Goal: Task Accomplishment & Management: Manage account settings

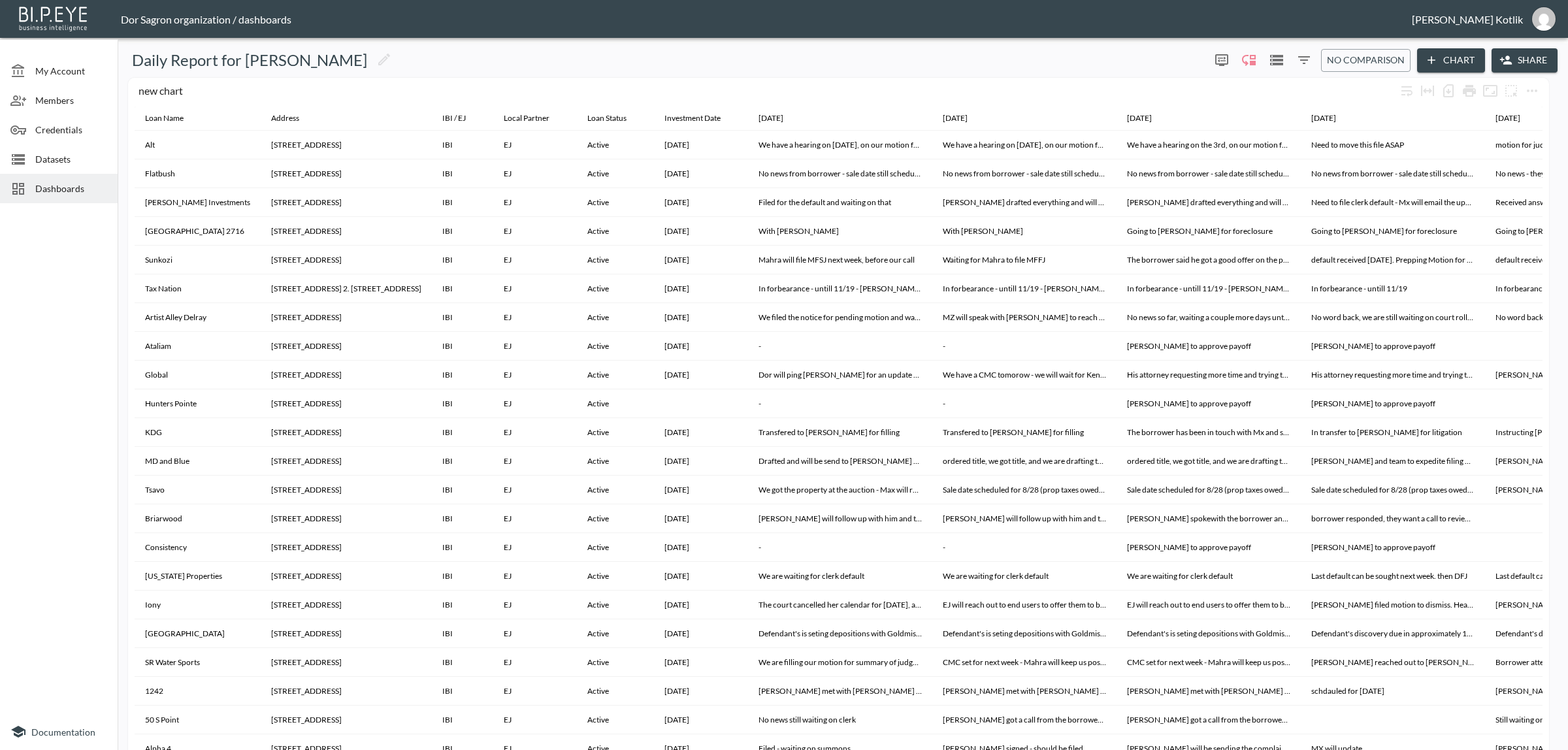
drag, startPoint x: 0, startPoint y: 0, endPoint x: 62, endPoint y: 165, distance: 176.3
click at [62, 165] on span "Datasets" at bounding box center [71, 159] width 72 height 14
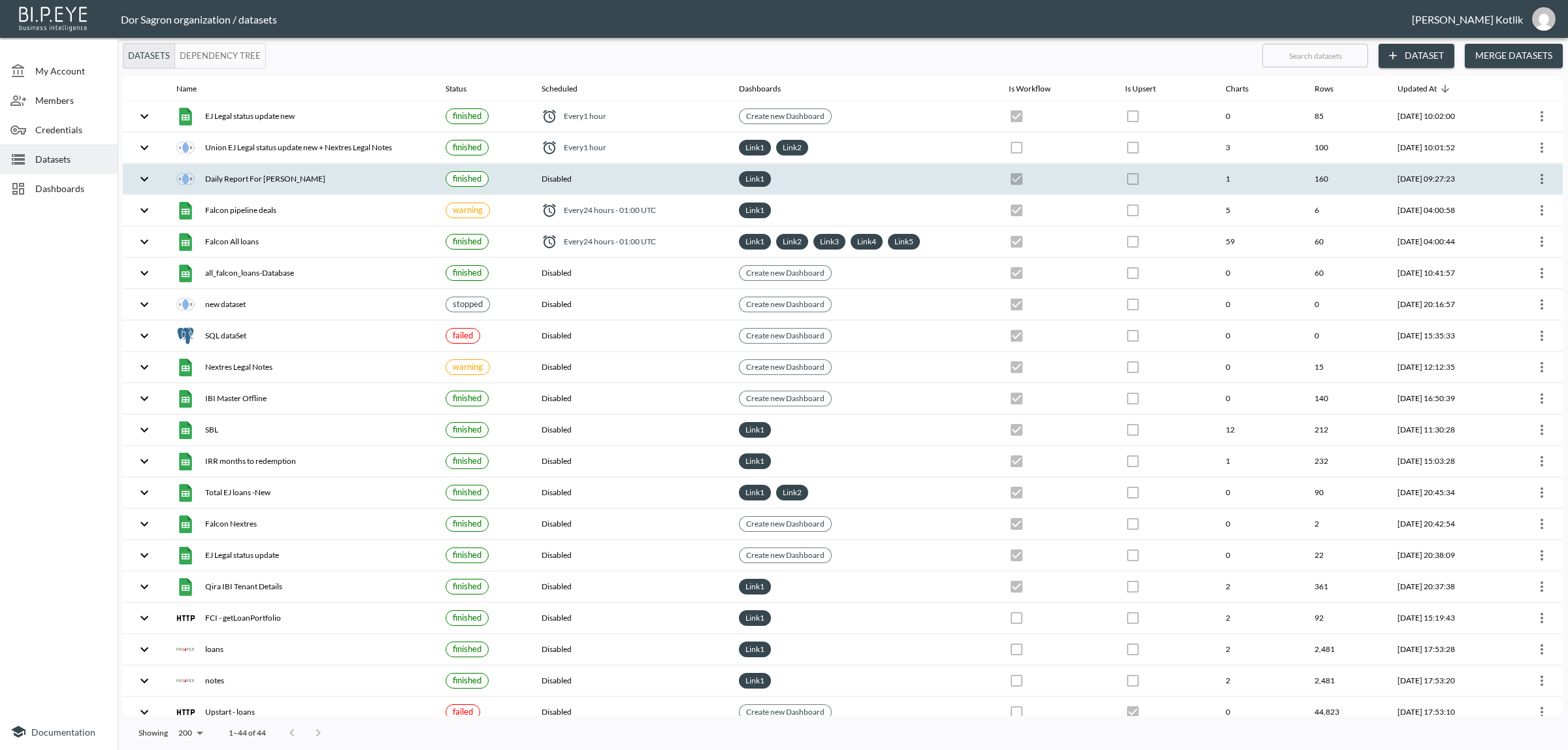
click at [1540, 177] on icon "more" at bounding box center [1541, 179] width 3 height 11
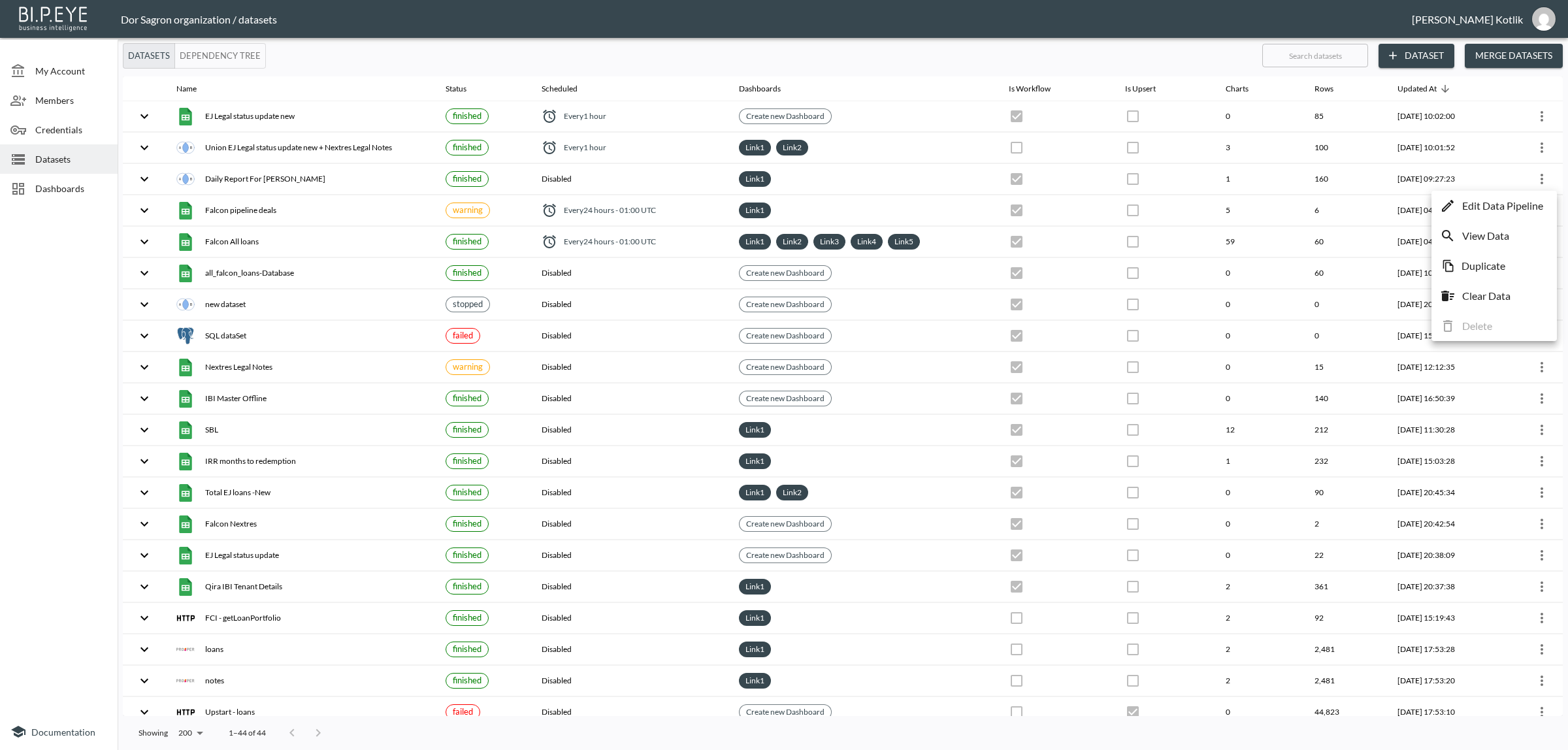
click at [1532, 201] on p "Edit Data Pipeline" at bounding box center [1501, 206] width 81 height 16
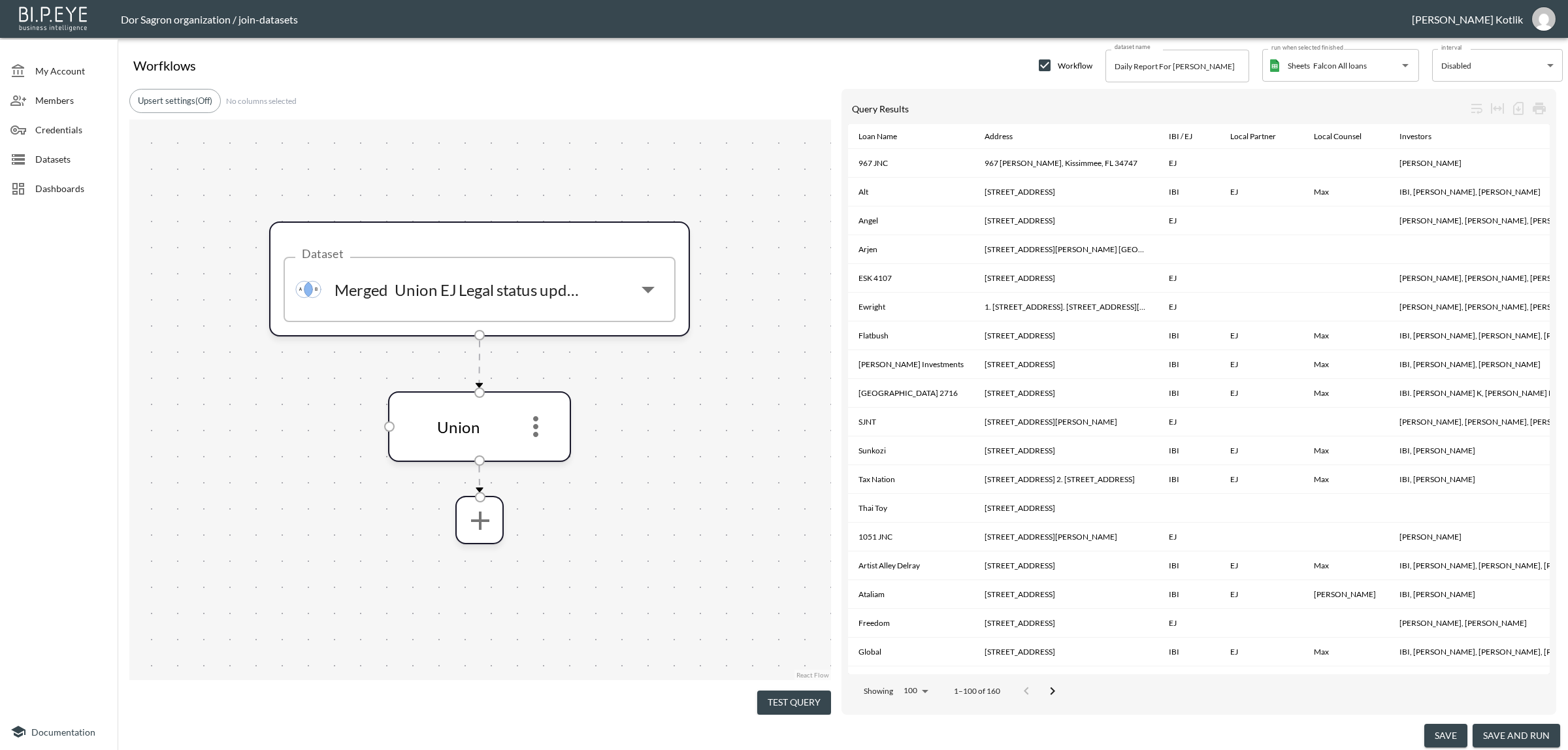
click at [1491, 733] on button "save and run" at bounding box center [1516, 736] width 87 height 24
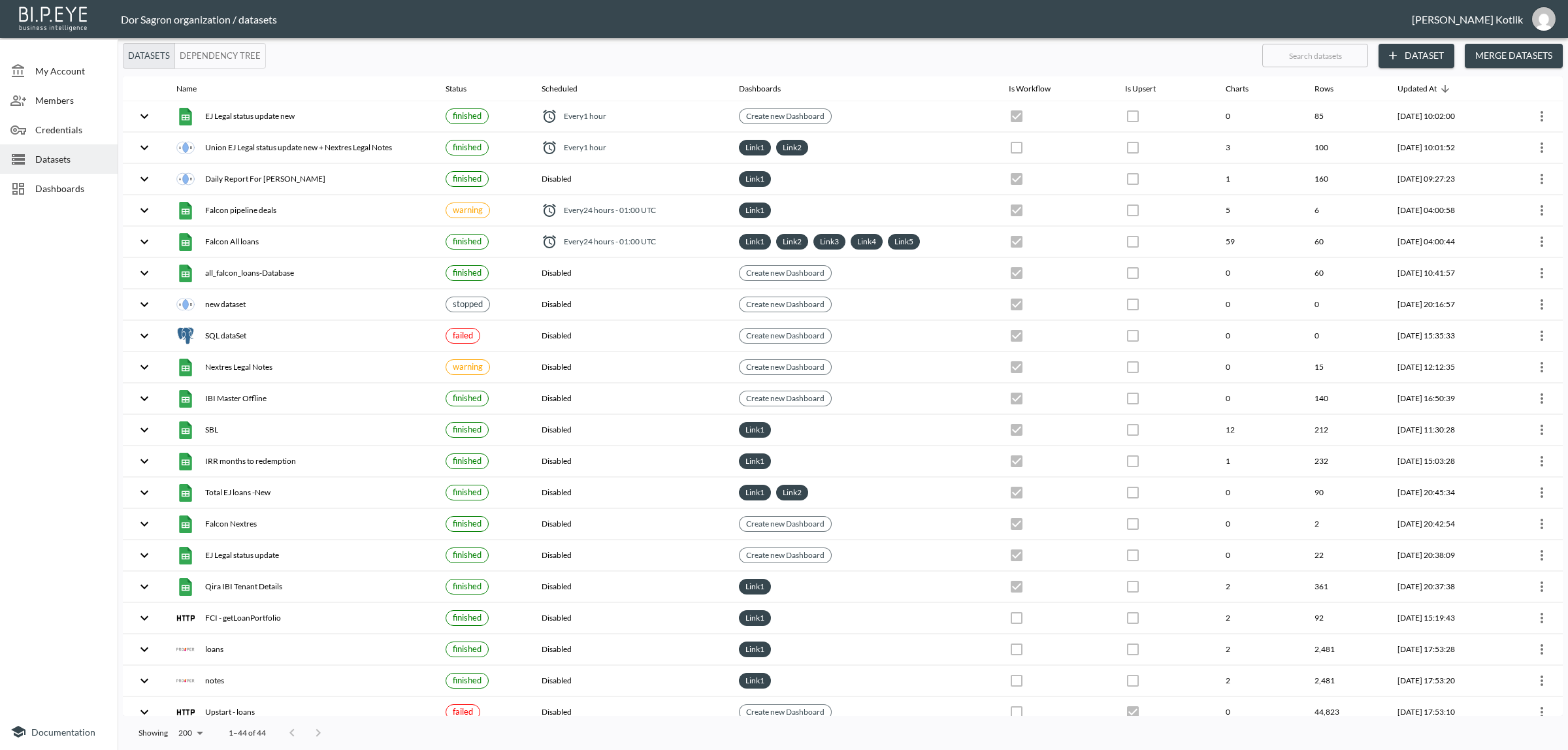
checkbox input "true"
checkbox input "false"
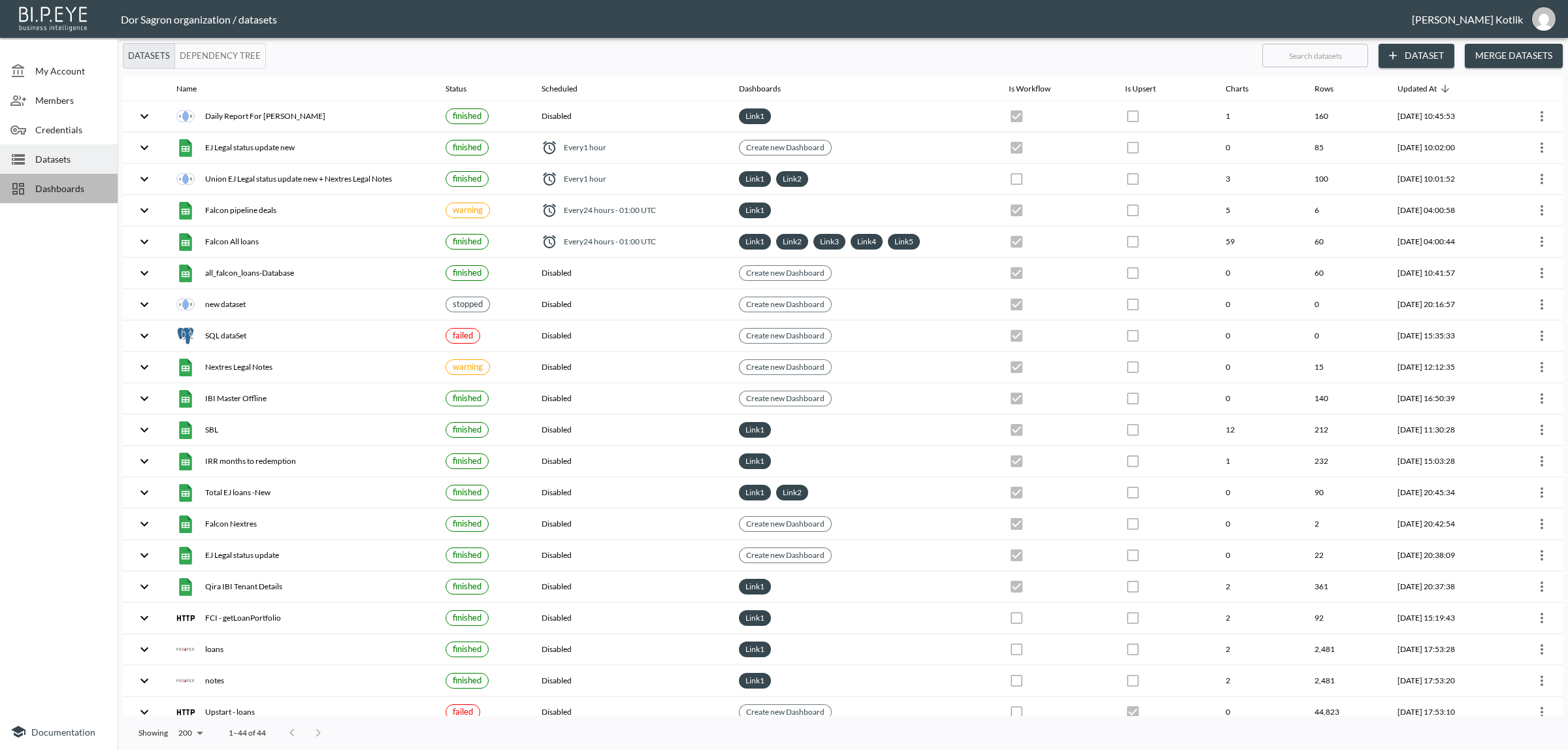
click at [72, 176] on div "Dashboards" at bounding box center [59, 189] width 117 height 30
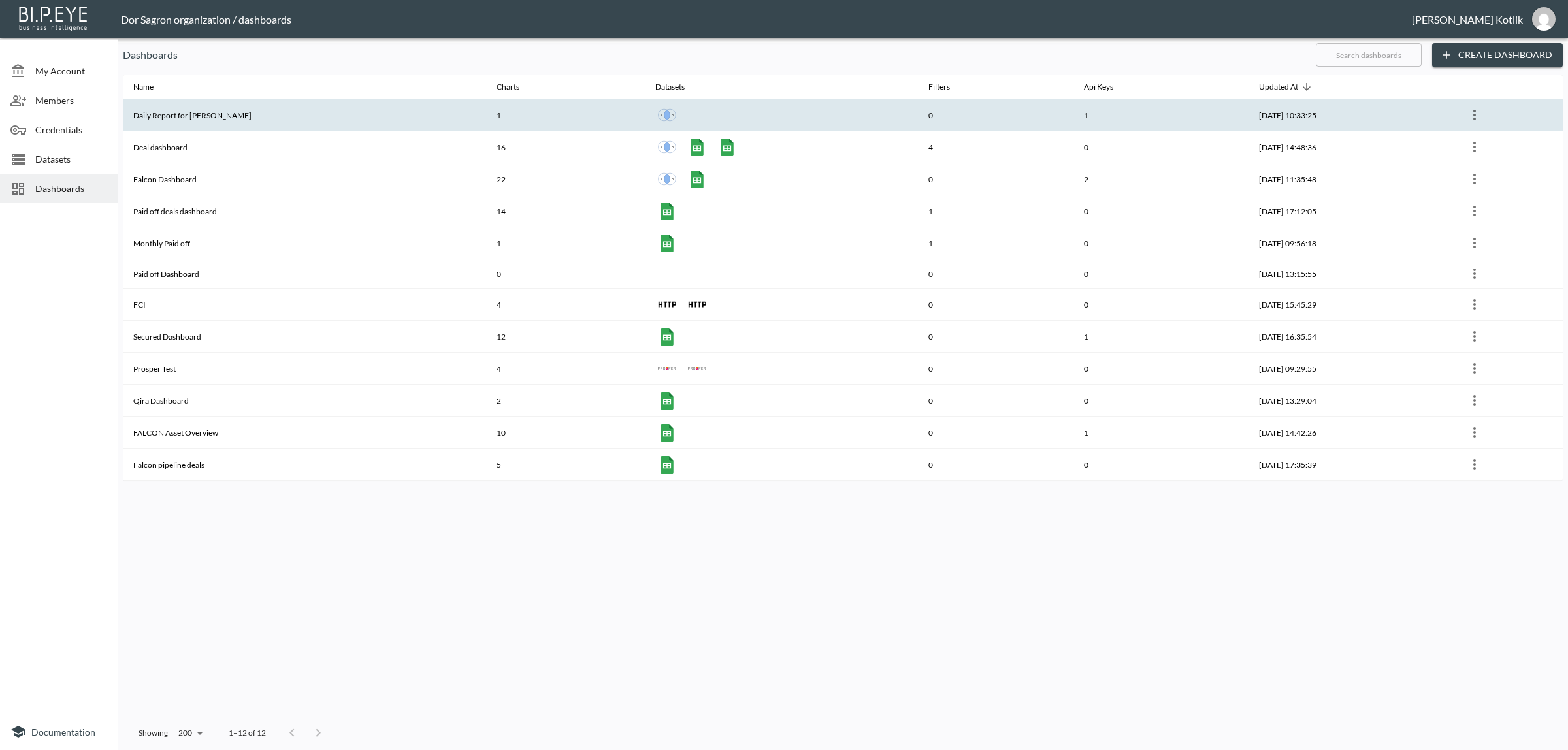
click at [305, 118] on th "Daily Report for Amir" at bounding box center [304, 115] width 363 height 32
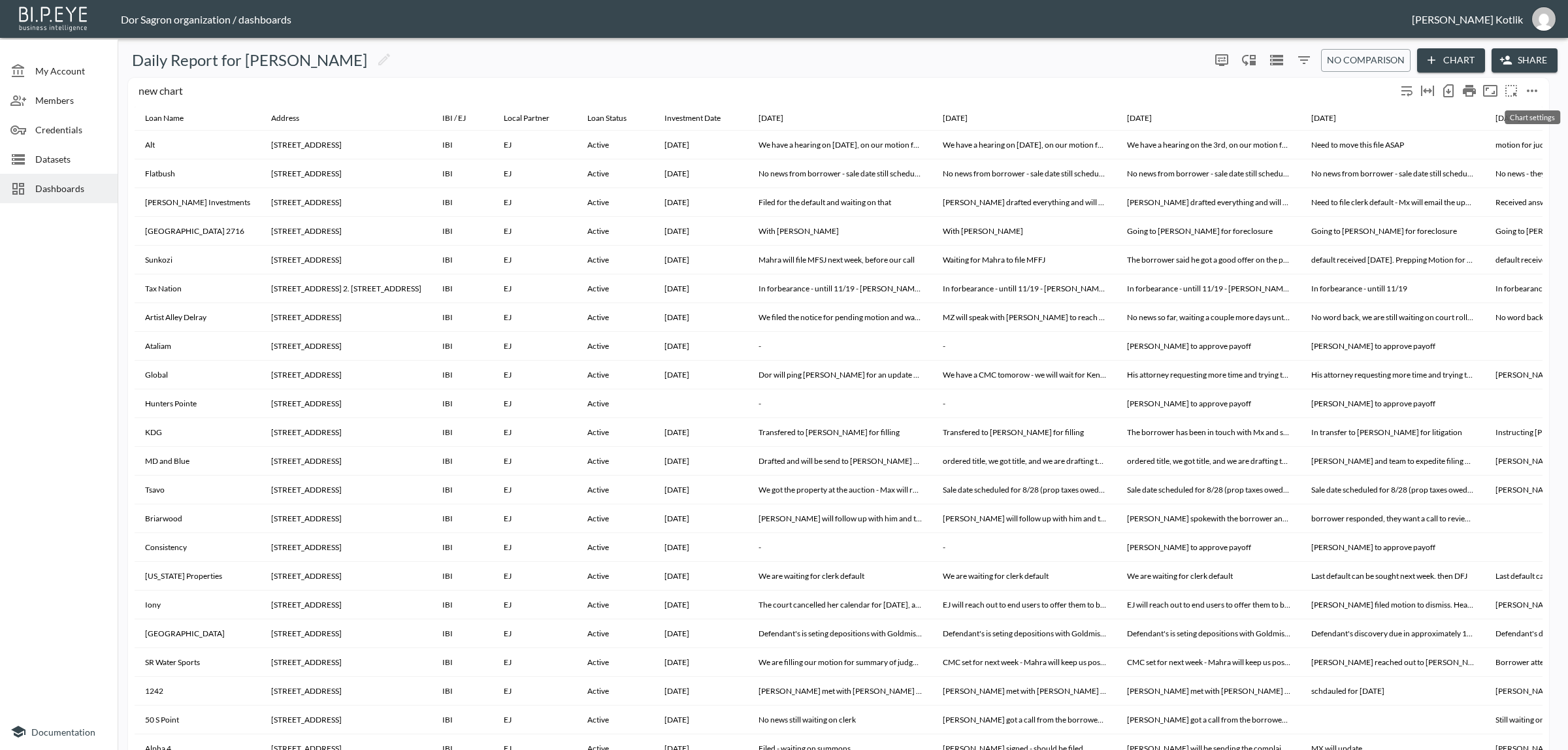
click at [1532, 90] on icon "more" at bounding box center [1531, 91] width 11 height 3
click at [1519, 115] on li "Edit" at bounding box center [1502, 115] width 101 height 24
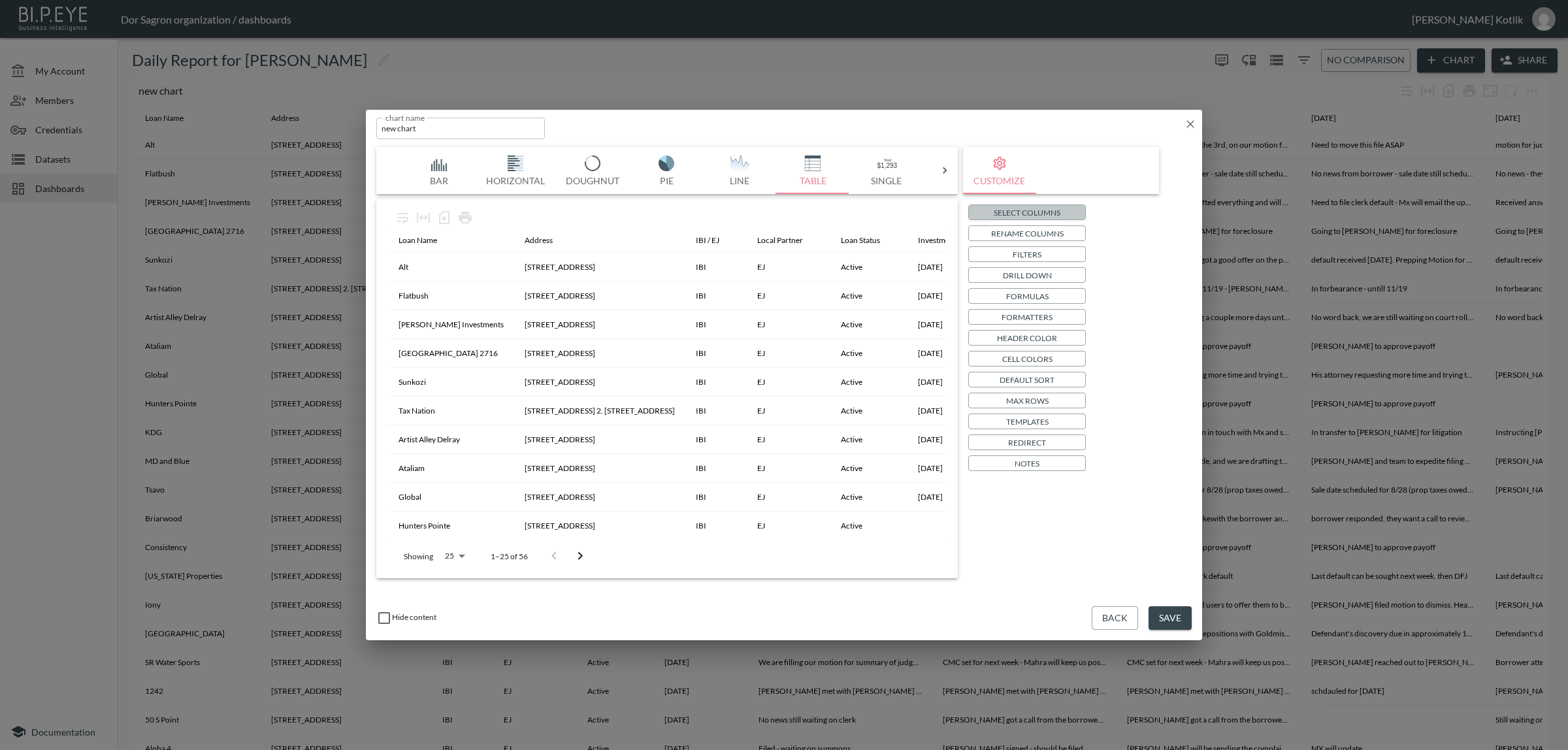
click at [994, 215] on p "Select Columns" at bounding box center [1026, 213] width 67 height 14
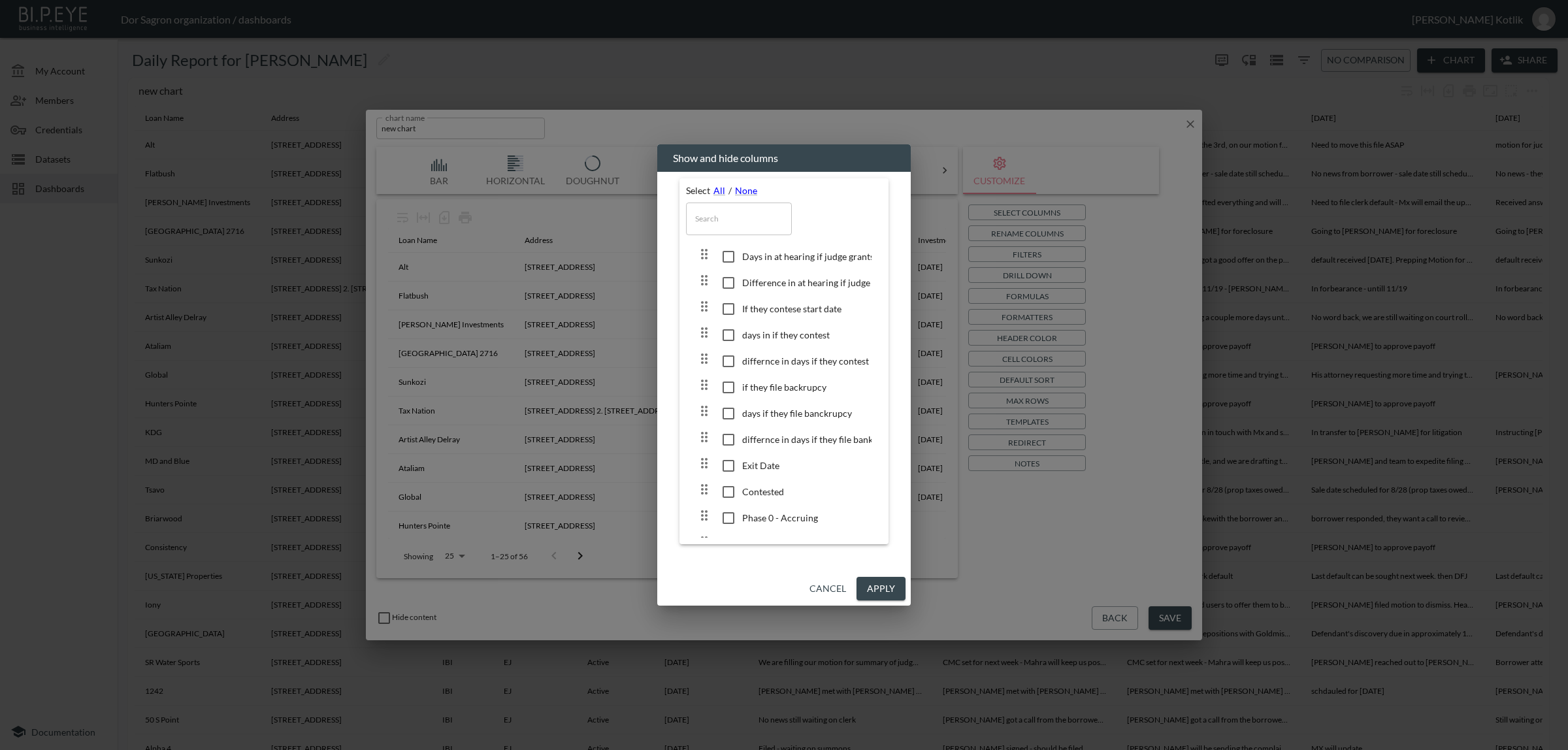
scroll to position [2496, 0]
click at [826, 584] on button "Cancel" at bounding box center [827, 589] width 47 height 24
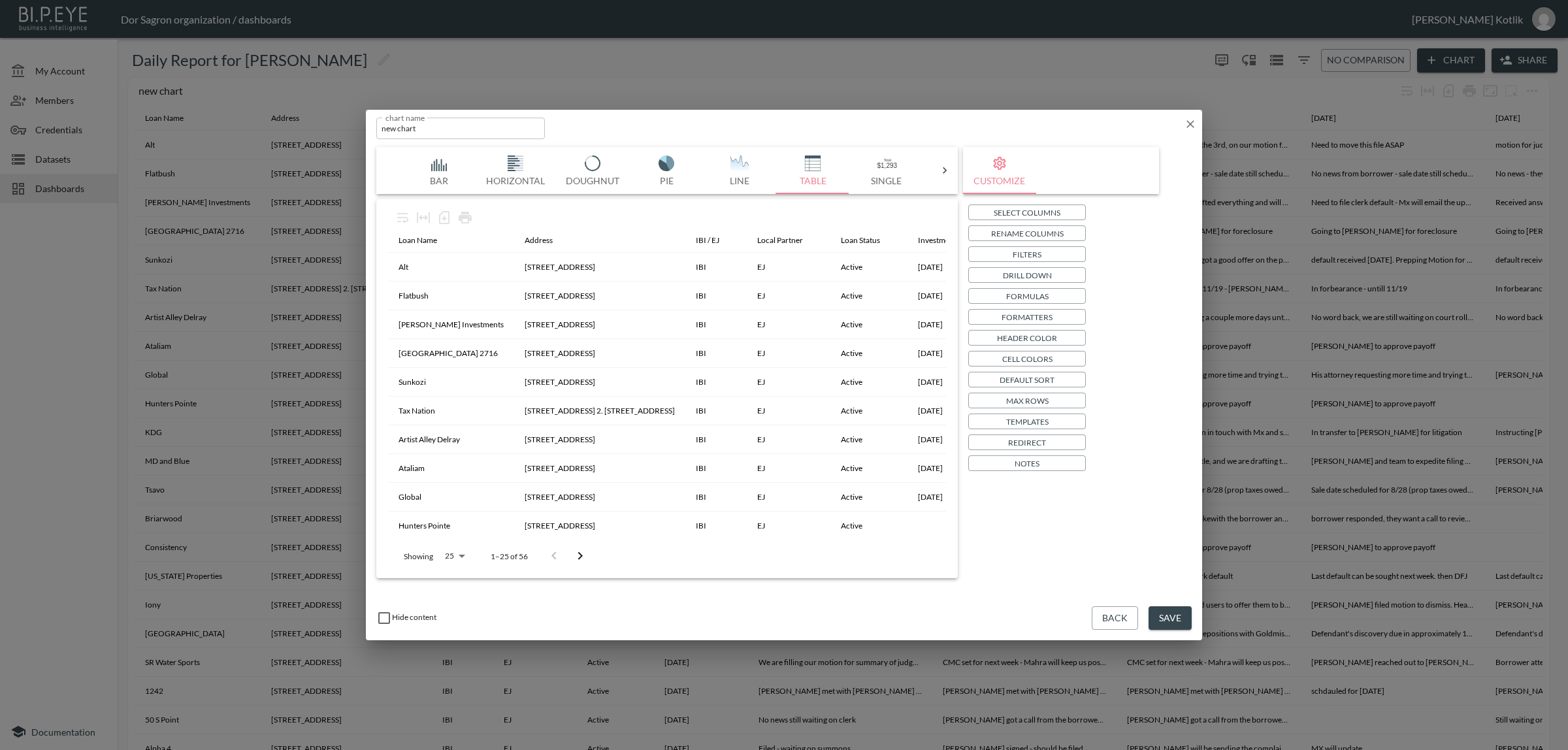
click at [1085, 623] on div "Hide content" at bounding box center [731, 619] width 710 height 16
click at [1096, 619] on button "Back" at bounding box center [1115, 619] width 47 height 24
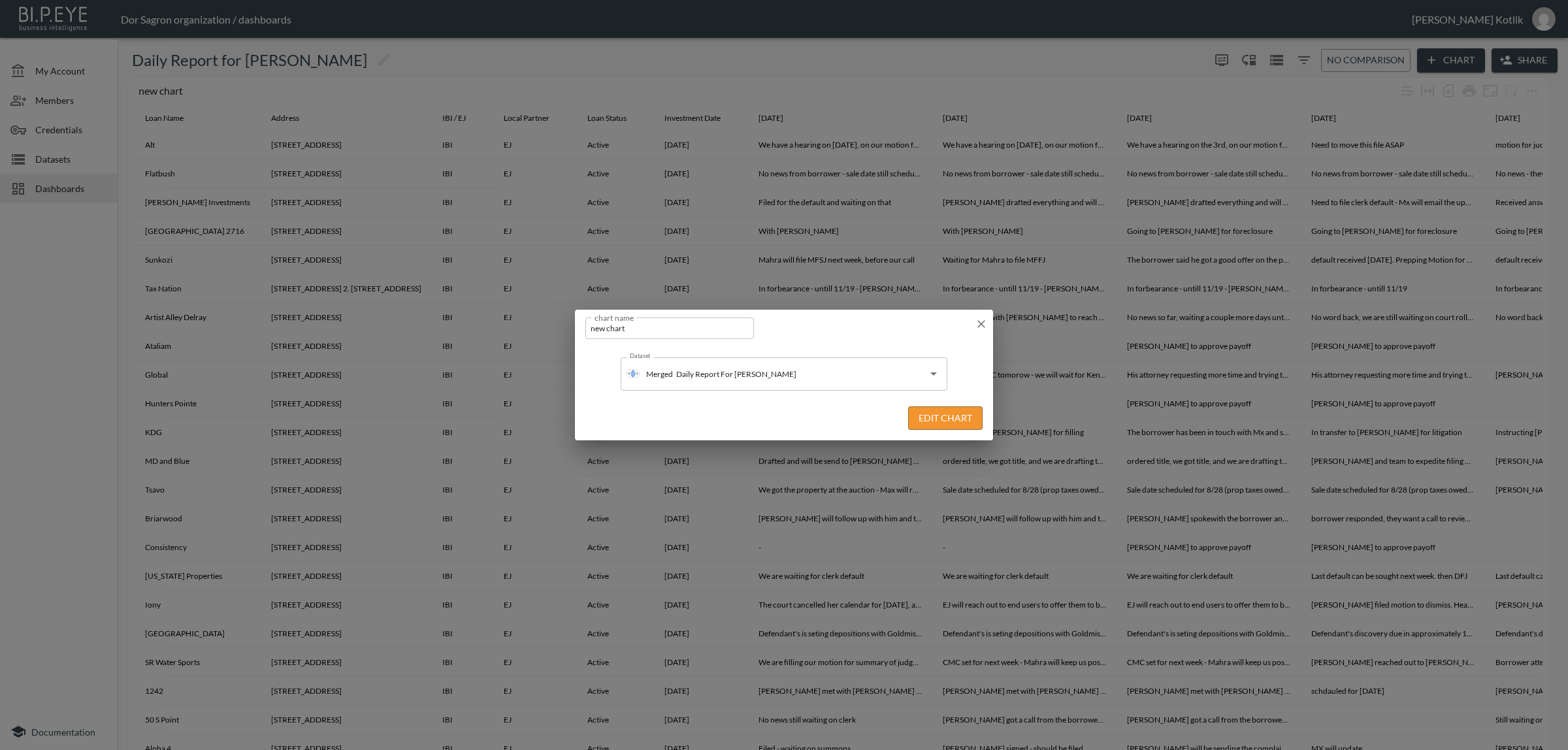
click at [978, 327] on icon "button" at bounding box center [981, 324] width 8 height 8
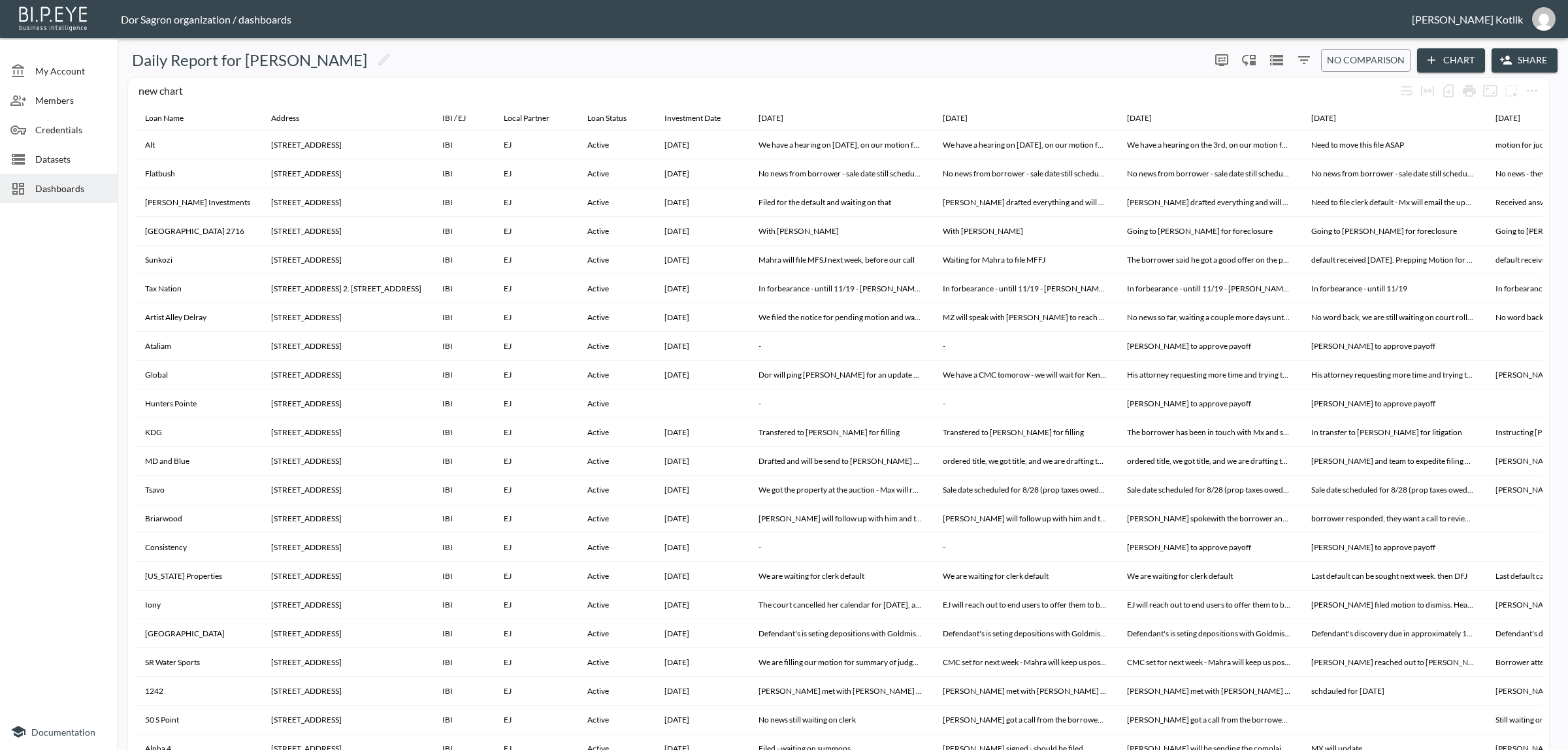
click at [77, 157] on span "Datasets" at bounding box center [71, 159] width 72 height 14
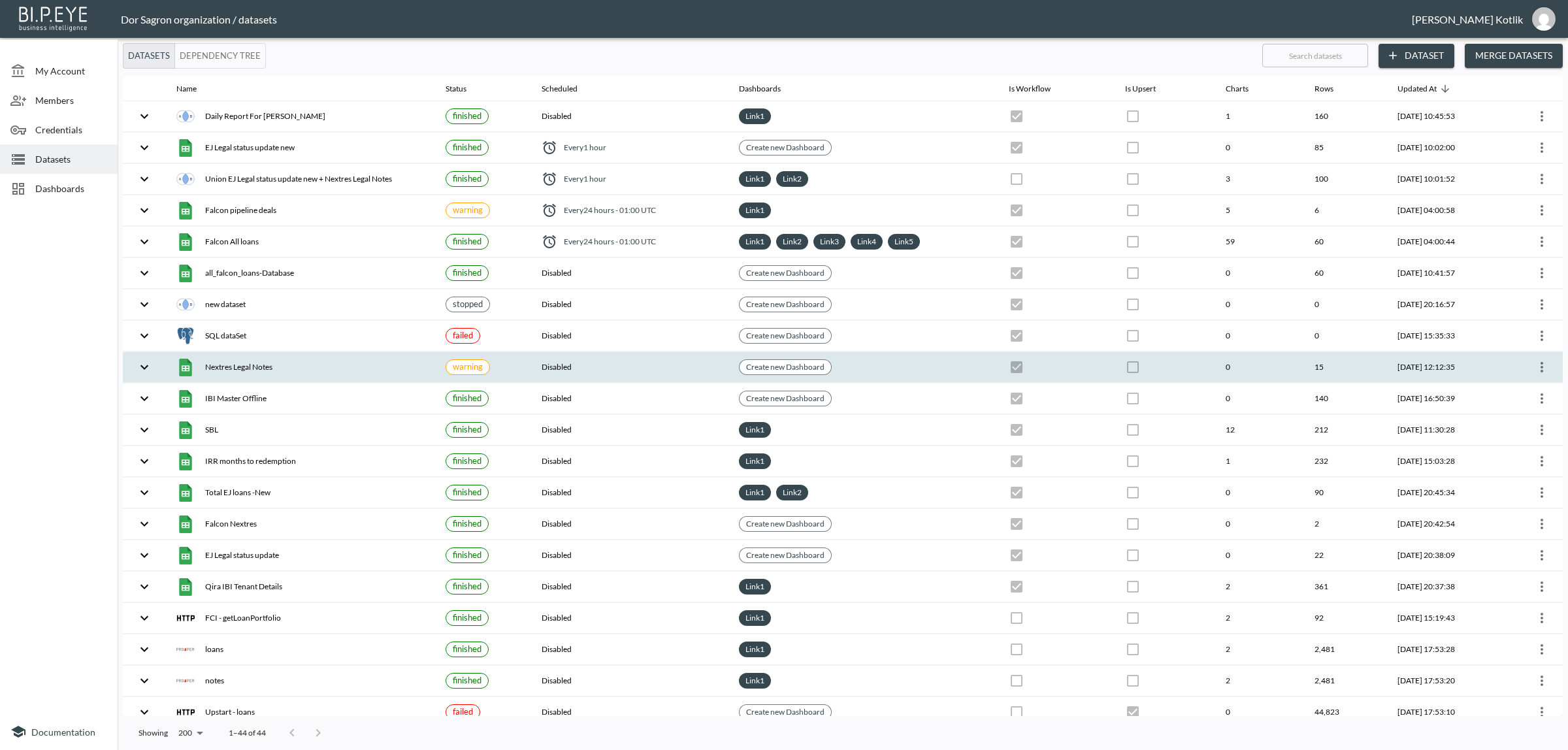
click at [1534, 371] on icon "more" at bounding box center [1542, 367] width 16 height 16
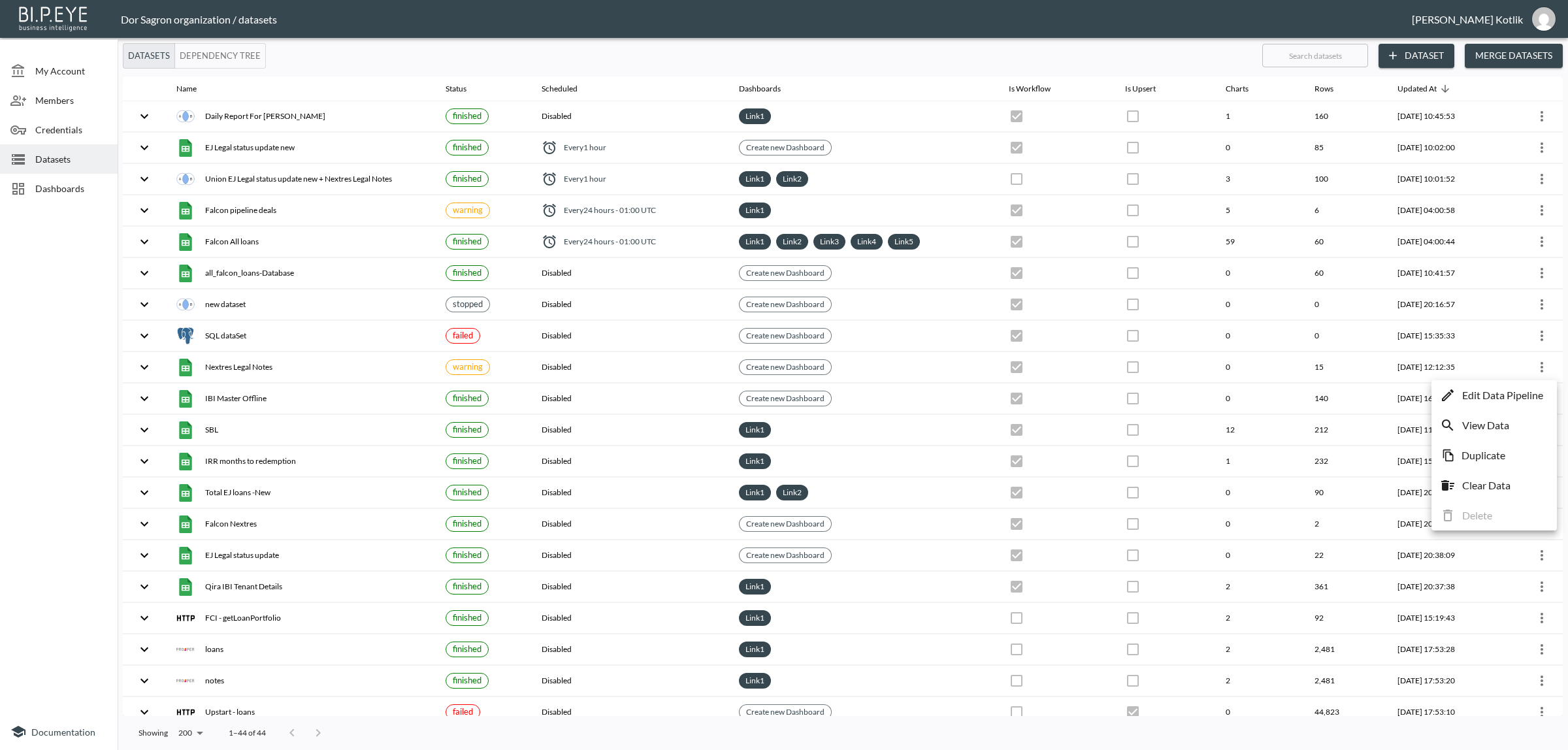
click at [1503, 403] on p "Edit Data Pipeline" at bounding box center [1501, 396] width 81 height 16
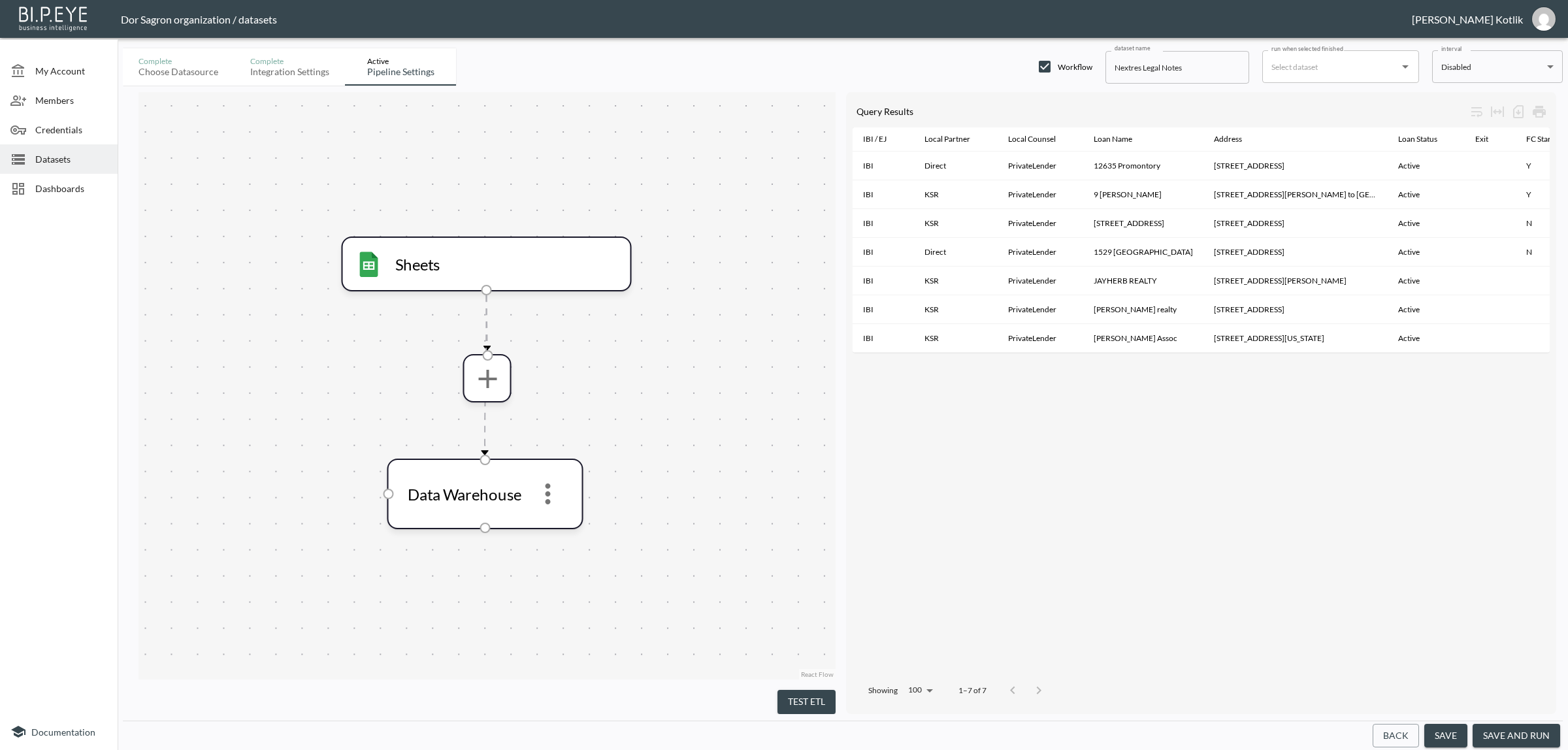
click at [1500, 734] on button "save and run" at bounding box center [1516, 736] width 87 height 24
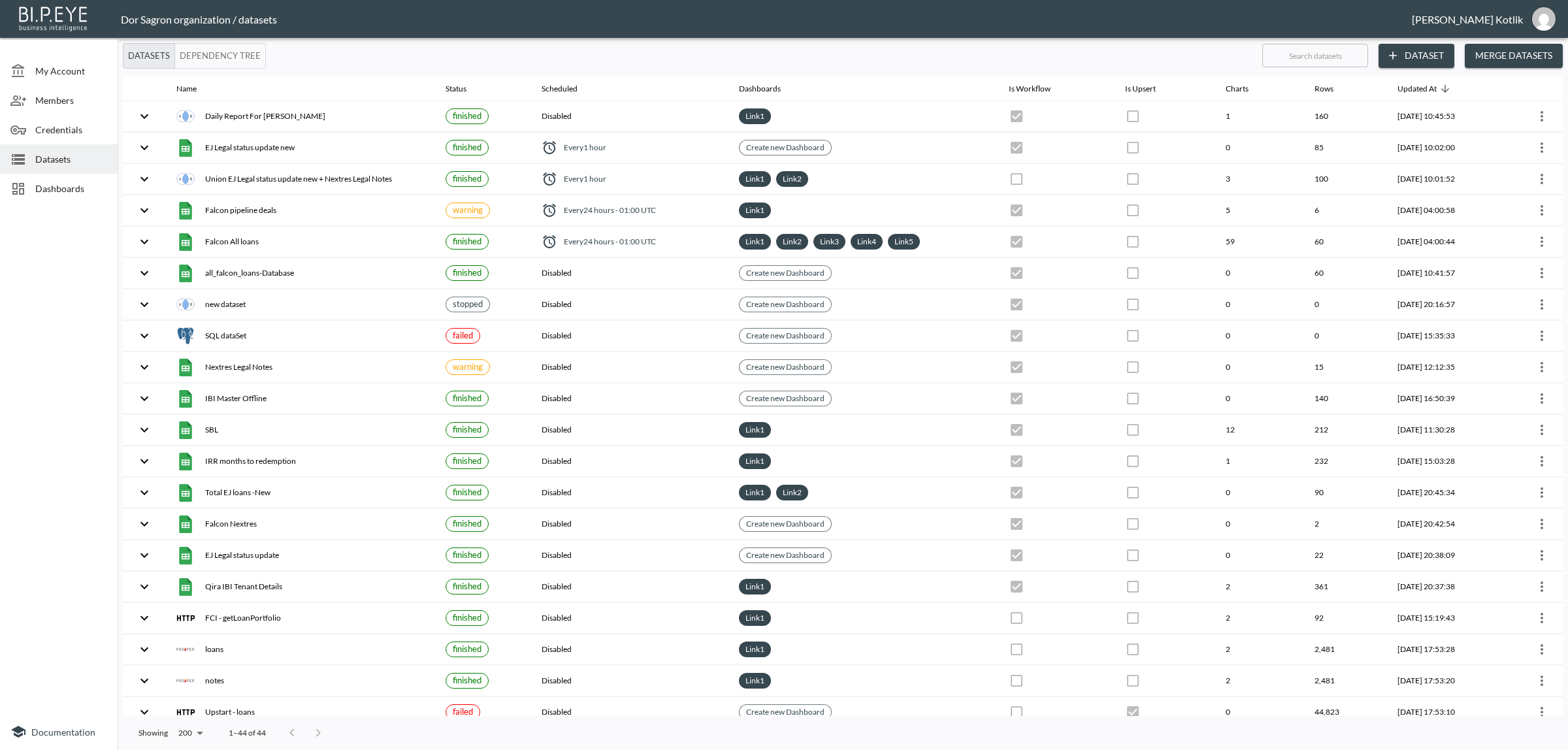
checkbox input "true"
checkbox input "false"
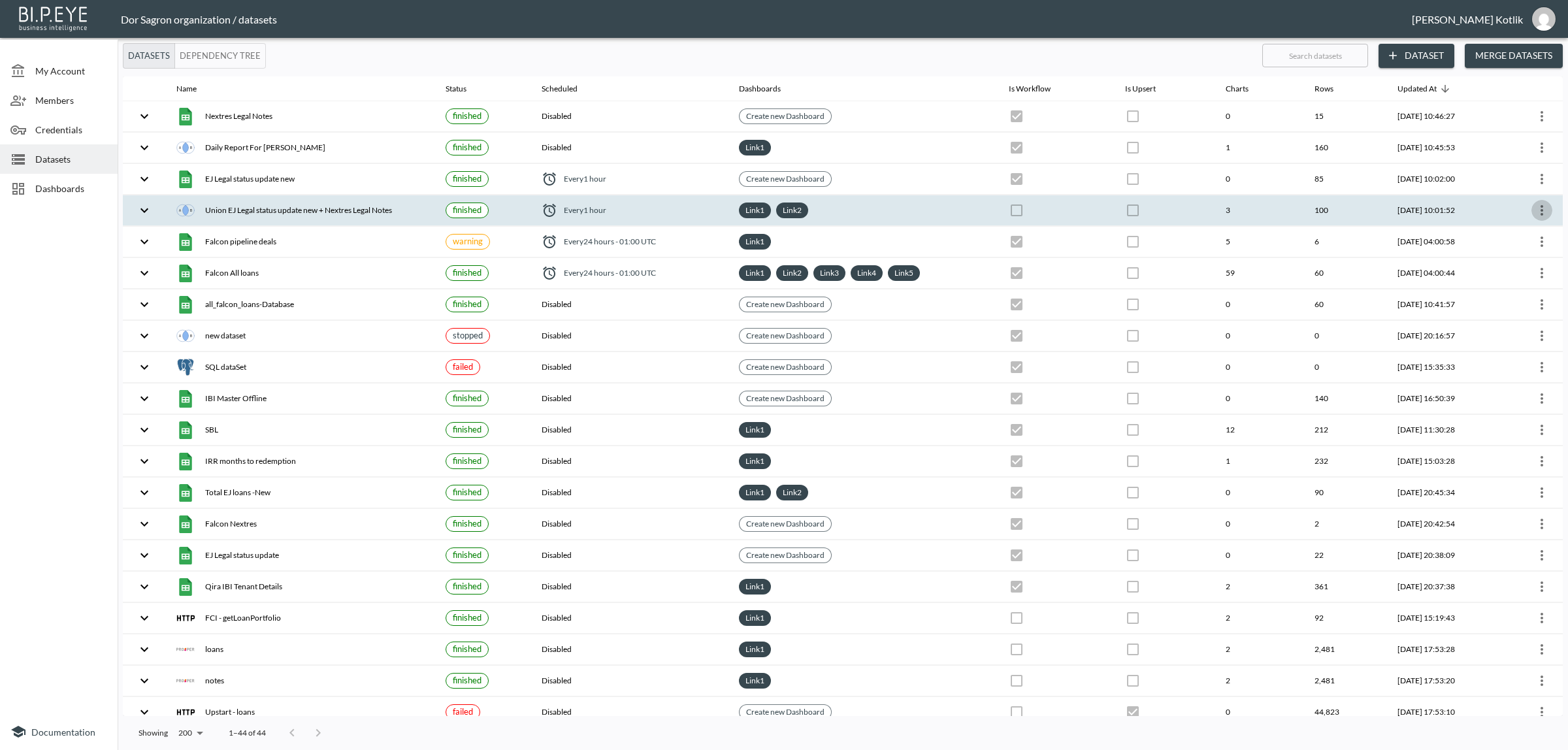
click at [1540, 214] on icon "more" at bounding box center [1542, 211] width 16 height 16
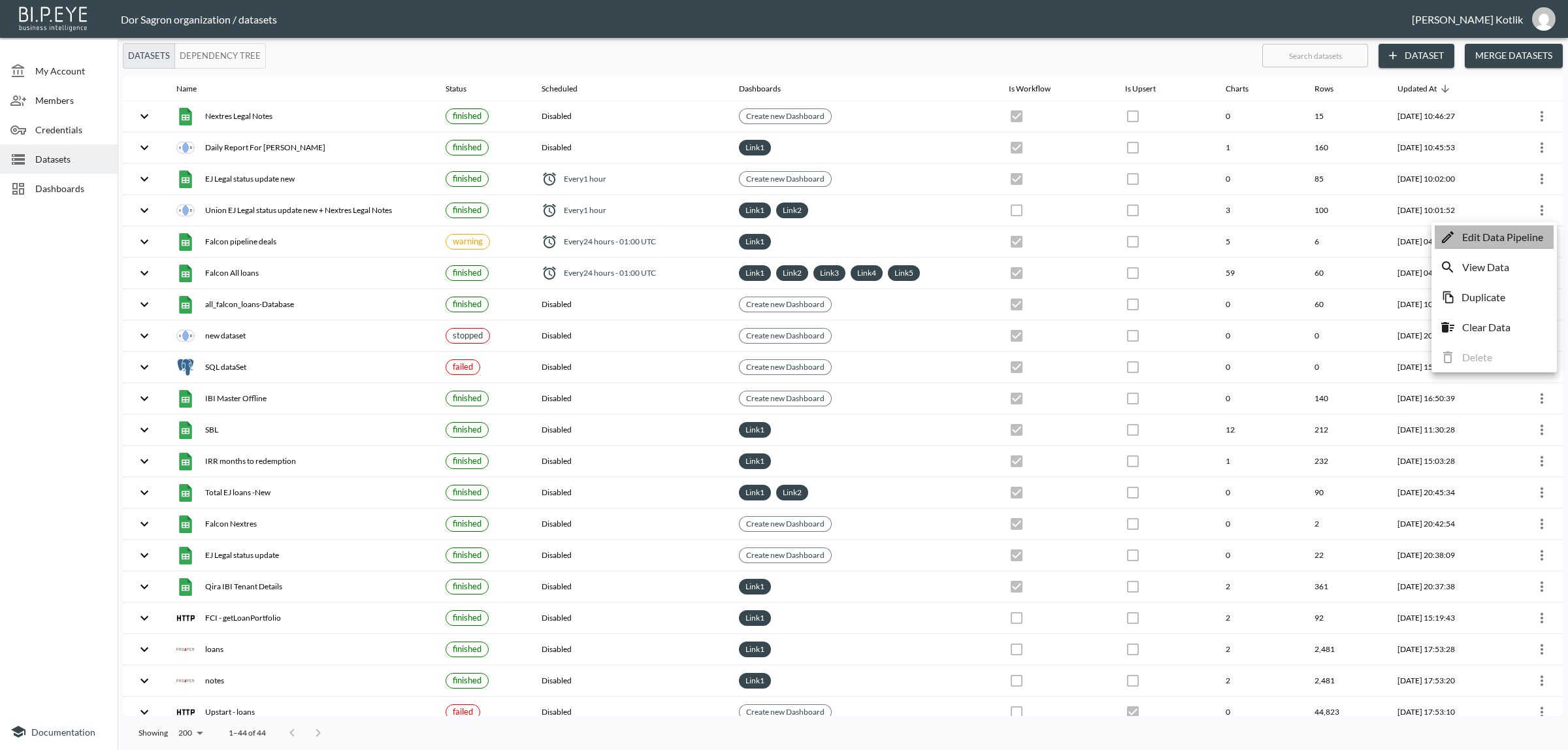
click at [1516, 236] on p "Edit Data Pipeline" at bounding box center [1501, 238] width 81 height 16
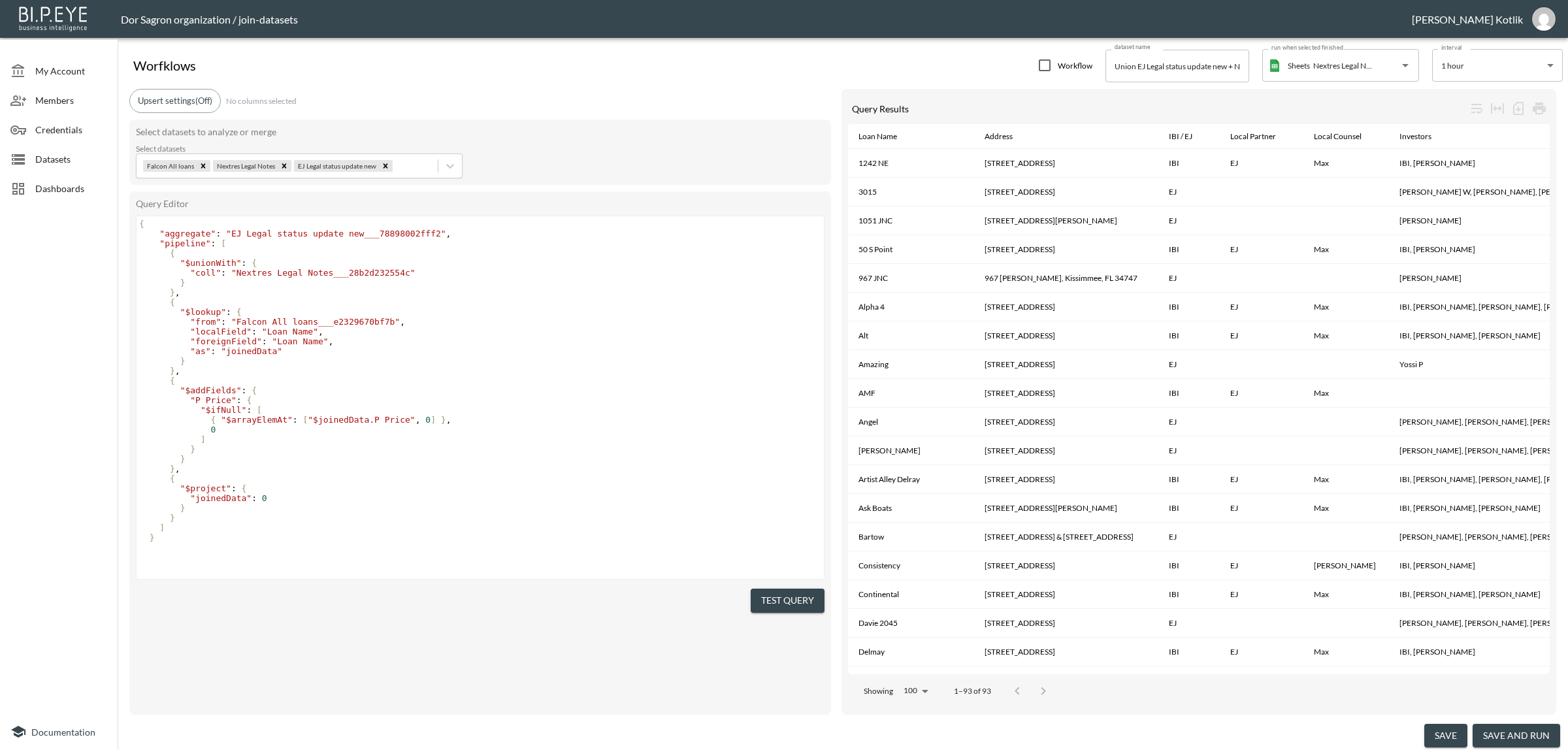
click at [1517, 731] on button "save and run" at bounding box center [1516, 736] width 87 height 24
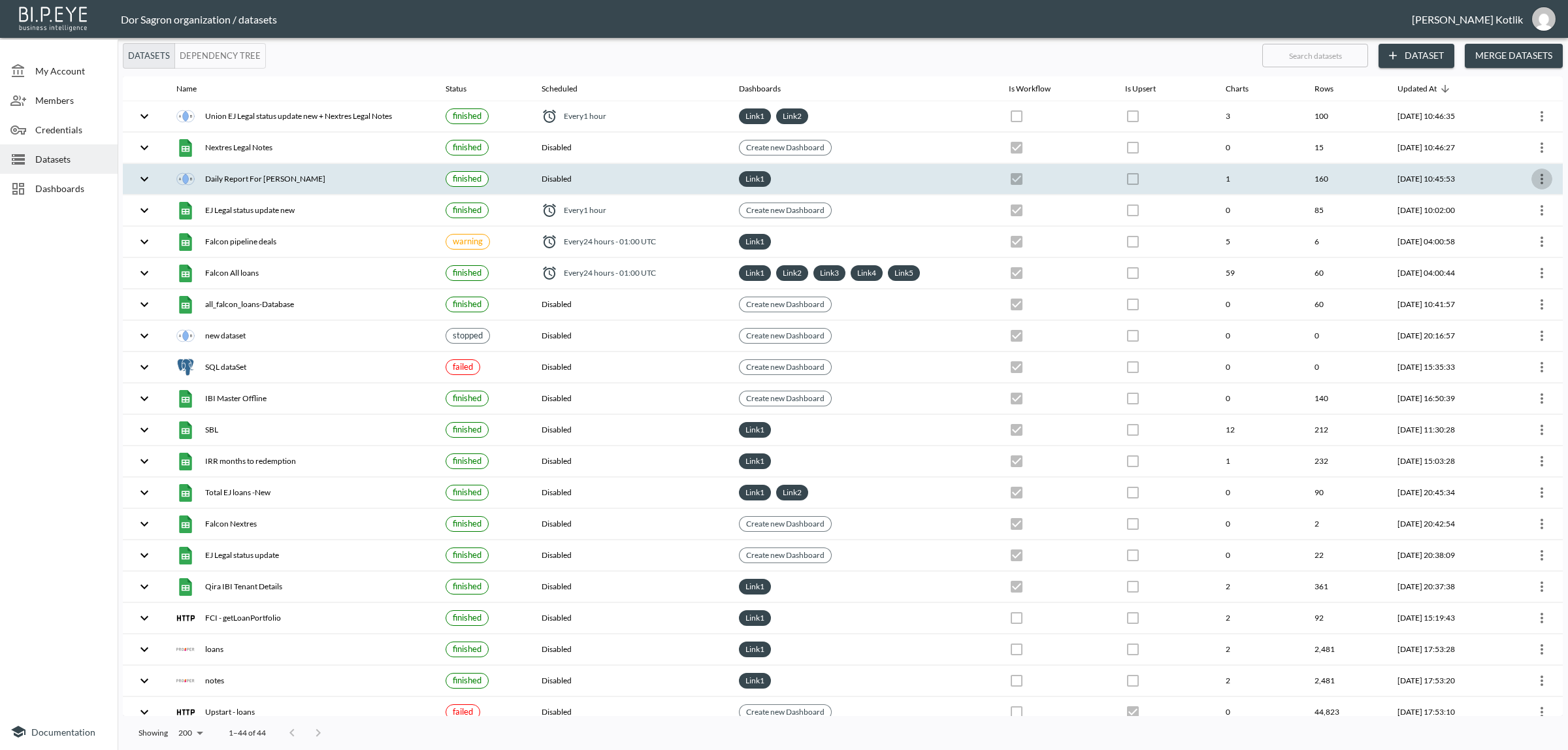
click at [1542, 184] on icon "more" at bounding box center [1542, 179] width 16 height 16
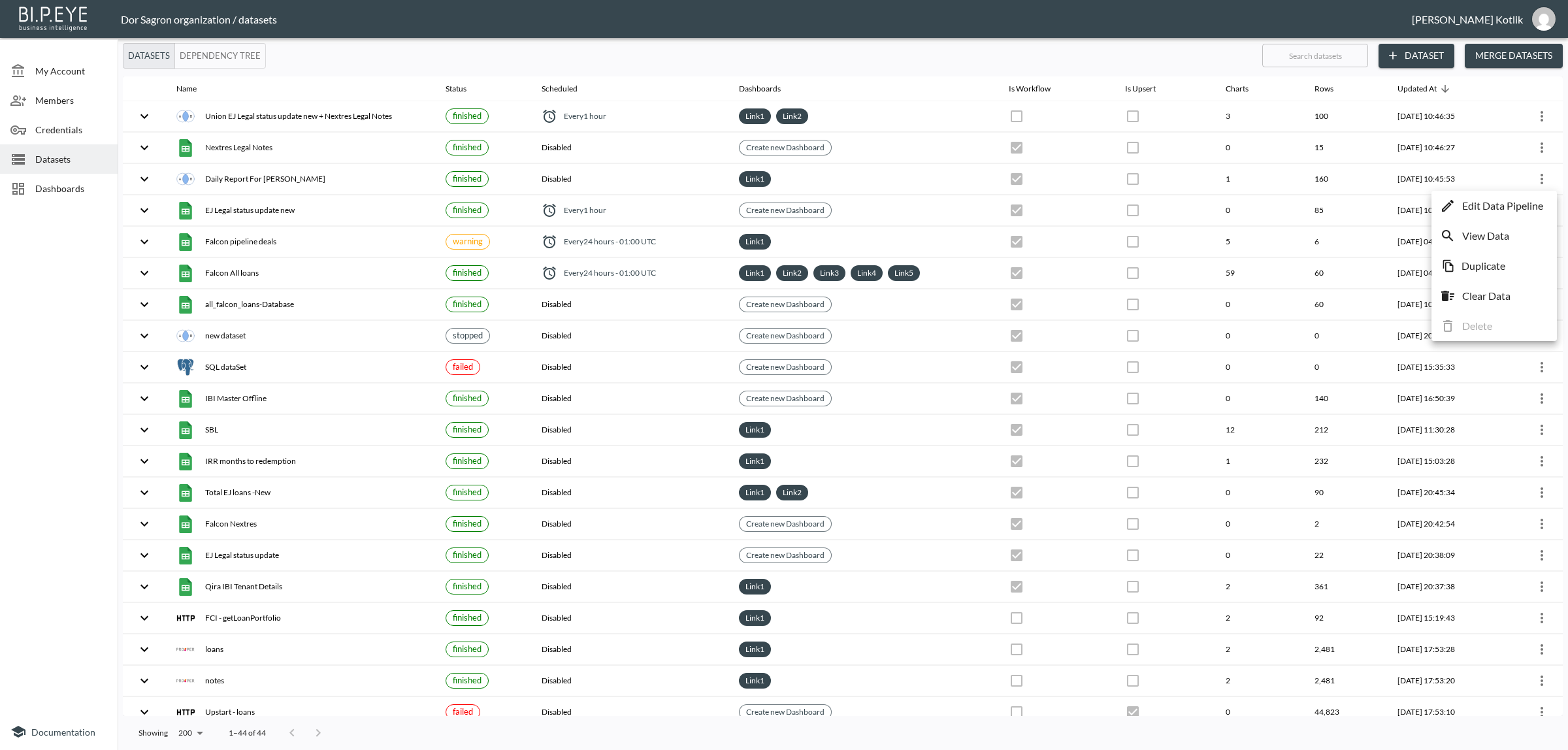
click at [1513, 207] on p "Edit Data Pipeline" at bounding box center [1501, 206] width 81 height 16
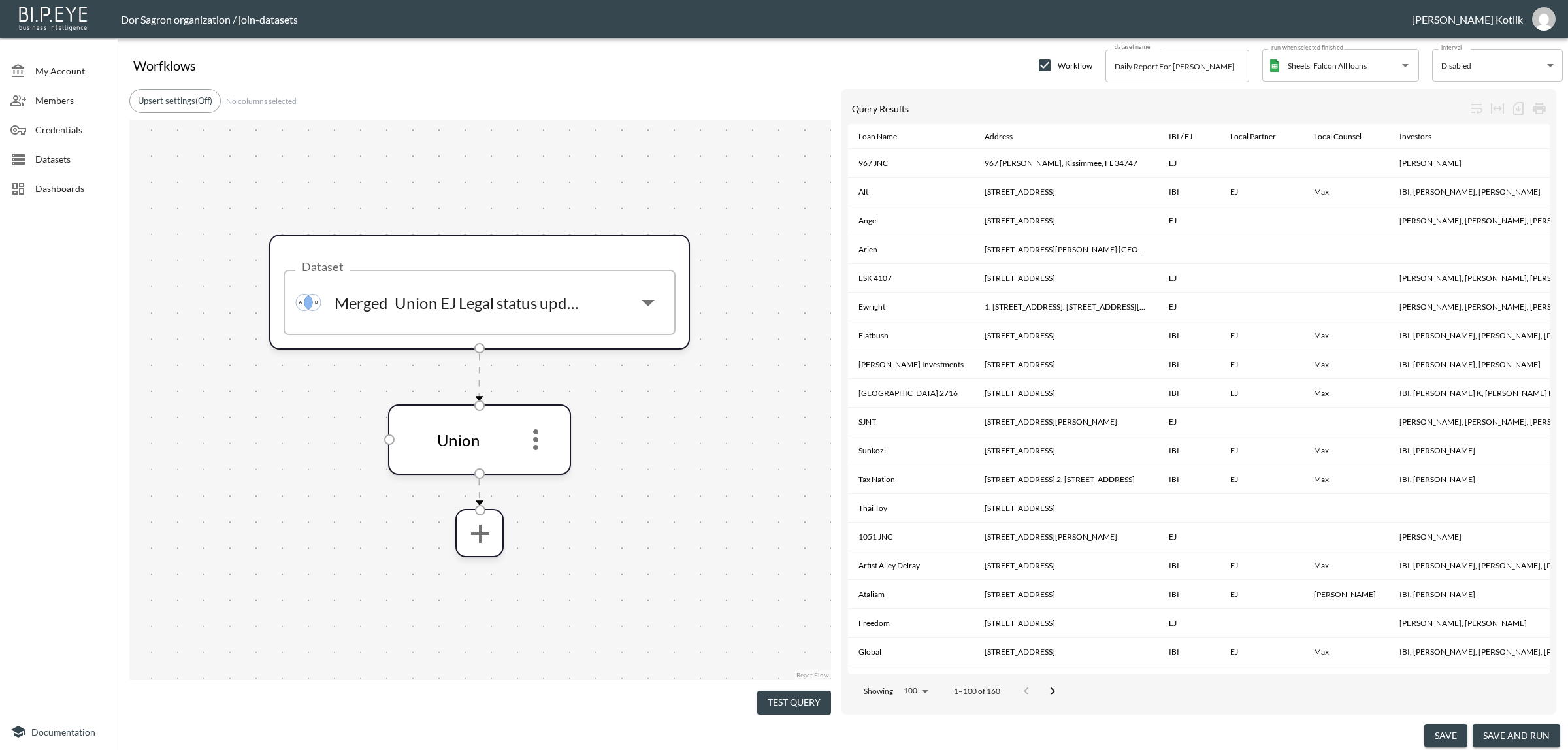
click at [1514, 732] on button "save and run" at bounding box center [1516, 736] width 87 height 24
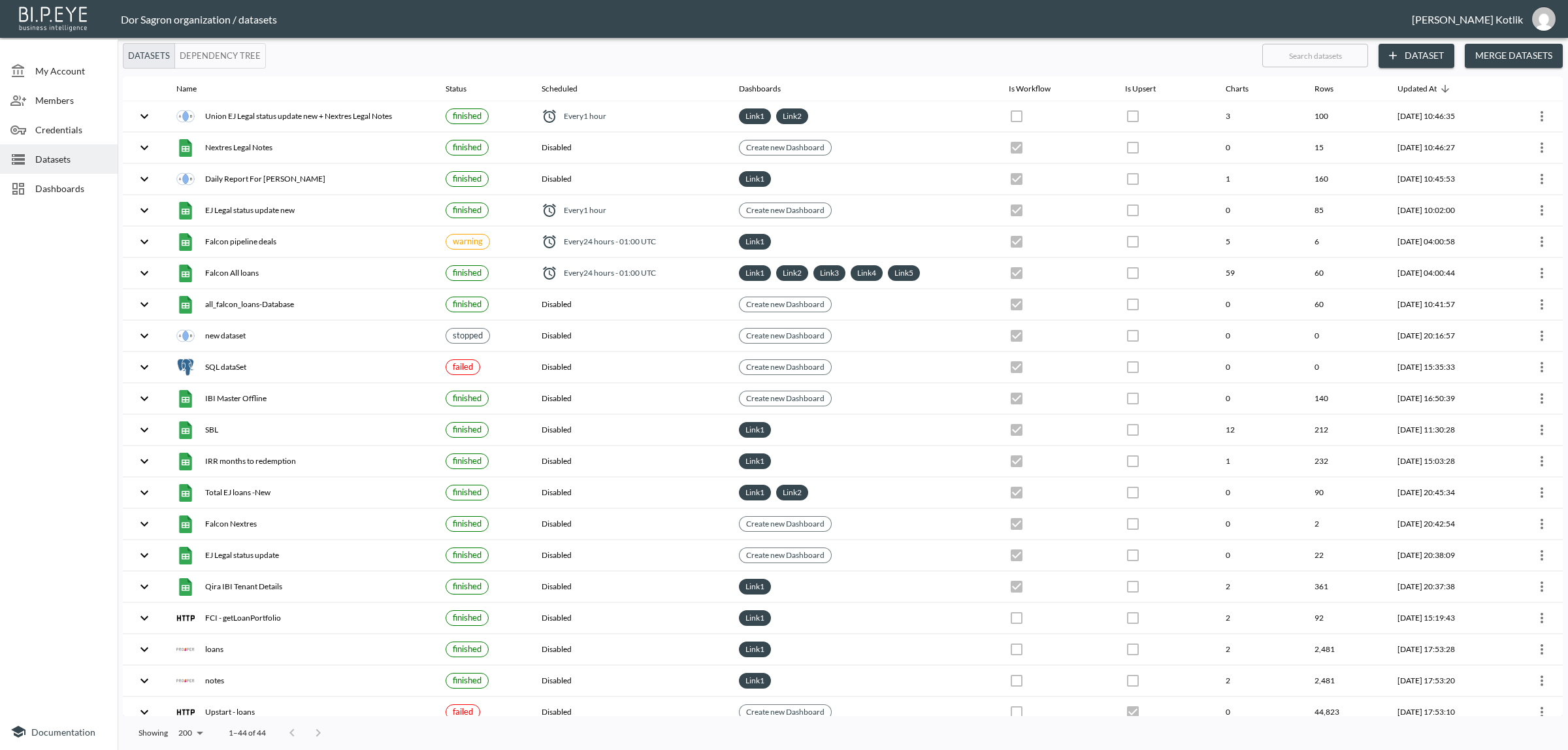
checkbox input "true"
checkbox input "false"
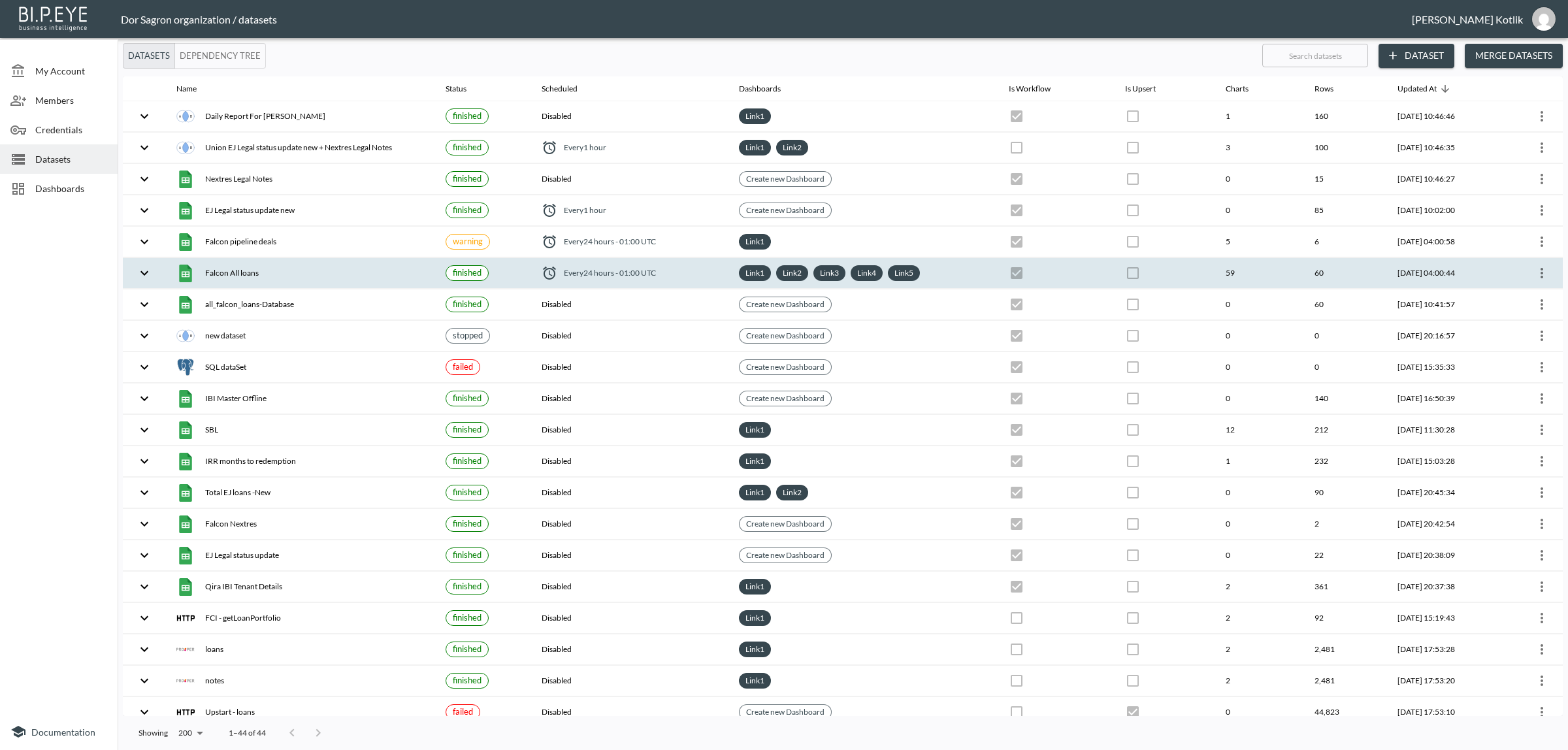
click at [1542, 275] on icon "more" at bounding box center [1542, 274] width 16 height 16
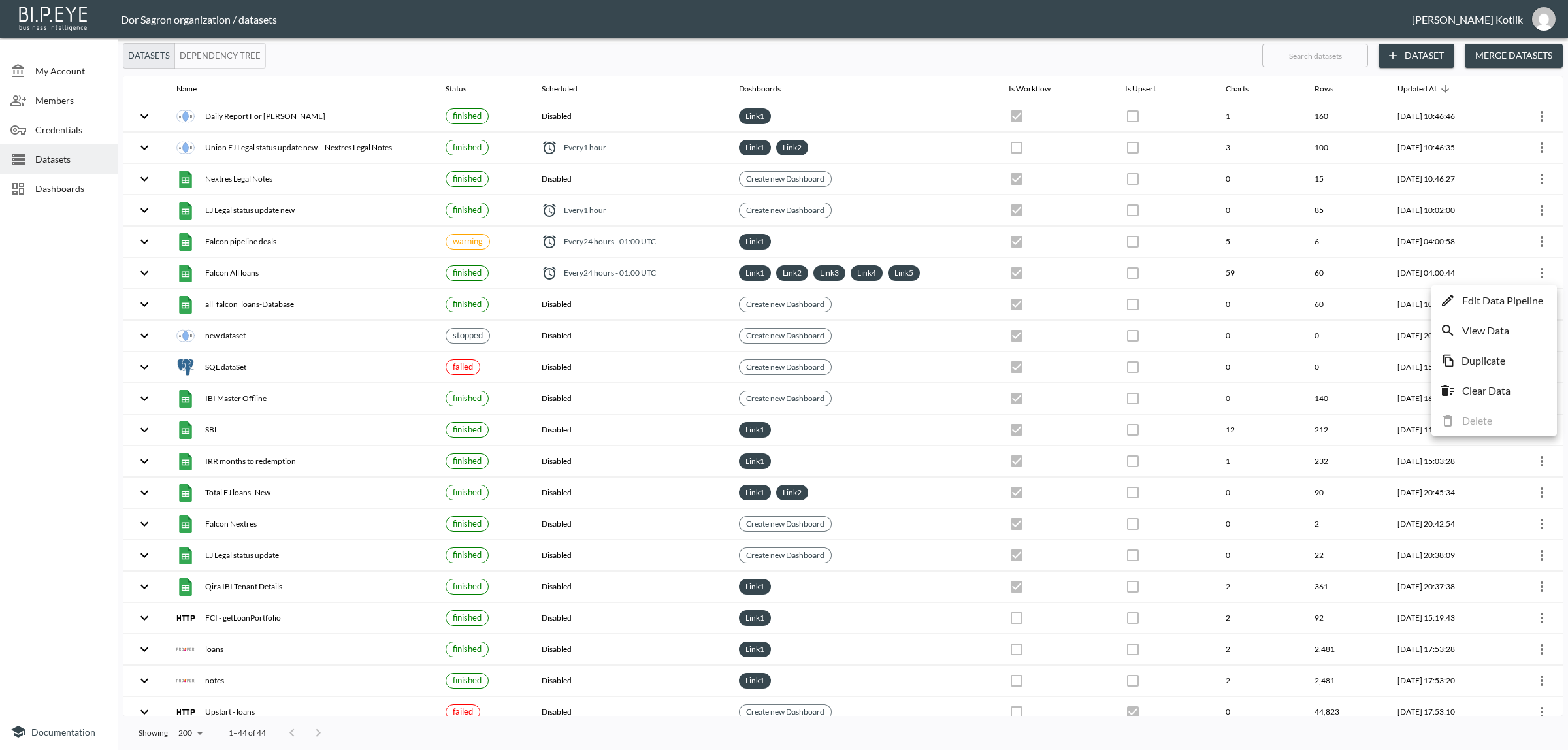
click at [1527, 294] on p "Edit Data Pipeline" at bounding box center [1501, 300] width 81 height 16
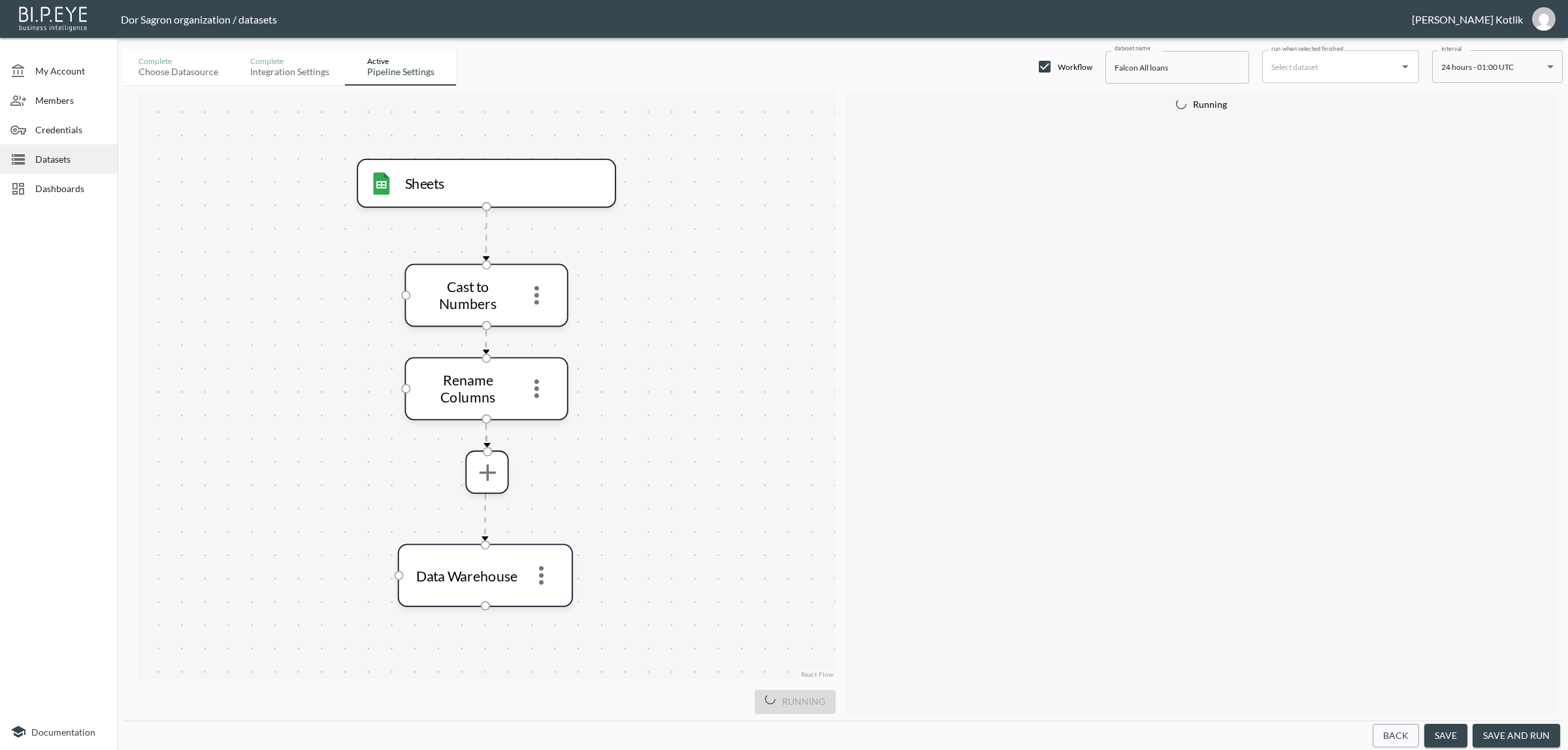
click at [1535, 734] on button "save and run" at bounding box center [1516, 736] width 87 height 24
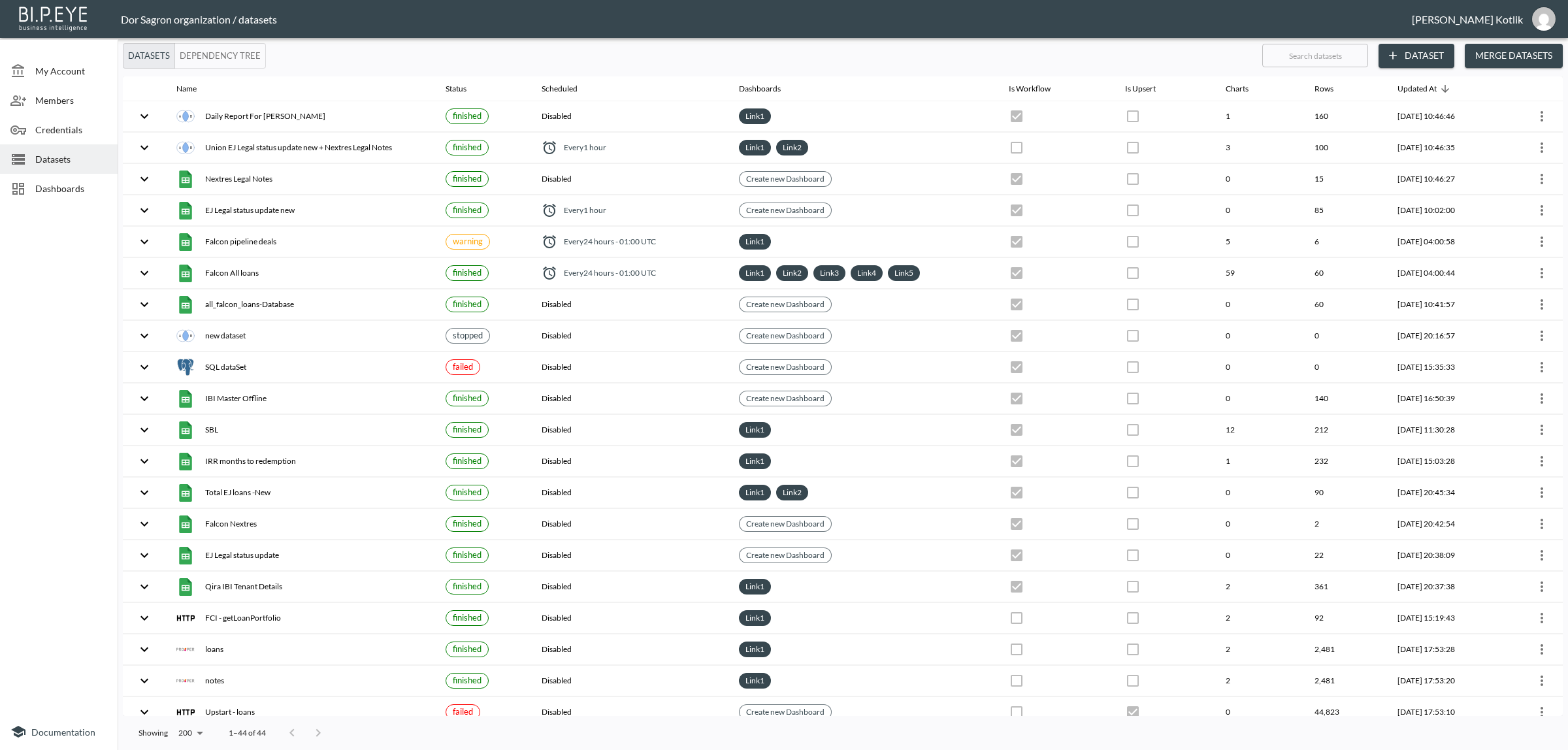
checkbox input "true"
checkbox input "false"
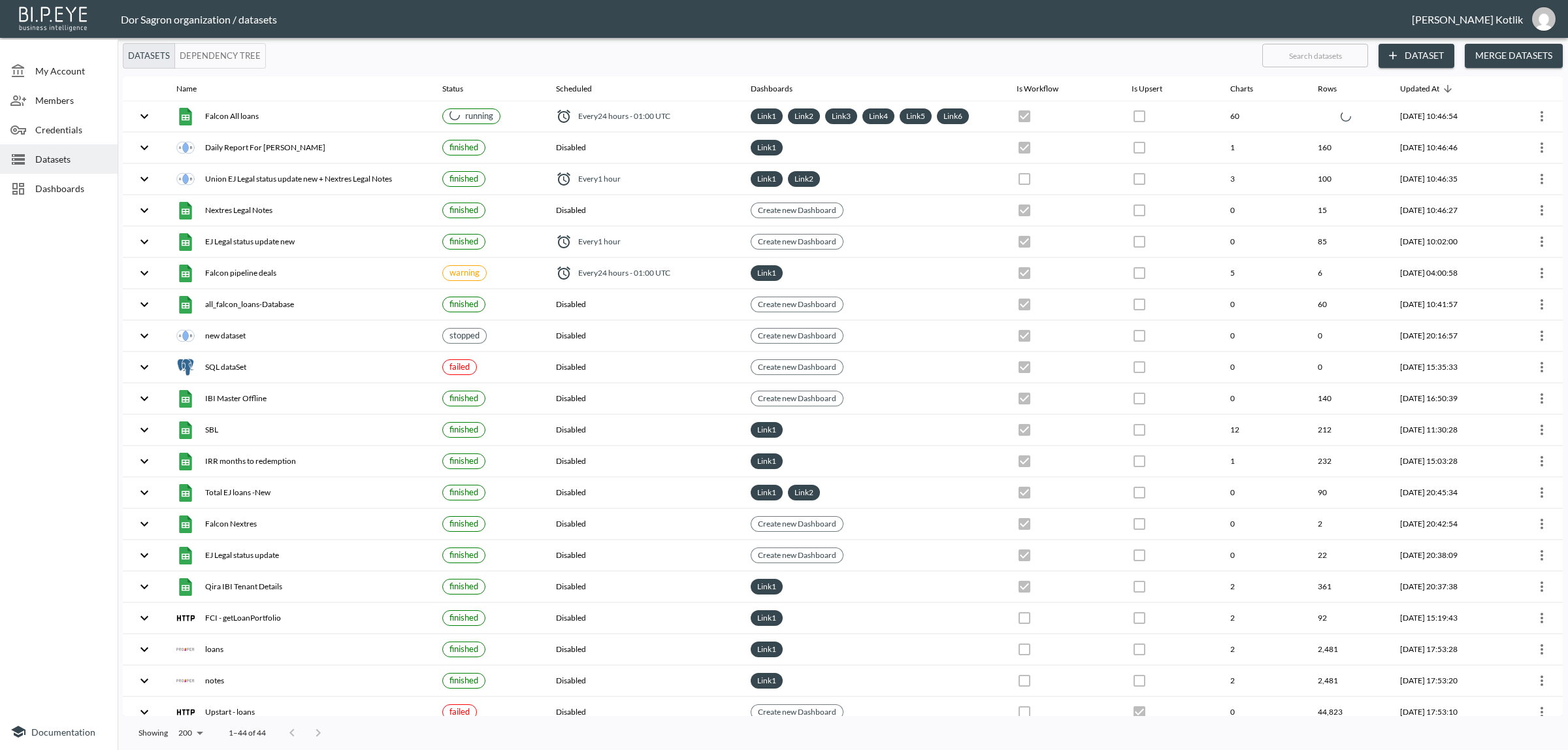
click at [49, 196] on div "Dashboards" at bounding box center [59, 189] width 117 height 30
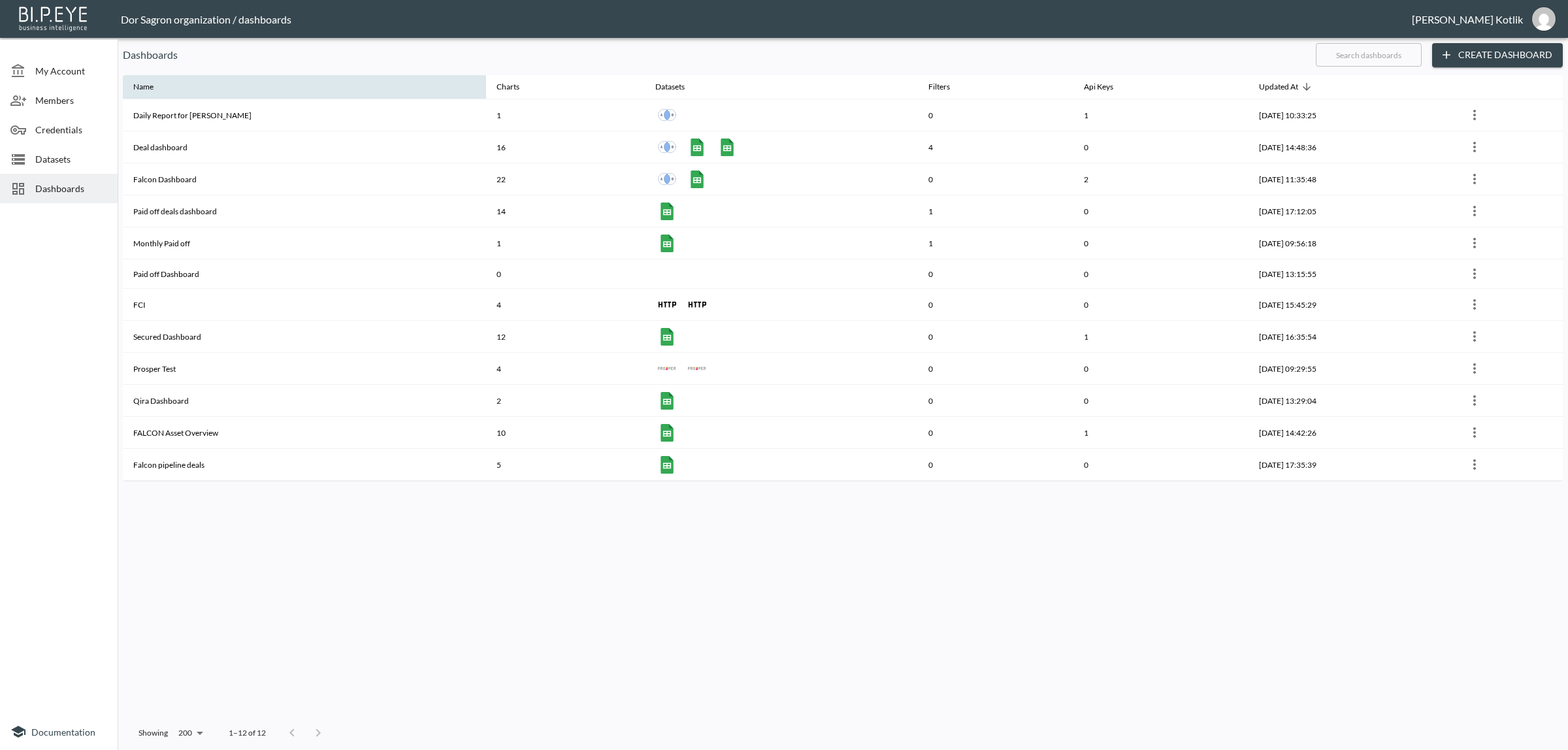
click at [256, 99] on th "Name" at bounding box center [304, 88] width 363 height 25
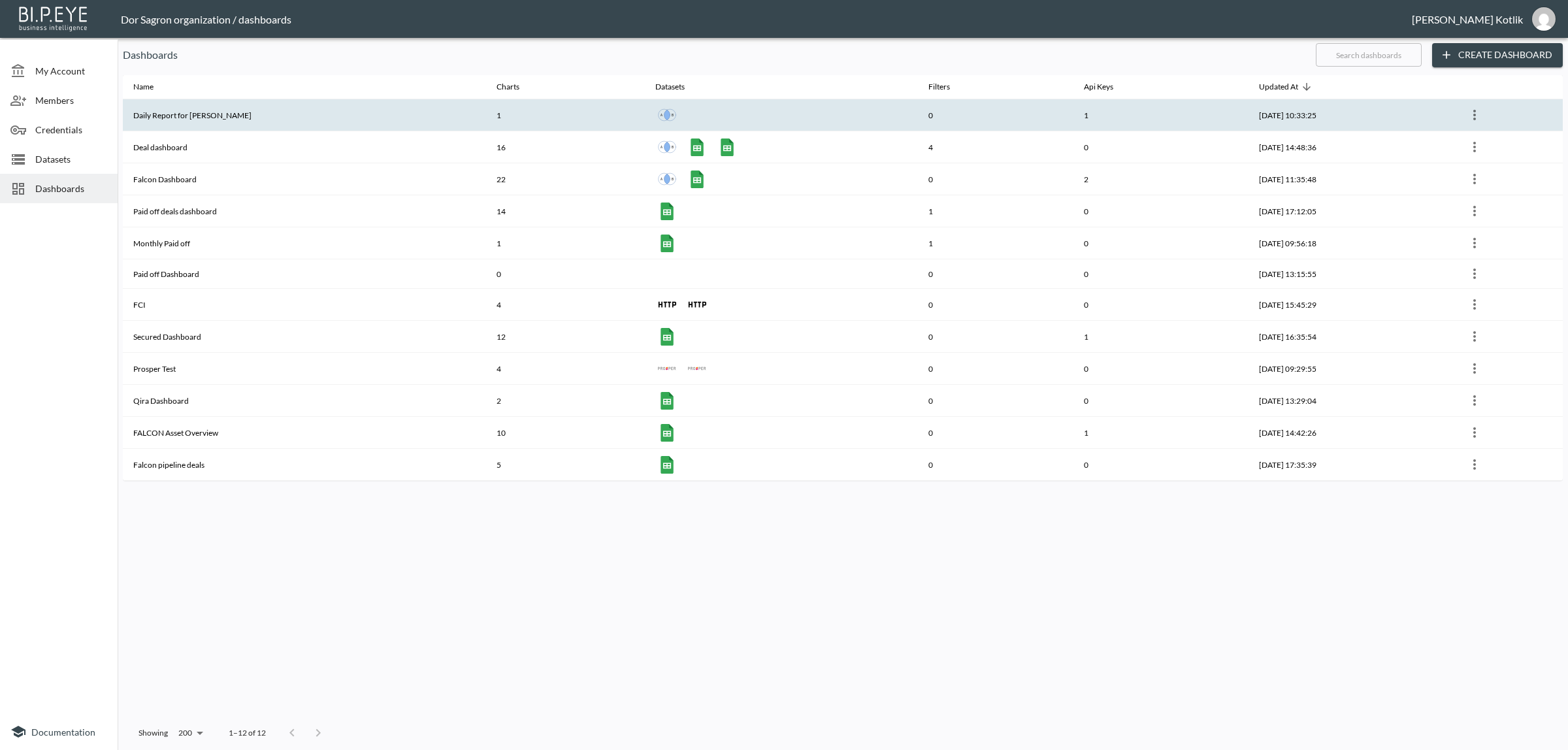
click at [249, 115] on th "Daily Report for Amir" at bounding box center [304, 115] width 363 height 32
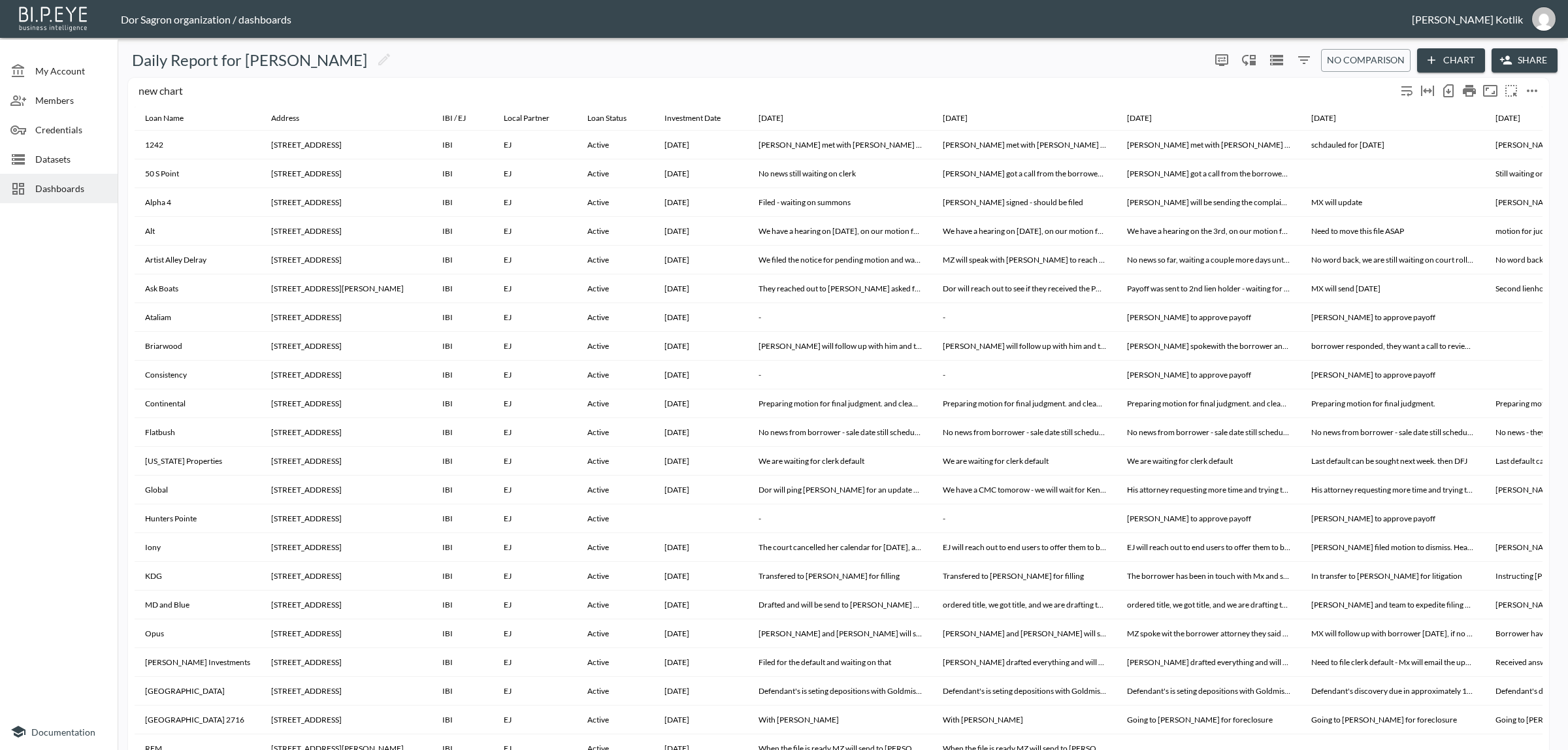
click at [1536, 94] on icon "more" at bounding box center [1532, 91] width 16 height 16
click at [1521, 111] on li "Edit" at bounding box center [1502, 115] width 101 height 24
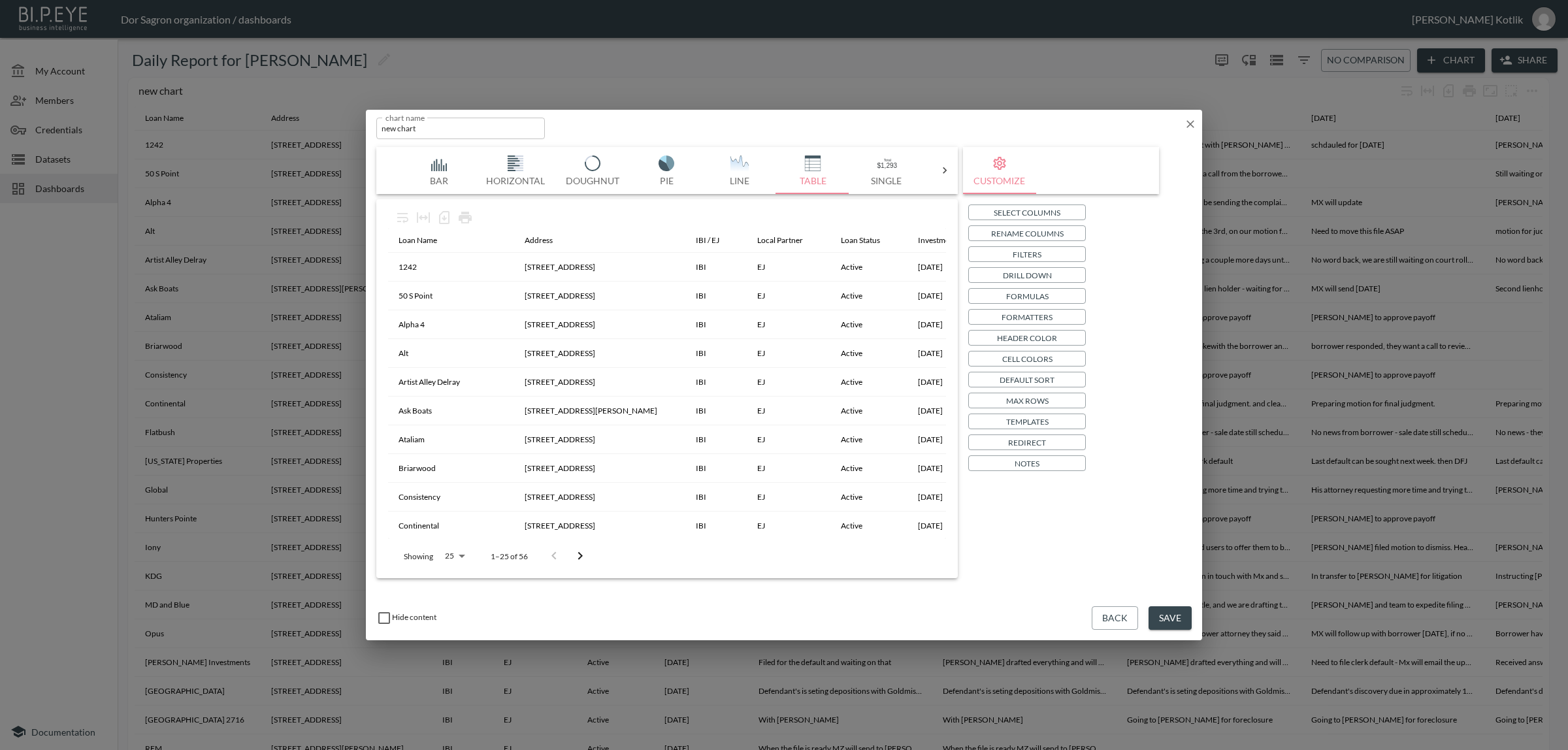
click at [1062, 203] on div "Select Columns Rename Columns Filters Drill Down Formulas Formatters Header Col…" at bounding box center [1060, 337] width 196 height 278
click at [1058, 211] on p "Select Columns" at bounding box center [1026, 213] width 67 height 14
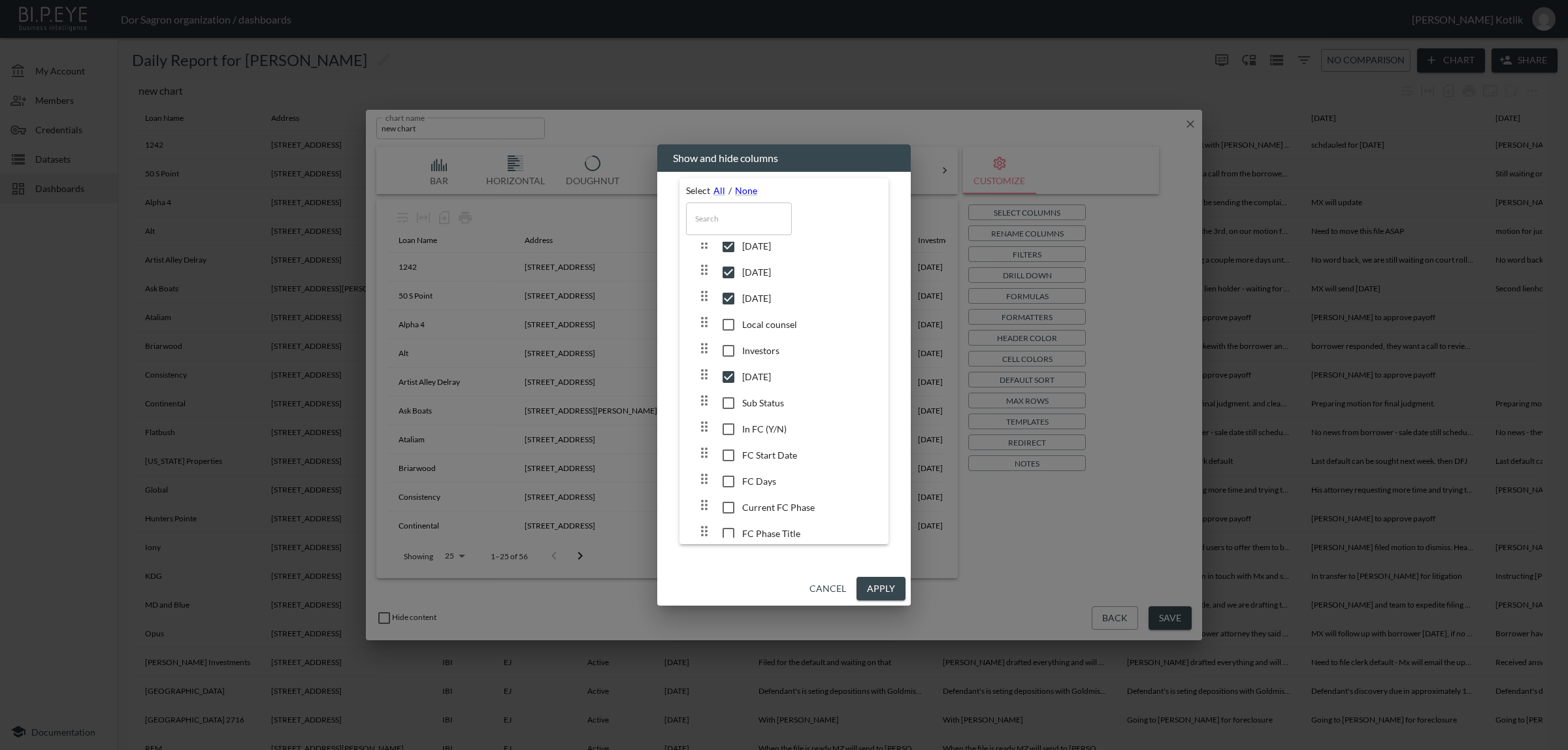
scroll to position [1624, 0]
click at [881, 577] on div "Cancel Apply" at bounding box center [784, 589] width 254 height 35
click at [877, 582] on button "Apply" at bounding box center [880, 589] width 49 height 24
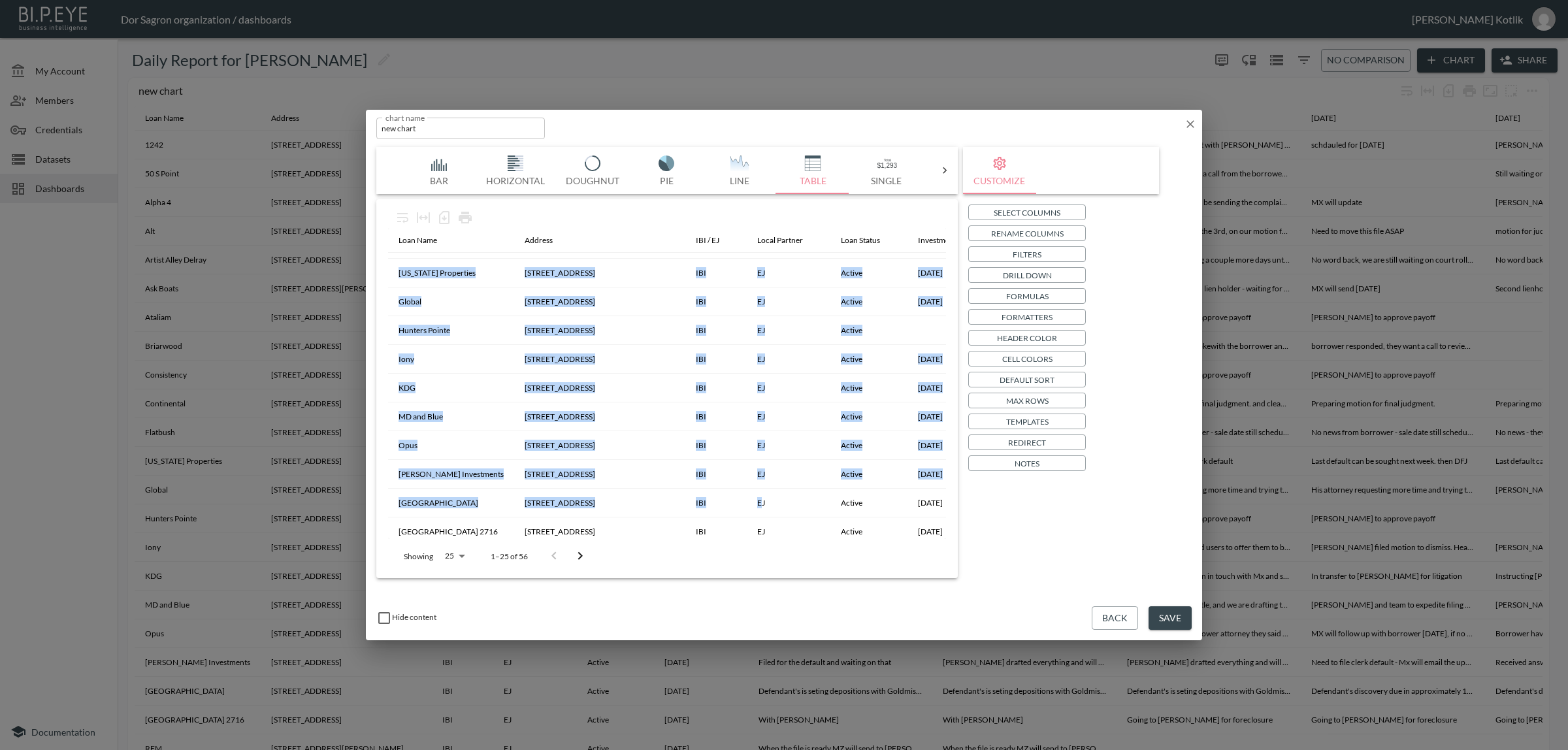
drag, startPoint x: 472, startPoint y: 528, endPoint x: 699, endPoint y: 540, distance: 227.3
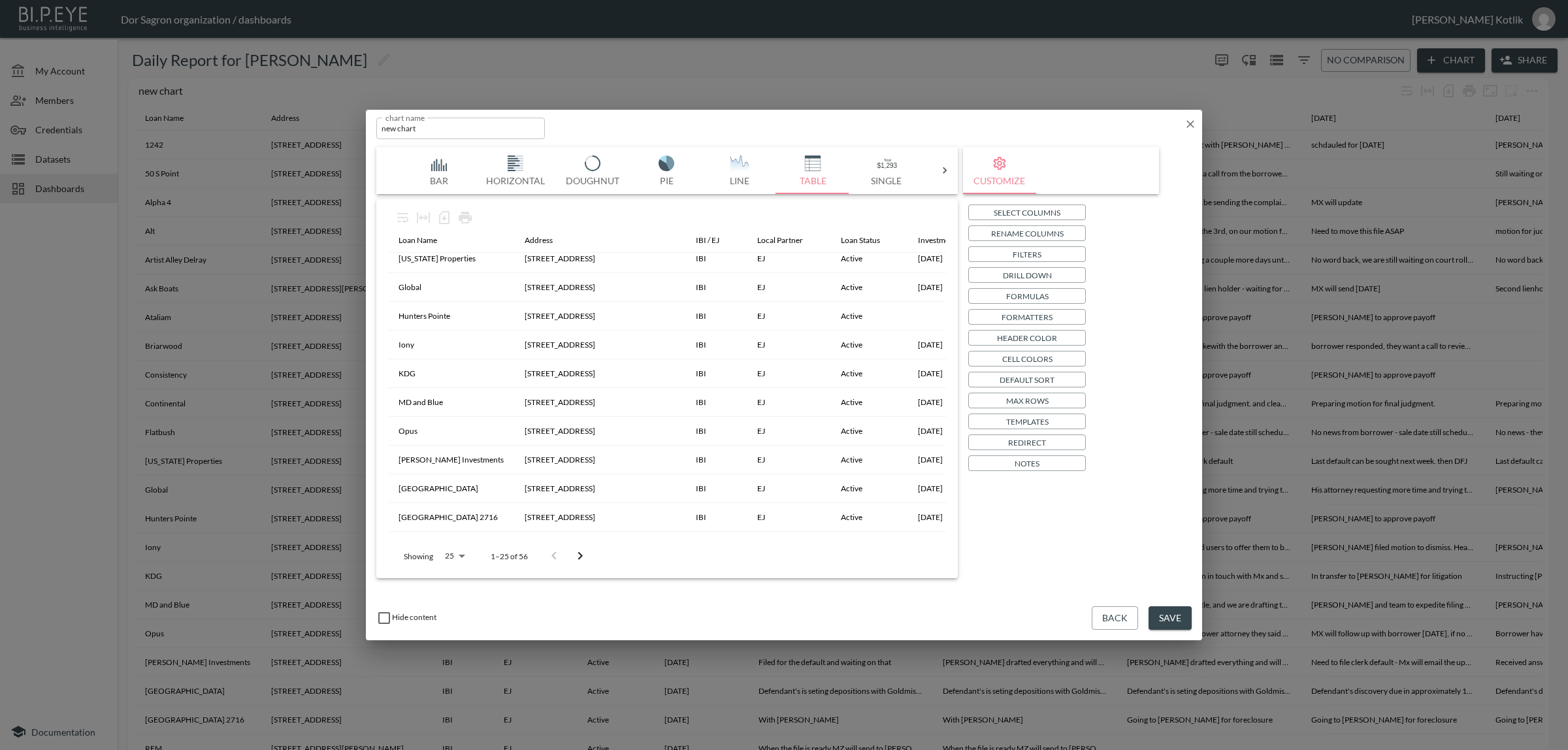
click at [390, 533] on div "Loan Name Address IBI / EJ Local Partner Loan Status Investment Date 8/28/2025 …" at bounding box center [667, 389] width 571 height 369
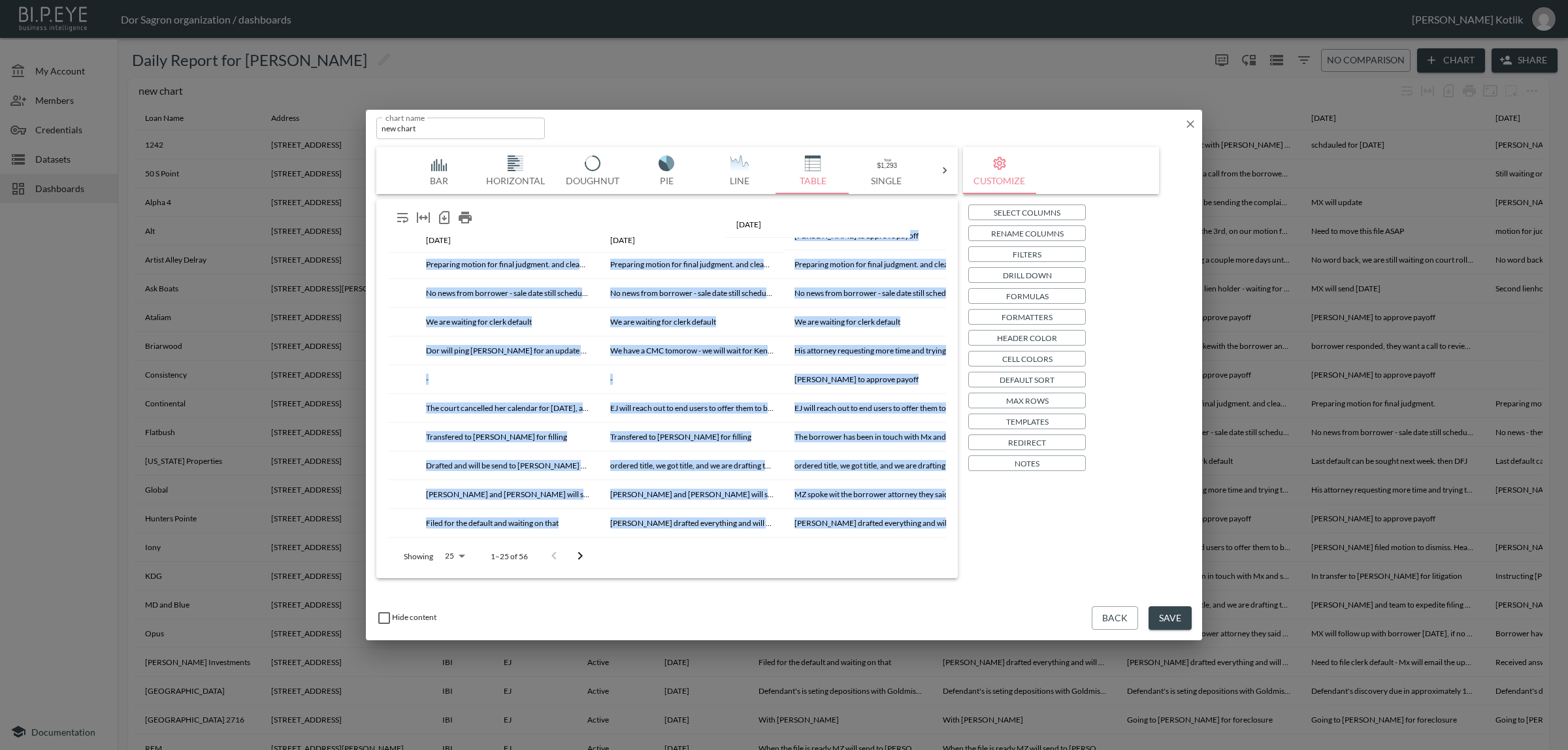
scroll to position [262, 588]
click at [414, 230] on th "-" at bounding box center [505, 236] width 184 height 29
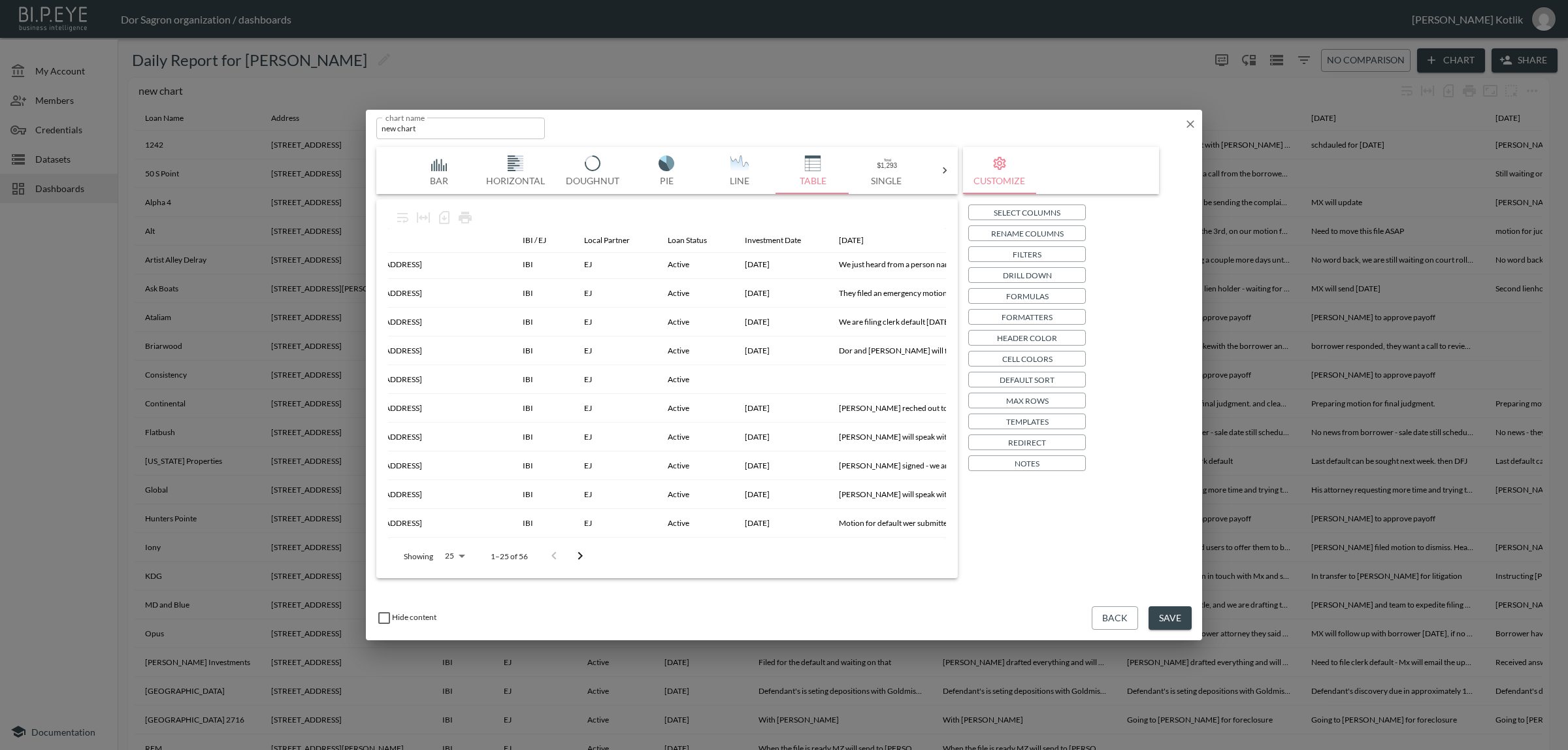
scroll to position [262, 191]
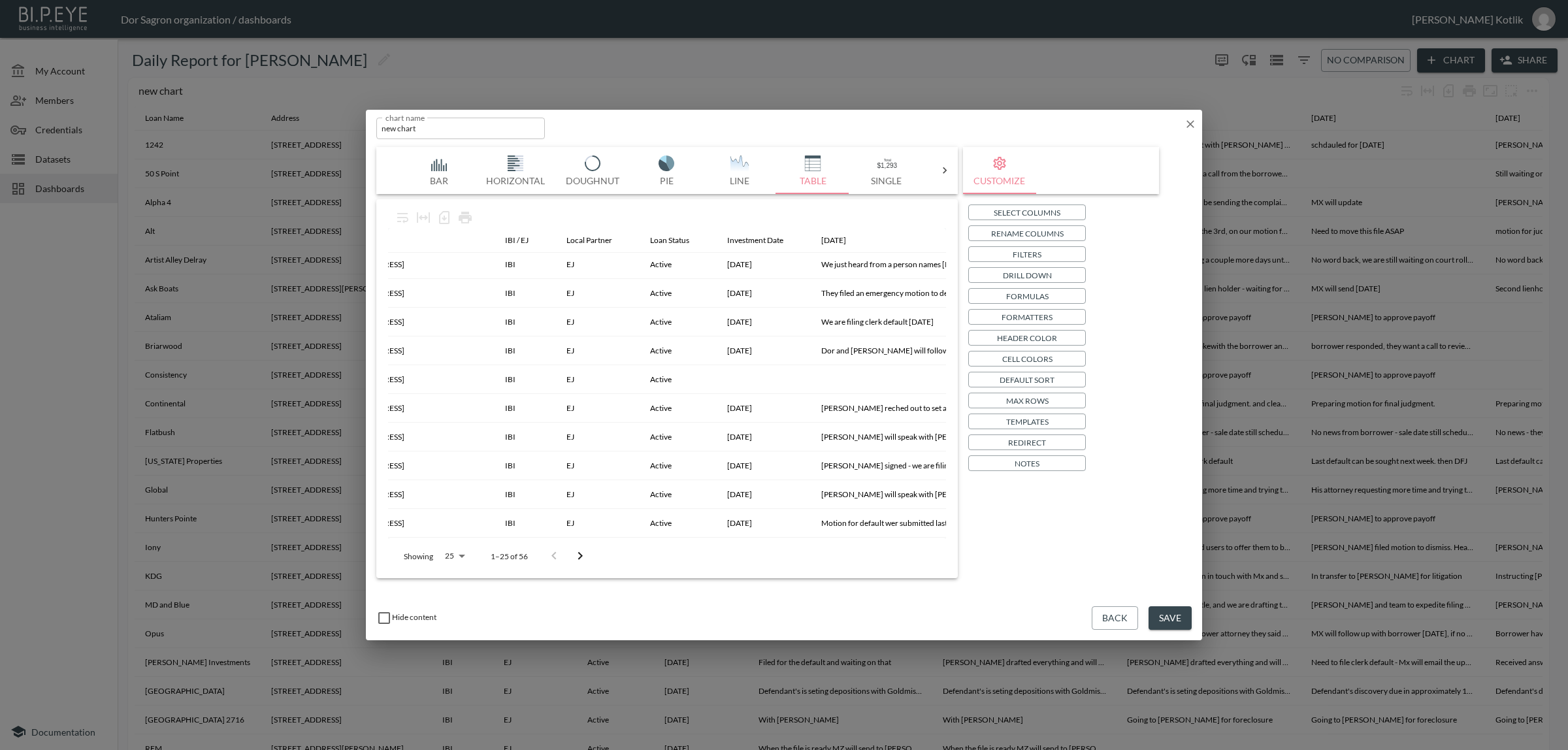
click at [1052, 214] on p "Select Columns" at bounding box center [1026, 213] width 67 height 14
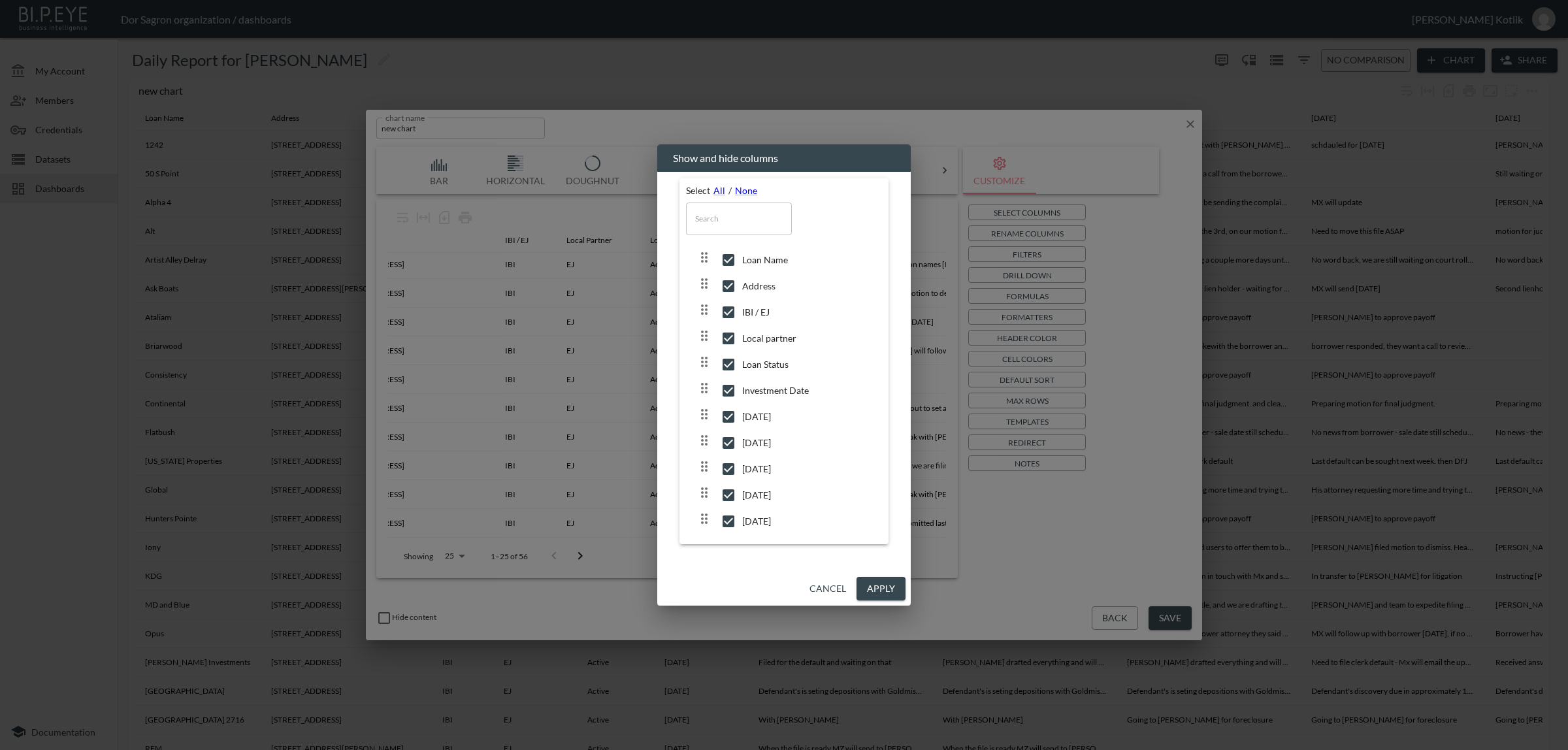
click at [738, 314] on input "checkbox" at bounding box center [729, 311] width 28 height 13
checkbox input "false"
click at [876, 592] on button "Apply" at bounding box center [880, 589] width 49 height 24
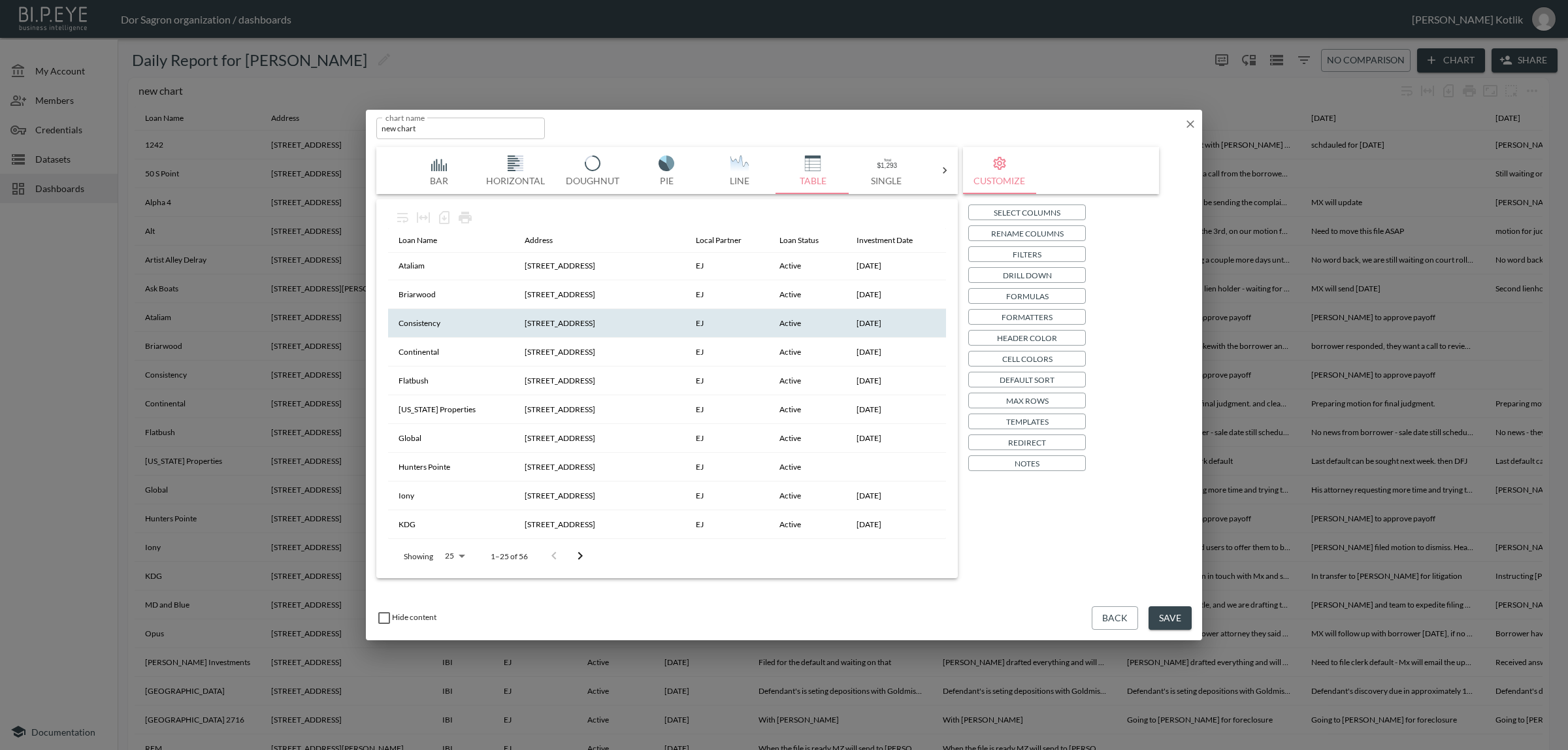
scroll to position [439, 0]
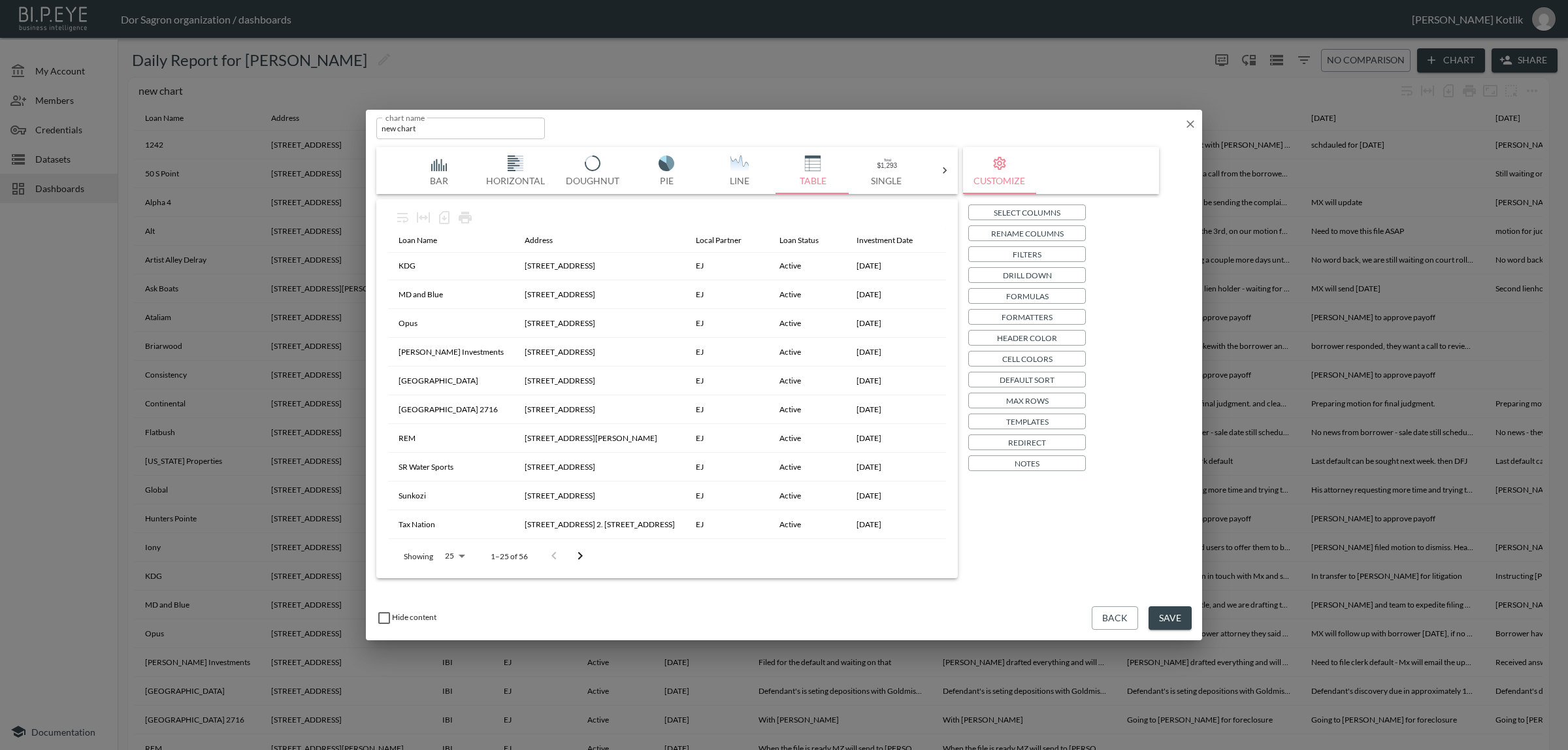
click at [436, 550] on div "Showing 25 25 1–25 of 56" at bounding box center [491, 556] width 207 height 34
click at [448, 557] on body "BI.P.EYE, Interactive Analytics Dashboards - app Dor Sagron organization / dash…" at bounding box center [784, 375] width 1568 height 750
click at [448, 549] on li "100" at bounding box center [444, 542] width 32 height 12
type input "100"
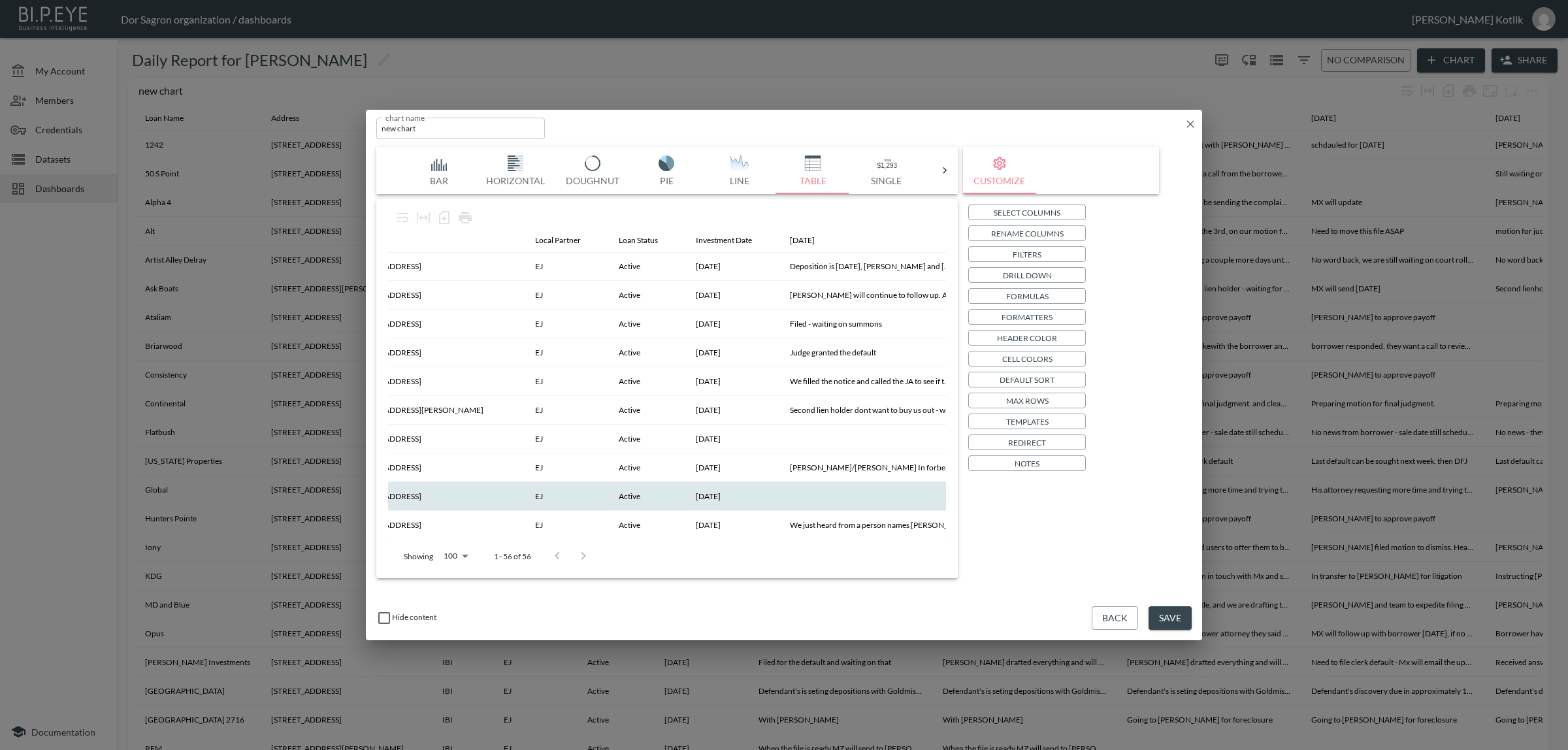
scroll to position [0, 174]
click at [1164, 624] on button "Save" at bounding box center [1169, 619] width 43 height 24
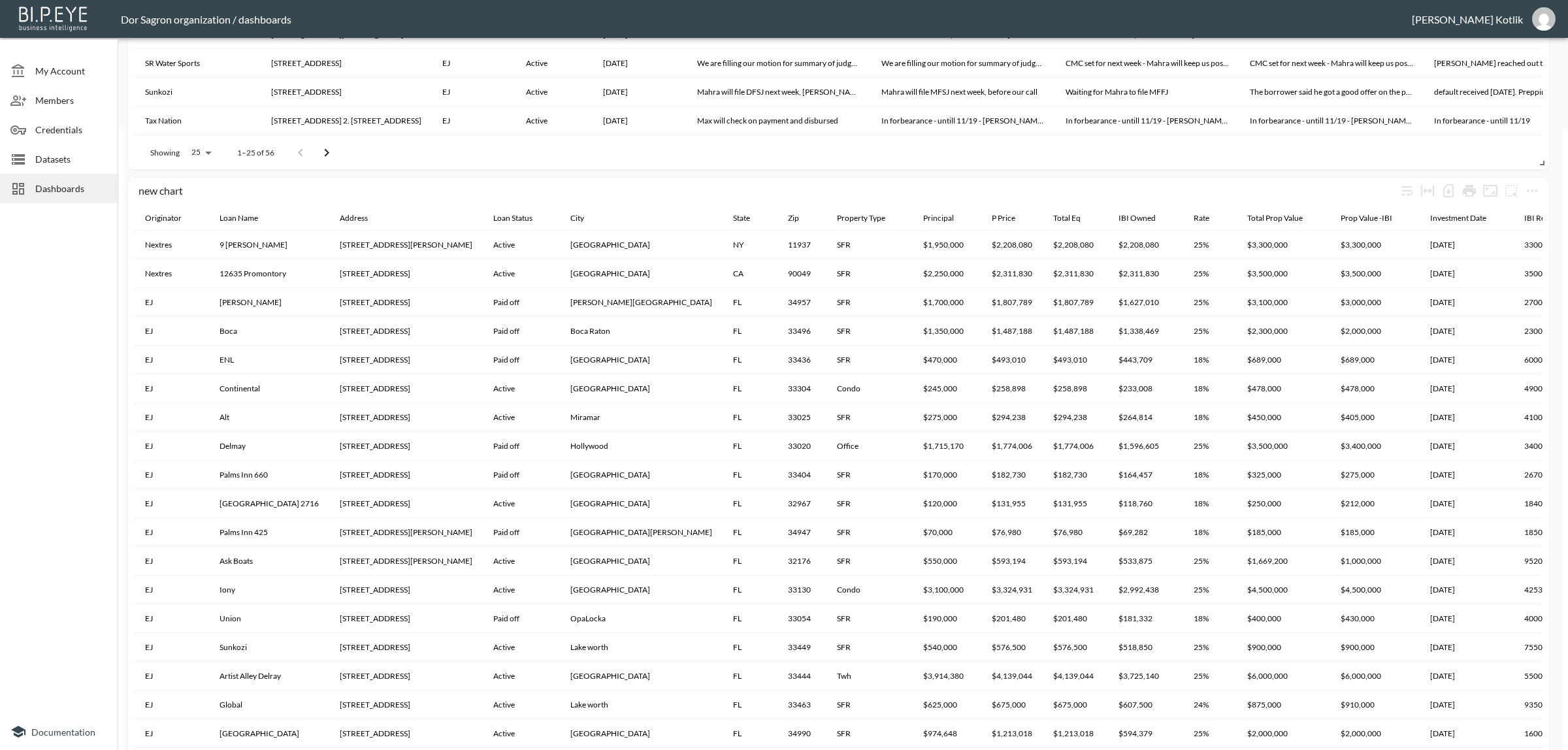
scroll to position [615, 0]
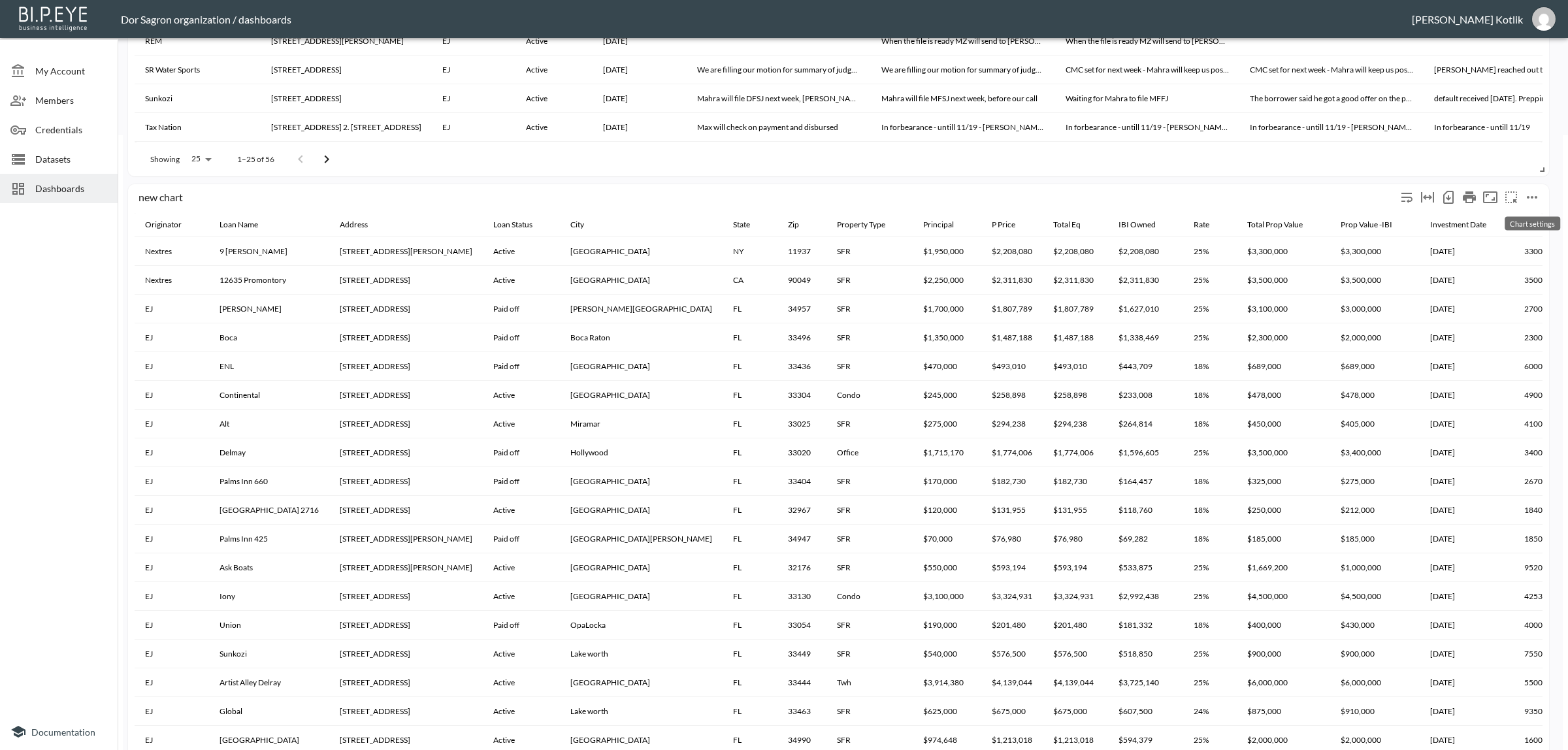
click at [1532, 197] on icon "more" at bounding box center [1532, 198] width 16 height 16
click at [1527, 216] on li "Edit" at bounding box center [1502, 223] width 101 height 24
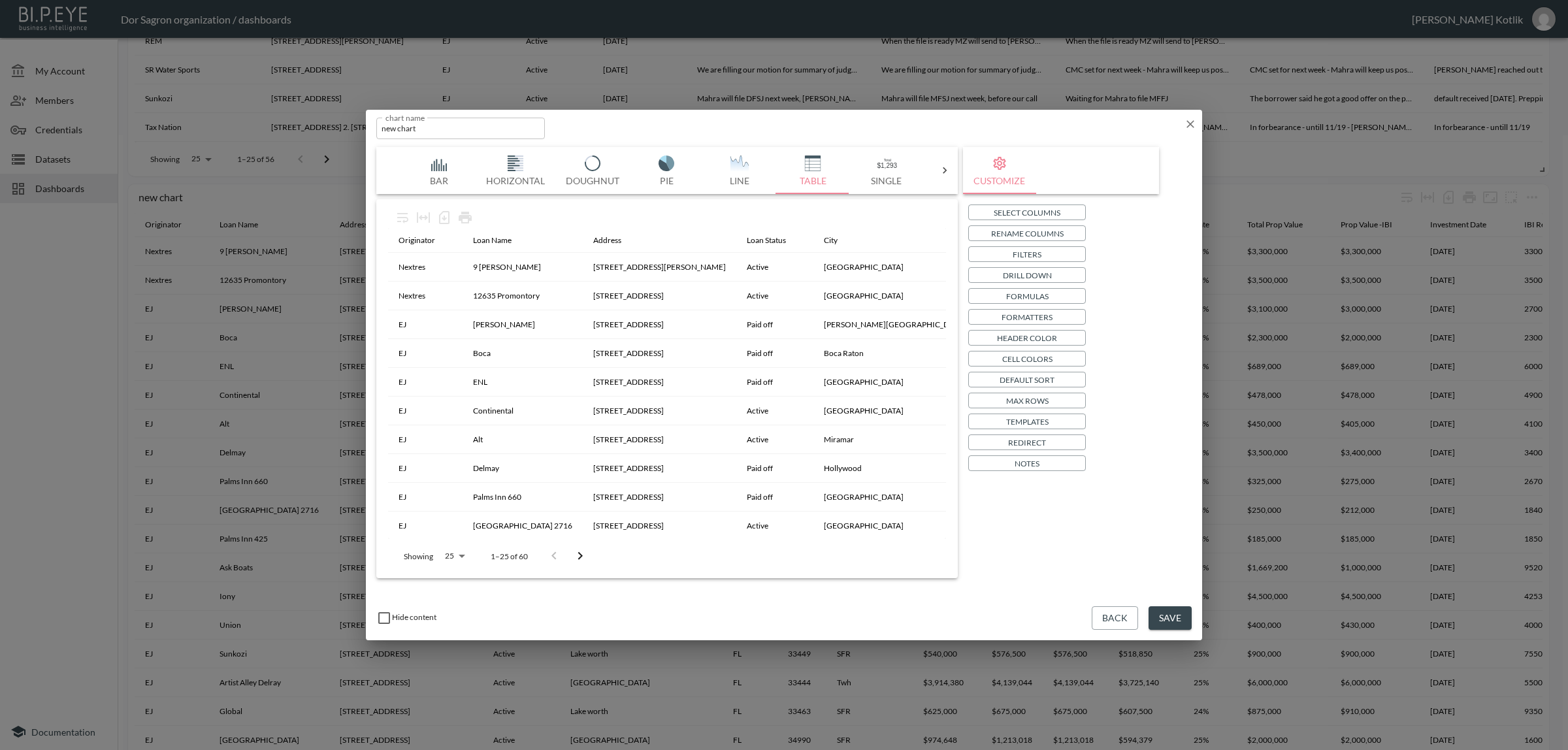
click at [1032, 207] on p "Select Columns" at bounding box center [1026, 213] width 67 height 14
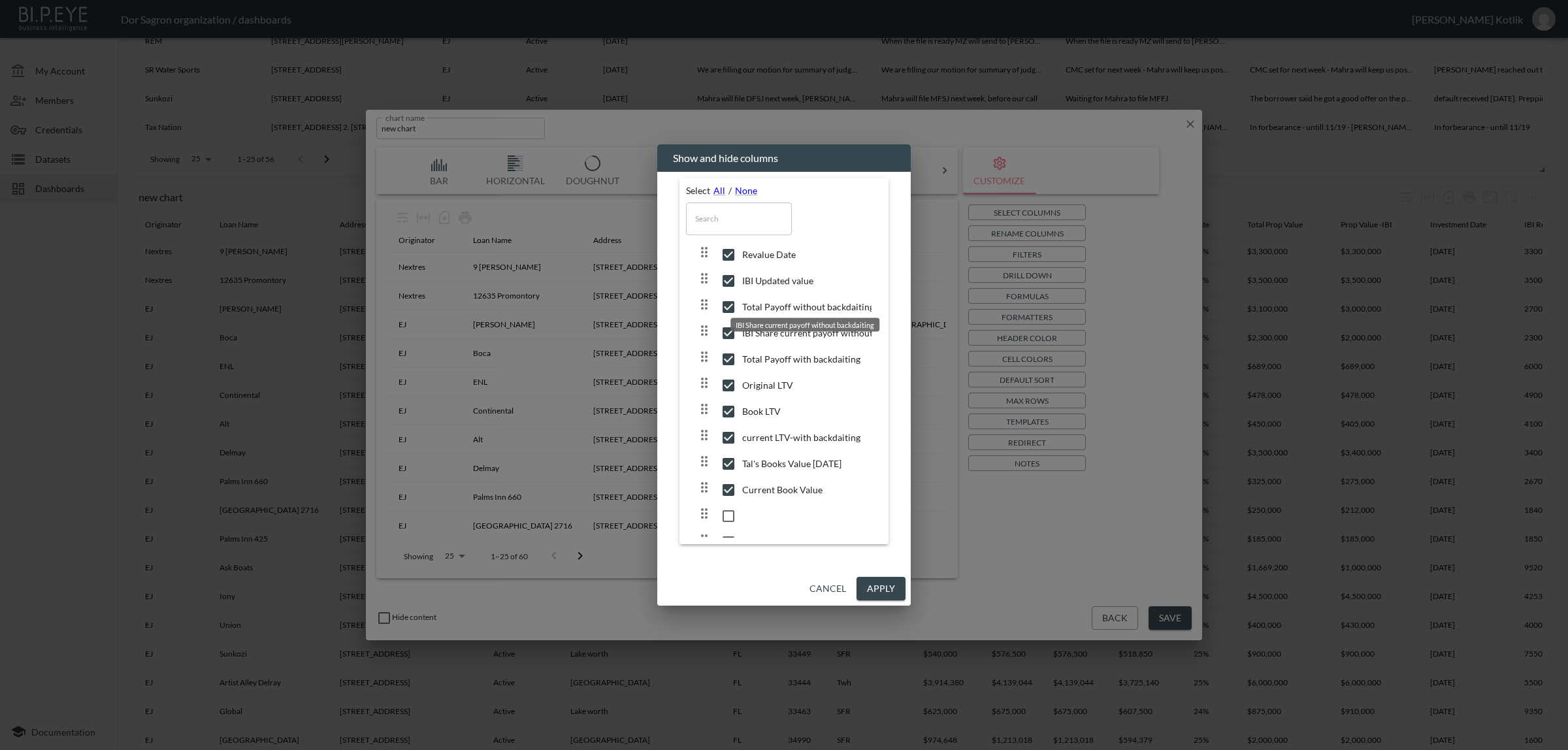
scroll to position [490, 0]
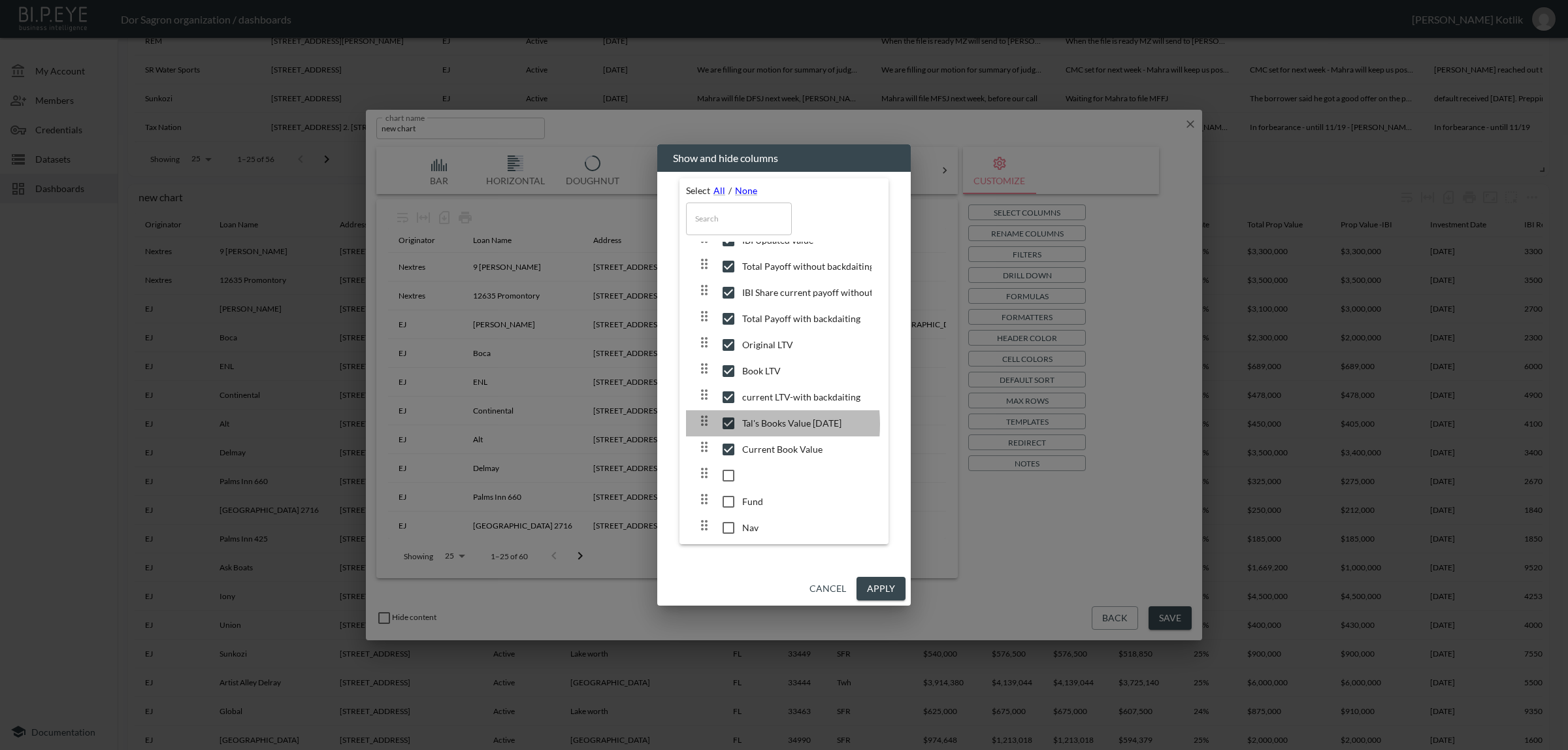
click at [729, 430] on input "checkbox" at bounding box center [729, 423] width 28 height 13
checkbox input "false"
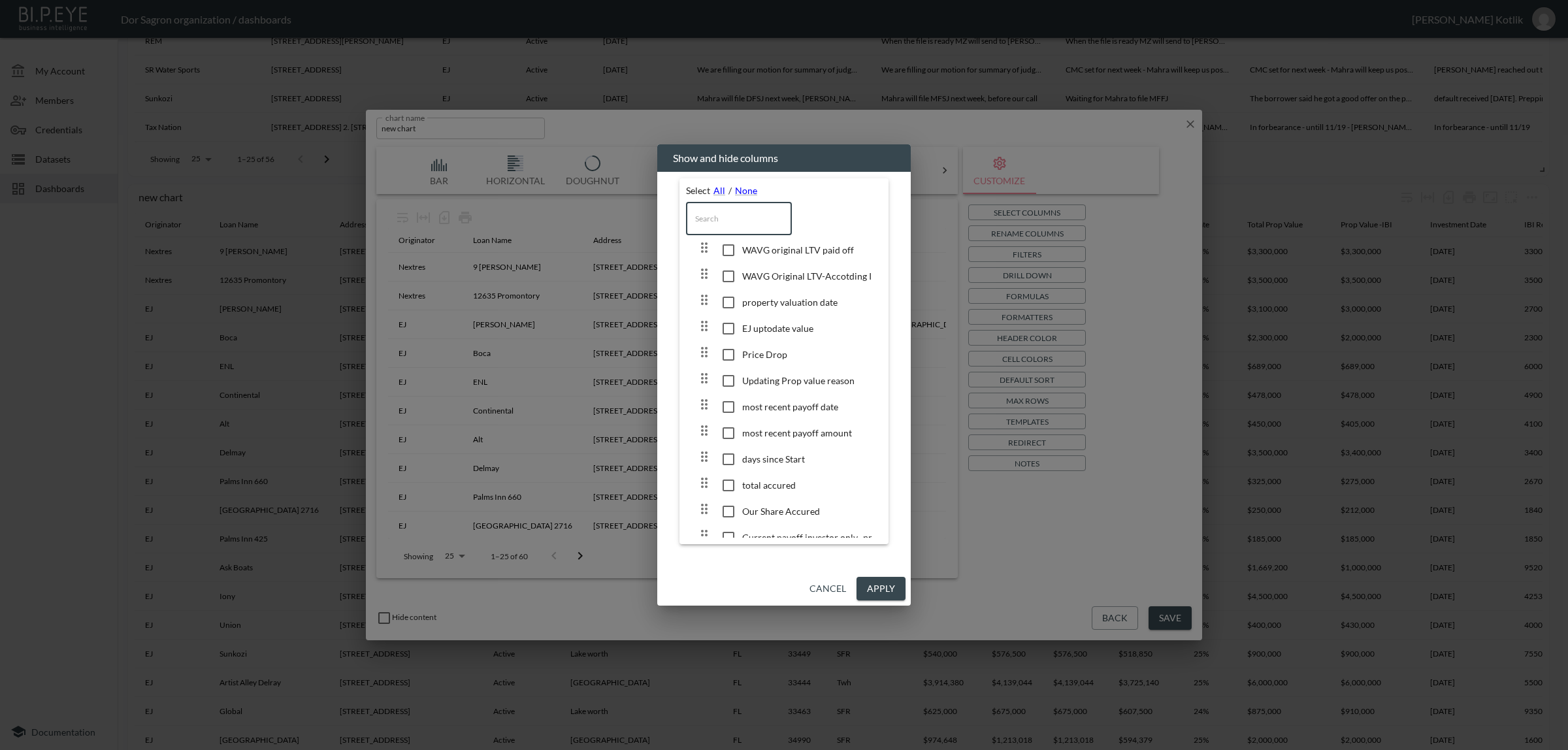
click at [757, 215] on input "text" at bounding box center [739, 219] width 105 height 33
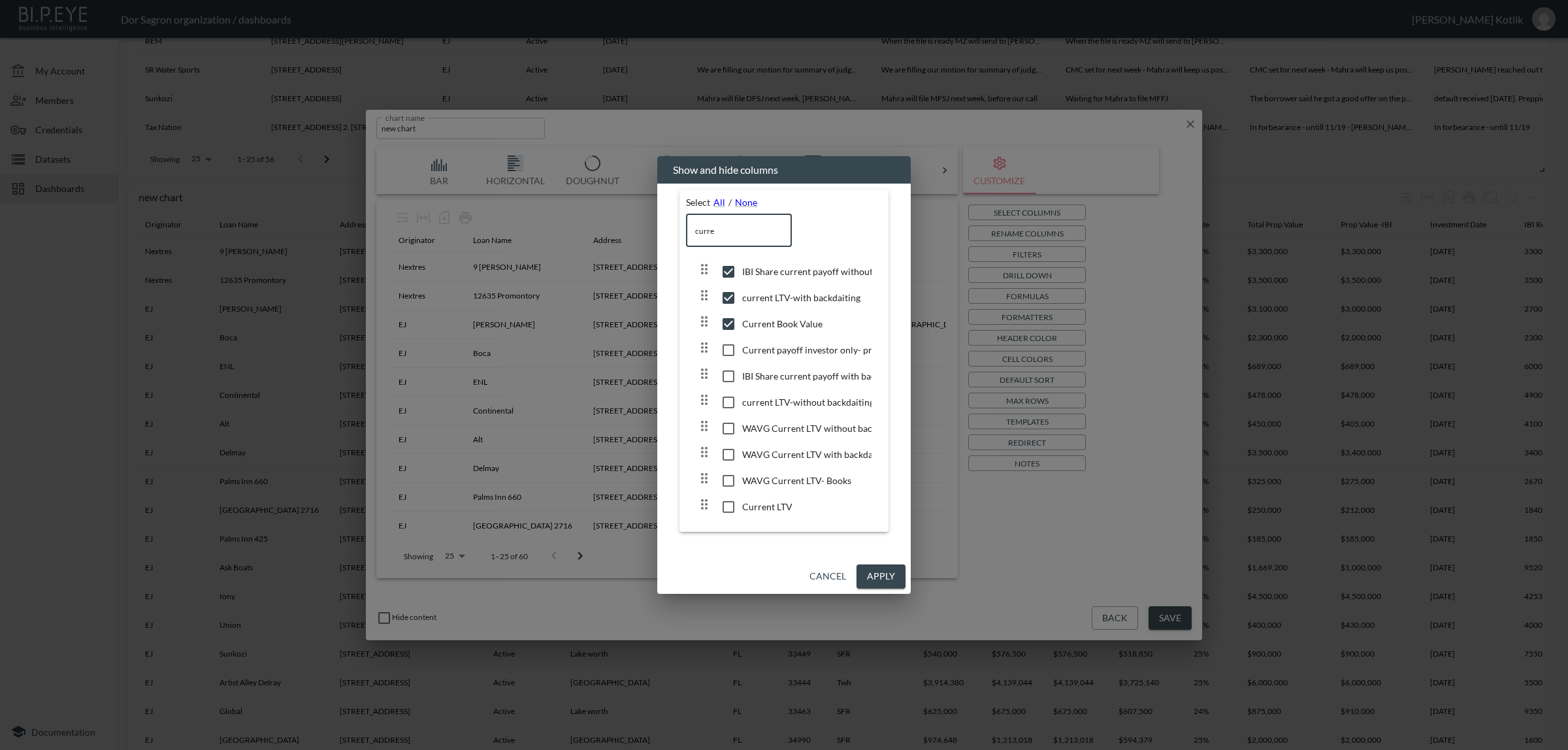
type input "curre"
click at [834, 577] on button "Cancel" at bounding box center [827, 577] width 47 height 24
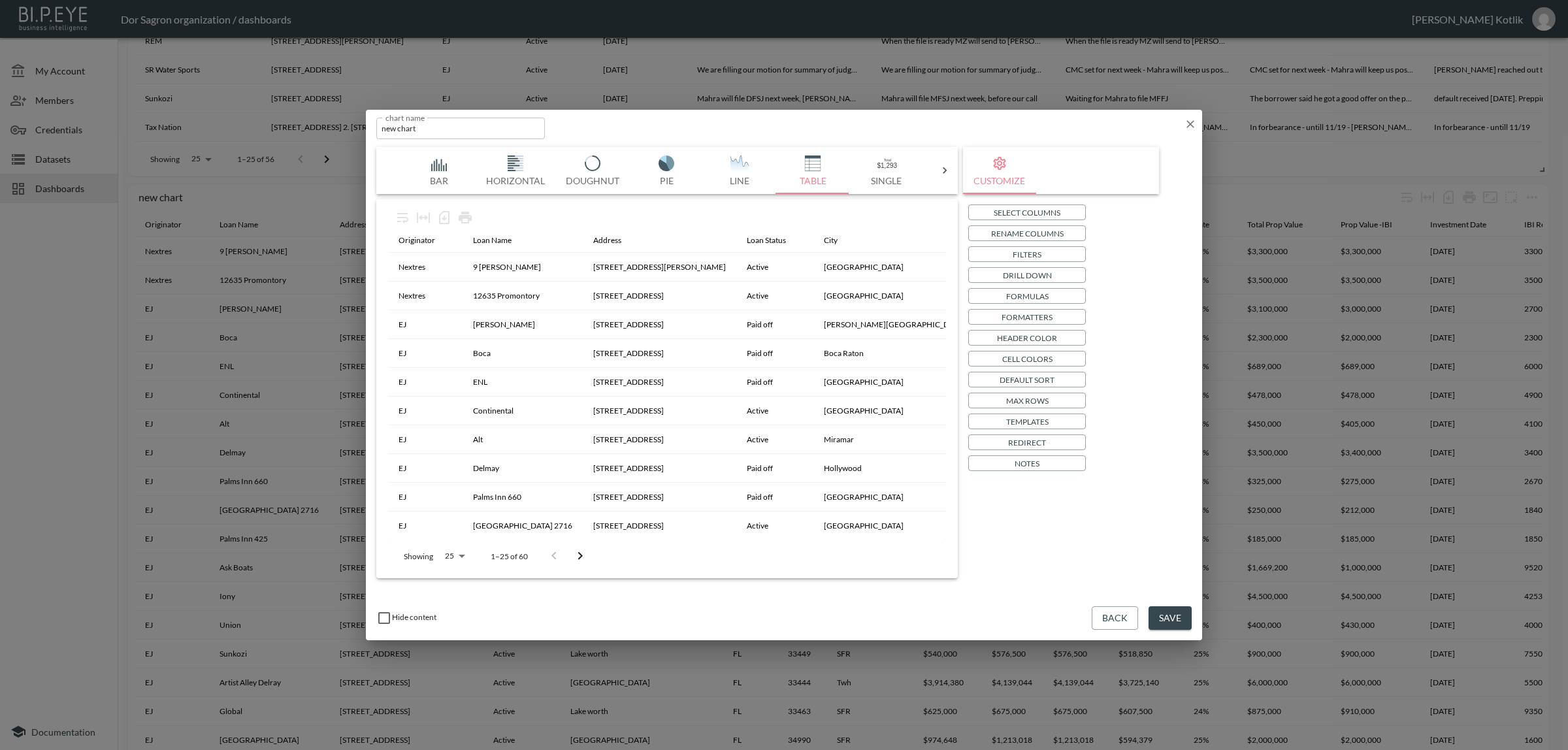
drag, startPoint x: 1122, startPoint y: 619, endPoint x: 1103, endPoint y: 613, distance: 19.9
click at [1121, 619] on button "Back" at bounding box center [1115, 619] width 47 height 24
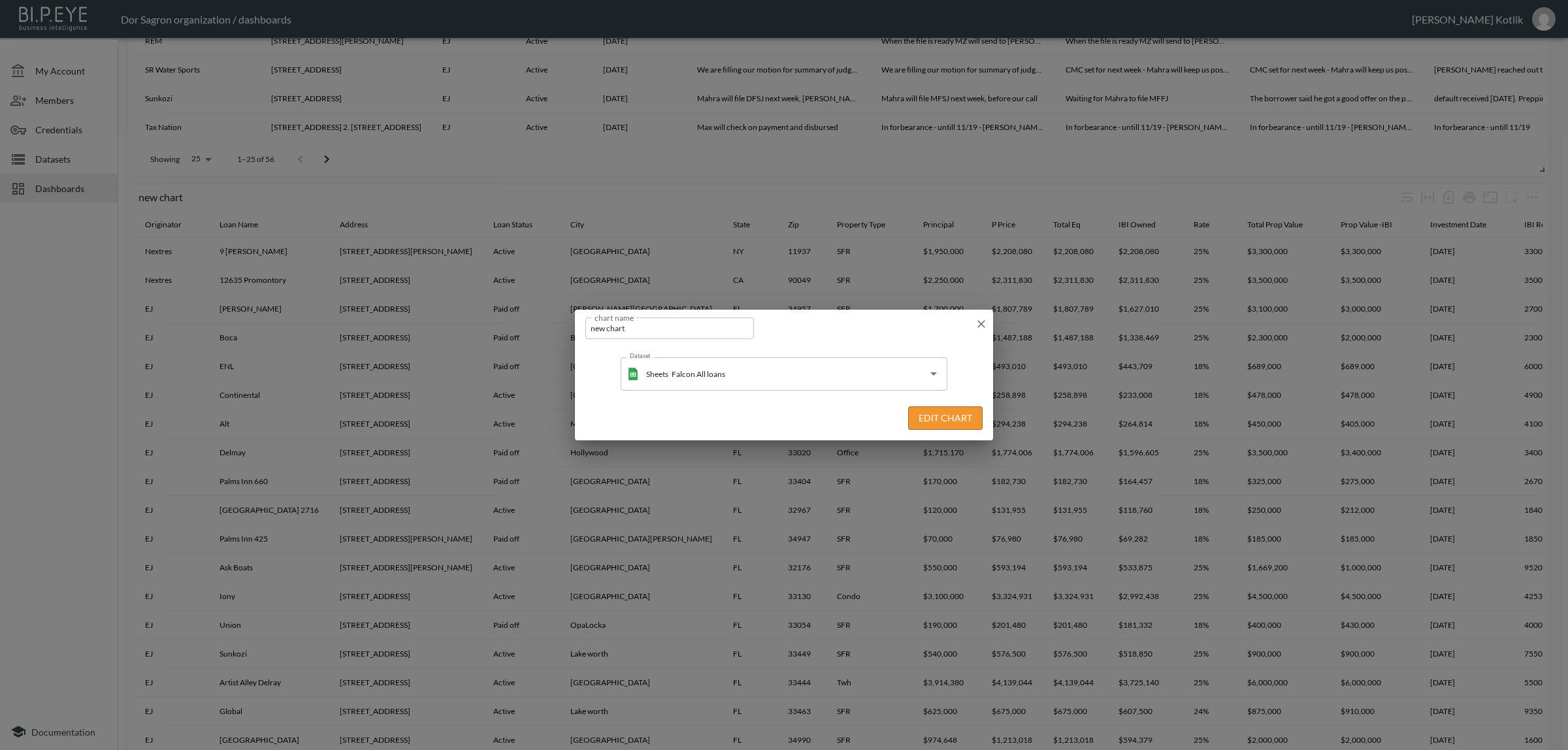
click at [980, 317] on icon "button" at bounding box center [980, 323] width 13 height 13
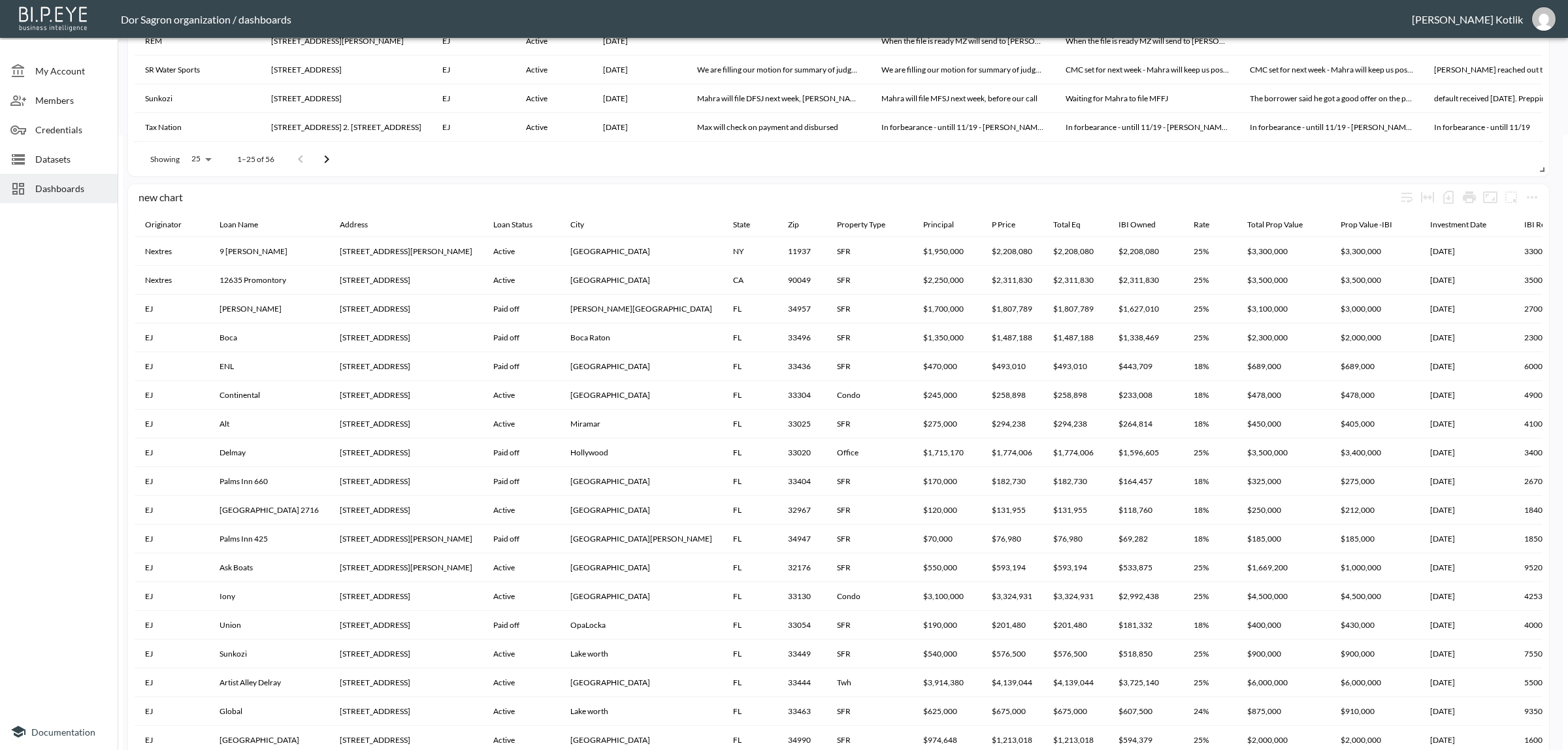
click at [51, 162] on span "Datasets" at bounding box center [71, 159] width 72 height 14
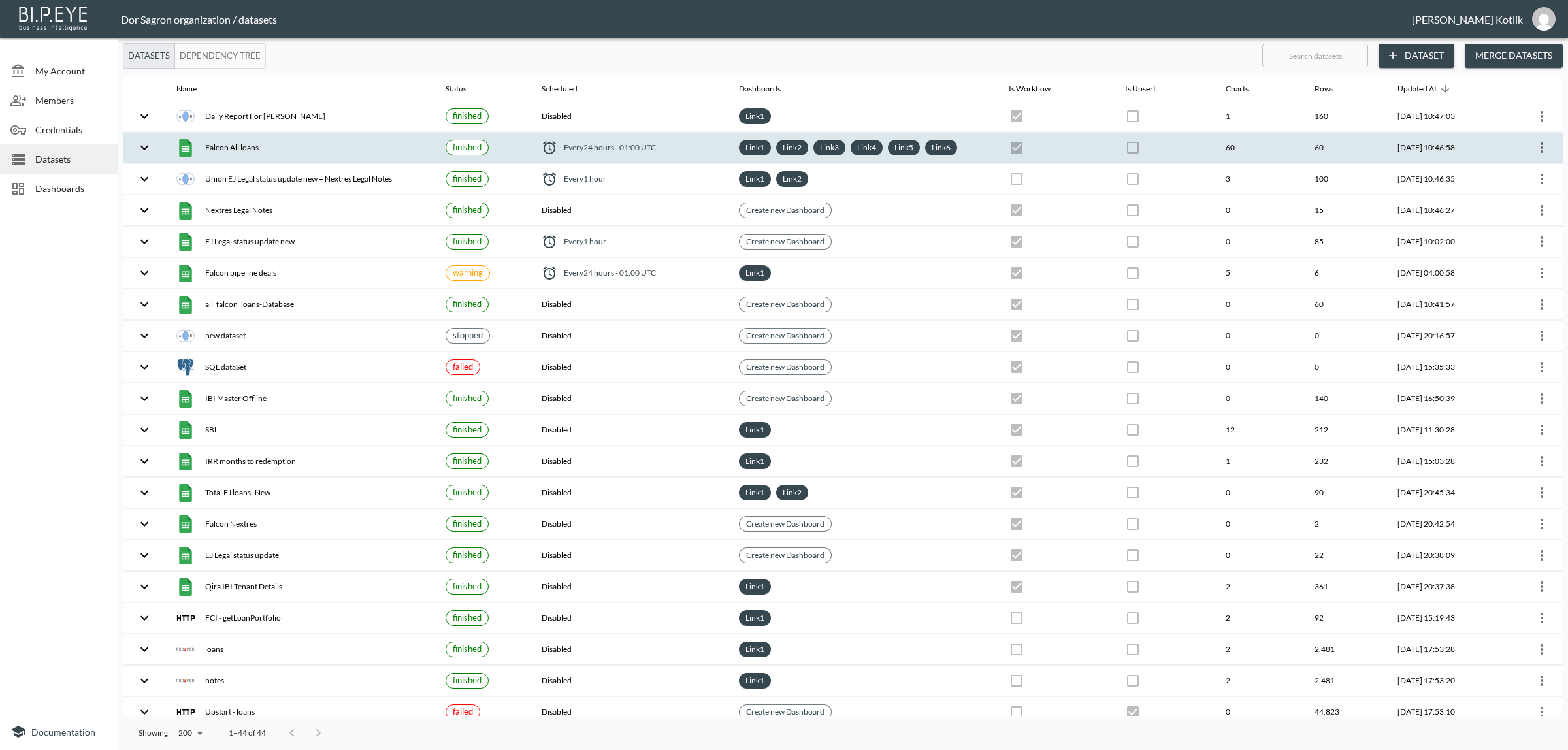
click at [1540, 150] on icon "more" at bounding box center [1542, 148] width 16 height 16
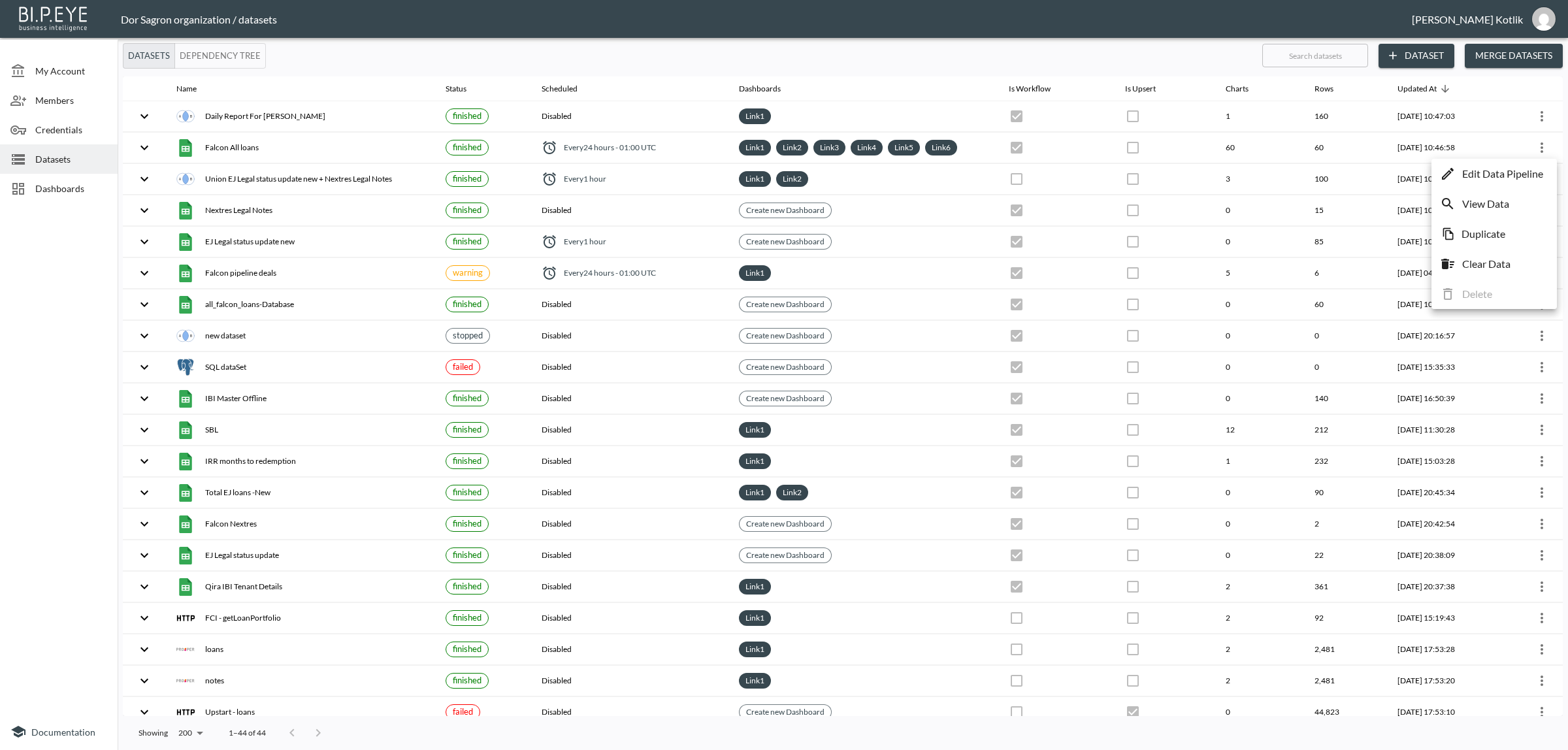
click at [1520, 173] on p "Edit Data Pipeline" at bounding box center [1501, 174] width 81 height 16
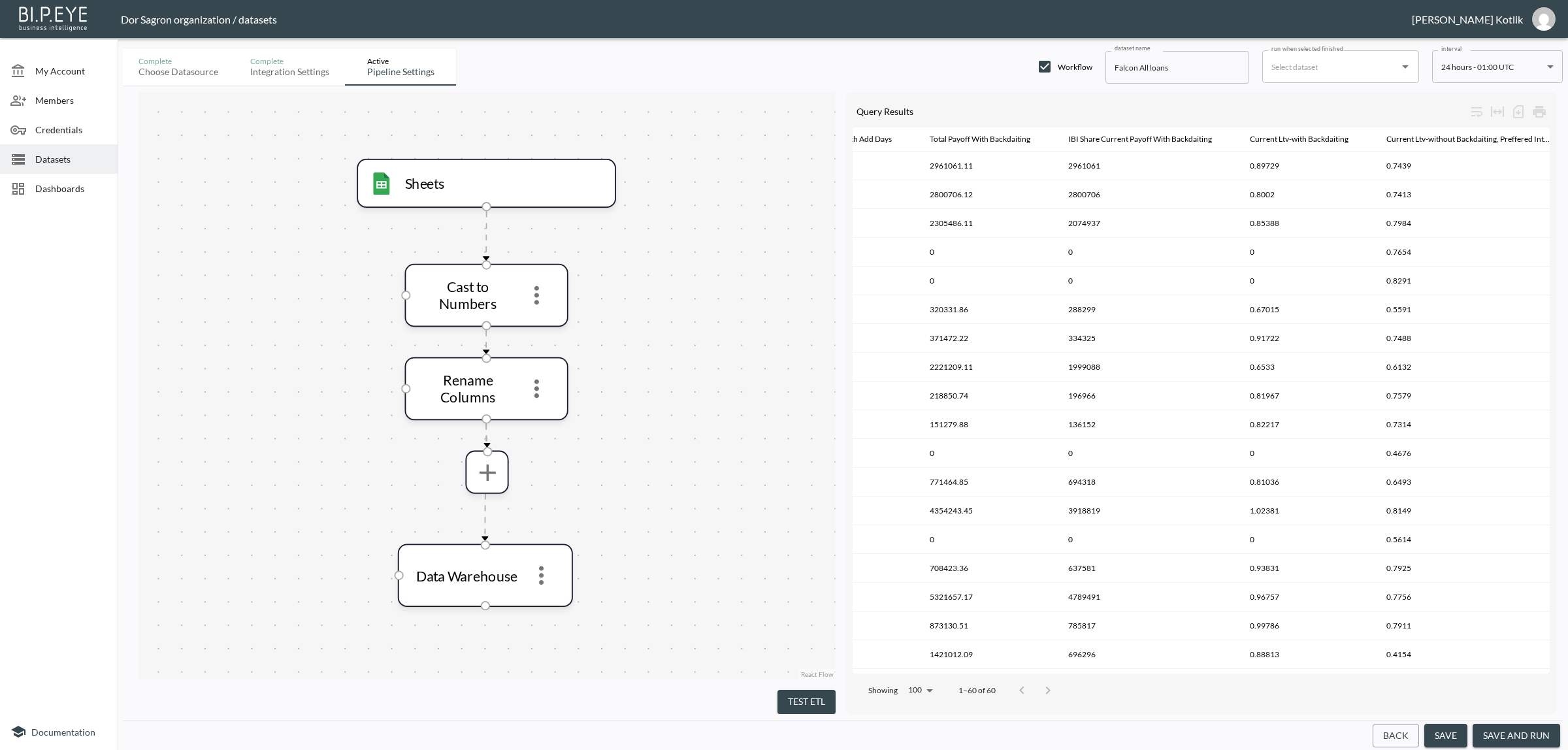
scroll to position [0, 6911]
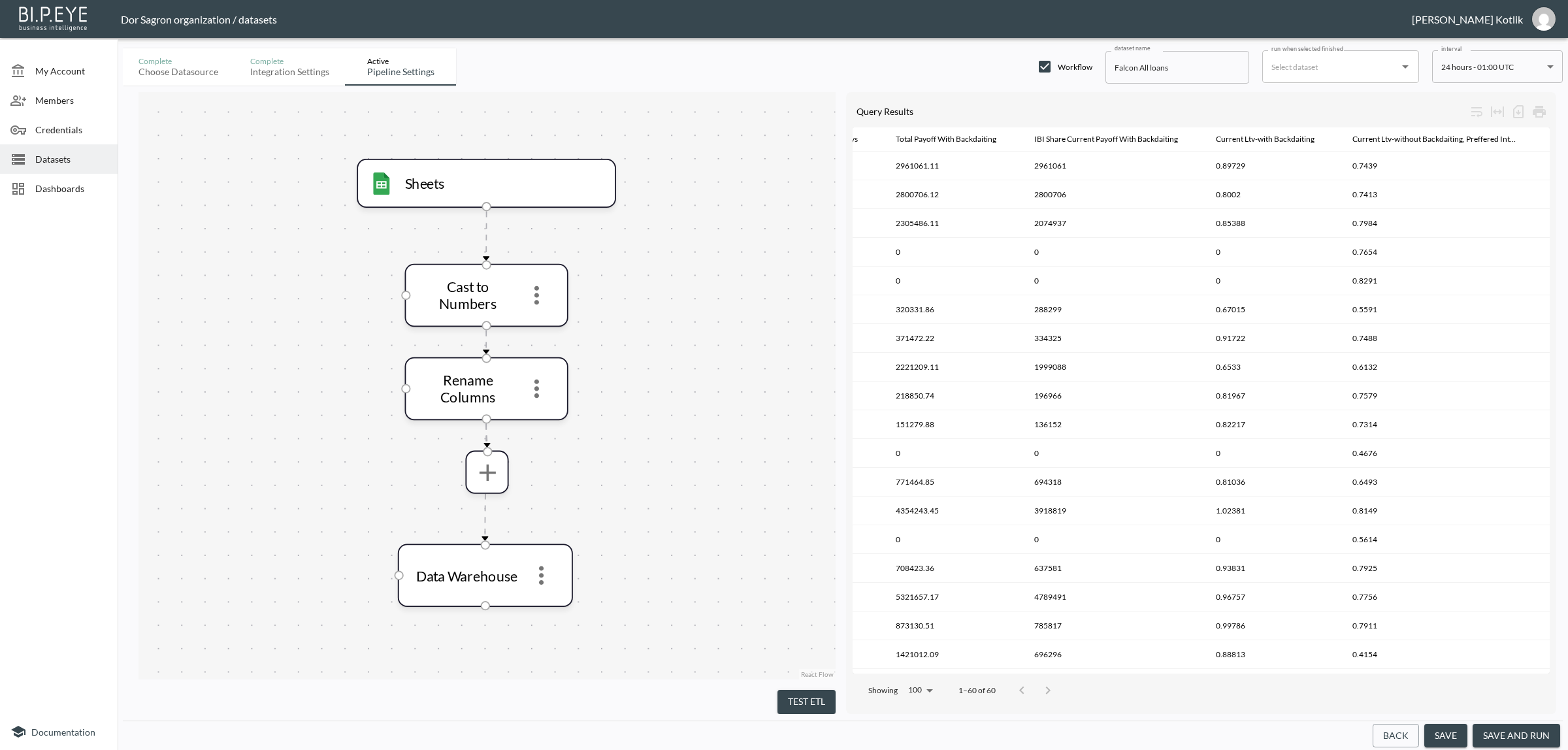
click at [1399, 735] on button "Back" at bounding box center [1395, 736] width 47 height 24
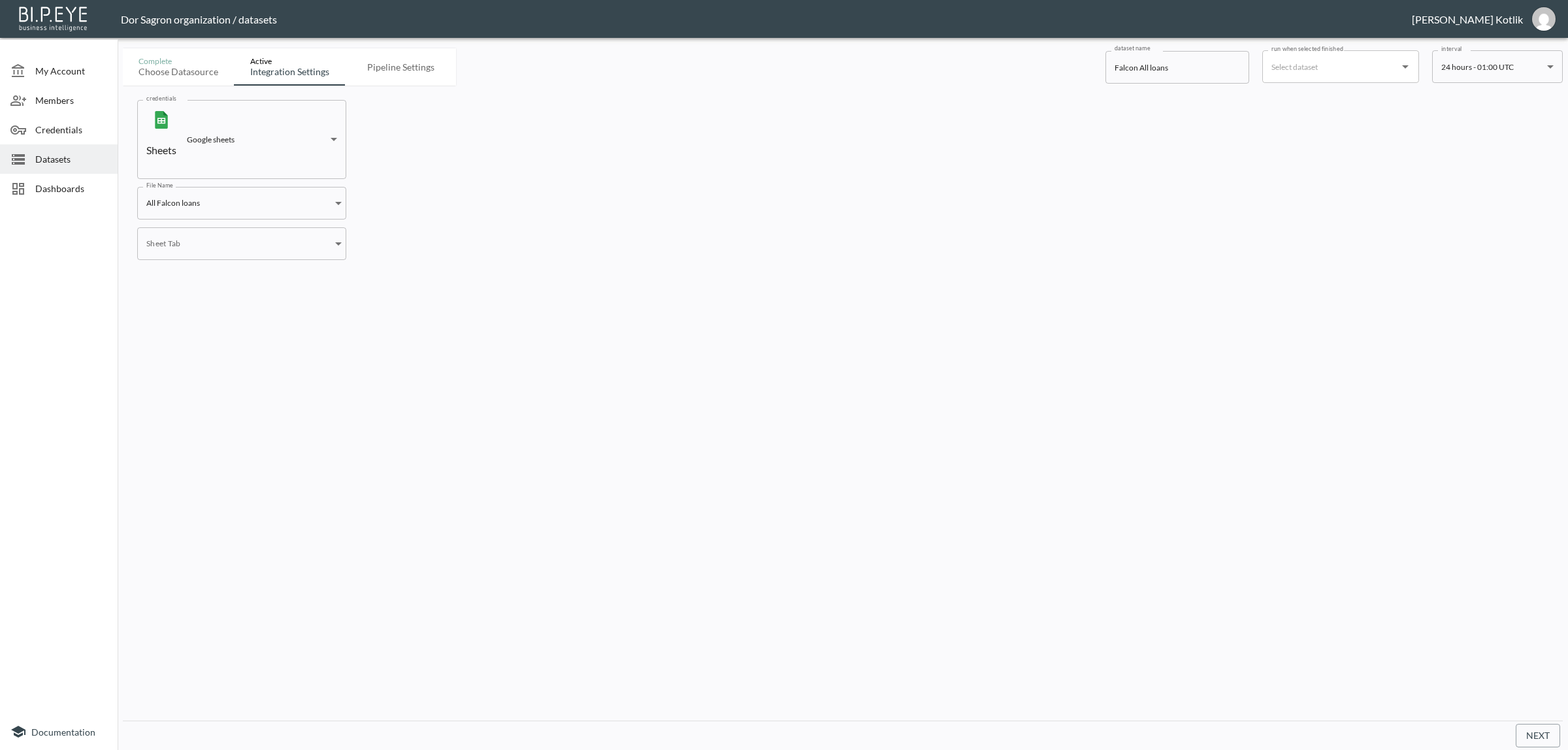
click at [1542, 745] on button "Next" at bounding box center [1537, 736] width 45 height 24
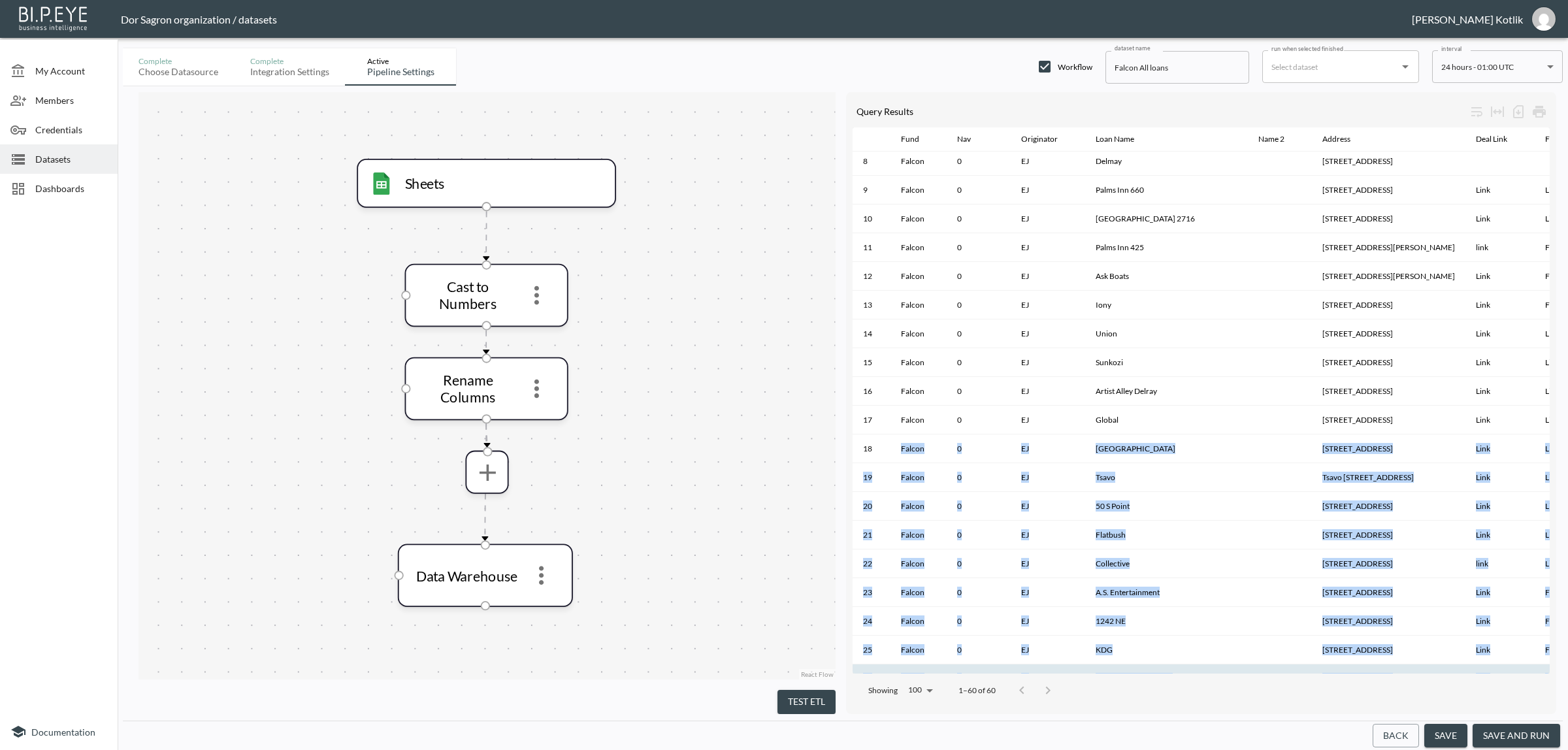
scroll to position [397, 0]
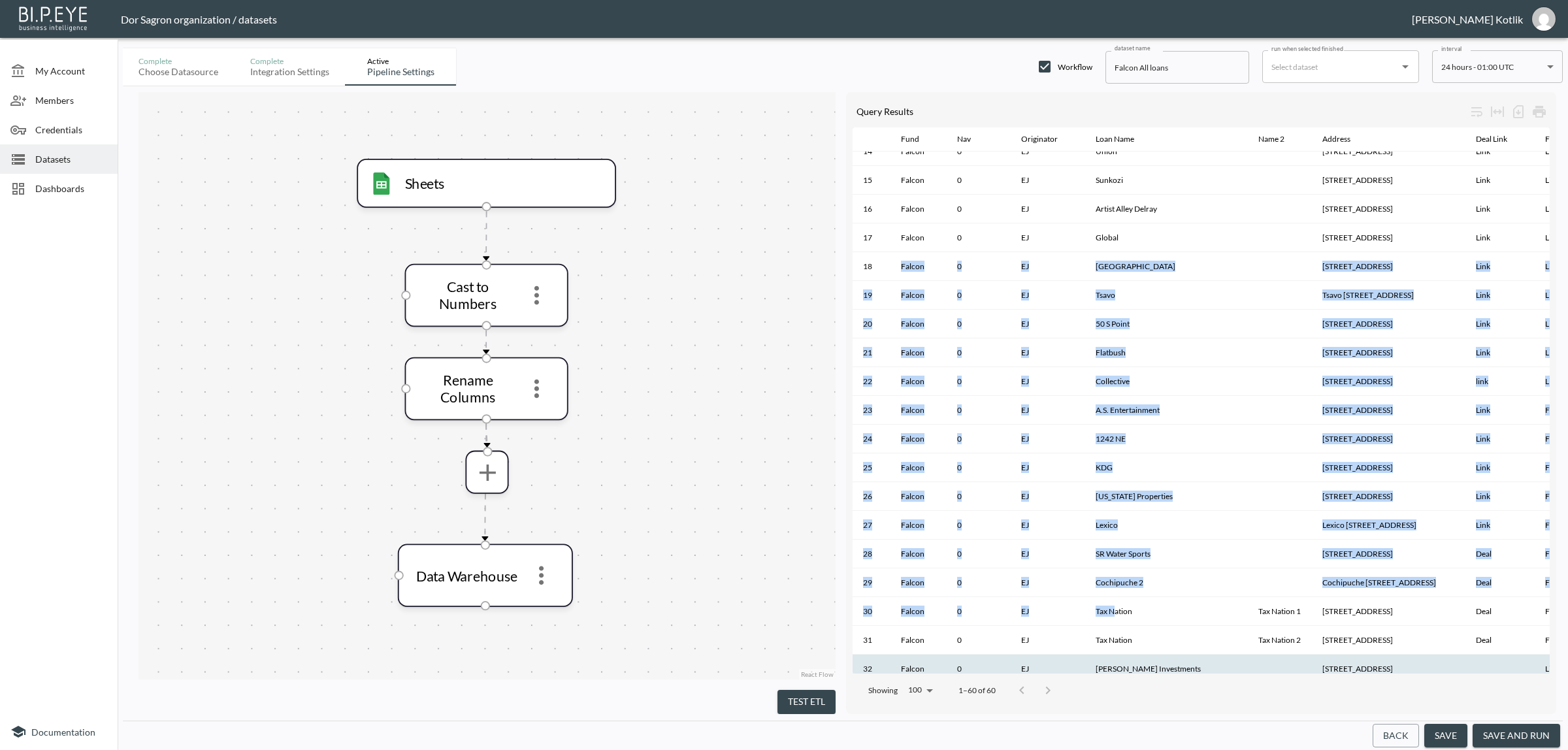
drag, startPoint x: 886, startPoint y: 658, endPoint x: 1105, endPoint y: 660, distance: 219.0
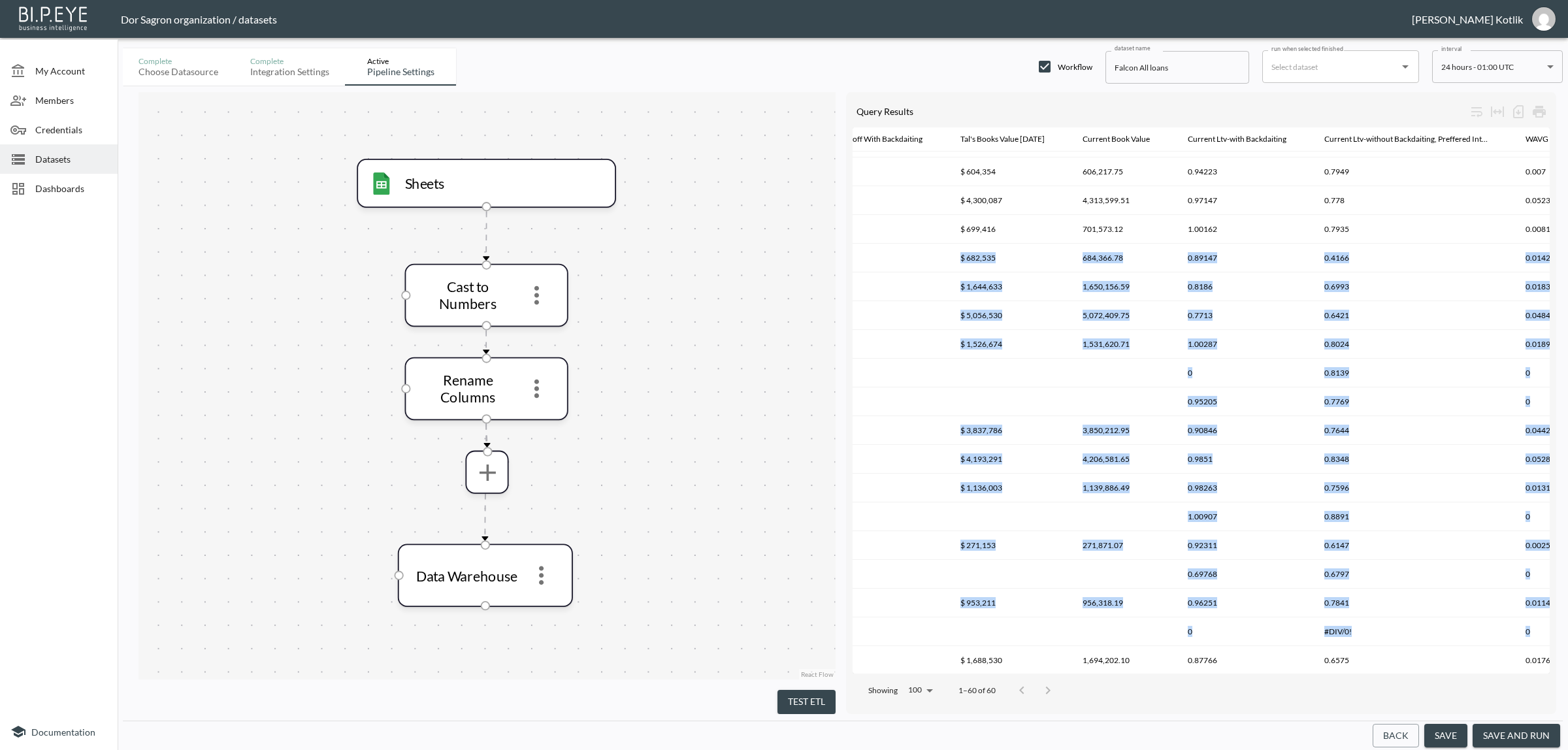
scroll to position [397, 7151]
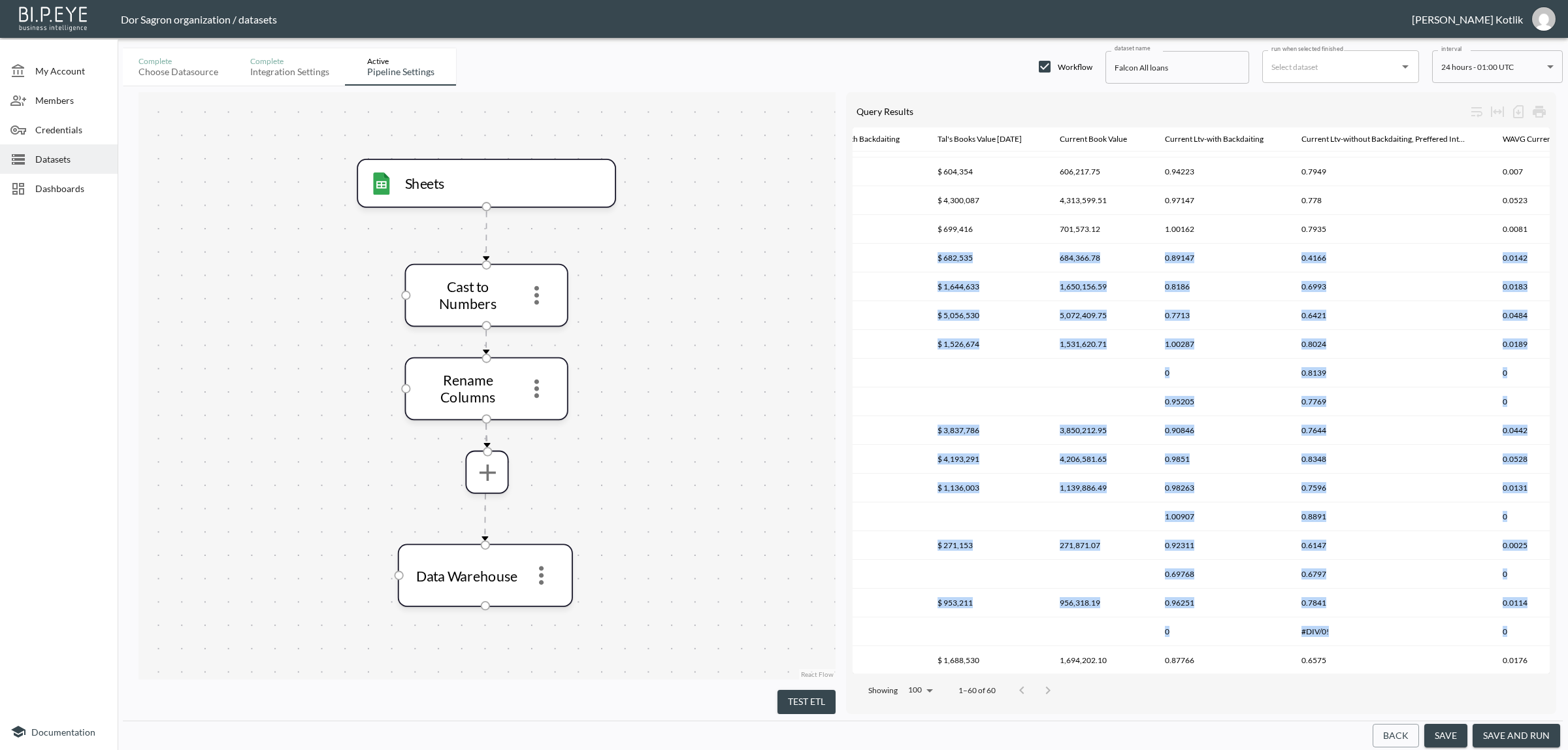
click at [787, 260] on div "Sheets Cast to Numbers Rename Columns Data Warehouse" at bounding box center [486, 386] width 697 height 588
click at [287, 74] on div "Integration settings" at bounding box center [290, 72] width 80 height 12
click at [525, 298] on icon "more" at bounding box center [537, 295] width 28 height 28
click at [539, 319] on li "Edit" at bounding box center [536, 329] width 58 height 24
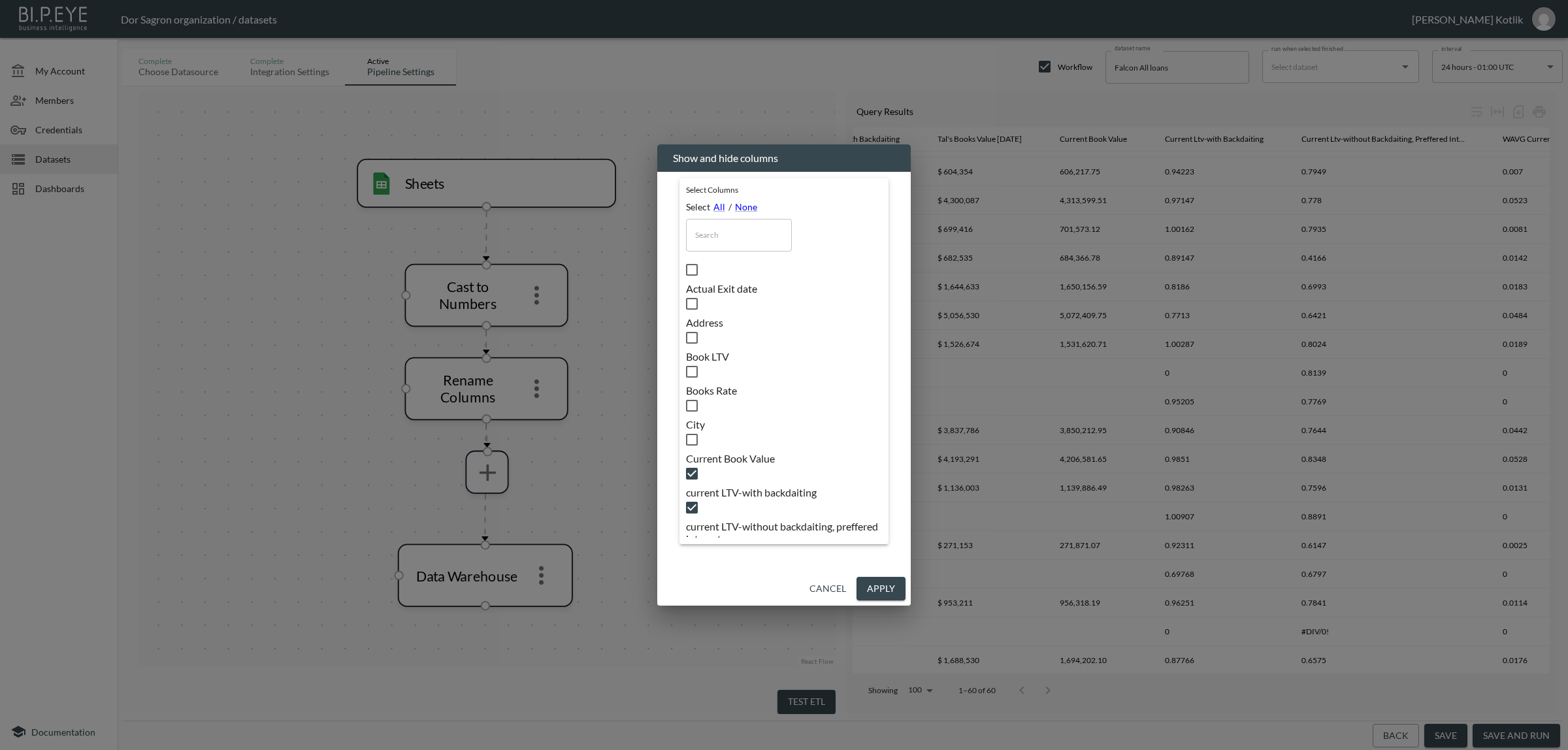
click at [732, 243] on input "text" at bounding box center [739, 235] width 105 height 33
type input "c"
checkbox input "true"
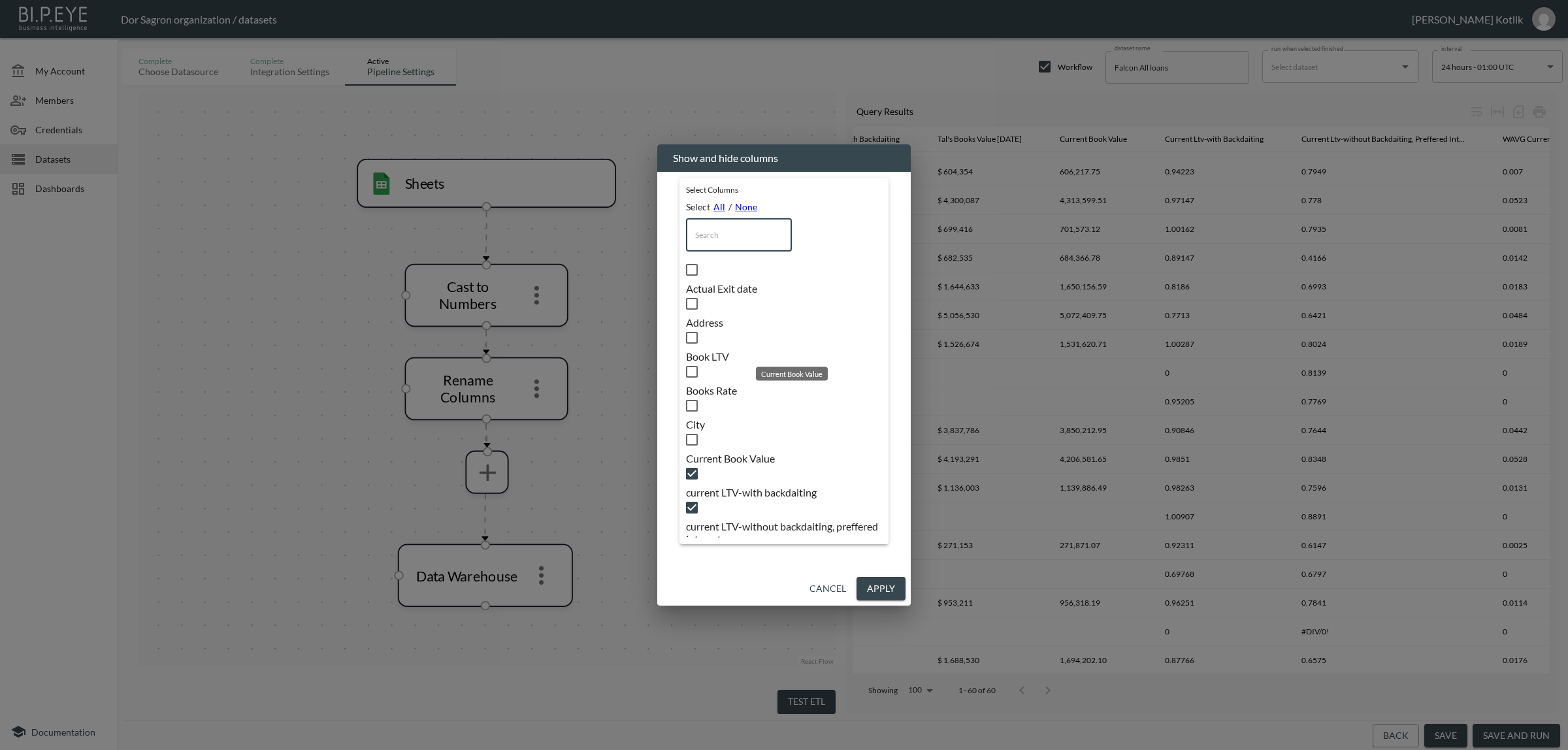
checkbox input "true"
checkbox input "false"
checkbox input "true"
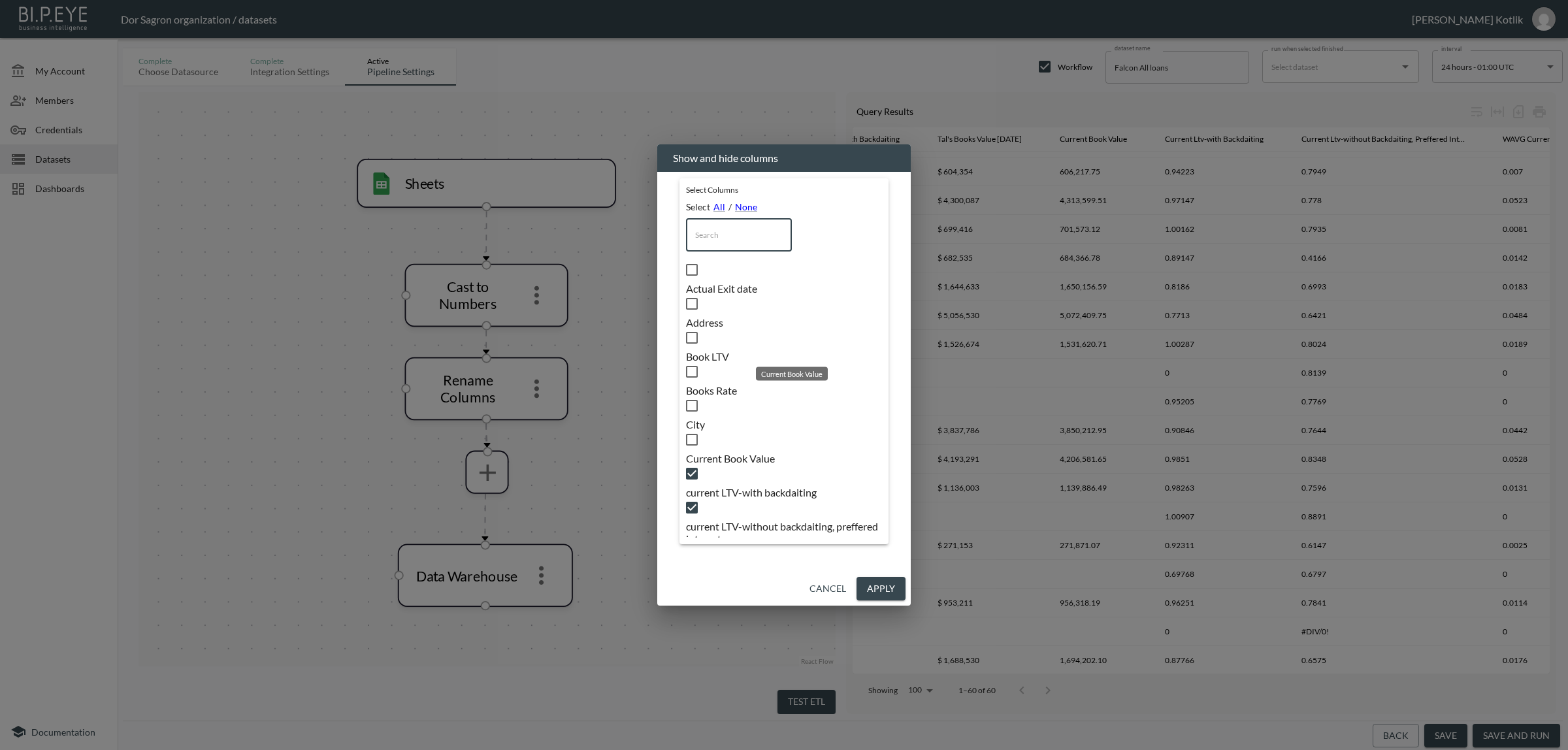
checkbox input "true"
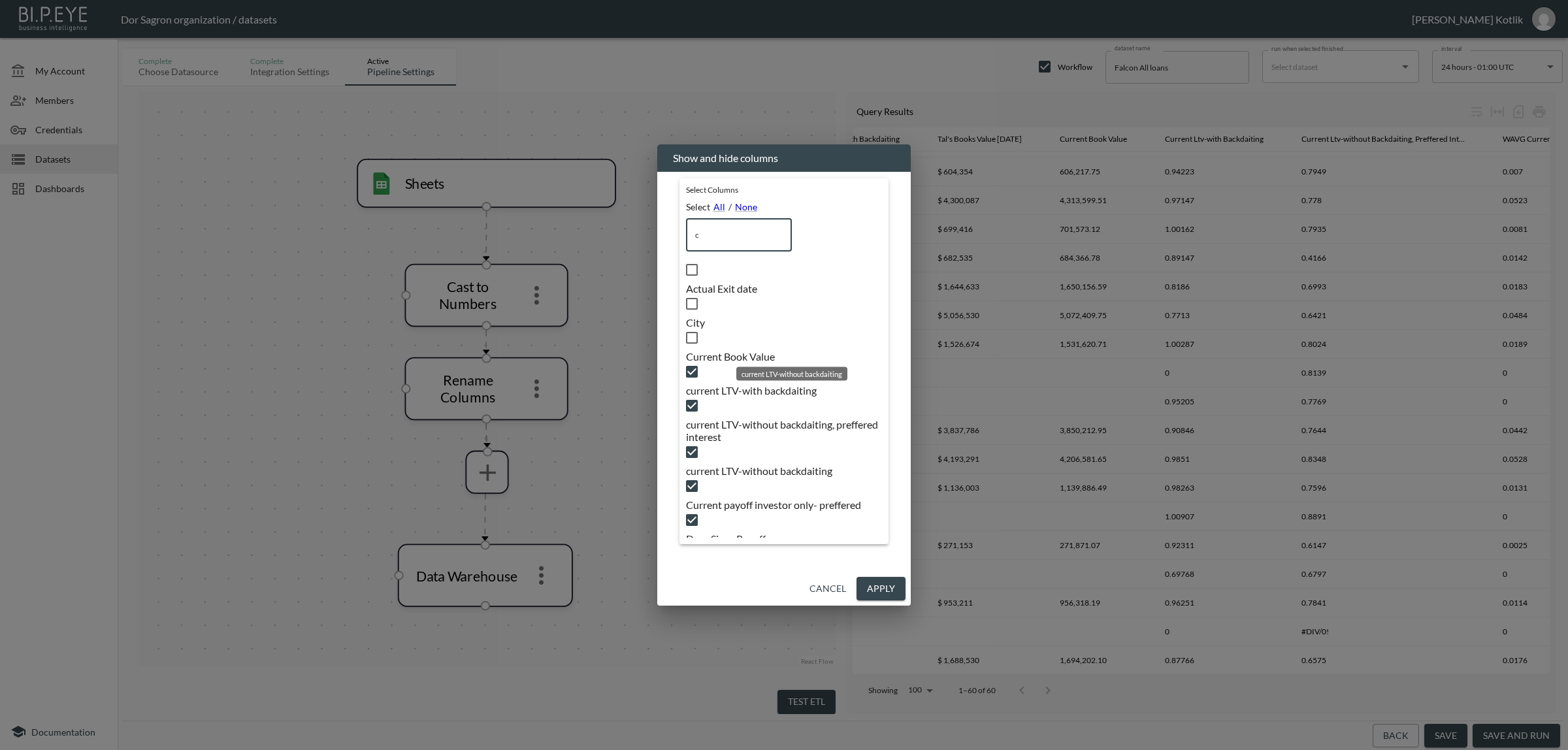
type input "cu"
checkbox input "true"
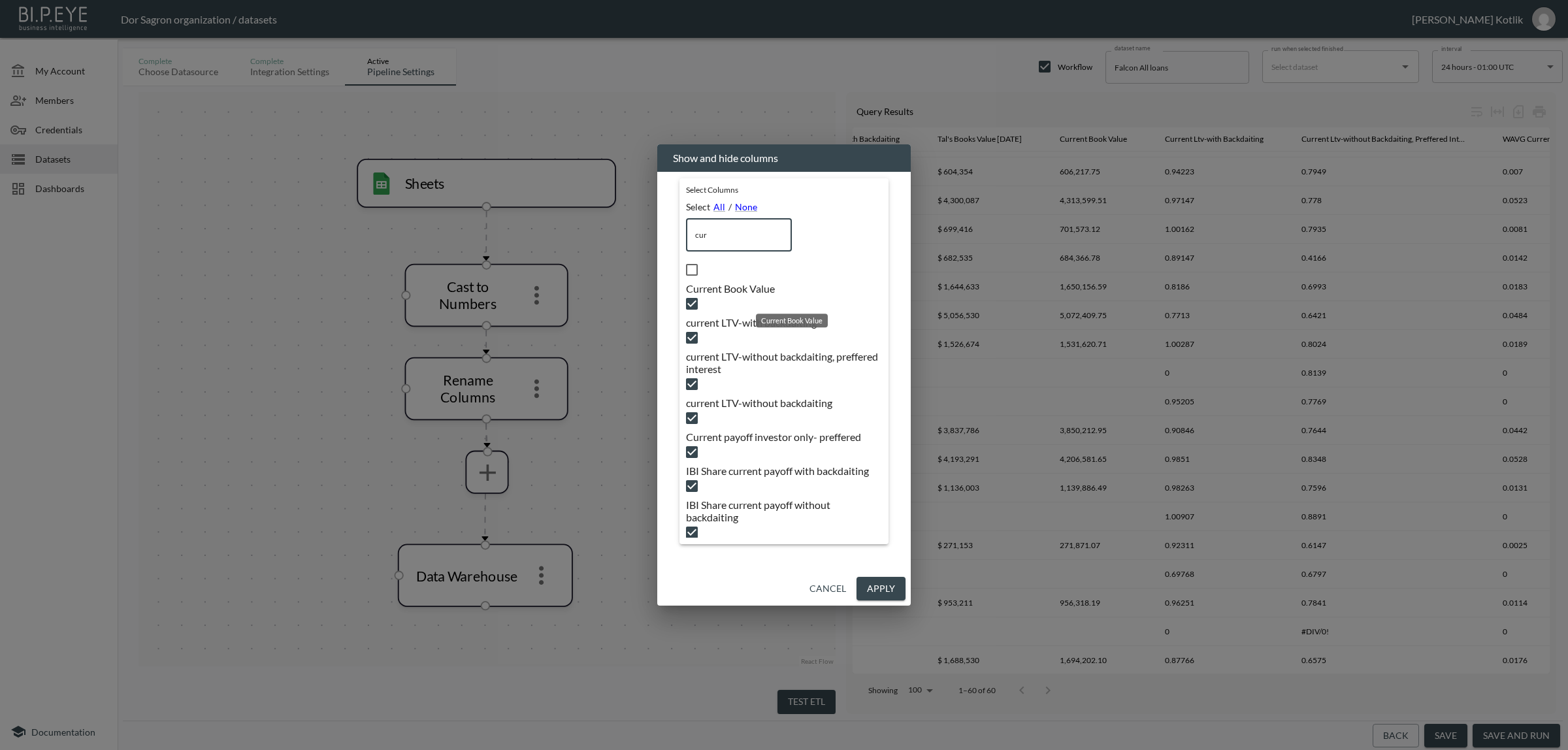
type input "cur"
click at [759, 294] on span "Current Book Value" at bounding box center [784, 288] width 196 height 12
checkbox input "true"
click at [875, 577] on button "Apply" at bounding box center [880, 589] width 49 height 24
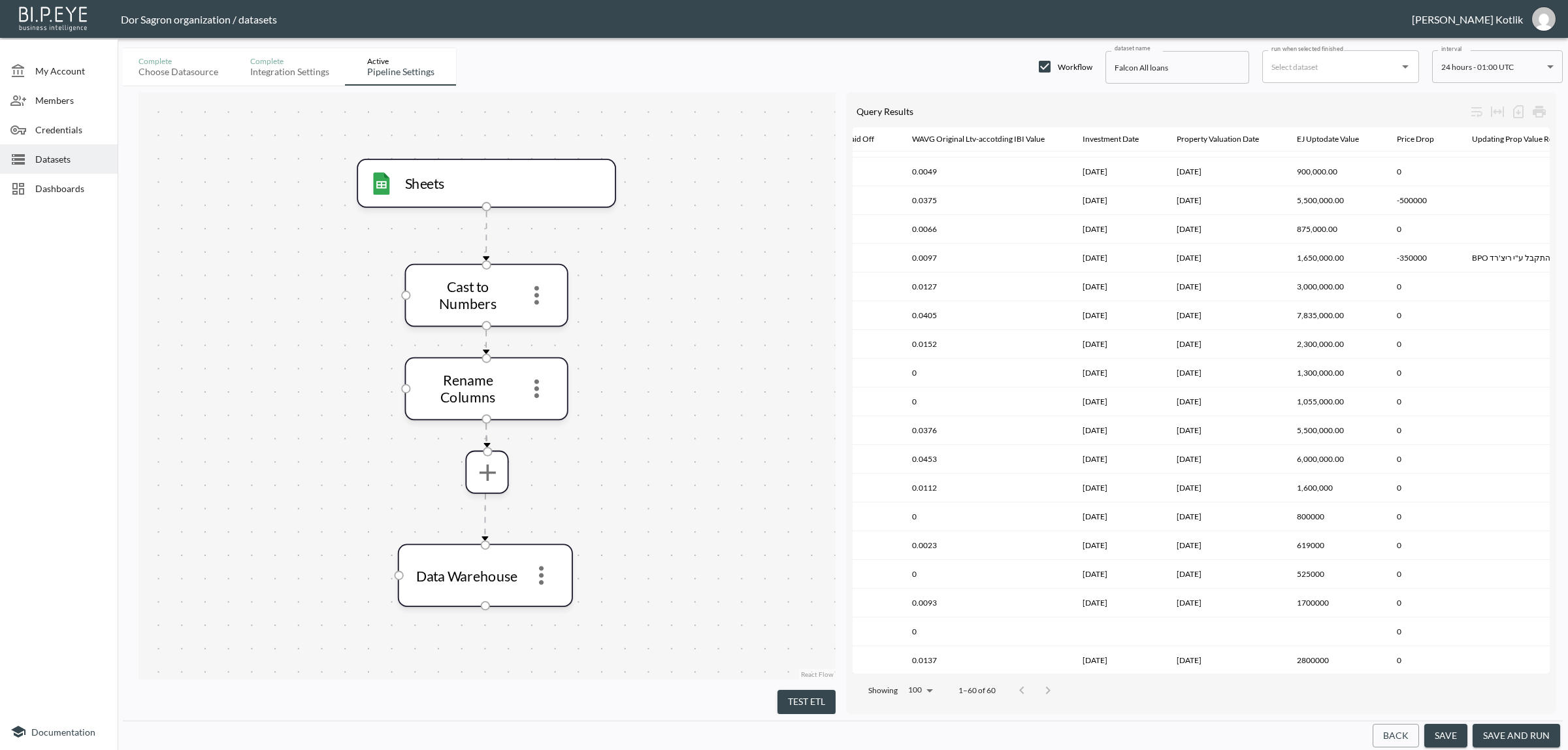
scroll to position [397, 8859]
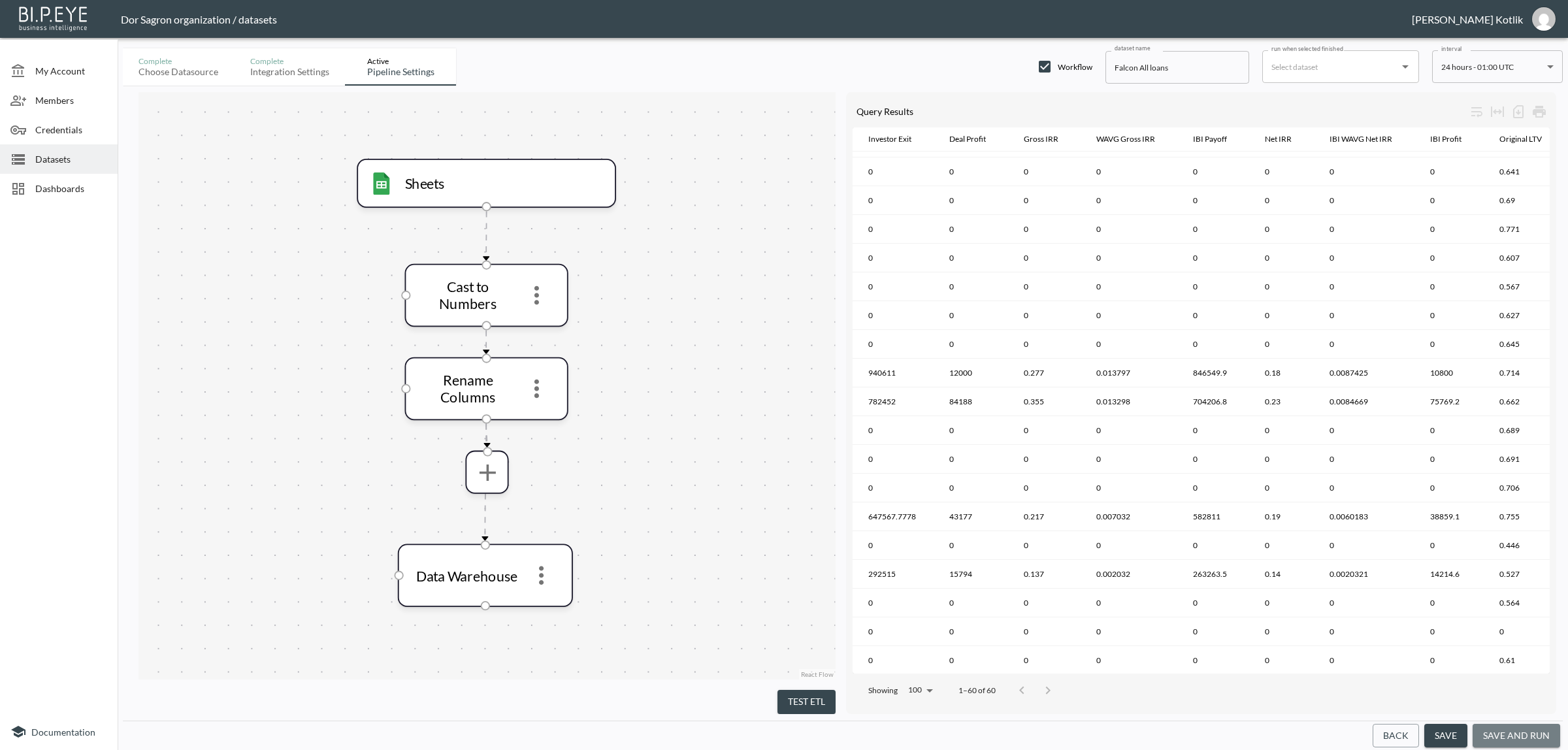
click at [1523, 743] on button "save and run" at bounding box center [1516, 736] width 87 height 24
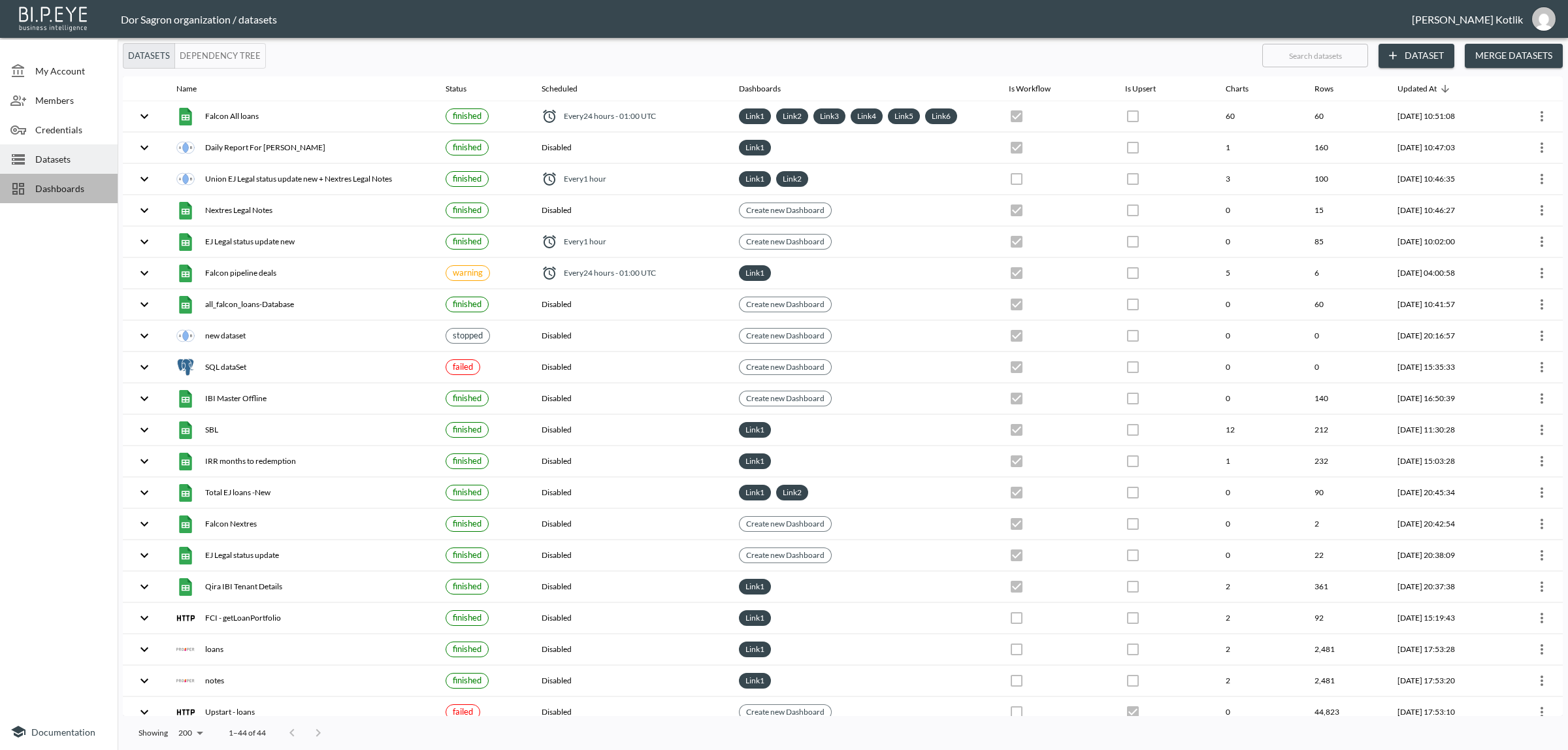
click at [41, 195] on span "Dashboards" at bounding box center [71, 189] width 72 height 14
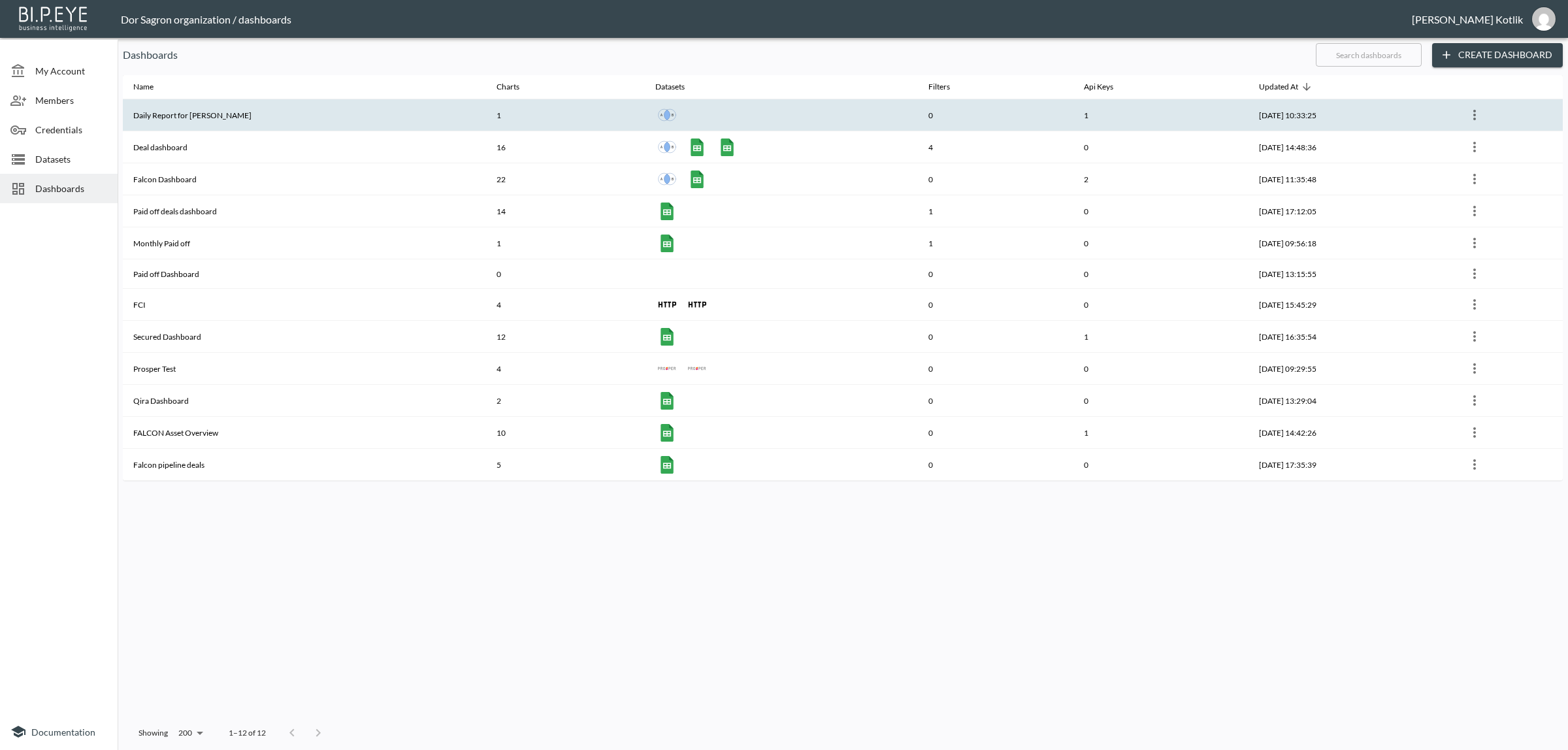
click at [145, 118] on th "Daily Report for Amir" at bounding box center [304, 115] width 363 height 32
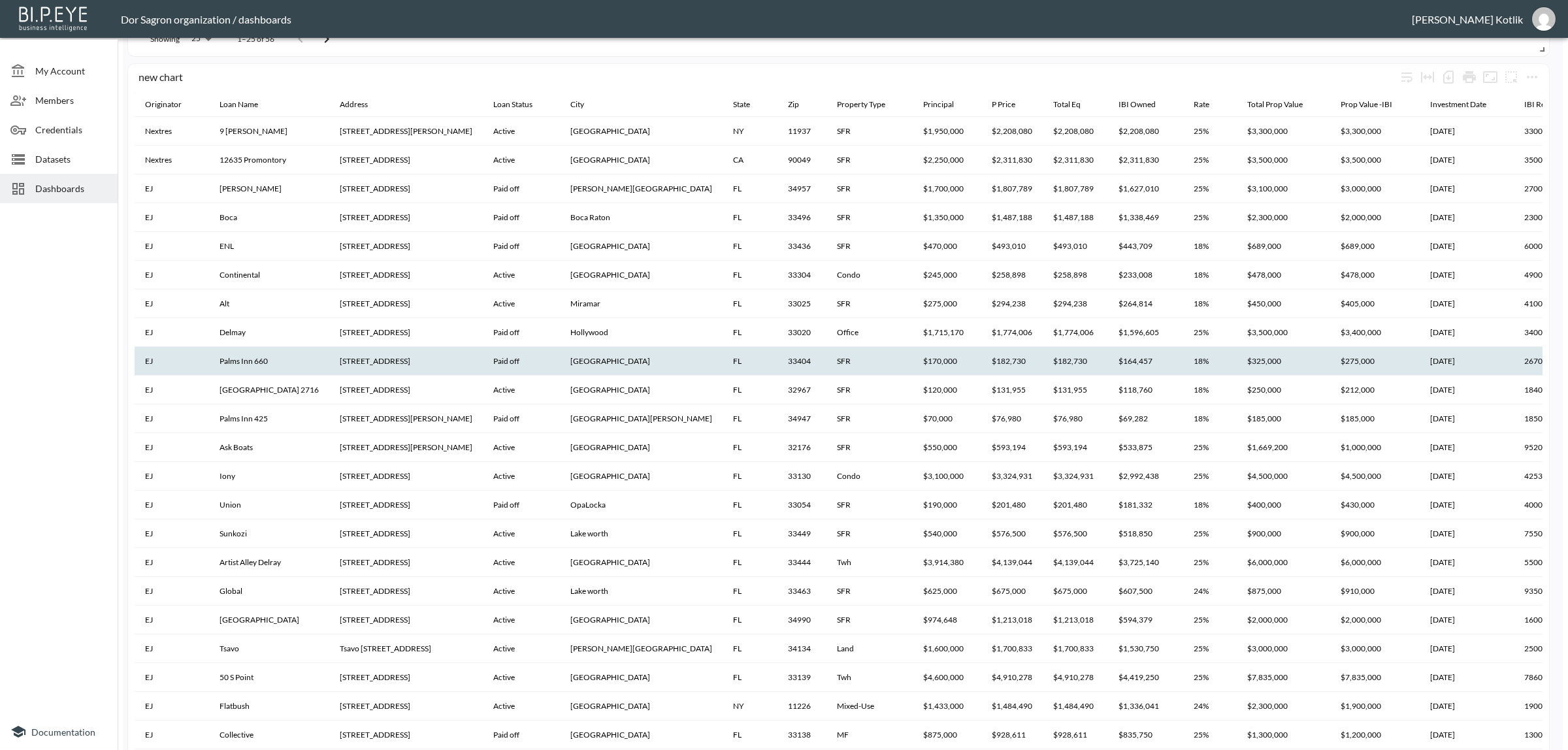
scroll to position [98, 0]
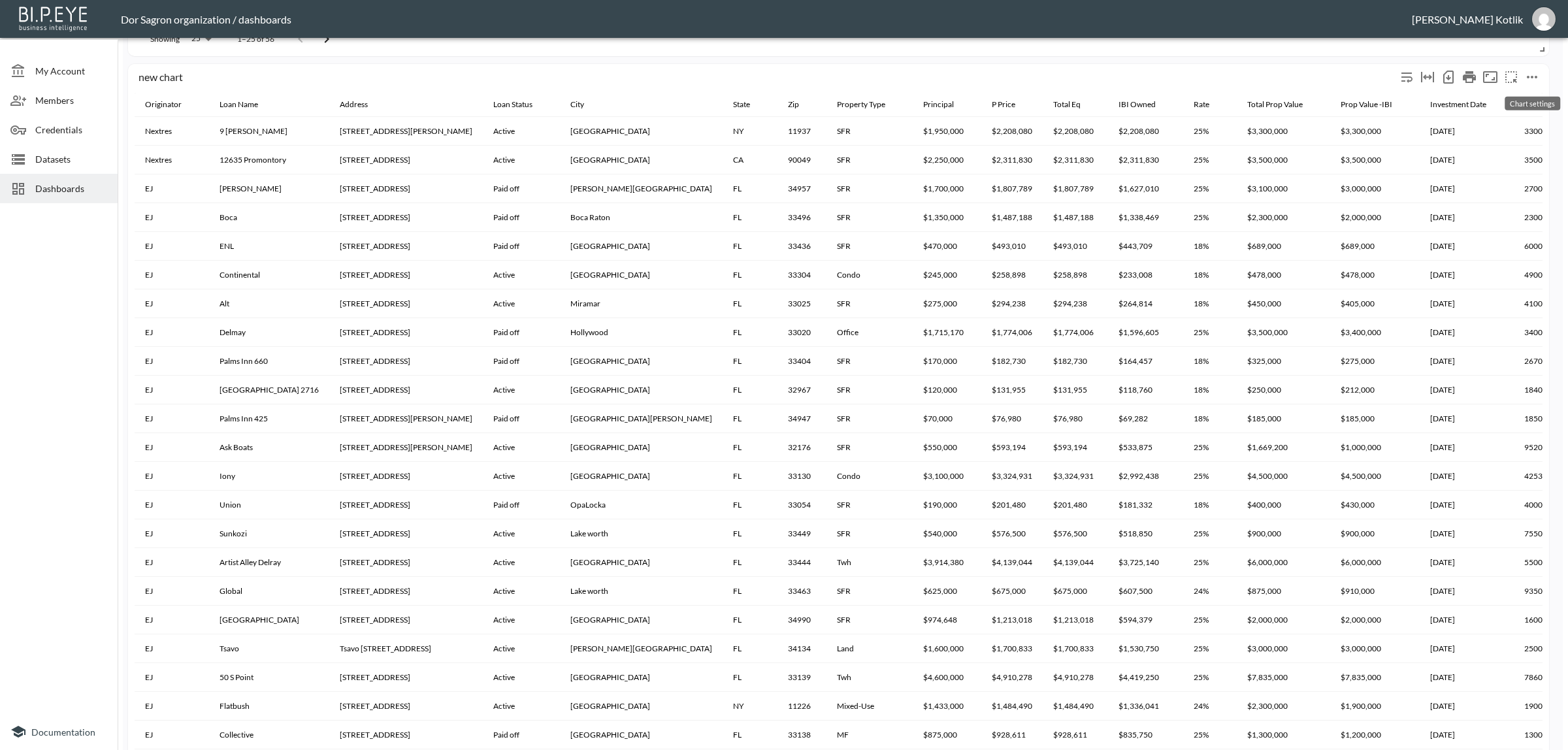
click at [1530, 80] on icon "more" at bounding box center [1532, 78] width 16 height 16
click at [1513, 100] on li "Edit" at bounding box center [1502, 102] width 101 height 24
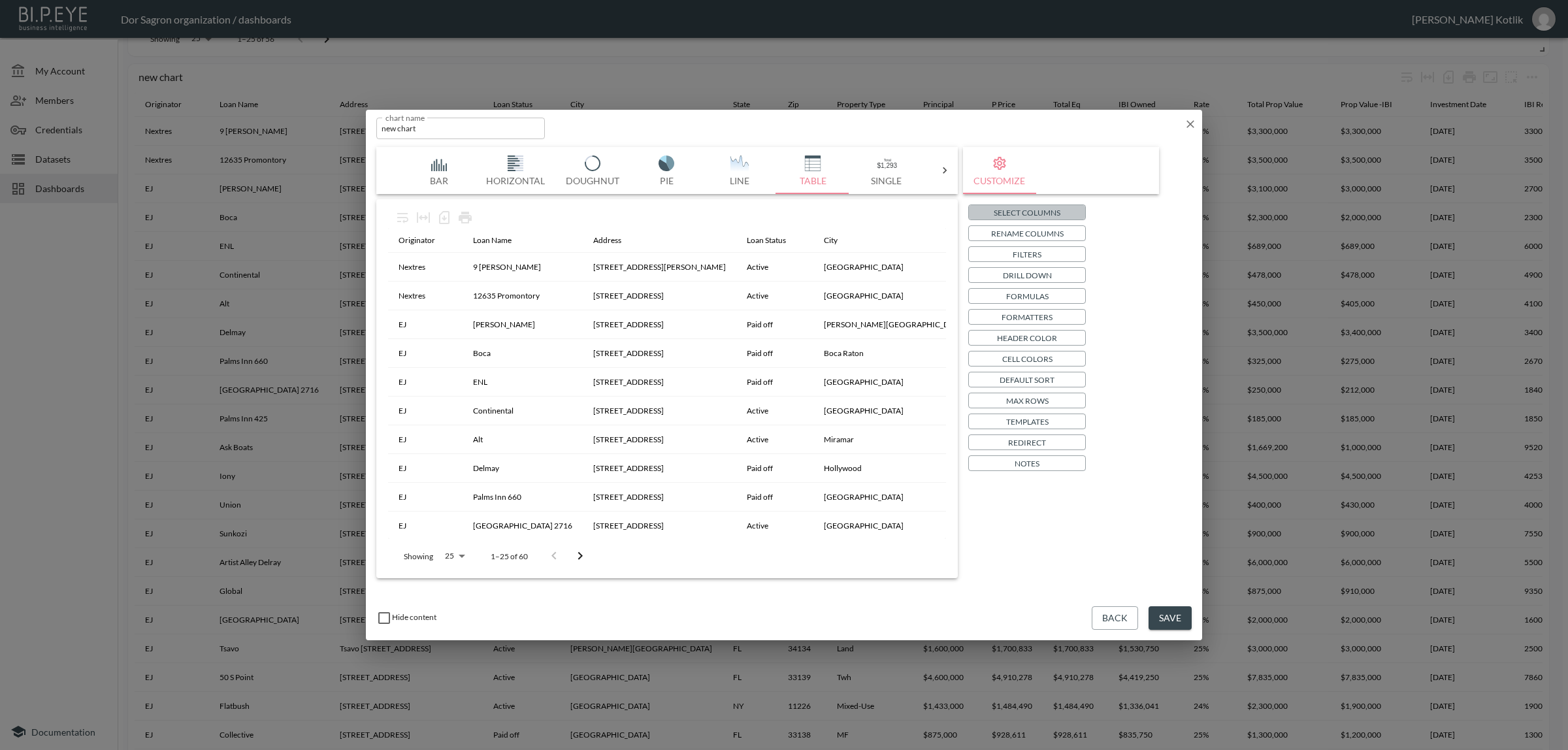
click at [1010, 216] on p "Select Columns" at bounding box center [1026, 213] width 67 height 14
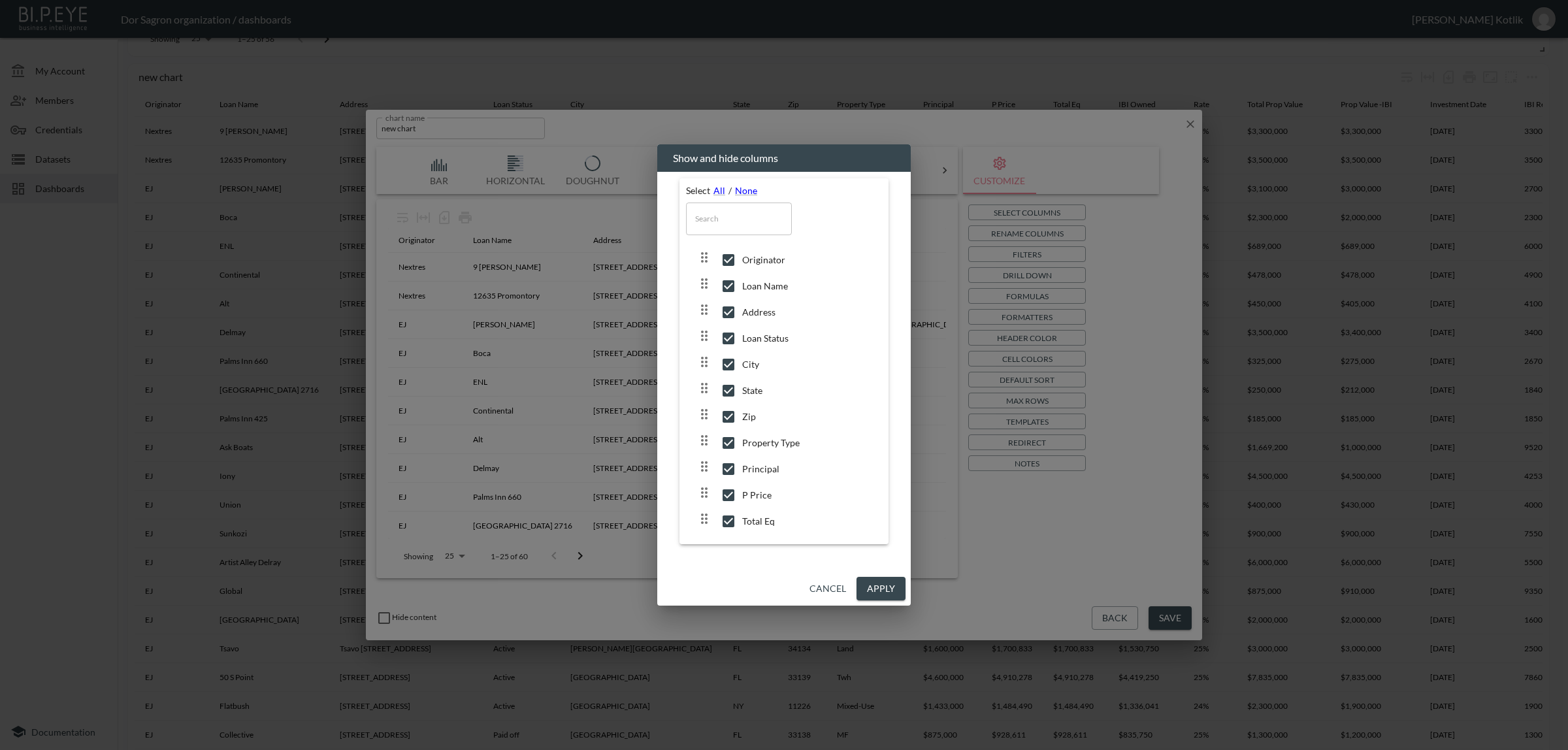
click at [737, 220] on input "text" at bounding box center [739, 219] width 105 height 33
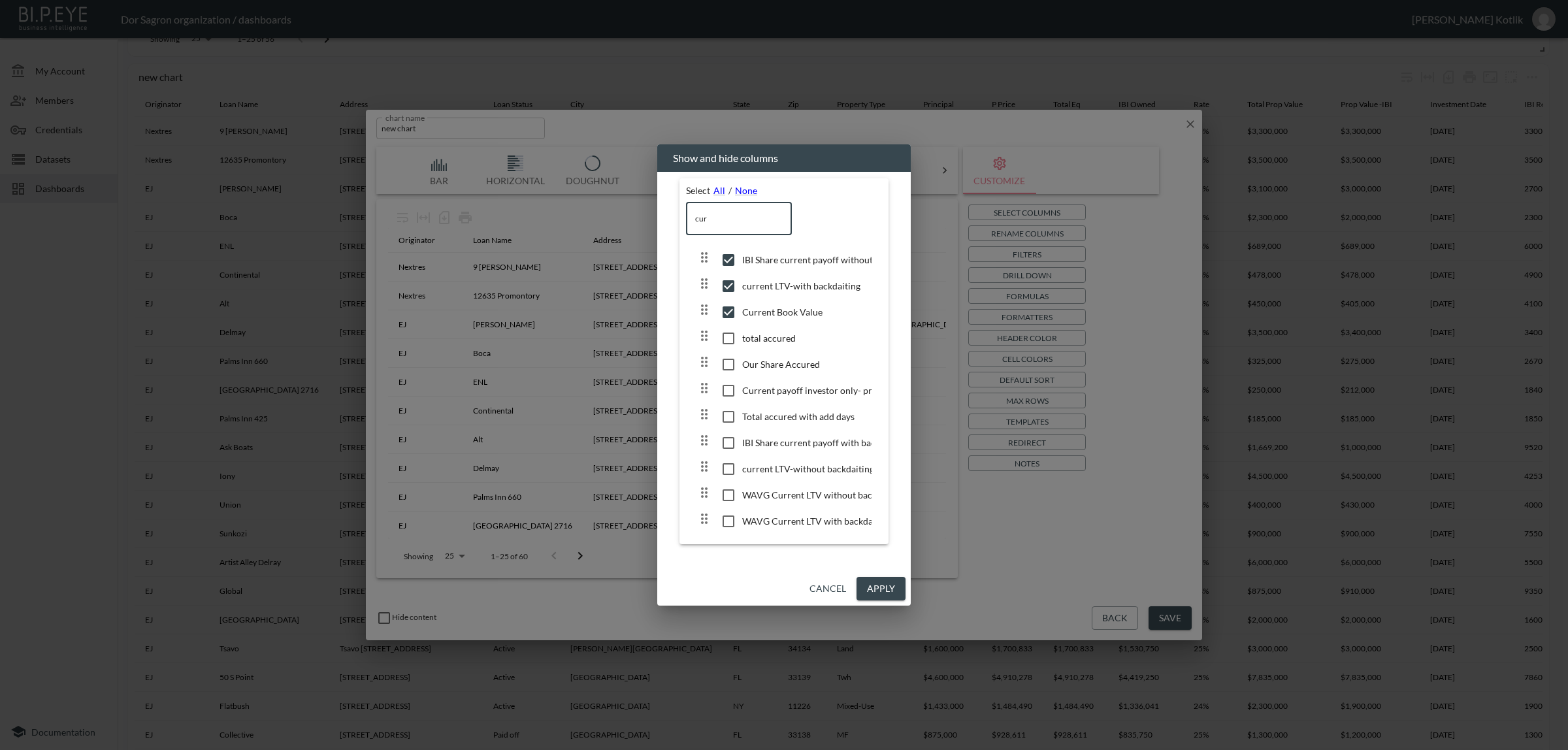
click at [737, 217] on input "cur" at bounding box center [739, 219] width 105 height 33
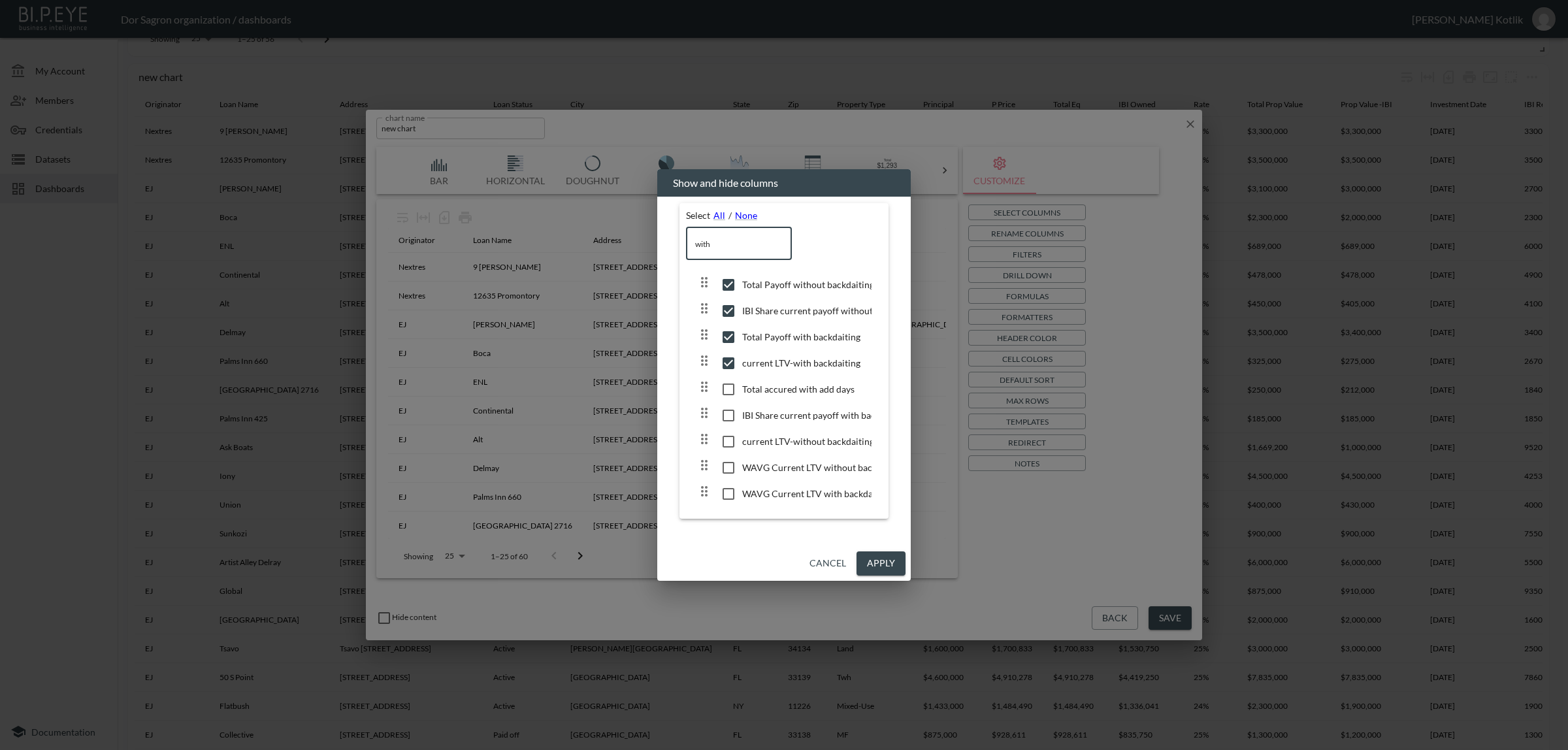
type input "with"
click at [731, 438] on input "checkbox" at bounding box center [729, 442] width 28 height 13
checkbox input "true"
click at [838, 563] on button "Cancel" at bounding box center [827, 564] width 47 height 24
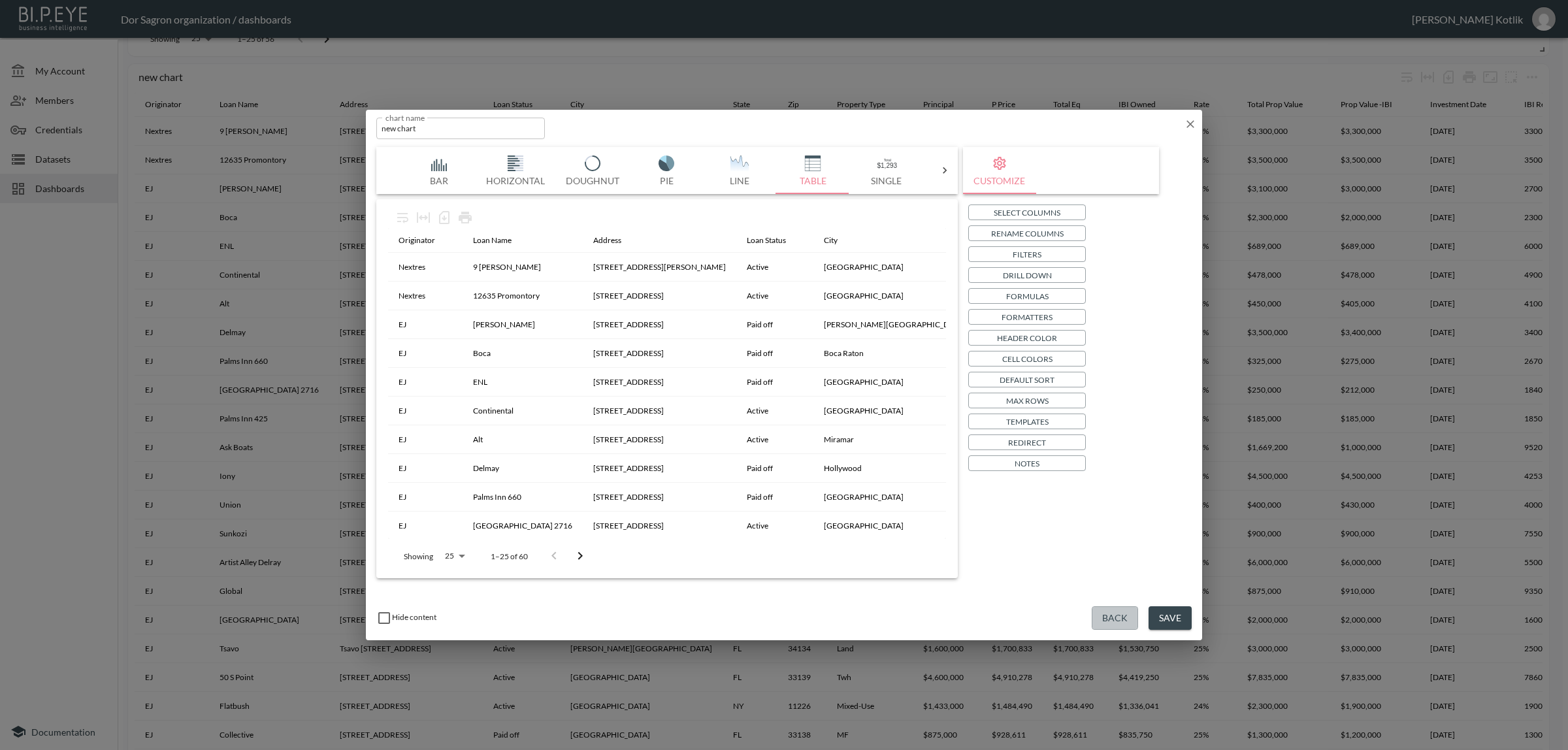
click at [1128, 618] on button "Back" at bounding box center [1115, 619] width 47 height 24
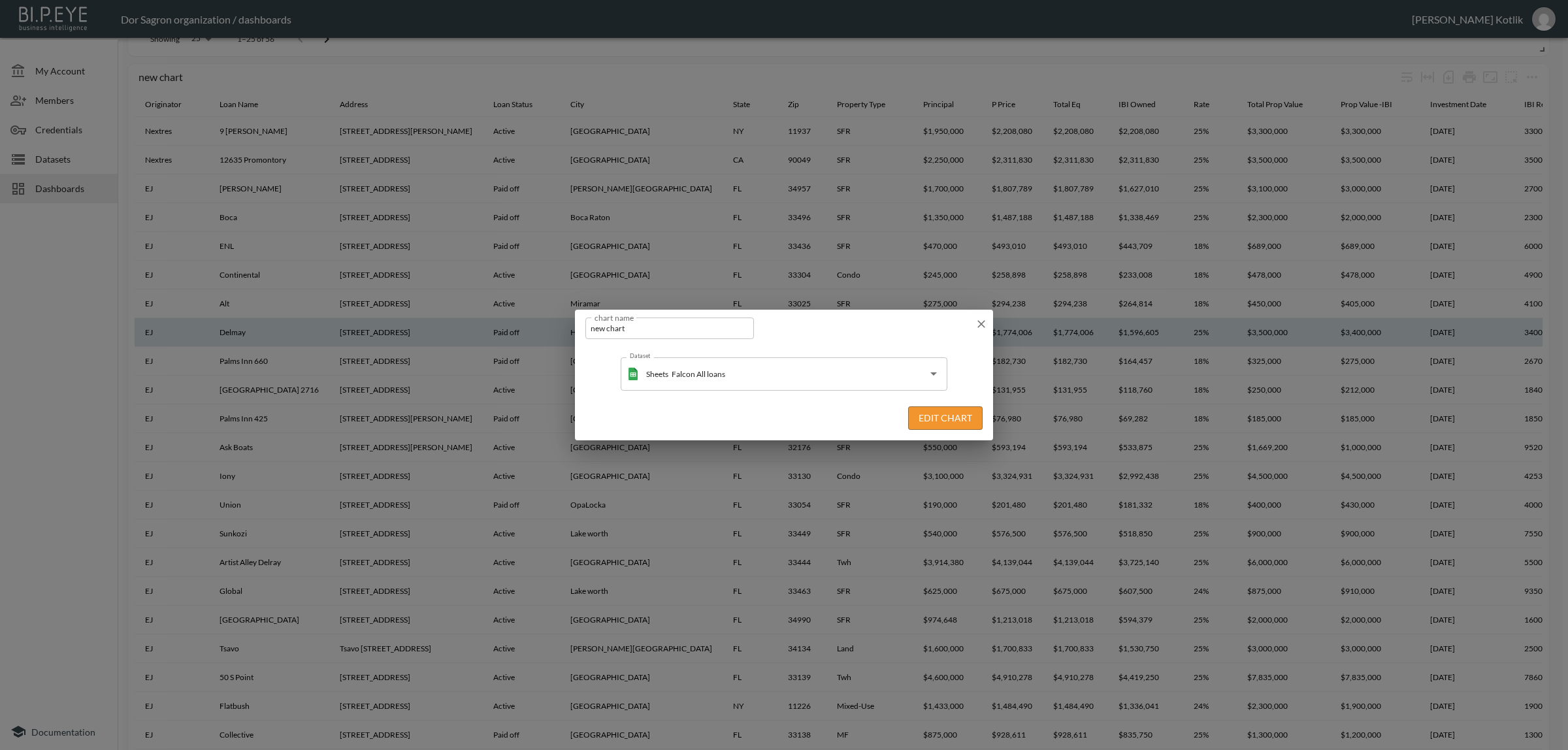
click at [978, 325] on icon "button" at bounding box center [980, 323] width 13 height 13
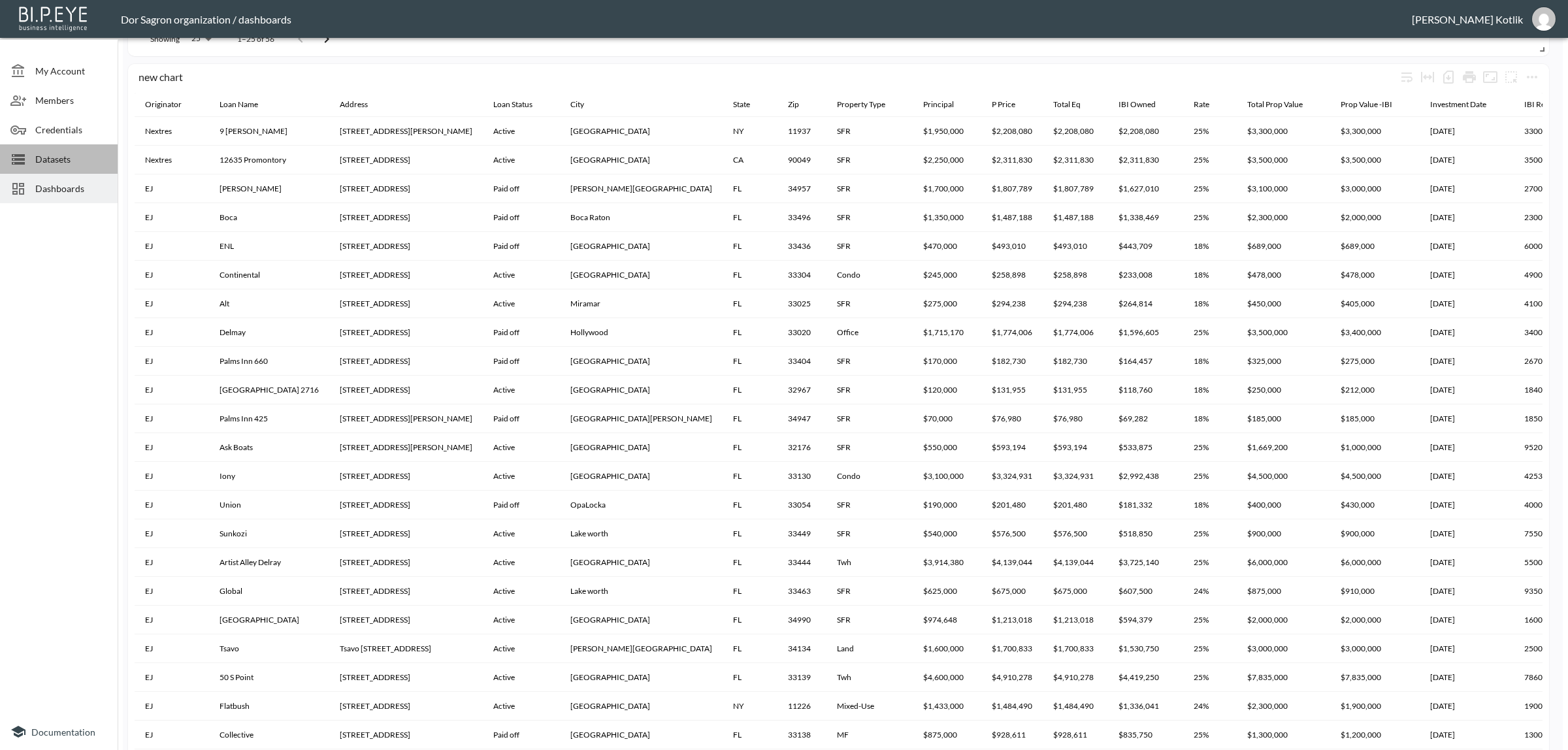
click at [74, 149] on div "Datasets" at bounding box center [59, 159] width 117 height 30
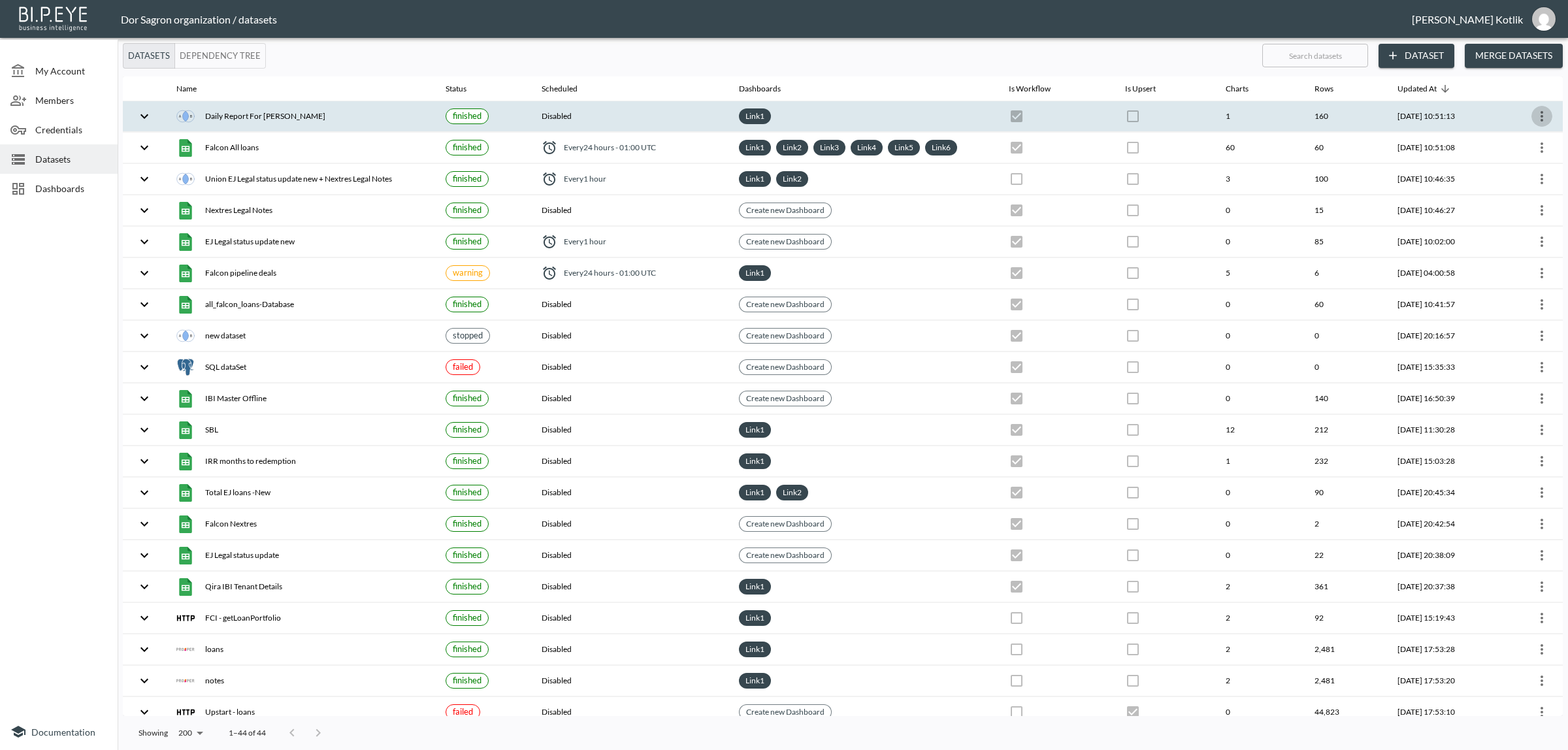
click at [1545, 117] on icon "more" at bounding box center [1542, 116] width 16 height 16
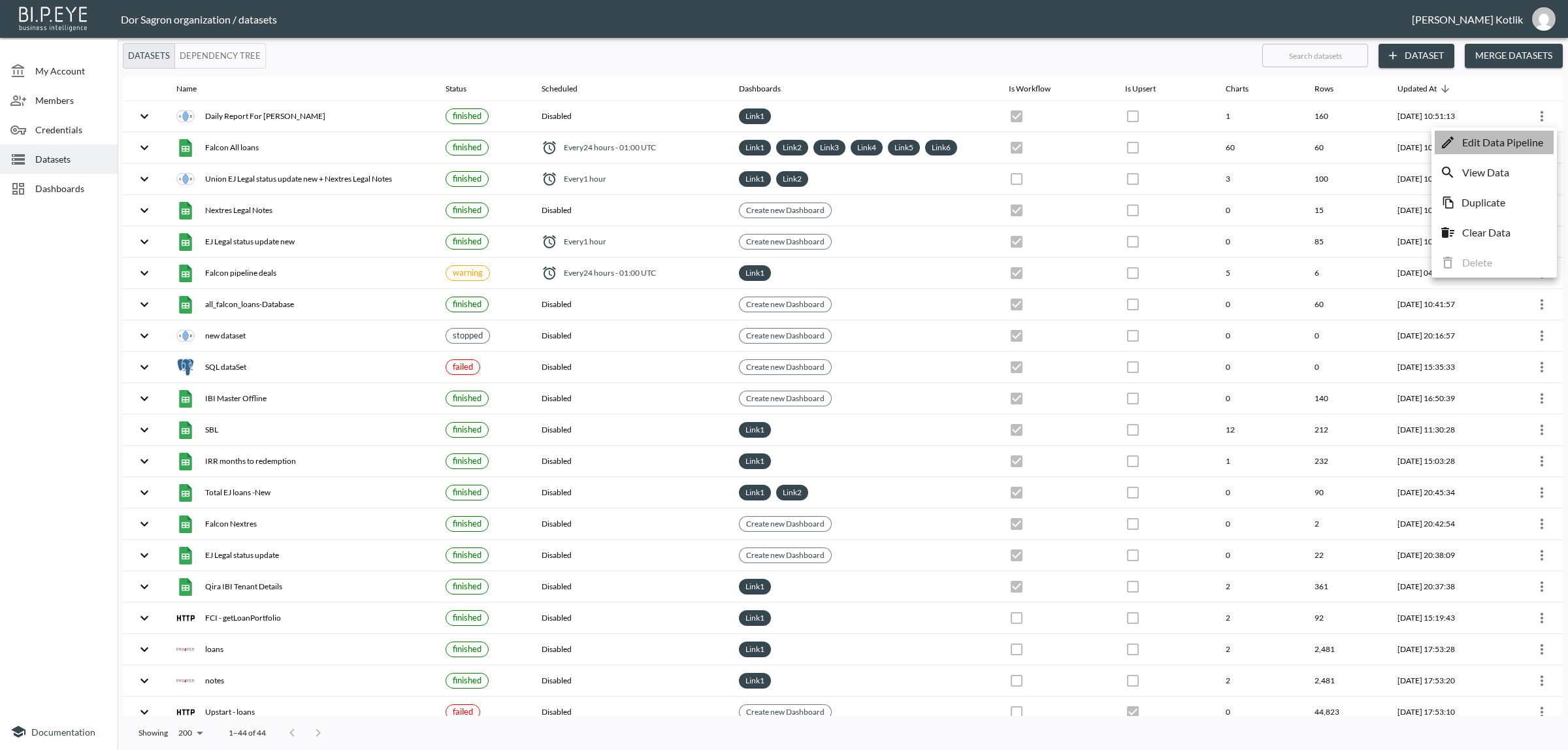
click at [1528, 145] on p "Edit Data Pipeline" at bounding box center [1501, 142] width 81 height 16
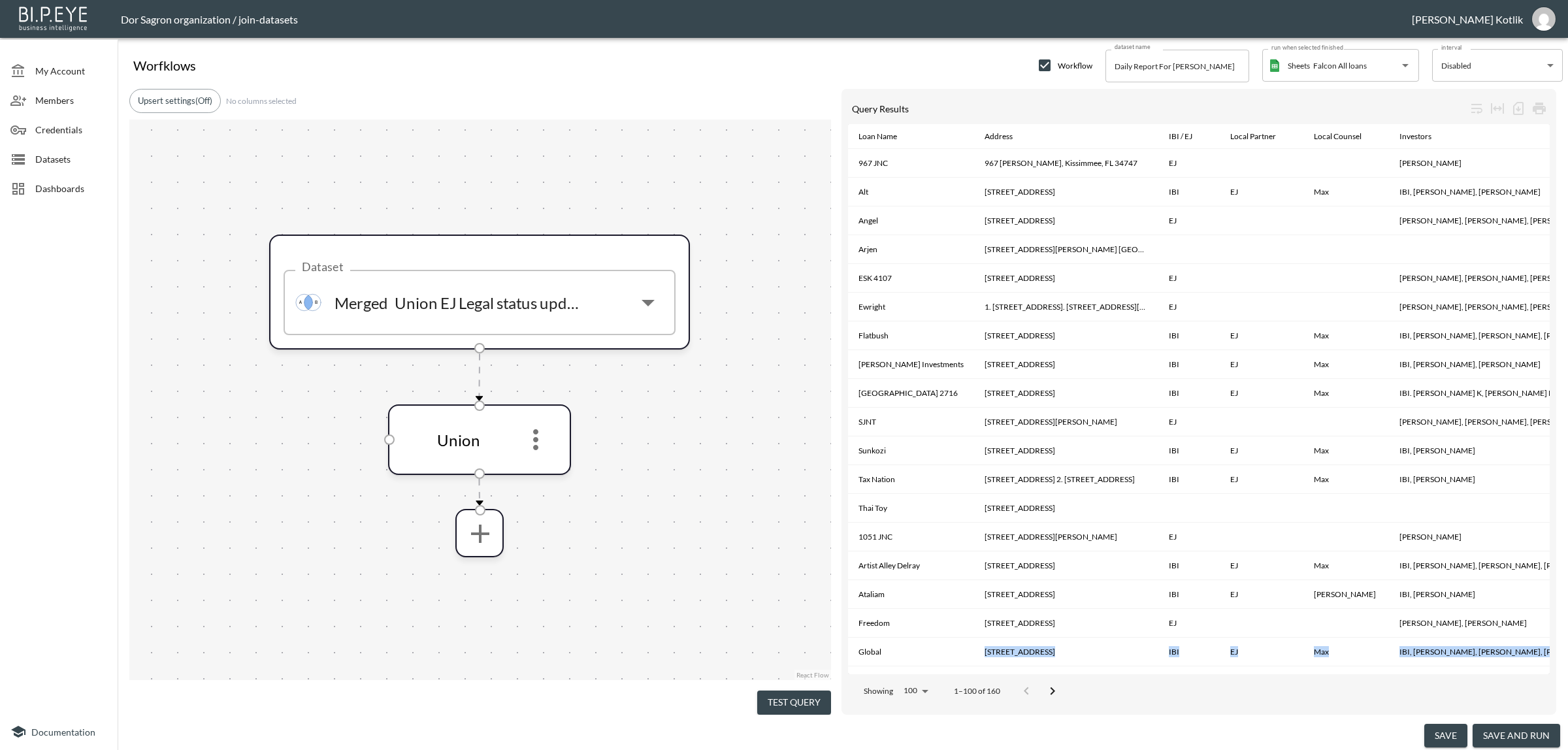
drag, startPoint x: 863, startPoint y: 667, endPoint x: 912, endPoint y: 664, distance: 49.1
click at [919, 662] on div "Query Results Loan Name Address IBI / EJ Local Partner Local Counsel Investors …" at bounding box center [1198, 401] width 715 height 626
click at [41, 154] on span "Datasets" at bounding box center [71, 159] width 72 height 14
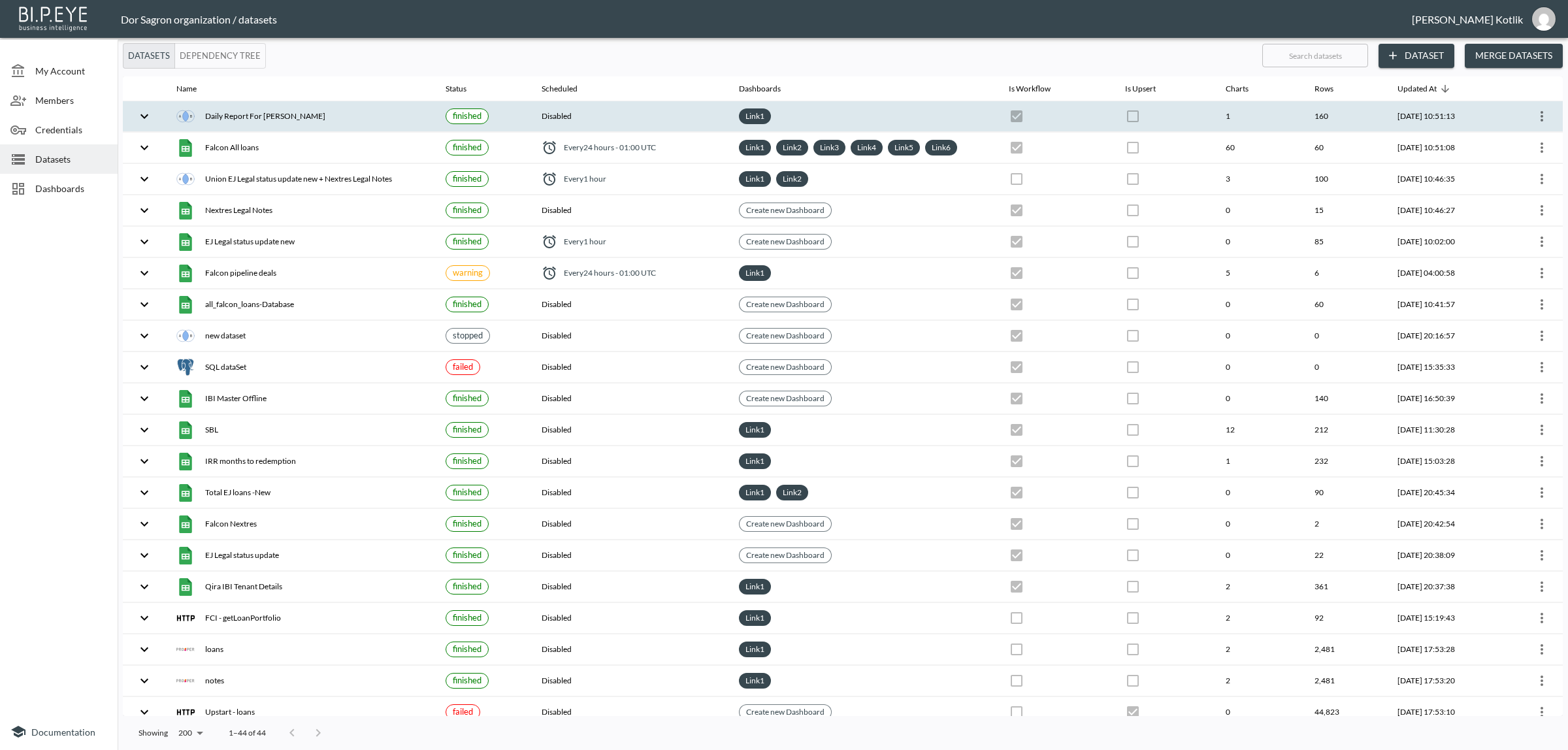
click at [1534, 115] on icon "more" at bounding box center [1542, 116] width 16 height 16
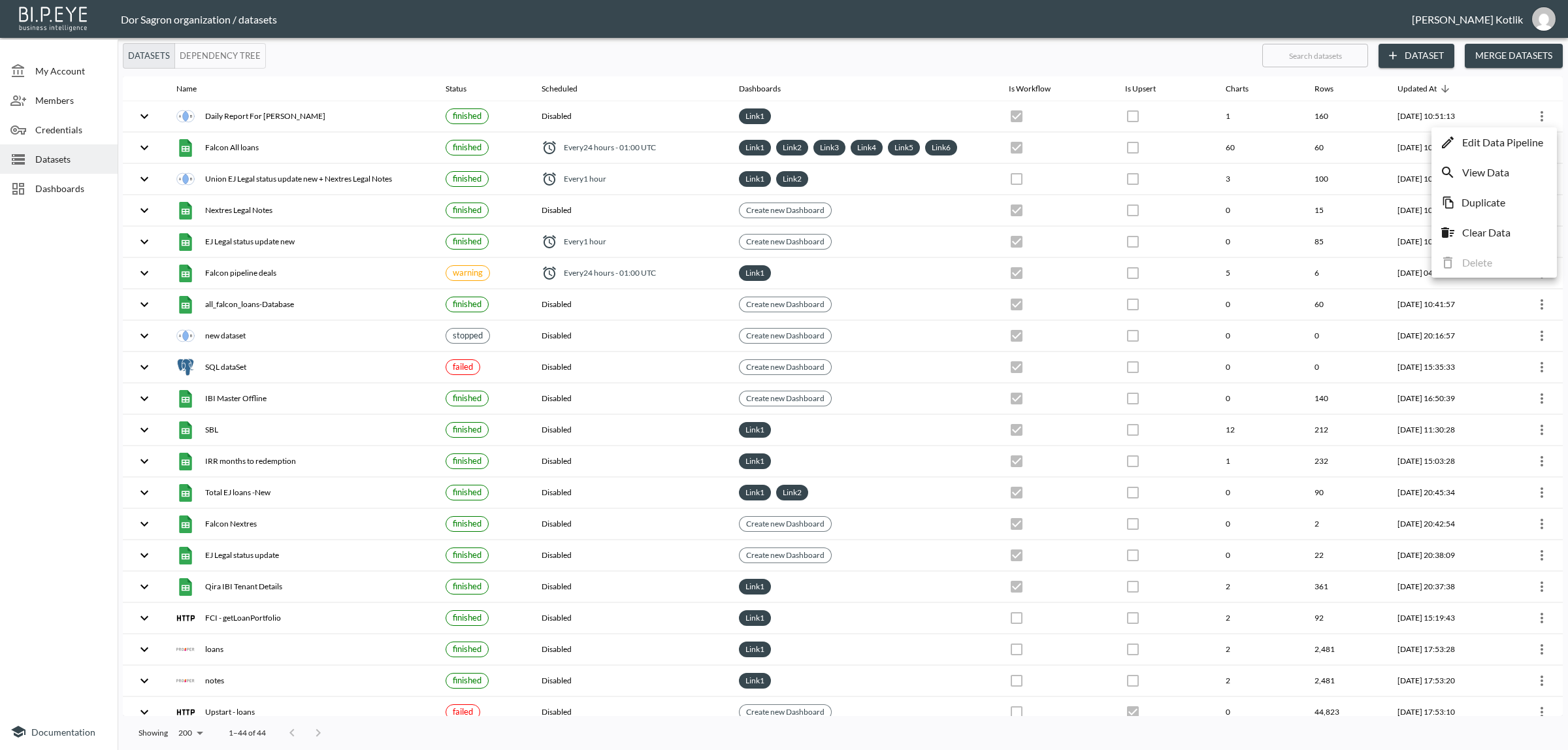
click at [1540, 117] on div at bounding box center [784, 375] width 1568 height 750
click at [1536, 121] on icon "more" at bounding box center [1542, 116] width 16 height 16
click at [1494, 229] on p "Clear Data" at bounding box center [1485, 233] width 49 height 16
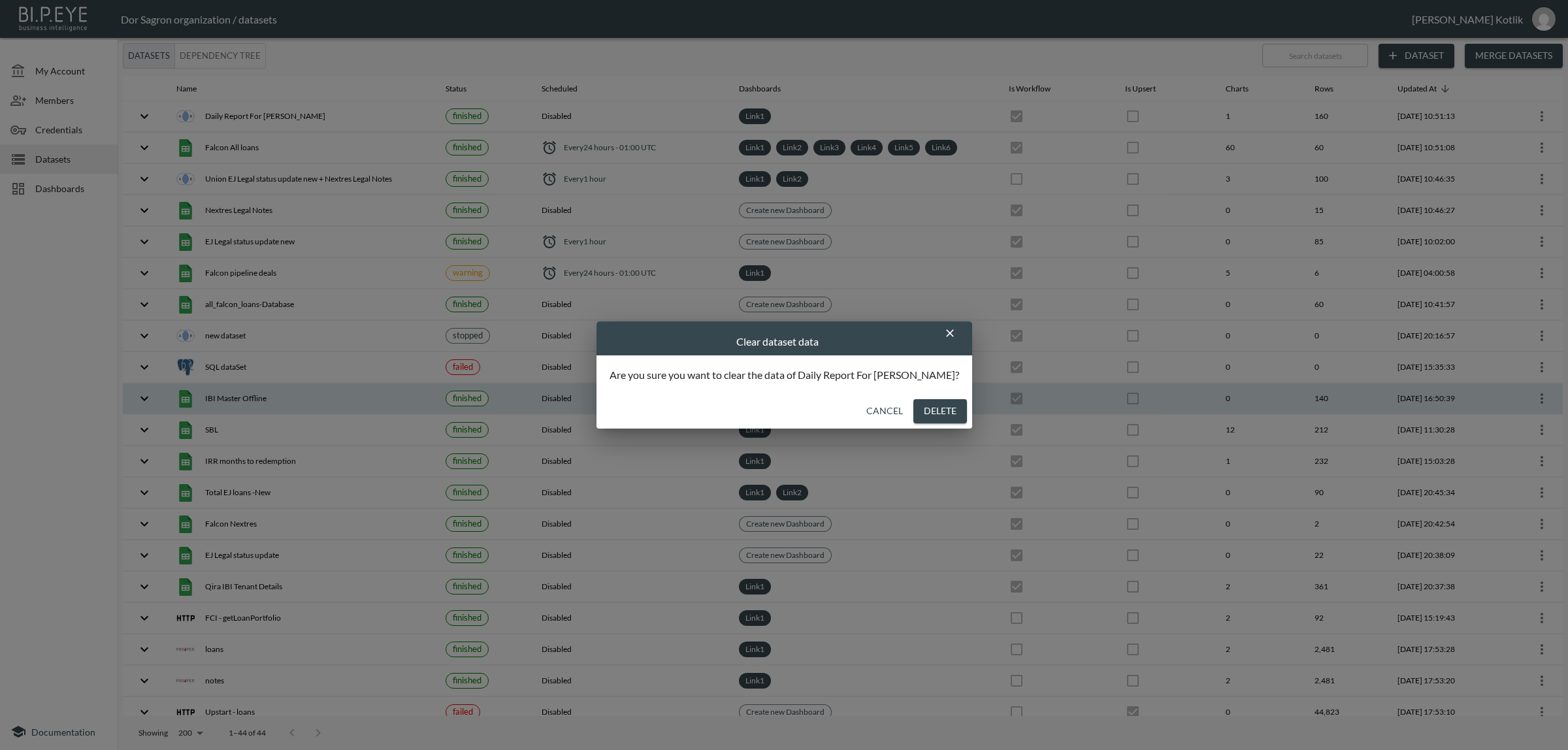
click at [914, 402] on button "Delete" at bounding box center [941, 411] width 54 height 24
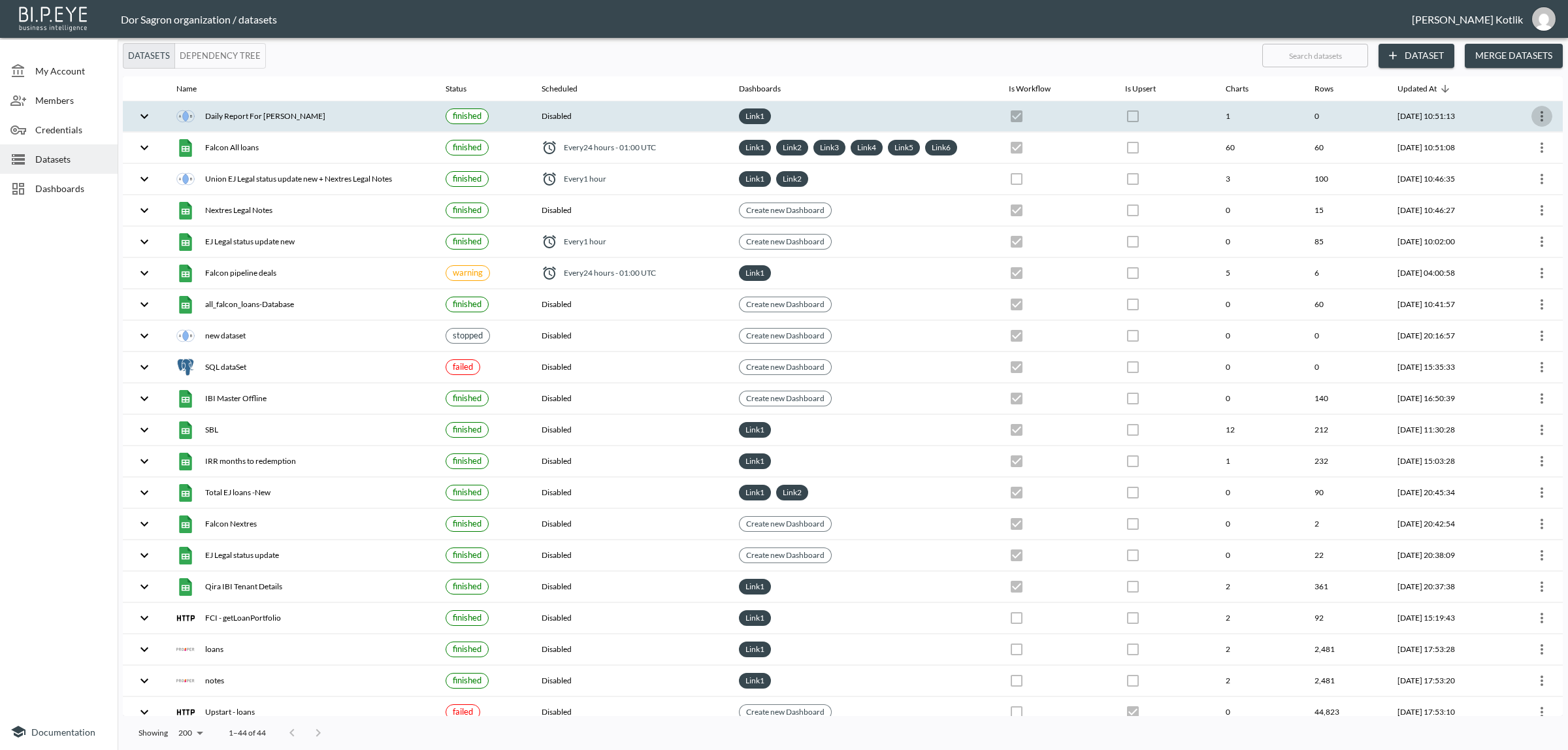
click at [1539, 115] on icon "more" at bounding box center [1542, 116] width 16 height 16
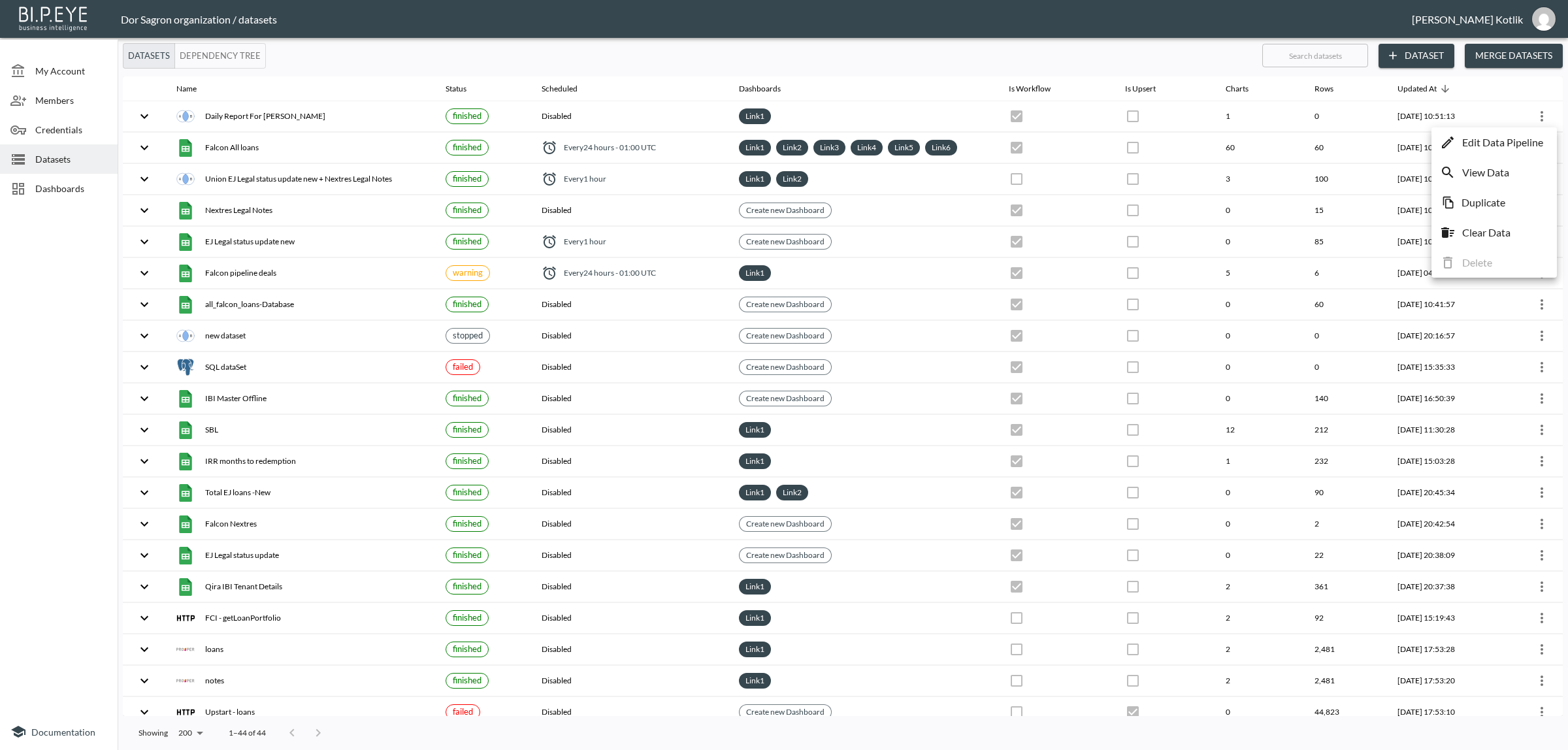
click at [1526, 115] on div at bounding box center [784, 375] width 1568 height 750
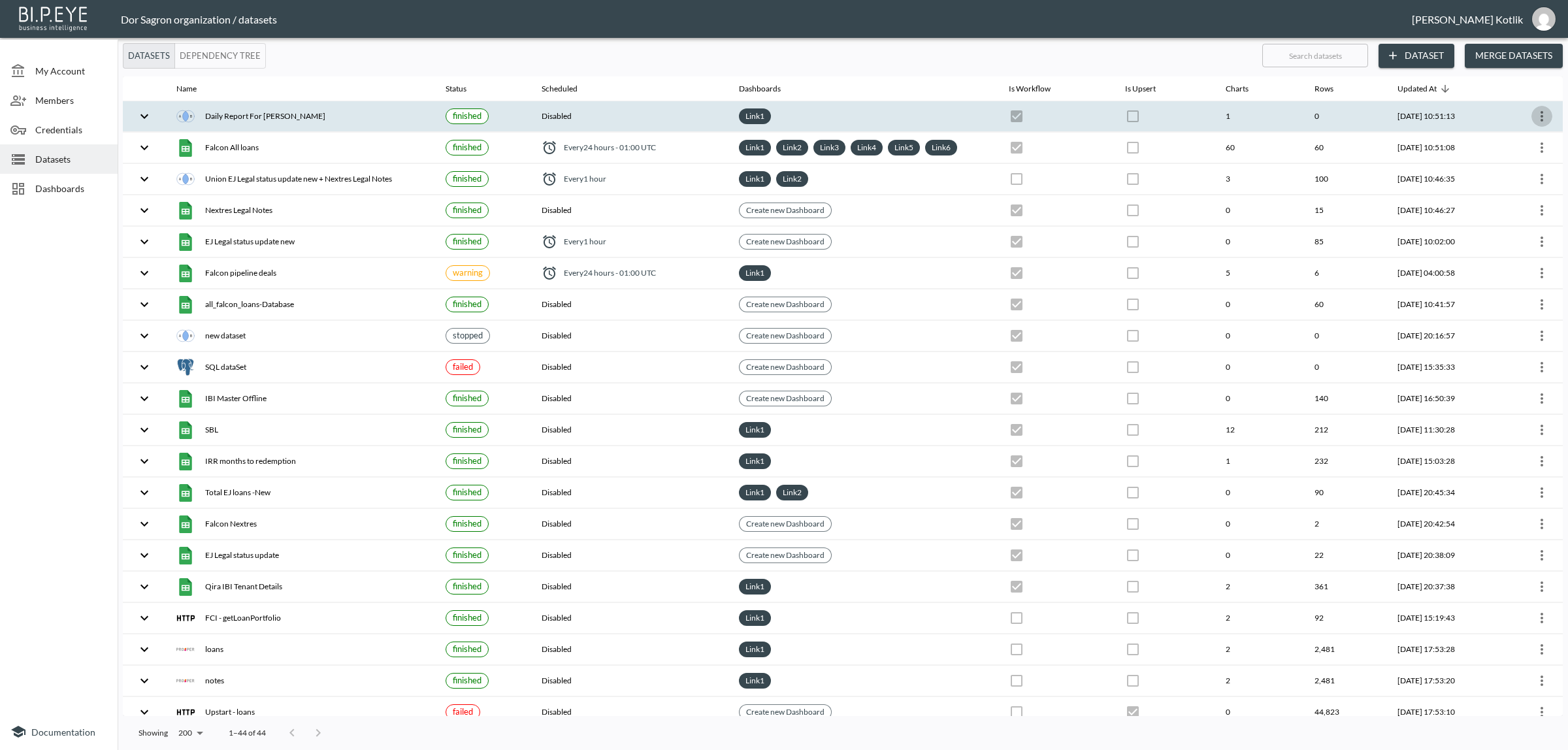
click at [1534, 113] on icon "more" at bounding box center [1542, 116] width 16 height 16
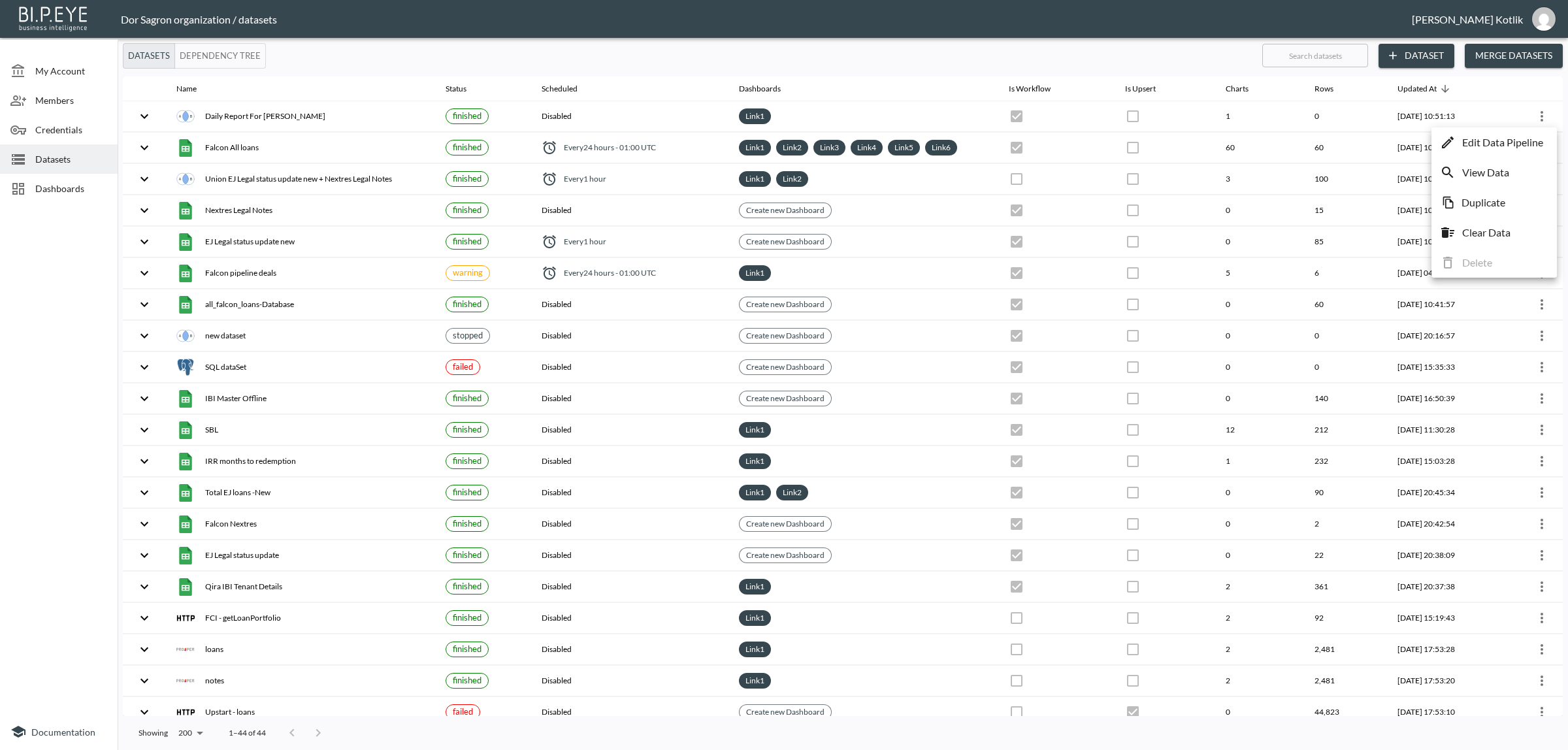
click at [135, 116] on div at bounding box center [784, 375] width 1568 height 750
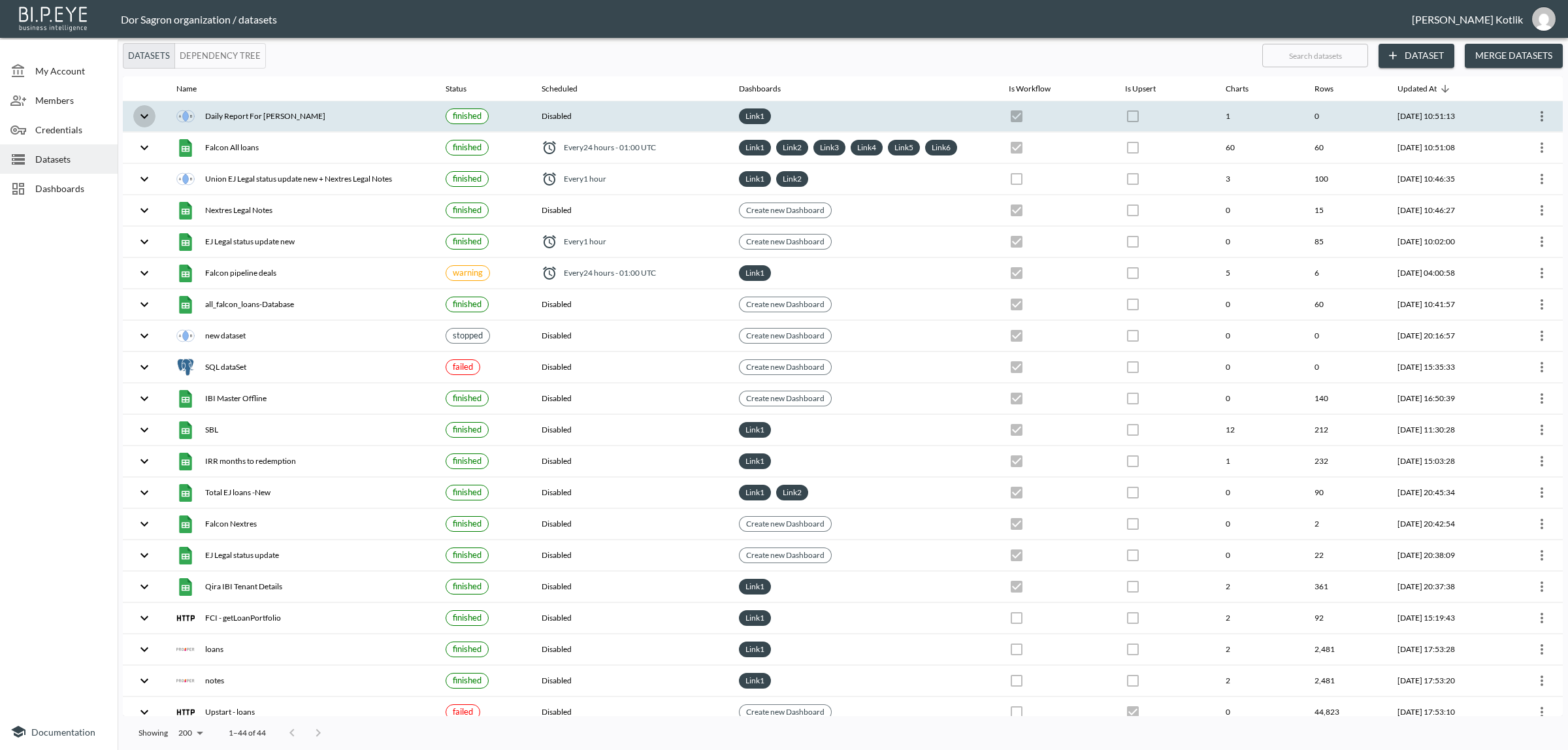
click at [140, 114] on icon "expand row" at bounding box center [144, 116] width 16 height 16
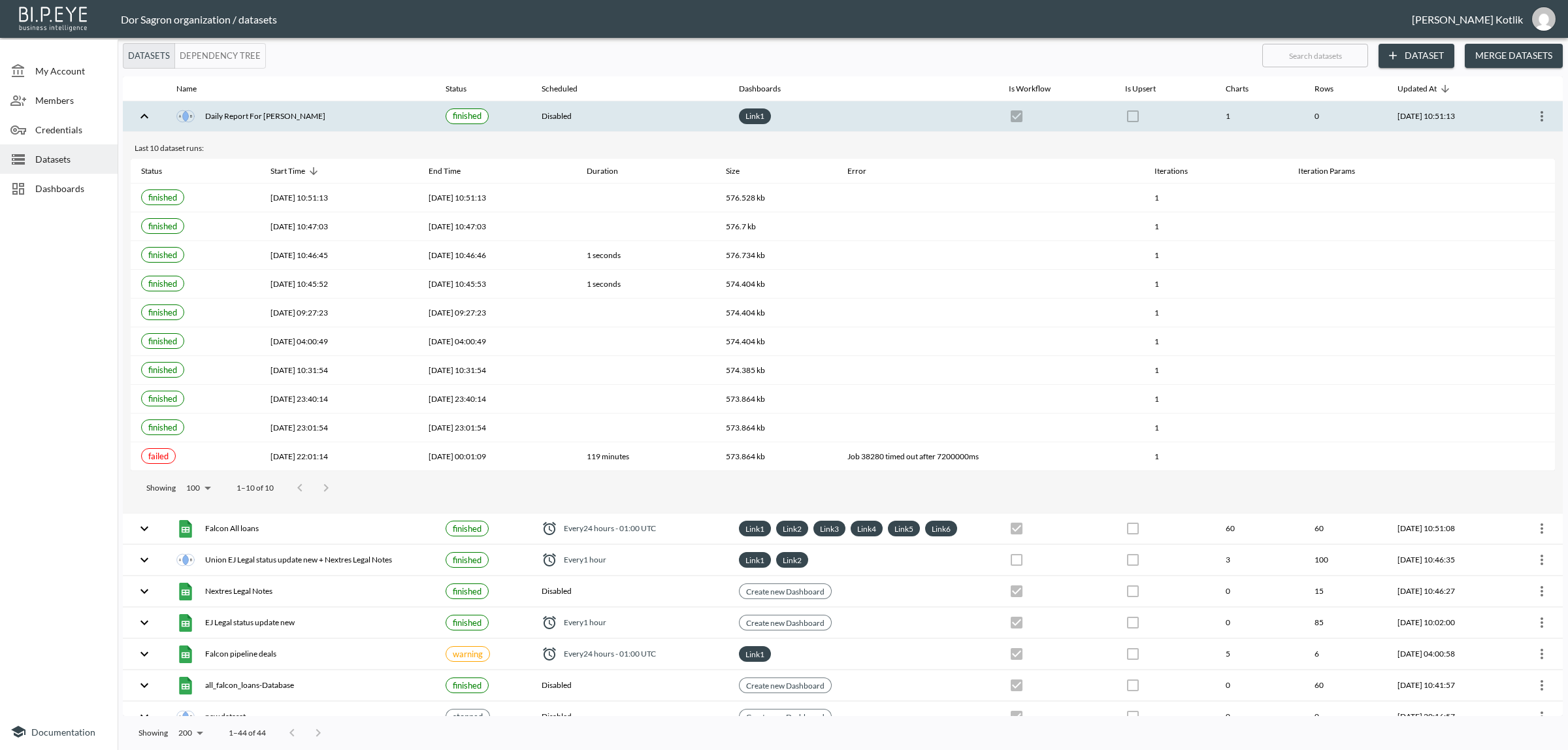
drag, startPoint x: 140, startPoint y: 114, endPoint x: 1513, endPoint y: 111, distance: 1373.0
click at [1513, 111] on div at bounding box center [1531, 115] width 41 height 21
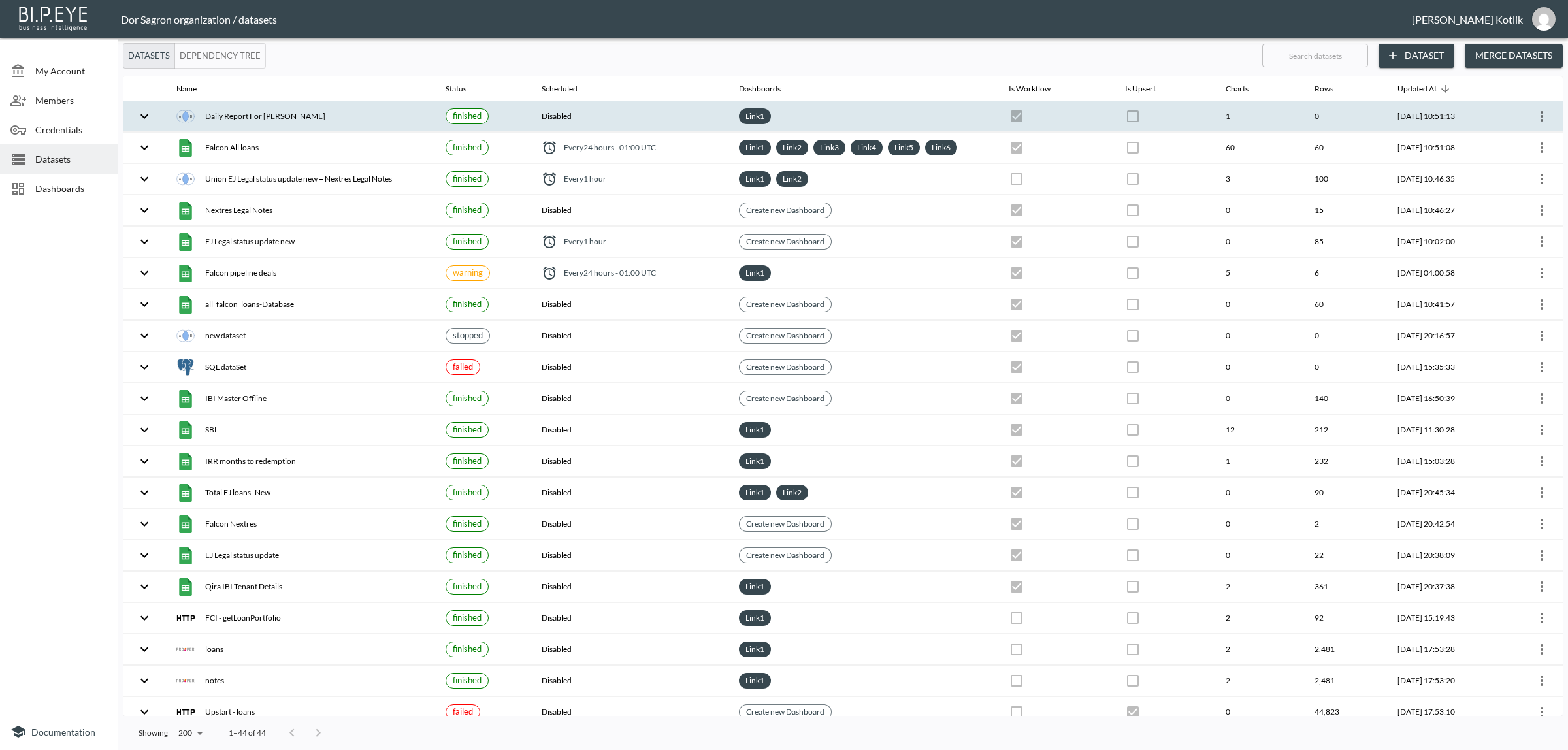
click at [1534, 112] on icon "more" at bounding box center [1542, 116] width 16 height 16
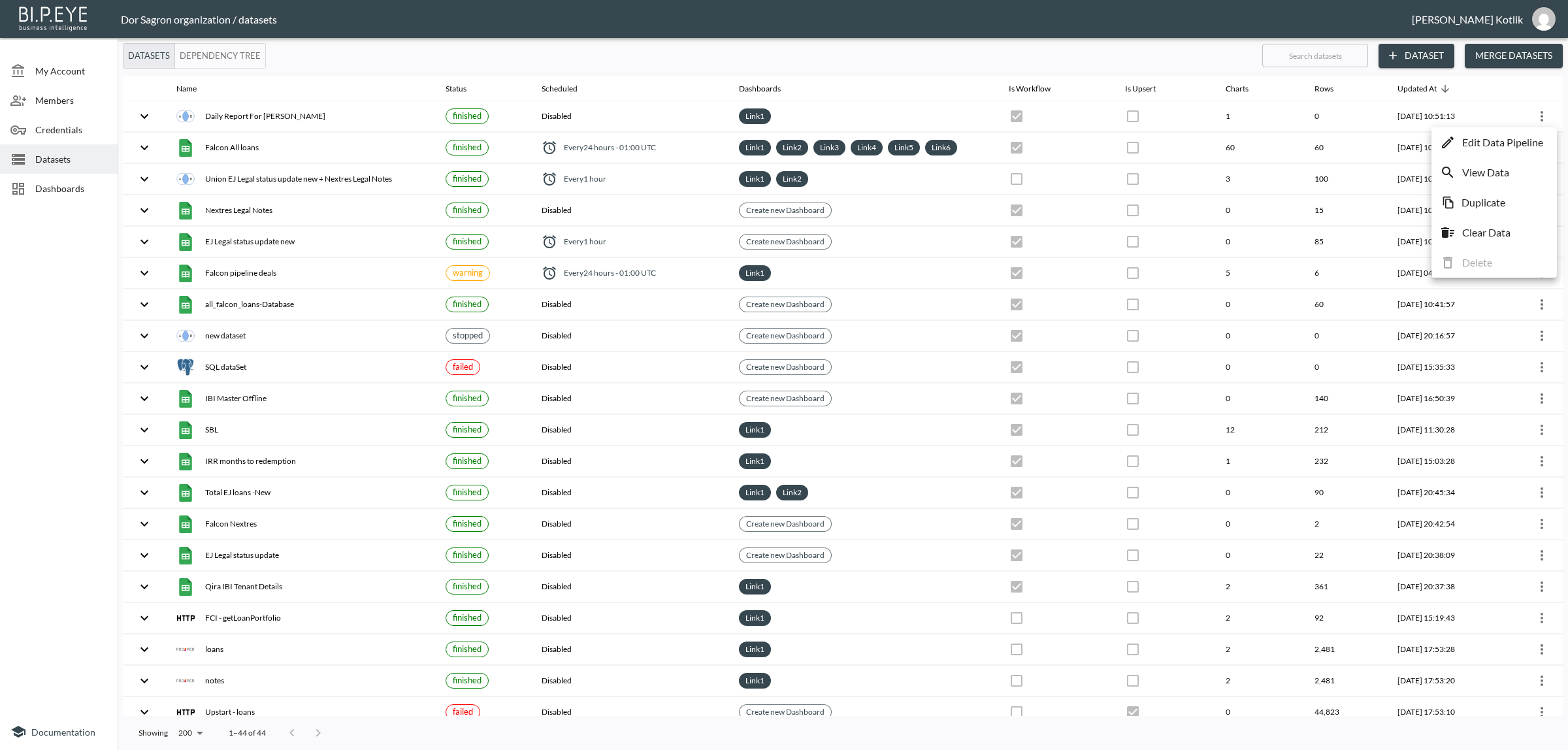
click at [1511, 142] on p "Edit Data Pipeline" at bounding box center [1501, 142] width 81 height 16
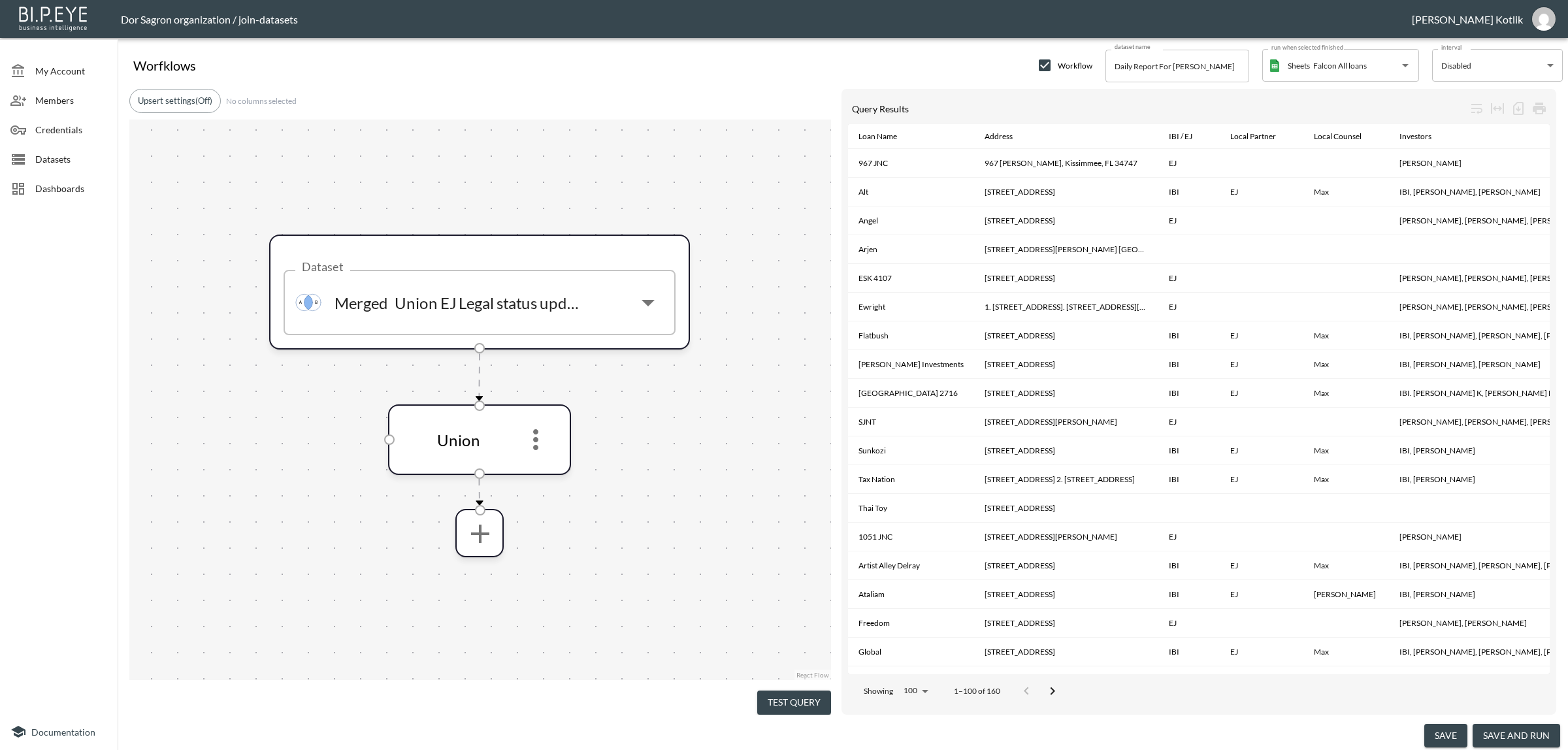
drag, startPoint x: 26, startPoint y: 157, endPoint x: 64, endPoint y: 155, distance: 38.1
click at [27, 157] on div at bounding box center [23, 159] width 25 height 16
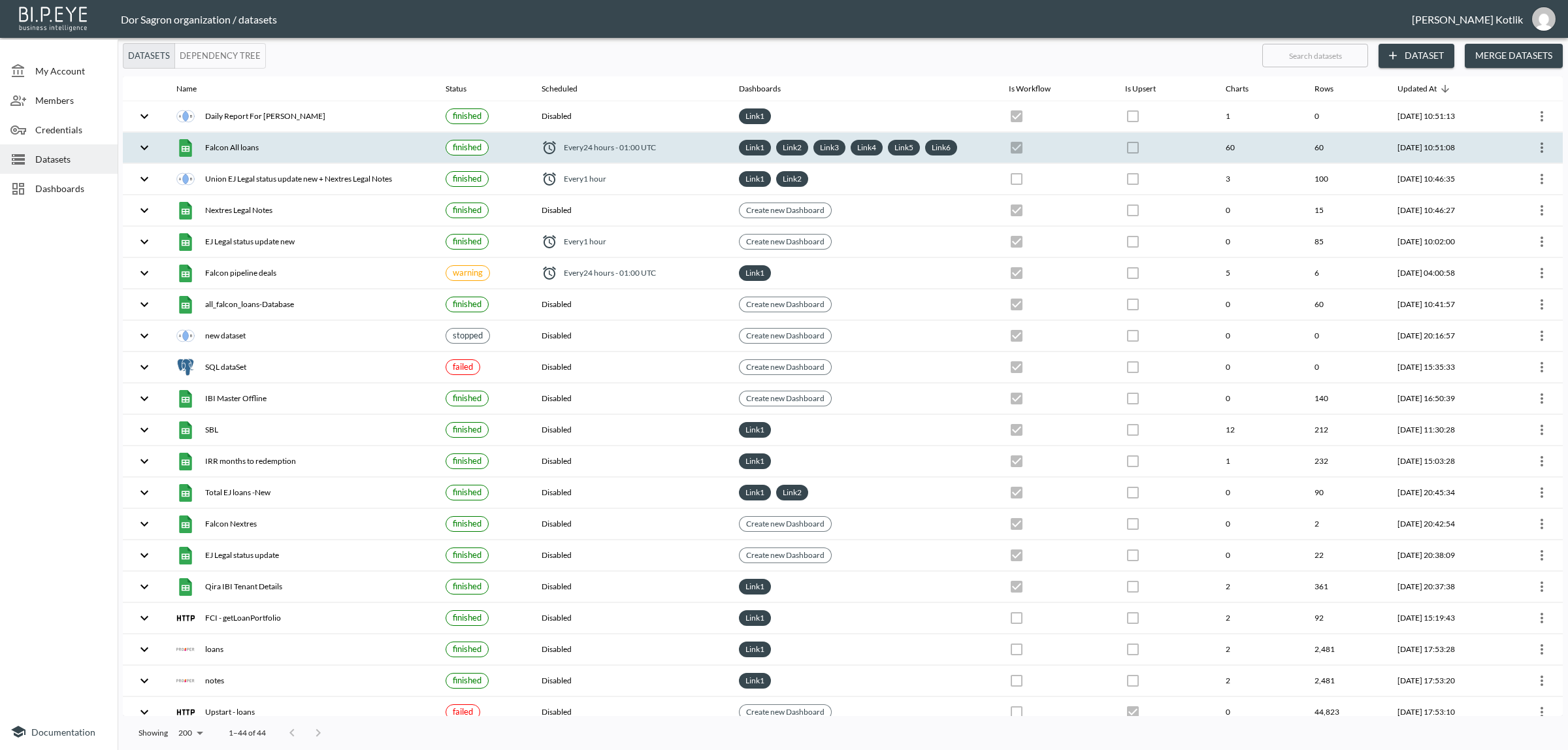
click at [1534, 149] on icon "more" at bounding box center [1542, 148] width 16 height 16
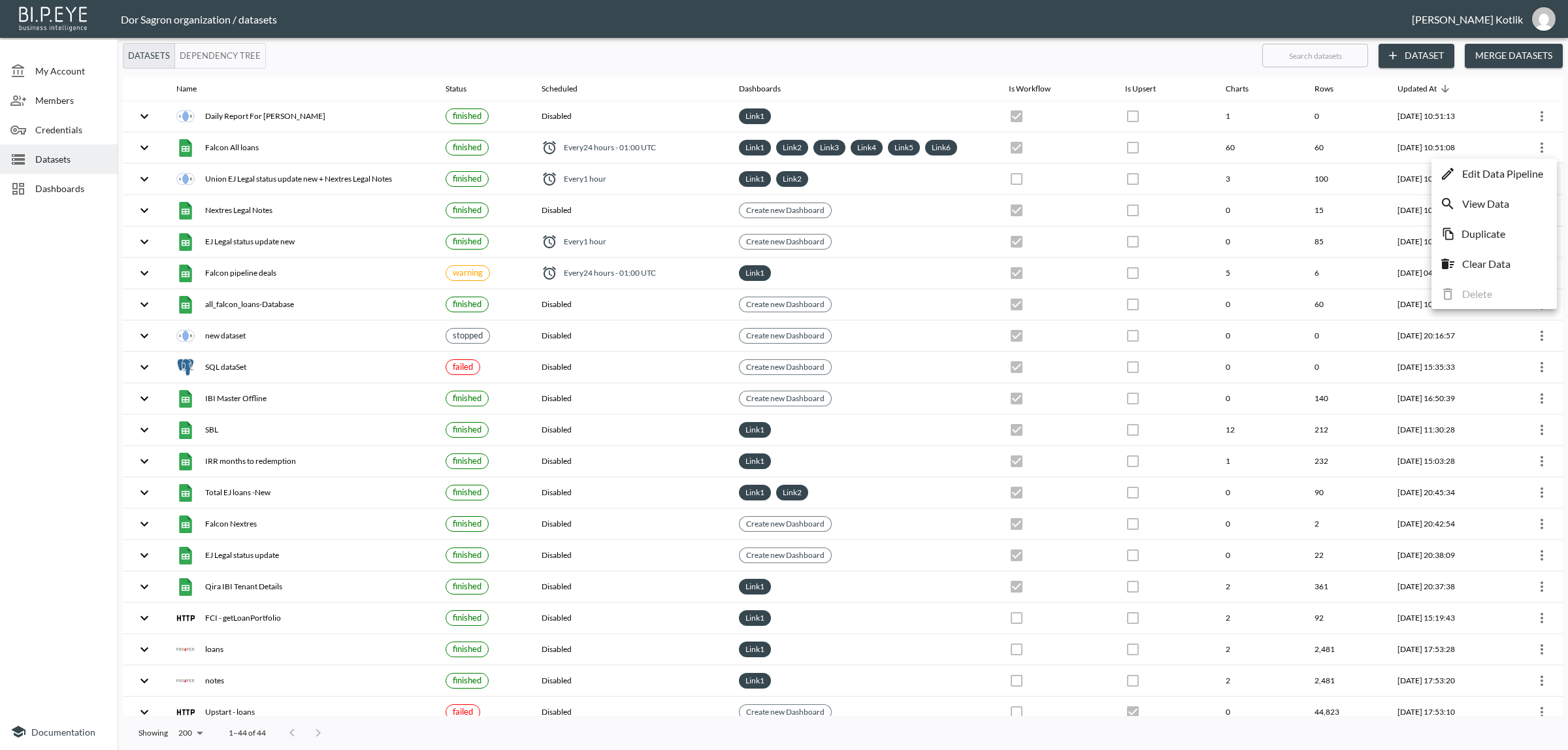
click at [1526, 165] on li "Edit Data Pipeline" at bounding box center [1494, 174] width 119 height 24
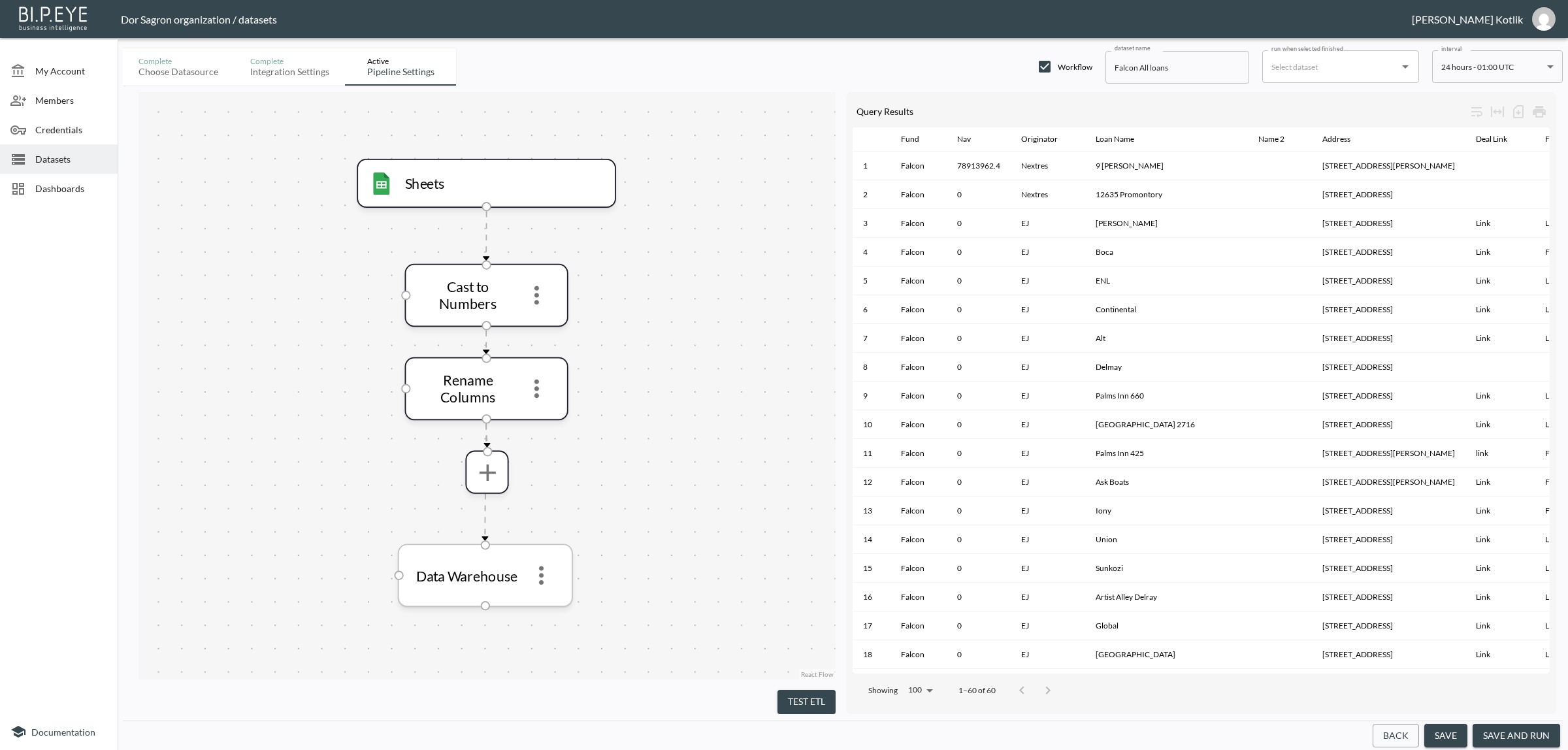
click at [539, 577] on icon "more" at bounding box center [541, 575] width 28 height 28
drag, startPoint x: 648, startPoint y: 501, endPoint x: 572, endPoint y: 425, distance: 107.5
click at [648, 500] on div at bounding box center [784, 375] width 1568 height 750
click at [546, 389] on icon "more" at bounding box center [537, 388] width 28 height 28
click at [530, 413] on li "Edit" at bounding box center [536, 423] width 58 height 24
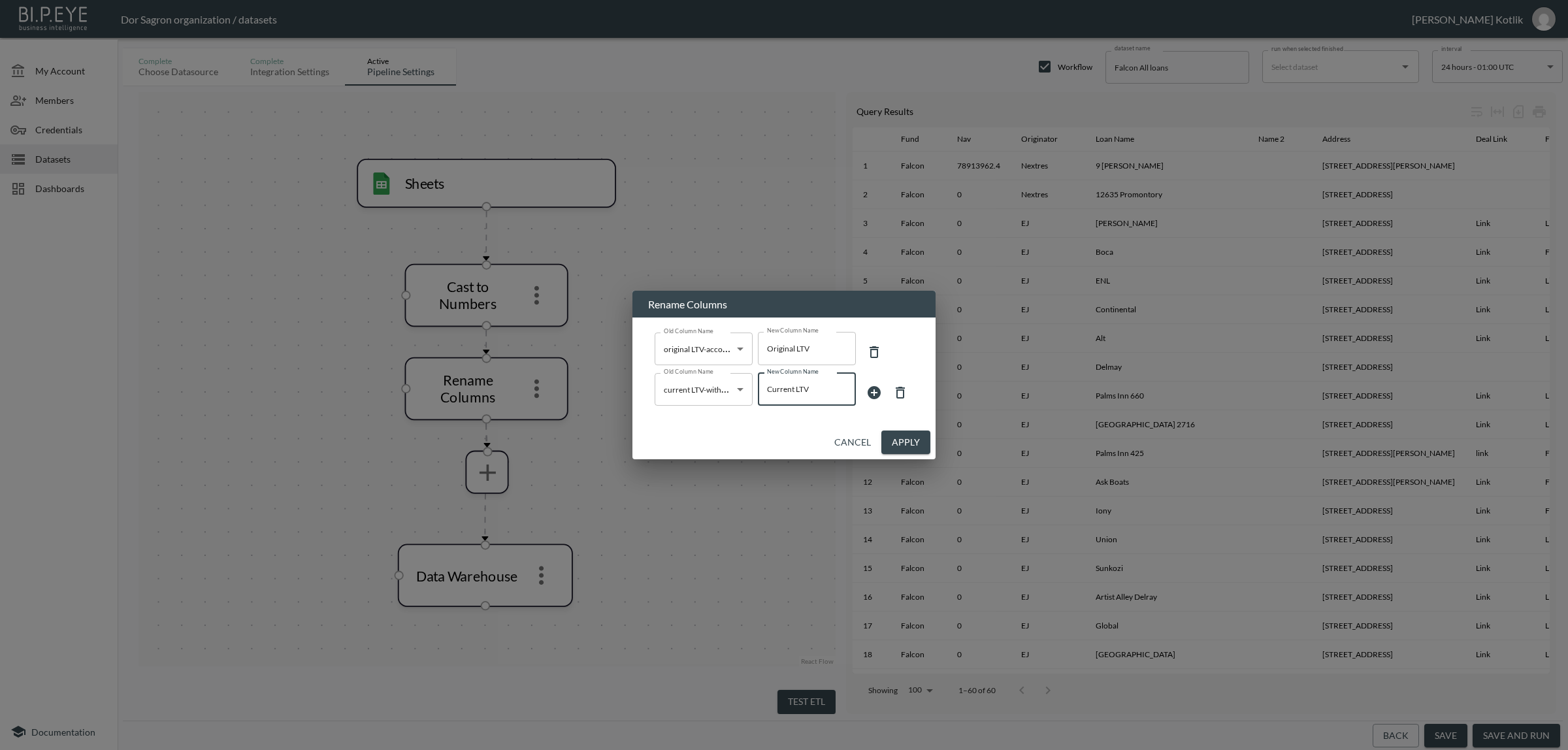
click at [808, 387] on input "Current LTV" at bounding box center [806, 389] width 98 height 33
type input "Current LTV without backdaiting"
click at [891, 436] on button "Apply" at bounding box center [905, 443] width 49 height 24
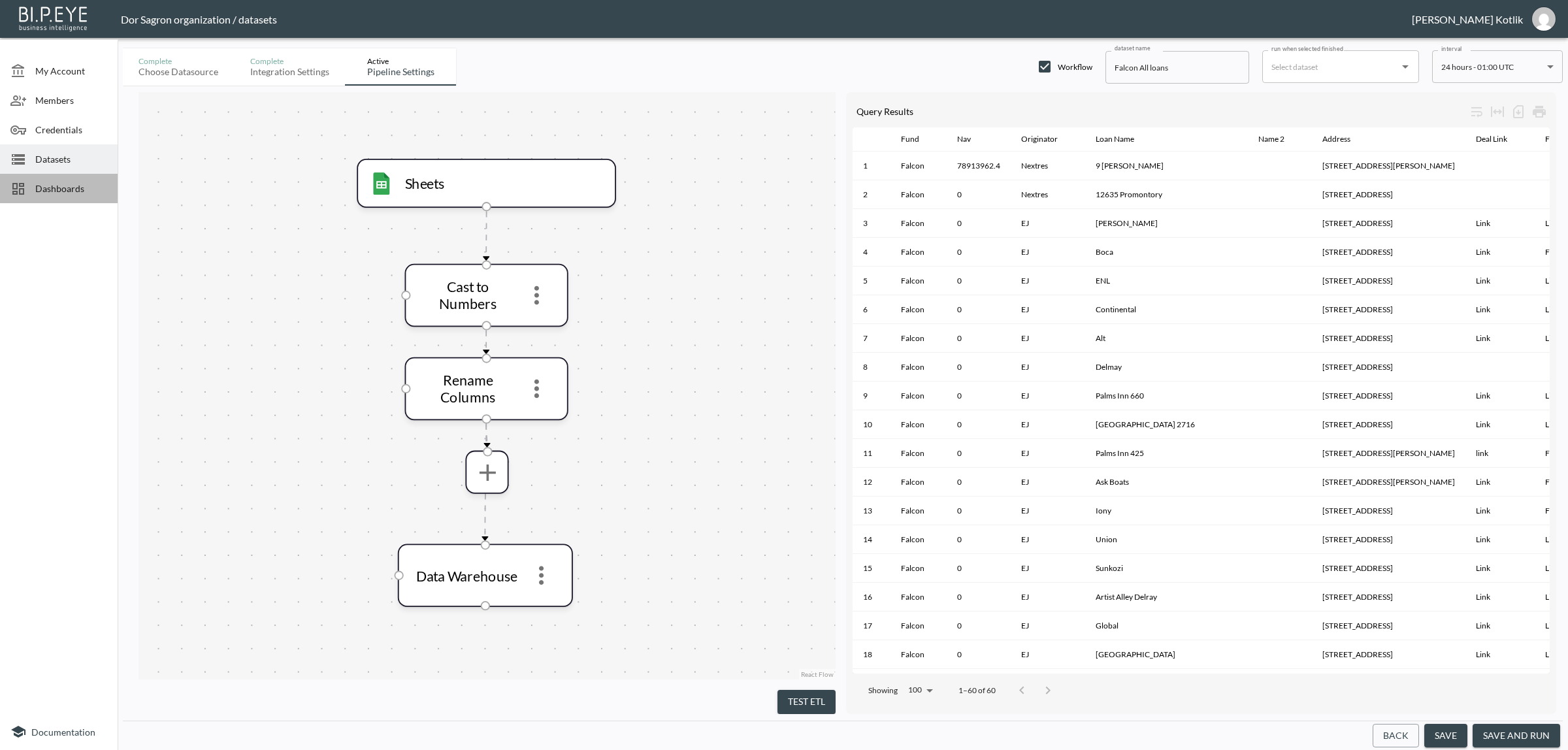
click at [37, 184] on span "Dashboards" at bounding box center [71, 189] width 72 height 14
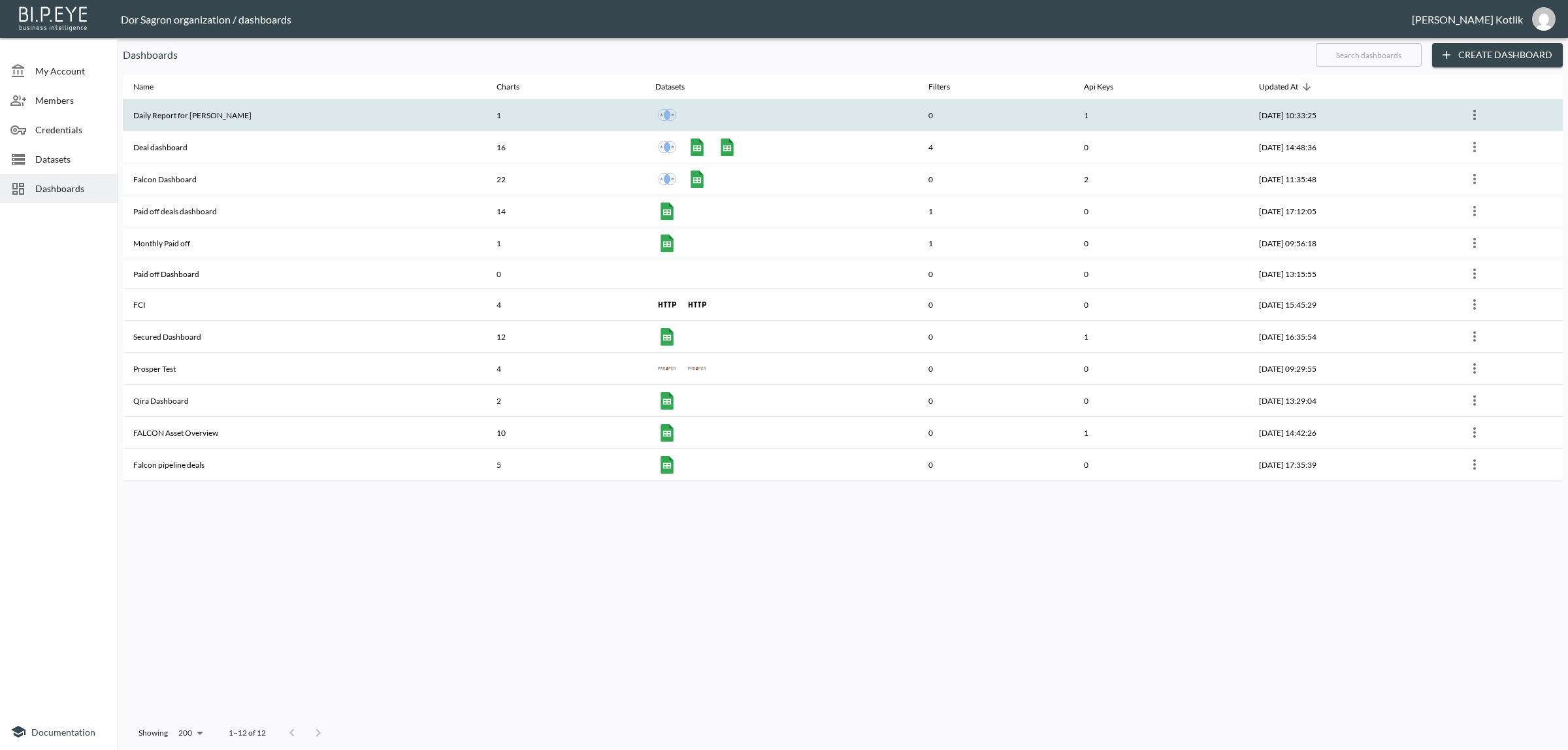
click at [184, 117] on th "Daily Report for [PERSON_NAME]" at bounding box center [304, 115] width 363 height 32
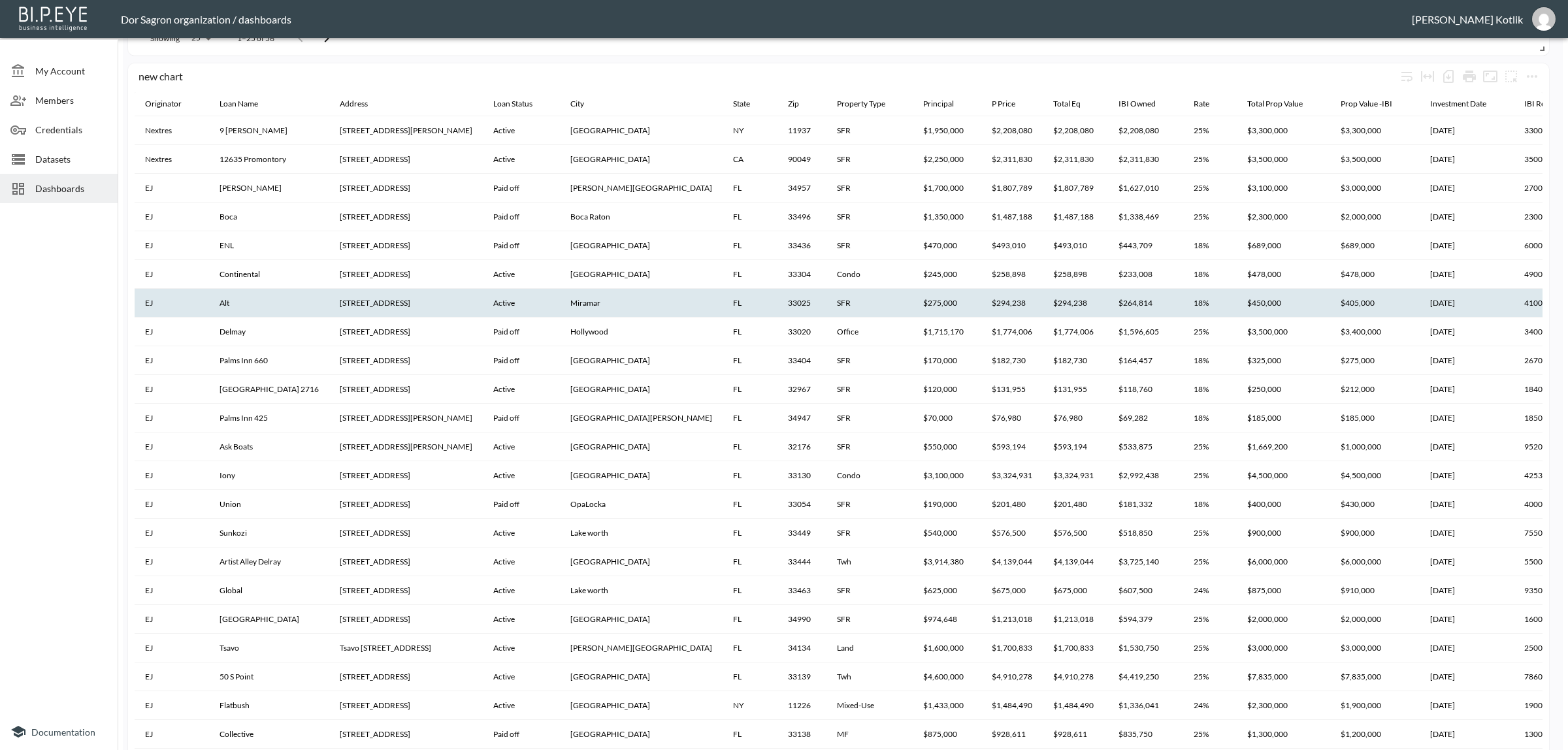
scroll to position [735, 0]
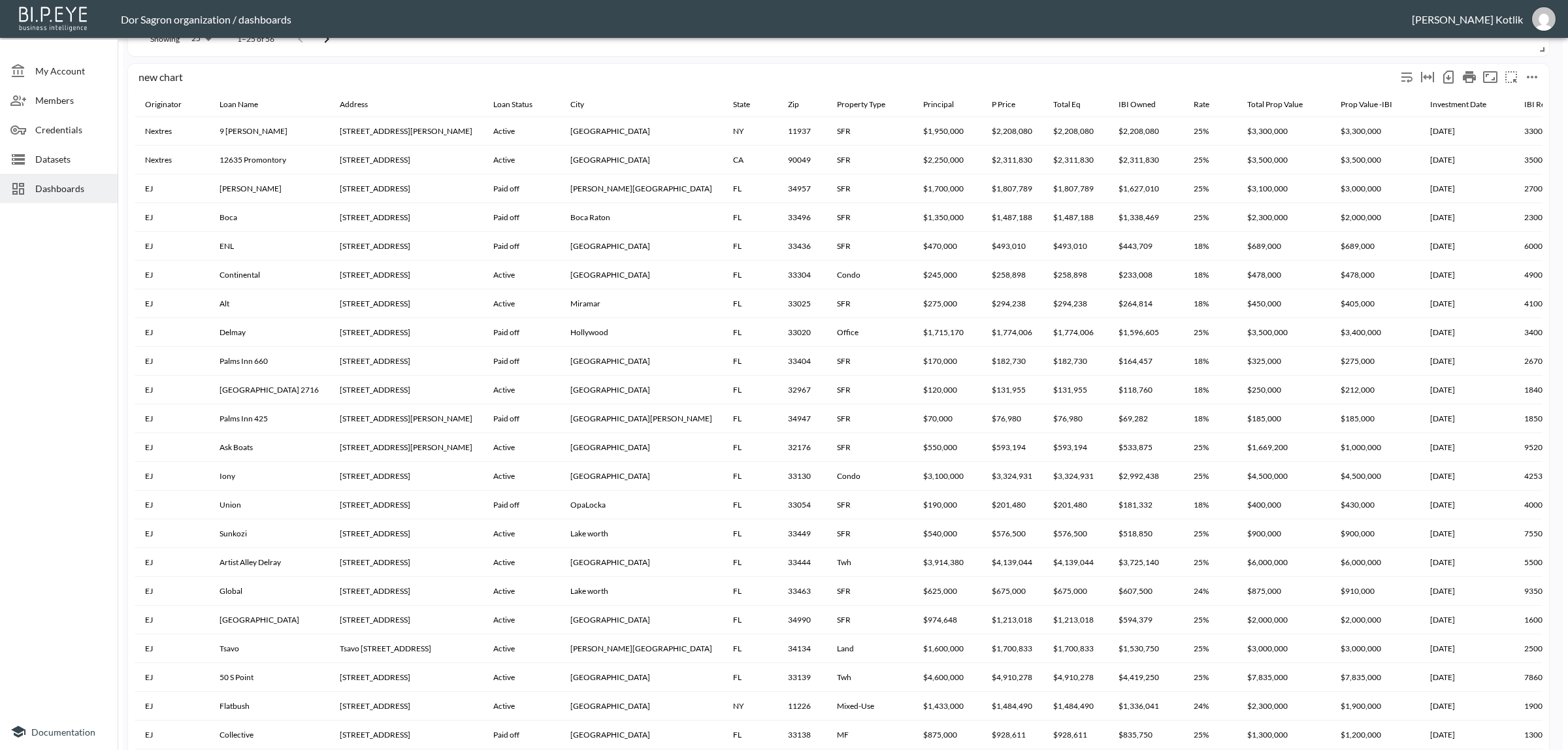
click at [1534, 70] on icon "more" at bounding box center [1532, 78] width 16 height 16
click at [1523, 94] on li "Edit" at bounding box center [1502, 102] width 101 height 24
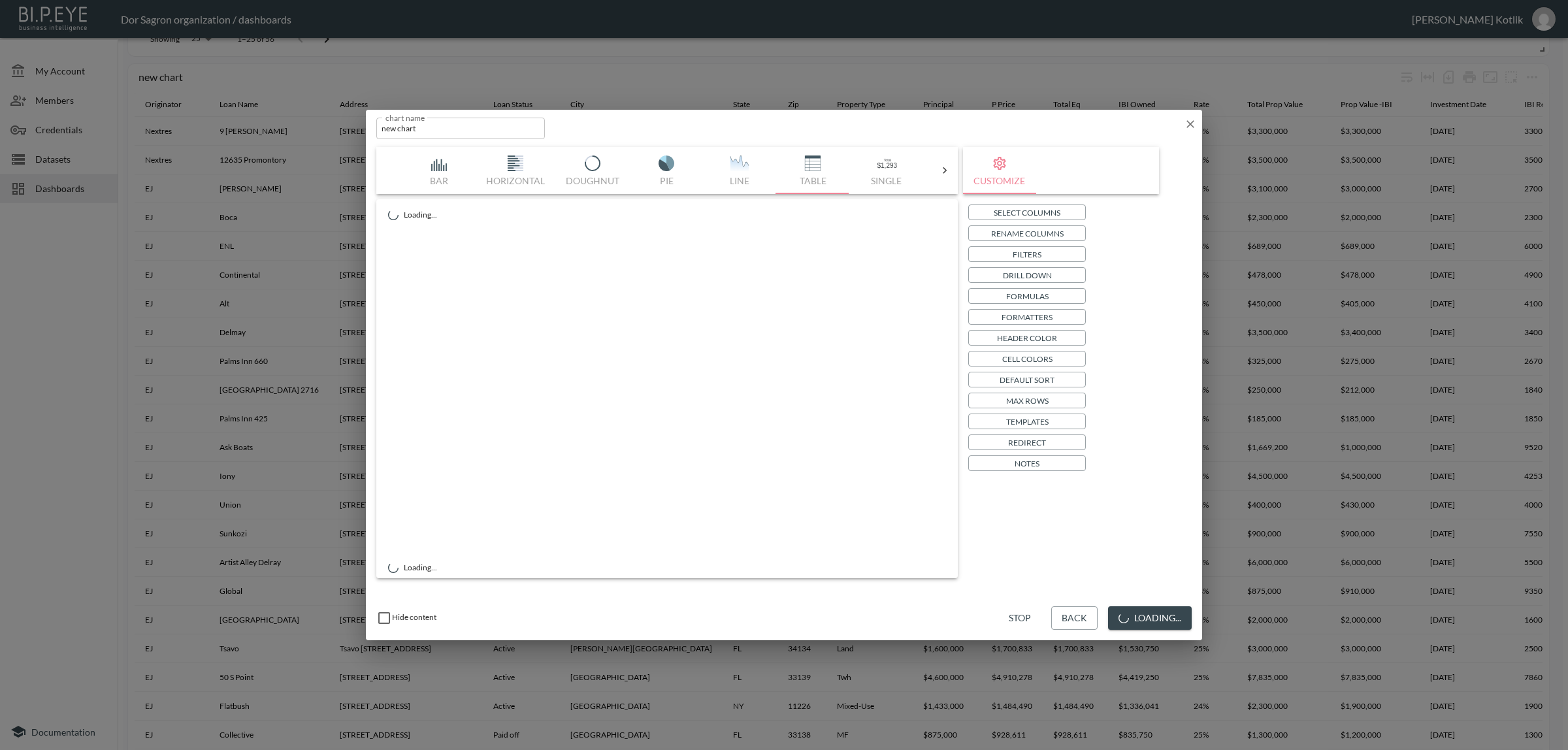
click at [999, 210] on p "Select Columns" at bounding box center [1026, 213] width 67 height 14
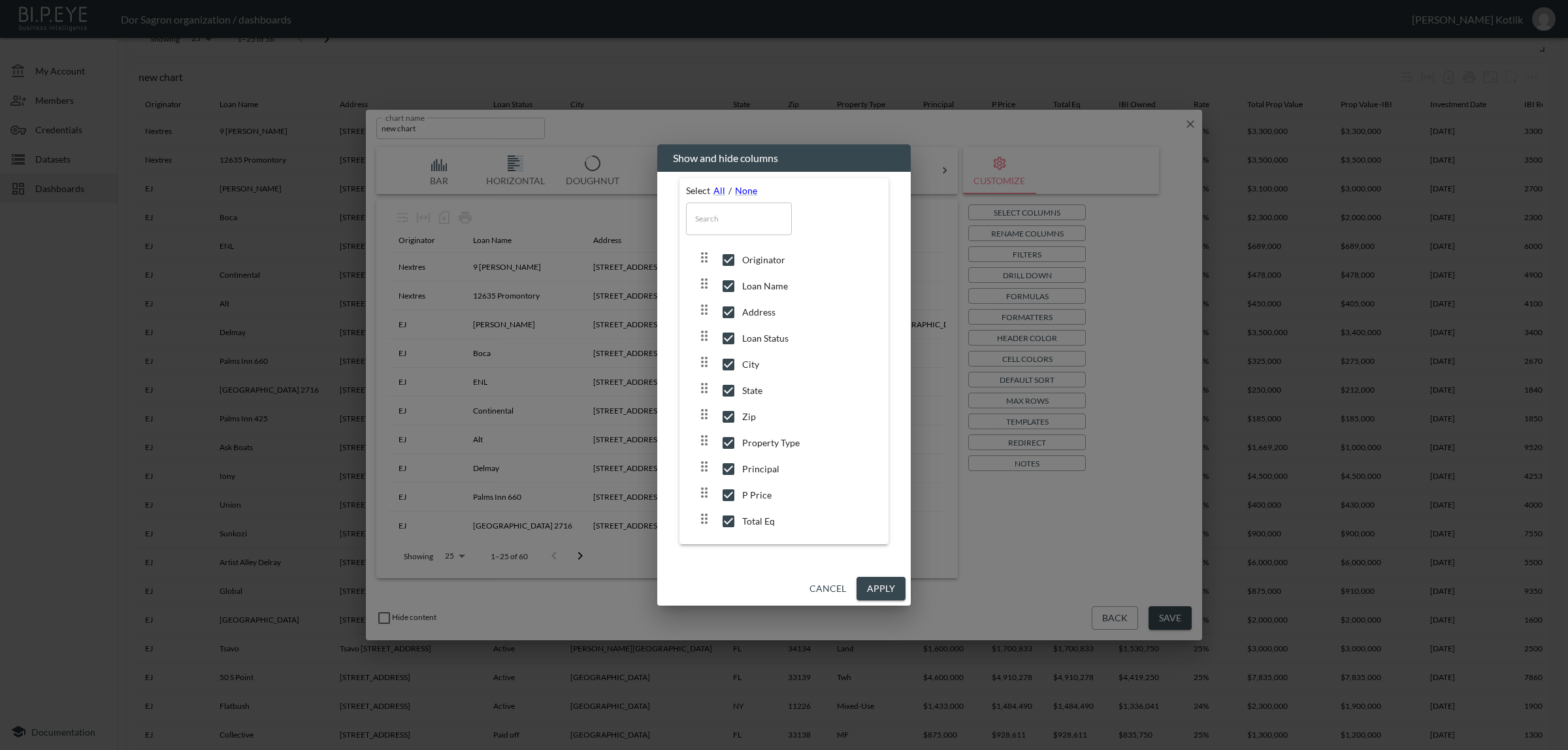
click at [735, 220] on input "text" at bounding box center [739, 219] width 105 height 33
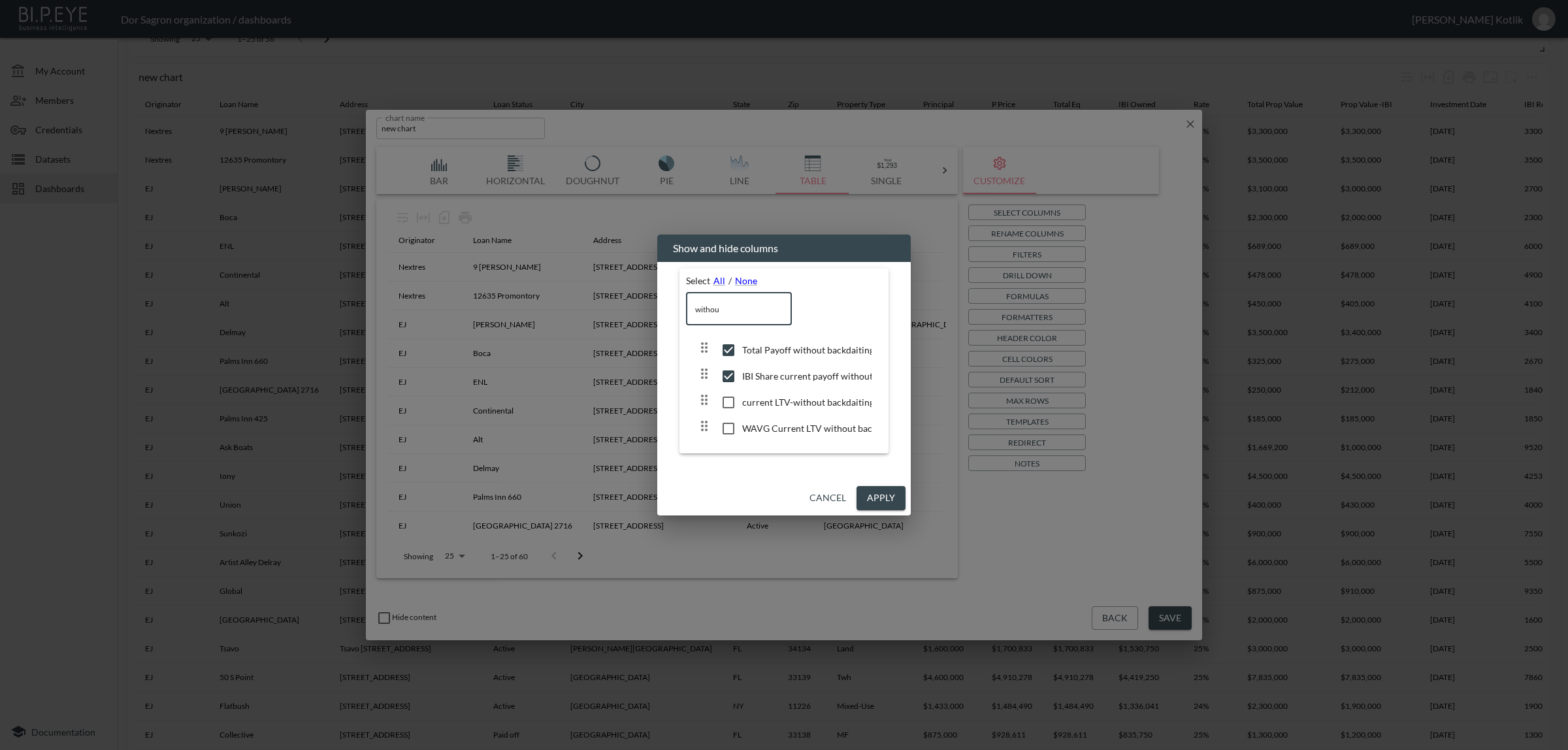
type input "withou"
click at [824, 496] on button "Cancel" at bounding box center [827, 498] width 47 height 24
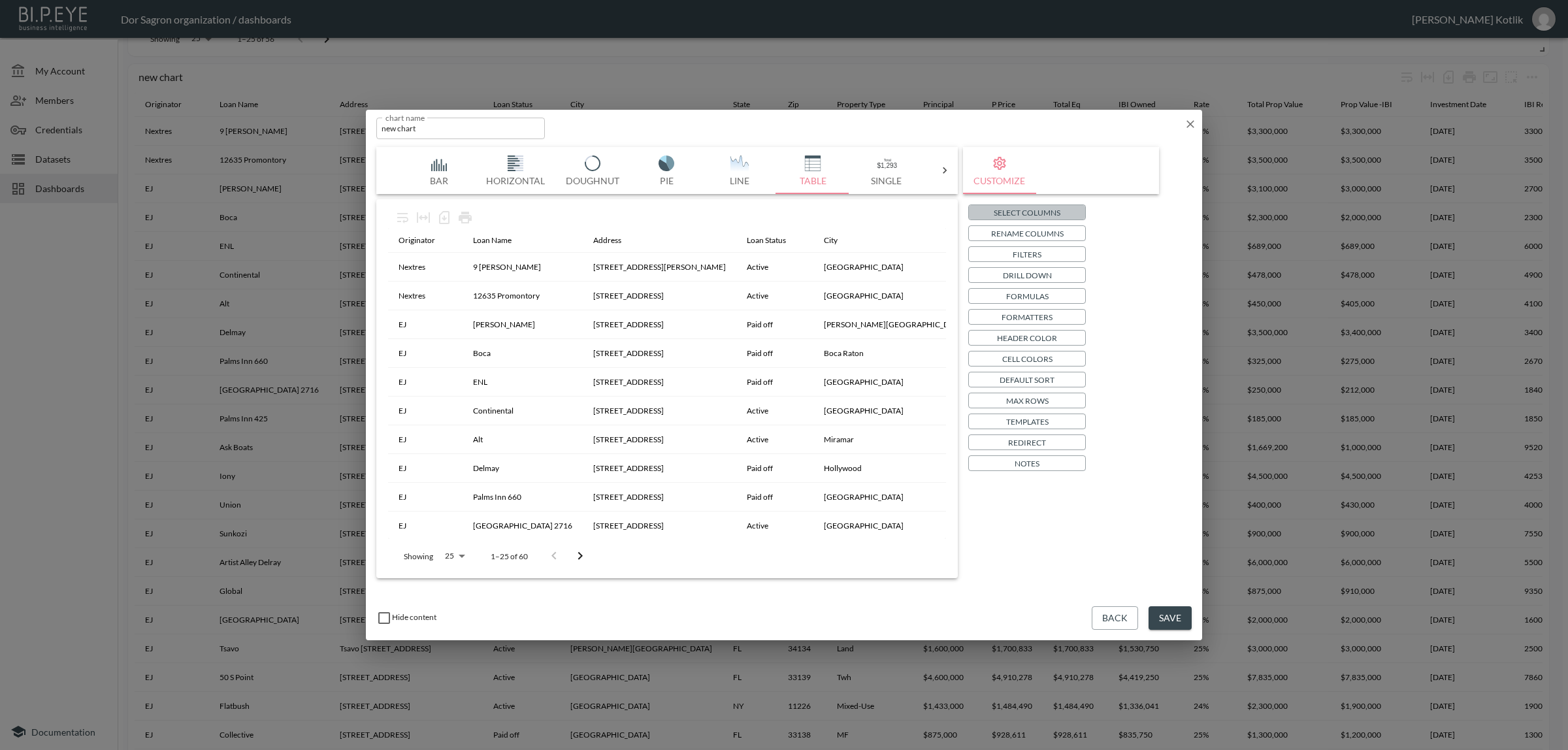
click at [978, 217] on button "Select Columns" at bounding box center [1027, 213] width 117 height 16
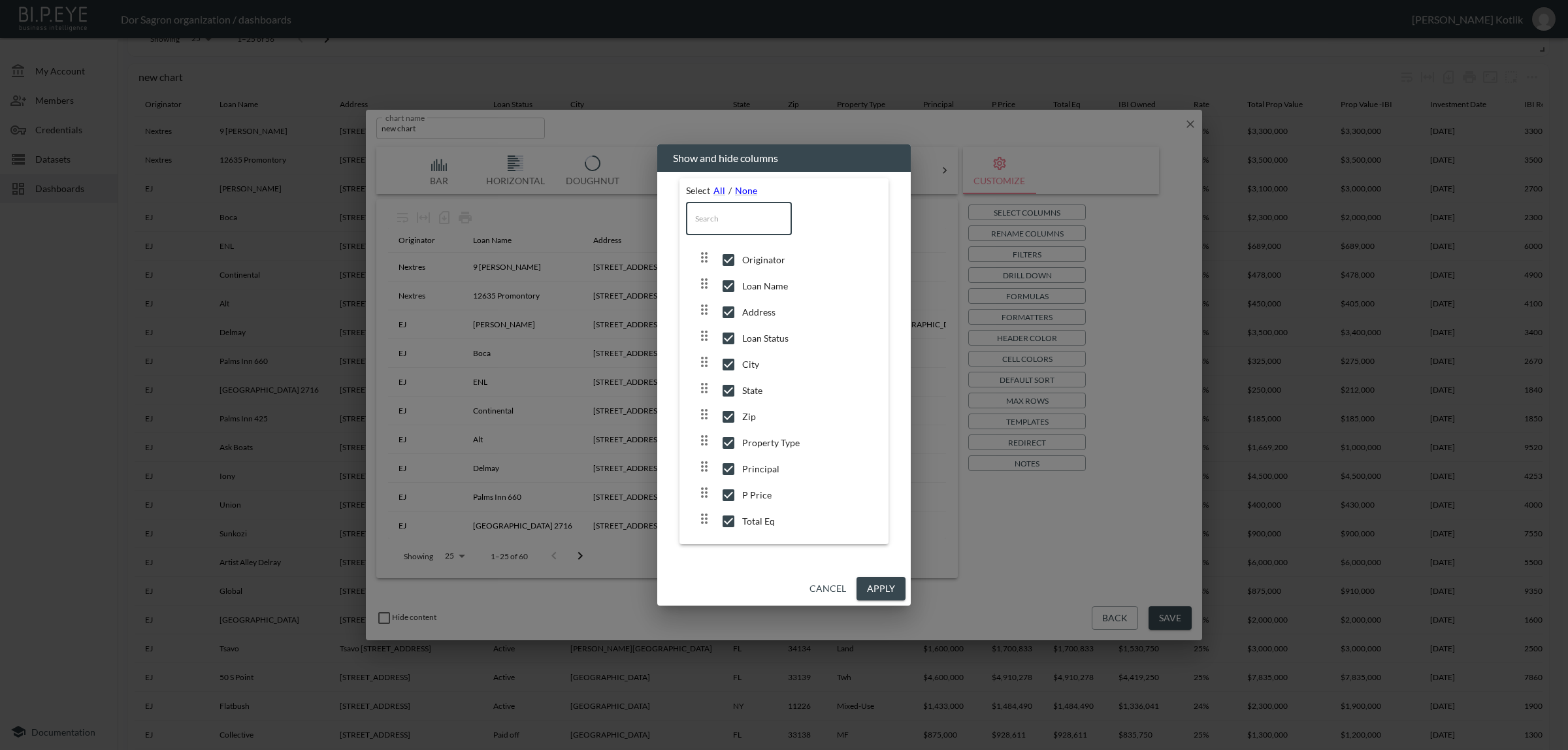
click at [715, 226] on input "text" at bounding box center [739, 219] width 105 height 33
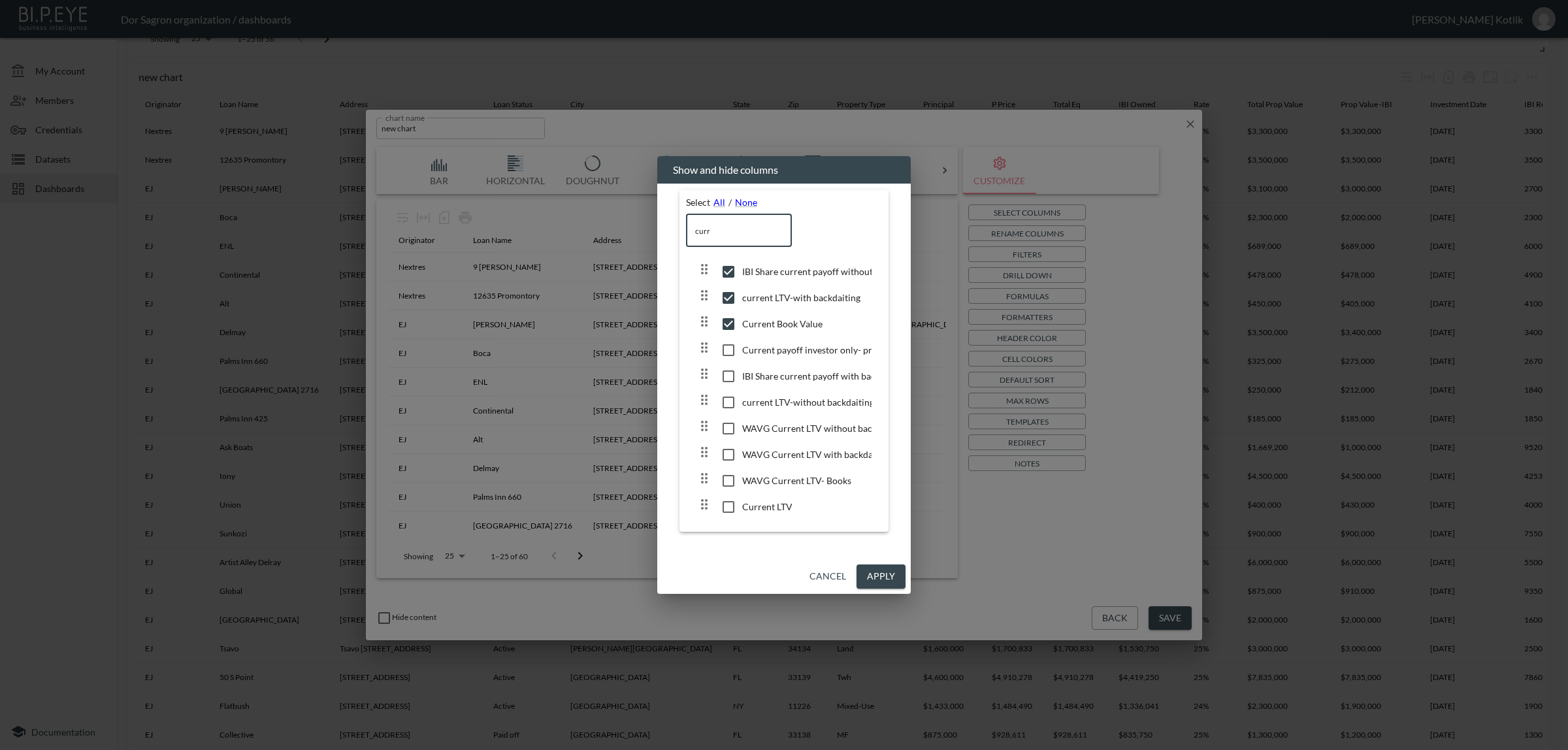
type input "curr"
click at [738, 503] on input "checkbox" at bounding box center [729, 506] width 28 height 13
checkbox input "true"
click at [864, 576] on button "Apply" at bounding box center [880, 577] width 49 height 24
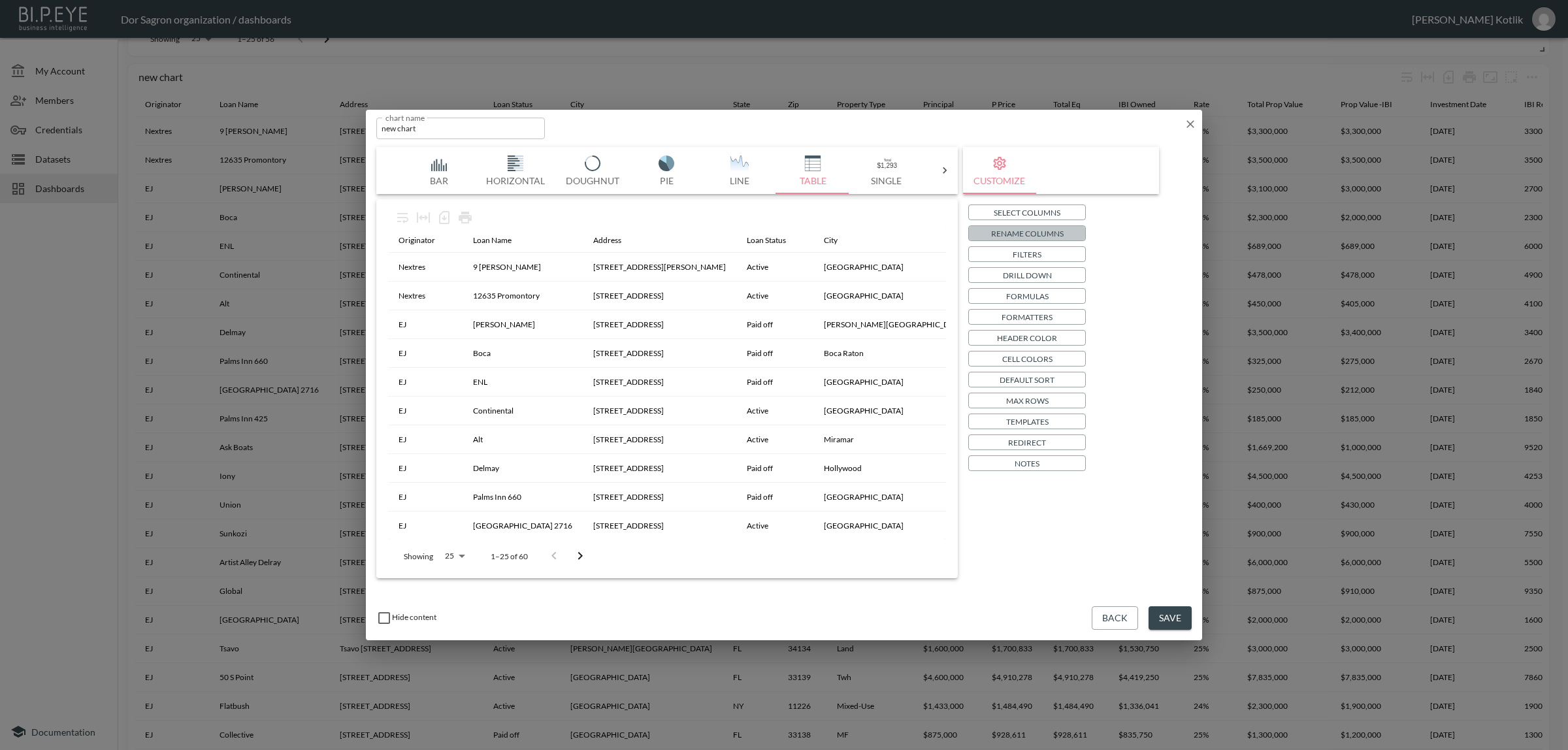
click at [1055, 229] on p "Rename Columns" at bounding box center [1027, 234] width 73 height 14
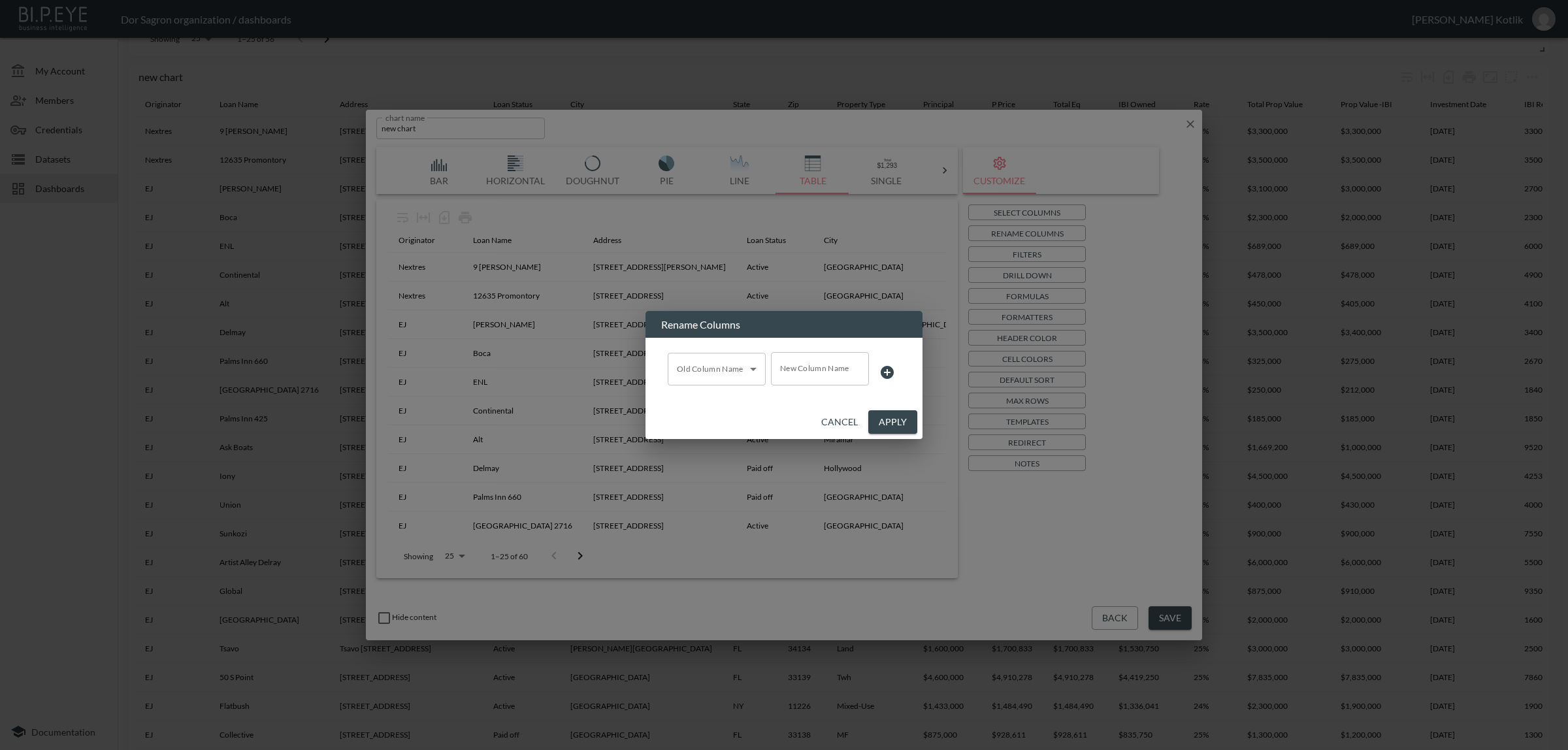
click at [713, 380] on body "BI.P.EYE, Interactive Analytics Dashboards - app Dor Sagron organization / dash…" at bounding box center [784, 375] width 1568 height 750
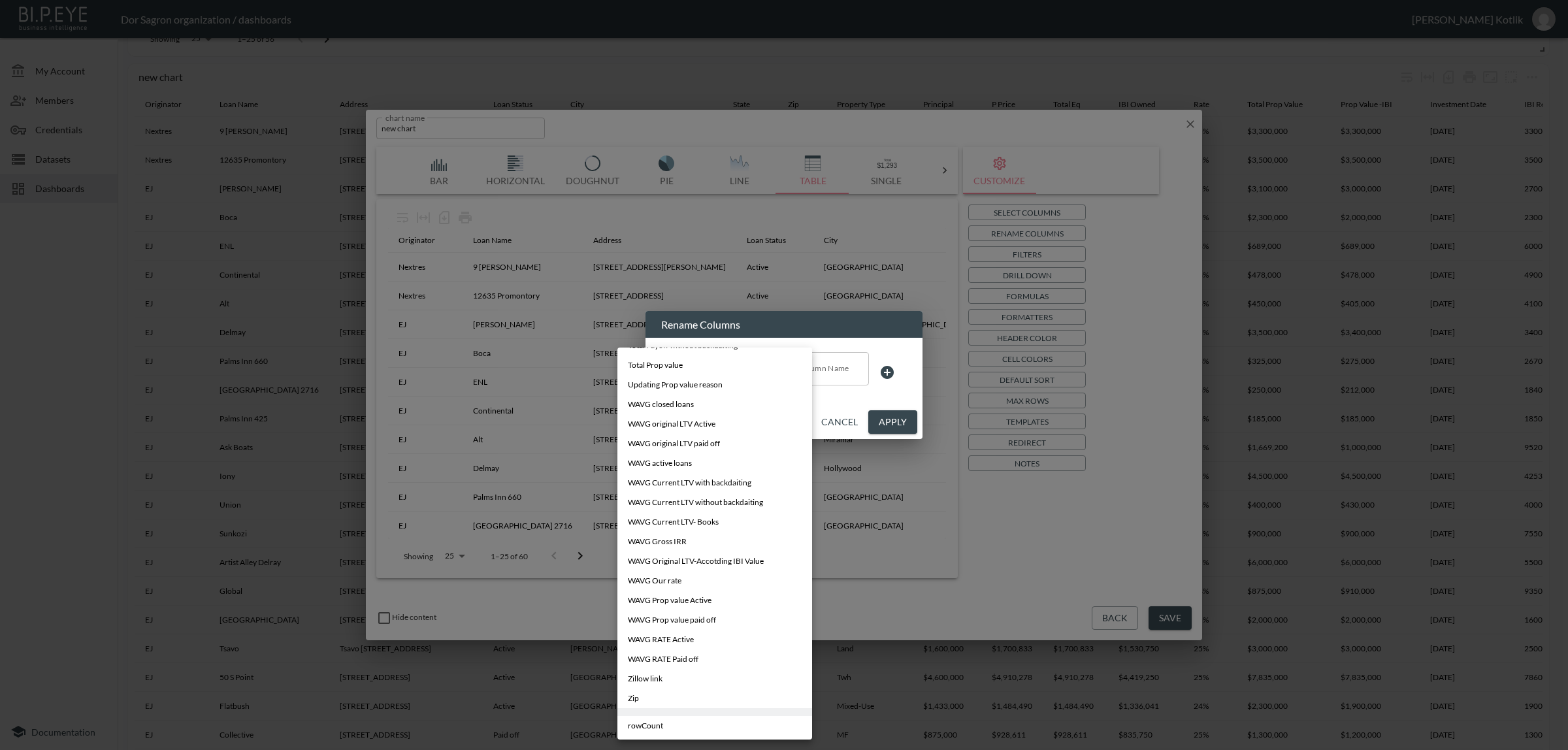
scroll to position [0, 0]
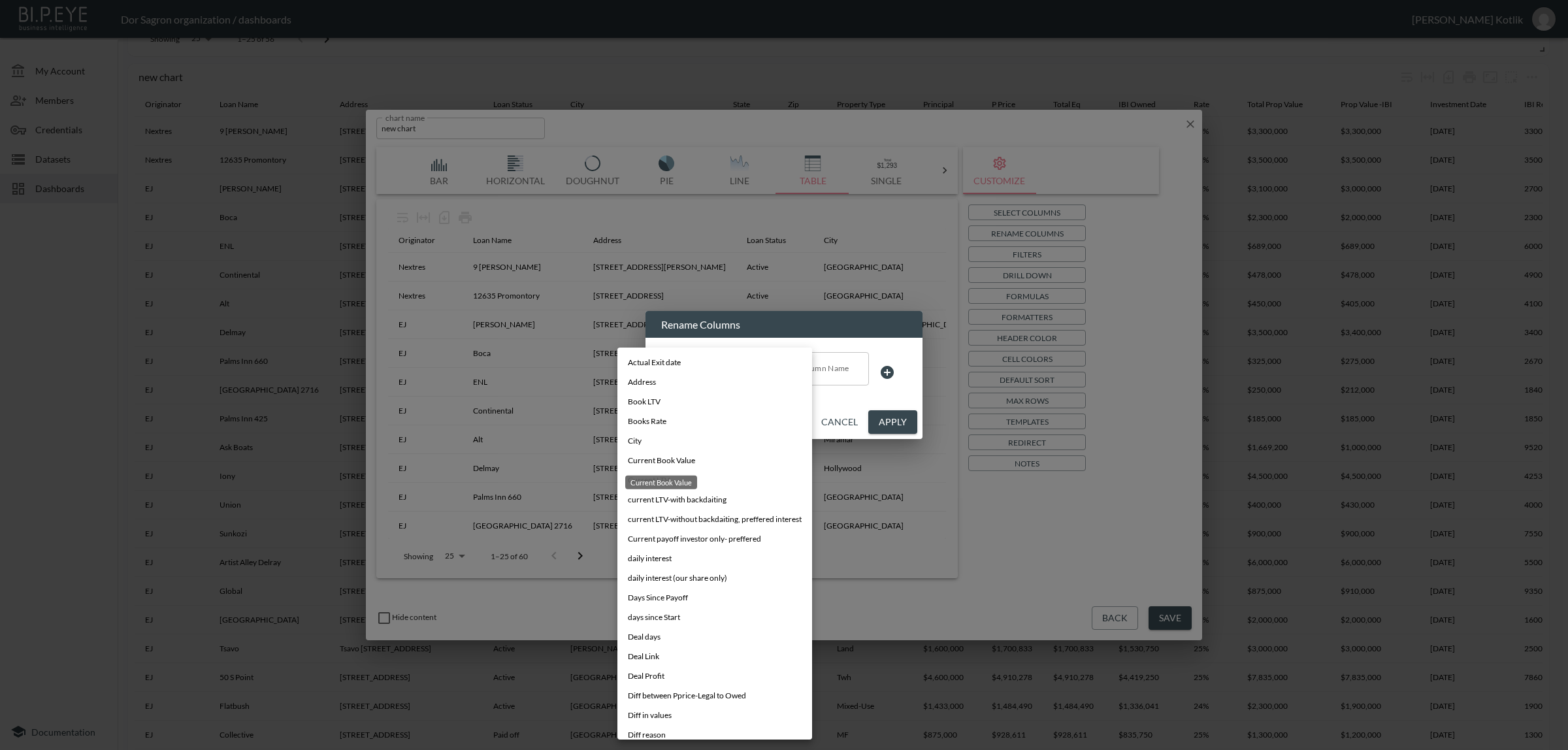
click at [668, 472] on div "Current Book Value" at bounding box center [660, 478] width 75 height 24
click at [731, 367] on body "BI.P.EYE, Interactive Analytics Dashboards - app Dor Sagron organization / dash…" at bounding box center [784, 375] width 1568 height 750
click at [698, 474] on li "Current LTV" at bounding box center [715, 480] width 195 height 20
type input "Current LTV"
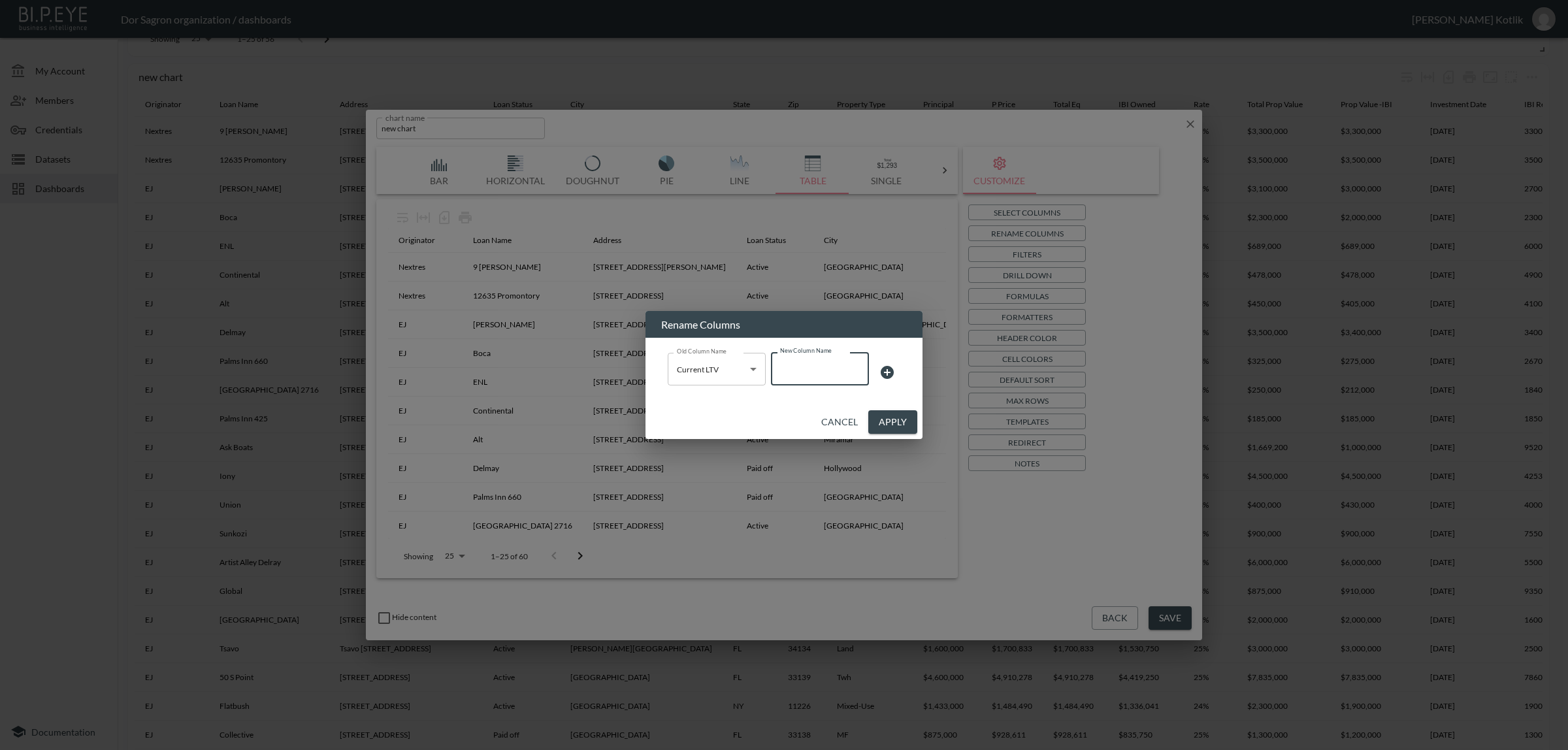
click at [787, 370] on input "New Column Name" at bounding box center [819, 368] width 98 height 33
type input "Current LTV- Without backdaiting"
click at [893, 417] on button "Apply" at bounding box center [892, 423] width 49 height 24
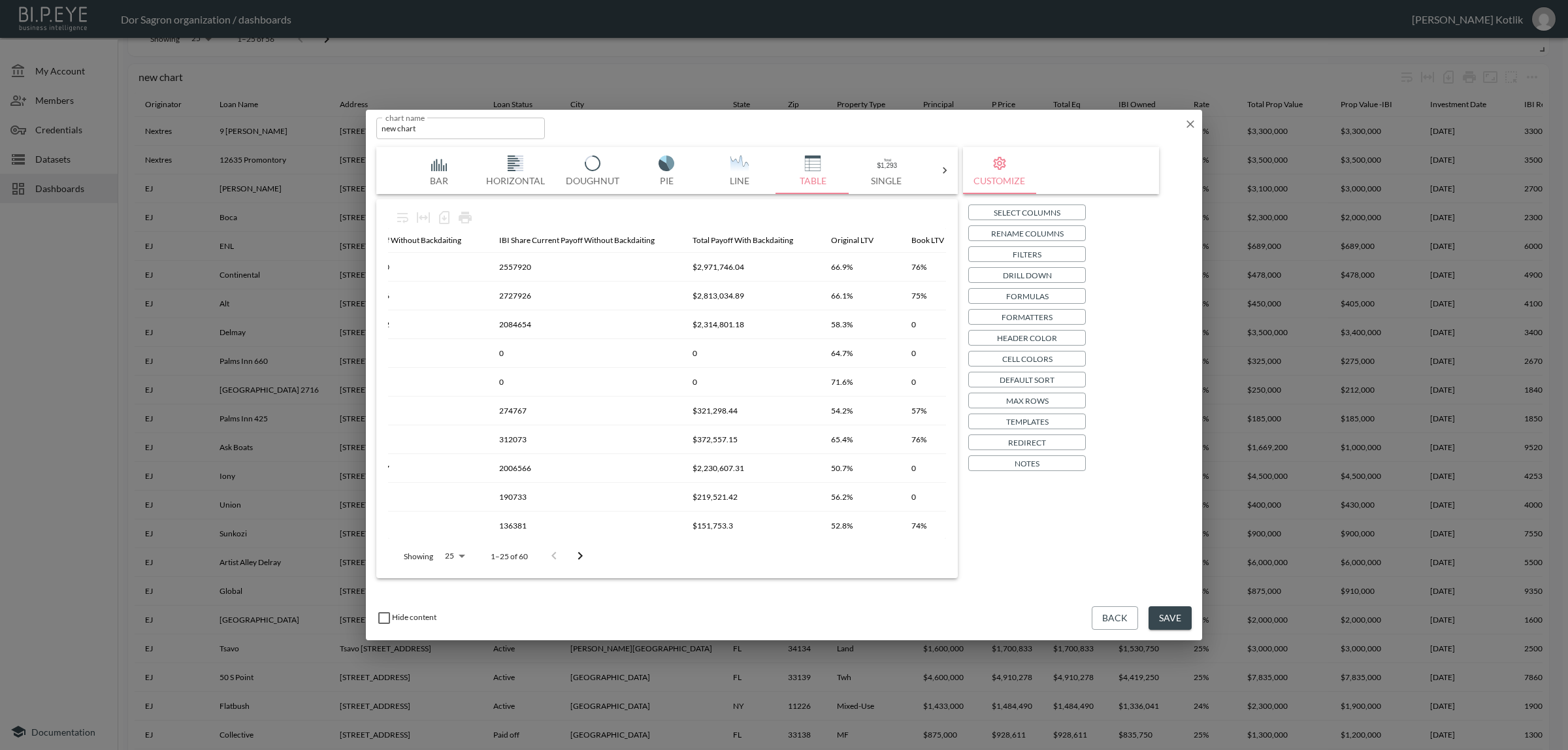
scroll to position [0, 2035]
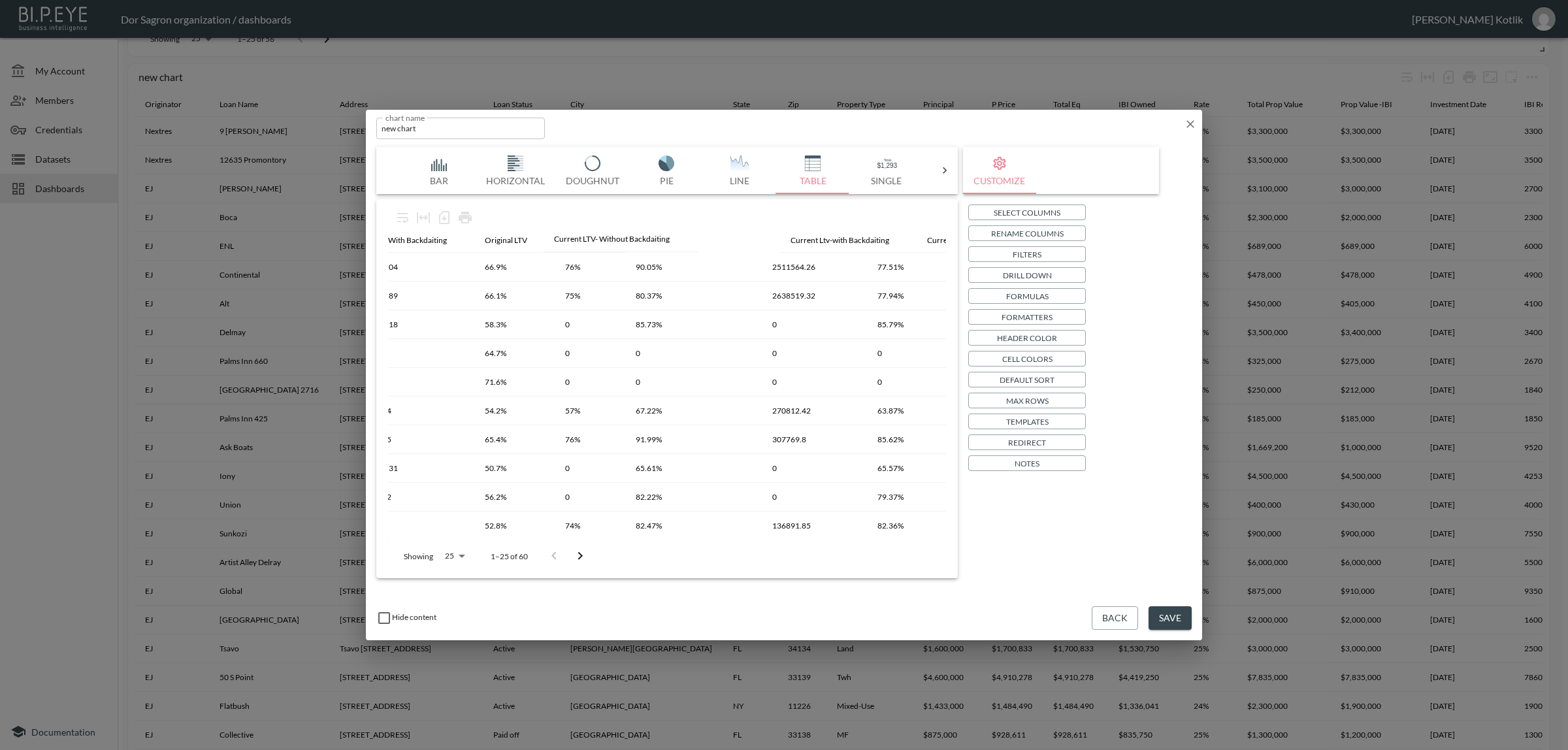
drag, startPoint x: 843, startPoint y: 240, endPoint x: 594, endPoint y: 239, distance: 249.0
click at [998, 315] on button "Formatters" at bounding box center [1027, 317] width 117 height 16
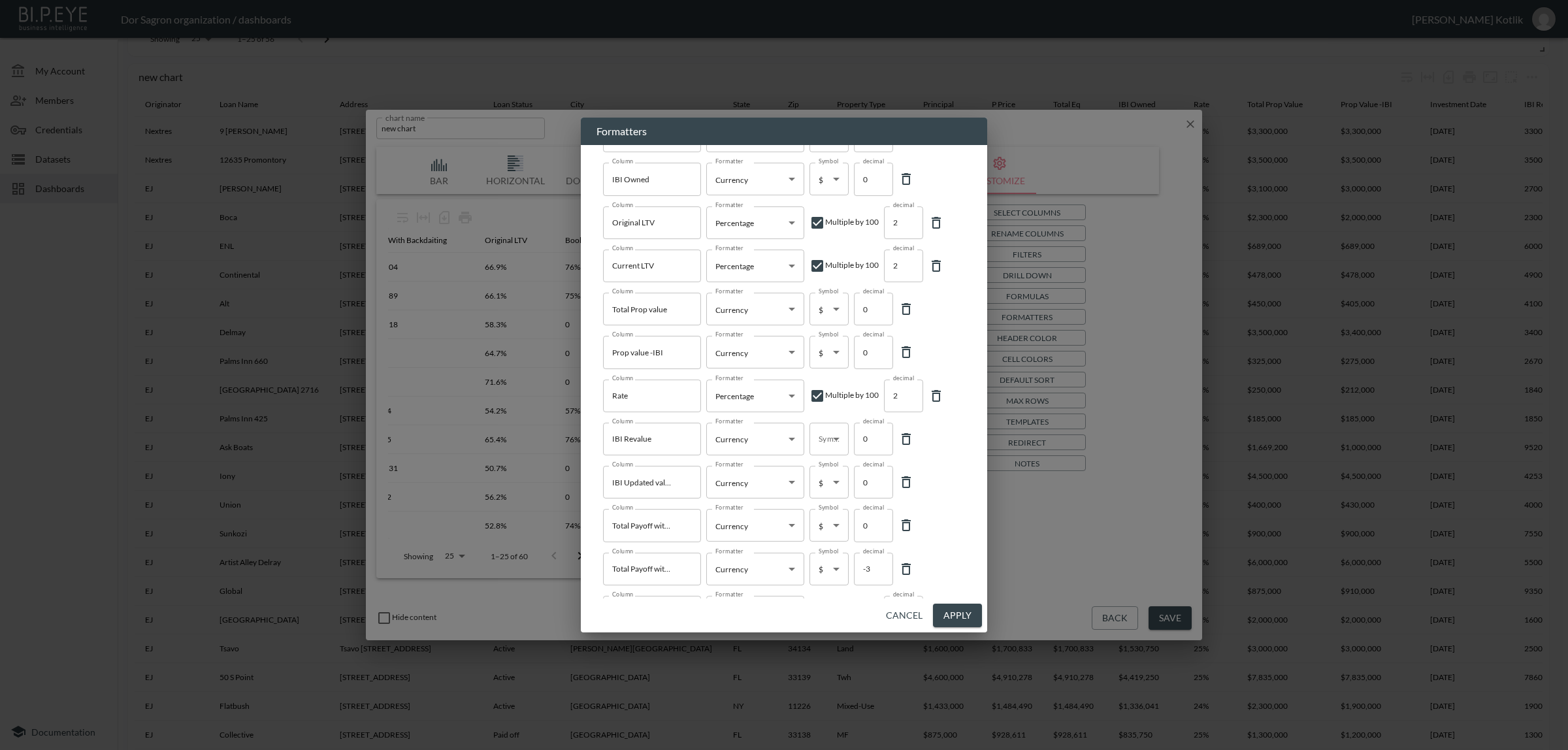
scroll to position [282, 0]
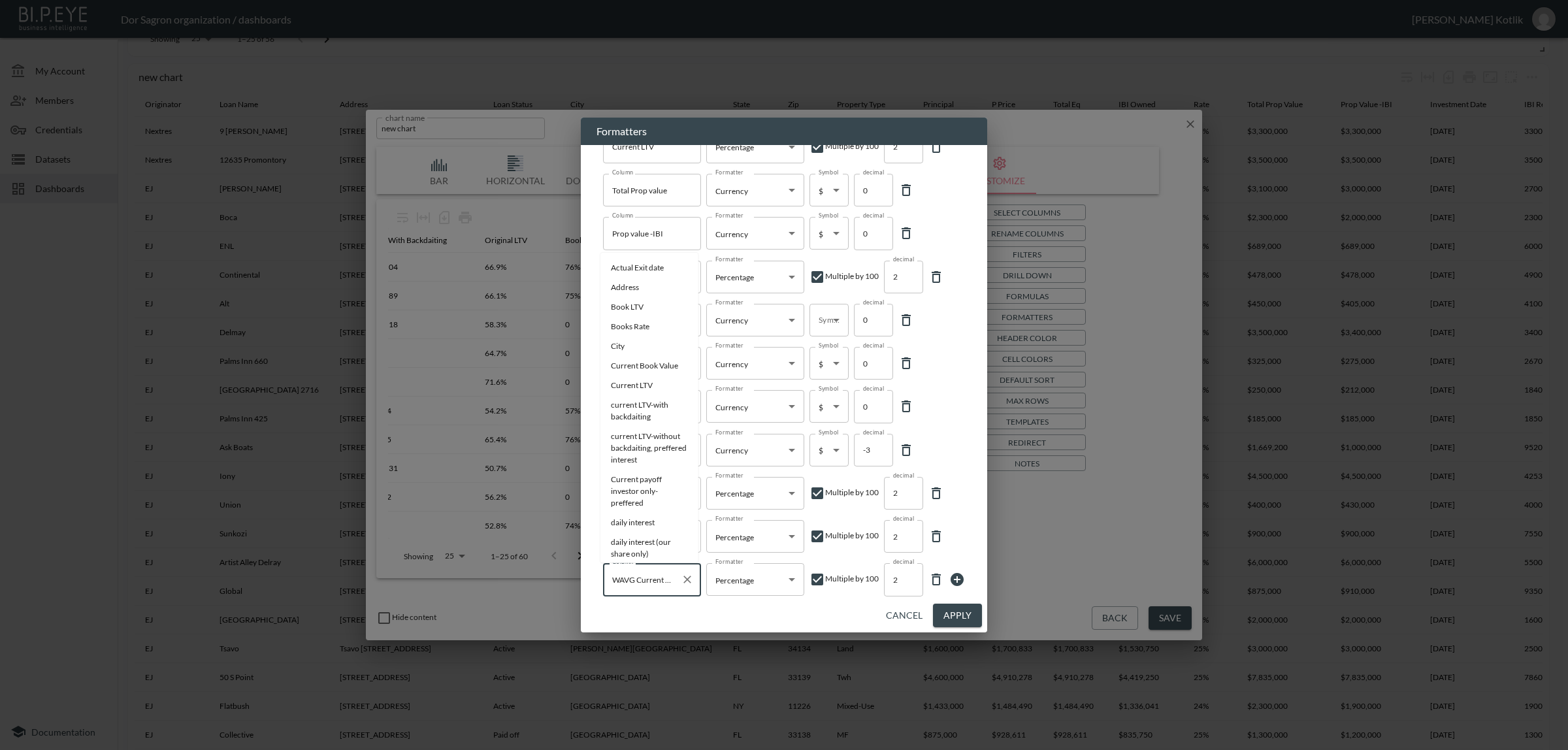
click at [652, 580] on input "WAVG Current LTV without backdaiting" at bounding box center [641, 579] width 67 height 21
click at [653, 580] on input "WAVG Current LTV without backdaiting" at bounding box center [641, 579] width 67 height 21
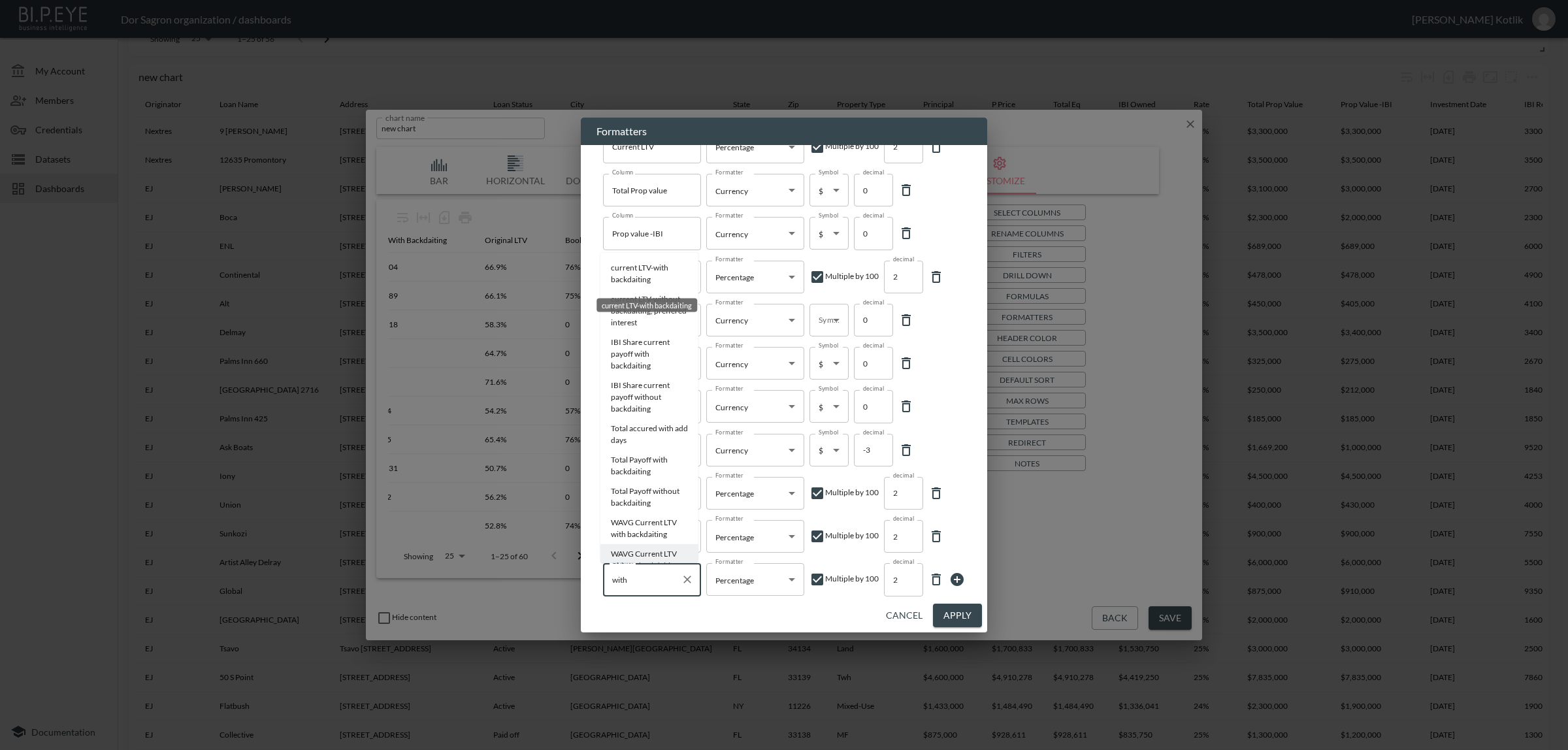
click at [628, 274] on li "current LTV-with backdaiting" at bounding box center [649, 275] width 98 height 32
click at [650, 577] on input "current LTV-with backdaiting" at bounding box center [641, 579] width 67 height 21
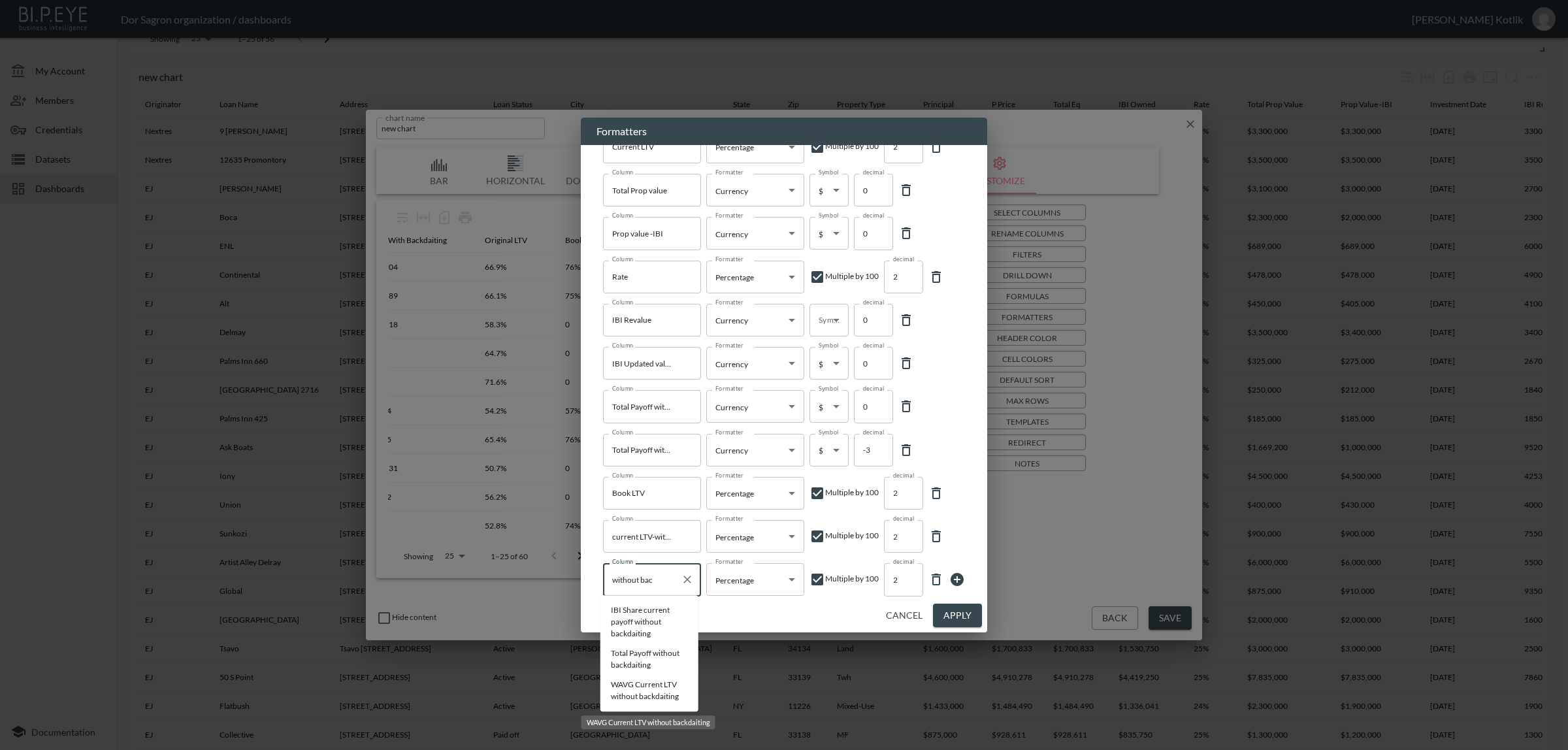
type input "without bac"
click at [917, 617] on button "Cancel" at bounding box center [904, 616] width 47 height 24
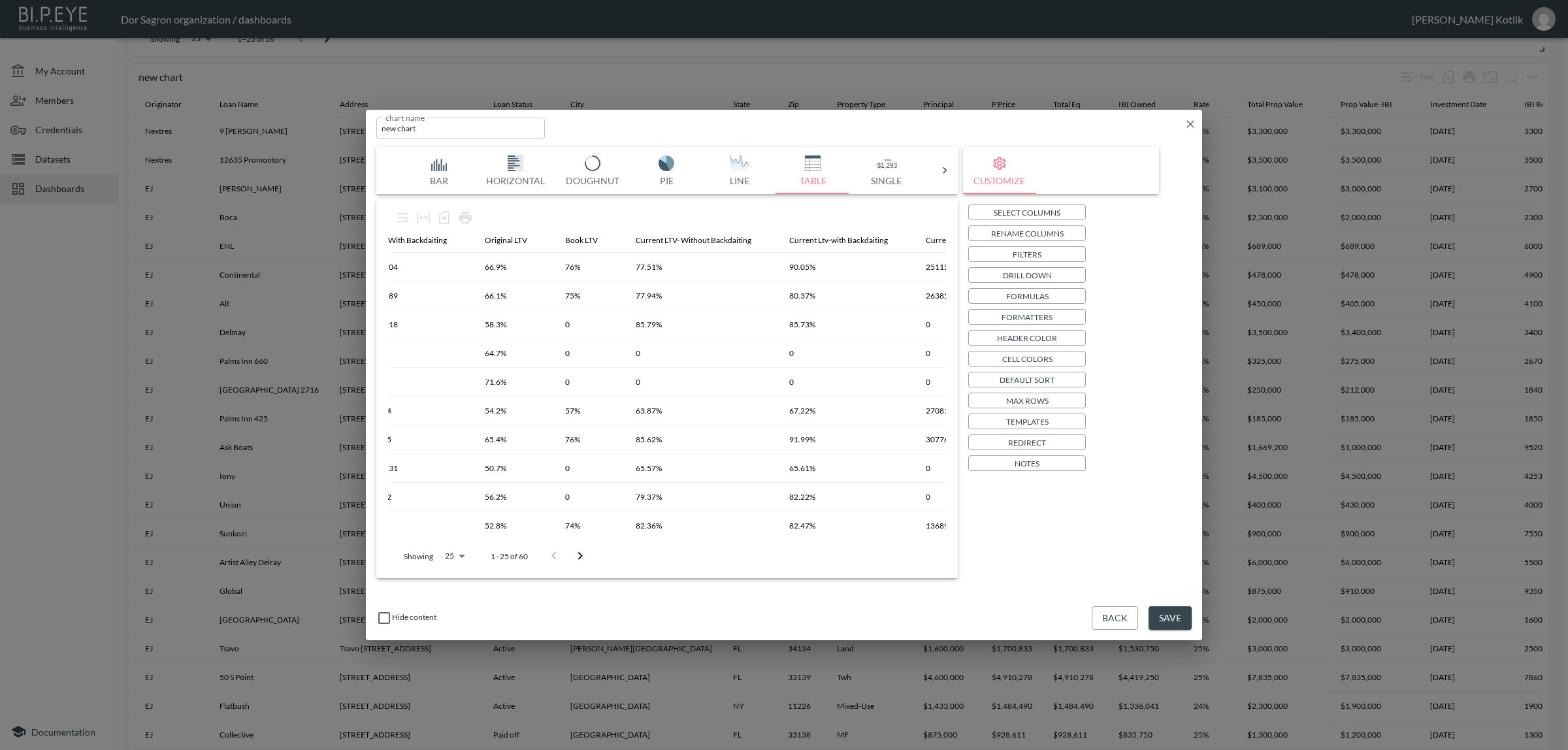
click at [1046, 298] on p "Formulas" at bounding box center [1027, 296] width 43 height 14
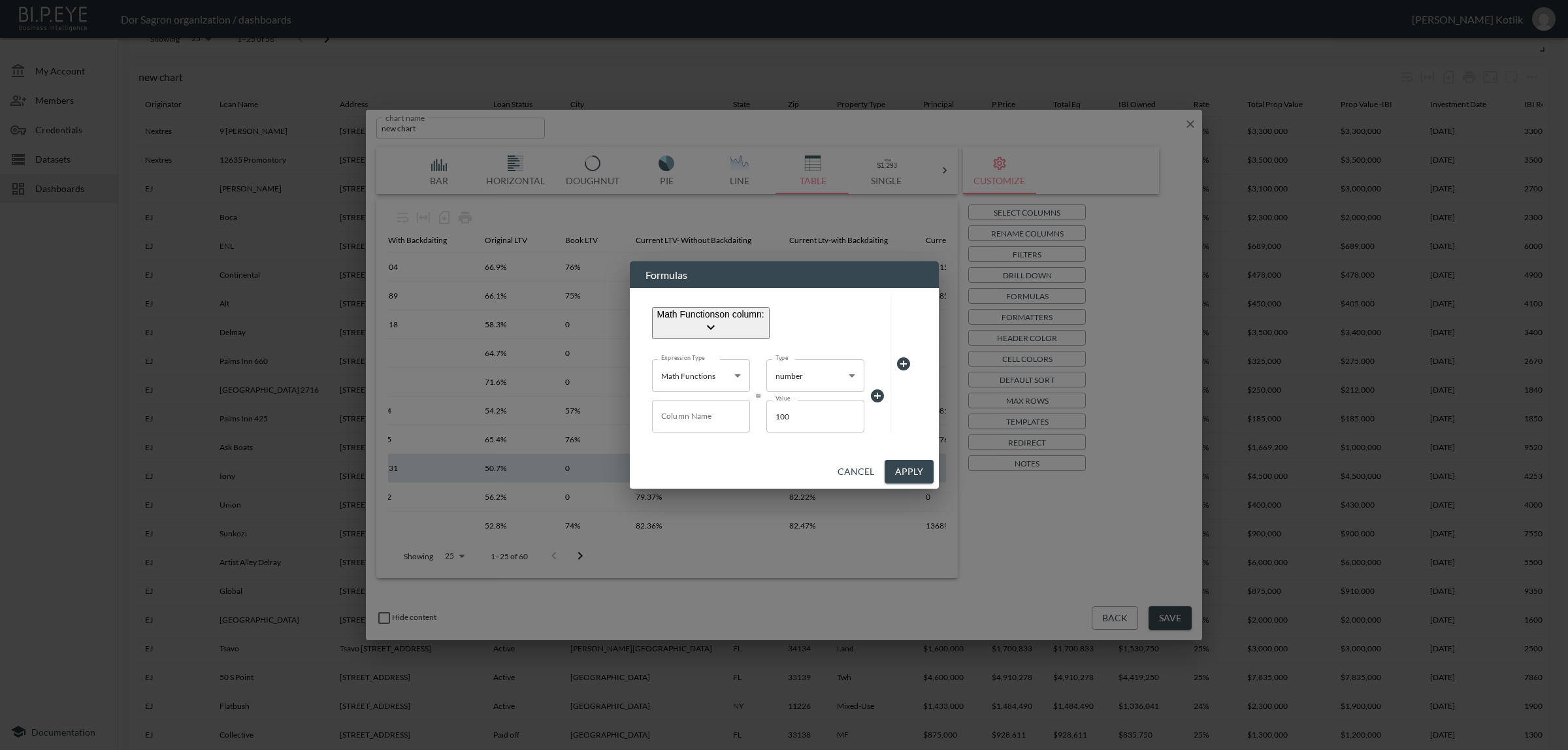
click at [864, 481] on button "Cancel" at bounding box center [855, 472] width 47 height 24
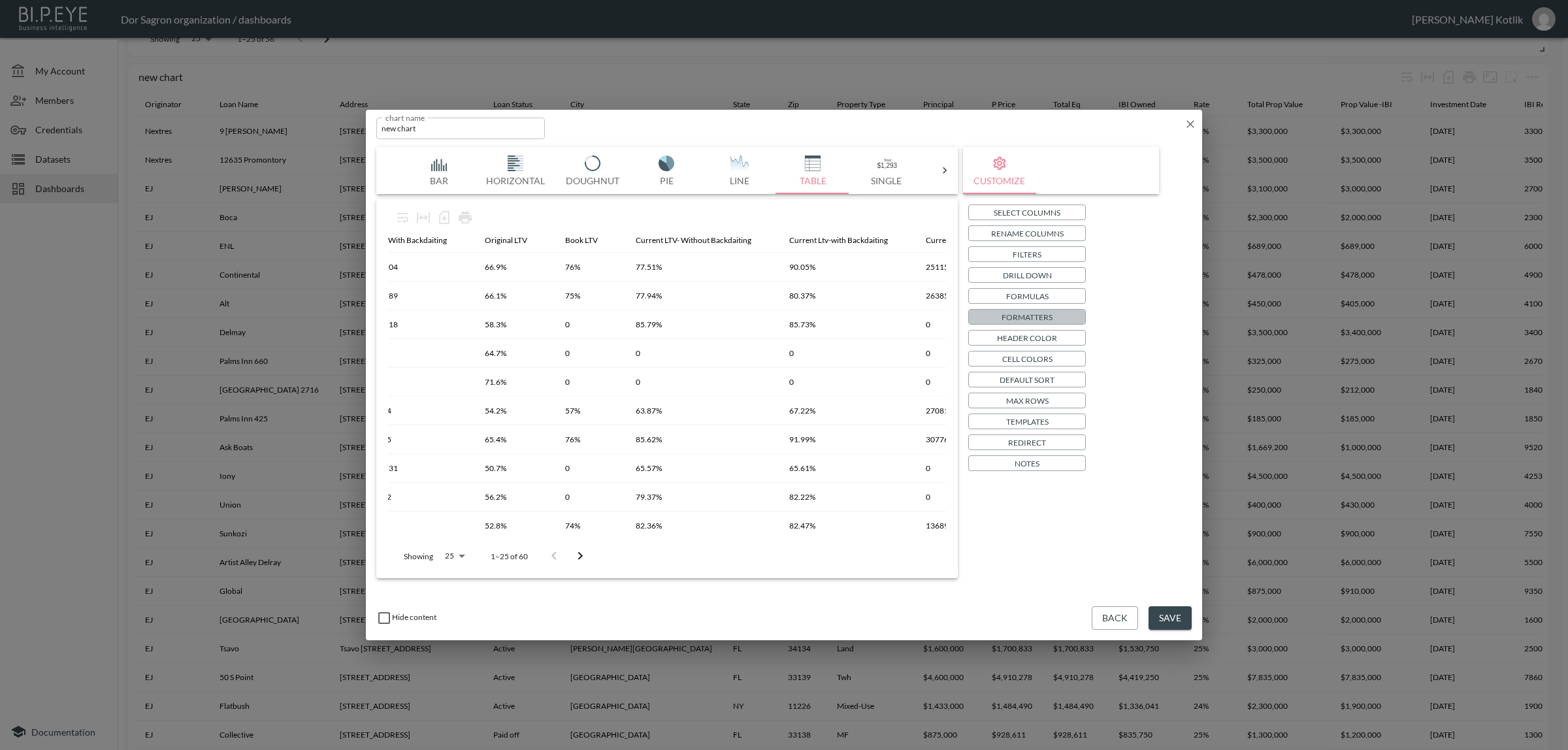
click at [1010, 313] on p "Formatters" at bounding box center [1026, 317] width 51 height 14
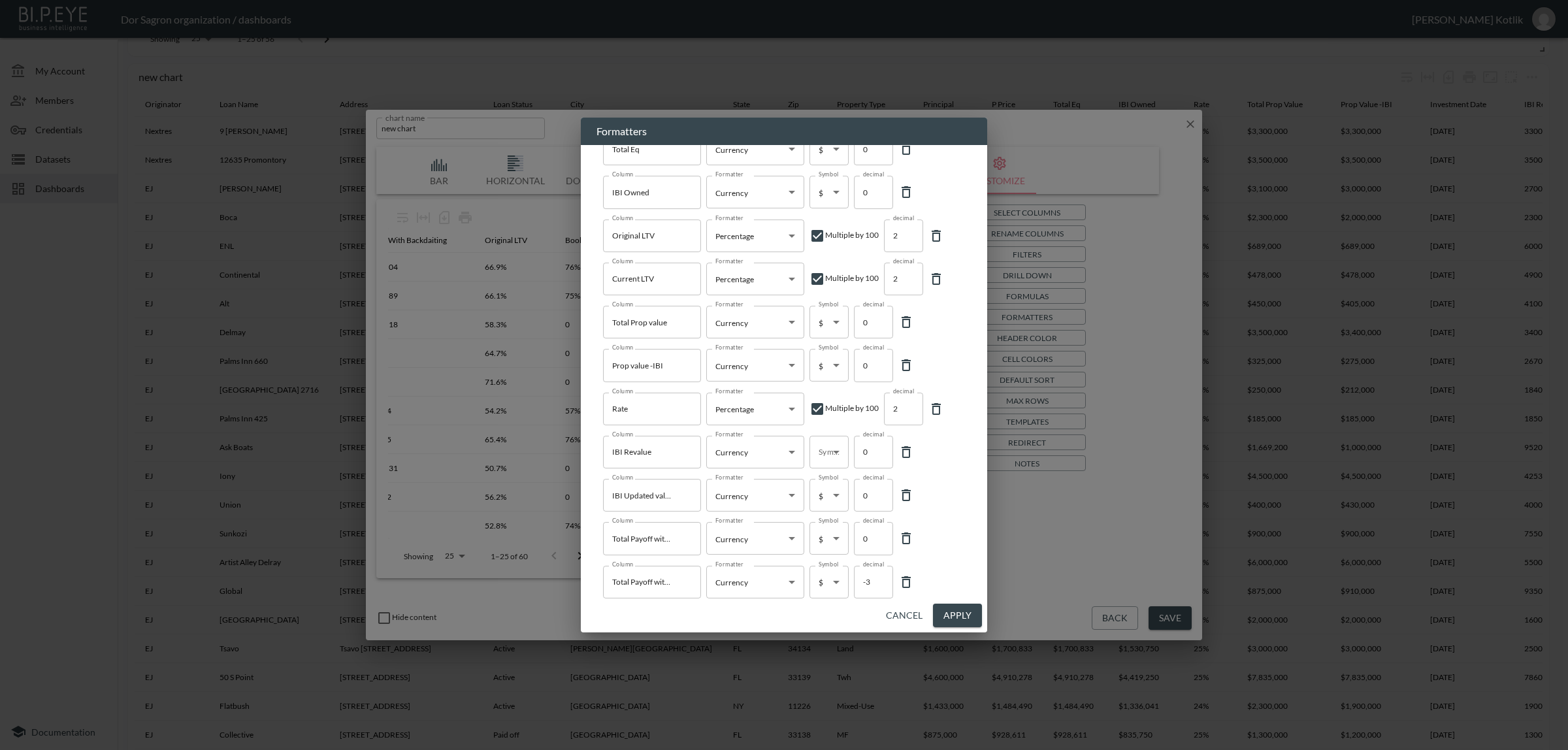
scroll to position [282, 0]
click at [660, 584] on input "WAVG Current LTV without backdaiting" at bounding box center [641, 579] width 67 height 21
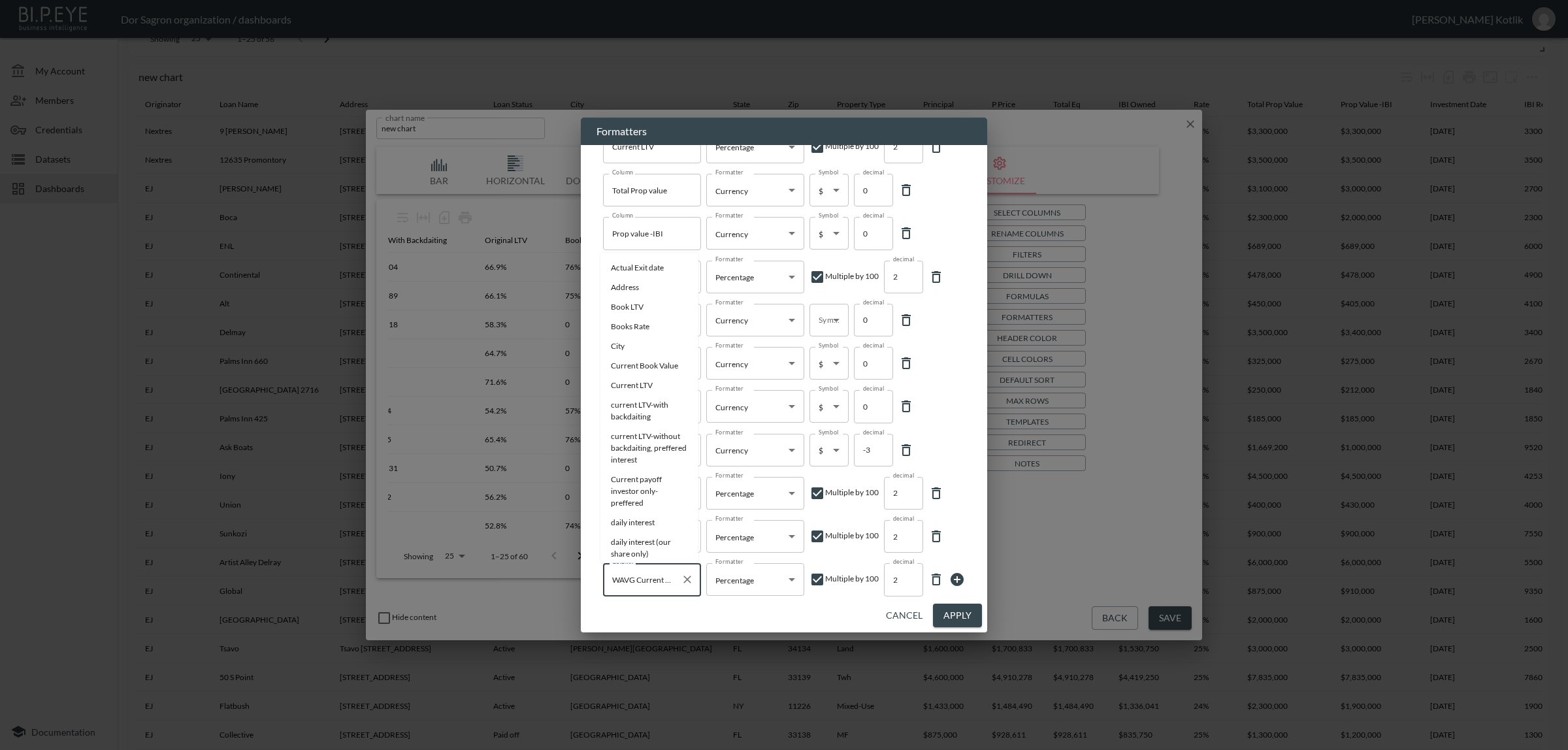
scroll to position [1615, 0]
click at [660, 584] on input "WAVG Current LTV without backdaiting" at bounding box center [641, 579] width 67 height 21
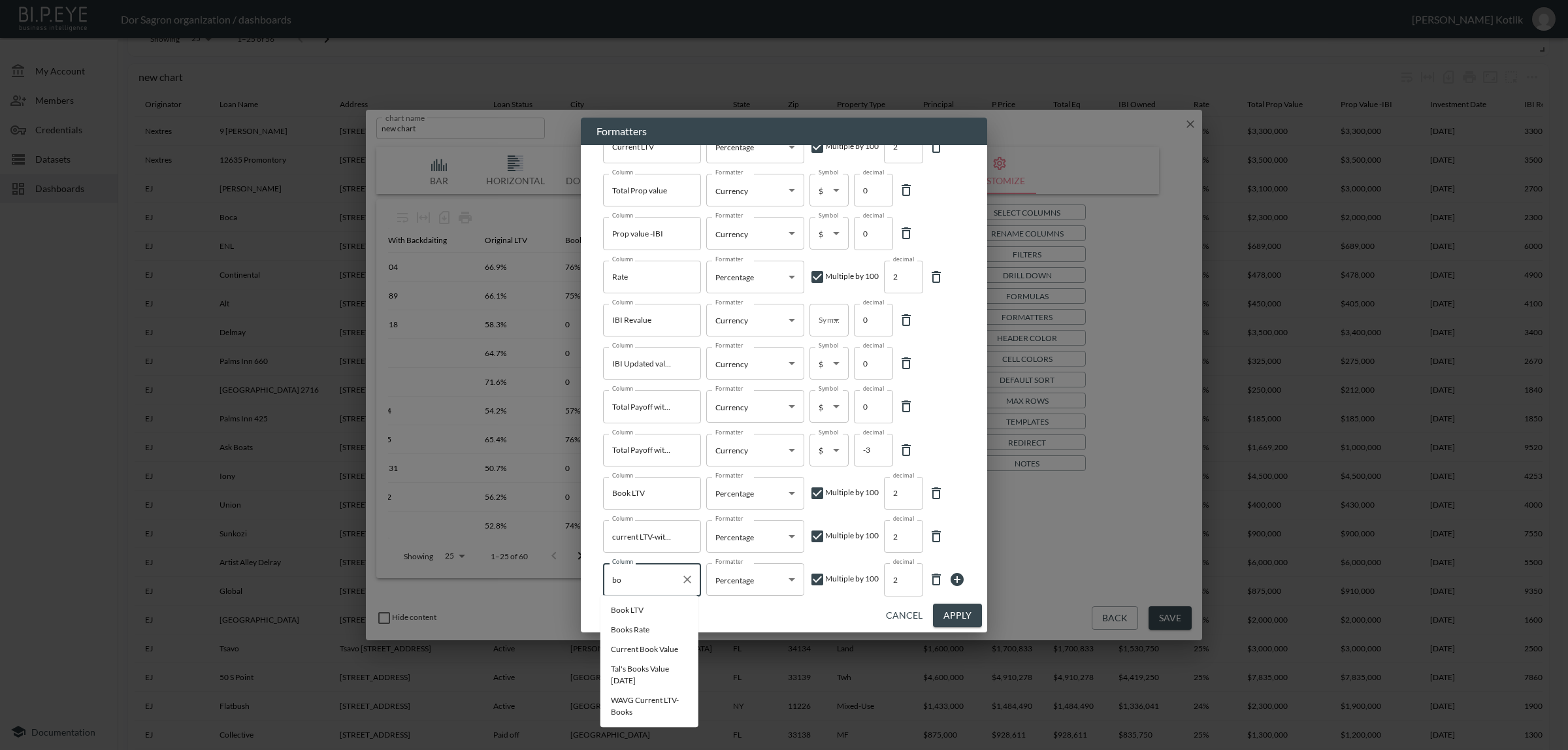
scroll to position [0, 0]
click at [673, 644] on li "Current Book Value" at bounding box center [649, 650] width 98 height 20
type input "Current Book Value"
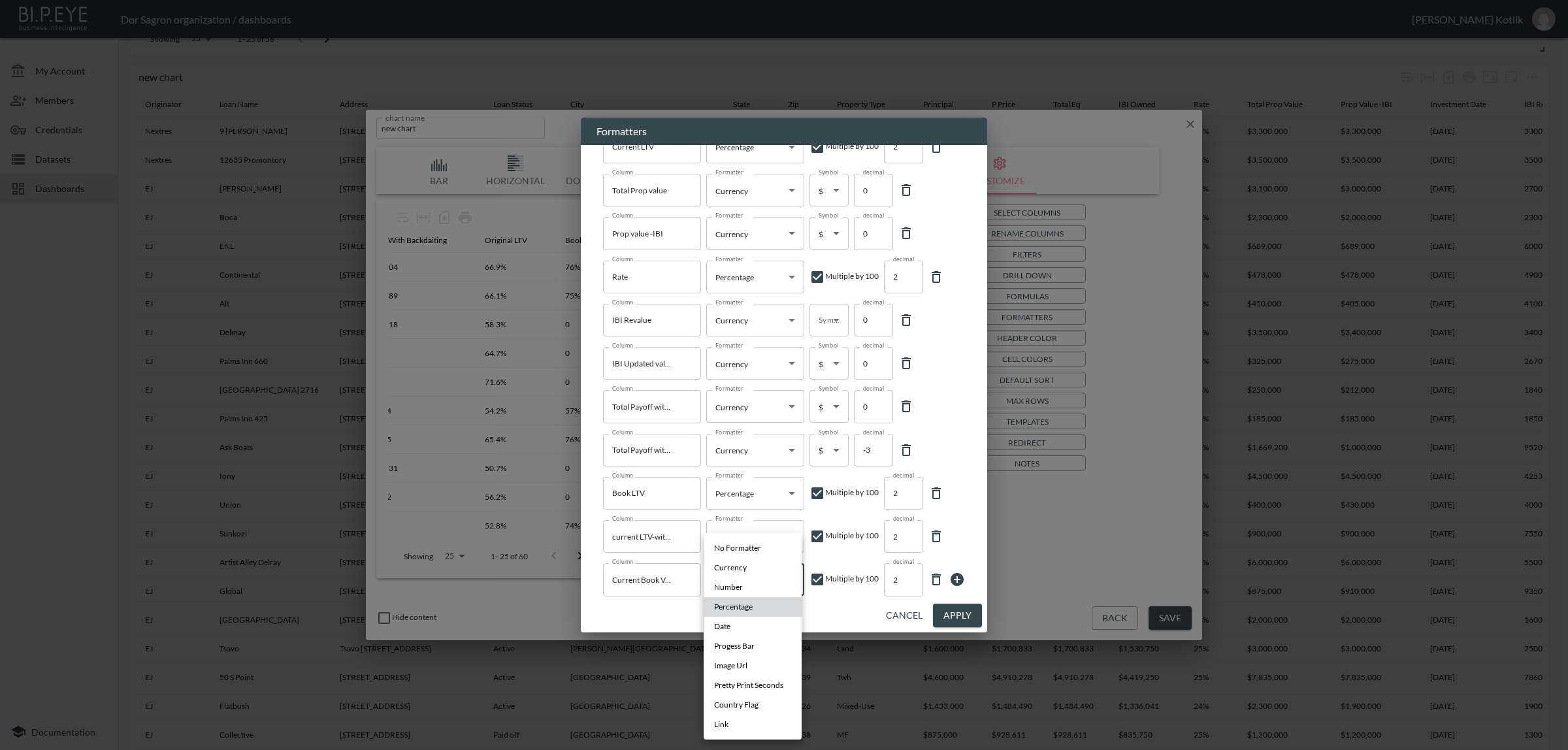
click at [775, 578] on body "BI.P.EYE, Interactive Analytics Dashboards - app Dor Sagron organization / dash…" at bounding box center [784, 375] width 1568 height 750
click at [762, 570] on li "Currency" at bounding box center [753, 568] width 98 height 20
type input "Currency"
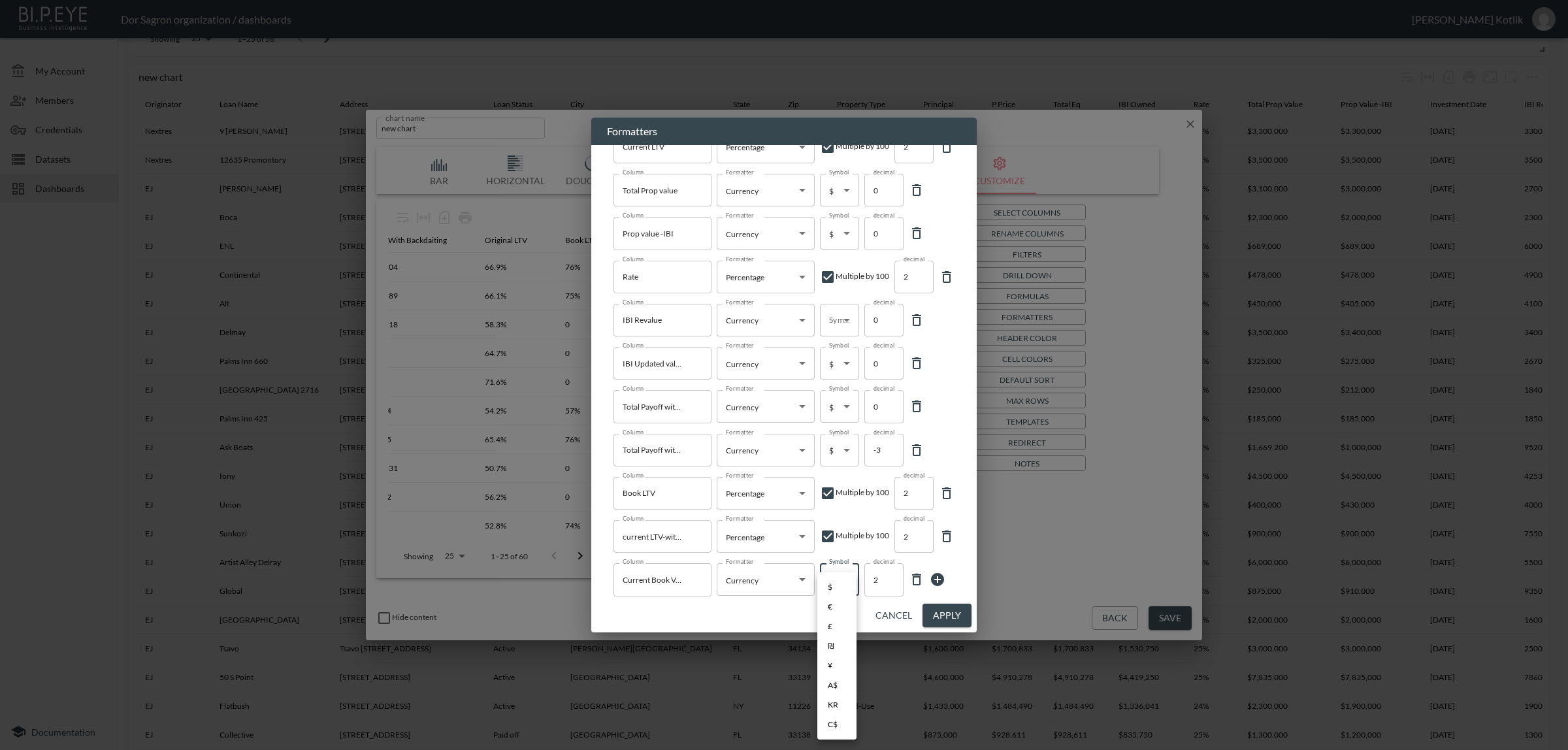
click at [849, 585] on body "BI.P.EYE, Interactive Analytics Dashboards - app Dor Sagron organization / dash…" at bounding box center [784, 375] width 1568 height 750
click at [845, 587] on li "$" at bounding box center [836, 588] width 39 height 20
type input "$"
click at [887, 583] on input "1" at bounding box center [883, 579] width 39 height 33
type input "0"
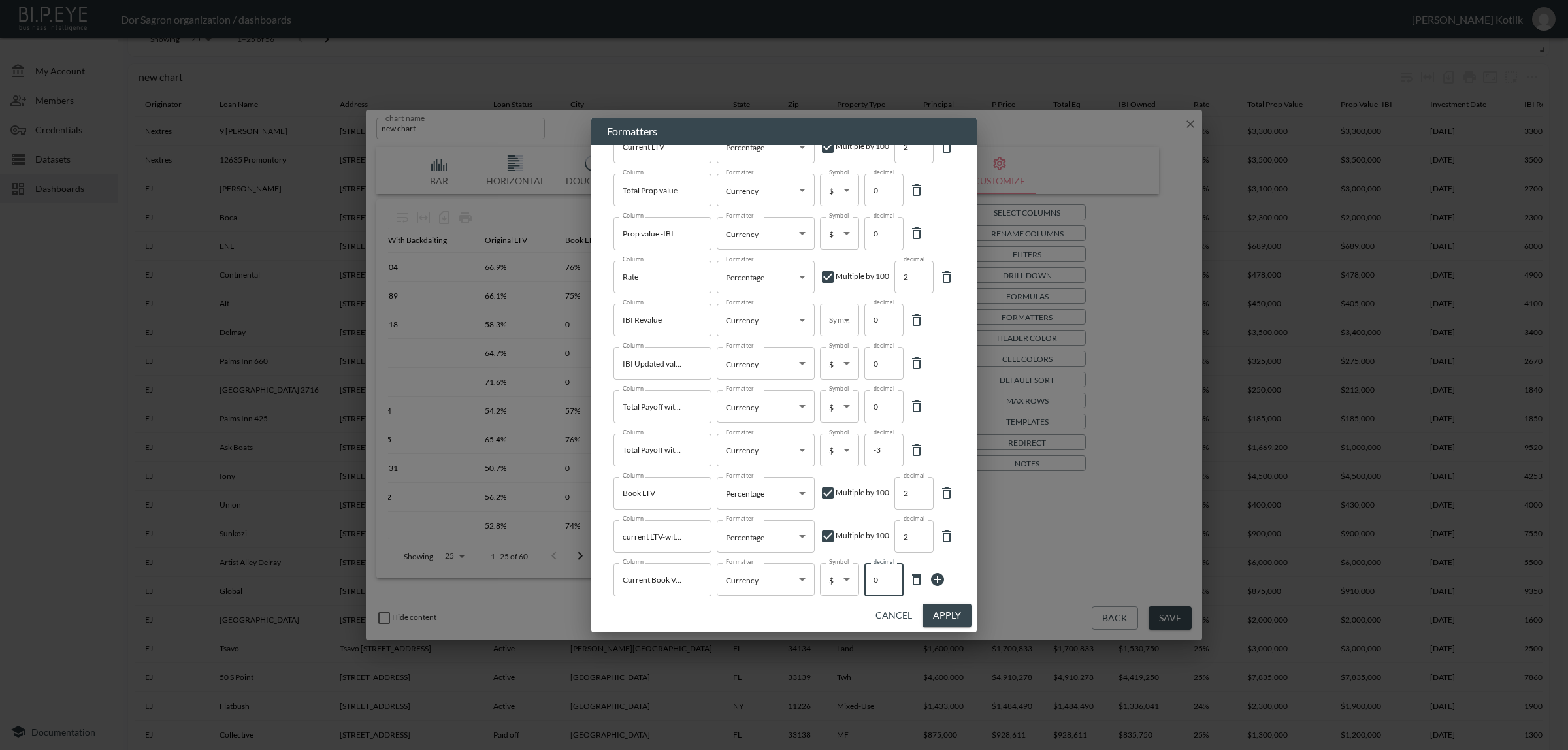
click at [887, 583] on input "0" at bounding box center [883, 579] width 39 height 33
click at [937, 608] on button "Apply" at bounding box center [947, 616] width 49 height 24
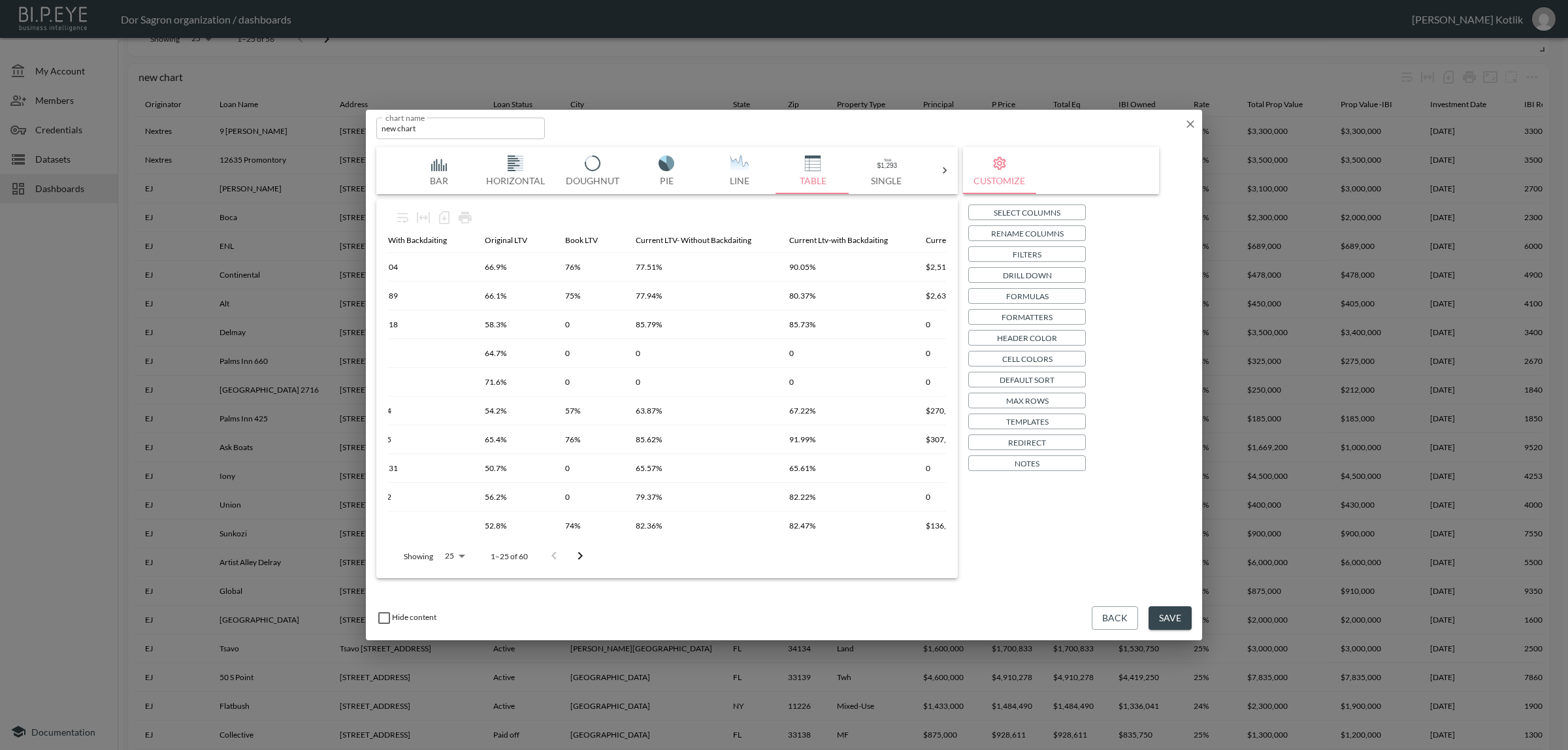
click at [1044, 249] on button "Filters" at bounding box center [1027, 255] width 117 height 16
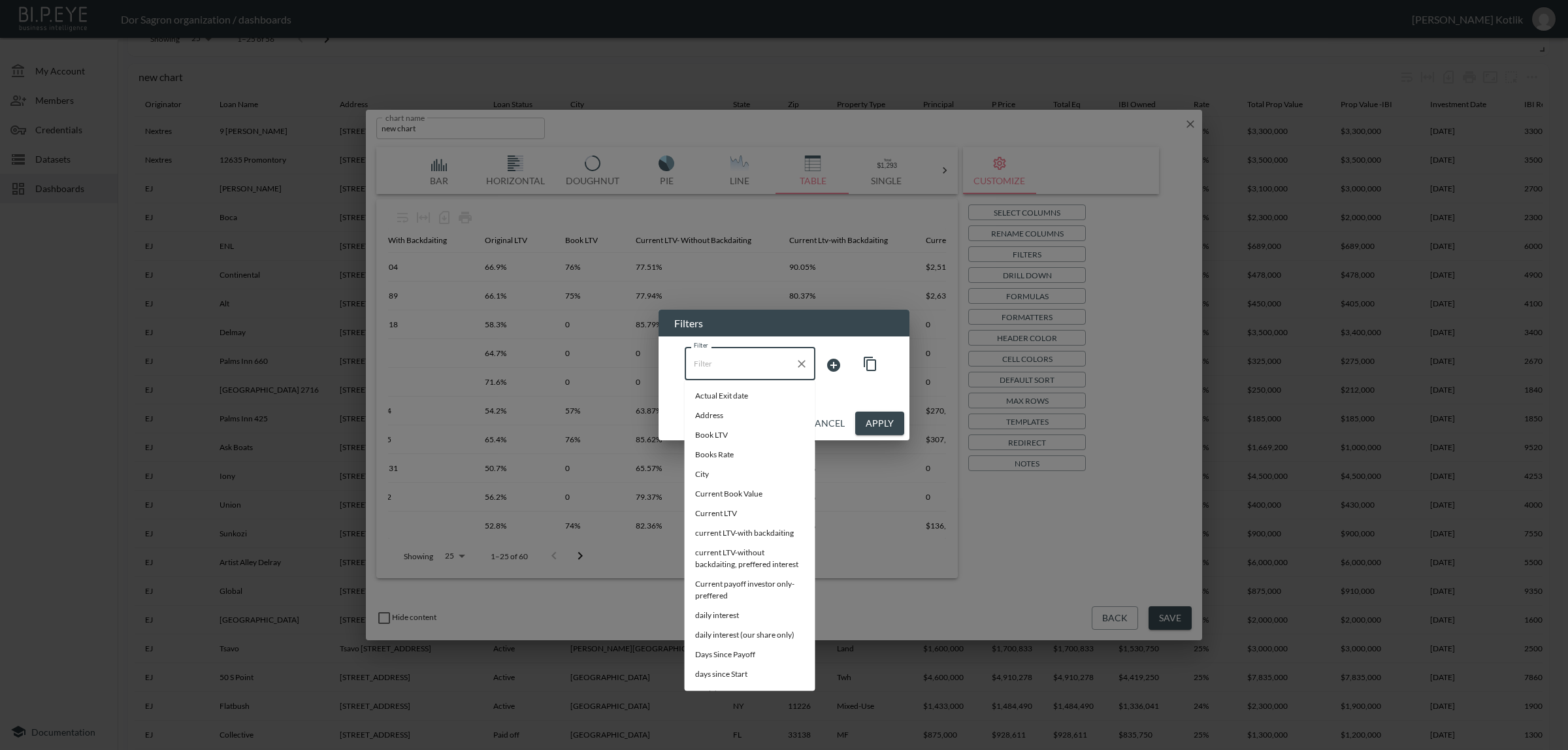
click at [760, 357] on input "Filter" at bounding box center [740, 363] width 99 height 21
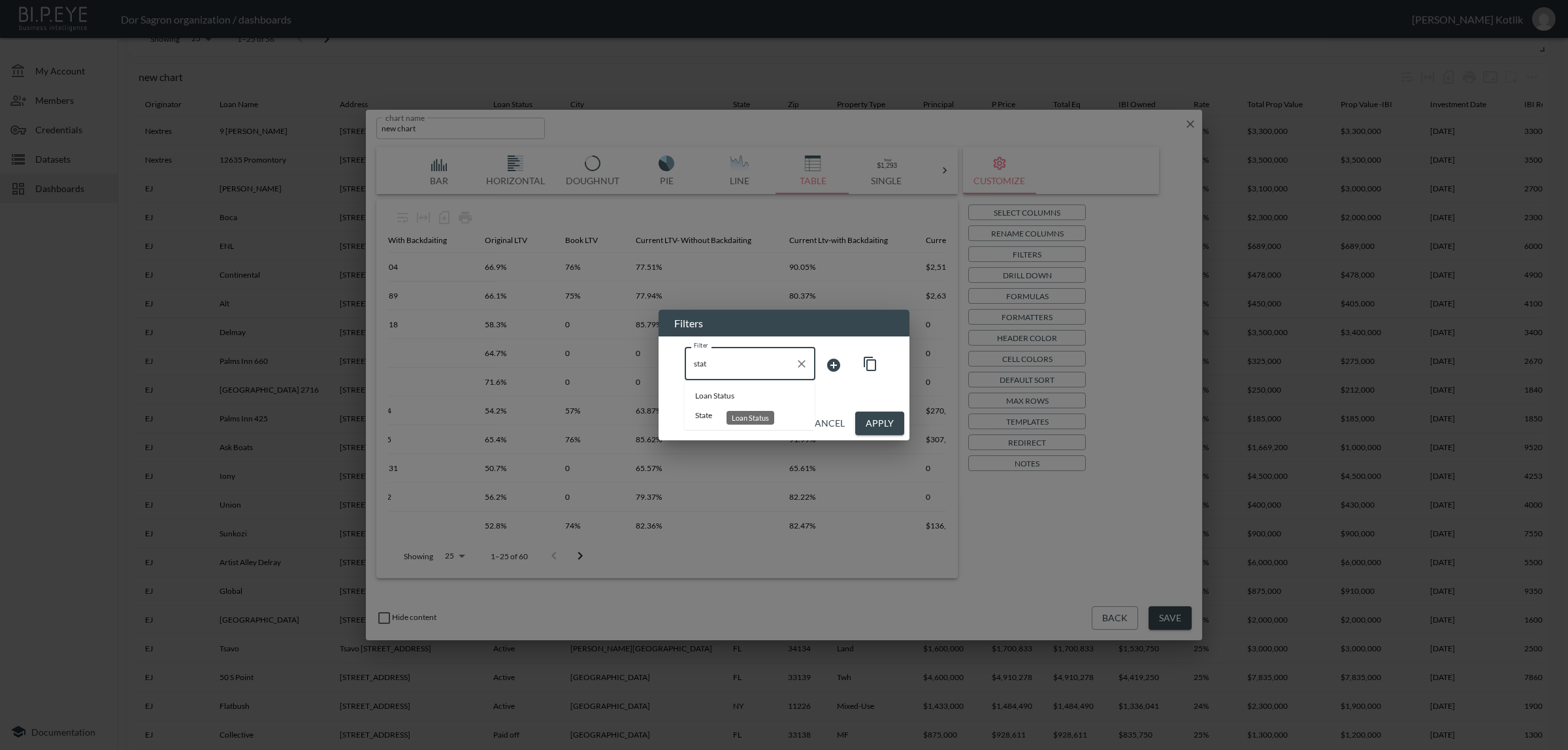
click at [750, 390] on span "Loan Status" at bounding box center [750, 396] width 109 height 12
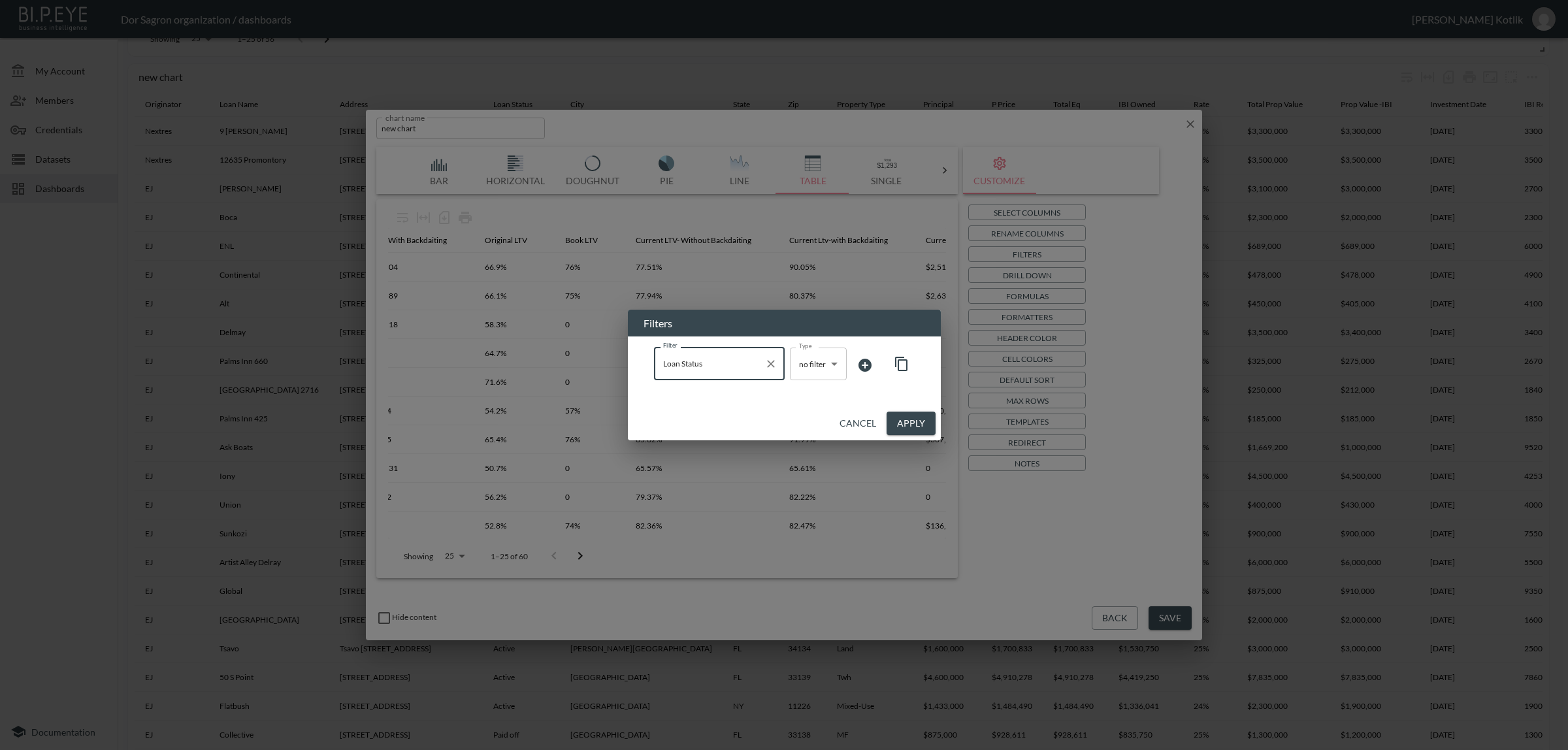
type input "Loan Status"
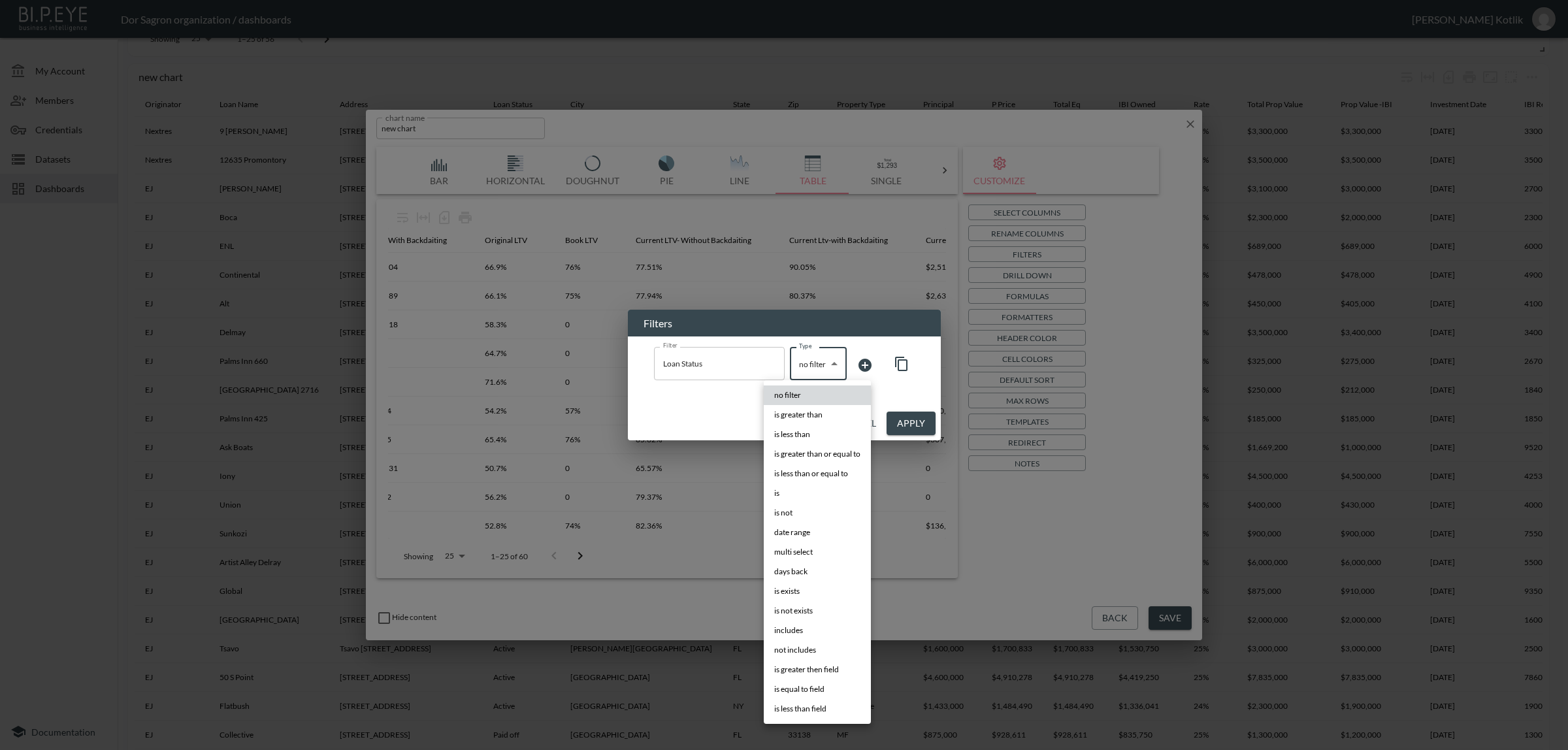
click at [818, 374] on body "BI.P.EYE, Interactive Analytics Dashboards - app Dor Sagron organization / dash…" at bounding box center [784, 375] width 1568 height 750
click at [779, 490] on span "is" at bounding box center [777, 493] width 5 height 12
type input "is"
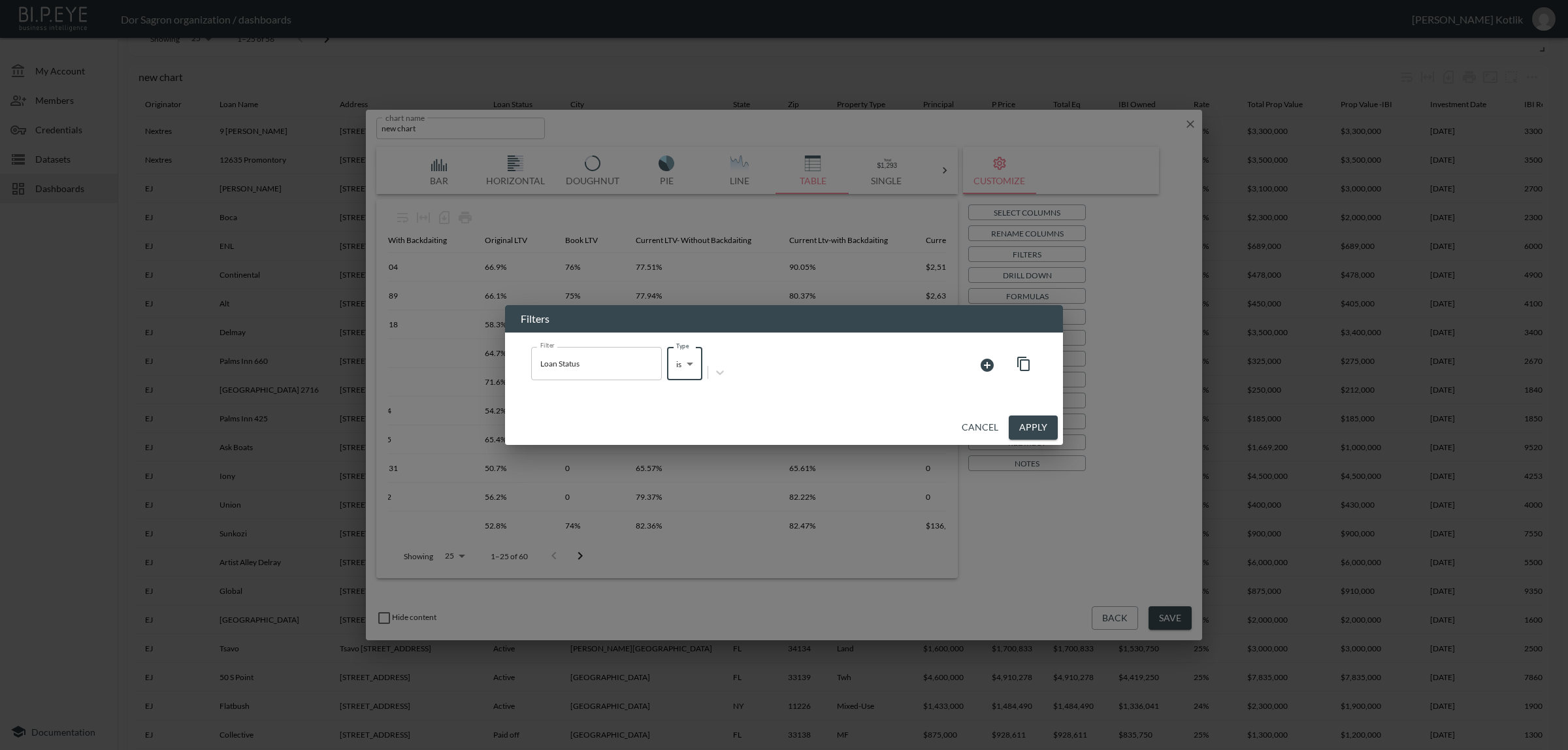
click at [711, 359] on div at bounding box center [710, 351] width 2 height 15
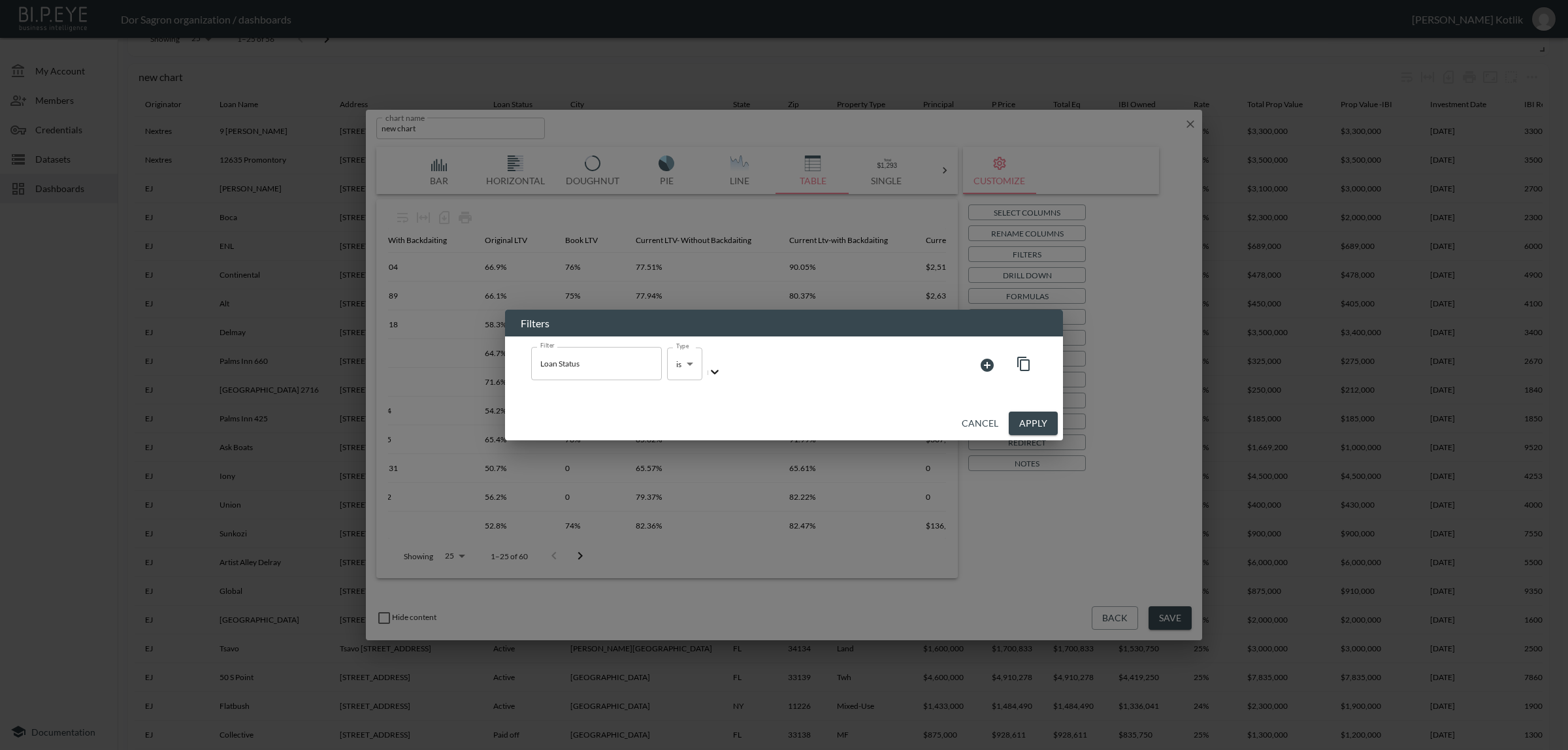
click at [839, 750] on span "Active" at bounding box center [784, 761] width 1568 height 22
click at [887, 750] on div "Active" at bounding box center [784, 756] width 1568 height 12
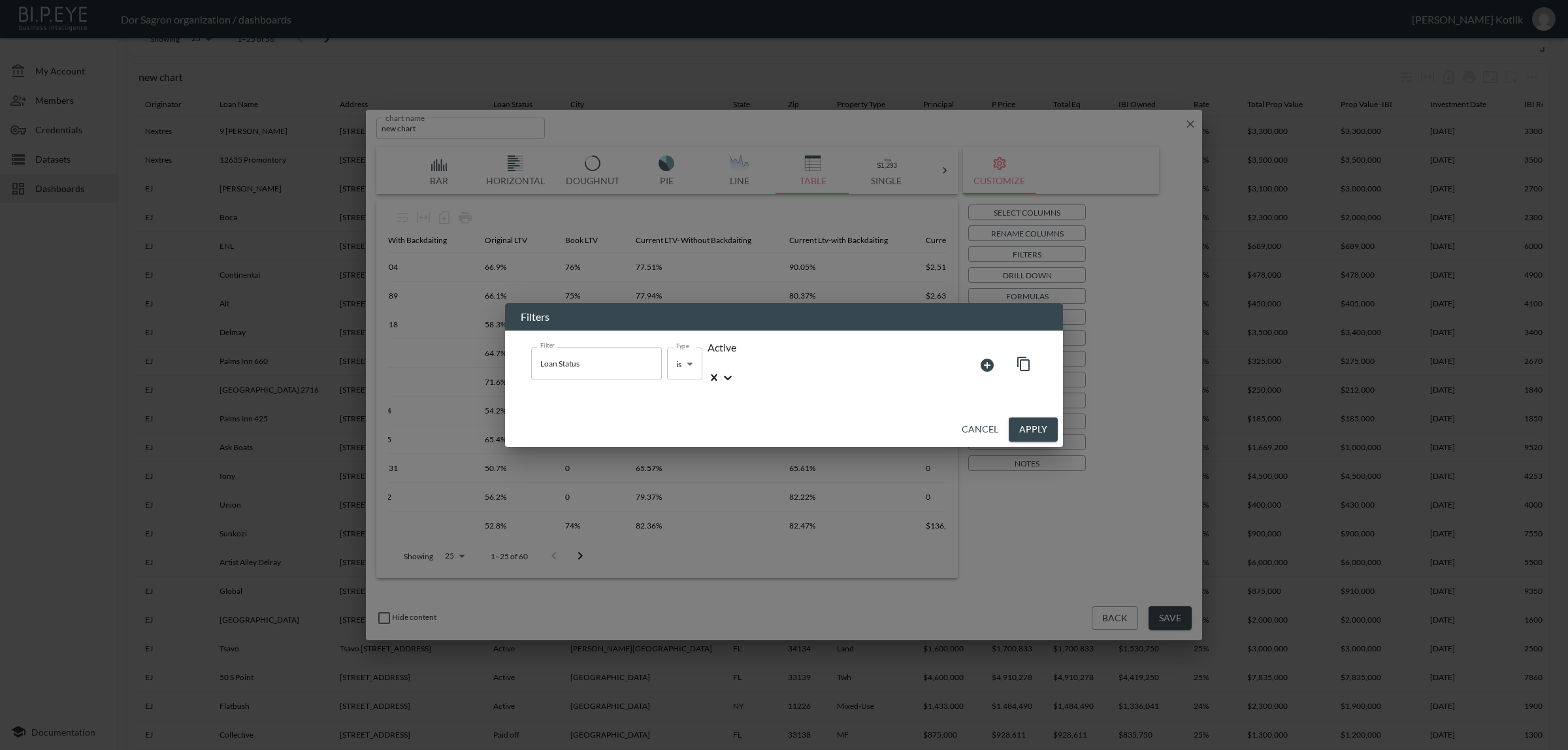
click at [1033, 424] on button "Apply" at bounding box center [1032, 430] width 49 height 24
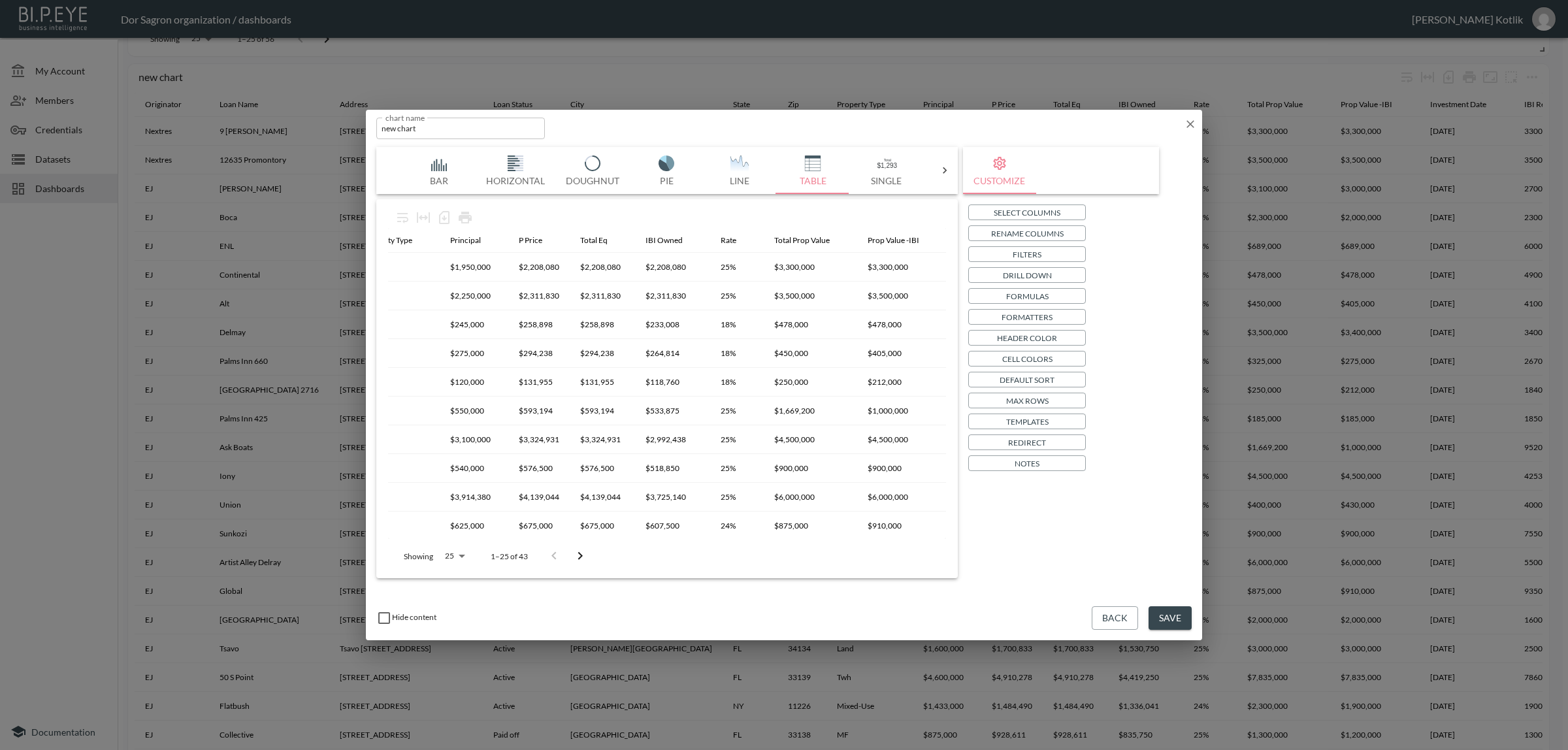
scroll to position [0, 921]
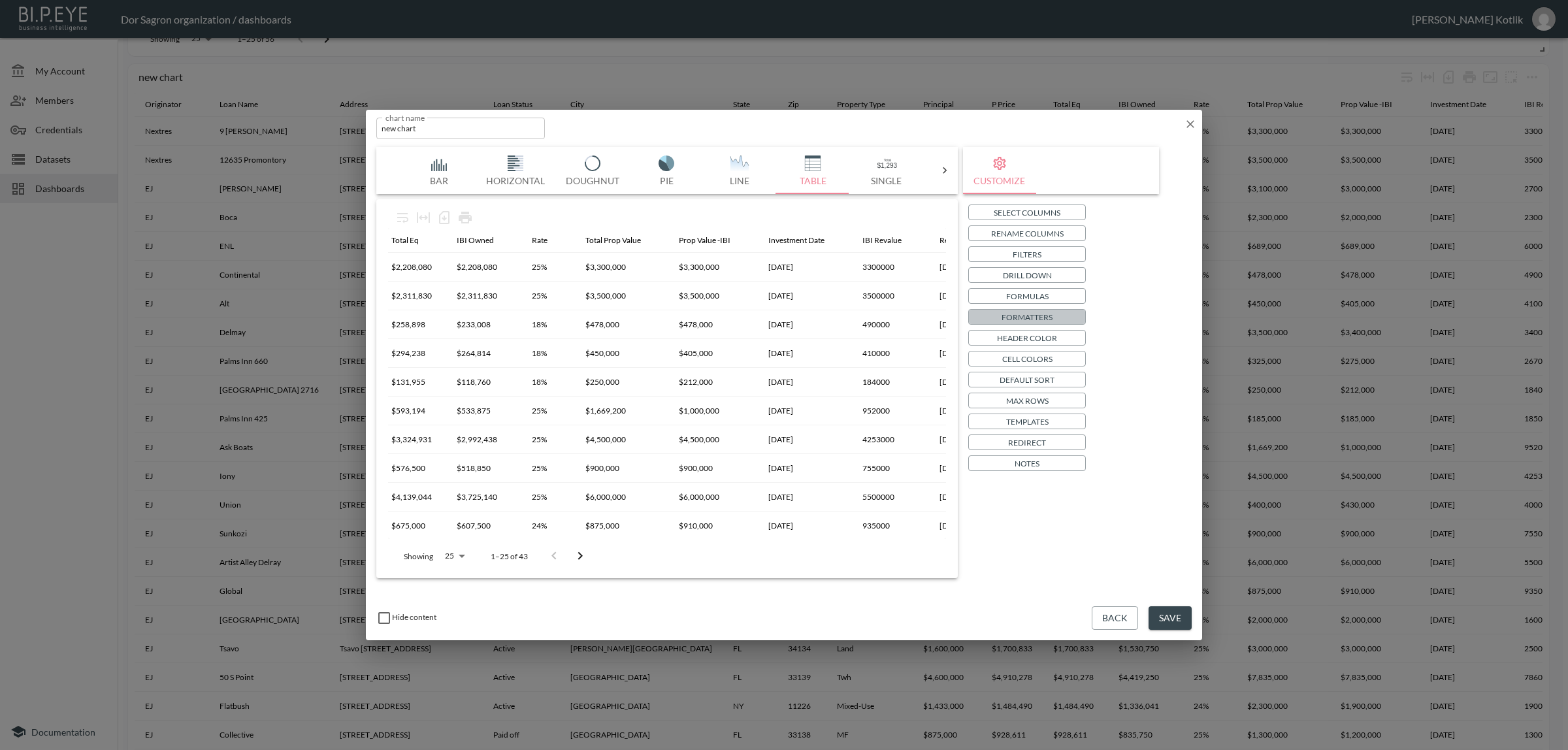
click at [1030, 317] on p "Formatters" at bounding box center [1026, 317] width 51 height 14
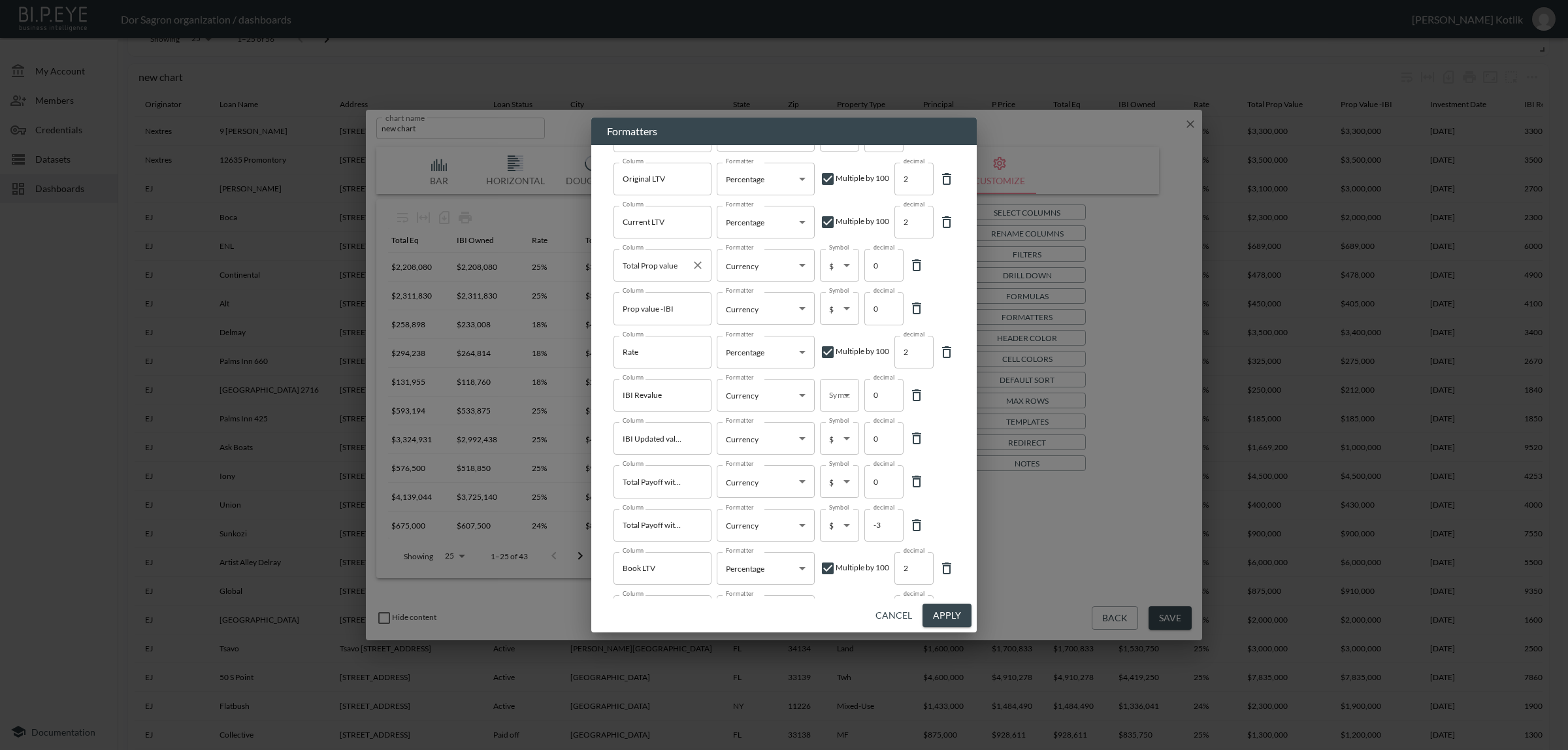
scroll to position [245, 0]
click at [826, 361] on body "BI.P.EYE, Interactive Analytics Dashboards - app Dor Sagron organization / dash…" at bounding box center [784, 375] width 1568 height 750
click at [831, 386] on span "$" at bounding box center [829, 390] width 5 height 12
type input "$"
click at [959, 616] on button "Apply" at bounding box center [947, 616] width 49 height 24
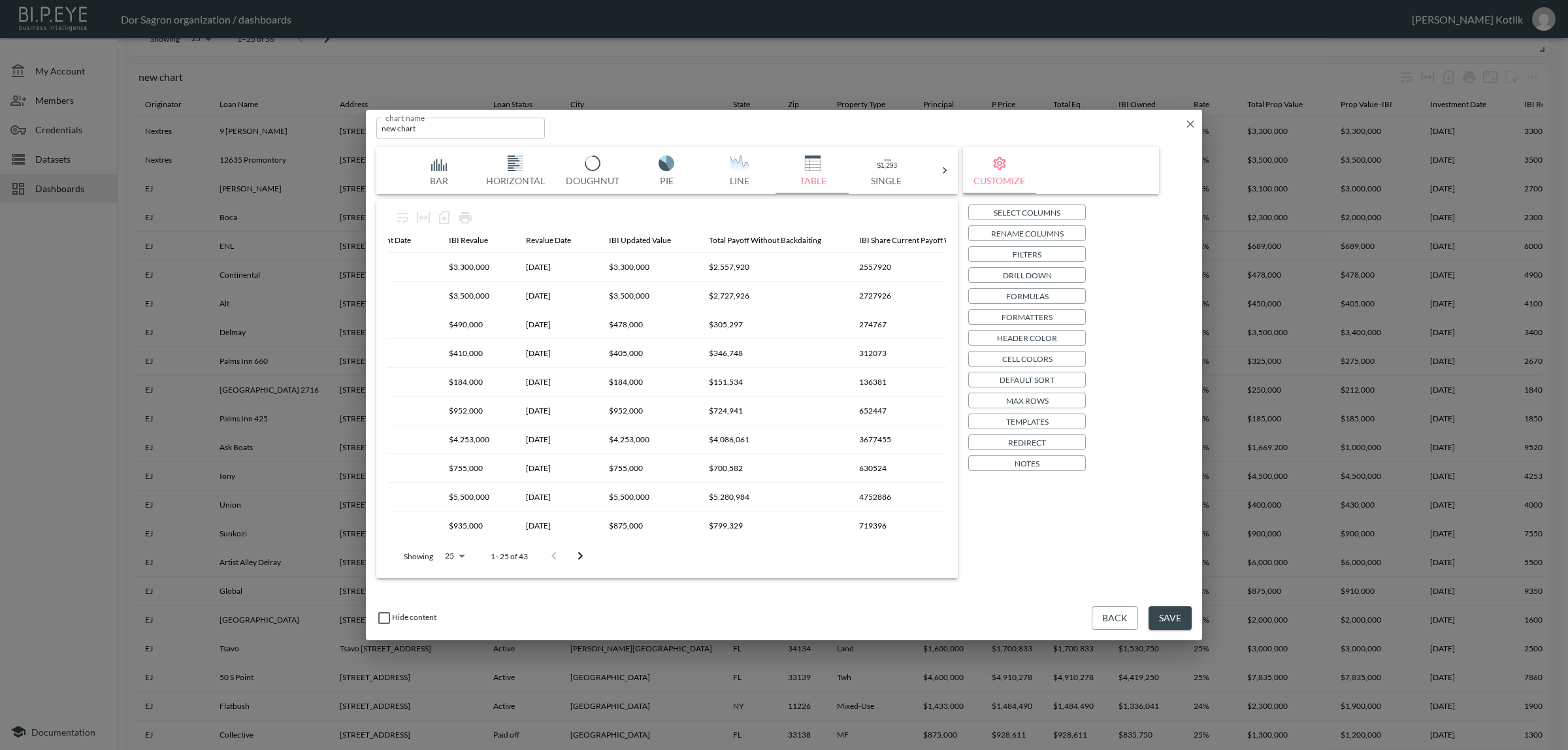
scroll to position [0, 1478]
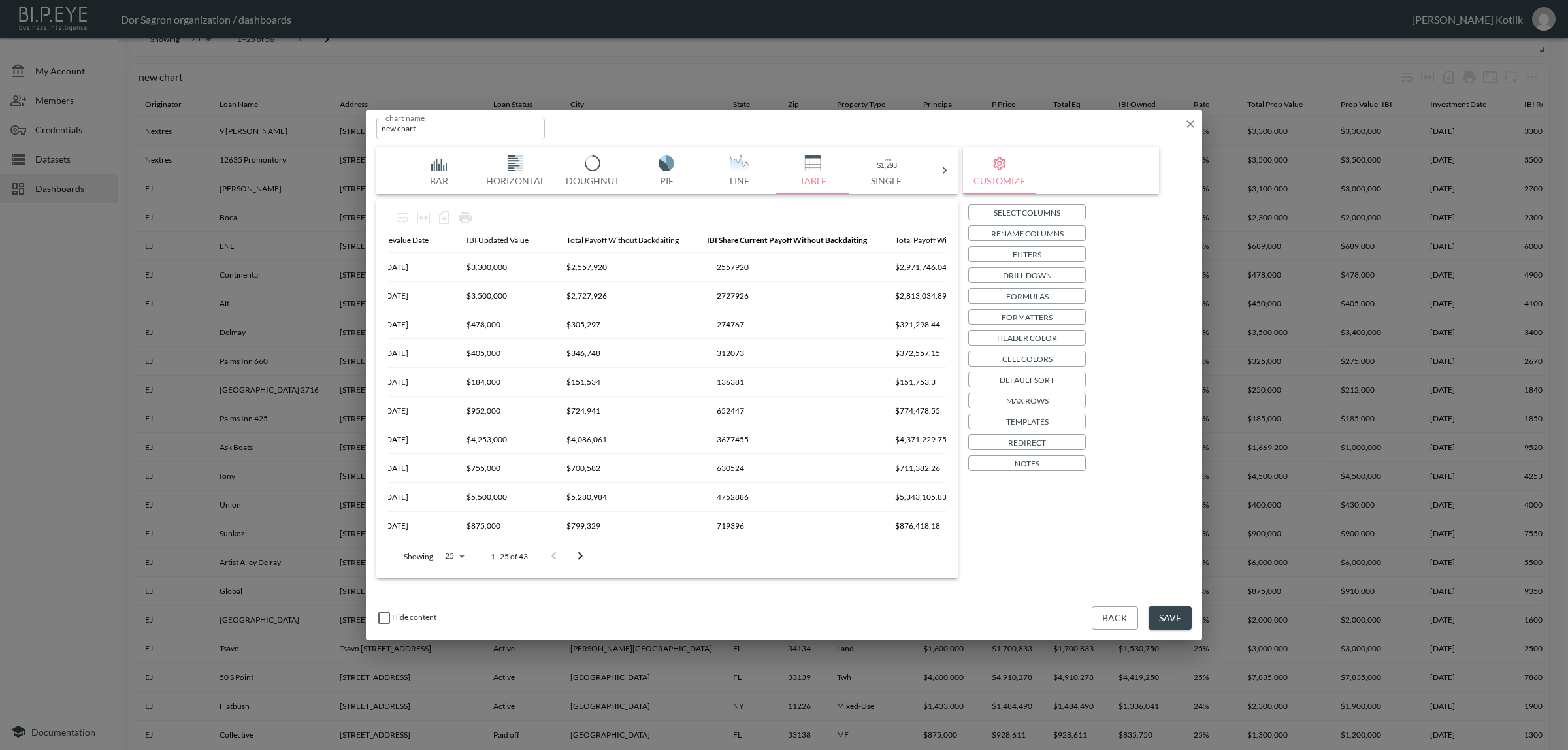
drag, startPoint x: 825, startPoint y: 243, endPoint x: 698, endPoint y: 240, distance: 127.0
click at [996, 214] on p "Select Columns" at bounding box center [1026, 213] width 67 height 14
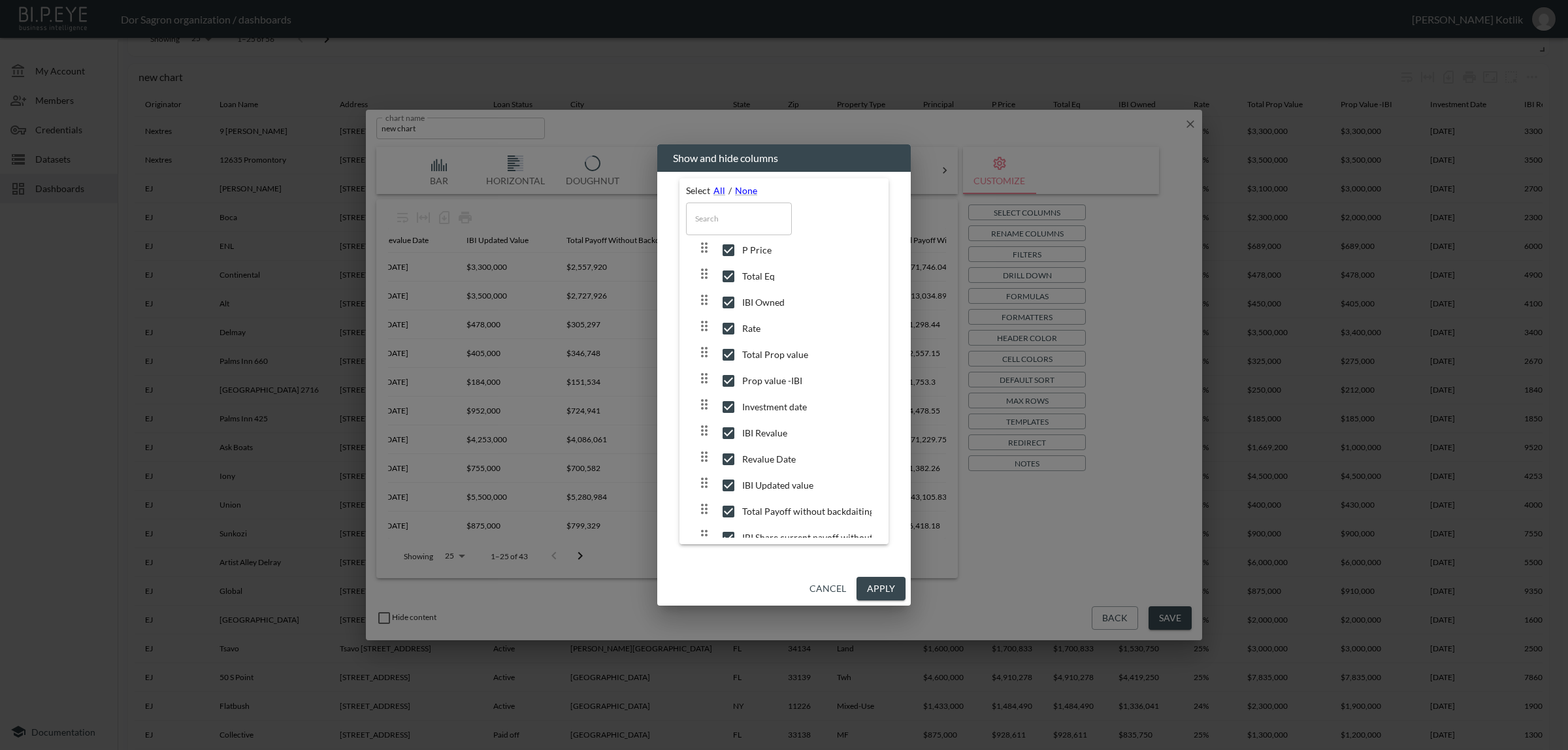
scroll to position [327, 0]
drag, startPoint x: 780, startPoint y: 460, endPoint x: 784, endPoint y: 469, distance: 9.8
click at [781, 460] on span "IBI Share current payoff without backdaiting" at bounding box center [806, 456] width 129 height 13
checkbox input "false"
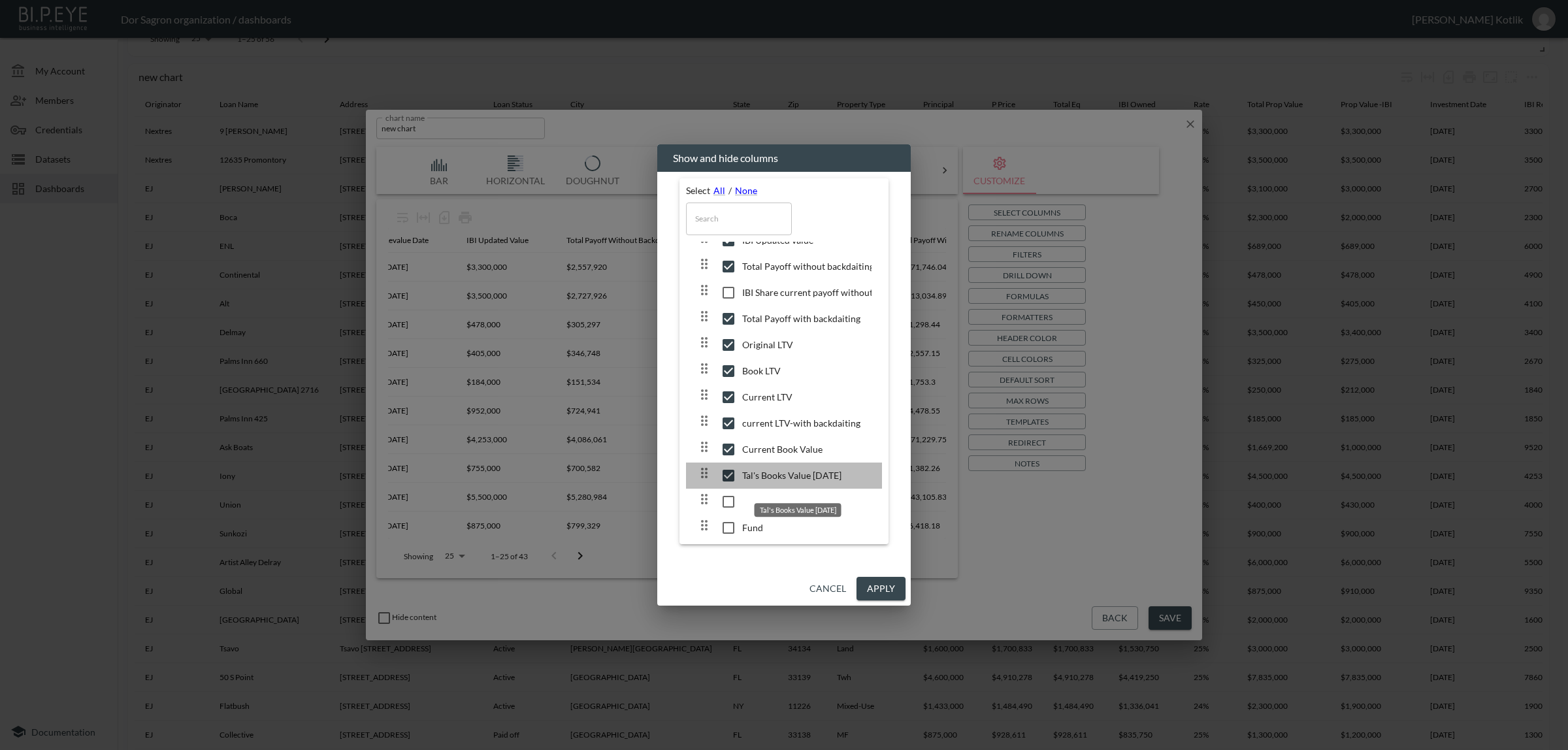
click at [805, 482] on span "Tal's Books Value 31.08.2025" at bounding box center [806, 475] width 129 height 13
checkbox input "false"
click at [875, 590] on button "Apply" at bounding box center [880, 589] width 49 height 24
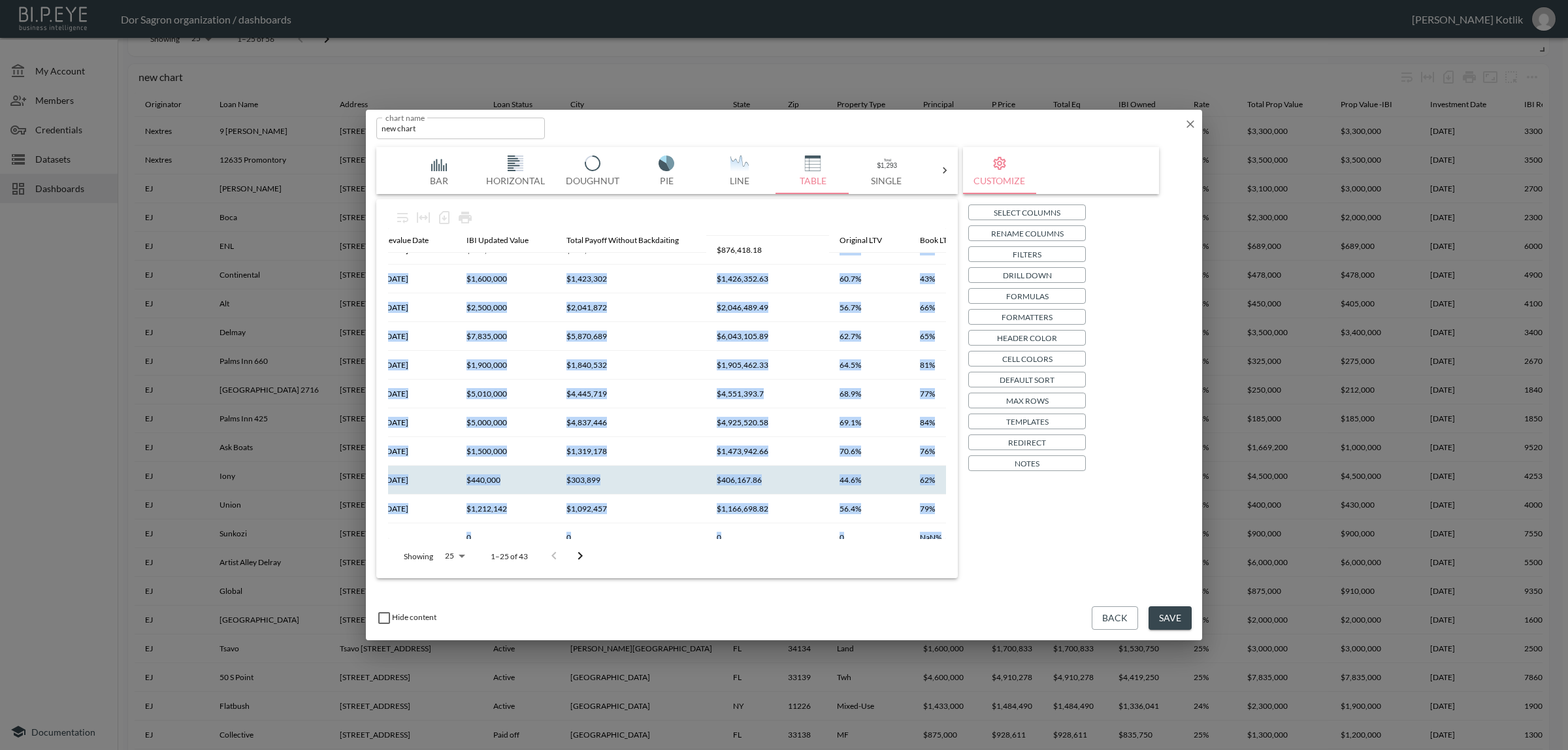
drag, startPoint x: 775, startPoint y: 531, endPoint x: 810, endPoint y: 529, distance: 35.1
click at [810, 529] on tbody "Nextres 9 Ely 9 Ely Brook to Hands Creek Rd, NY 11937 Active East Hampton NY 11…" at bounding box center [143, 336] width 2464 height 719
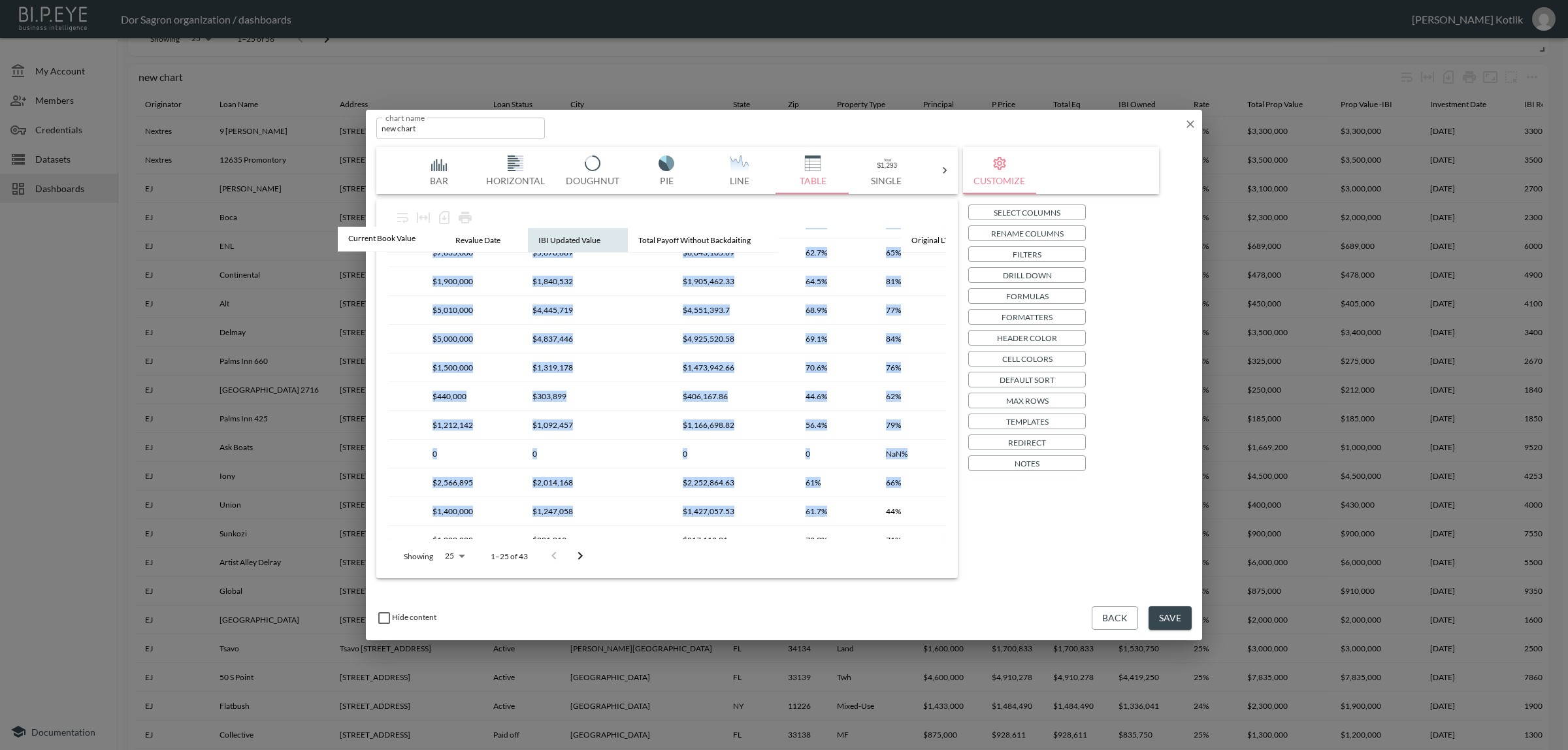
scroll to position [359, 1466]
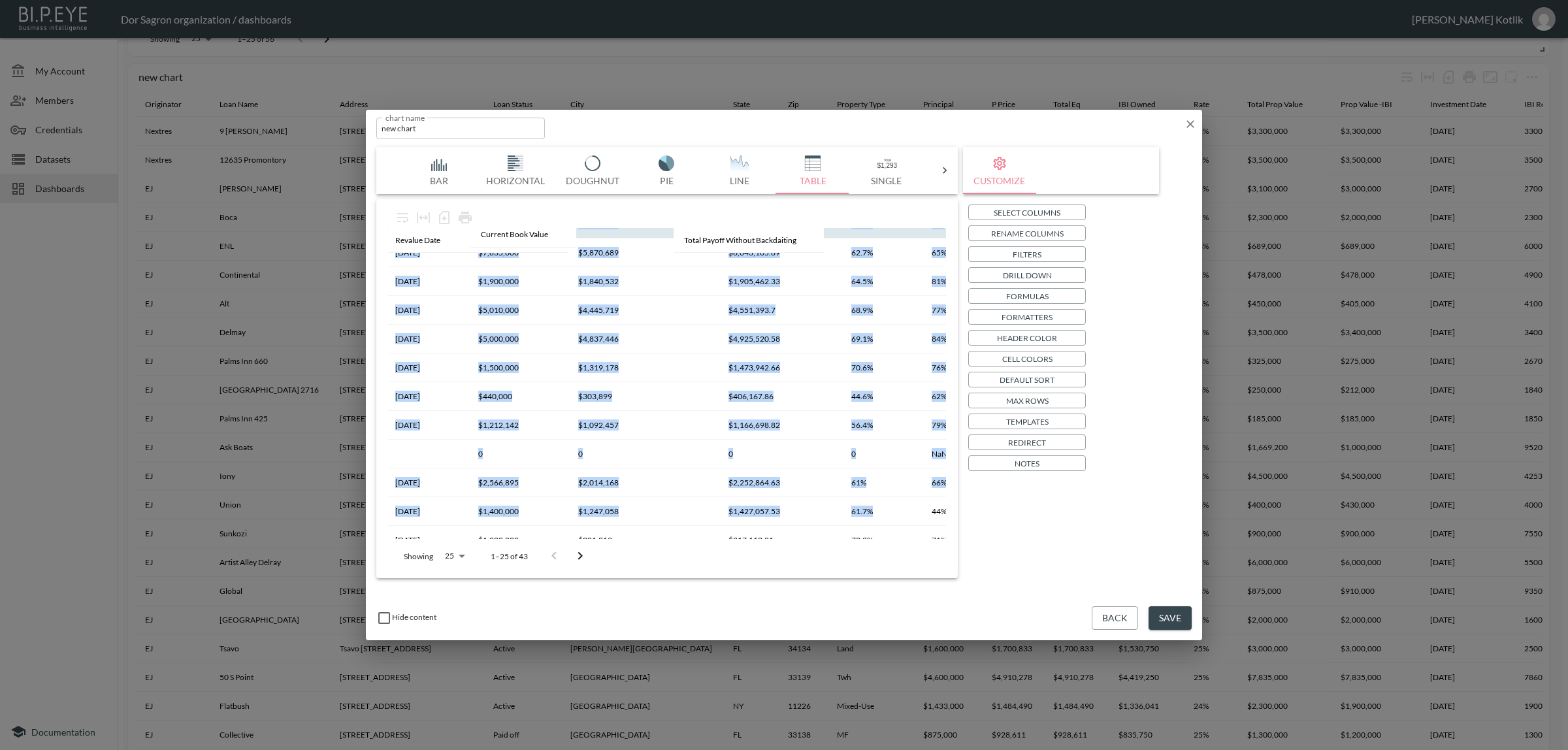
drag, startPoint x: 879, startPoint y: 240, endPoint x: 509, endPoint y: 236, distance: 370.0
click at [509, 236] on table "Originator Loan Name Address Loan Status City State Zip Property Type Principal…" at bounding box center [155, 241] width 2464 height 744
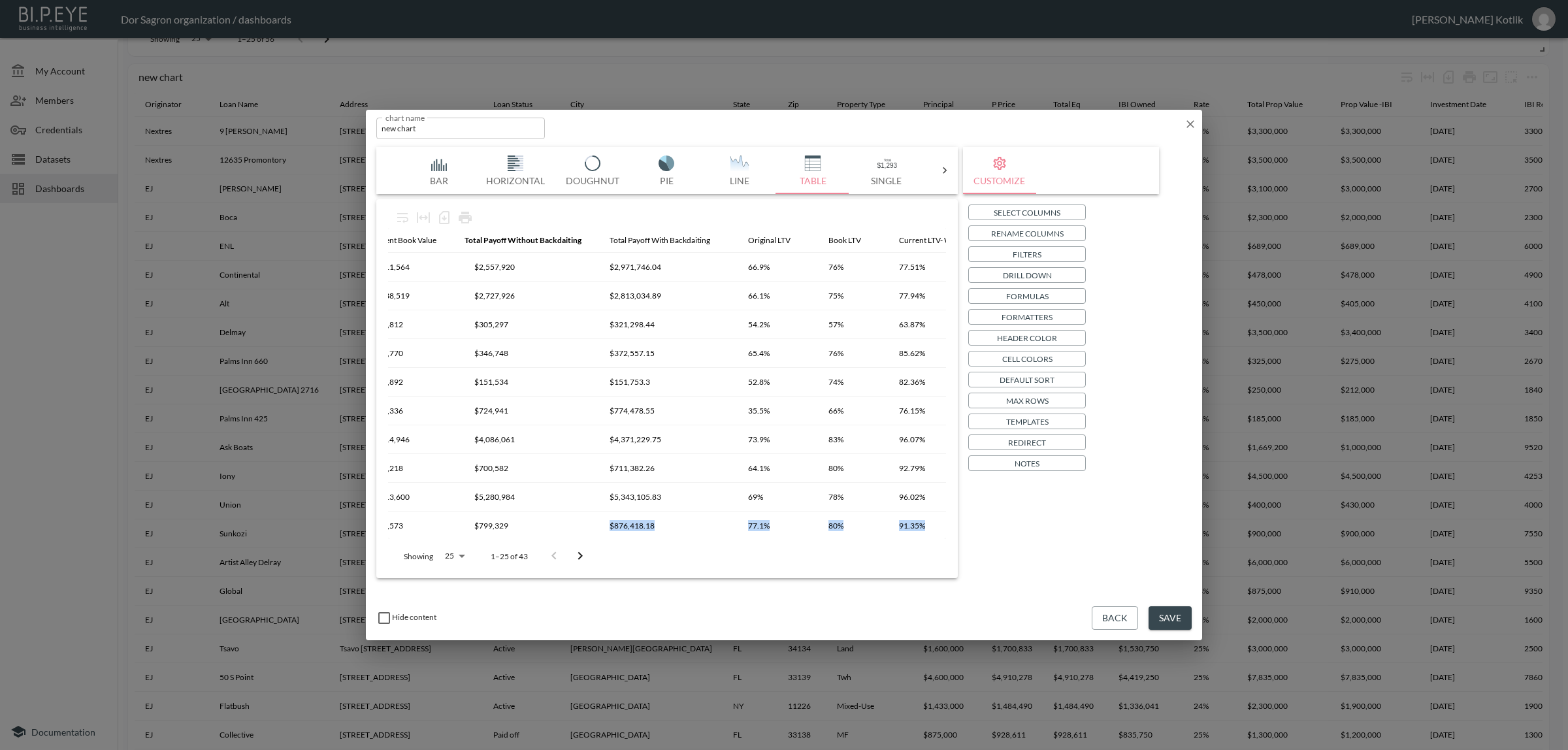
scroll to position [0, 1840]
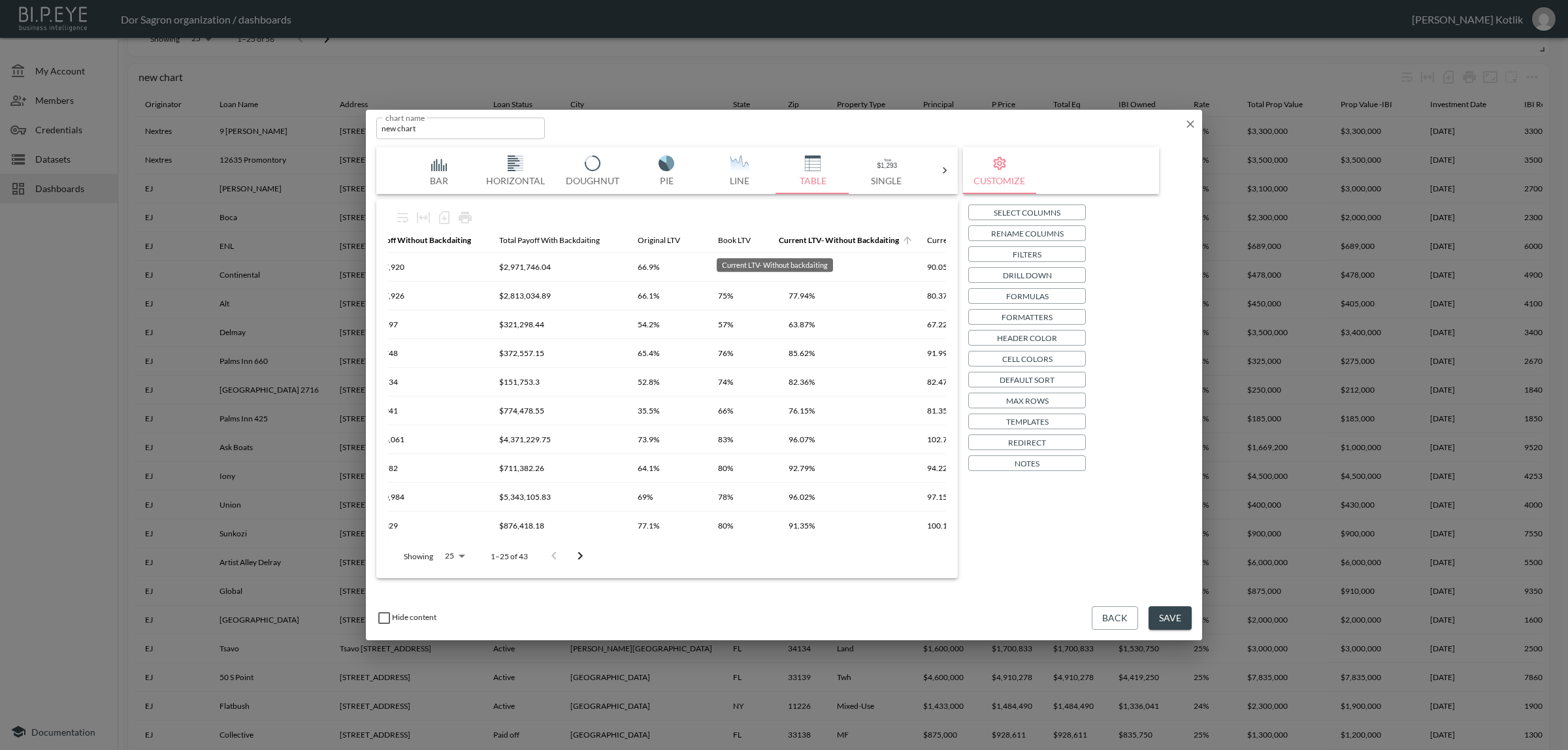
drag, startPoint x: 802, startPoint y: 239, endPoint x: 744, endPoint y: 239, distance: 58.0
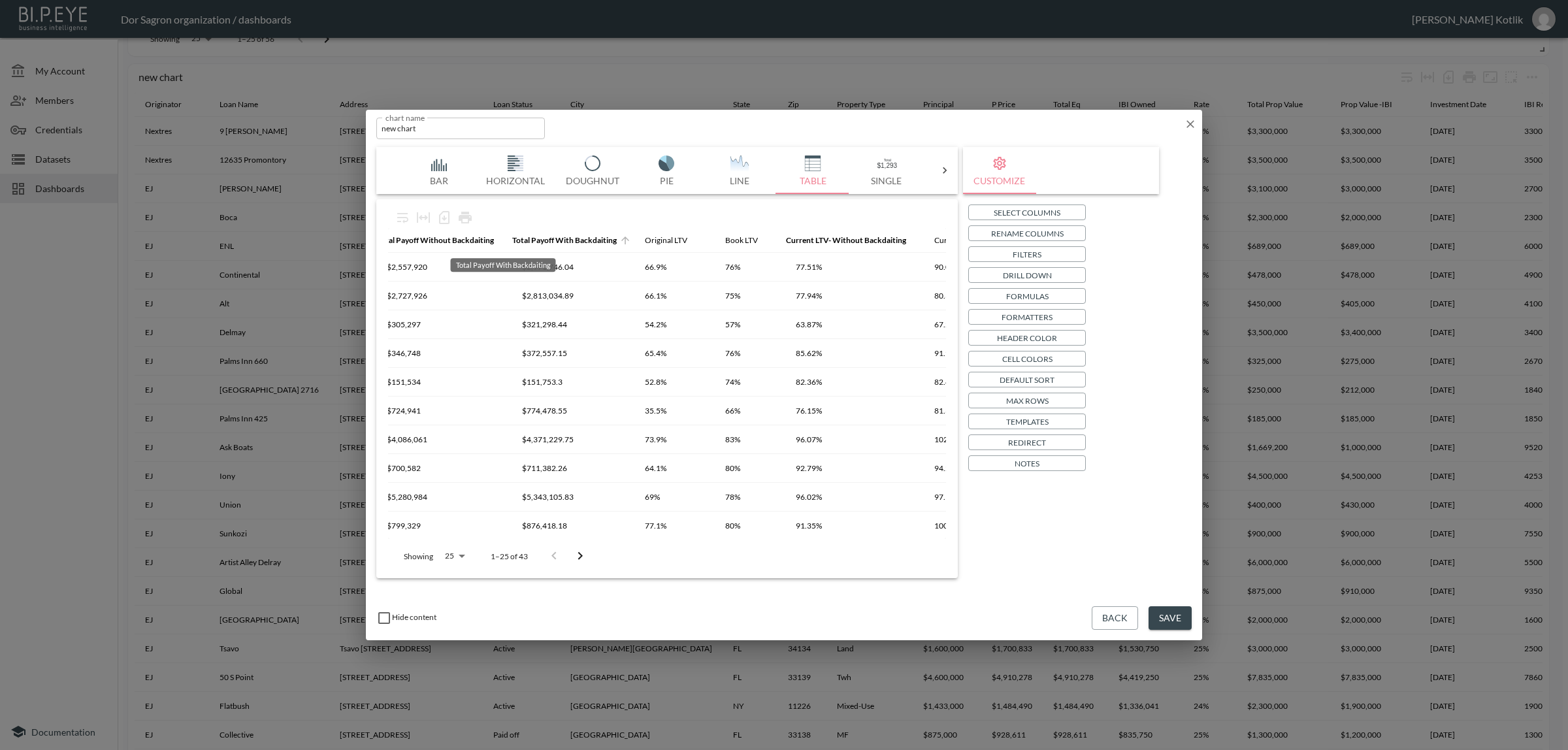
scroll to position [0, 1755]
drag, startPoint x: 554, startPoint y: 232, endPoint x: 524, endPoint y: 236, distance: 30.3
click at [1174, 619] on button "Save" at bounding box center [1169, 619] width 43 height 24
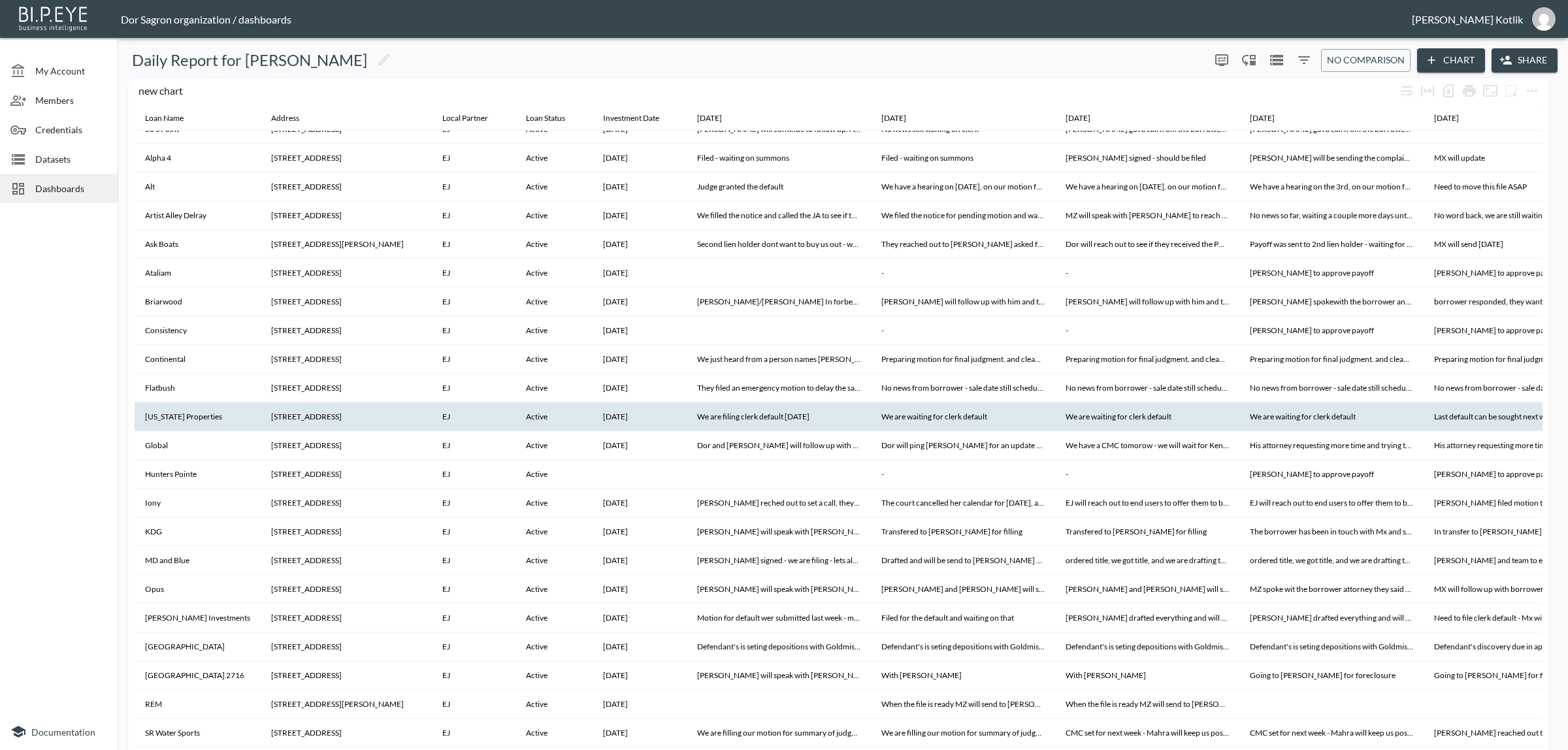
scroll to position [0, 0]
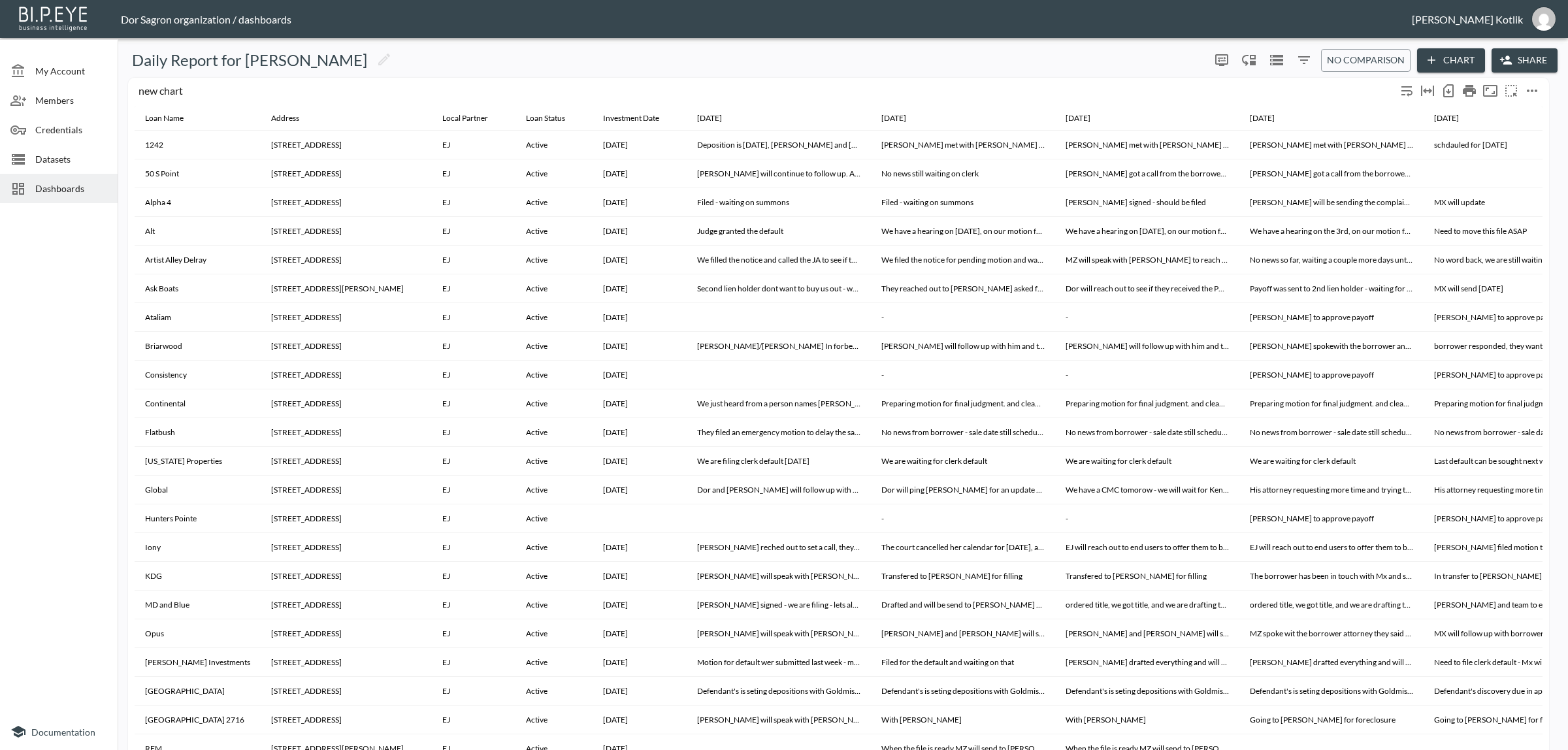
click at [154, 89] on div "new chart" at bounding box center [767, 91] width 1258 height 12
click at [1520, 87] on button "more" at bounding box center [1510, 91] width 21 height 21
click at [1534, 89] on div at bounding box center [784, 375] width 1568 height 750
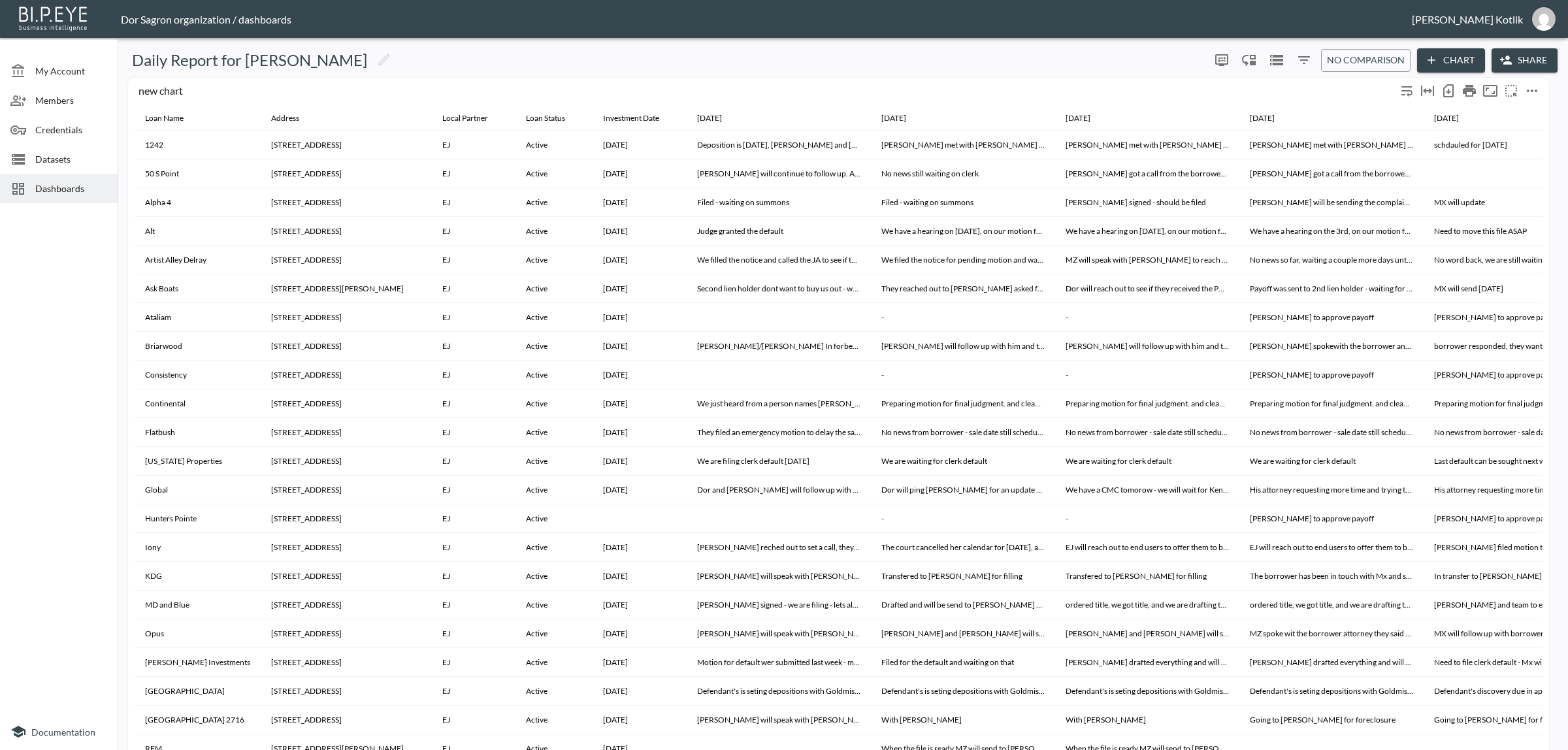
click at [1532, 90] on icon "more" at bounding box center [1531, 91] width 11 height 3
click at [1507, 112] on li "Edit" at bounding box center [1502, 115] width 101 height 24
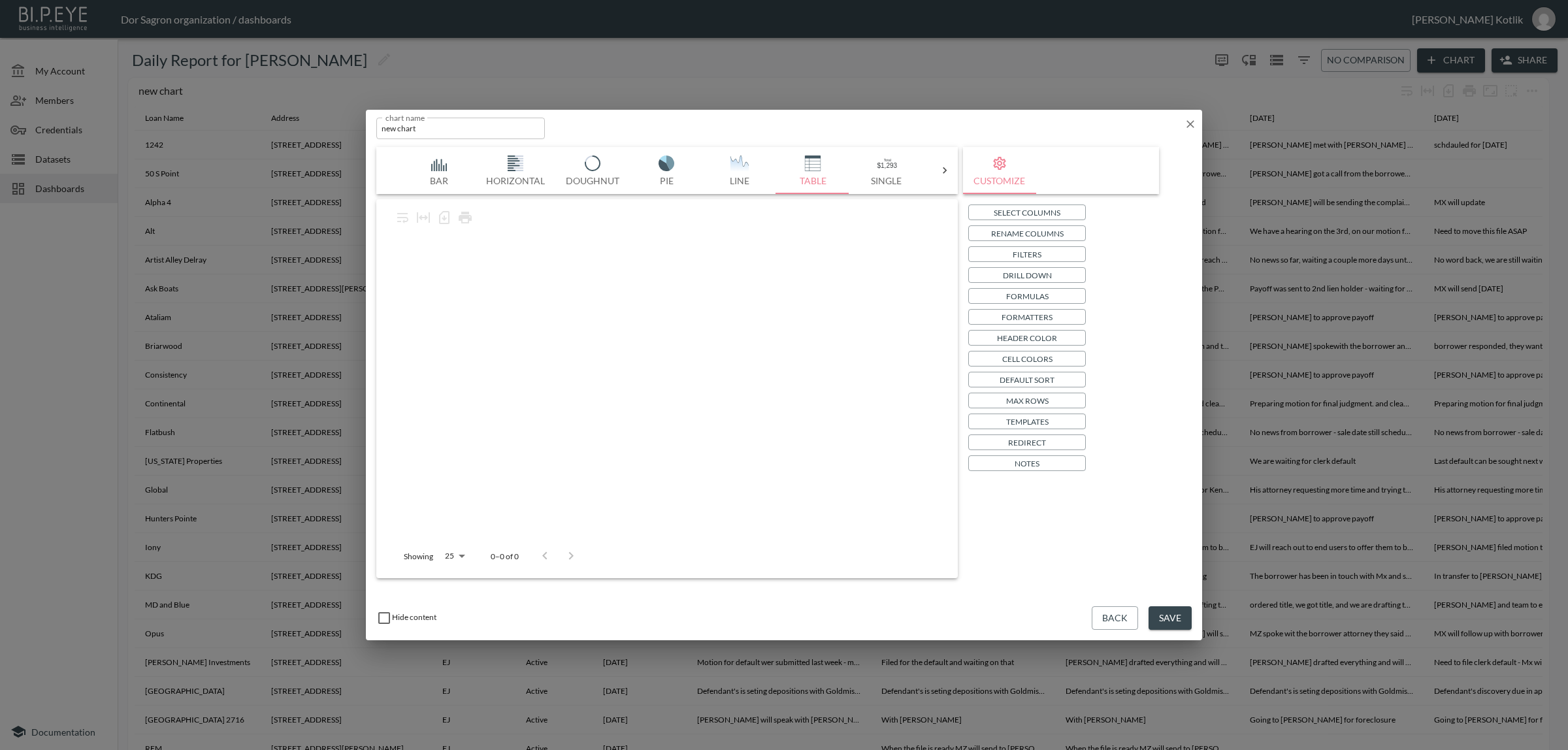
drag, startPoint x: 650, startPoint y: 333, endPoint x: 509, endPoint y: 190, distance: 200.8
click at [544, 325] on div at bounding box center [666, 383] width 558 height 311
drag, startPoint x: 447, startPoint y: 129, endPoint x: 267, endPoint y: 124, distance: 180.1
click at [267, 124] on div "chart name new chart chart name Bar Horizontal Doughnut Pie Line Table Single M…" at bounding box center [784, 375] width 1568 height 750
click at [381, 119] on input "Legal Update" at bounding box center [460, 128] width 169 height 22
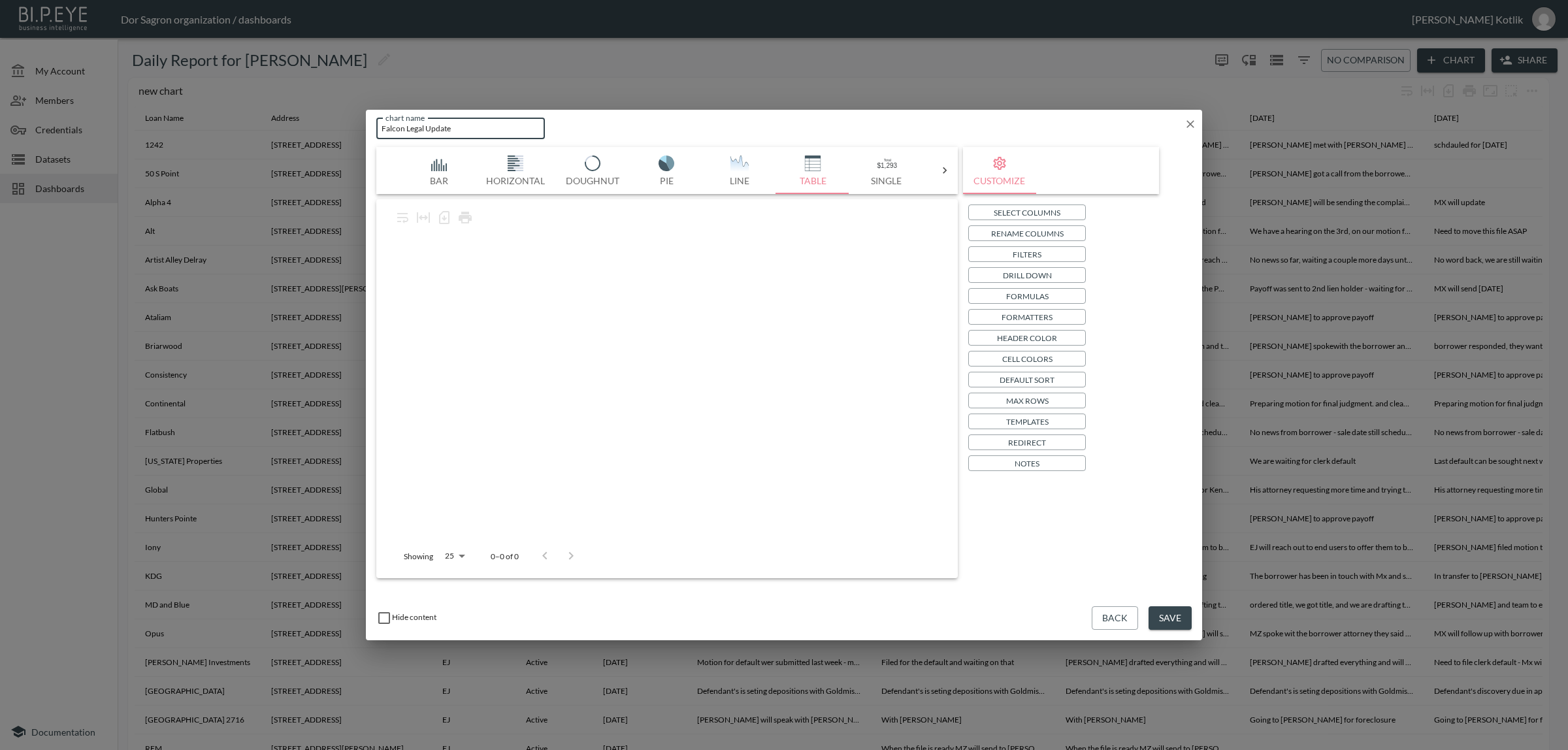
type input "Falcon Legal Update"
click at [1158, 616] on button "Save" at bounding box center [1169, 619] width 43 height 24
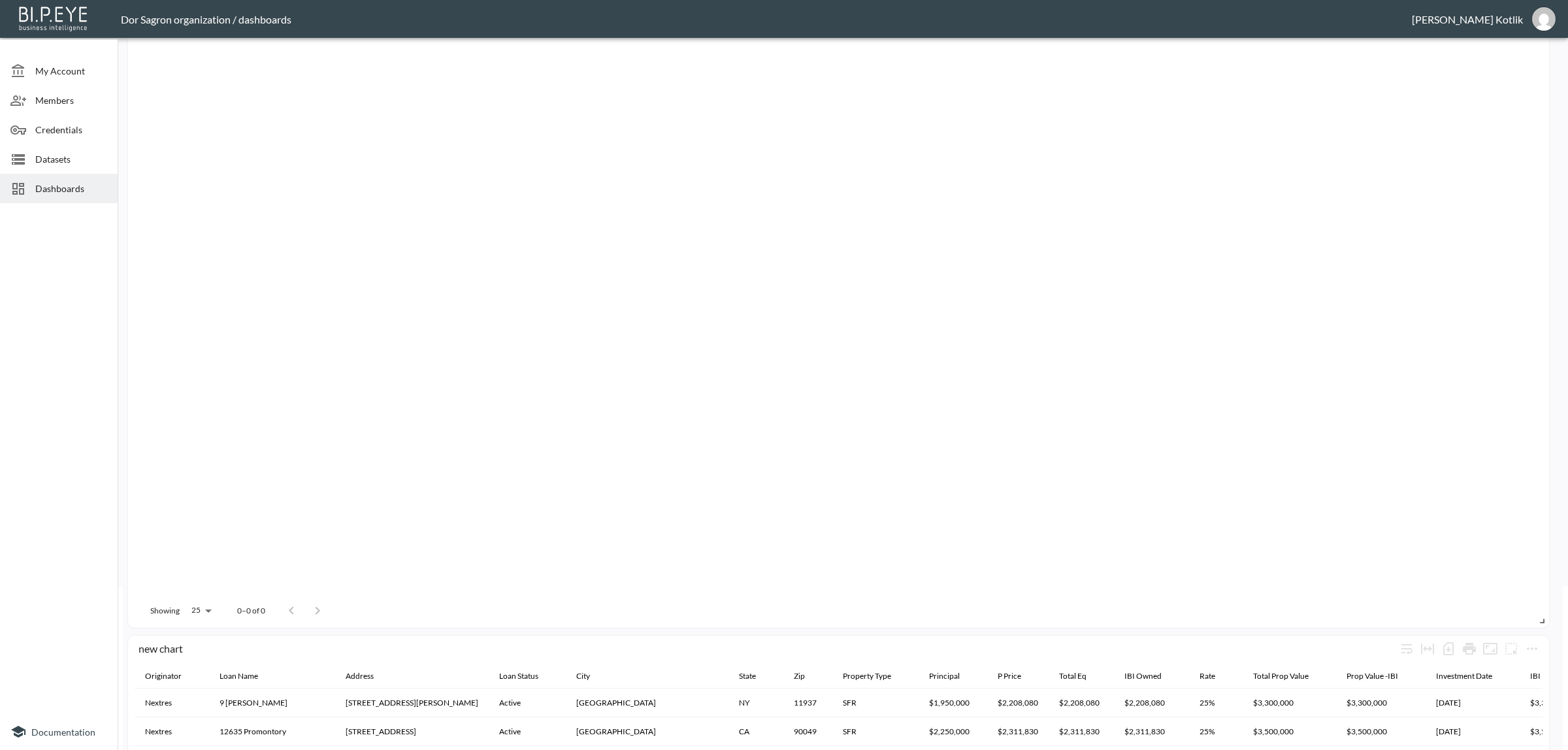
scroll to position [327, 0]
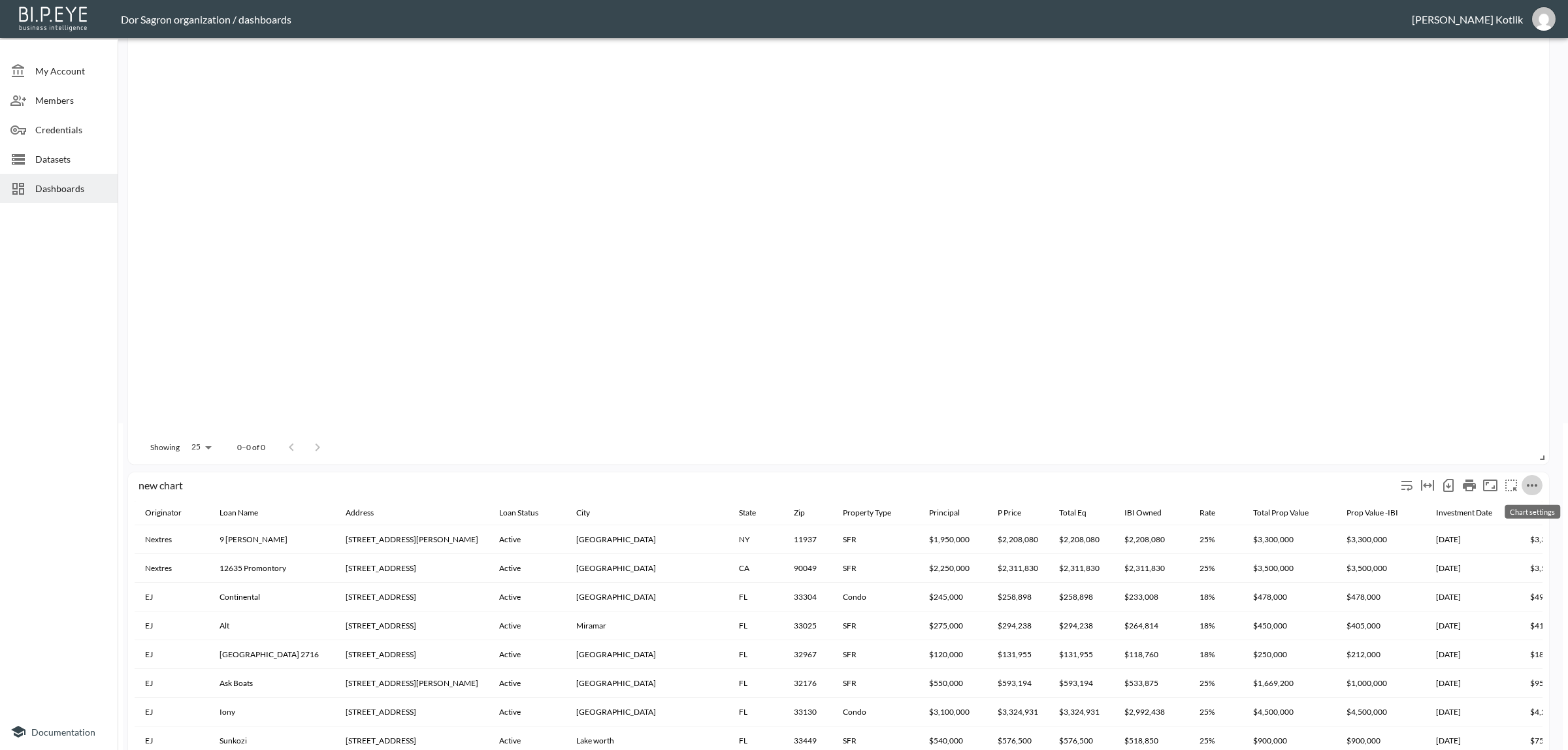
click at [1532, 484] on icon "more" at bounding box center [1531, 485] width 11 height 3
click at [1509, 503] on li "Edit" at bounding box center [1502, 510] width 101 height 24
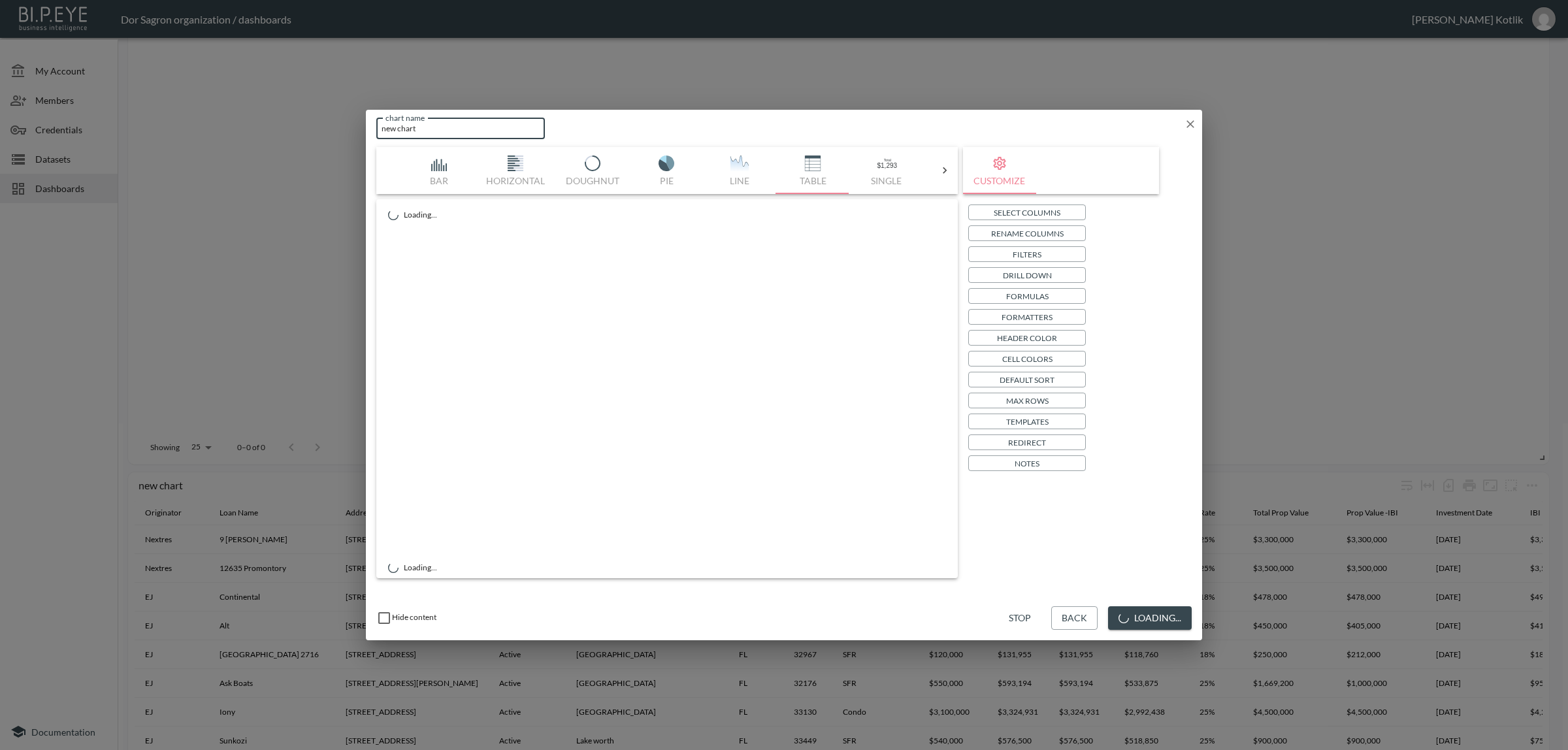
drag, startPoint x: 446, startPoint y: 126, endPoint x: 254, endPoint y: 111, distance: 192.6
click at [254, 111] on div "chart name new chart chart name Bar Horizontal Doughnut Pie Line Table Single M…" at bounding box center [784, 375] width 1568 height 750
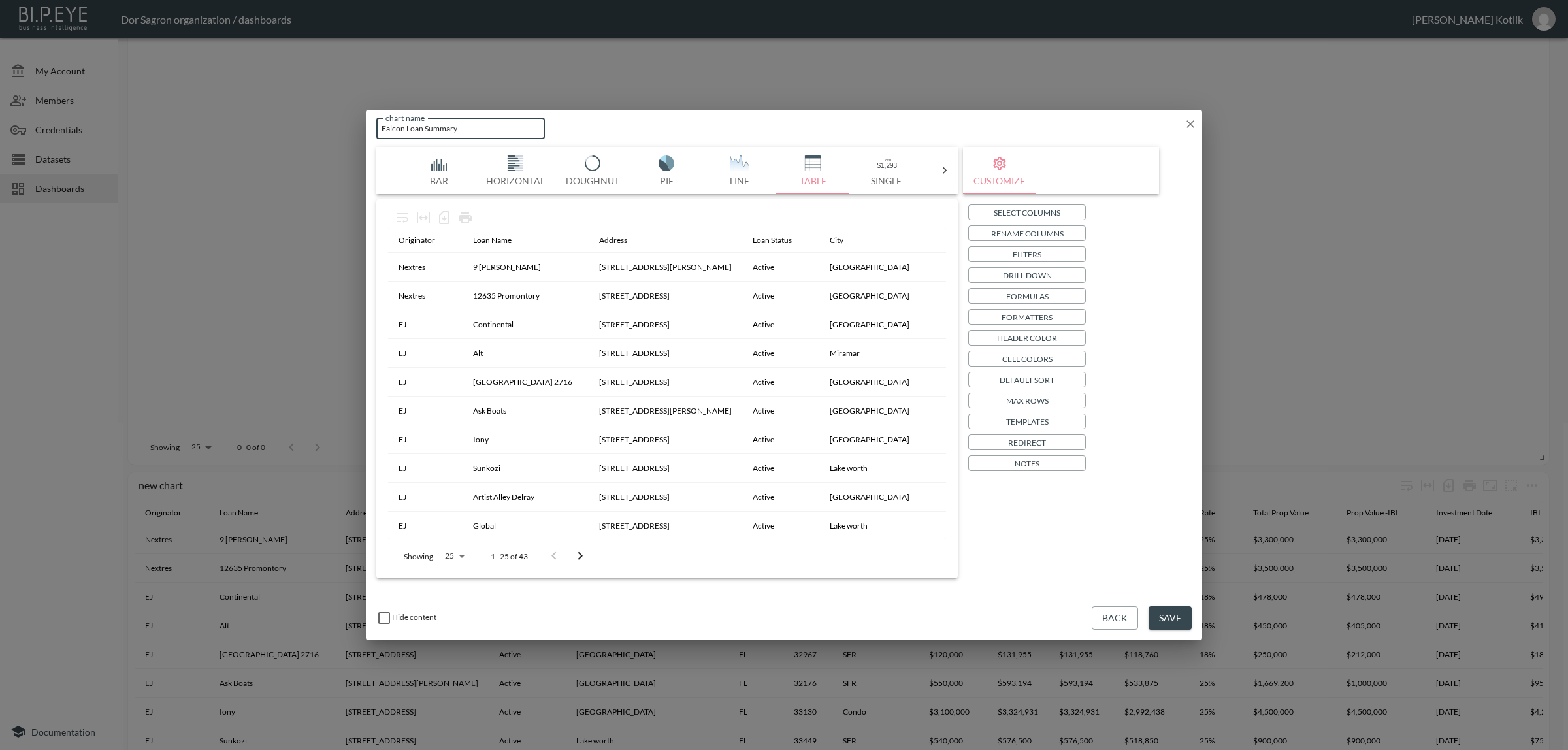
type input "Falcon Loan Summary"
click at [1176, 615] on button "Save" at bounding box center [1169, 619] width 43 height 24
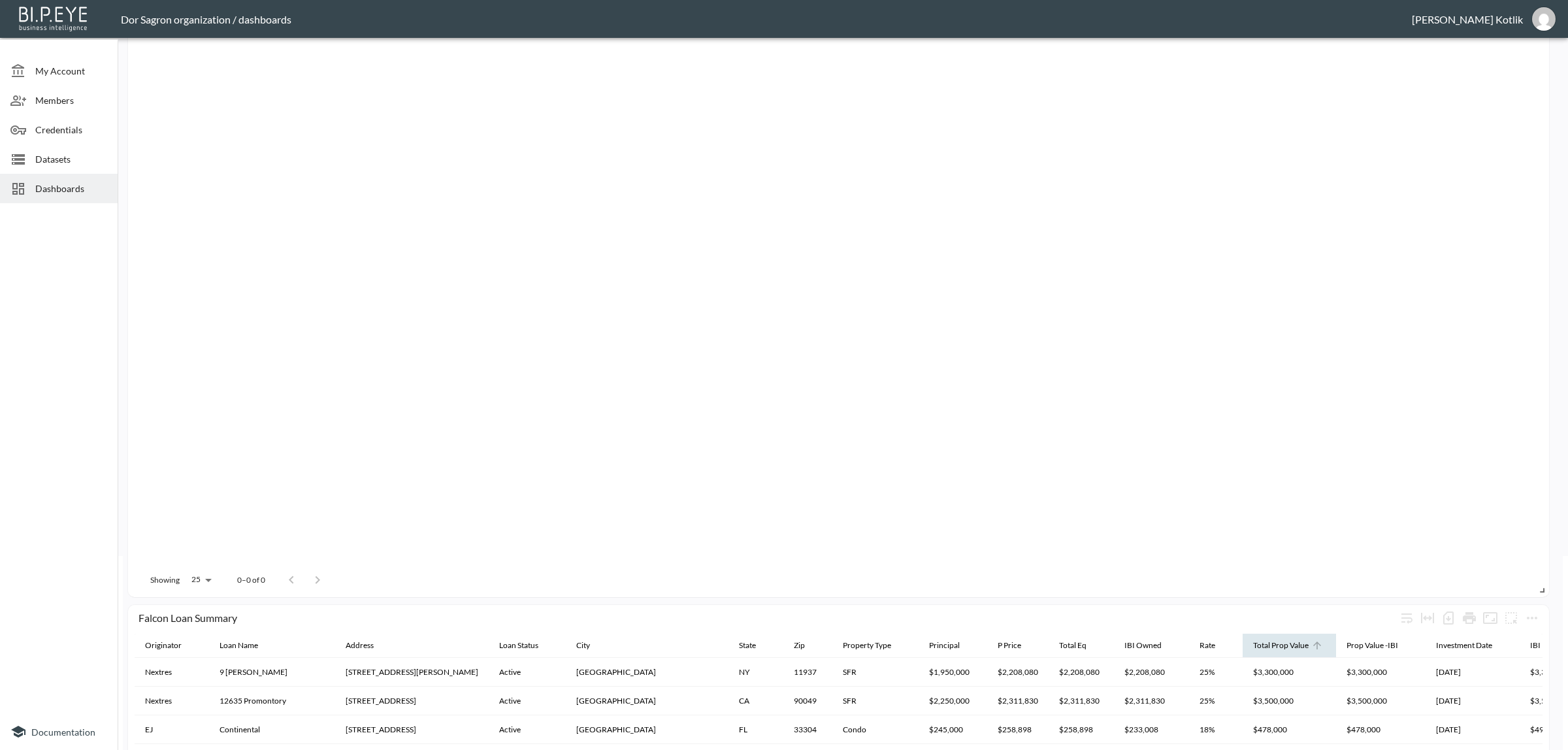
scroll to position [0, 0]
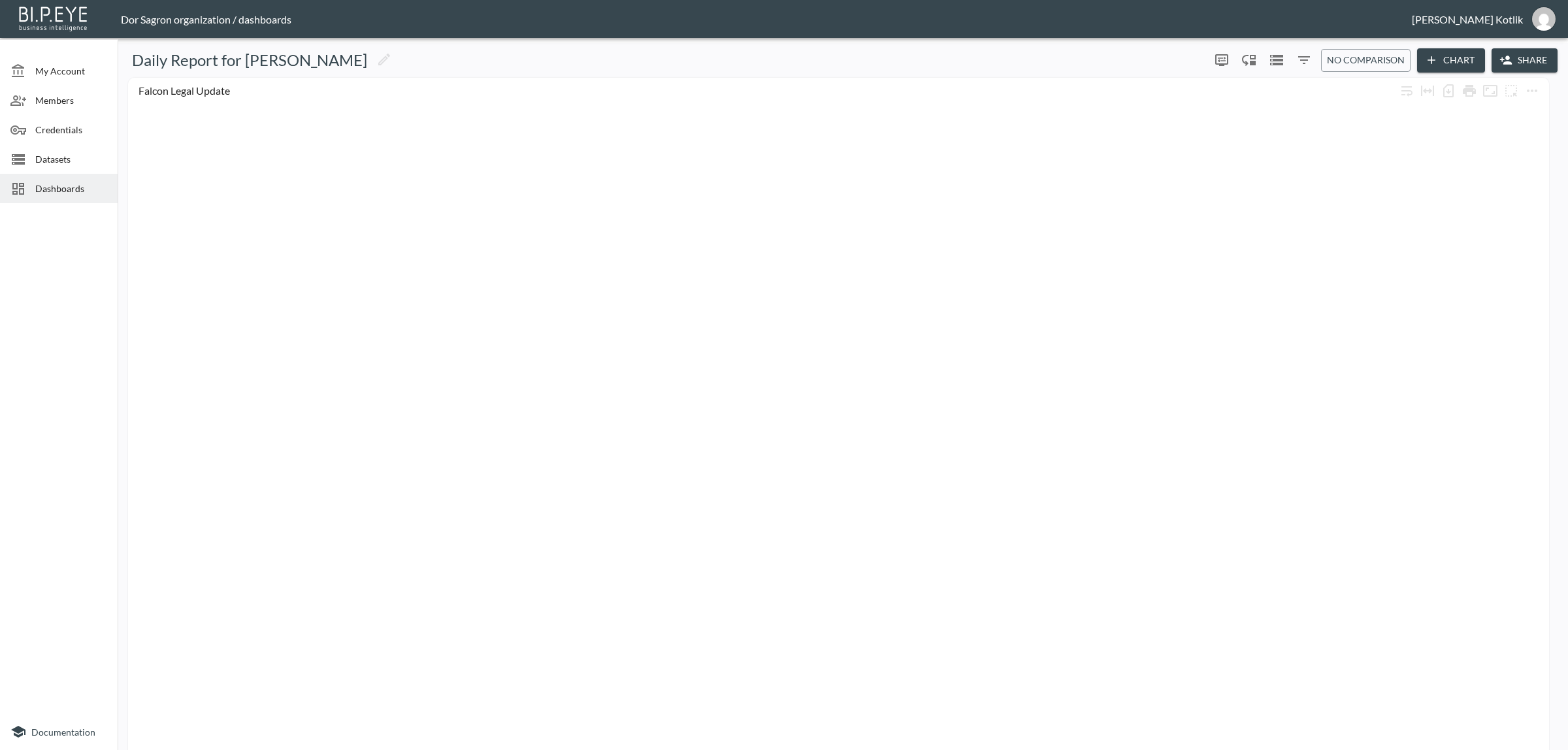
click at [1464, 58] on button "Chart" at bounding box center [1451, 61] width 68 height 24
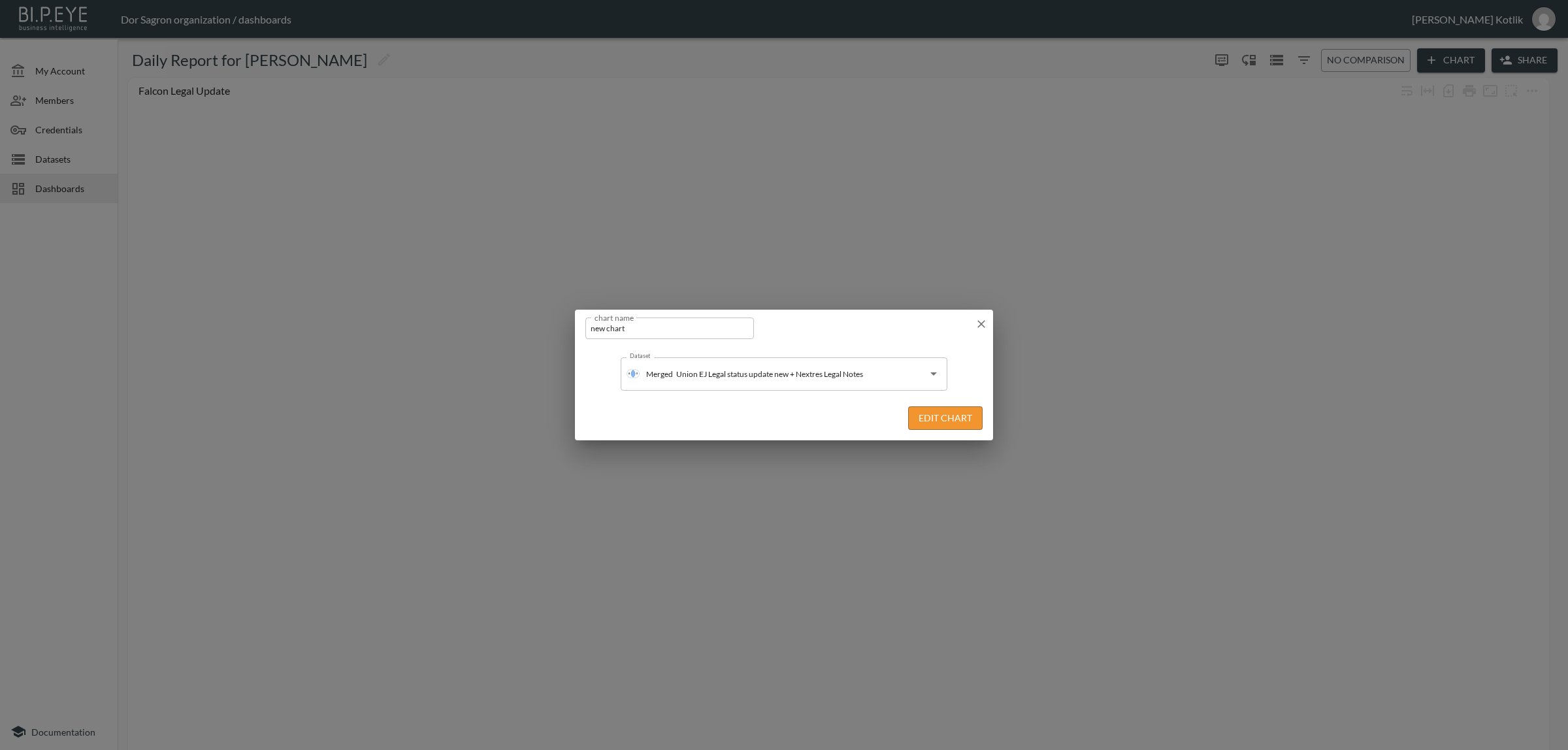
click at [970, 327] on div "chart name new chart chart name" at bounding box center [784, 325] width 418 height 32
click at [980, 324] on icon "button" at bounding box center [980, 323] width 13 height 13
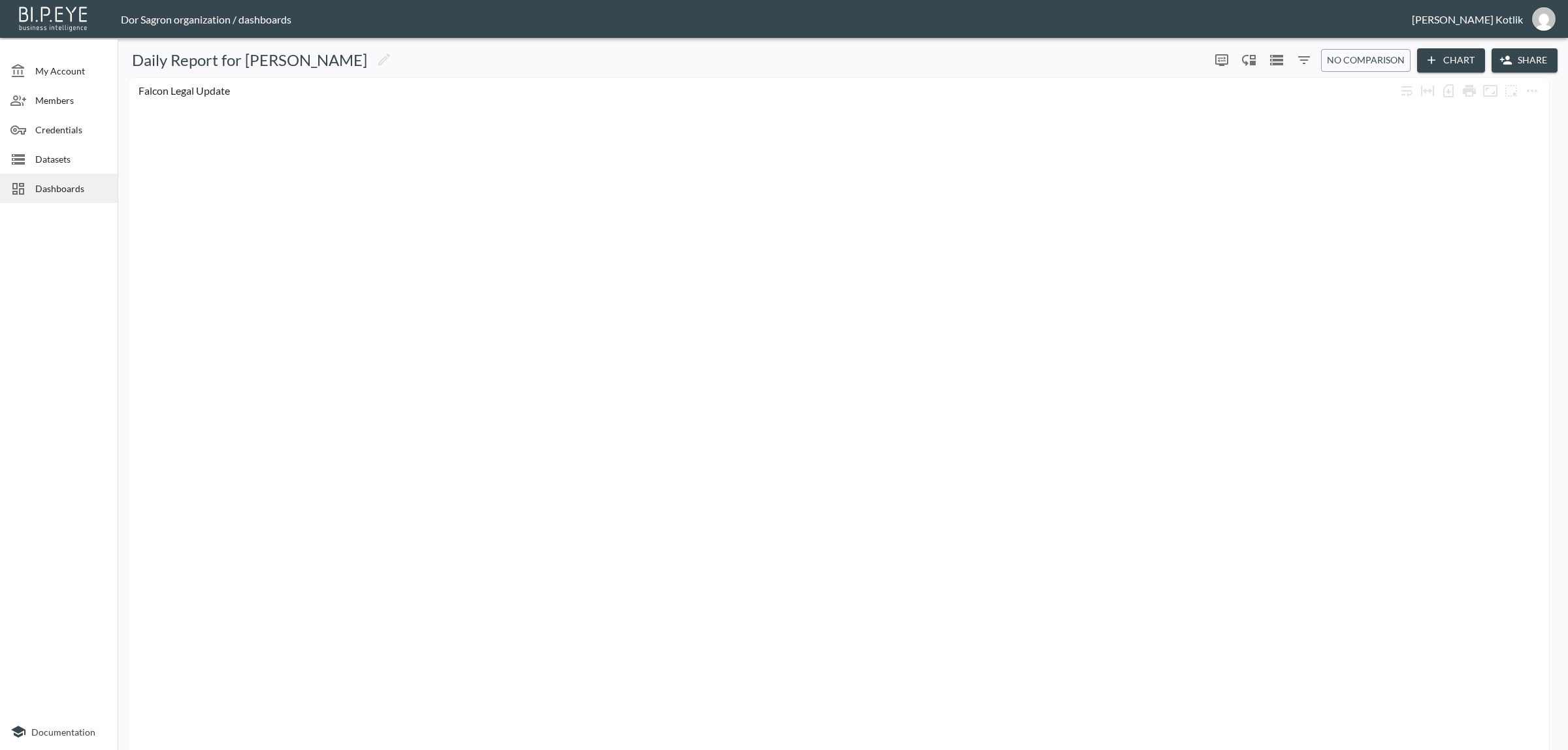
click at [1519, 66] on button "Share" at bounding box center [1524, 61] width 66 height 24
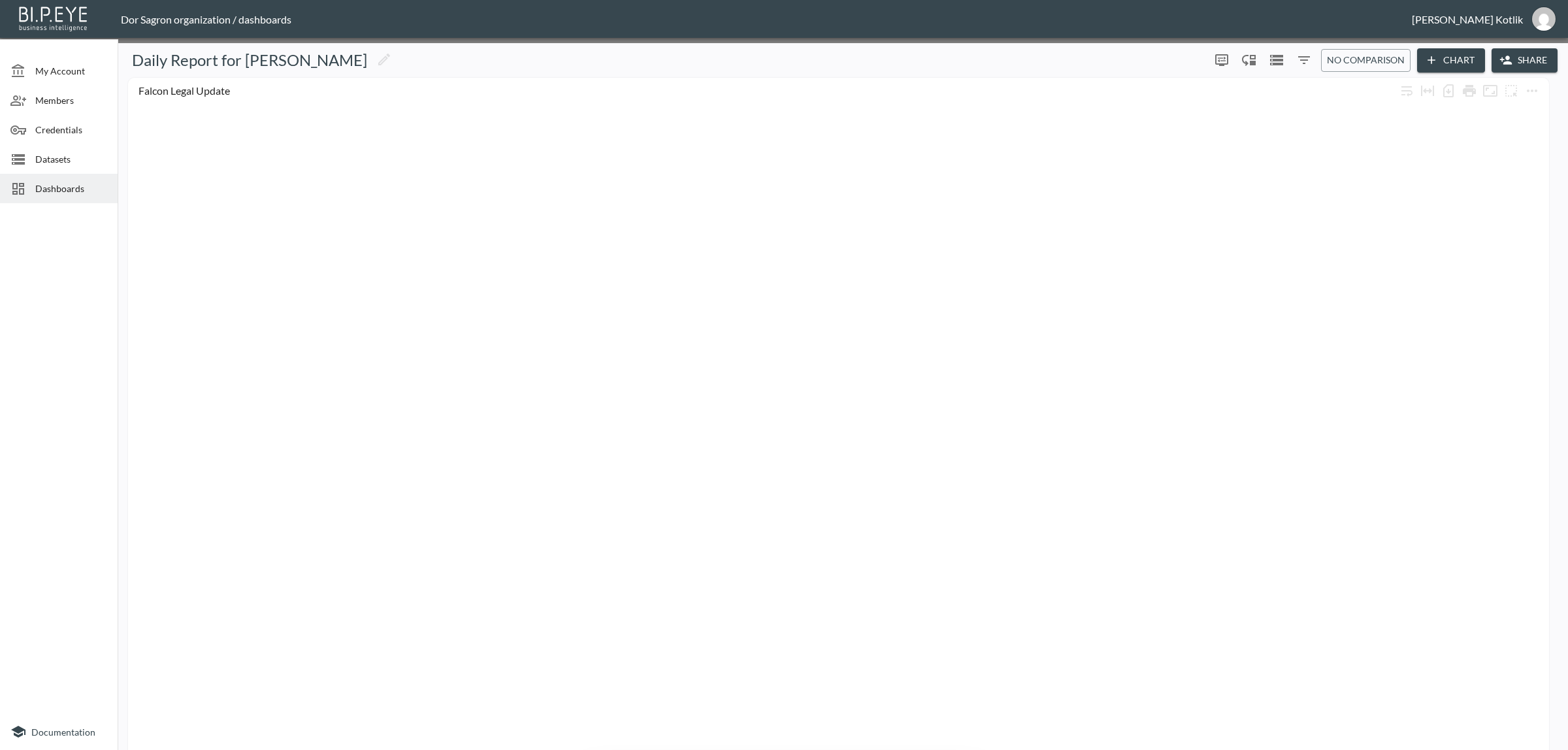
drag, startPoint x: 517, startPoint y: 249, endPoint x: 322, endPoint y: 243, distance: 195.1
type input "Falcon Daily Report"
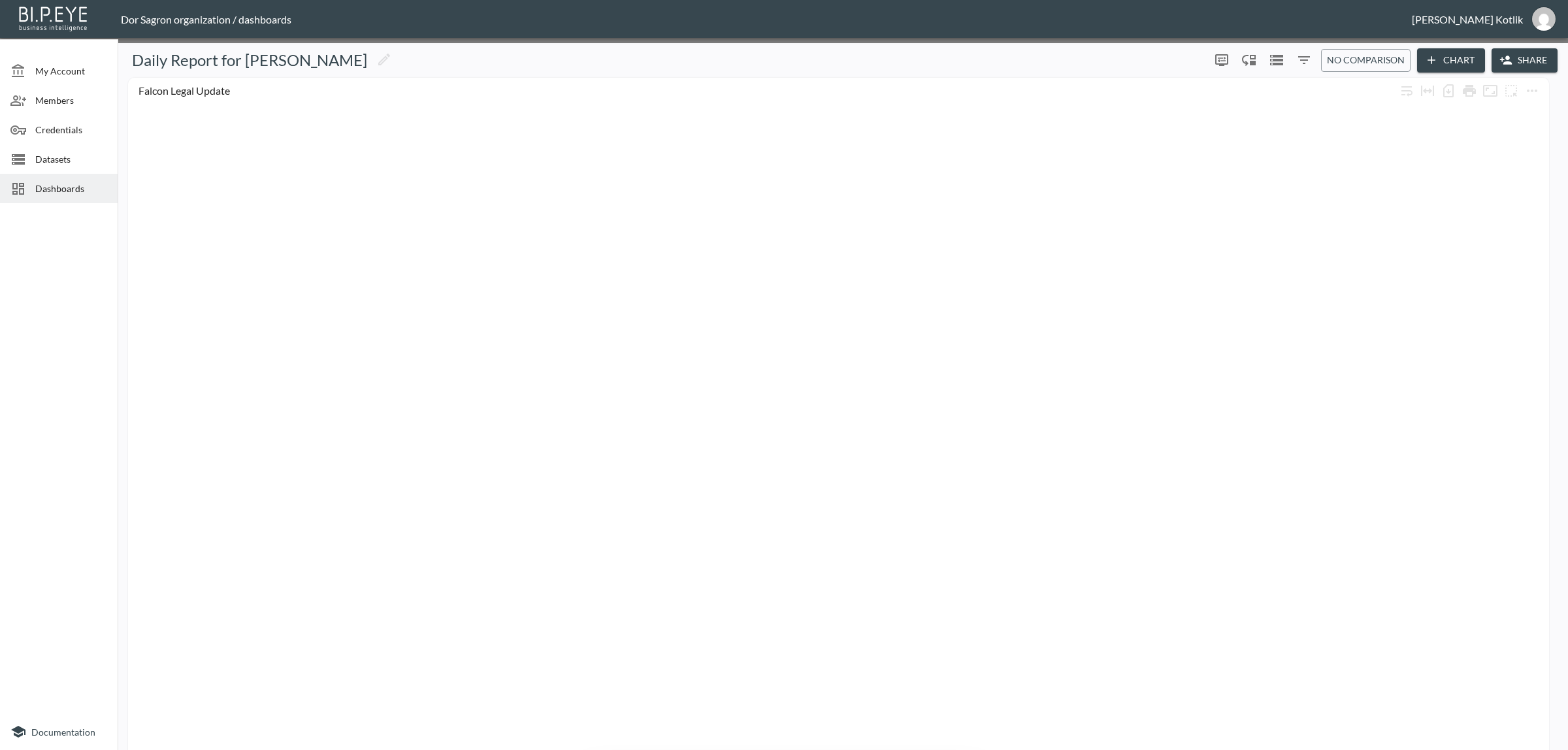
click at [507, 344] on body "BI.P.EYE, Interactive Analytics Dashboards - app Dor Sagron organization / dash…" at bounding box center [784, 375] width 1568 height 750
click at [490, 371] on li "Amir" at bounding box center [528, 374] width 209 height 20
type input "f8c67817-c481-445d-96ea-4bdb055c6b6d"
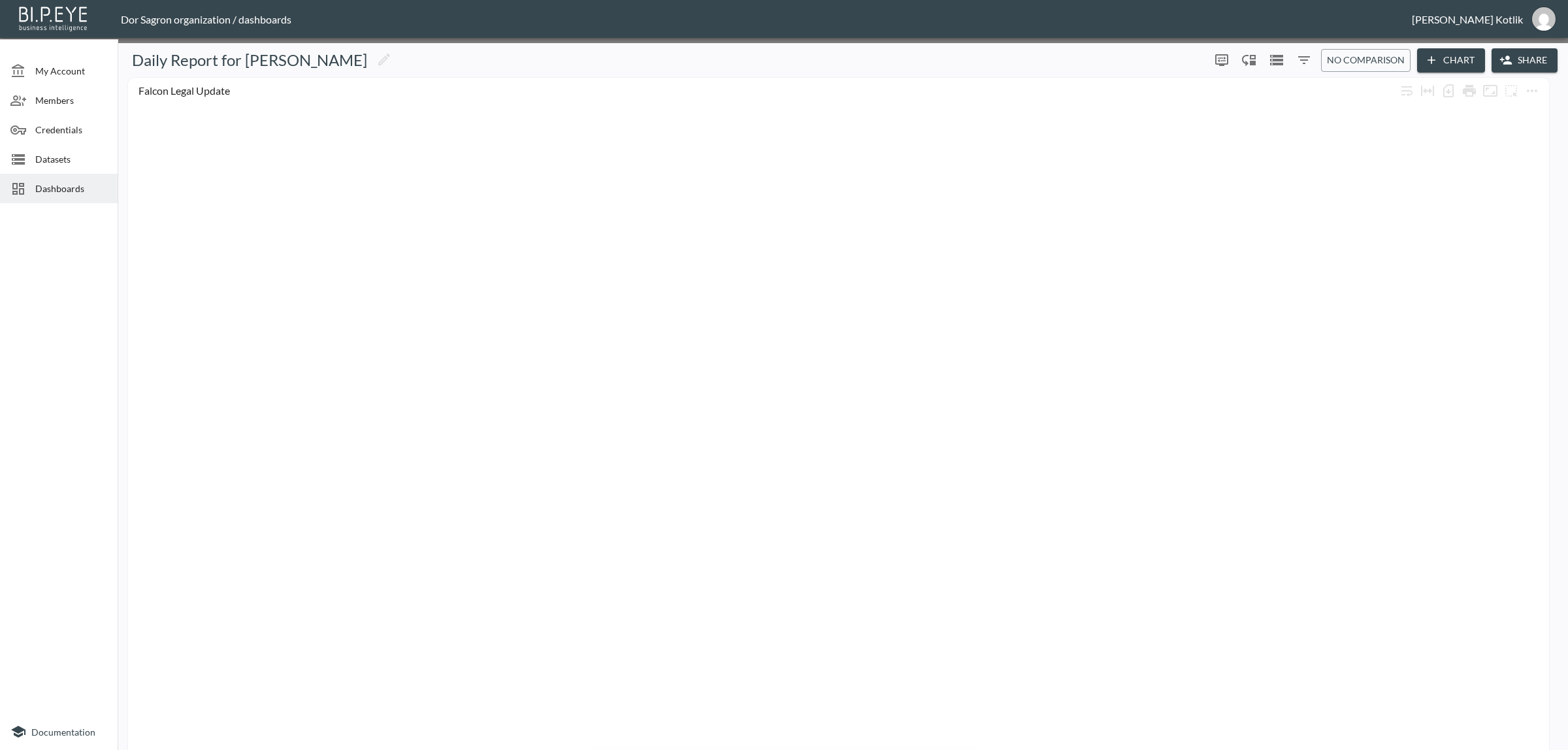
type input "Dinak@ibi.co.il"
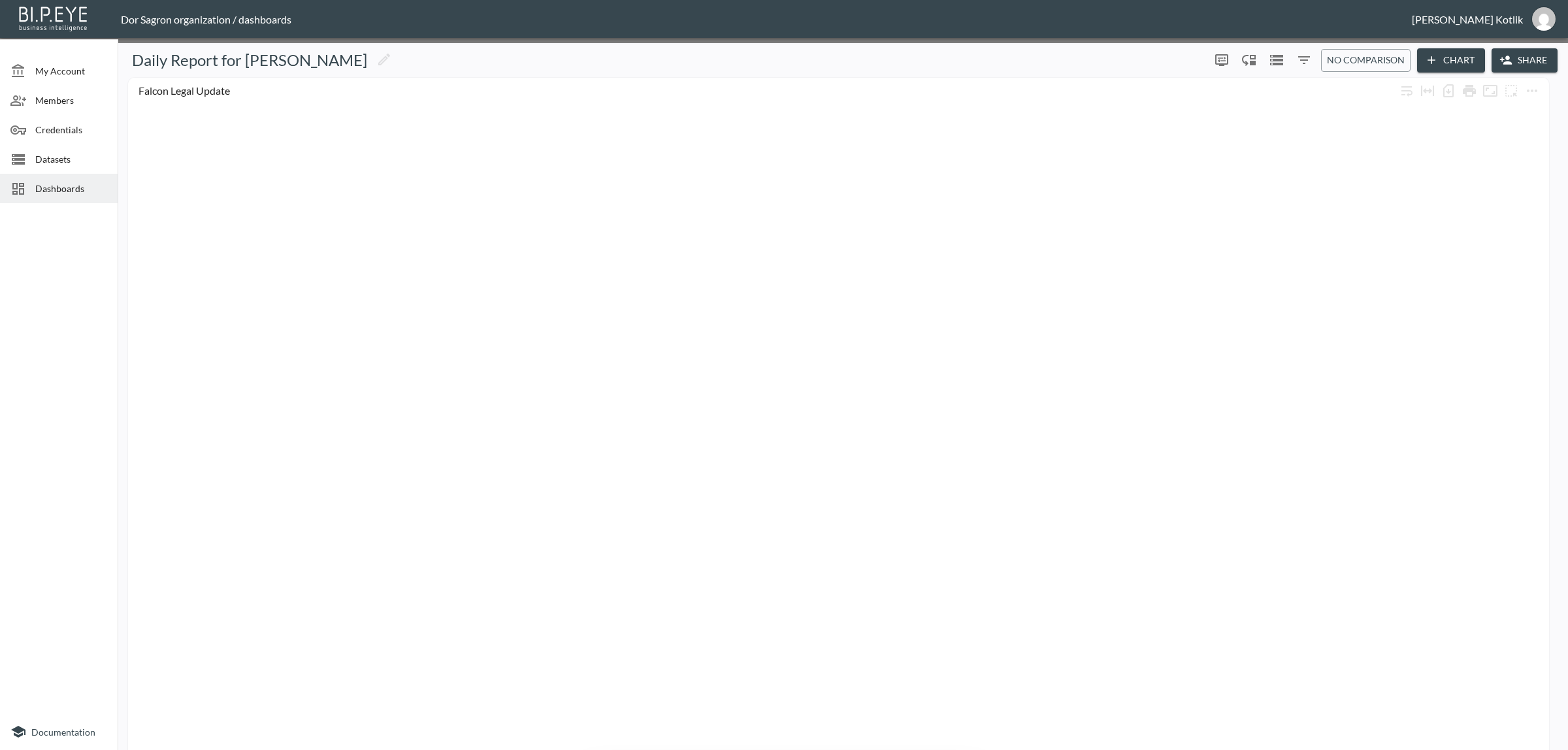
drag, startPoint x: 844, startPoint y: 302, endPoint x: 848, endPoint y: 294, distance: 8.9
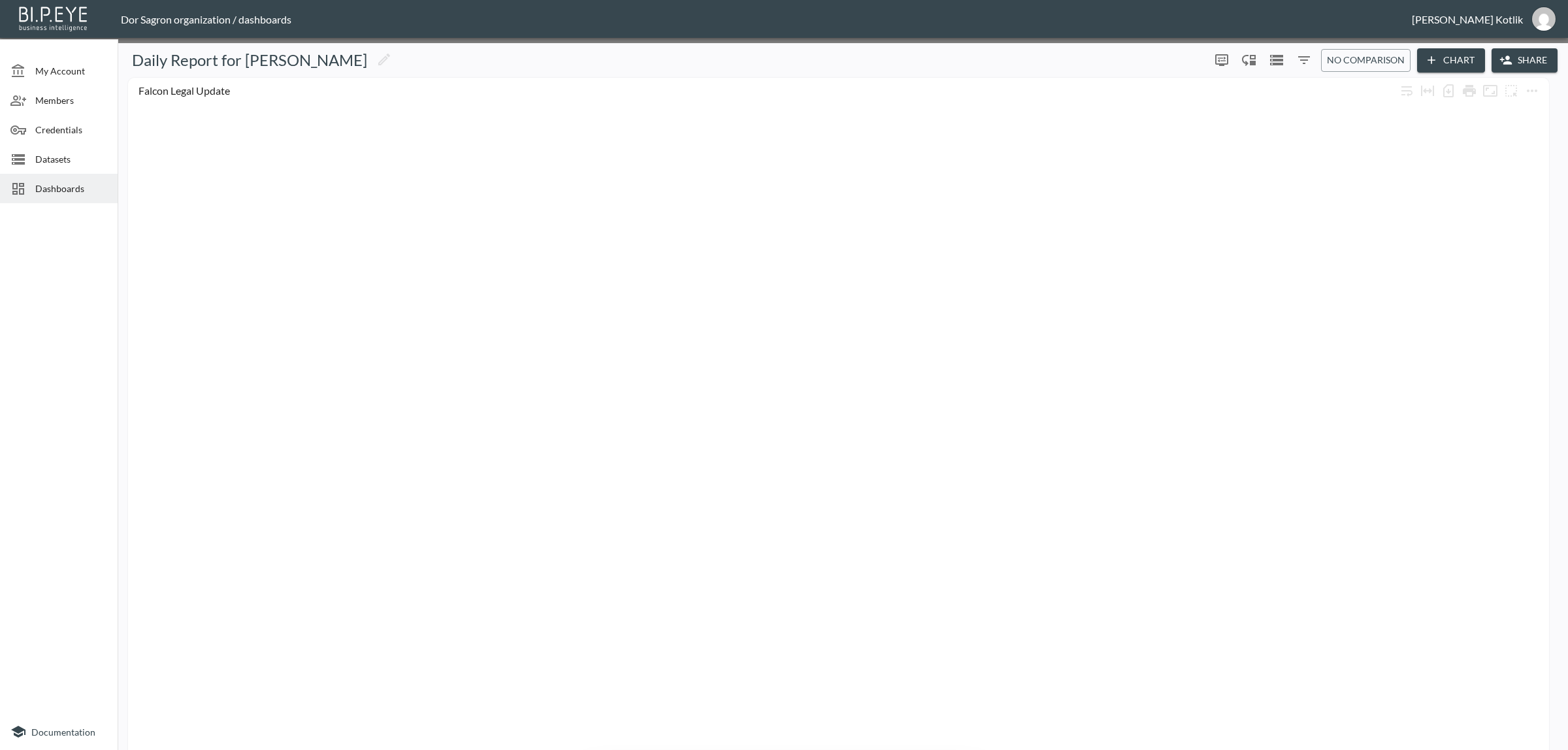
drag, startPoint x: 1030, startPoint y: 318, endPoint x: 1028, endPoint y: 311, distance: 7.3
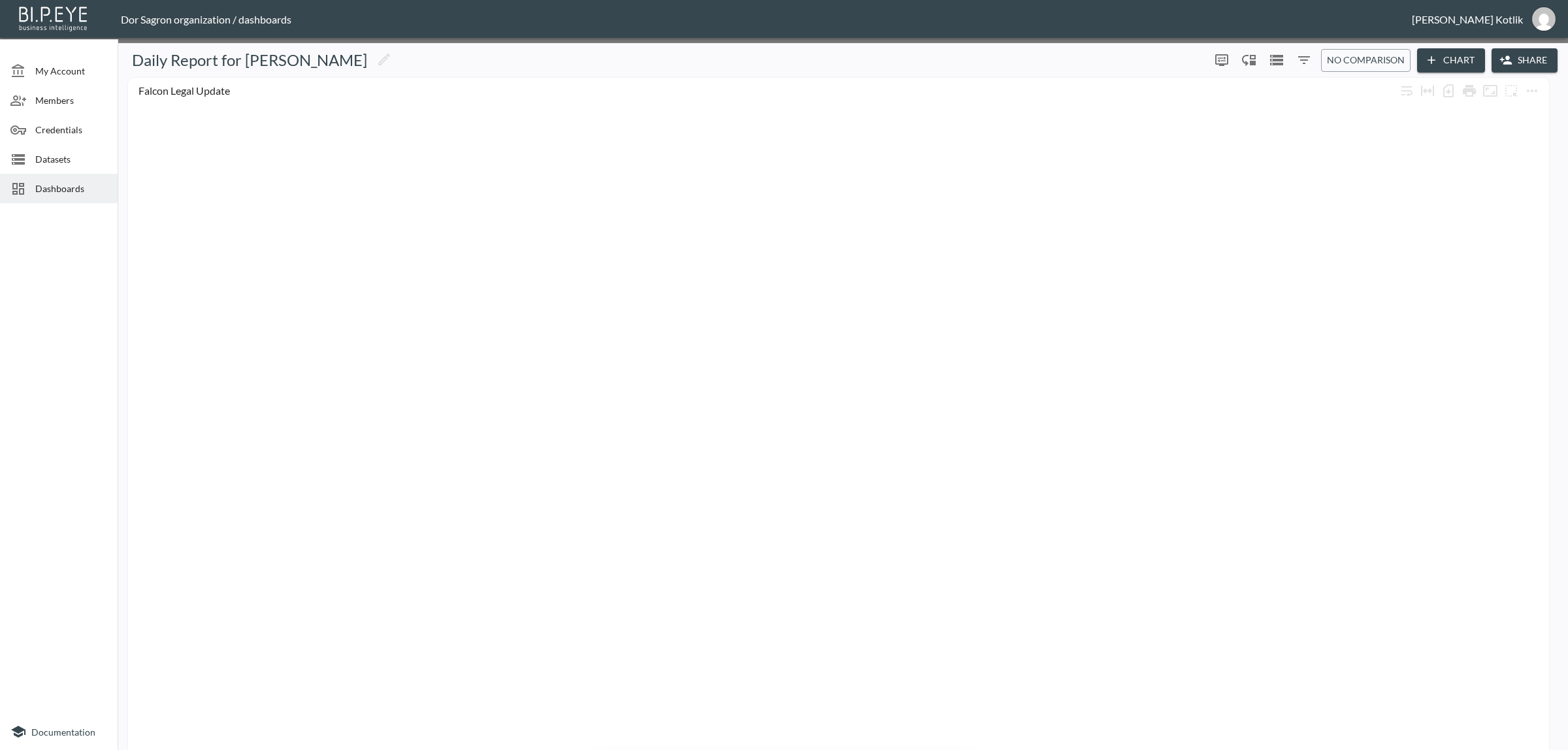
drag, startPoint x: 860, startPoint y: 305, endPoint x: 1037, endPoint y: 311, distance: 177.1
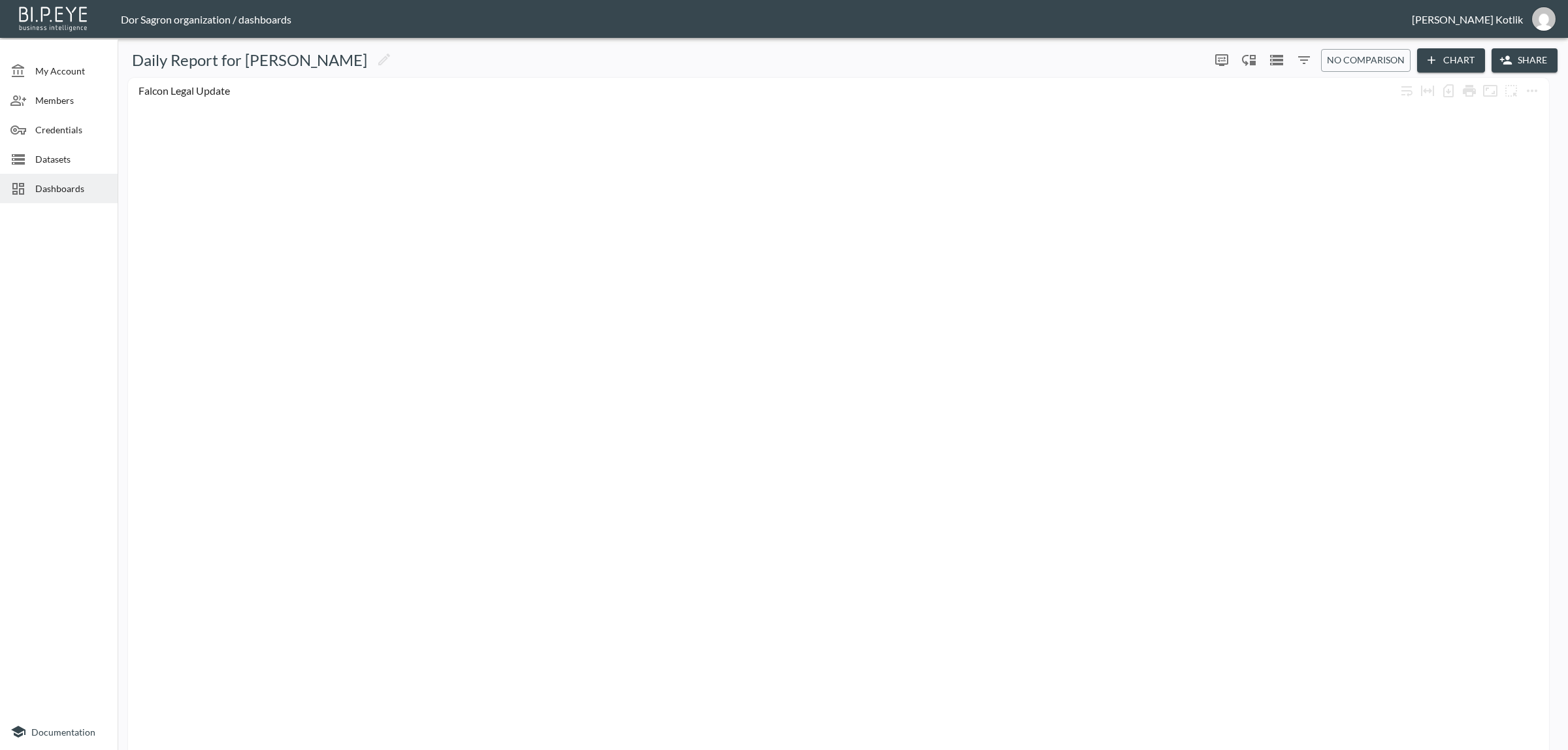
click at [903, 325] on div at bounding box center [838, 432] width 1408 height 651
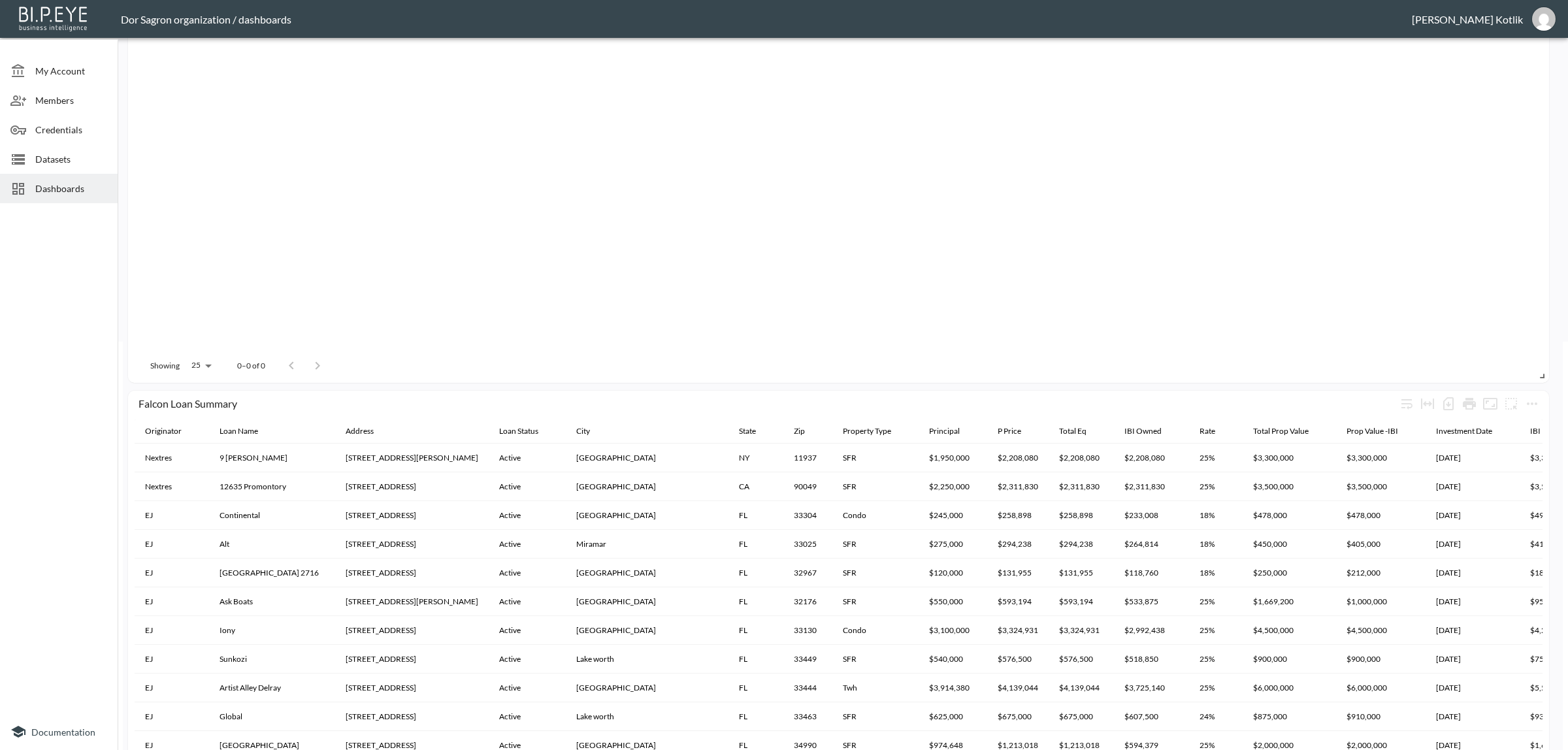
click at [187, 363] on body "BI.P.EYE, Interactive Analytics Dashboards - app Dor Sagron organization / dash…" at bounding box center [784, 375] width 1568 height 750
click at [192, 455] on li "100" at bounding box center [200, 463] width 51 height 24
type input "100"
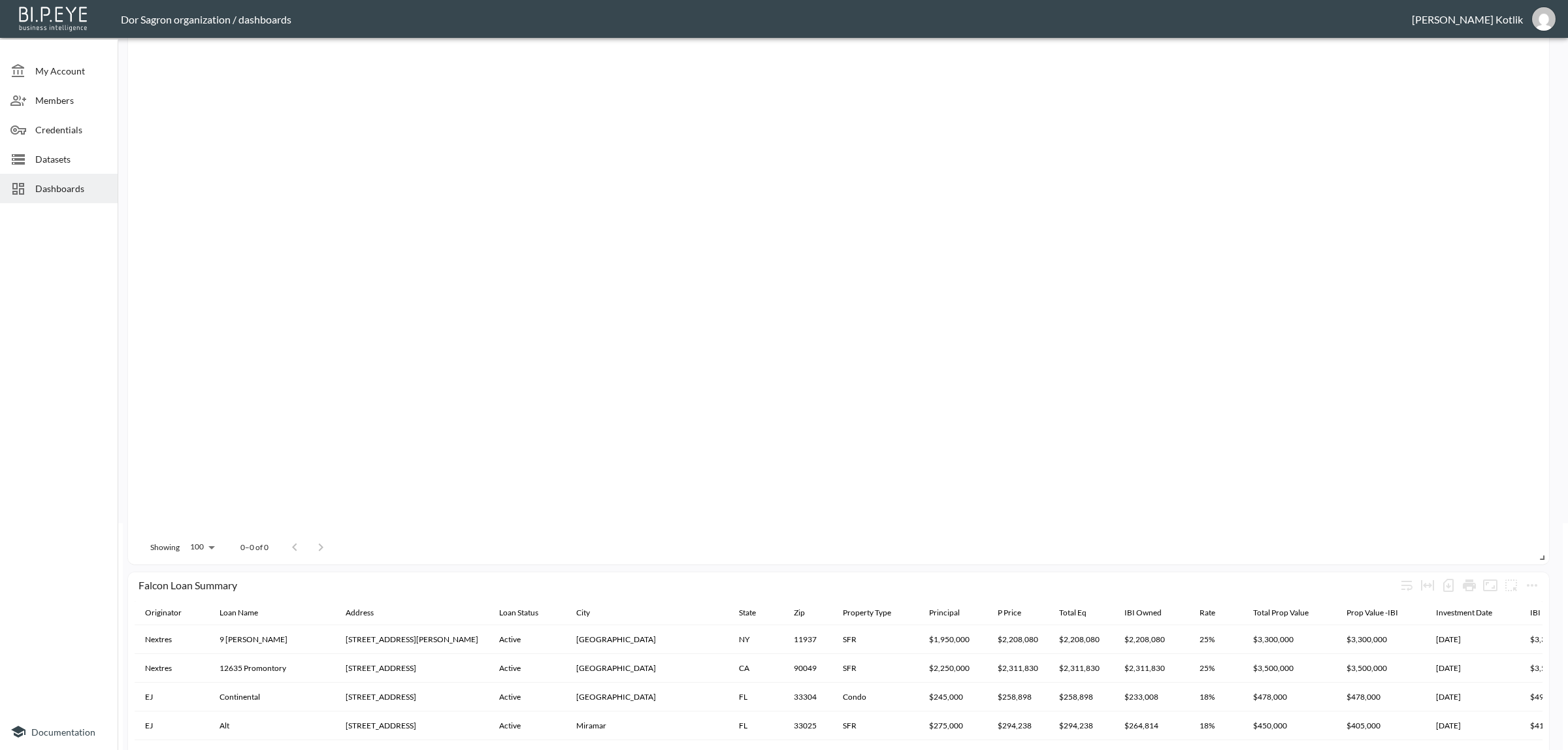
scroll to position [0, 0]
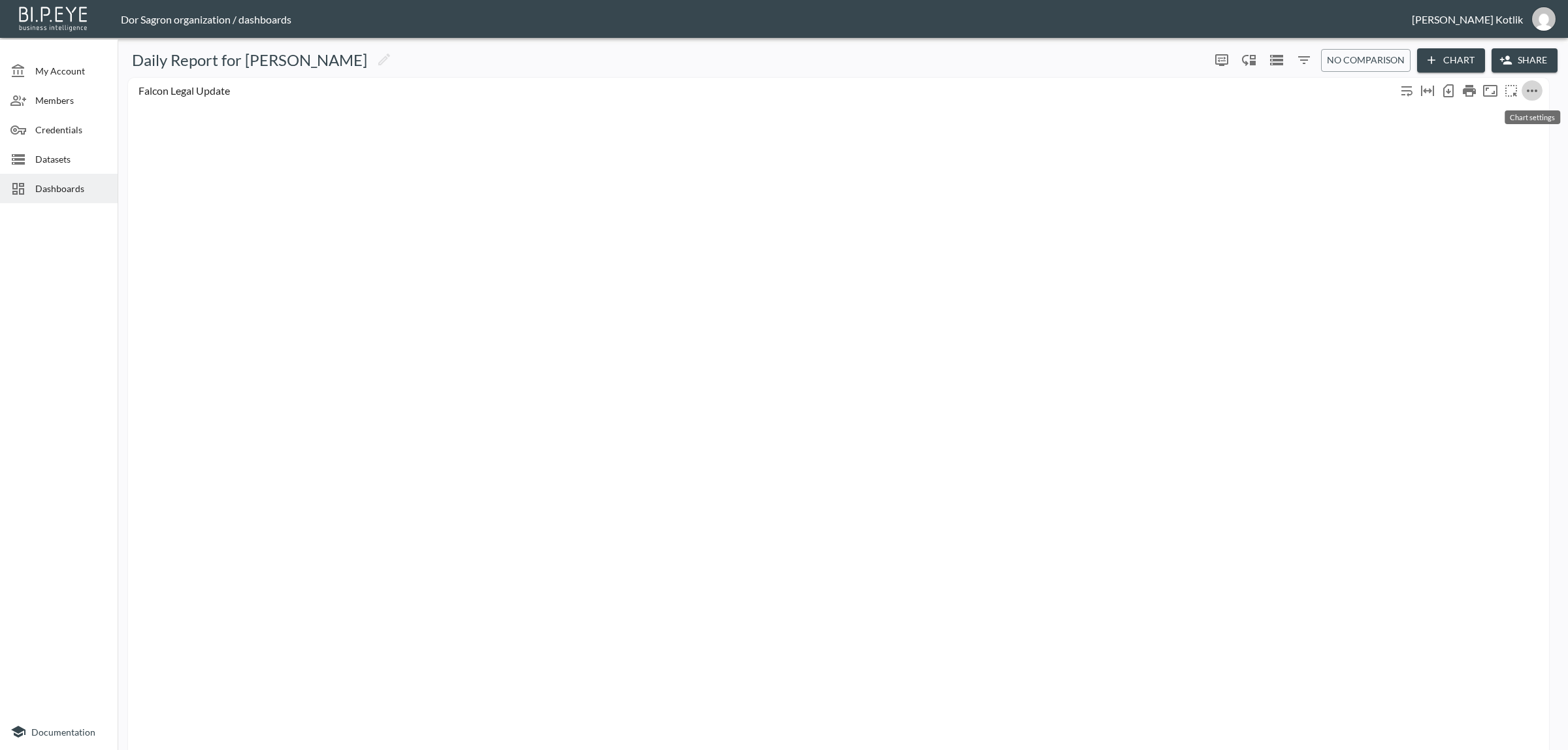
click at [1532, 94] on icon "more" at bounding box center [1532, 91] width 16 height 16
click at [1513, 114] on li "Edit" at bounding box center [1502, 115] width 101 height 24
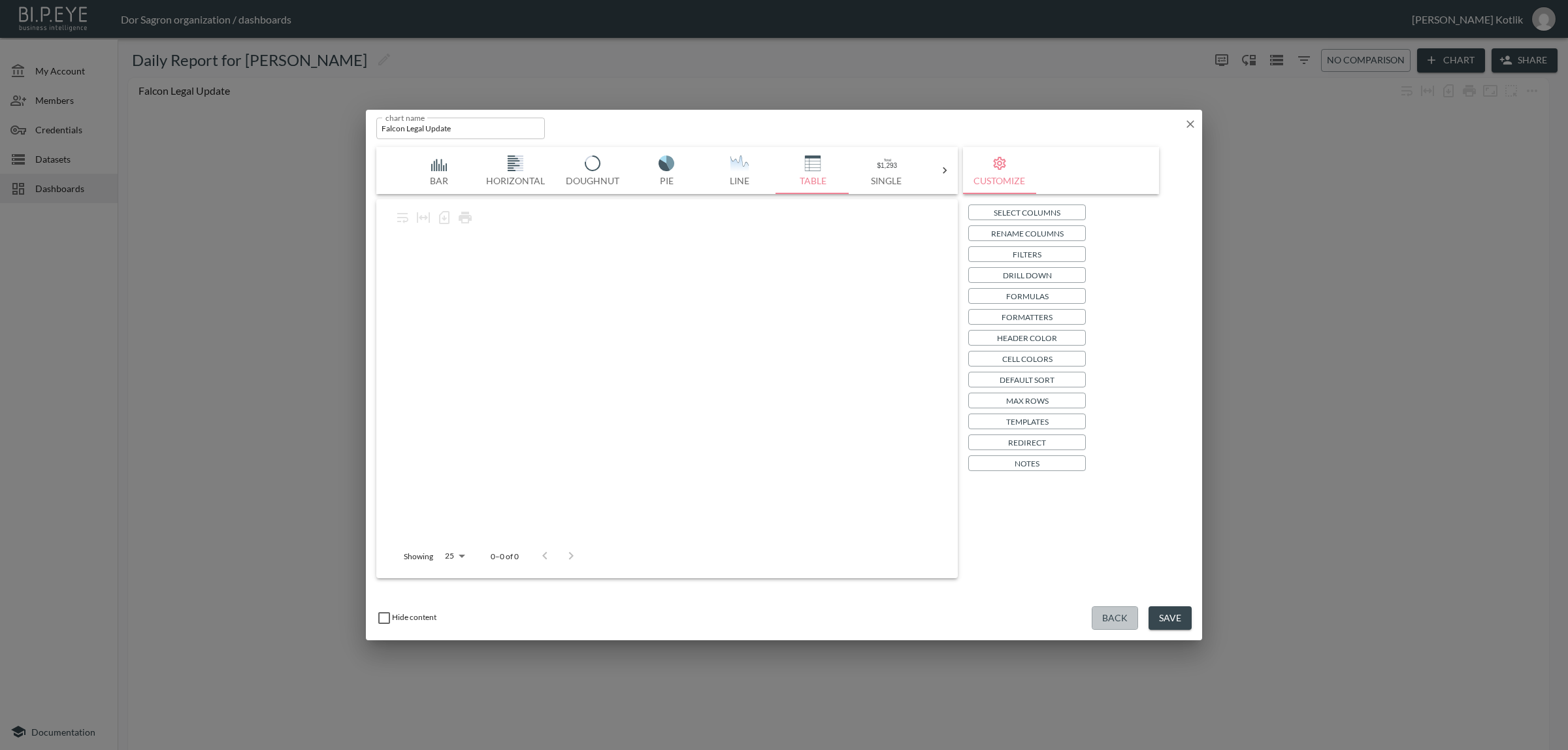
drag, startPoint x: 1108, startPoint y: 615, endPoint x: 928, endPoint y: 496, distance: 215.8
click at [1108, 615] on button "Back" at bounding box center [1115, 619] width 47 height 24
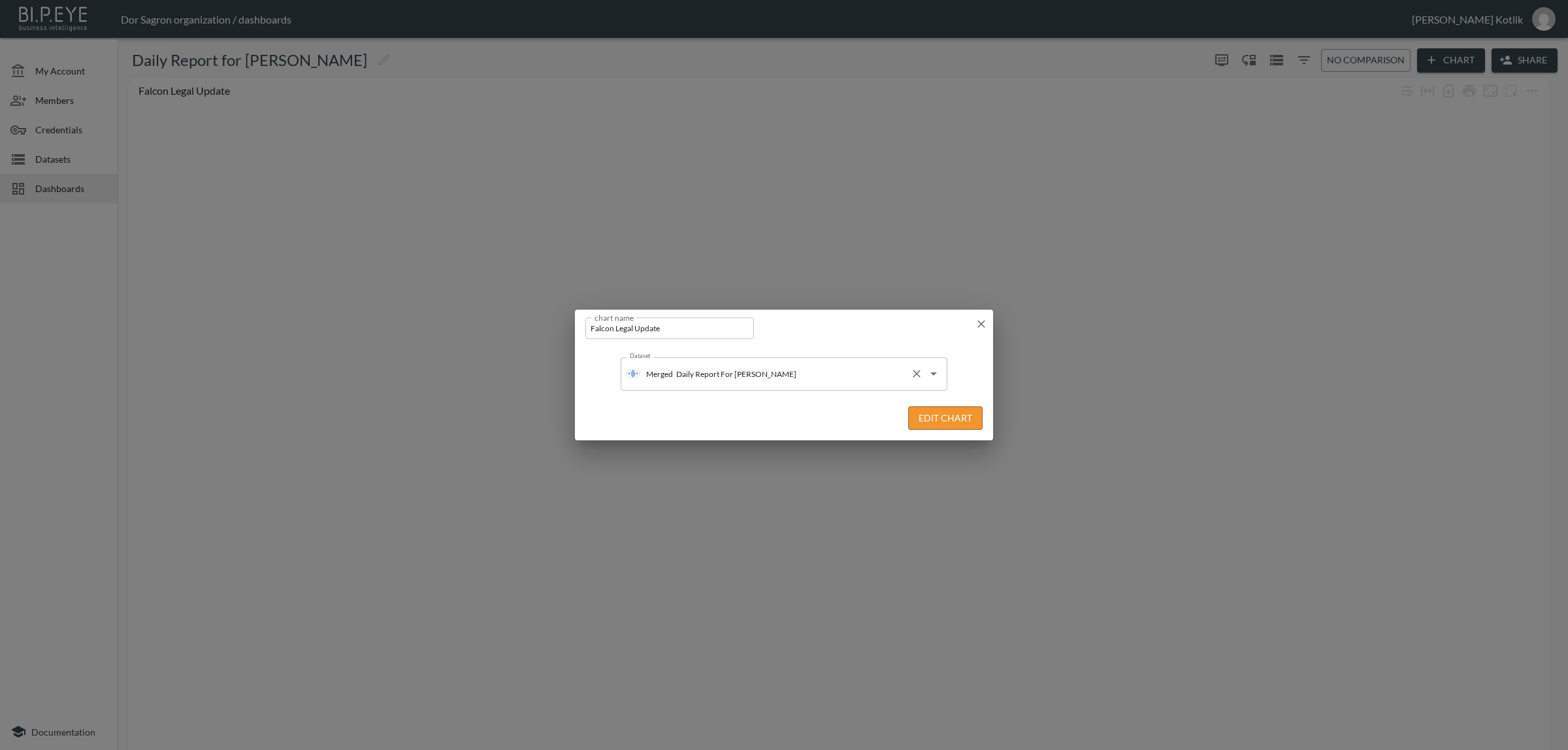
click at [742, 374] on input "Daily Report For Amir" at bounding box center [788, 373] width 232 height 21
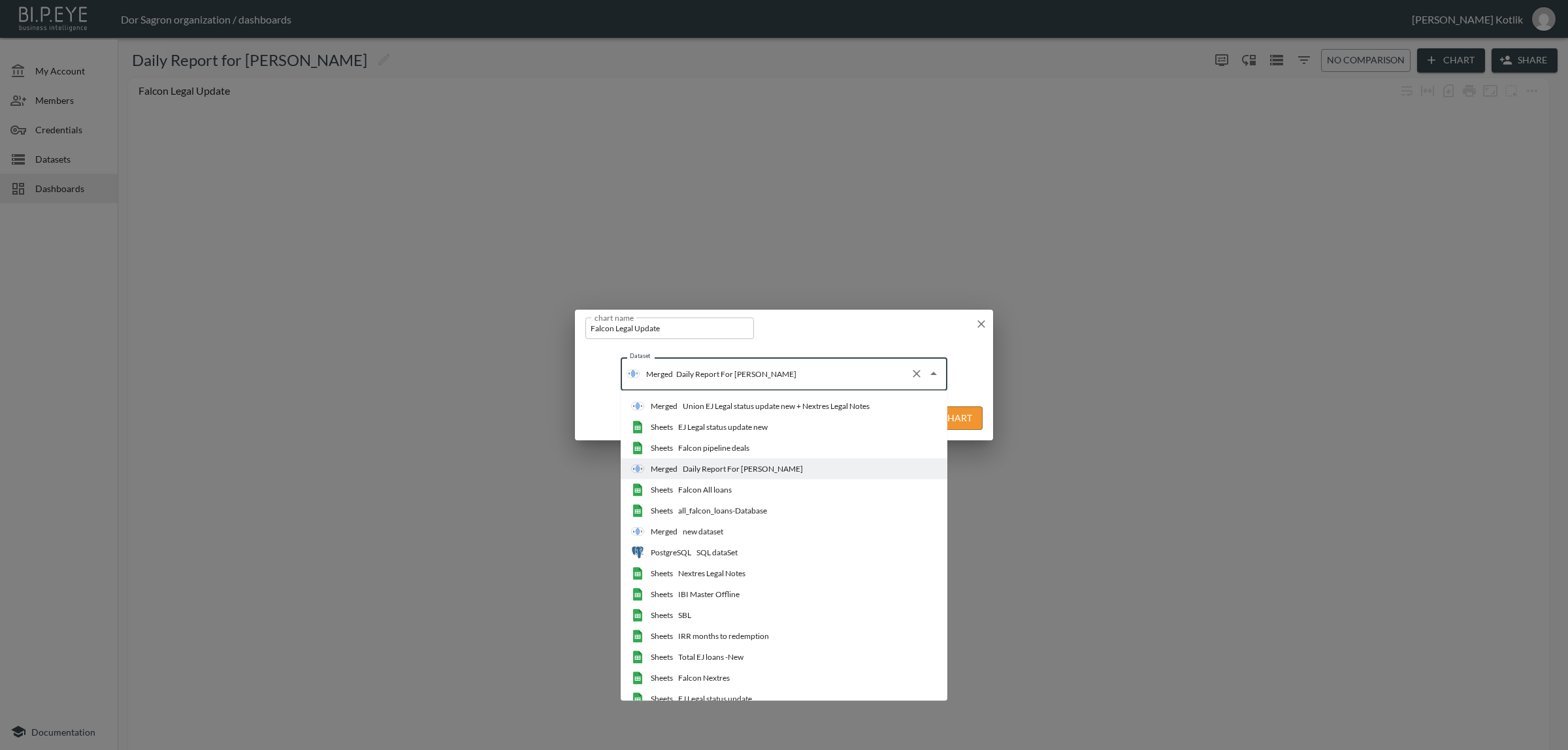
drag, startPoint x: 742, startPoint y: 409, endPoint x: 766, endPoint y: 404, distance: 24.5
click at [742, 409] on div "Union EJ Legal status update new + Nextres Legal Notes" at bounding box center [777, 407] width 187 height 12
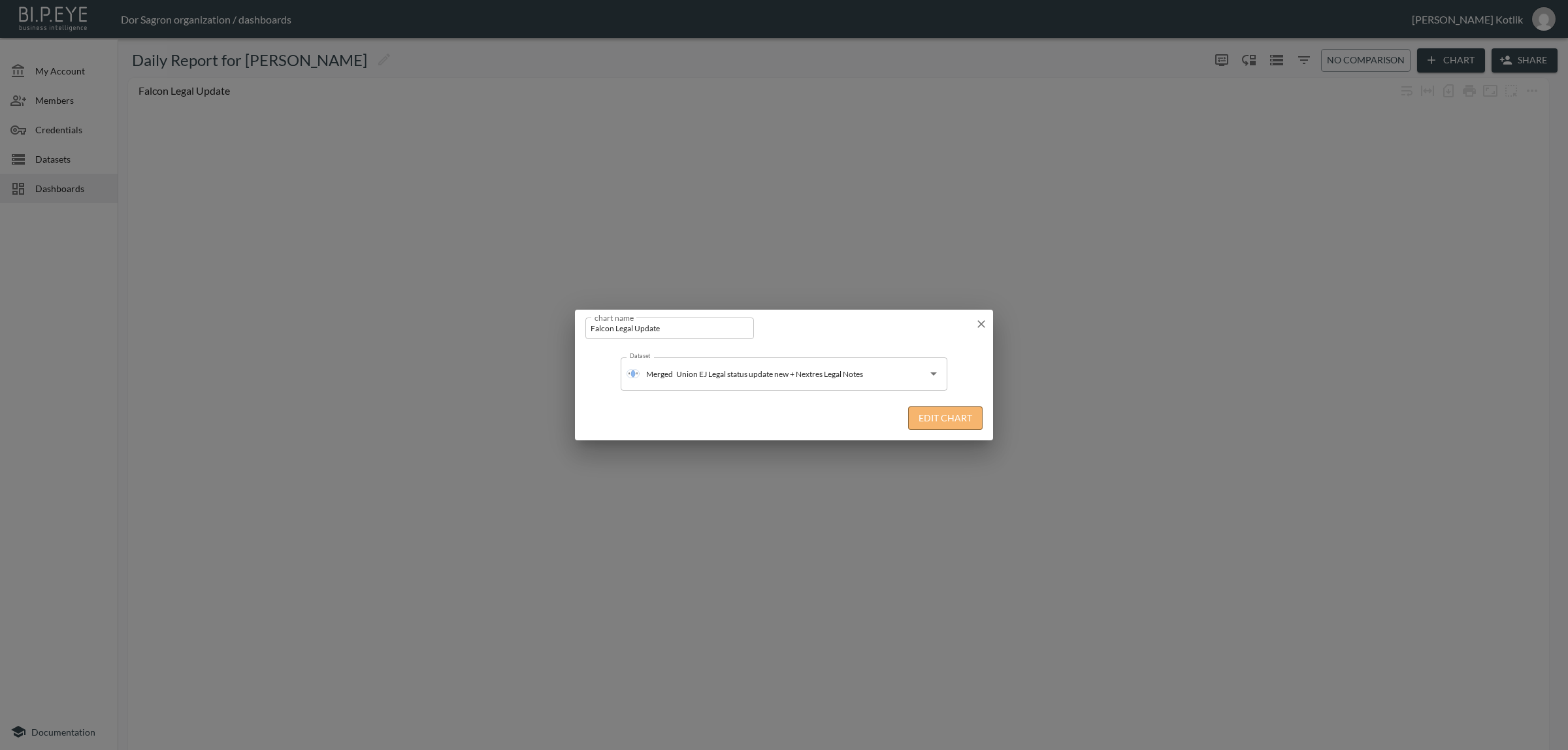
click at [952, 422] on button "Edit Chart" at bounding box center [945, 419] width 75 height 24
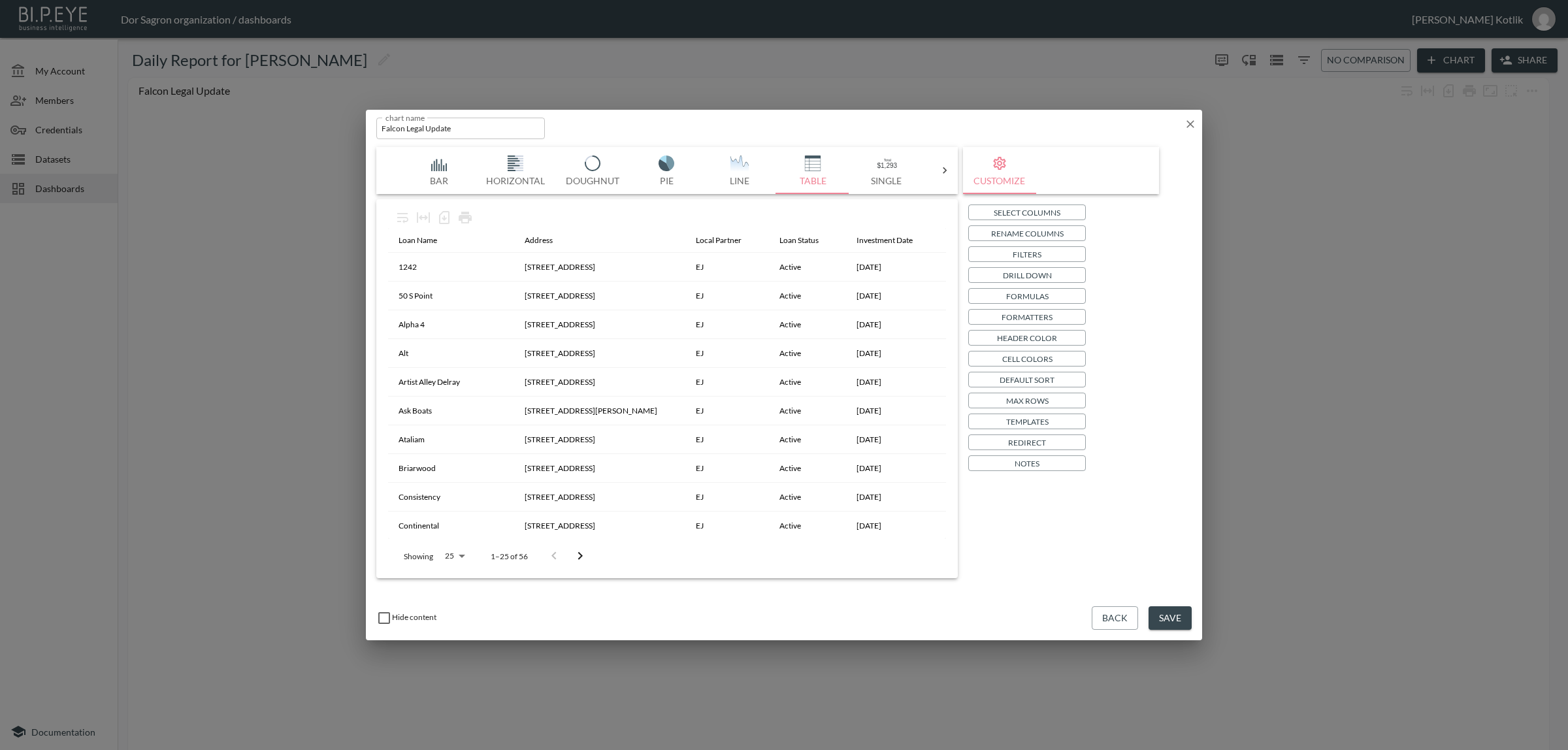
click at [1049, 214] on p "Select Columns" at bounding box center [1026, 213] width 67 height 14
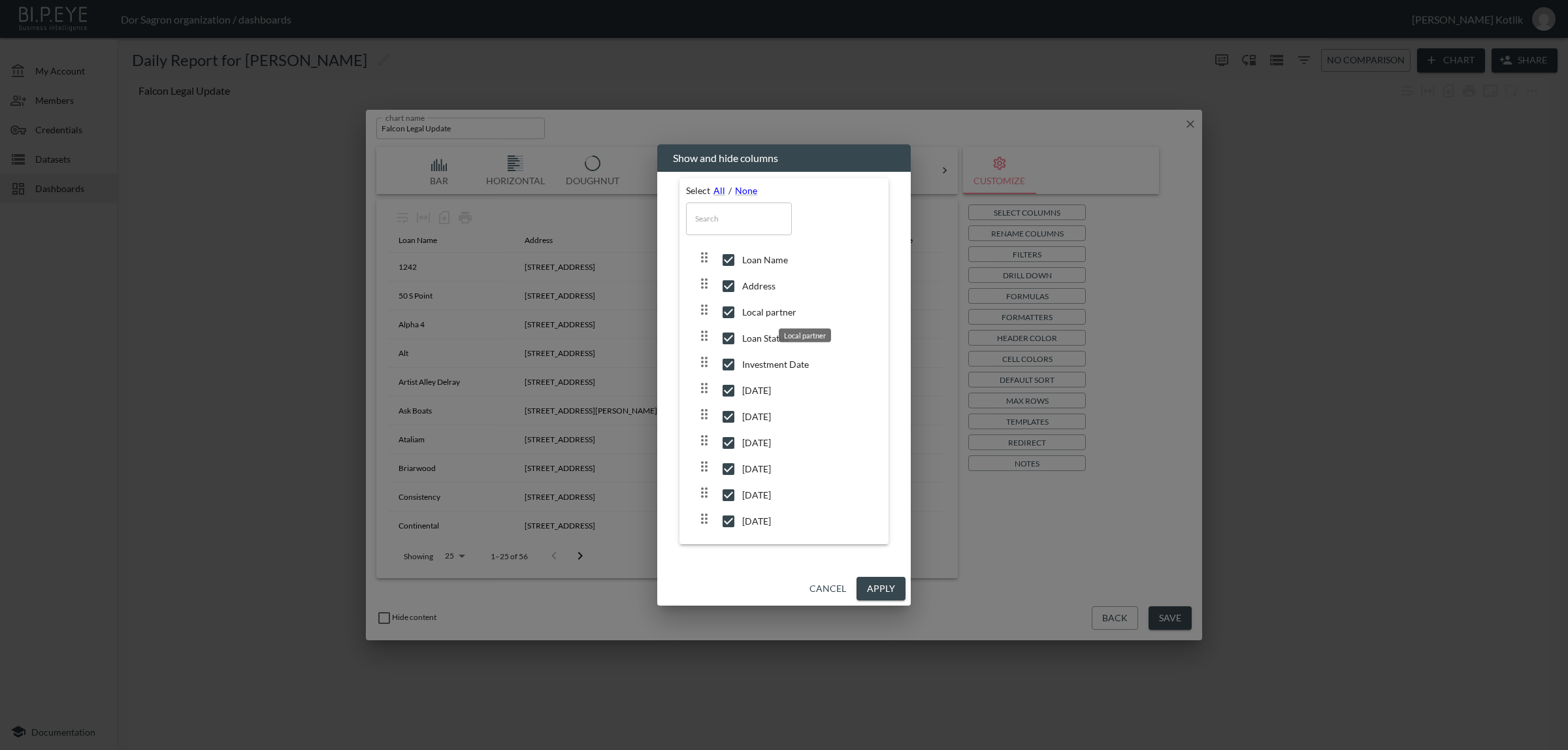
click at [768, 315] on span "Local partner" at bounding box center [806, 311] width 129 height 13
checkbox input "false"
click at [770, 328] on span "Local counsel" at bounding box center [806, 321] width 129 height 13
checkbox input "true"
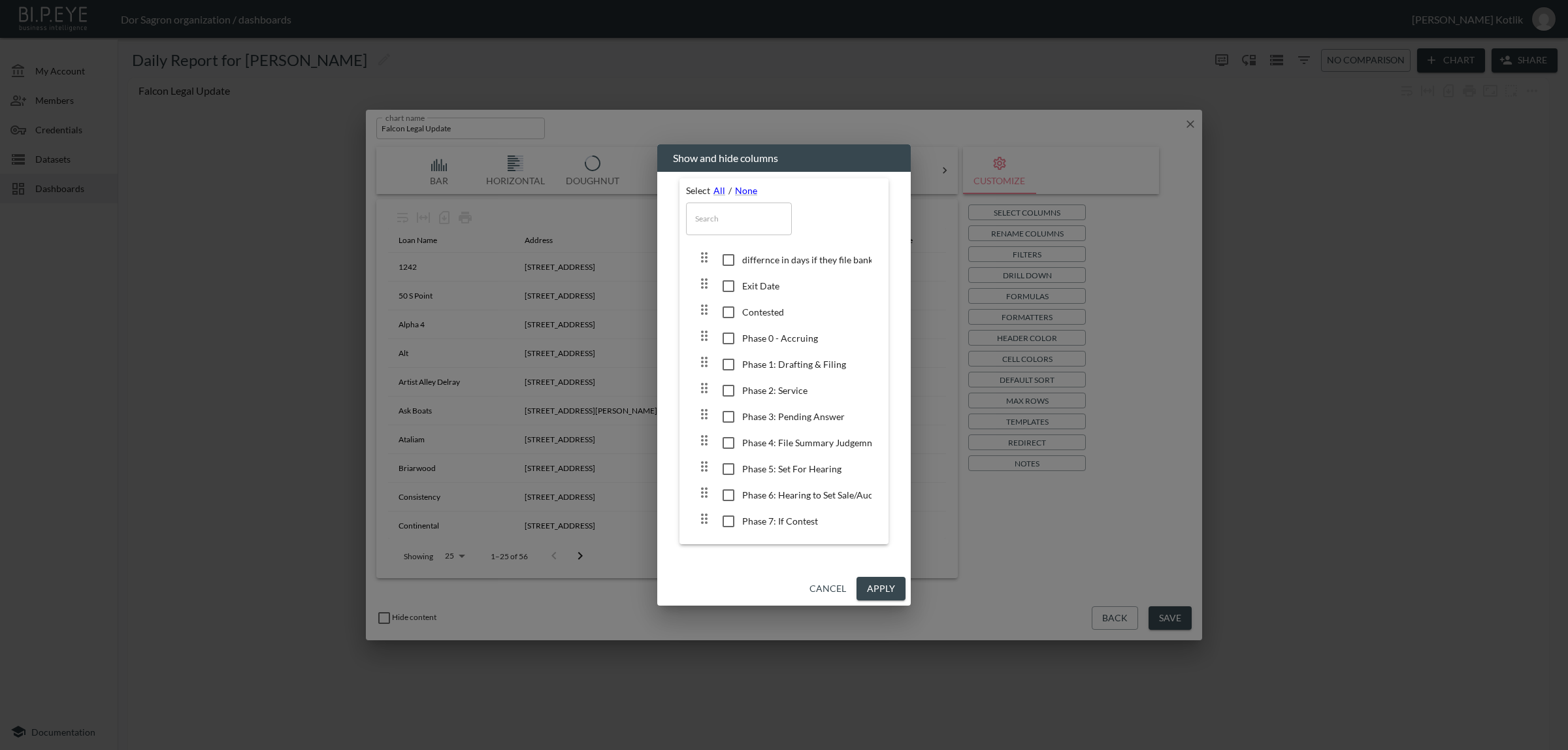
scroll to position [2985, 0]
click at [882, 580] on button "Apply" at bounding box center [880, 589] width 49 height 24
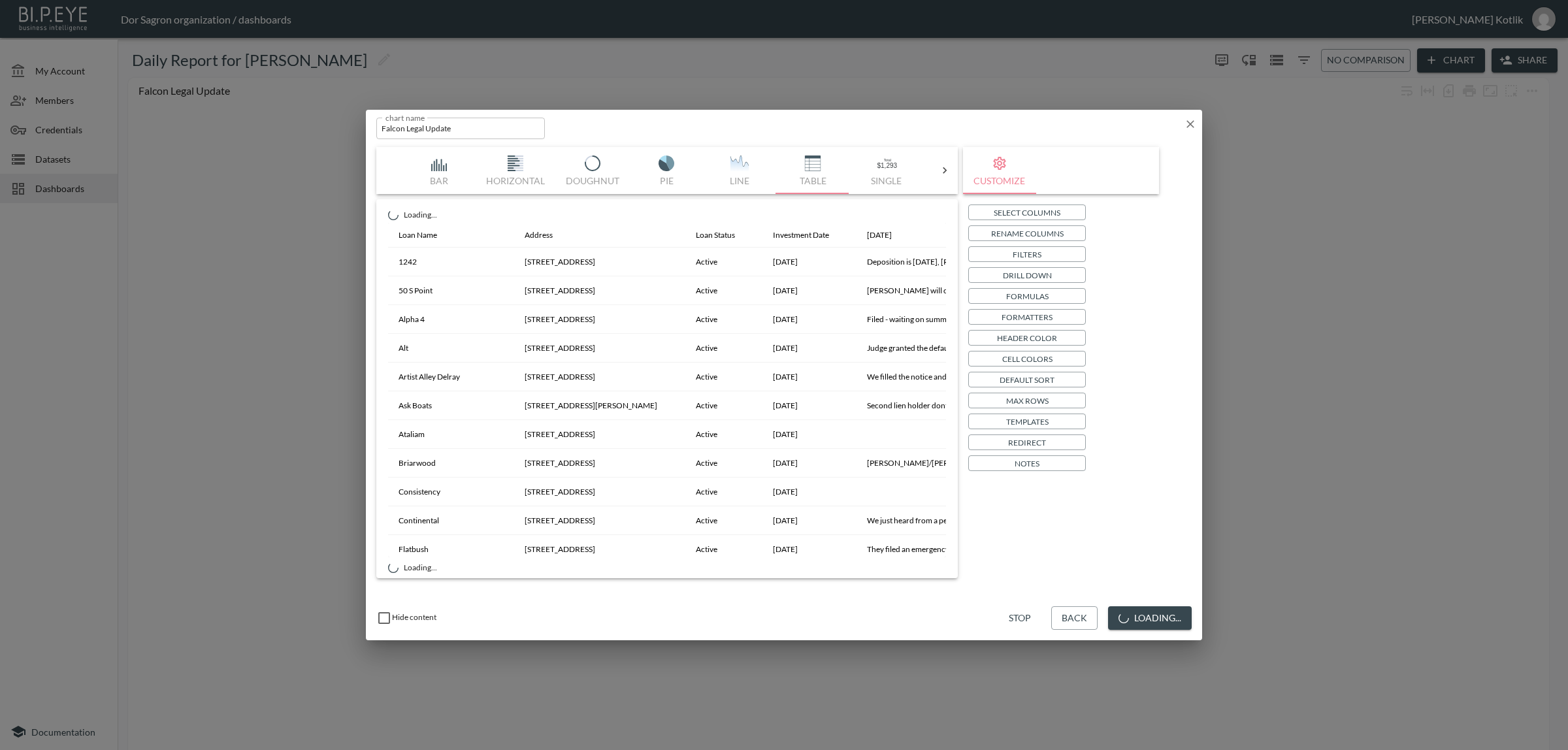
click at [1037, 257] on p "Filters" at bounding box center [1026, 255] width 29 height 14
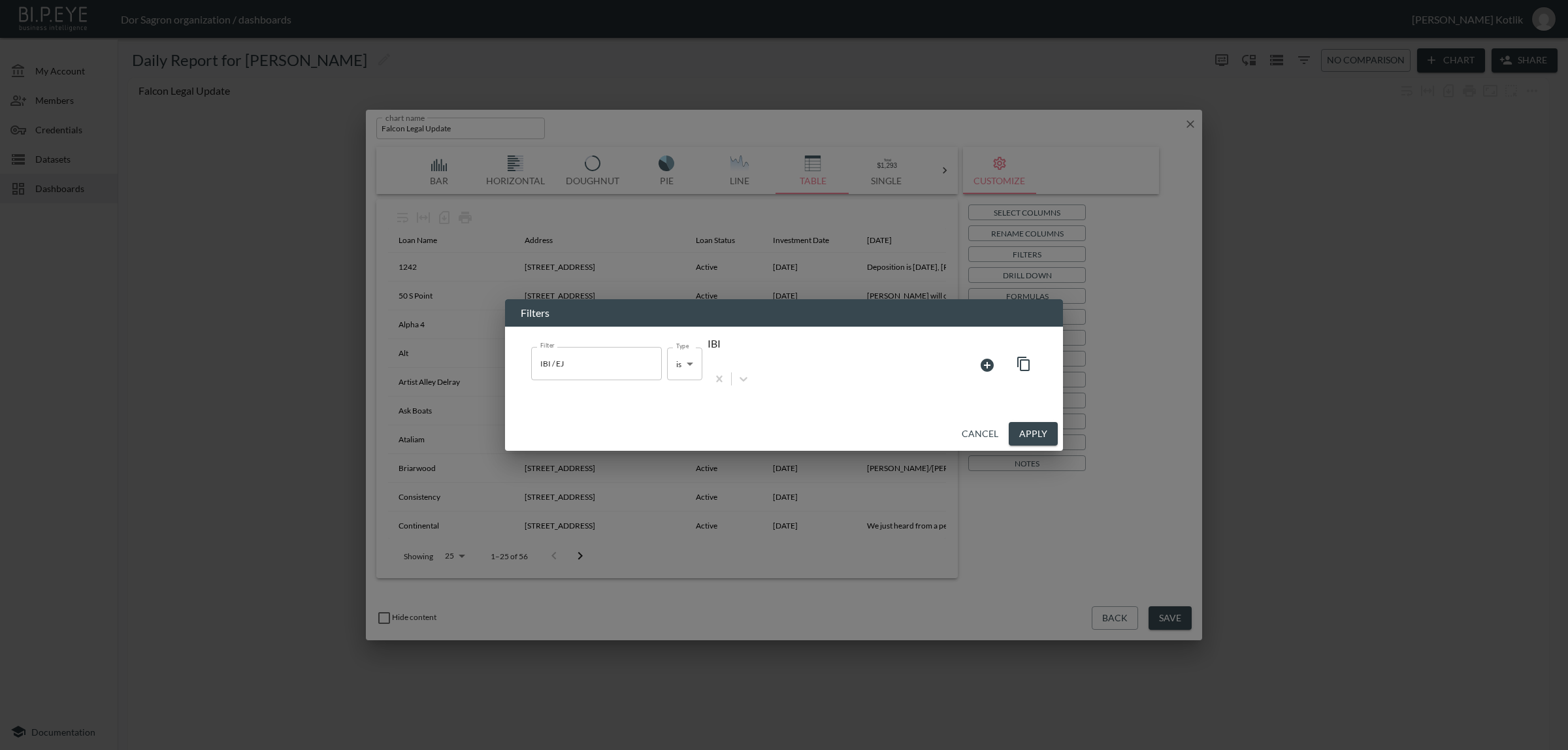
drag, startPoint x: 1040, startPoint y: 422, endPoint x: 1031, endPoint y: 416, distance: 10.8
click at [1039, 422] on button "Apply" at bounding box center [1032, 434] width 49 height 24
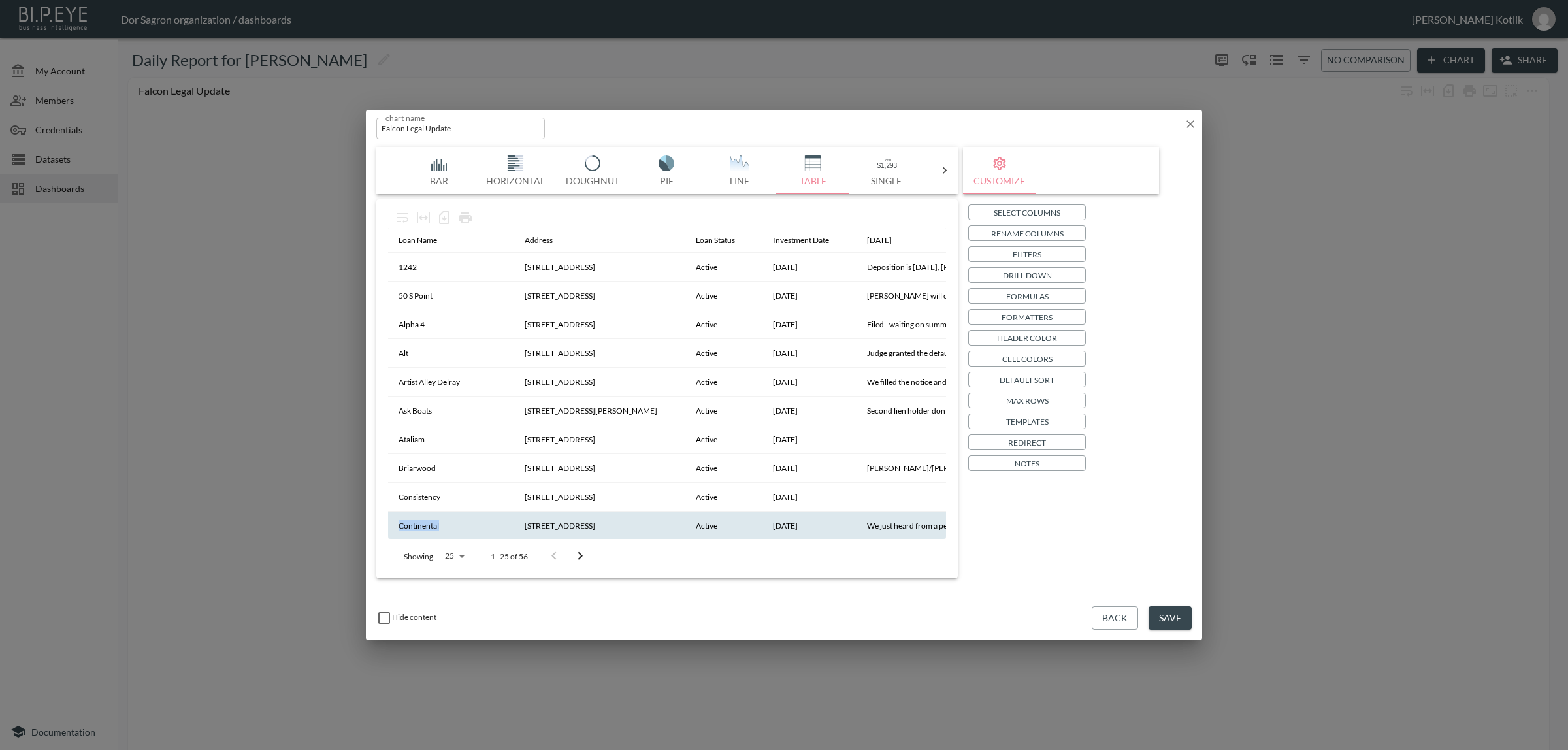
scroll to position [20, 0]
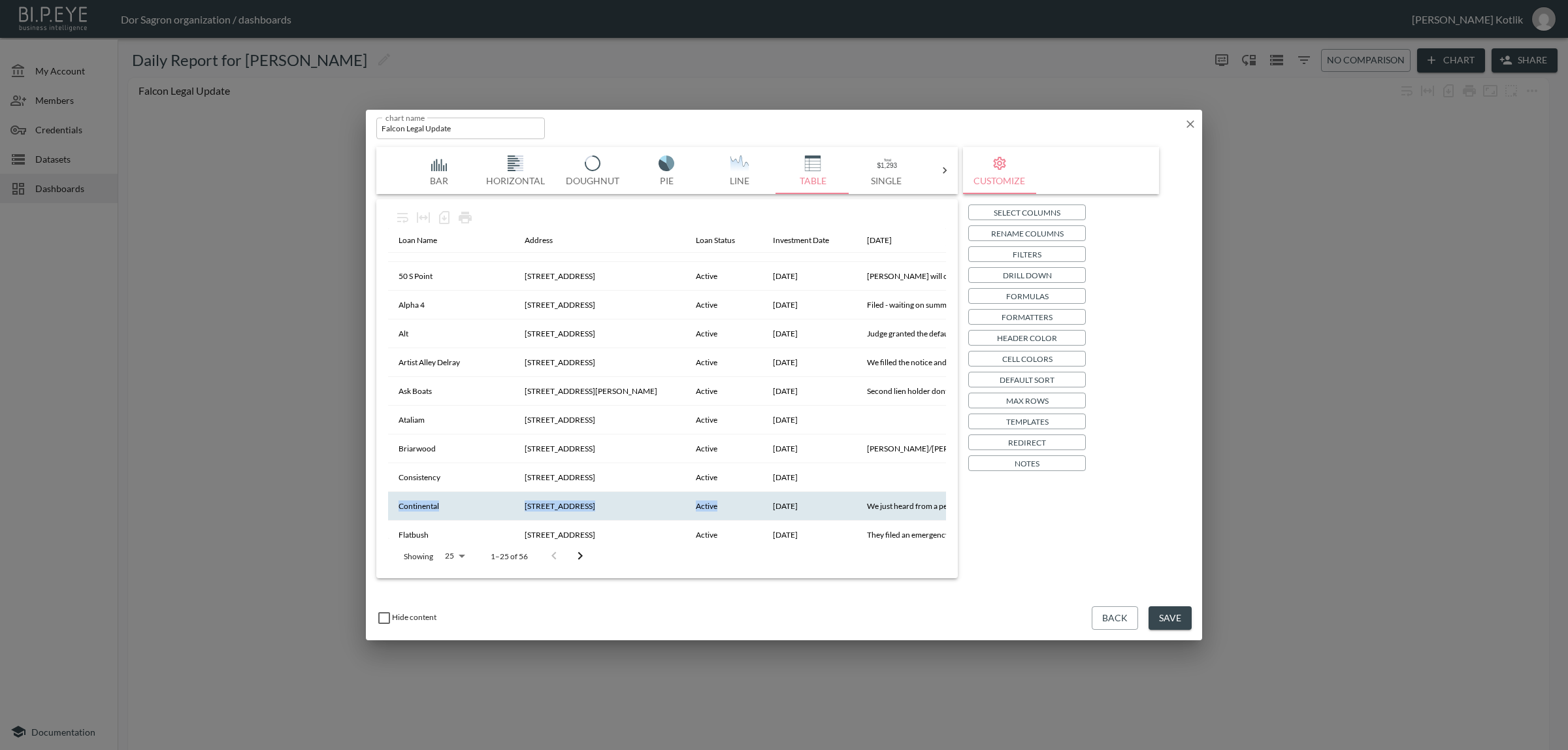
drag, startPoint x: 394, startPoint y: 532, endPoint x: 671, endPoint y: 507, distance: 278.1
drag, startPoint x: 882, startPoint y: 233, endPoint x: 475, endPoint y: 233, distance: 407.0
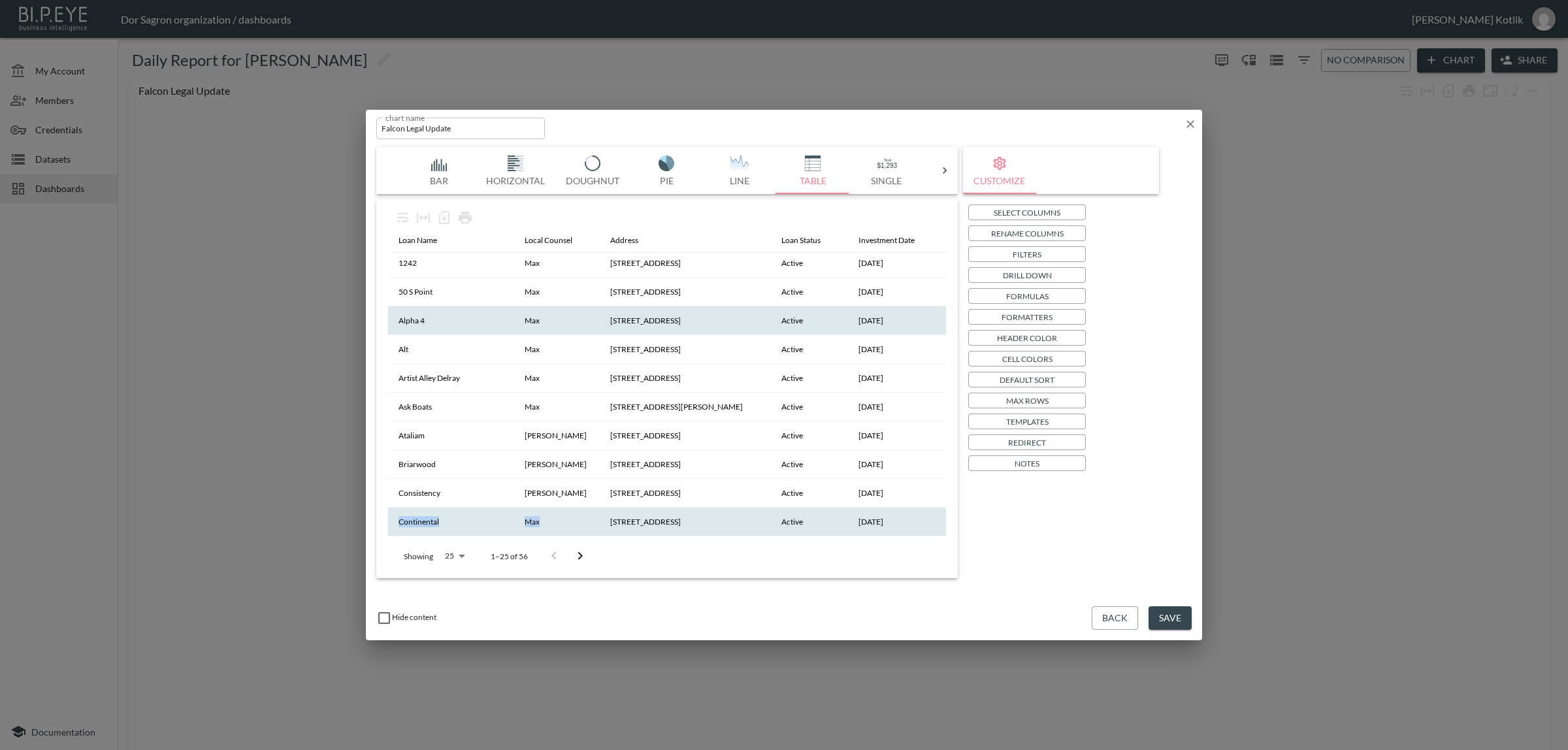
scroll to position [0, 0]
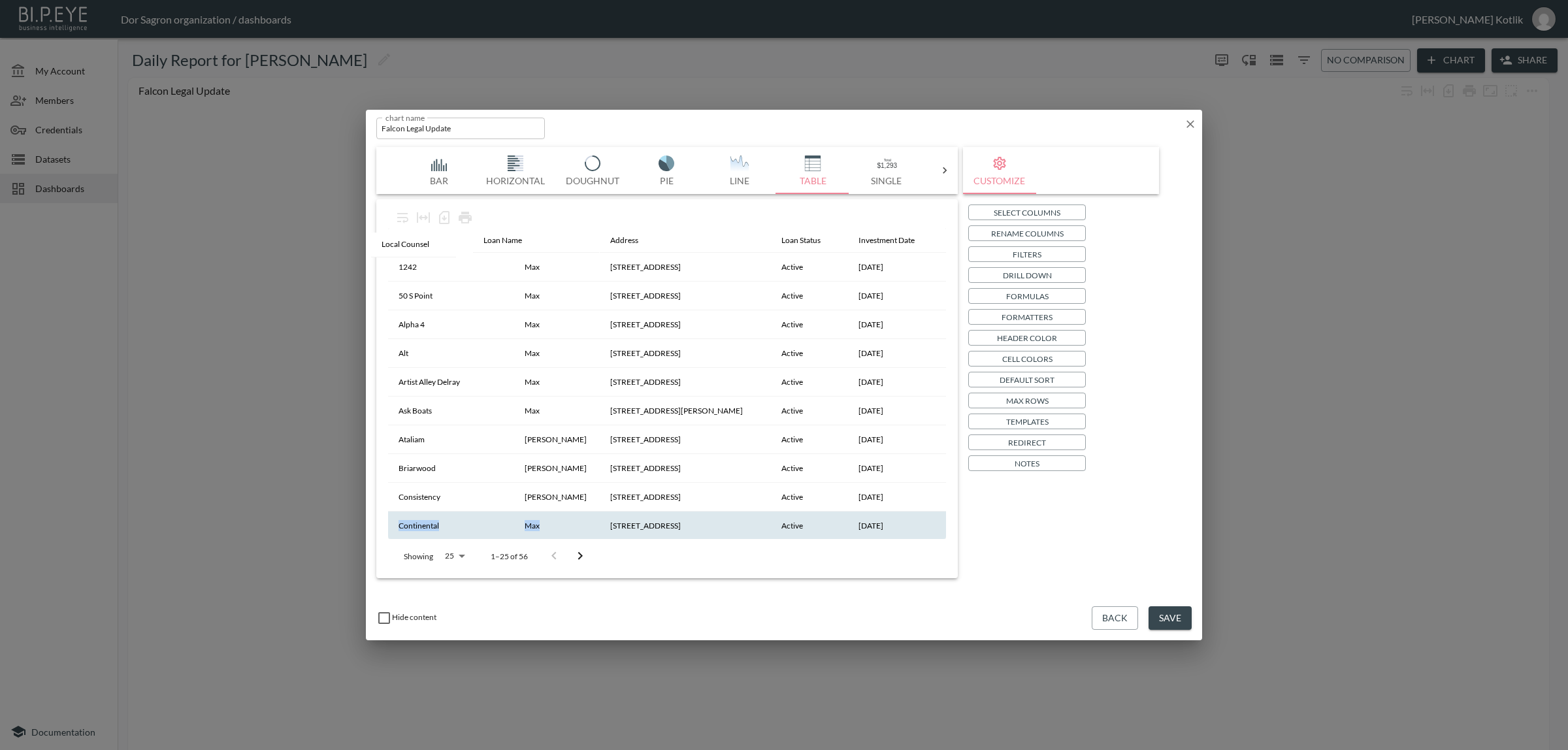
drag, startPoint x: 517, startPoint y: 242, endPoint x: 402, endPoint y: 247, distance: 115.1
click at [1157, 613] on button "Save" at bounding box center [1169, 619] width 43 height 24
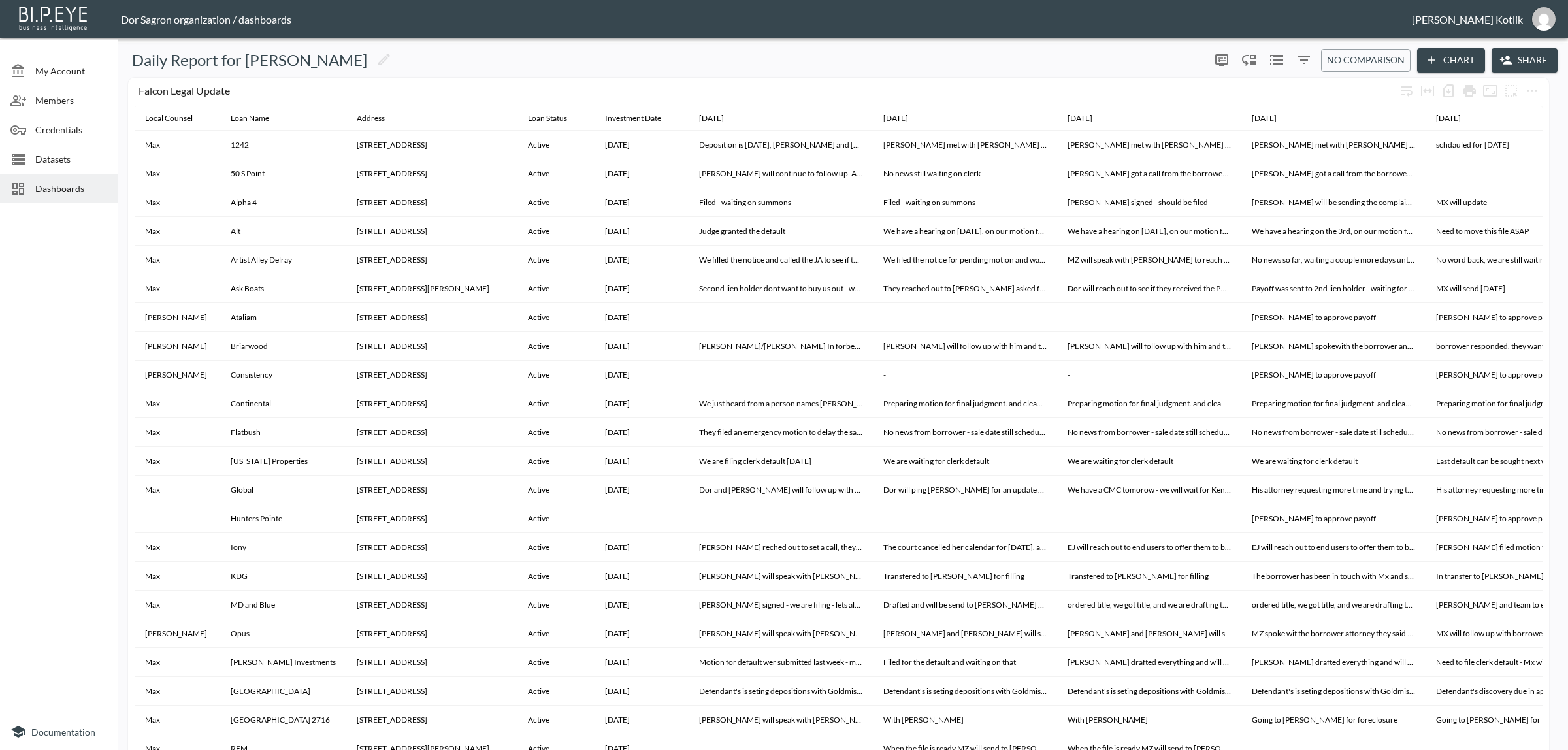
click at [1523, 59] on button "Share" at bounding box center [1524, 61] width 66 height 24
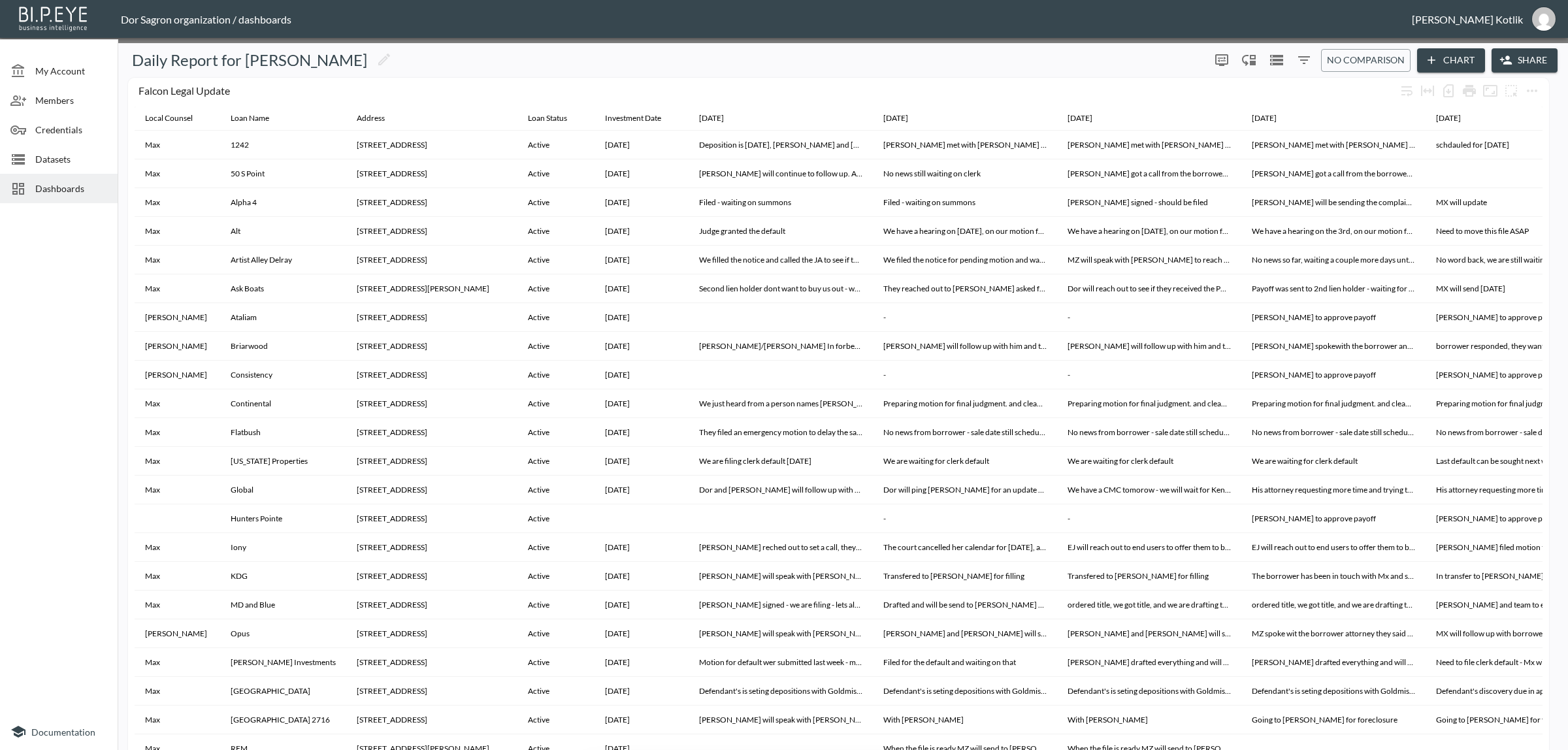
type textarea "<div>Body</div>"
drag, startPoint x: 497, startPoint y: 344, endPoint x: 391, endPoint y: 332, distance: 106.7
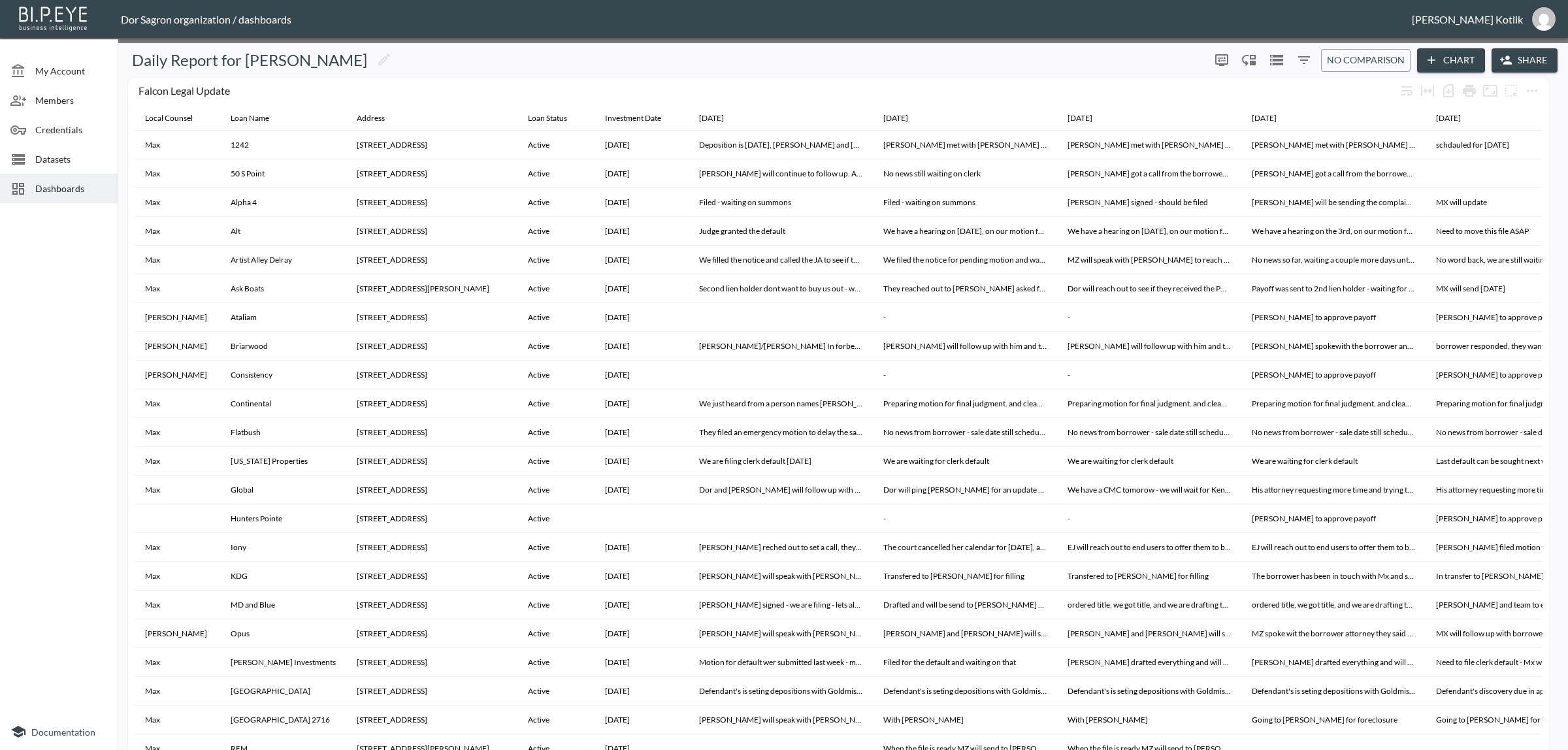
type input "dinak@ibi.co.il"
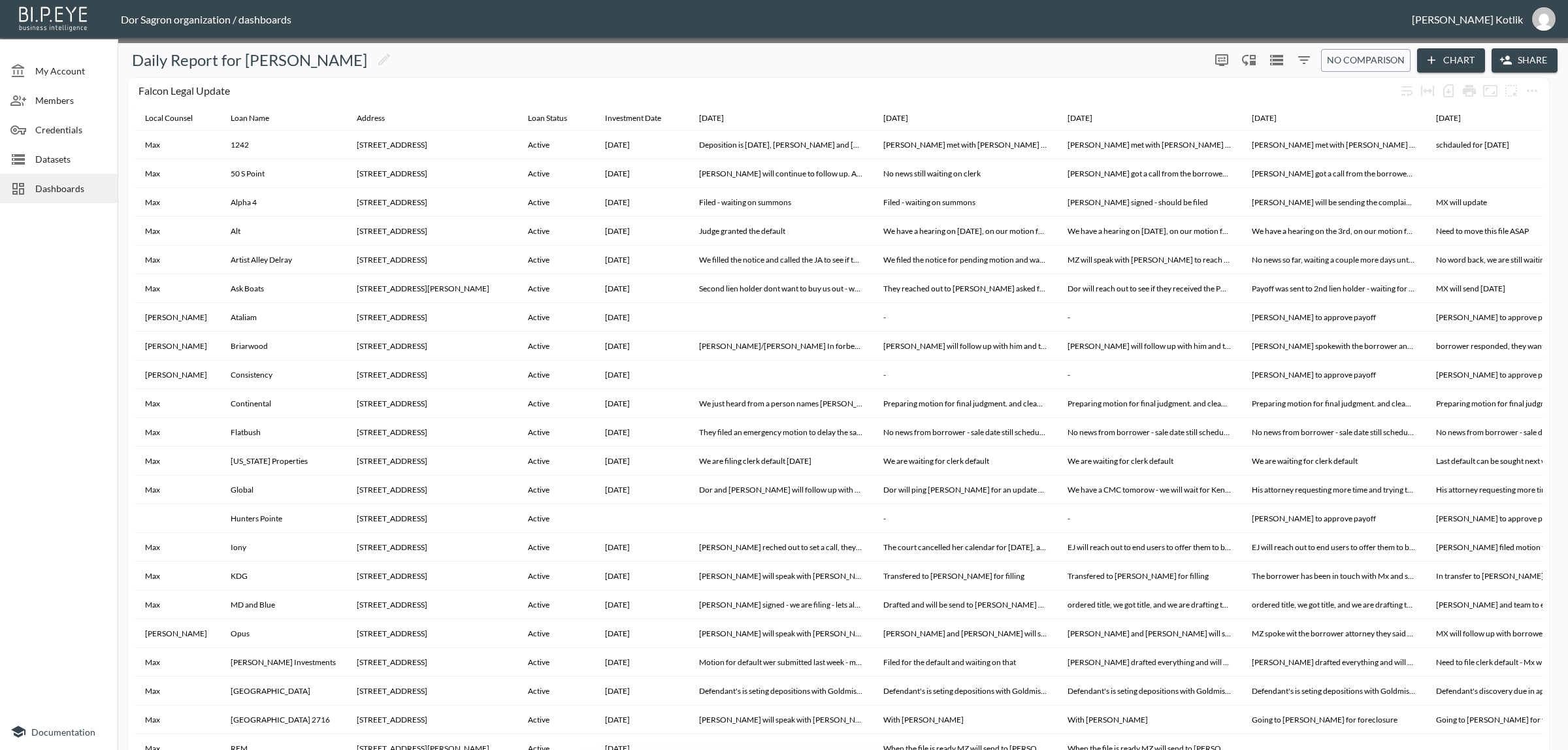
scroll to position [0, 0]
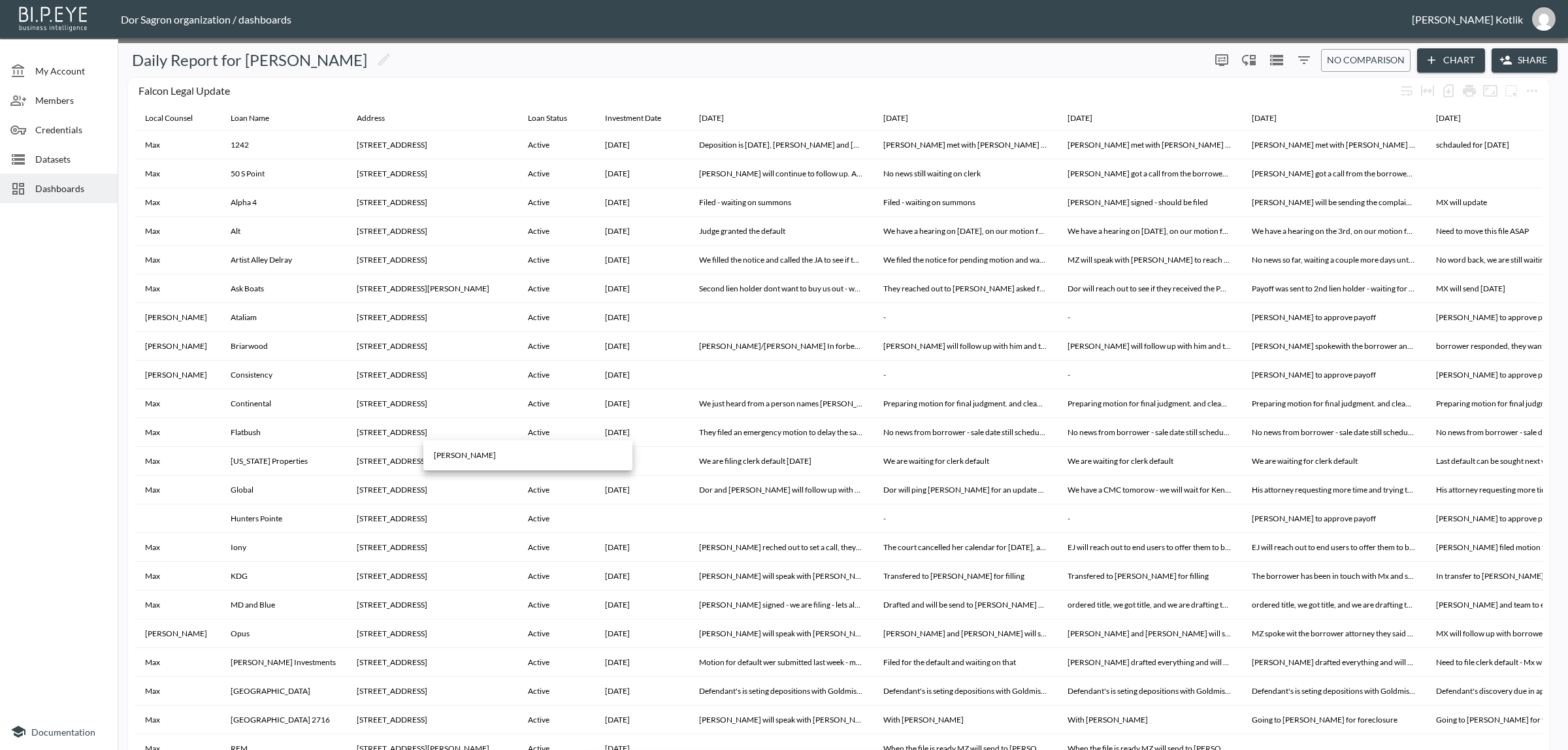
click at [471, 406] on body "BI.P.EYE, Interactive Analytics Dashboards - app Dor Sagron organization / dash…" at bounding box center [784, 375] width 1568 height 750
click at [469, 457] on li "Amir" at bounding box center [528, 456] width 209 height 20
type input "f8c67817-c481-445d-96ea-4bdb055c6b6d"
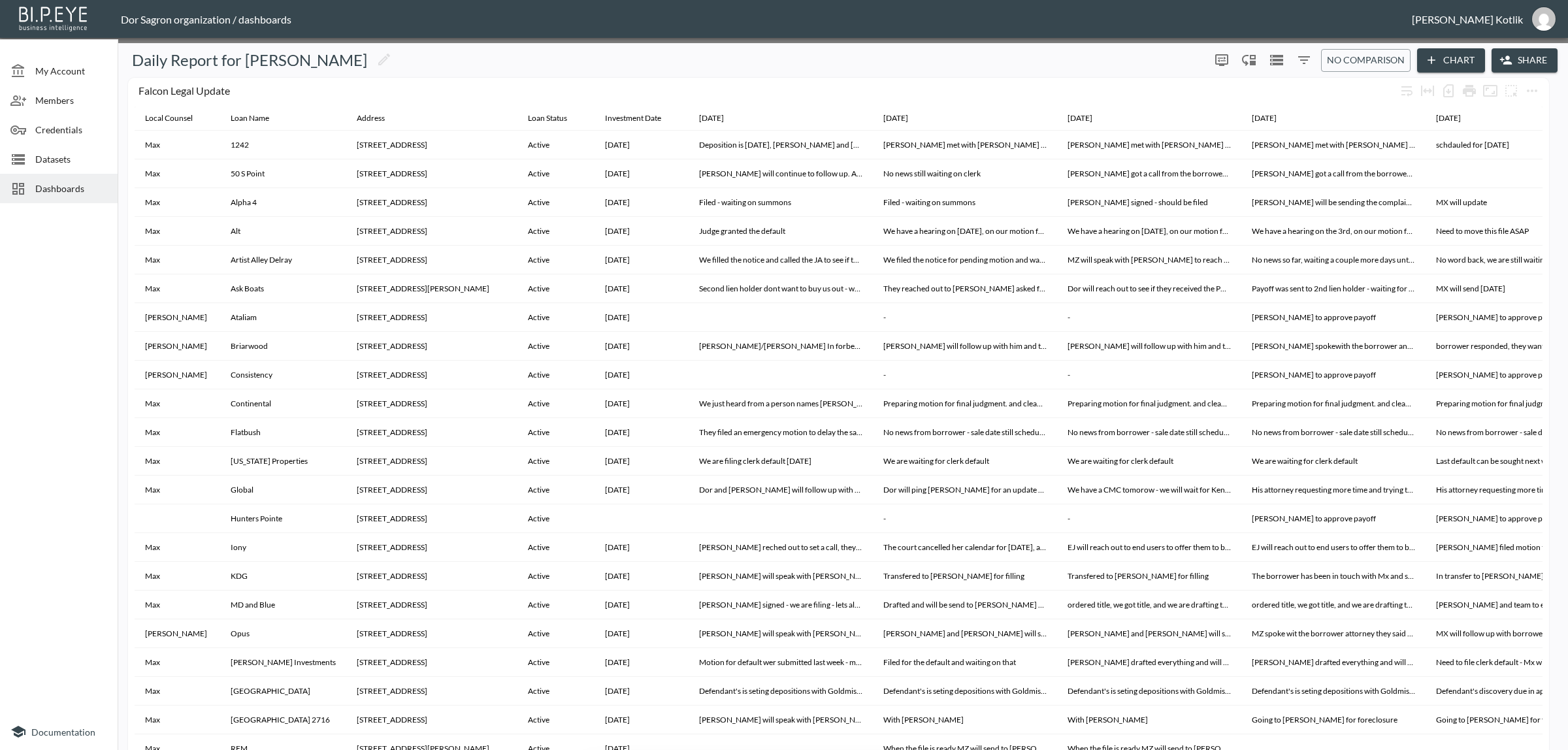
type input "Dinak@ibi.co.il"
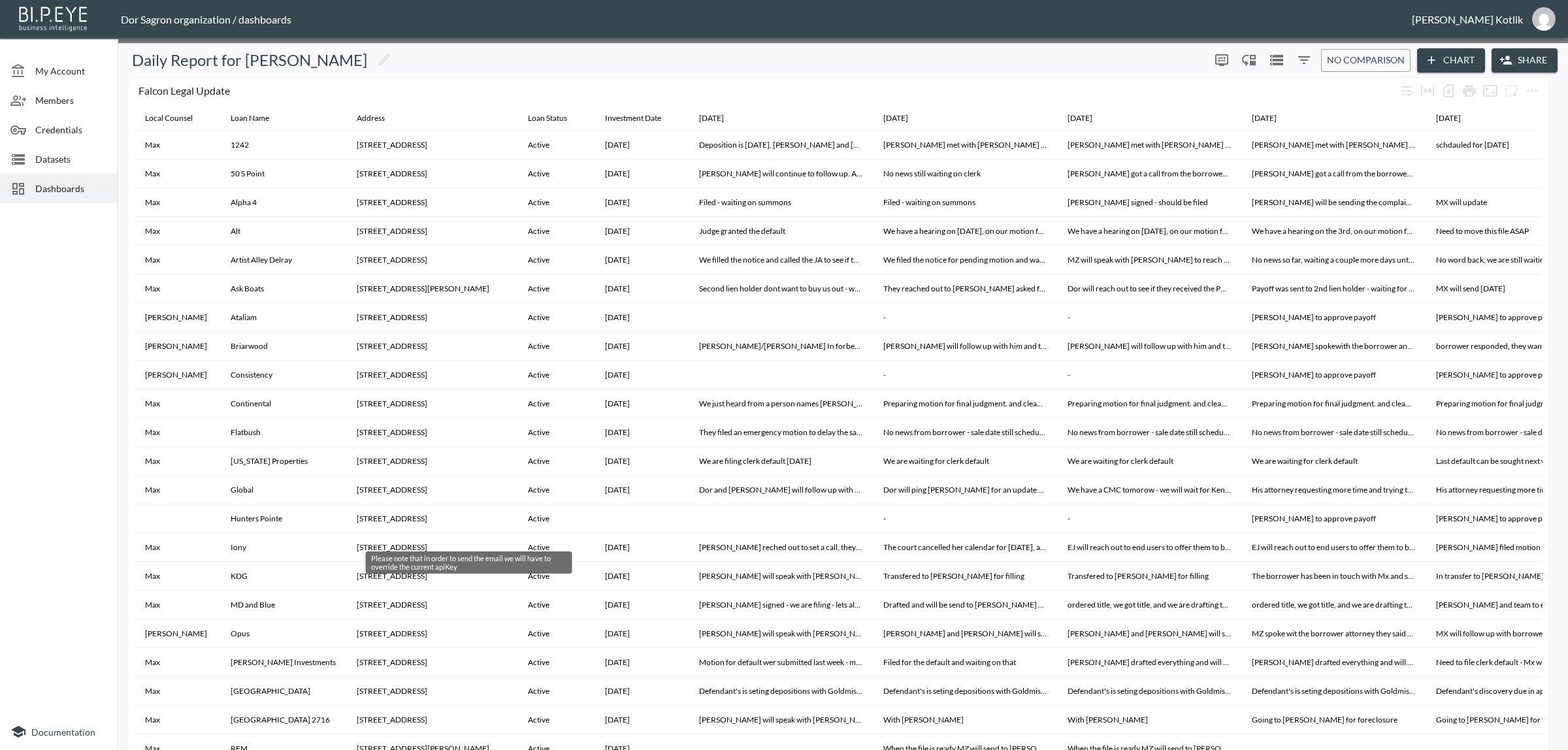
type textarea "<div>Body</div>"
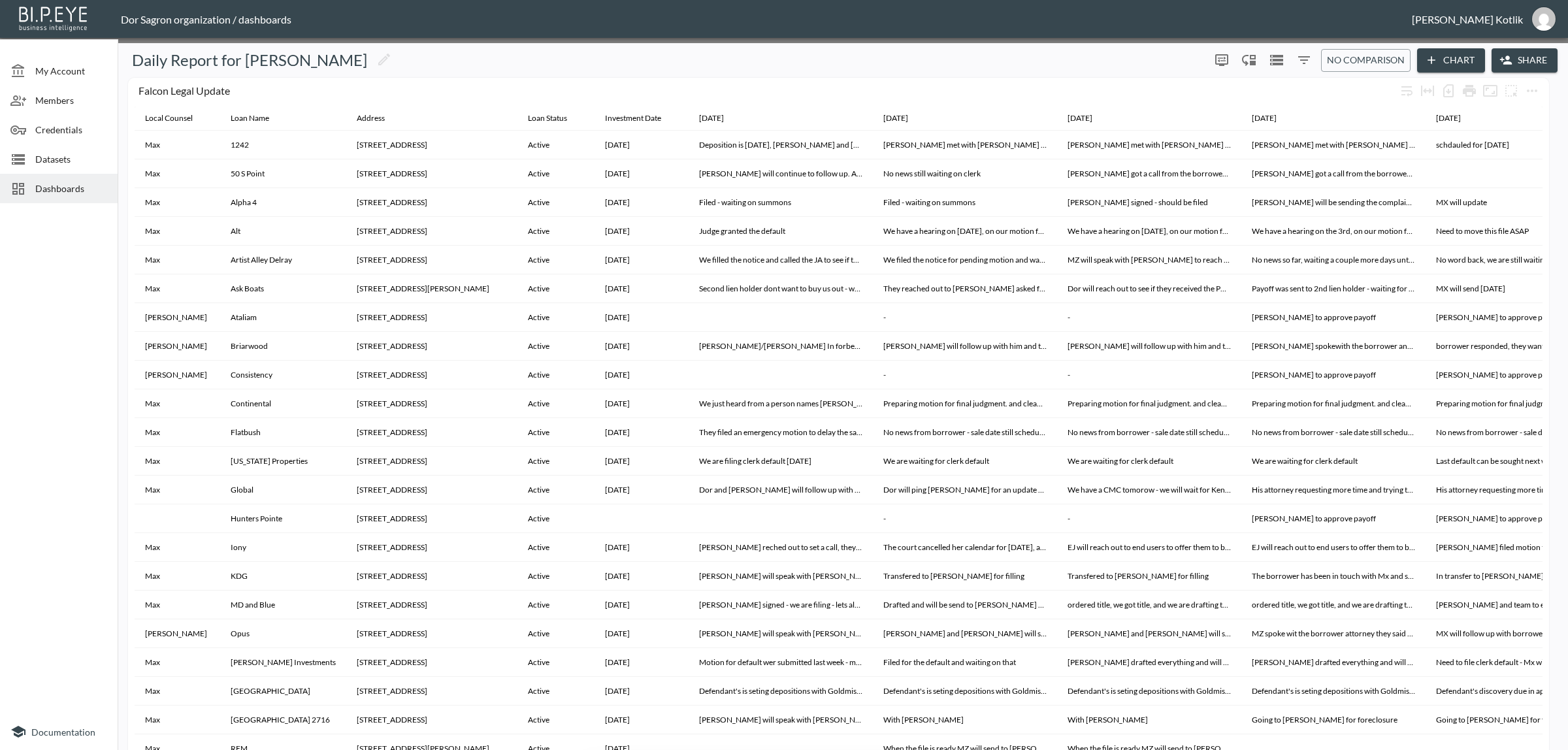
drag, startPoint x: 528, startPoint y: 338, endPoint x: 403, endPoint y: 332, distance: 125.1
drag, startPoint x: 548, startPoint y: 288, endPoint x: 286, endPoint y: 281, distance: 262.1
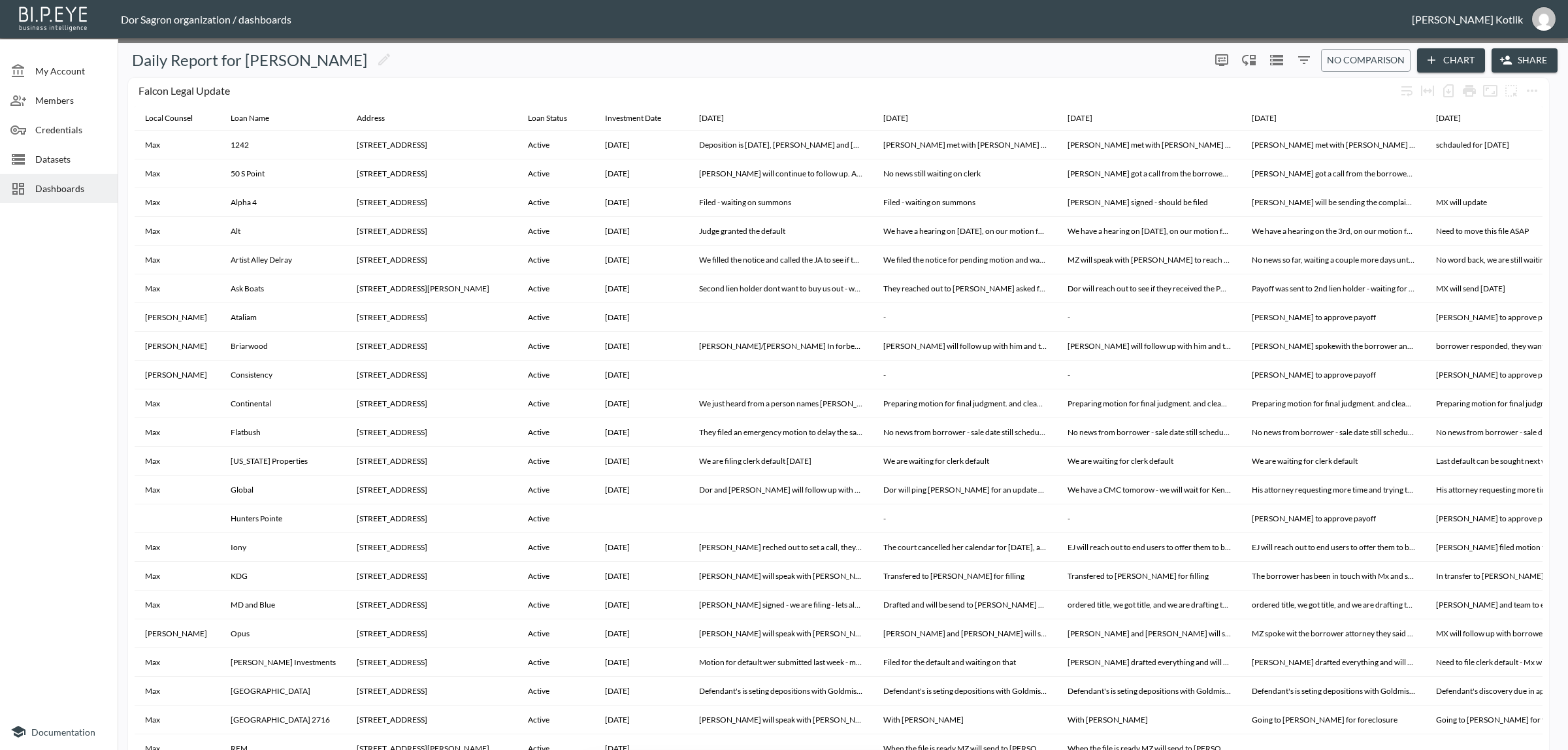
type textarea "FD"
type textarea "alcon Daily report"
drag, startPoint x: 412, startPoint y: 317, endPoint x: 369, endPoint y: 310, distance: 43.6
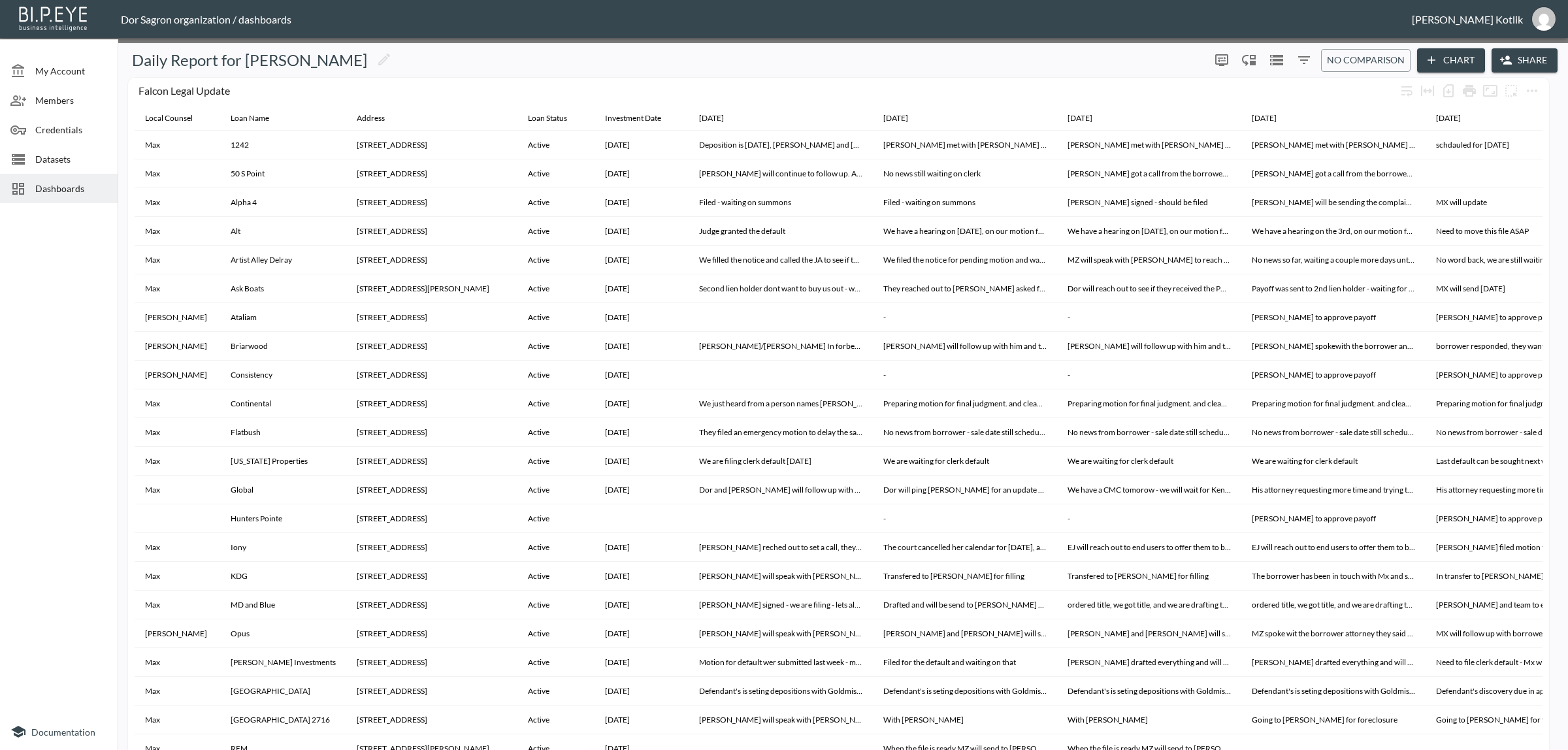
type textarea "Hey Amir, please se t"
type textarea "attached f"
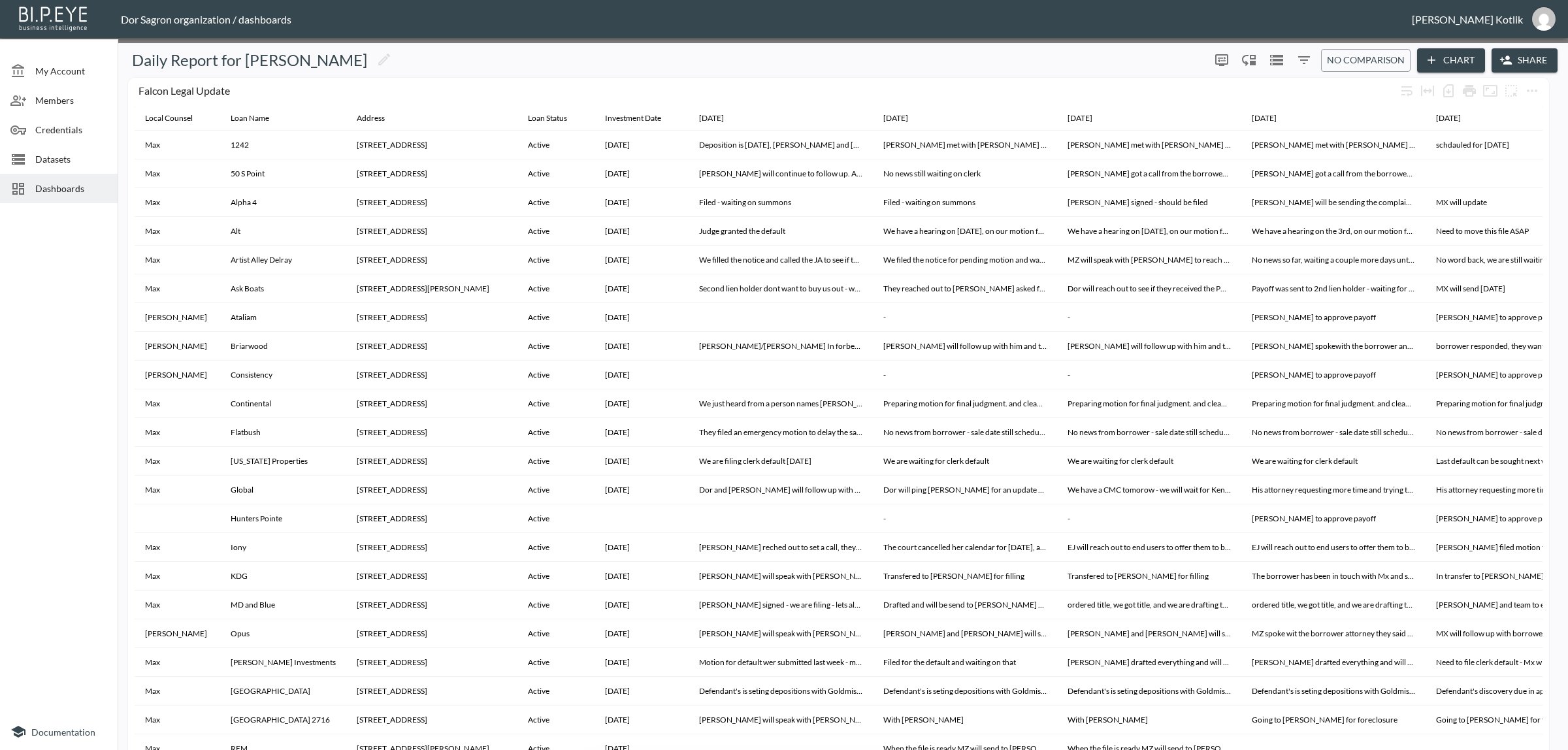
scroll to position [0, 48]
type textarea "dai"
type textarea "aily report for Falcon Fund"
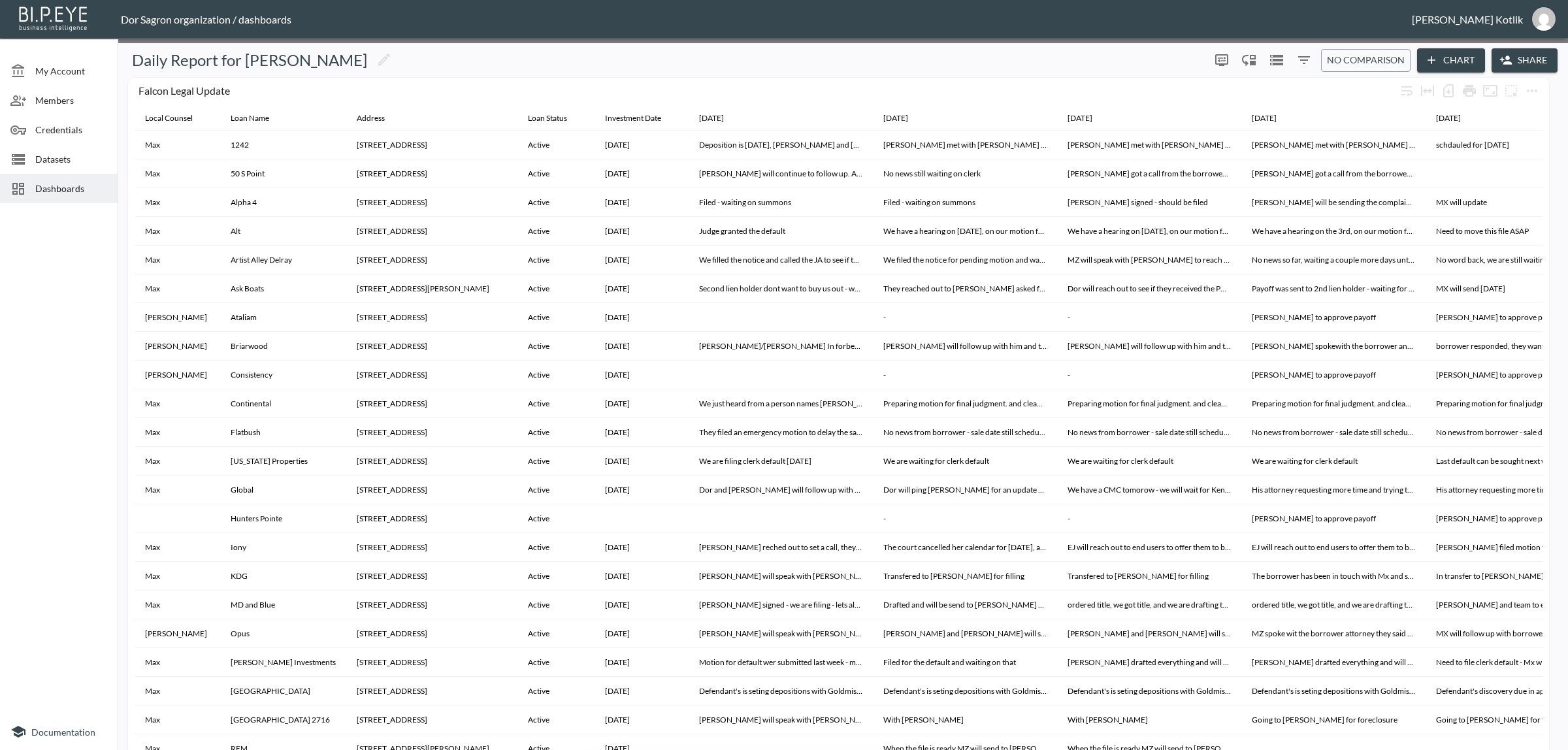
drag, startPoint x: 634, startPoint y: 333, endPoint x: 645, endPoint y: 330, distance: 11.4
type textarea "r"
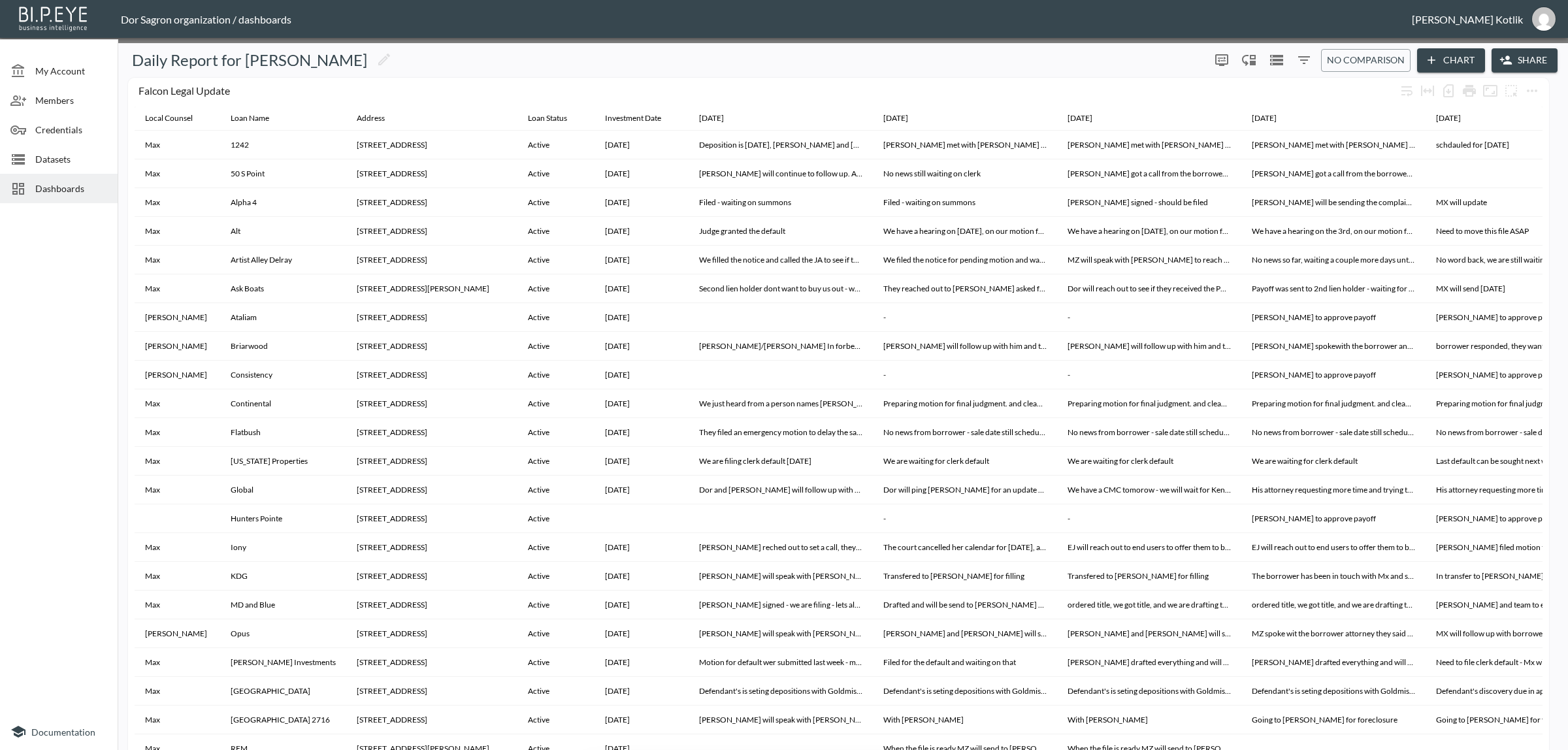
type textarea "the"
drag, startPoint x: 511, startPoint y: 382, endPoint x: 404, endPoint y: 374, distance: 107.3
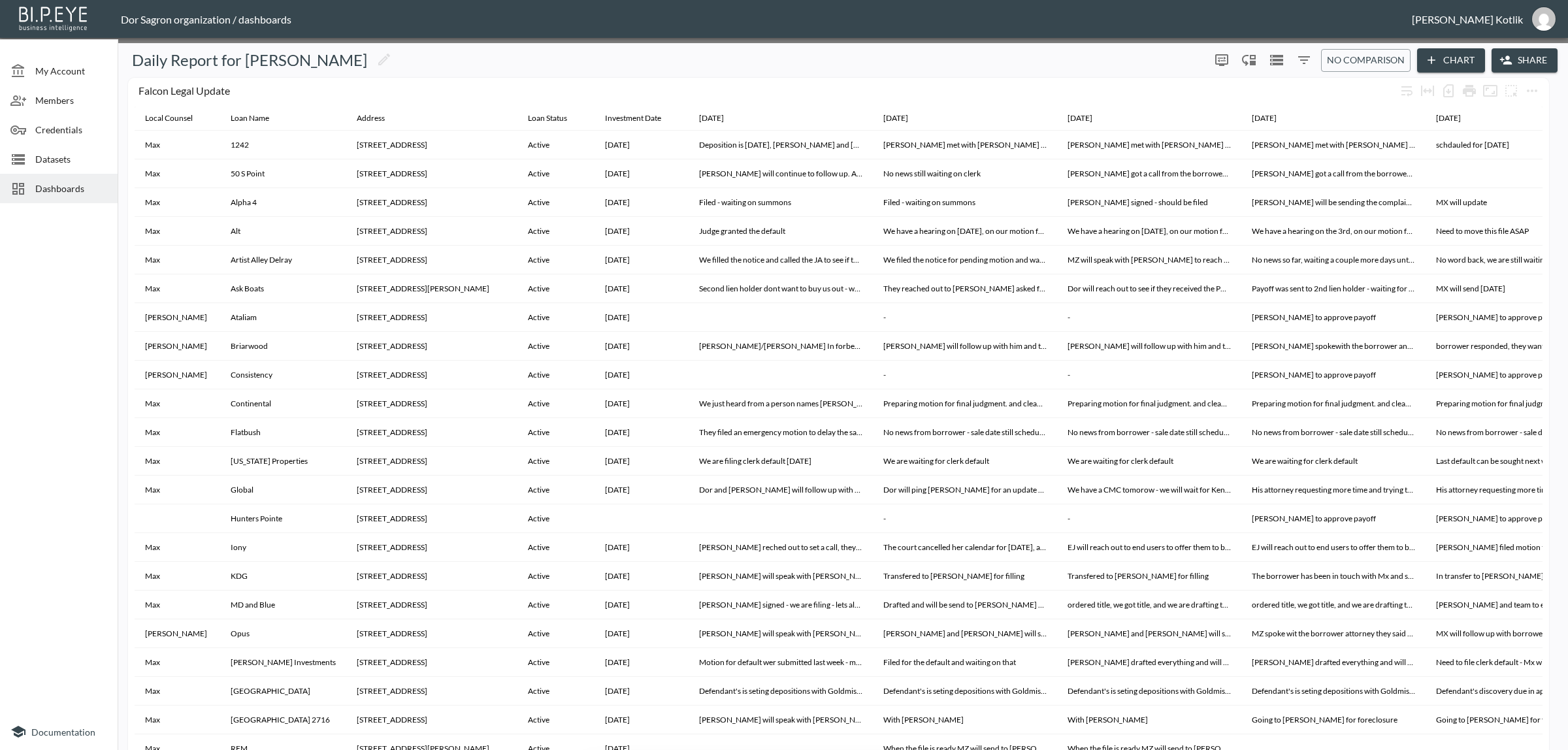
drag, startPoint x: 504, startPoint y: 471, endPoint x: 391, endPoint y: 458, distance: 113.7
paste input "Dinak@ibi.co.il"
type input "Dinak@ibi.co.il"
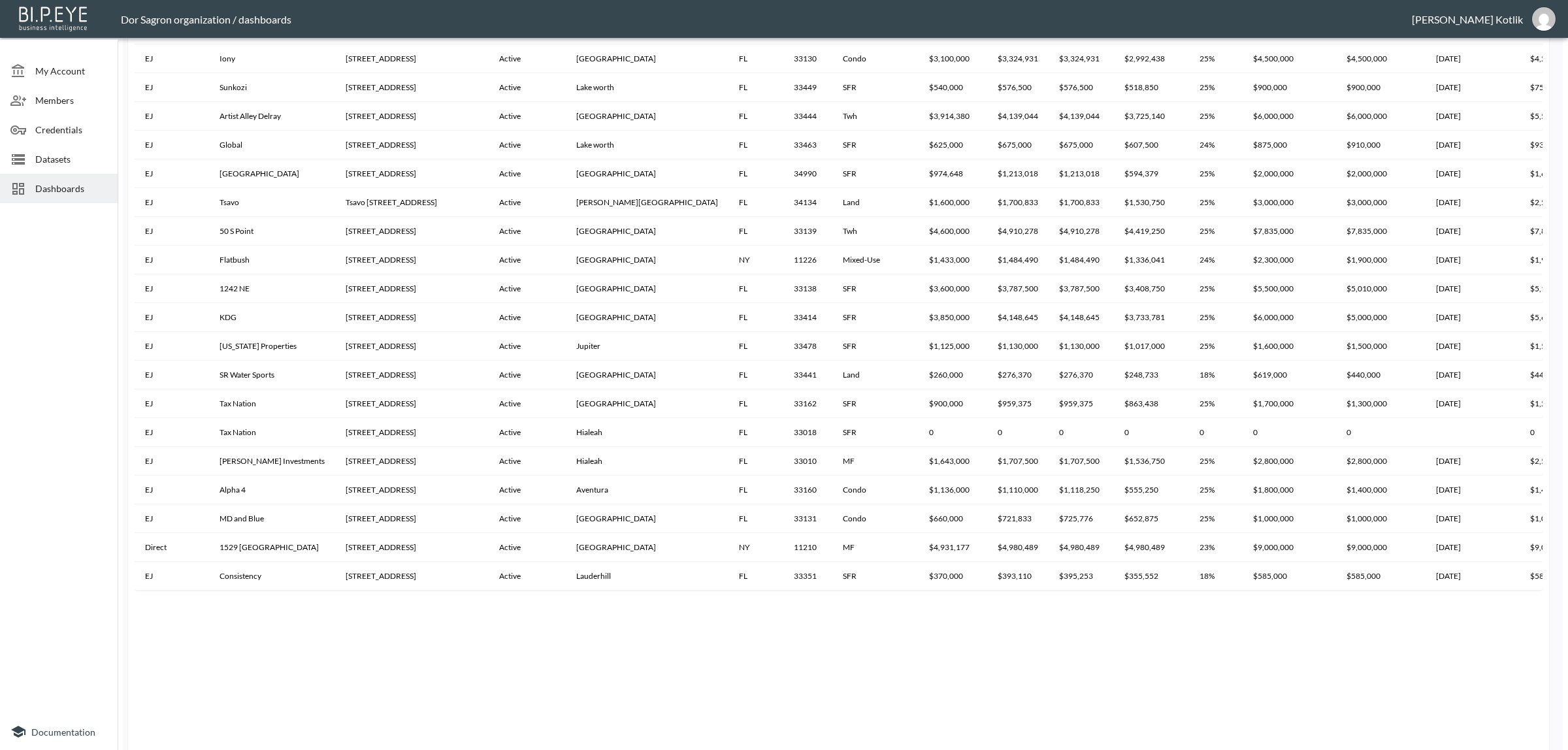
scroll to position [1024, 0]
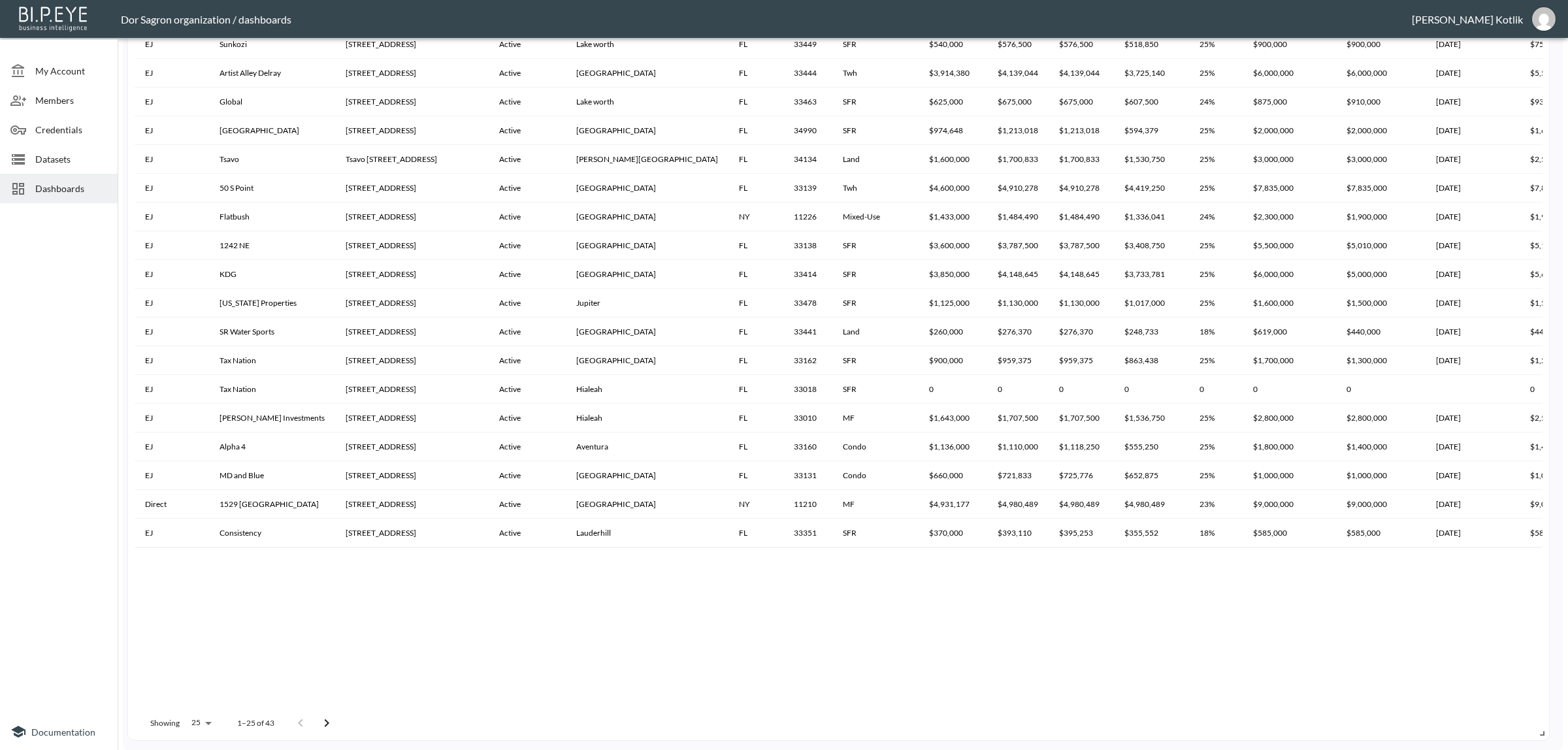
click at [182, 715] on div "Showing 25 25 1–25 of 43" at bounding box center [238, 723] width 207 height 34
click at [183, 713] on div "Showing 25 25 1–25 of 43" at bounding box center [238, 723] width 207 height 34
click at [195, 722] on body "BI.P.EYE, Interactive Analytics Dashboards - app Dor Sagron organization / dash…" at bounding box center [784, 375] width 1568 height 750
click at [190, 582] on li "100" at bounding box center [200, 582] width 51 height 24
type input "100"
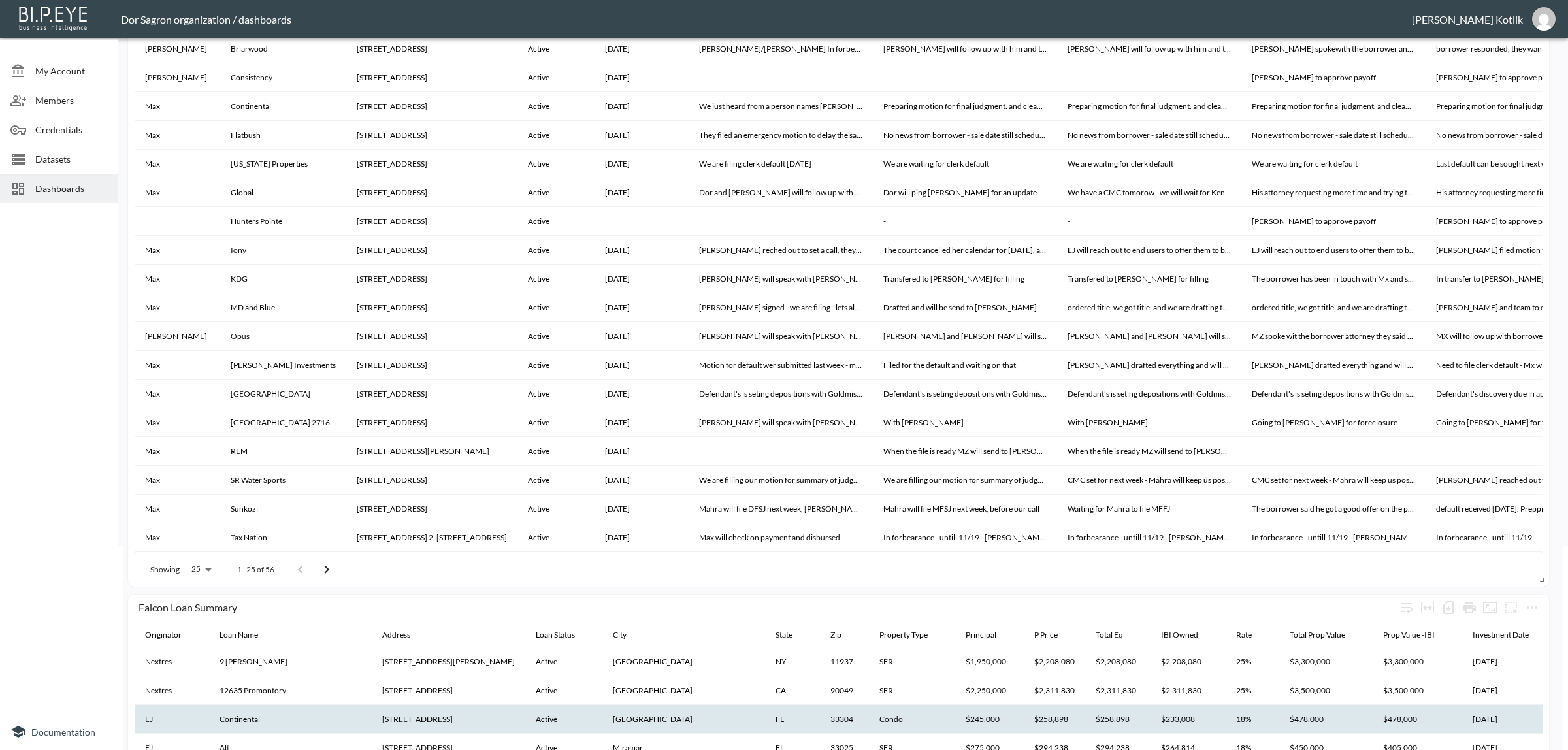
scroll to position [327, 0]
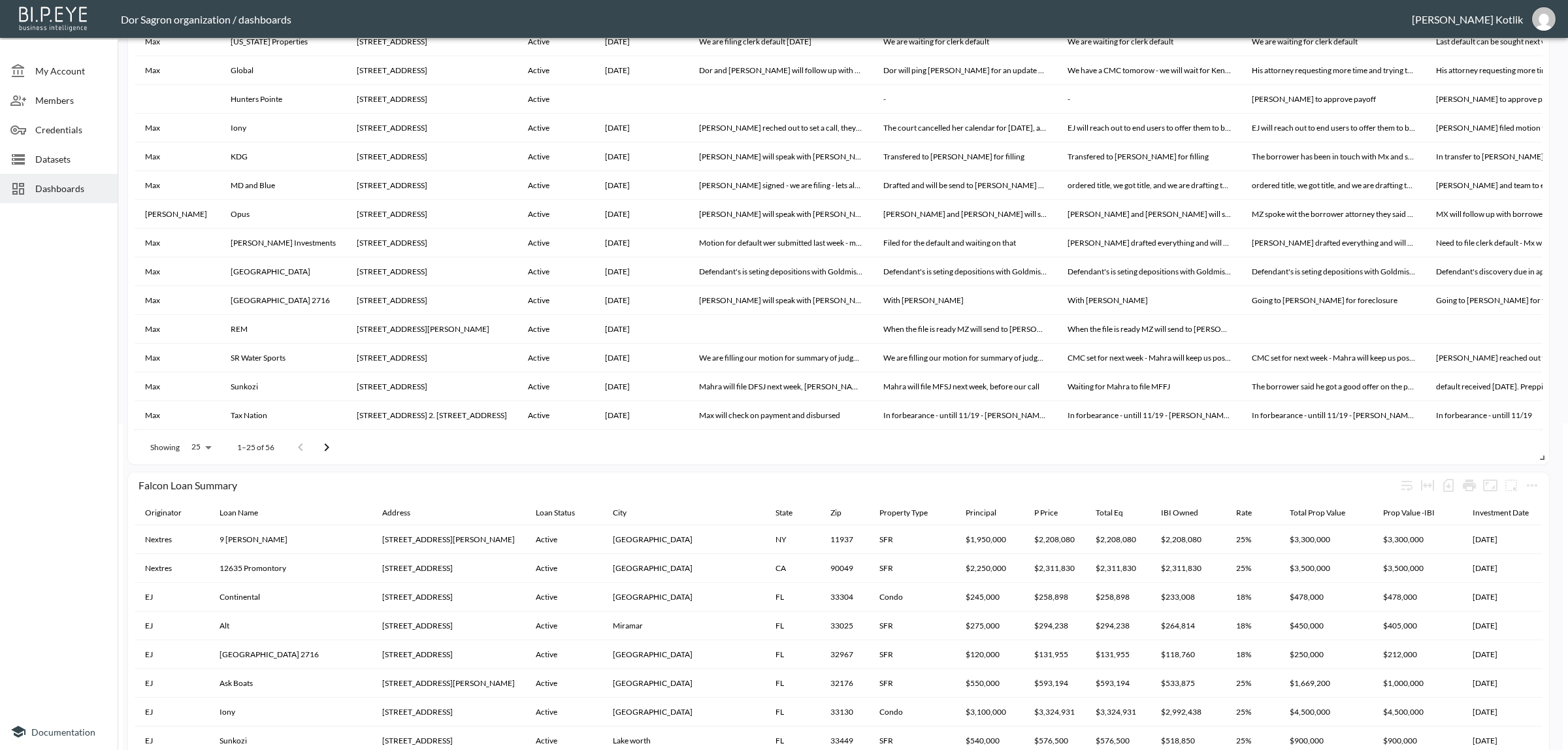
click at [163, 449] on p "Showing" at bounding box center [165, 447] width 30 height 11
click at [191, 445] on body "BI.P.EYE, Interactive Analytics Dashboards - app Dor Sagron organization / dash…" at bounding box center [784, 375] width 1568 height 750
click at [206, 544] on li "100" at bounding box center [200, 544] width 51 height 24
type input "100"
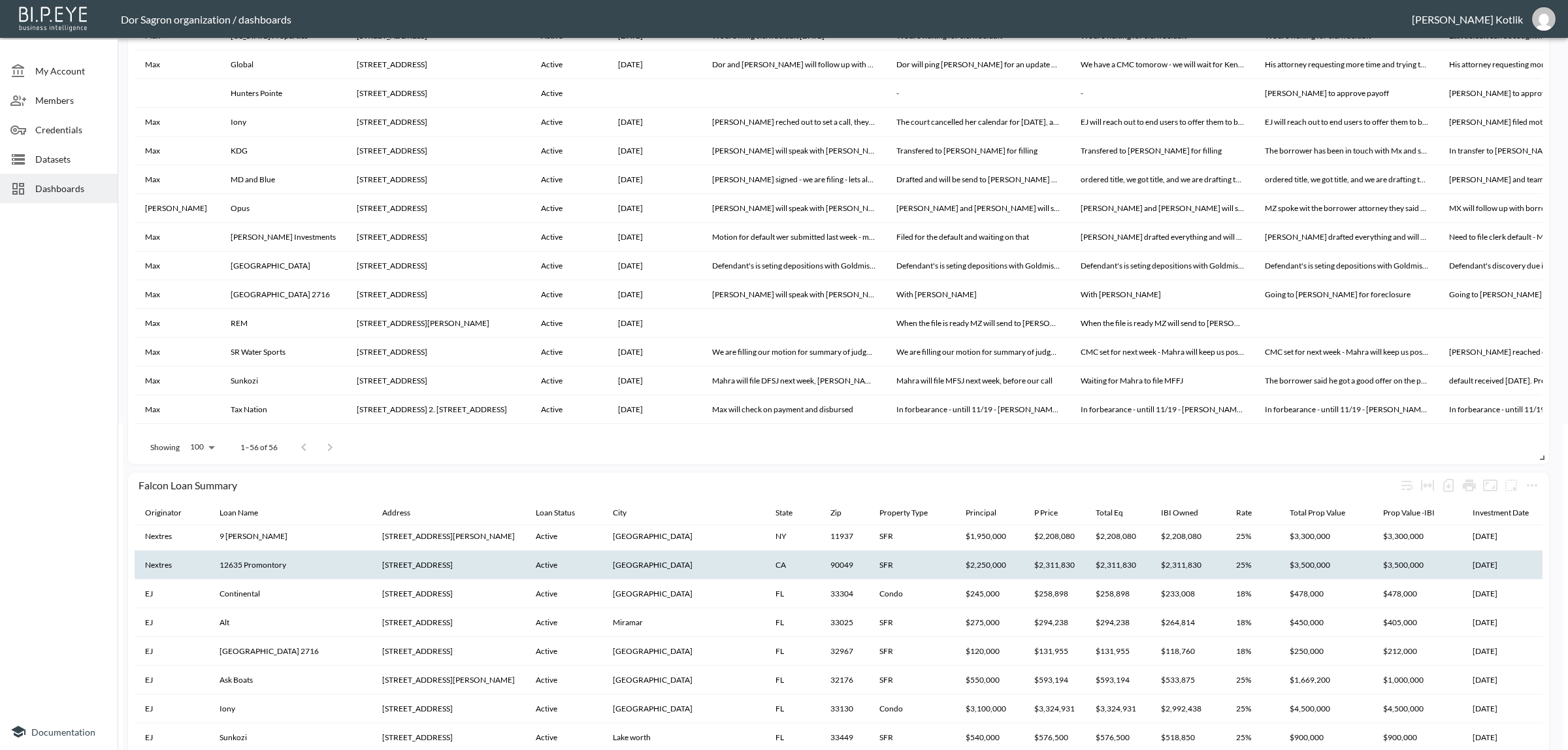
scroll to position [0, 0]
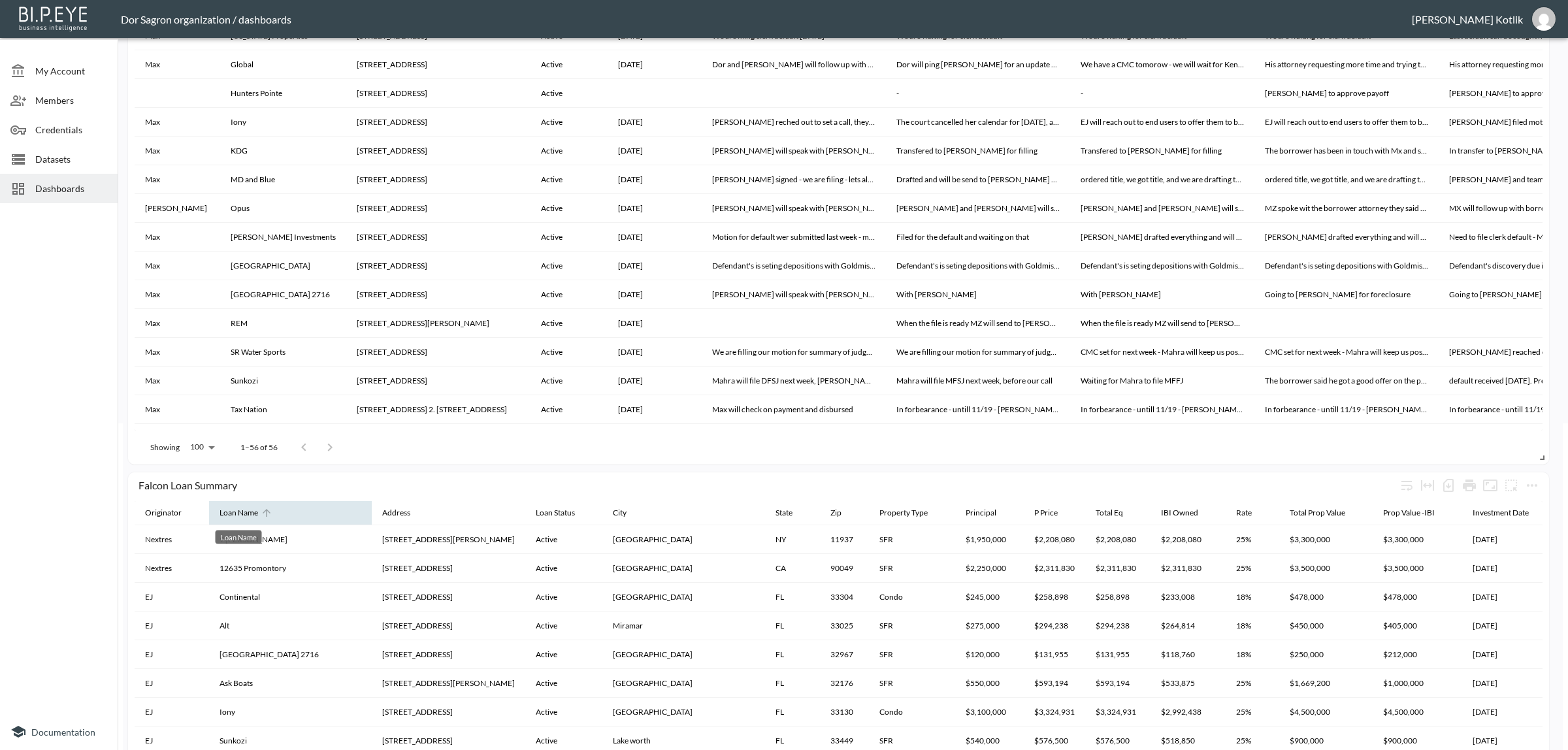
click at [236, 514] on div "Loan Name" at bounding box center [239, 513] width 39 height 16
click at [259, 514] on span "Loan Name" at bounding box center [248, 513] width 56 height 16
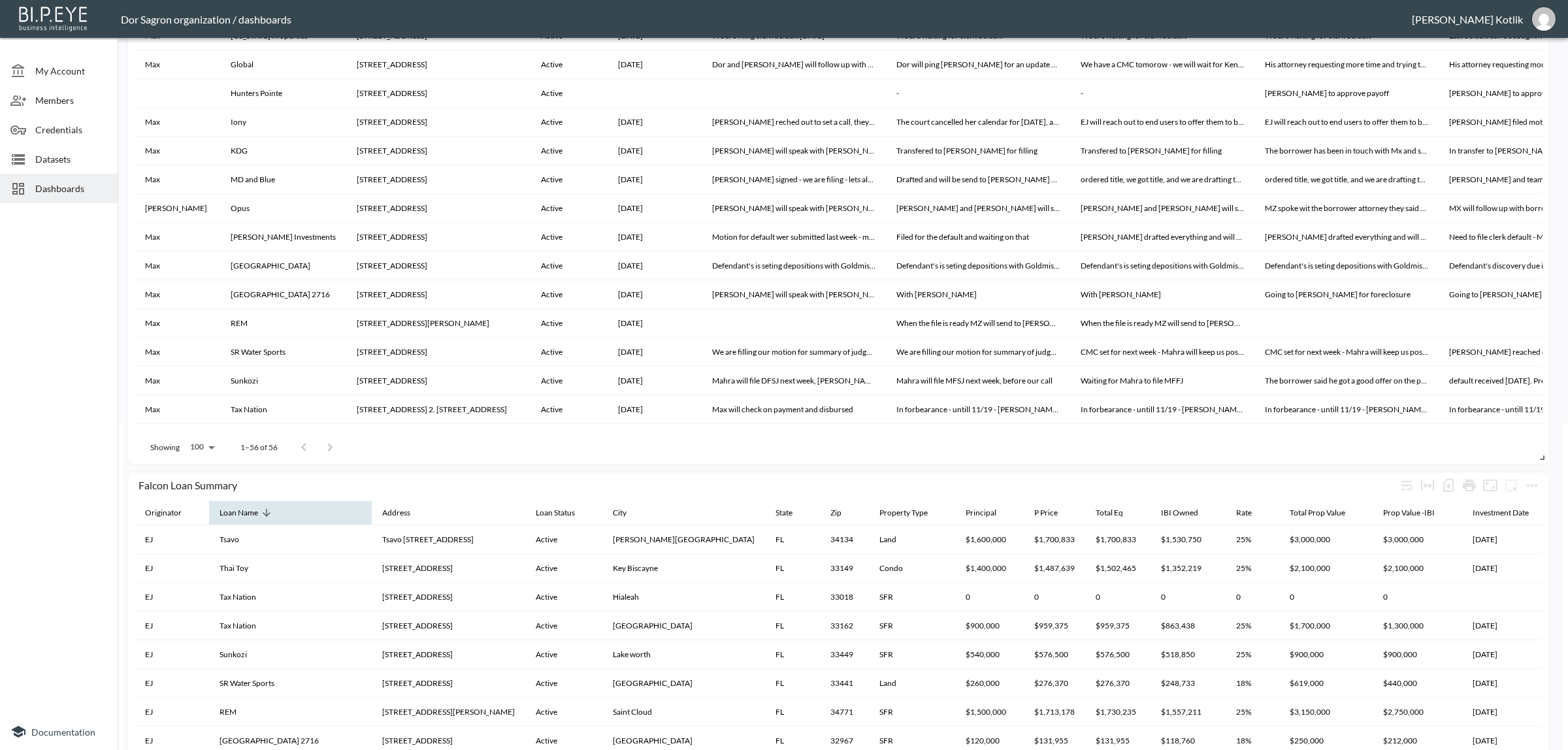
click at [259, 514] on span "Loan Name" at bounding box center [248, 513] width 56 height 16
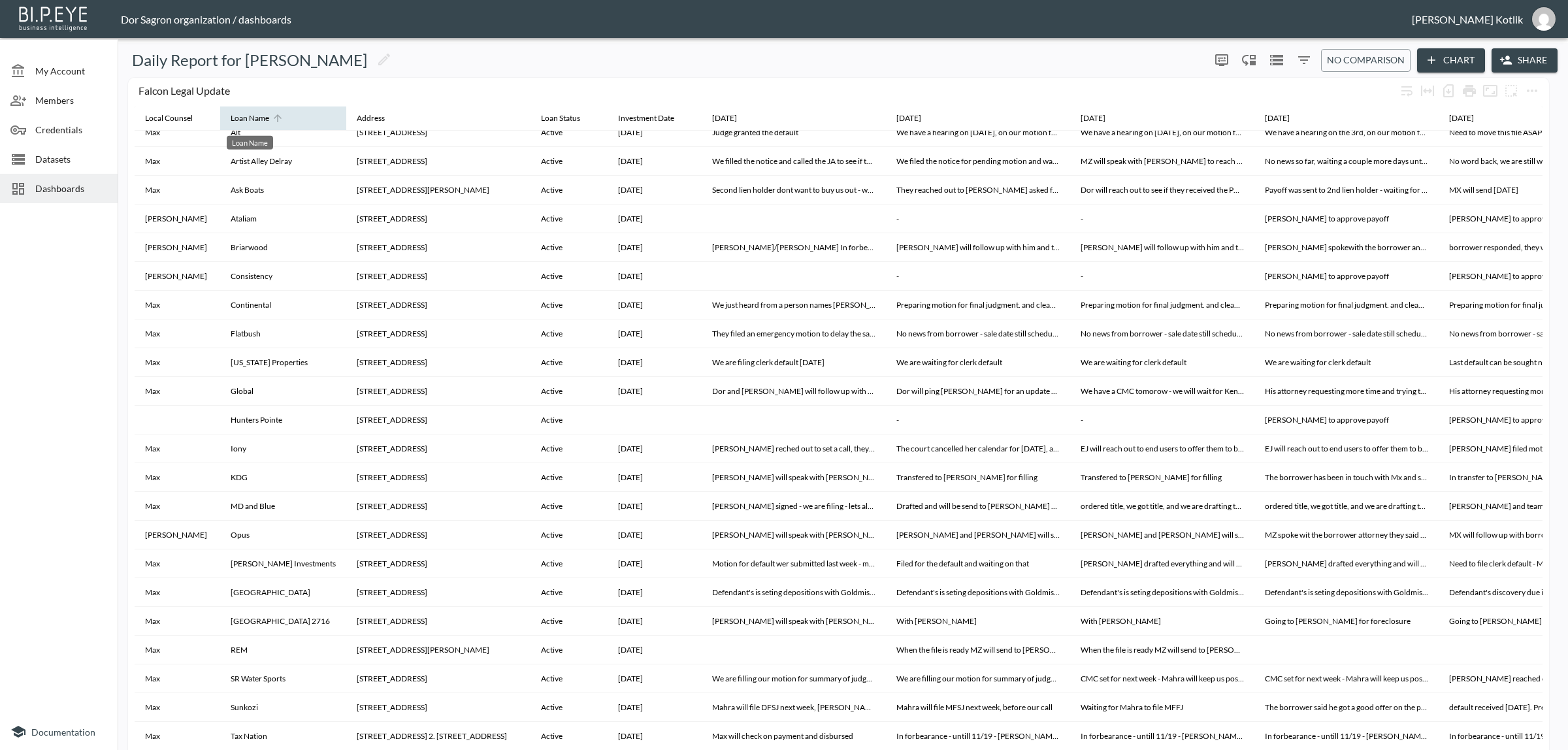
click at [261, 114] on div "Loan Name" at bounding box center [250, 118] width 39 height 16
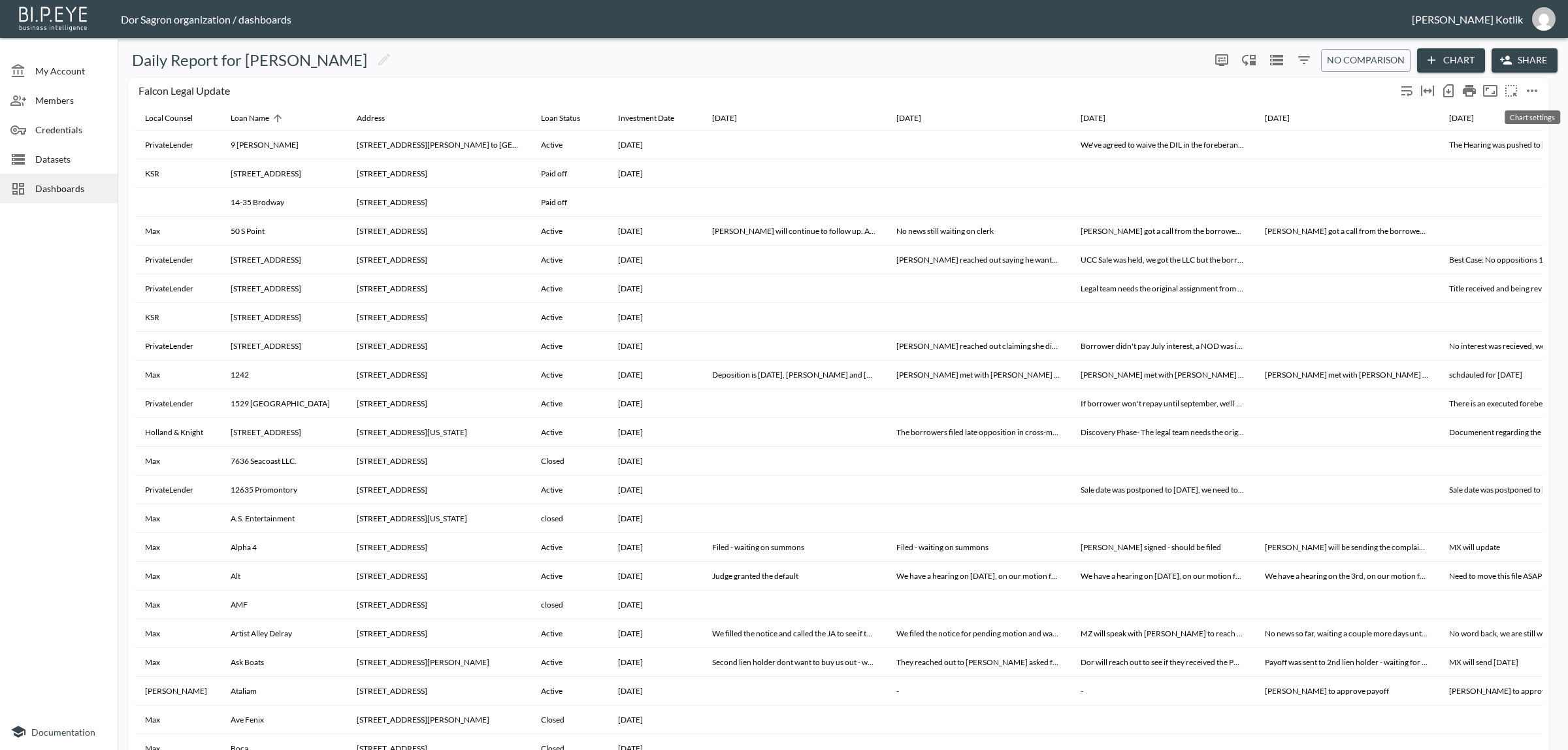
click at [1521, 89] on button "more" at bounding box center [1531, 91] width 21 height 21
click at [1496, 114] on p "Edit" at bounding box center [1488, 115] width 18 height 16
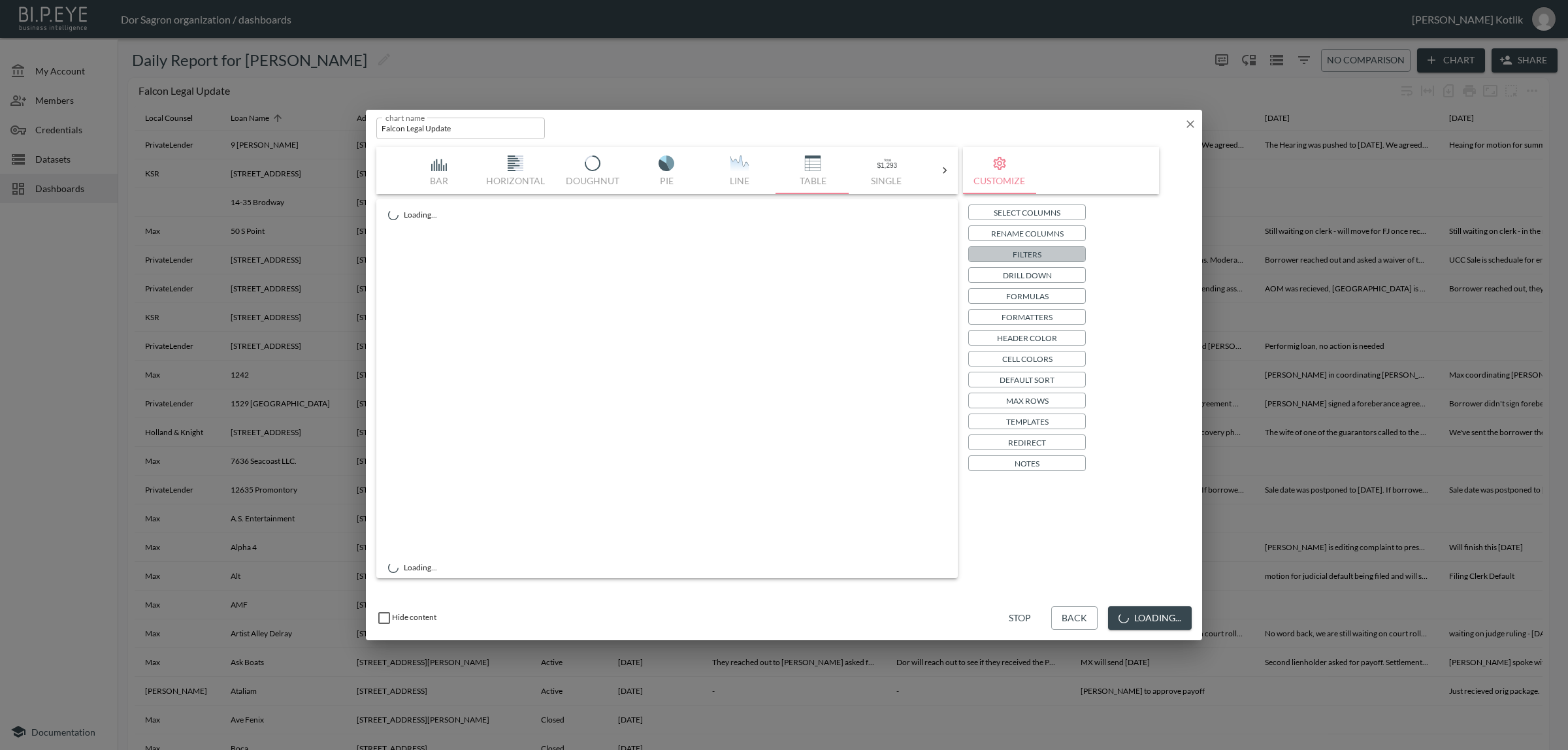
click at [1008, 252] on button "Filters" at bounding box center [1027, 255] width 117 height 16
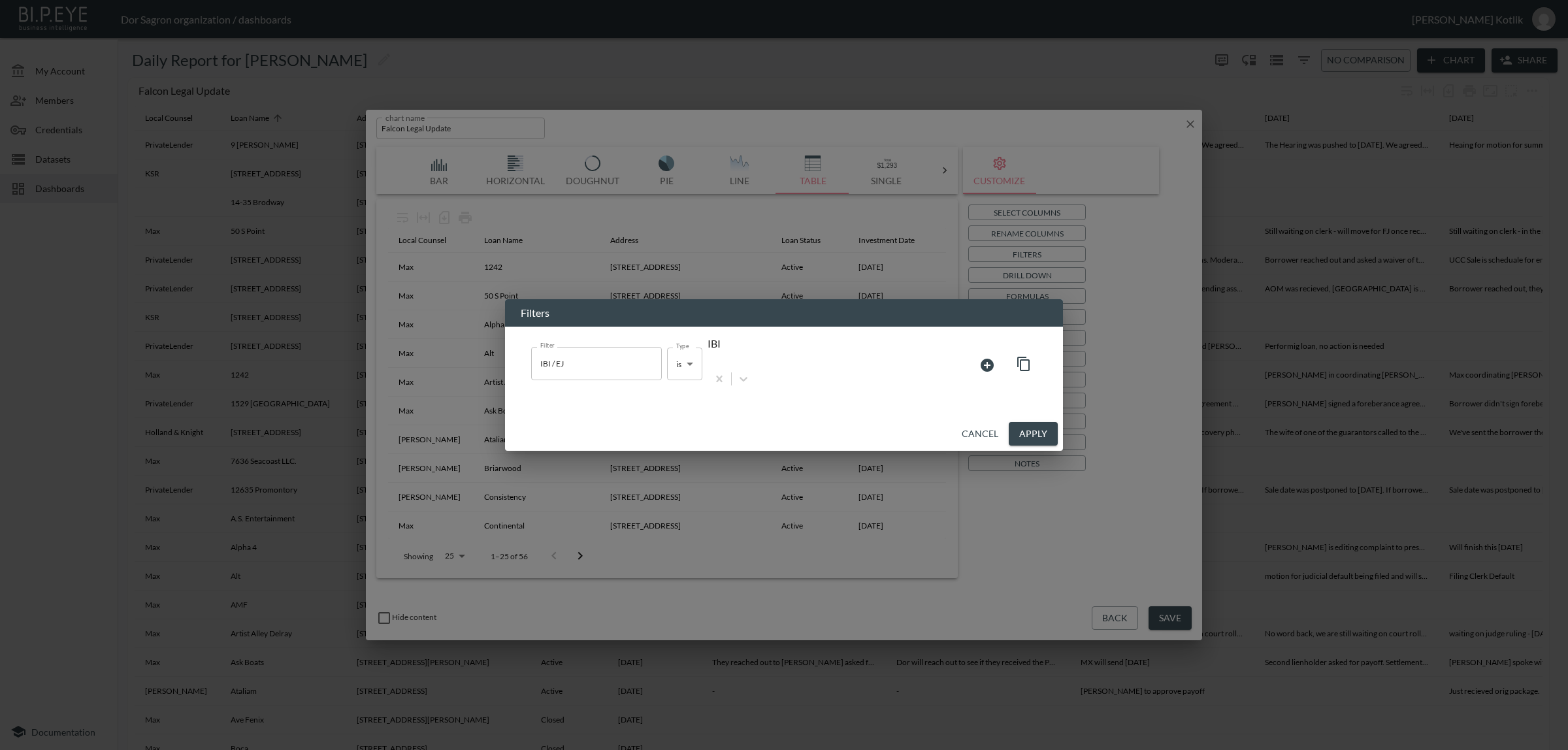
click at [984, 367] on icon at bounding box center [986, 365] width 13 height 13
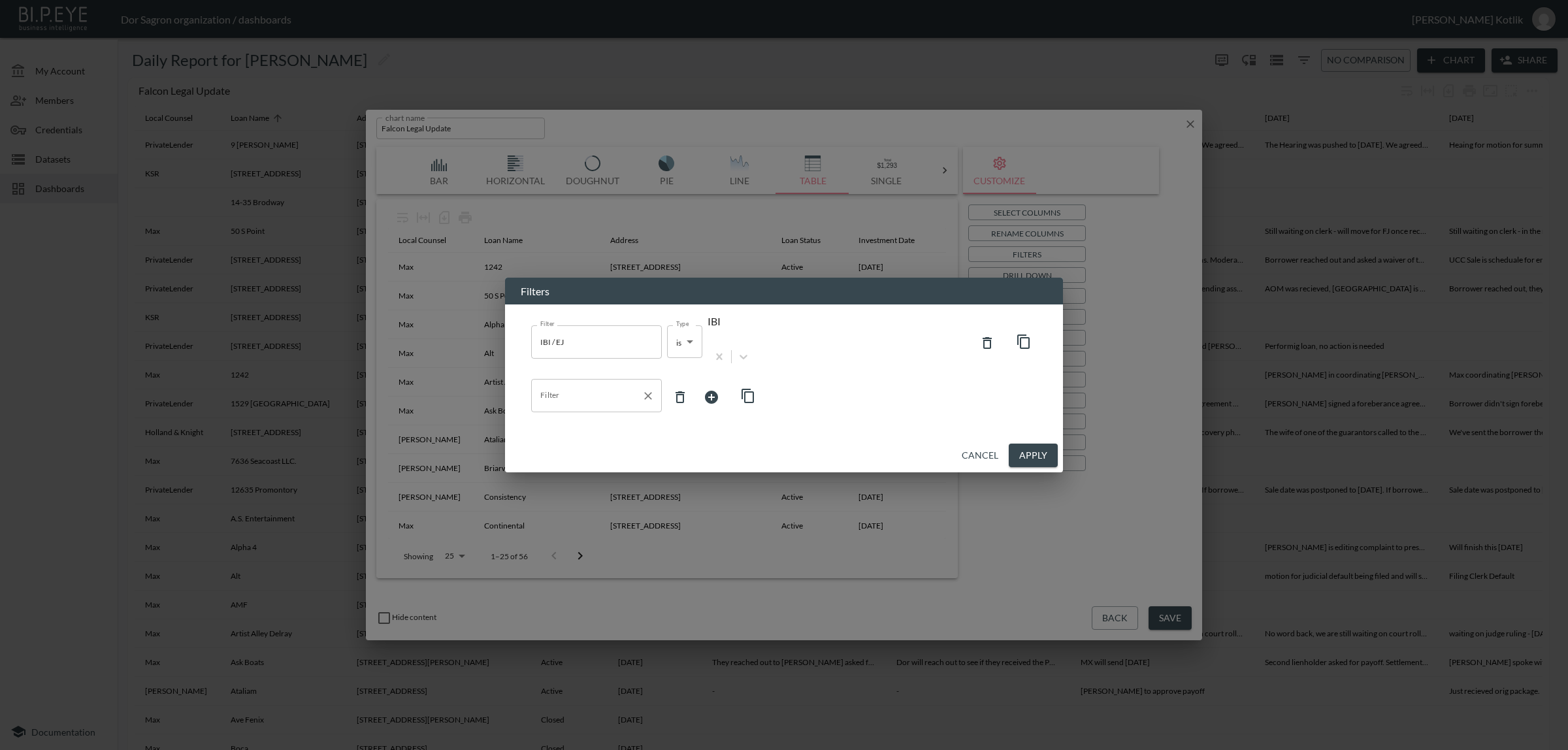
click at [609, 388] on input "Filter" at bounding box center [587, 395] width 99 height 21
click at [559, 432] on li "Loan Status" at bounding box center [596, 437] width 130 height 20
type input "Loan Status"
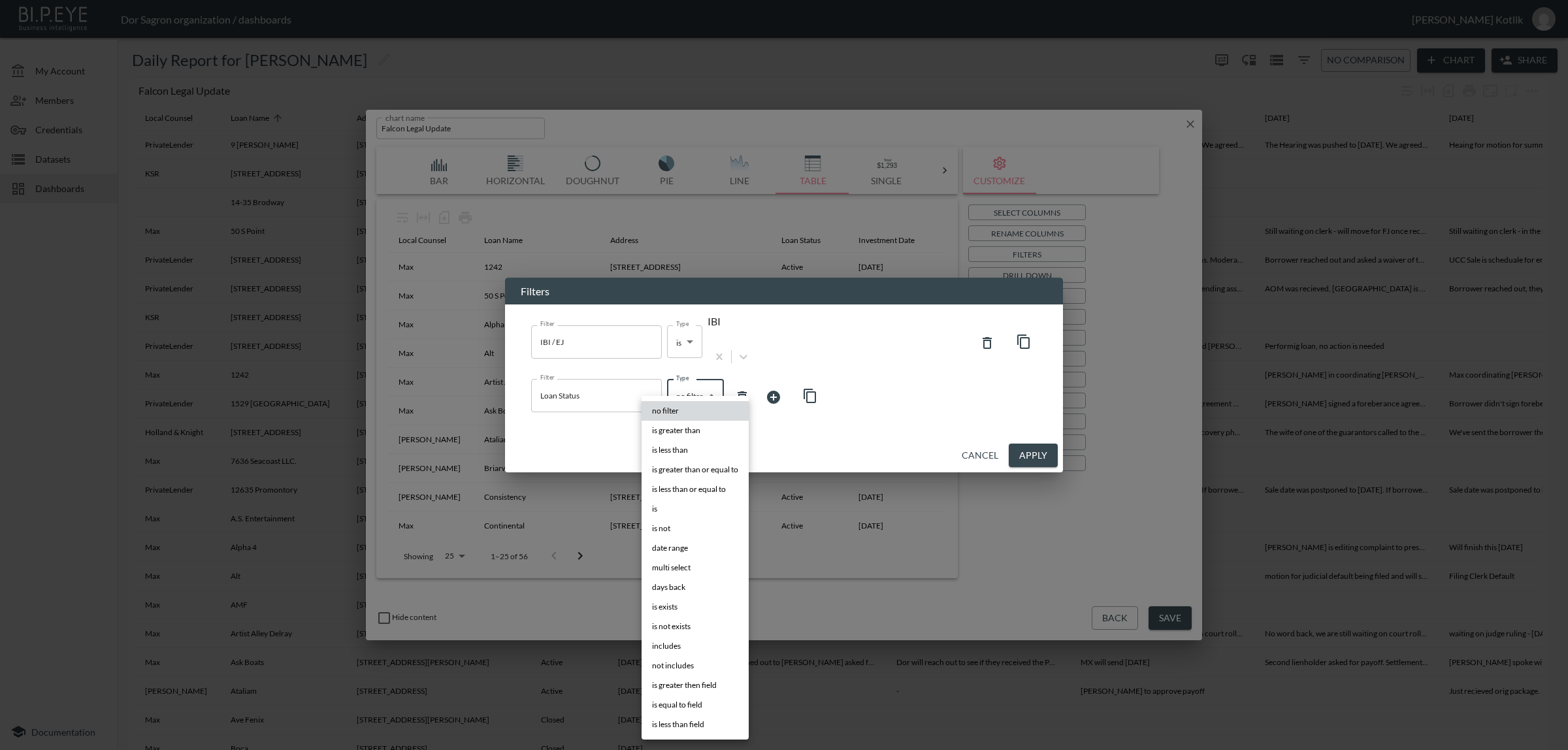
click at [670, 388] on body "BI.P.EYE, Interactive Analytics Dashboards - app Dor Sagron organization / dash…" at bounding box center [784, 375] width 1568 height 750
click at [668, 504] on li "is" at bounding box center [695, 509] width 107 height 20
type input "is"
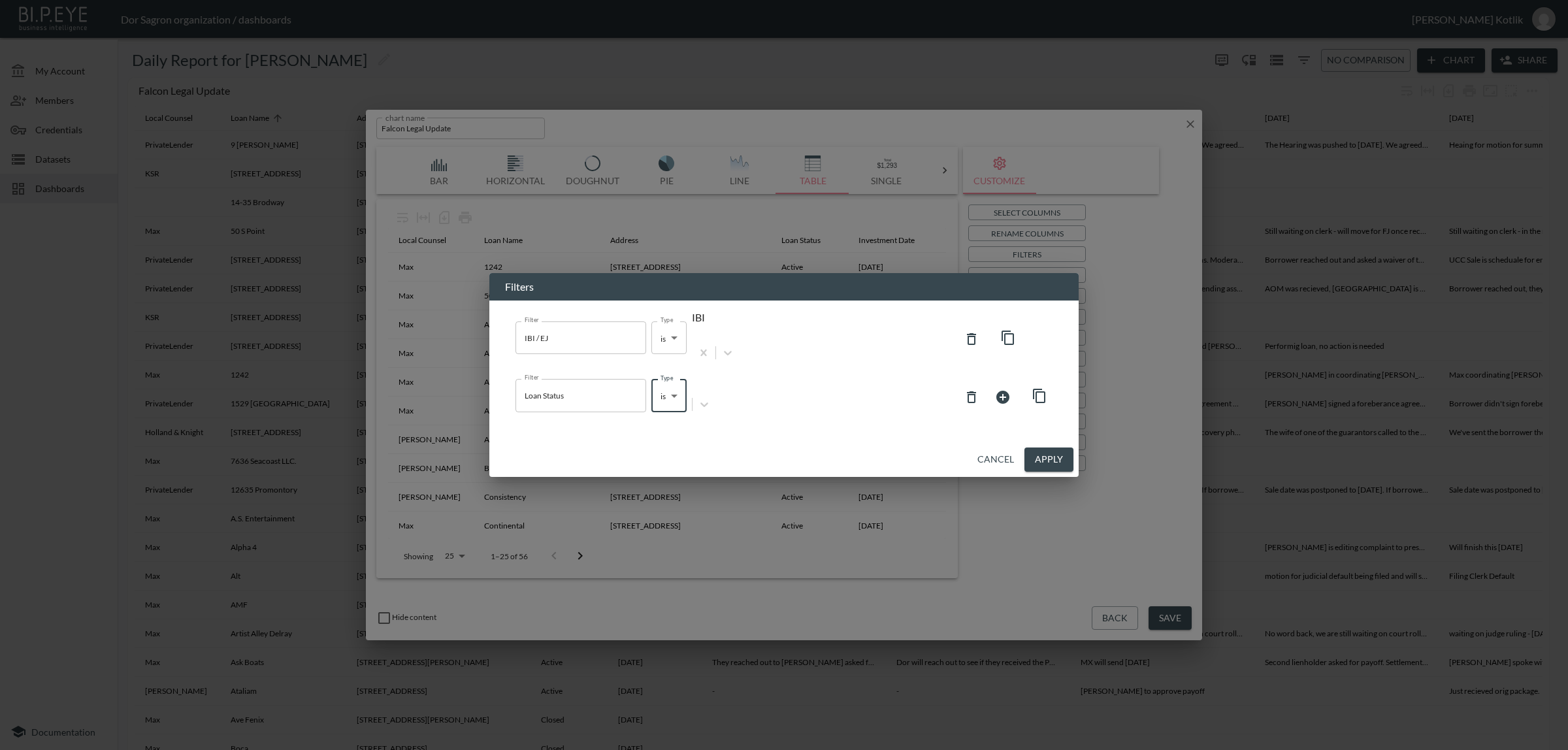
click at [695, 388] on div at bounding box center [694, 383] width 2 height 15
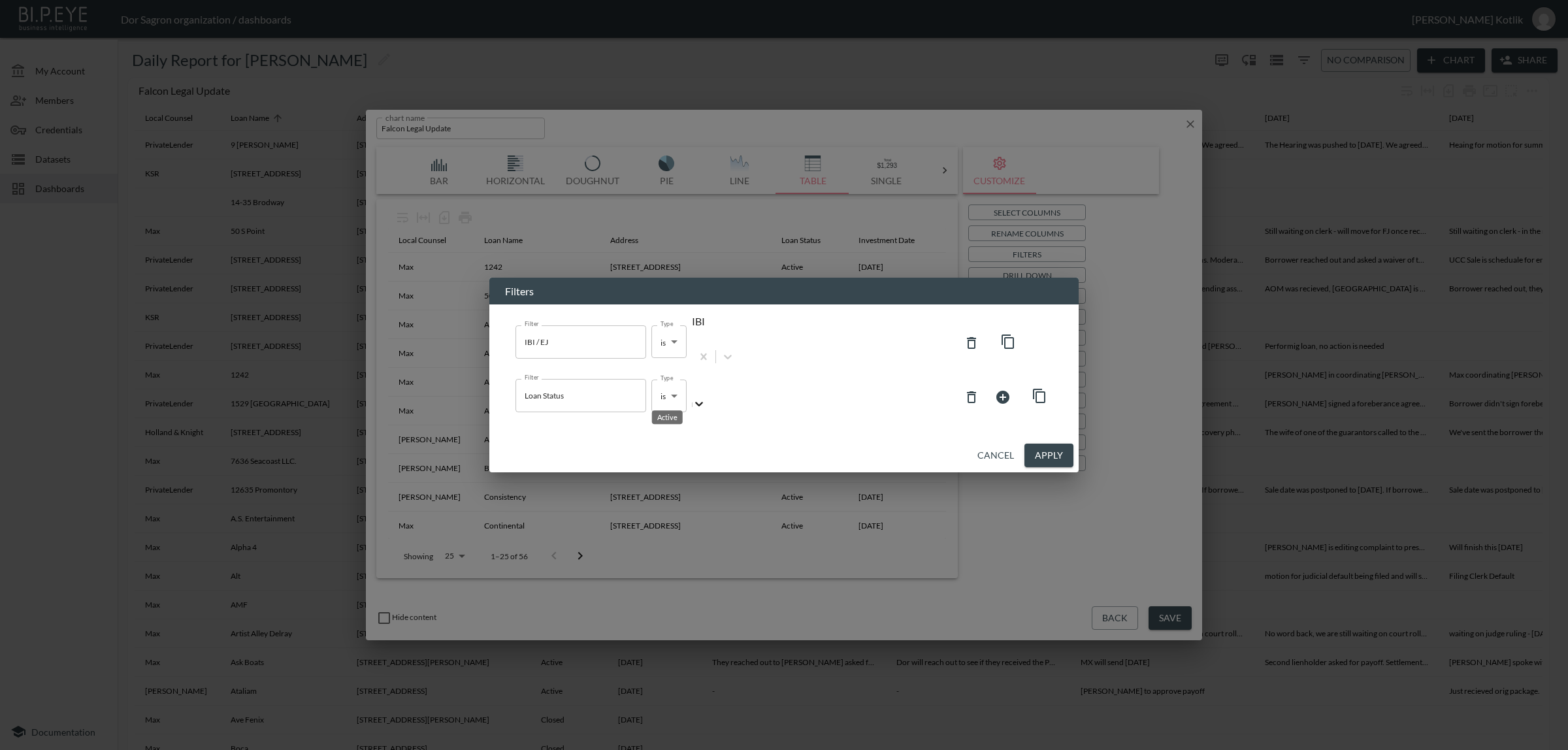
click at [744, 750] on div "Active" at bounding box center [784, 756] width 1568 height 12
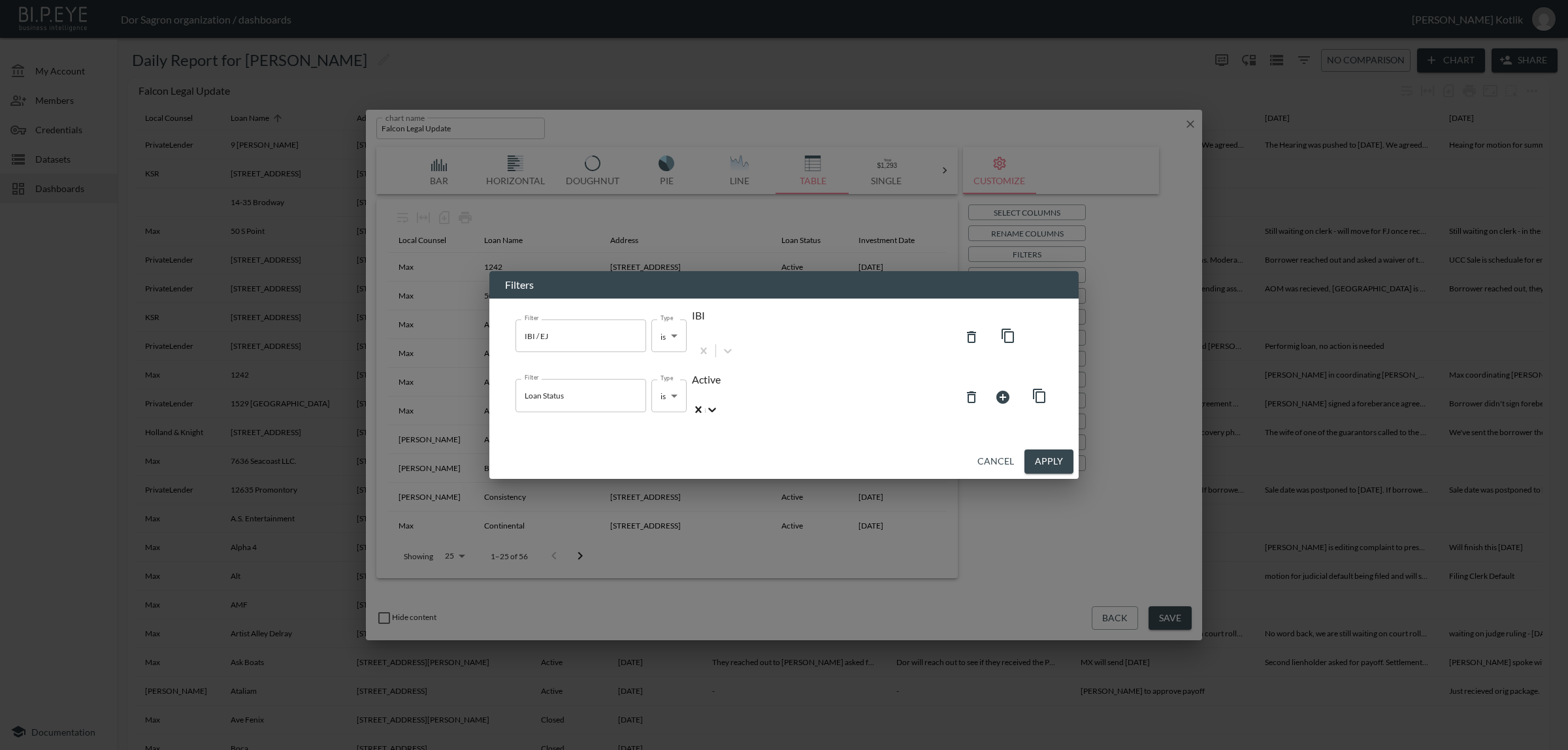
click at [1055, 450] on button "Apply" at bounding box center [1048, 462] width 49 height 24
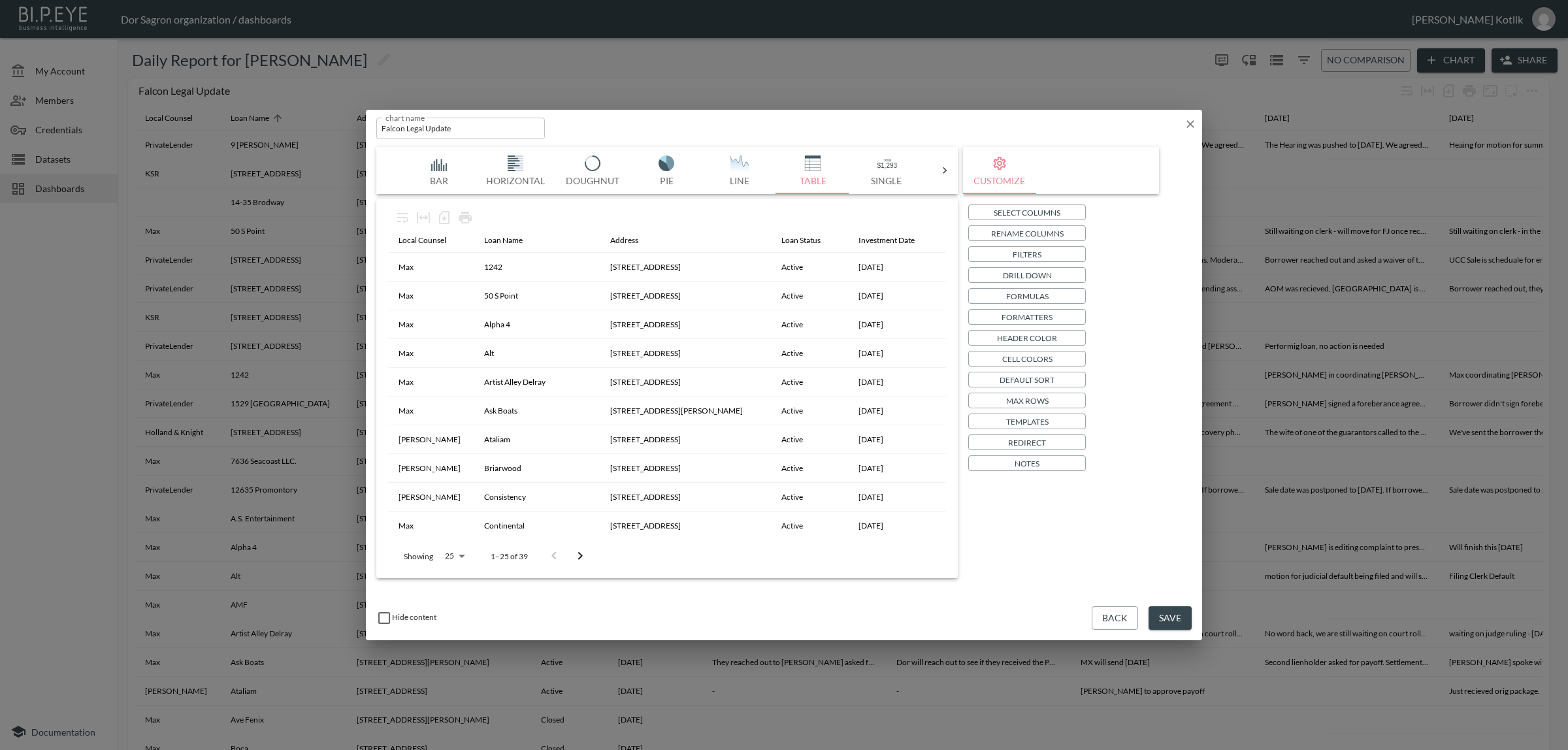
click at [1179, 617] on button "Save" at bounding box center [1169, 619] width 43 height 24
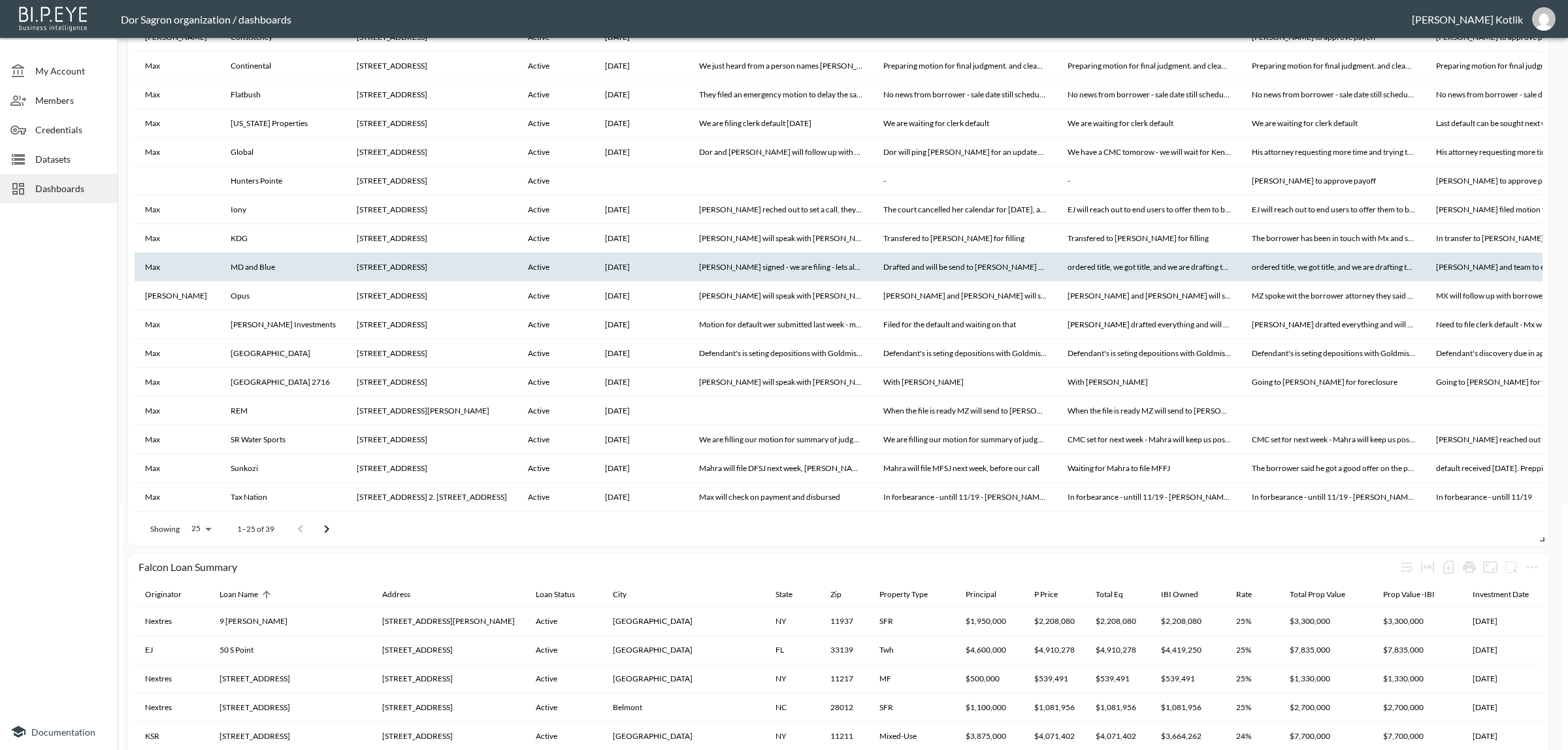
scroll to position [163, 0]
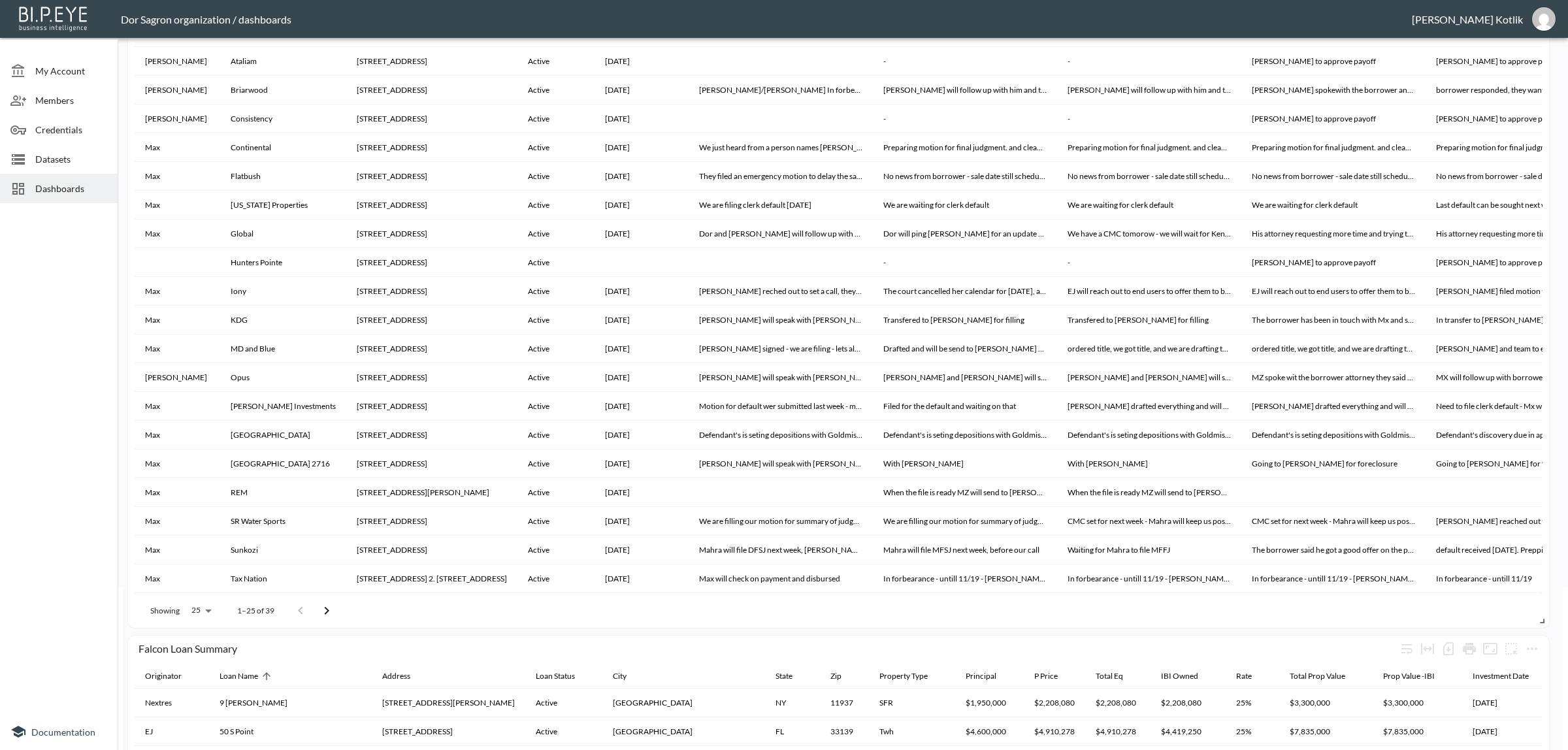
click at [196, 619] on body "BI.P.EYE, Interactive Analytics Dashboards - app Dor Sagron organization / dash…" at bounding box center [784, 375] width 1568 height 750
click at [203, 584] on li "100" at bounding box center [200, 582] width 51 height 24
type input "100"
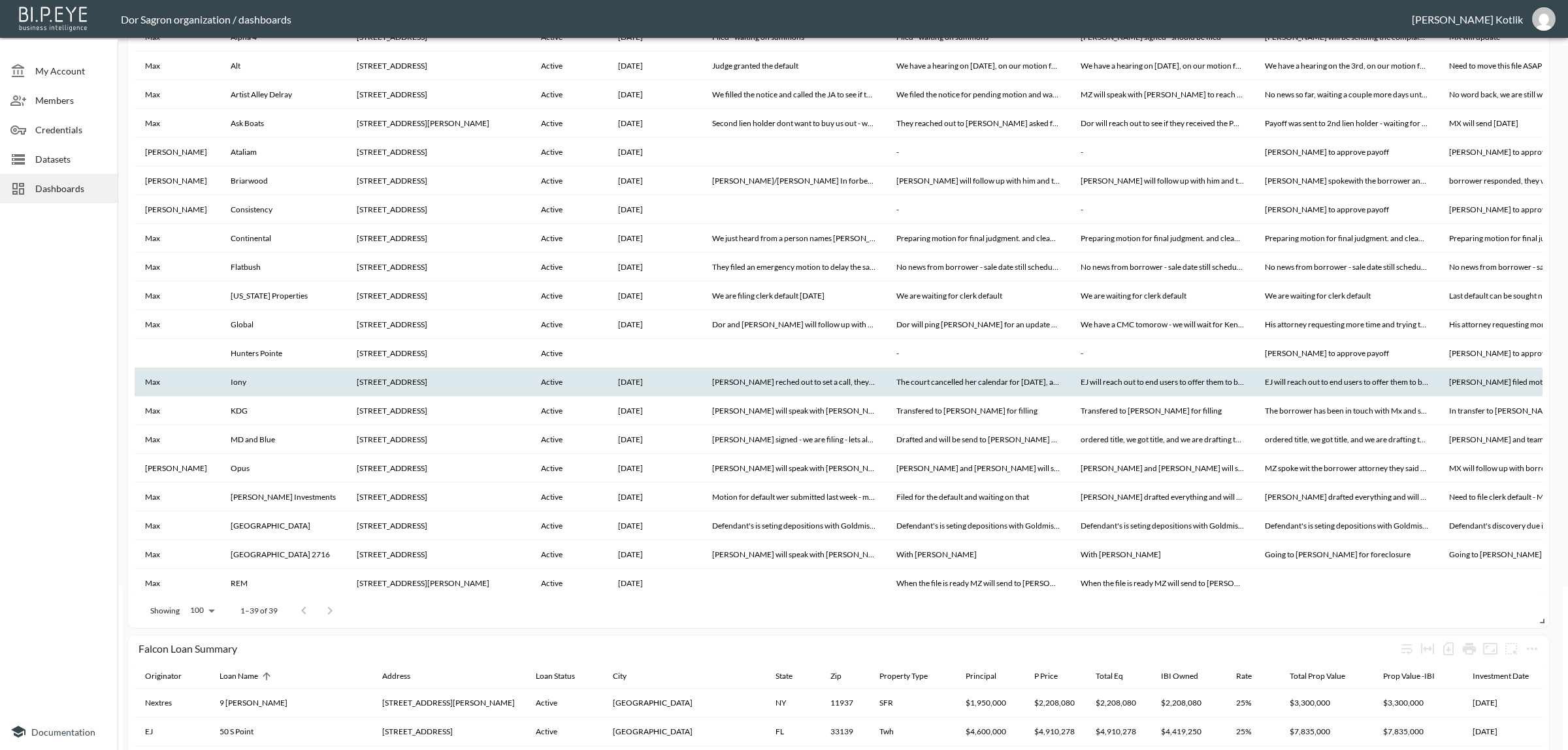
scroll to position [0, 0]
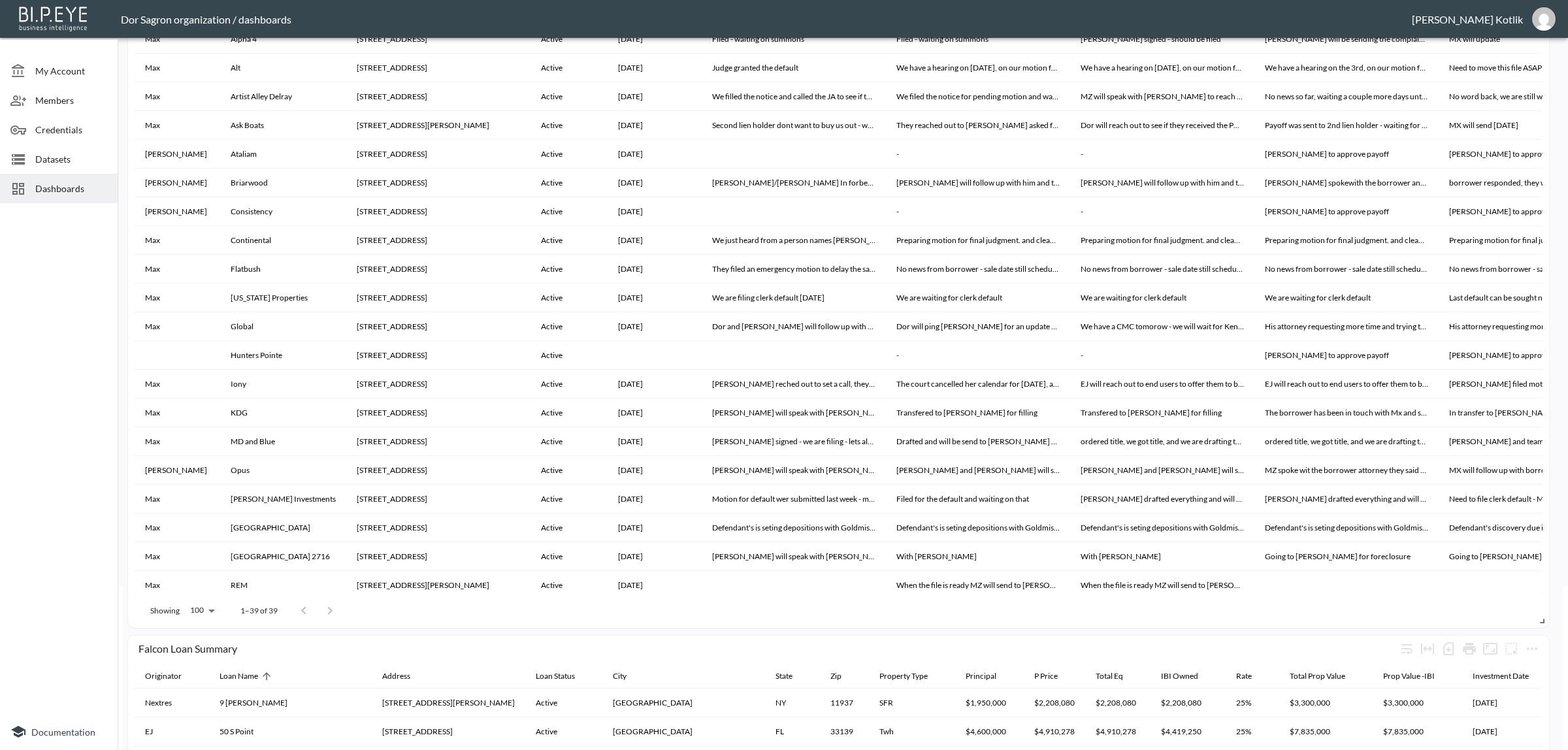
click at [50, 159] on span "Datasets" at bounding box center [71, 159] width 72 height 14
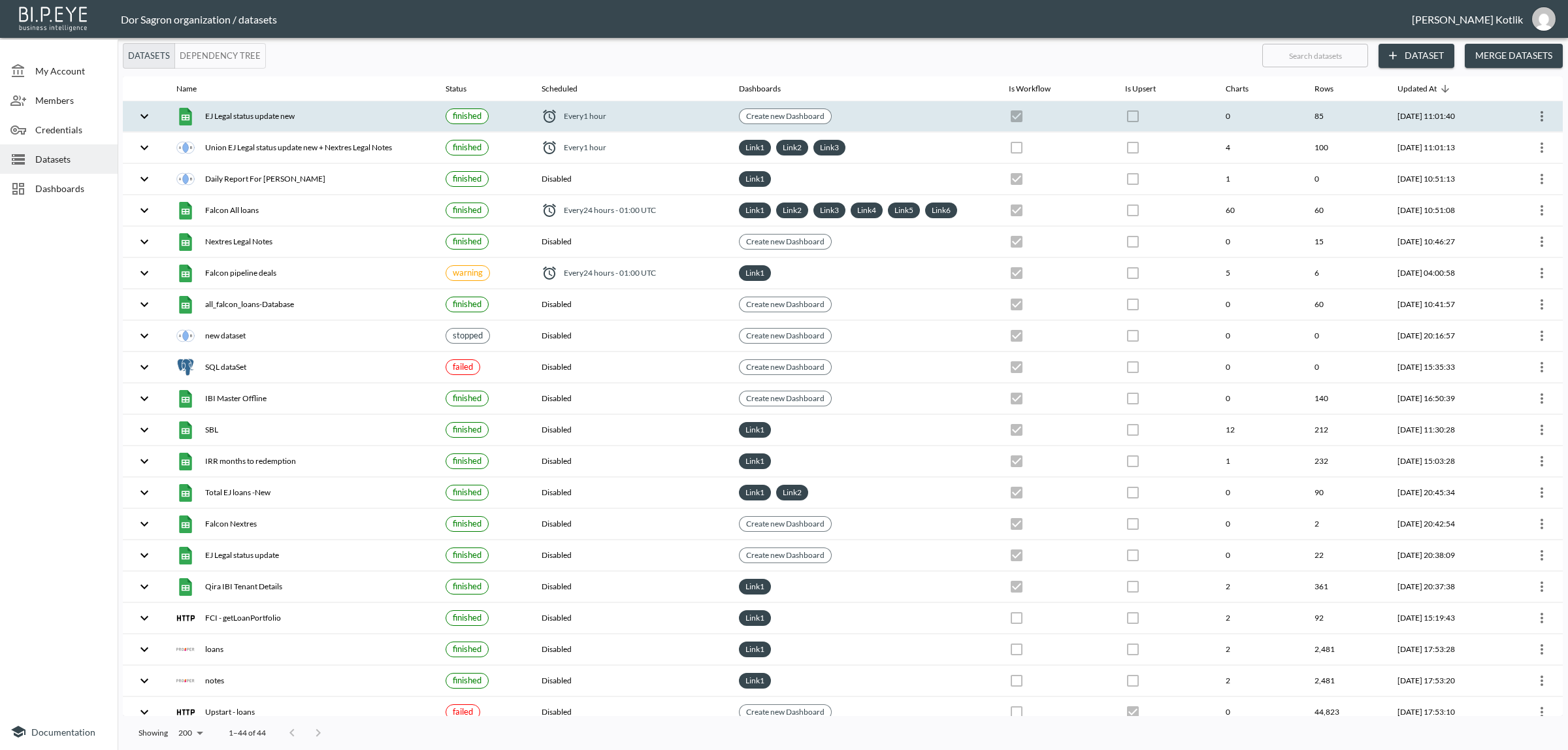
click at [1540, 119] on icon "more" at bounding box center [1541, 116] width 3 height 11
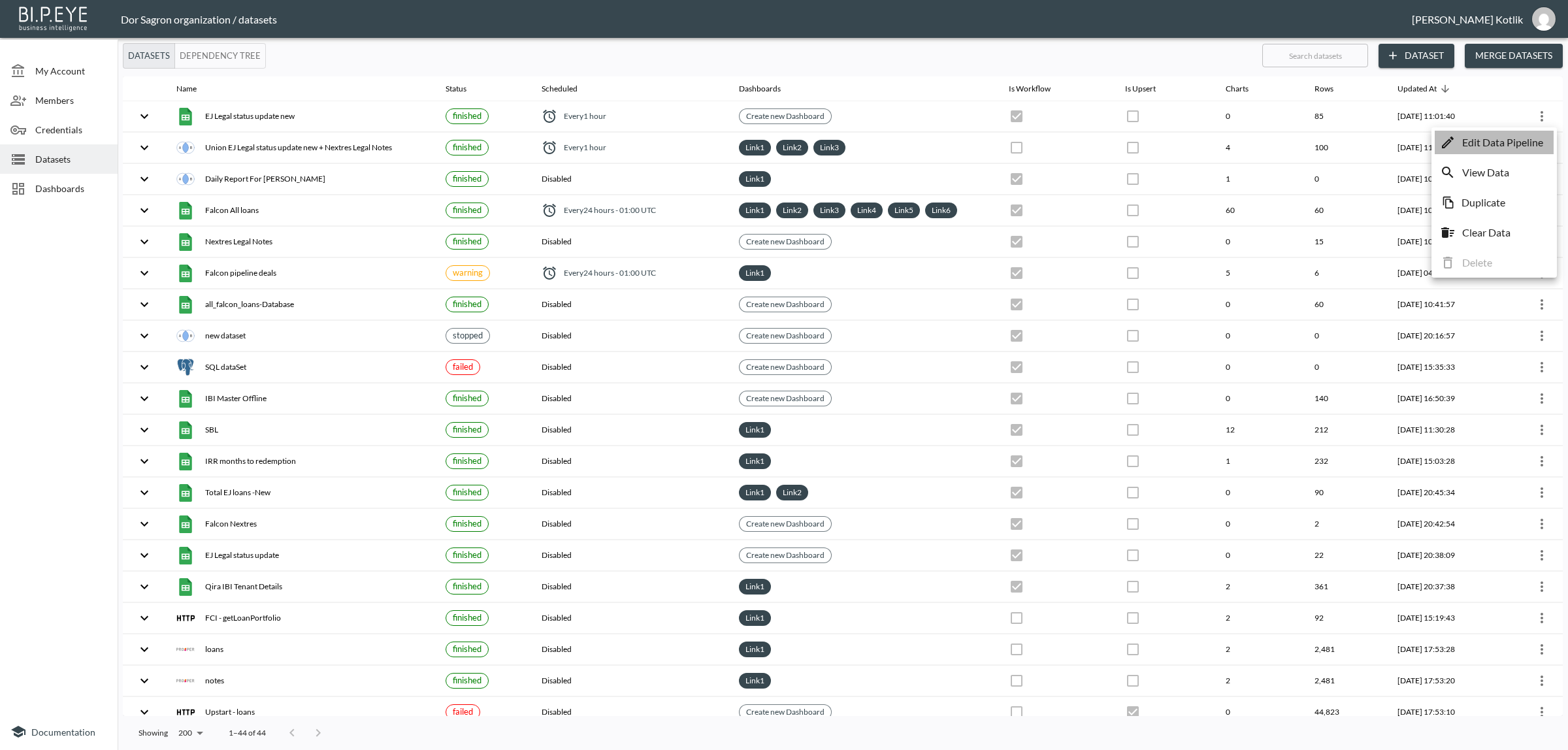
click at [1523, 150] on li "Edit Data Pipeline" at bounding box center [1494, 142] width 119 height 24
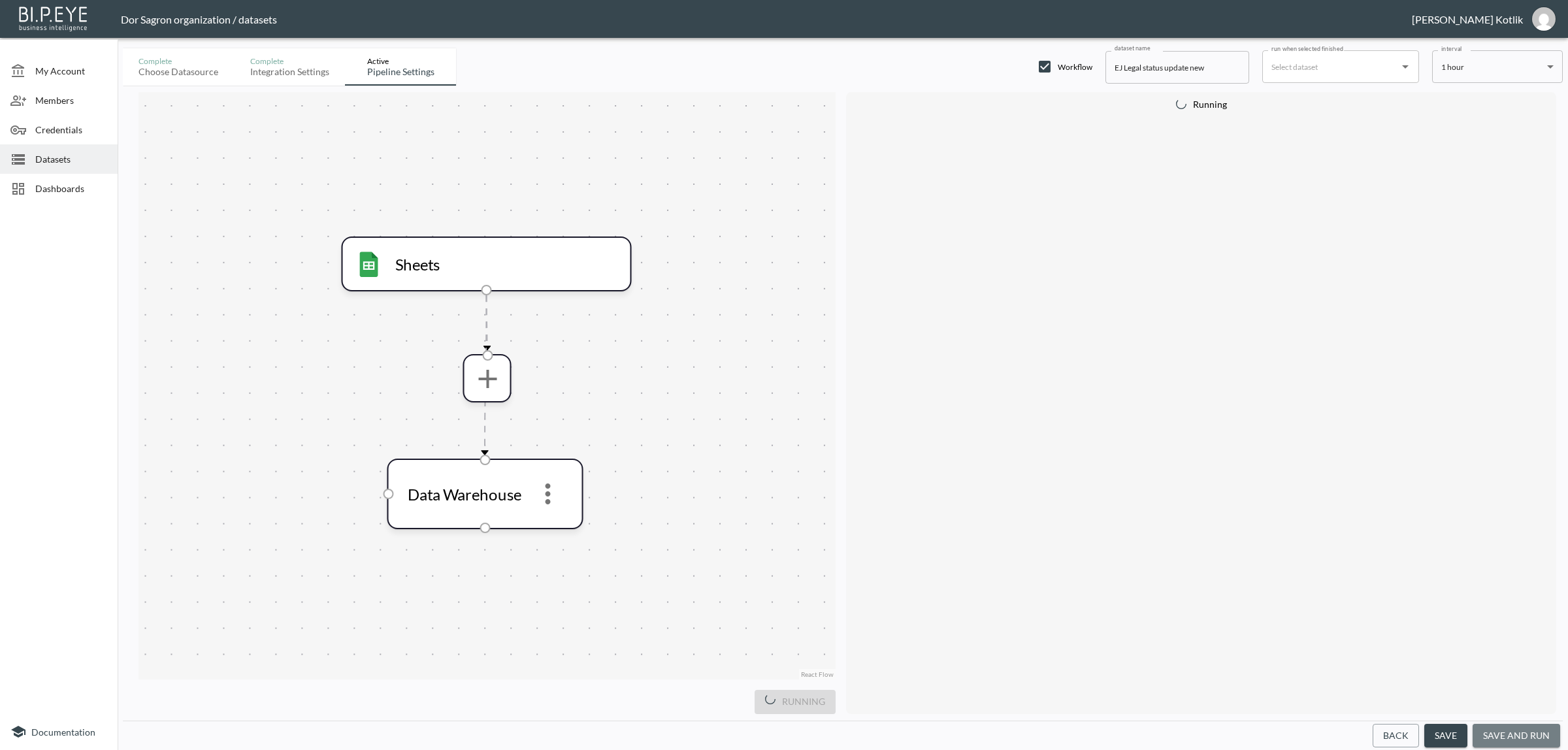
click at [1527, 736] on button "save and run" at bounding box center [1516, 736] width 87 height 24
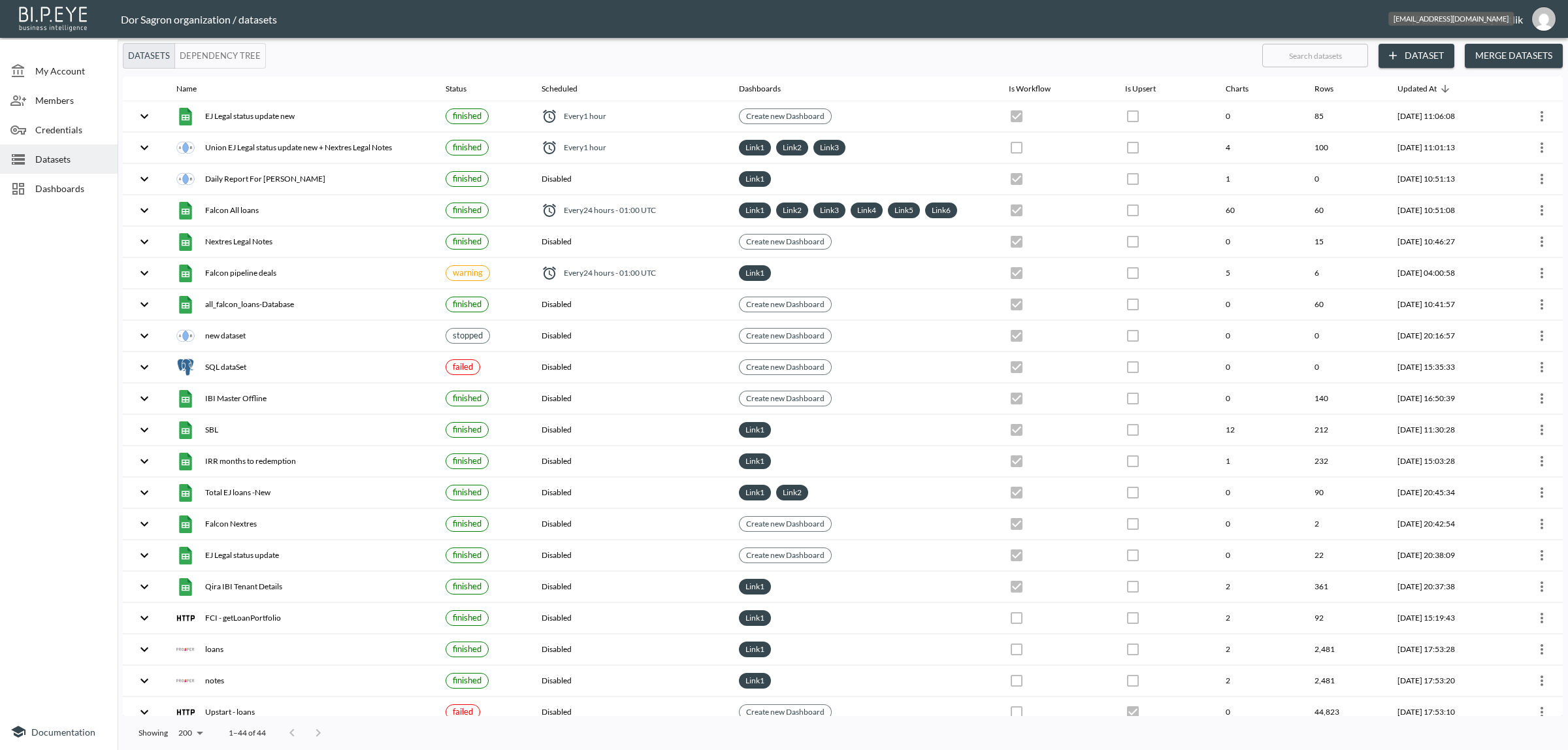
click at [1546, 22] on img "dinak@ibi.co.il" at bounding box center [1544, 19] width 24 height 24
click at [997, 60] on div "Datasets Dependency Tree" at bounding box center [687, 56] width 1129 height 26
click at [85, 195] on span "Dashboards" at bounding box center [71, 189] width 72 height 14
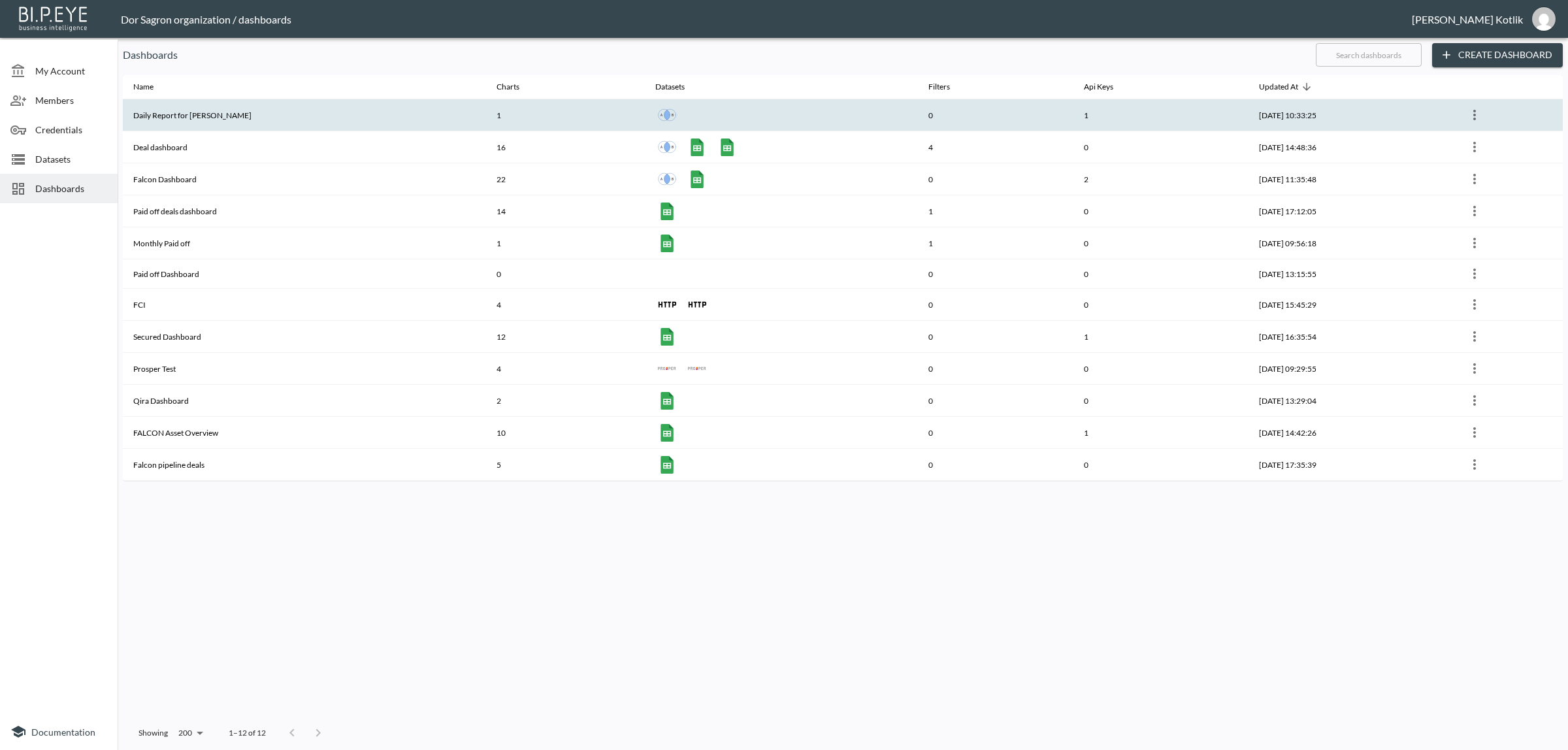
click at [190, 121] on th "Daily Report for Amir" at bounding box center [304, 115] width 363 height 32
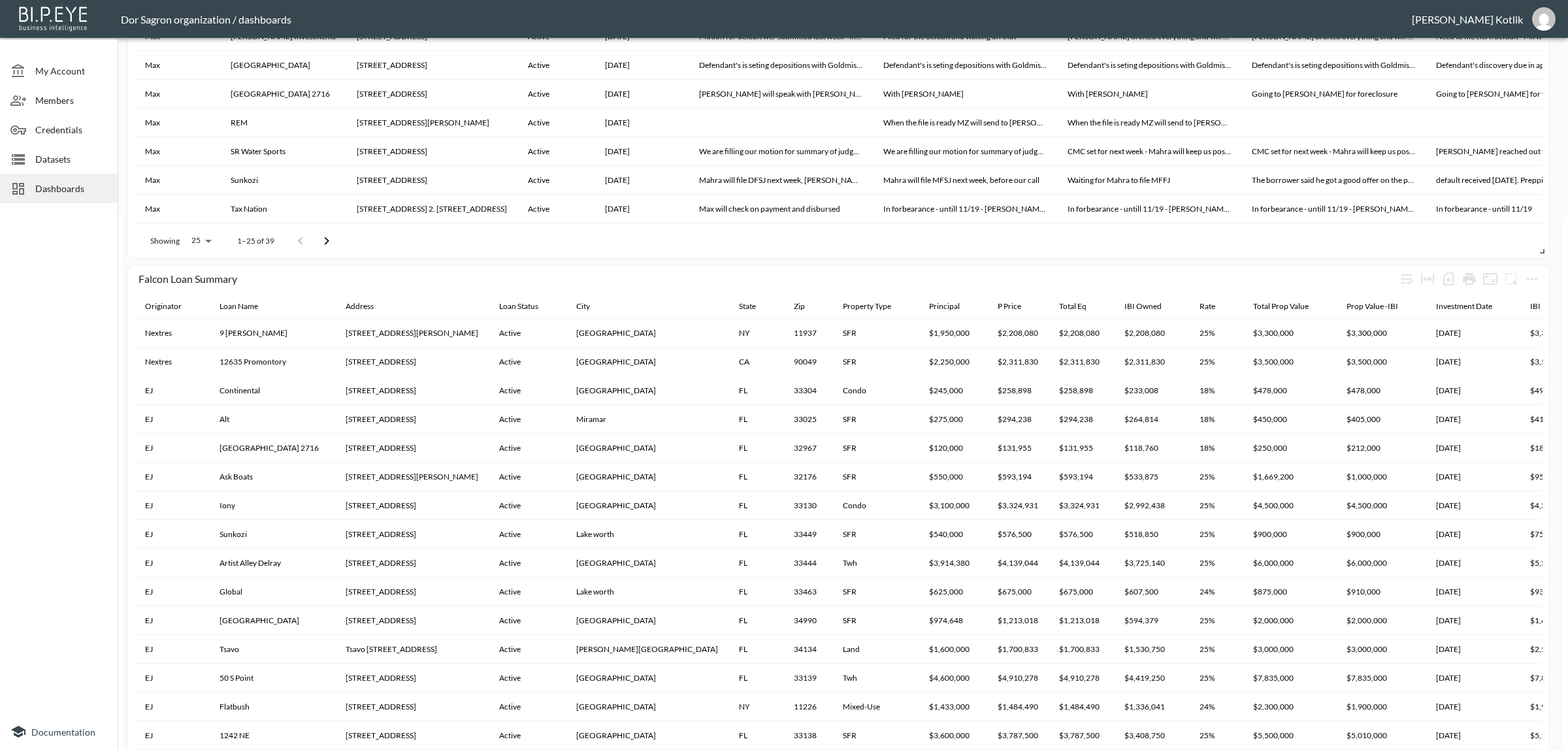
scroll to position [572, 0]
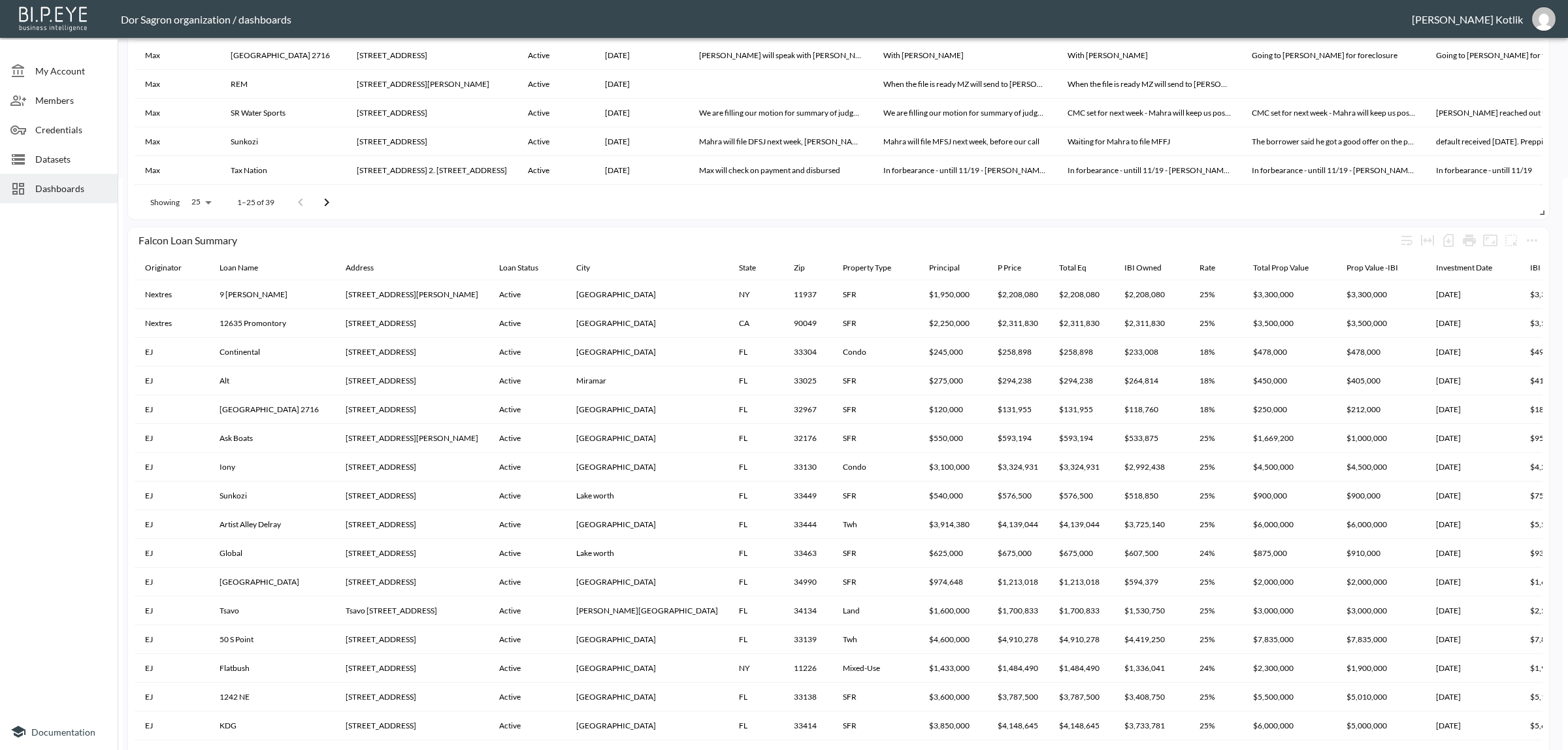
click at [191, 194] on body "BI.P.EYE, Interactive Analytics Dashboards - app Dor Sagron organization / dash…" at bounding box center [784, 375] width 1568 height 750
click at [206, 291] on li "100" at bounding box center [200, 298] width 51 height 24
type input "100"
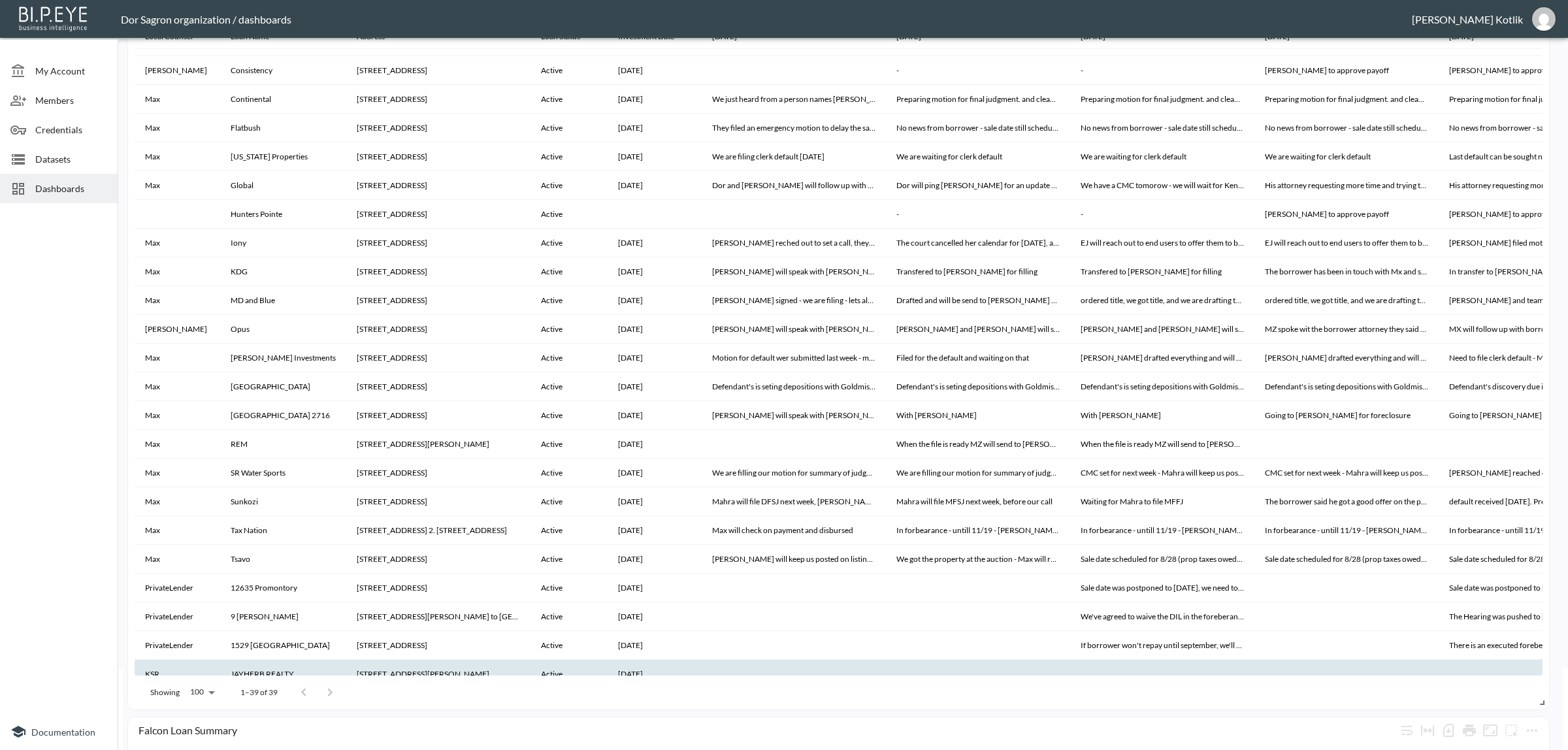
scroll to position [174, 0]
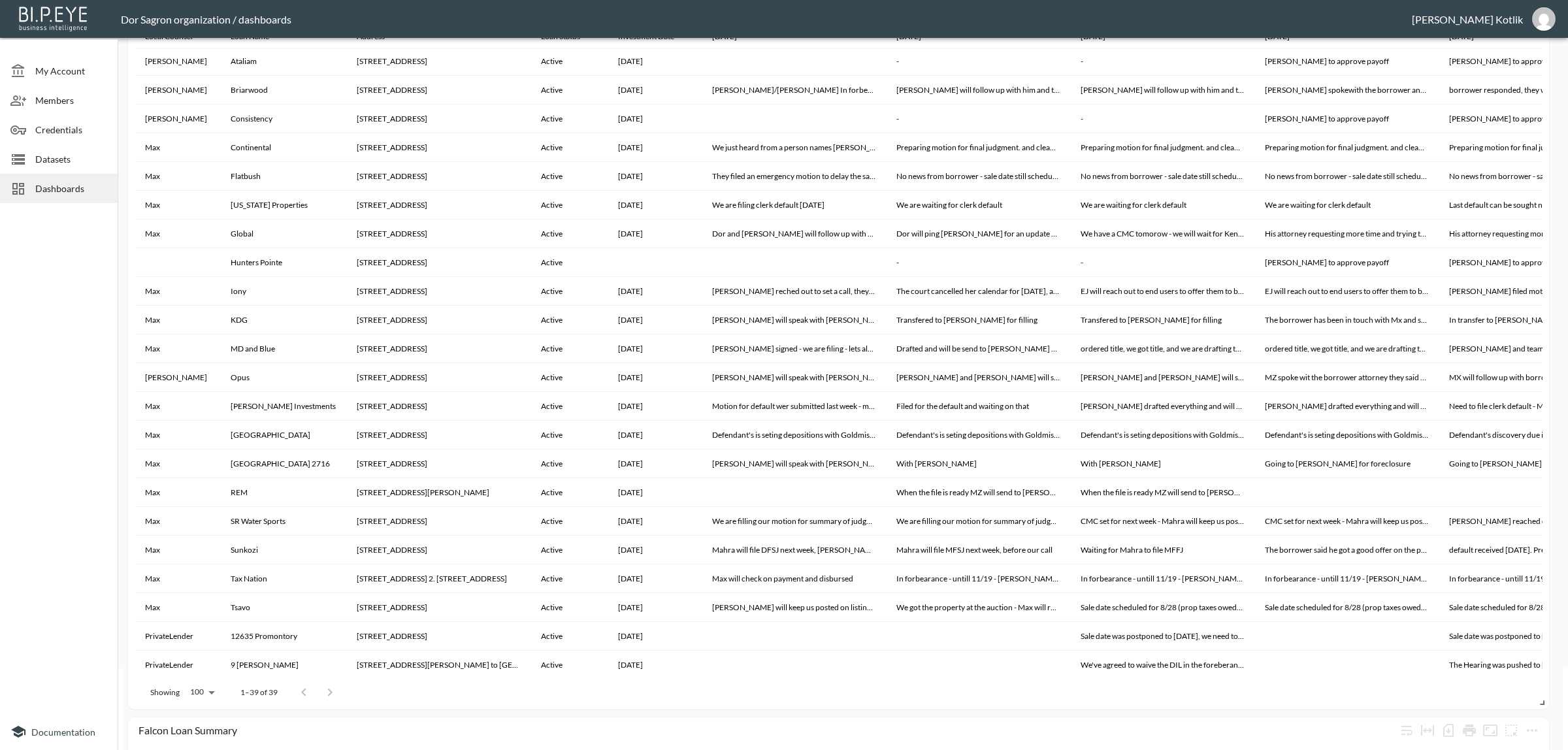
click at [51, 193] on span "Dashboards" at bounding box center [71, 189] width 72 height 14
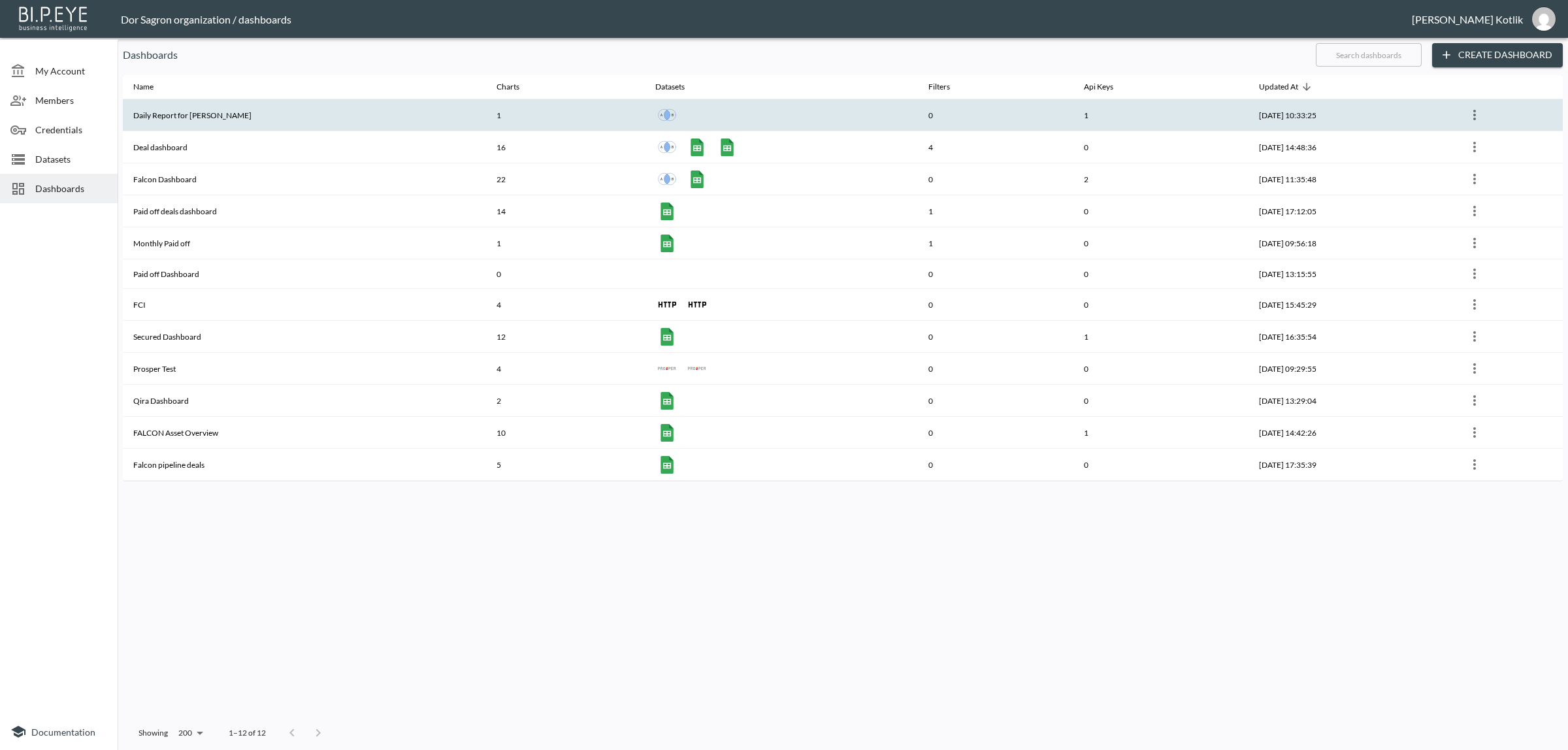
click at [286, 122] on th "Daily Report for Amir" at bounding box center [304, 115] width 363 height 32
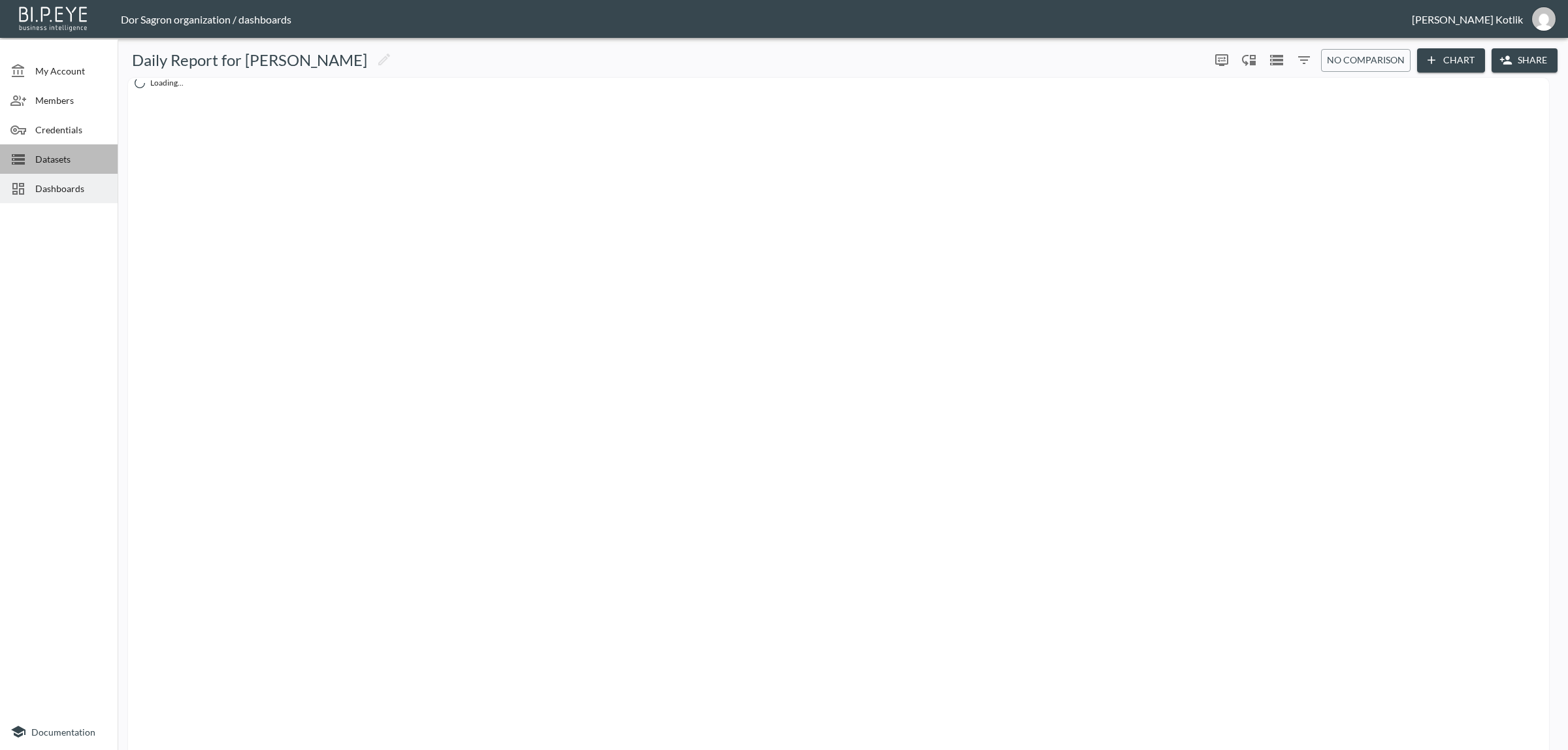
click at [64, 151] on div "Datasets" at bounding box center [59, 159] width 117 height 30
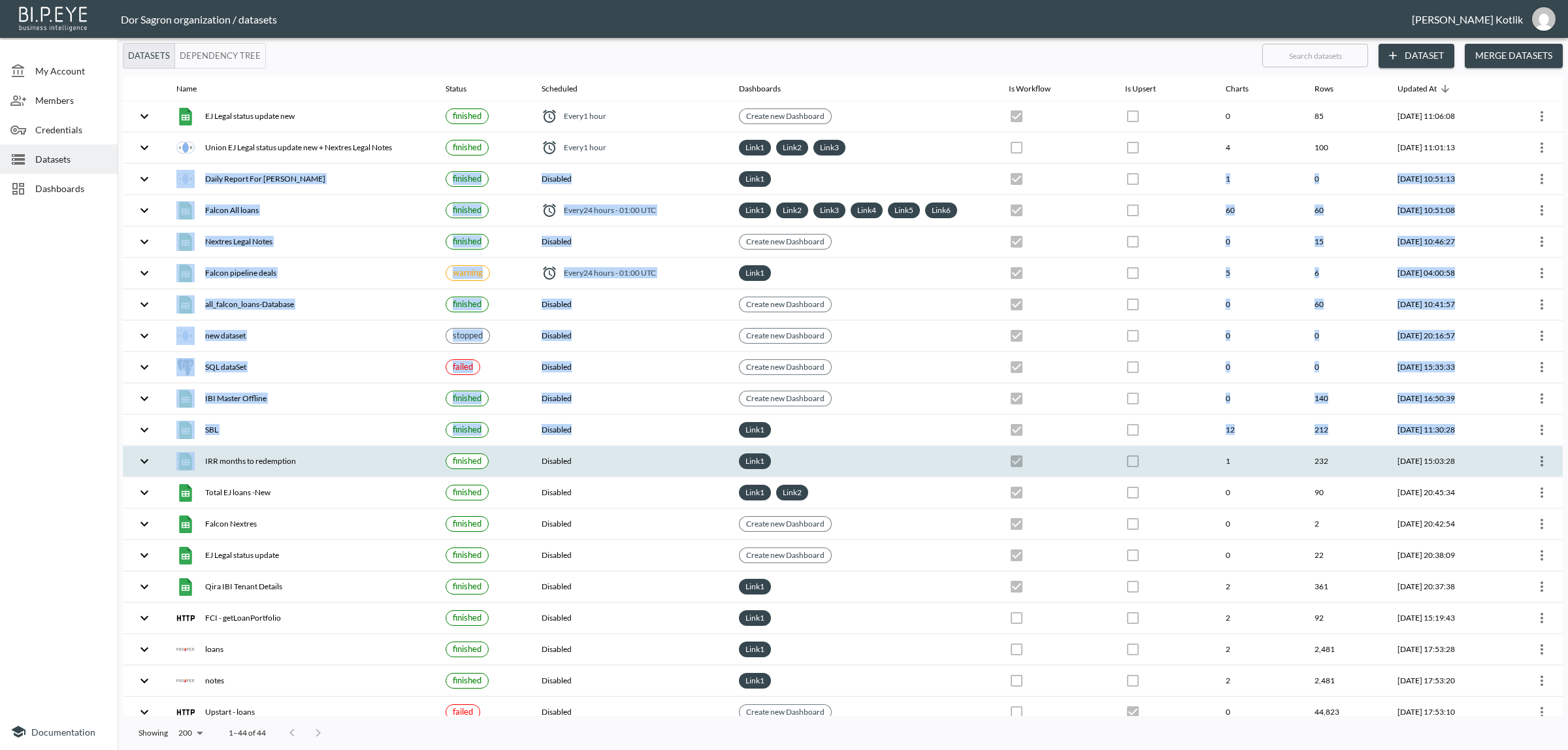
drag, startPoint x: 364, startPoint y: 184, endPoint x: 338, endPoint y: 471, distance: 288.2
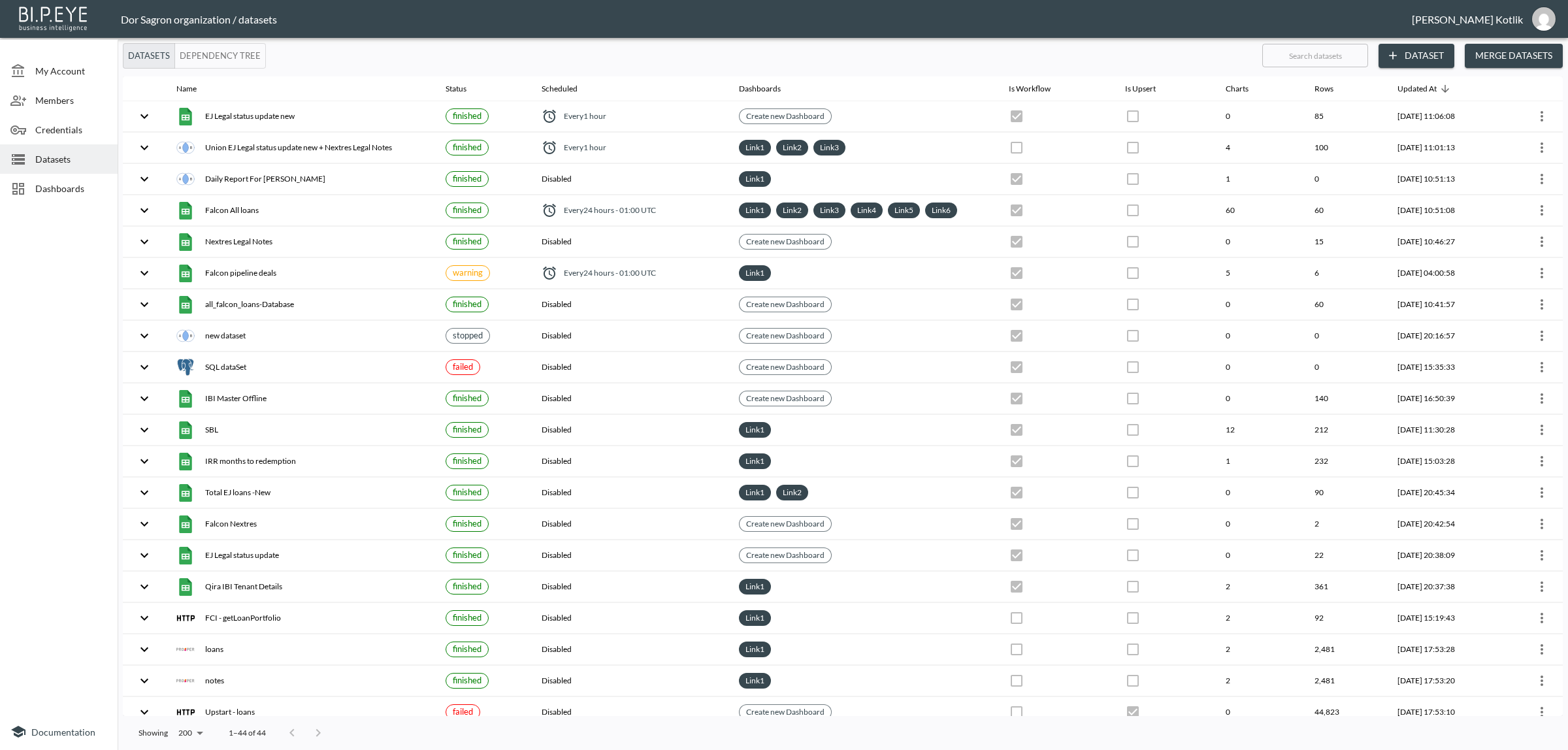
click at [83, 427] on div at bounding box center [59, 462] width 117 height 505
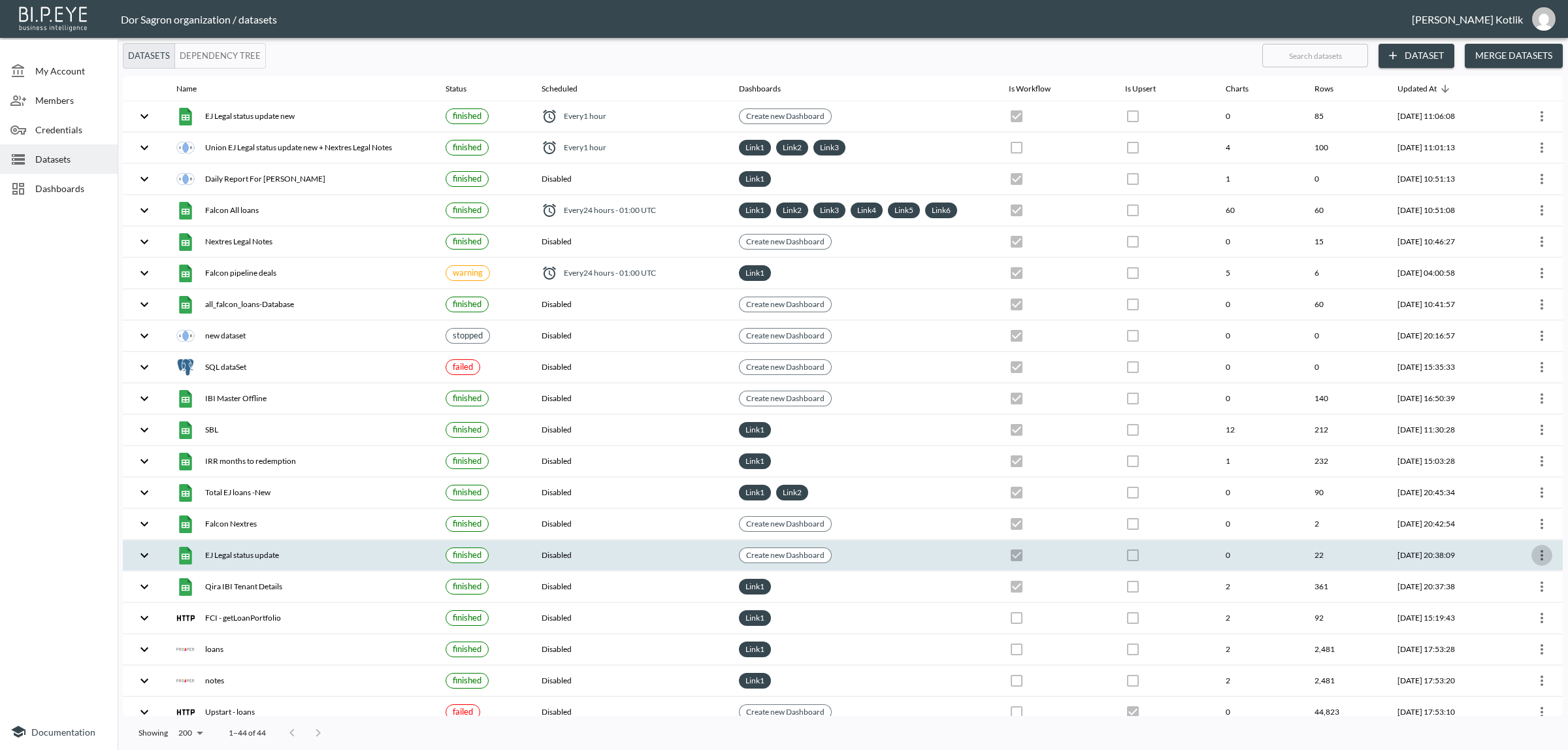
click at [1536, 556] on icon "more" at bounding box center [1542, 556] width 16 height 16
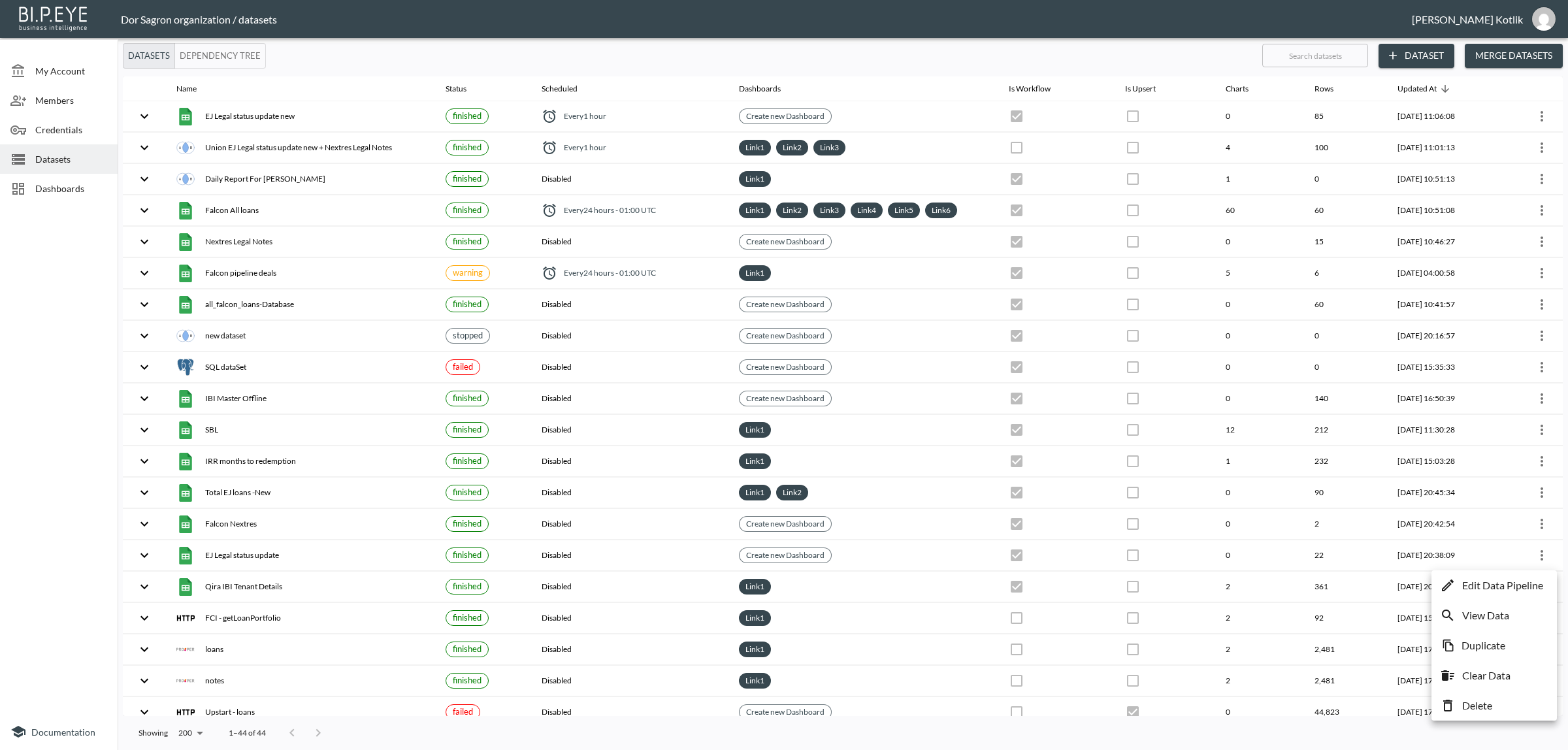
click at [1521, 580] on p "Edit Data Pipeline" at bounding box center [1501, 586] width 81 height 16
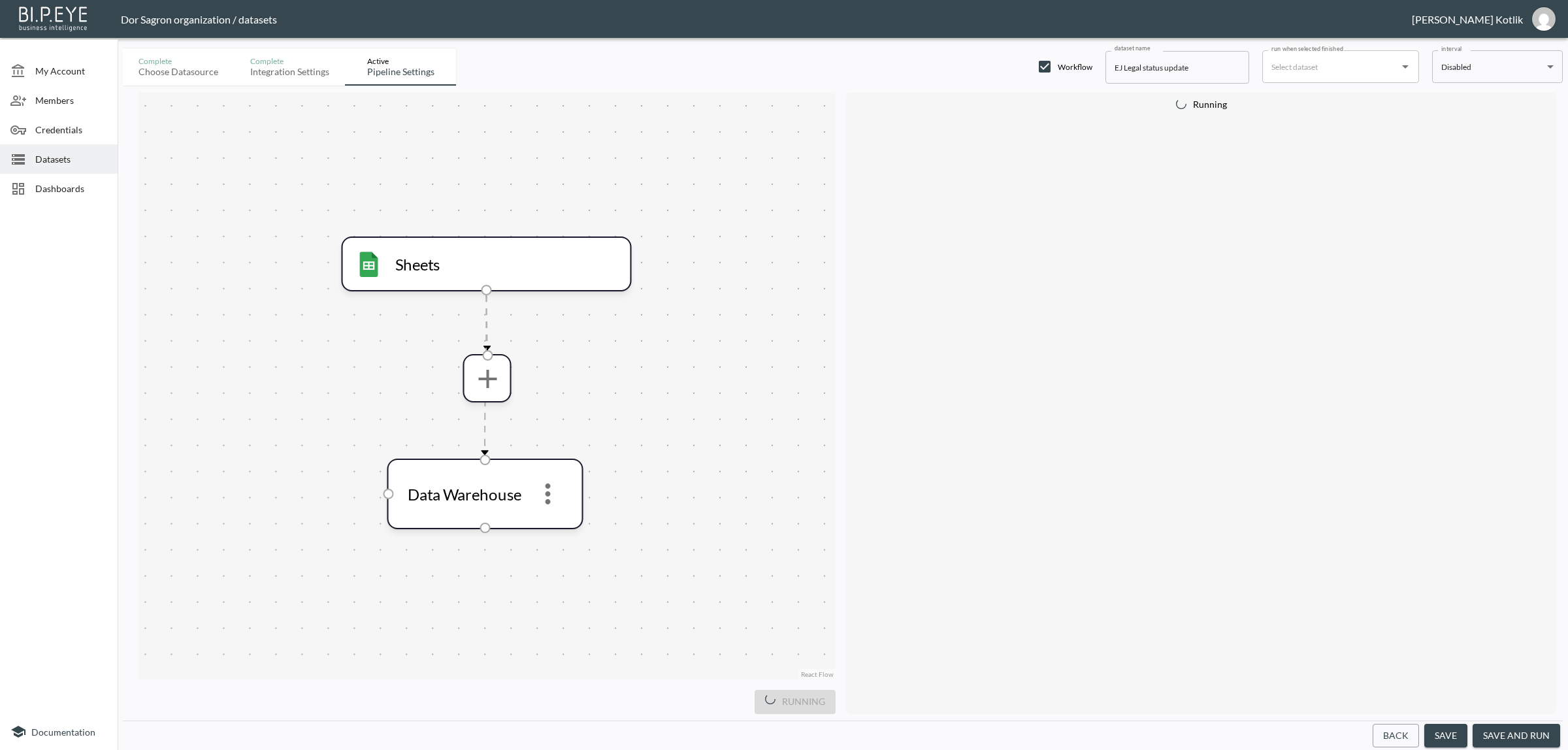
click at [1527, 735] on button "save and run" at bounding box center [1516, 736] width 87 height 24
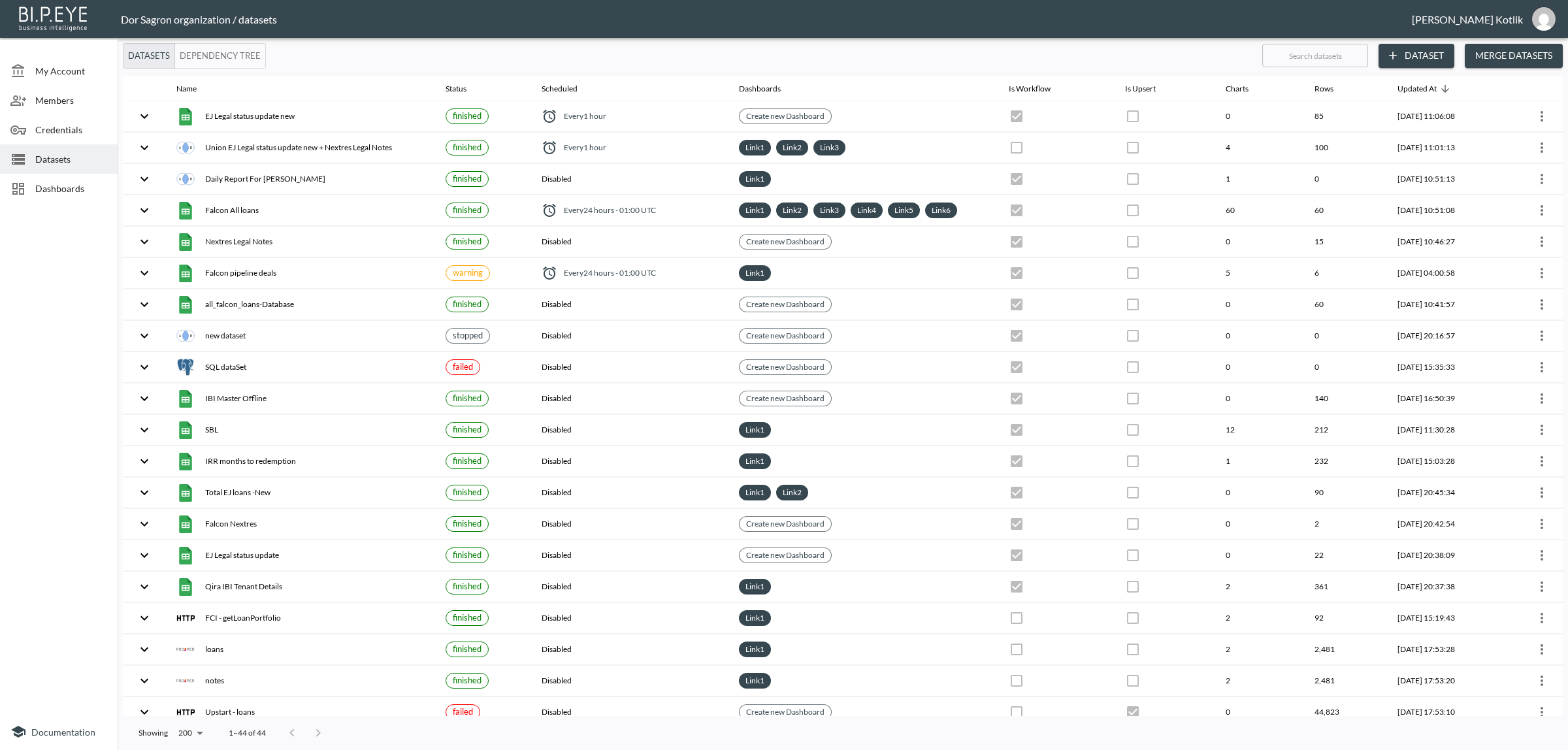
checkbox input "true"
checkbox input "false"
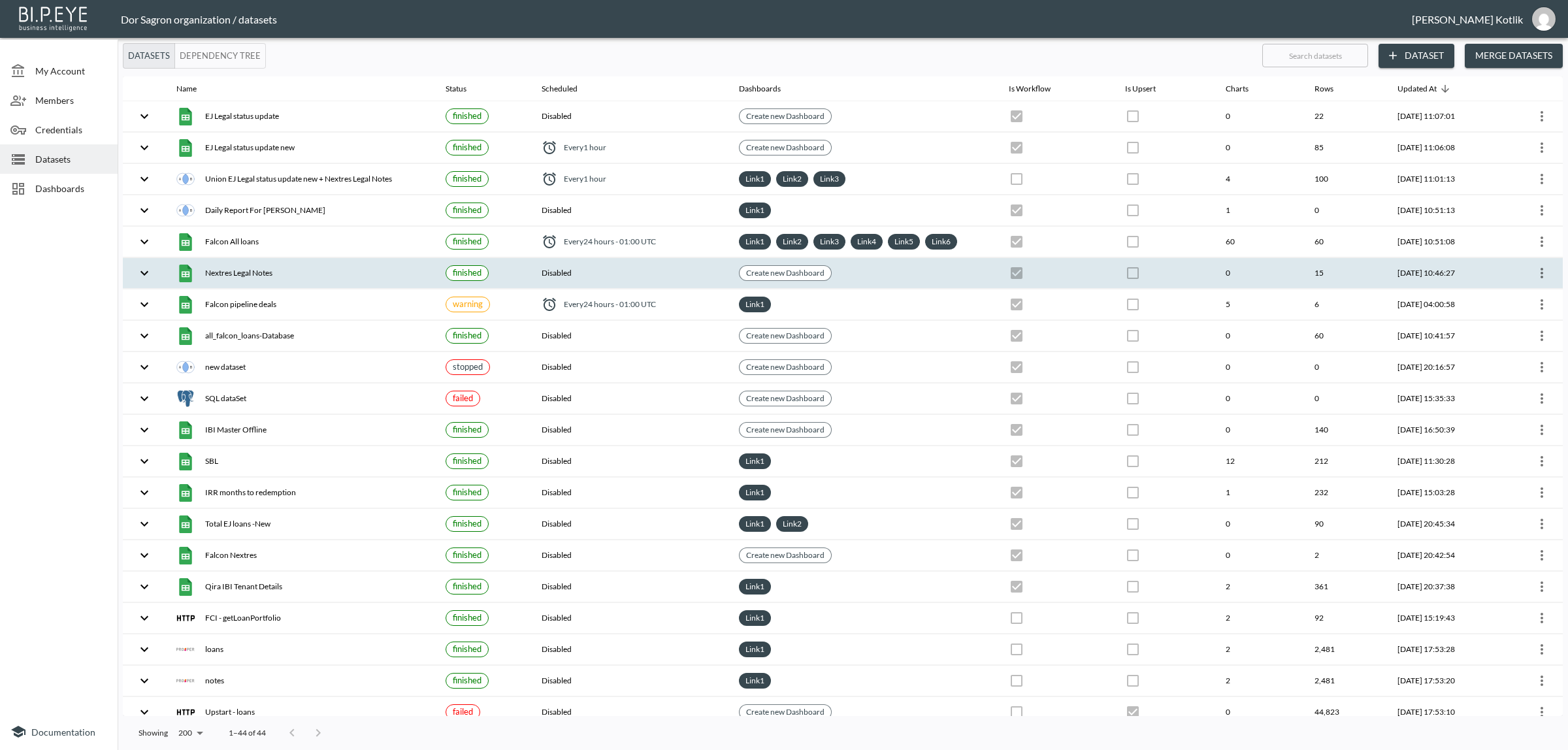
click at [1542, 273] on icon "more" at bounding box center [1542, 274] width 16 height 16
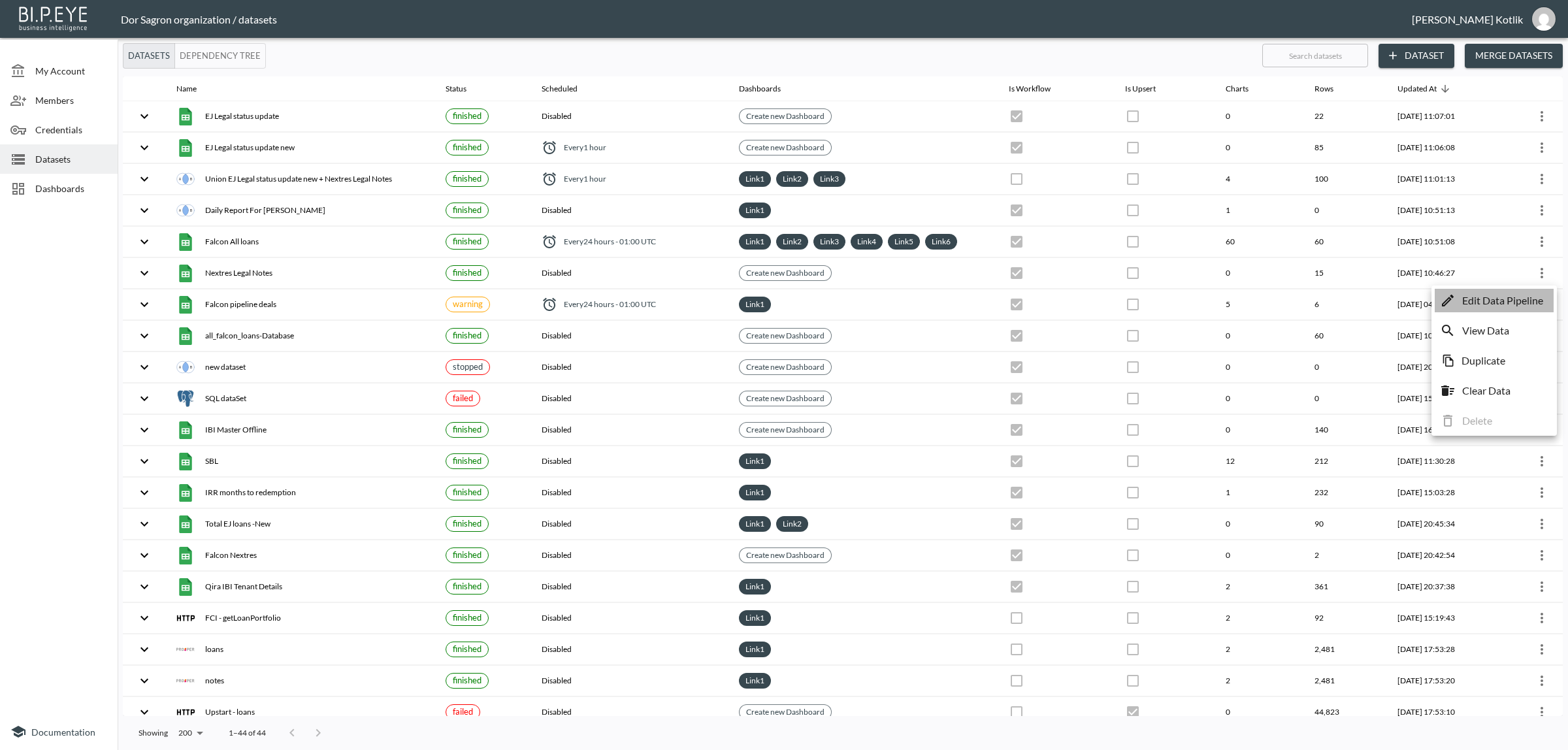
click at [1517, 295] on p "Edit Data Pipeline" at bounding box center [1501, 300] width 81 height 16
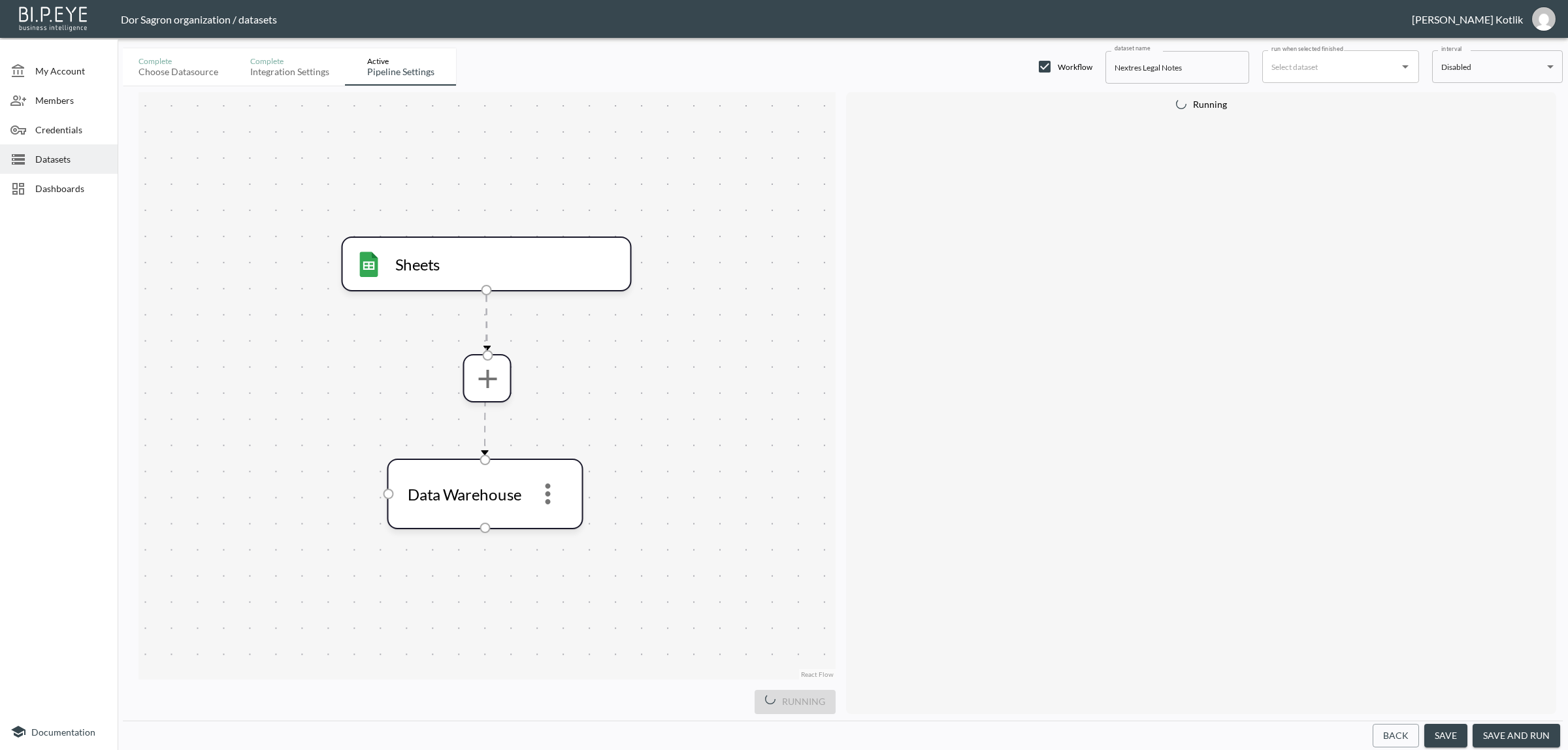
click at [1490, 729] on button "save and run" at bounding box center [1516, 736] width 87 height 24
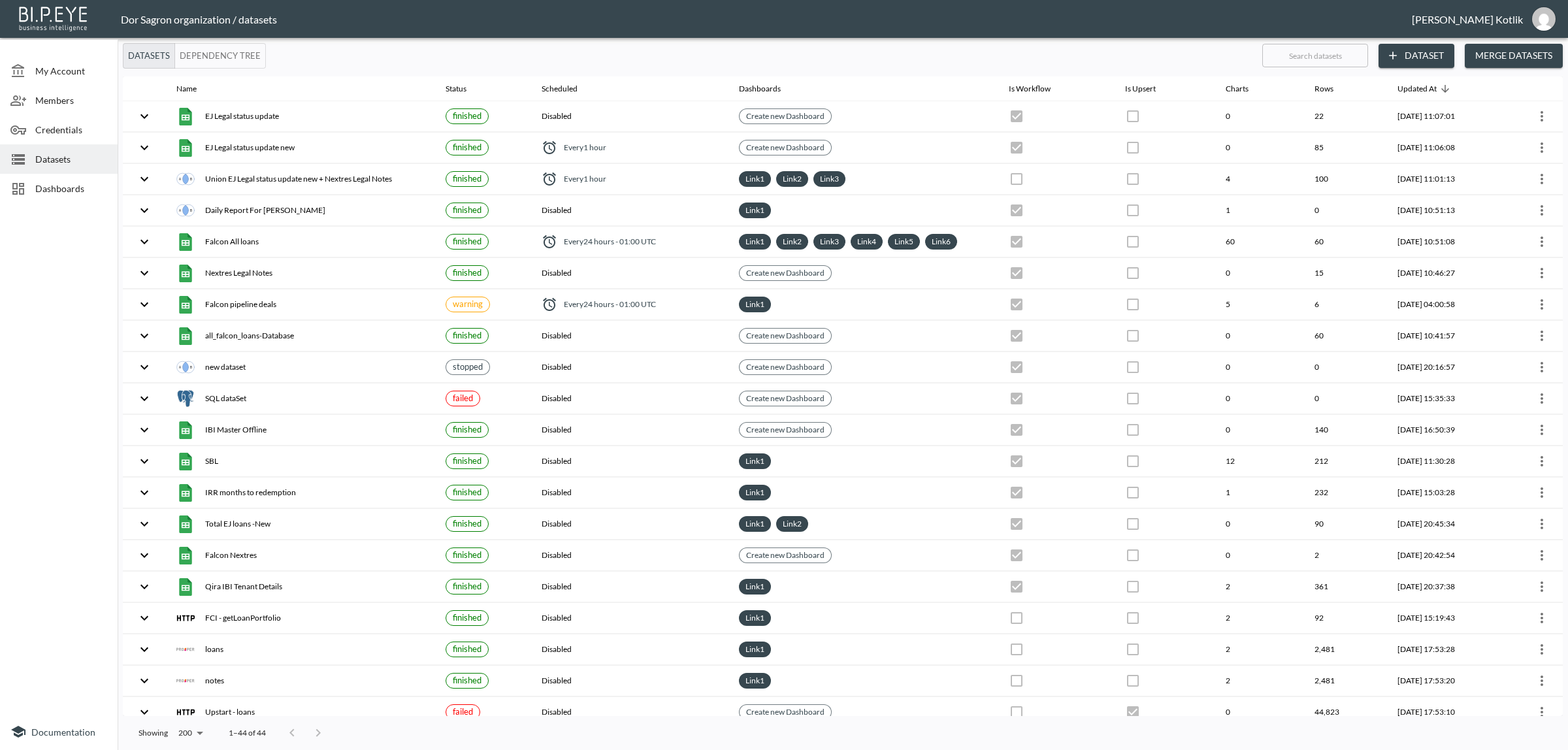
checkbox input "true"
checkbox input "false"
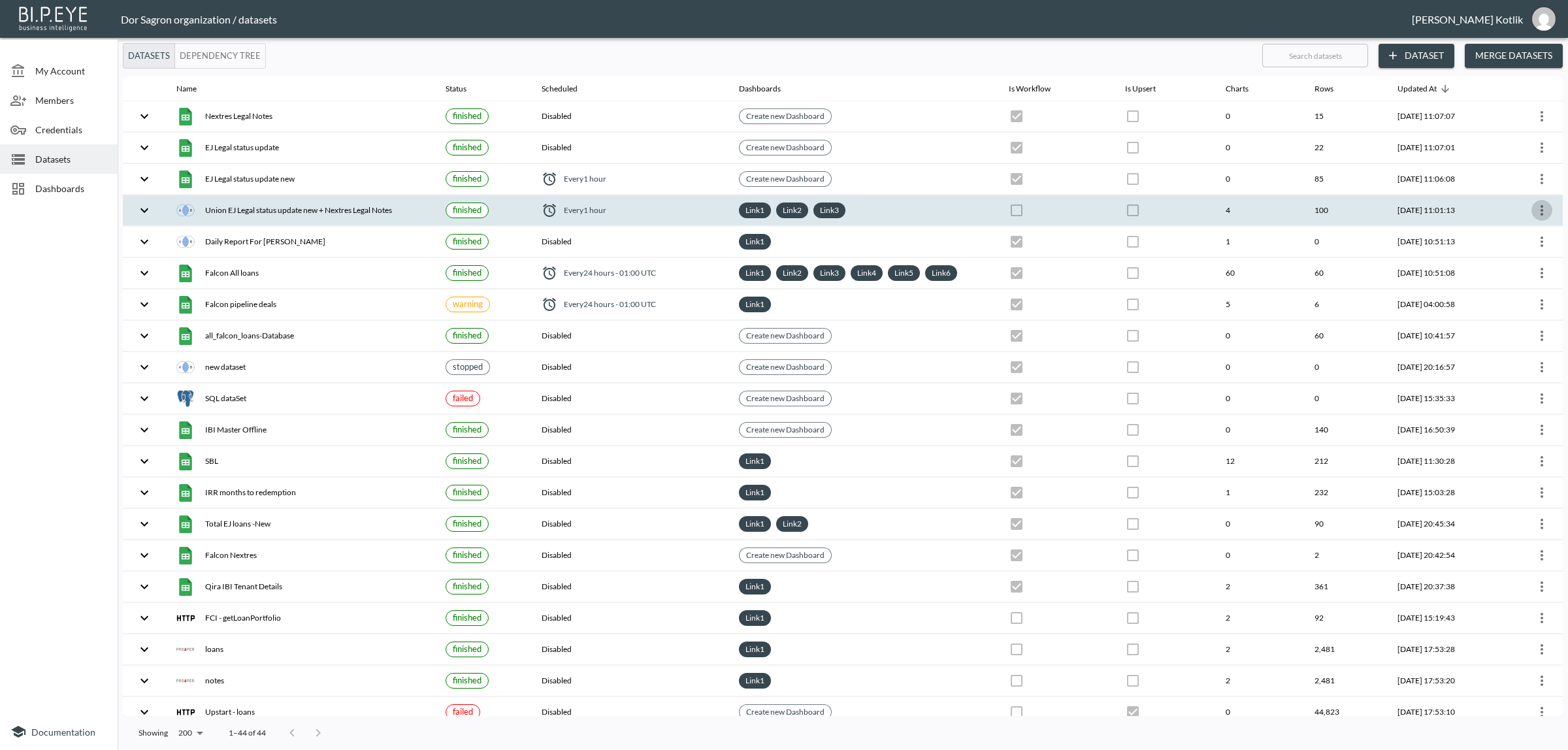
click at [1540, 209] on icon "more" at bounding box center [1541, 210] width 3 height 11
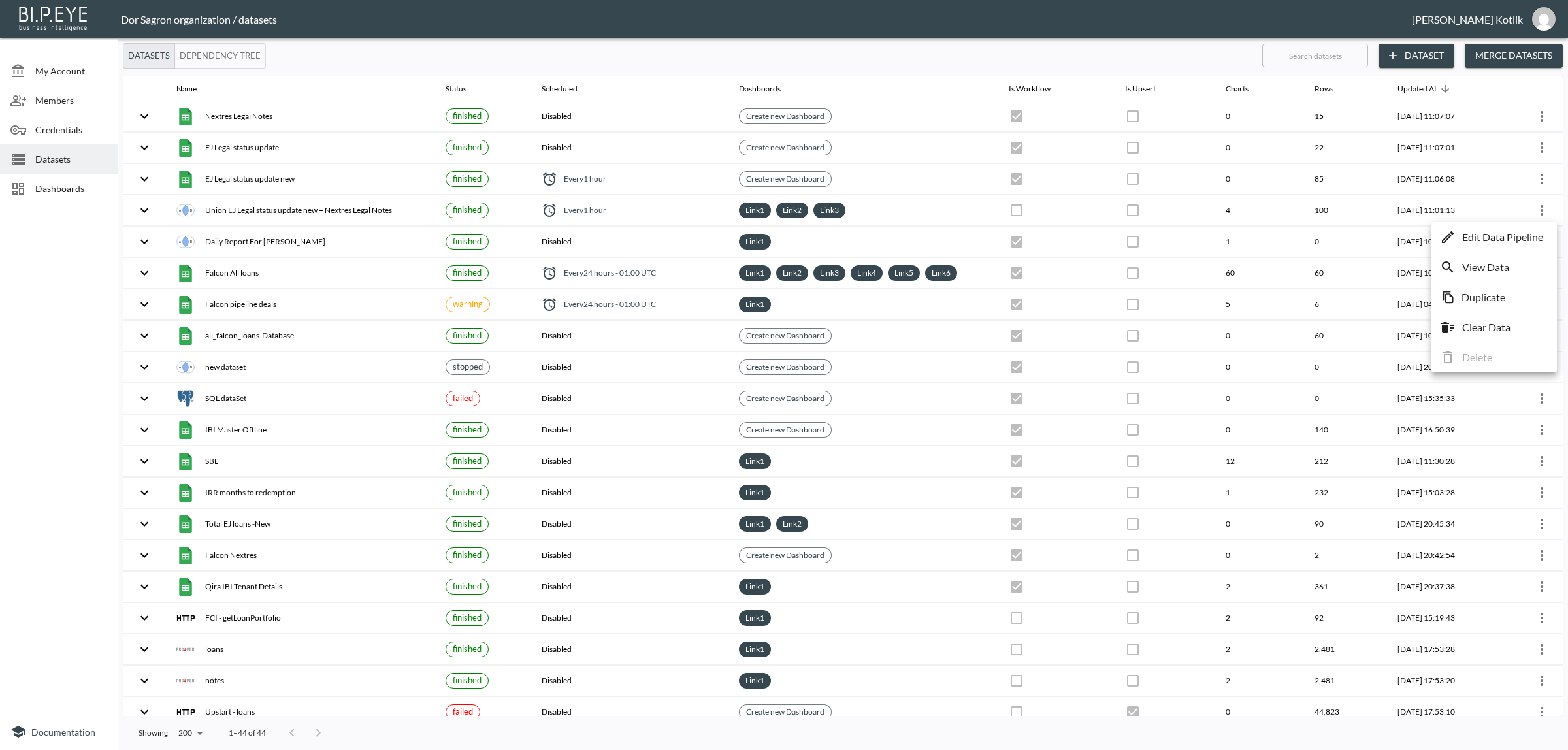
click at [1529, 230] on p "Edit Data Pipeline" at bounding box center [1501, 238] width 81 height 16
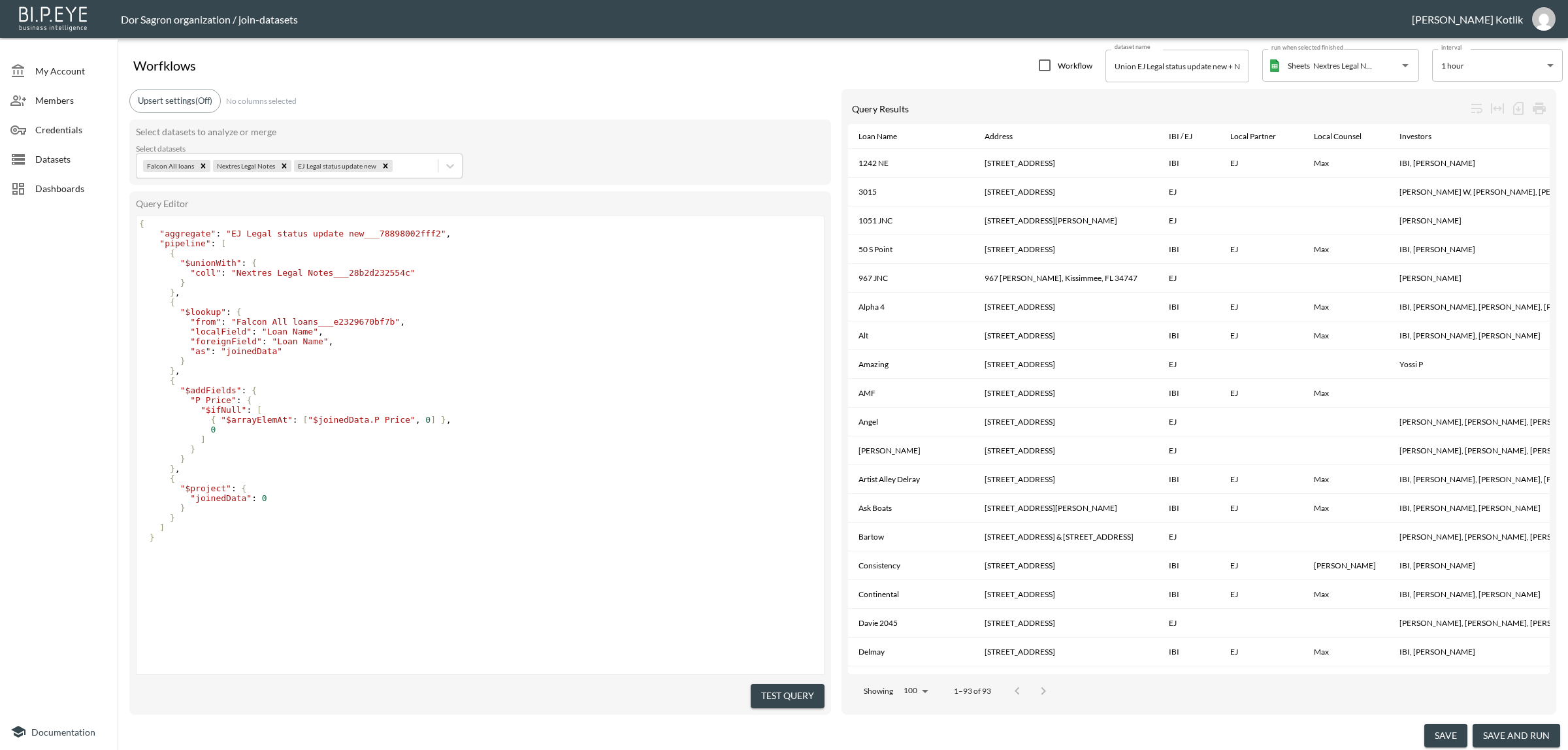
click at [1482, 733] on button "save and run" at bounding box center [1516, 736] width 87 height 24
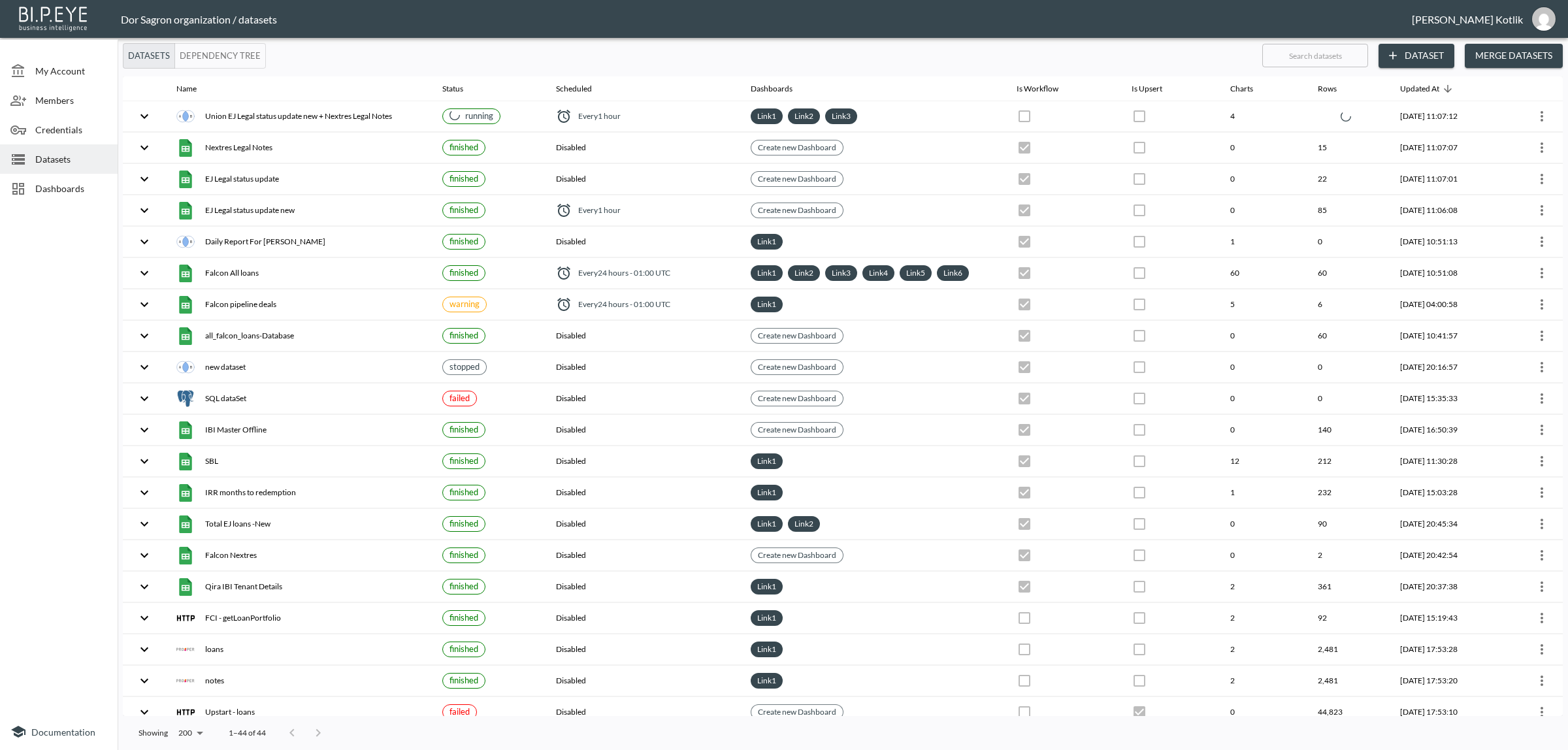
checkbox input "false"
checkbox input "true"
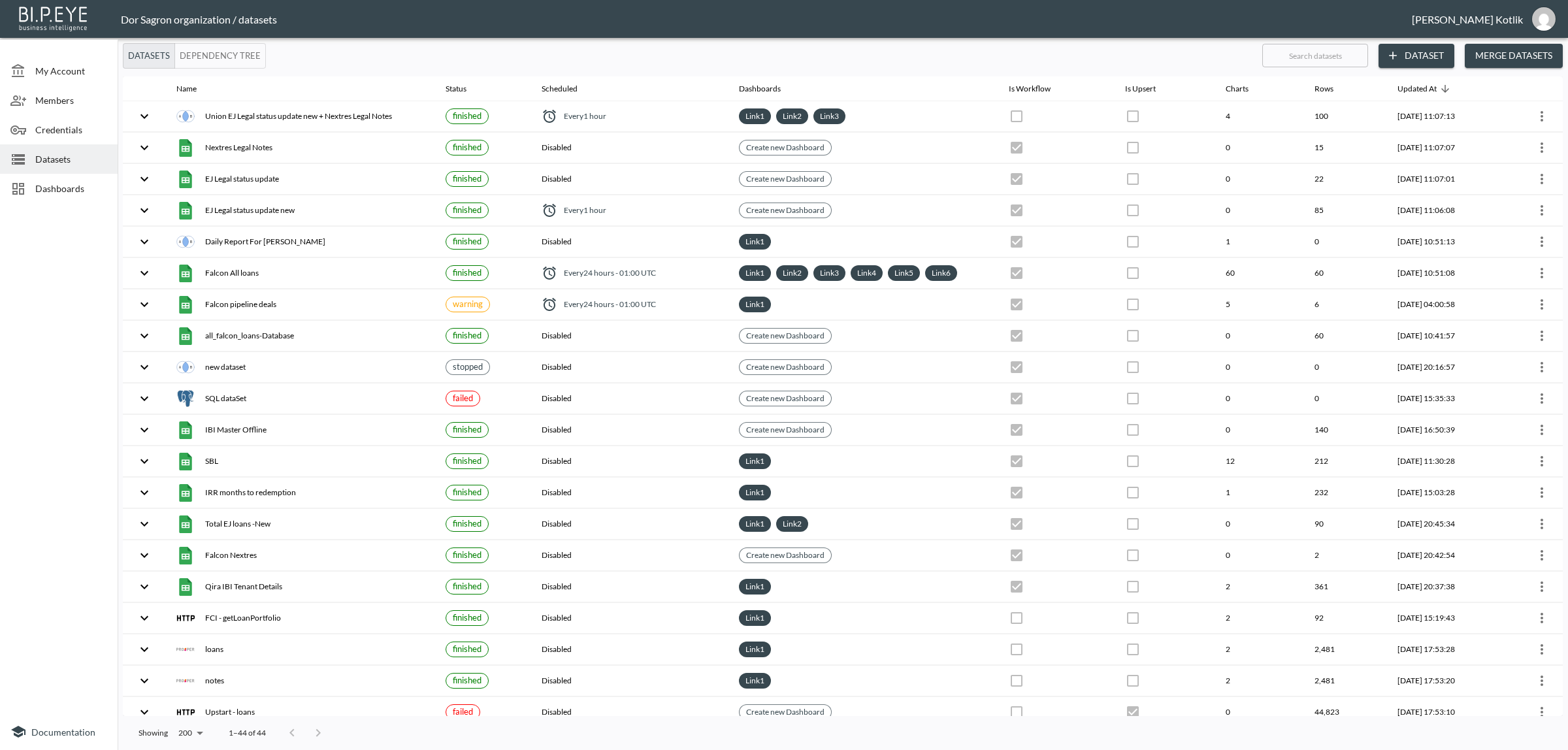
click at [59, 182] on span "Dashboards" at bounding box center [71, 189] width 72 height 14
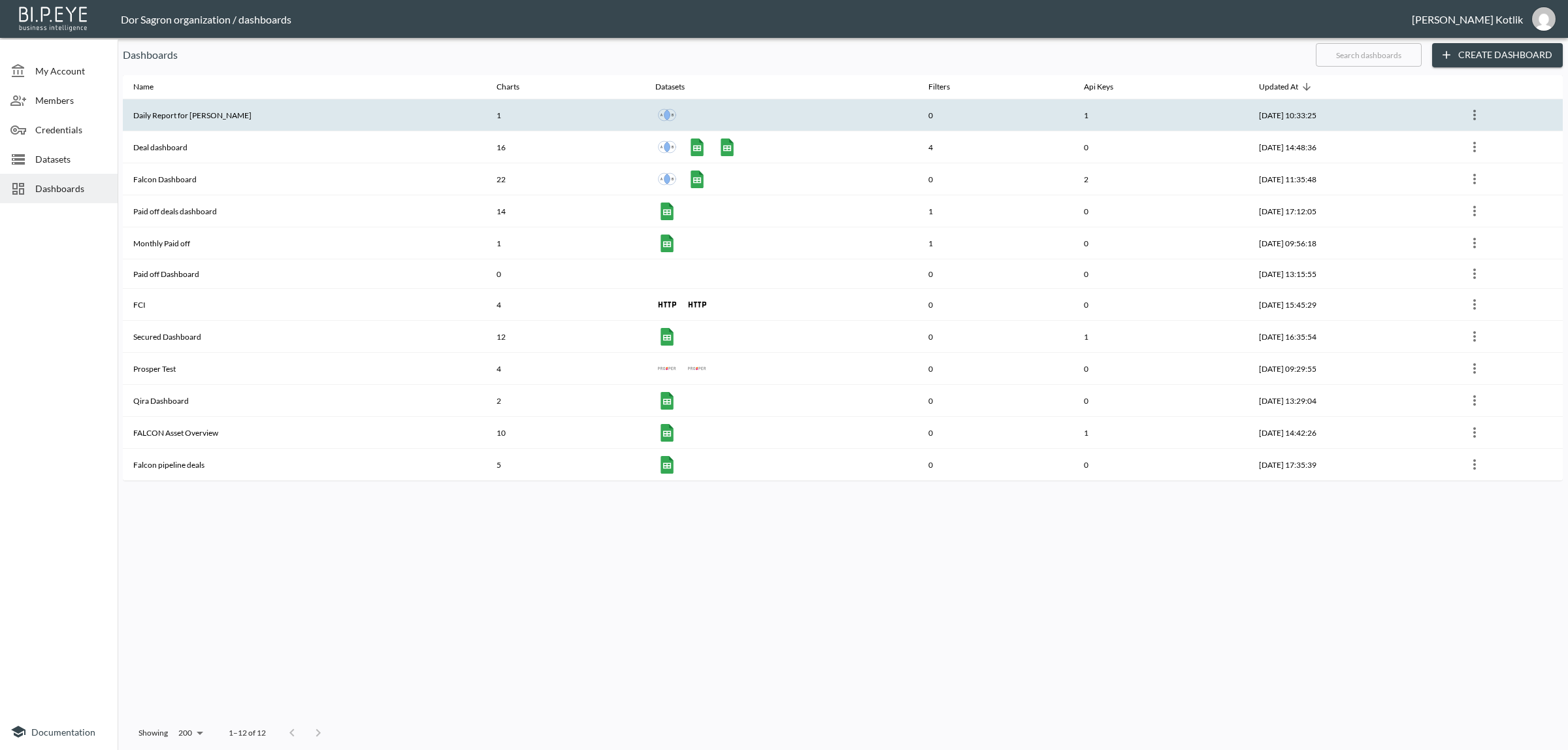
click at [174, 112] on th "Daily Report for Amir" at bounding box center [304, 115] width 363 height 32
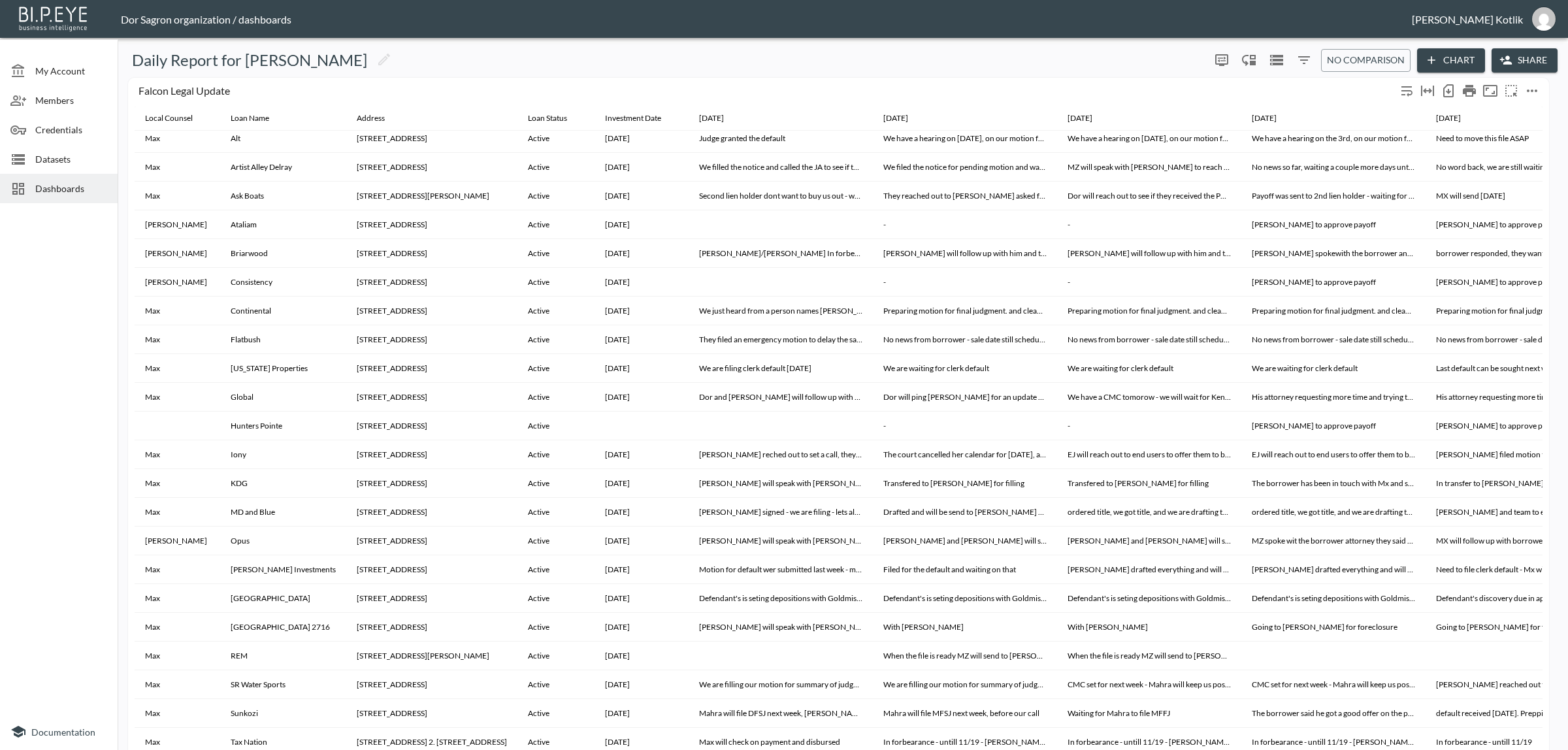
click at [1530, 92] on icon "more" at bounding box center [1532, 91] width 16 height 16
click at [1510, 112] on li "Edit" at bounding box center [1502, 115] width 101 height 24
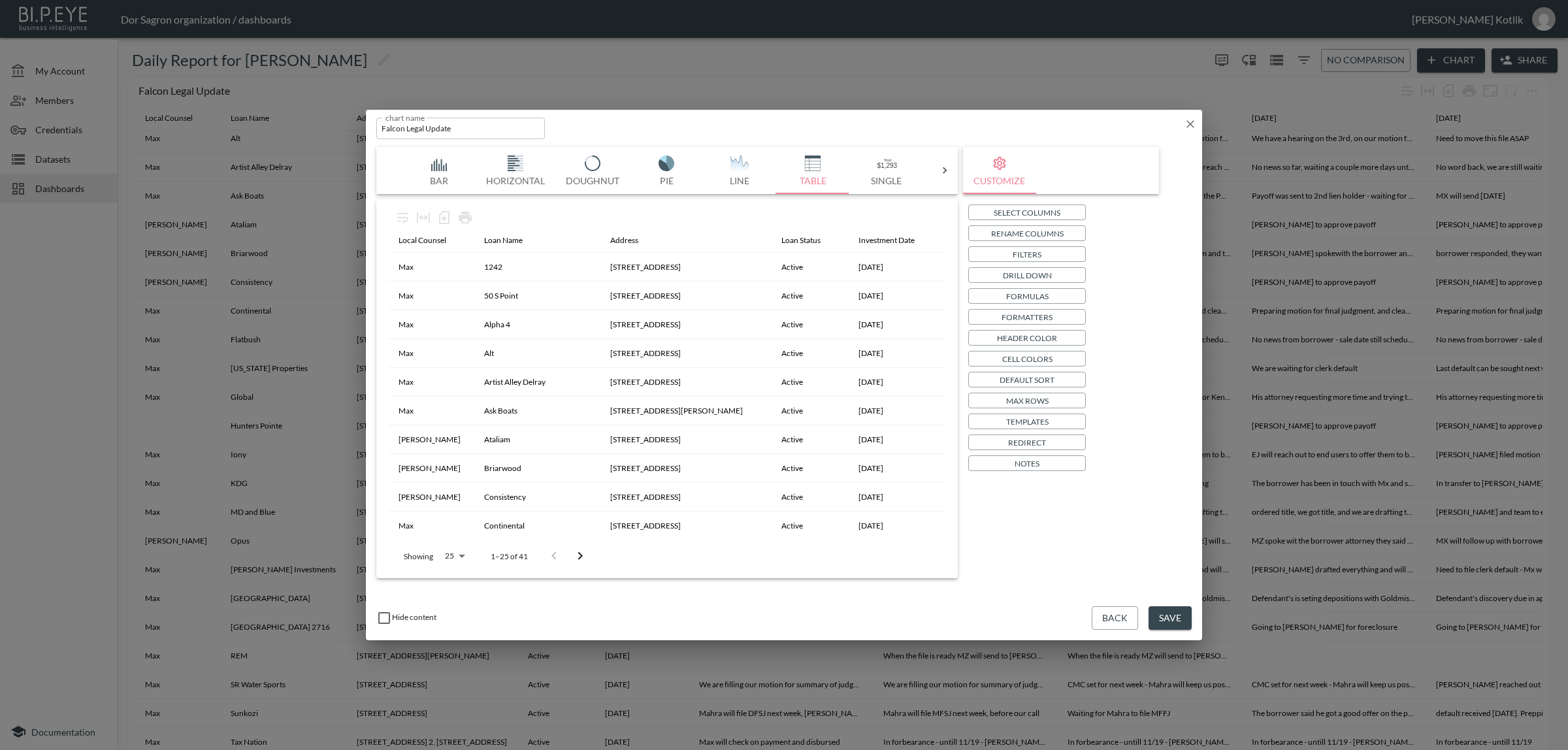
click at [1151, 616] on button "Save" at bounding box center [1169, 619] width 43 height 24
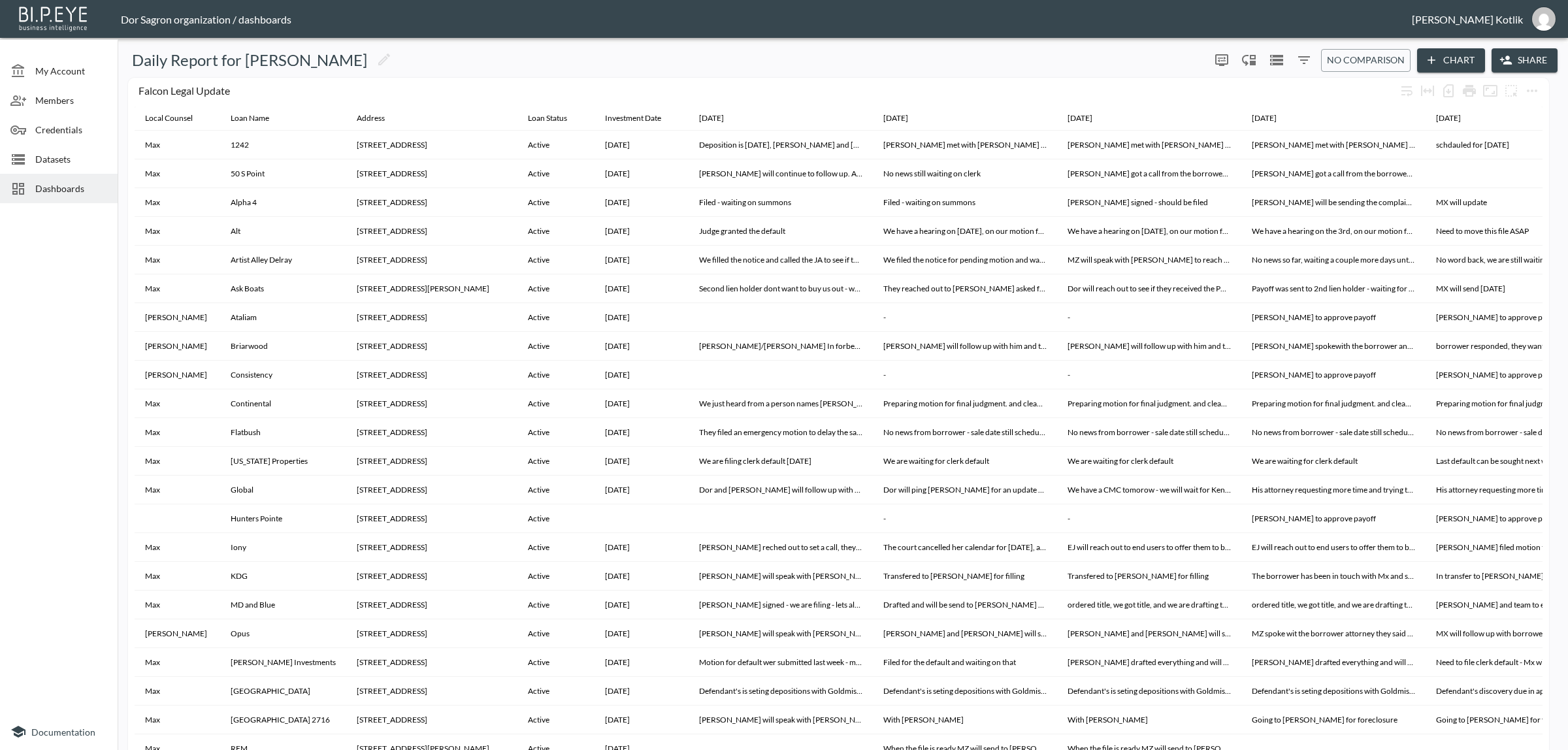
click at [47, 190] on span "Dashboards" at bounding box center [71, 189] width 72 height 14
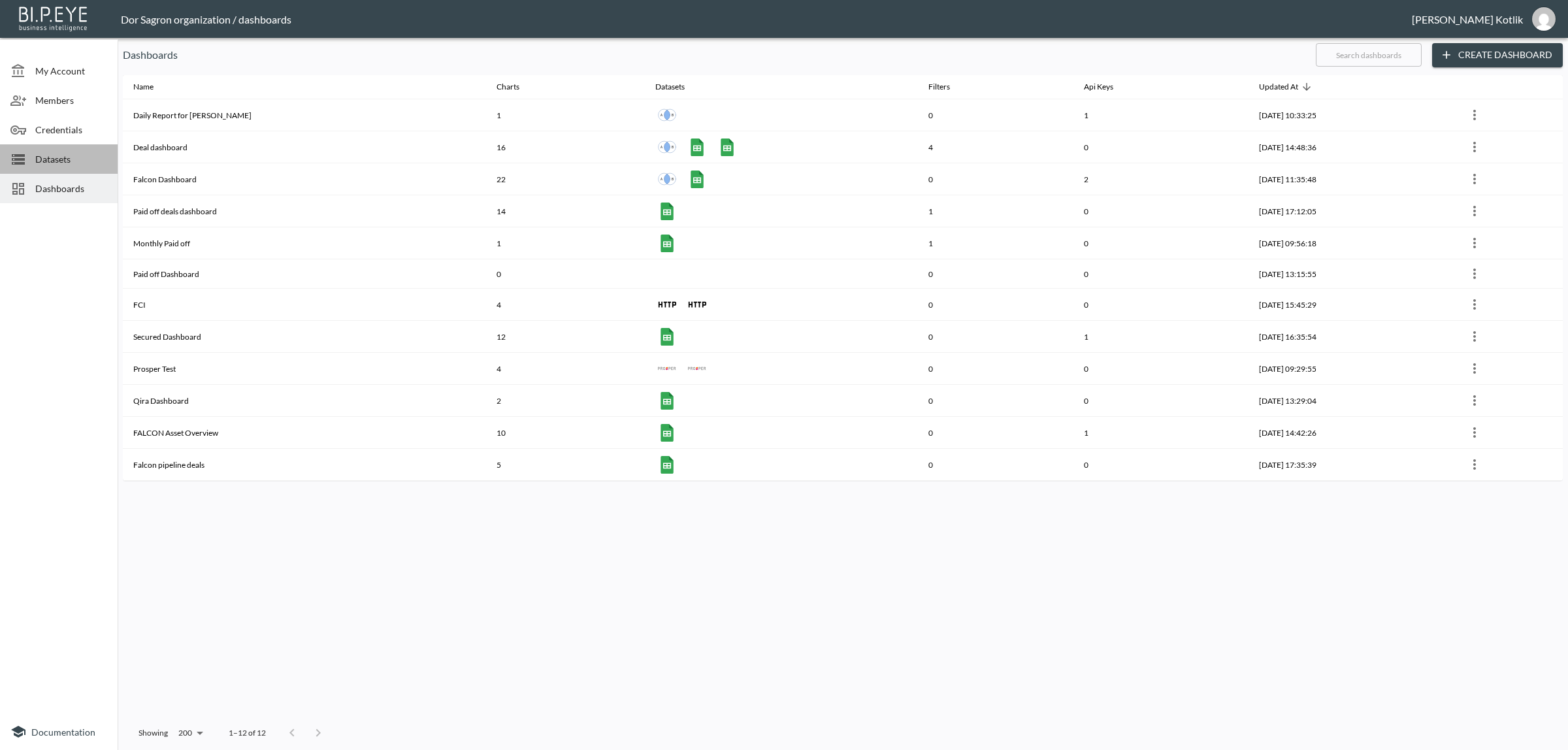
drag, startPoint x: 56, startPoint y: 165, endPoint x: 107, endPoint y: 129, distance: 62.4
click at [58, 165] on span "Datasets" at bounding box center [71, 159] width 72 height 14
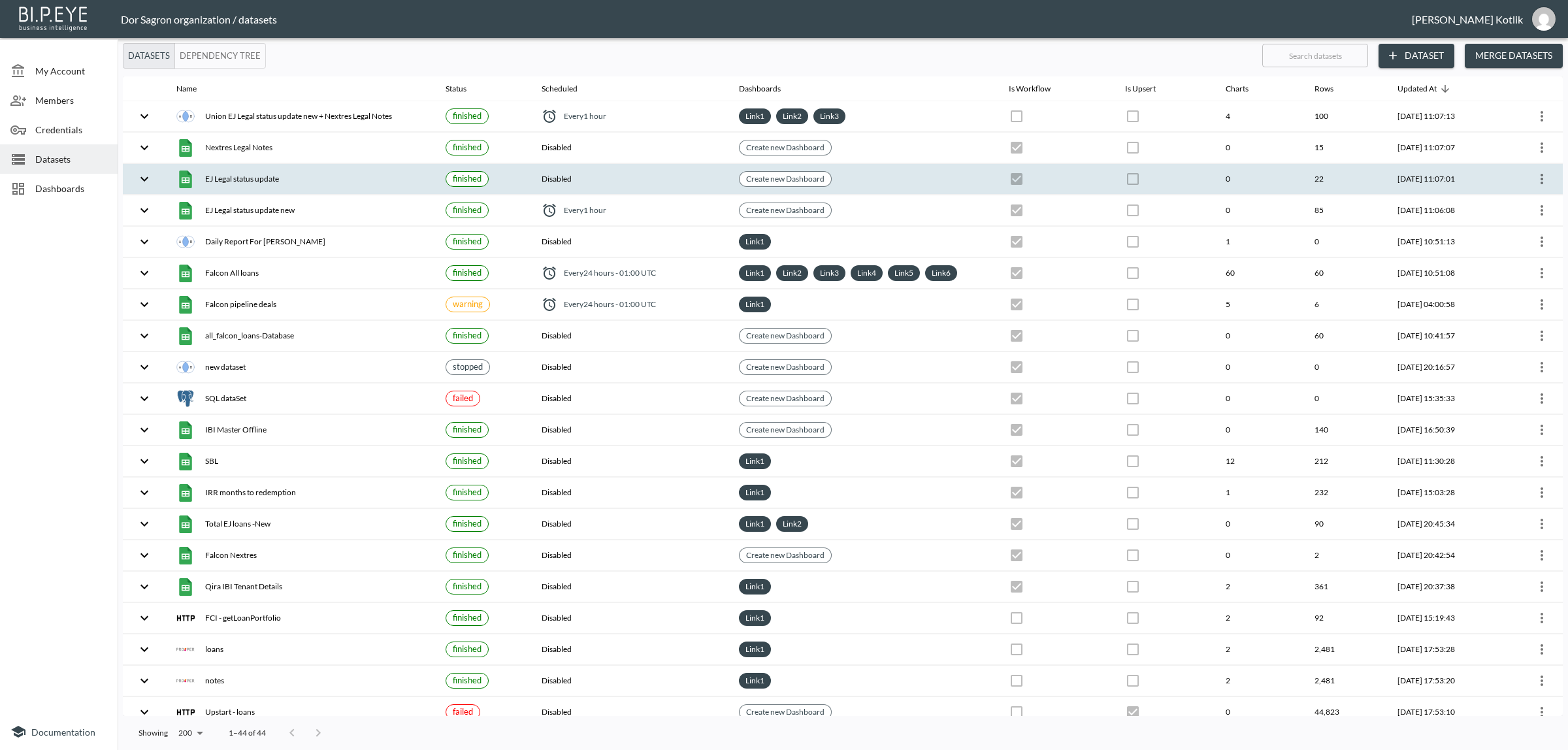
click at [1538, 173] on icon "more" at bounding box center [1542, 179] width 16 height 16
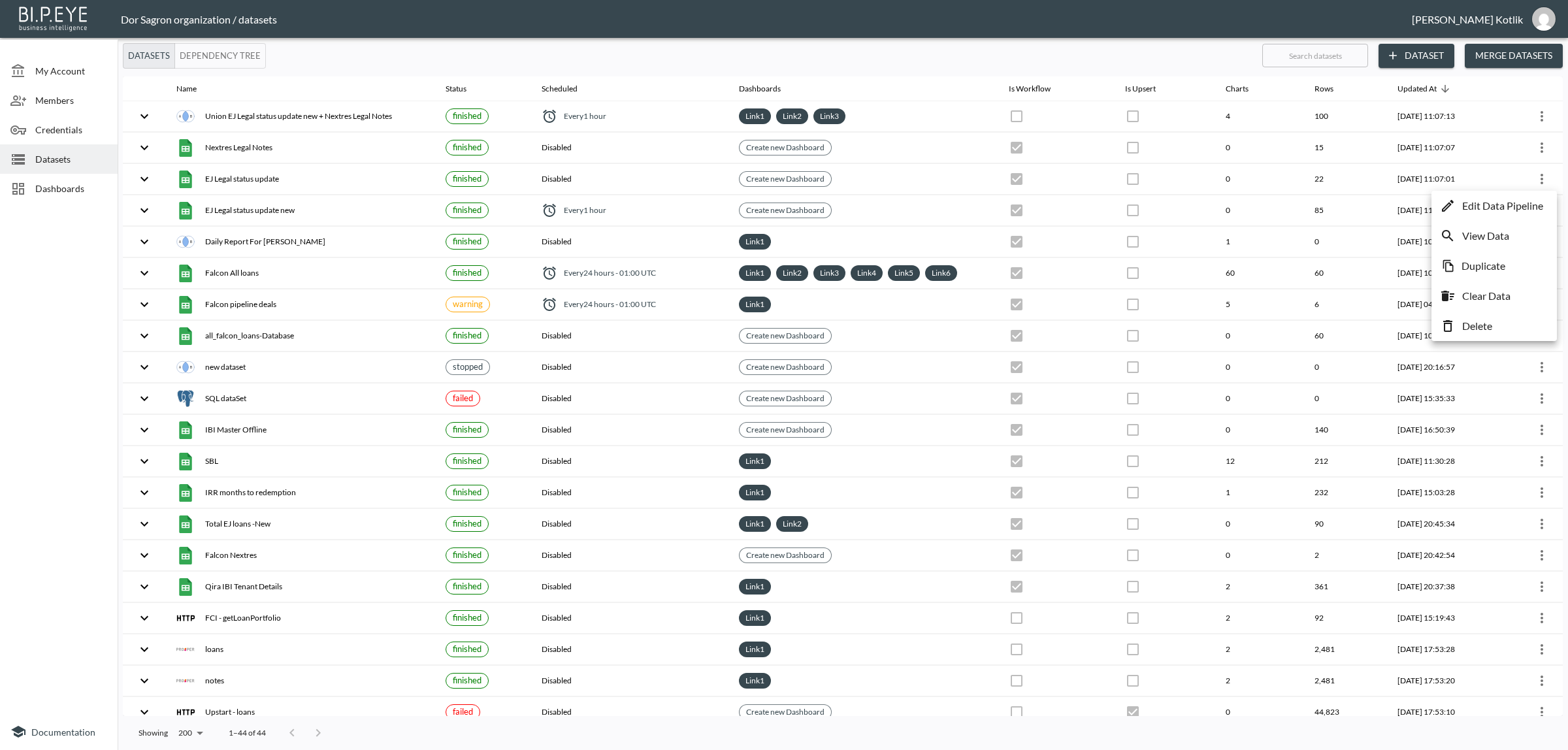
click at [1540, 176] on div at bounding box center [784, 375] width 1568 height 750
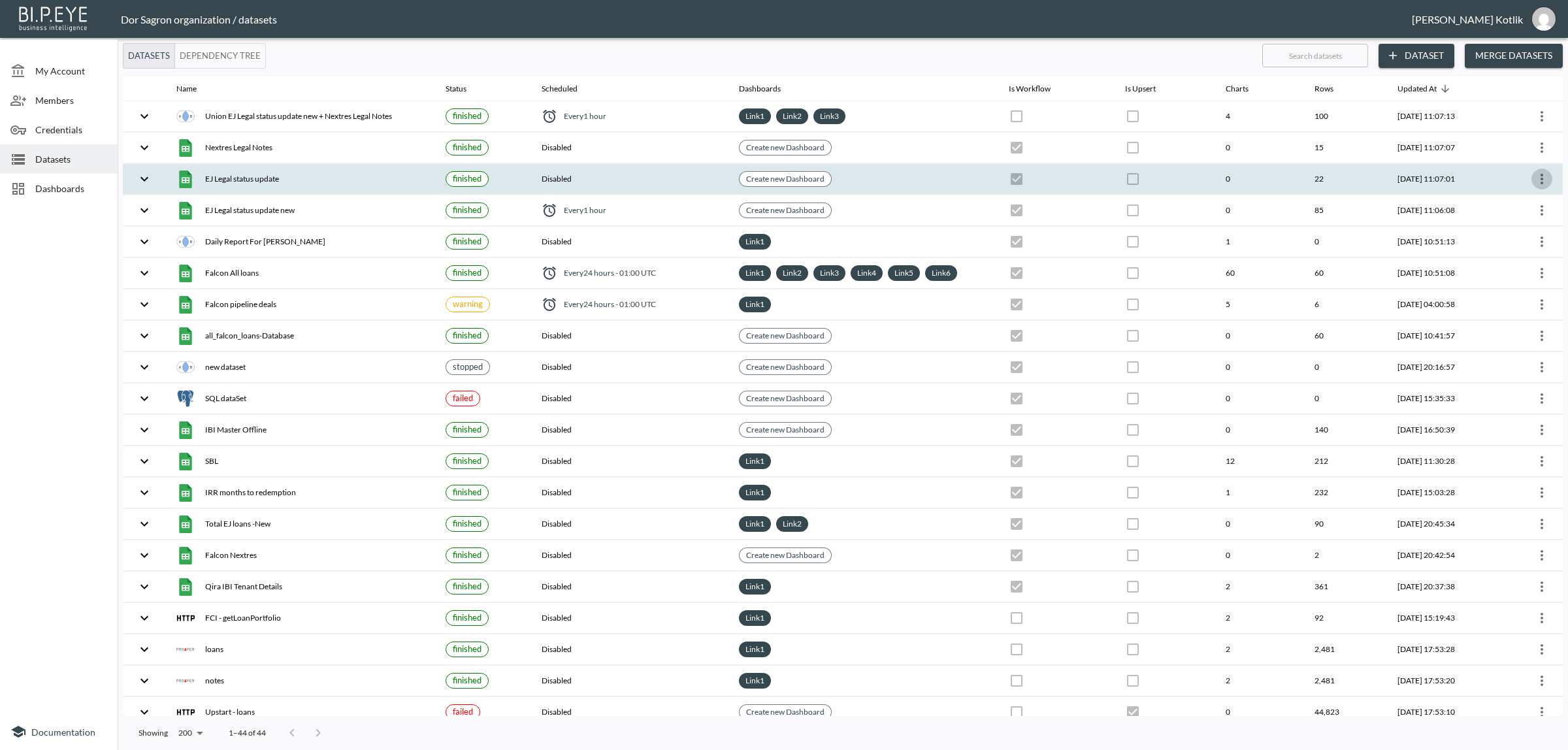
click at [1546, 175] on button "more" at bounding box center [1541, 179] width 21 height 21
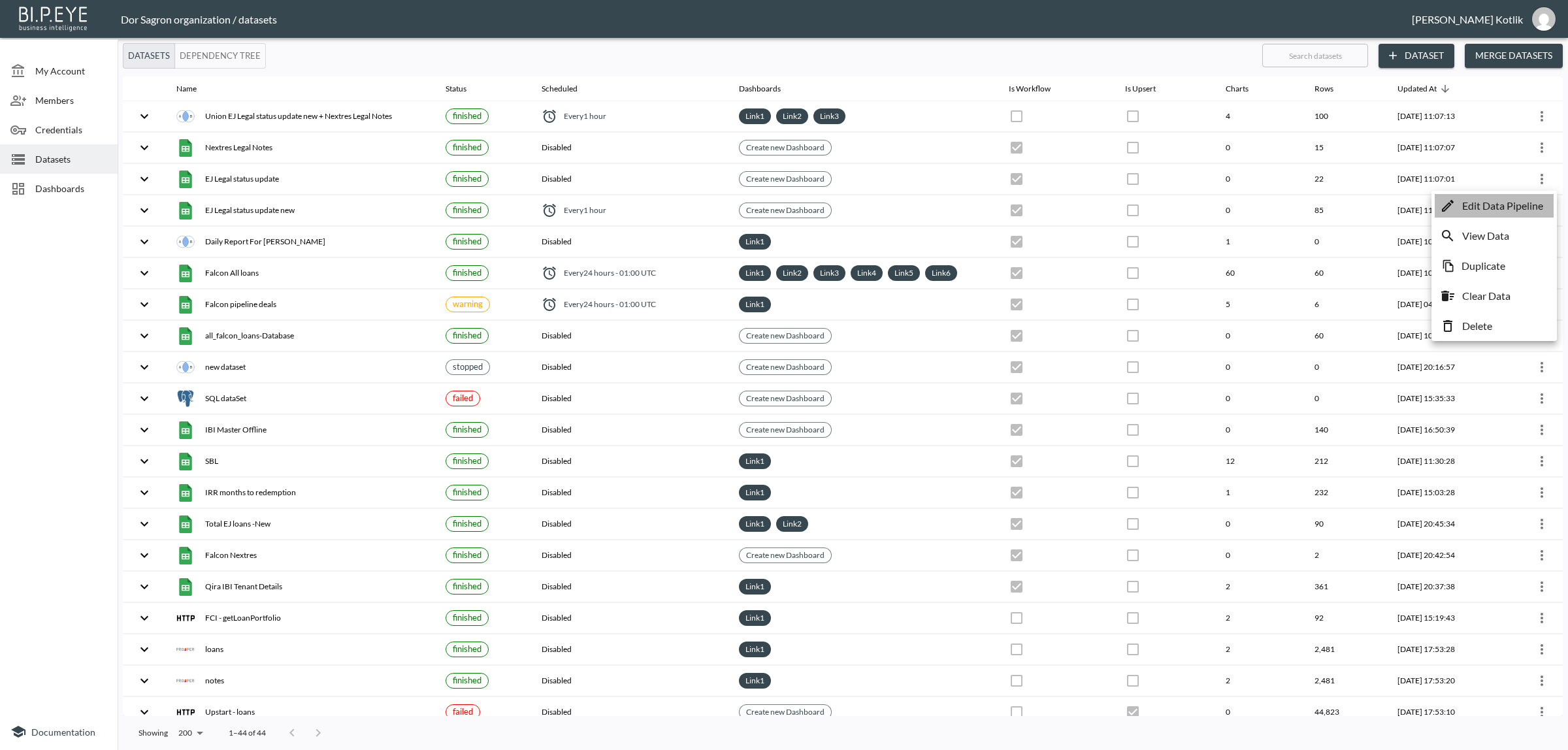
click at [1536, 207] on p "Edit Data Pipeline" at bounding box center [1501, 206] width 81 height 16
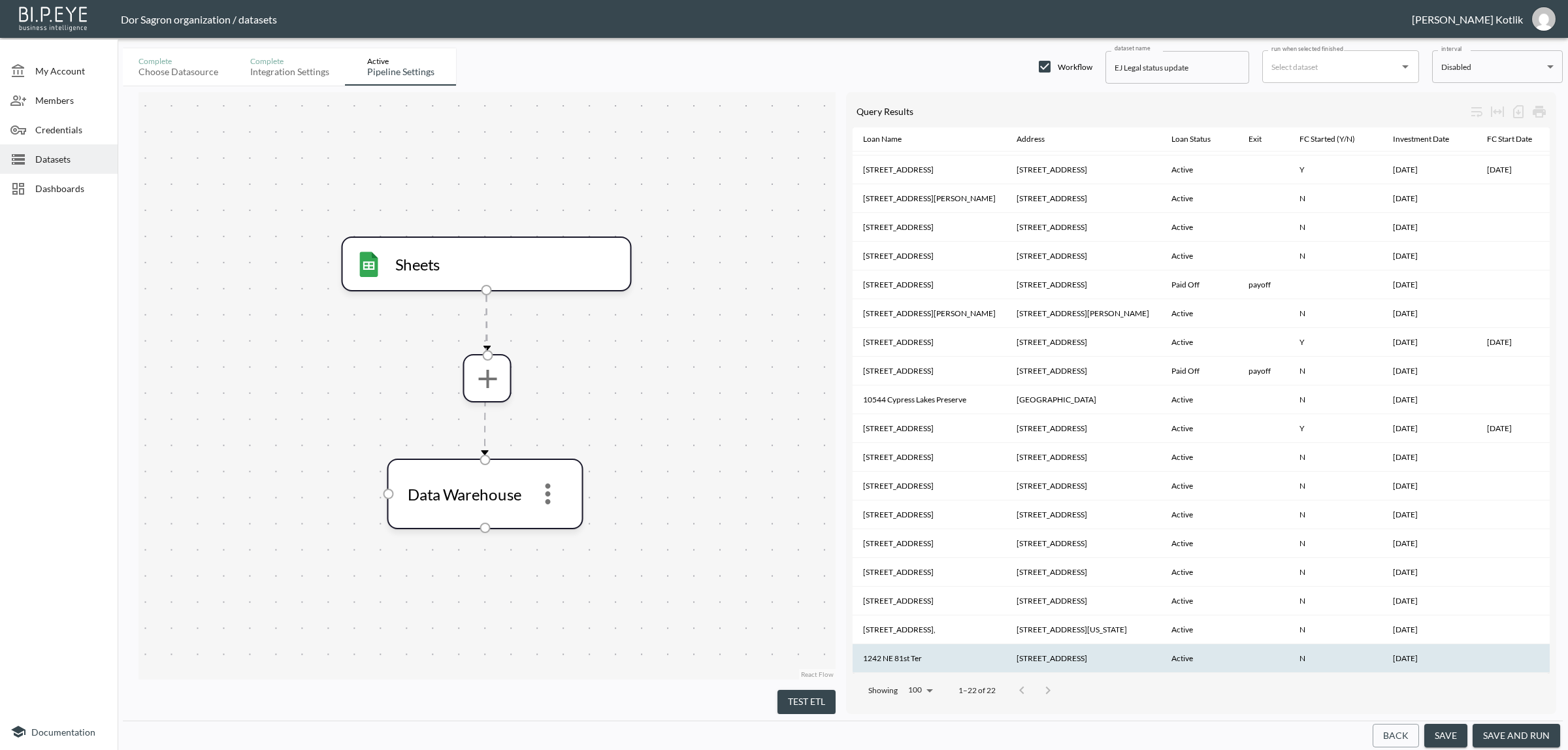
scroll to position [124, 0]
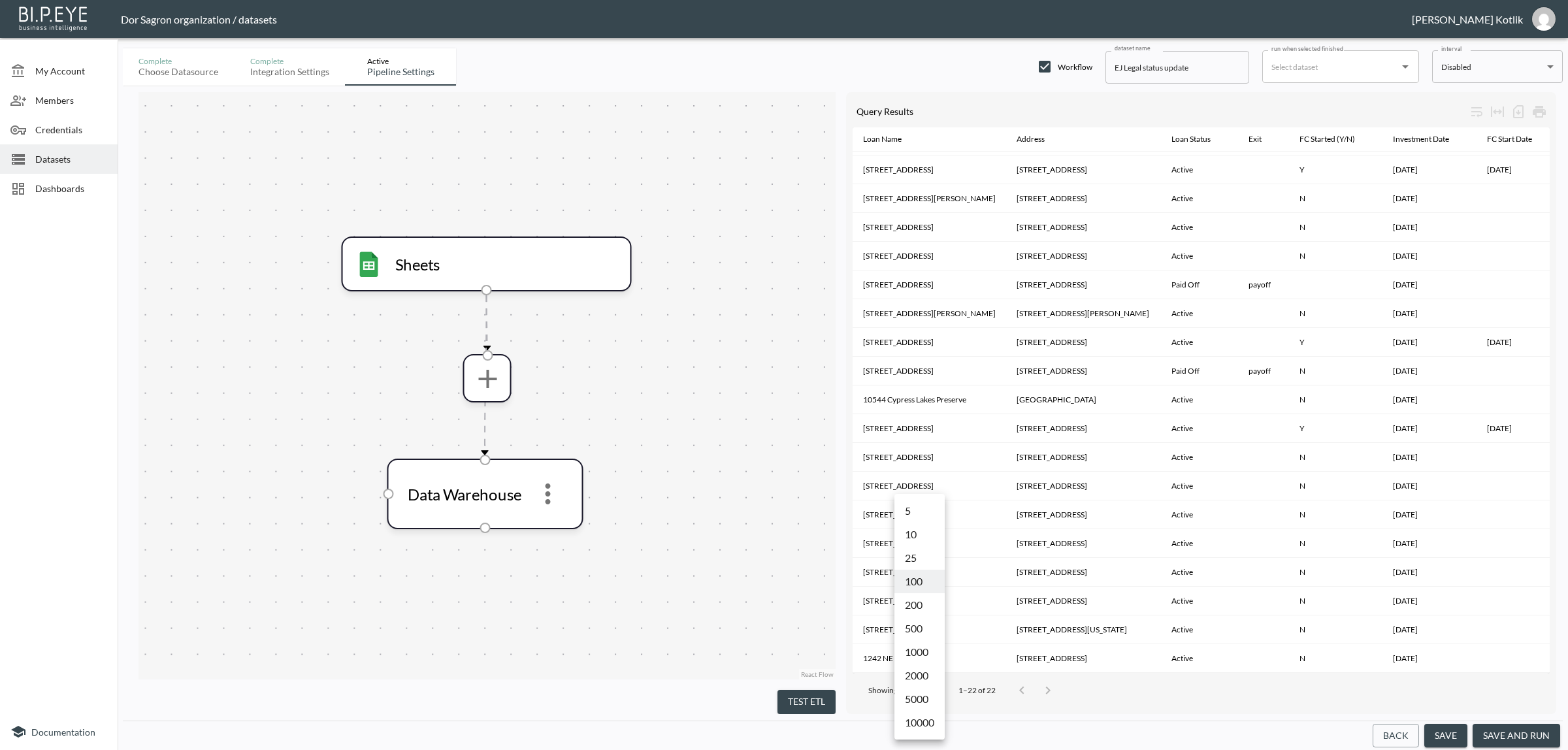
click at [928, 677] on body "BI.P.EYE, Interactive Analytics Dashboards - app Dor Sagron organization / data…" at bounding box center [784, 375] width 1568 height 750
click at [930, 606] on li "200" at bounding box center [919, 606] width 51 height 24
type input "200"
click at [1383, 742] on button "Back" at bounding box center [1395, 736] width 47 height 24
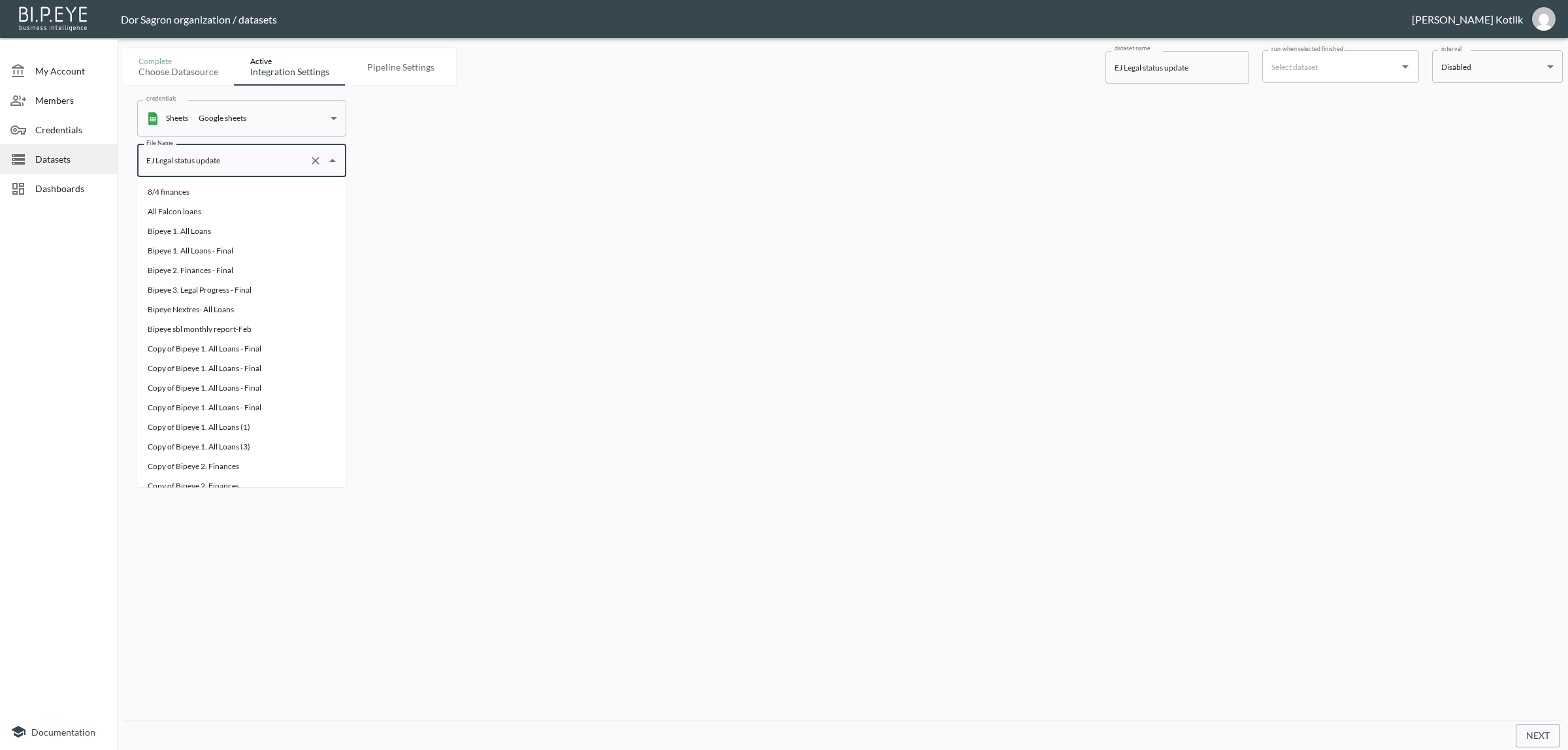
click at [277, 165] on input "EJ Legal status update" at bounding box center [224, 160] width 161 height 21
click at [271, 380] on li "Copy of Bipeye 3. Legal Progress" at bounding box center [242, 381] width 209 height 20
type input "Copy of Bipeye 3. Legal Progress"
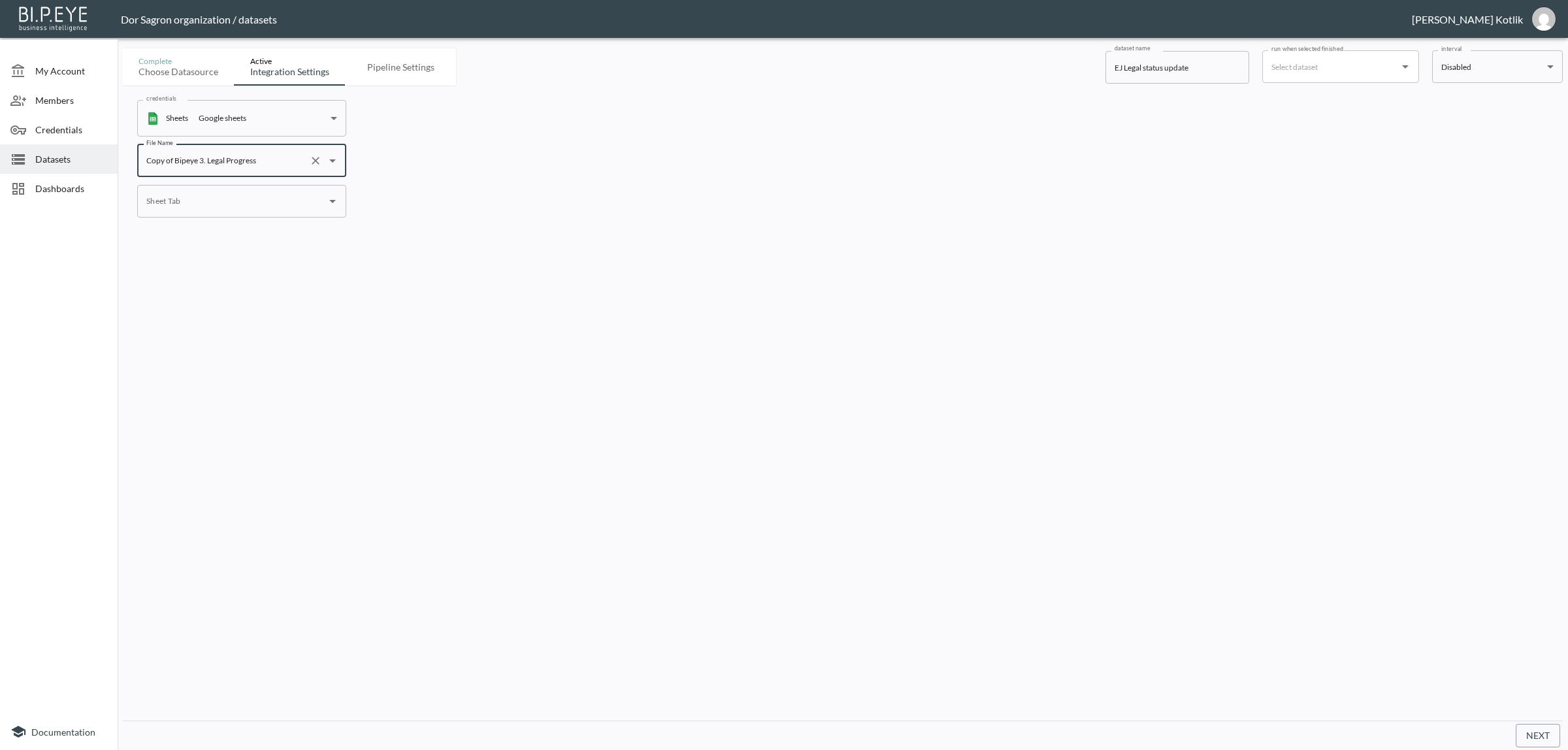
click at [1539, 737] on button "Next" at bounding box center [1537, 736] width 45 height 24
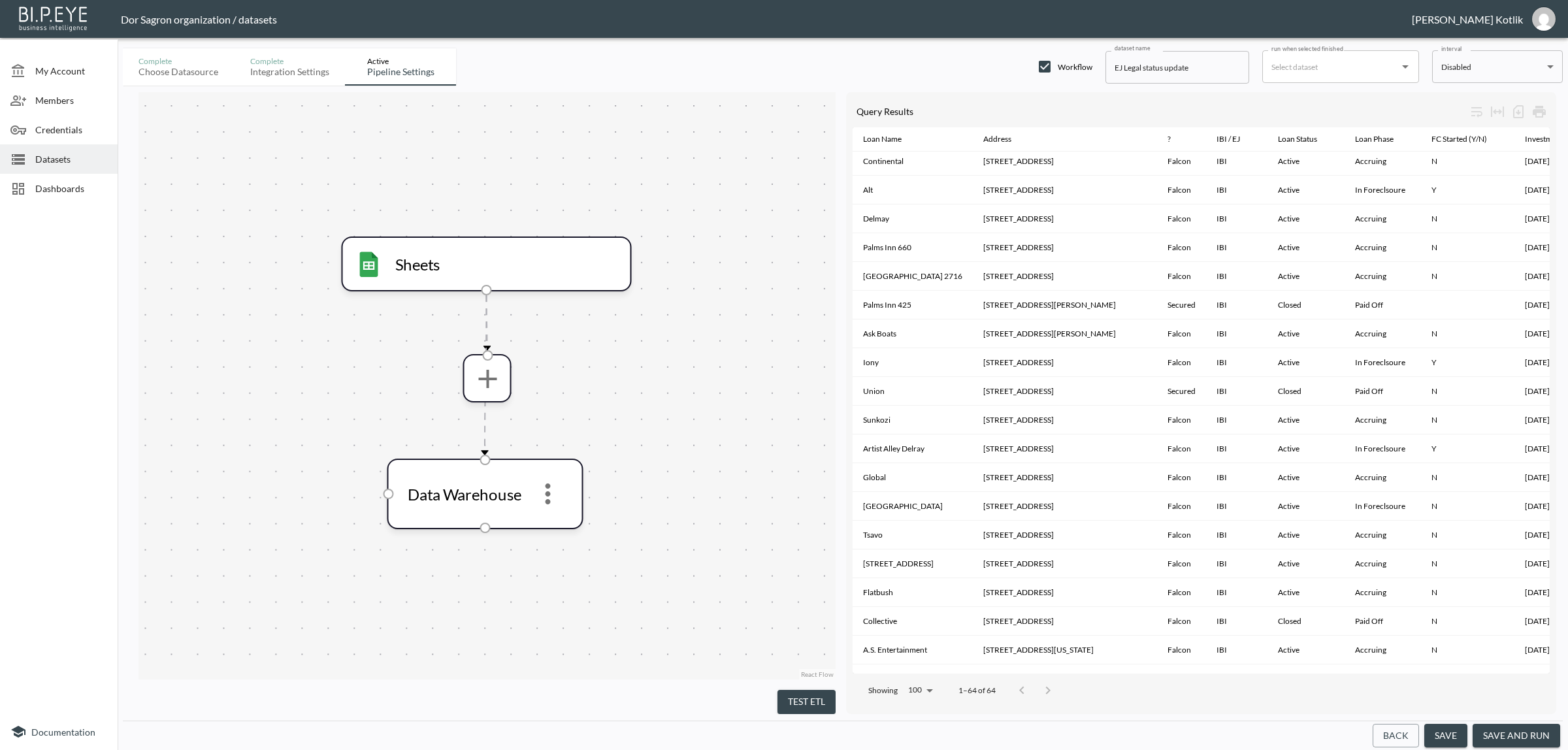
scroll to position [1331, 0]
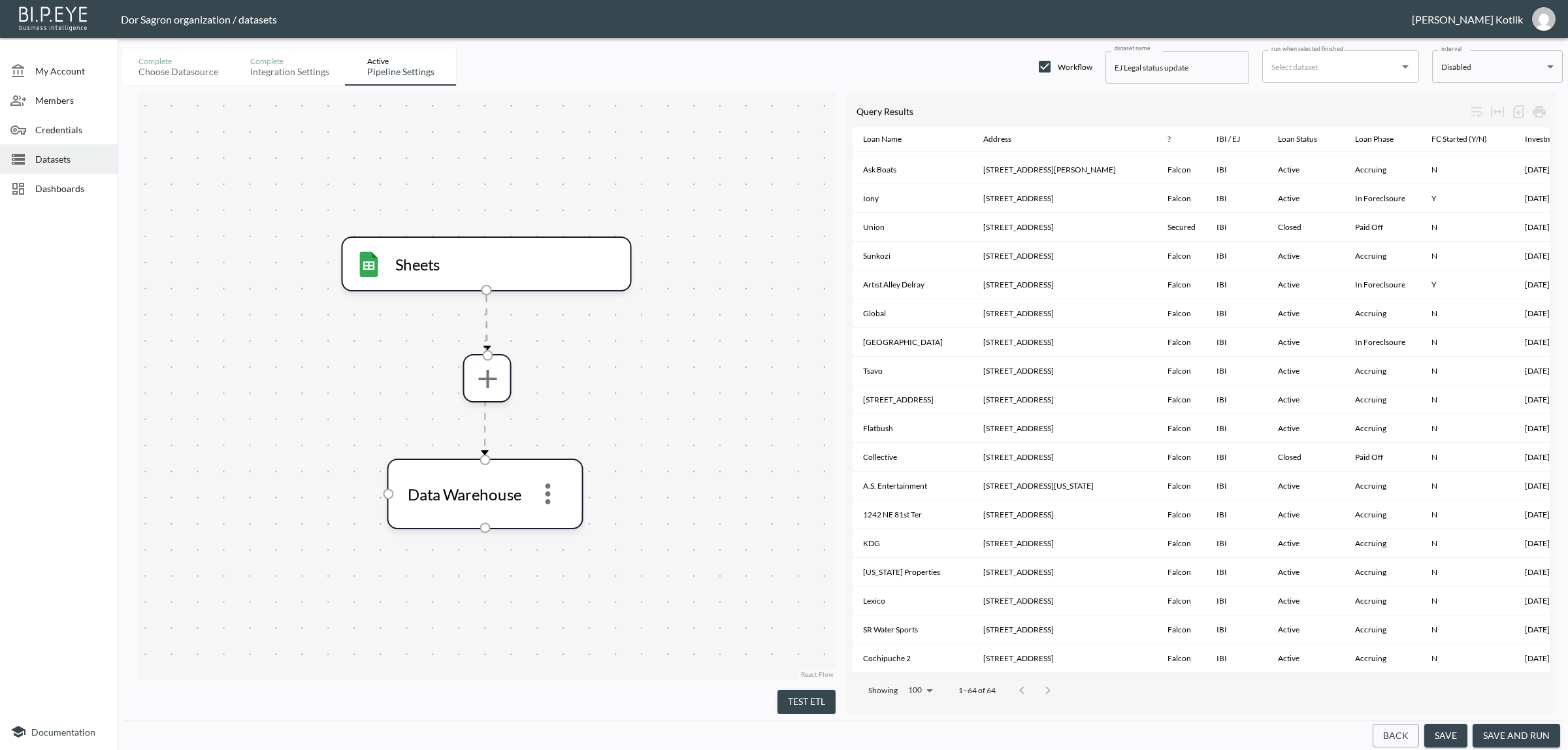
click at [1500, 737] on button "save and run" at bounding box center [1516, 736] width 87 height 24
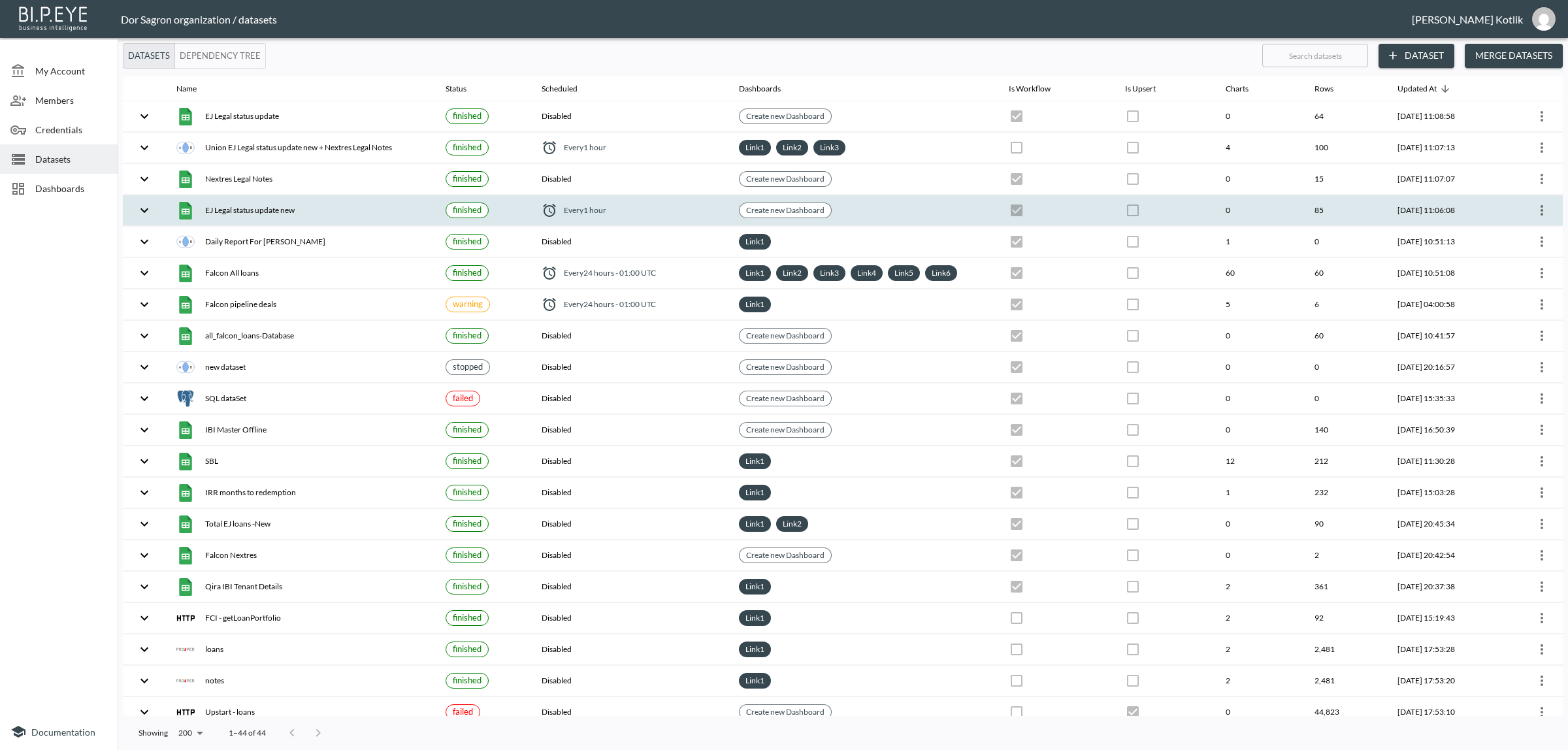
click at [1526, 205] on div at bounding box center [1531, 210] width 41 height 21
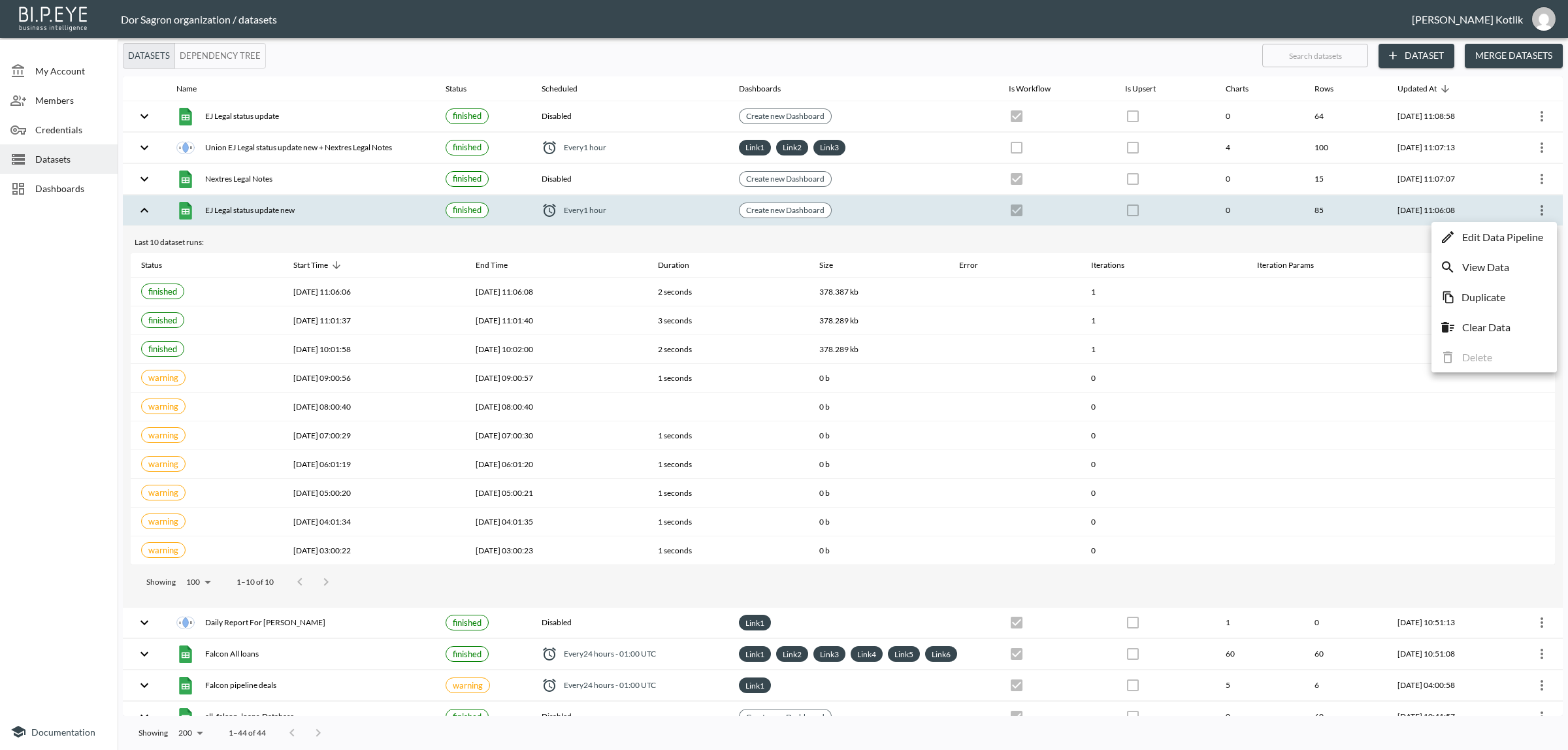
click at [1519, 237] on p "Edit Data Pipeline" at bounding box center [1501, 238] width 81 height 16
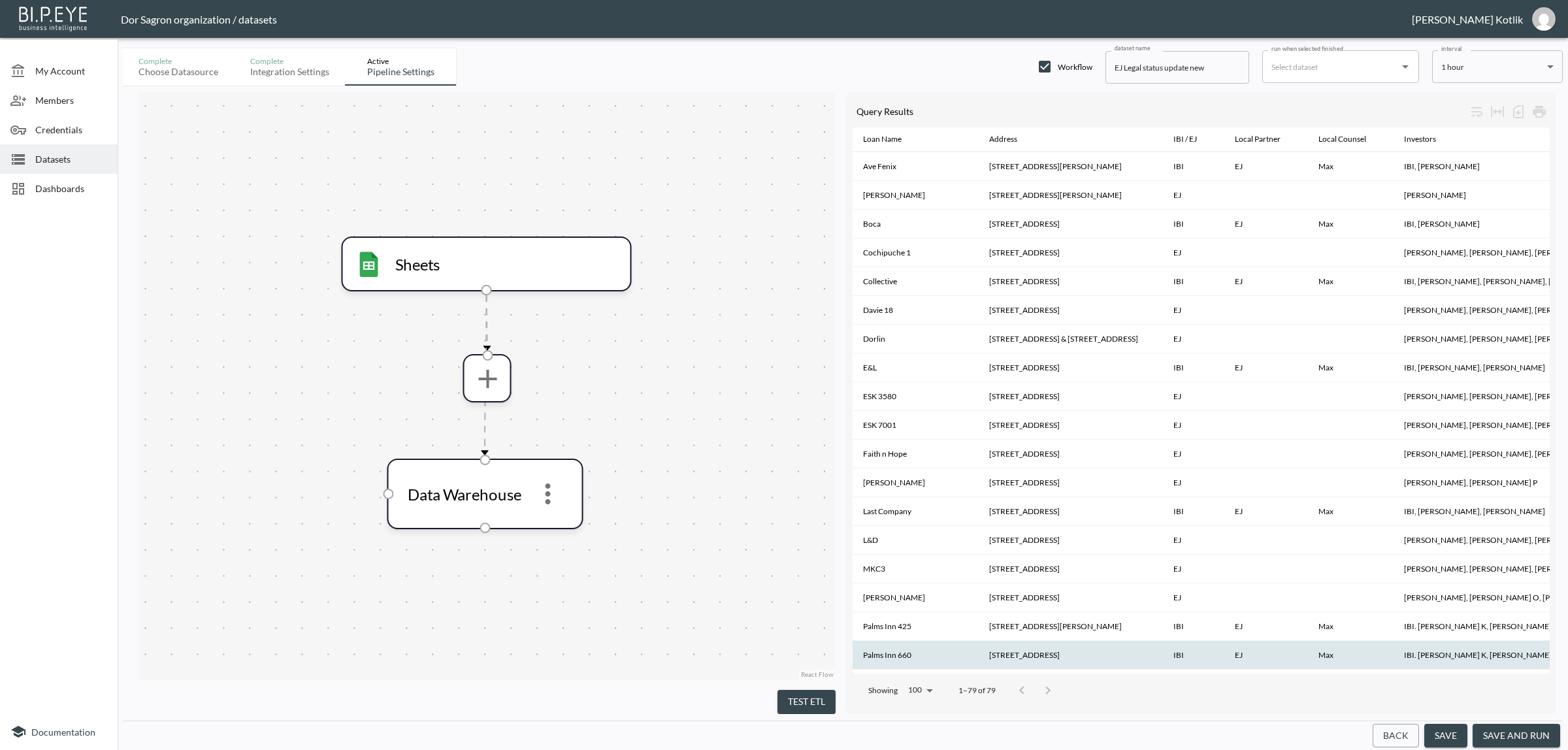
scroll to position [1763, 0]
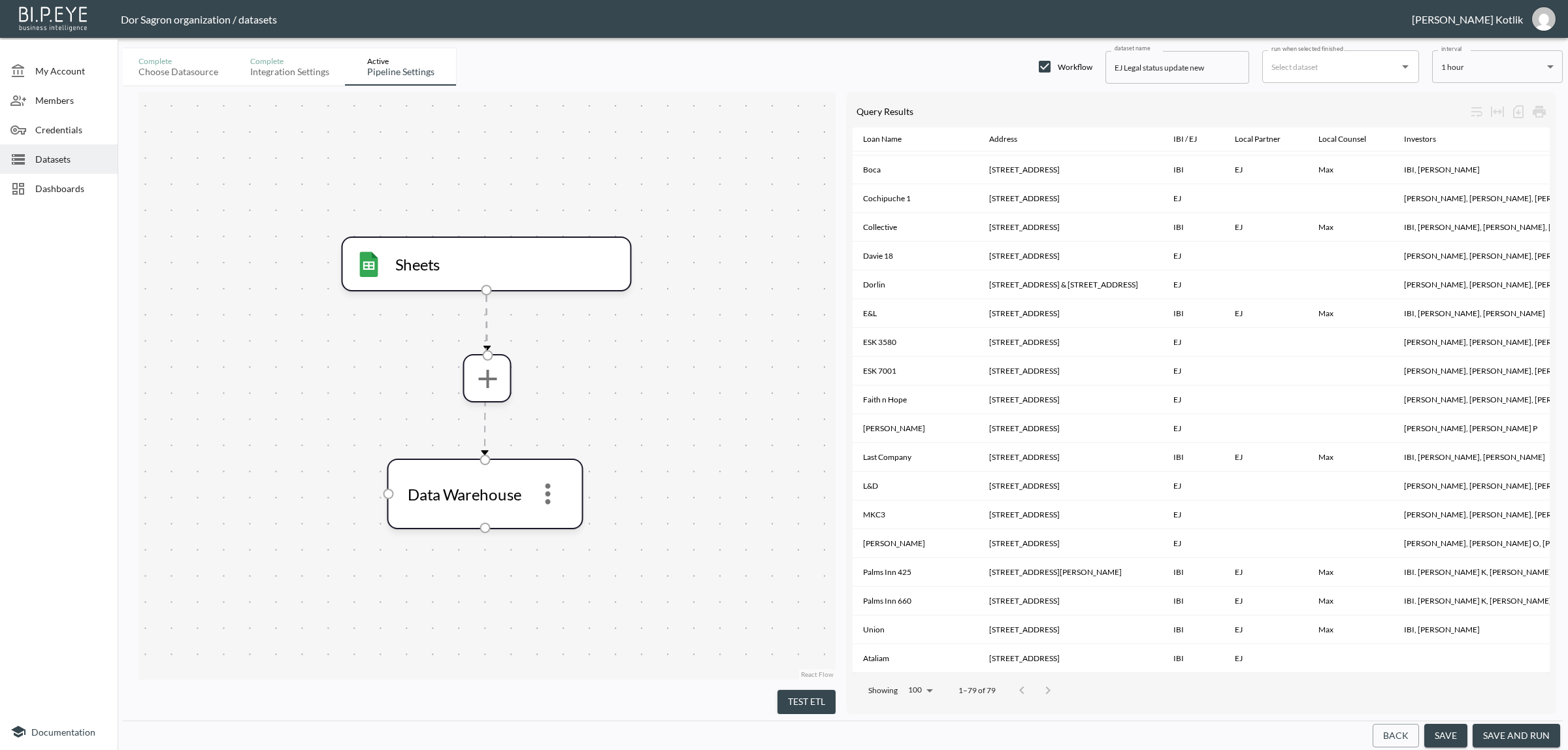
click at [1409, 729] on button "Back" at bounding box center [1395, 736] width 47 height 24
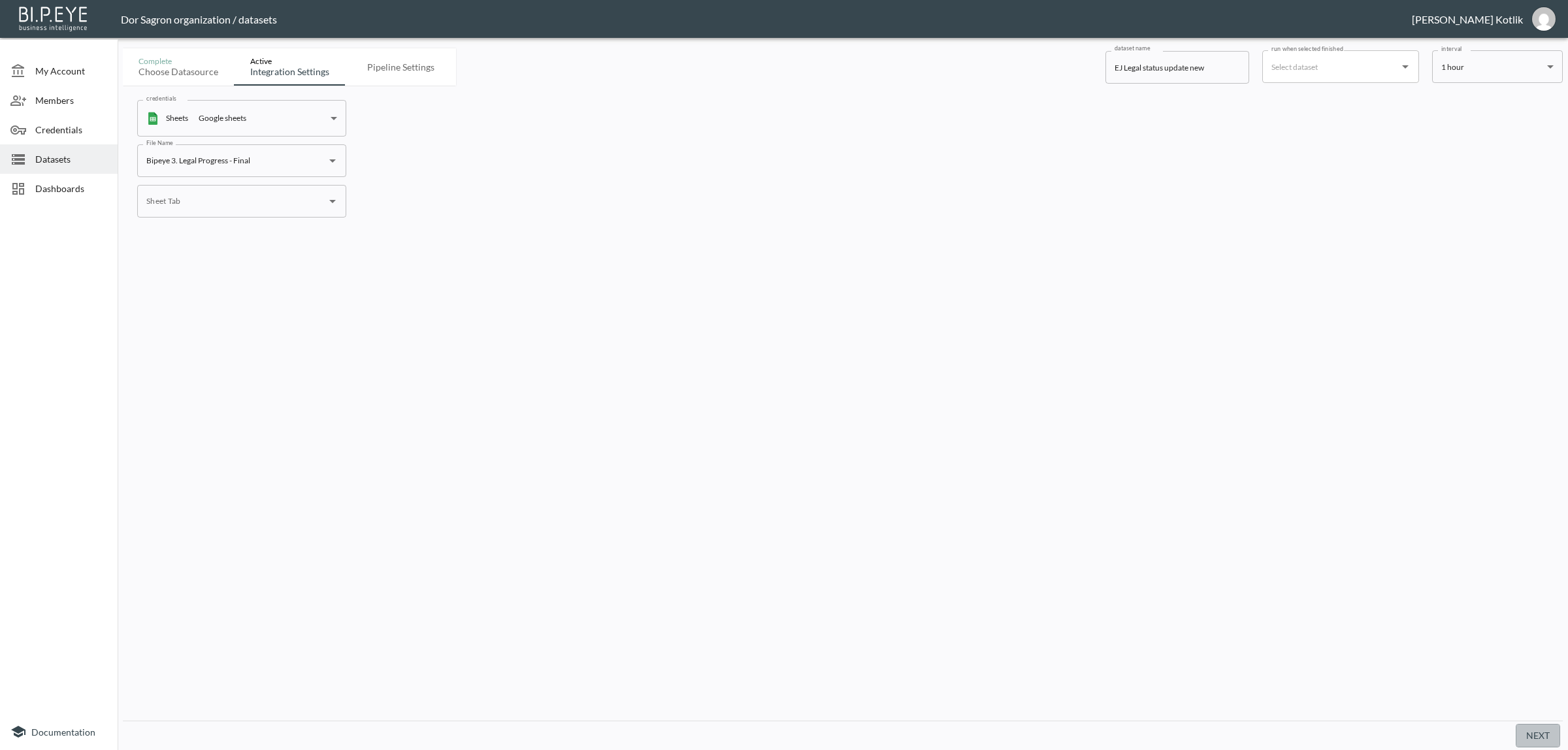
click at [1533, 738] on button "Next" at bounding box center [1537, 736] width 45 height 24
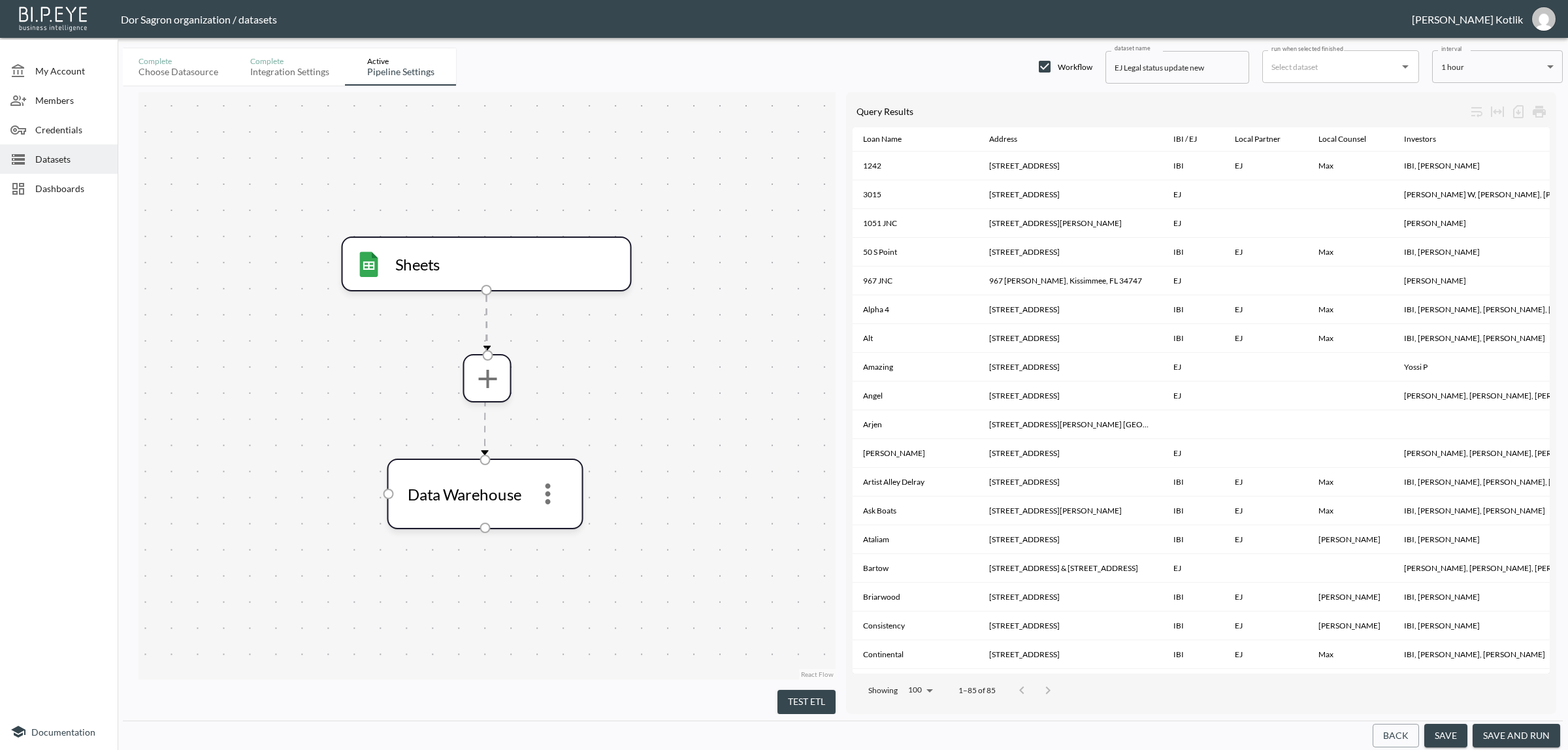
click at [1380, 732] on button "Back" at bounding box center [1395, 736] width 47 height 24
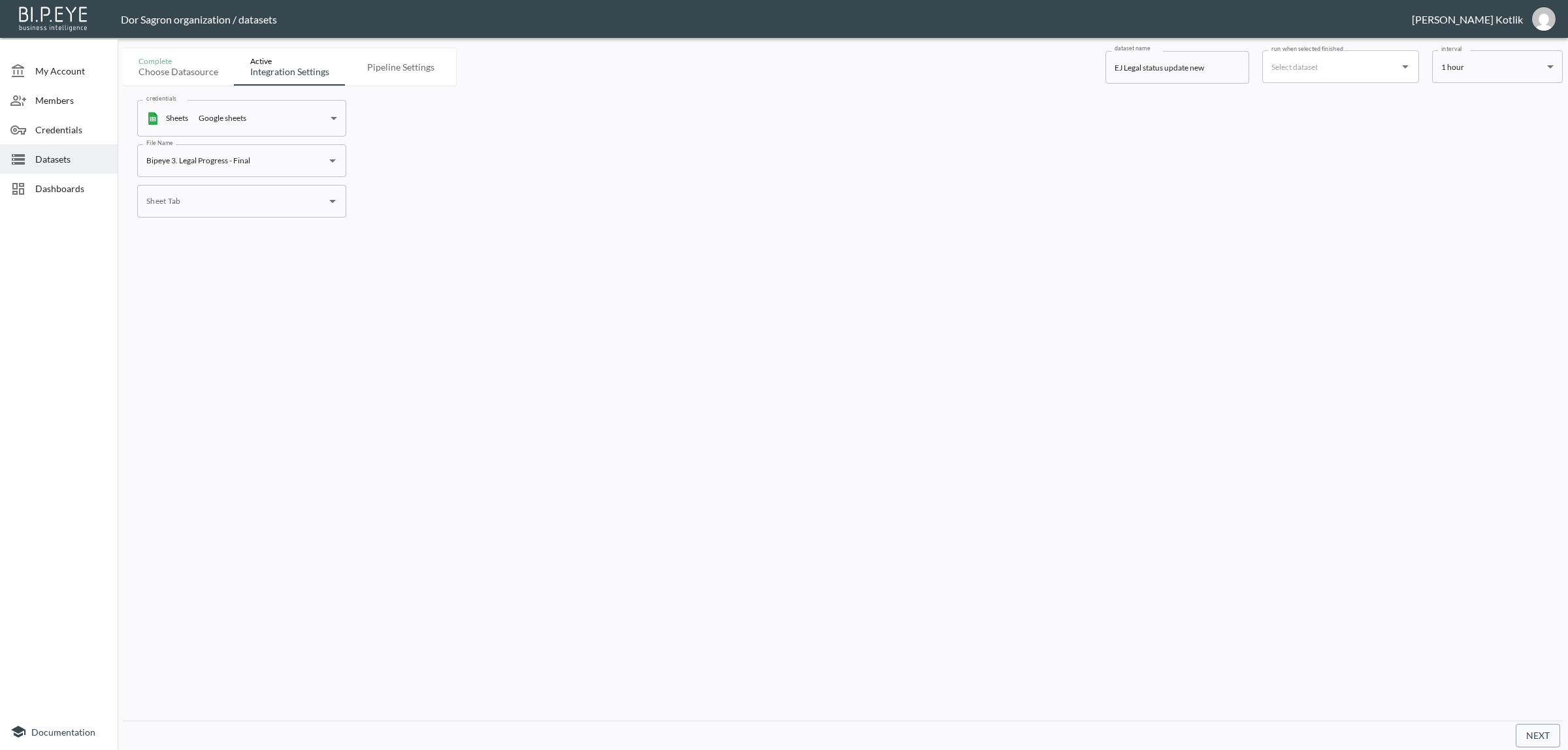
click at [1544, 739] on button "Next" at bounding box center [1537, 736] width 45 height 24
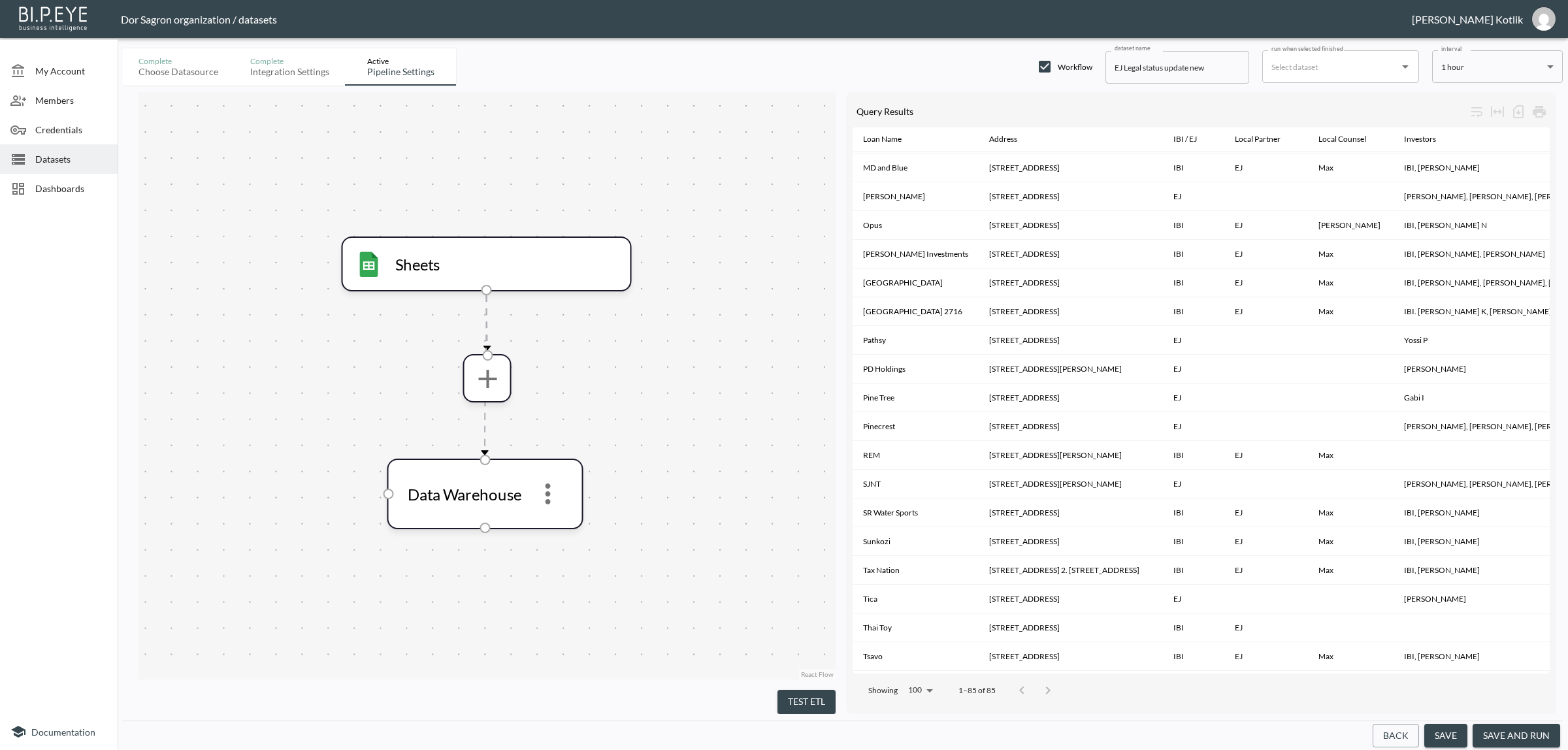
scroll to position [1144, 0]
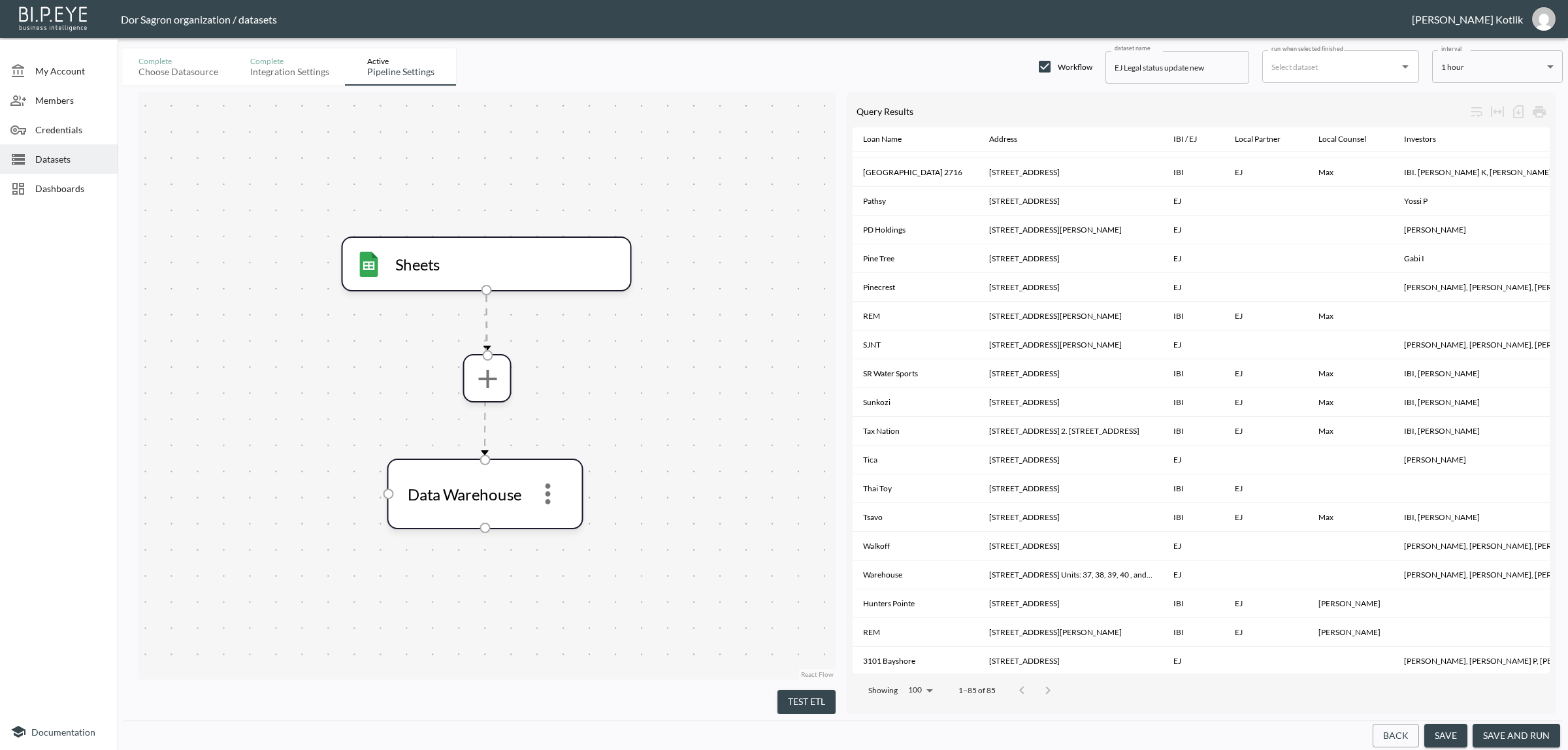
click at [1514, 735] on button "save and run" at bounding box center [1516, 736] width 87 height 24
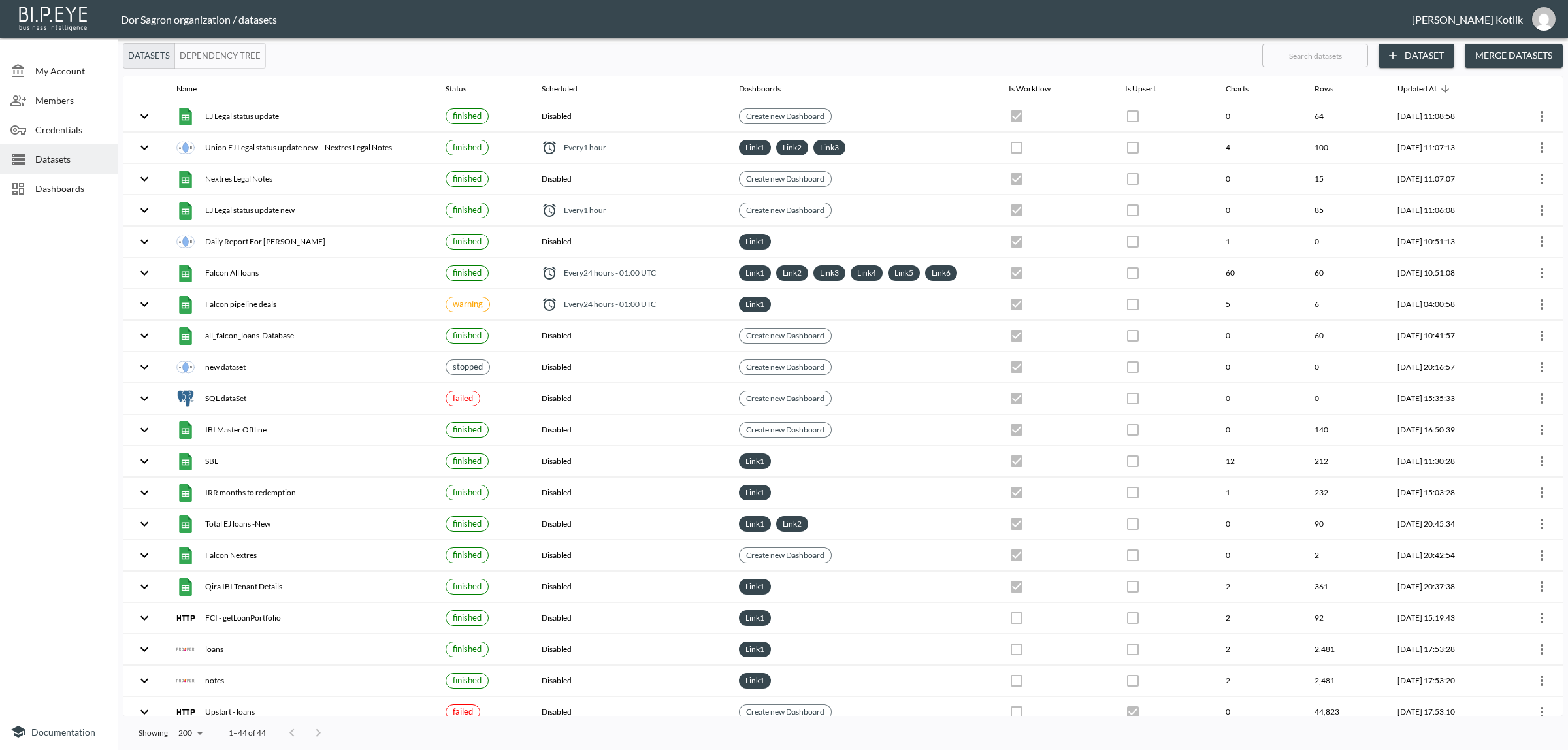
checkbox input "true"
checkbox input "false"
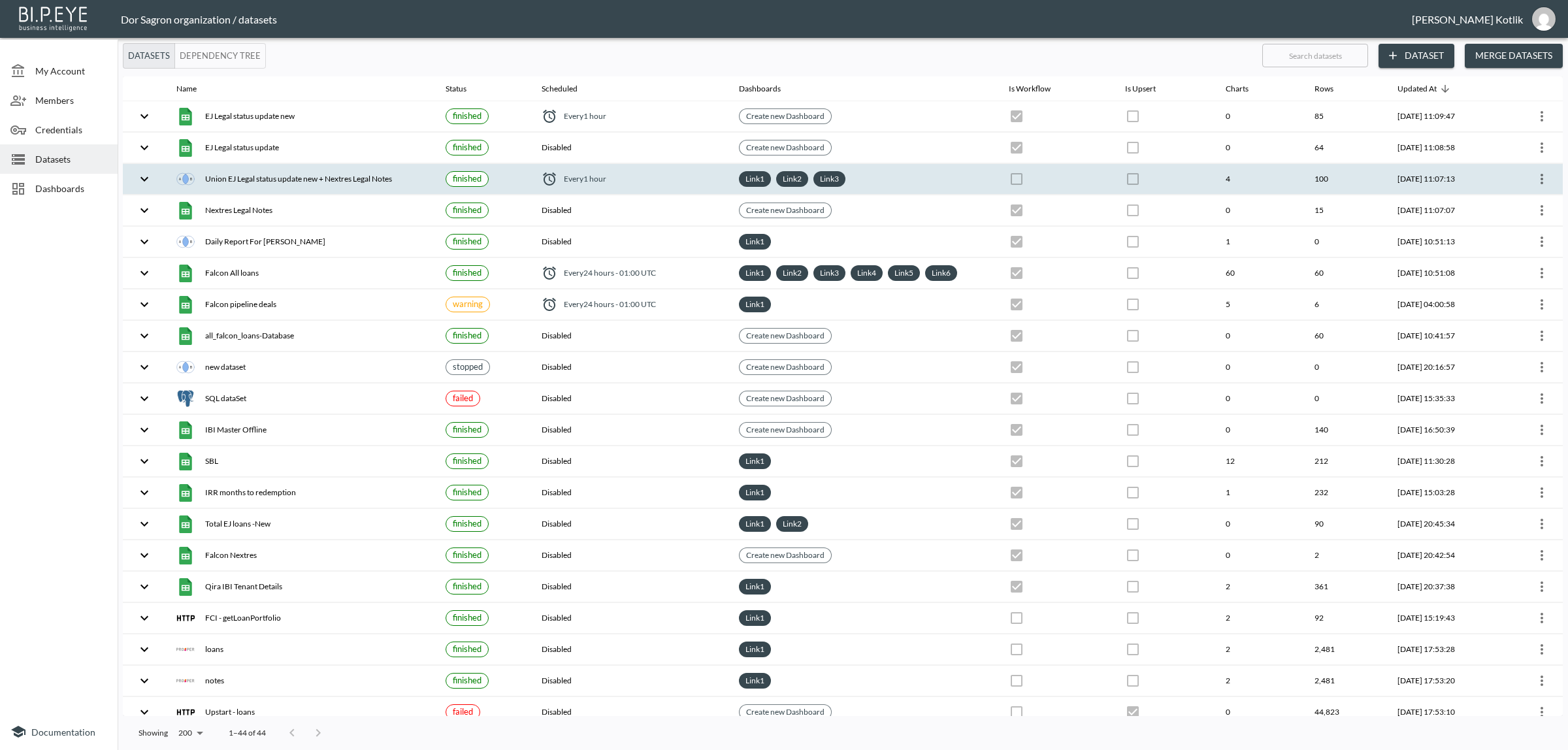
click at [1535, 177] on icon "more" at bounding box center [1542, 179] width 16 height 16
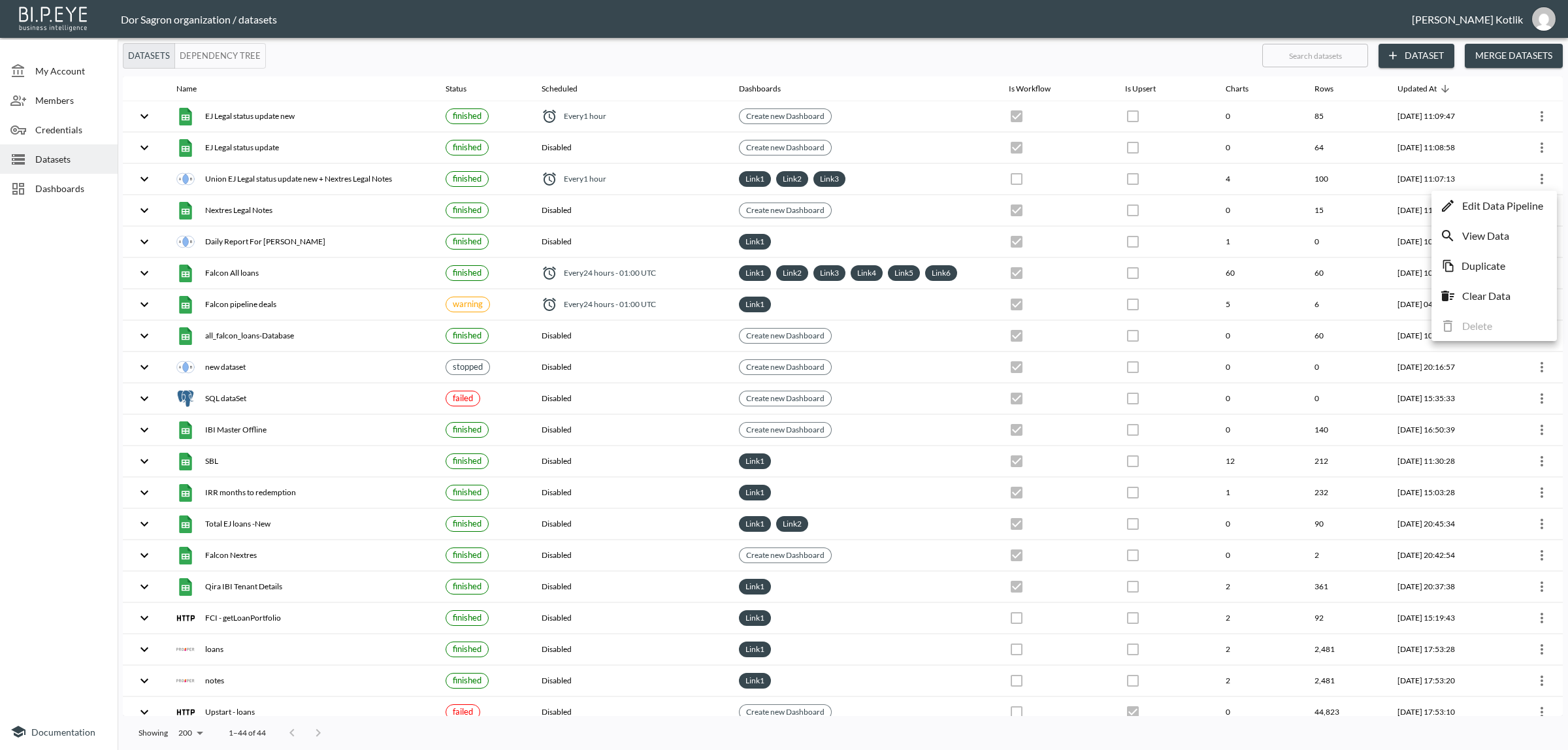
click at [1512, 205] on p "Edit Data Pipeline" at bounding box center [1501, 206] width 81 height 16
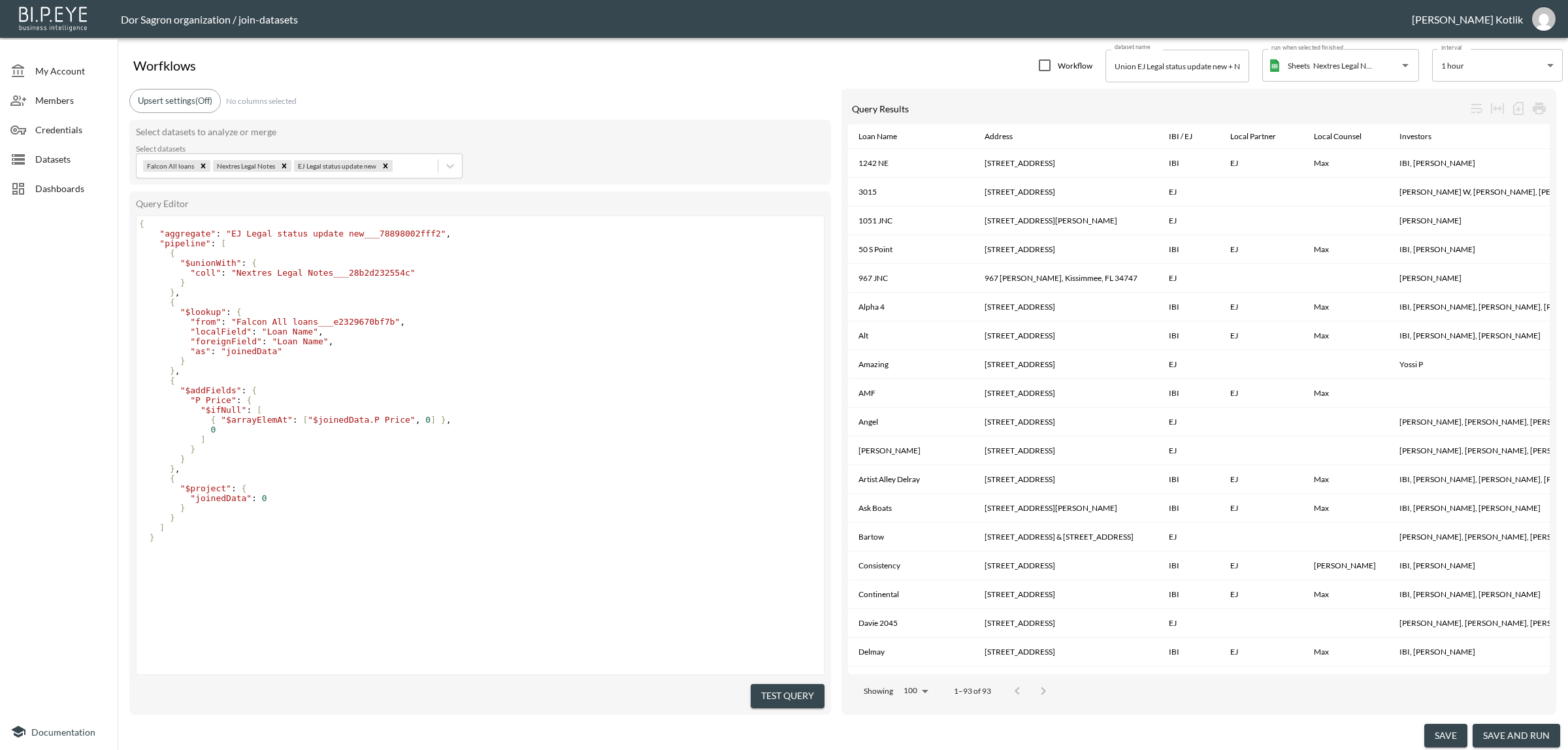
click at [1507, 737] on button "save and run" at bounding box center [1516, 736] width 87 height 24
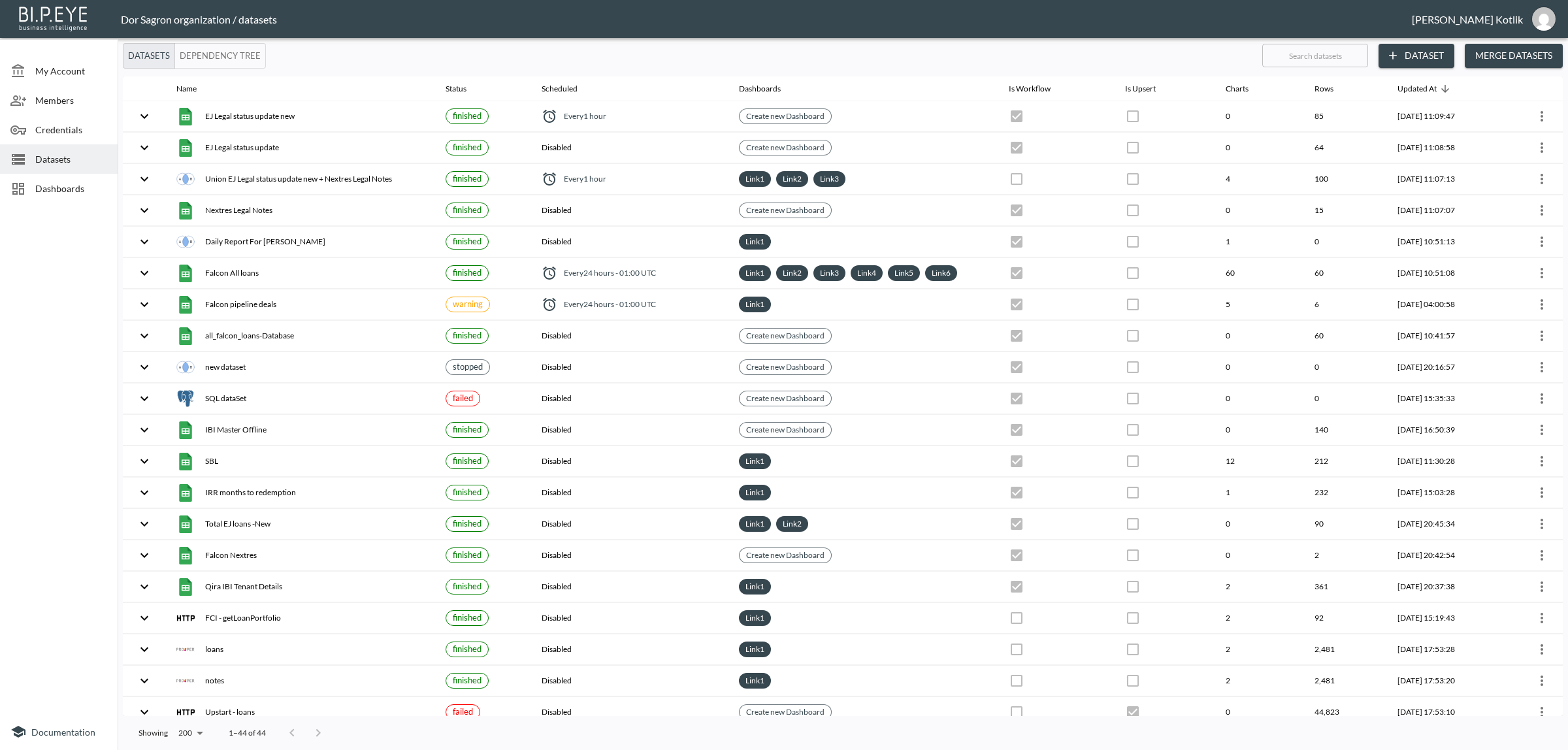
checkbox input "false"
checkbox input "true"
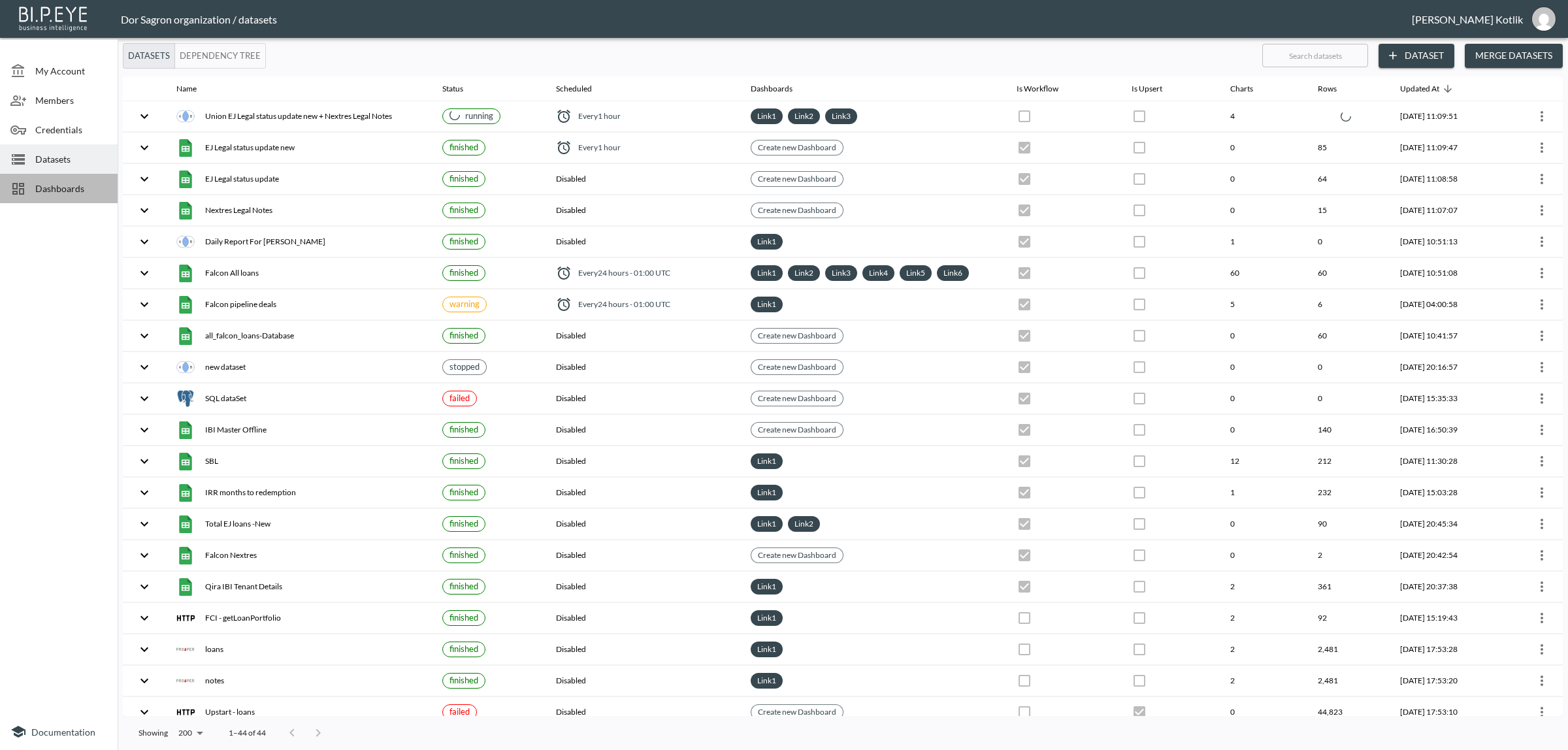
click at [66, 185] on span "Dashboards" at bounding box center [71, 189] width 72 height 14
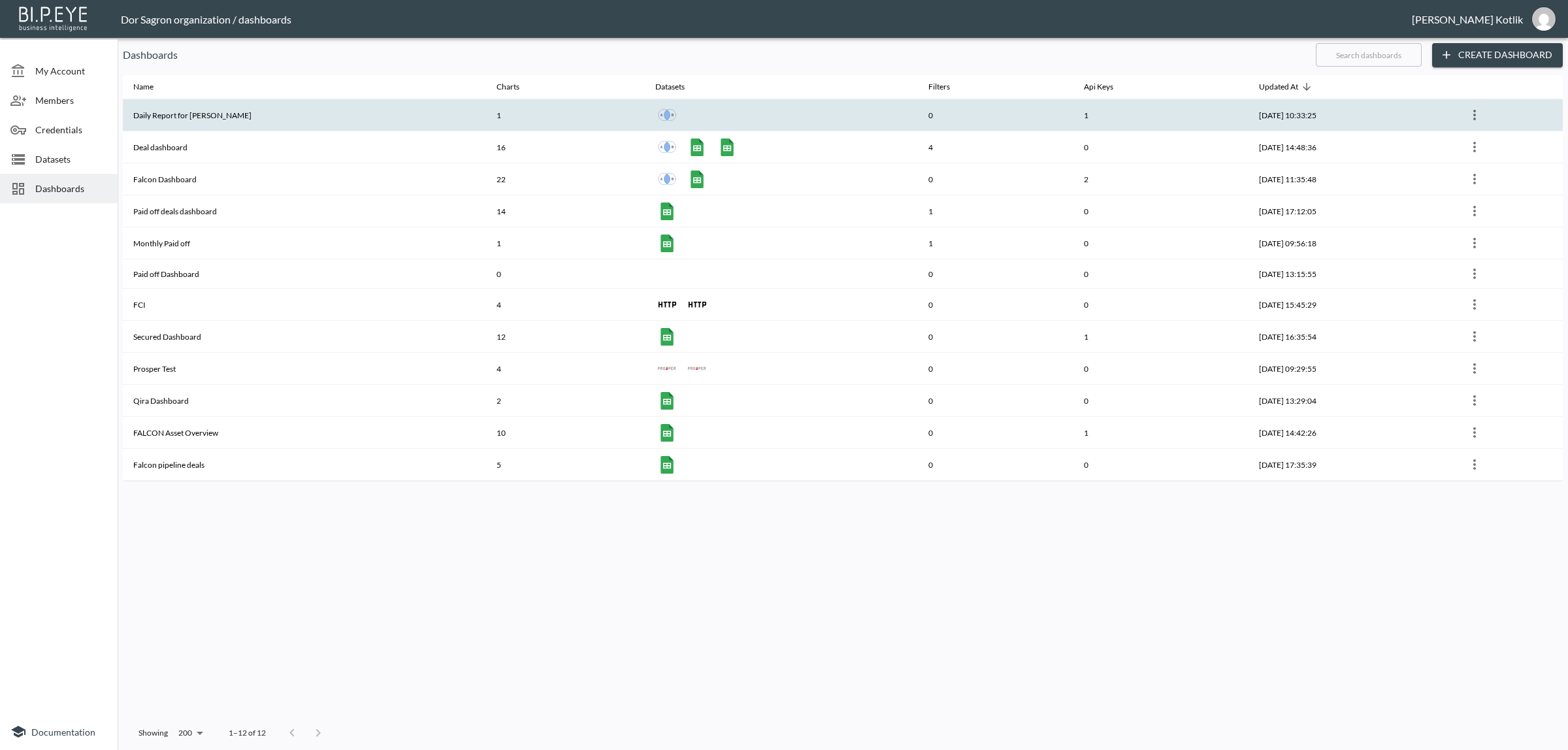
click at [187, 118] on th "Daily Report for Amir" at bounding box center [304, 115] width 363 height 32
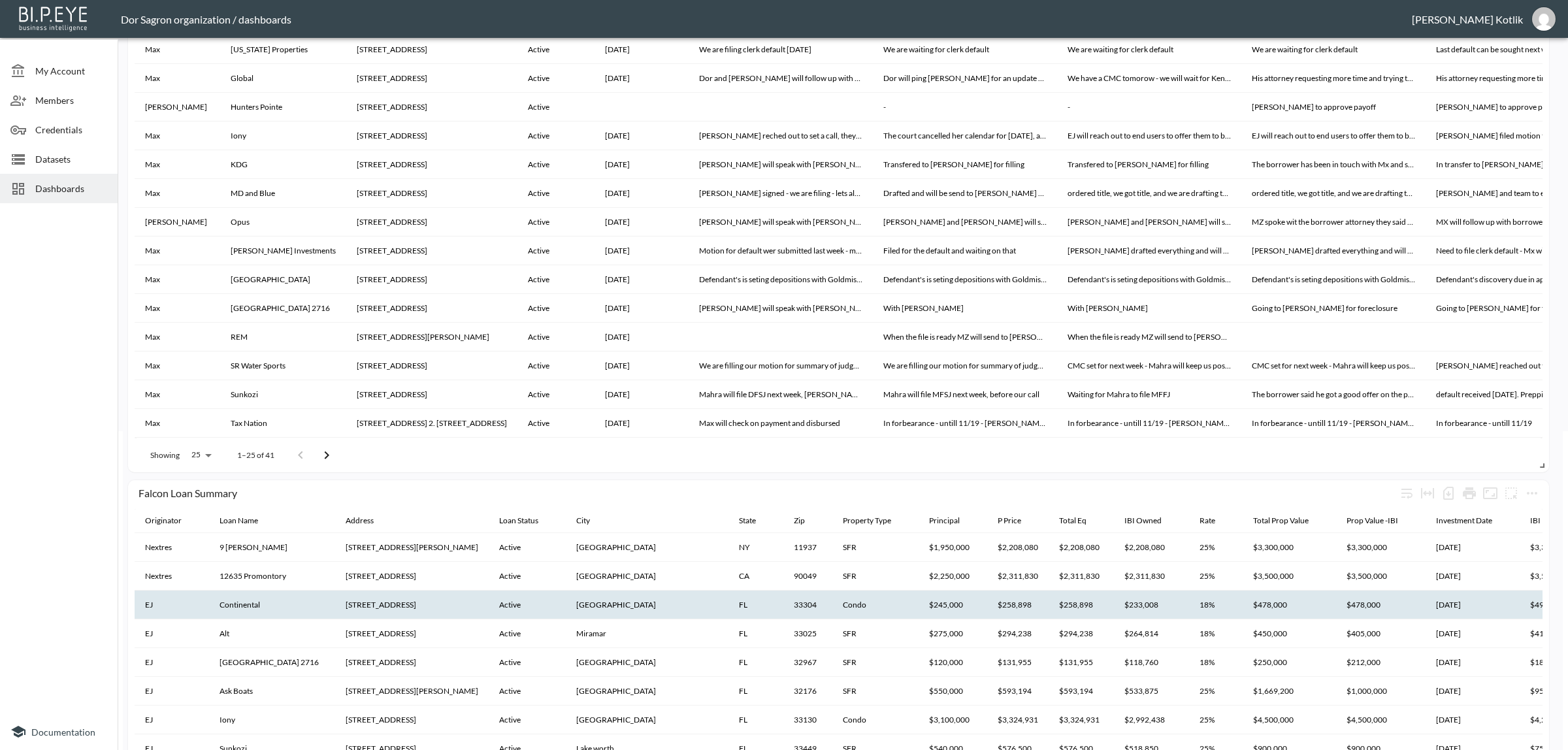
scroll to position [327, 0]
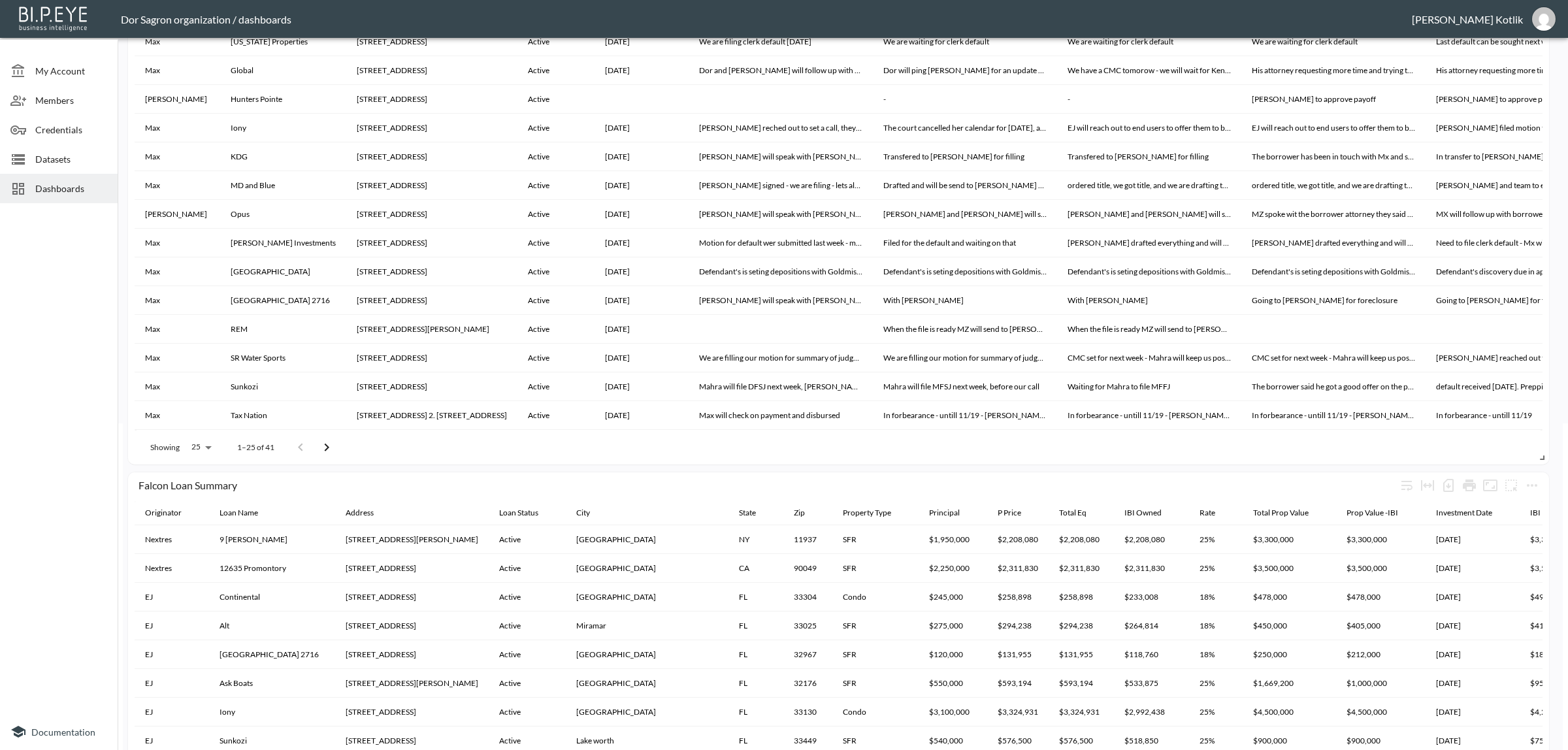
click at [196, 445] on body "BI.P.EYE, Interactive Analytics Dashboards - app Dor Sagron organization / dash…" at bounding box center [784, 375] width 1568 height 750
click at [203, 534] on li "100" at bounding box center [200, 544] width 51 height 24
type input "100"
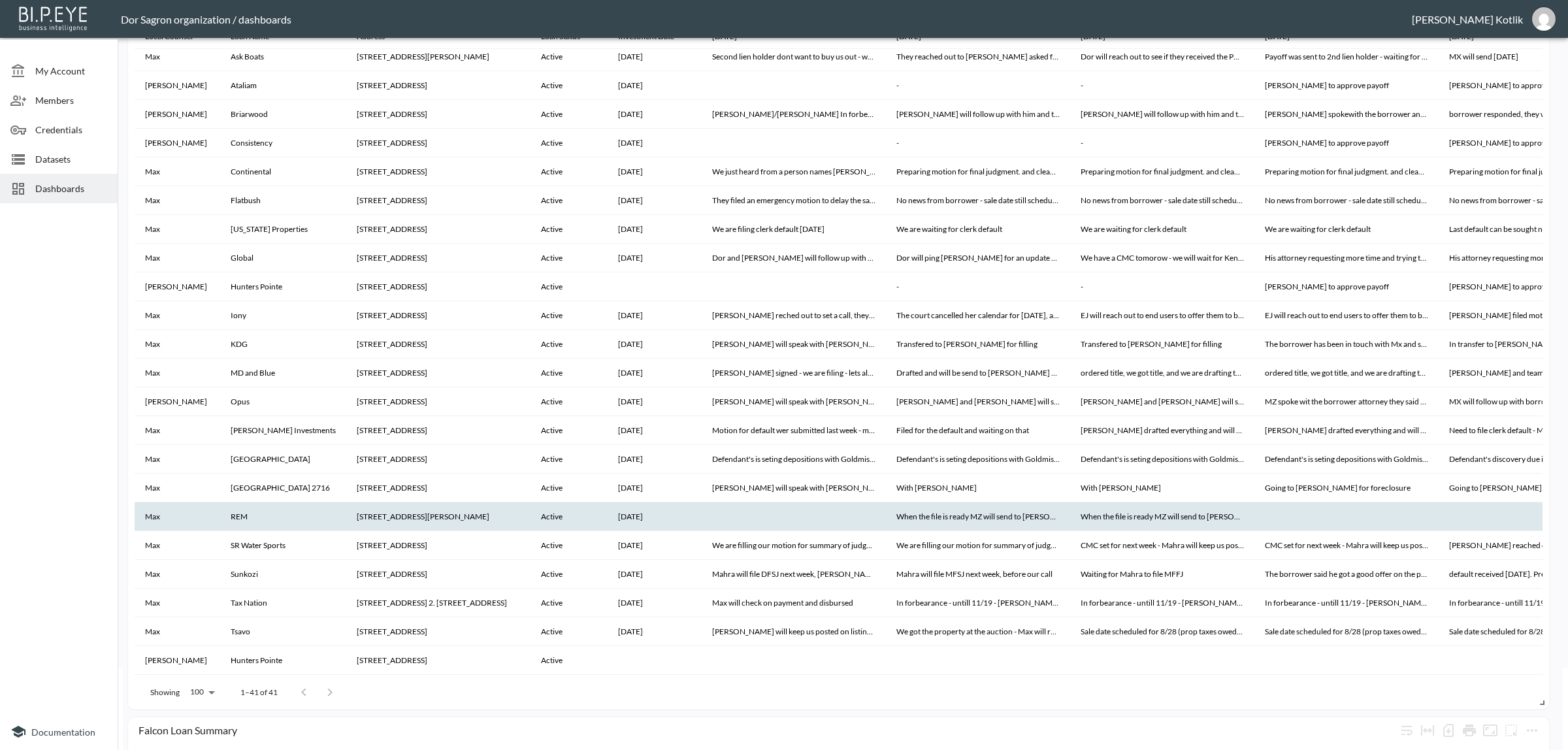
scroll to position [232, 0]
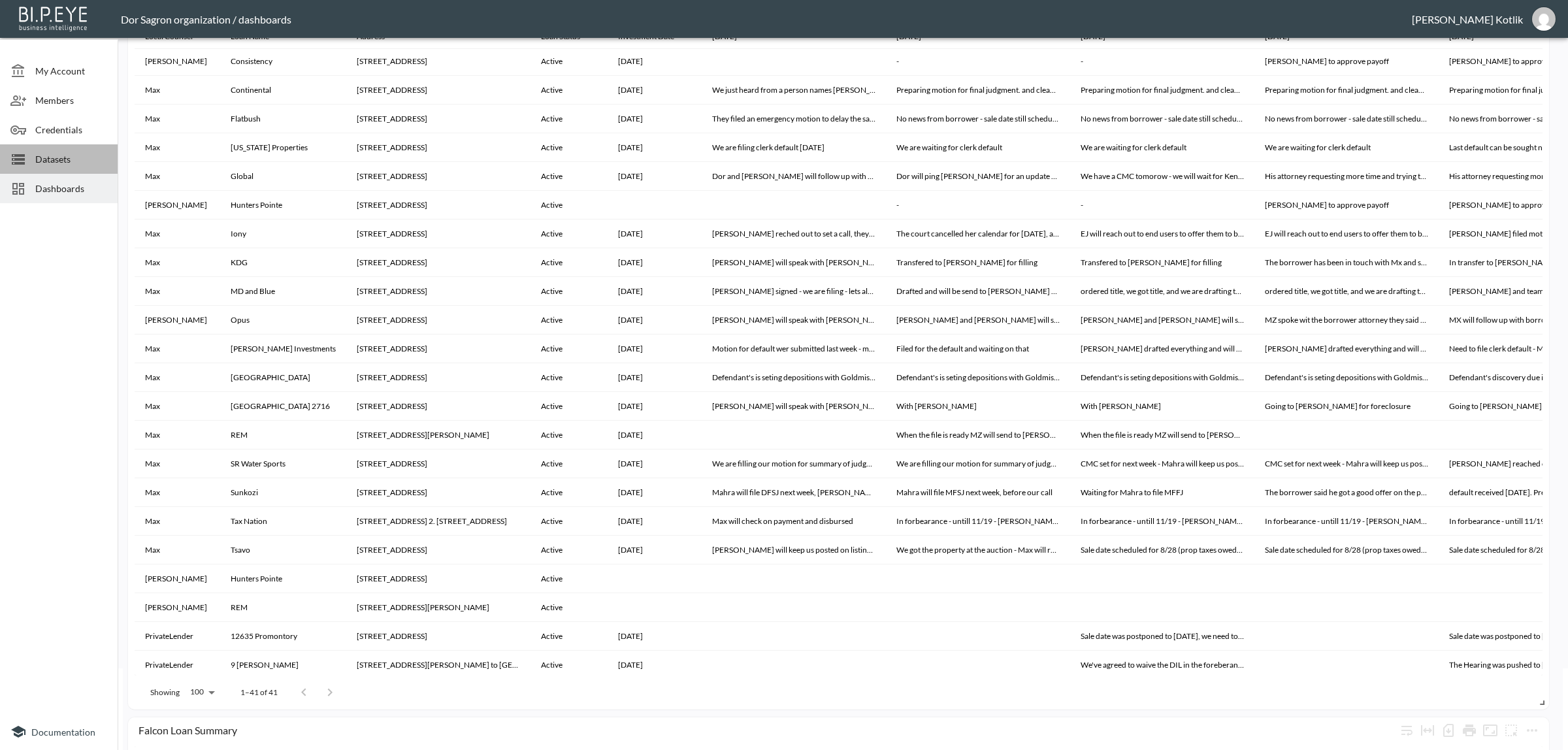
click at [66, 153] on span "Datasets" at bounding box center [71, 159] width 72 height 14
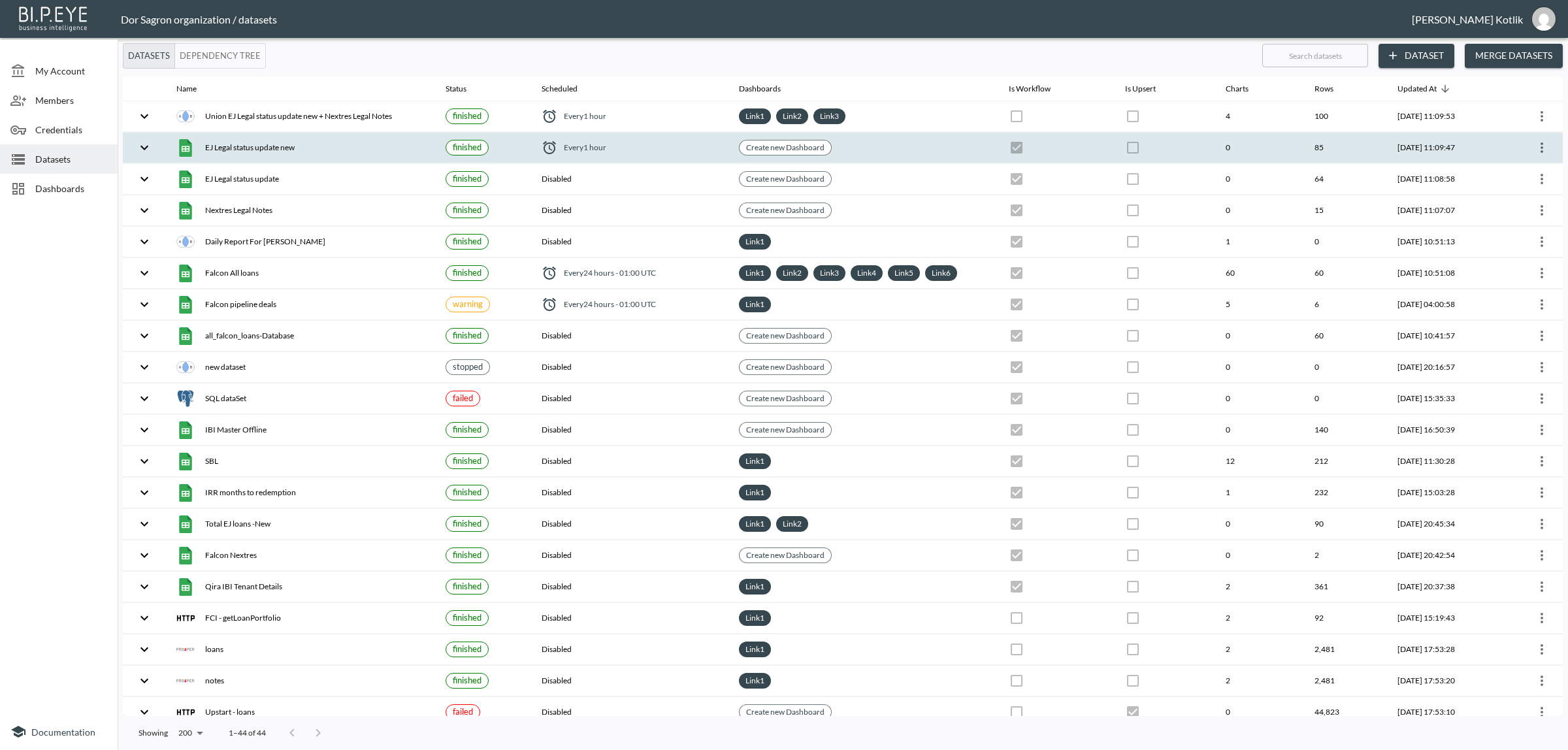
click at [1531, 146] on button "more" at bounding box center [1541, 147] width 21 height 21
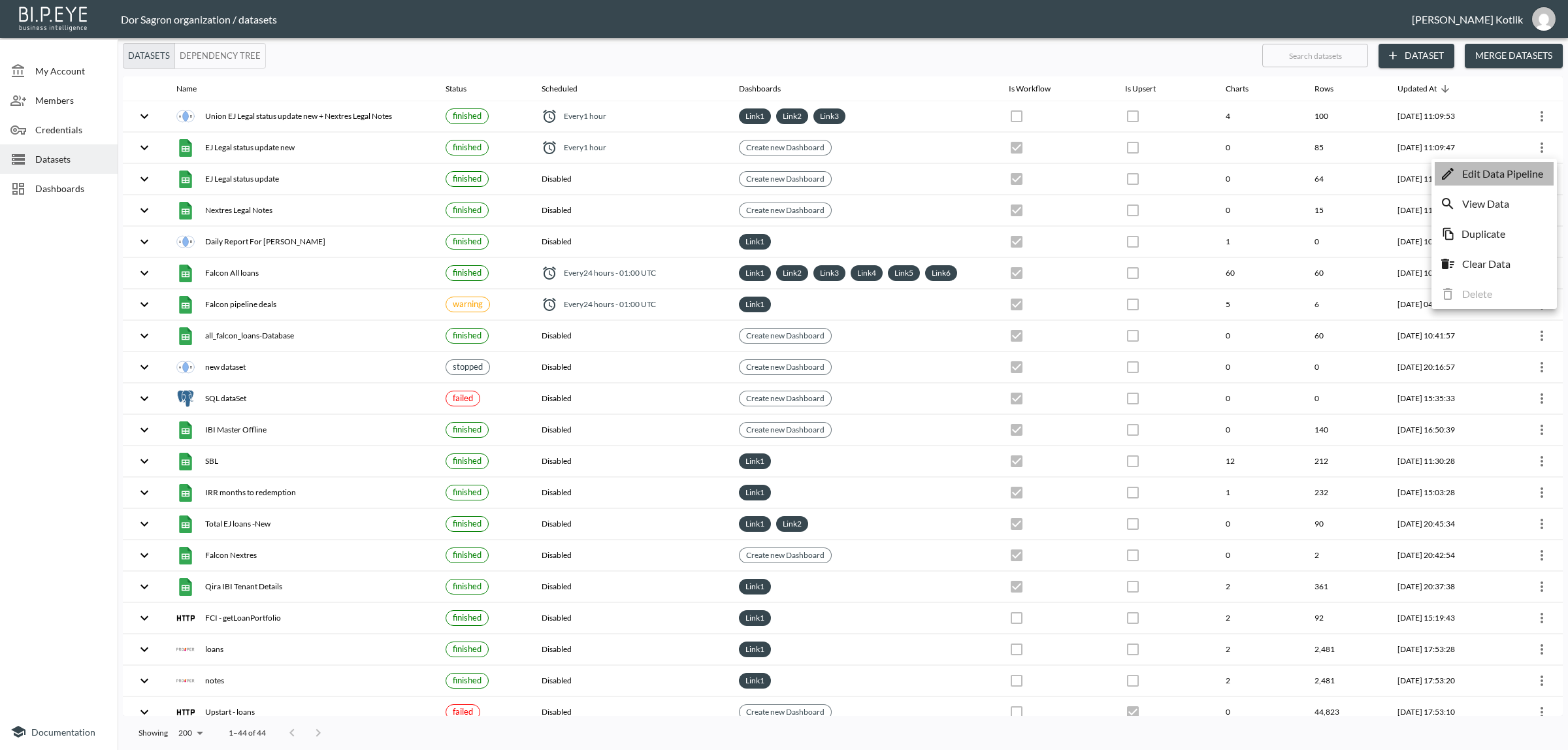
click at [1509, 178] on p "Edit Data Pipeline" at bounding box center [1501, 174] width 81 height 16
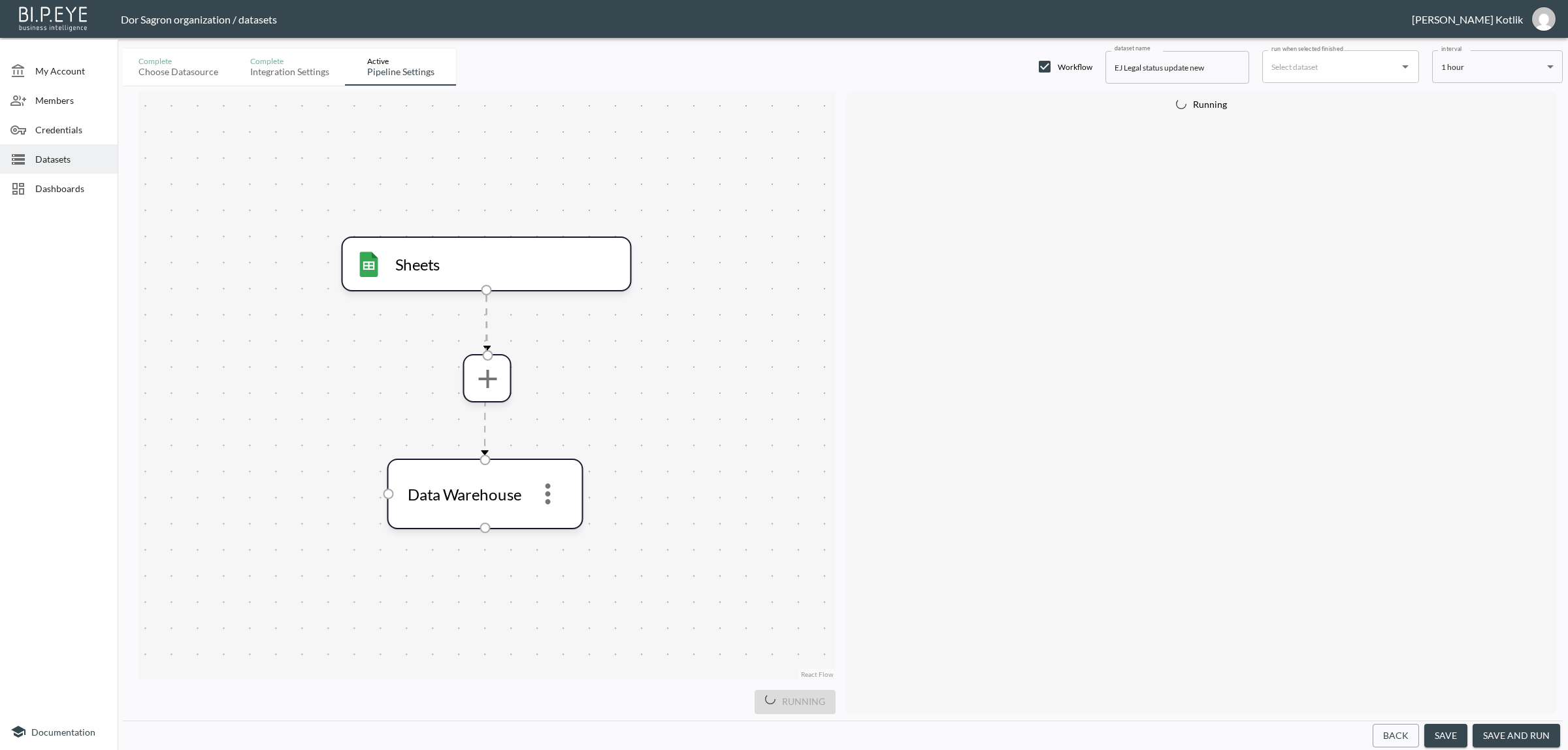
click at [1502, 732] on button "save and run" at bounding box center [1516, 736] width 87 height 24
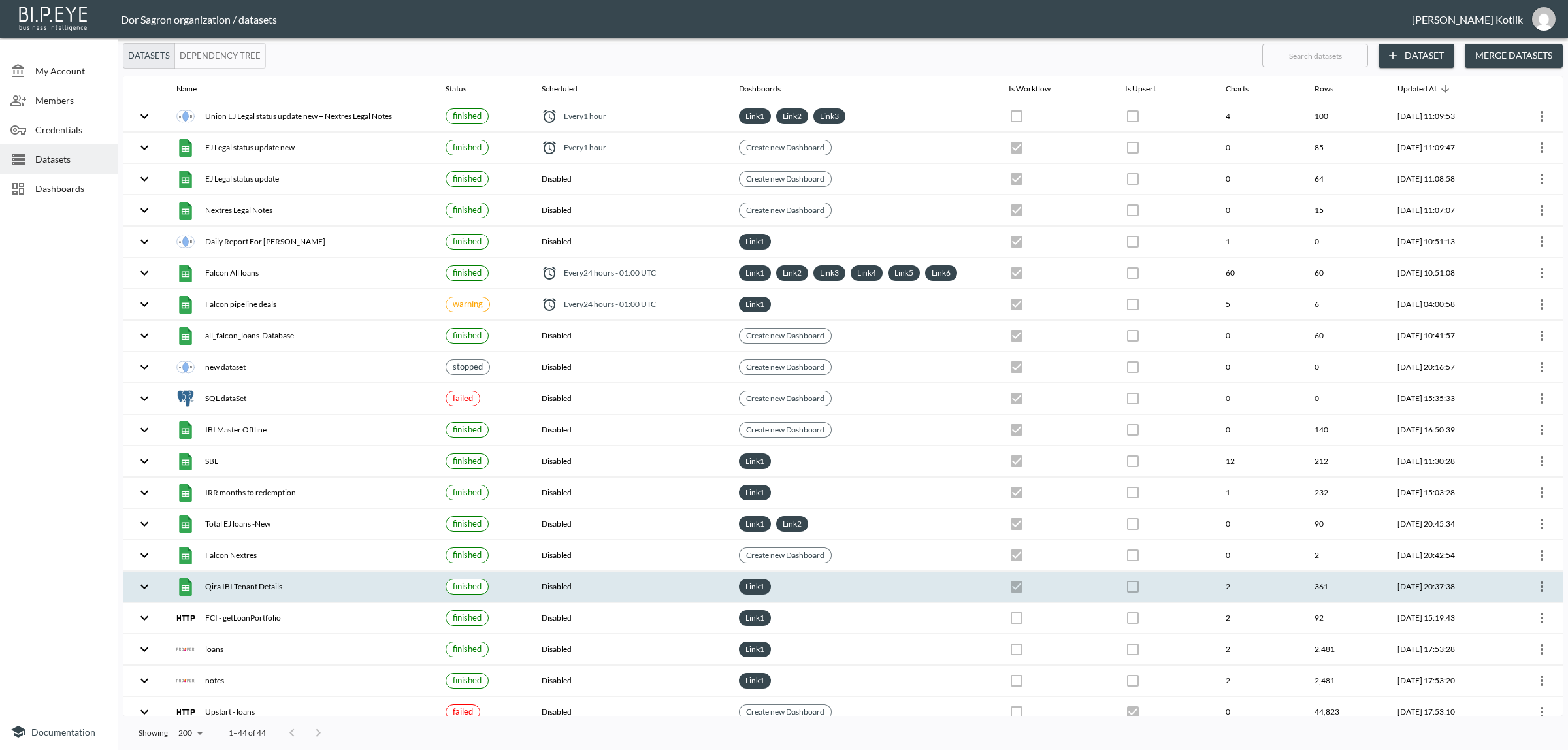
checkbox input "true"
checkbox input "false"
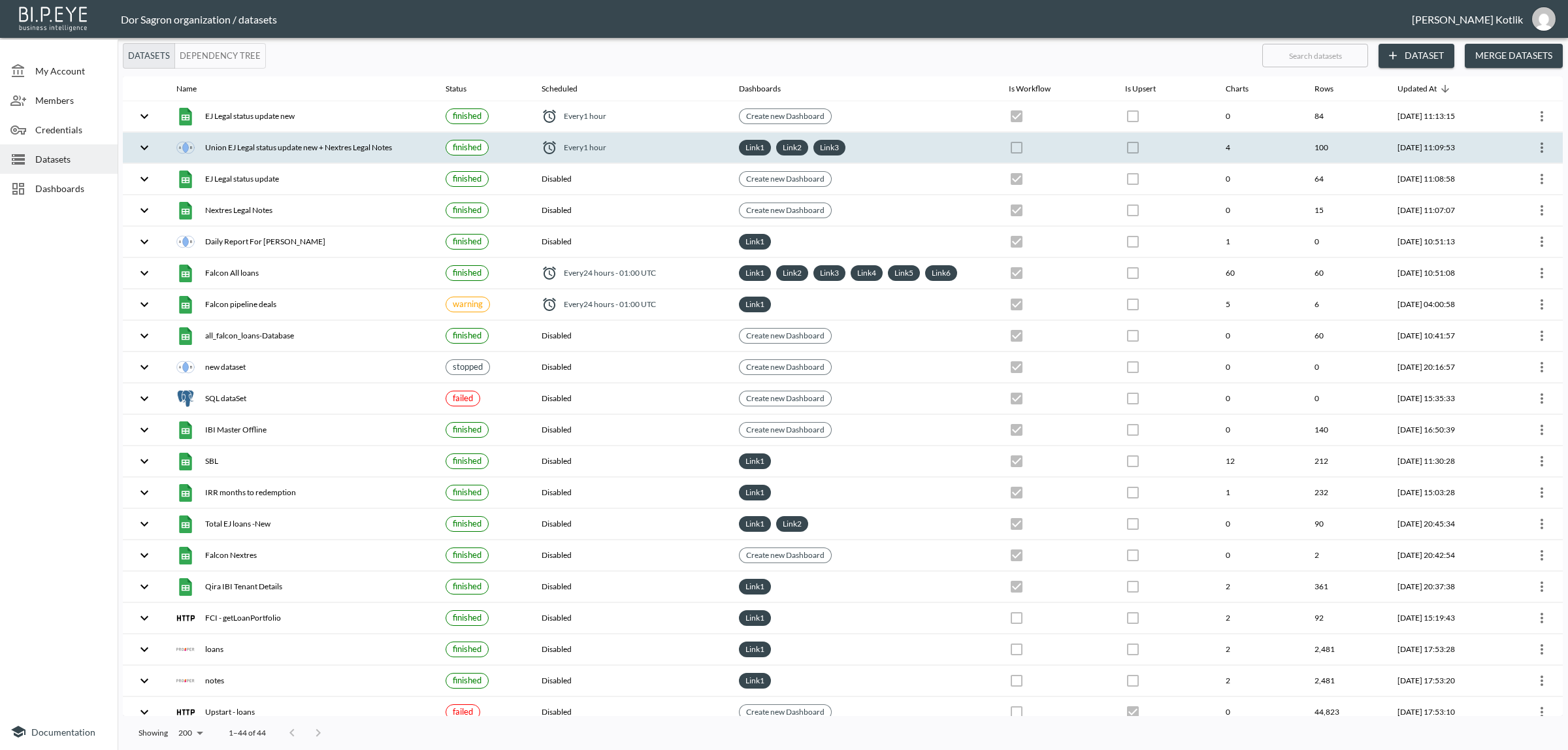
click at [1557, 144] on th at bounding box center [1532, 147] width 62 height 31
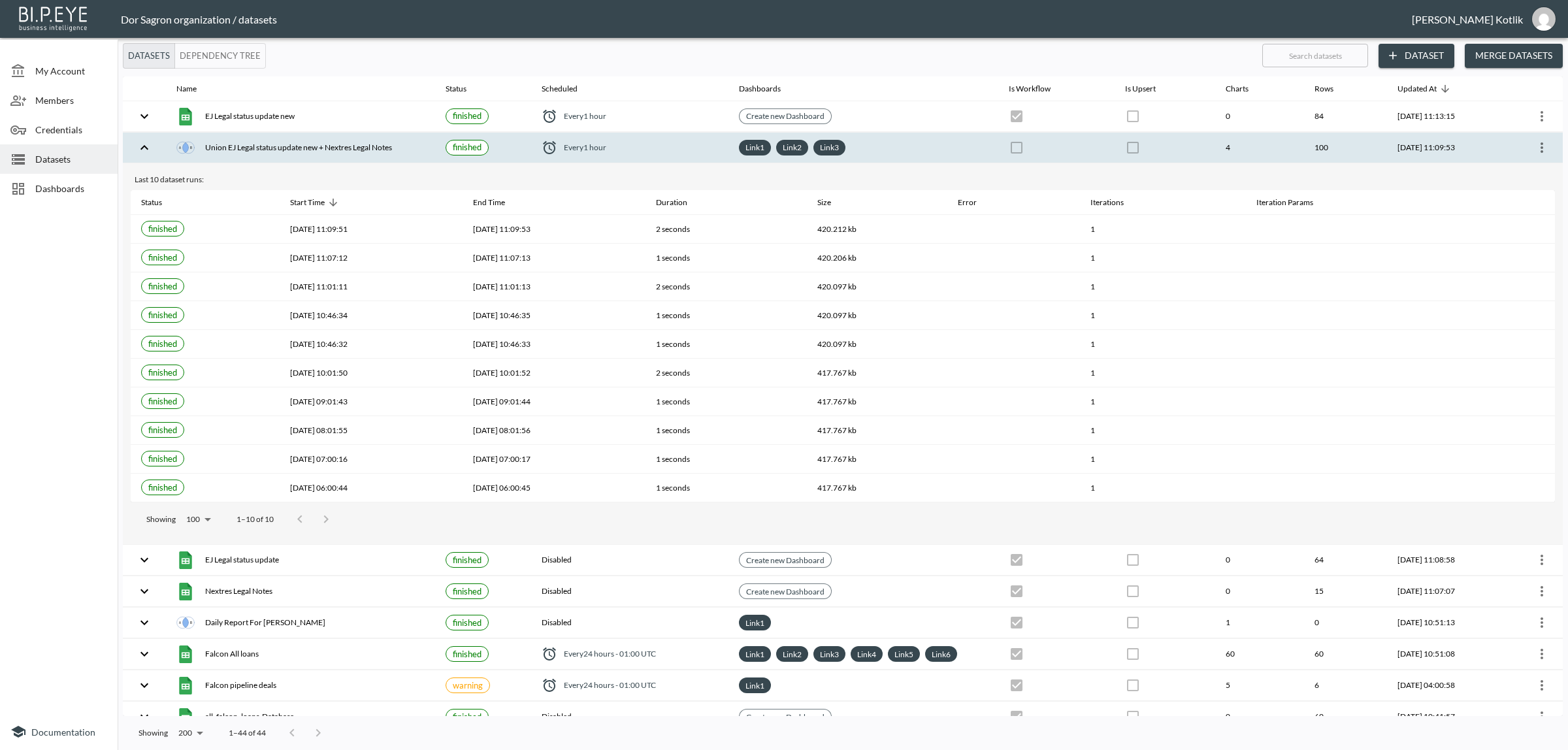
click at [1540, 151] on icon "more" at bounding box center [1542, 148] width 16 height 16
click at [1517, 177] on p "Edit Data Pipeline" at bounding box center [1501, 174] width 81 height 16
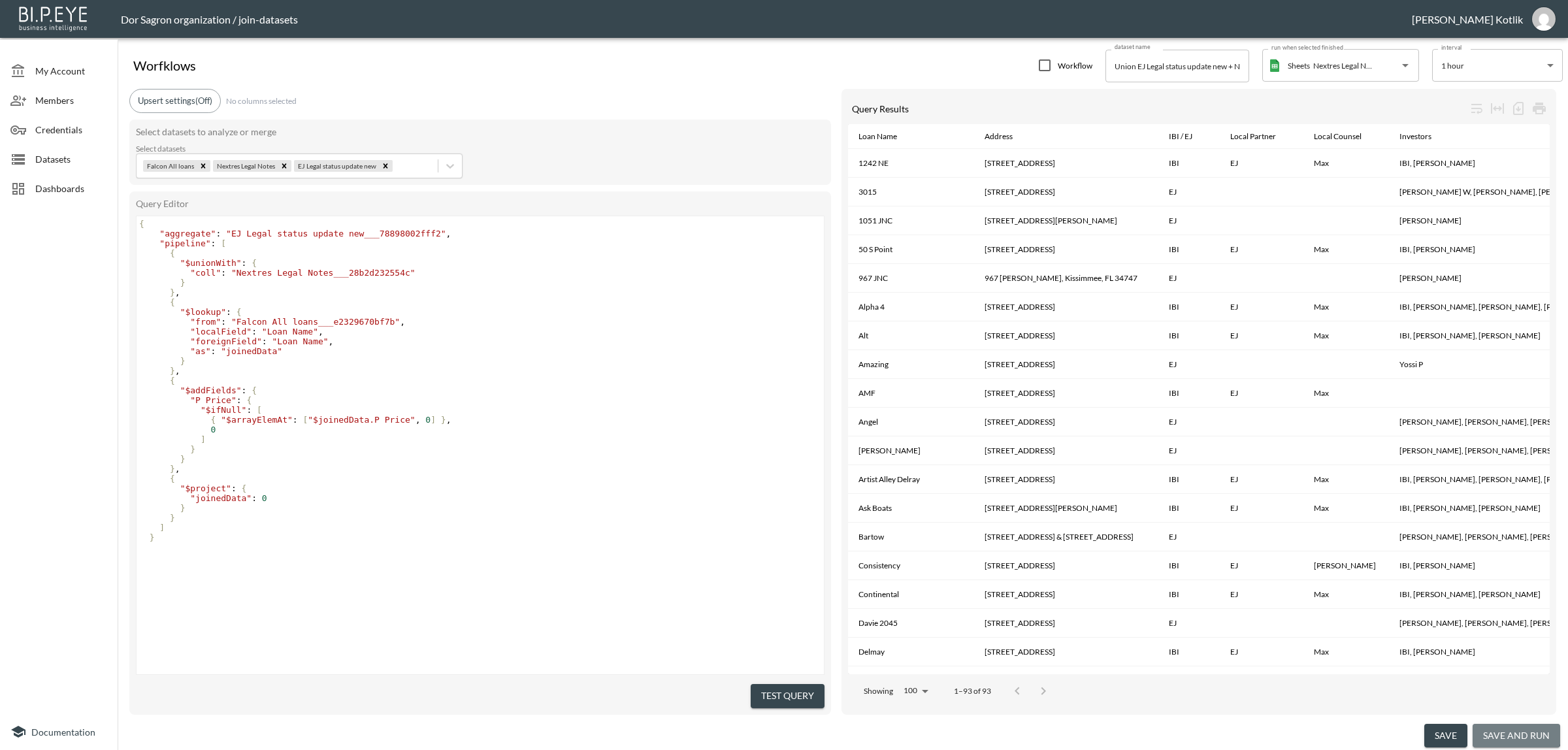
click at [1516, 731] on button "save and run" at bounding box center [1516, 736] width 87 height 24
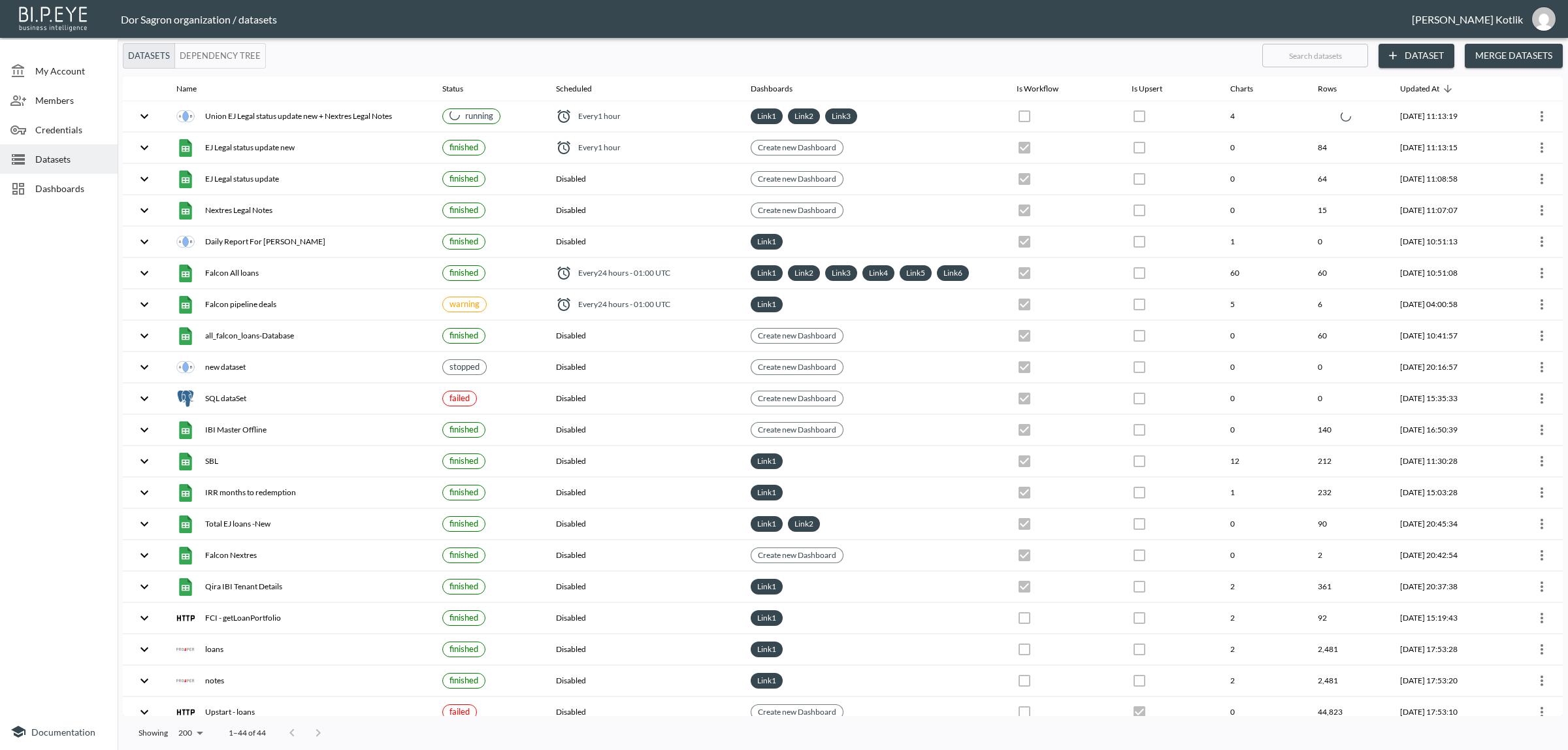
checkbox input "false"
checkbox input "true"
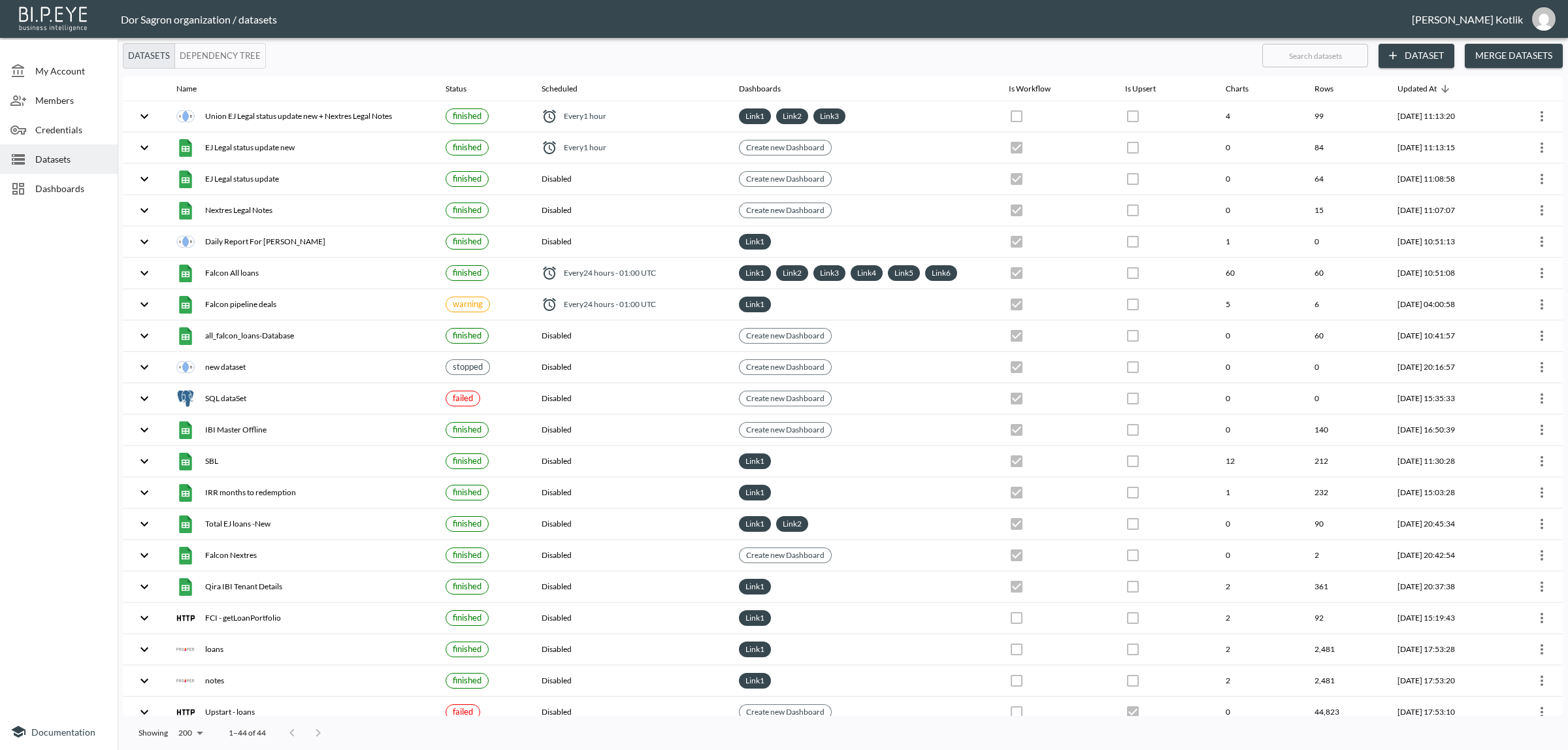
click at [43, 184] on span "Dashboards" at bounding box center [71, 189] width 72 height 14
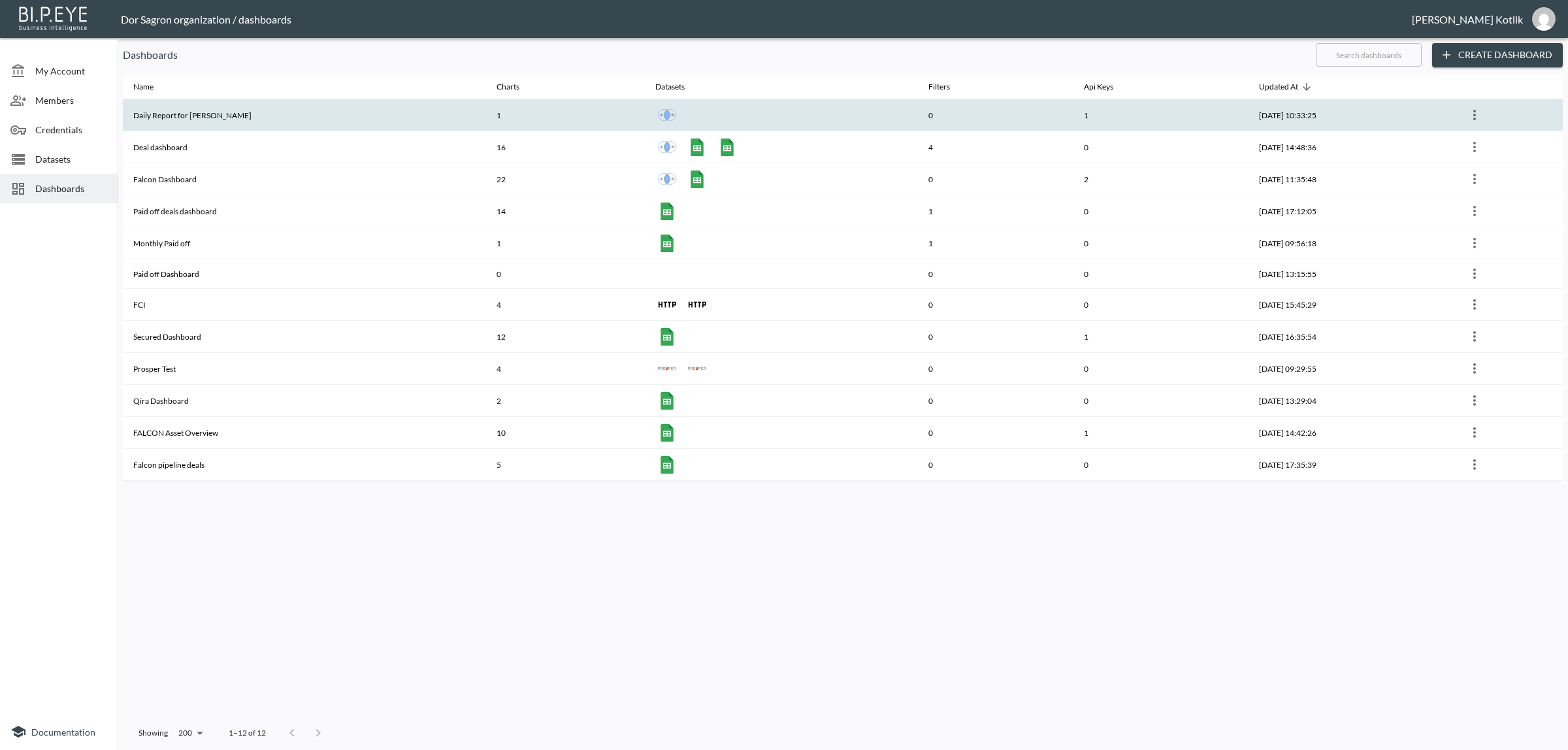
click at [284, 106] on th "Daily Report for Amir" at bounding box center [304, 115] width 363 height 32
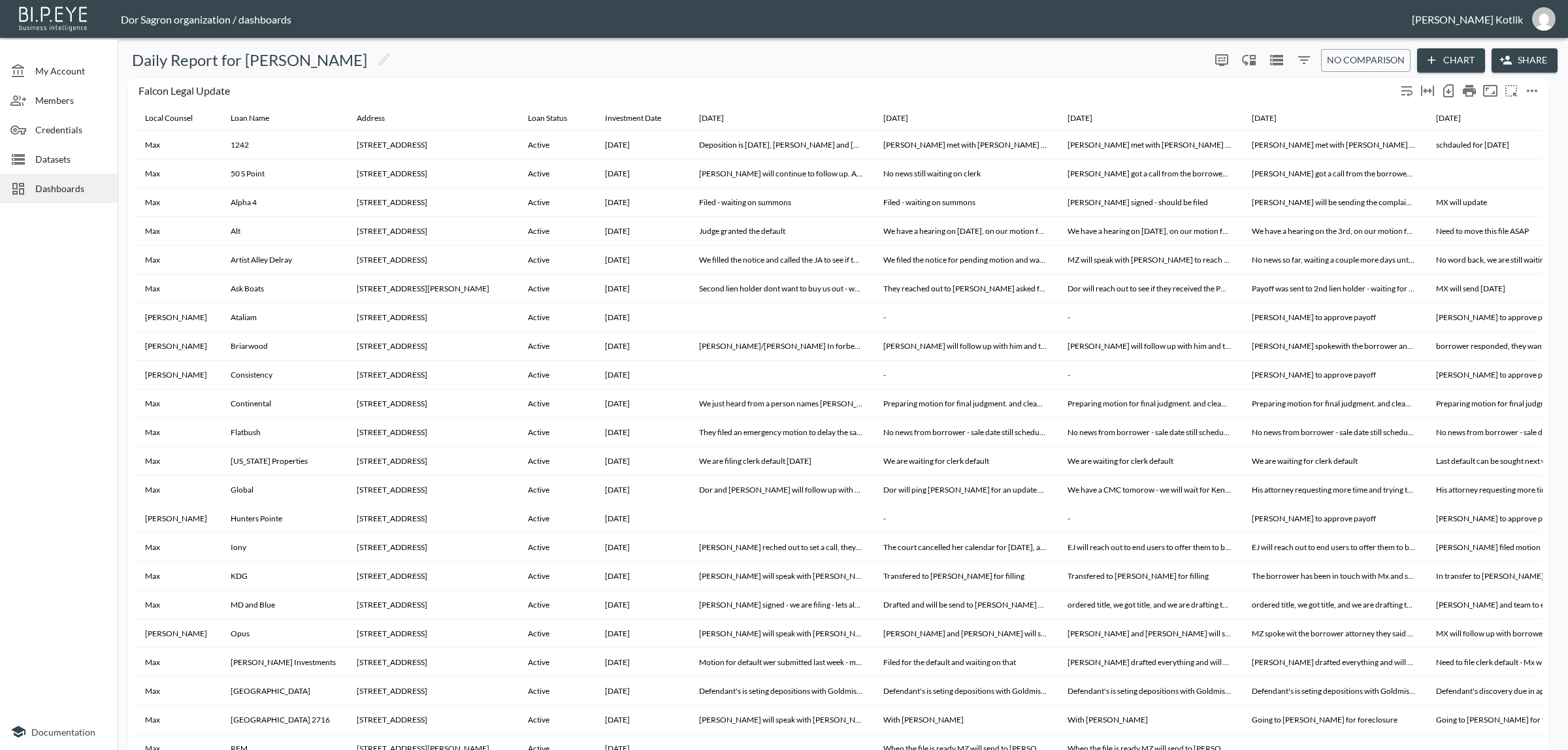
click at [1536, 91] on icon "more" at bounding box center [1531, 91] width 11 height 3
click at [1523, 109] on li "Edit" at bounding box center [1502, 115] width 101 height 24
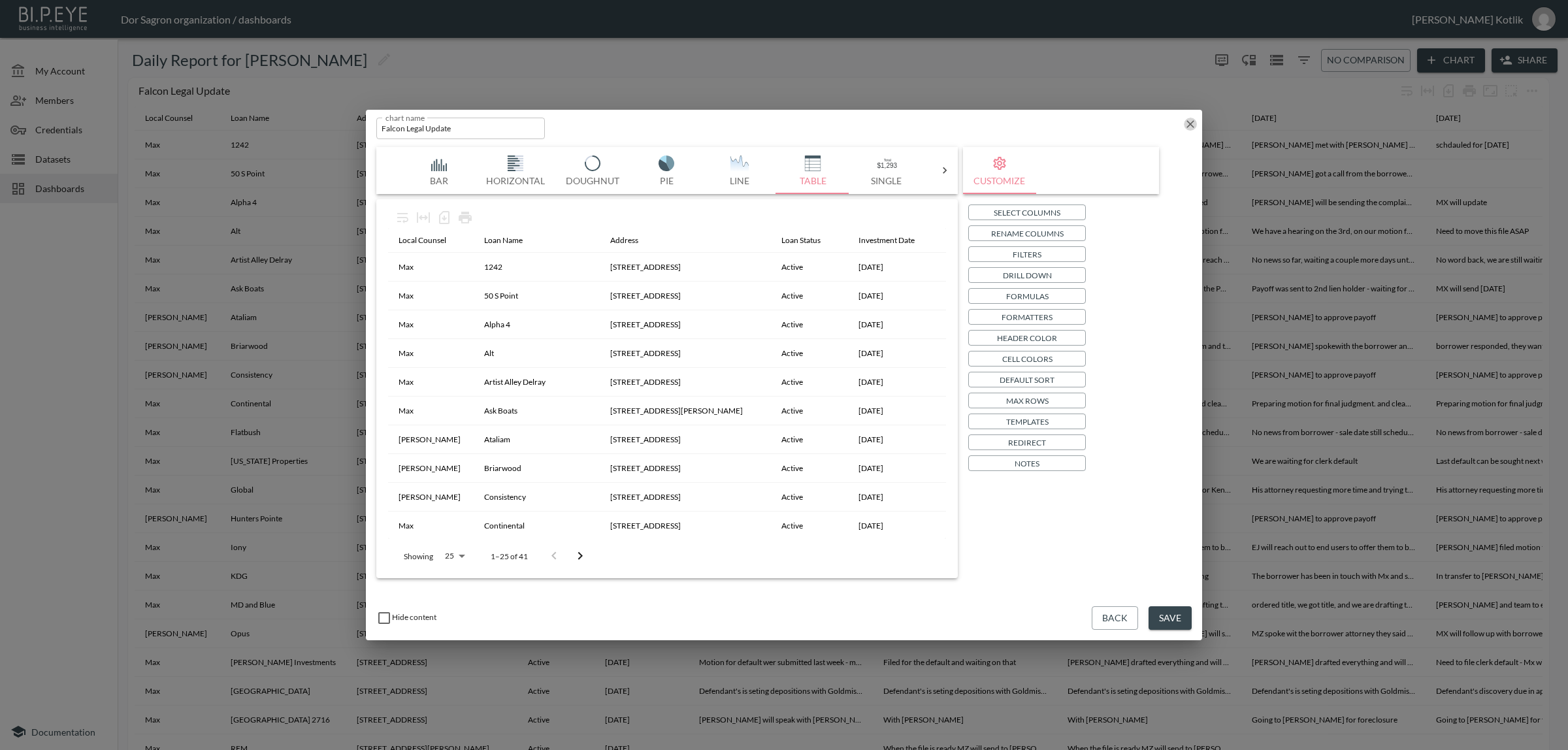
click at [1193, 121] on icon "button" at bounding box center [1190, 124] width 8 height 8
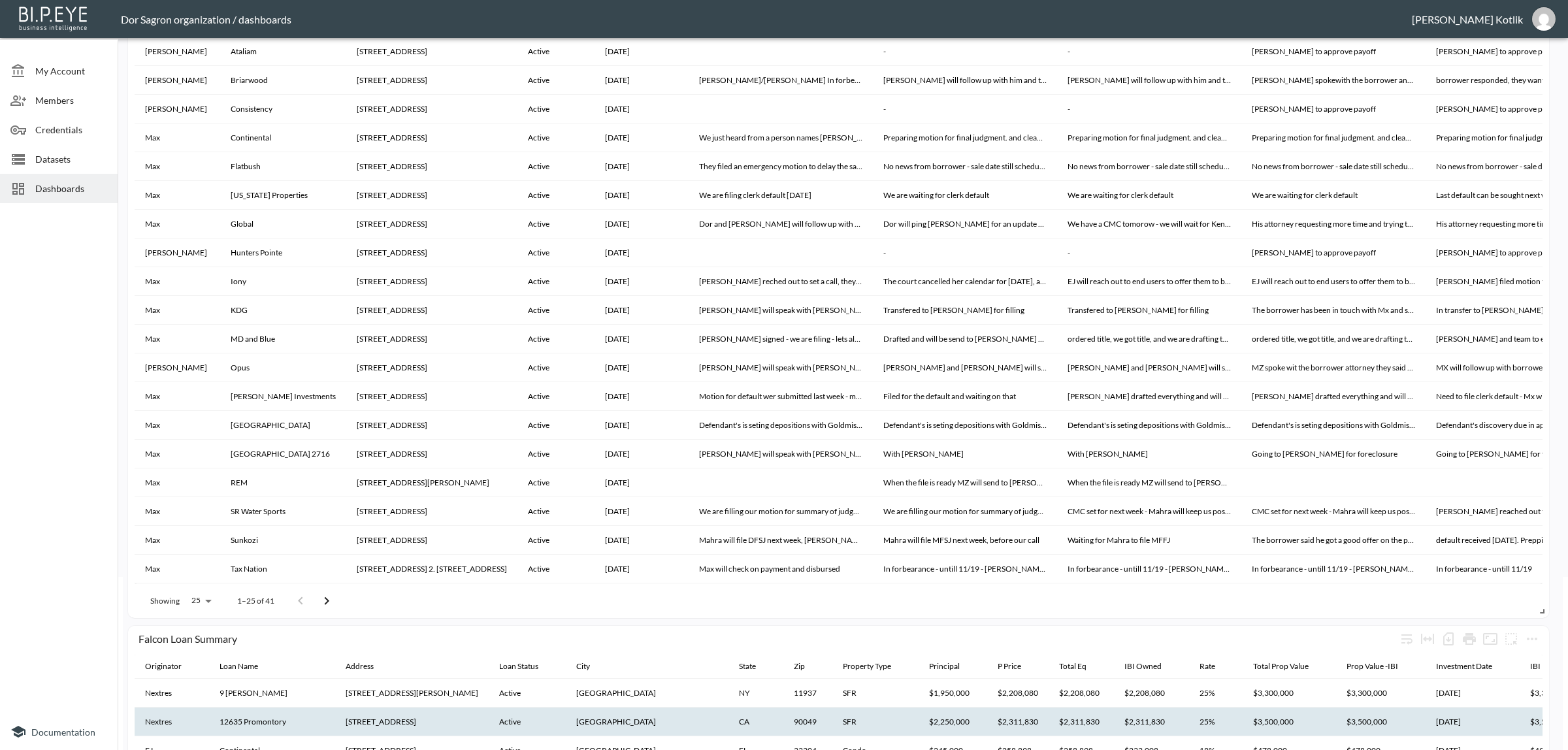
scroll to position [327, 0]
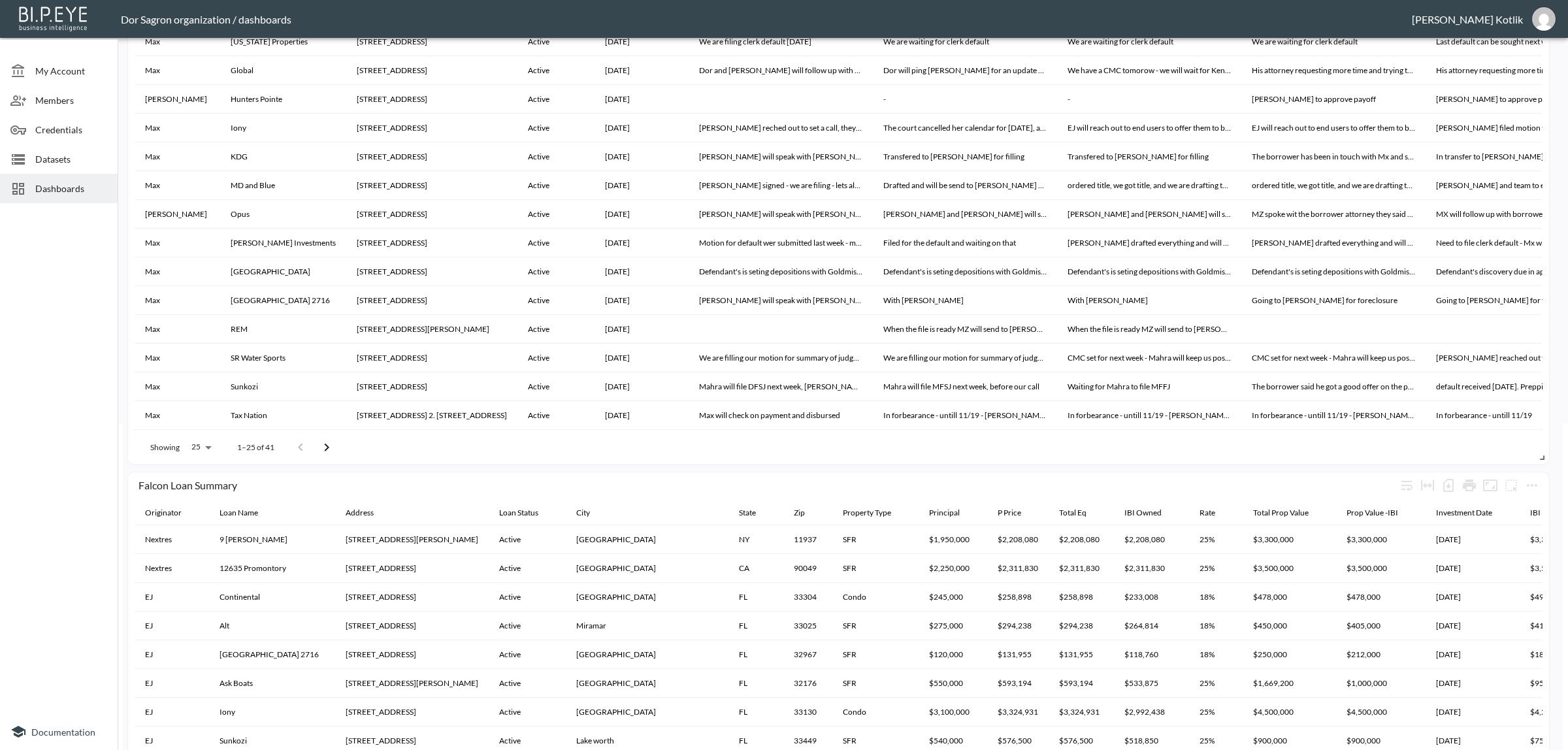
click at [155, 449] on p "Showing" at bounding box center [165, 447] width 30 height 11
click at [201, 445] on body "BI.P.EYE, Interactive Analytics Dashboards - app Dor Sagron organization / dash…" at bounding box center [784, 375] width 1568 height 750
click at [200, 537] on li "100" at bounding box center [200, 544] width 51 height 24
type input "100"
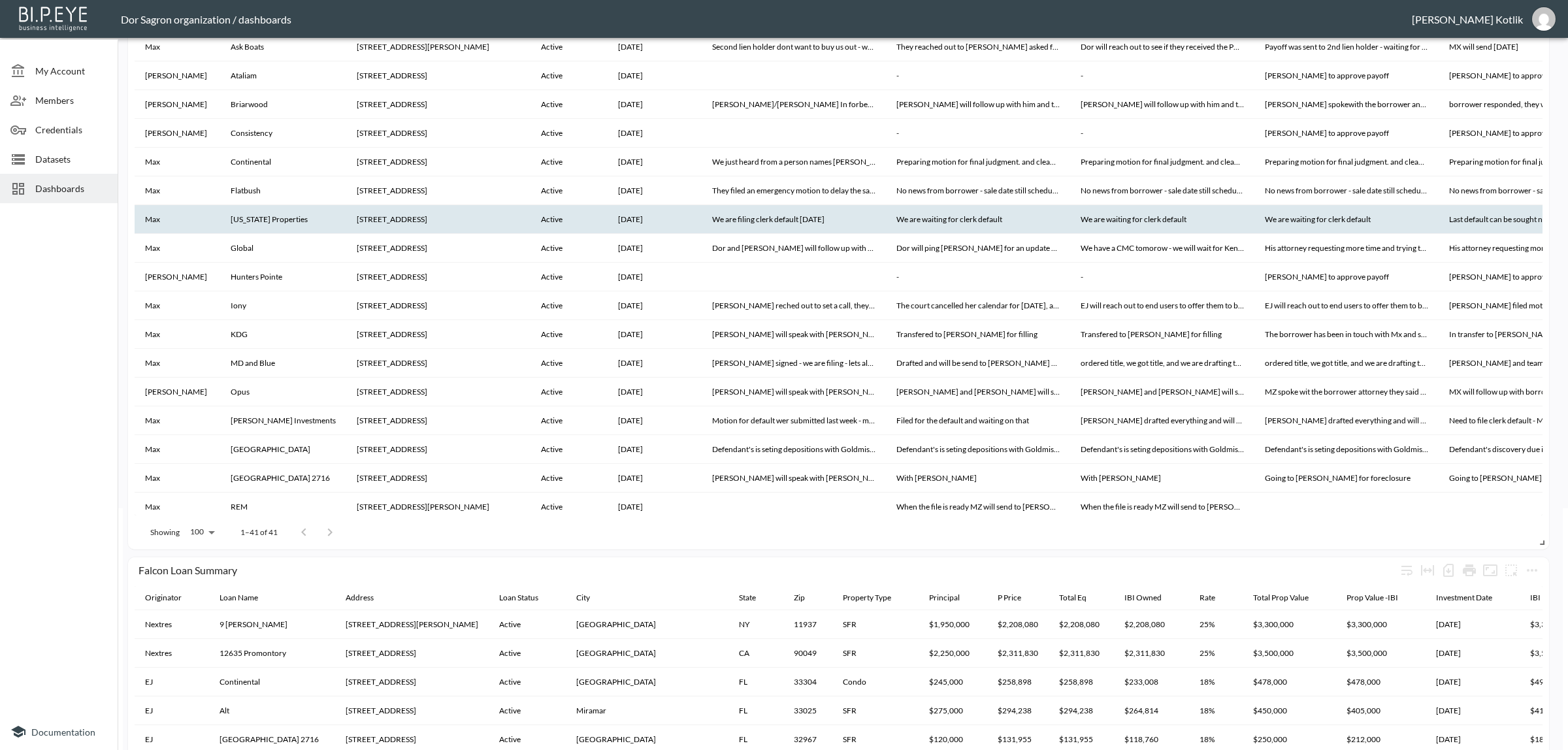
scroll to position [0, 0]
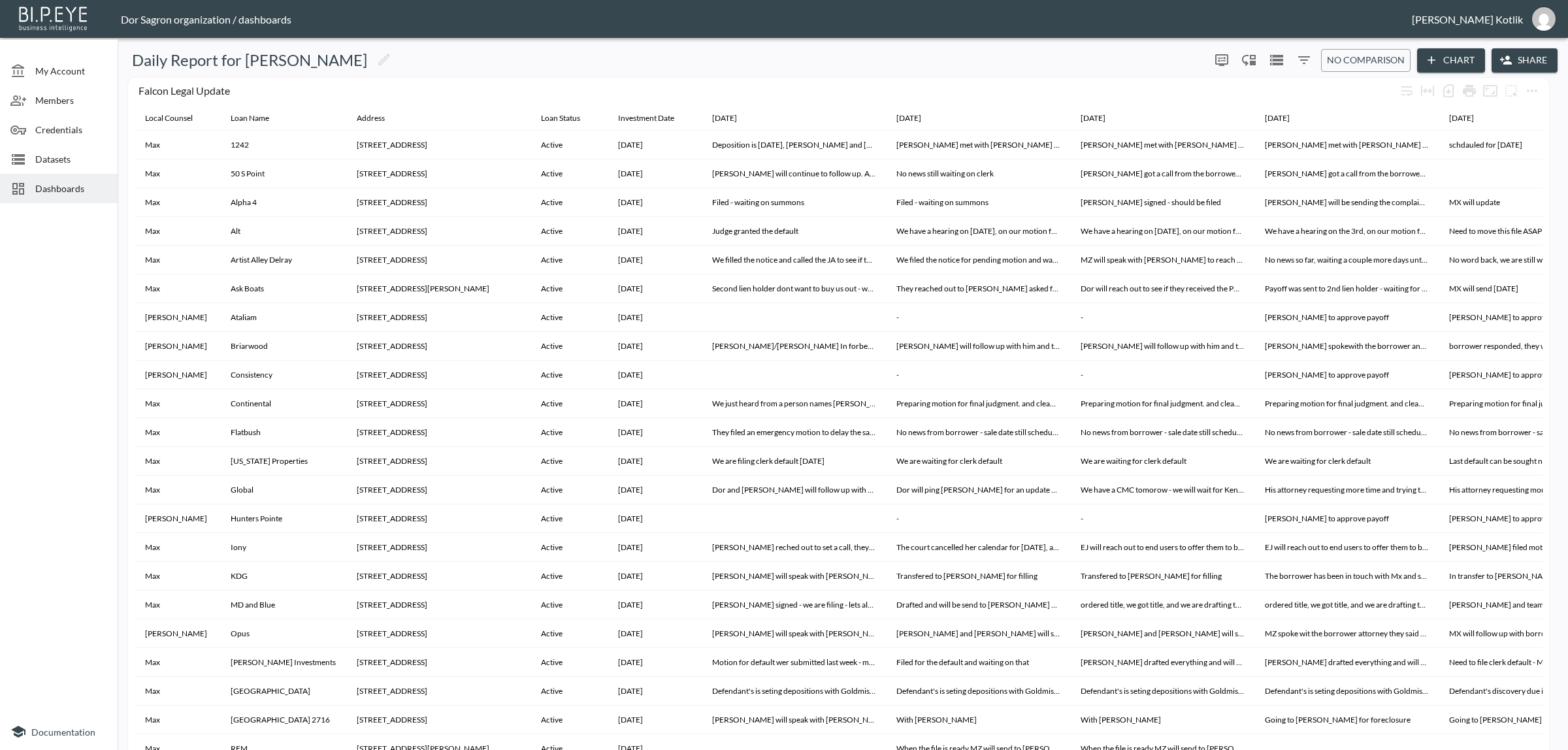
click at [1526, 66] on button "Share" at bounding box center [1524, 61] width 66 height 24
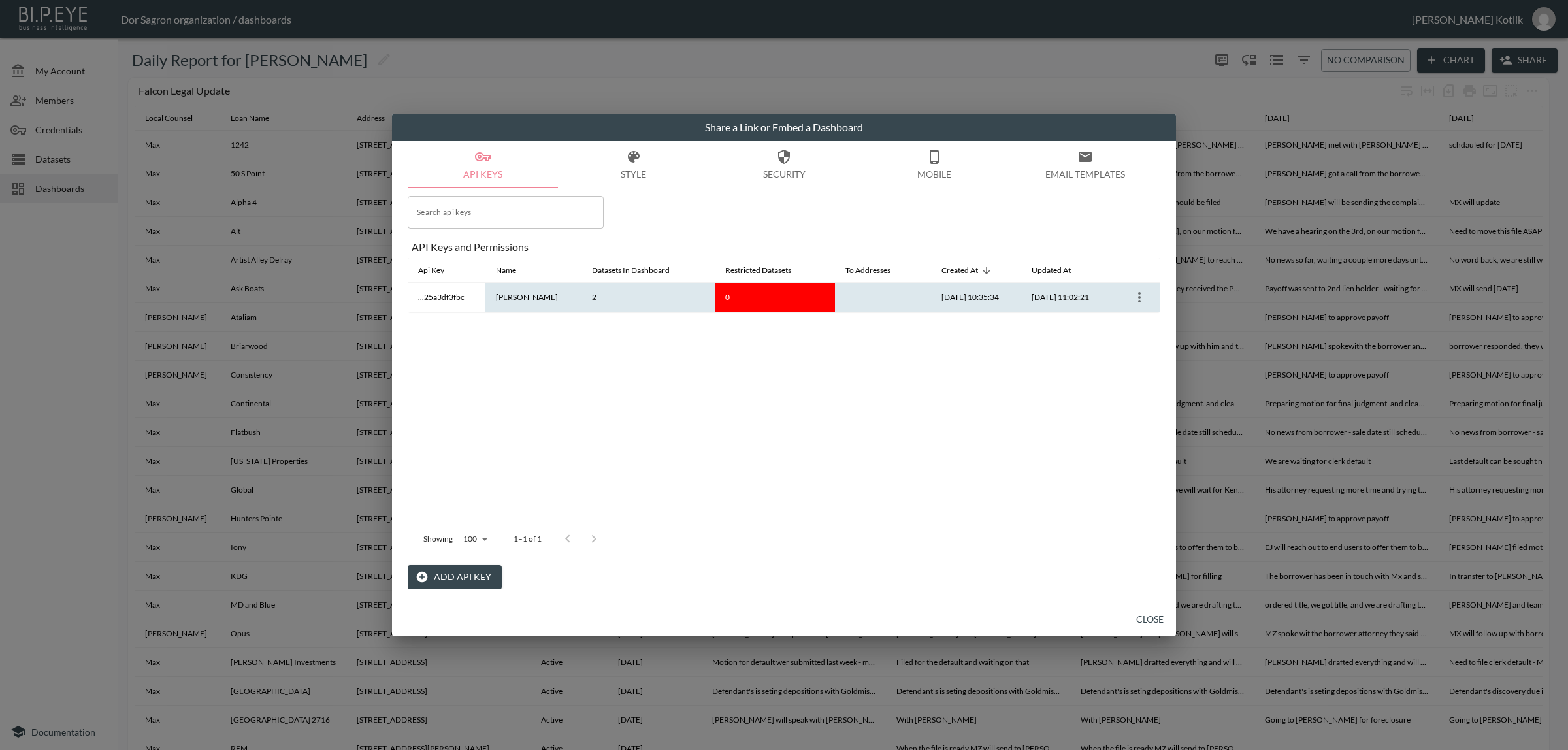
click at [1134, 304] on icon "more" at bounding box center [1139, 297] width 16 height 16
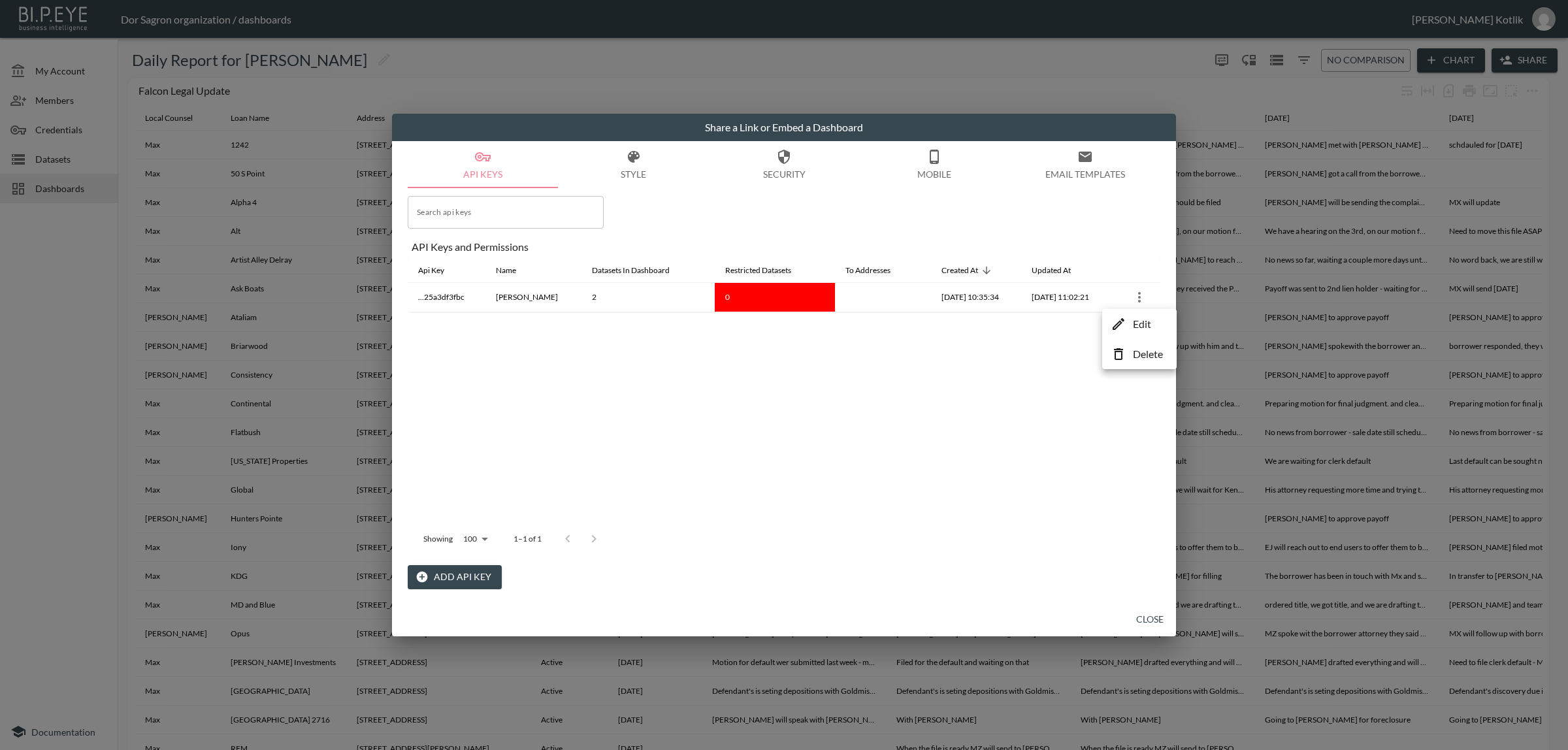
click at [1135, 324] on p "Edit" at bounding box center [1141, 324] width 18 height 16
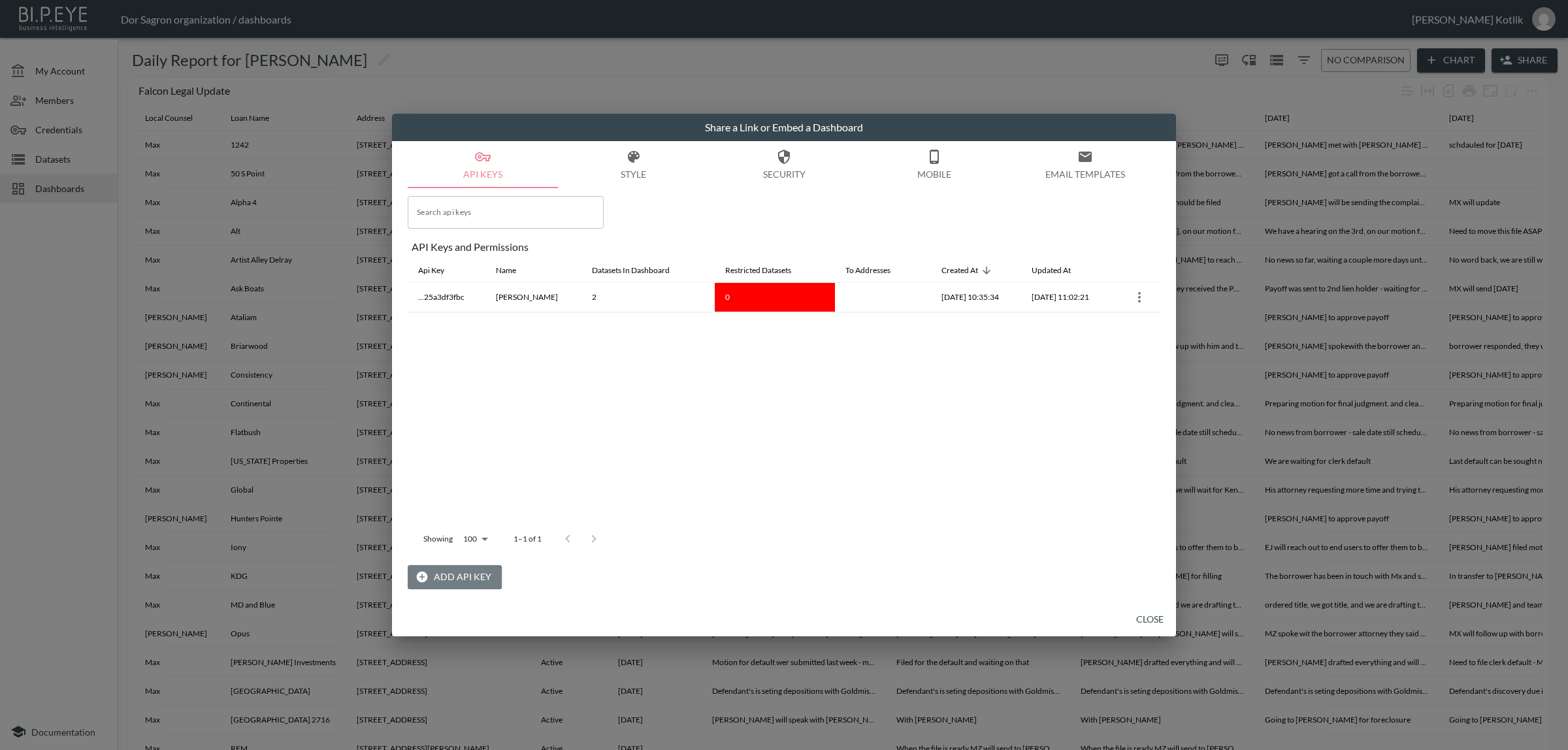
click at [436, 580] on button "Add API Key" at bounding box center [454, 577] width 94 height 24
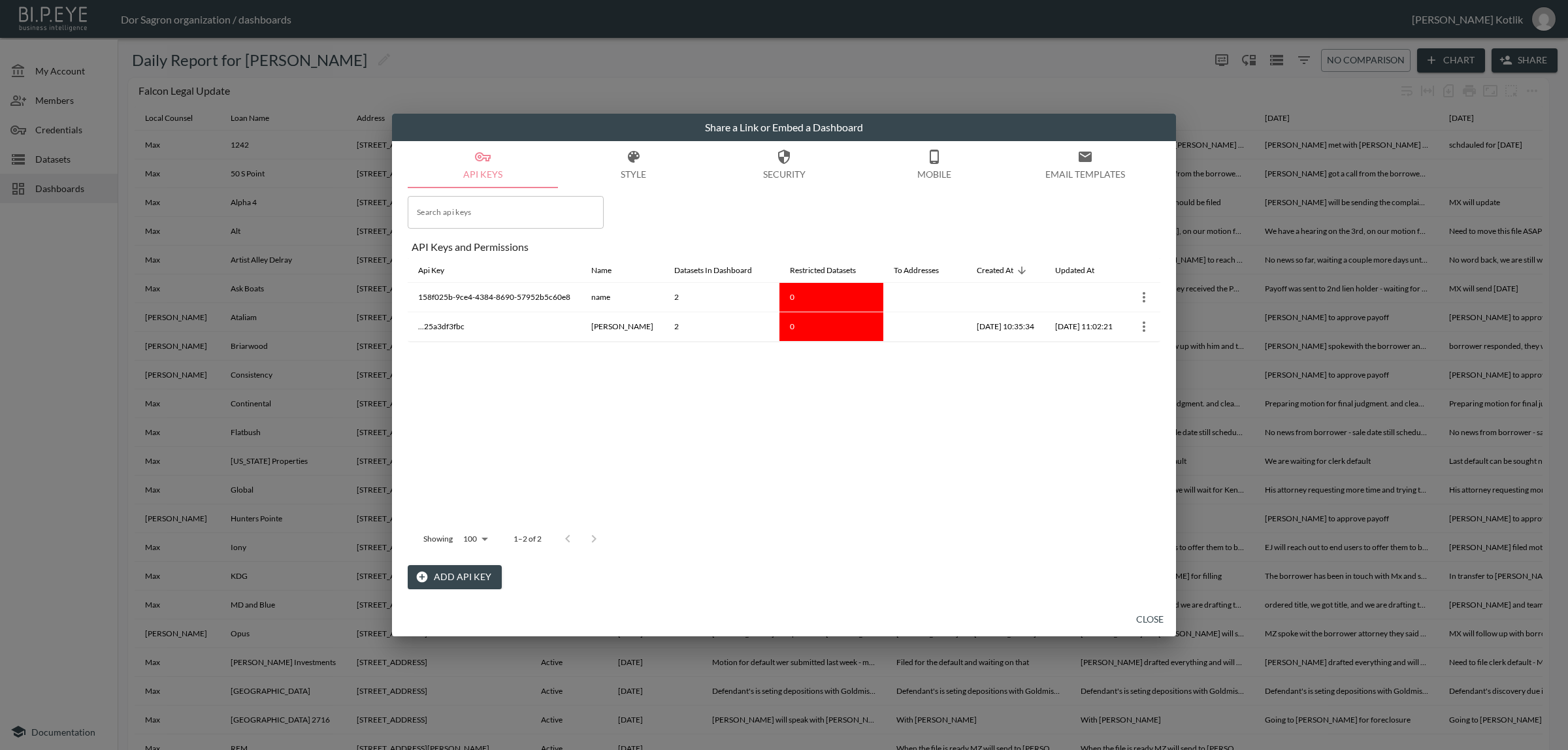
drag, startPoint x: 1138, startPoint y: 622, endPoint x: 1324, endPoint y: 219, distance: 443.9
click at [1138, 622] on button "Close" at bounding box center [1149, 620] width 42 height 24
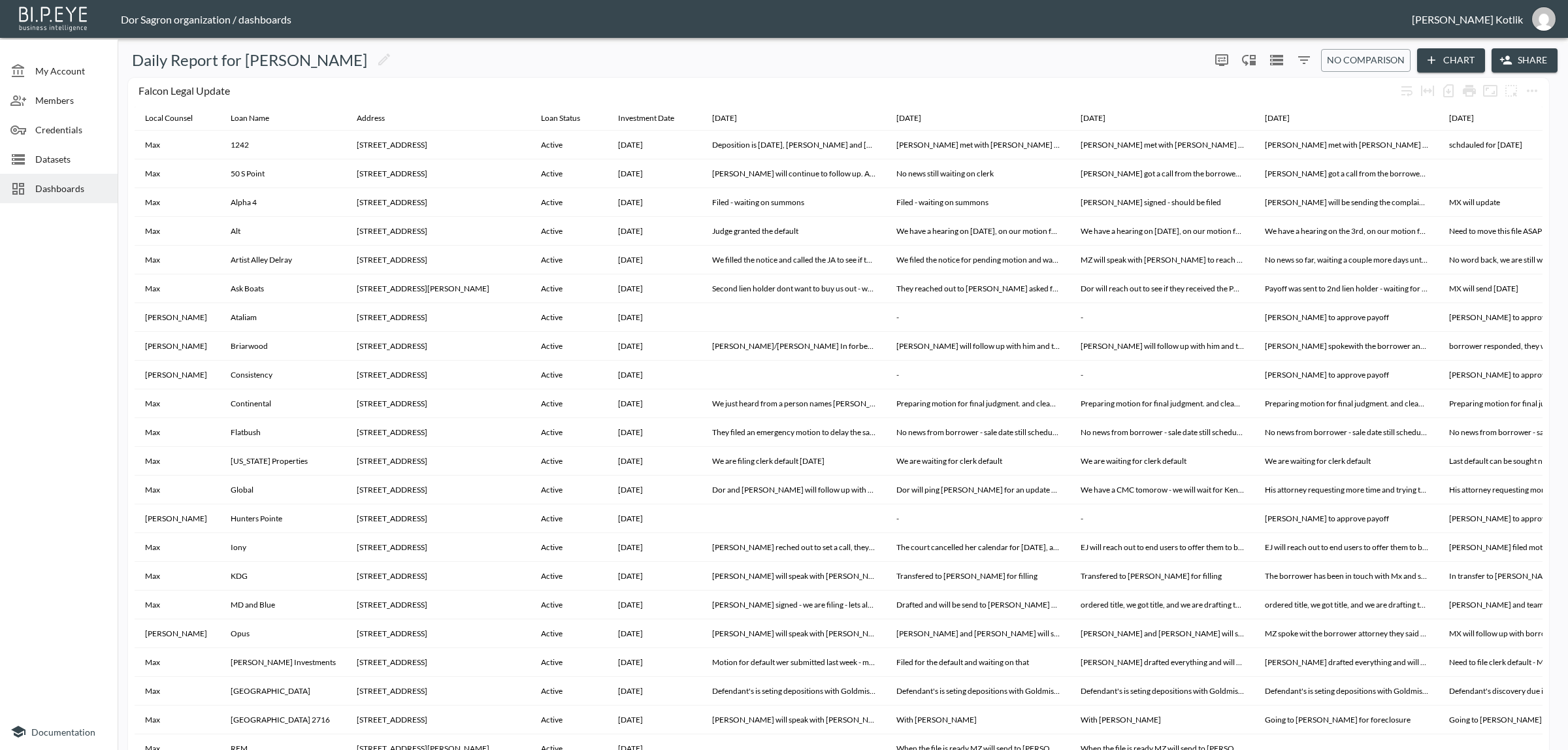
click at [1471, 56] on button "Chart" at bounding box center [1451, 61] width 68 height 24
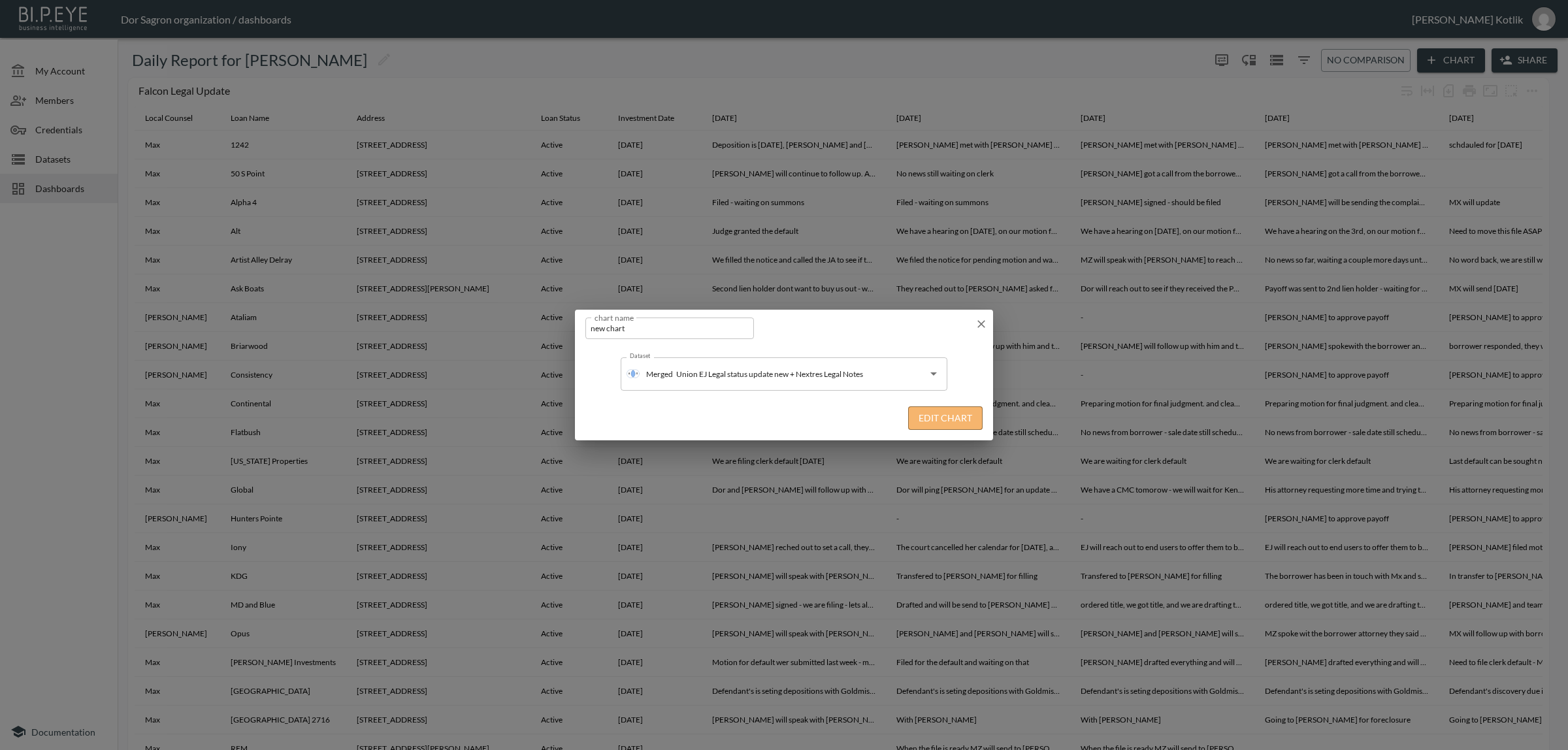
click at [949, 418] on button "Edit Chart" at bounding box center [945, 419] width 75 height 24
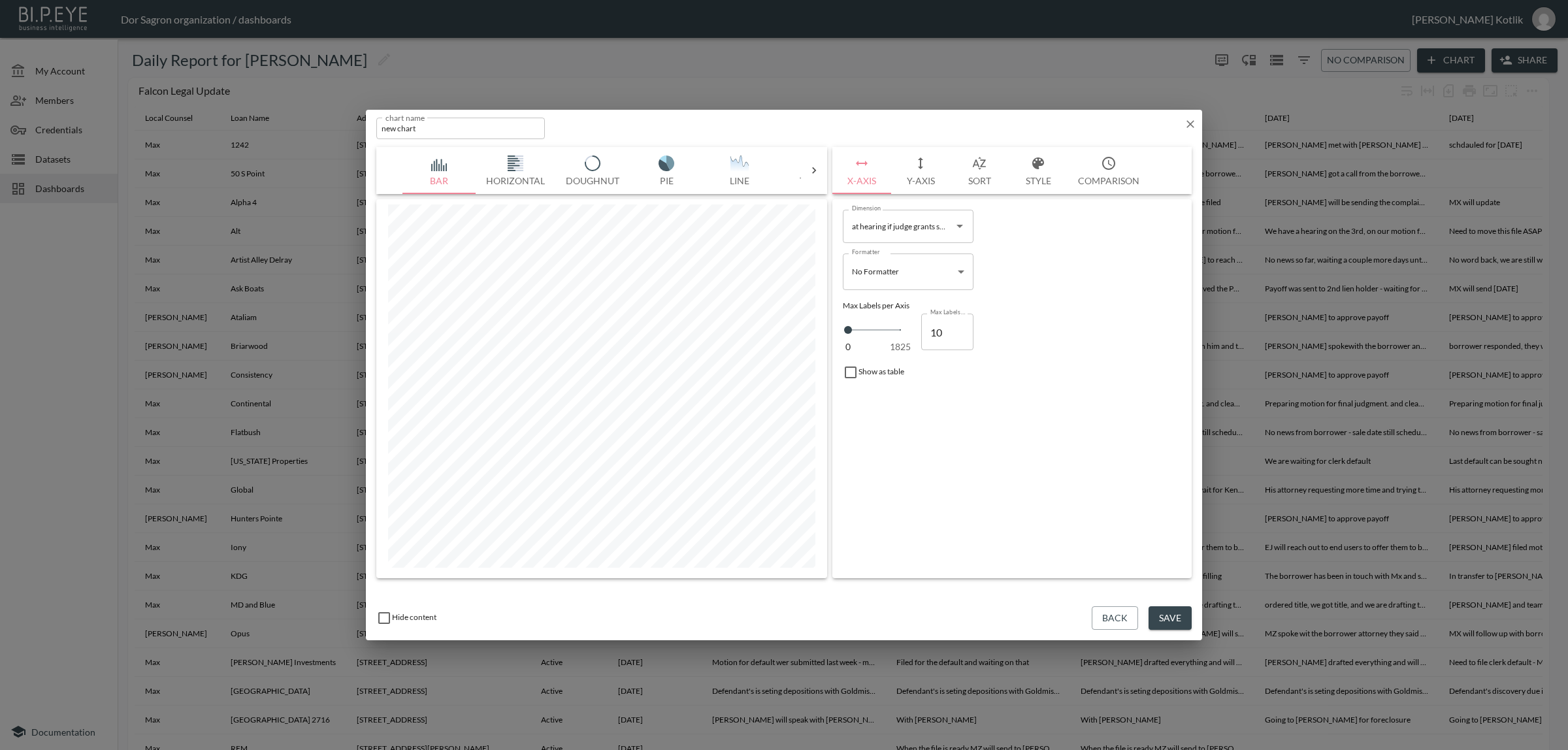
click at [801, 168] on div at bounding box center [814, 170] width 26 height 13
click at [818, 168] on icon at bounding box center [813, 170] width 13 height 13
click at [784, 169] on button "Title" at bounding box center [772, 170] width 59 height 47
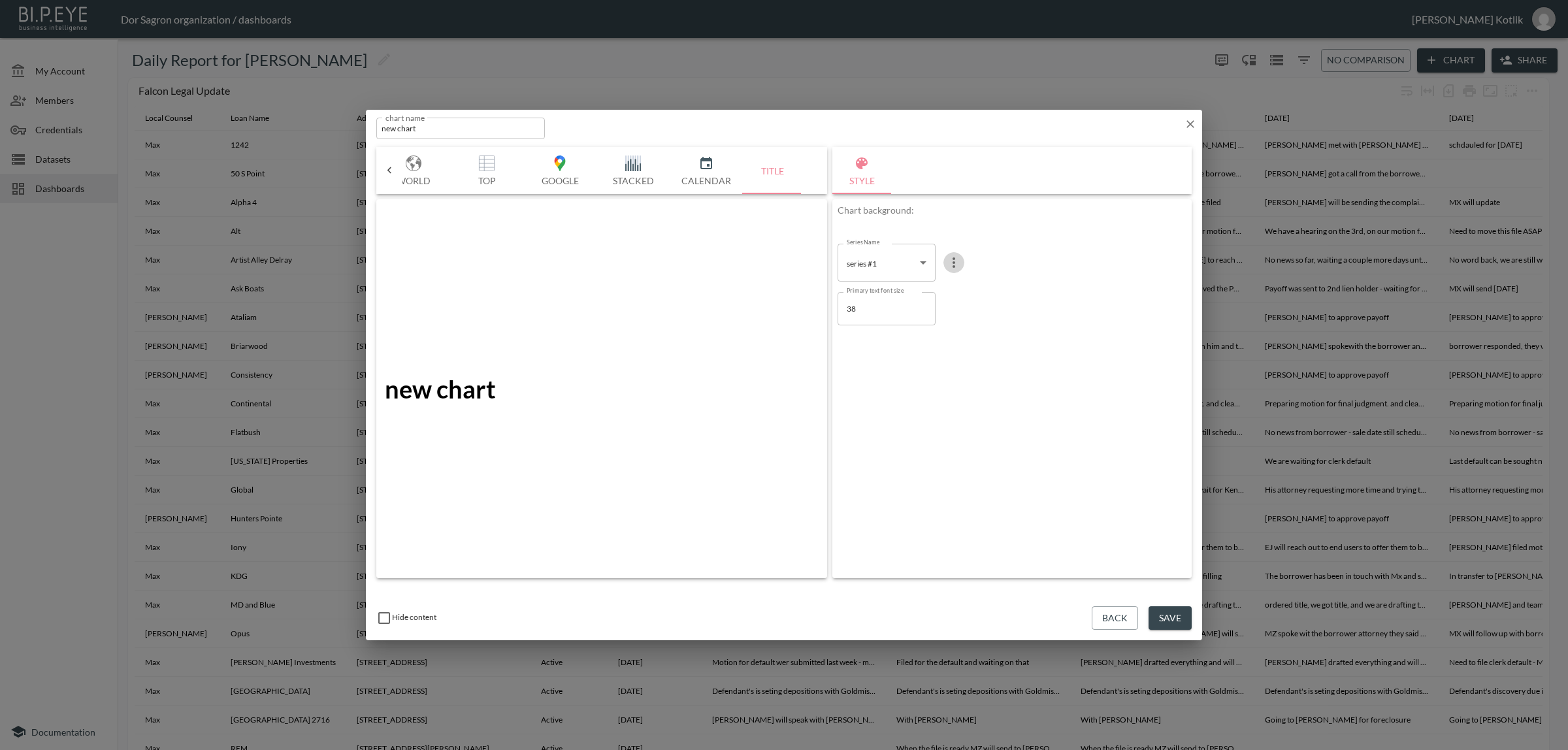
click at [949, 270] on icon "more" at bounding box center [954, 263] width 16 height 16
click at [941, 288] on li "Edit" at bounding box center [953, 300] width 68 height 24
drag, startPoint x: 891, startPoint y: 264, endPoint x: 799, endPoint y: 260, distance: 92.1
click at [799, 260] on div "Bar Horizontal Doughnut Pie Line Table Single Map World Top Google Stacked Cale…" at bounding box center [784, 363] width 815 height 432
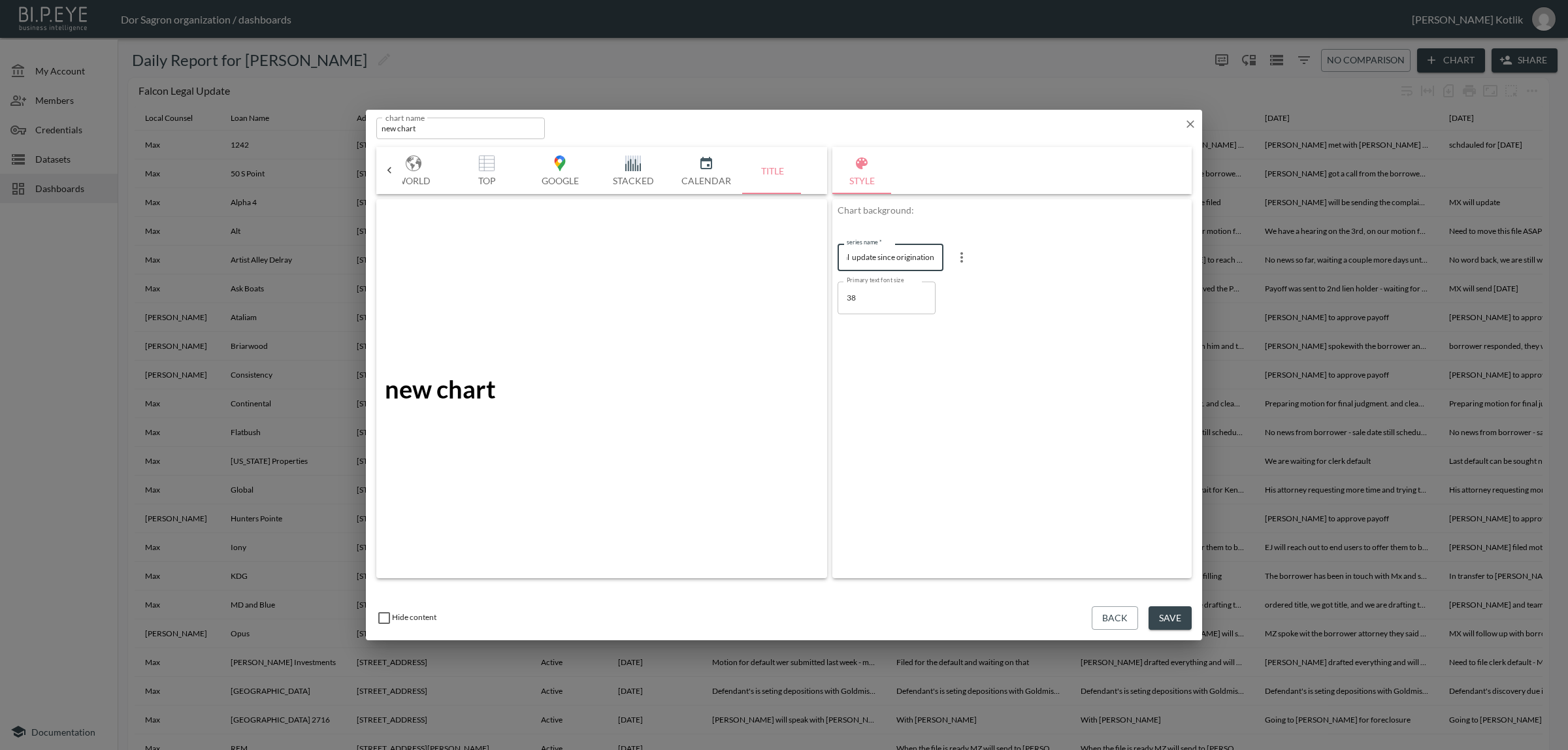
type input "Falcon Legal update since origination"
drag, startPoint x: 785, startPoint y: 313, endPoint x: 733, endPoint y: 311, distance: 52.0
click at [733, 311] on div "Bar Horizontal Doughnut Pie Line Table Single Map World Top Google Stacked Cale…" at bounding box center [784, 363] width 815 height 432
type input "50"
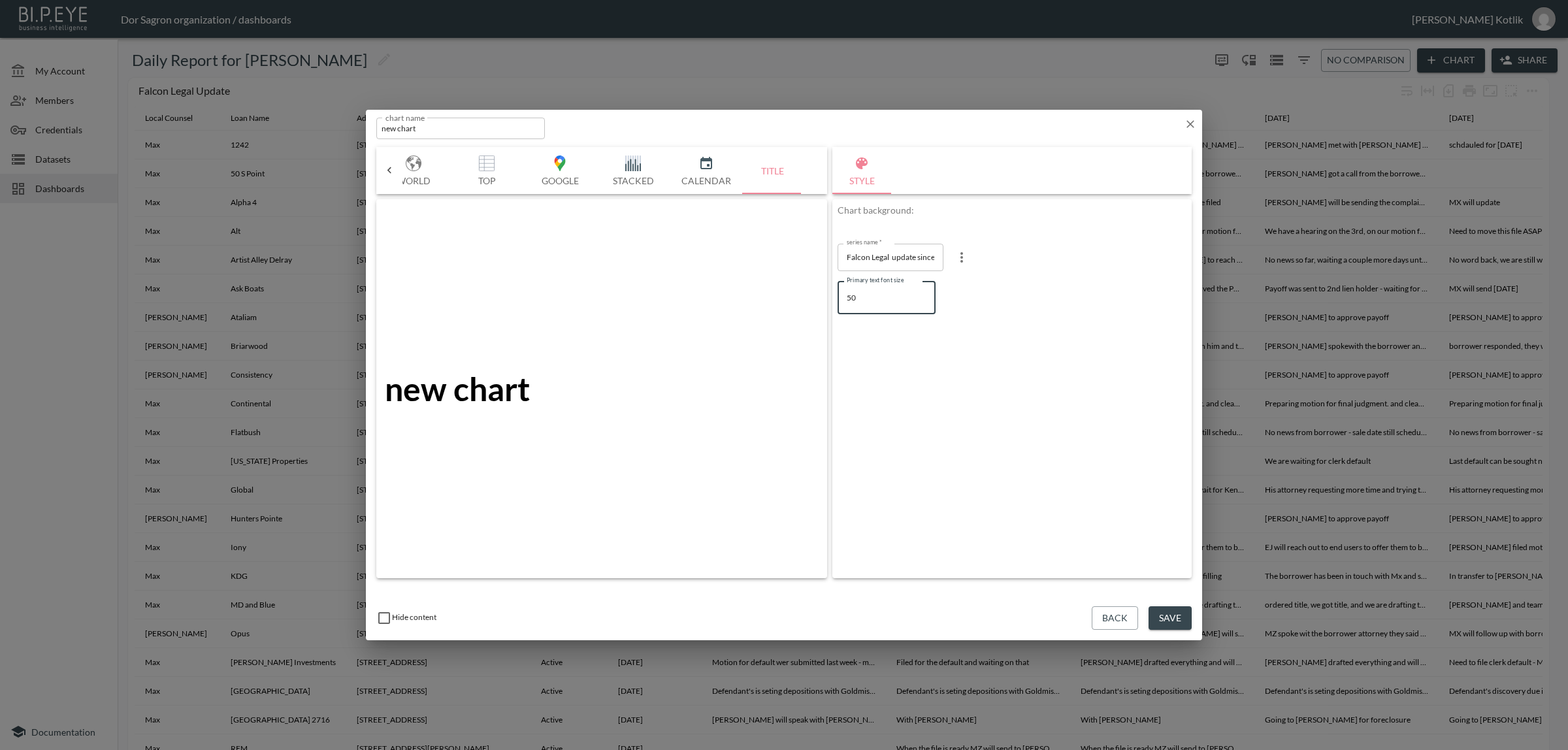
click at [953, 296] on div at bounding box center [949, 290] width 8 height 12
click at [1044, 466] on div at bounding box center [1031, 466] width 105 height 7
type input "#0B97AC"
drag, startPoint x: 1076, startPoint y: 419, endPoint x: 1095, endPoint y: 397, distance: 29.1
click at [1095, 397] on div at bounding box center [1021, 411] width 147 height 81
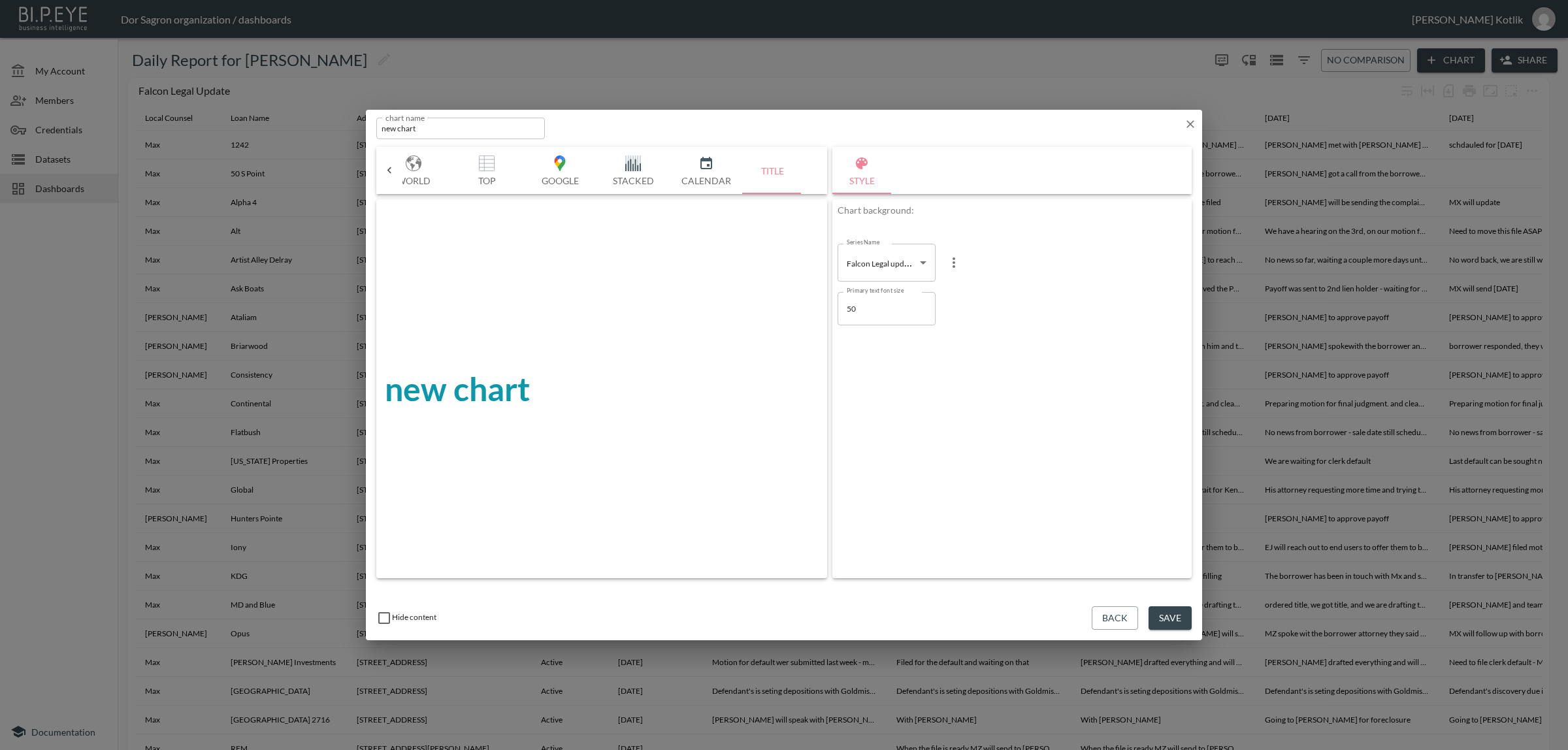
click at [980, 554] on button "Close" at bounding box center [963, 547] width 33 height 14
click at [1171, 622] on button "Save" at bounding box center [1169, 619] width 43 height 24
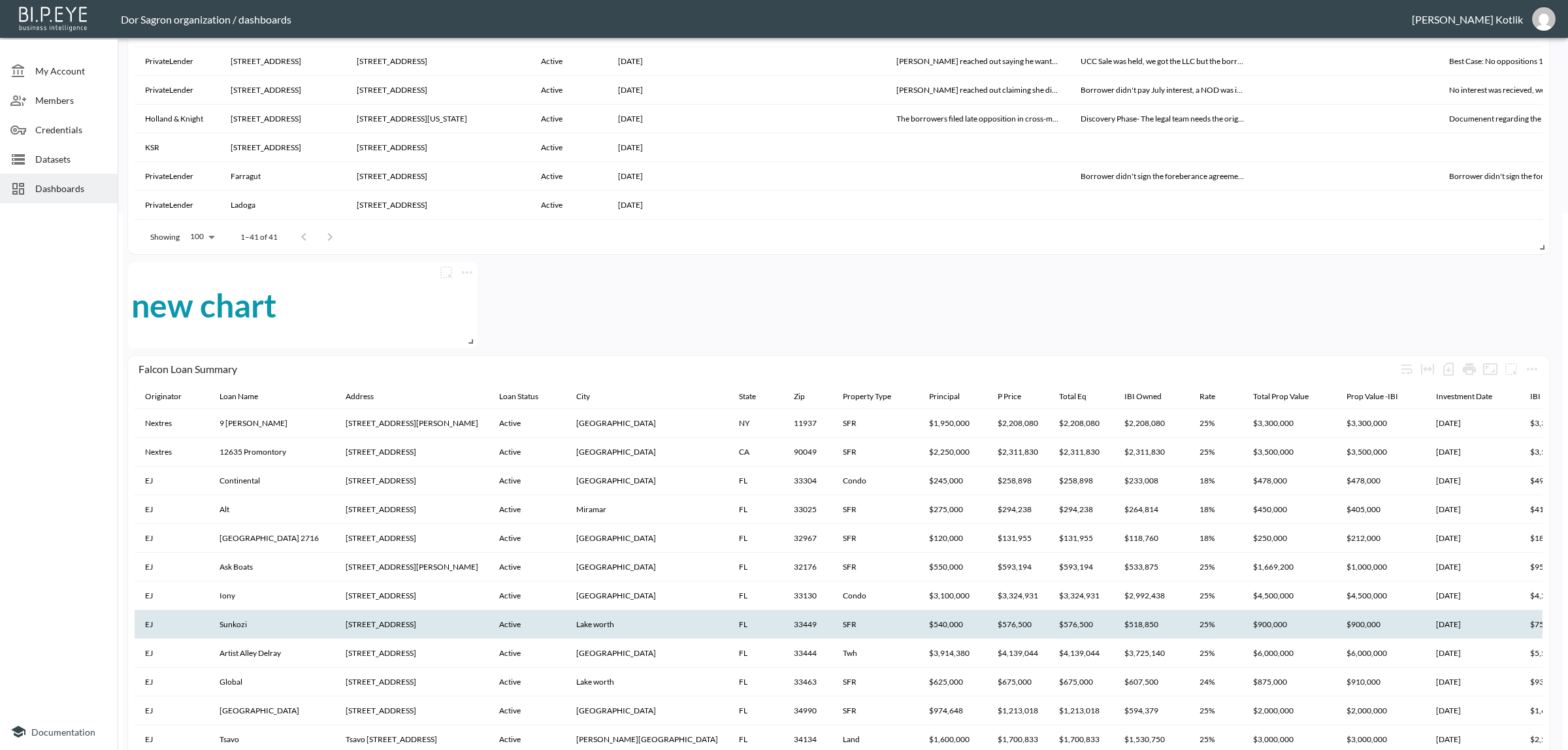
scroll to position [572, 0]
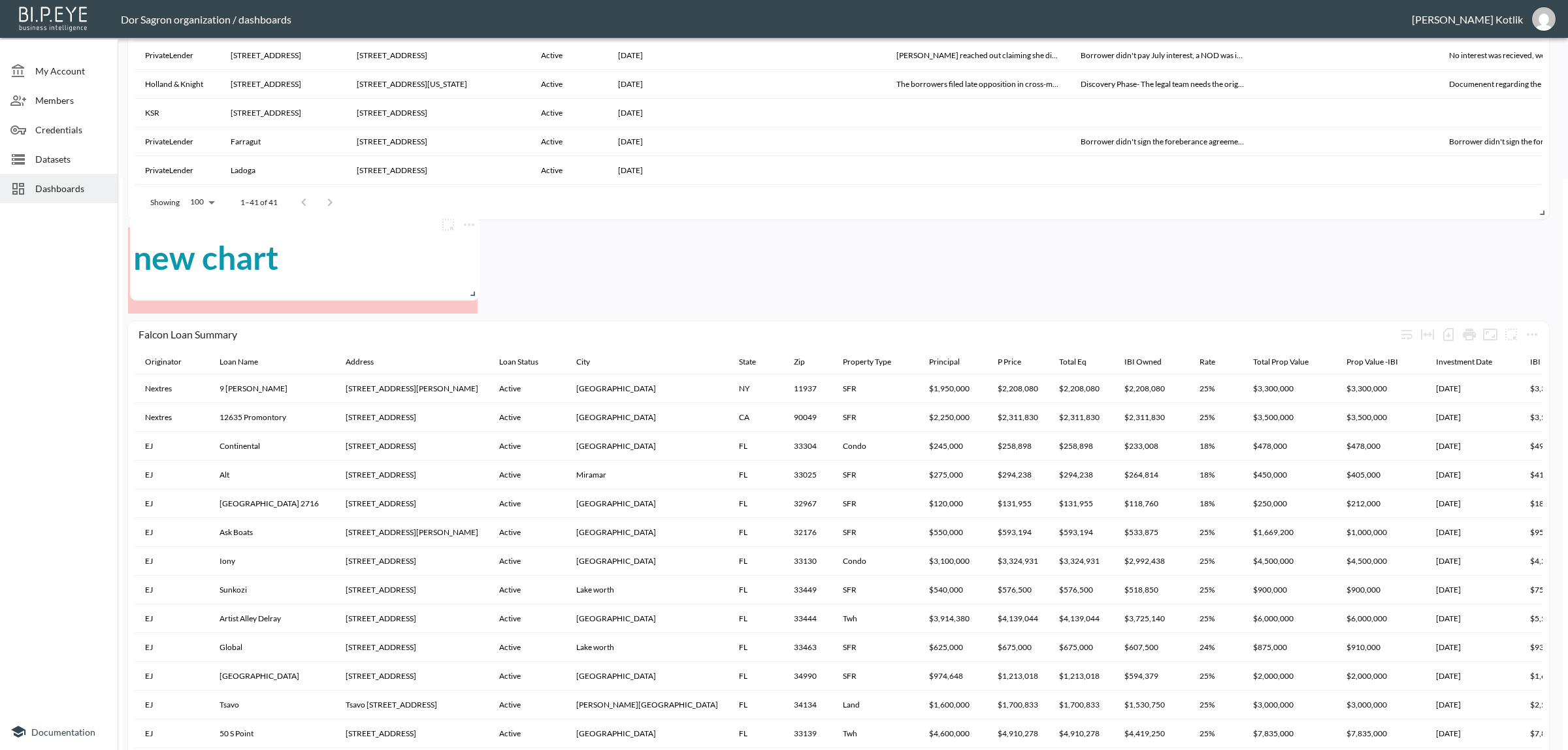
drag, startPoint x: 446, startPoint y: 295, endPoint x: 448, endPoint y: 282, distance: 13.2
click at [448, 282] on div "new chart" at bounding box center [304, 258] width 343 height 87
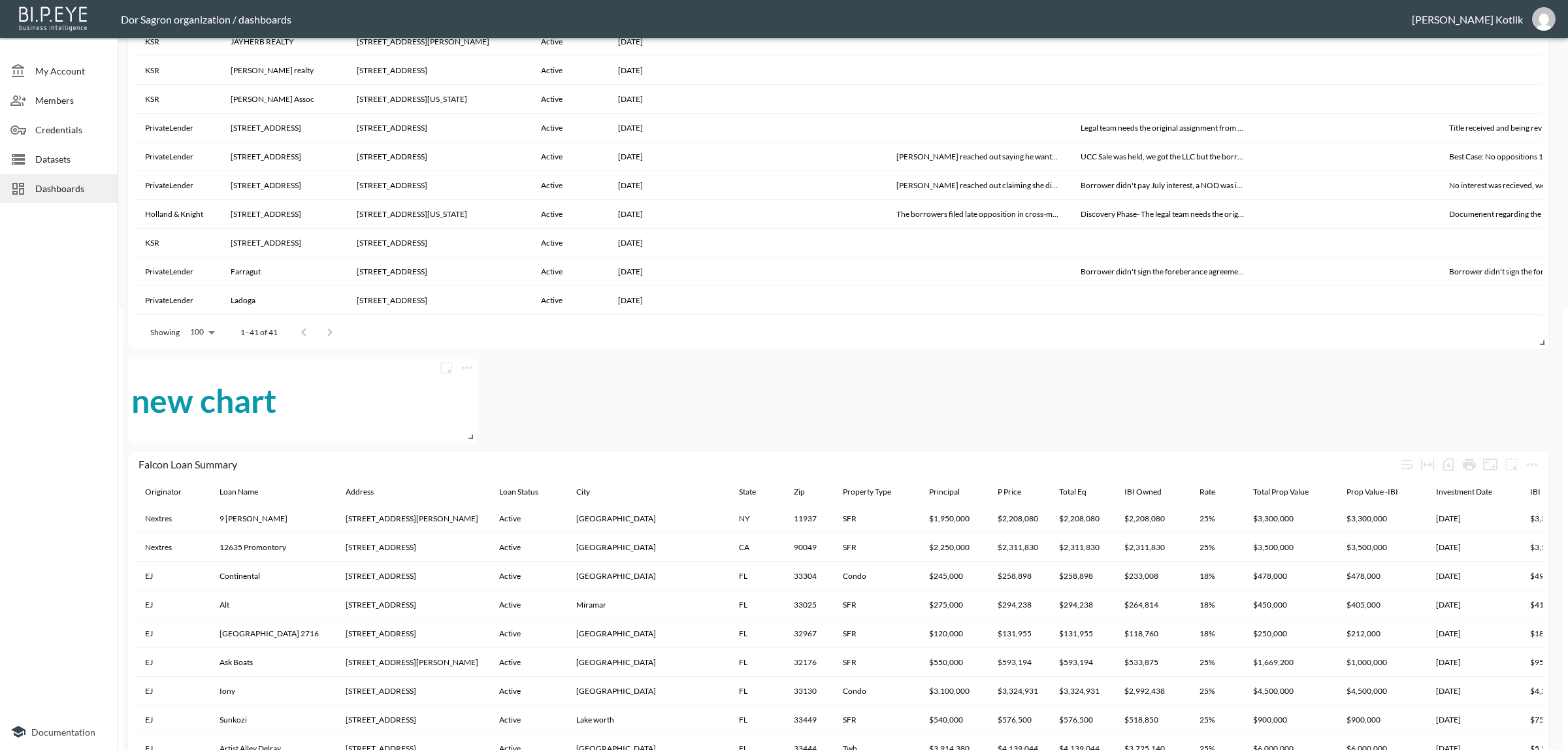
scroll to position [163, 0]
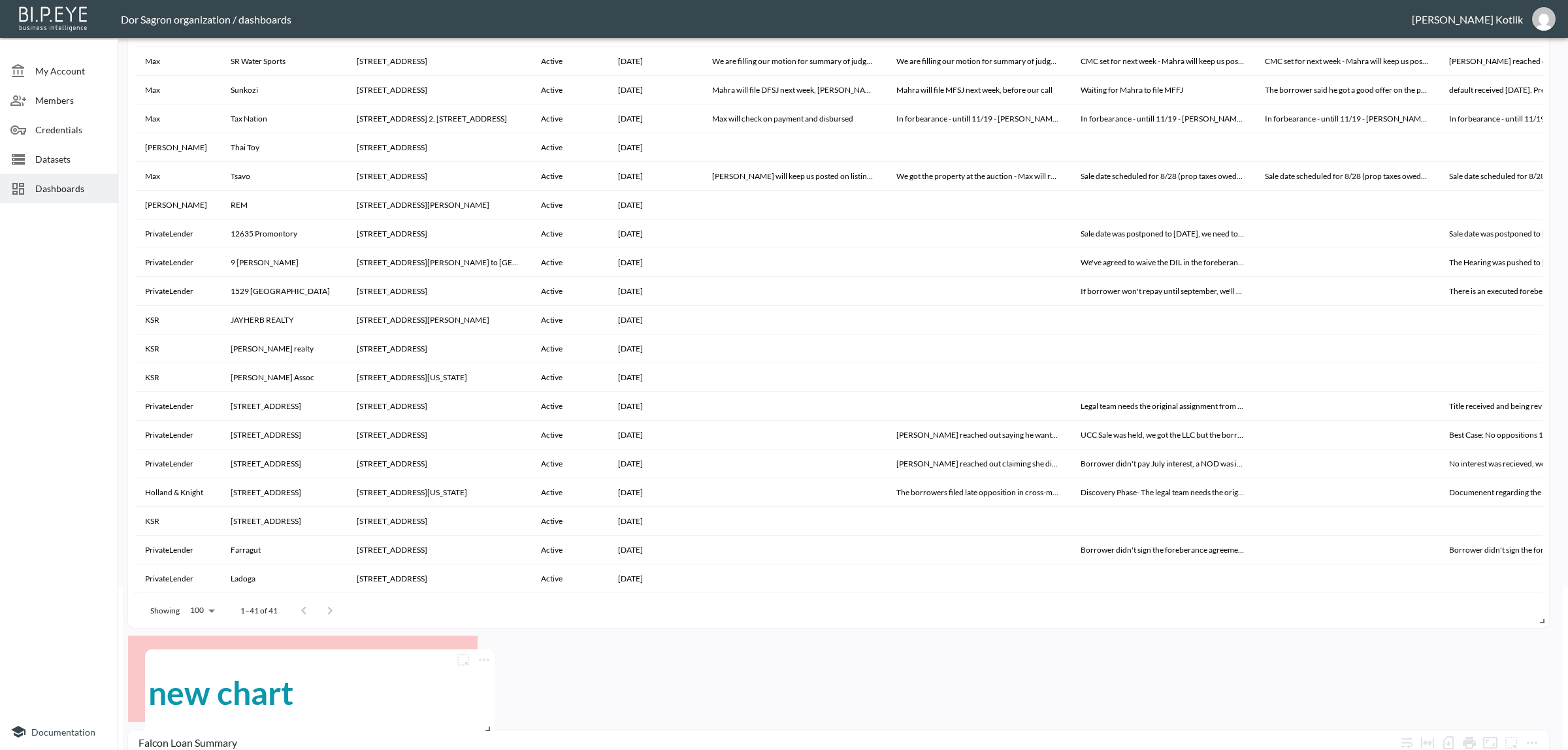
drag, startPoint x: 409, startPoint y: 681, endPoint x: 426, endPoint y: 694, distance: 21.4
click at [426, 694] on div "new chart" at bounding box center [319, 692] width 343 height 87
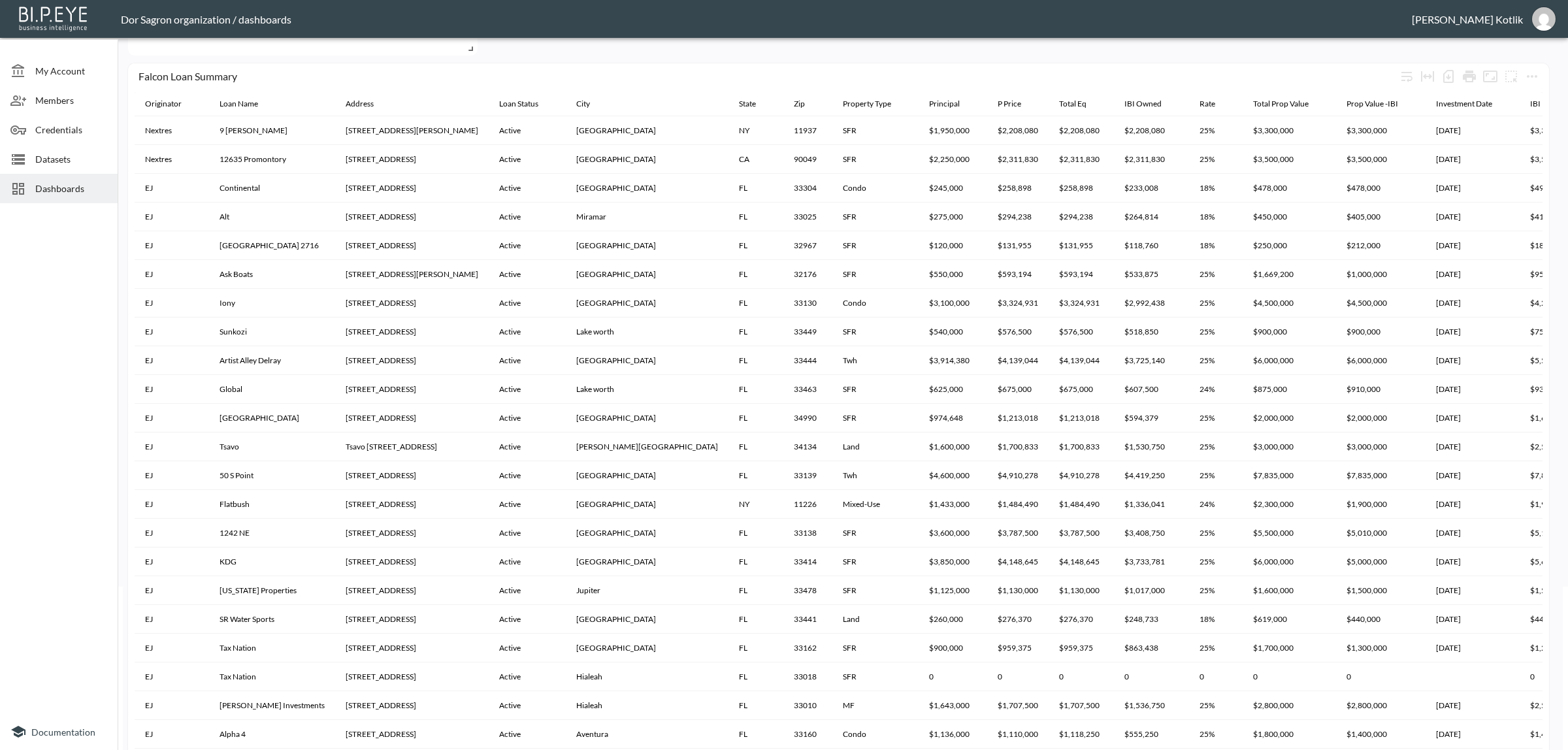
drag, startPoint x: 1500, startPoint y: 404, endPoint x: 1459, endPoint y: -45, distance: 450.9
click at [1459, 0] on html "BI.P.EYE, Interactive Analytics Dashboards - app Dor Sagron organization / dash…" at bounding box center [784, 375] width 1568 height 750
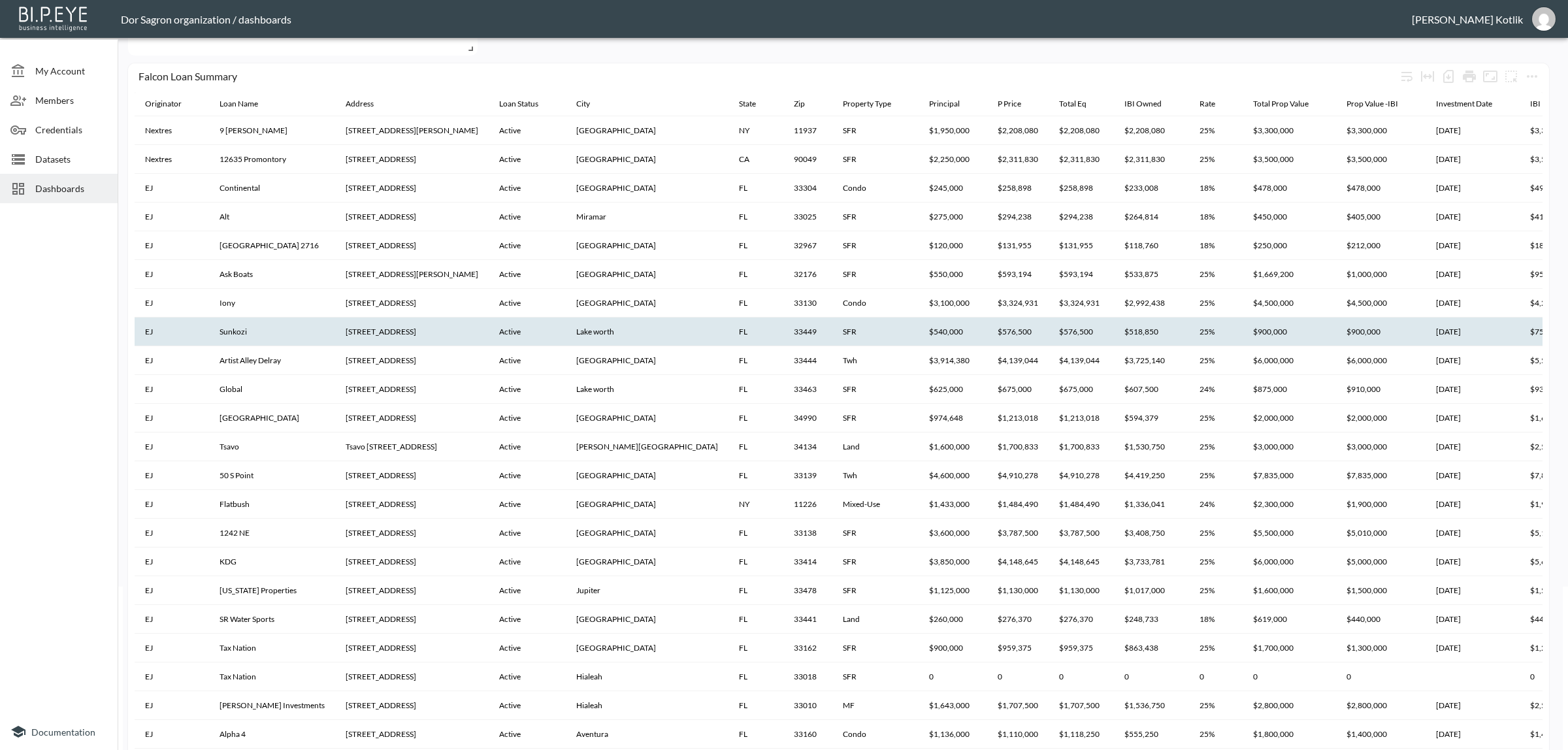
scroll to position [0, 0]
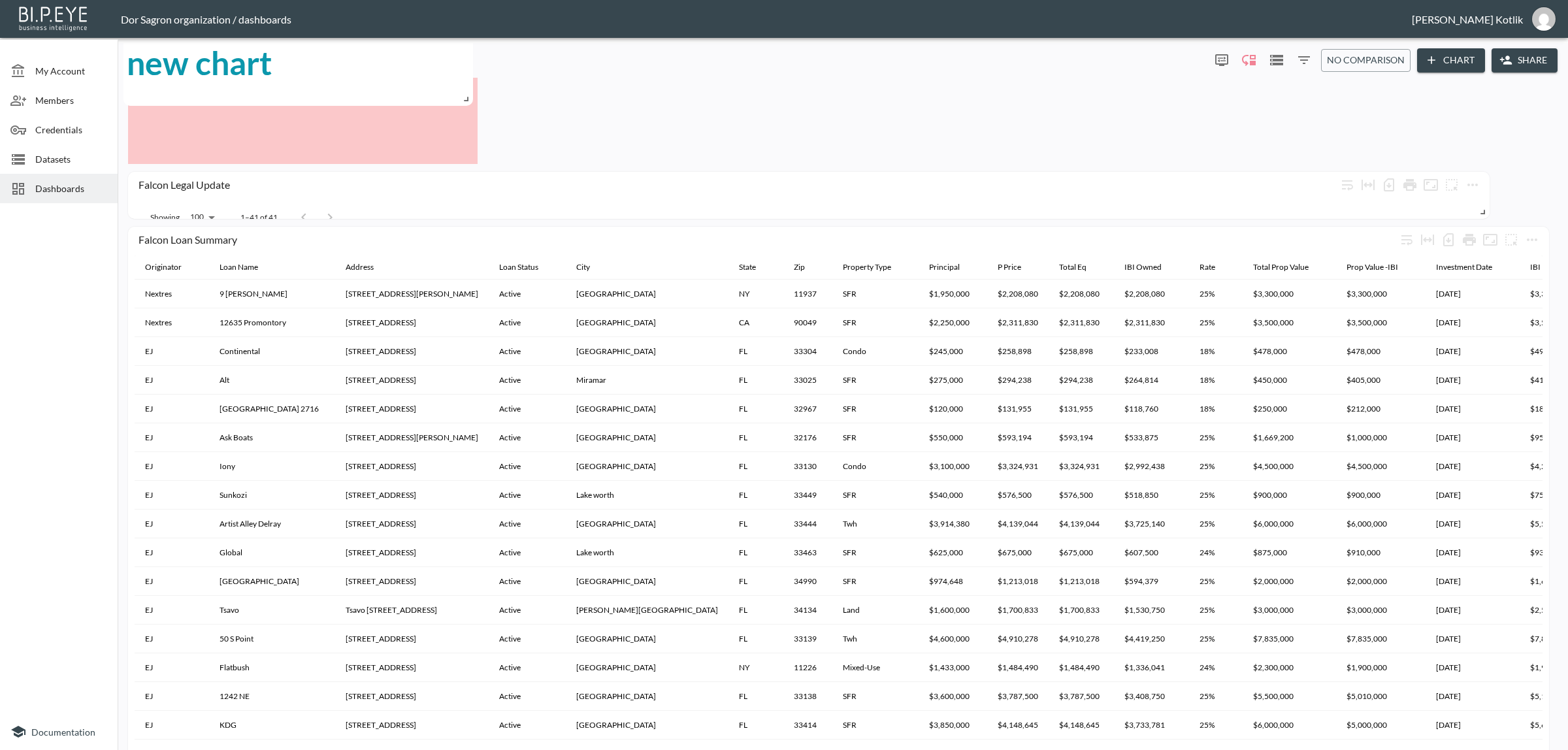
drag, startPoint x: 376, startPoint y: 203, endPoint x: 371, endPoint y: 90, distance: 113.1
click at [371, 90] on div "new chart" at bounding box center [297, 63] width 343 height 87
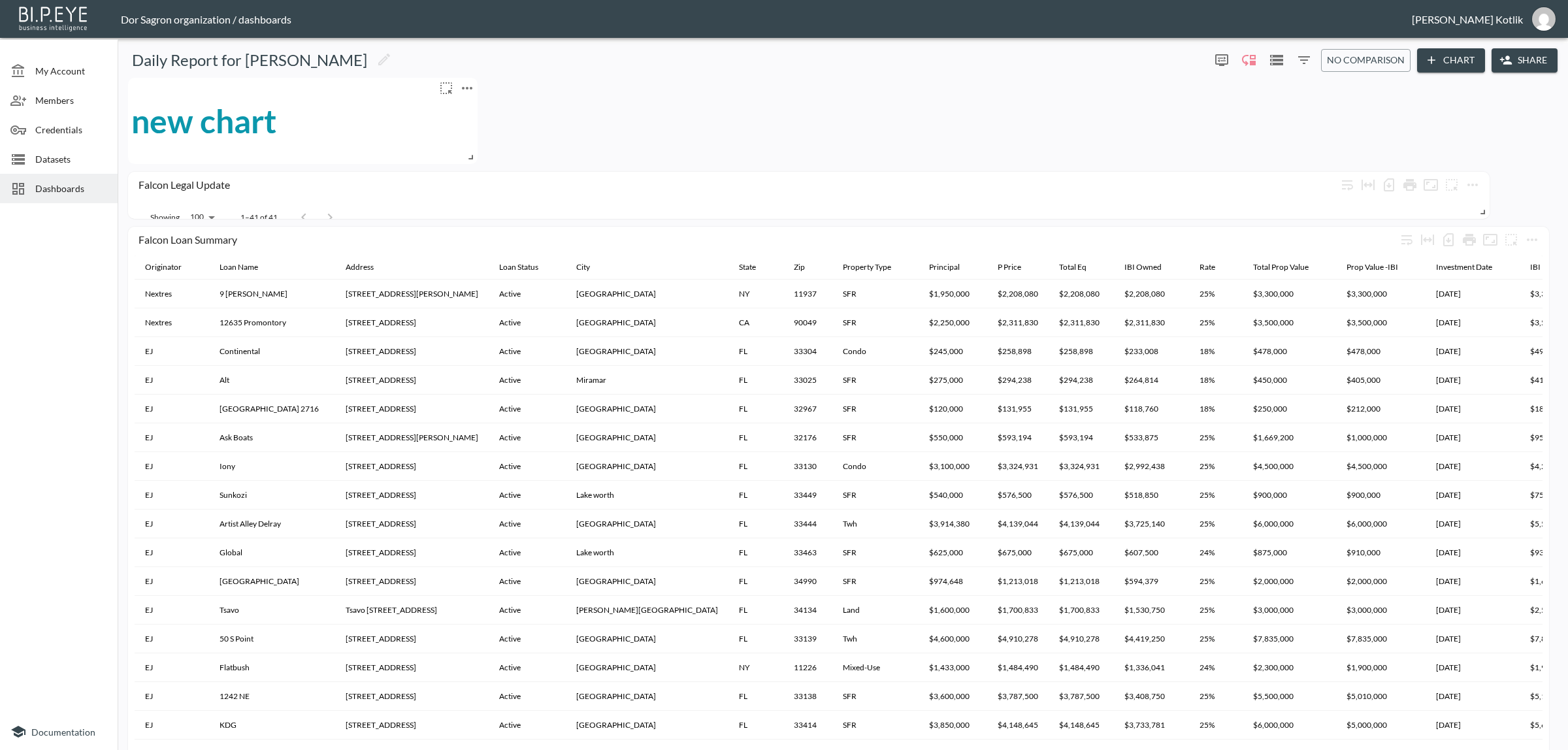
click at [465, 89] on icon "more" at bounding box center [467, 89] width 16 height 16
click at [471, 109] on li "Edit" at bounding box center [466, 113] width 101 height 24
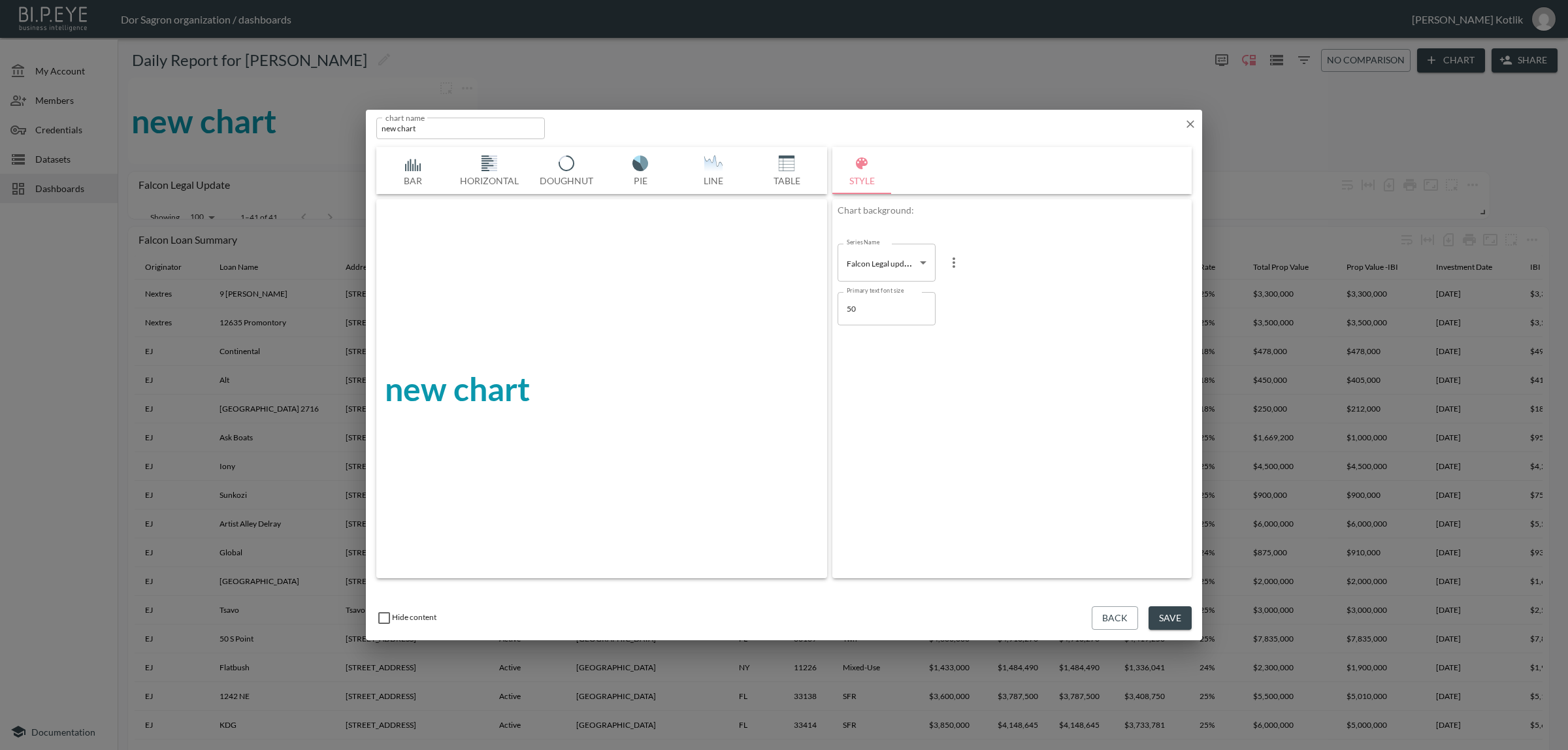
scroll to position [0, 567]
drag, startPoint x: 463, startPoint y: 124, endPoint x: 298, endPoint y: 130, distance: 165.1
click at [298, 130] on div "chart name new chart chart name Bar Horizontal Doughnut Pie Line Table Single M…" at bounding box center [784, 375] width 1568 height 750
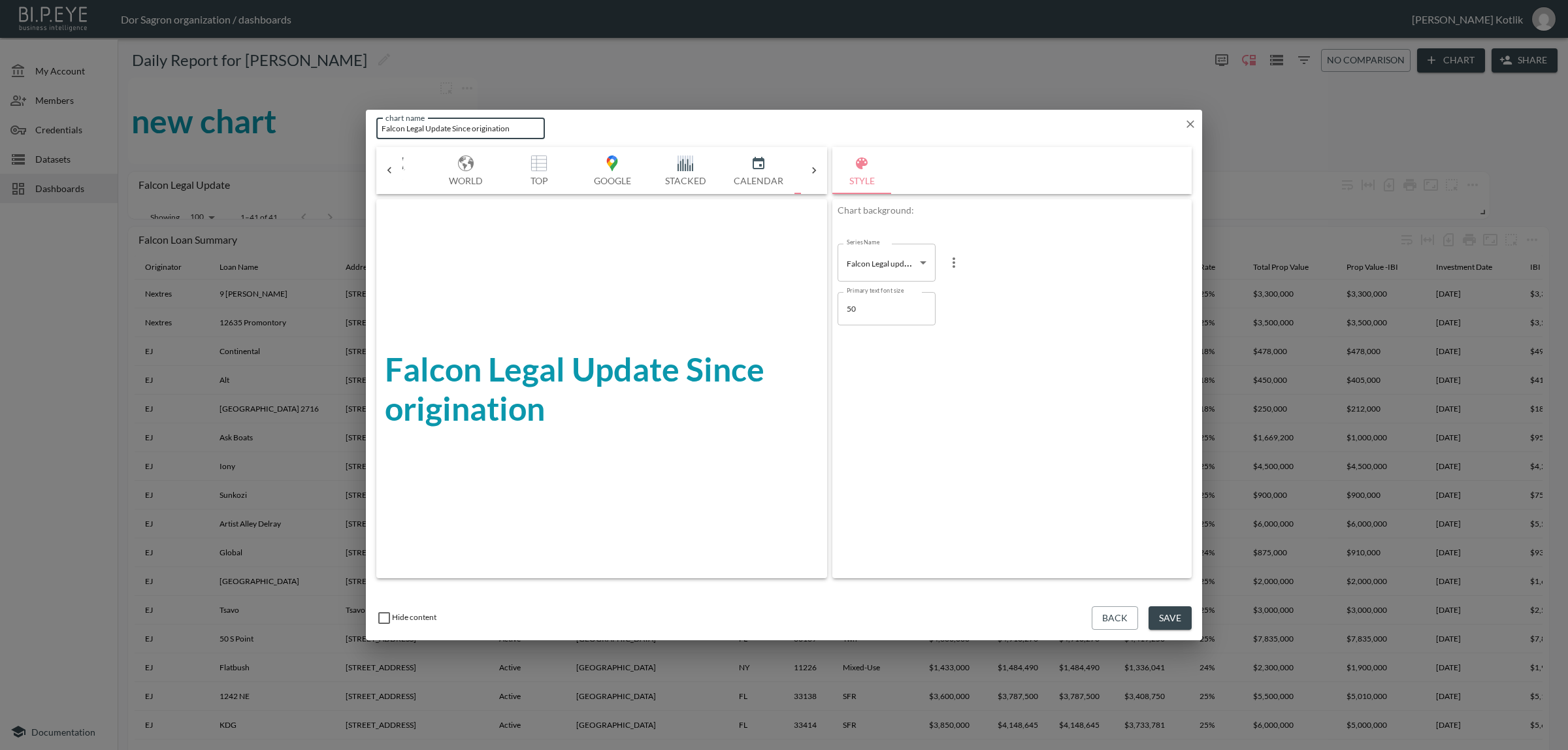
type input "Falcon Legal Update Since origination"
click at [1179, 615] on button "Save" at bounding box center [1169, 619] width 43 height 24
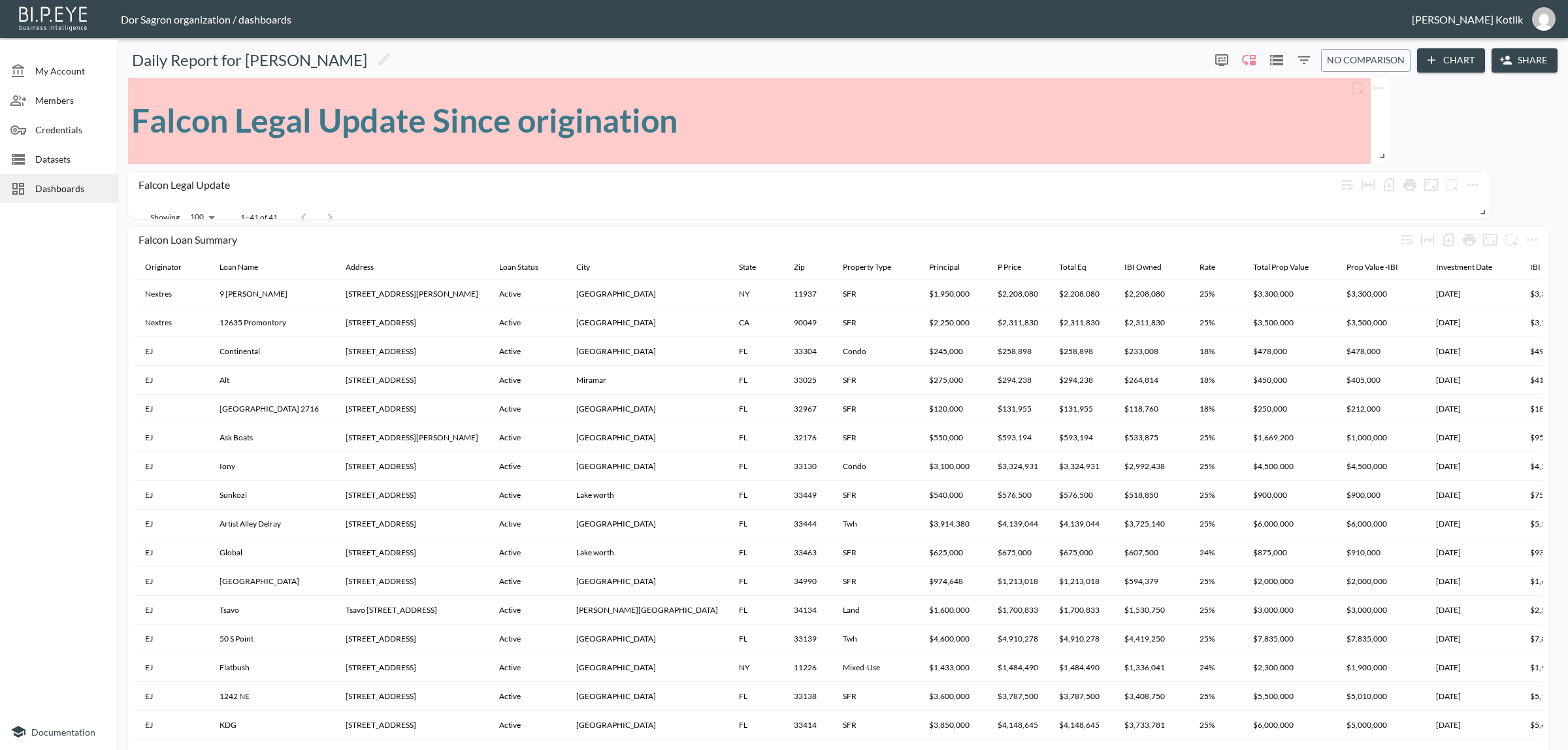
drag, startPoint x: 465, startPoint y: 155, endPoint x: 1376, endPoint y: 153, distance: 911.0
click at [1376, 153] on span at bounding box center [1379, 153] width 13 height 13
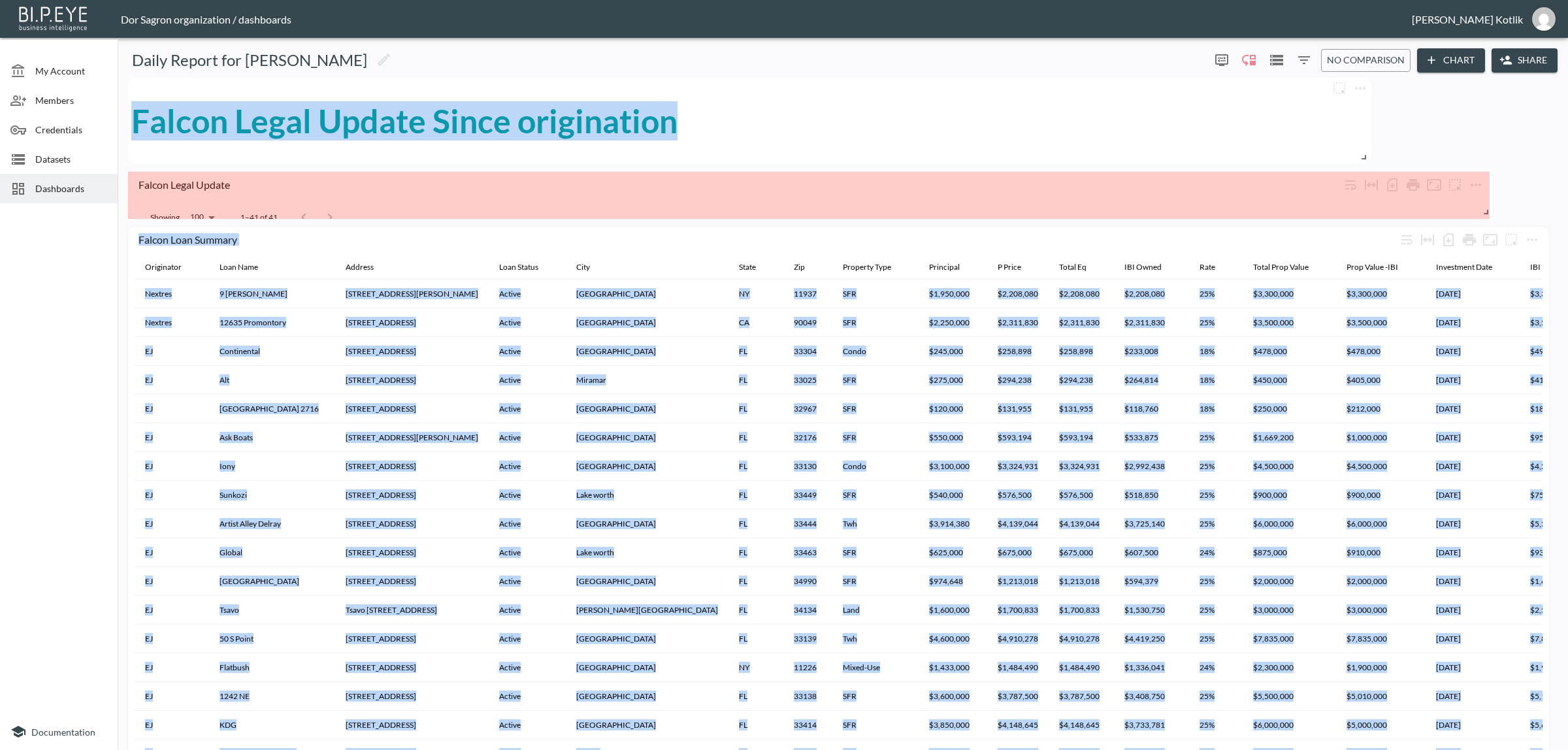
drag, startPoint x: 1481, startPoint y: 208, endPoint x: 1492, endPoint y: 210, distance: 11.2
click at [1490, 210] on span at bounding box center [1483, 209] width 13 height 13
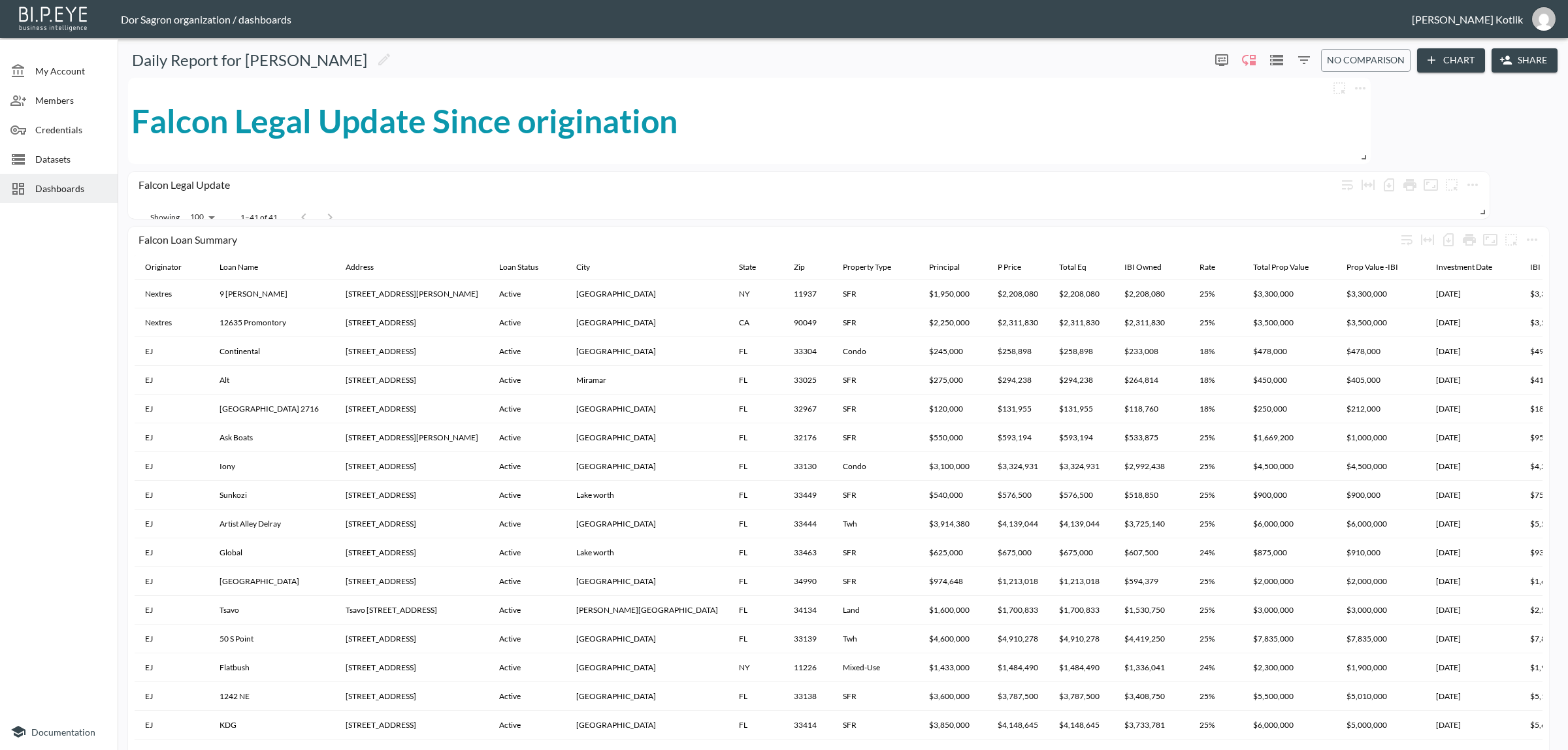
click at [1492, 210] on div "Falcon Legal Update Local Counsel Loan Name Address Loan Status Investment Date…" at bounding box center [840, 635] width 1435 height 1114
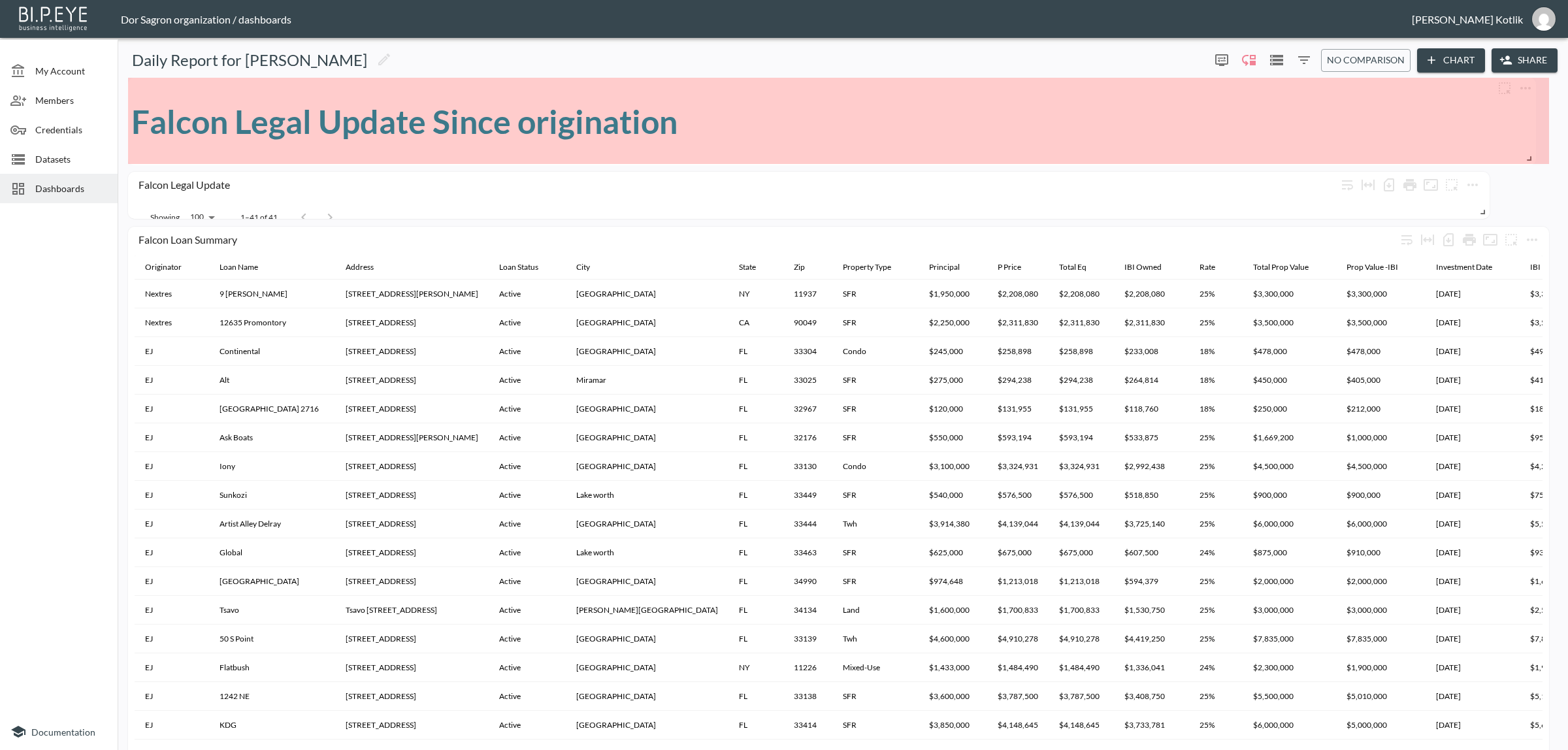
drag, startPoint x: 1365, startPoint y: 157, endPoint x: 1515, endPoint y: 178, distance: 151.5
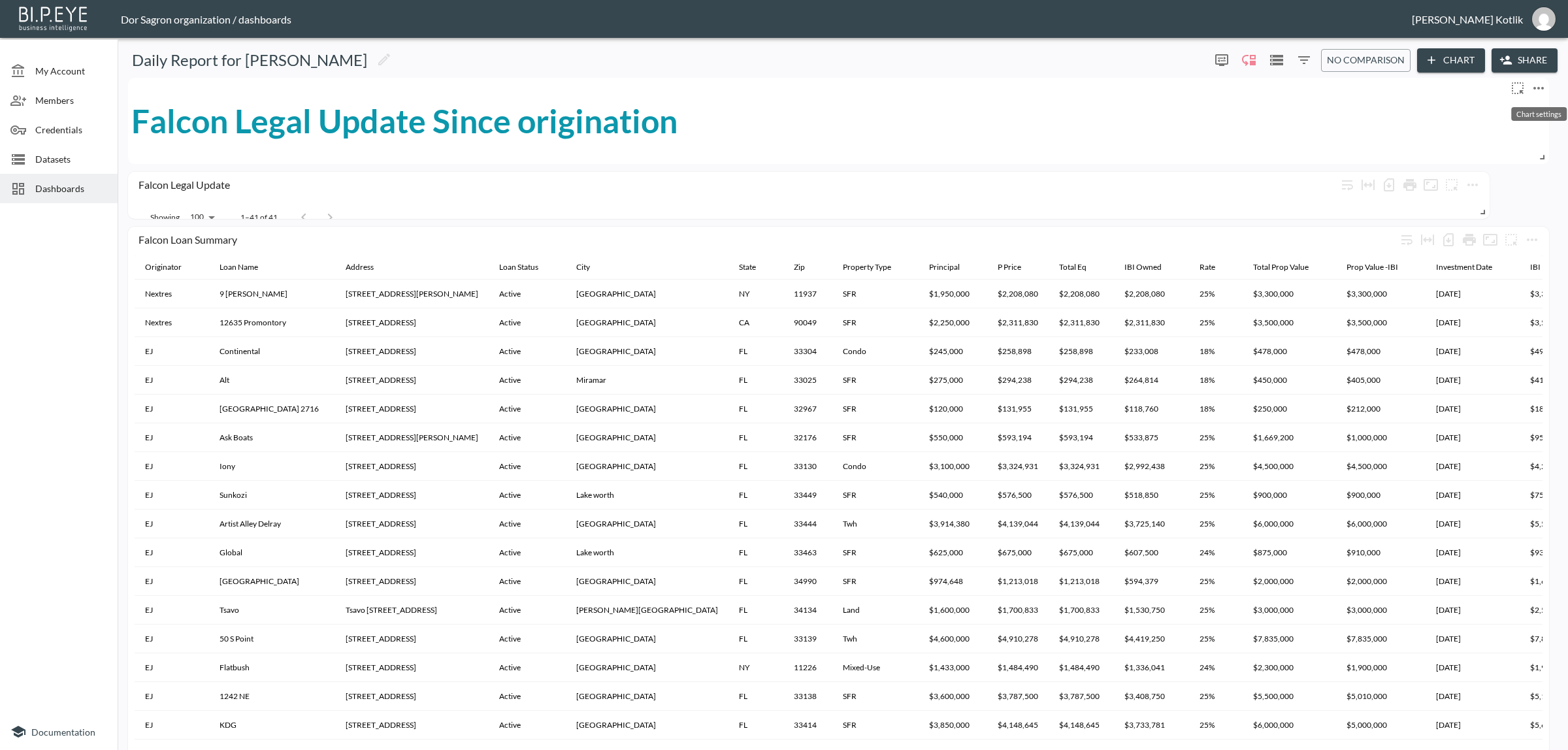
drag, startPoint x: 1543, startPoint y: 78, endPoint x: 1538, endPoint y: 96, distance: 18.7
click at [1543, 78] on span "Chart settings" at bounding box center [1538, 88] width 21 height 21
click at [1537, 87] on icon "more" at bounding box center [1538, 89] width 16 height 16
click at [1529, 119] on li "Edit" at bounding box center [1502, 113] width 101 height 24
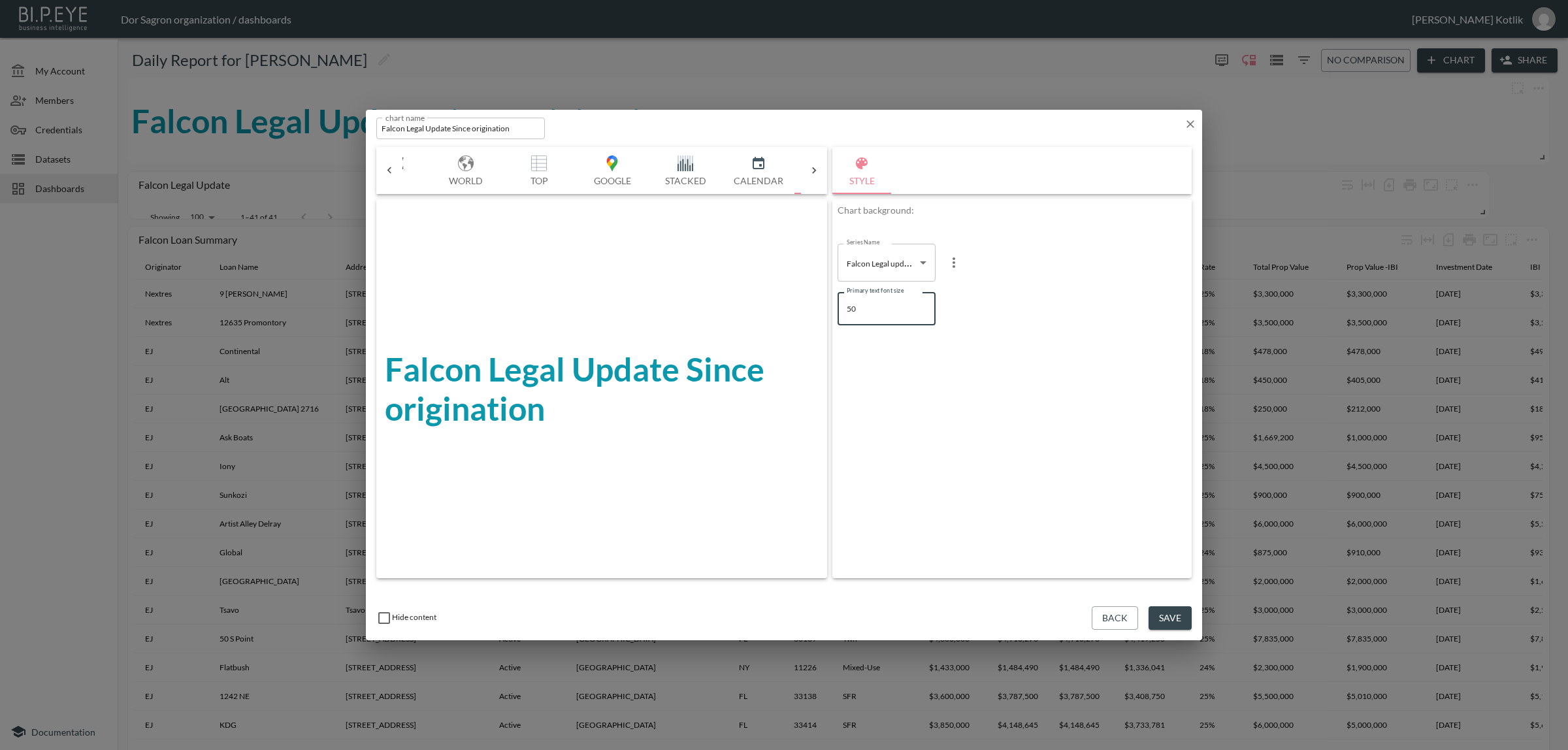
drag, startPoint x: 870, startPoint y: 320, endPoint x: 759, endPoint y: 315, distance: 111.1
click at [759, 315] on div "Bar Horizontal Doughnut Pie Line Table Single Map World Top Google Stacked Cale…" at bounding box center [784, 363] width 815 height 432
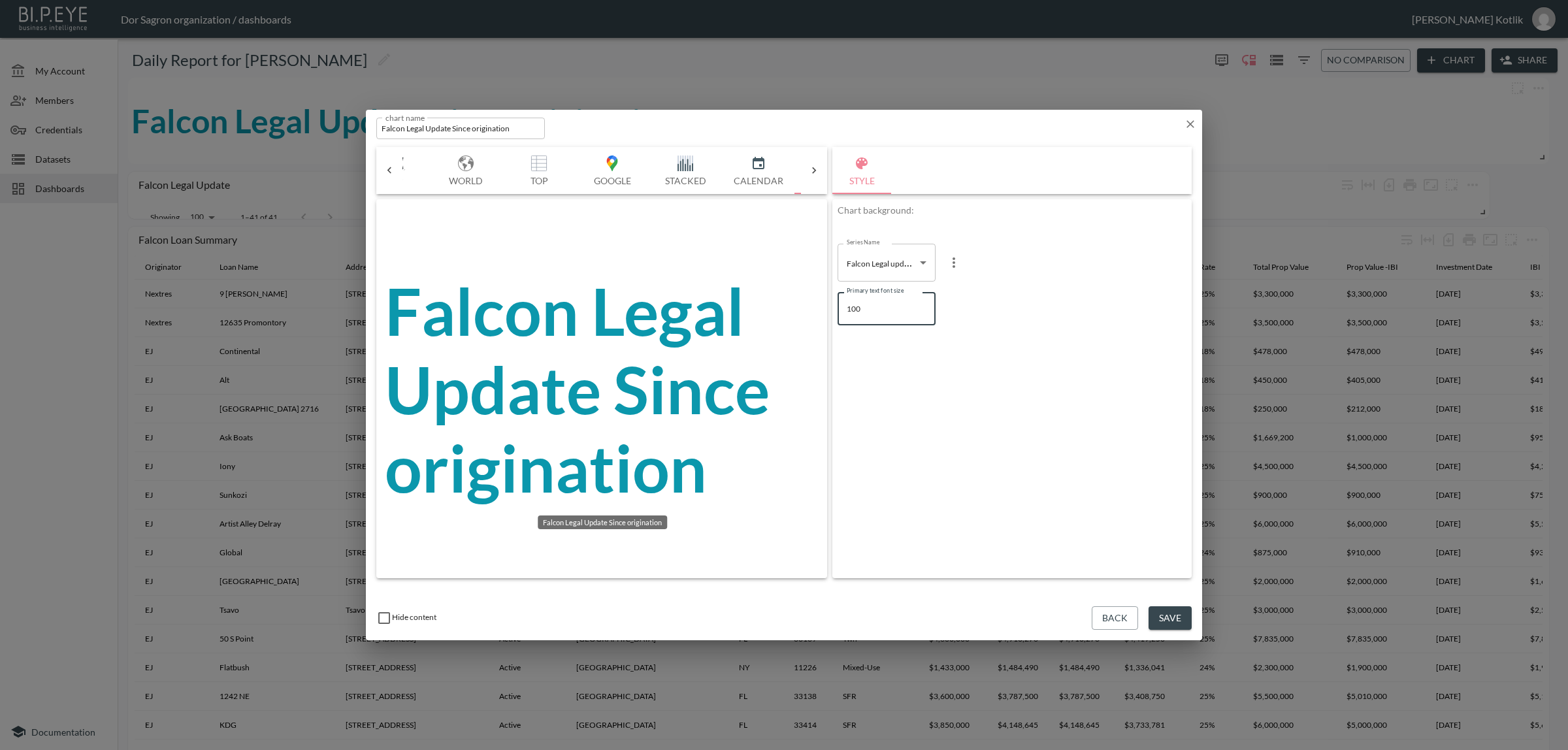
type input "100"
click at [1181, 615] on button "Save" at bounding box center [1169, 619] width 43 height 24
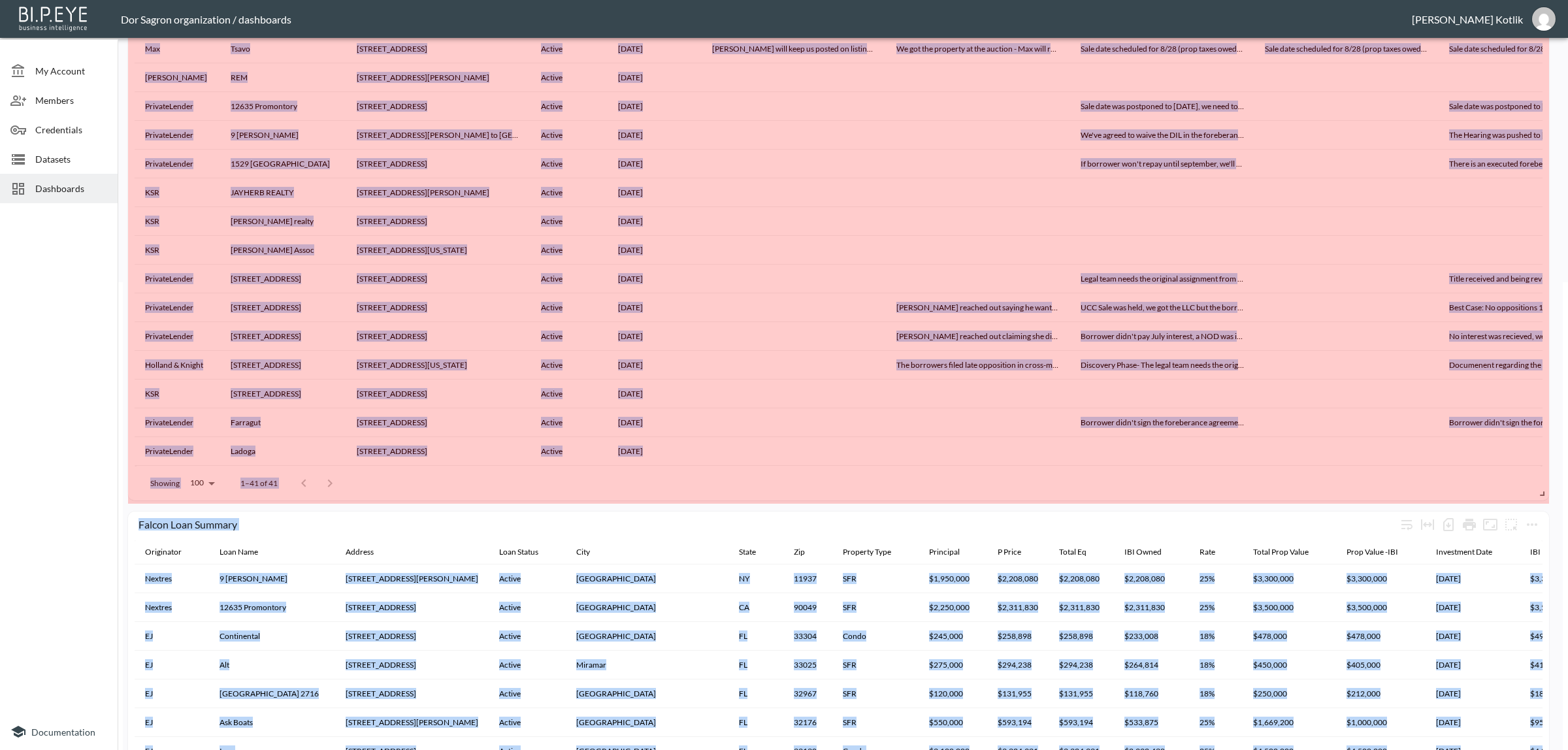
scroll to position [480, 0]
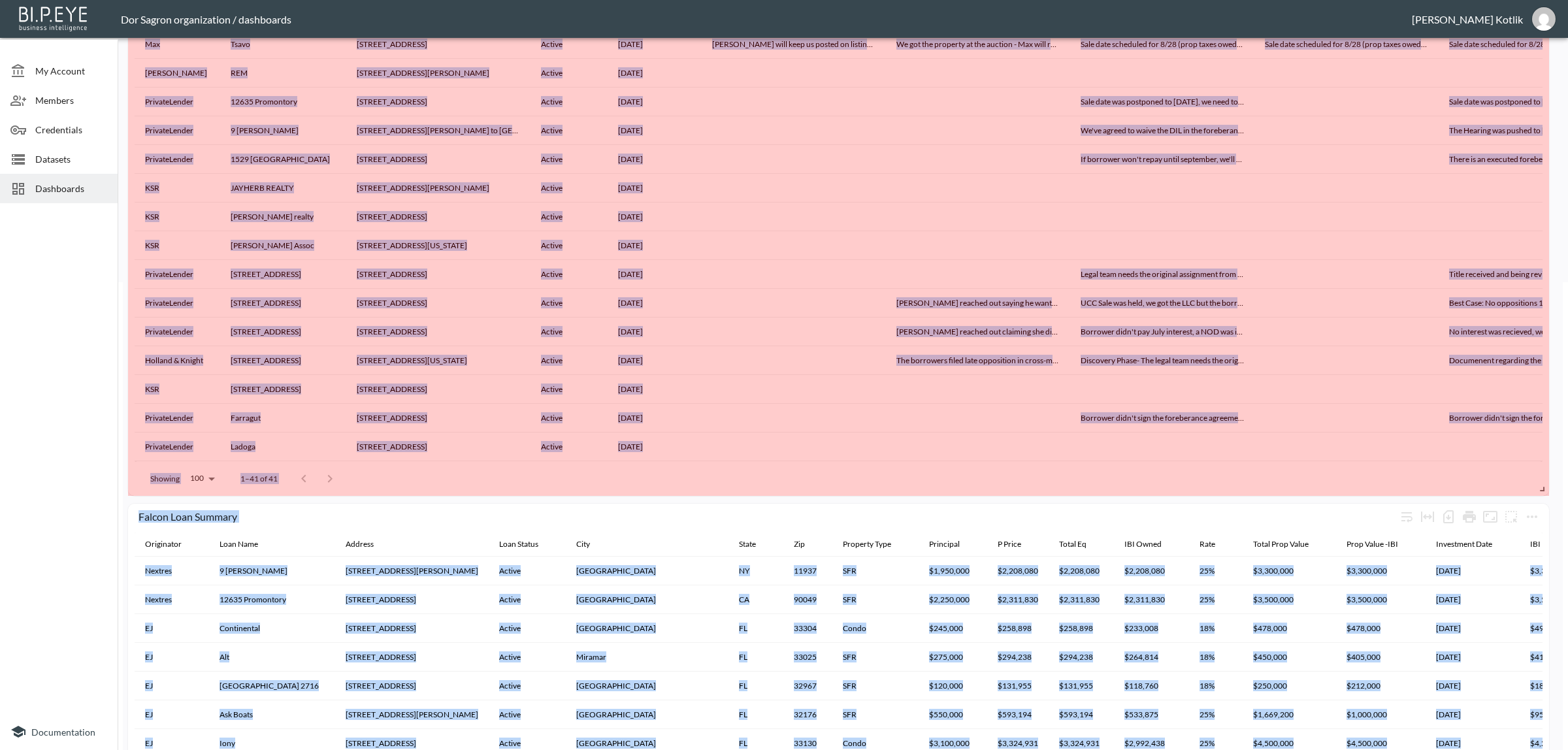
drag, startPoint x: 1482, startPoint y: 216, endPoint x: 1573, endPoint y: 492, distance: 290.6
click at [1567, 492] on html "BI.P.EYE, Interactive Analytics Dashboards - app Dor Sagron organization / dash…" at bounding box center [784, 375] width 1568 height 750
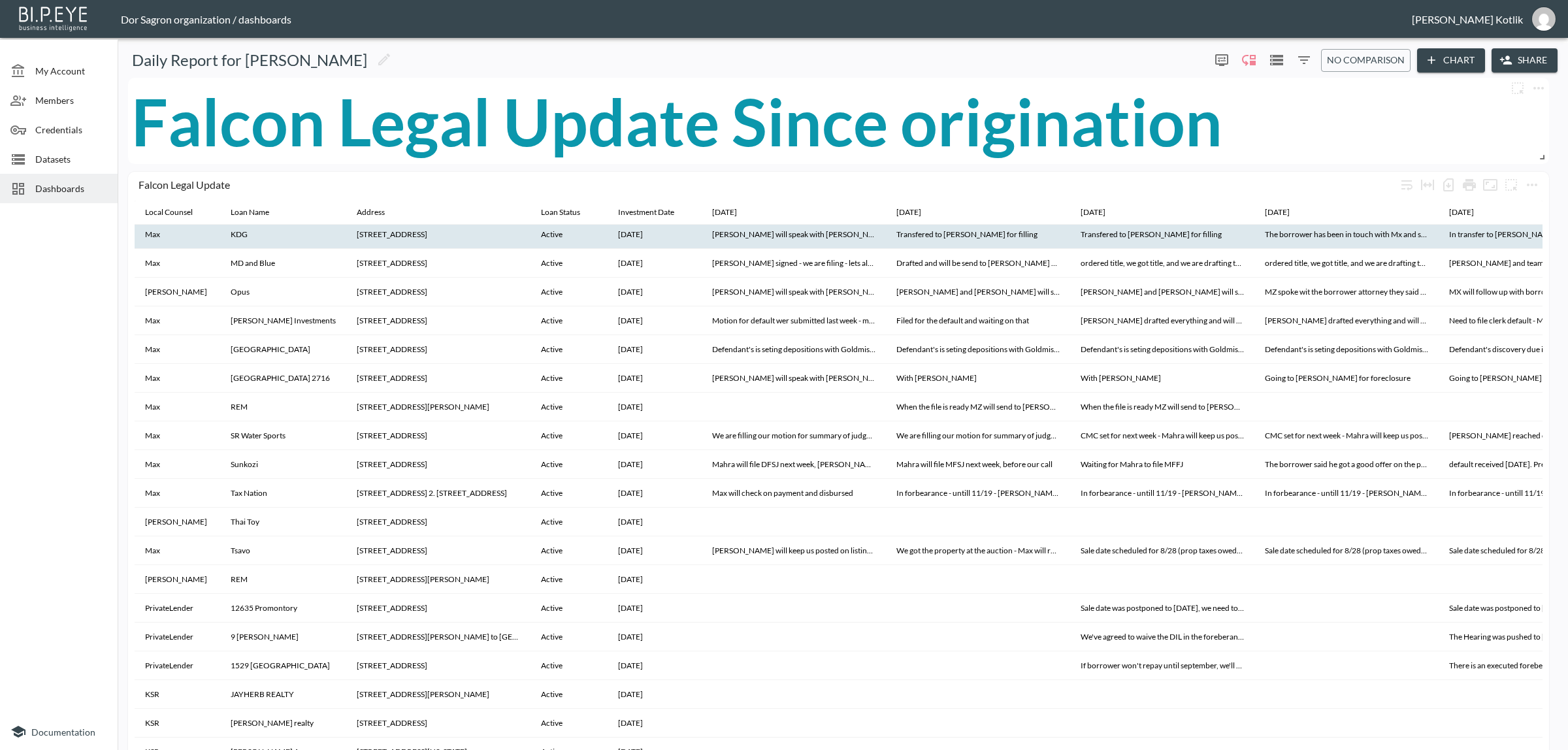
scroll to position [399, 0]
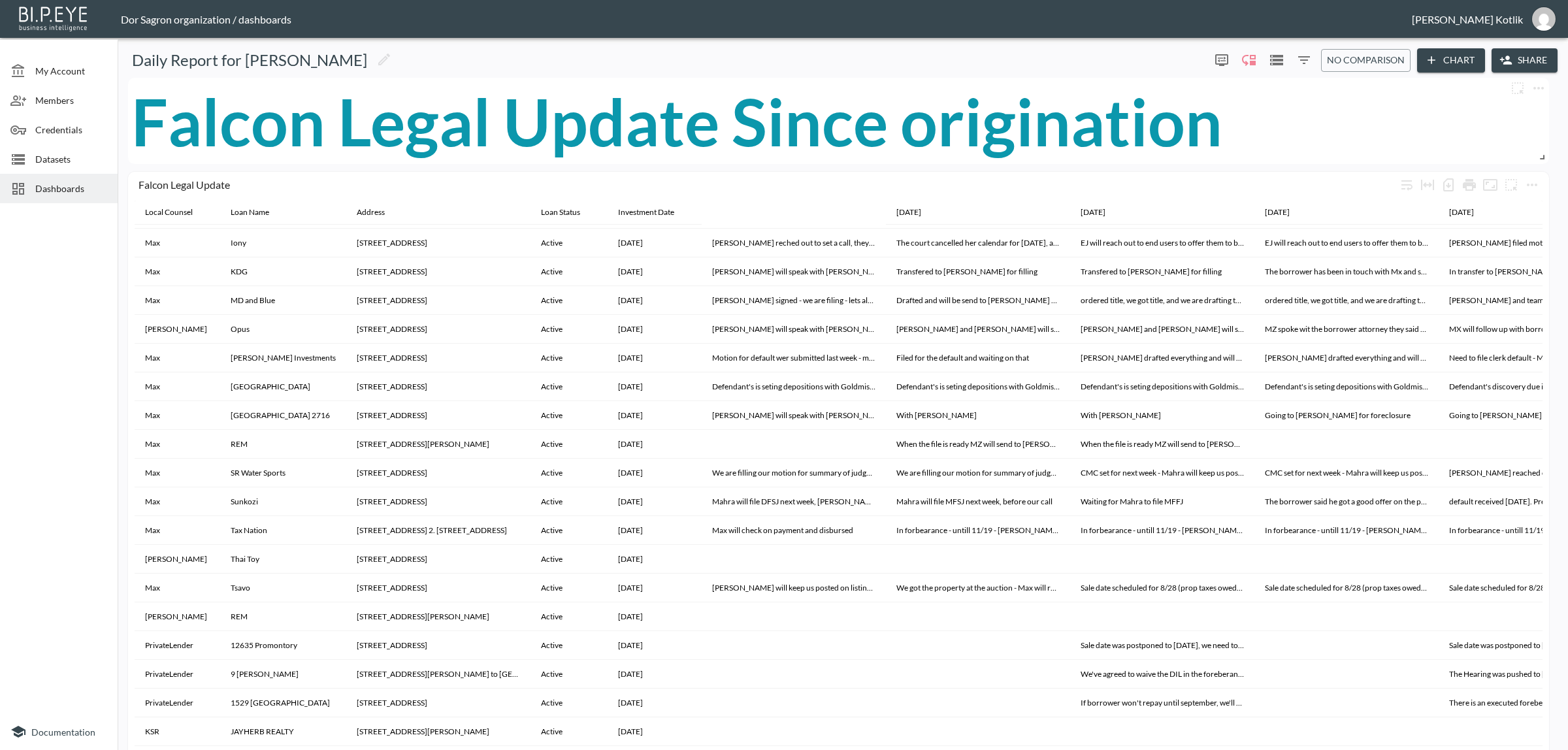
drag, startPoint x: 880, startPoint y: 211, endPoint x: 793, endPoint y: 213, distance: 87.0
drag, startPoint x: 881, startPoint y: 214, endPoint x: 821, endPoint y: 215, distance: 60.0
drag, startPoint x: 882, startPoint y: 211, endPoint x: 812, endPoint y: 210, distance: 70.0
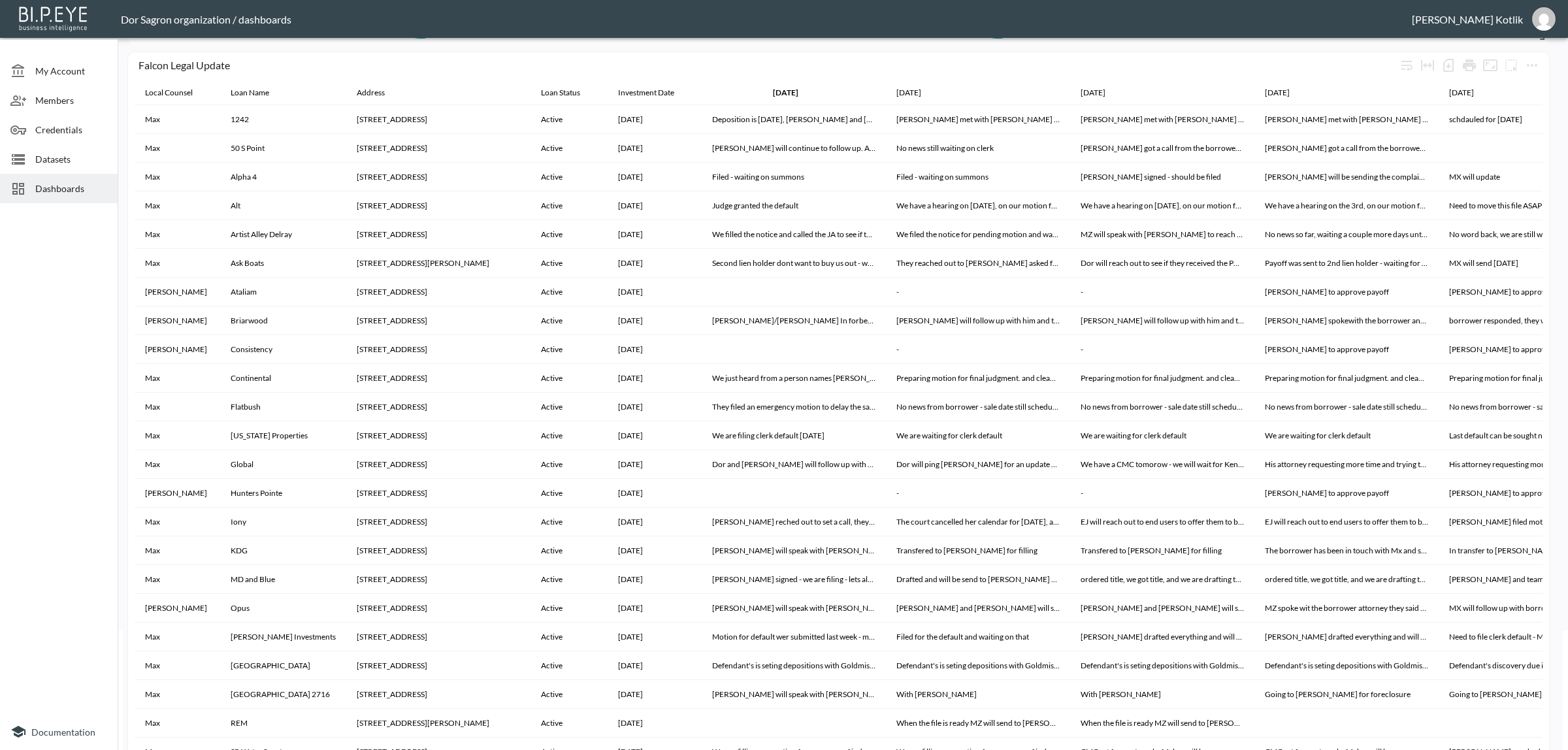
scroll to position [0, 0]
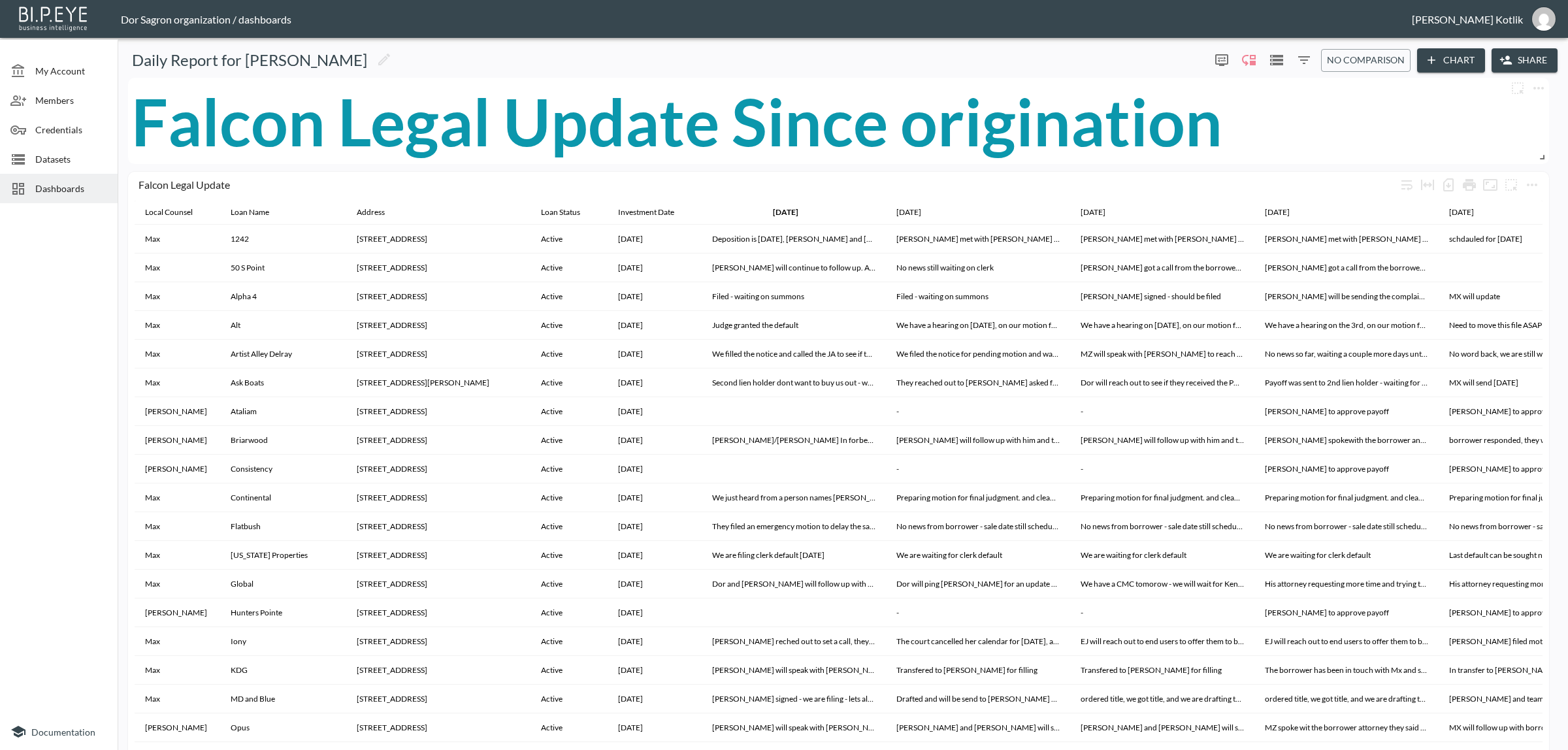
click at [1316, 131] on div "Falcon Legal Update Since origination" at bounding box center [838, 120] width 1414 height 87
click at [1546, 81] on icon "more" at bounding box center [1538, 89] width 16 height 16
drag, startPoint x: 1494, startPoint y: 174, endPoint x: 1486, endPoint y: 174, distance: 8.0
click at [1494, 174] on p "Duplicate" at bounding box center [1501, 173] width 44 height 16
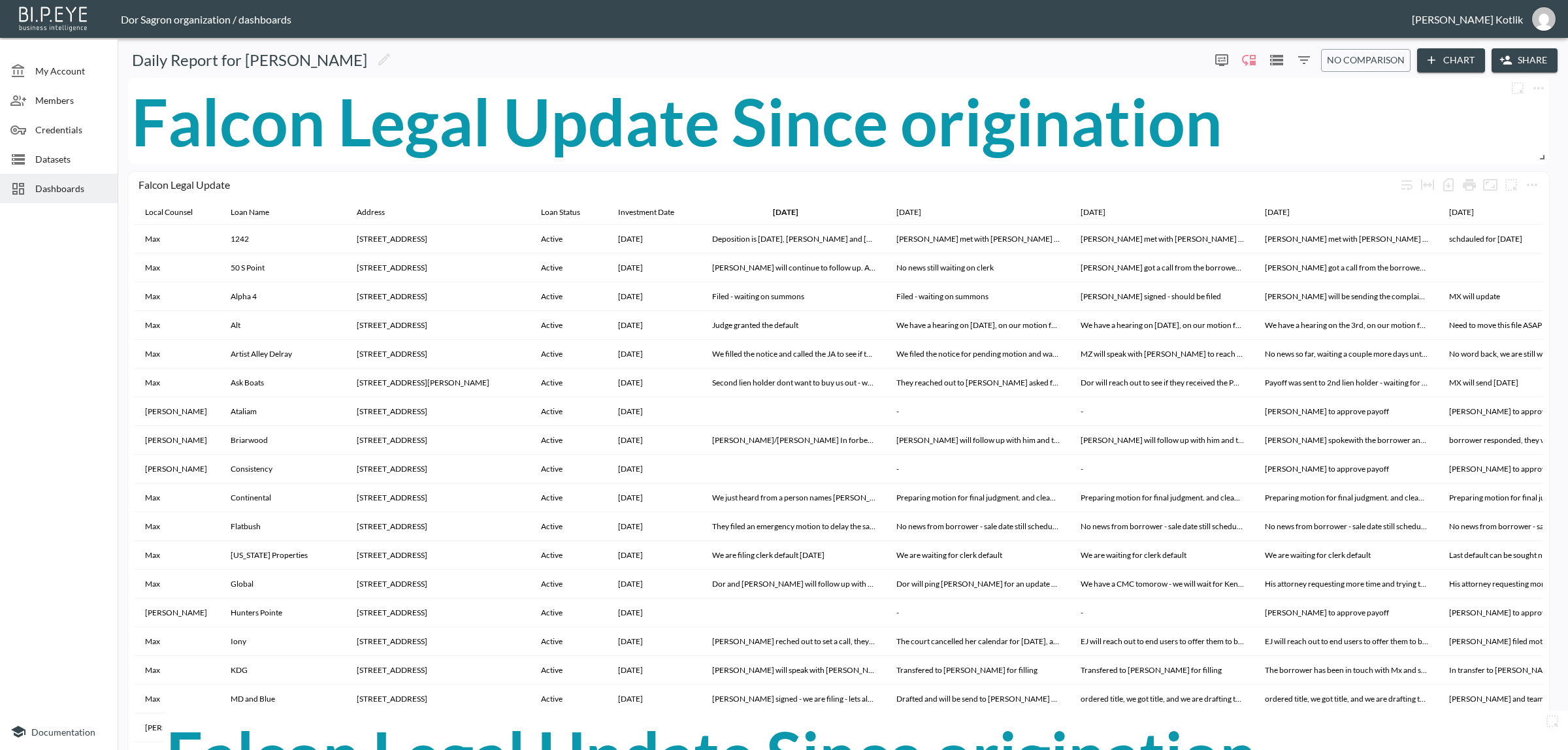
drag, startPoint x: 1268, startPoint y: 239, endPoint x: 1307, endPoint y: 730, distance: 492.5
click at [1307, 730] on div "Falcon Legal Update Since origination" at bounding box center [873, 754] width 1414 height 87
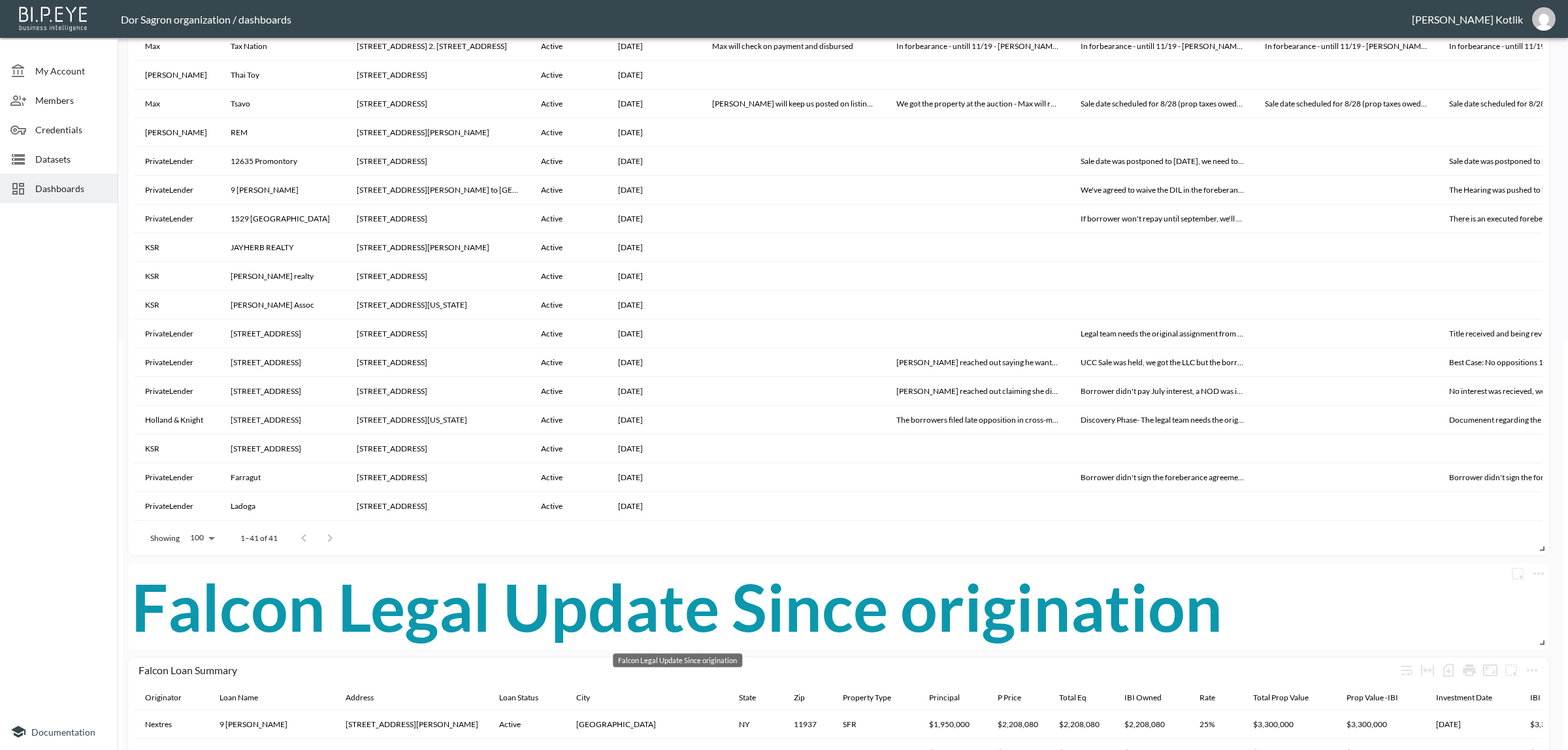
scroll to position [654, 0]
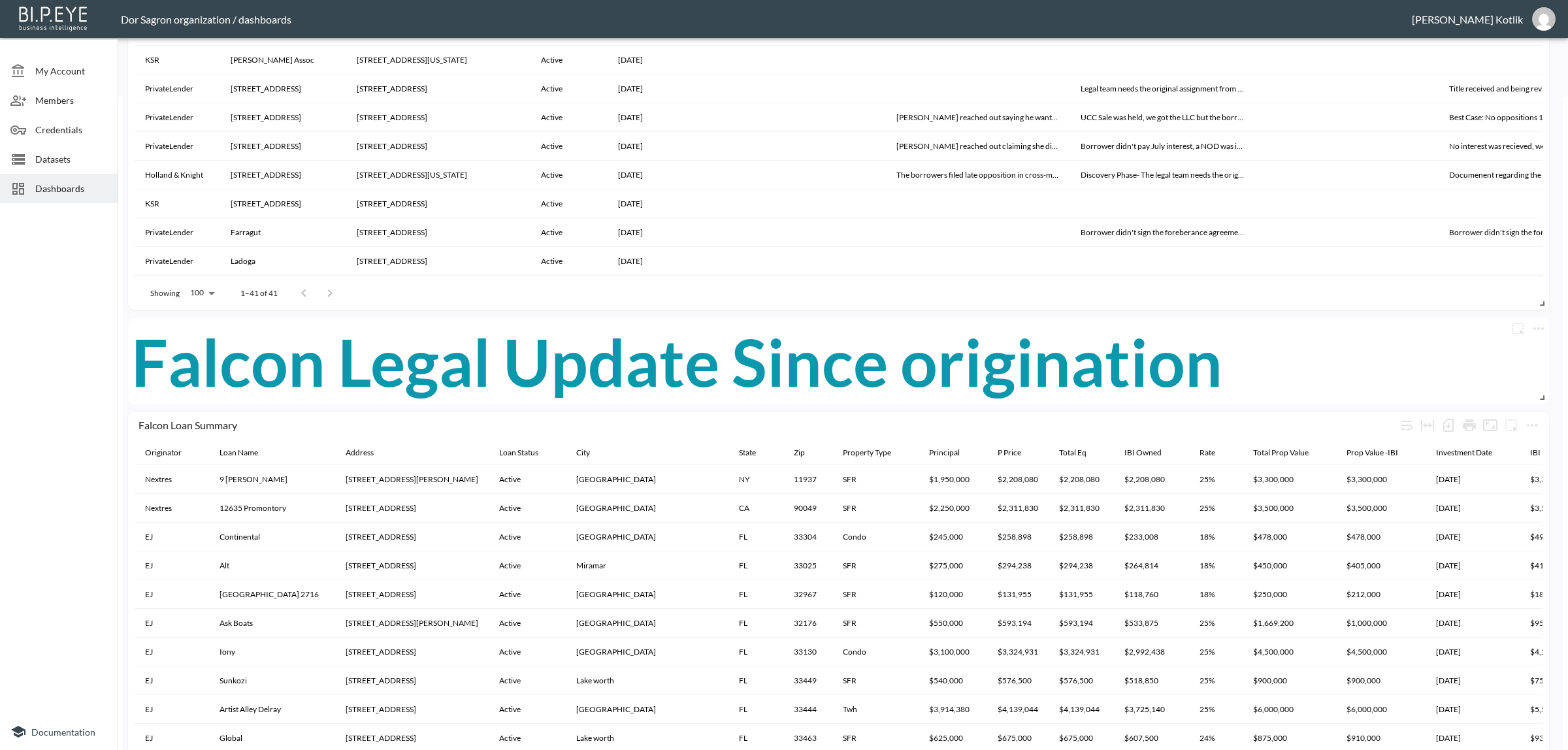
click at [1533, 315] on div "Falcon Legal Update Local Counsel Loan Name Address Loan Status Investment Date…" at bounding box center [840, 400] width 1435 height 1953
click at [1536, 328] on icon "more" at bounding box center [1538, 329] width 16 height 16
click at [1513, 350] on li "Edit" at bounding box center [1502, 354] width 101 height 24
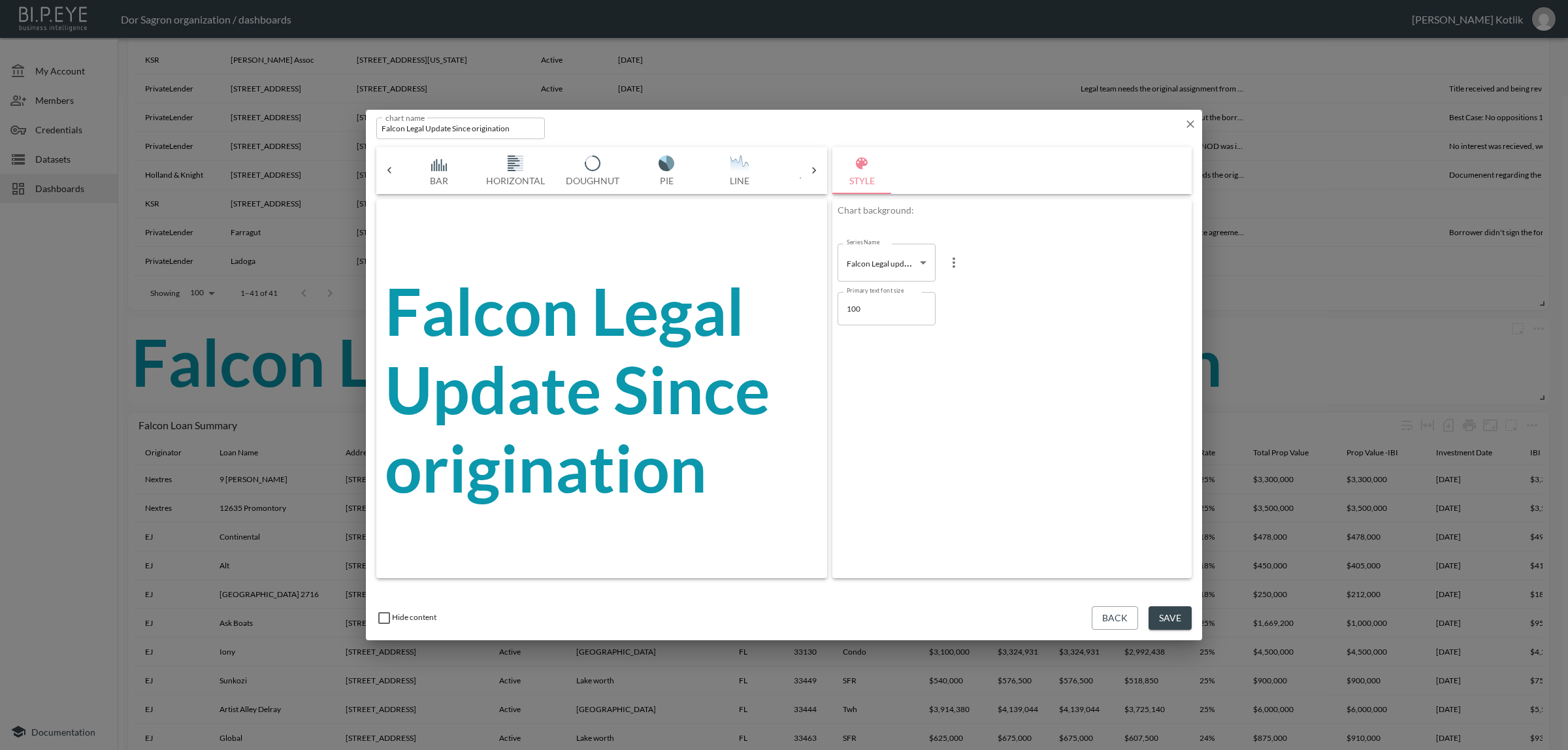
scroll to position [0, 567]
drag, startPoint x: 407, startPoint y: 128, endPoint x: 425, endPoint y: 124, distance: 18.4
click at [425, 124] on input "Falcon Legal Update Since origination" at bounding box center [460, 128] width 169 height 22
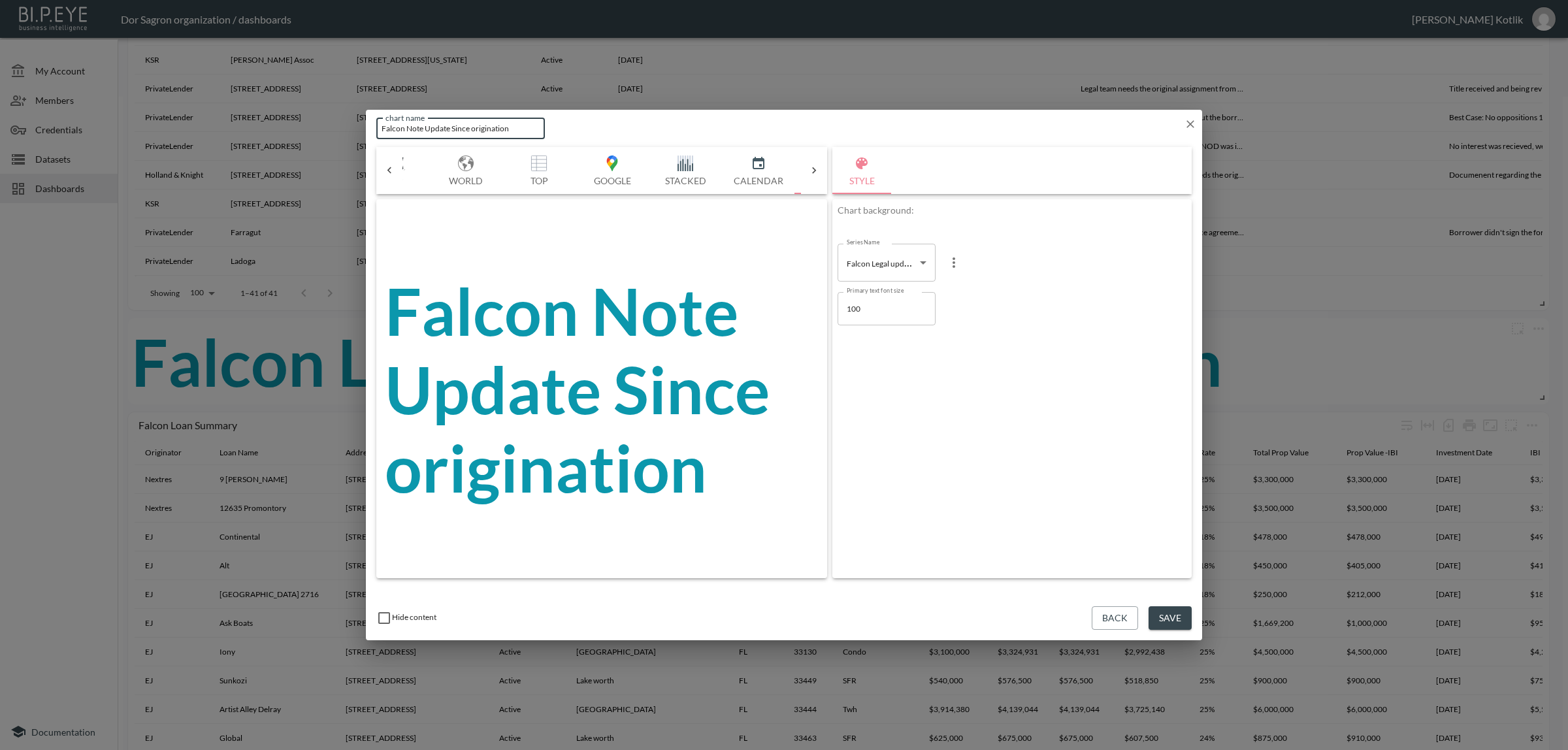
type input "Falcon Note Update Since origination"
click at [1179, 628] on button "Save" at bounding box center [1169, 619] width 43 height 24
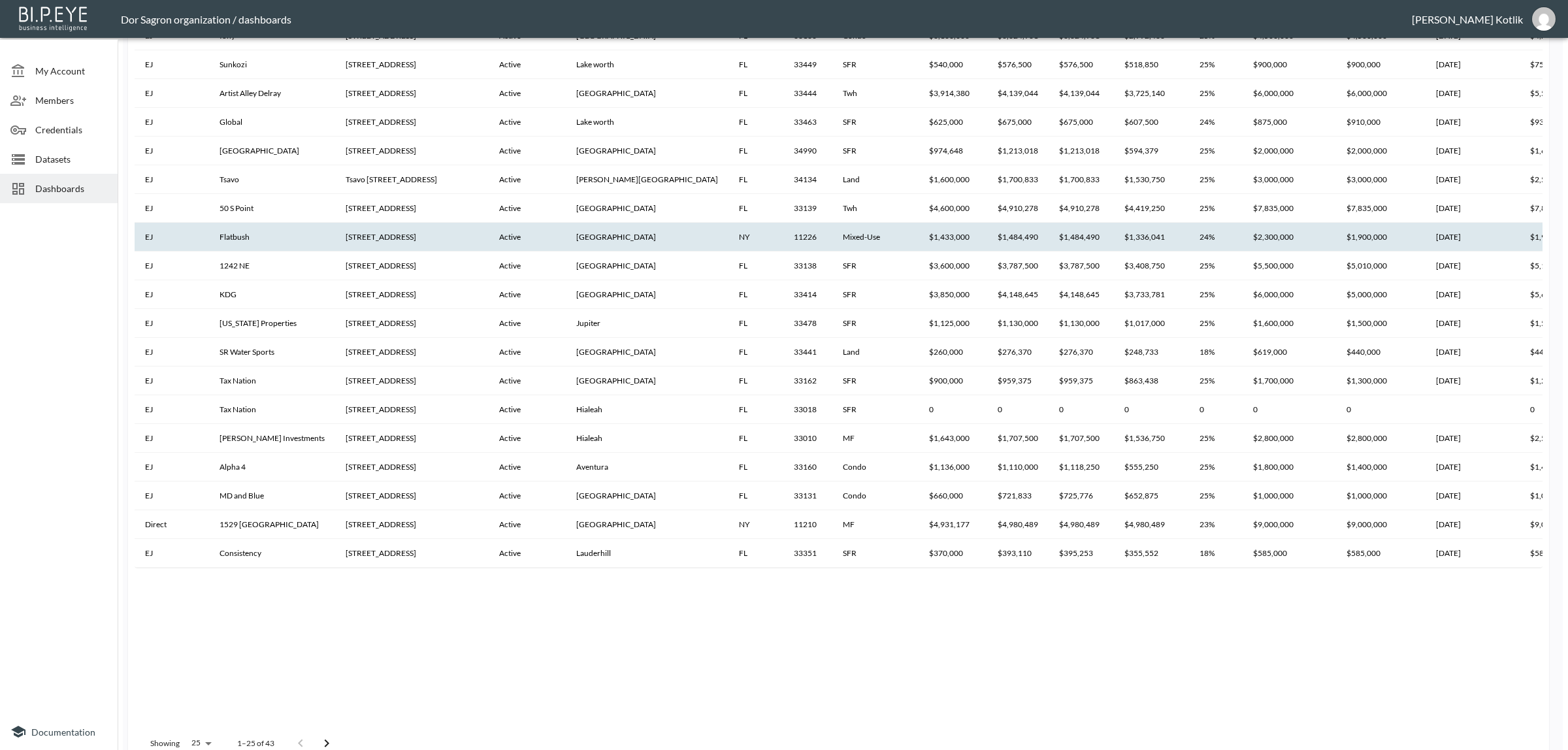
scroll to position [1289, 0]
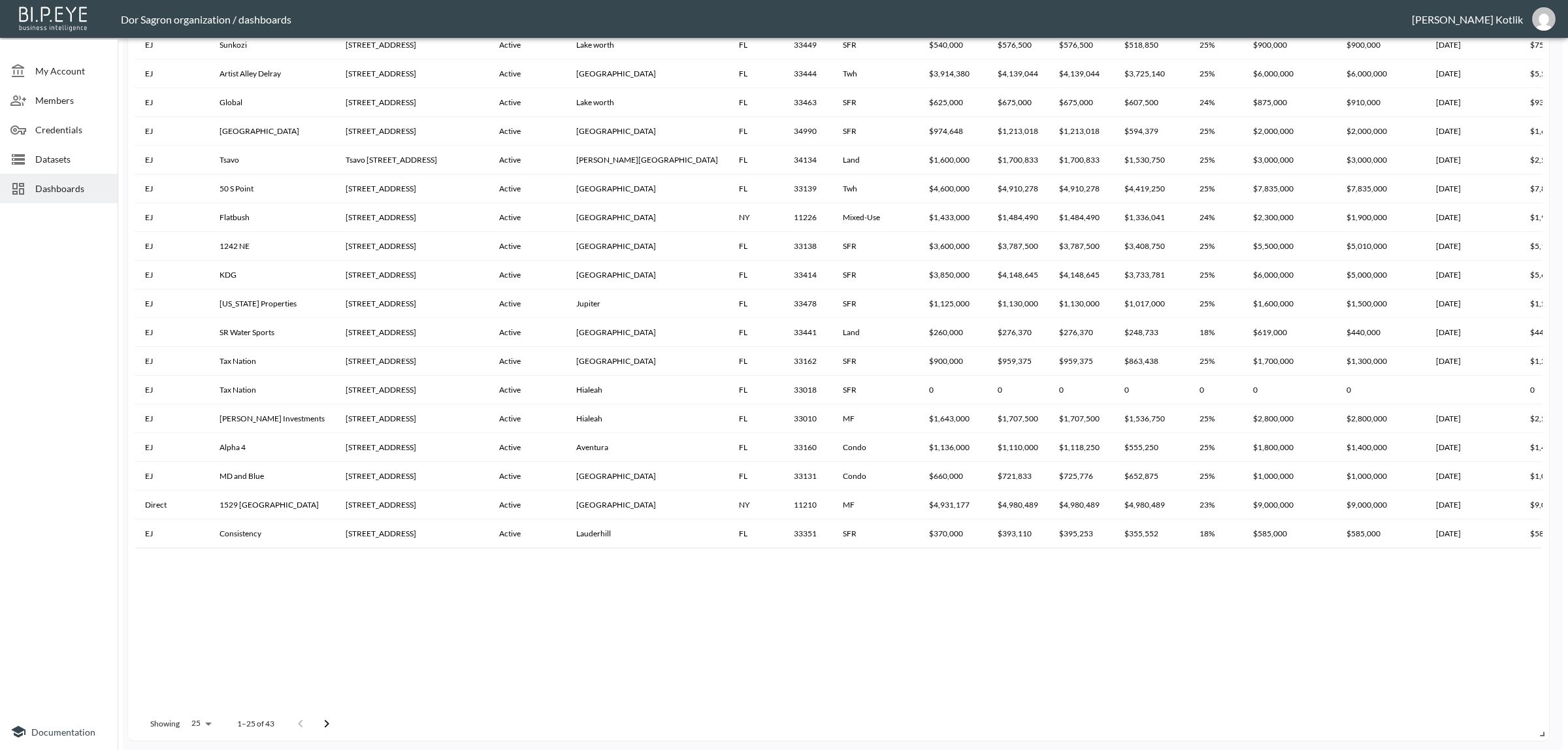
click at [190, 719] on body "BI.P.EYE, Interactive Analytics Dashboards - app Dor Sagron organization / dash…" at bounding box center [784, 375] width 1568 height 750
click at [195, 584] on li "100" at bounding box center [200, 582] width 51 height 24
type input "100"
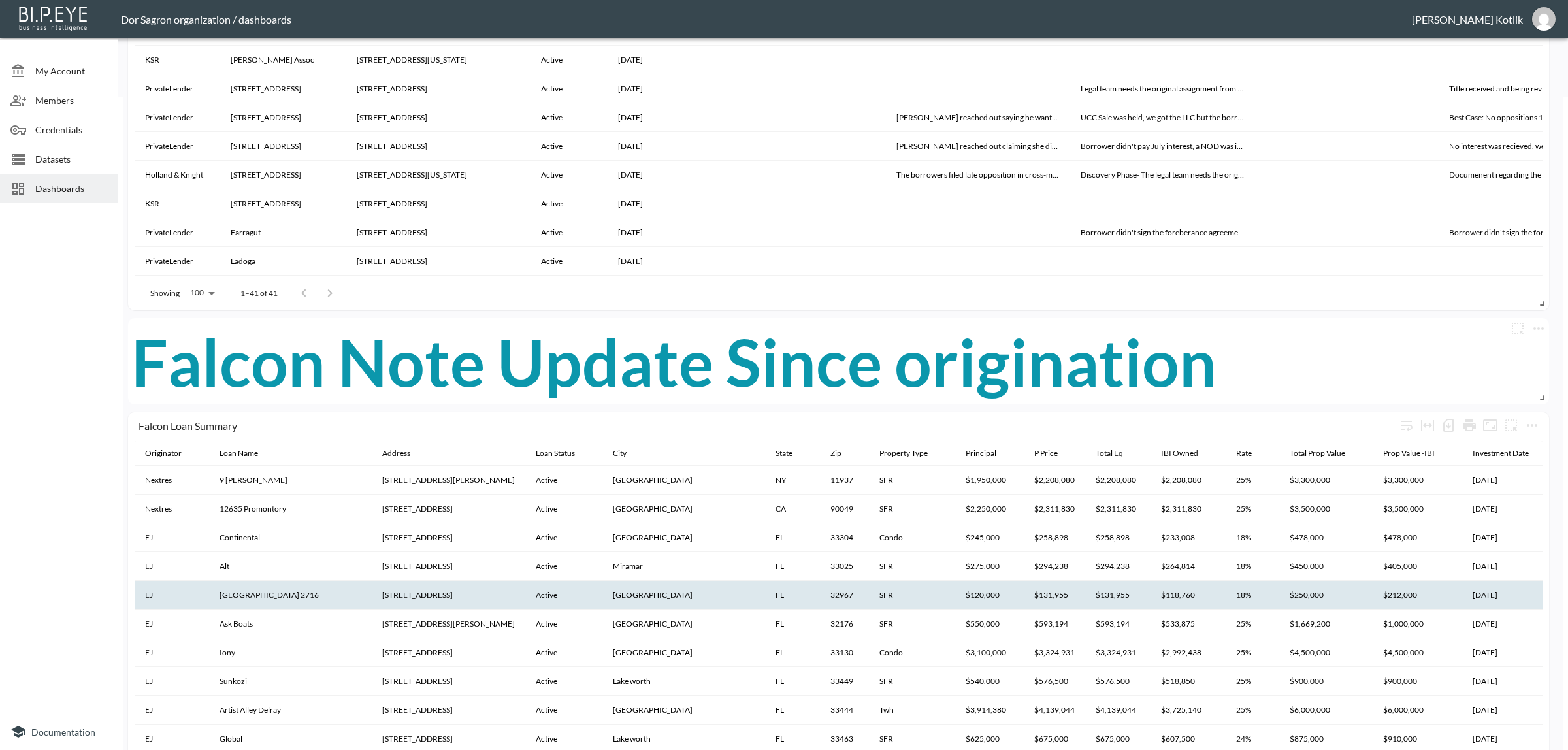
scroll to position [82, 0]
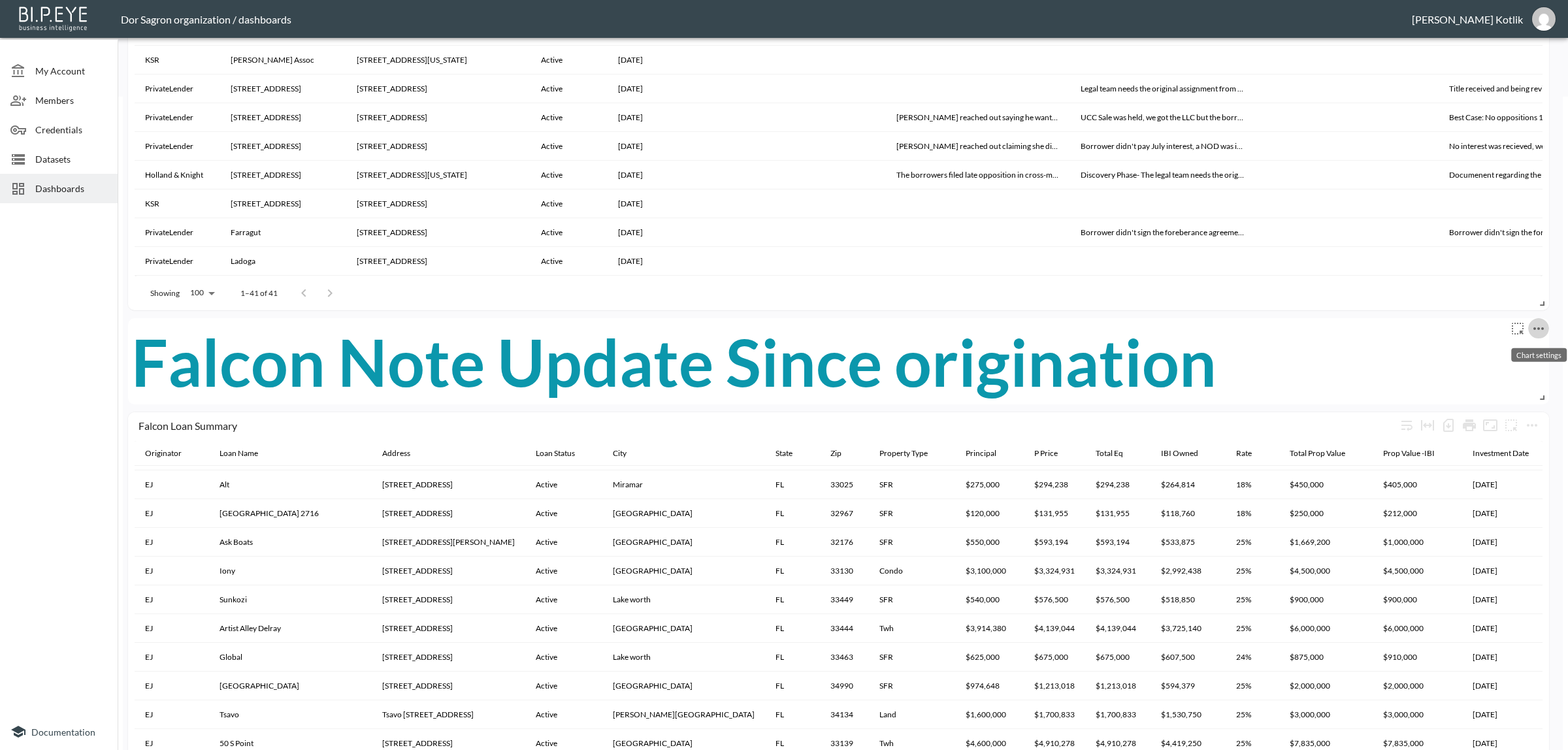
click at [1536, 321] on icon "more" at bounding box center [1538, 329] width 16 height 16
click at [1489, 340] on div "Edit Delete Duplicate Go To Dataset" at bounding box center [1502, 398] width 108 height 120
click at [1532, 328] on icon "more" at bounding box center [1538, 329] width 16 height 16
click at [1519, 350] on li "Edit" at bounding box center [1502, 354] width 101 height 24
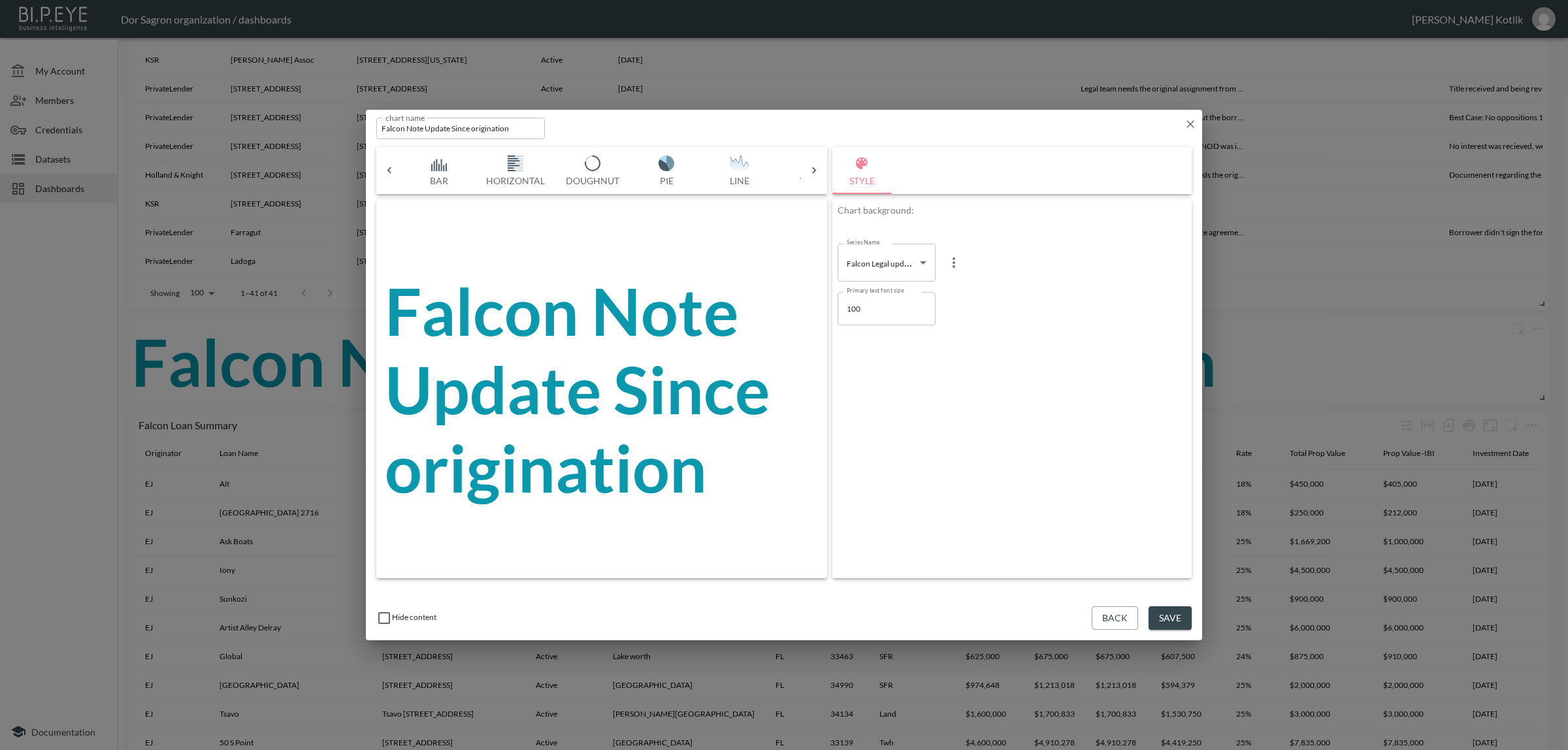
scroll to position [0, 567]
click at [415, 131] on input "Falcon Note Update Since origination" at bounding box center [460, 128] width 169 height 22
click at [413, 129] on input "Falcon Note Update Since origination" at bounding box center [460, 128] width 169 height 22
drag, startPoint x: 407, startPoint y: 125, endPoint x: 523, endPoint y: 121, distance: 116.1
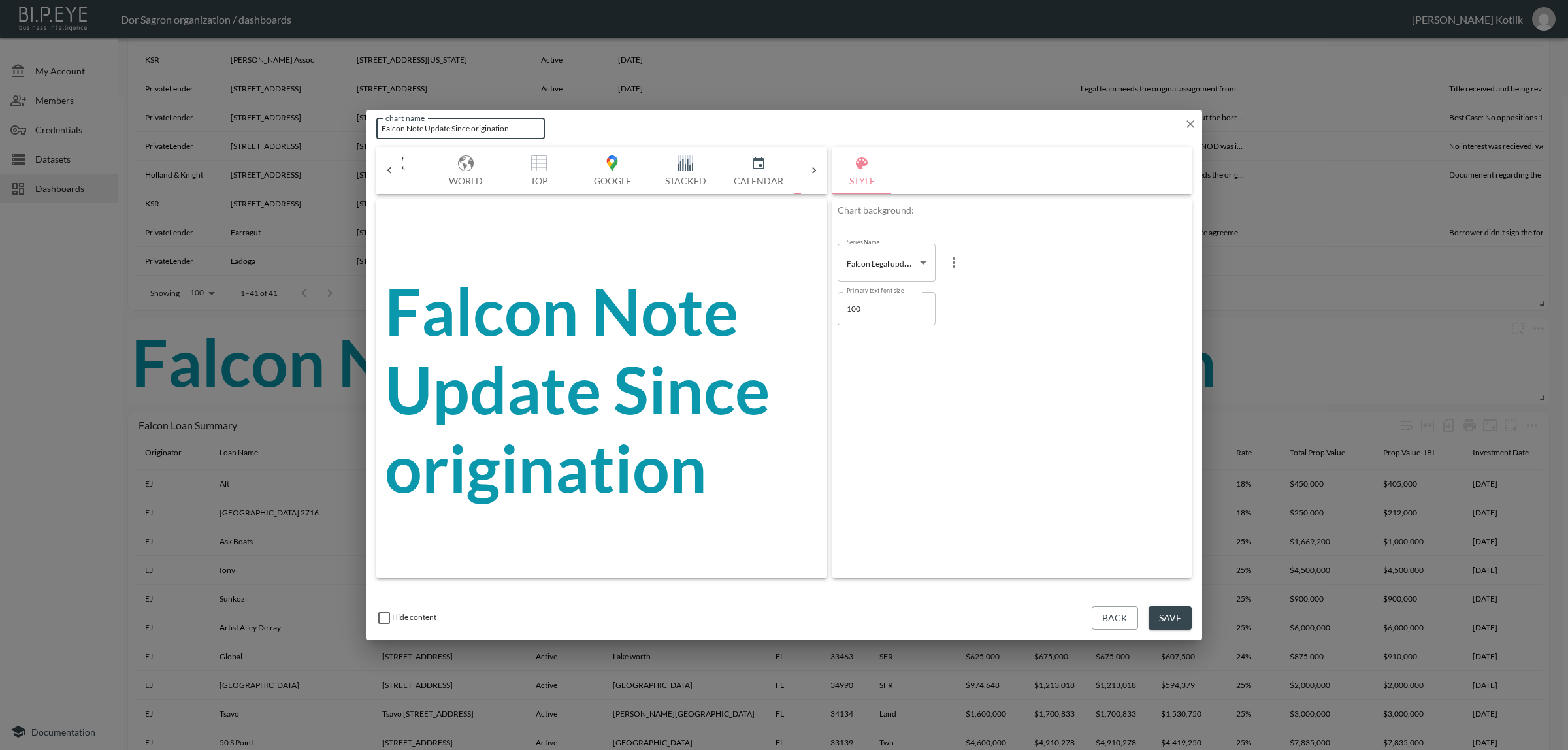
click at [523, 121] on input "Falcon Note Update Since origination" at bounding box center [460, 128] width 169 height 22
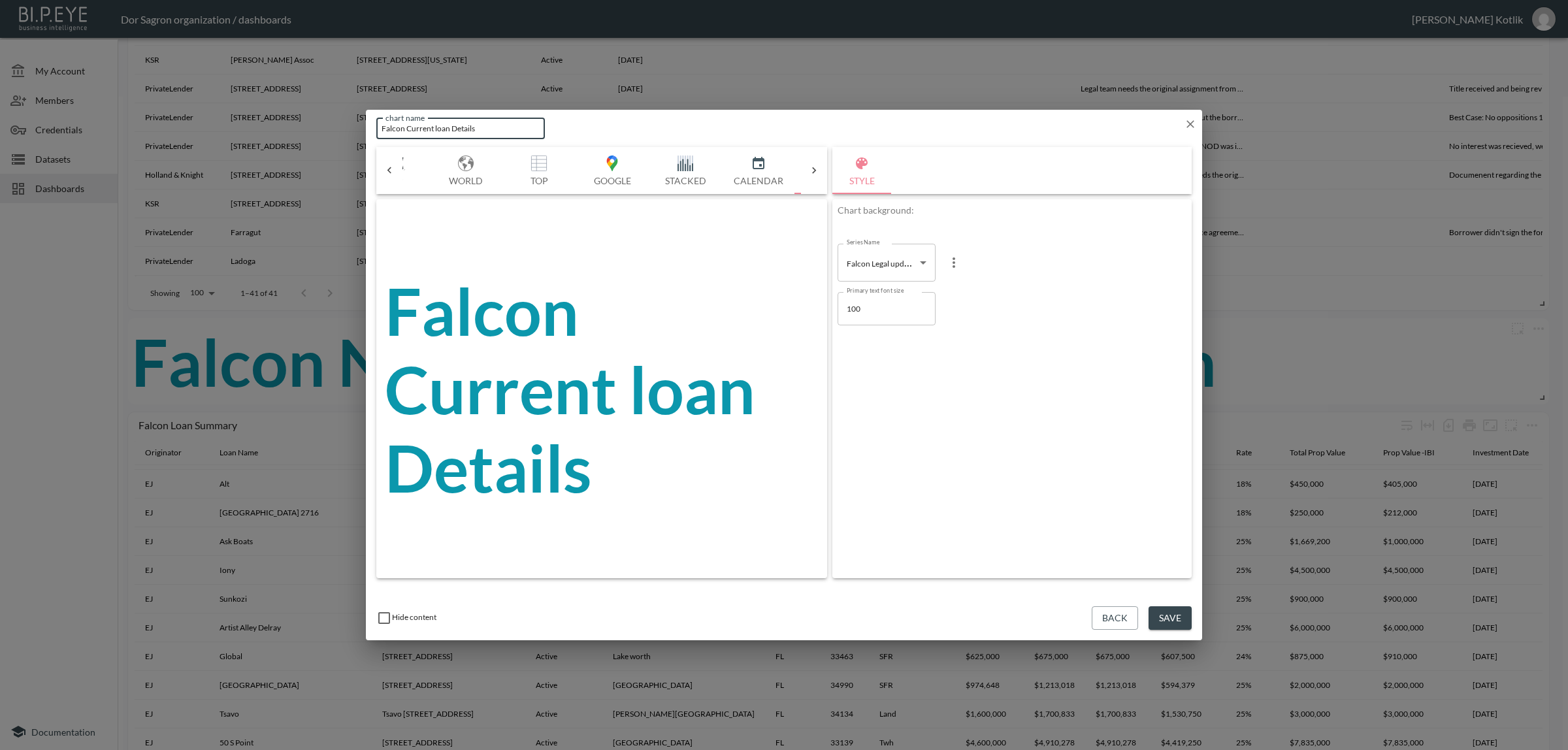
type input "Falcon Current loan Details"
click at [1161, 628] on button "Save" at bounding box center [1169, 619] width 43 height 24
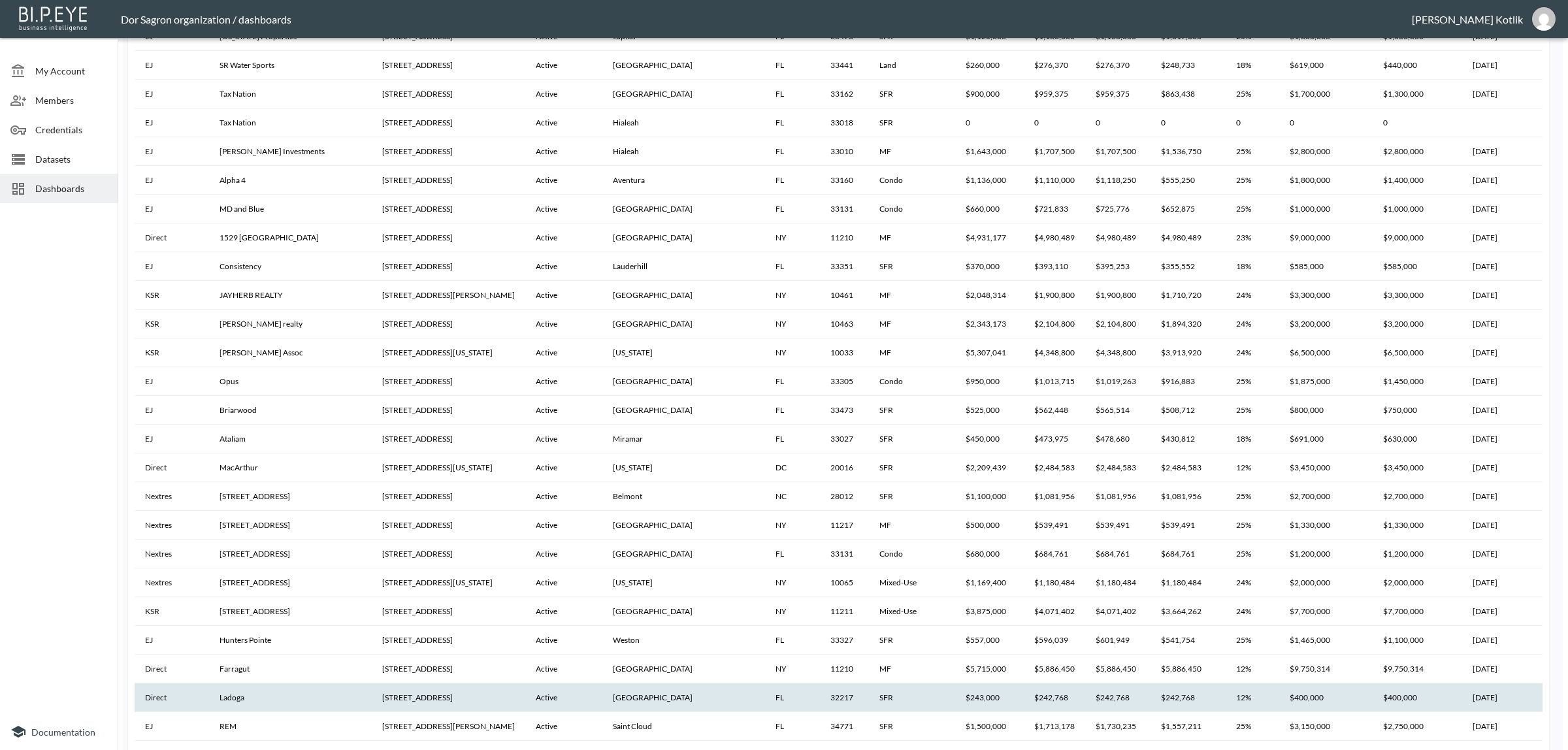
scroll to position [1289, 0]
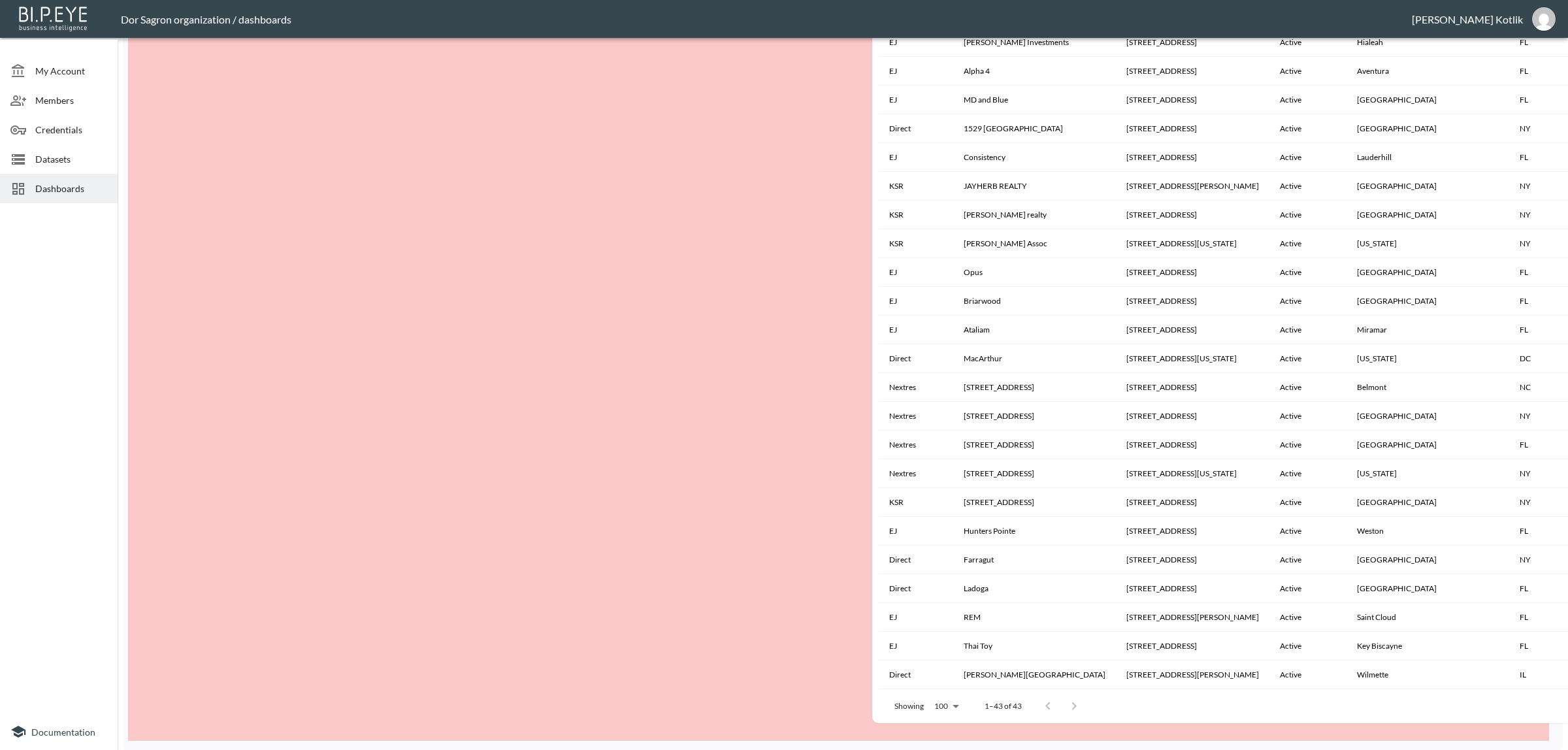
drag, startPoint x: 269, startPoint y: 706, endPoint x: 1014, endPoint y: 688, distance: 745.2
click at [1014, 689] on div "Showing 100 100 1–43 of 43" at bounding box center [983, 706] width 210 height 34
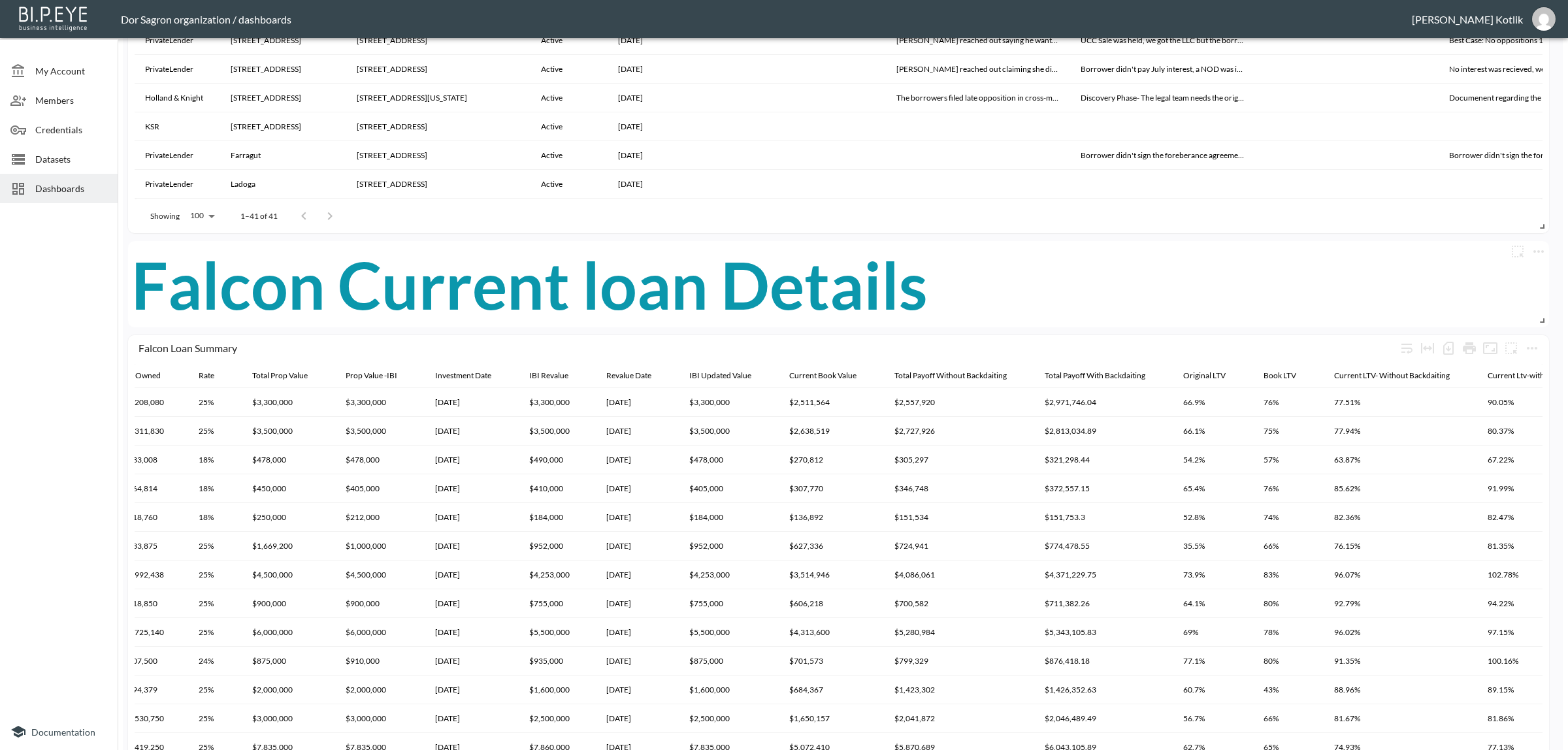
scroll to position [717, 0]
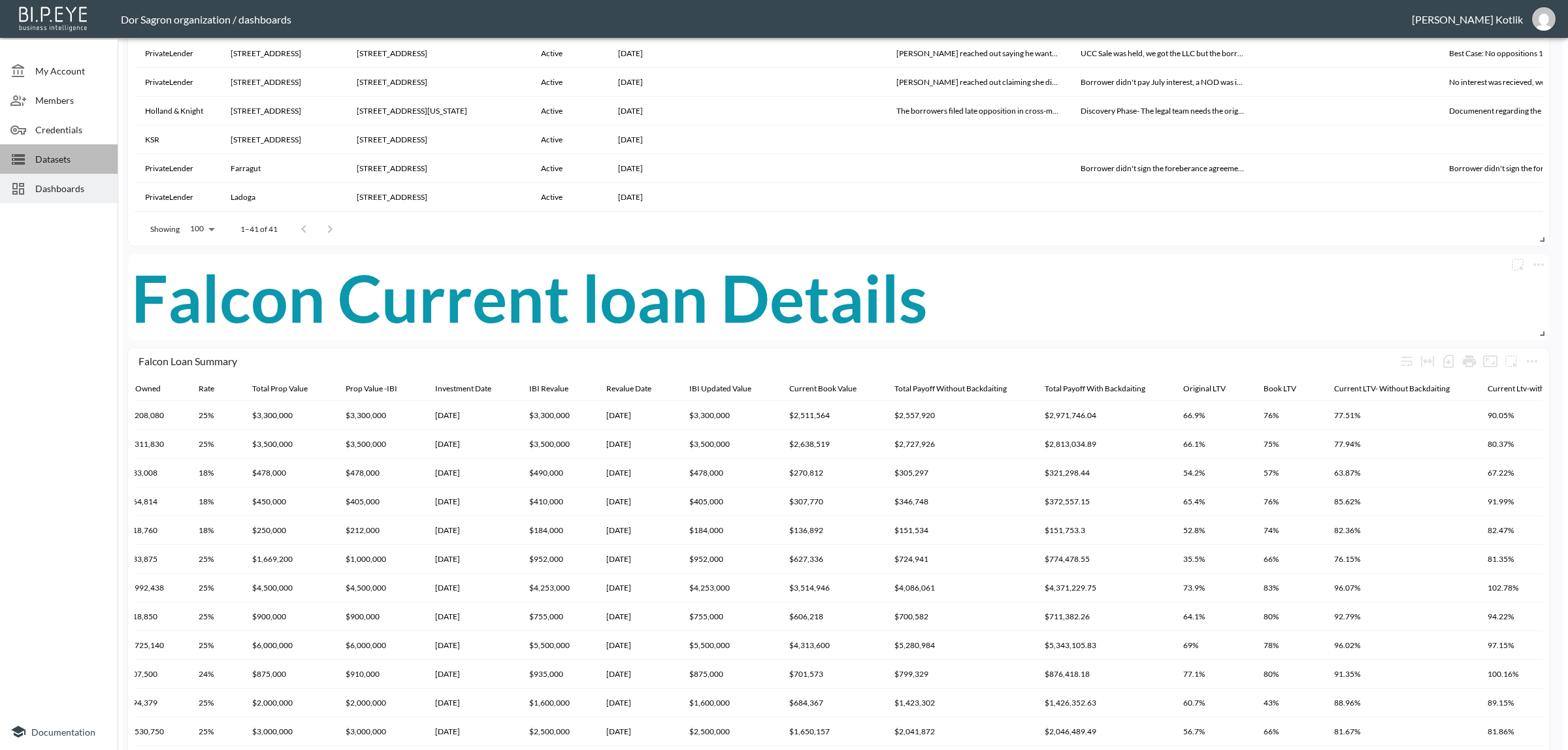
click at [43, 165] on span "Datasets" at bounding box center [71, 159] width 72 height 14
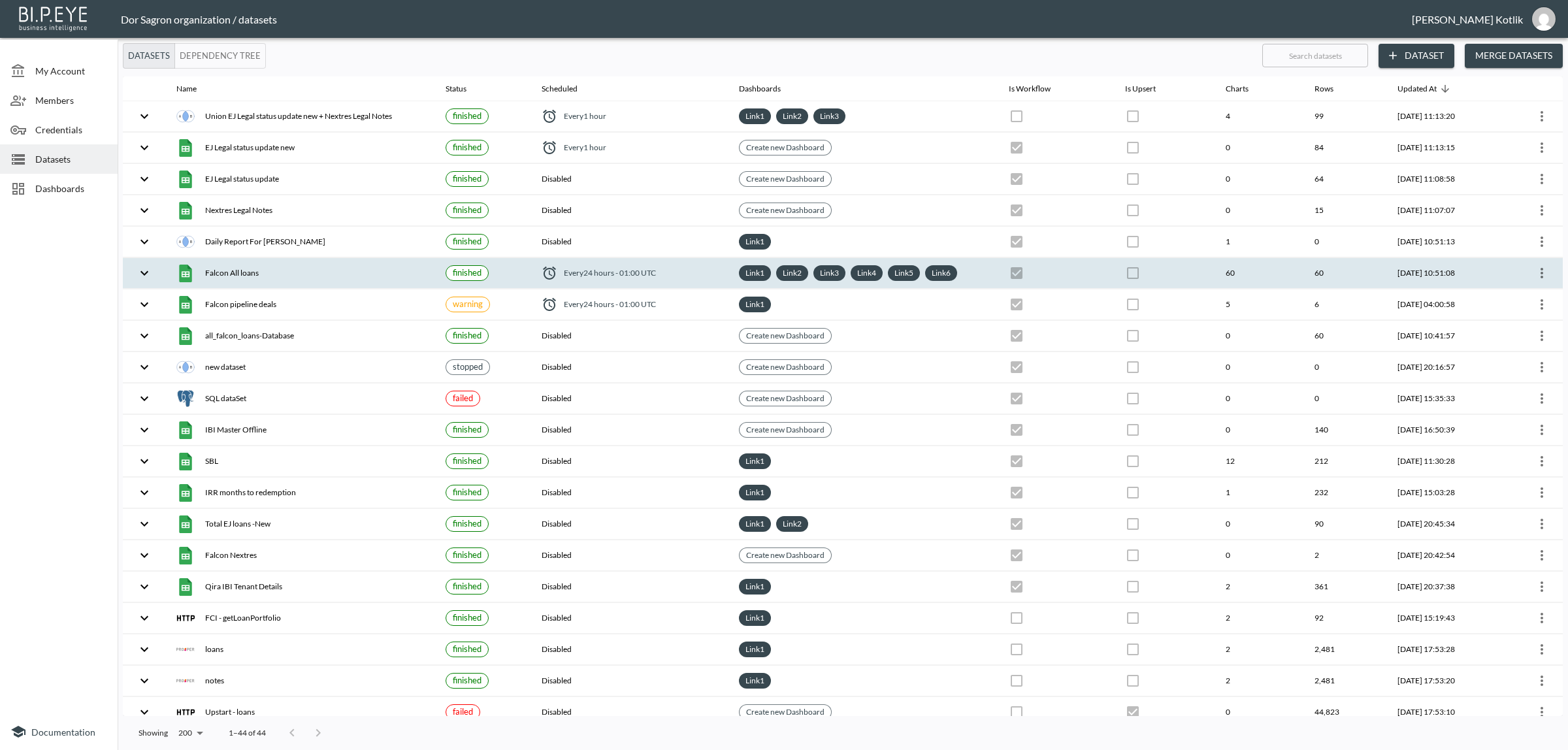
click at [1535, 269] on icon "more" at bounding box center [1542, 274] width 16 height 16
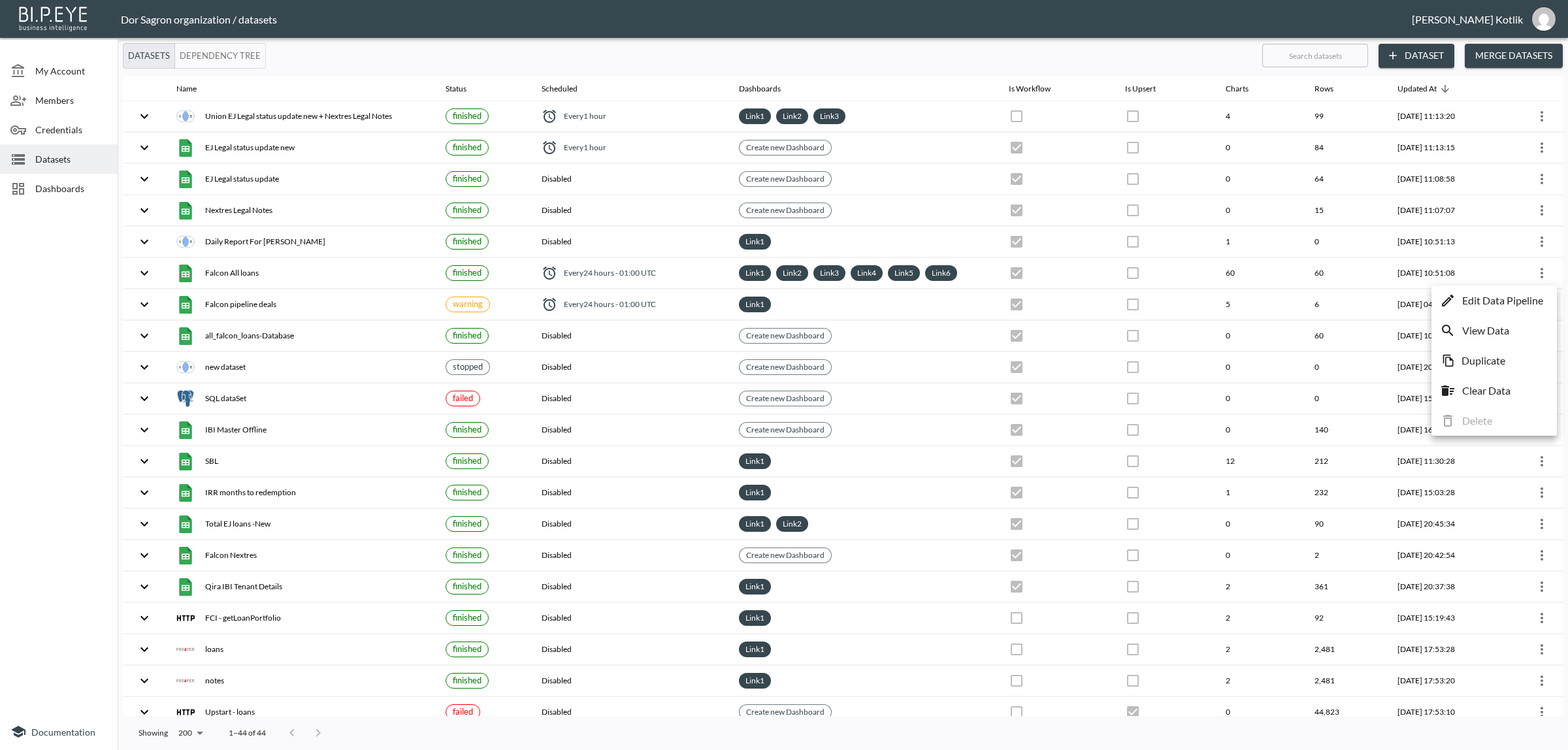
click at [1523, 290] on li "Edit Data Pipeline" at bounding box center [1494, 300] width 119 height 24
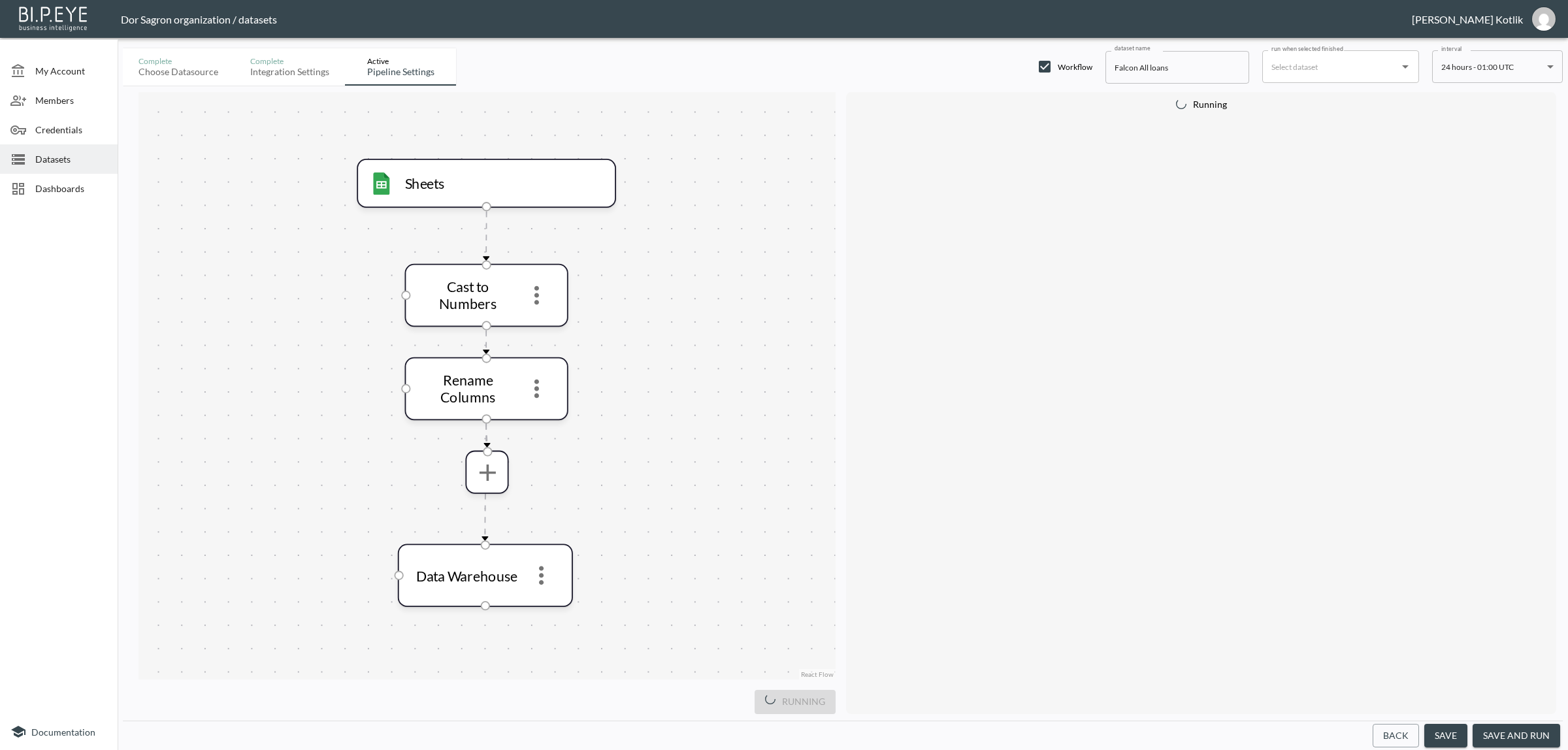
click at [1523, 734] on button "save and run" at bounding box center [1516, 736] width 87 height 24
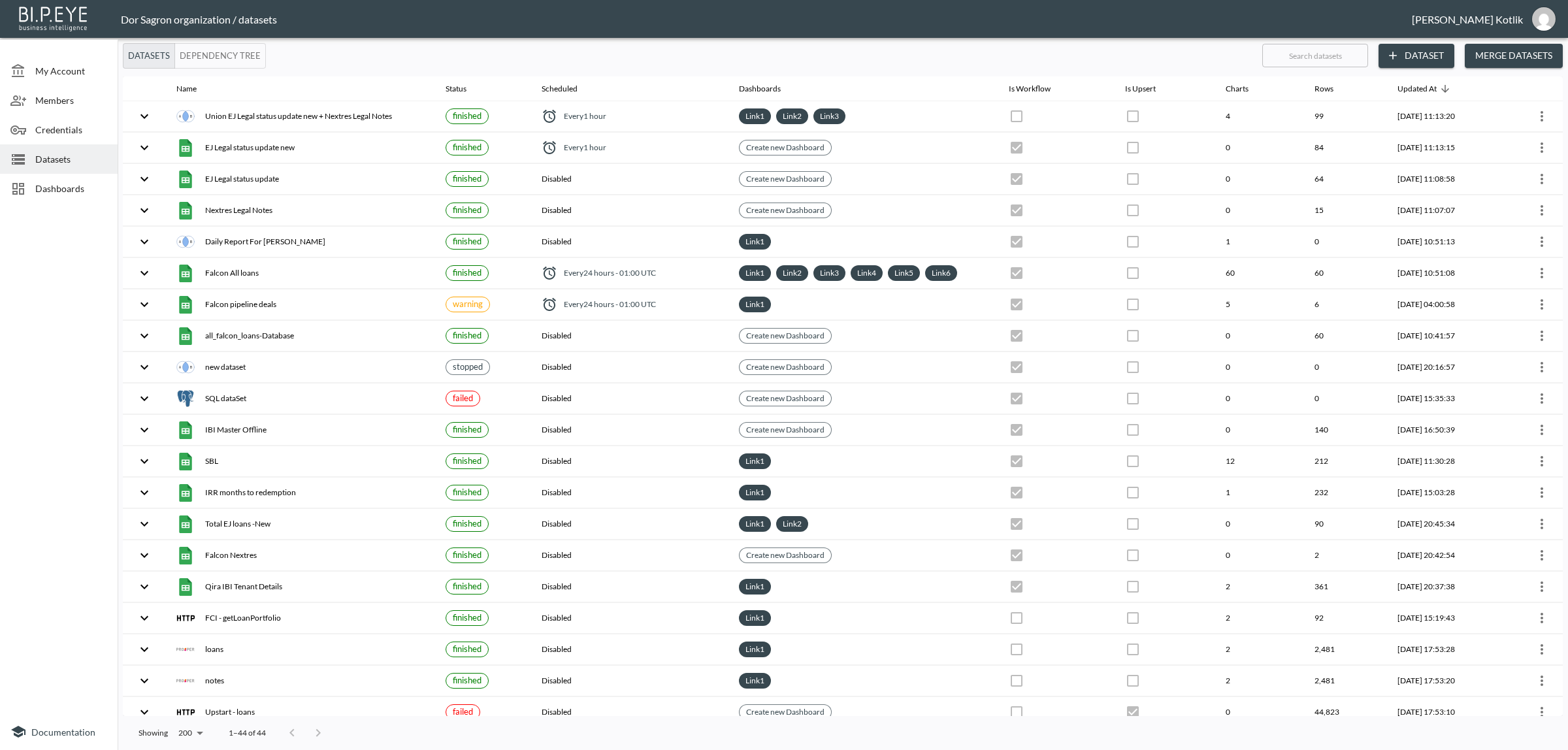
checkbox input "true"
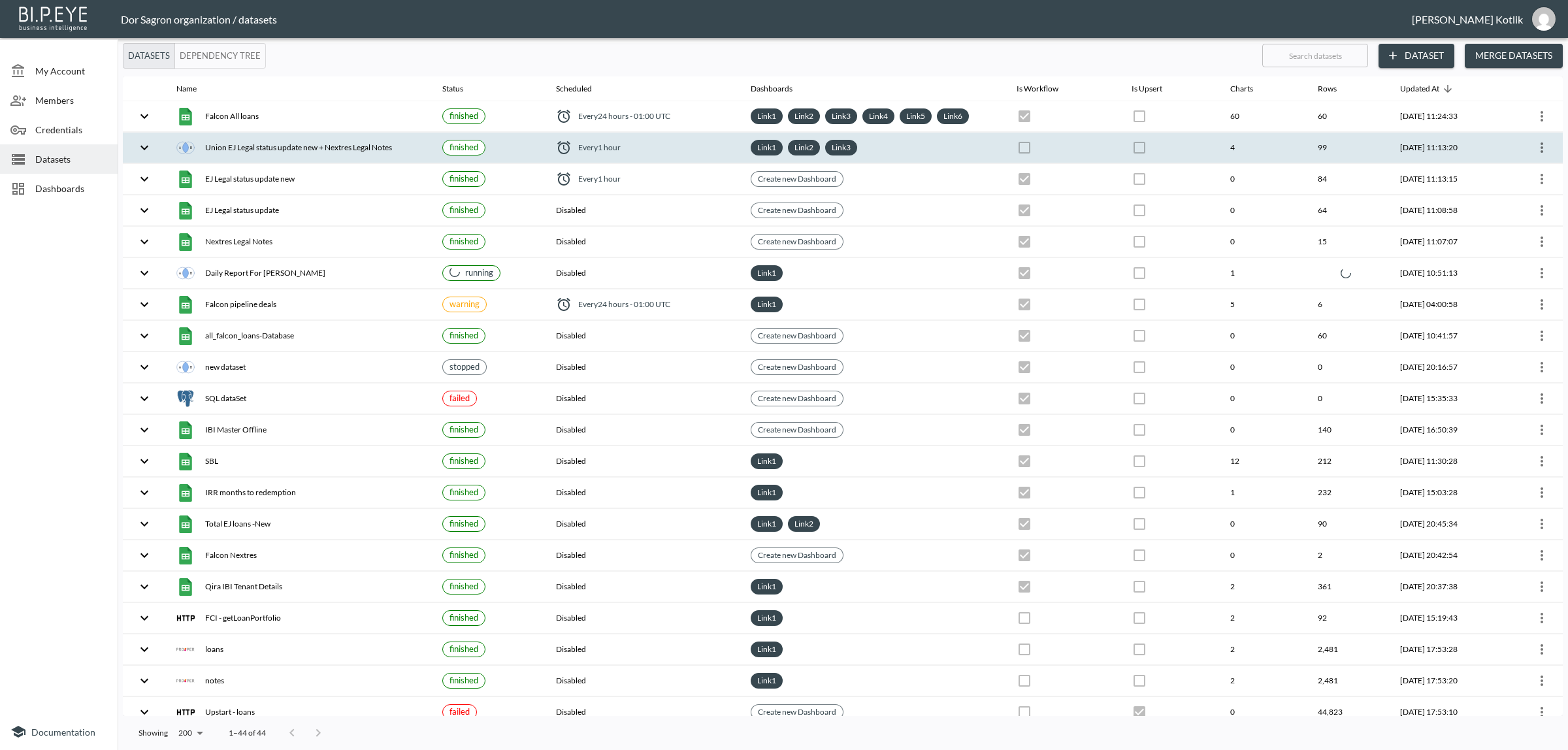
checkbox input "true"
checkbox input "false"
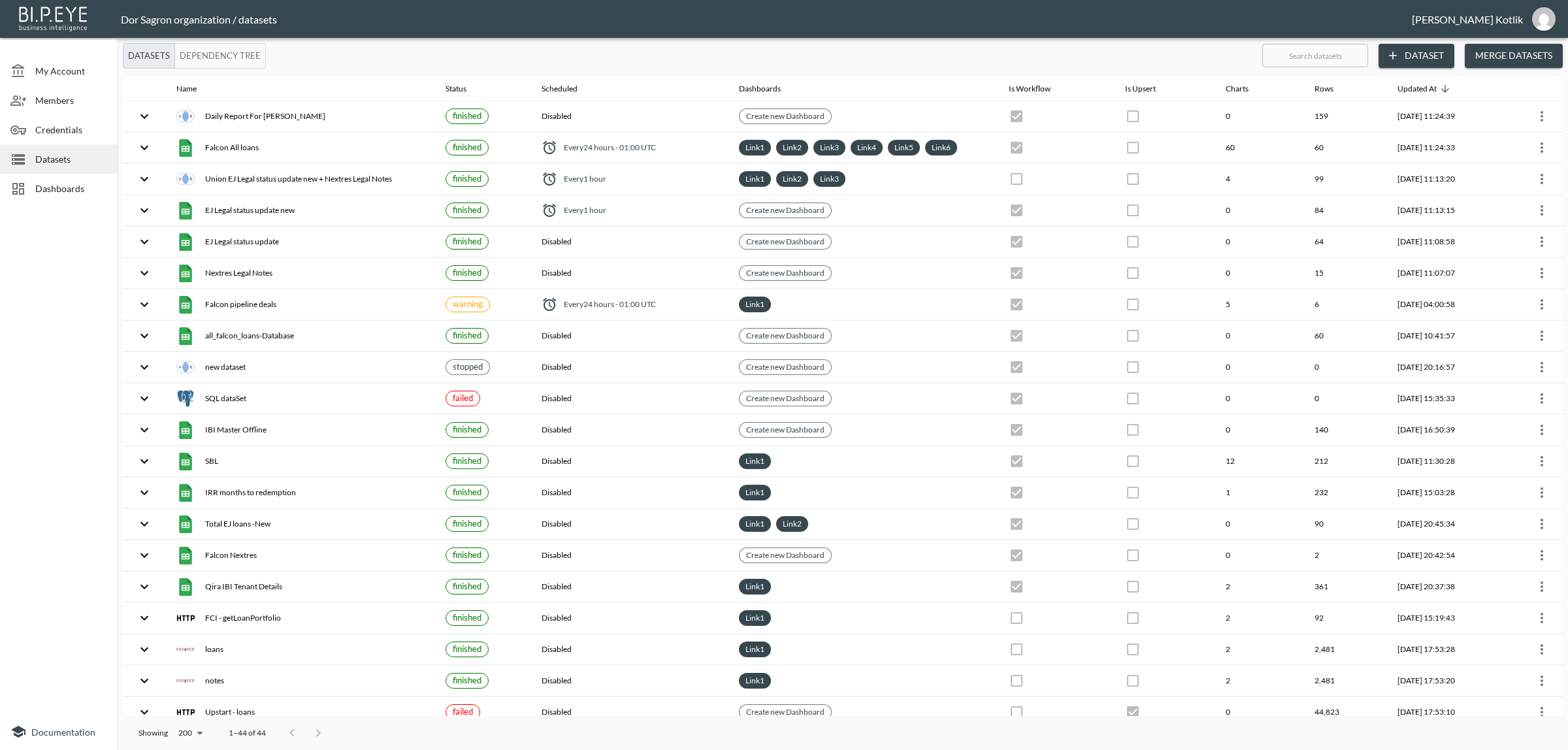
click at [67, 188] on span "Dashboards" at bounding box center [71, 189] width 72 height 14
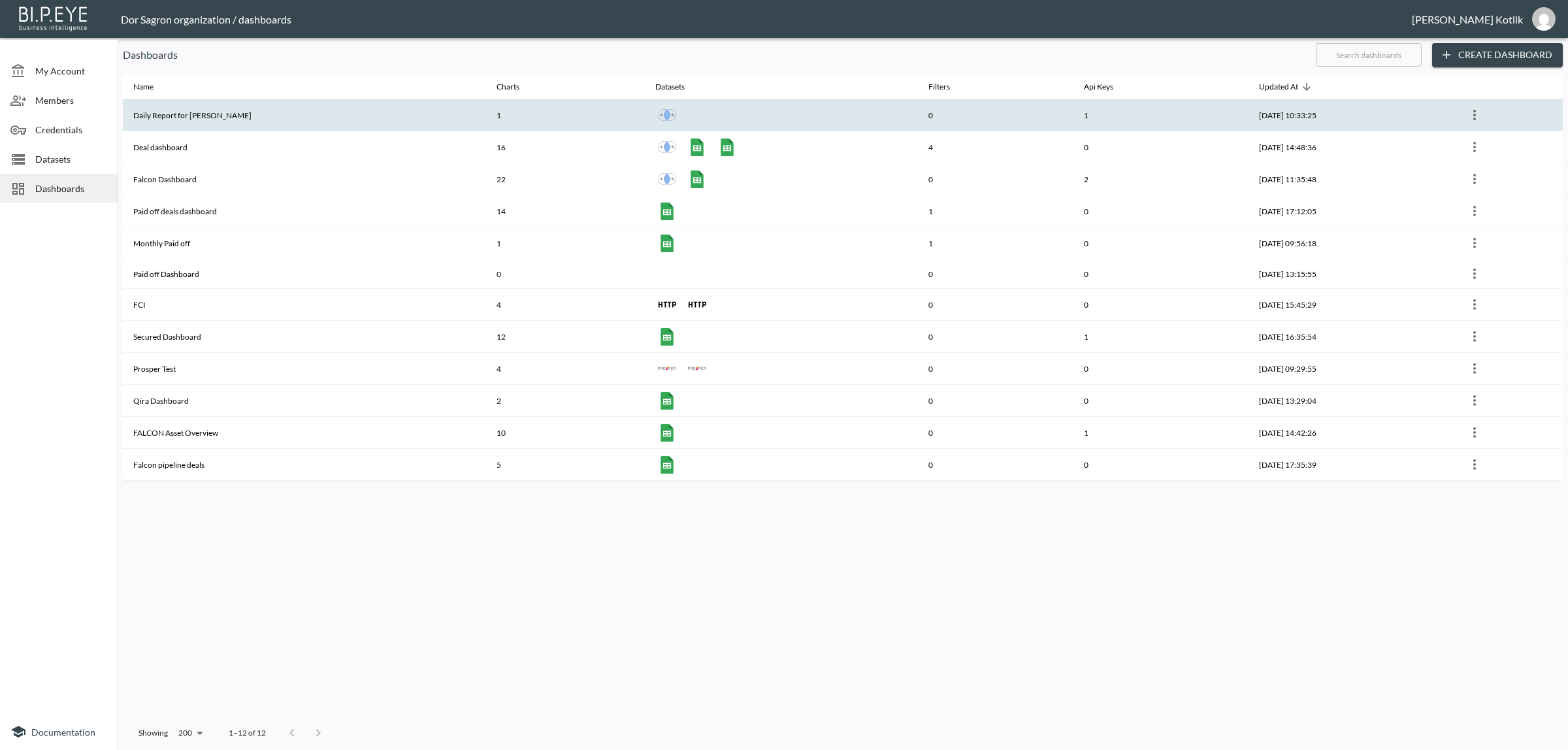
click at [193, 118] on th "Daily Report for Amir" at bounding box center [304, 115] width 363 height 32
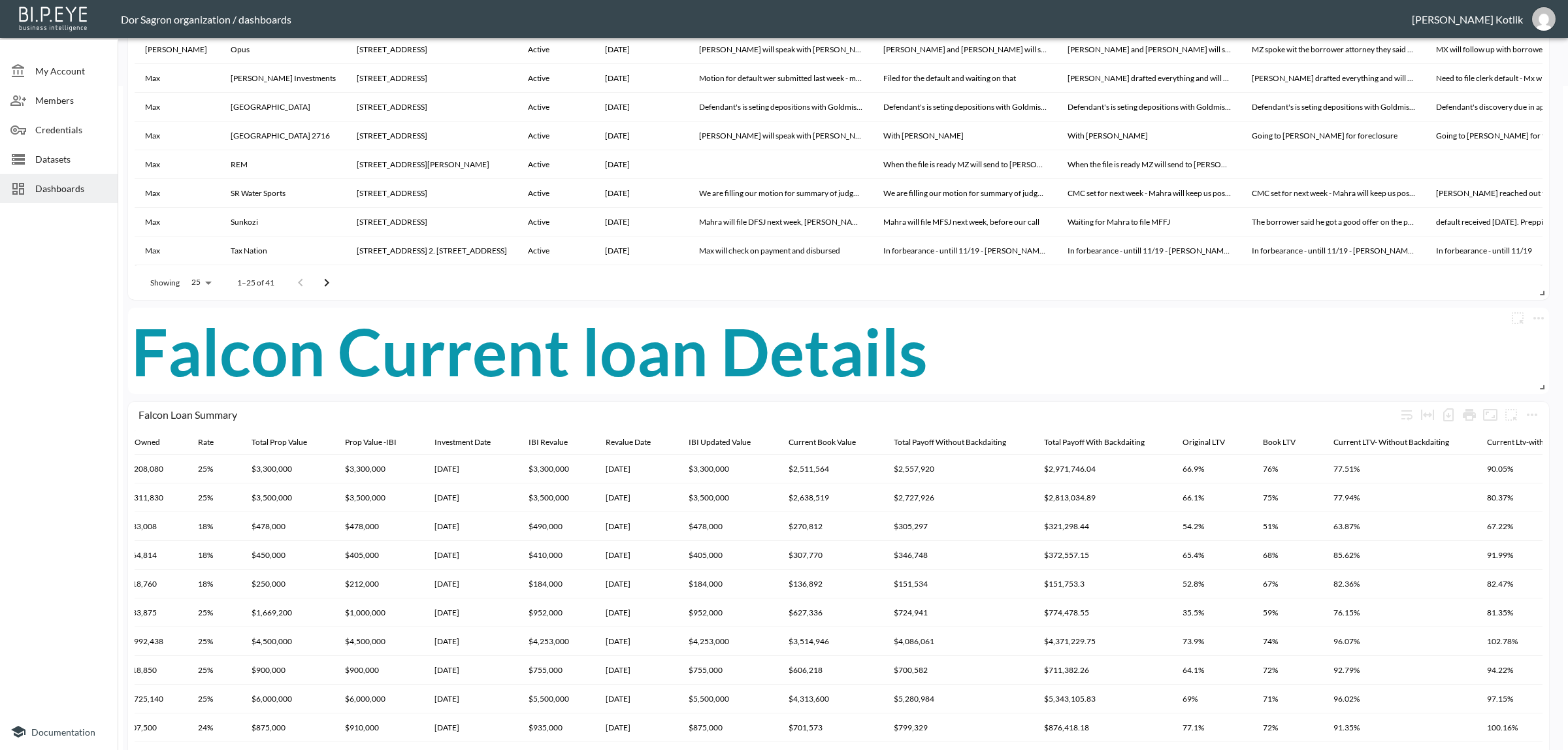
scroll to position [654, 0]
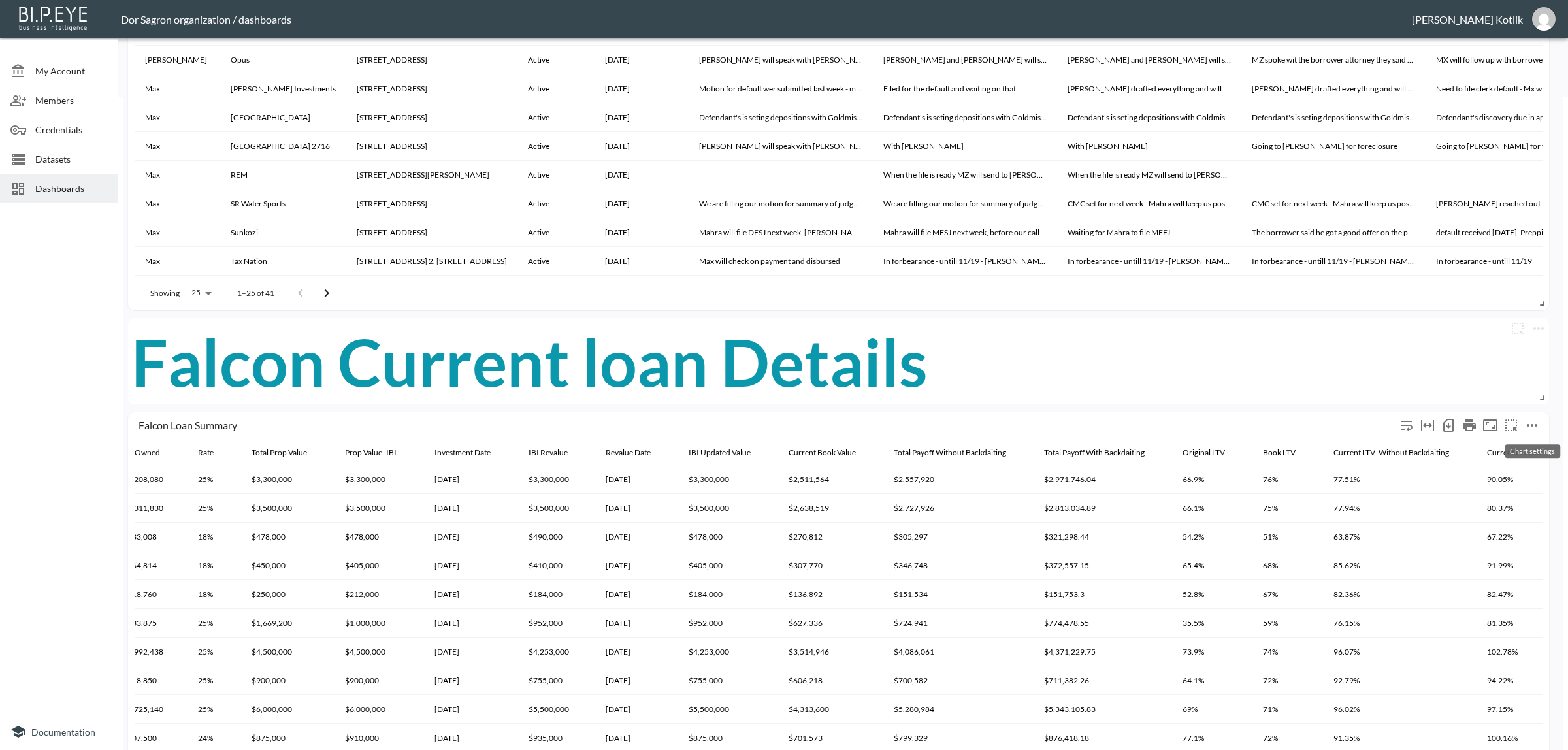
click at [1532, 425] on icon "more" at bounding box center [1531, 425] width 11 height 3
click at [1517, 441] on li "Edit" at bounding box center [1502, 451] width 101 height 24
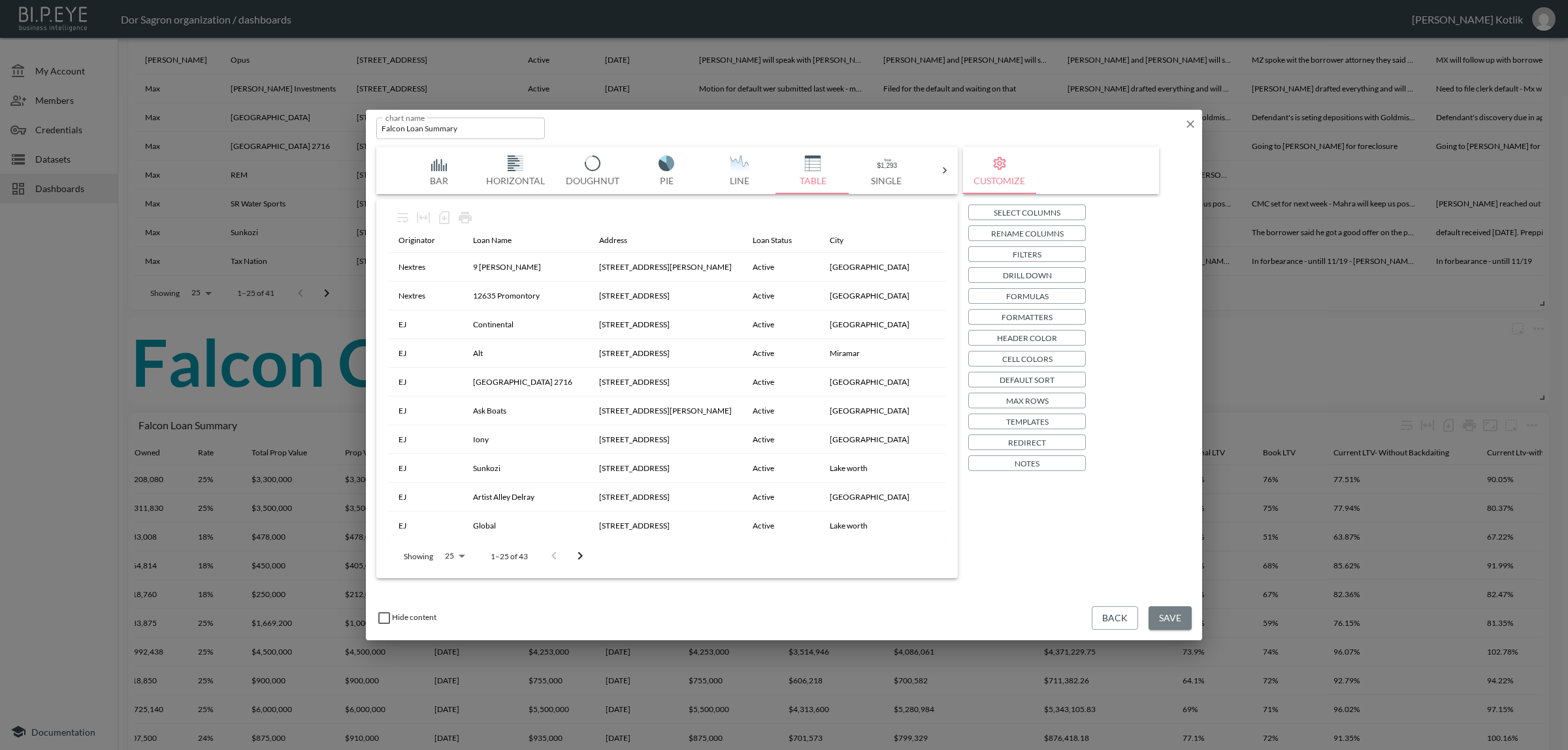
click at [1173, 626] on button "Save" at bounding box center [1169, 619] width 43 height 24
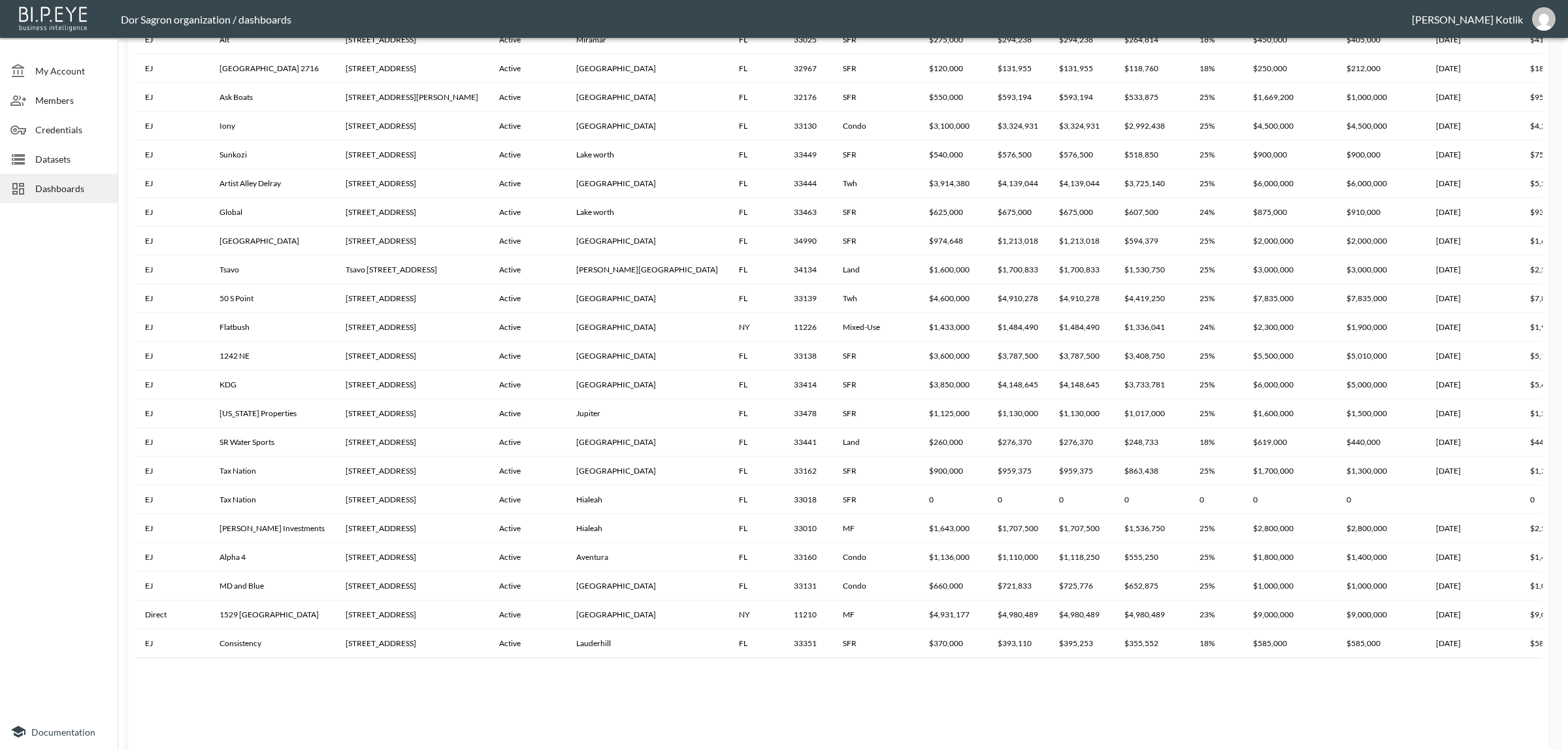
scroll to position [1289, 0]
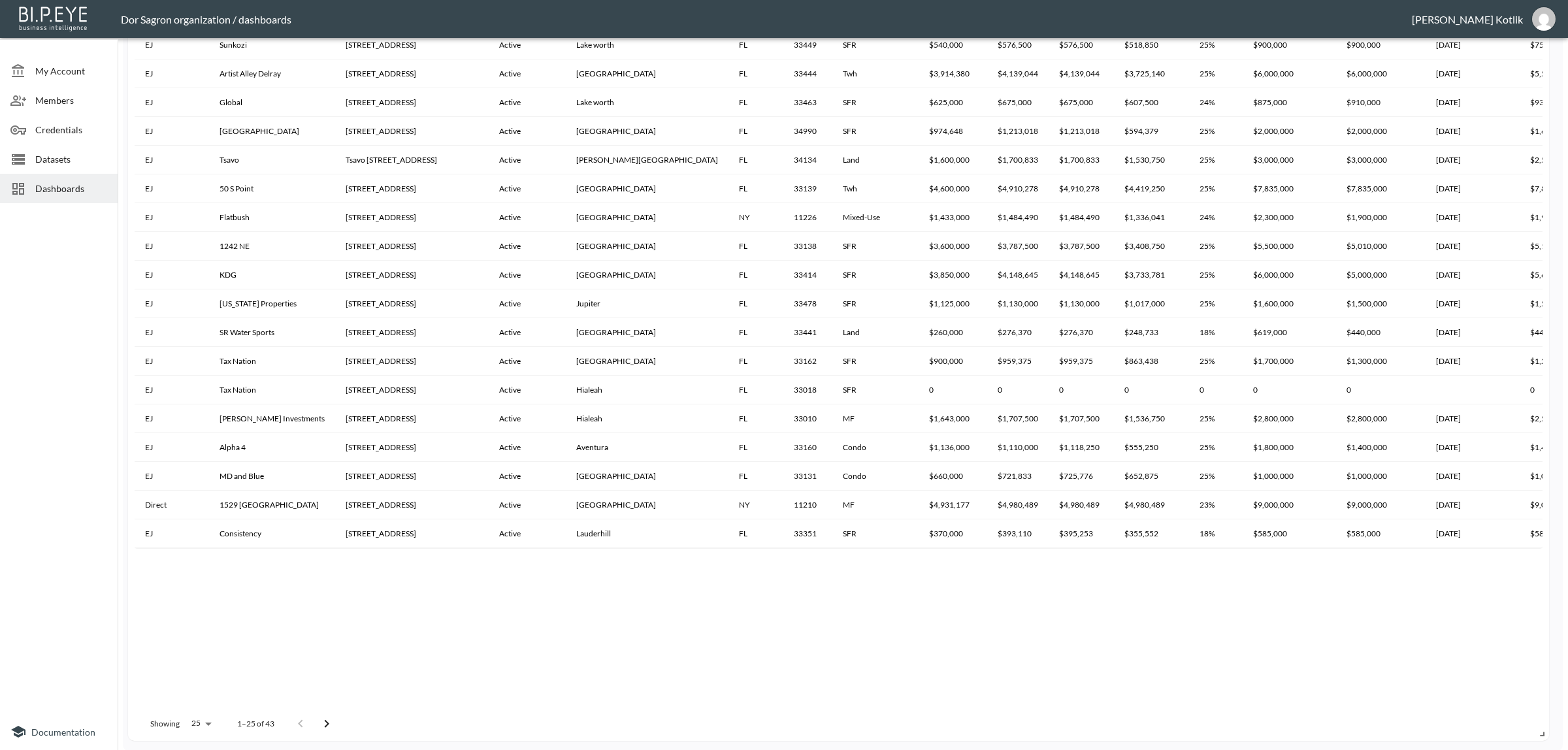
click at [191, 717] on body "BI.P.EYE, Interactive Analytics Dashboards - app Dor Sagron organization / dash…" at bounding box center [784, 375] width 1568 height 750
drag, startPoint x: 197, startPoint y: 579, endPoint x: 218, endPoint y: 576, distance: 21.2
click at [197, 580] on li "100" at bounding box center [200, 582] width 51 height 24
type input "100"
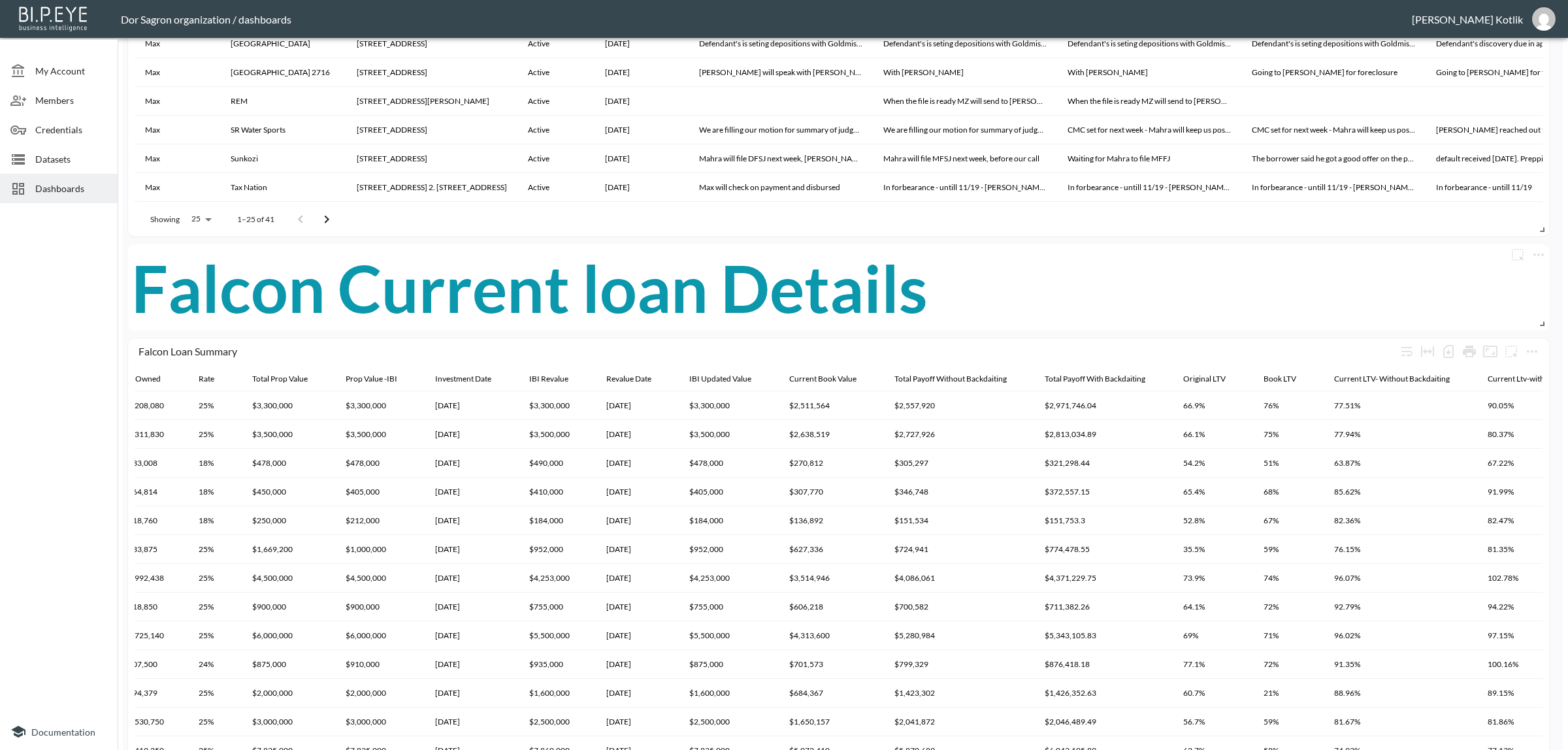
scroll to position [717, 0]
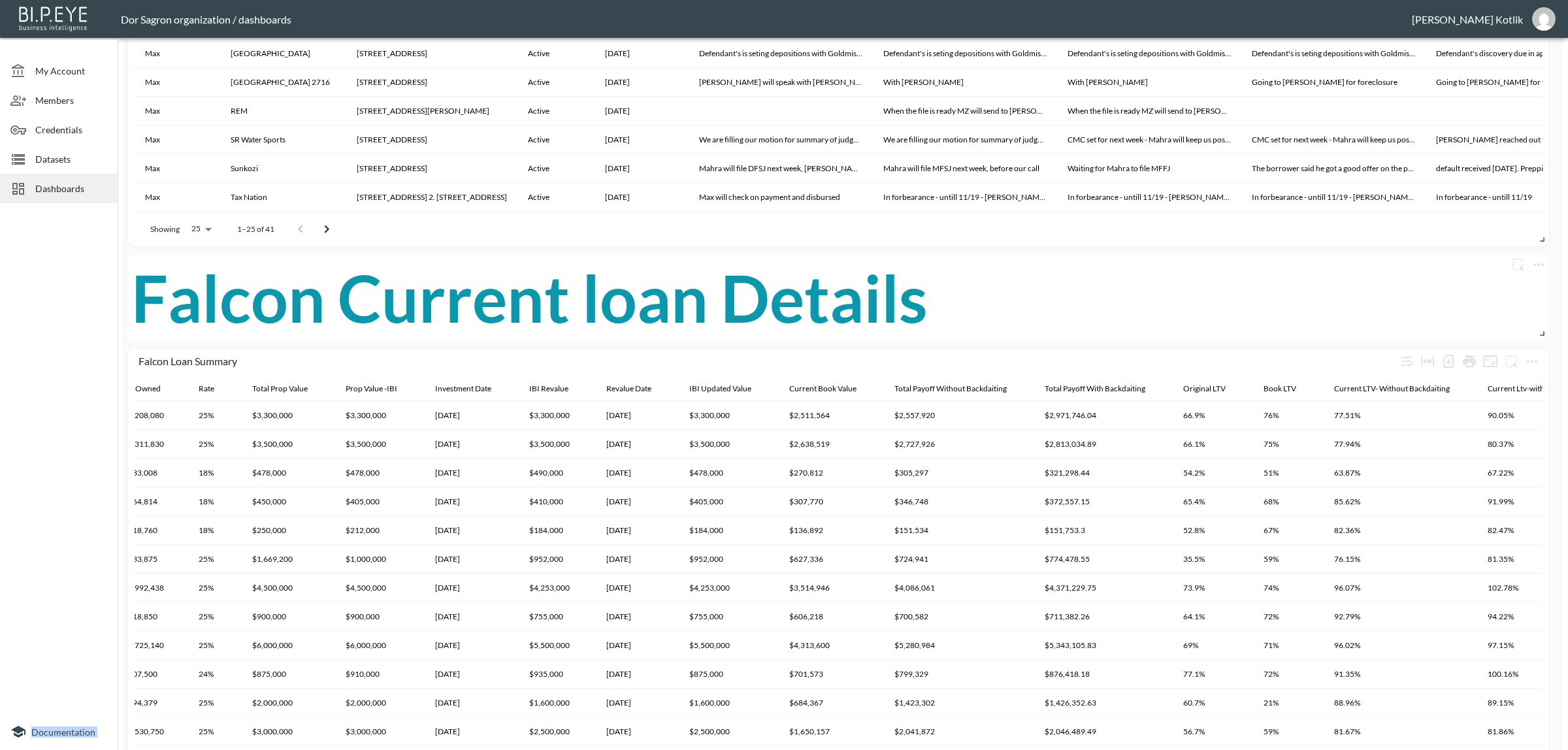
click at [114, 400] on div "My Account Members Credentials Datasets Dashboards Documentation Daily Report f…" at bounding box center [784, 375] width 1568 height 750
click at [41, 260] on div at bounding box center [59, 462] width 117 height 505
click at [1526, 359] on icon "more" at bounding box center [1532, 361] width 16 height 16
click at [1520, 374] on li "Edit" at bounding box center [1502, 386] width 101 height 24
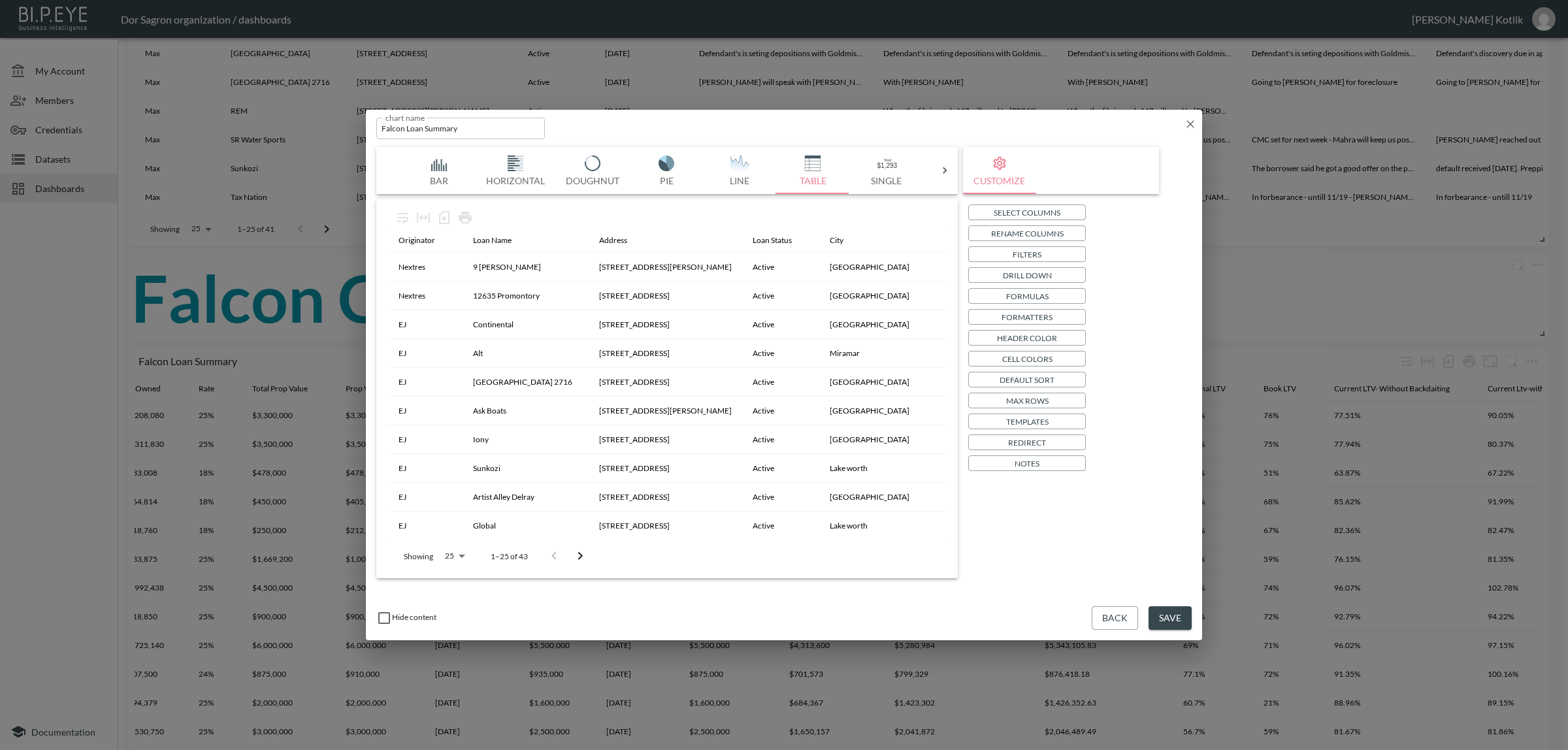
click at [1058, 236] on p "Rename Columns" at bounding box center [1027, 234] width 73 height 14
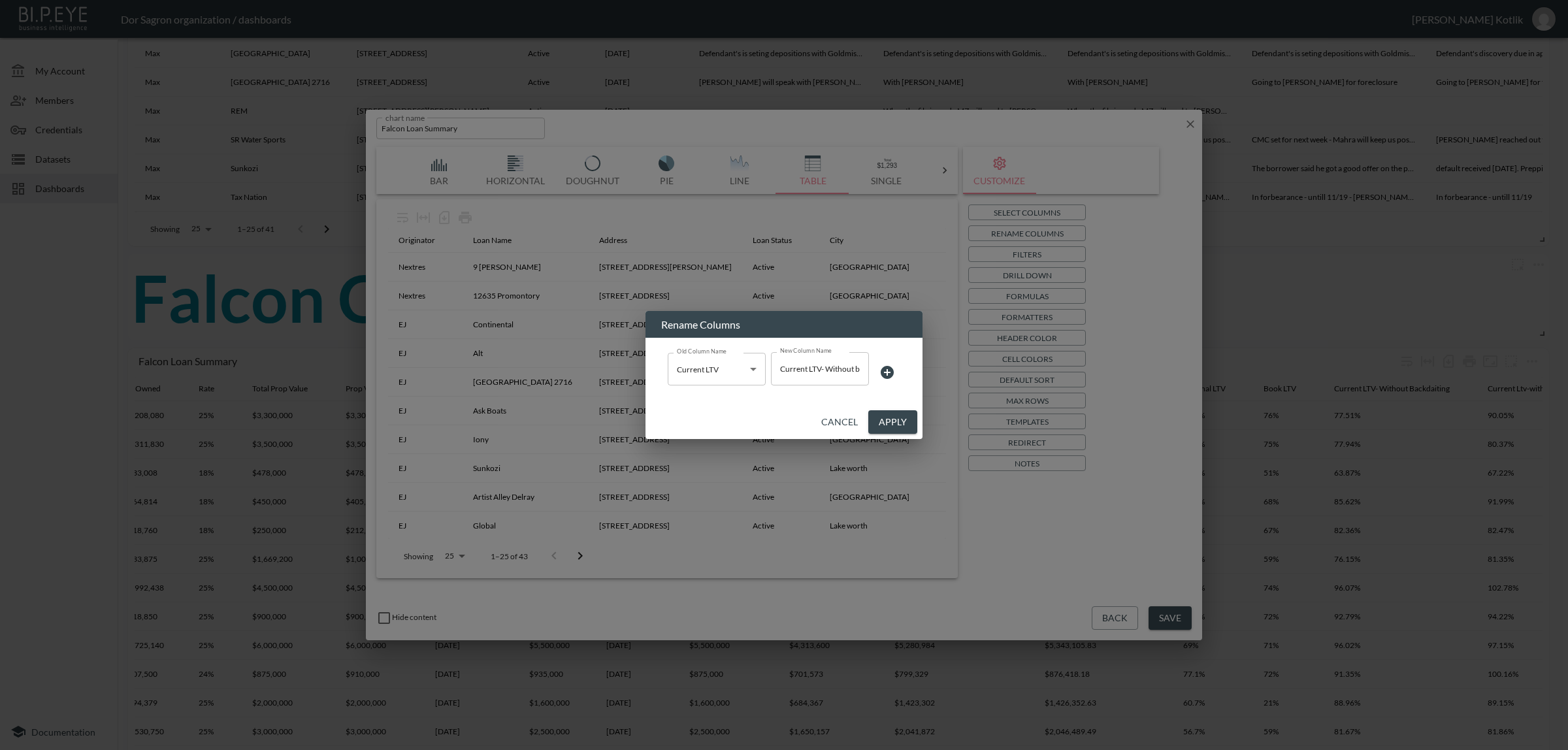
click at [887, 374] on icon at bounding box center [887, 373] width 16 height 16
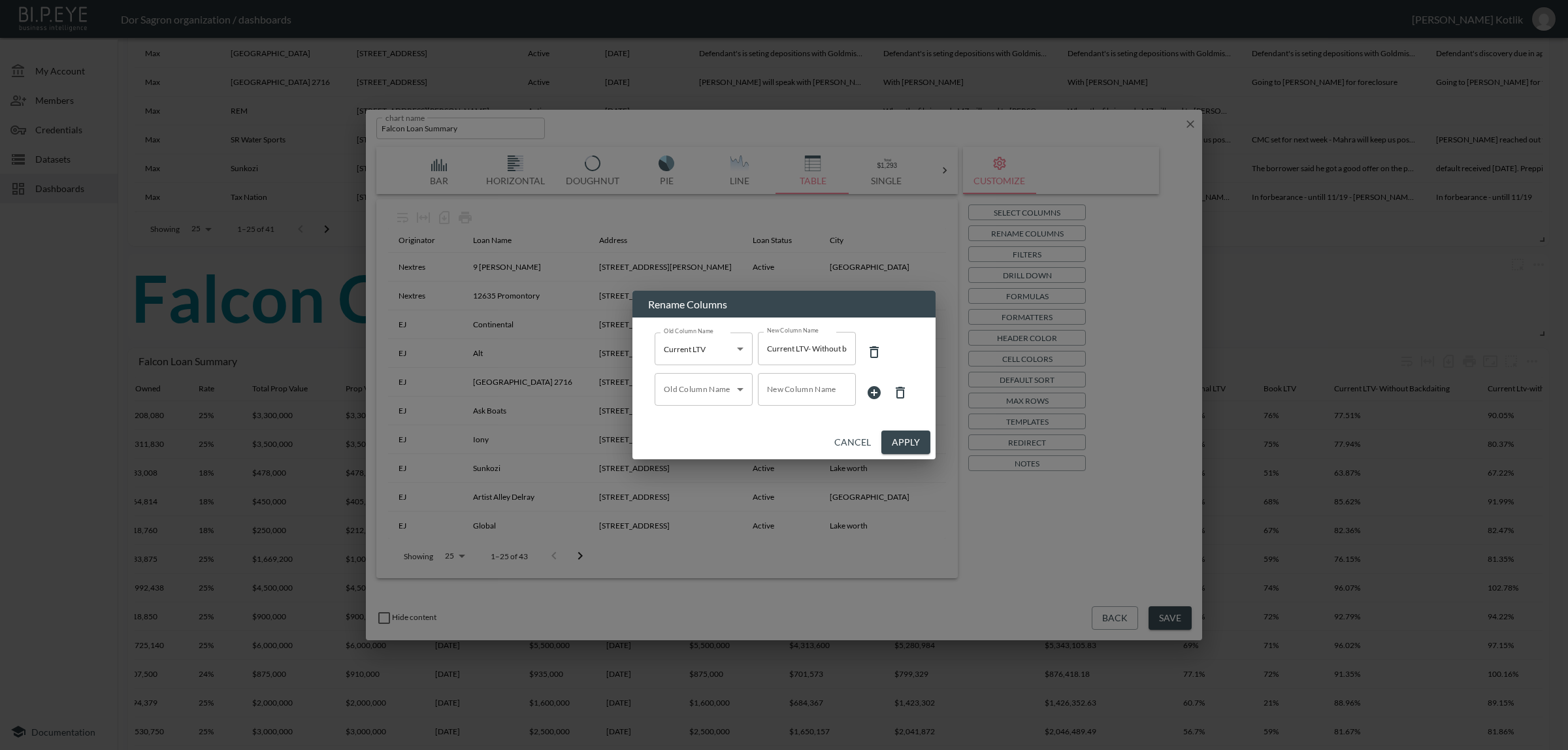
click at [719, 393] on body "BI.P.EYE, Interactive Analytics Dashboards - app Dor Sagron organization / dash…" at bounding box center [784, 375] width 1568 height 750
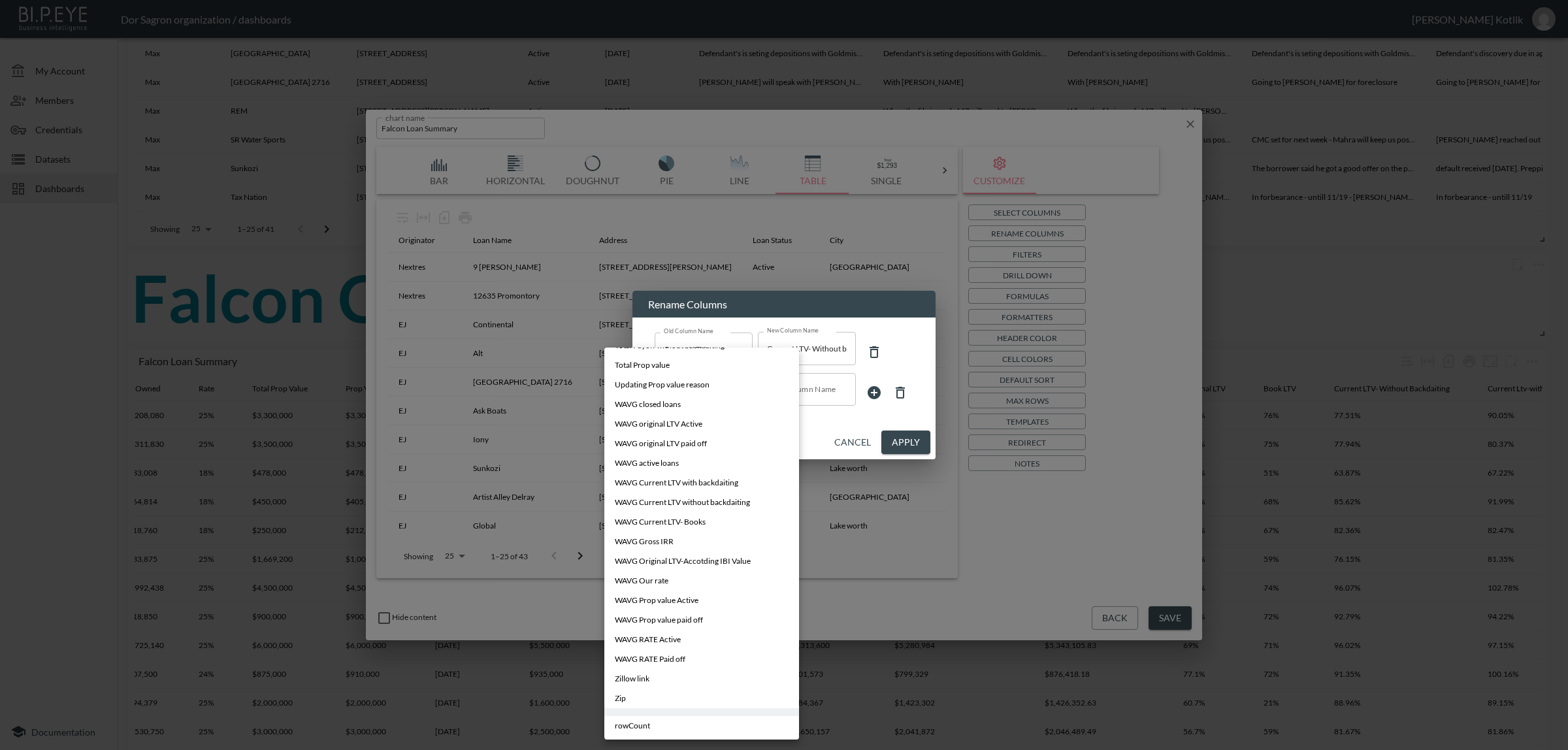
scroll to position [0, 0]
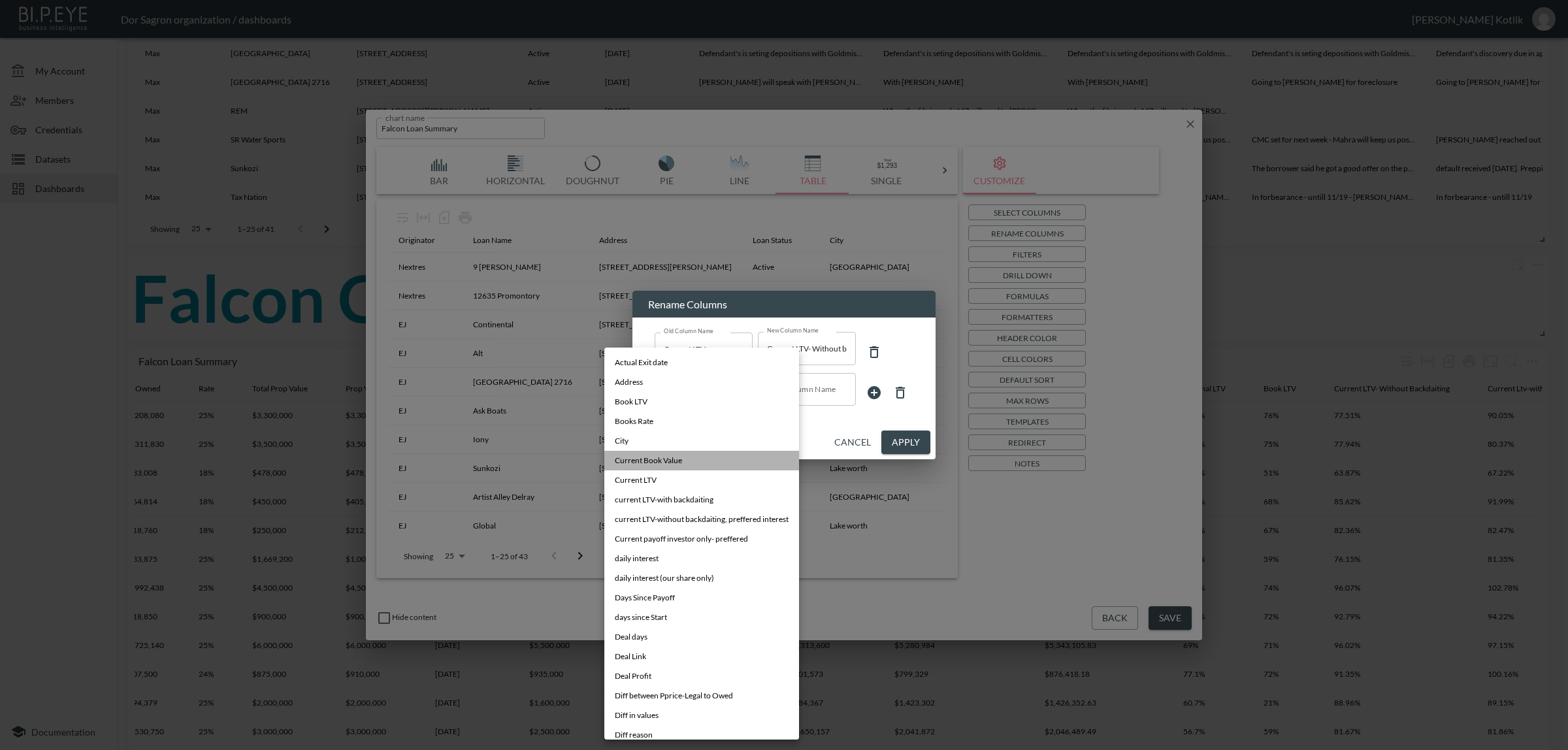
click at [708, 458] on li "Current Book Value" at bounding box center [702, 461] width 195 height 20
type input "Current Book Value"
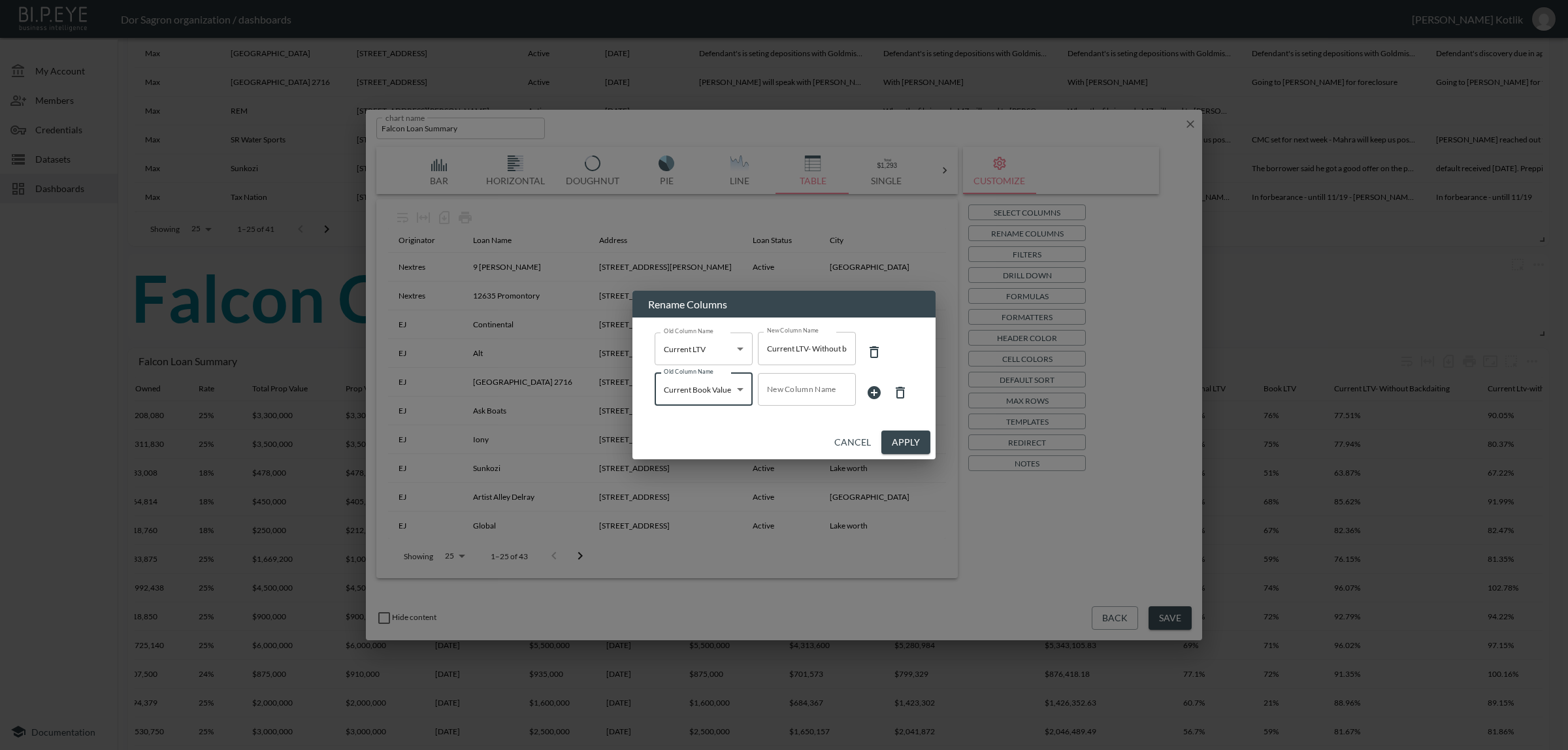
click at [795, 380] on input "New Column Name" at bounding box center [806, 389] width 98 height 33
type input "Current Book Loan Value"
click at [919, 443] on button "Apply" at bounding box center [905, 443] width 49 height 24
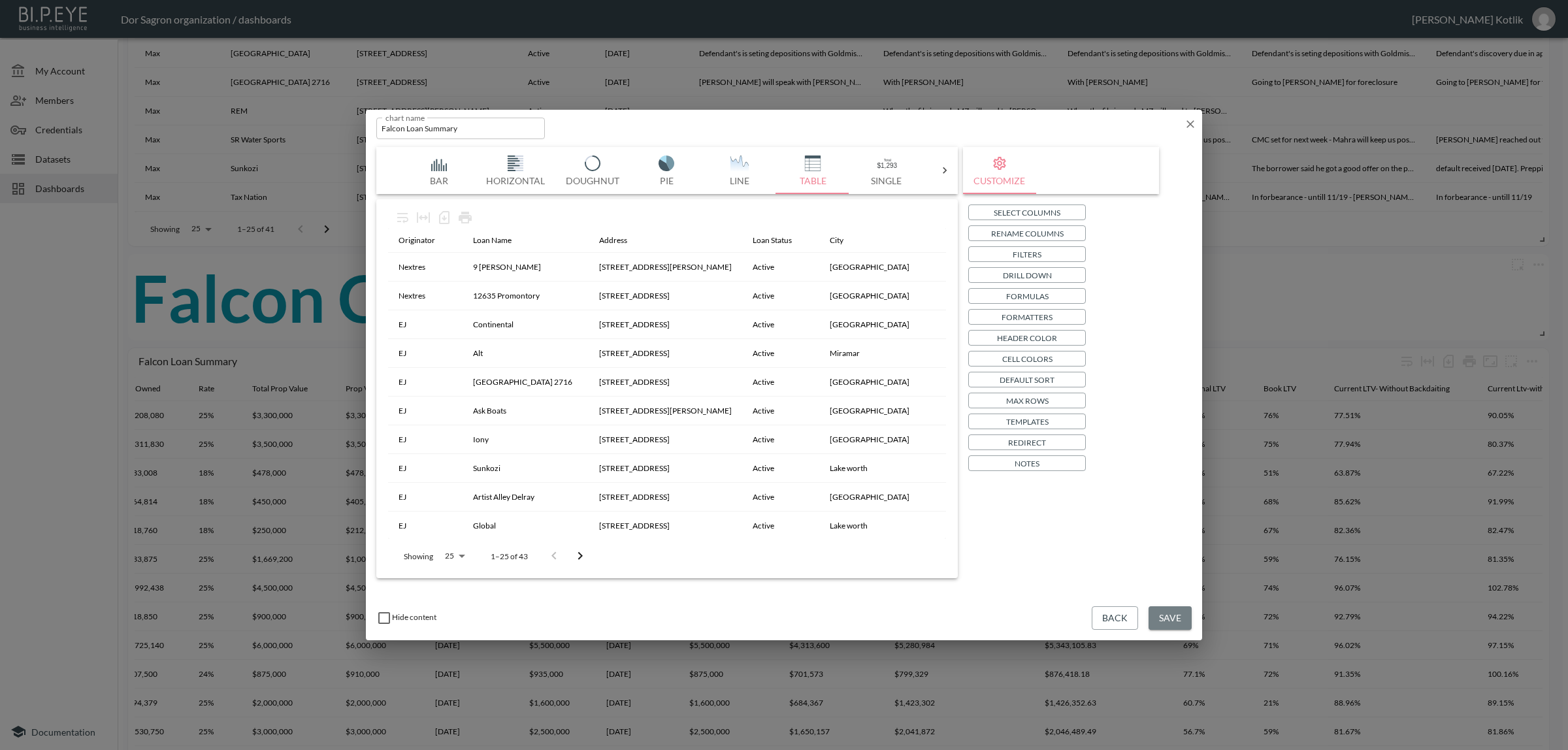
click at [1168, 621] on button "Save" at bounding box center [1169, 619] width 43 height 24
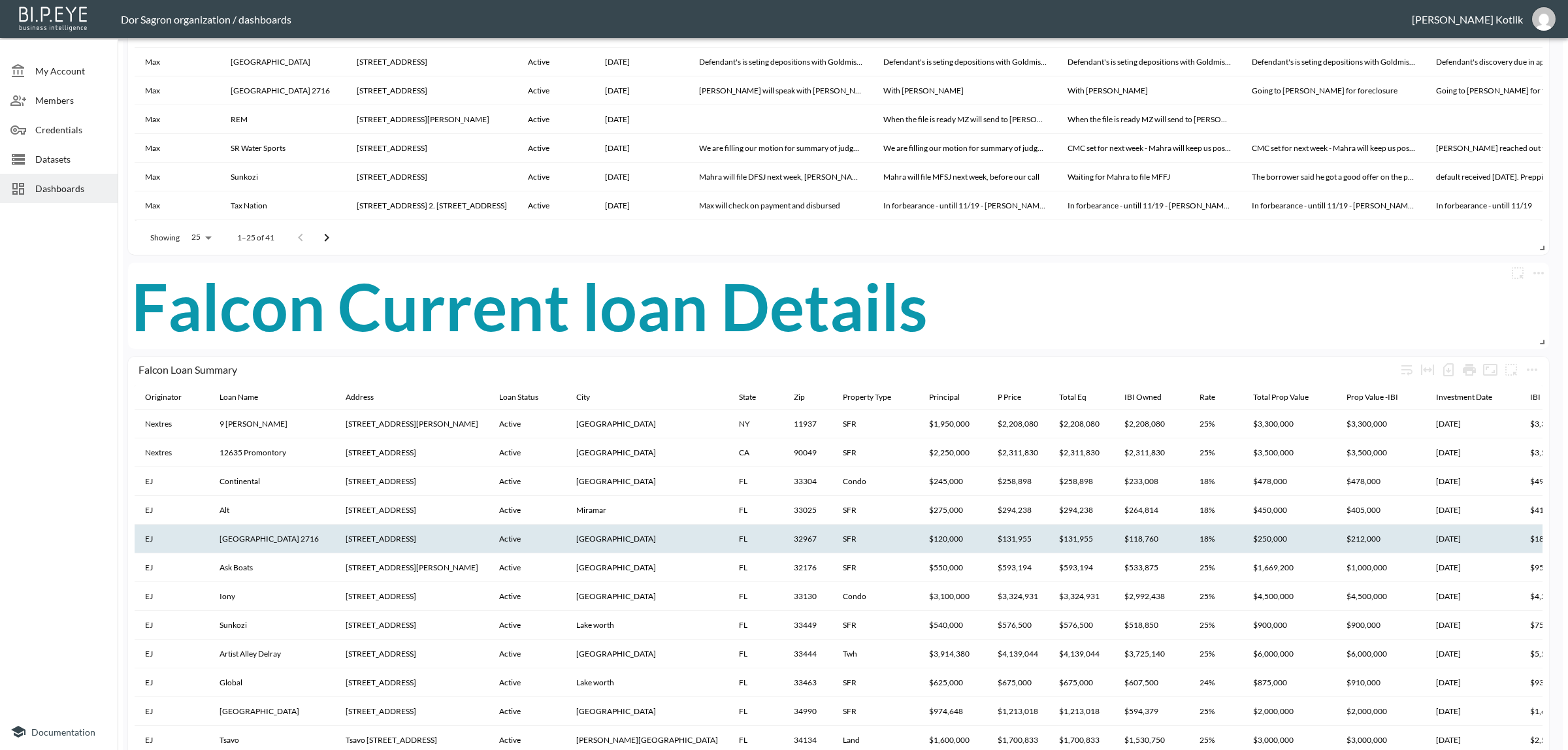
scroll to position [717, 0]
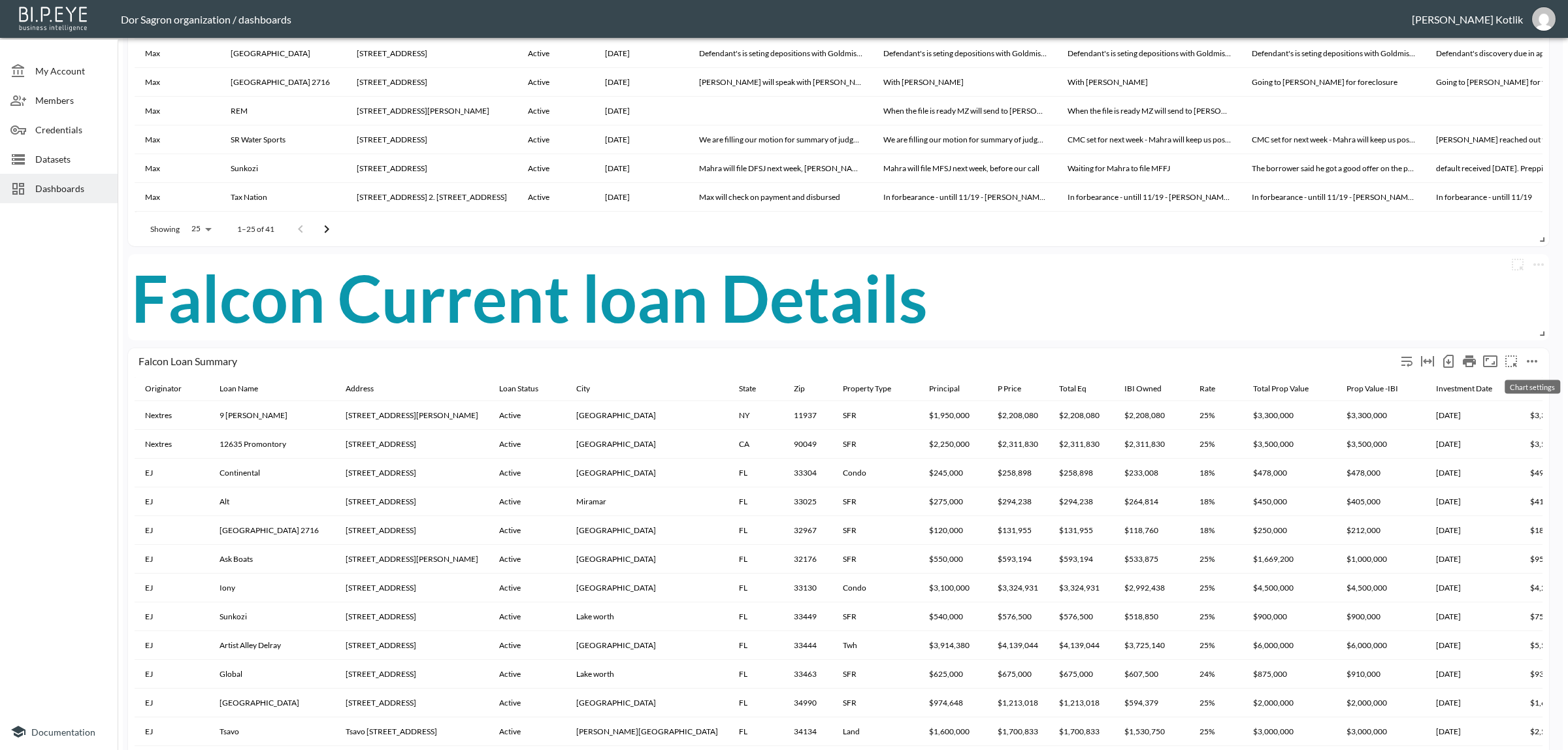
click at [1532, 360] on icon "more" at bounding box center [1531, 361] width 11 height 3
click at [1515, 380] on li "Edit" at bounding box center [1502, 386] width 101 height 24
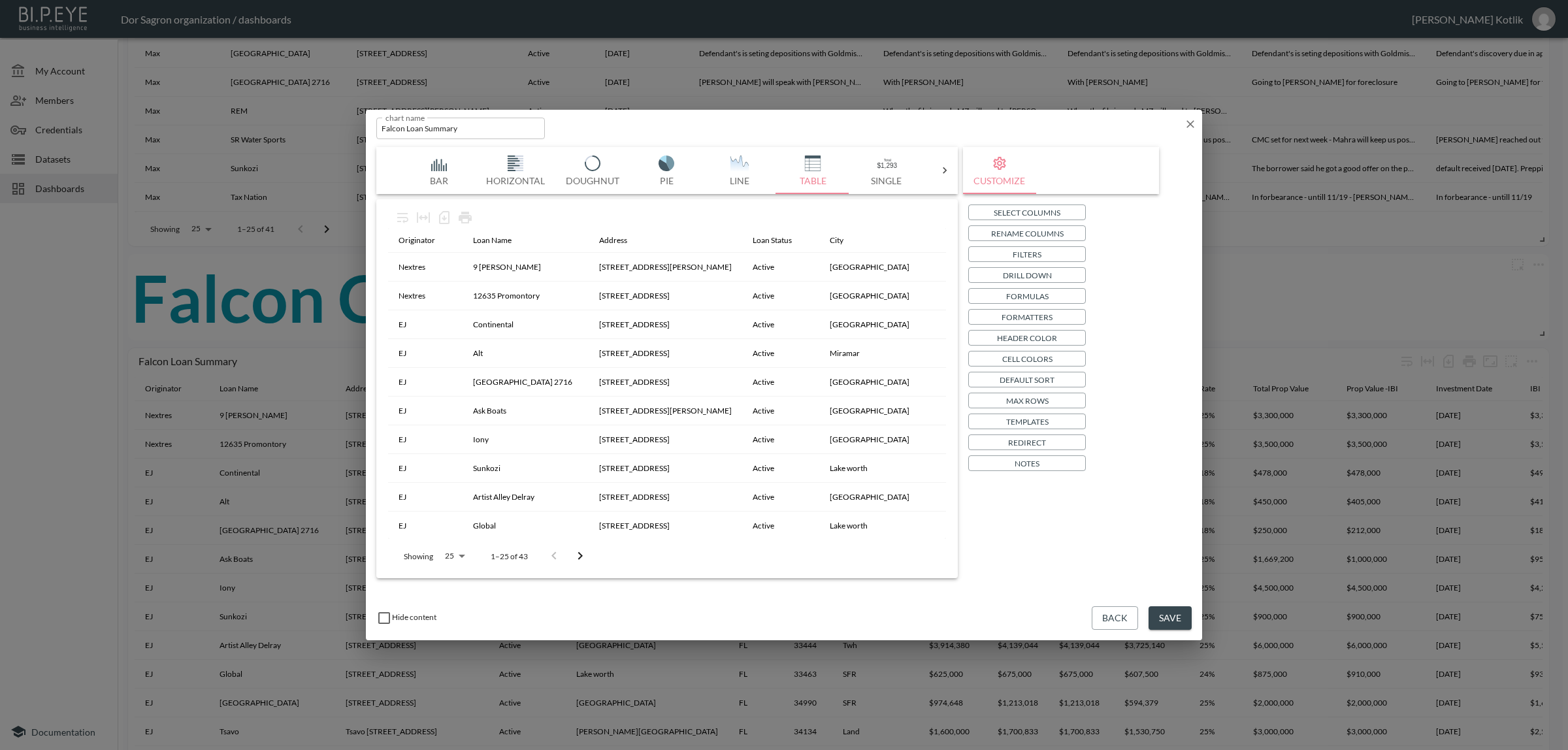
click at [1058, 340] on button "Header Color" at bounding box center [1027, 338] width 117 height 16
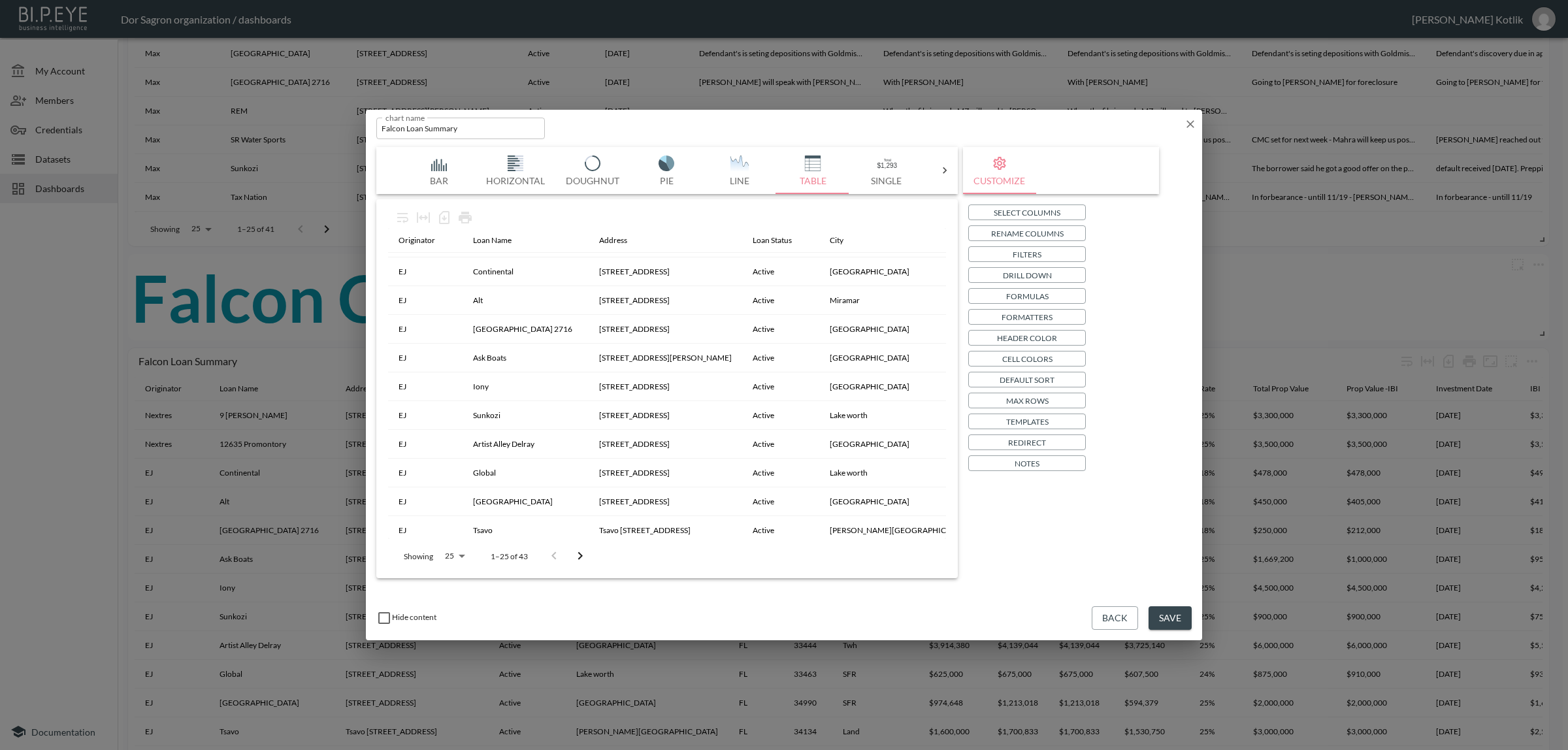
scroll to position [82, 0]
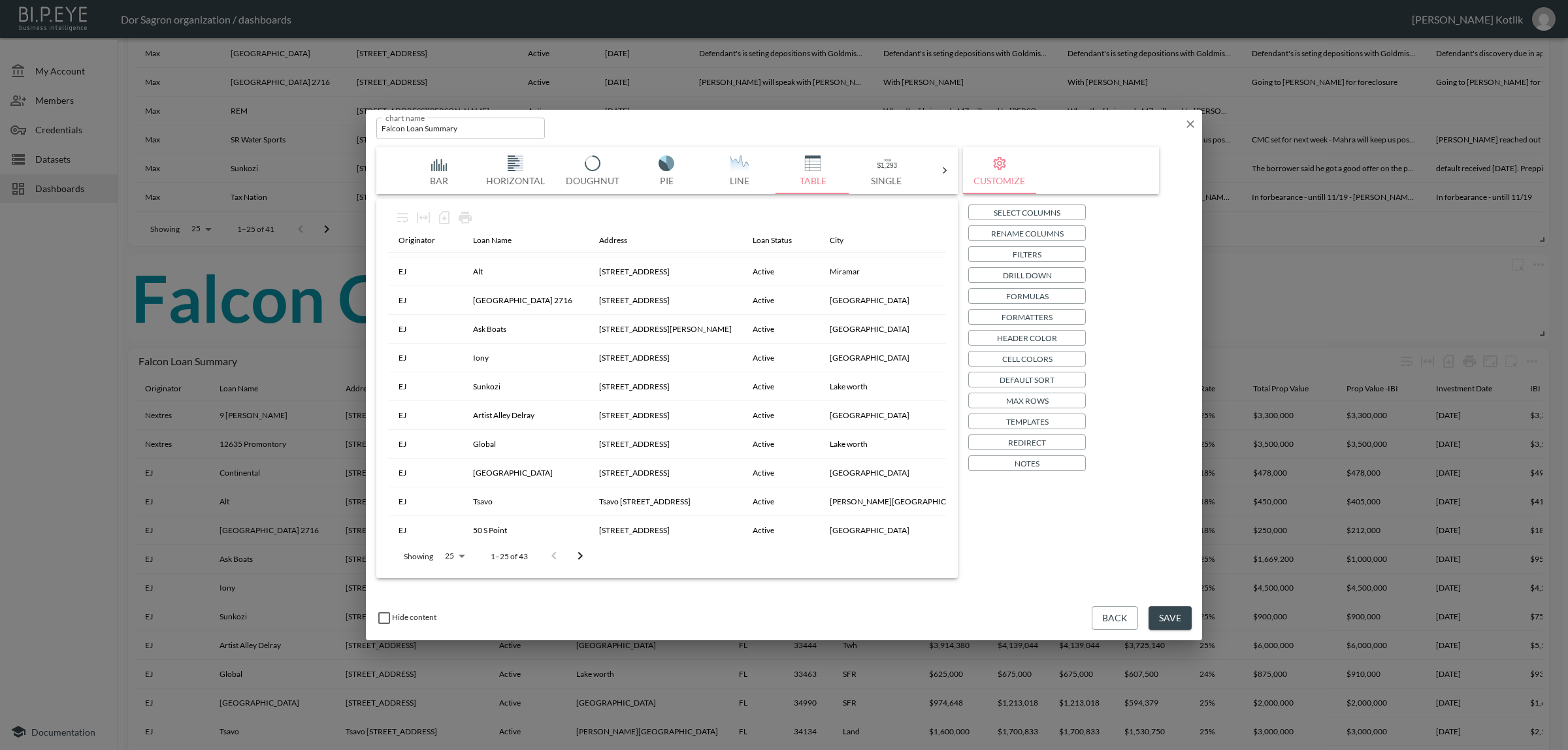
click at [1058, 354] on button "Cell Colors" at bounding box center [1027, 359] width 117 height 16
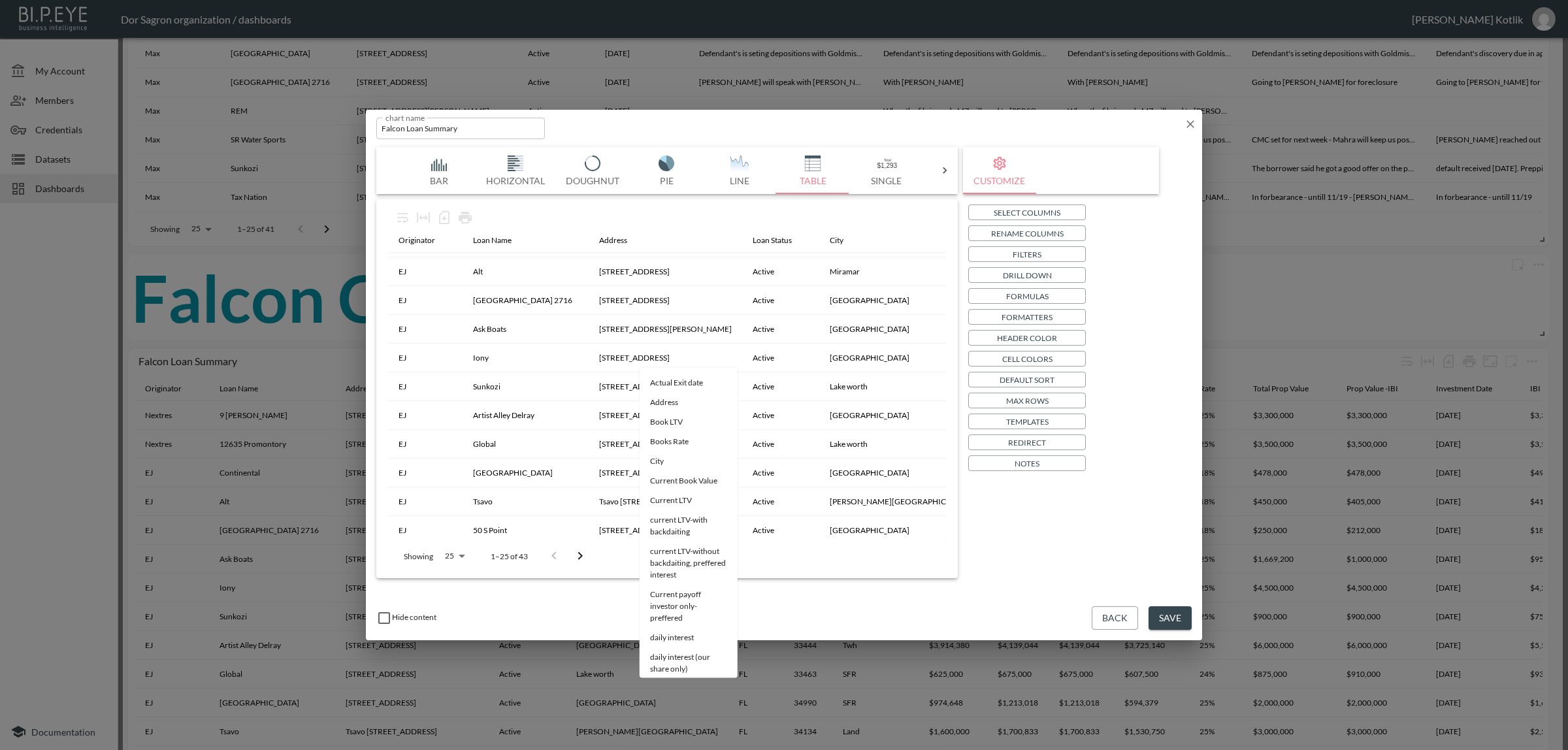
click at [674, 418] on li "Current Book Value" at bounding box center [688, 423] width 98 height 20
drag, startPoint x: 720, startPoint y: 441, endPoint x: 722, endPoint y: 430, distance: 11.2
click at [717, 441] on div at bounding box center [784, 375] width 1568 height 750
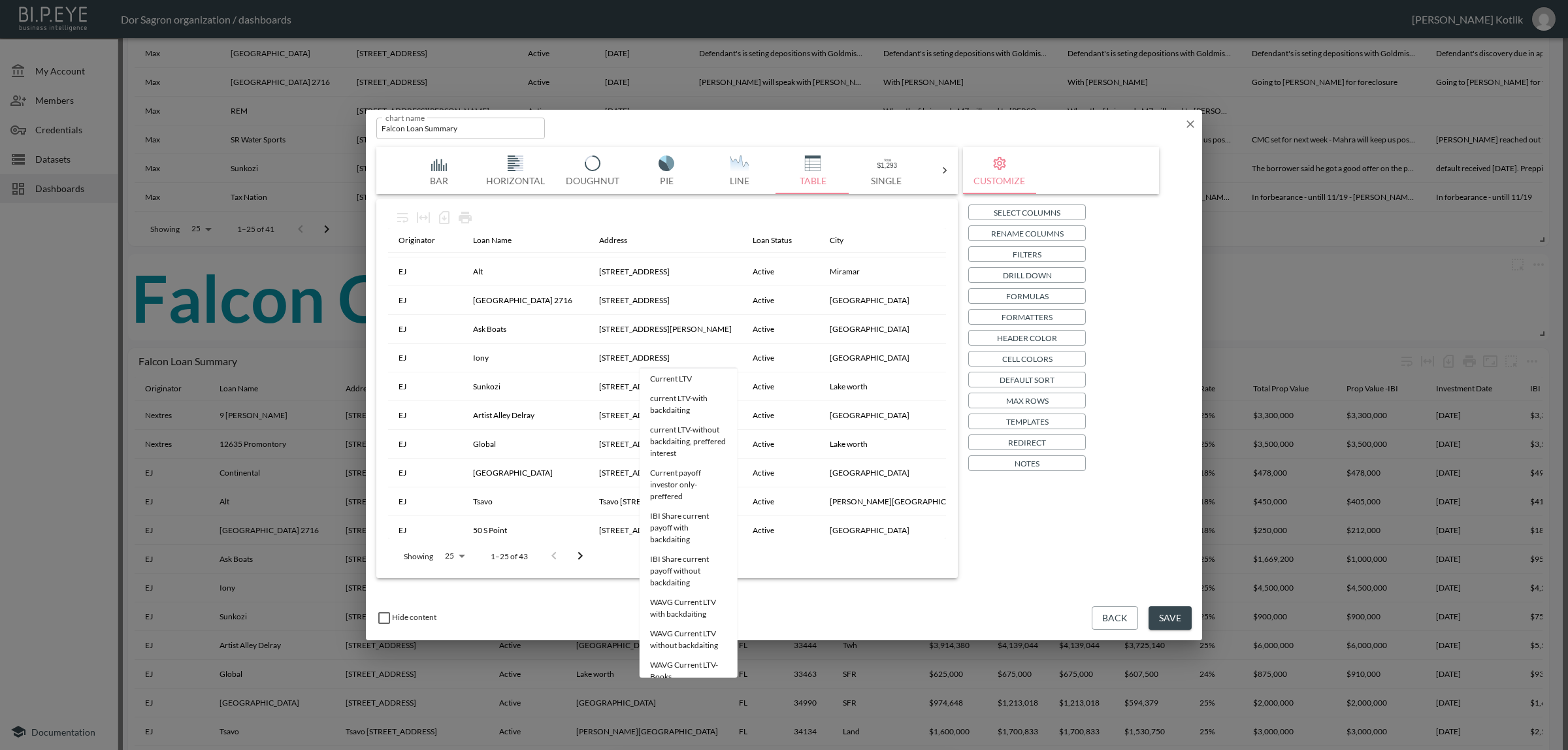
scroll to position [37, 0]
drag, startPoint x: 675, startPoint y: 353, endPoint x: 587, endPoint y: 343, distance: 88.6
type input "v"
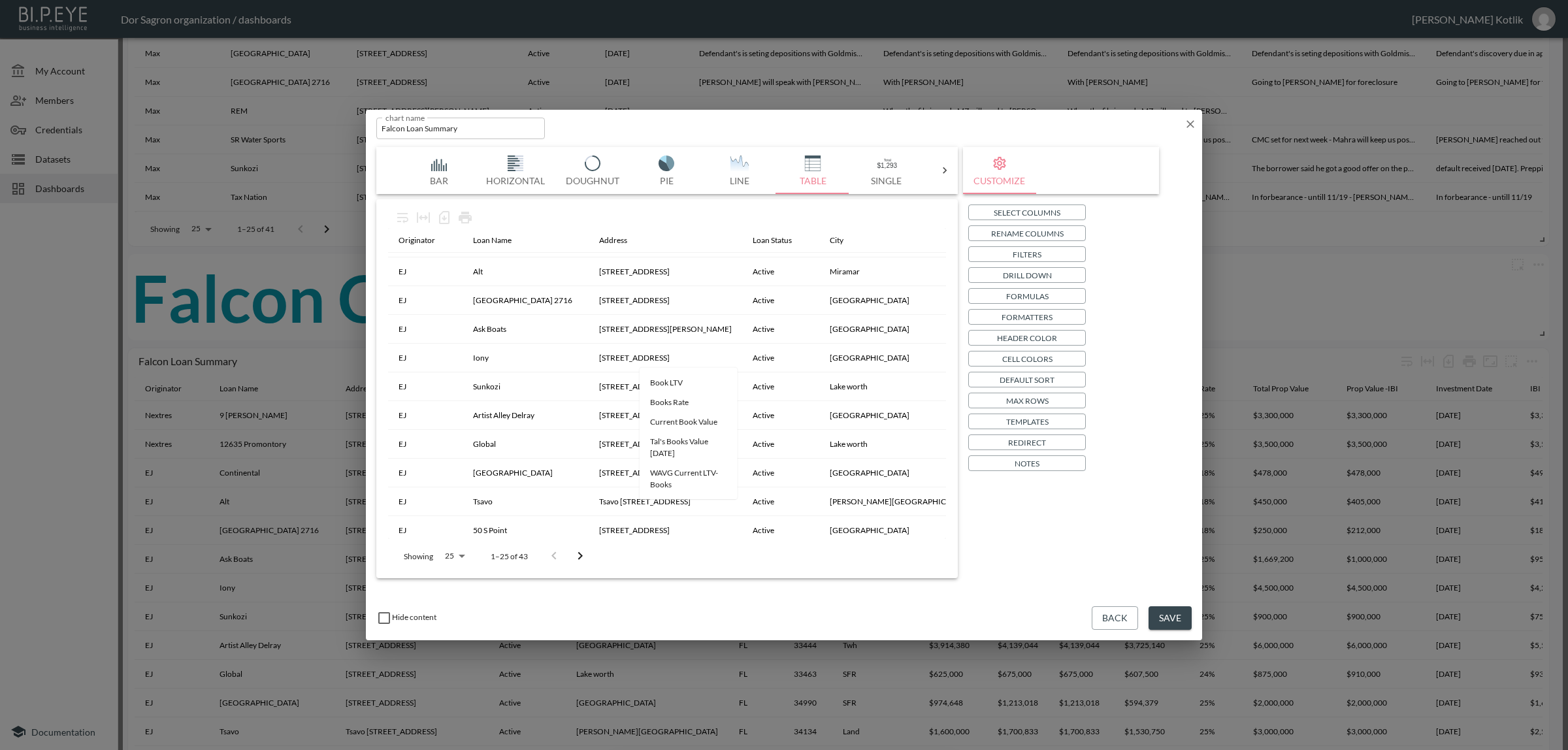
click at [681, 384] on li "Book LTV" at bounding box center [688, 383] width 98 height 20
type input "Book LTV"
drag, startPoint x: 854, startPoint y: 503, endPoint x: 902, endPoint y: 502, distance: 48.0
click at [894, 502] on div at bounding box center [841, 503] width 105 height 7
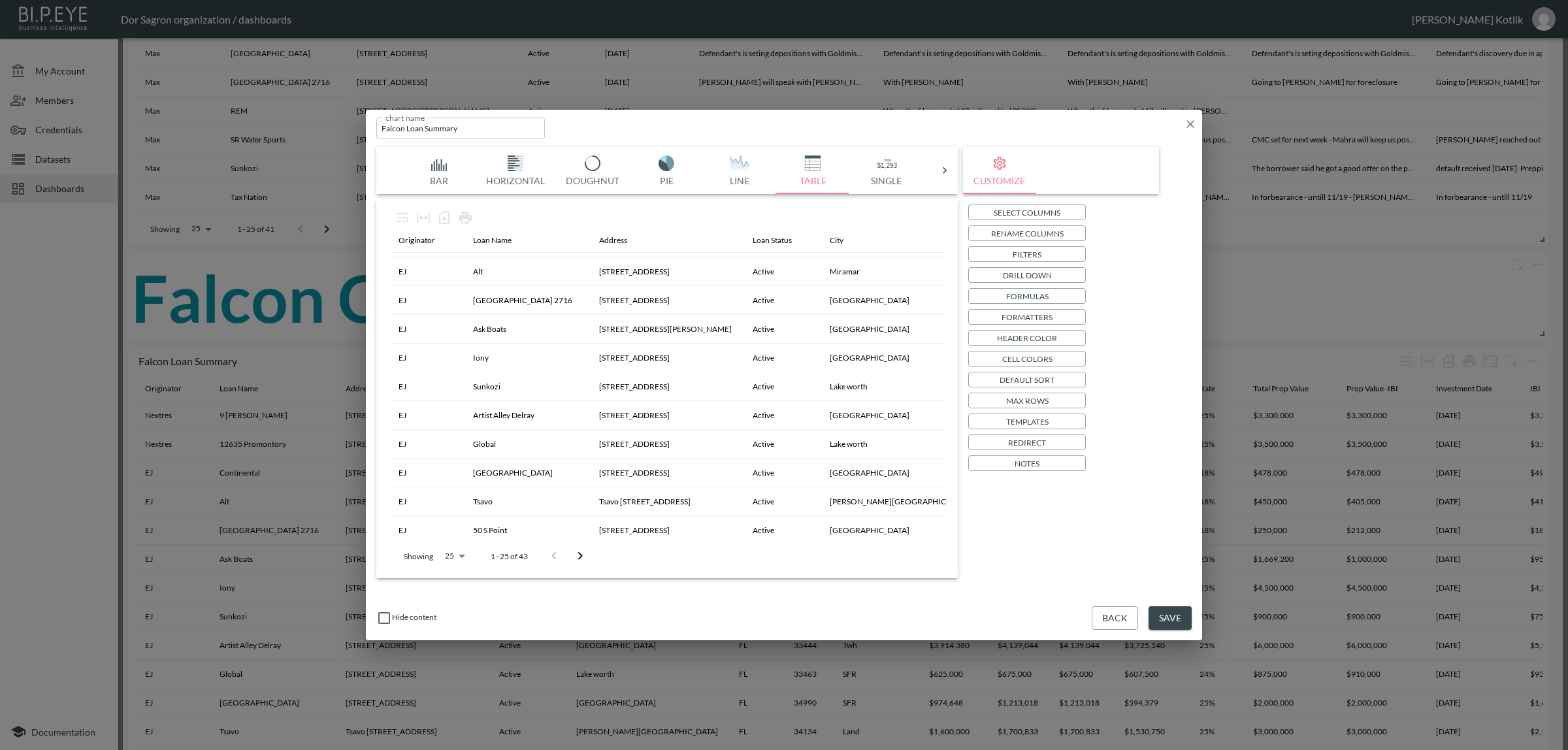
type input "#CF0825"
drag, startPoint x: 903, startPoint y: 447, endPoint x: 909, endPoint y: 424, distance: 23.8
click at [904, 424] on div at bounding box center [830, 449] width 147 height 81
click at [789, 590] on button "Close" at bounding box center [773, 585] width 33 height 14
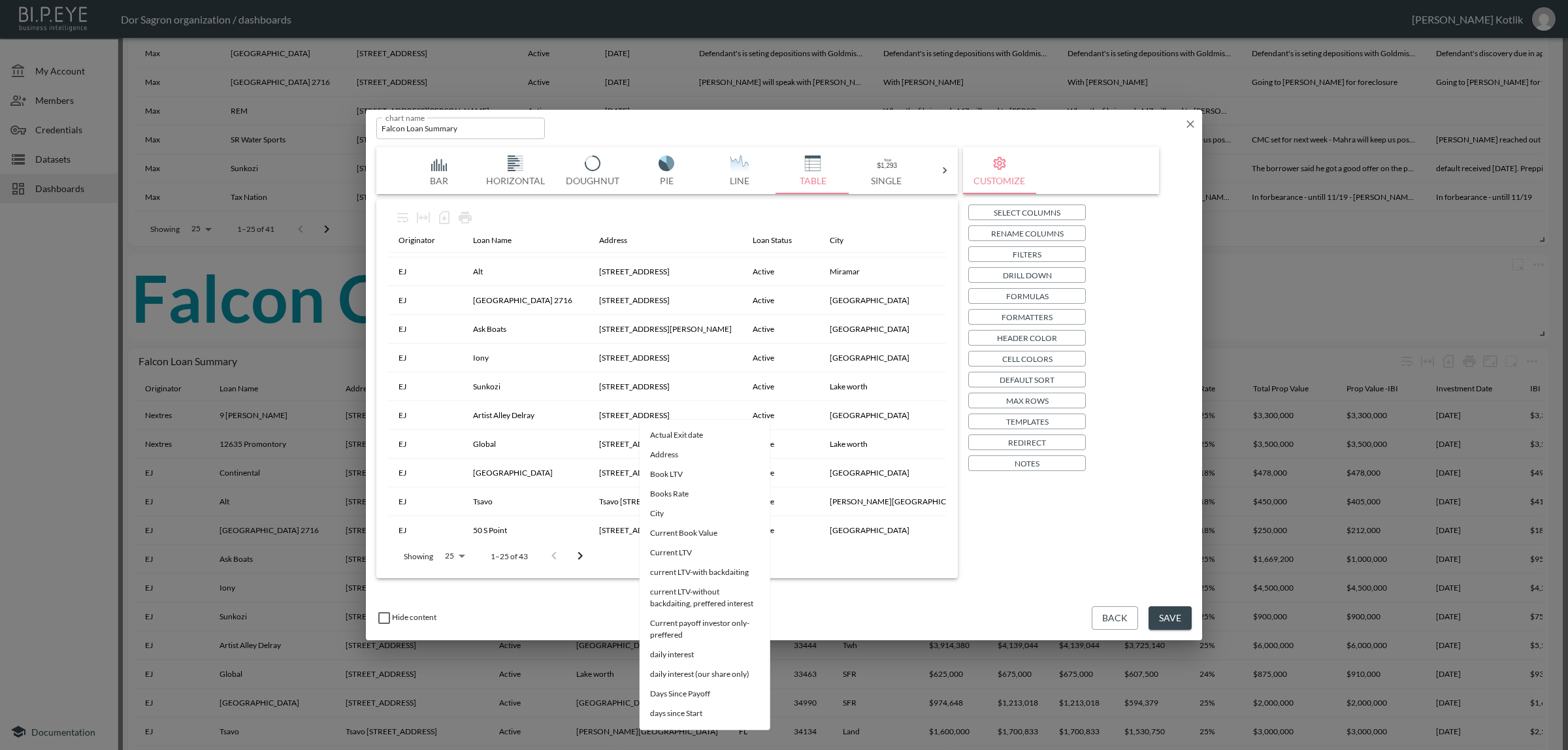
type input "g"
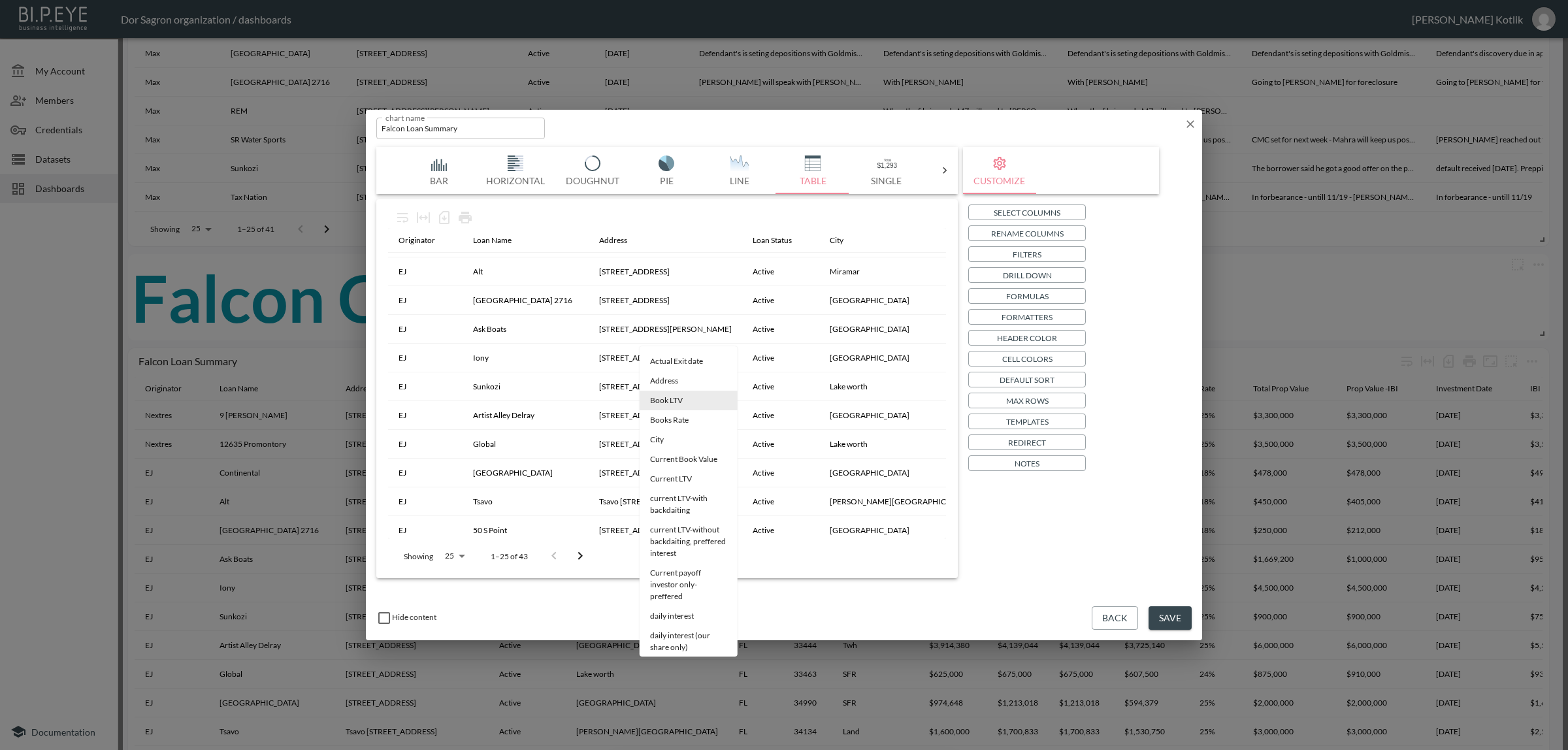
drag, startPoint x: 689, startPoint y: 334, endPoint x: 605, endPoint y: 333, distance: 84.0
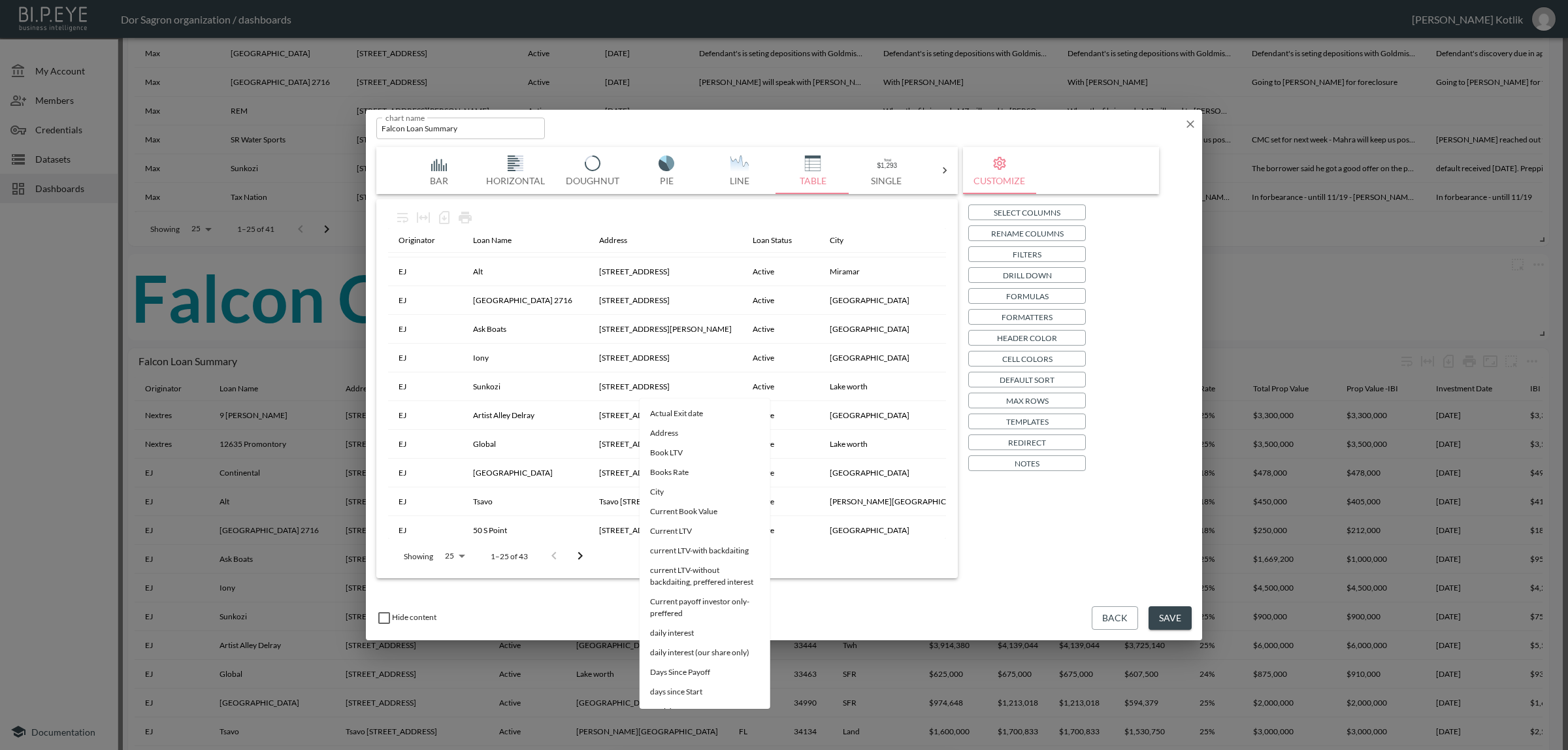
drag, startPoint x: 675, startPoint y: 419, endPoint x: 687, endPoint y: 417, distance: 12.2
click at [676, 419] on span "Book LTV" at bounding box center [705, 414] width 109 height 12
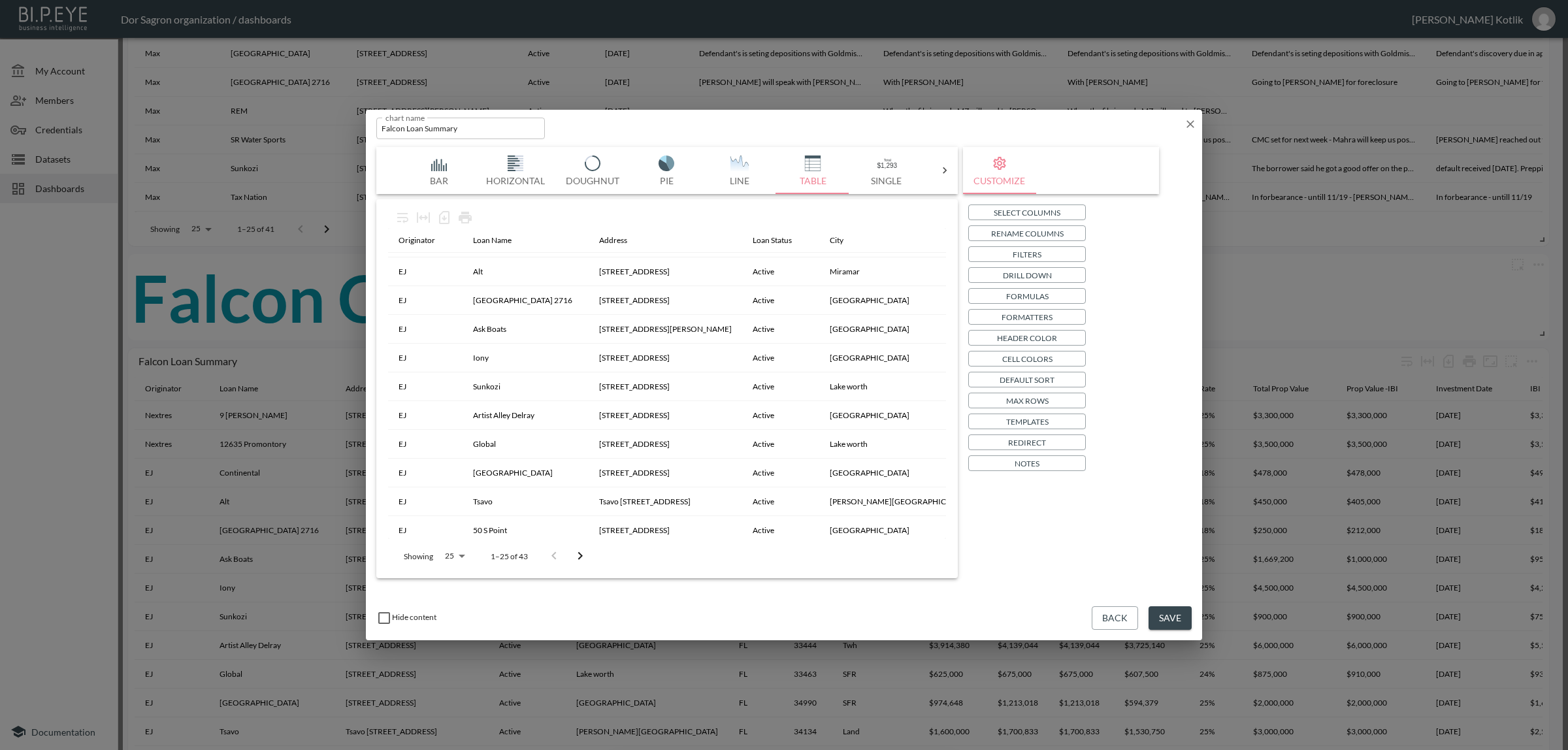
type input "Book LTV"
click at [799, 387] on body "BI.P.EYE, Interactive Analytics Dashboards - app Dor Sagron organization / dash…" at bounding box center [784, 375] width 1568 height 750
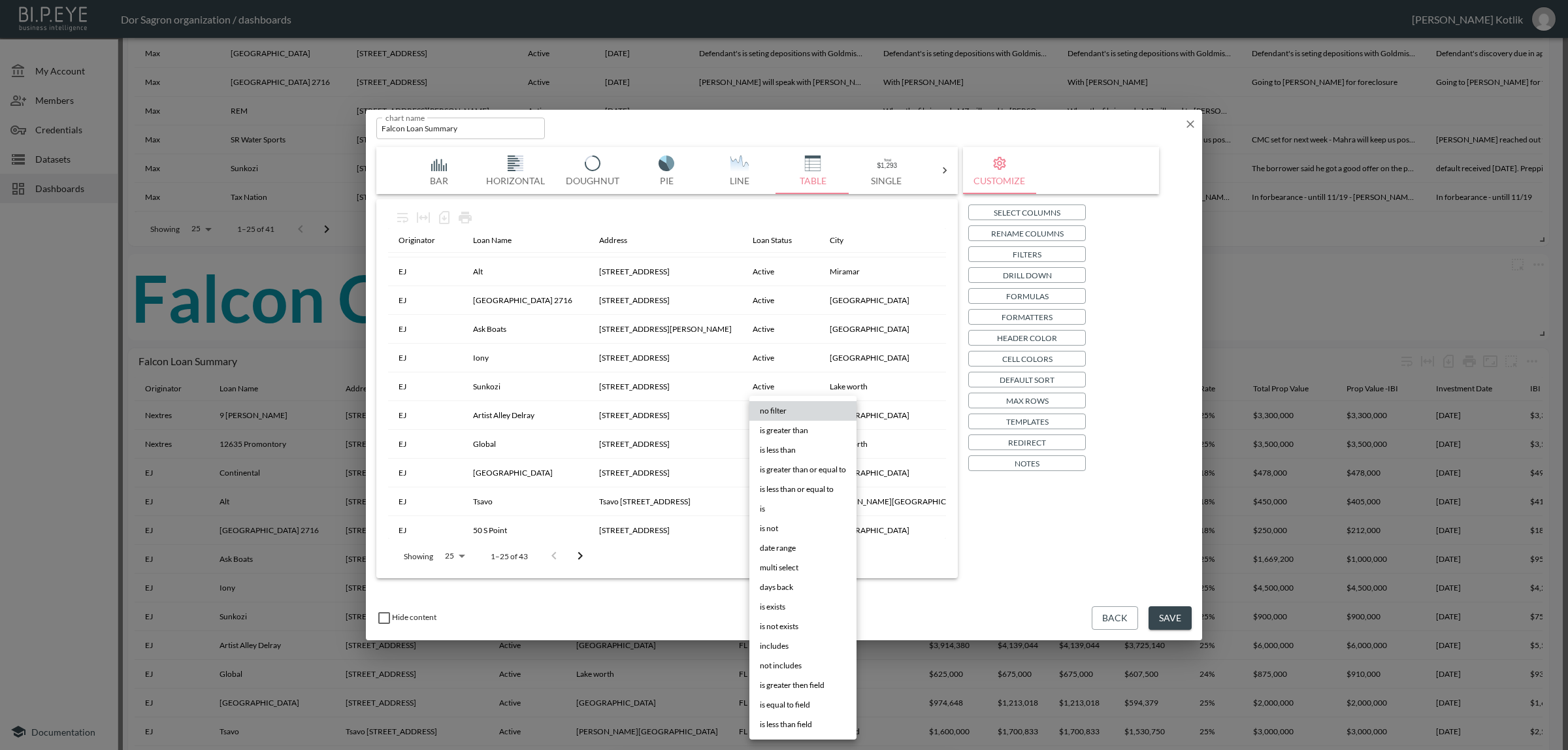
click at [760, 509] on span "is" at bounding box center [762, 509] width 5 height 12
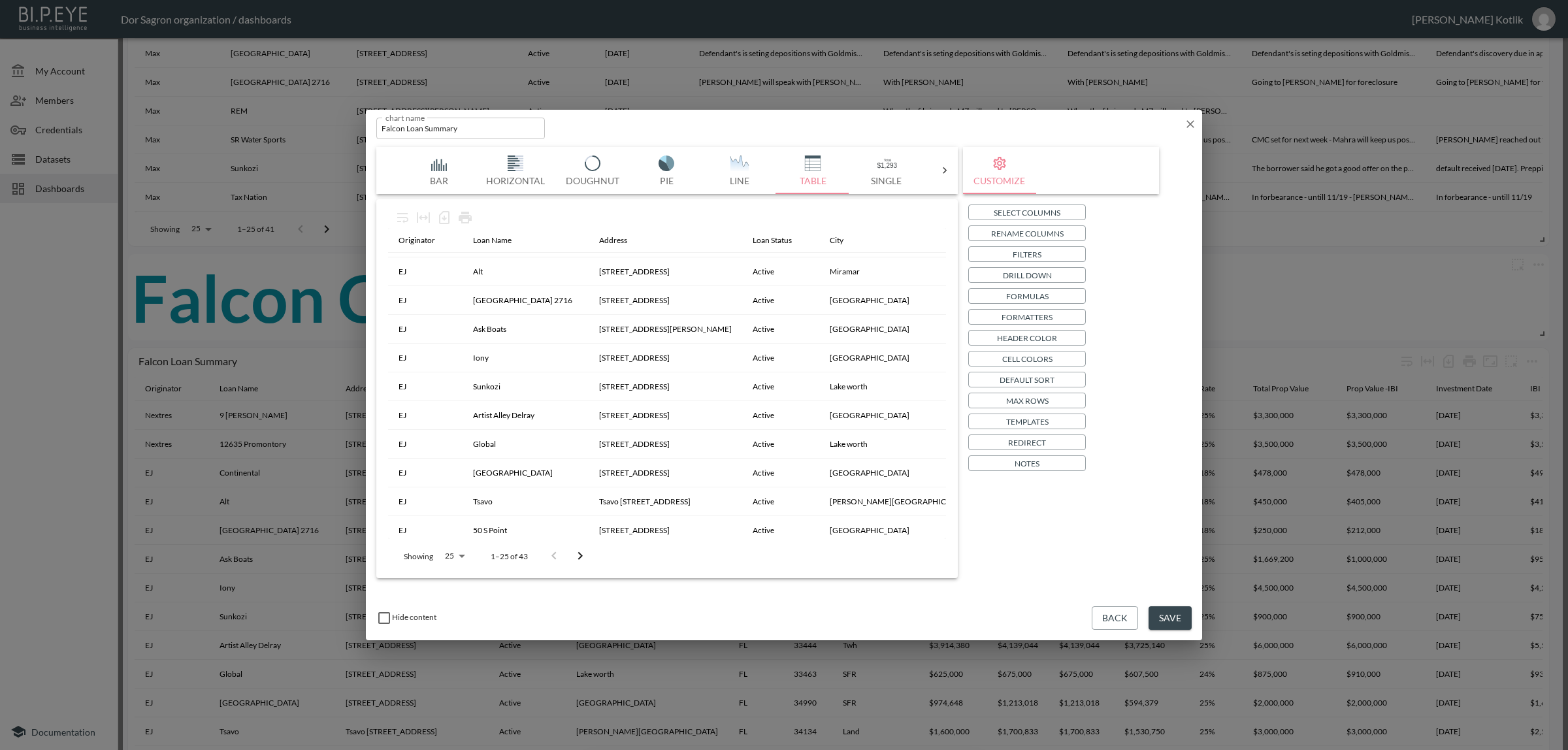
click at [676, 389] on body "BI.P.EYE, Interactive Analytics Dashboards - app Dor Sagron organization / dash…" at bounding box center [784, 375] width 1568 height 750
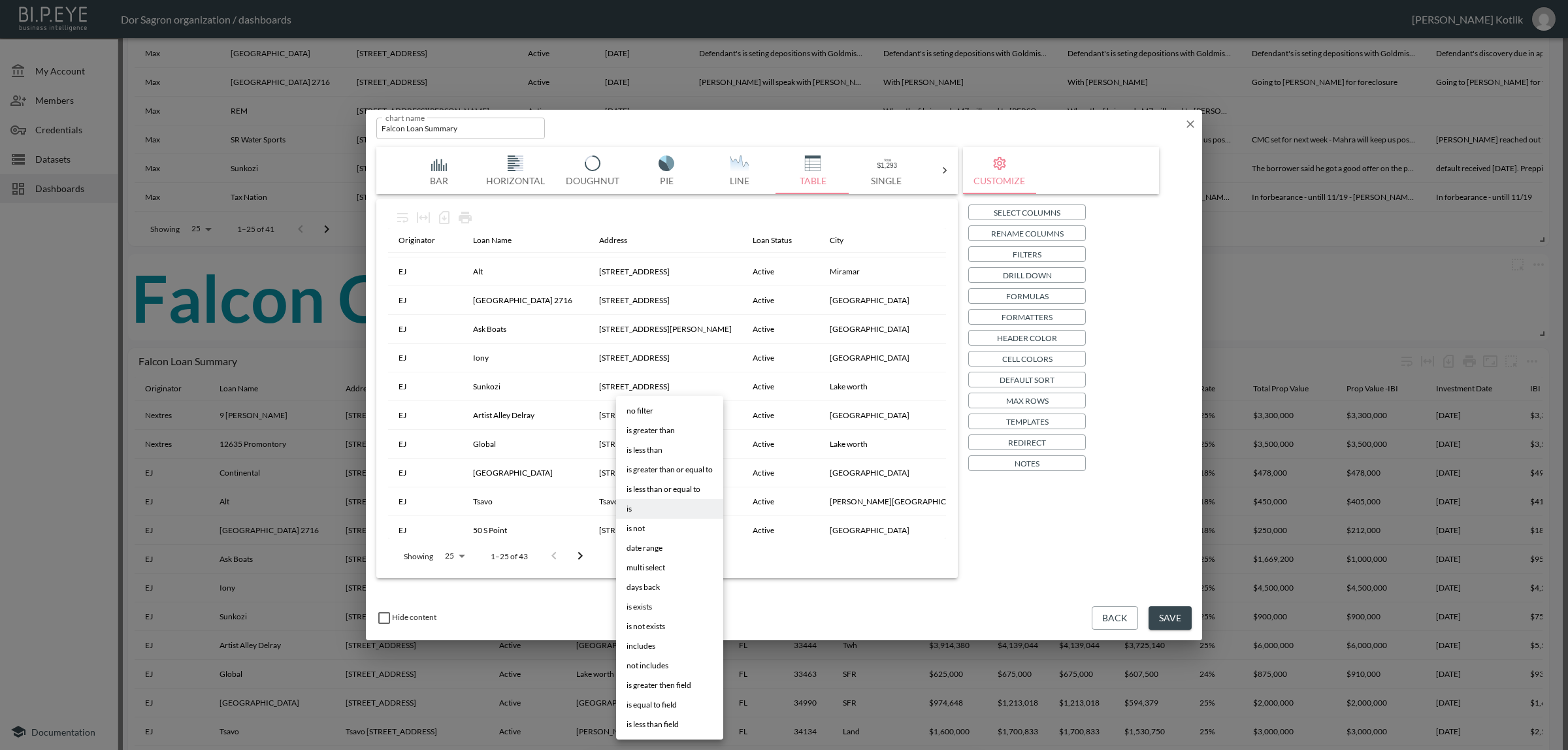
click at [683, 461] on li "is greater than or equal to" at bounding box center [670, 470] width 107 height 20
type input "is greater than or equal to"
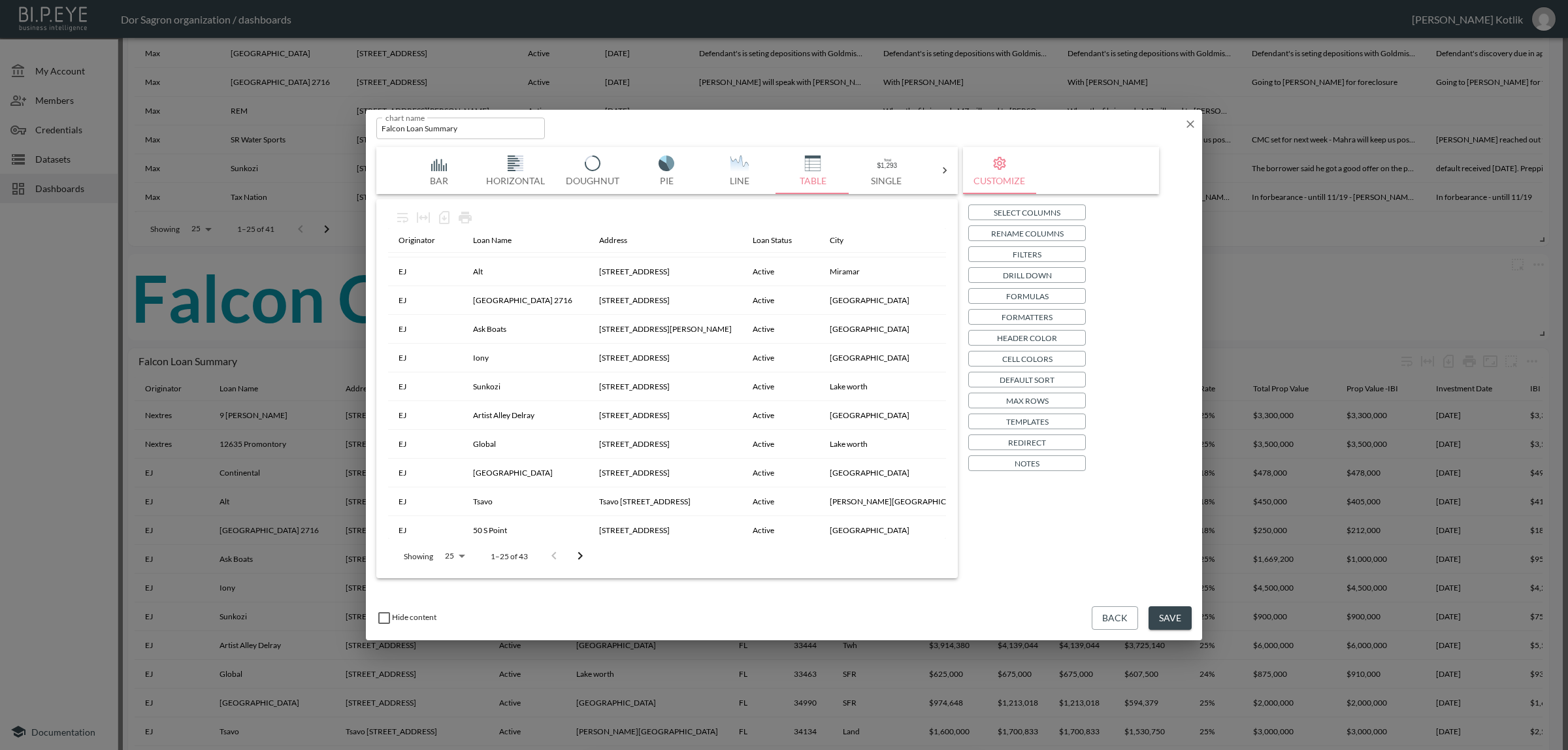
type input "0.8"
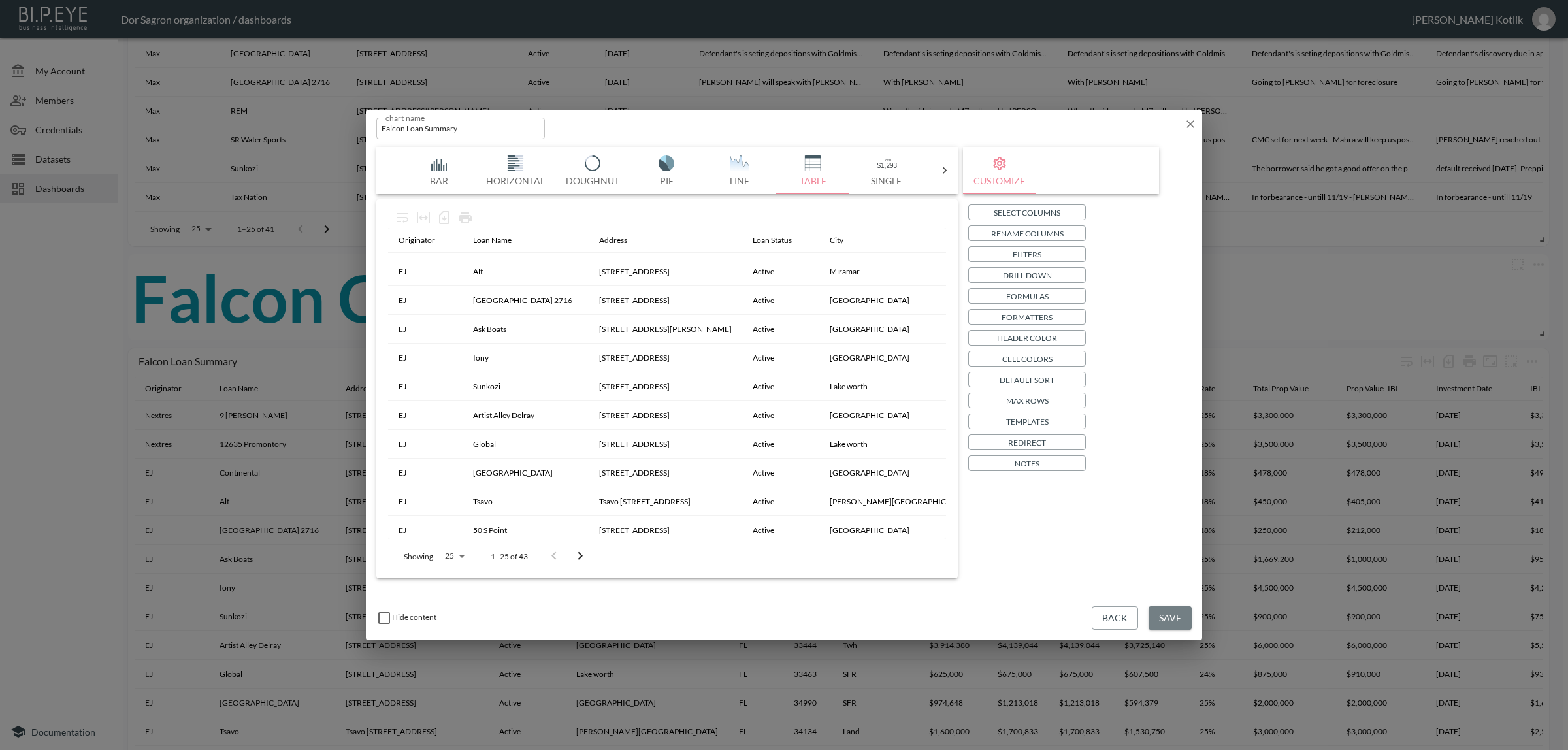
click at [1182, 619] on button "Save" at bounding box center [1169, 619] width 43 height 24
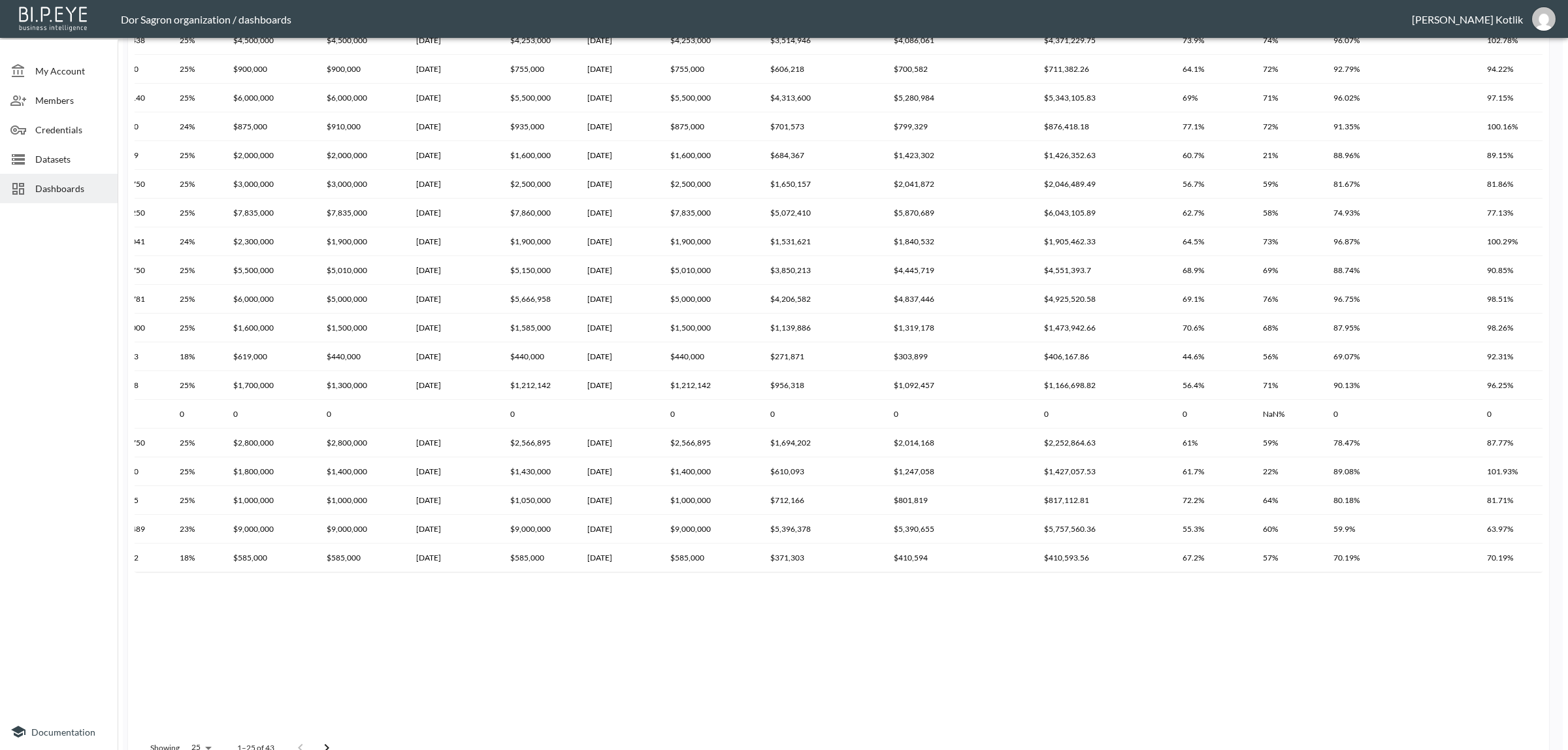
scroll to position [1289, 0]
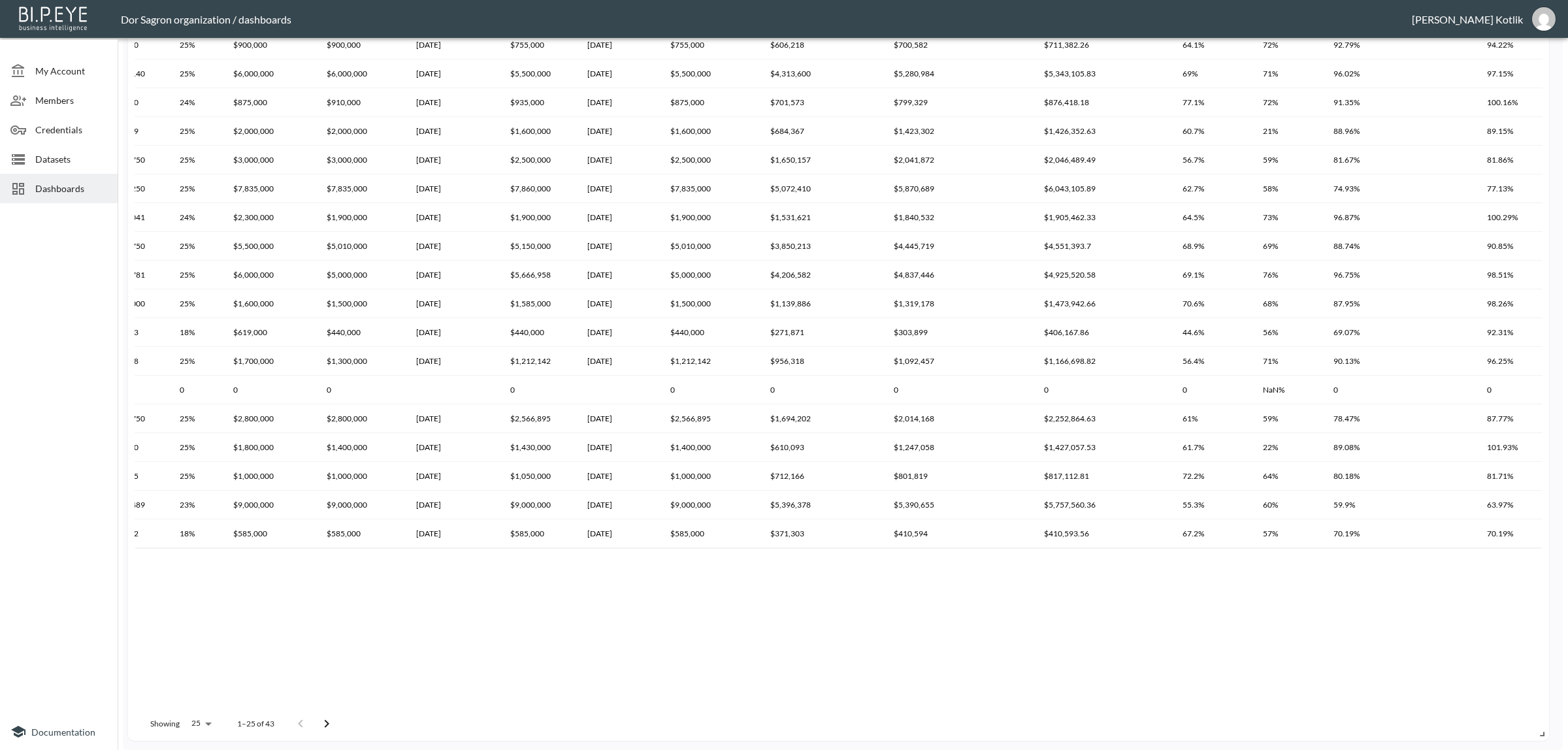
click at [201, 724] on body "BI.P.EYE, Interactive Analytics Dashboards - app Dor Sagron organization / dash…" at bounding box center [784, 375] width 1568 height 750
click at [208, 582] on li "100" at bounding box center [200, 582] width 51 height 24
type input "100"
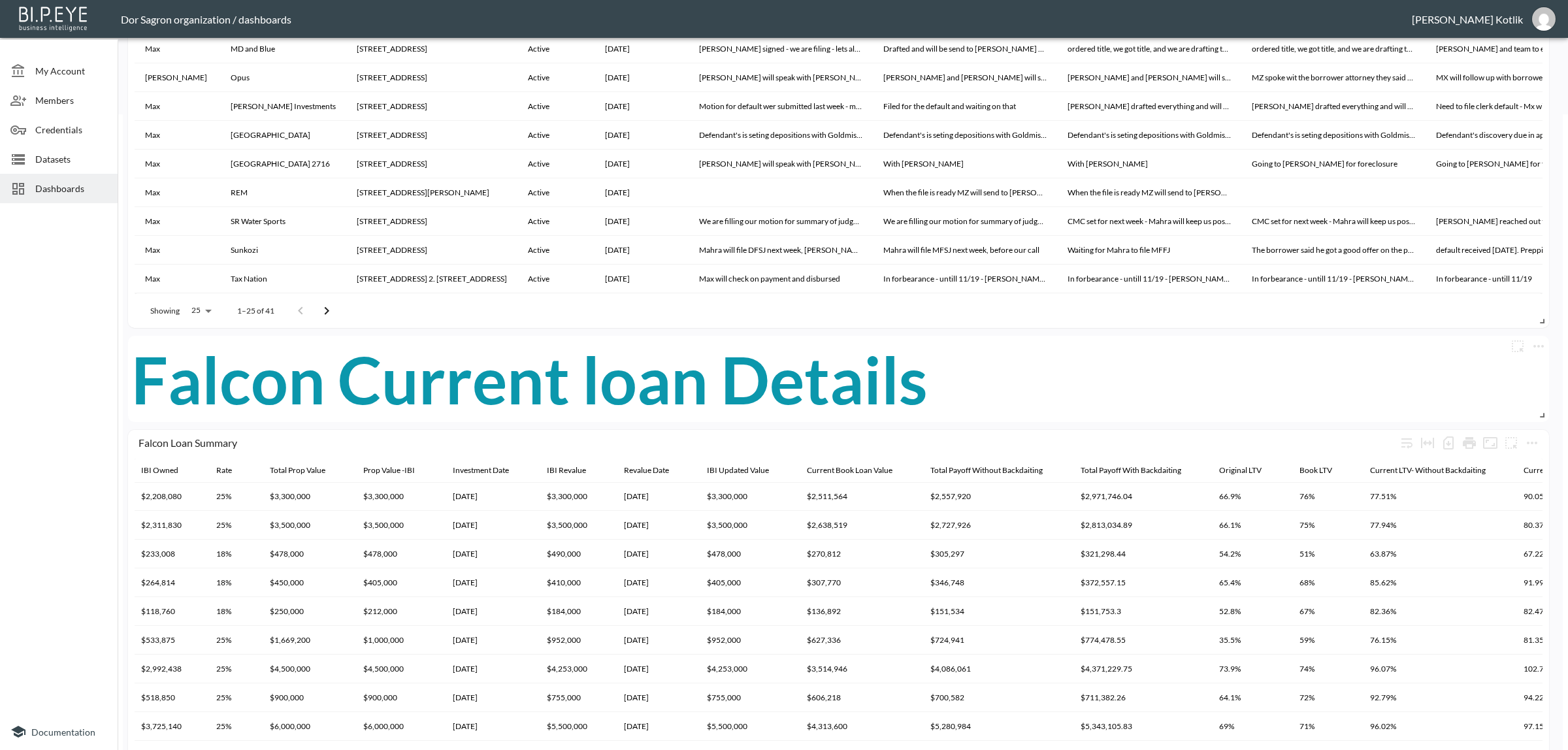
scroll to position [0, 1020]
click at [1189, 399] on div "Falcon Current loan Details" at bounding box center [838, 379] width 1414 height 87
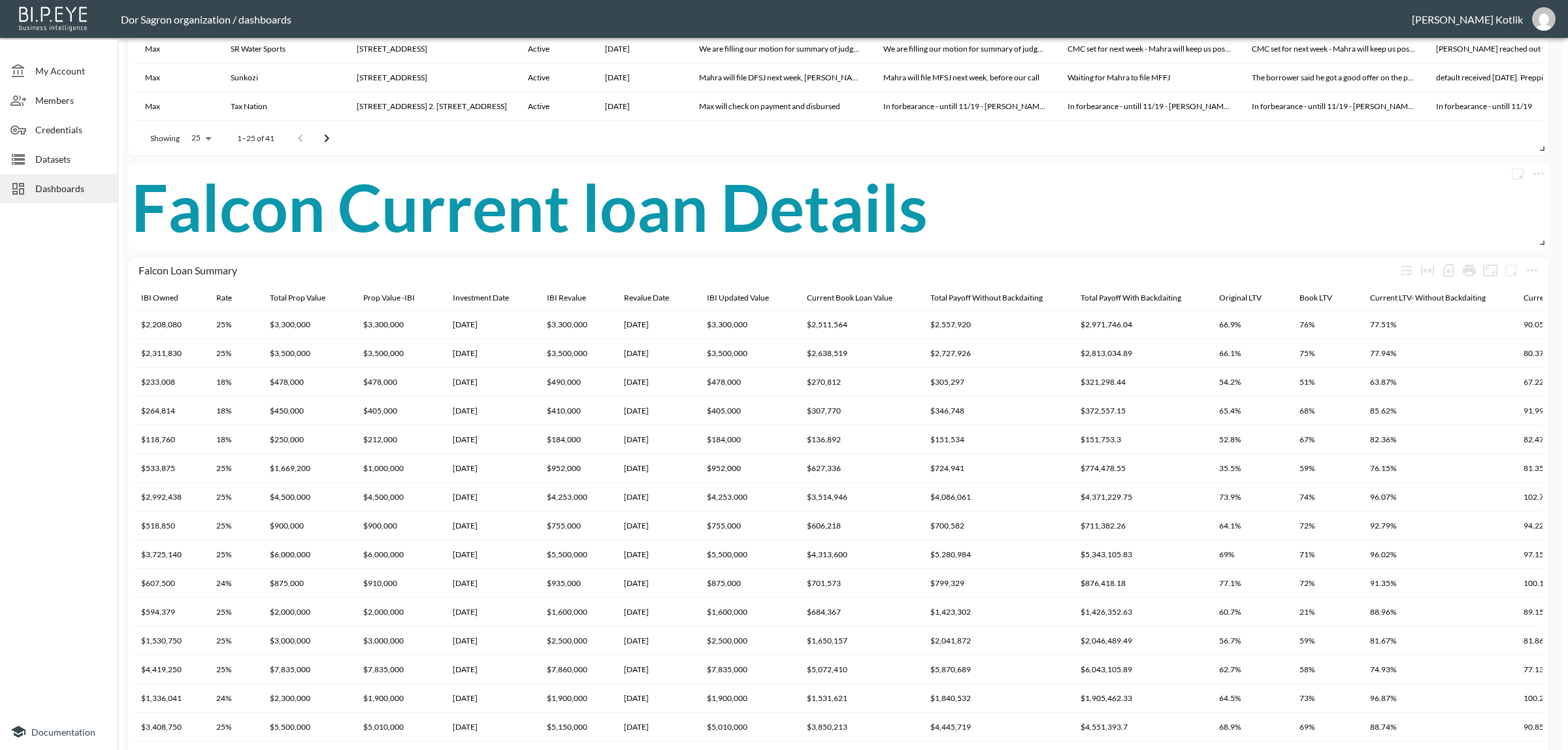
scroll to position [636, 0]
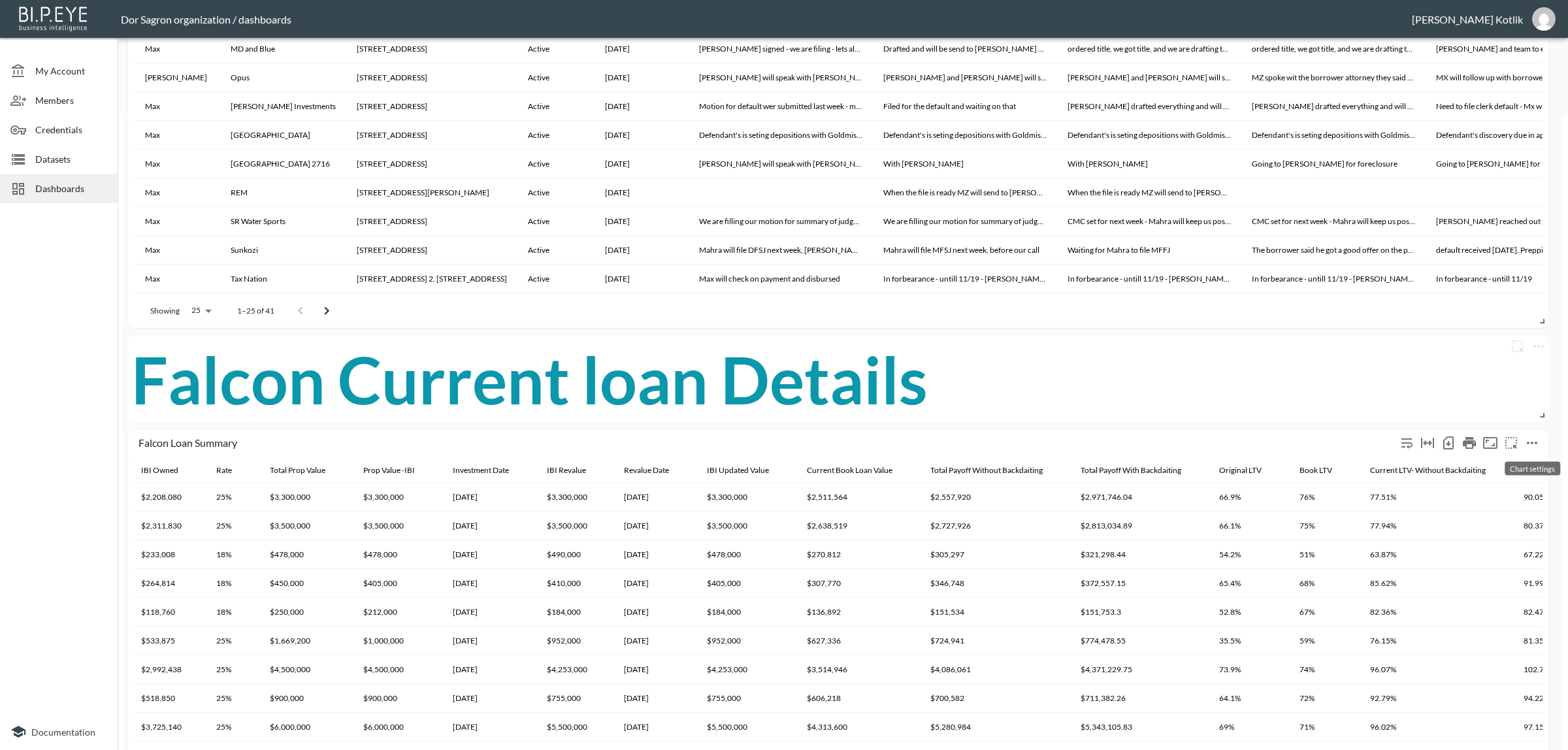
click at [1523, 441] on button "more" at bounding box center [1531, 443] width 21 height 21
click at [1499, 457] on li "Edit" at bounding box center [1502, 469] width 101 height 24
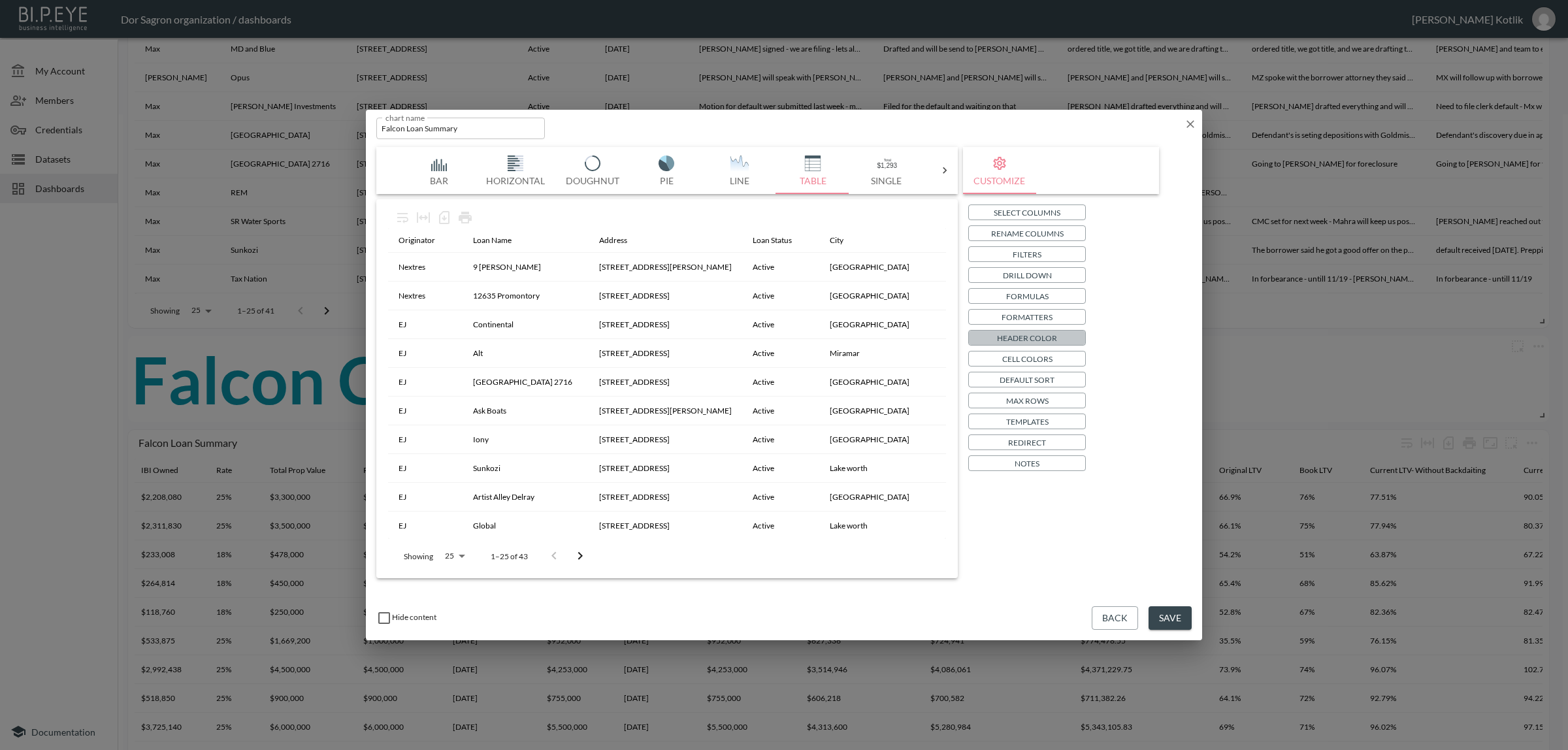
click at [1070, 340] on button "Header Color" at bounding box center [1027, 338] width 117 height 16
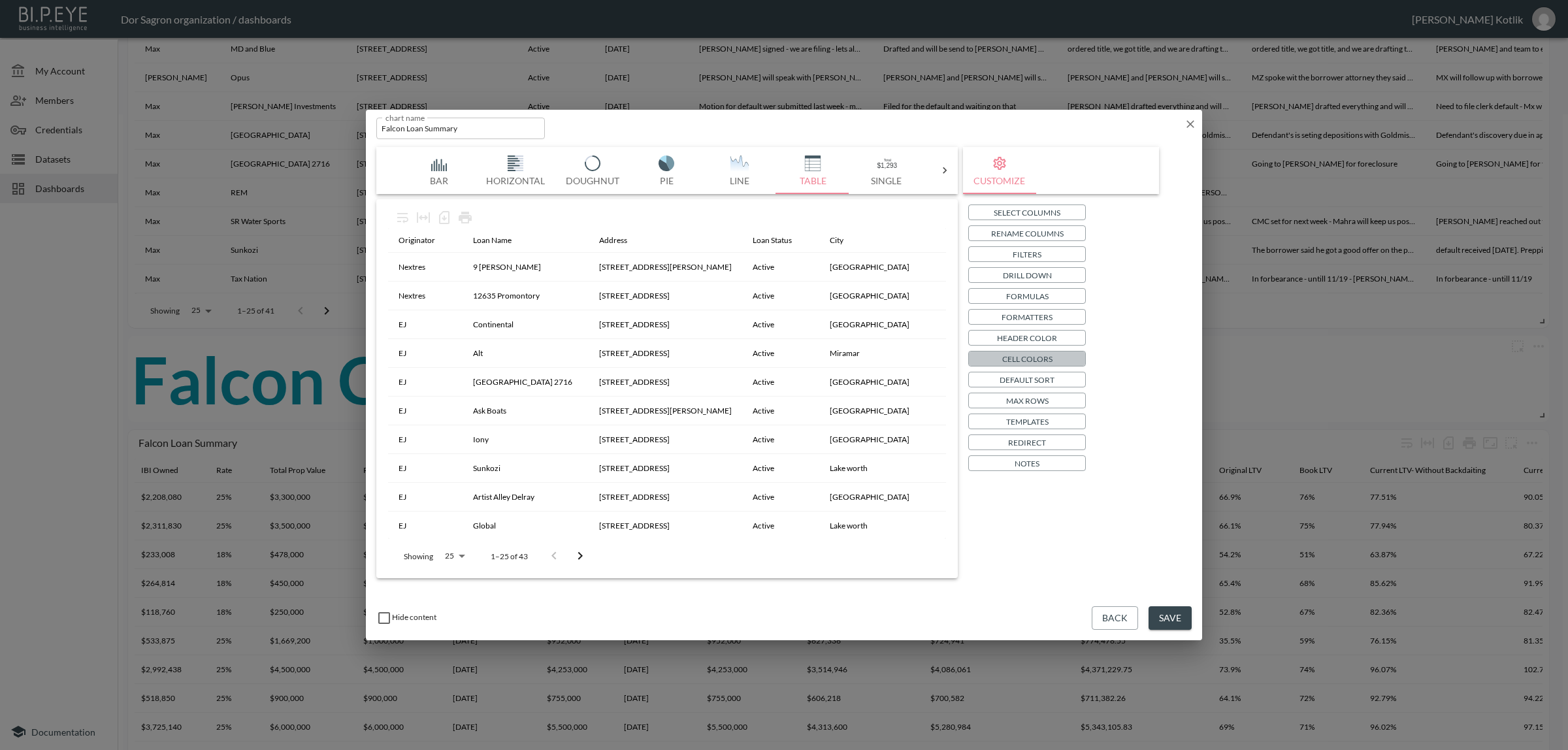
click at [1040, 359] on p "Cell Colors" at bounding box center [1027, 359] width 51 height 14
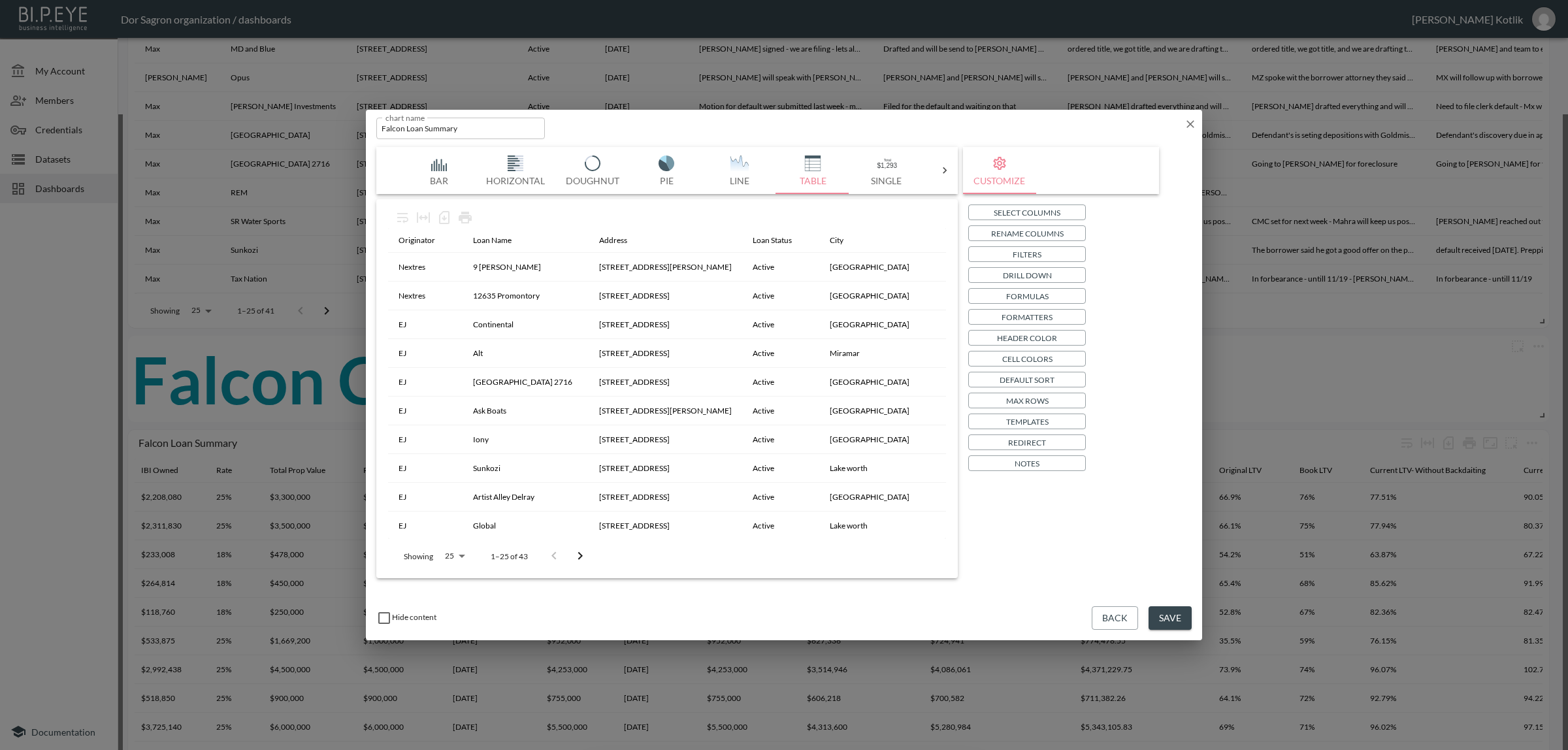
click at [521, 490] on span "Current Book Value" at bounding box center [562, 492] width 109 height 12
click at [654, 424] on body "BI.P.EYE, Interactive Analytics Dashboards - app Dor Sagron organization / dash…" at bounding box center [784, 375] width 1568 height 750
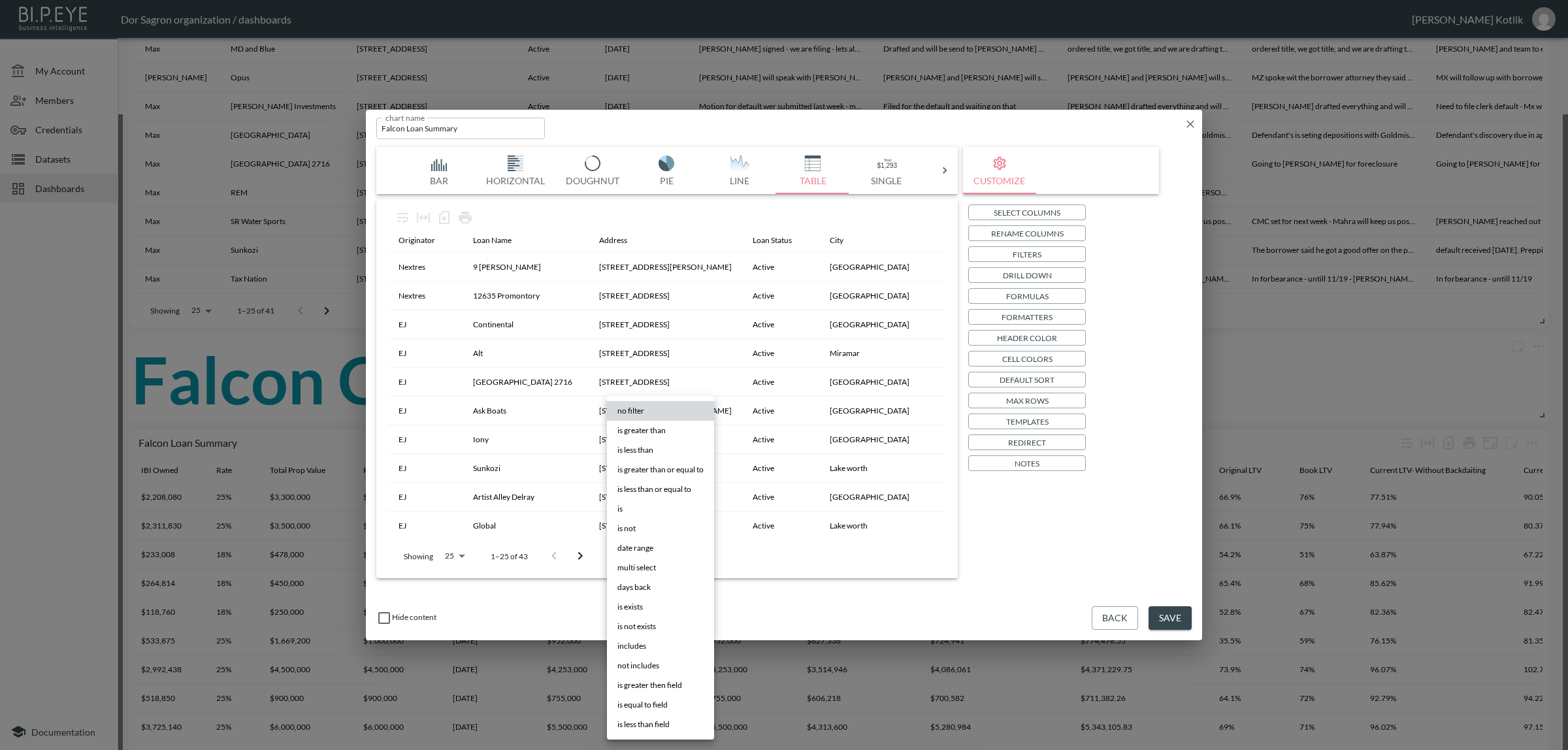
click at [798, 455] on div at bounding box center [784, 375] width 1568 height 750
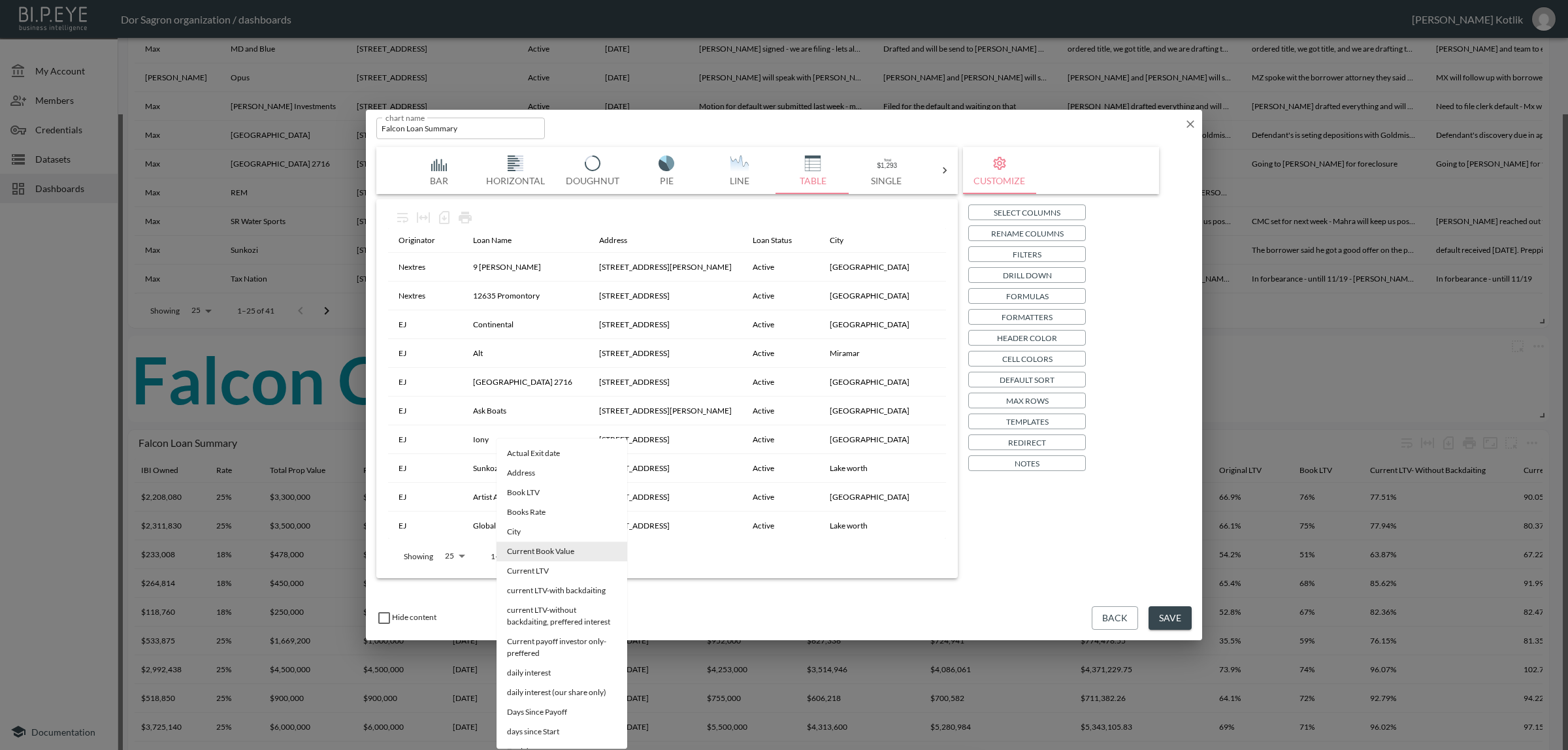
click at [601, 530] on span "current LTV-with backdaiting" at bounding box center [562, 532] width 109 height 12
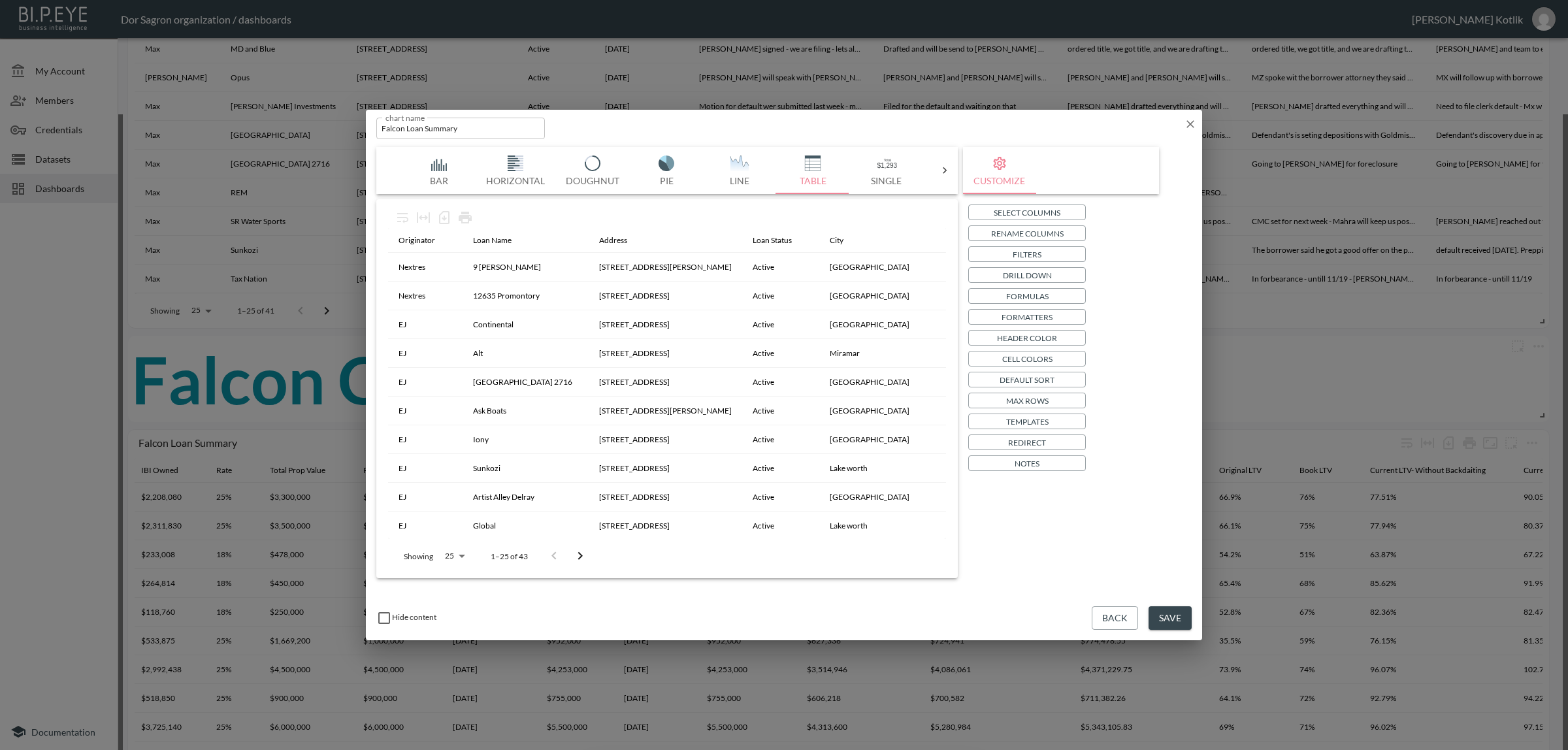
type input "current LTV-with backdaiting"
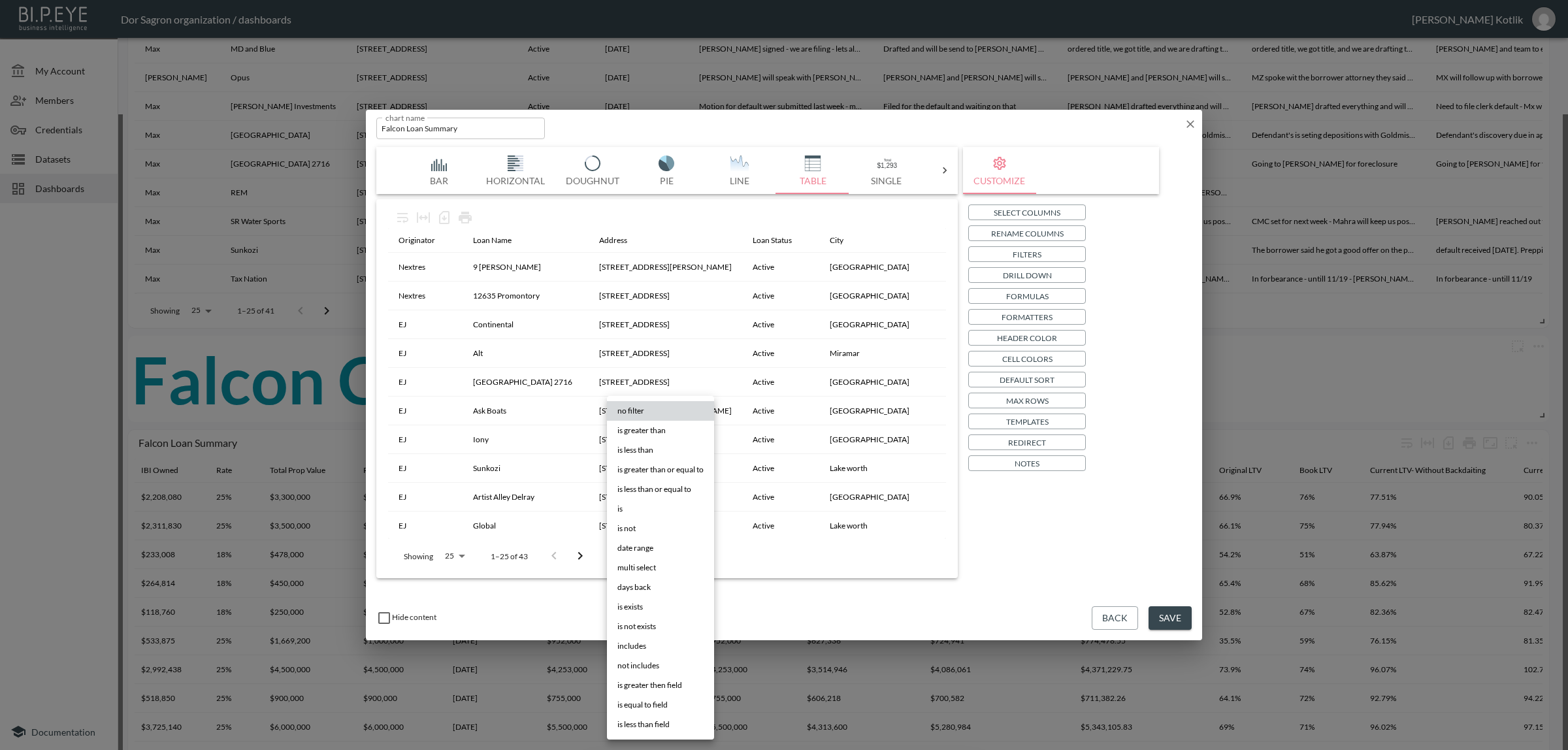
click at [658, 424] on body "BI.P.EYE, Interactive Analytics Dashboards - app Dor Sagron organization / dash…" at bounding box center [784, 375] width 1568 height 750
click at [651, 469] on span "is greater than or equal to" at bounding box center [660, 469] width 87 height 12
type input "is greater than or equal to"
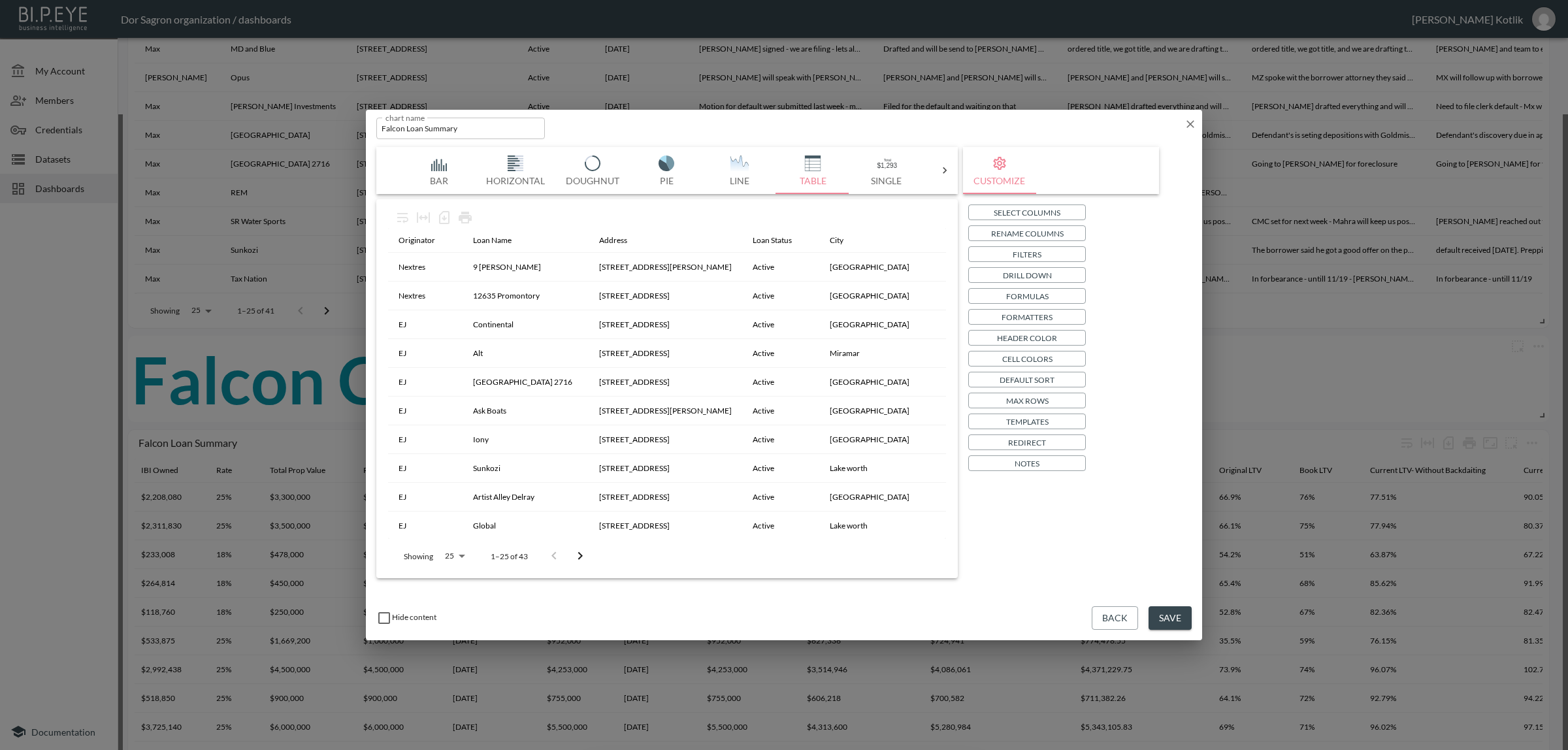
type input "0.8"
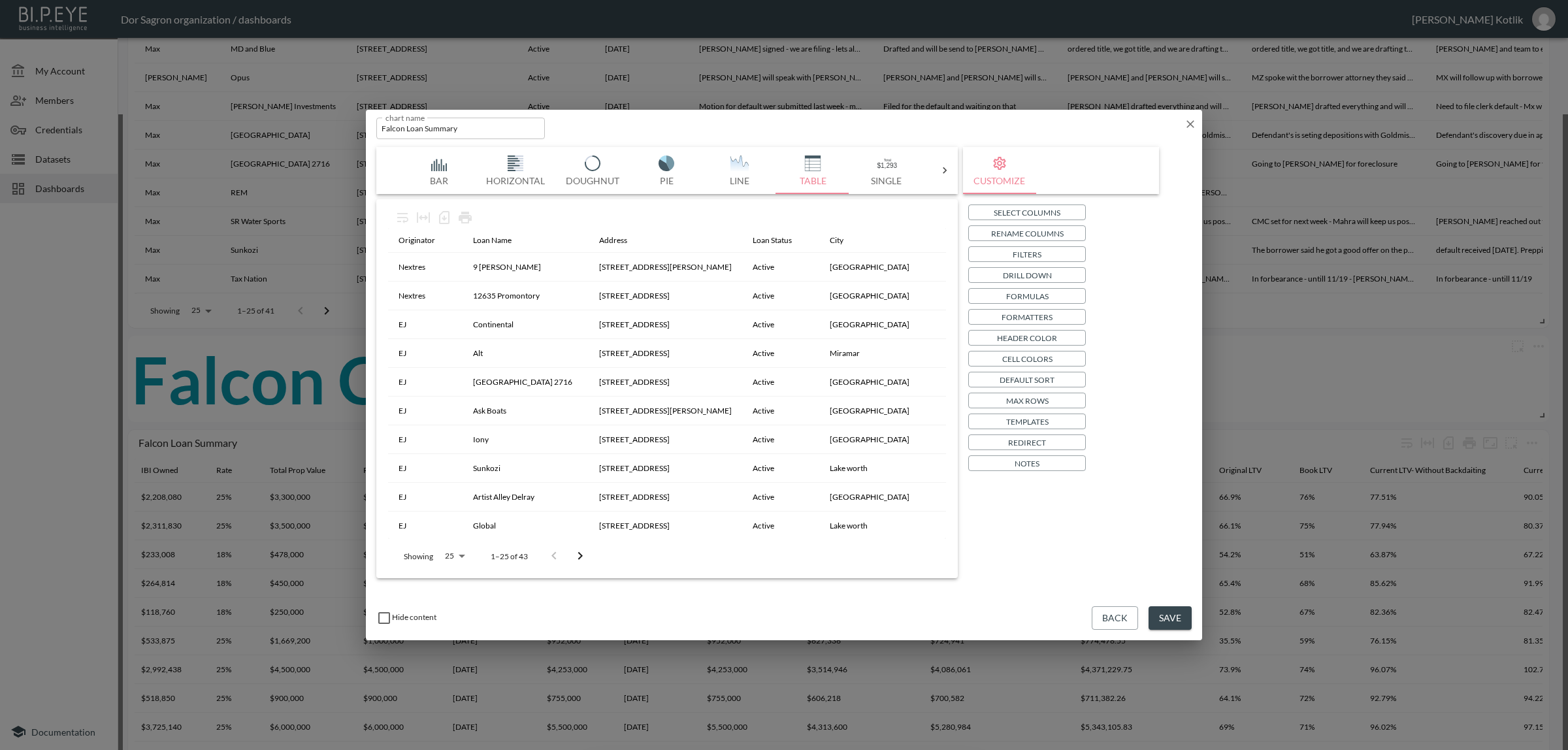
scroll to position [490, 0]
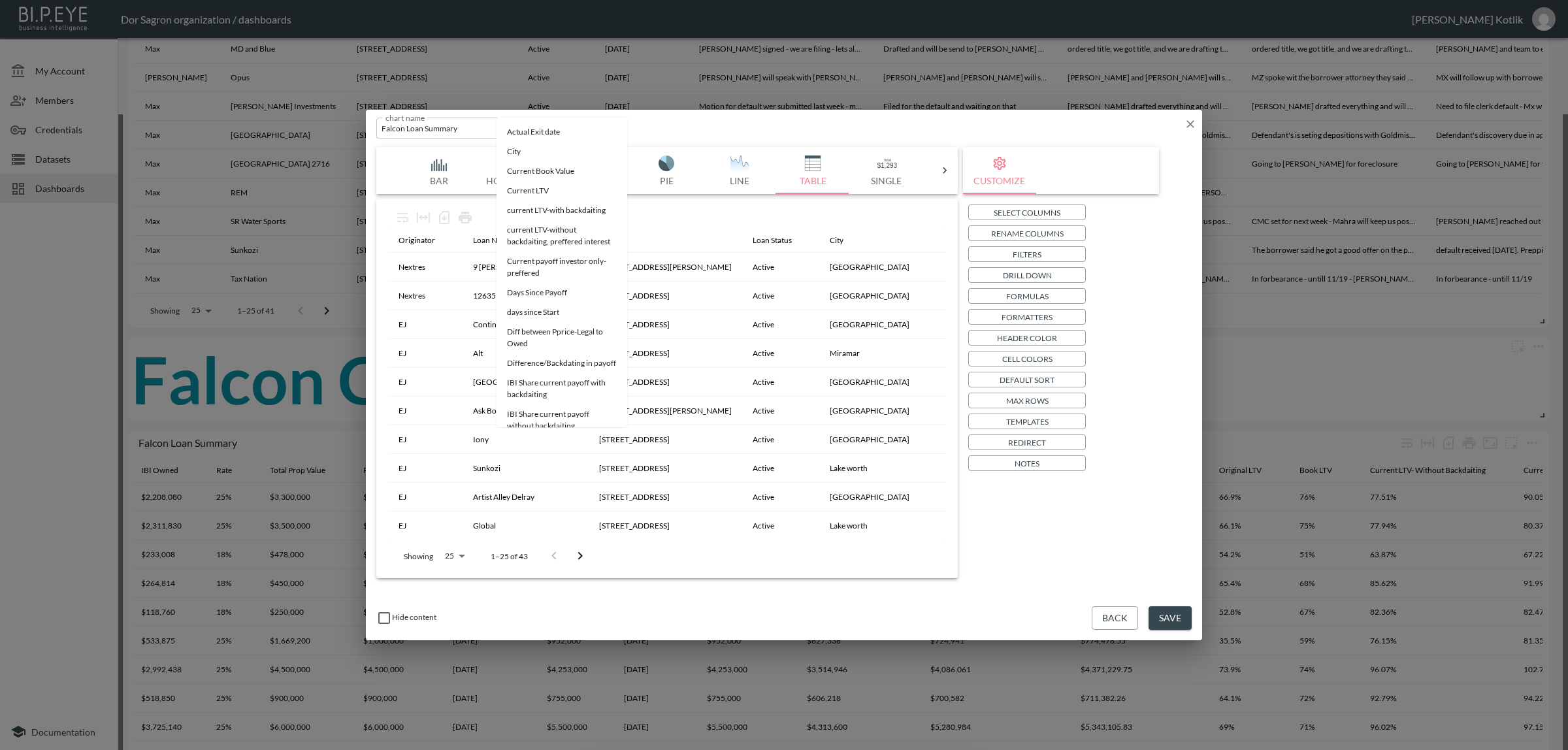
drag, startPoint x: 529, startPoint y: 442, endPoint x: 455, endPoint y: 446, distance: 74.1
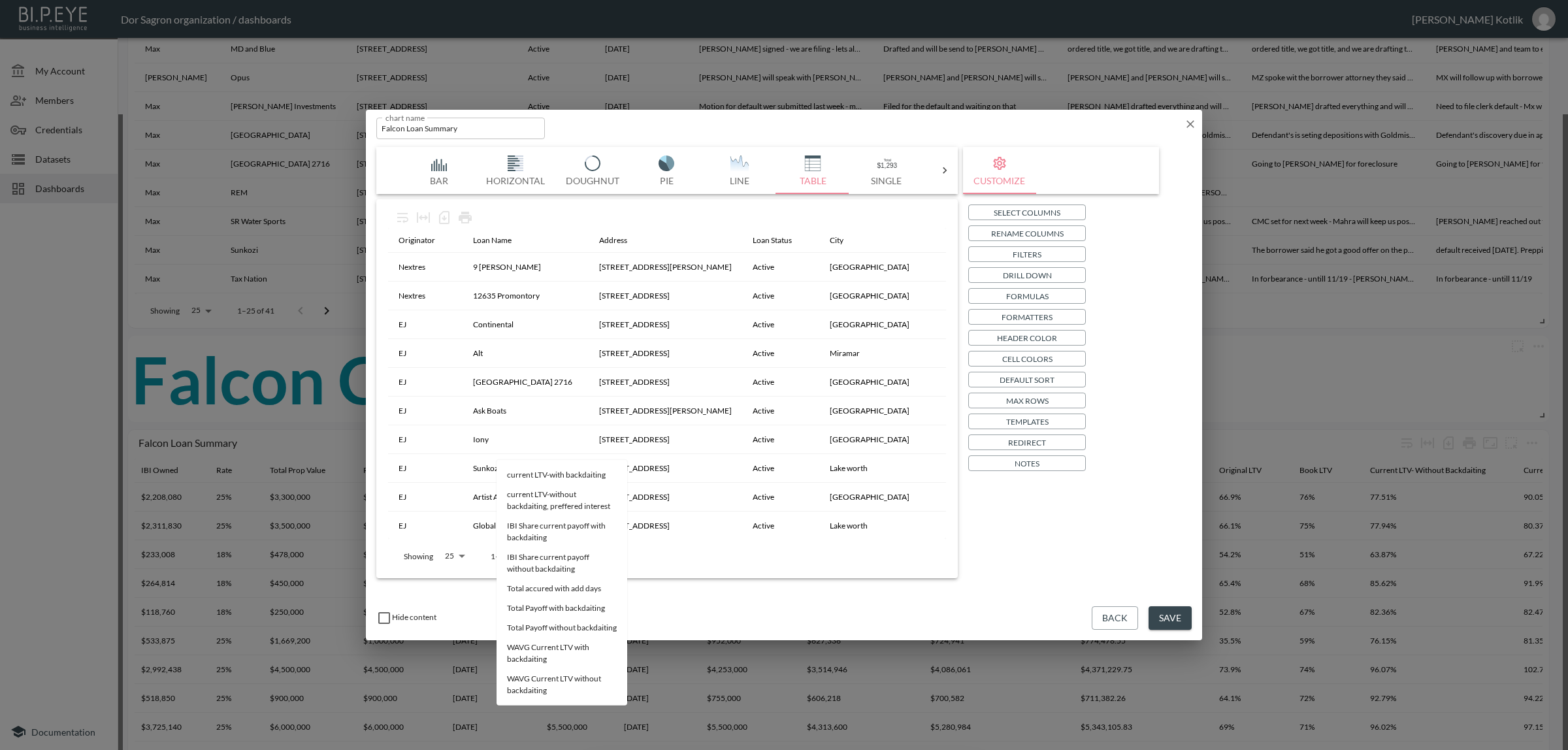
drag, startPoint x: 559, startPoint y: 449, endPoint x: 491, endPoint y: 443, distance: 68.3
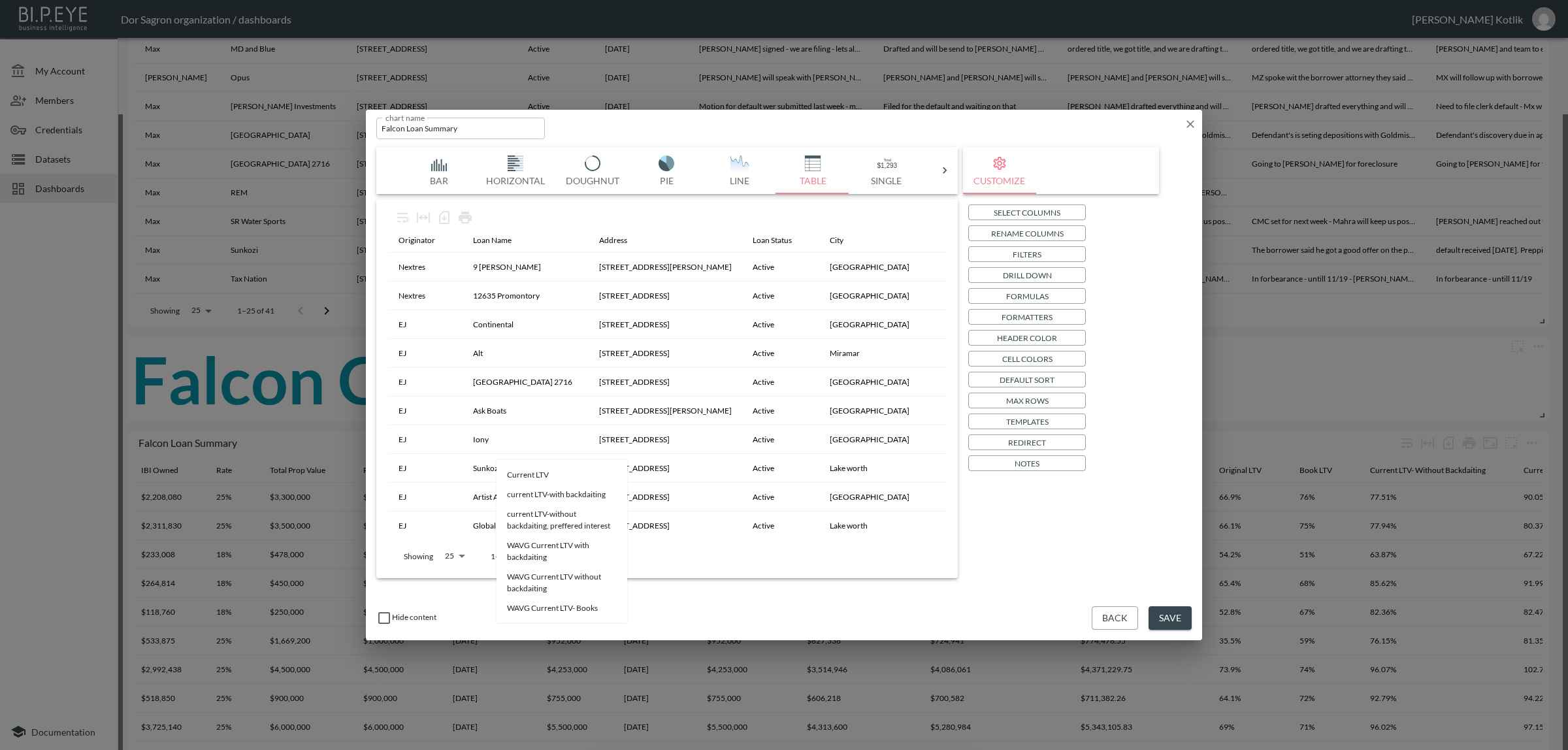
drag, startPoint x: 563, startPoint y: 445, endPoint x: 384, endPoint y: 422, distance: 180.5
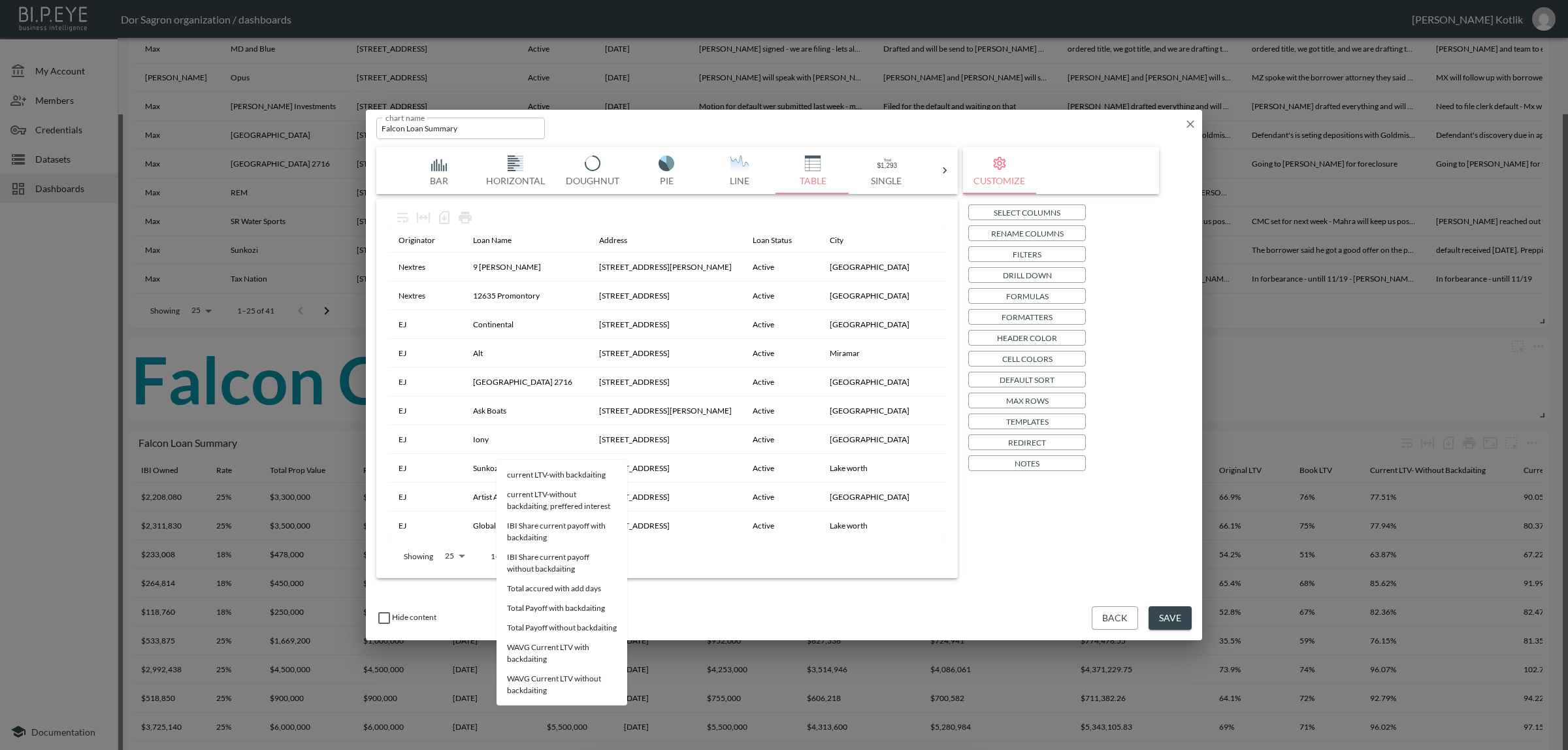
drag, startPoint x: 555, startPoint y: 445, endPoint x: 381, endPoint y: 433, distance: 174.4
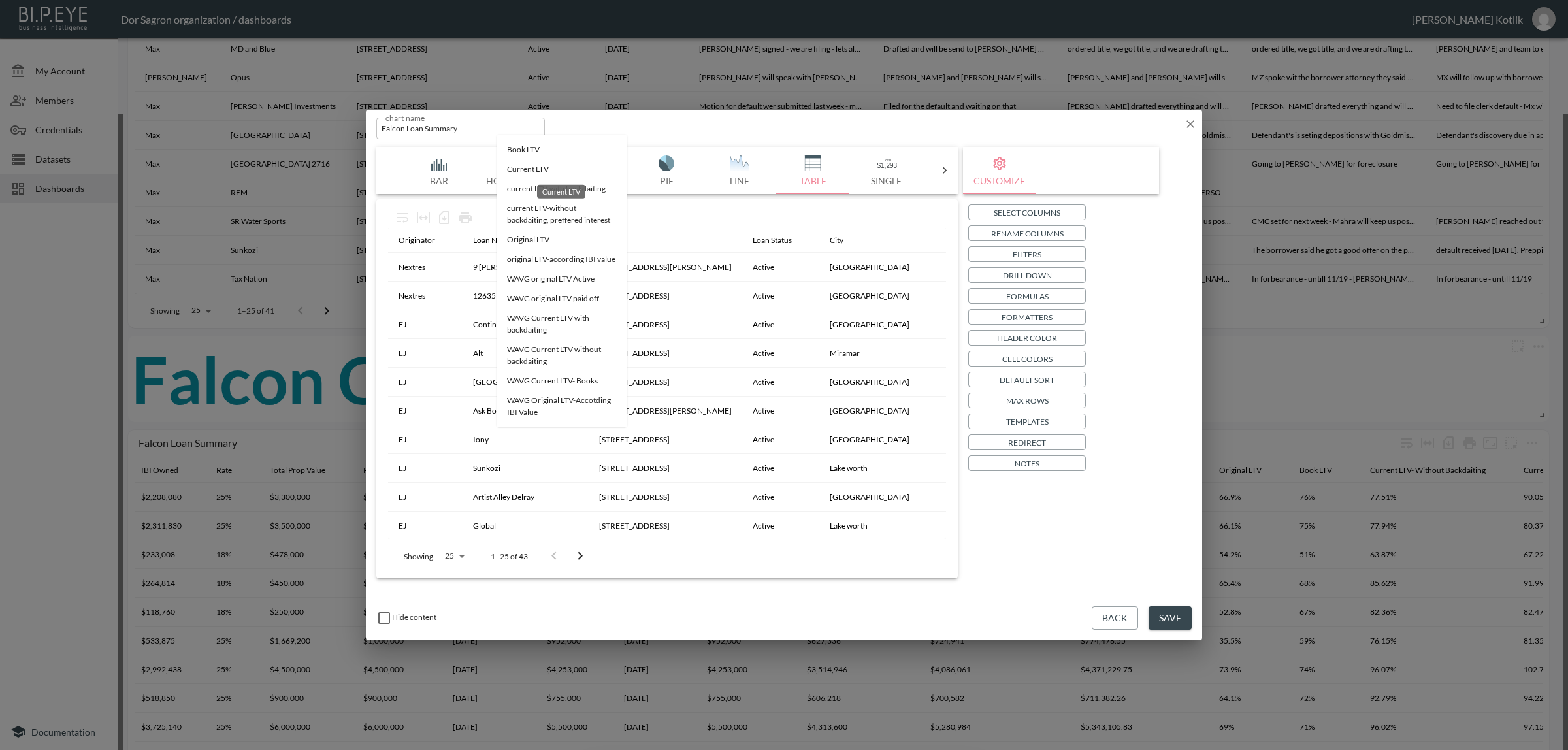
click at [553, 168] on span "Current LTV" at bounding box center [562, 169] width 109 height 12
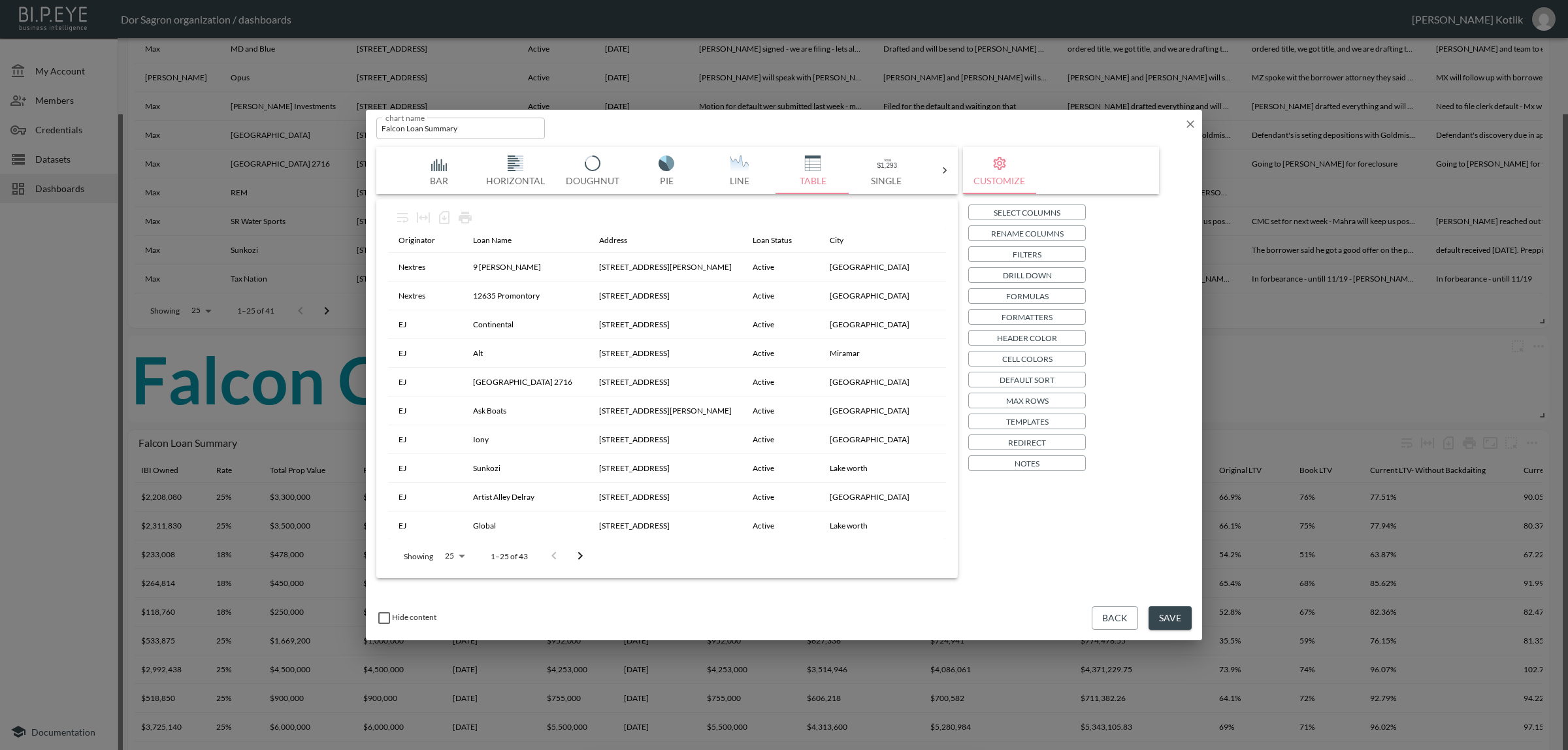
type input "Current LTV"
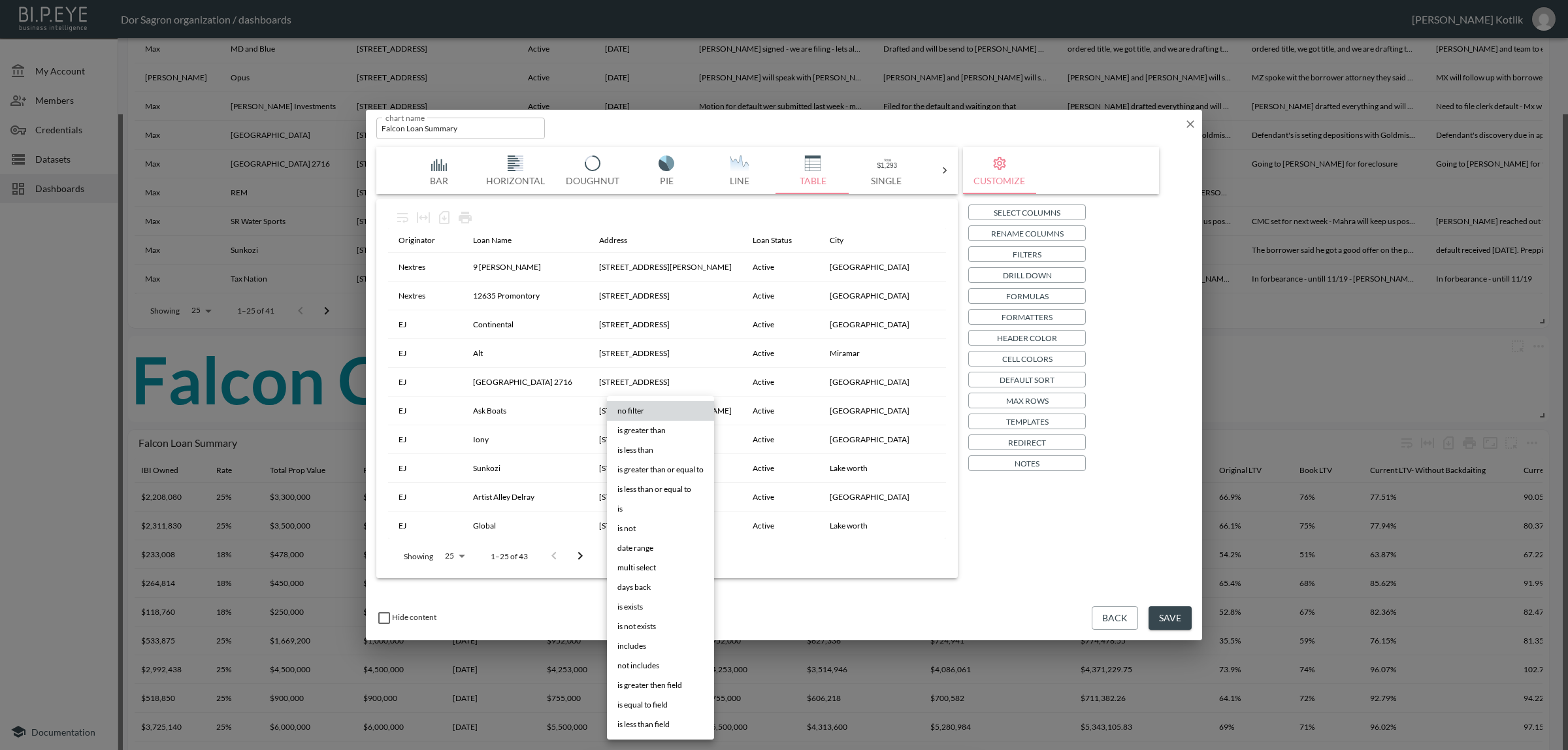
click at [657, 449] on body "BI.P.EYE, Interactive Analytics Dashboards - app Dor Sagron organization / dash…" at bounding box center [784, 375] width 1568 height 750
click at [676, 464] on span "is greater than or equal to" at bounding box center [660, 469] width 87 height 12
type input "is greater than or equal to"
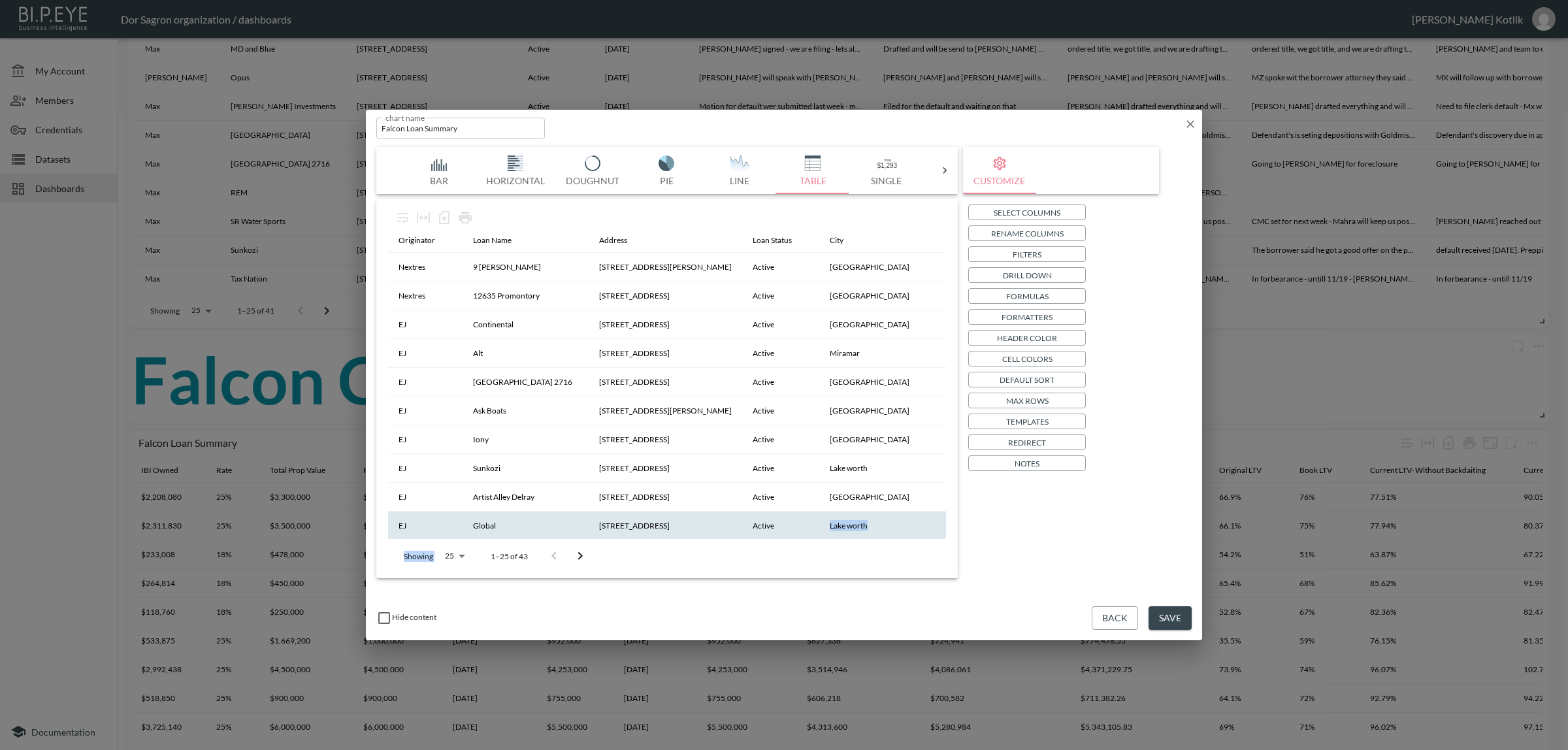
drag, startPoint x: 481, startPoint y: 539, endPoint x: 801, endPoint y: 521, distance: 320.5
click at [803, 523] on div "Originator Loan Name Address Loan Status City State Zip Property Type Principal…" at bounding box center [667, 389] width 571 height 369
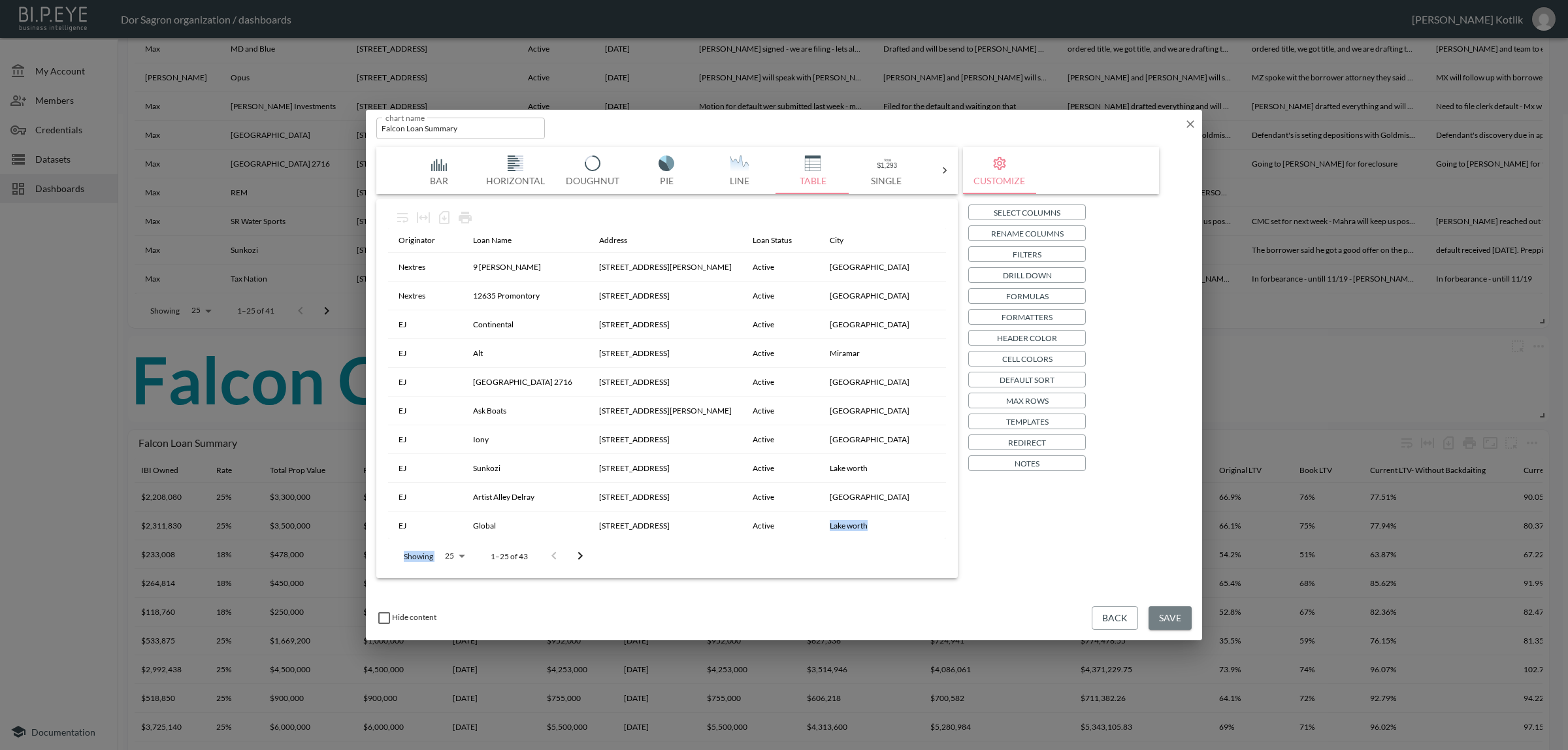
click at [1180, 613] on button "Save" at bounding box center [1169, 619] width 43 height 24
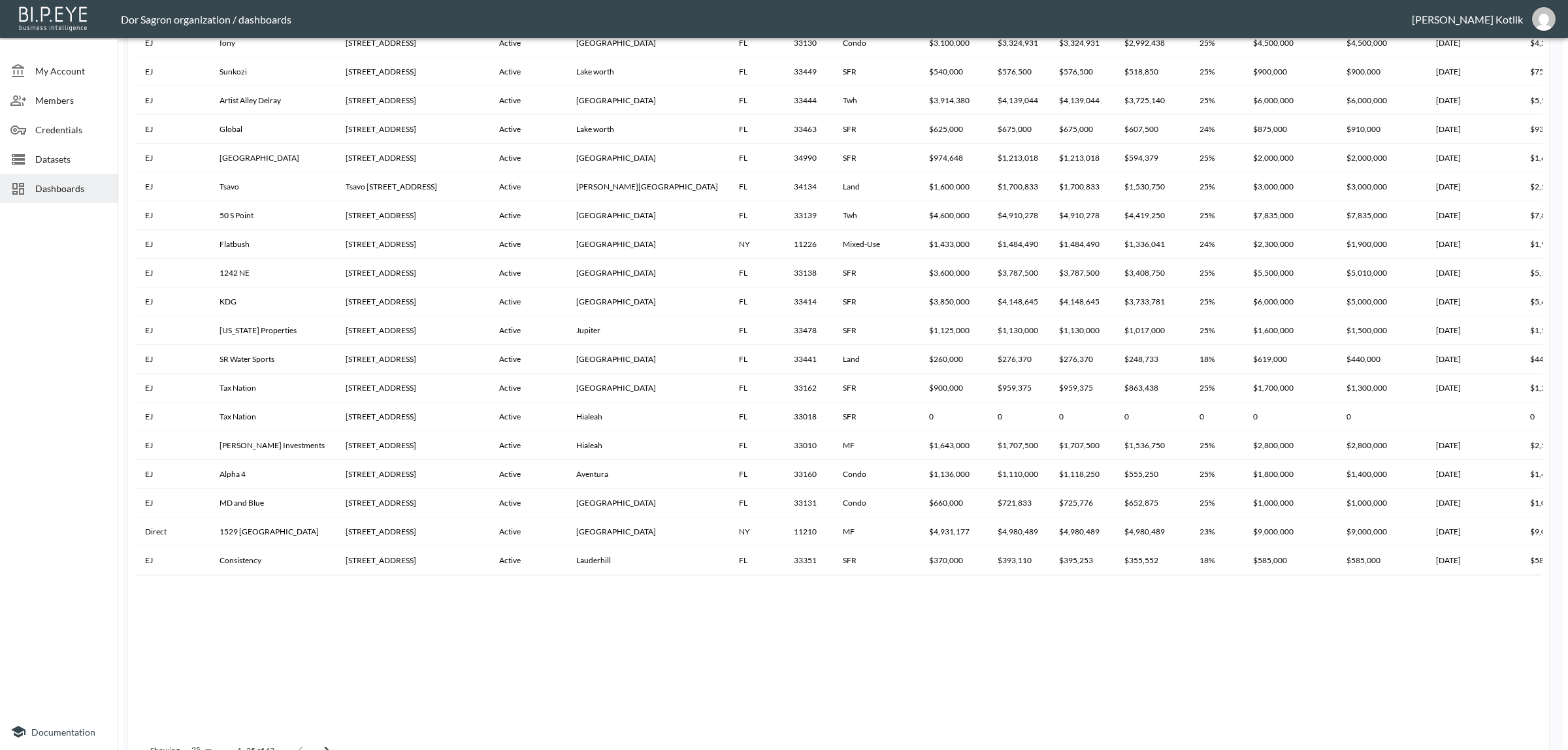
scroll to position [1289, 0]
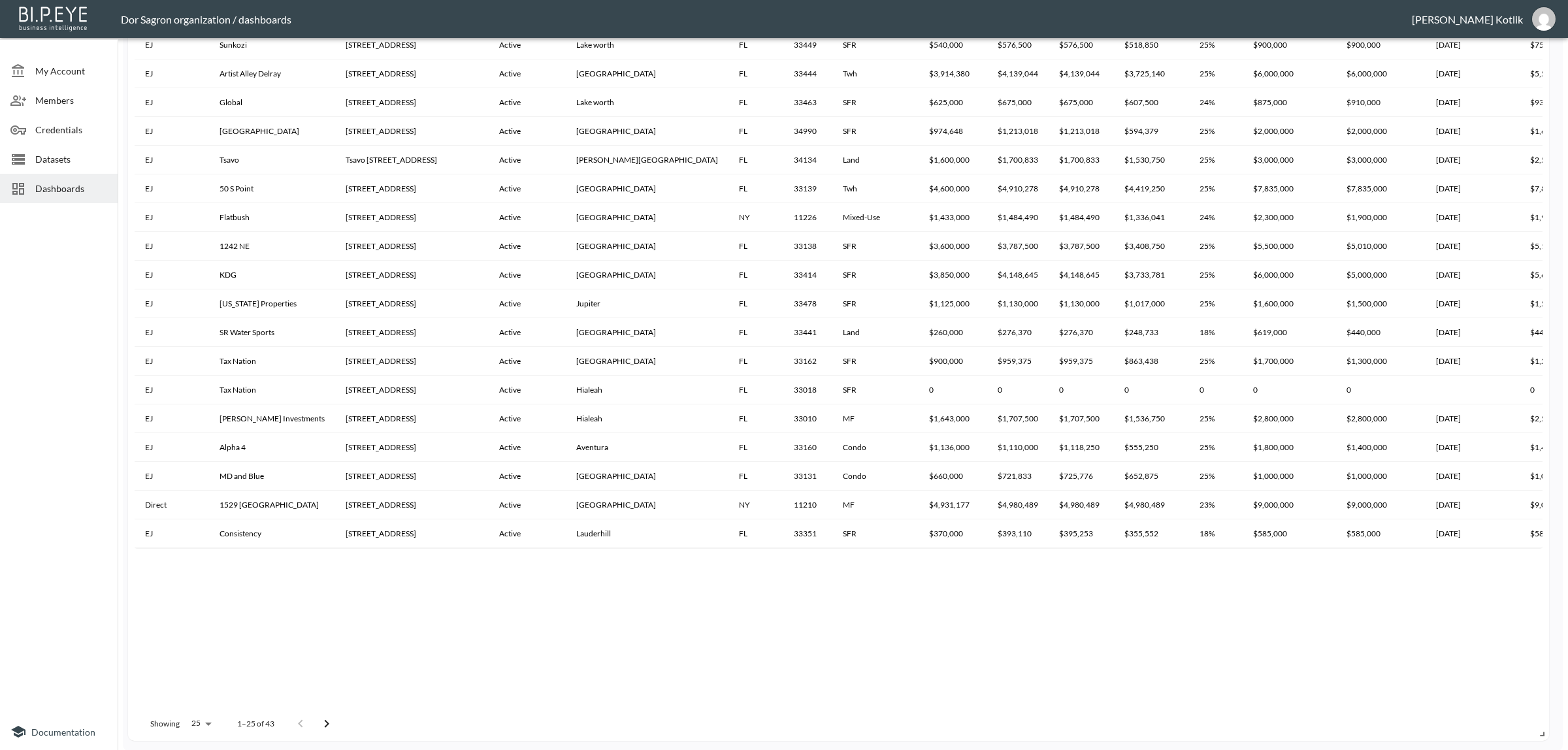
drag, startPoint x: 721, startPoint y: 554, endPoint x: 1018, endPoint y: 559, distance: 297.0
click at [1018, 559] on div "Originator Loan Name Address Loan Status City State Zip Property Type Principal…" at bounding box center [838, 256] width 1408 height 902
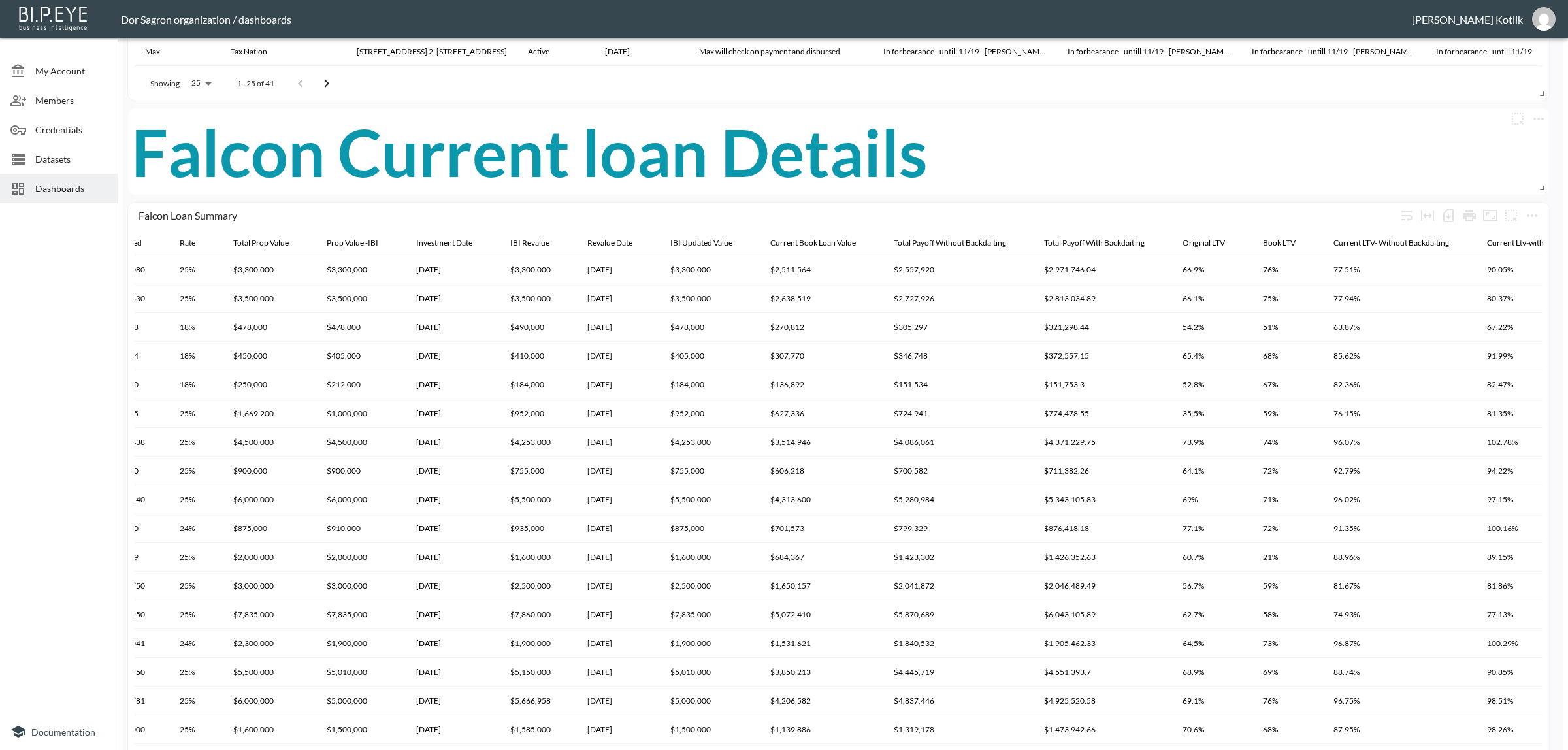
scroll to position [717, 0]
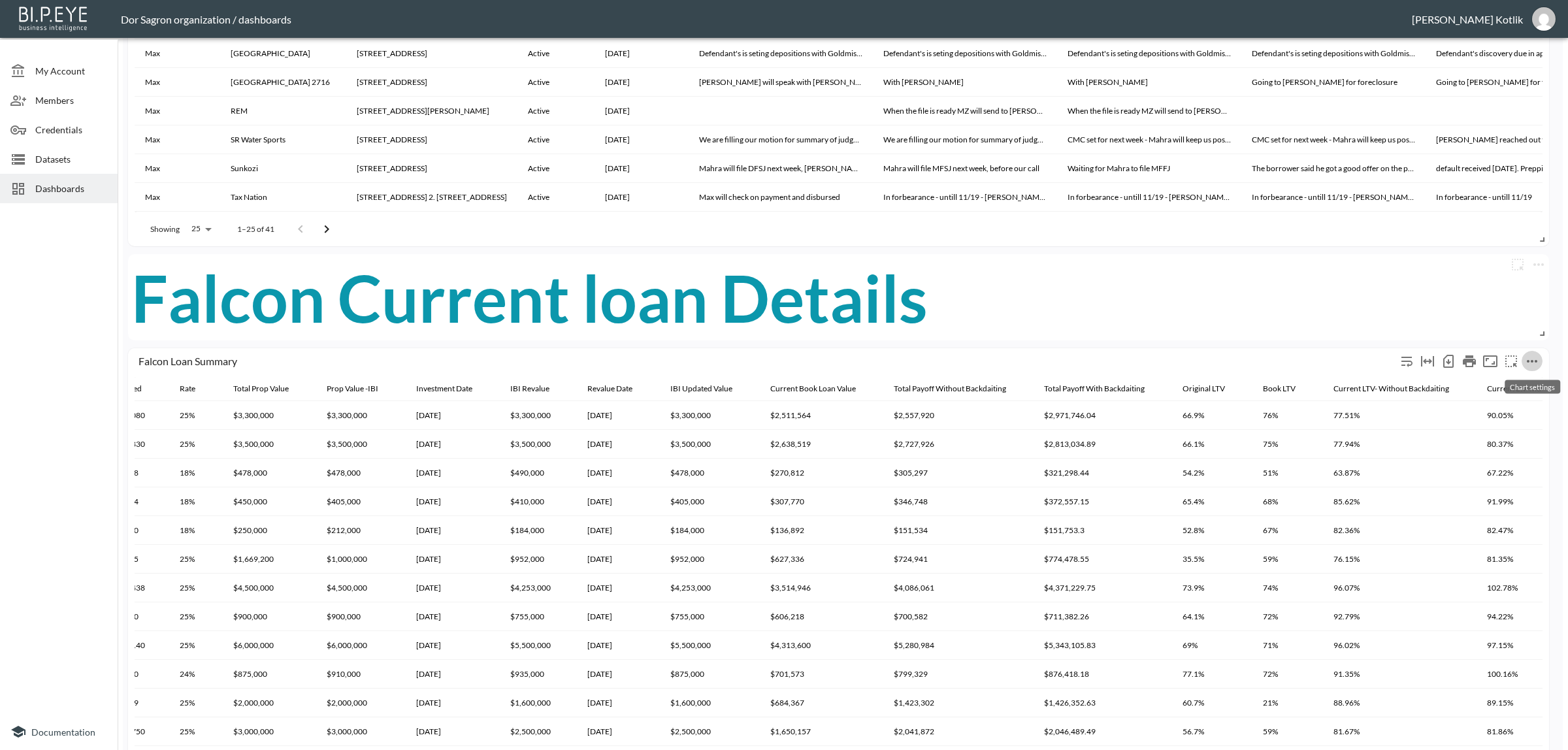
click at [1536, 357] on icon "more" at bounding box center [1532, 361] width 16 height 16
click at [1523, 381] on li "Edit" at bounding box center [1502, 386] width 101 height 24
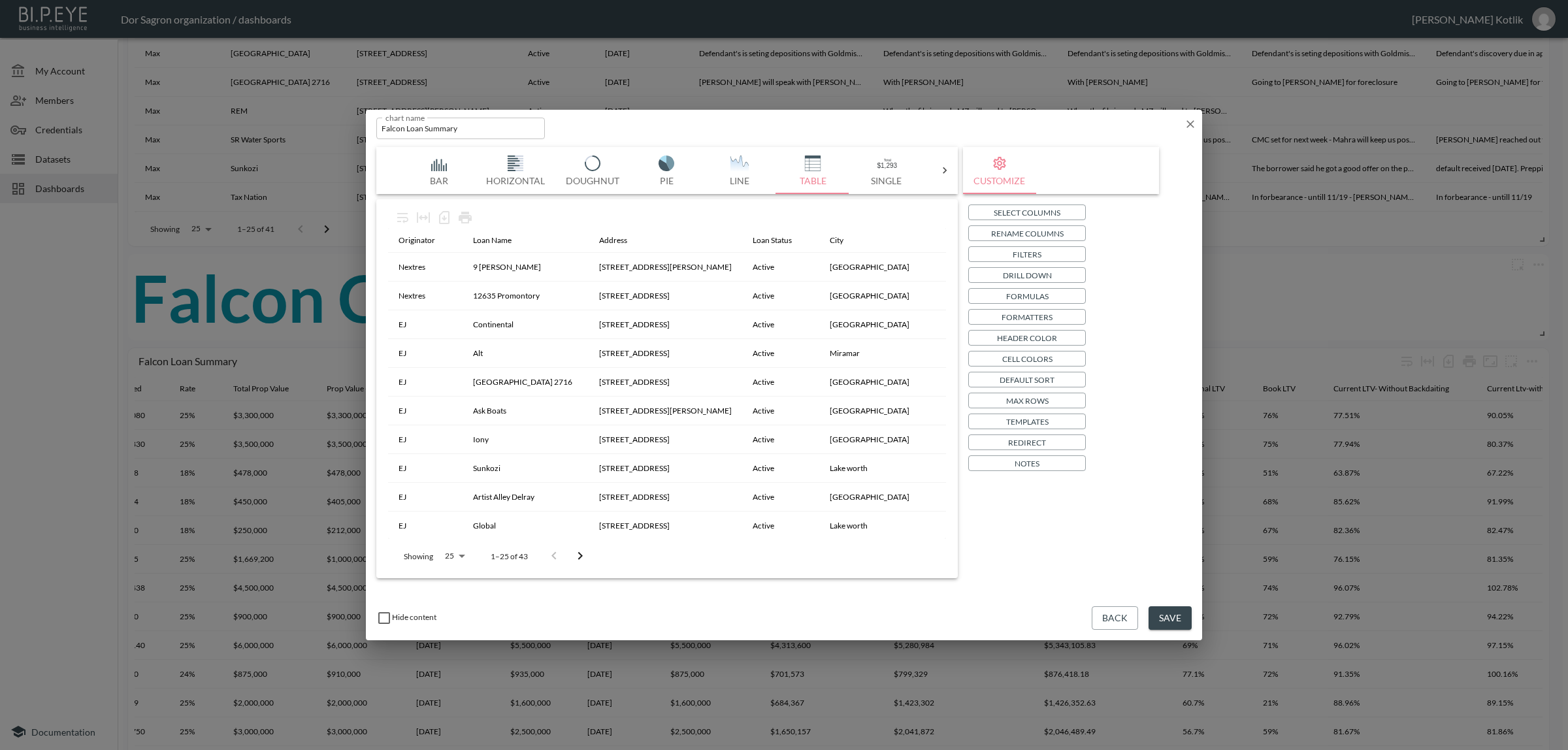
click at [1052, 333] on p "Header Color" at bounding box center [1027, 338] width 60 height 14
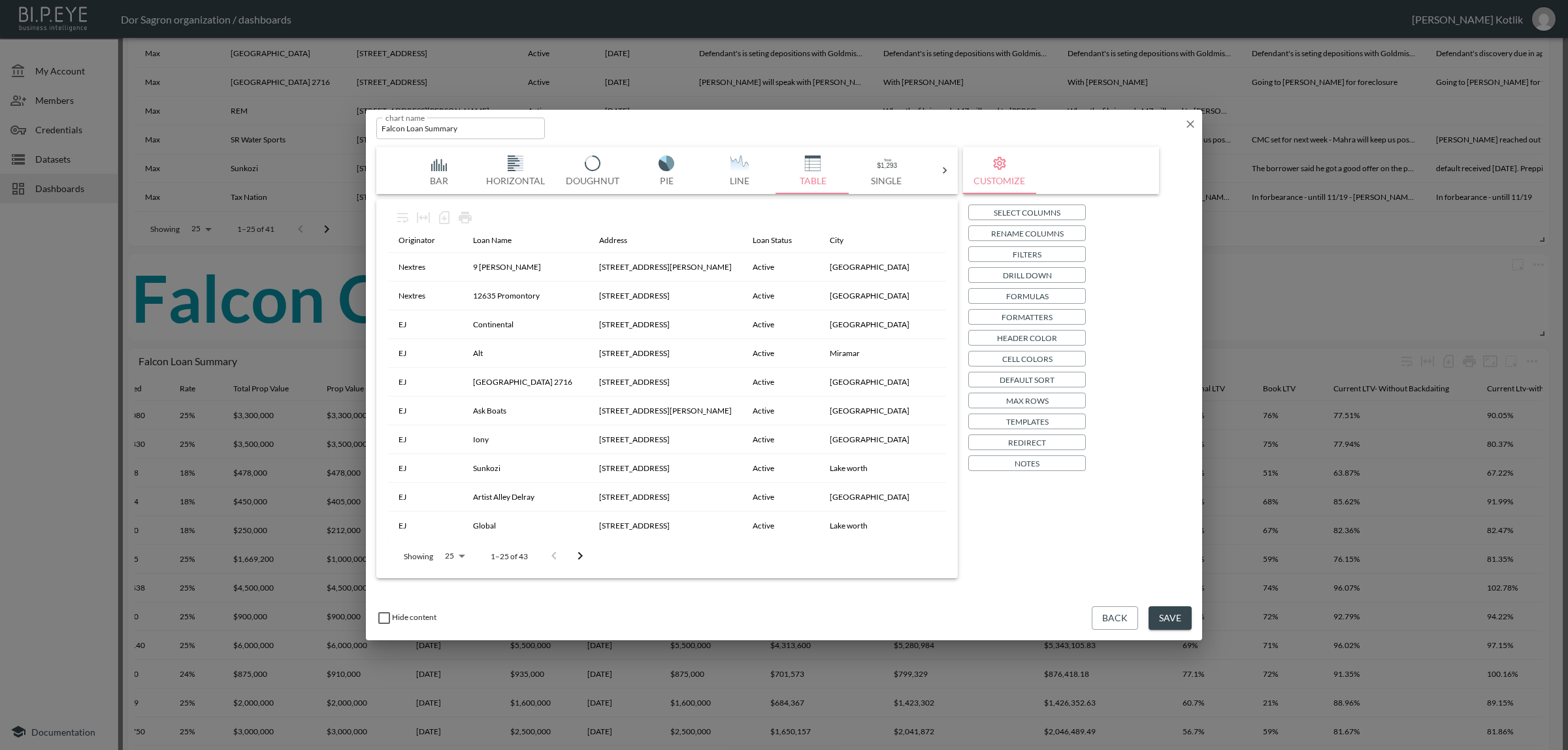
drag, startPoint x: 798, startPoint y: 420, endPoint x: 807, endPoint y: 417, distance: 9.5
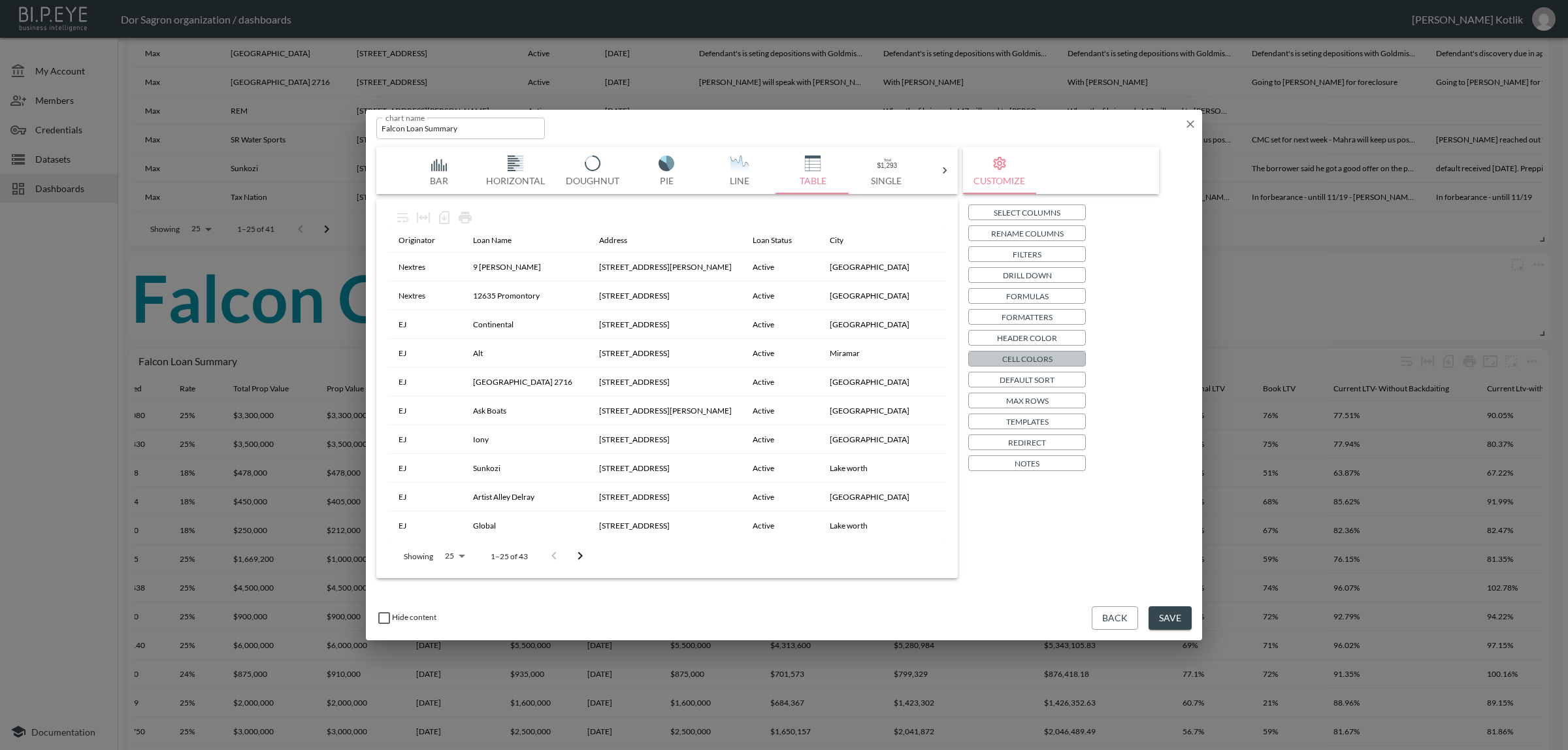
click at [1040, 358] on p "Cell Colors" at bounding box center [1027, 359] width 51 height 14
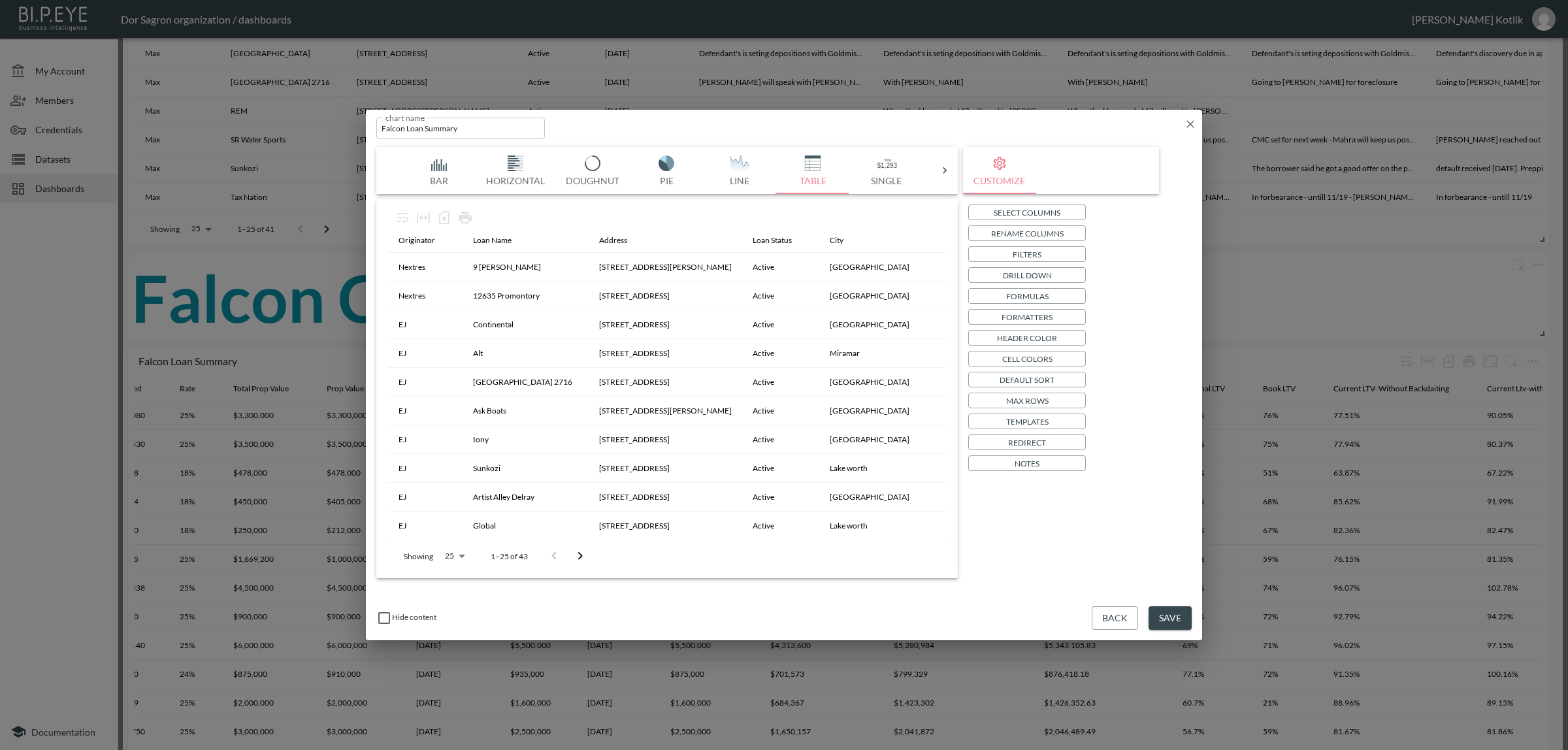
type input "#EE0000"
drag, startPoint x: 810, startPoint y: 367, endPoint x: 831, endPoint y: 367, distance: 21.0
click at [693, 542] on button "Close" at bounding box center [676, 538] width 33 height 14
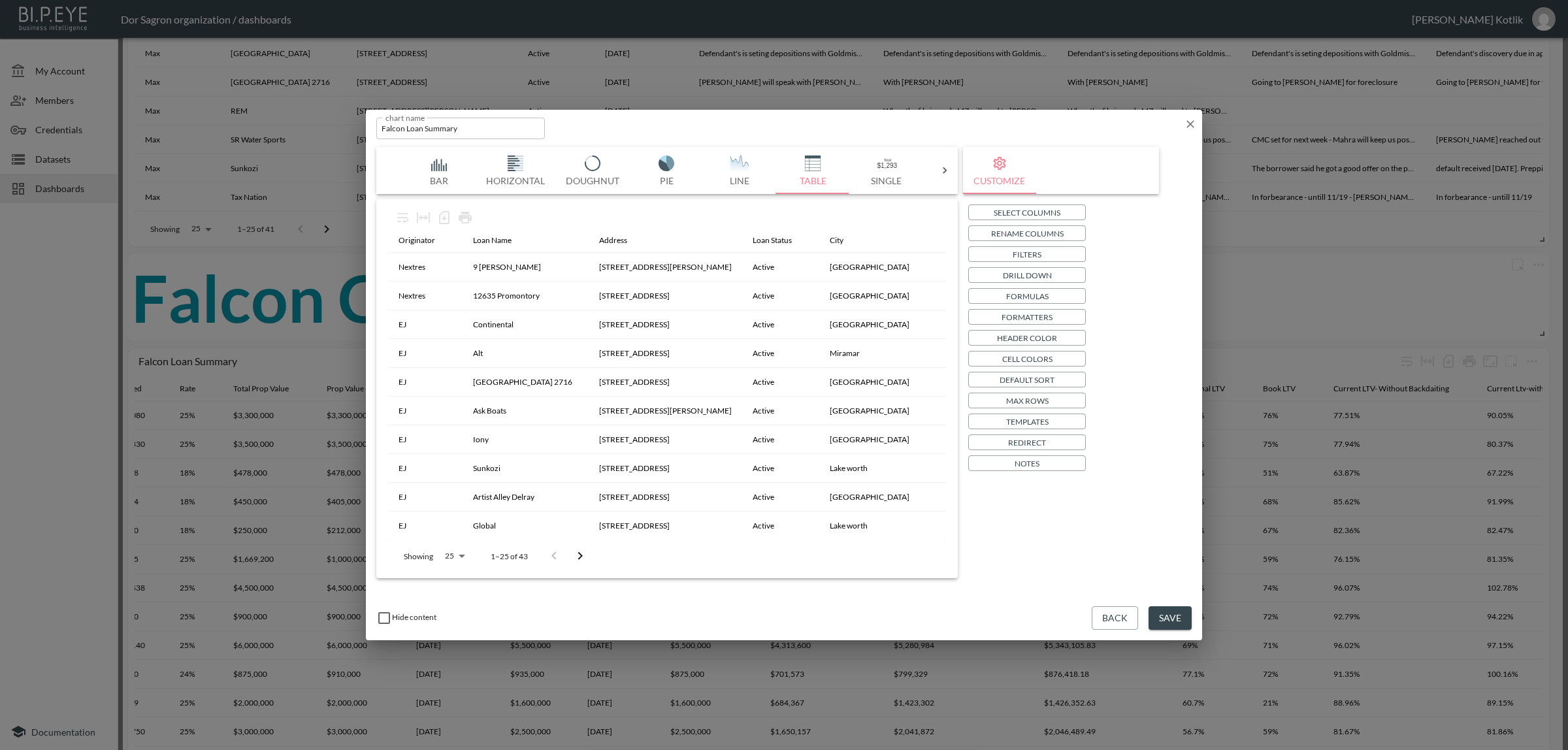
checkbox input "true"
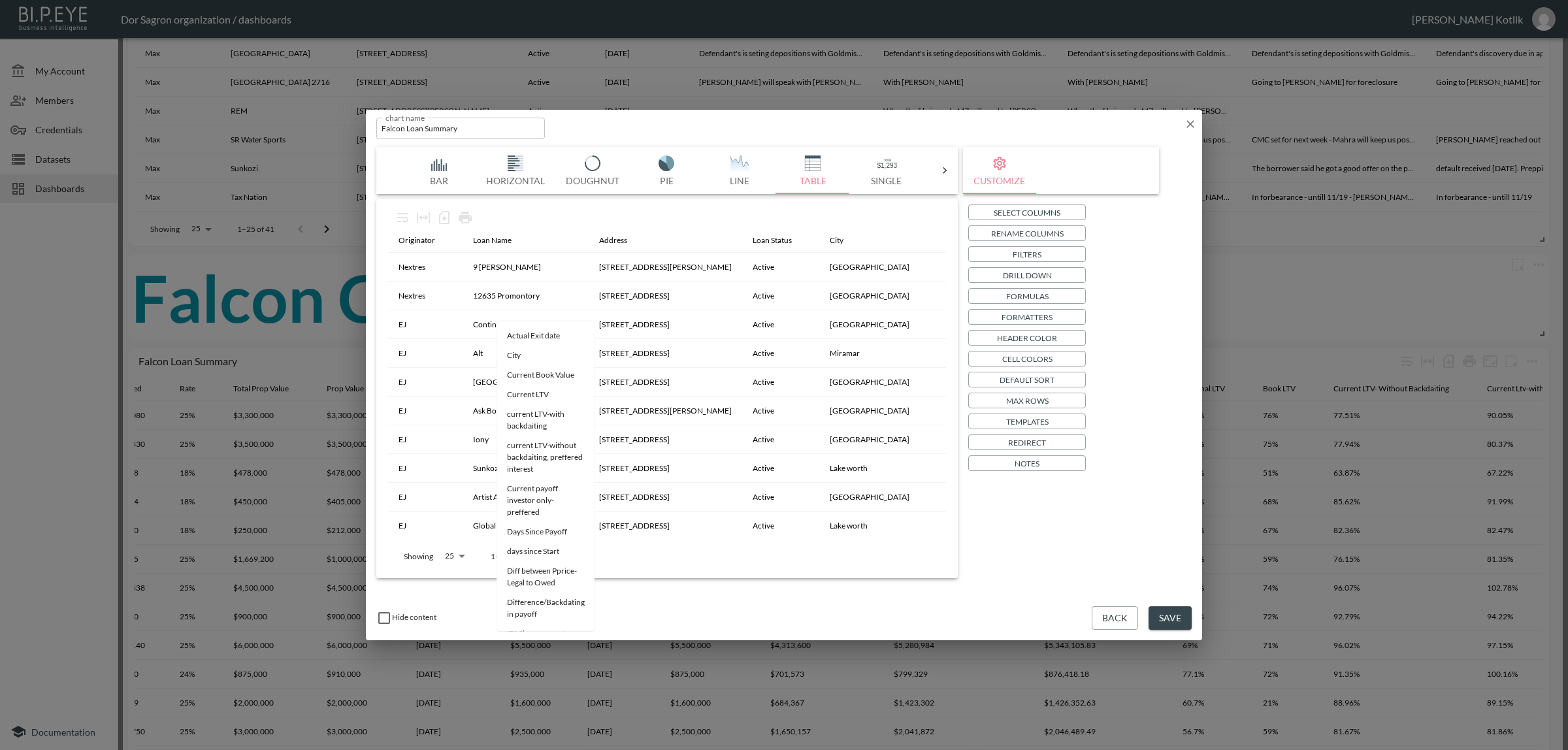
click at [530, 399] on li "Current LTV" at bounding box center [545, 395] width 98 height 20
type input "Current LTV"
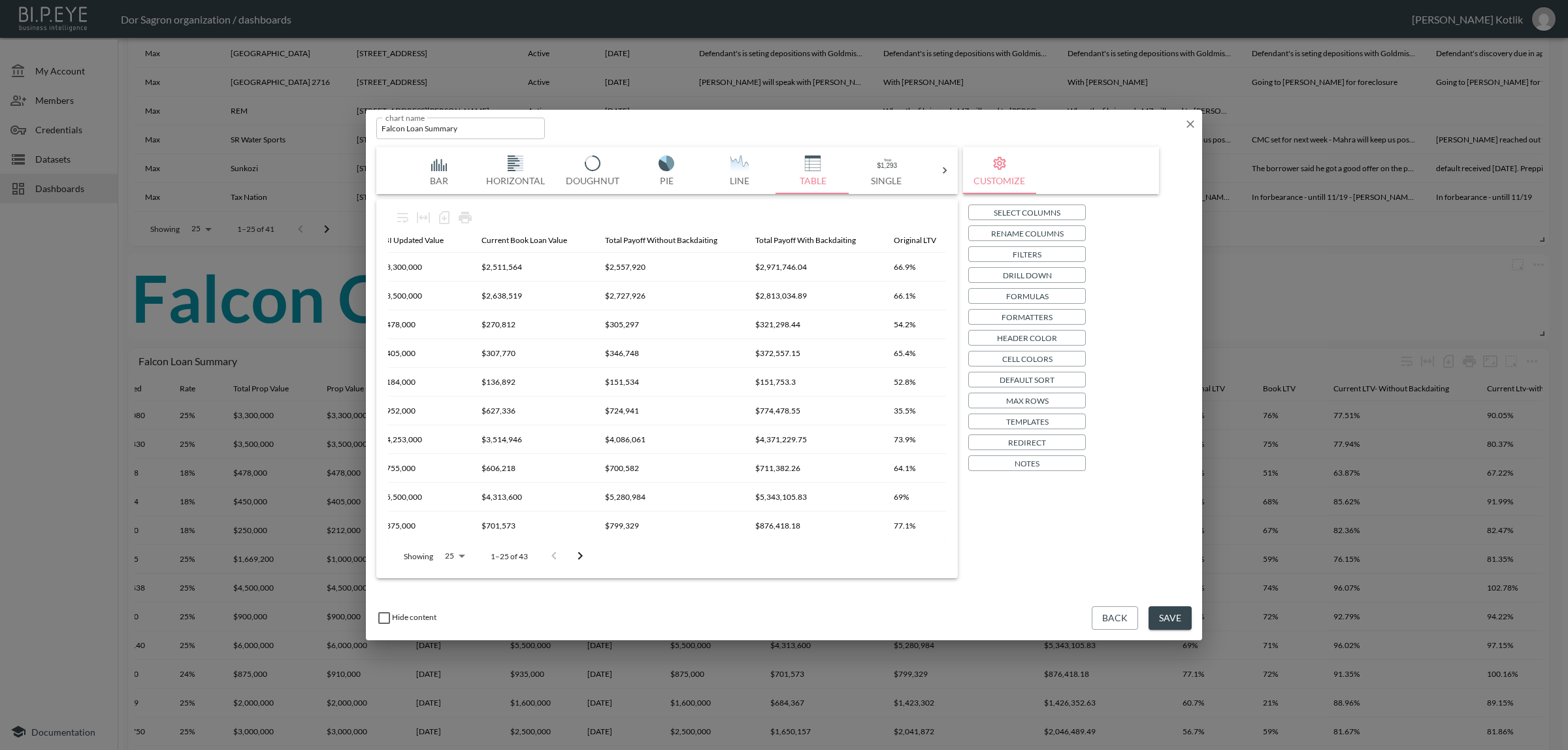
scroll to position [0, 1873]
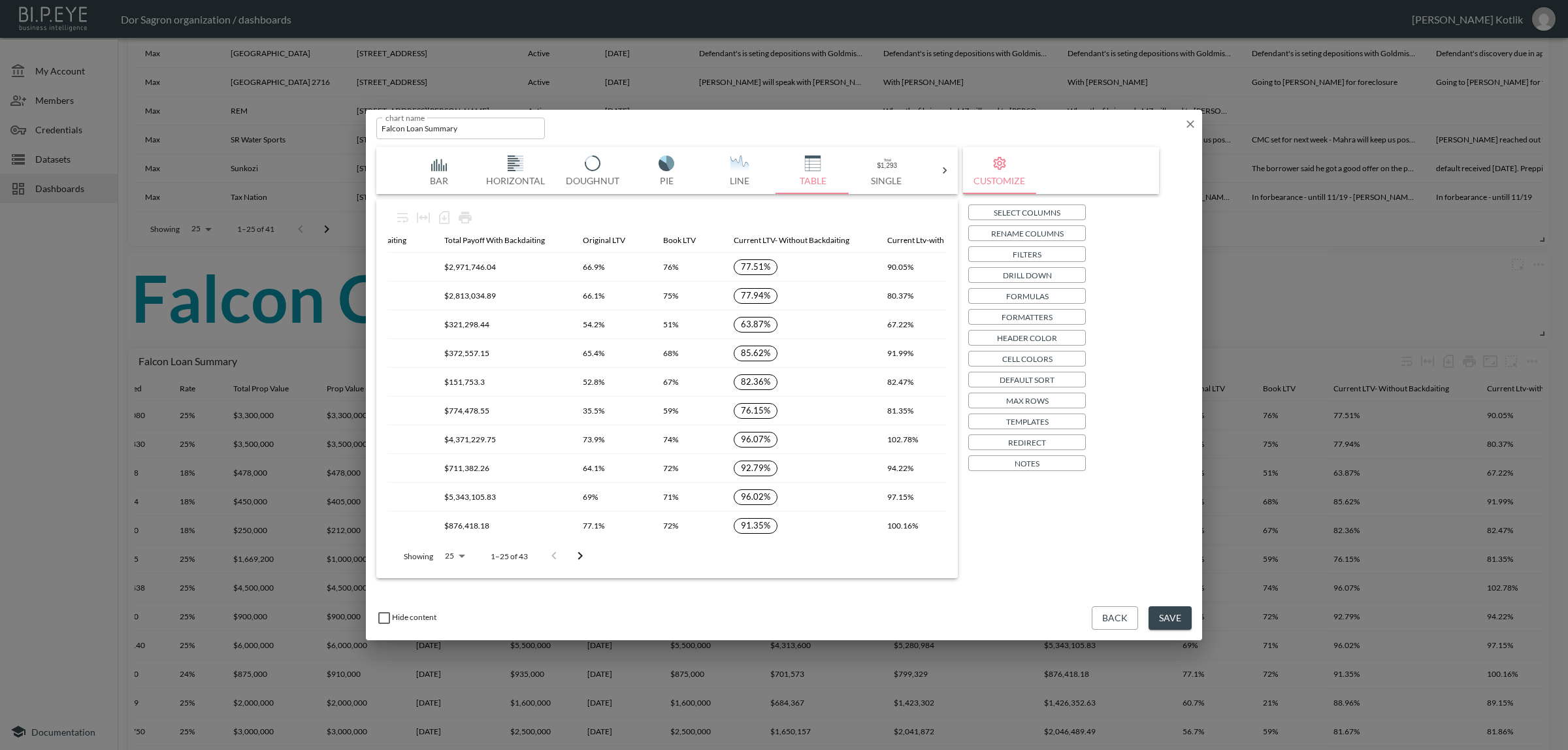
click at [1026, 353] on p "Cell Colors" at bounding box center [1027, 359] width 51 height 14
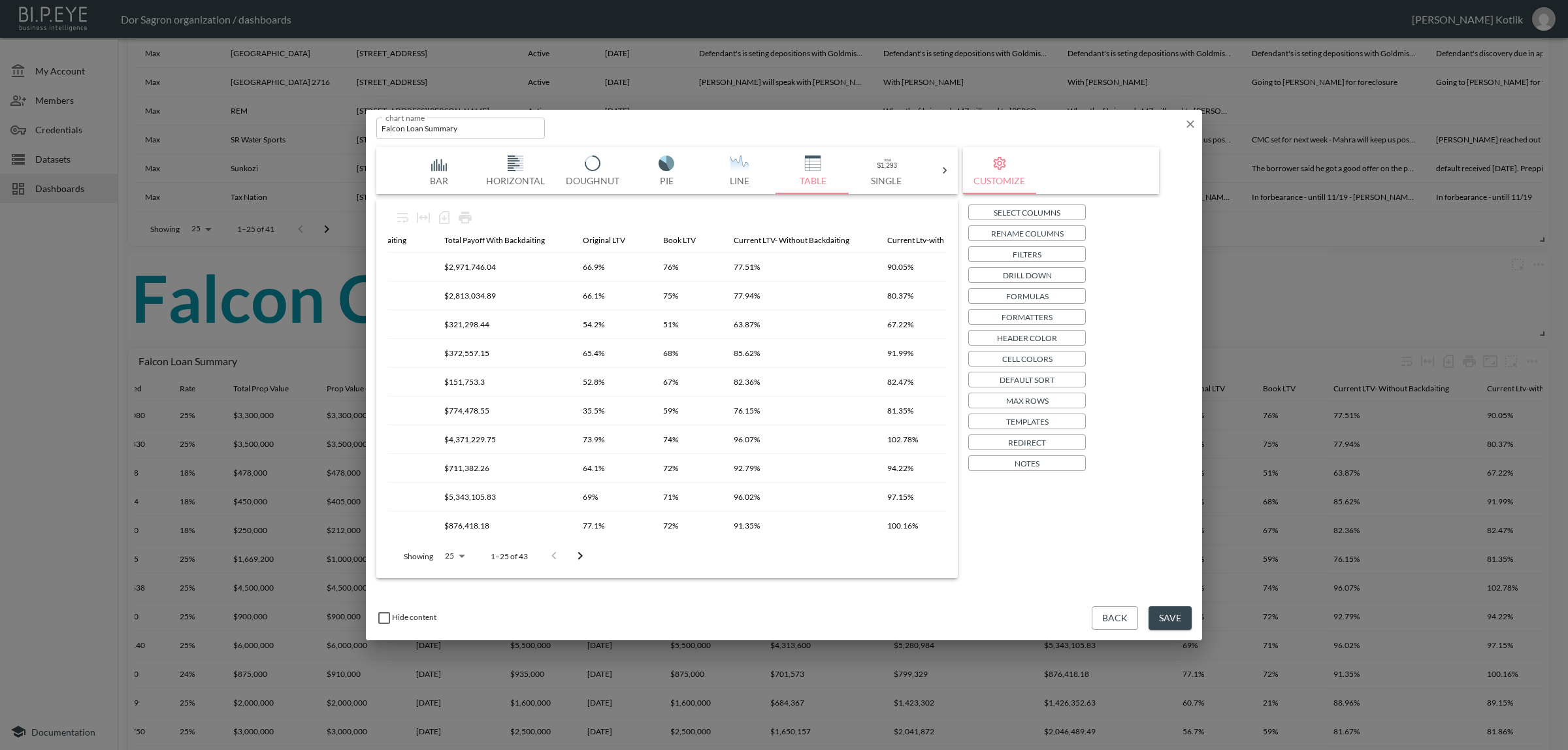
click at [1176, 620] on button "Save" at bounding box center [1169, 619] width 43 height 24
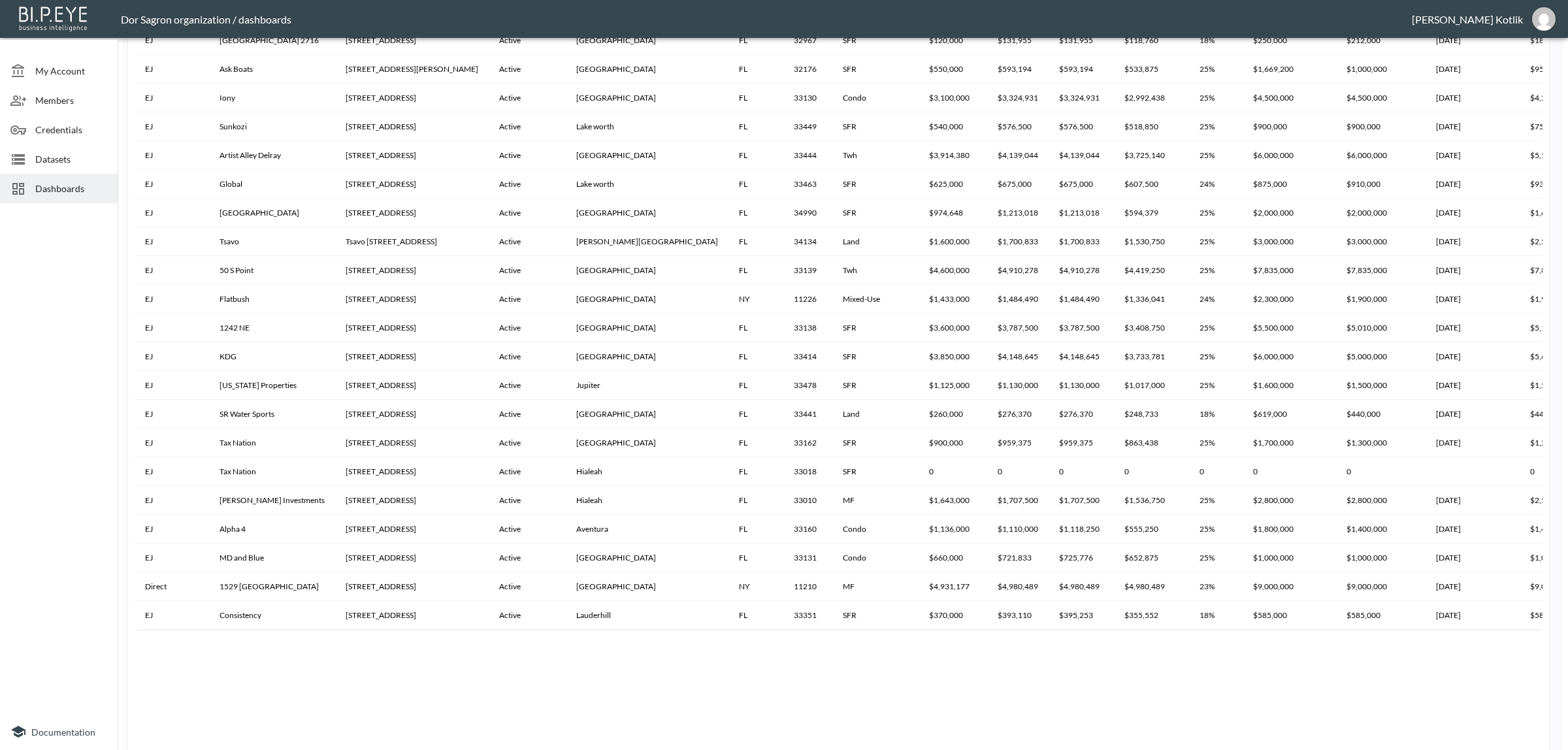
scroll to position [1289, 0]
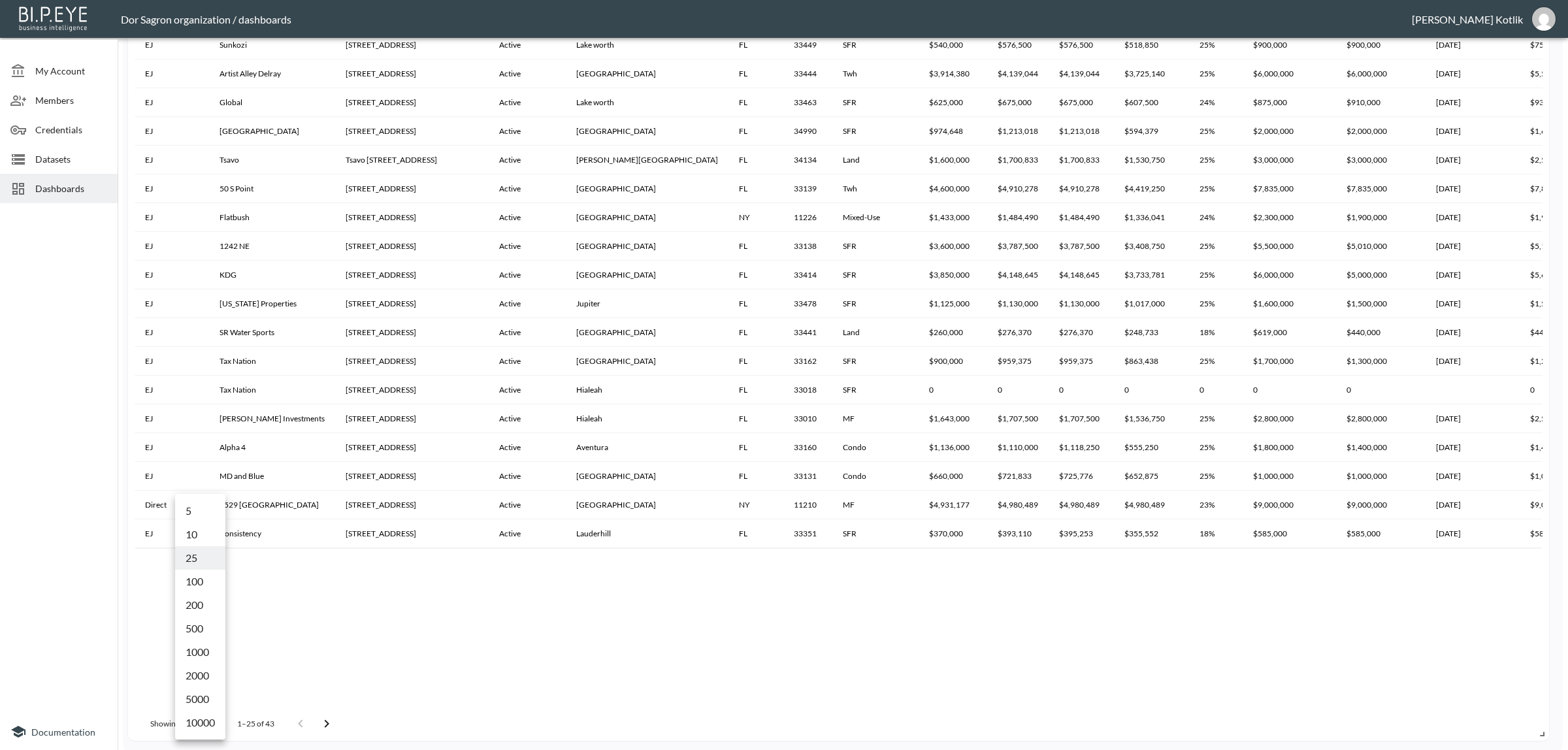
click at [185, 722] on body "BI.P.EYE, Interactive Analytics Dashboards - app Dor Sagron organization / dash…" at bounding box center [784, 375] width 1568 height 750
click at [207, 585] on li "100" at bounding box center [200, 582] width 51 height 24
type input "100"
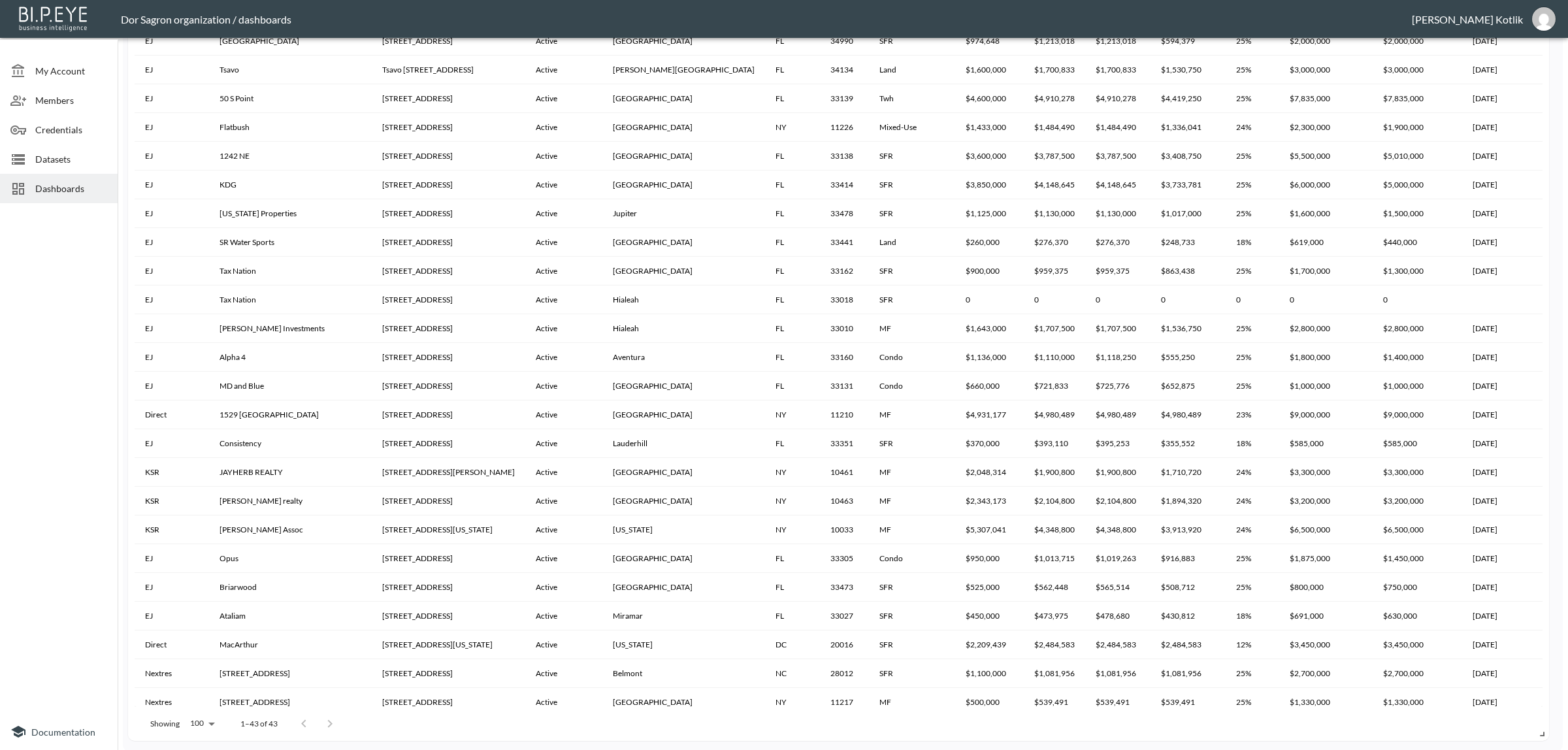
scroll to position [207, 0]
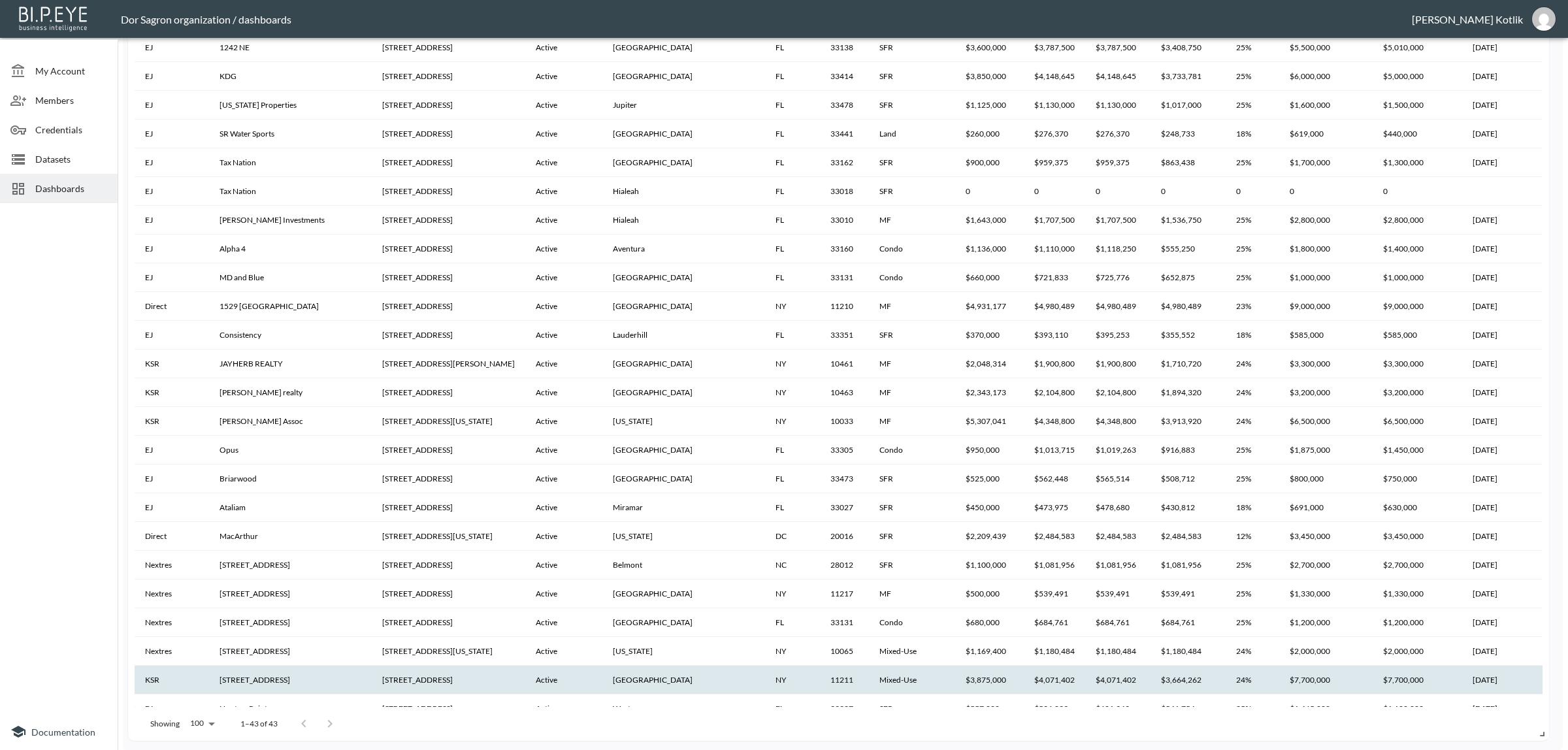
drag, startPoint x: 341, startPoint y: 696, endPoint x: 502, endPoint y: 691, distance: 161.1
click at [502, 691] on tbody "Nextres 9 Ely 9 Ely Brook to Hands Creek Rd, NY 11937 Active East Hampton NY 11…" at bounding box center [1401, 249] width 2534 height 1236
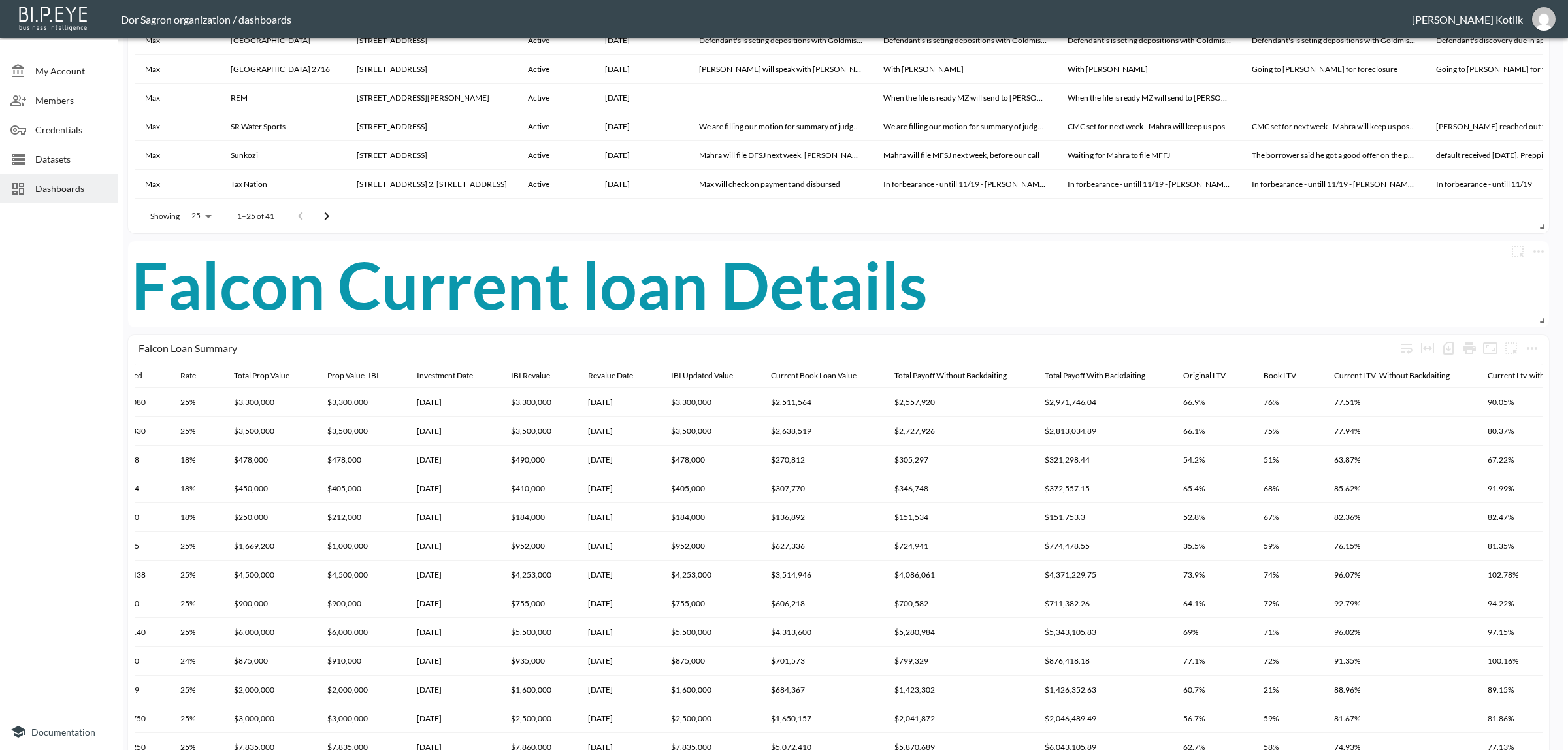
scroll to position [717, 0]
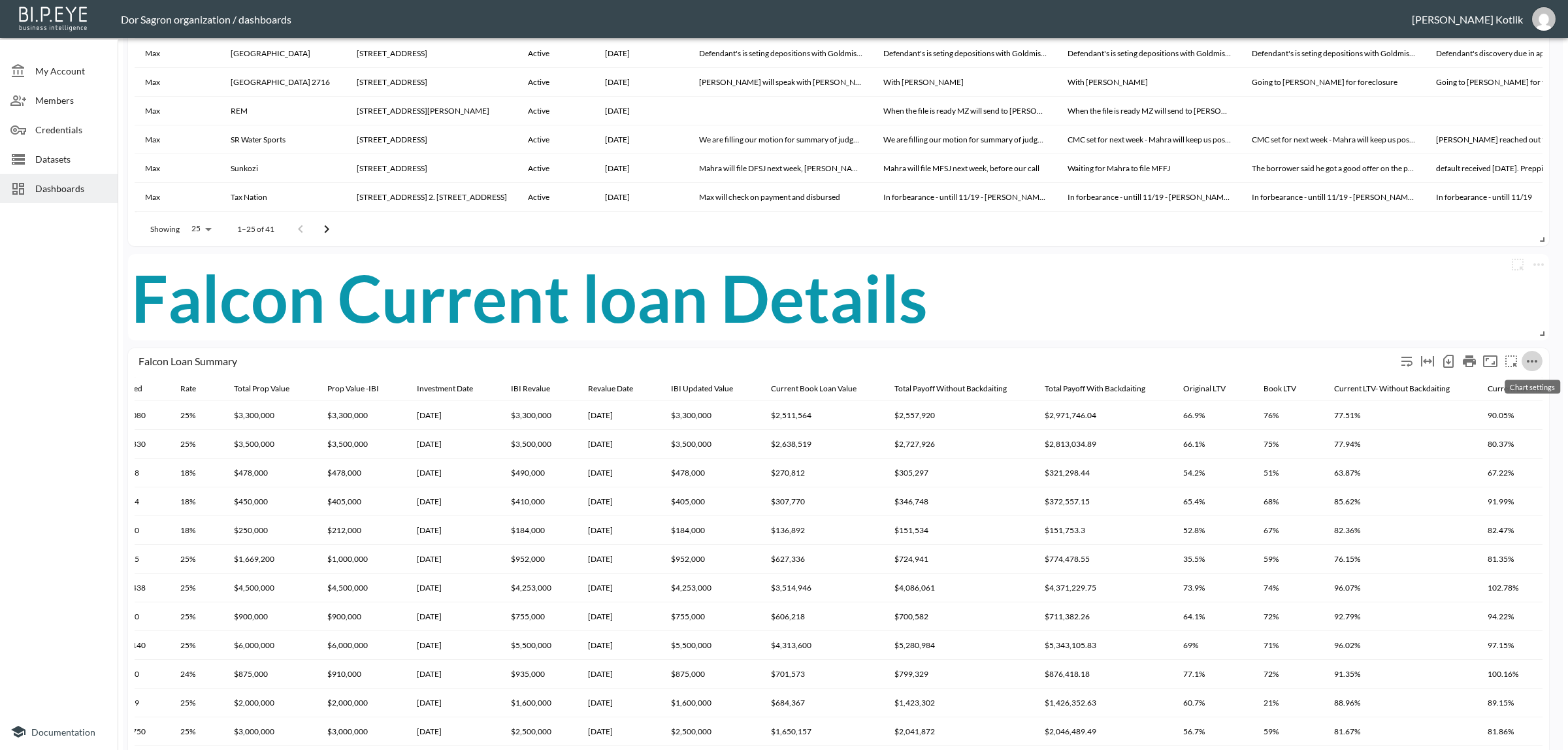
click at [1539, 361] on icon "more" at bounding box center [1532, 361] width 16 height 16
click at [1528, 379] on li "Edit" at bounding box center [1502, 386] width 101 height 24
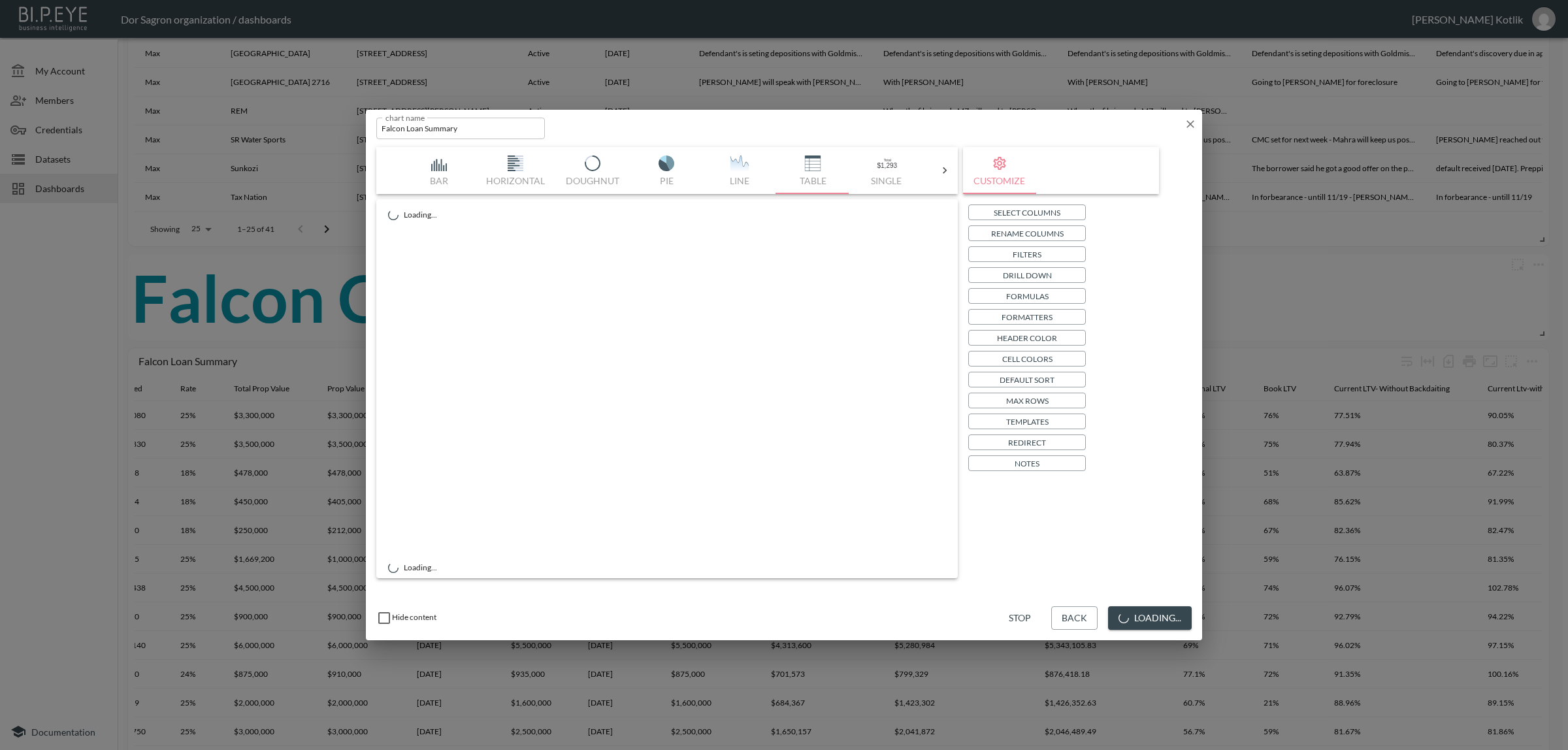
click at [1037, 357] on p "Cell Colors" at bounding box center [1027, 359] width 51 height 14
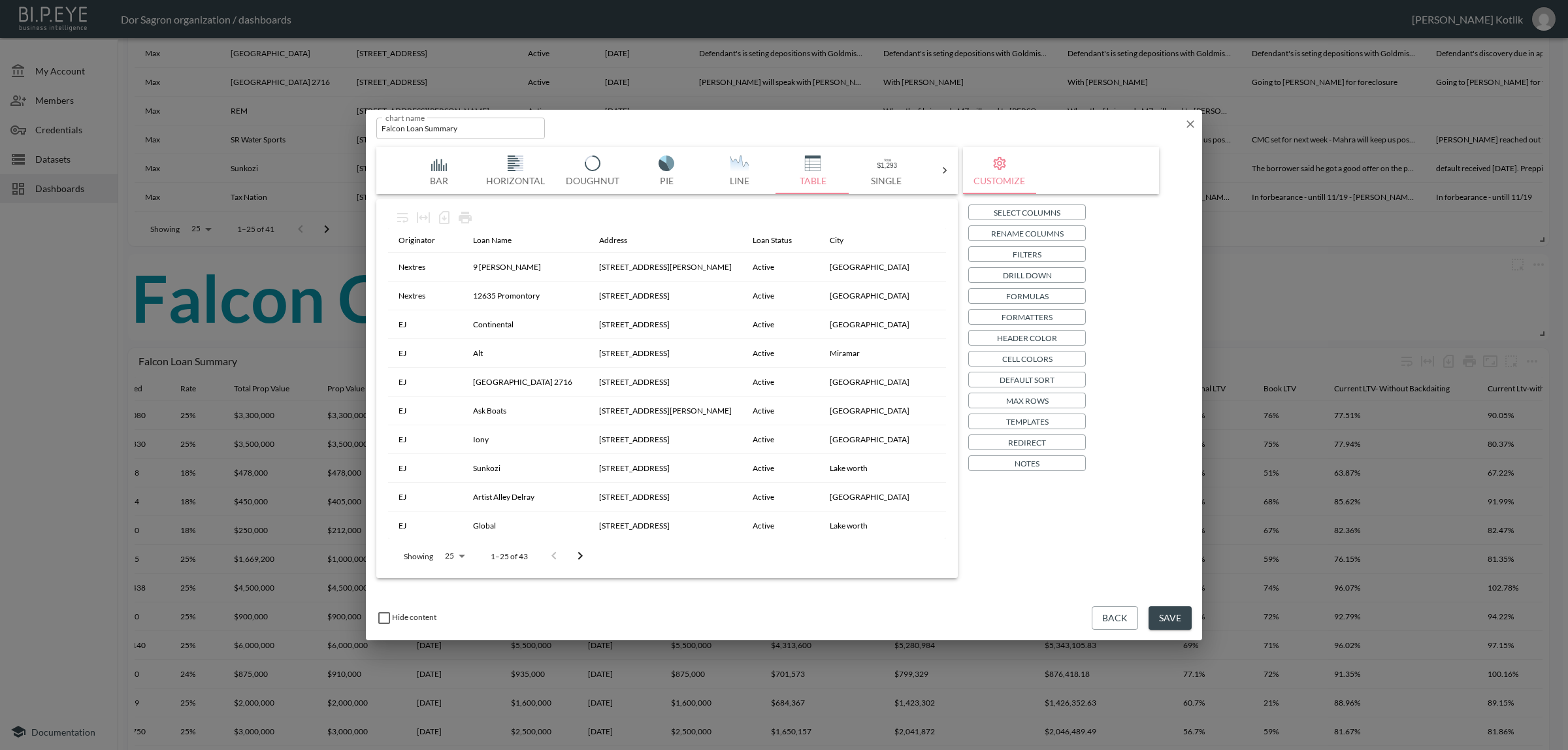
click at [1163, 622] on button "Save" at bounding box center [1169, 619] width 43 height 24
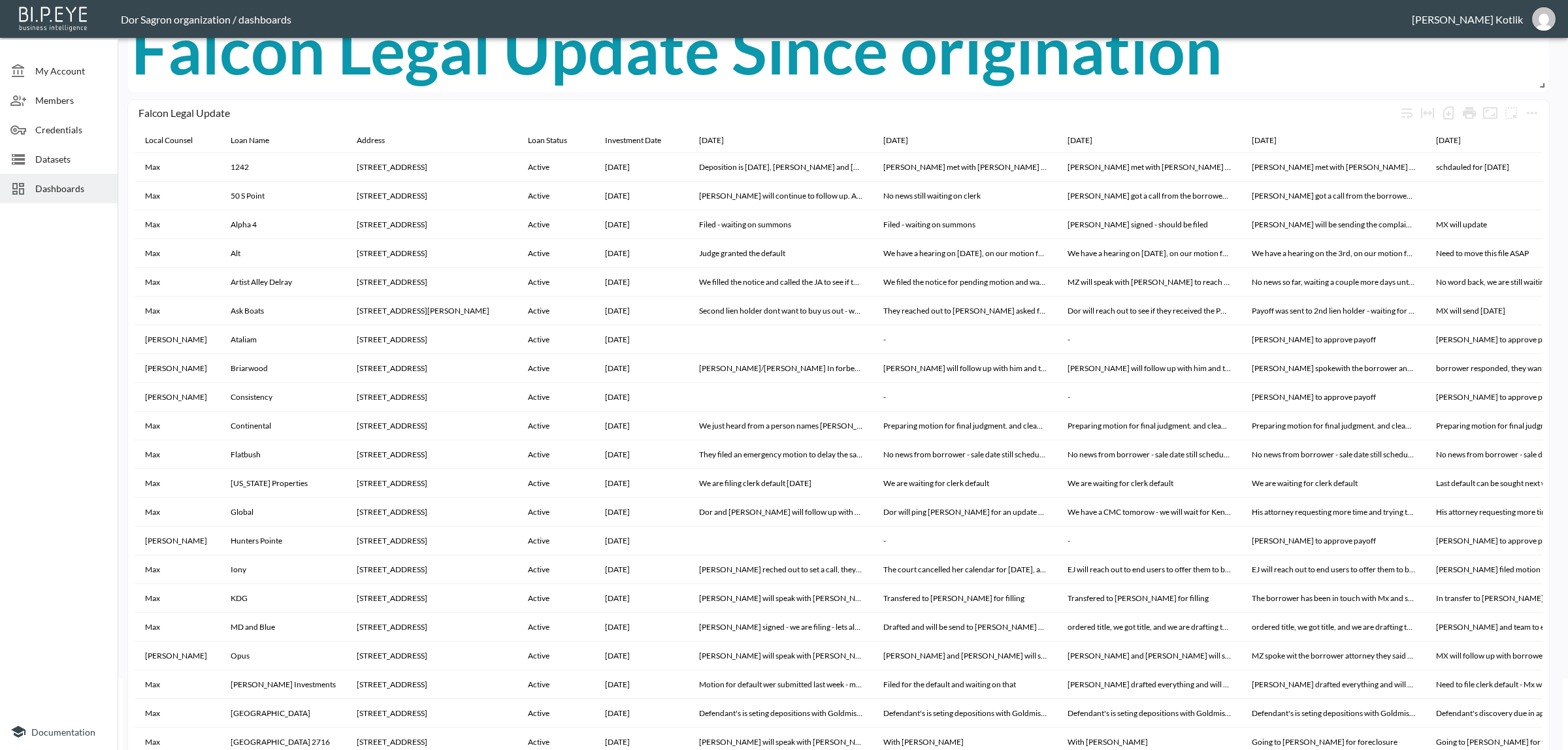
scroll to position [0, 0]
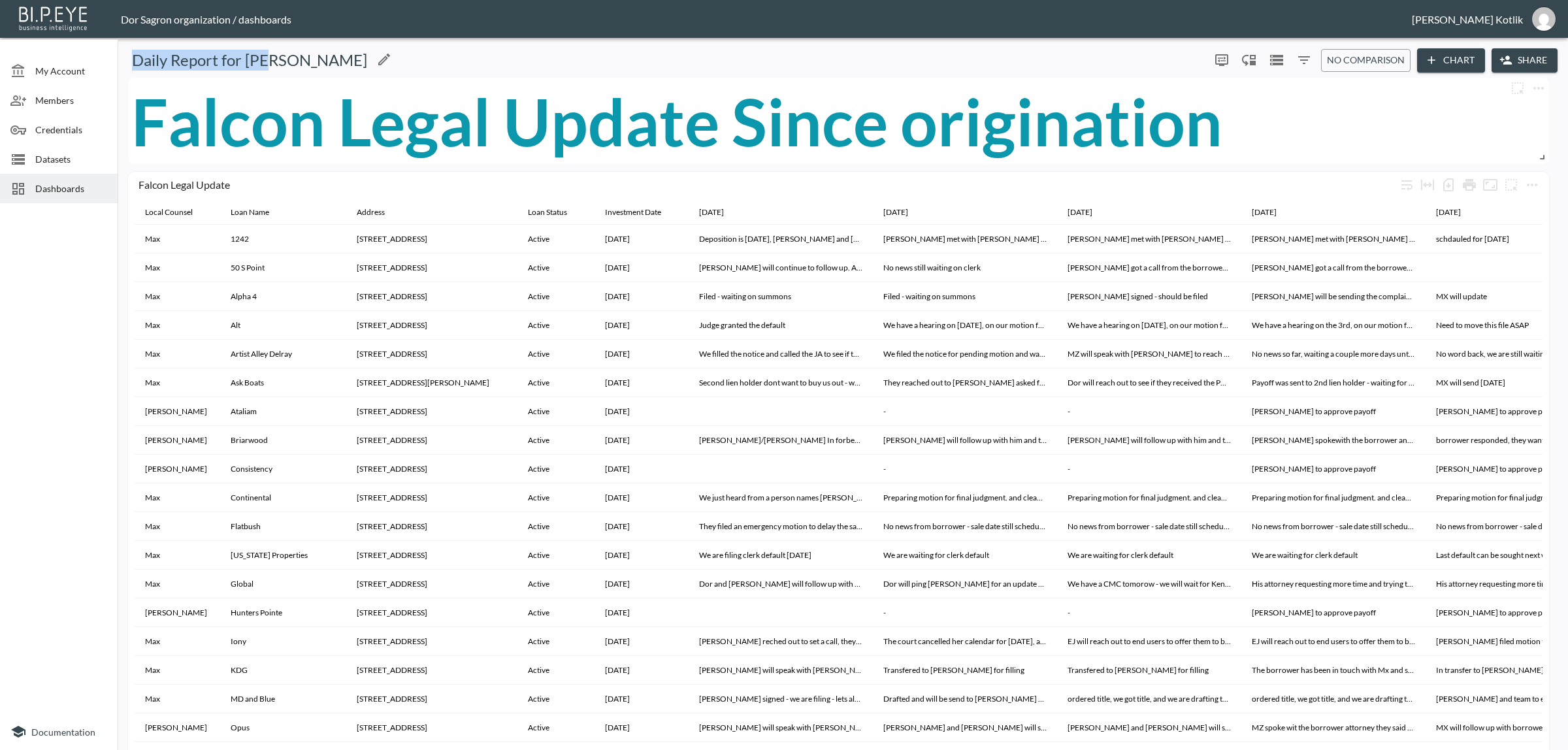
drag, startPoint x: 134, startPoint y: 60, endPoint x: 277, endPoint y: 53, distance: 143.2
click at [275, 54] on h5 "Daily Report for Amir" at bounding box center [250, 60] width 236 height 21
click at [367, 56] on div at bounding box center [379, 61] width 25 height 18
drag, startPoint x: 278, startPoint y: 57, endPoint x: 311, endPoint y: 10, distance: 57.4
click at [123, 60] on div "Daily Report for Amir" at bounding box center [664, 60] width 1082 height 21
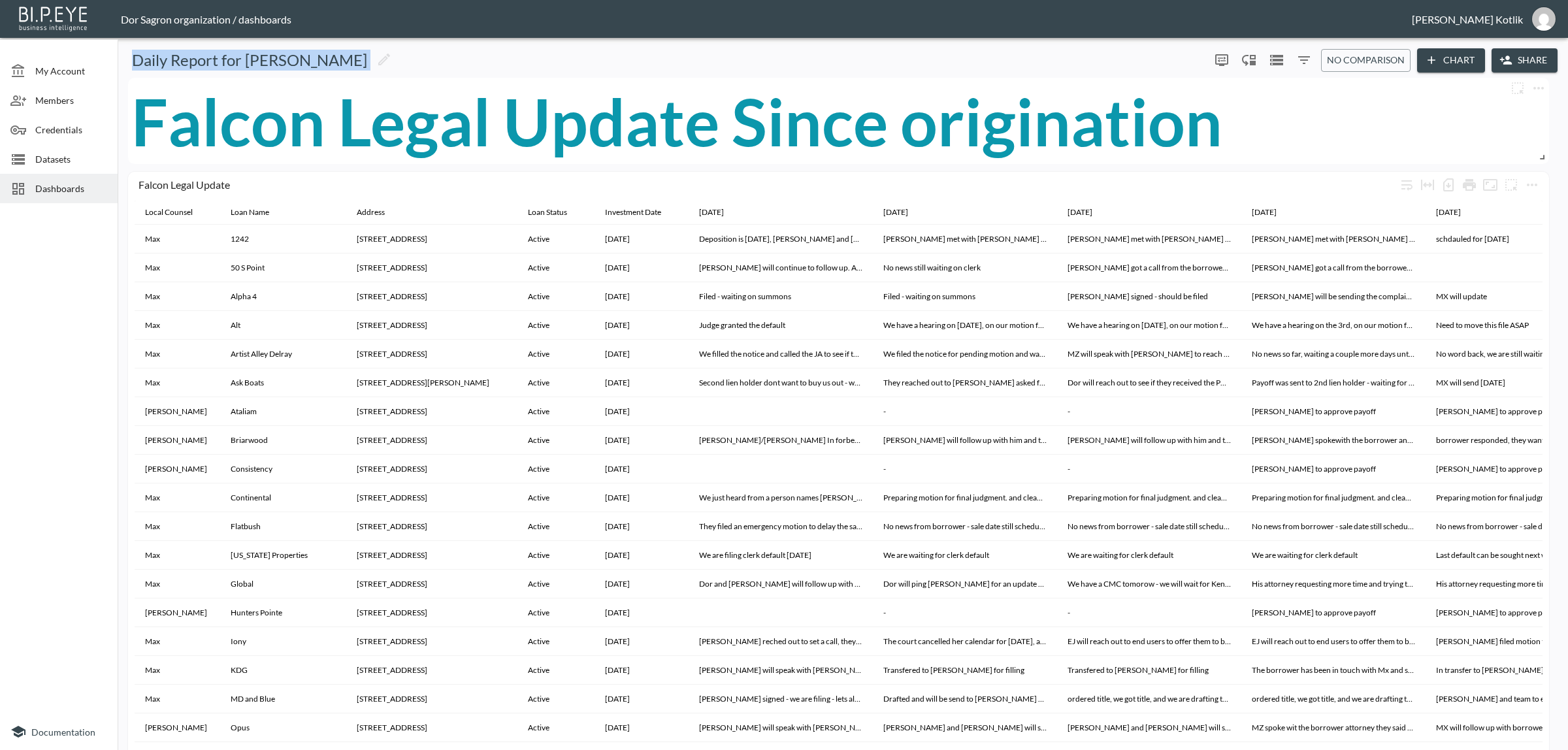
copy div "Daily Report for Amir 0 0 No comparison Chart Share"
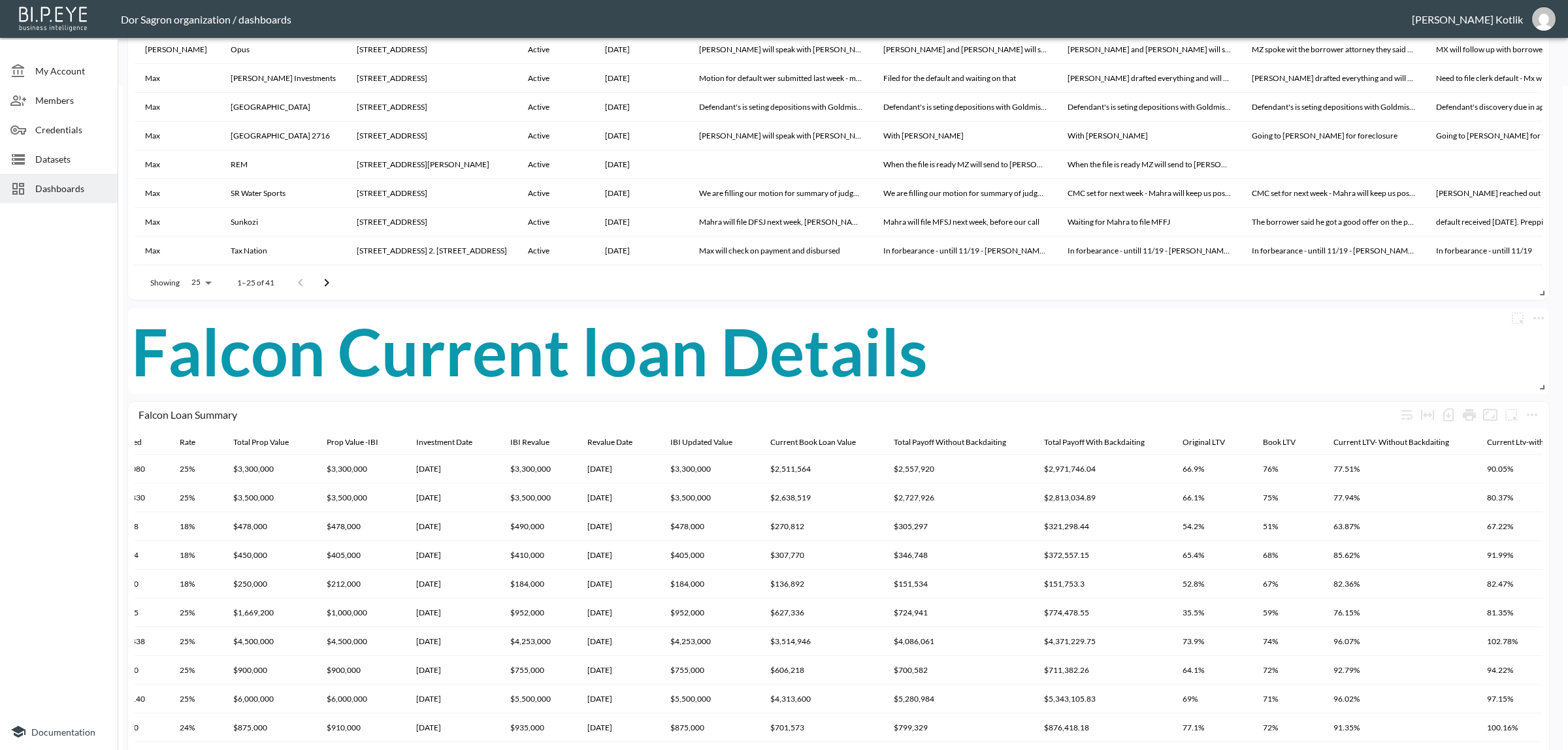
scroll to position [981, 0]
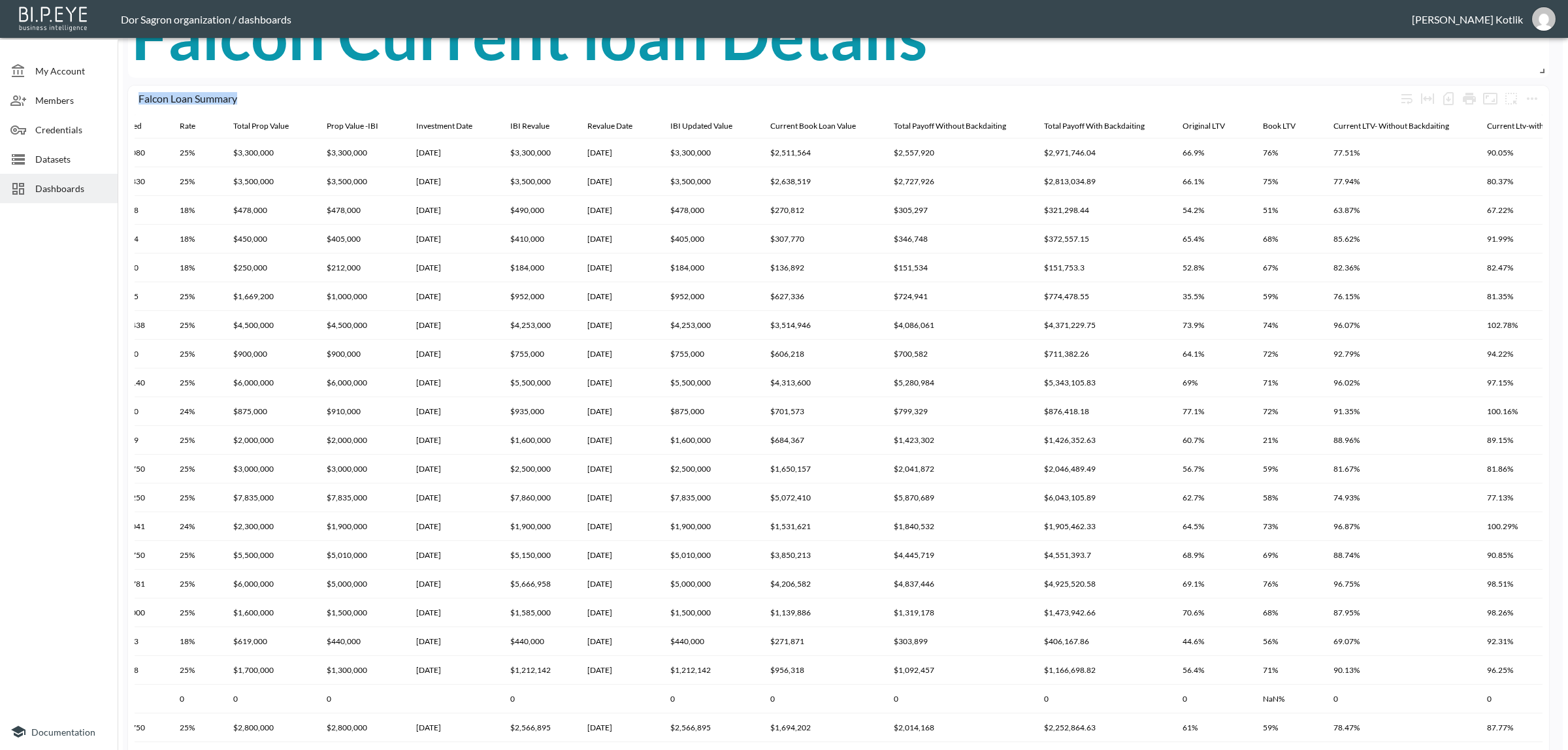
drag, startPoint x: 149, startPoint y: 98, endPoint x: 336, endPoint y: 28, distance: 199.7
click at [268, 107] on div "Falcon Loan Summary" at bounding box center [838, 99] width 1408 height 29
copy div "Falcon Loan Summary"
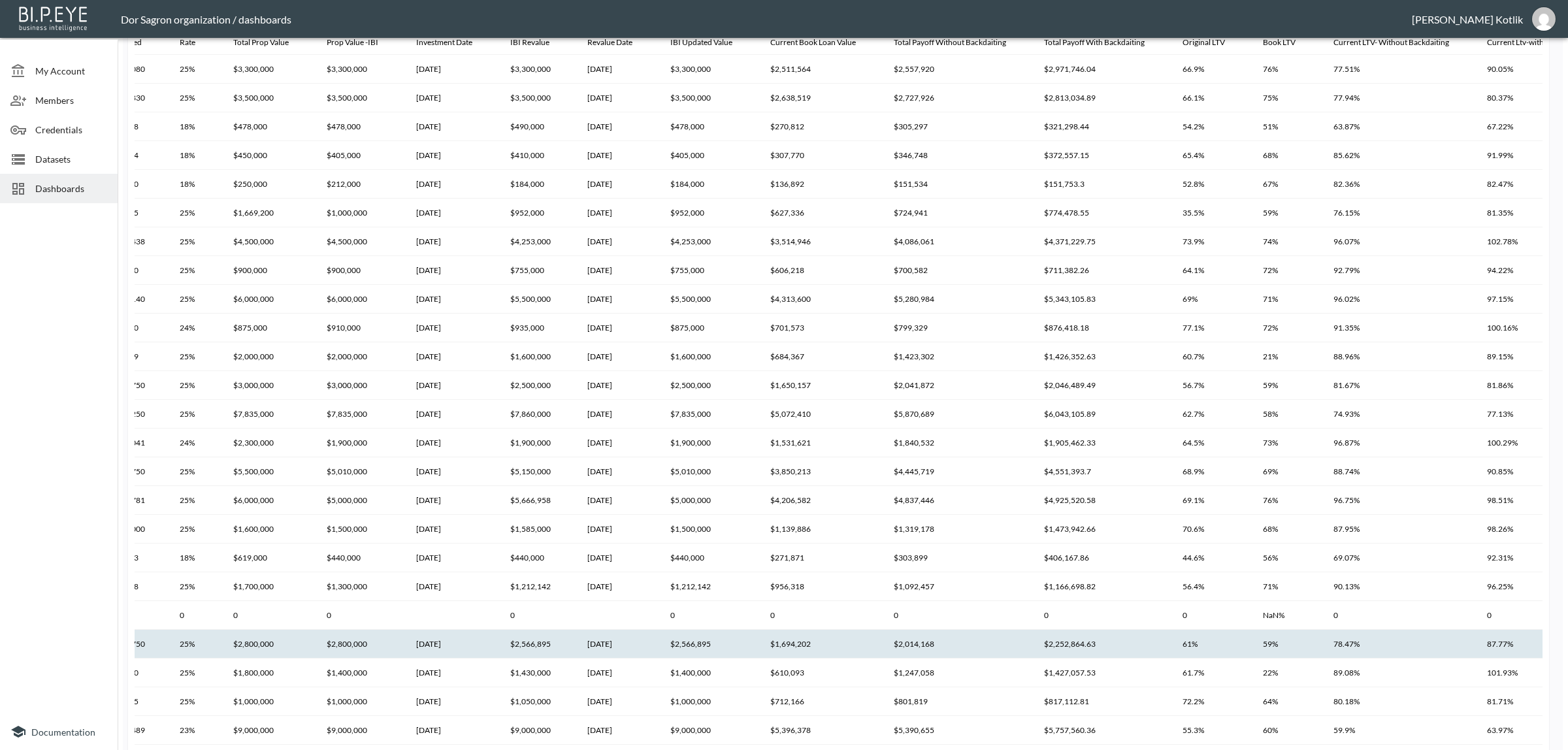
scroll to position [1289, 0]
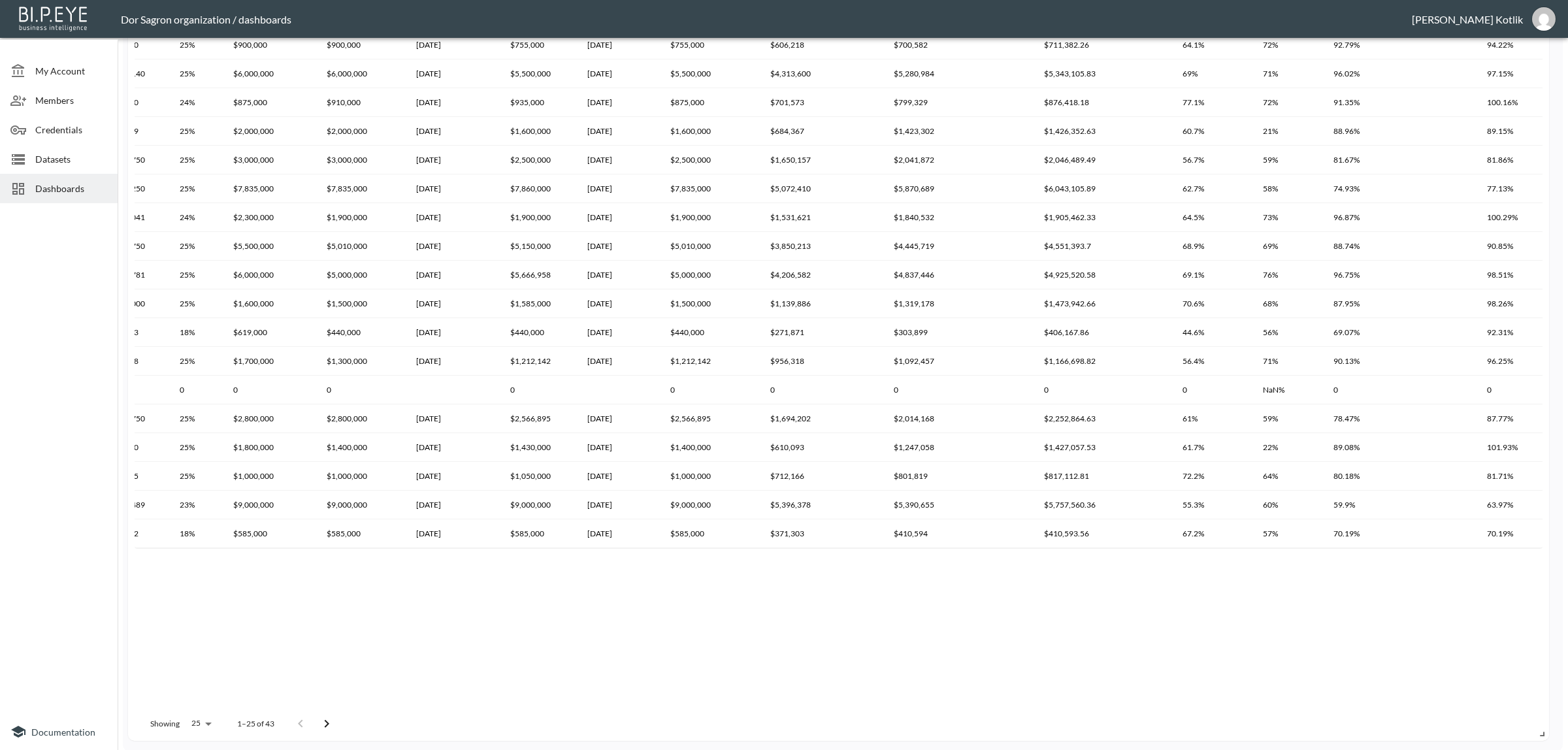
click at [203, 721] on body "BI.P.EYE, Interactive Analytics Dashboards - app Dor Sagron organization / dash…" at bounding box center [784, 375] width 1568 height 750
click at [205, 582] on li "100" at bounding box center [200, 582] width 51 height 24
type input "100"
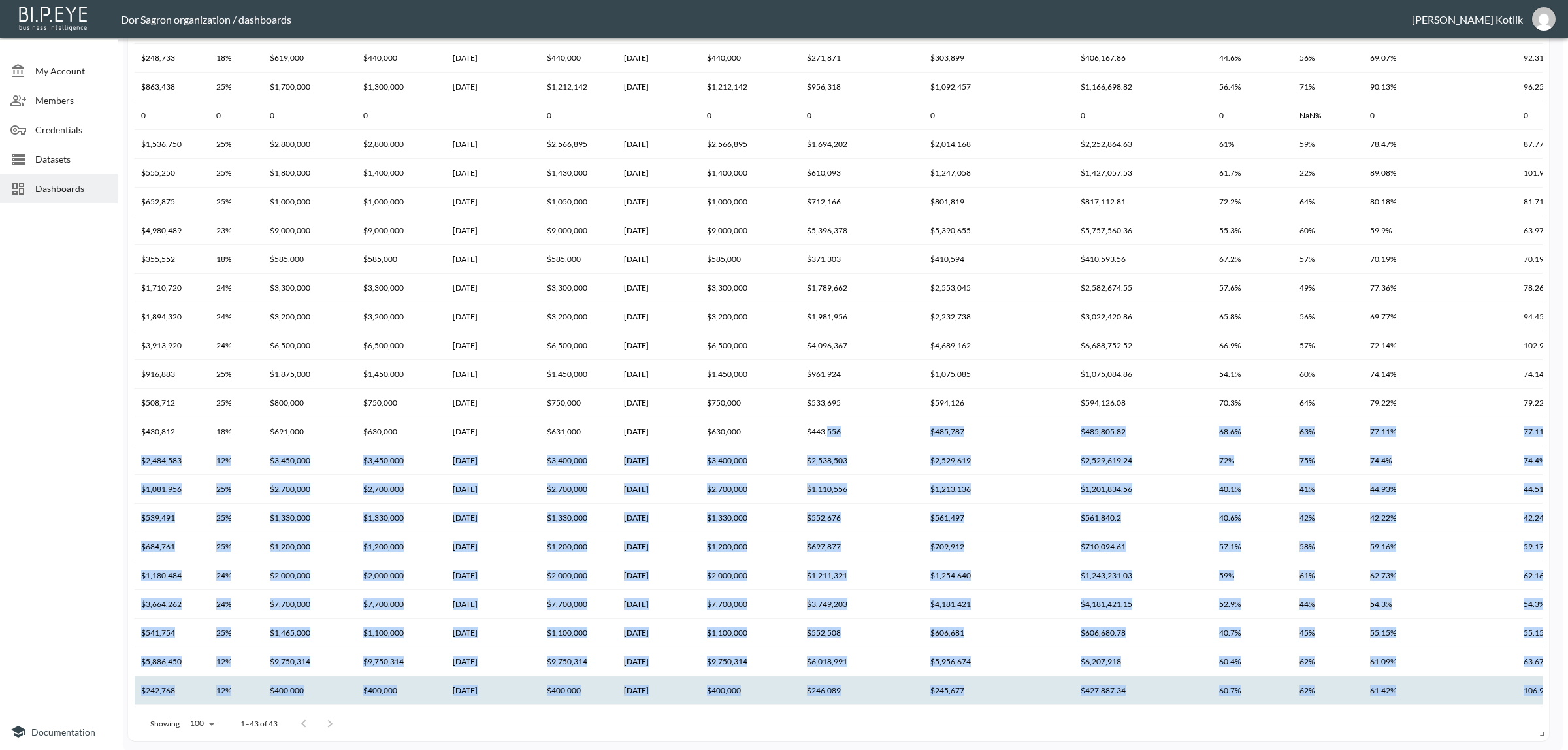
drag, startPoint x: 775, startPoint y: 698, endPoint x: 895, endPoint y: 696, distance: 120.0
click at [895, 696] on tbody "Nextres 9 Ely 9 Ely Brook to Hands Creek Rd, NY 11937 Active East Hampton NY 11…" at bounding box center [382, 173] width 2534 height 1236
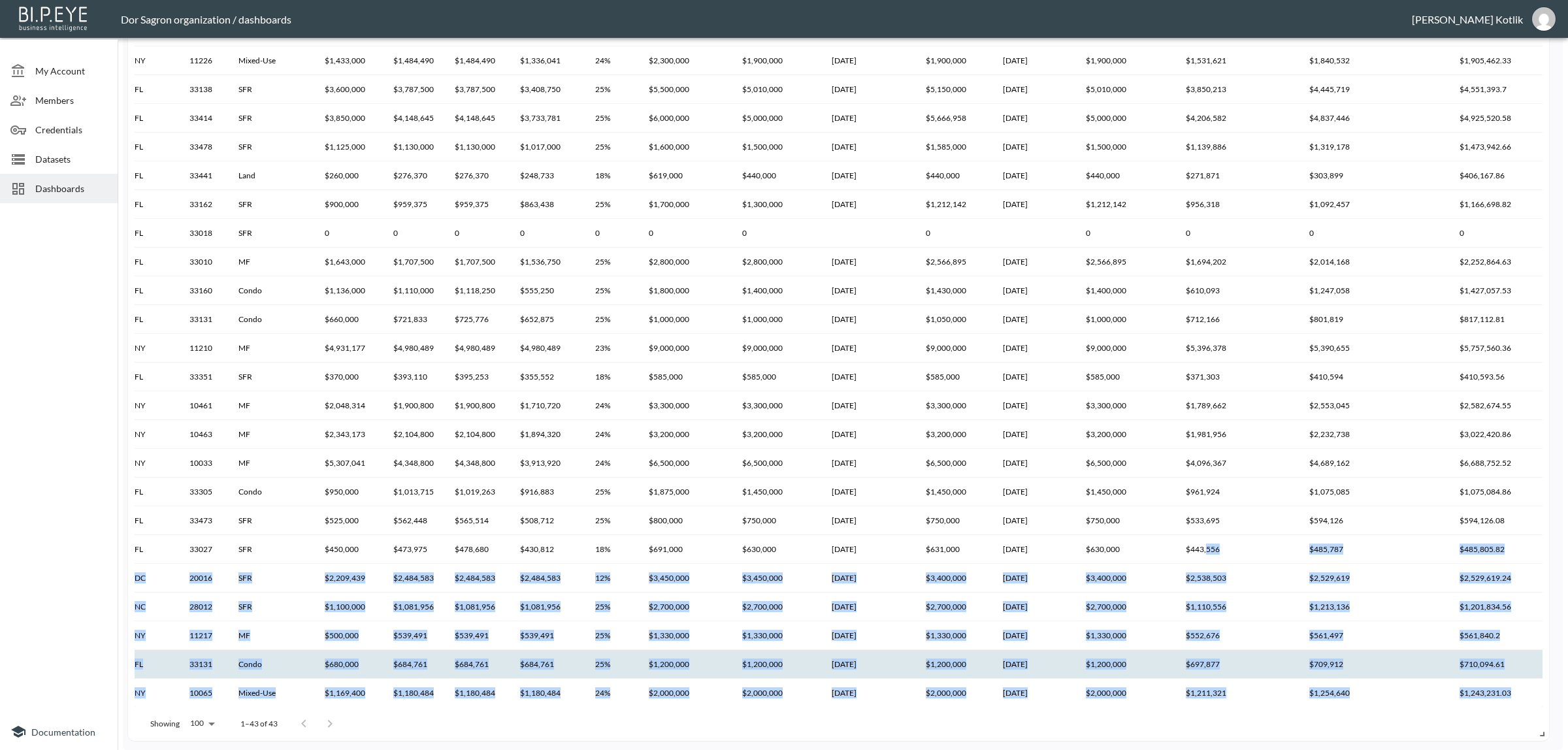
scroll to position [0, 641]
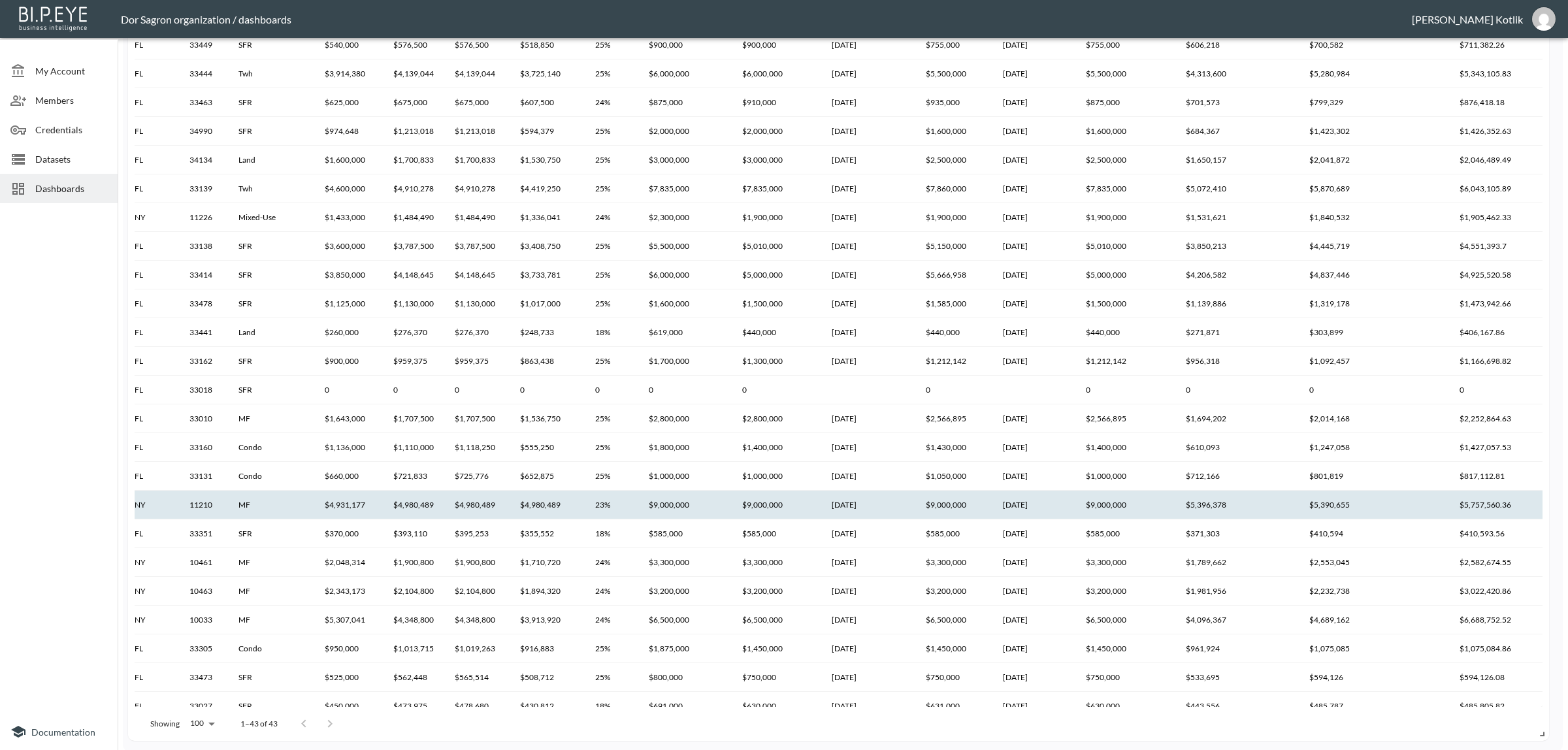
drag, startPoint x: 31, startPoint y: 413, endPoint x: 142, endPoint y: 504, distance: 143.5
click at [31, 415] on div at bounding box center [59, 462] width 117 height 505
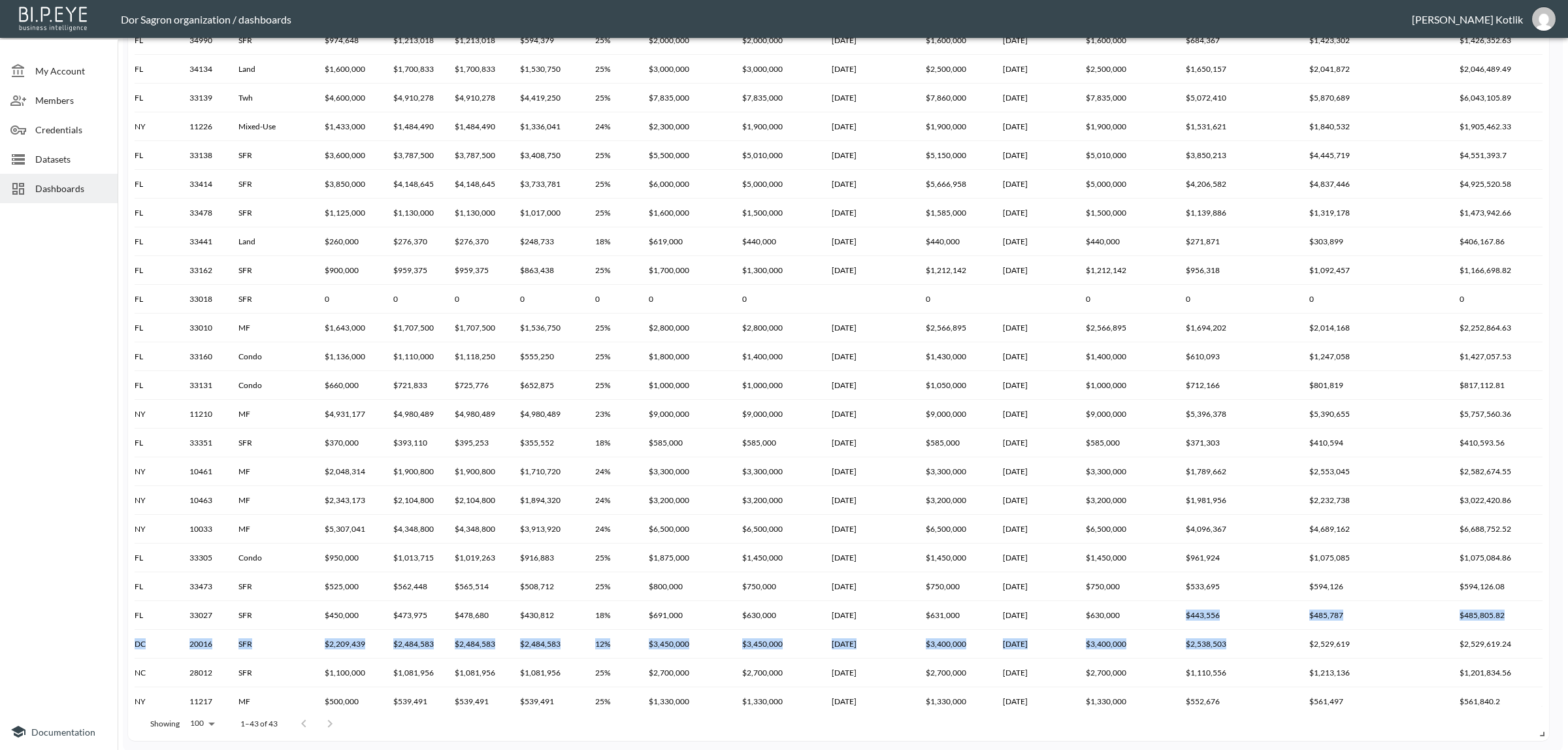
drag, startPoint x: 1042, startPoint y: 698, endPoint x: 1215, endPoint y: 696, distance: 173.0
click at [1216, 694] on tbody "Nextres 9 Ely 9 Ely Brook to Hands Creek Rd, NY 11937 Active East Hampton NY 11…" at bounding box center [761, 356] width 2534 height 1236
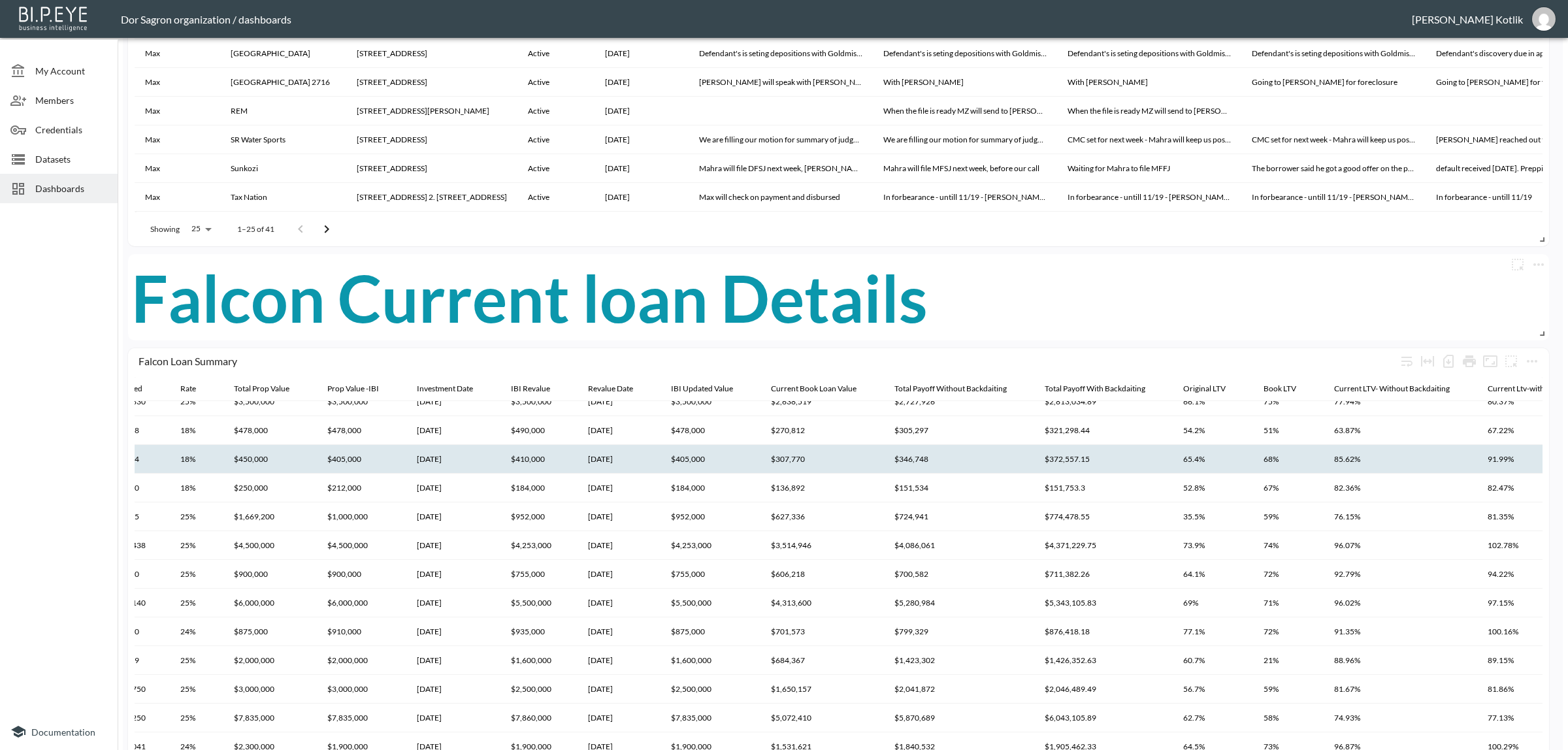
scroll to position [82, 1056]
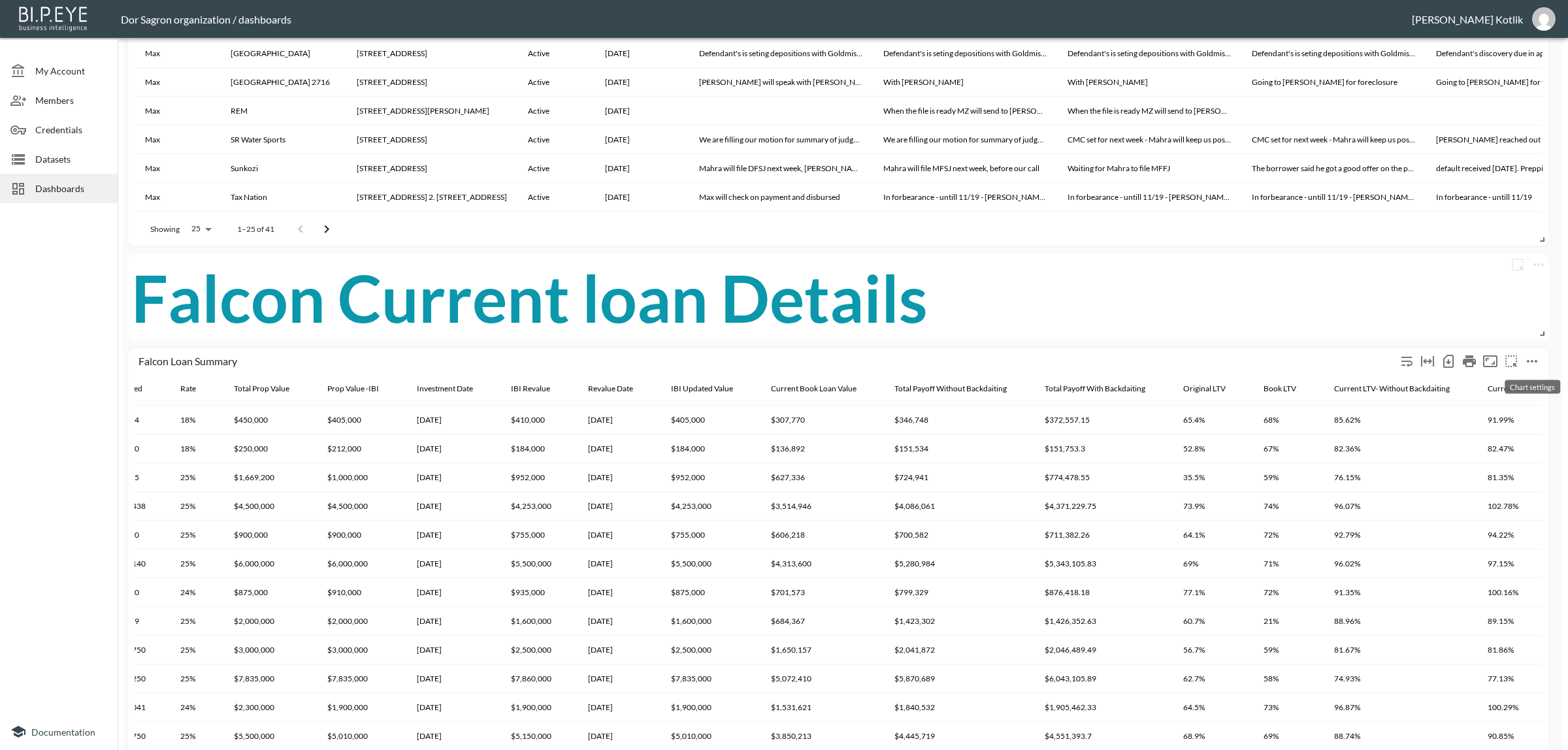
click at [1529, 353] on icon "more" at bounding box center [1532, 361] width 16 height 16
click at [1517, 380] on li "Edit" at bounding box center [1502, 386] width 101 height 24
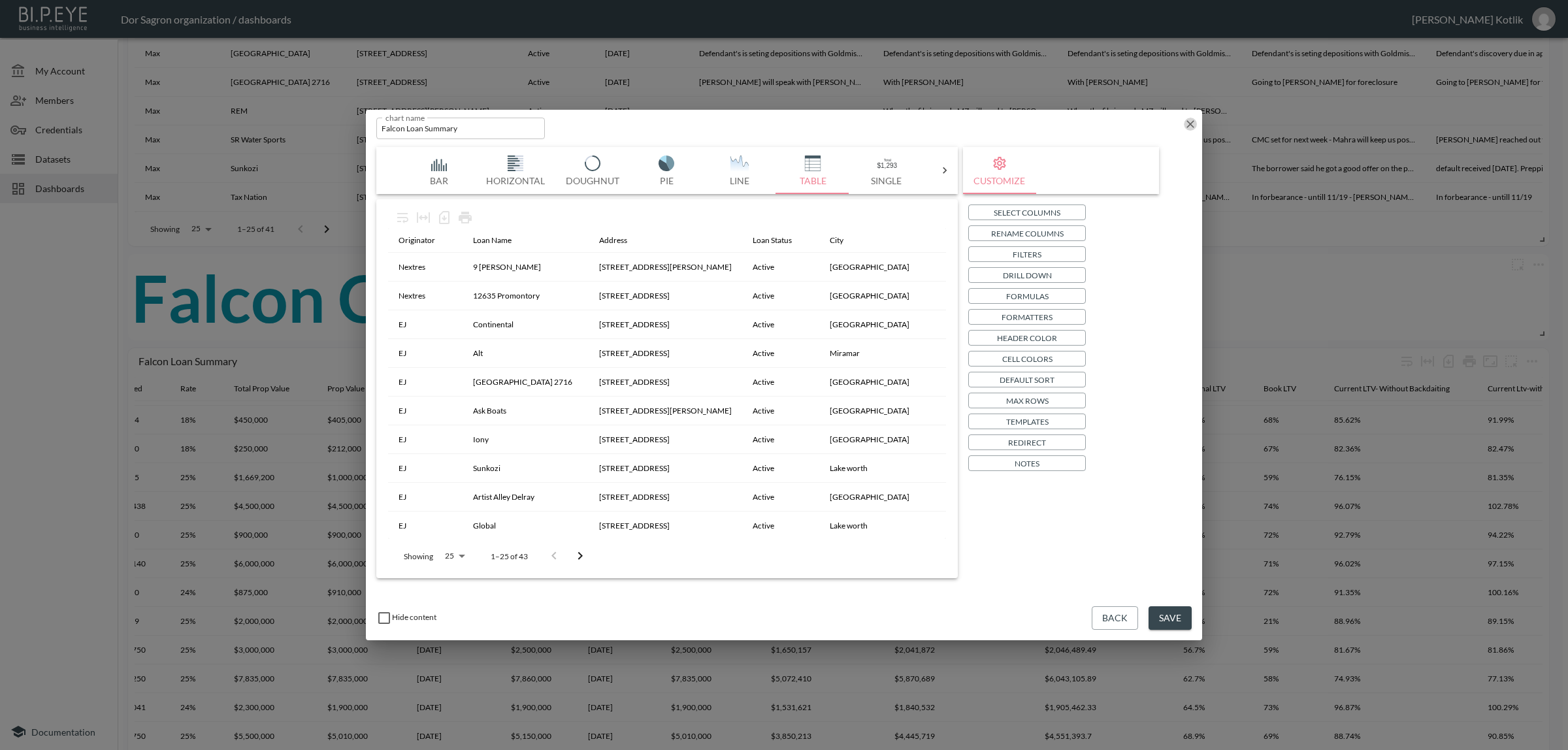
click at [1186, 124] on icon "button" at bounding box center [1190, 123] width 13 height 13
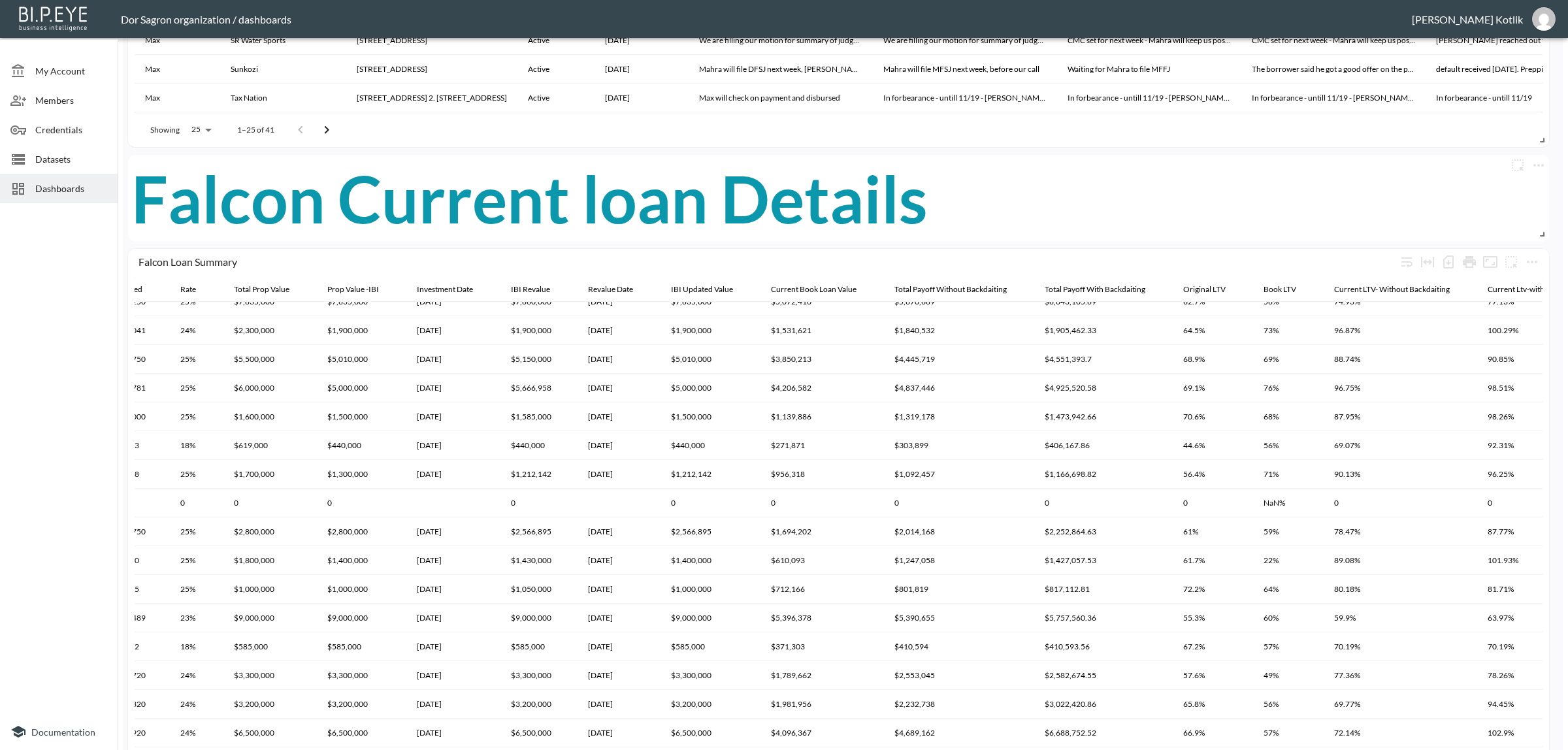
scroll to position [1144, 0]
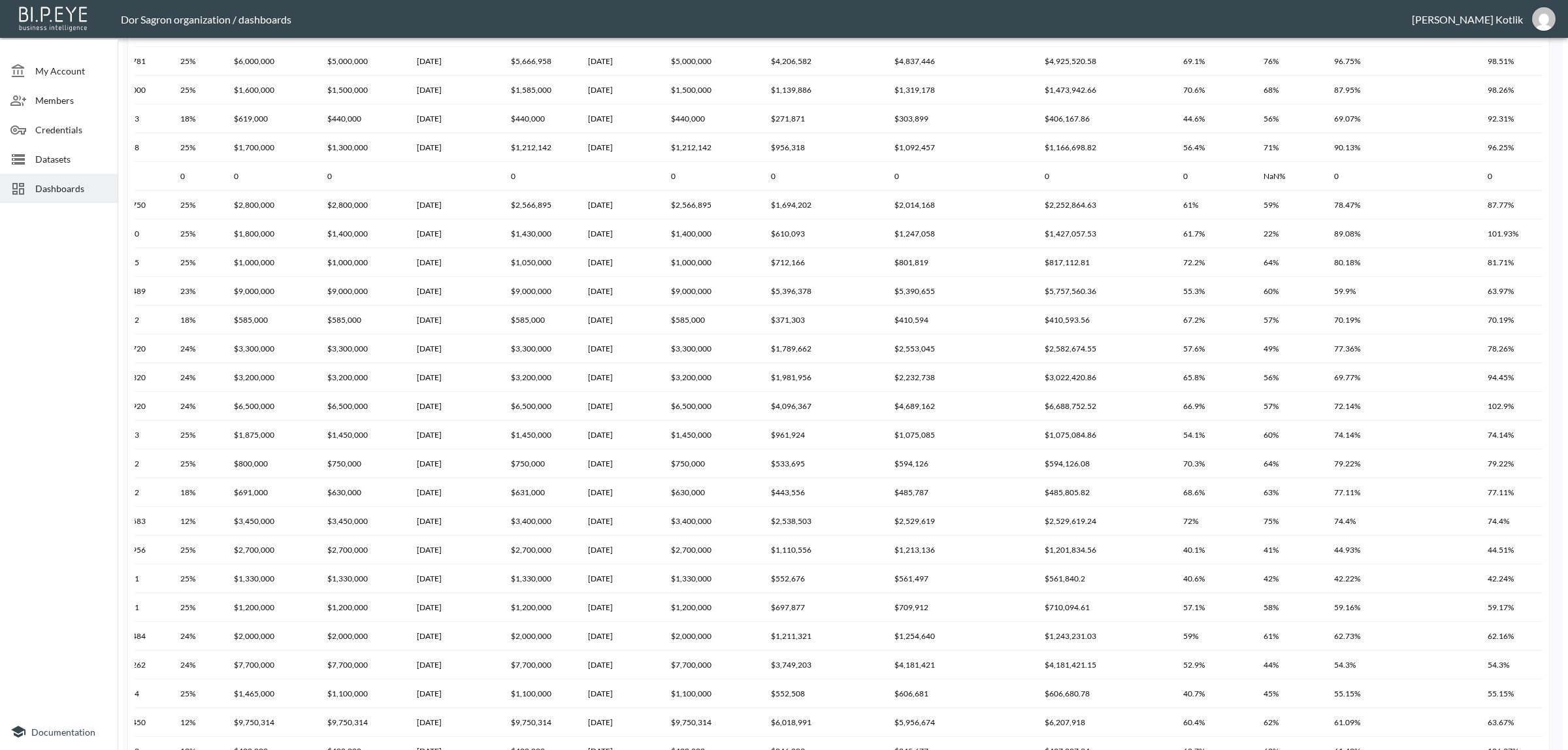
click at [96, 350] on div at bounding box center [59, 462] width 117 height 505
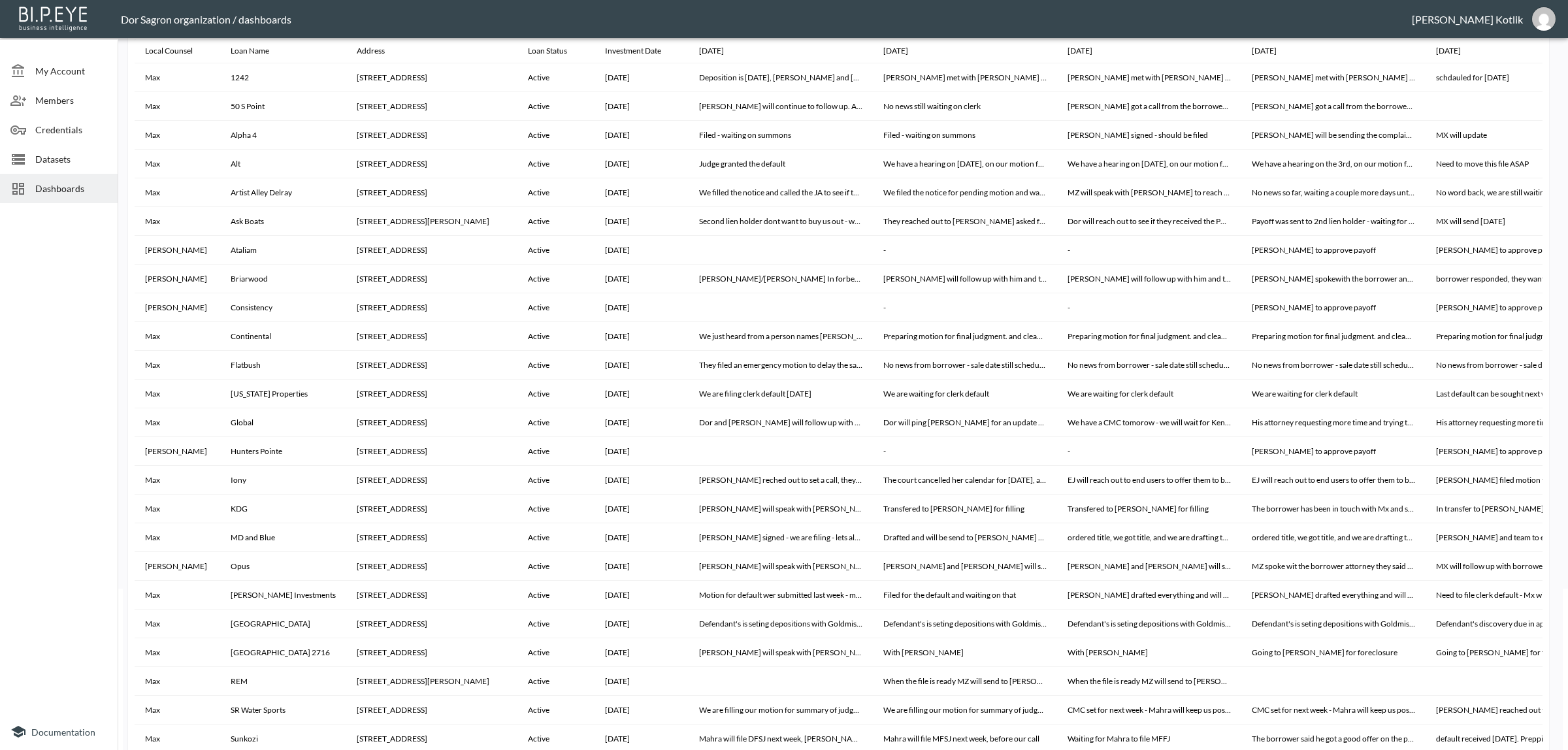
scroll to position [0, 0]
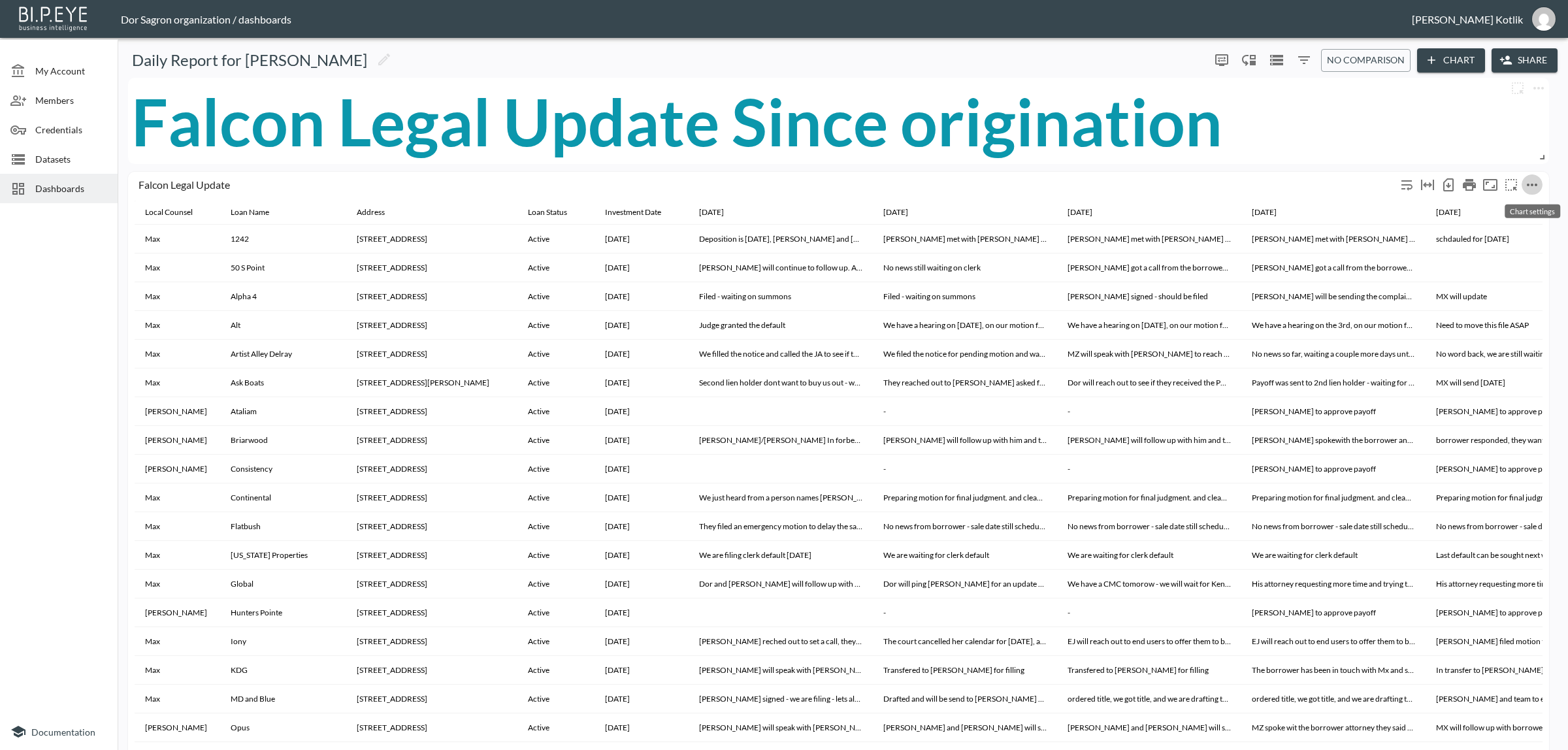
click at [1539, 184] on icon "more" at bounding box center [1532, 185] width 16 height 16
click at [1501, 124] on div at bounding box center [784, 375] width 1568 height 750
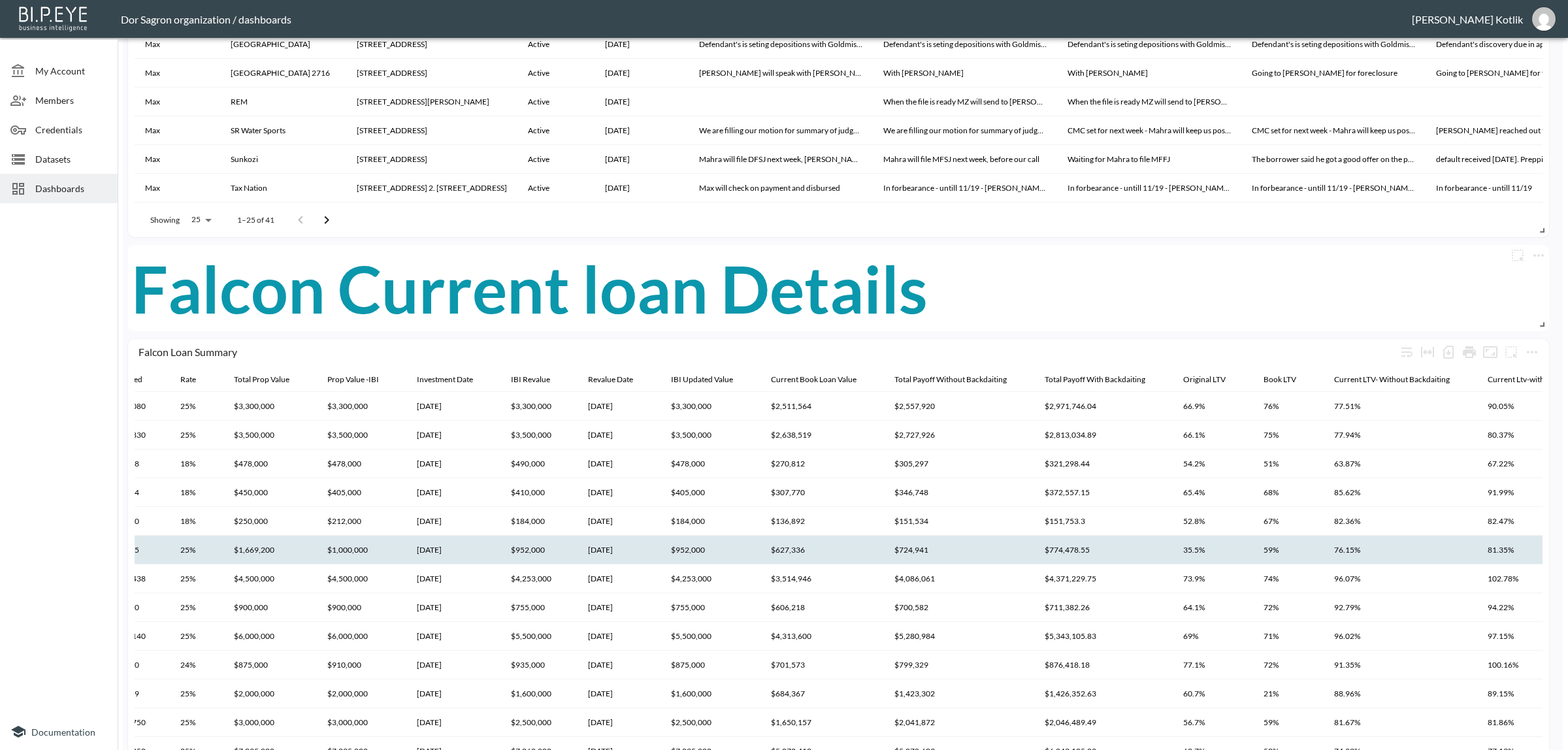
scroll to position [735, 0]
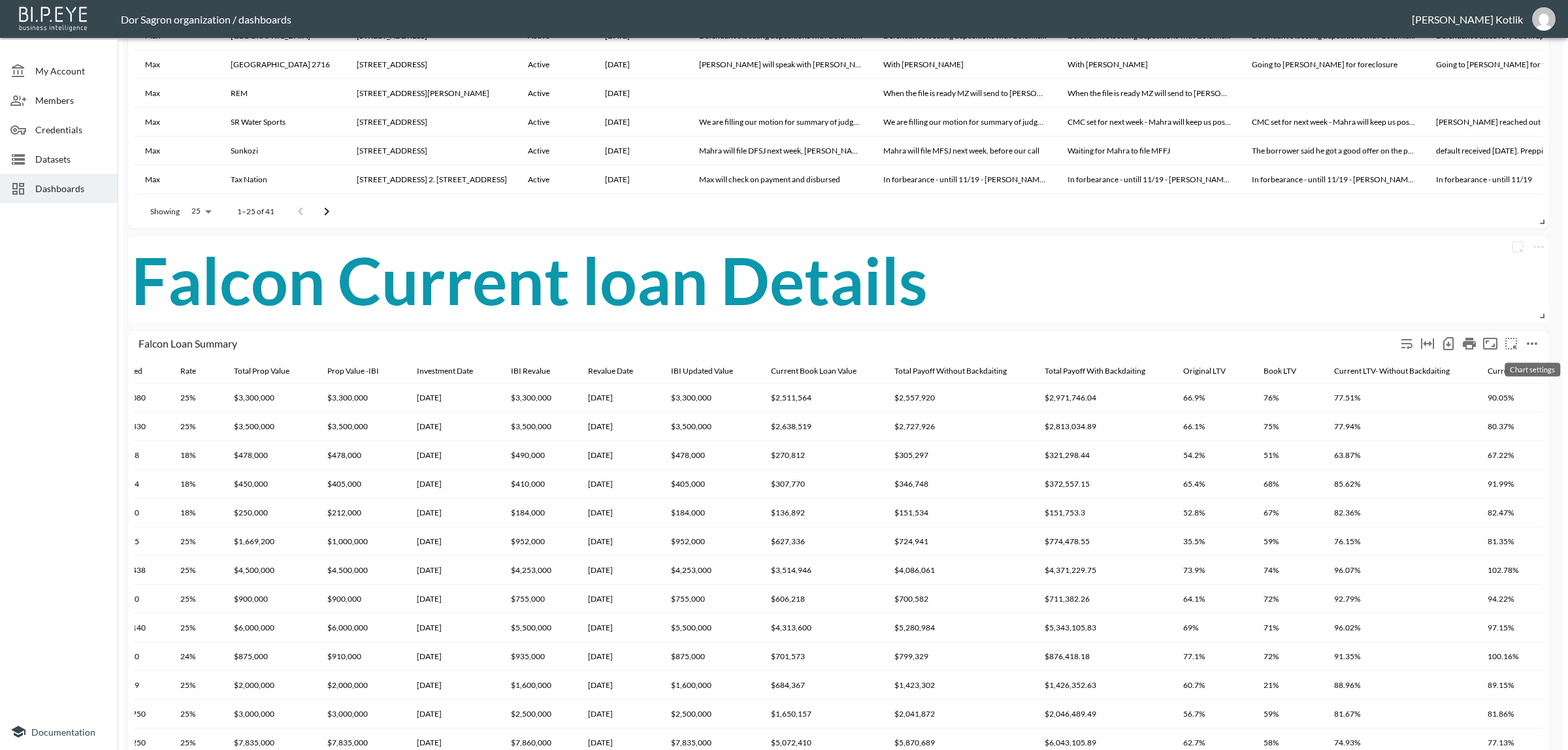
click at [1526, 340] on icon "more" at bounding box center [1532, 344] width 16 height 16
click at [1493, 307] on div at bounding box center [784, 375] width 1568 height 750
click at [1493, 346] on icon "Fullscreen" at bounding box center [1489, 344] width 14 height 12
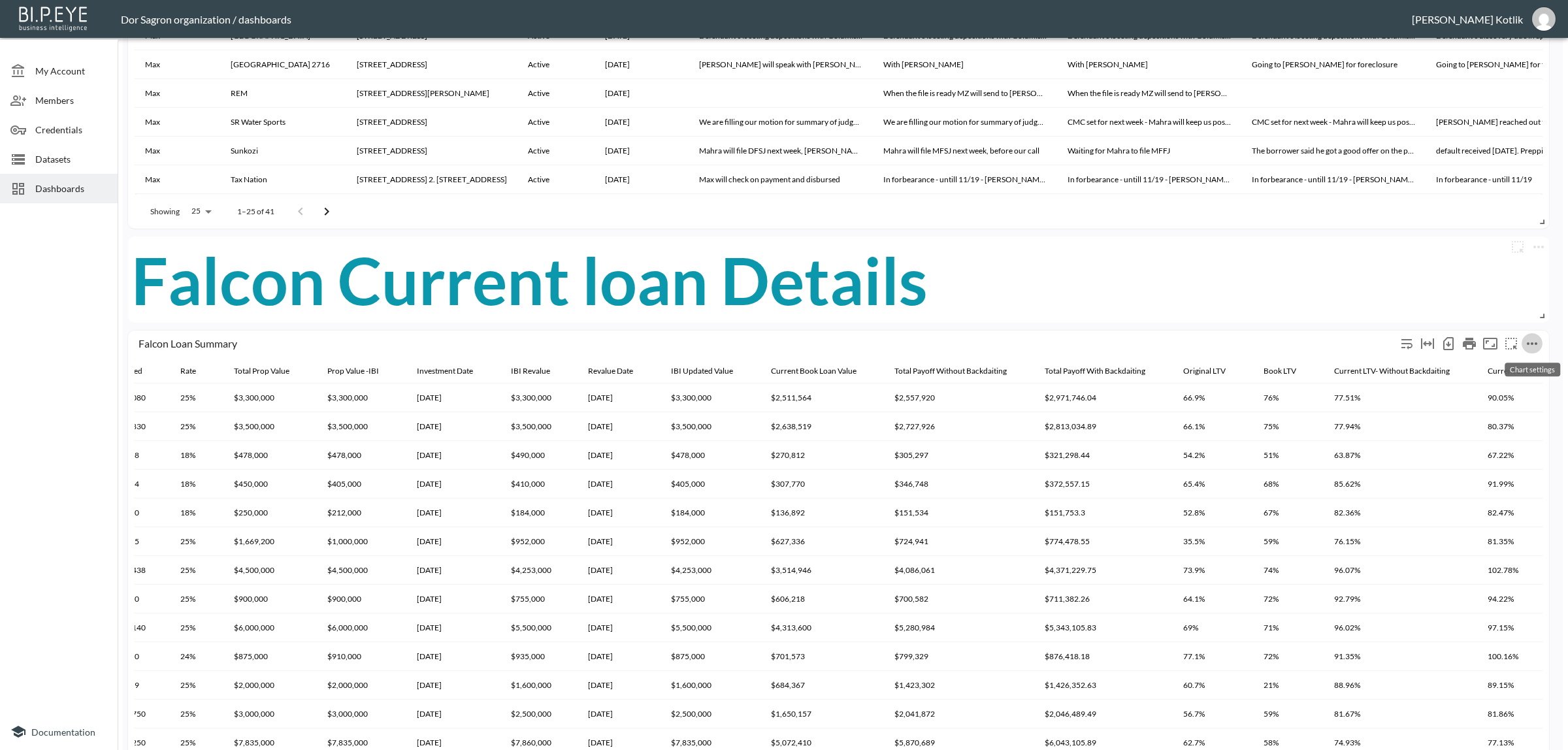
click at [1530, 338] on icon "more" at bounding box center [1532, 344] width 16 height 16
click at [1509, 276] on div at bounding box center [784, 375] width 1568 height 750
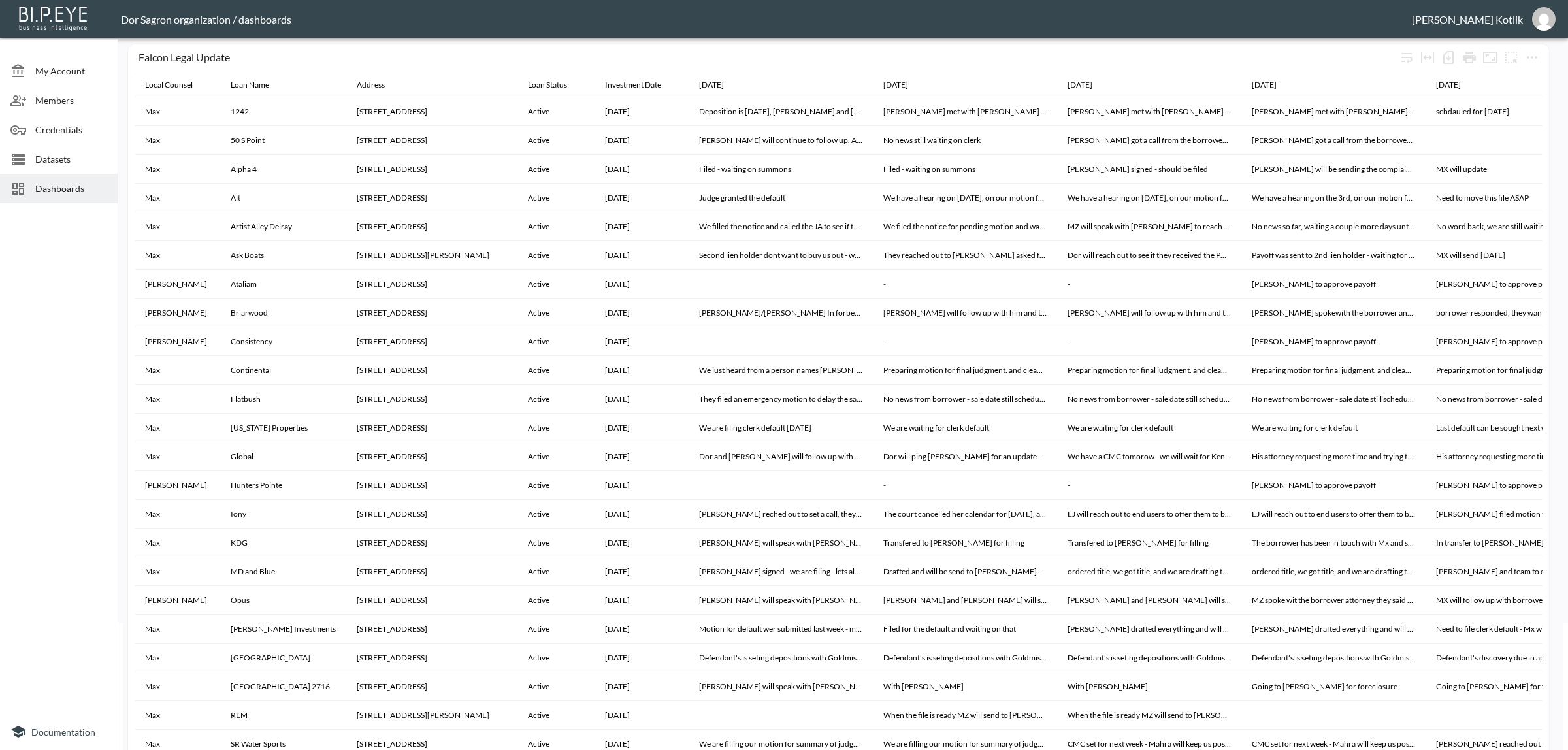
scroll to position [0, 0]
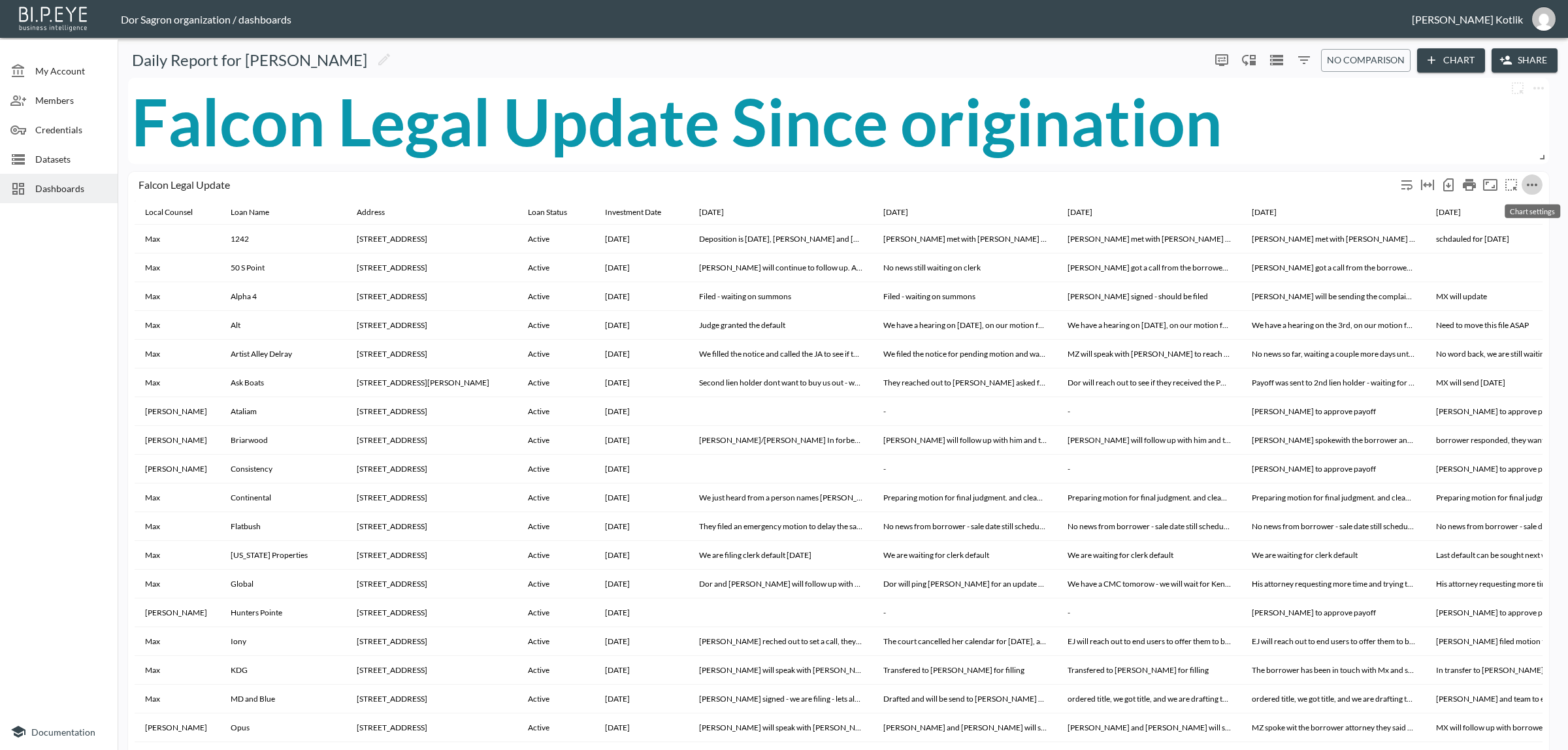
click at [1533, 178] on icon "more" at bounding box center [1532, 185] width 16 height 16
click at [1365, 185] on div at bounding box center [784, 375] width 1568 height 750
click at [1160, 68] on div "Daily Report for Amir" at bounding box center [664, 60] width 1082 height 21
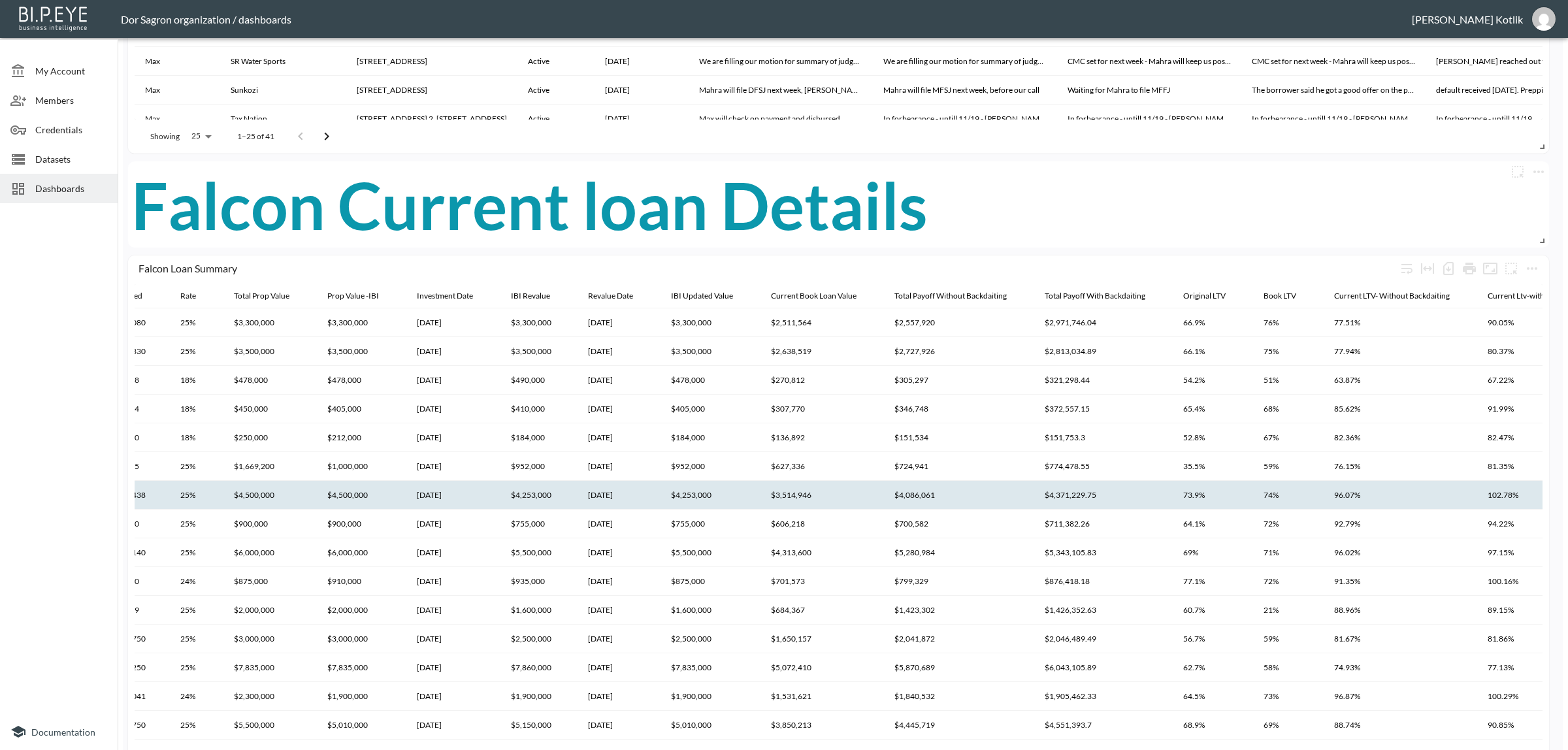
scroll to position [817, 0]
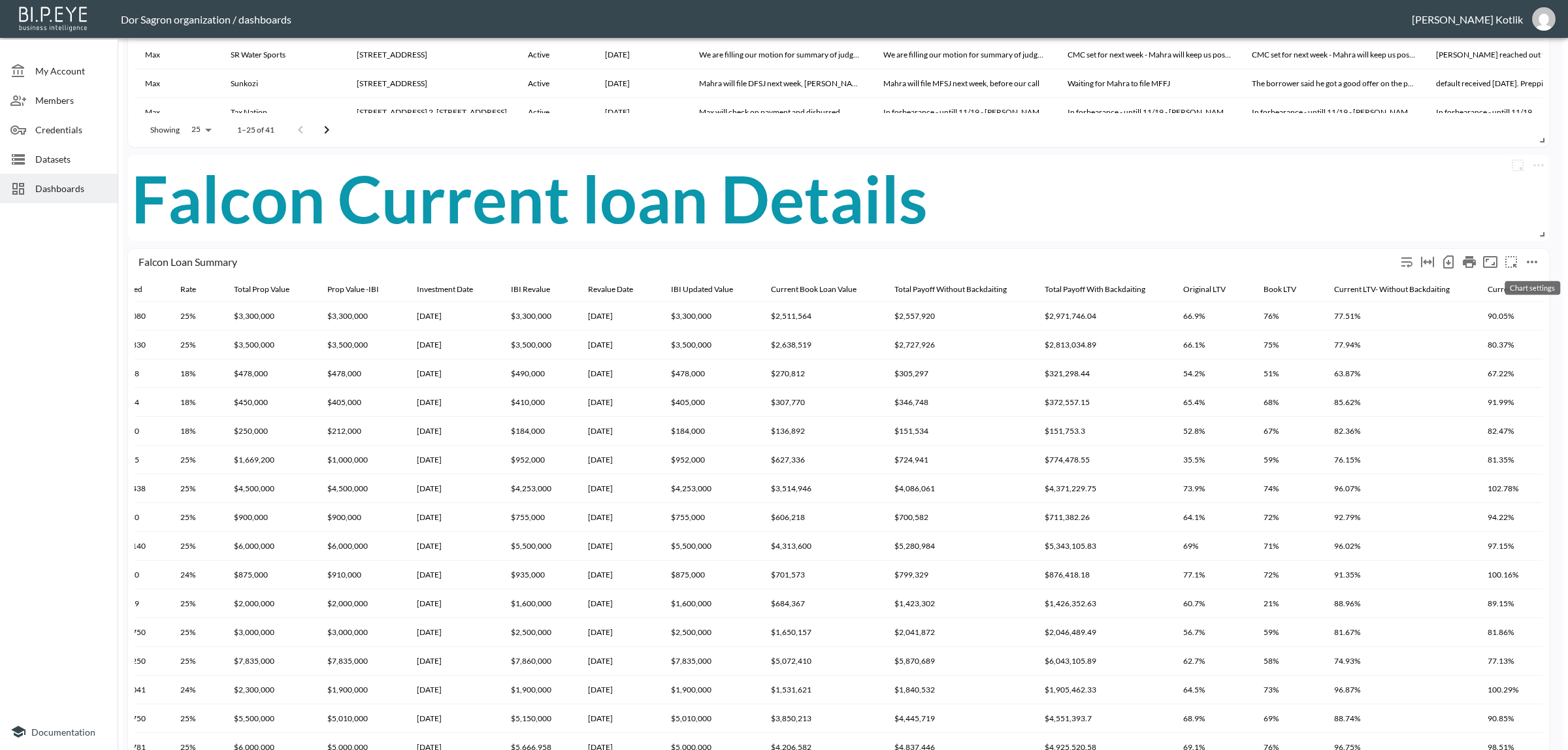
click at [1529, 259] on icon "more" at bounding box center [1532, 263] width 16 height 16
click at [1526, 281] on li "Edit" at bounding box center [1502, 287] width 101 height 24
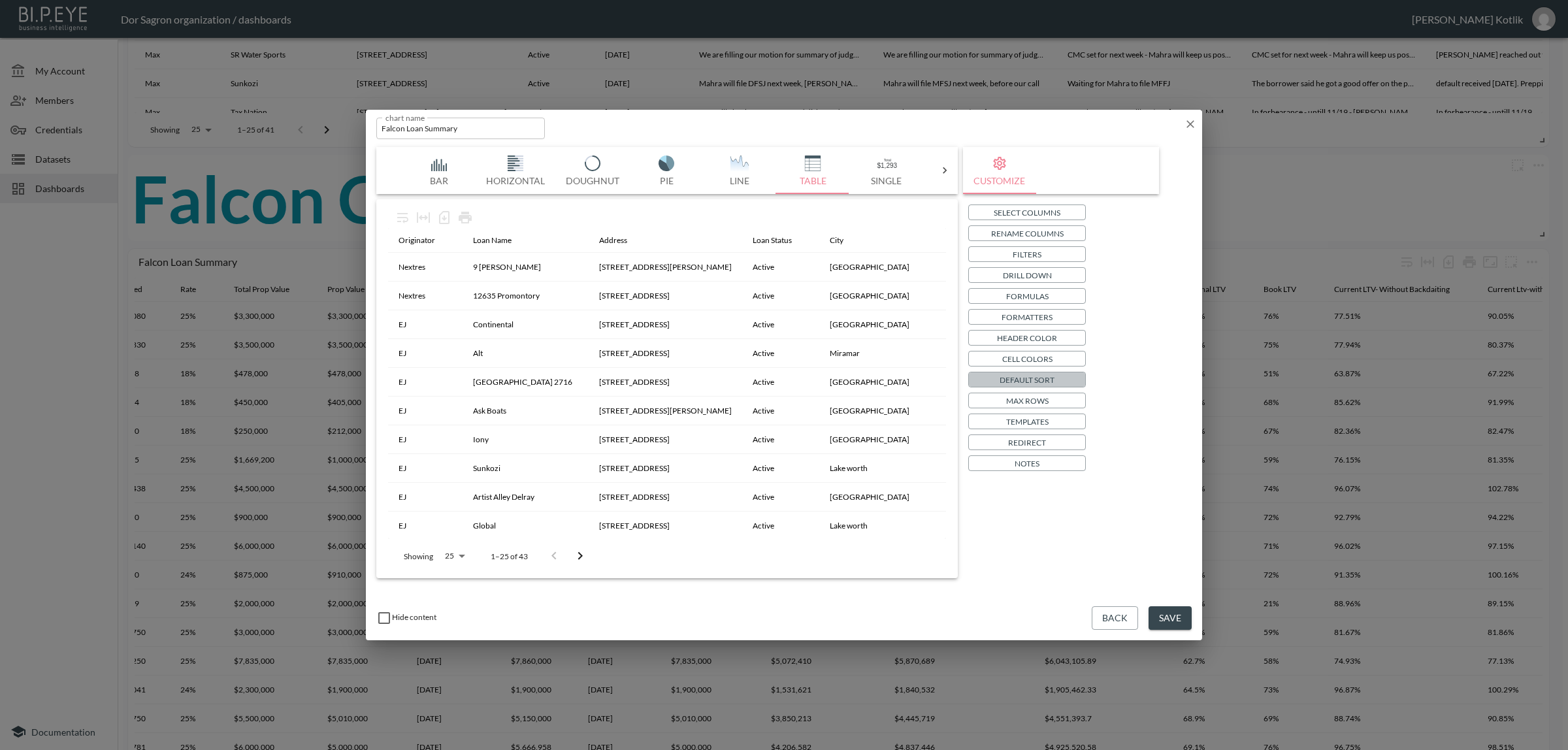
click at [1037, 373] on p "Default Sort" at bounding box center [1026, 380] width 55 height 14
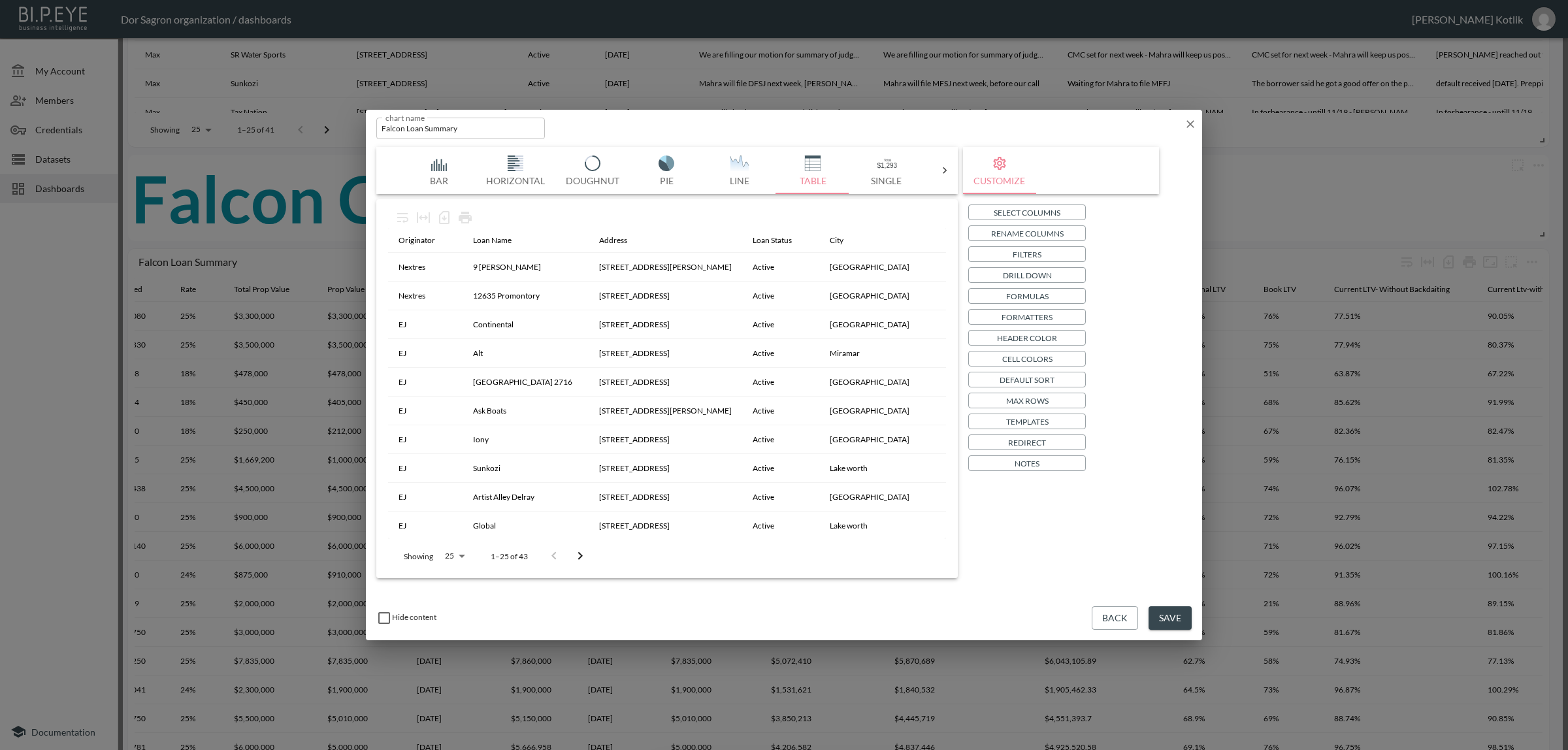
drag, startPoint x: 880, startPoint y: 423, endPoint x: 1001, endPoint y: 379, distance: 128.8
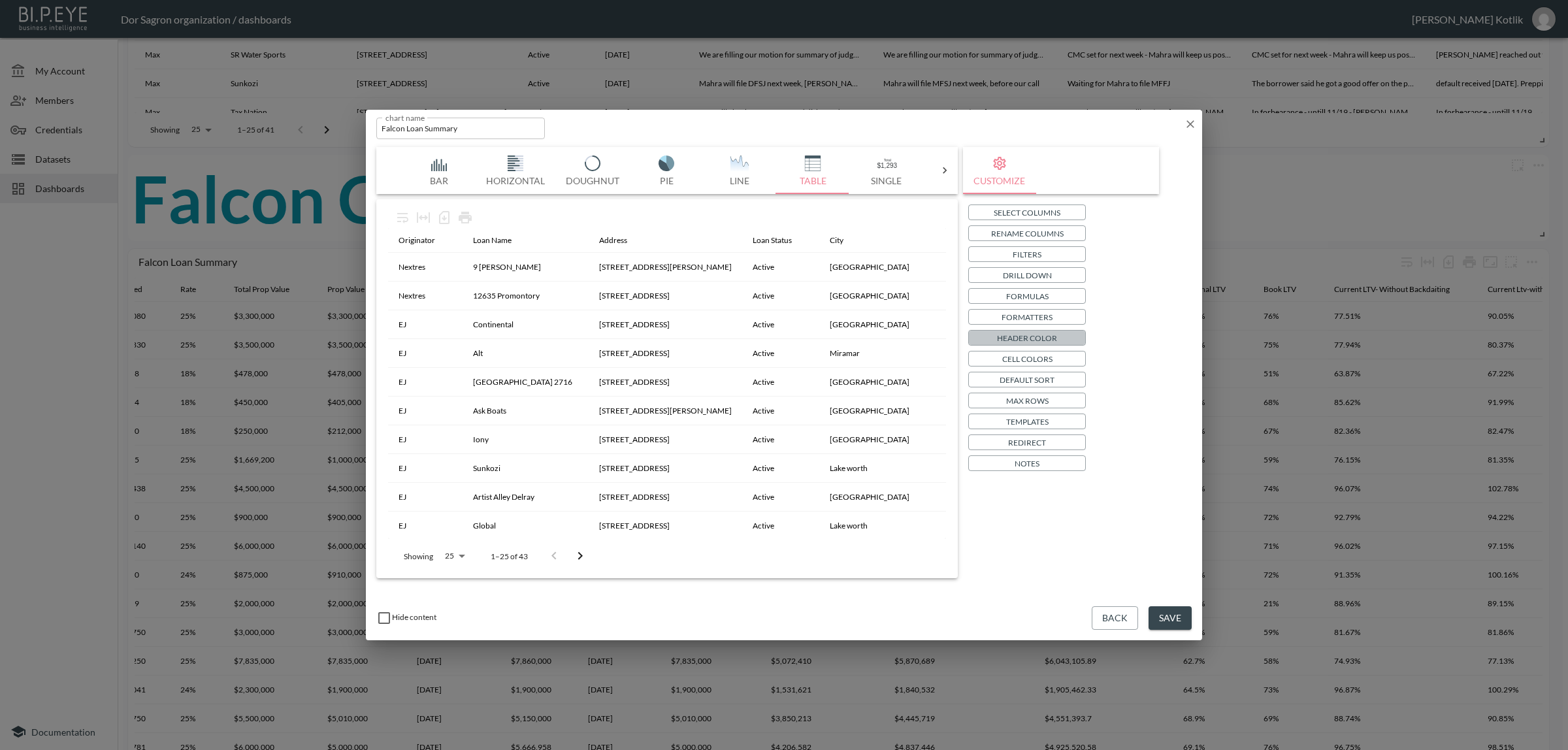
click at [1033, 336] on p "Header Color" at bounding box center [1027, 338] width 60 height 14
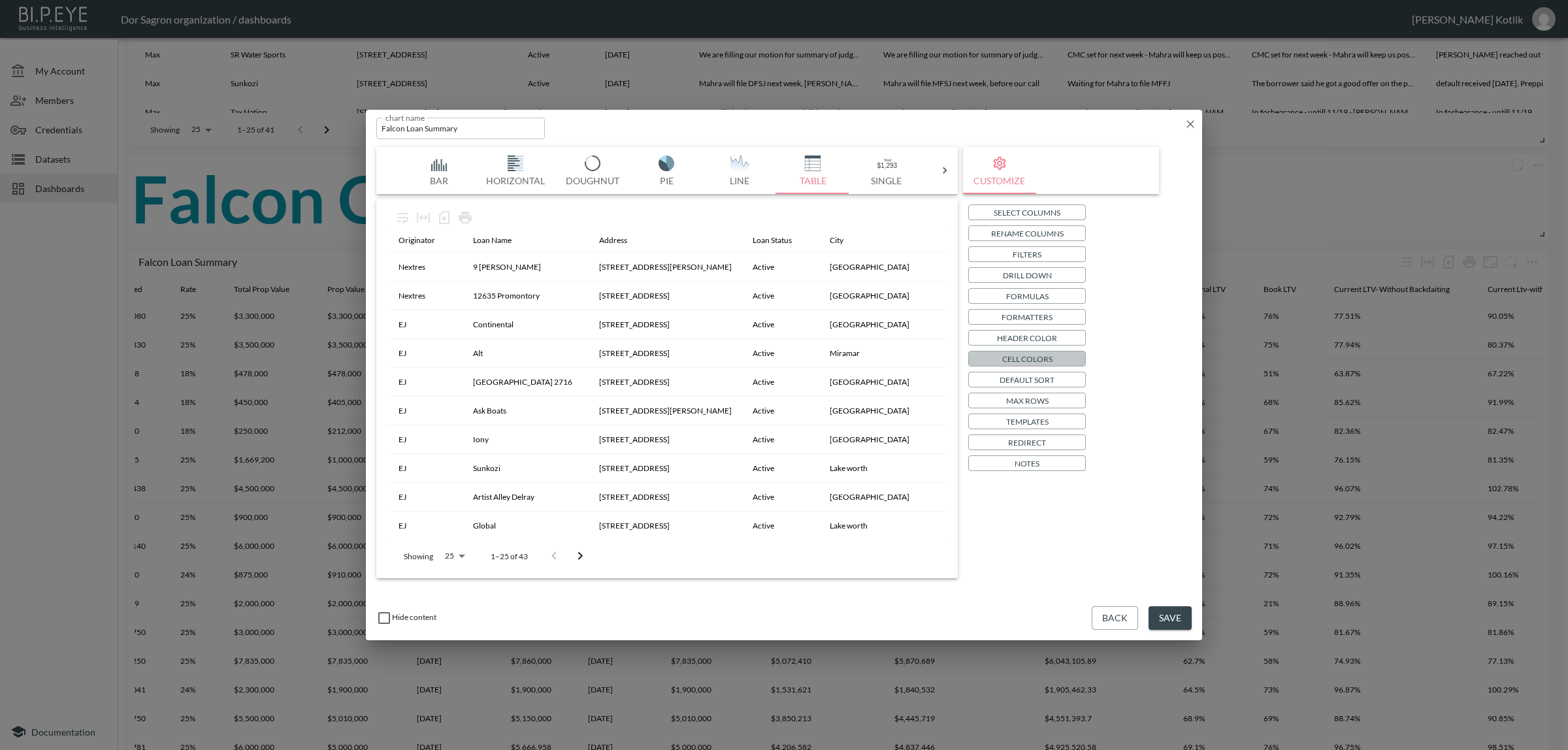
click at [1041, 357] on p "Cell Colors" at bounding box center [1027, 359] width 51 height 14
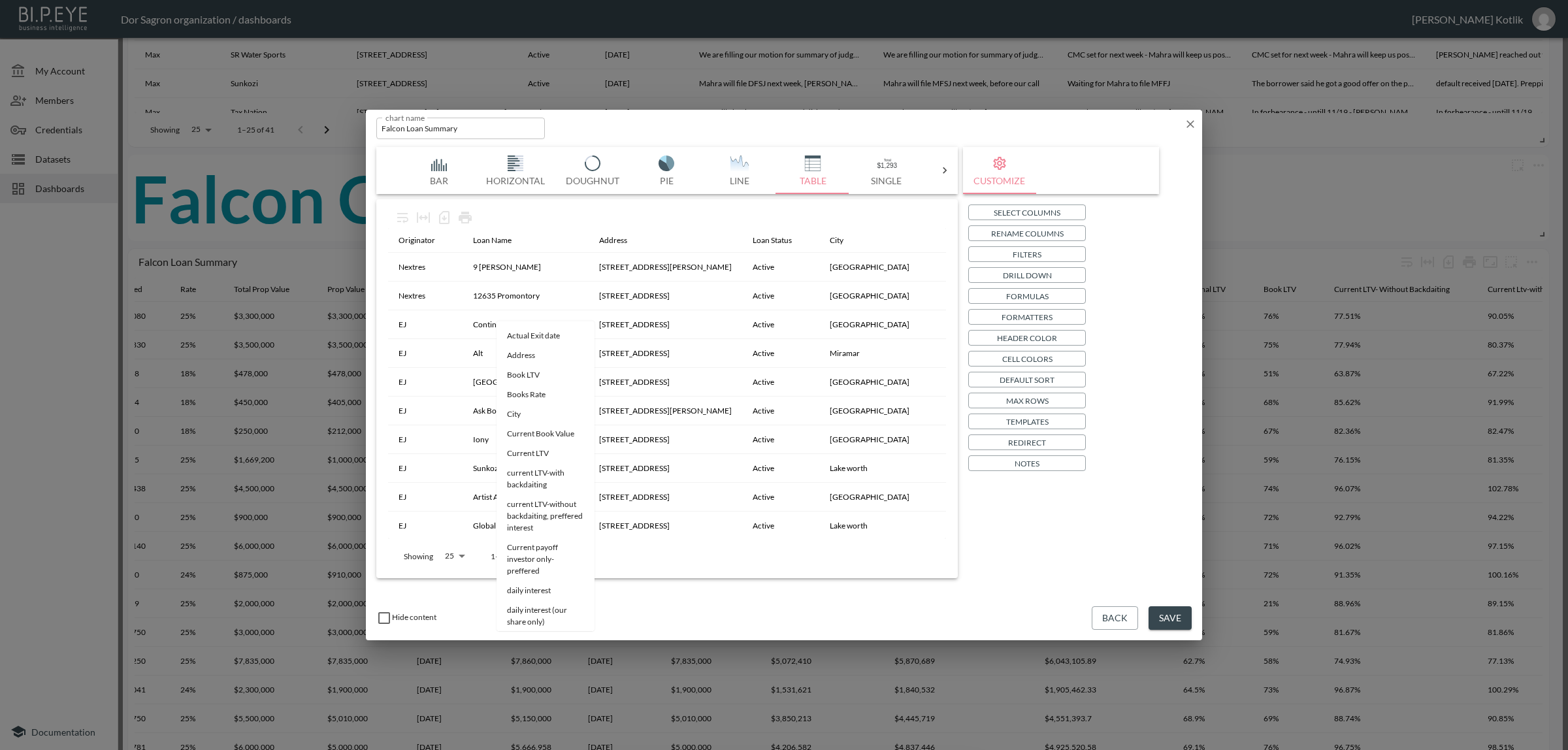
click at [560, 342] on li "Book LTV" at bounding box center [545, 336] width 98 height 20
type input "Book LTV"
drag, startPoint x: 1063, startPoint y: 539, endPoint x: 1070, endPoint y: 546, distance: 9.9
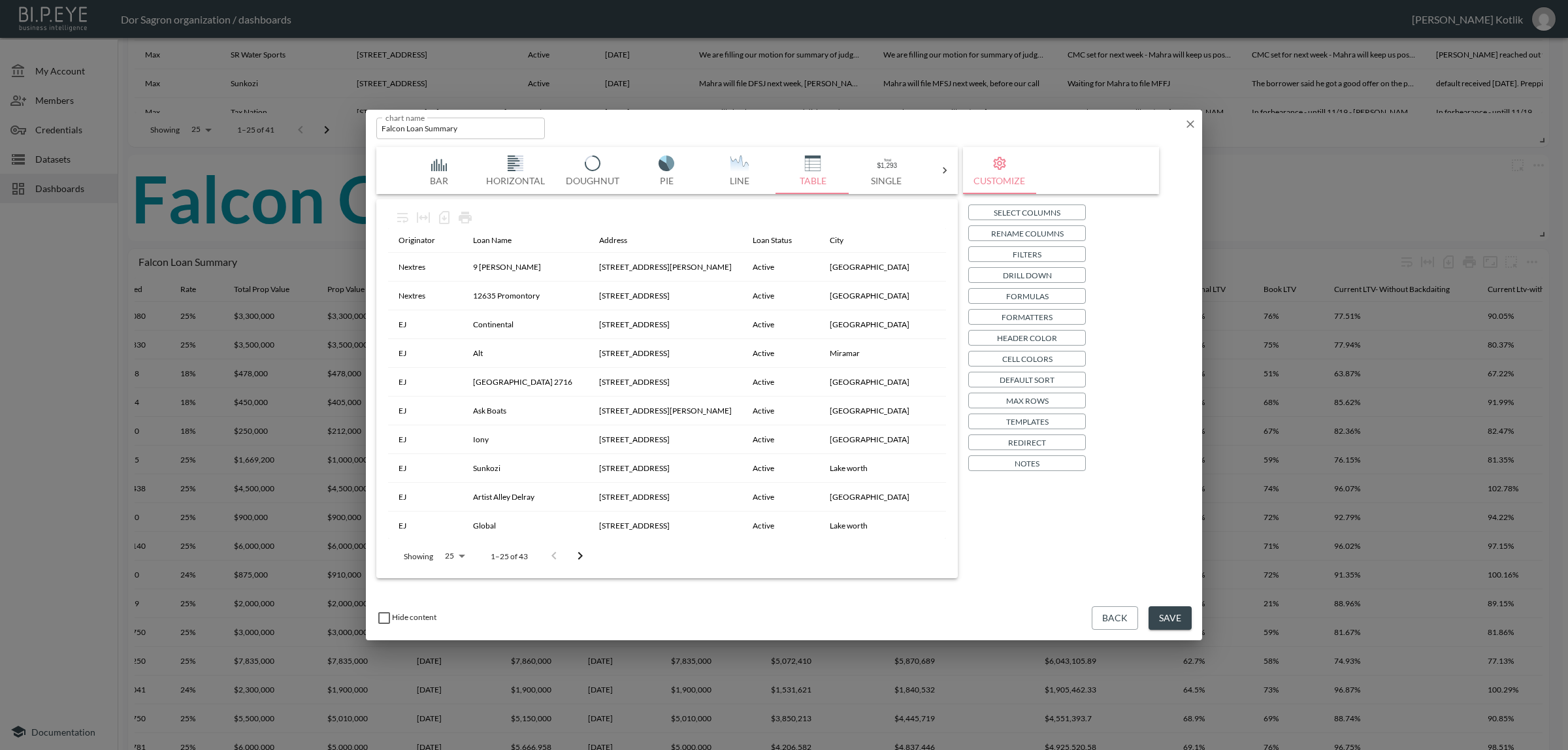
click at [1161, 615] on button "Save" at bounding box center [1169, 619] width 43 height 24
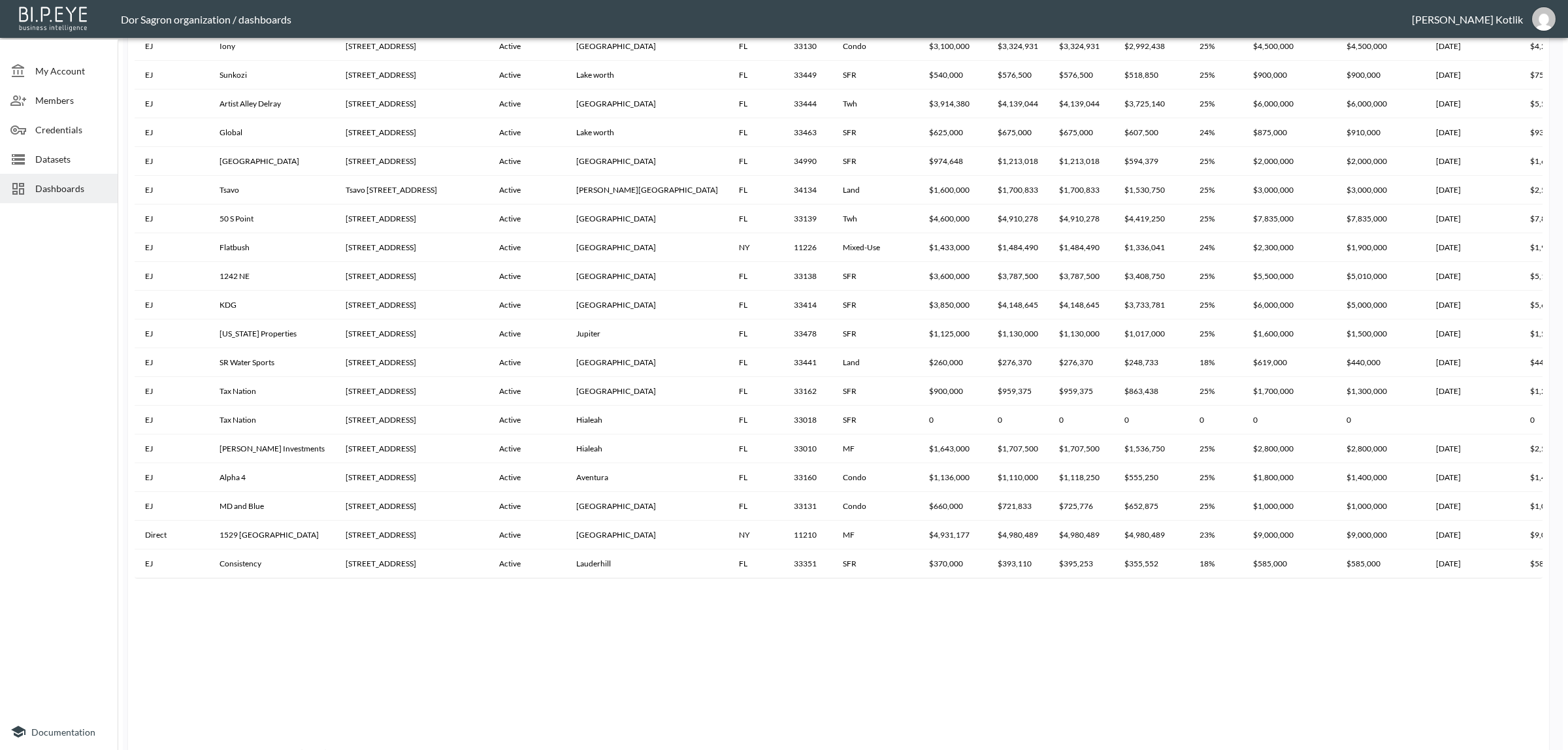
scroll to position [1289, 0]
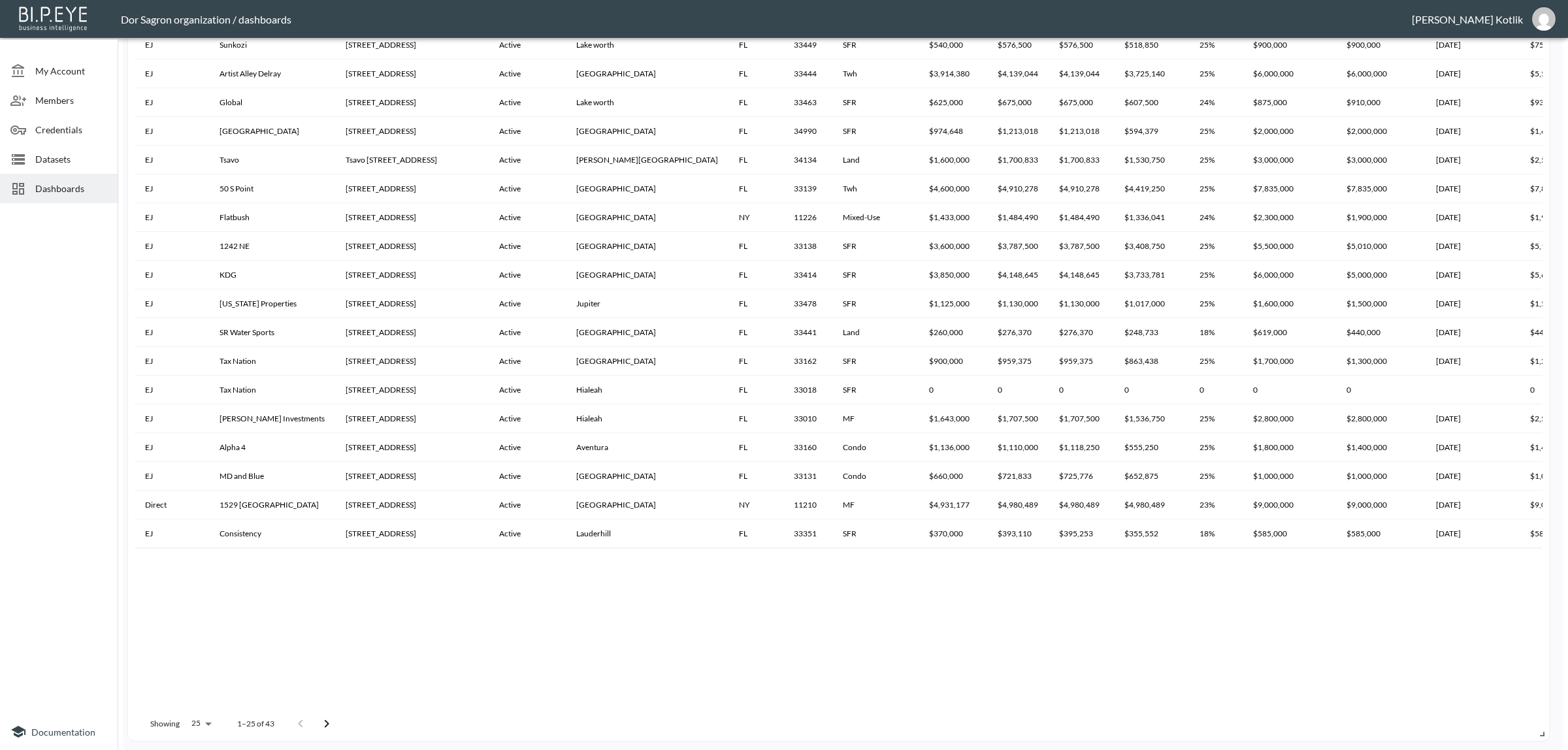
click at [197, 722] on body "BI.P.EYE, Interactive Analytics Dashboards - app Dor Sagron organization / dash…" at bounding box center [784, 375] width 1568 height 750
click at [208, 578] on li "100" at bounding box center [200, 582] width 51 height 24
type input "100"
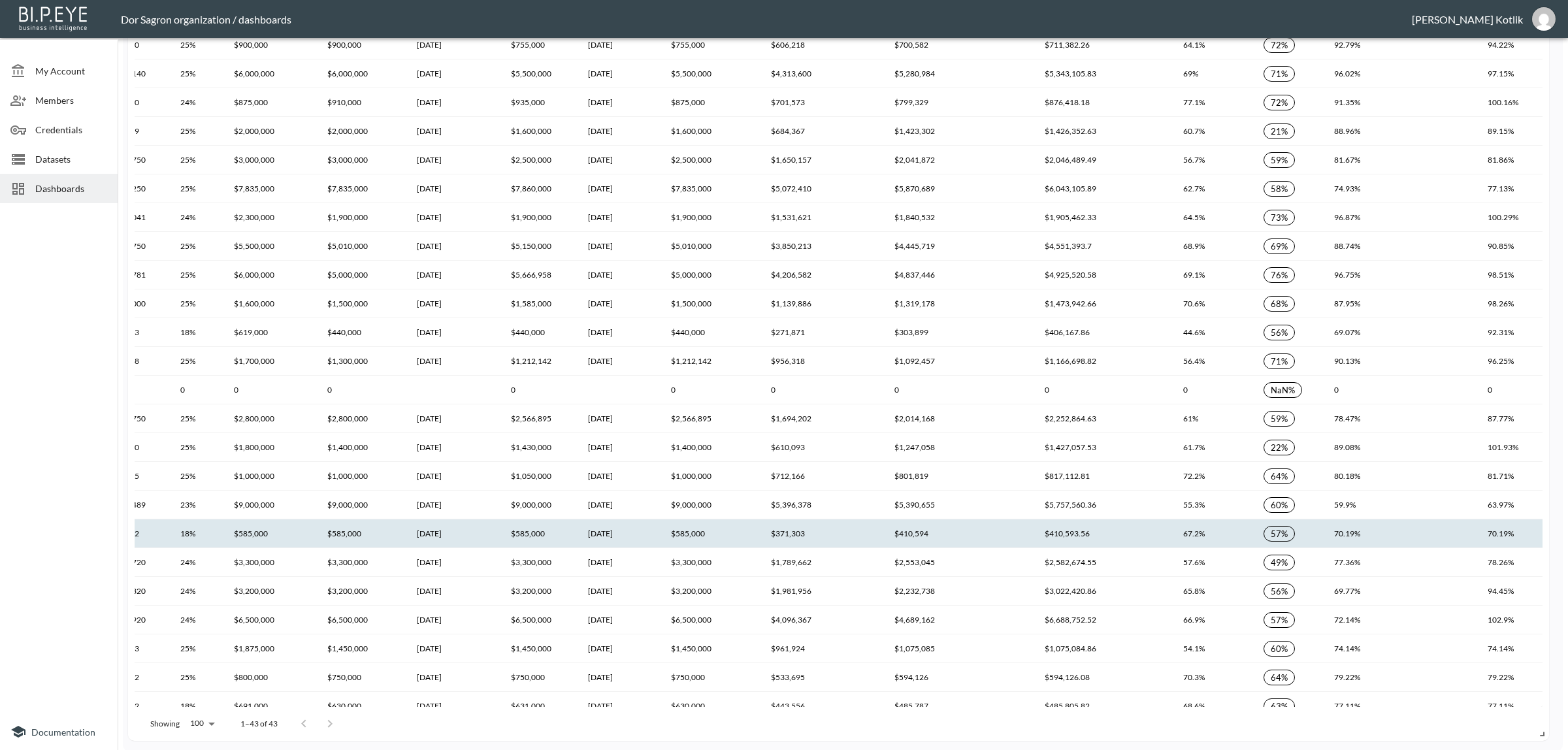
scroll to position [717, 0]
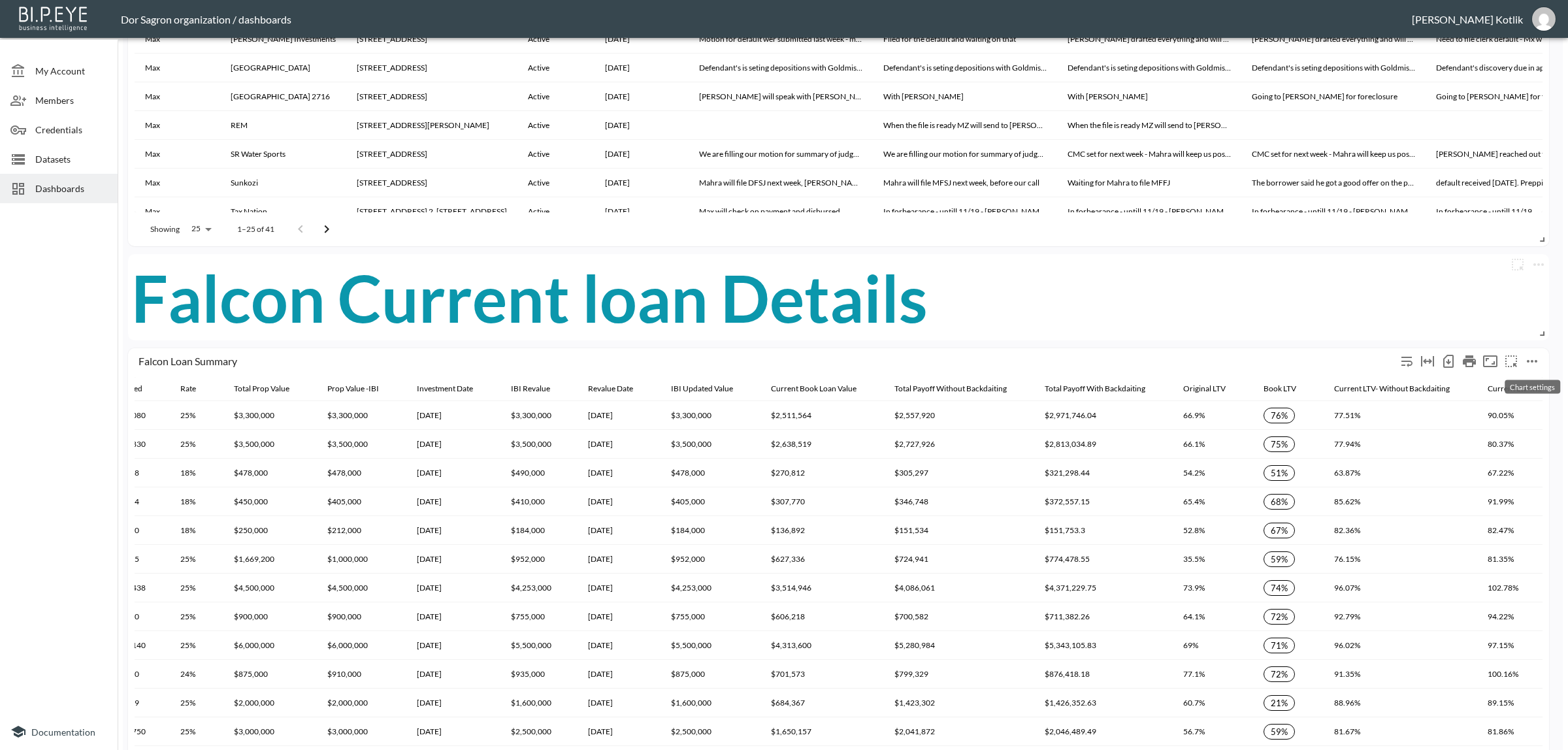
click at [1536, 360] on icon "more" at bounding box center [1531, 361] width 11 height 3
click at [1526, 376] on li "Edit" at bounding box center [1502, 386] width 101 height 24
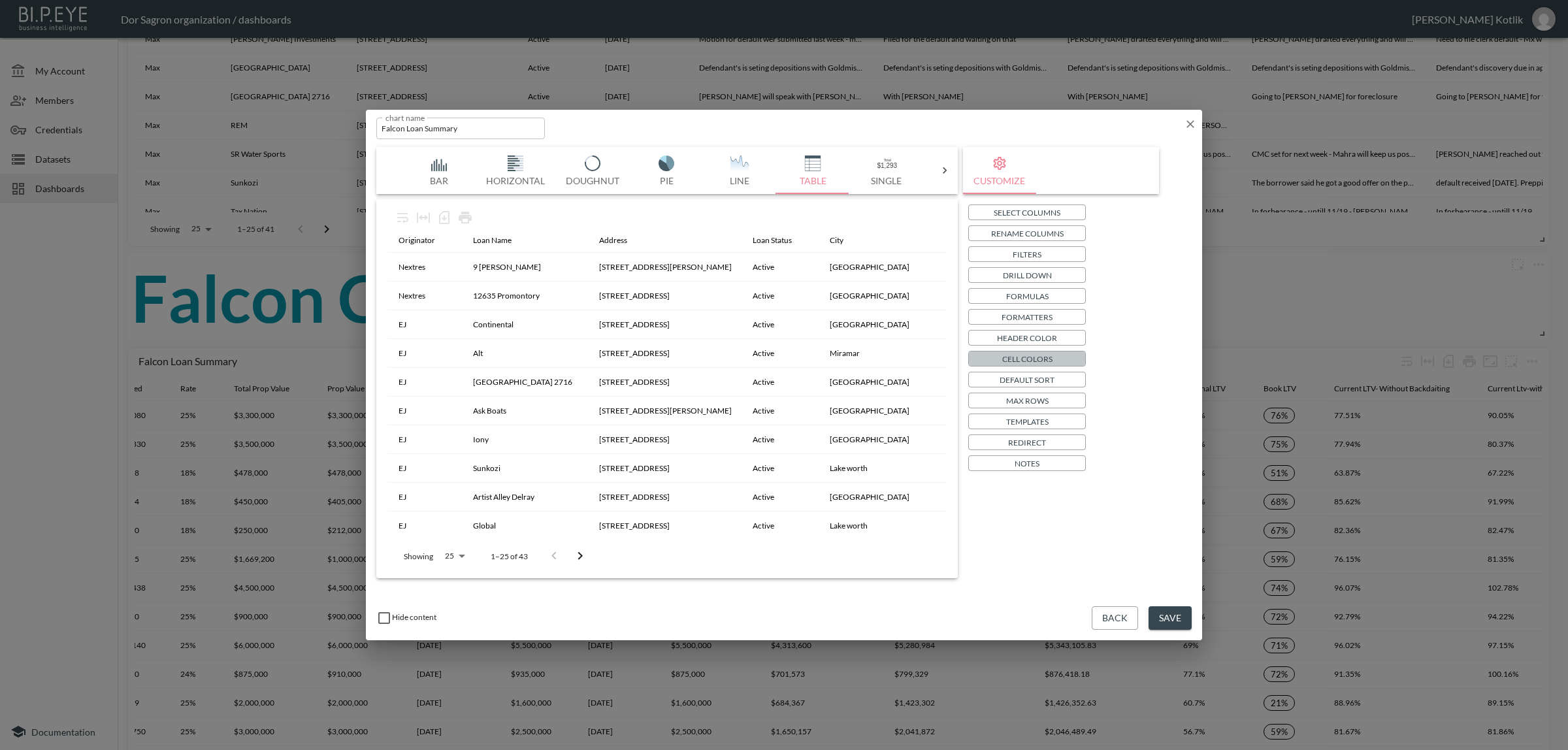
click at [1050, 357] on p "Cell Colors" at bounding box center [1027, 359] width 51 height 14
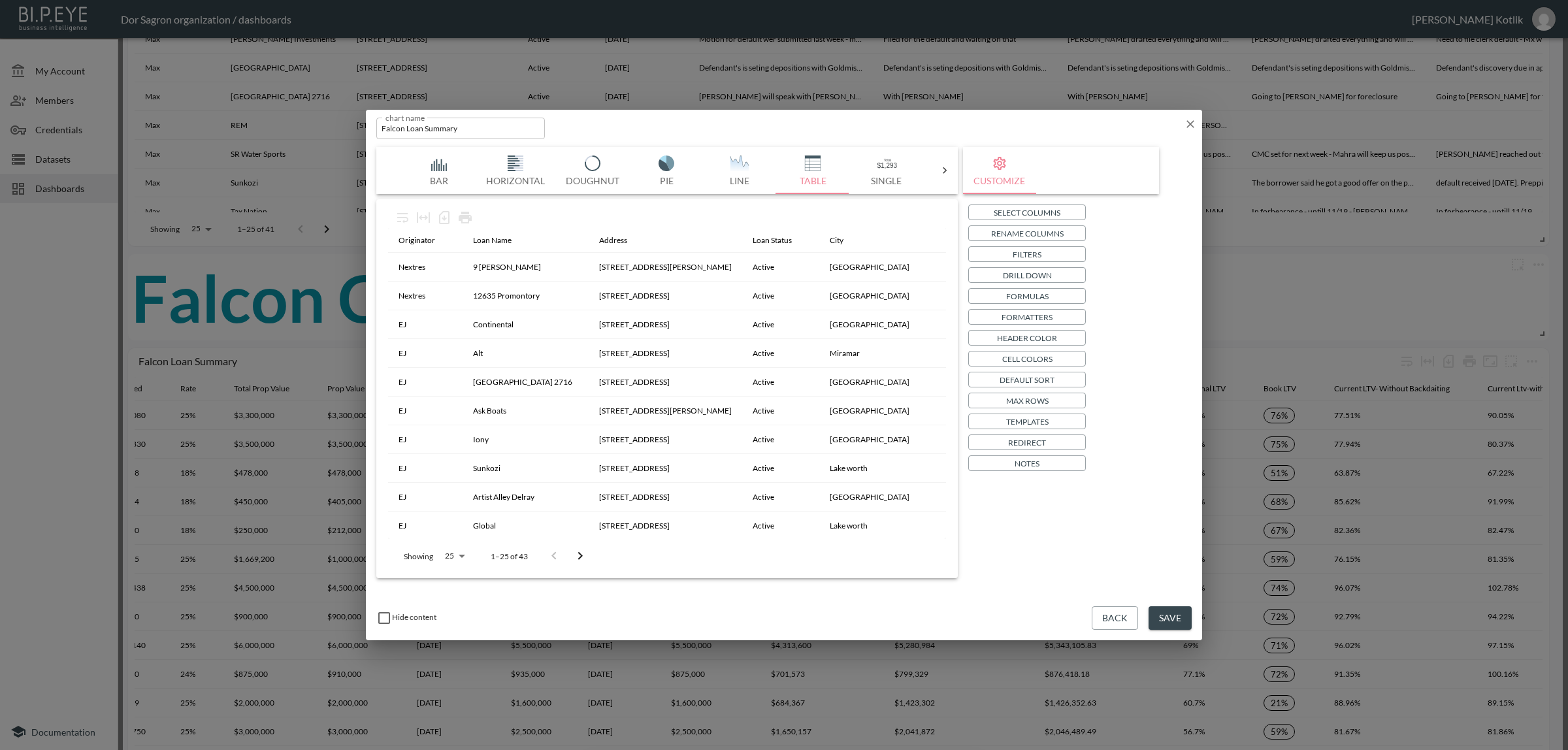
checkbox input "false"
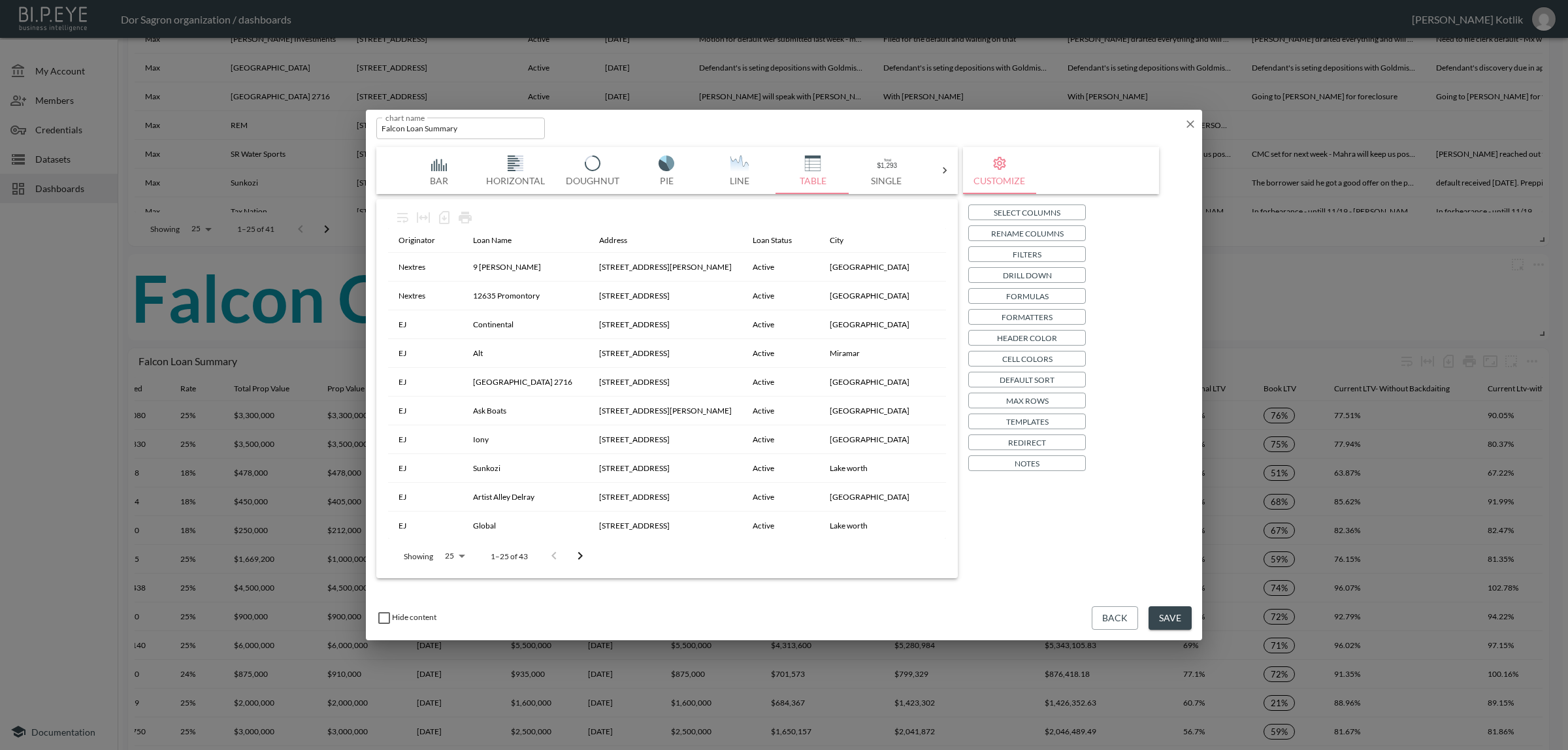
click at [1112, 620] on button "Back" at bounding box center [1115, 619] width 47 height 24
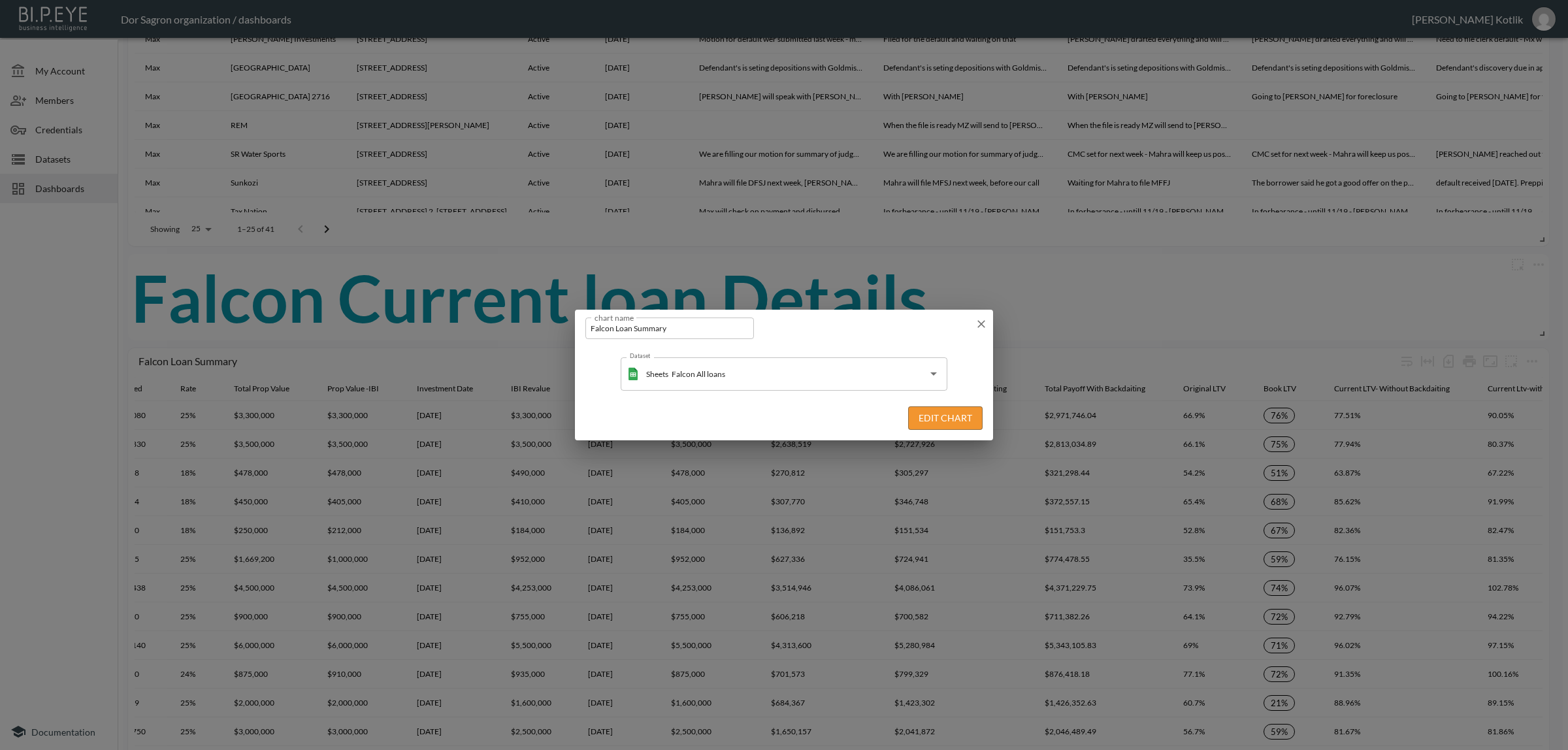
click at [971, 325] on div "chart name Falcon Loan Summary chart name" at bounding box center [784, 325] width 418 height 32
click at [968, 321] on div "chart name Falcon Loan Summary chart name" at bounding box center [784, 325] width 418 height 32
drag, startPoint x: 983, startPoint y: 325, endPoint x: 900, endPoint y: 317, distance: 83.4
click at [983, 325] on icon "button" at bounding box center [980, 323] width 13 height 13
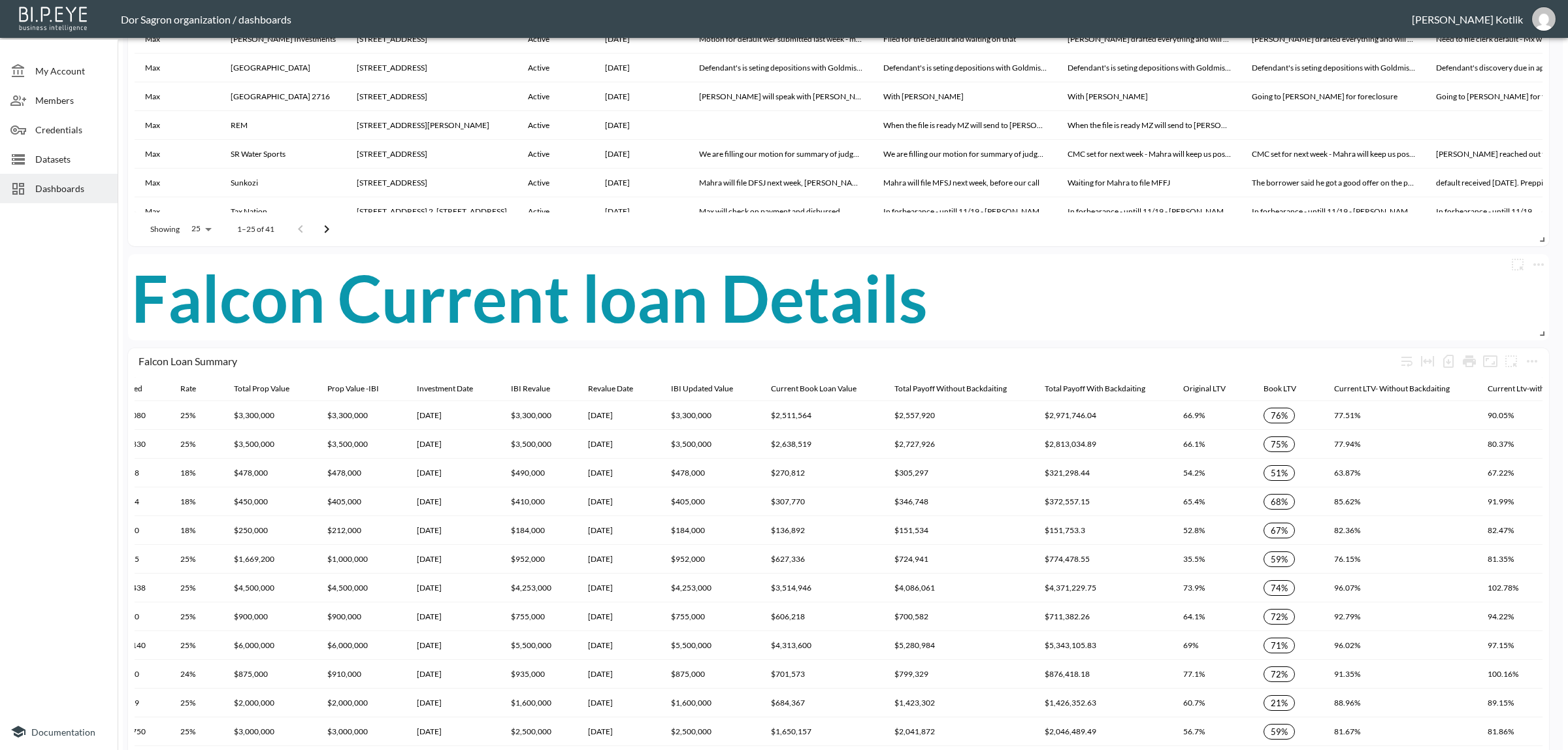
click at [68, 164] on span "Datasets" at bounding box center [71, 159] width 72 height 14
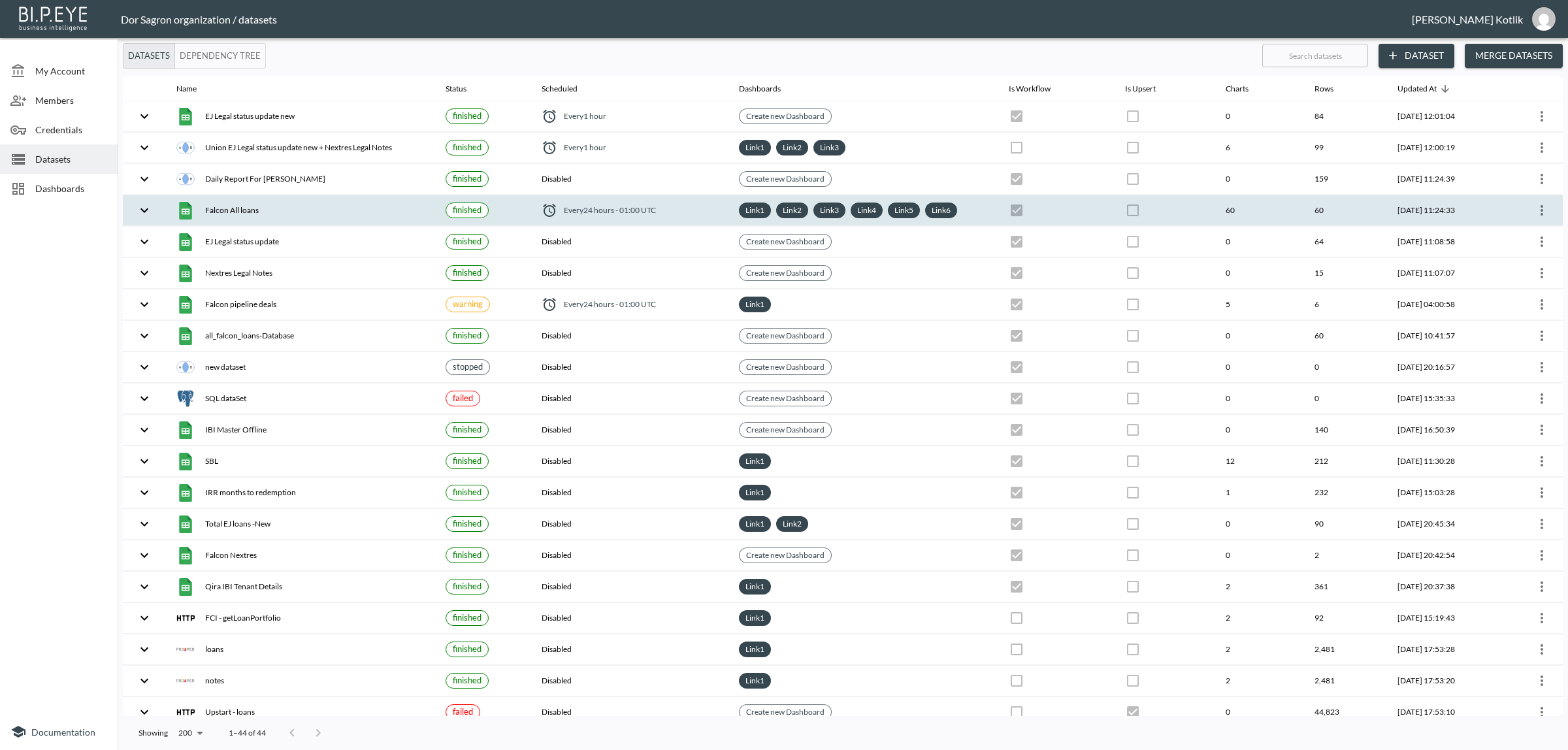
click at [1546, 215] on icon "more" at bounding box center [1542, 211] width 16 height 16
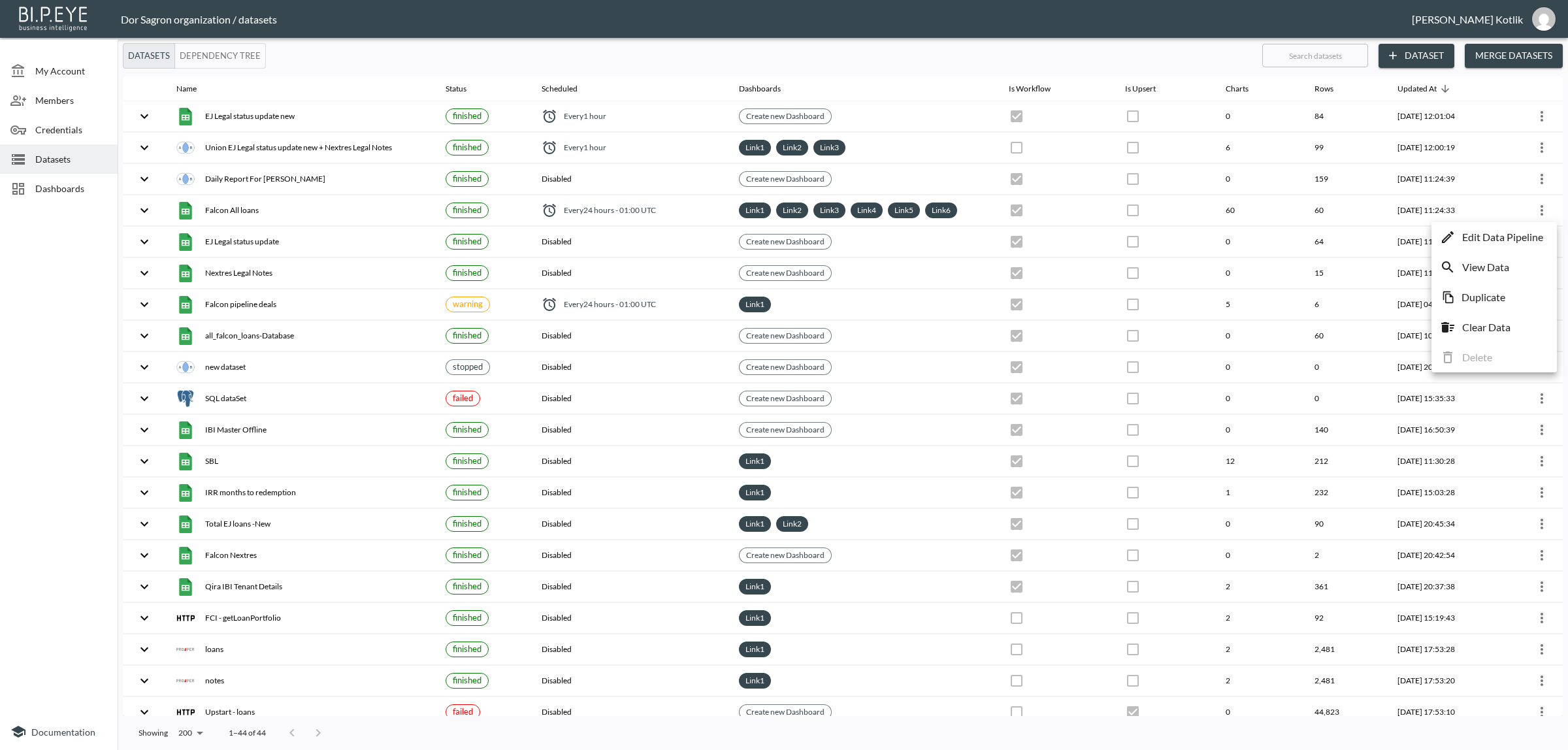
click at [1526, 237] on p "Edit Data Pipeline" at bounding box center [1501, 238] width 81 height 16
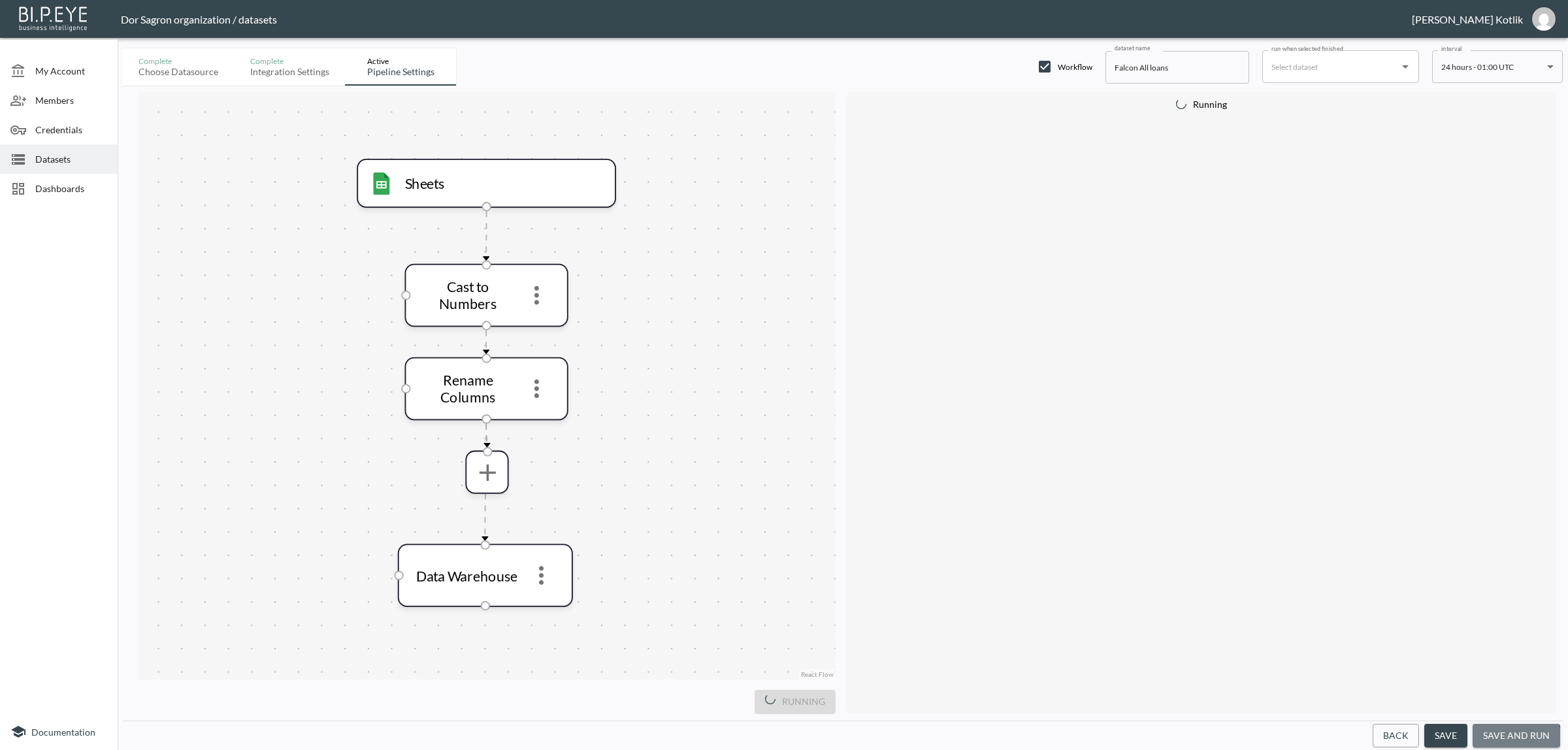
click at [1502, 739] on button "save and run" at bounding box center [1516, 736] width 87 height 24
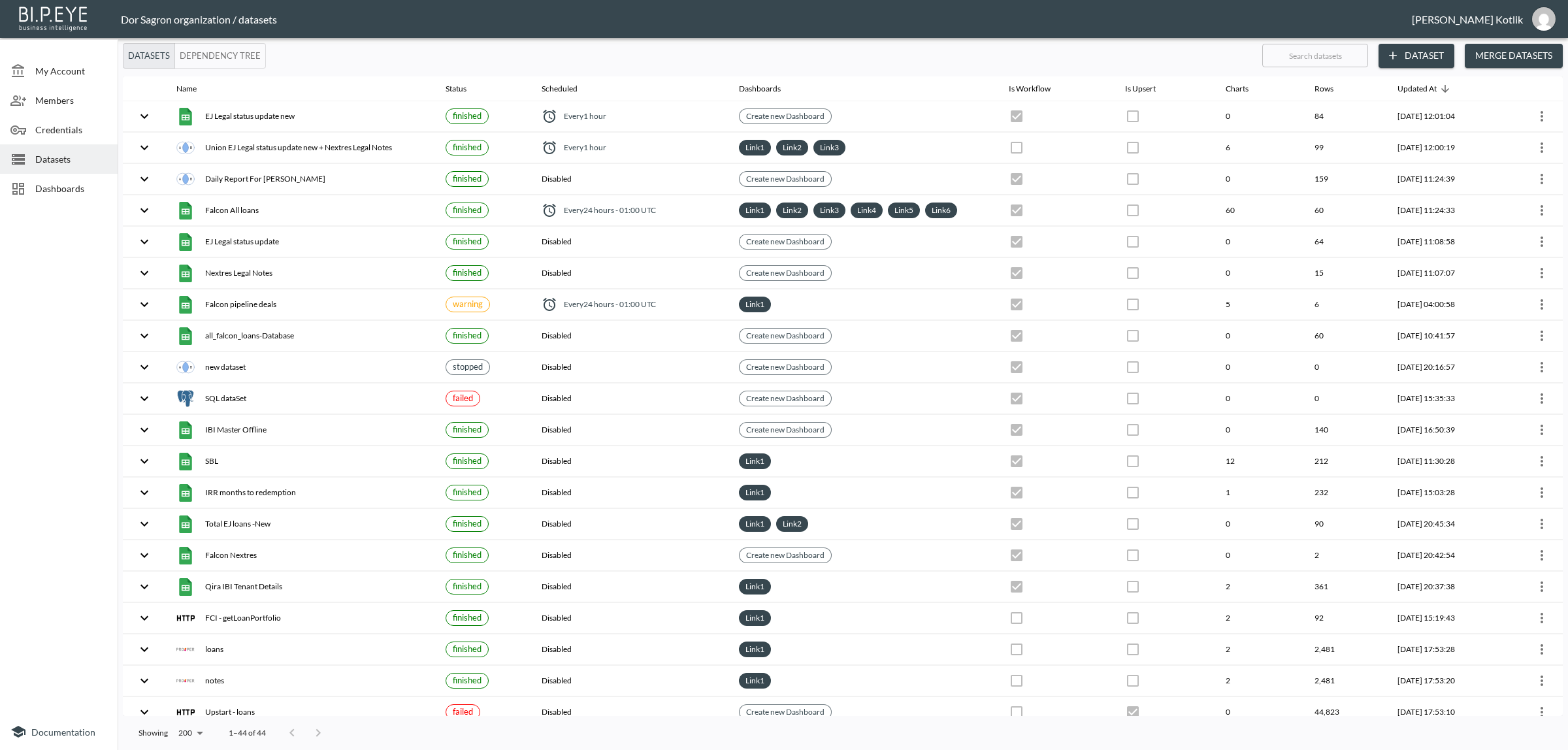
checkbox input "true"
checkbox input "false"
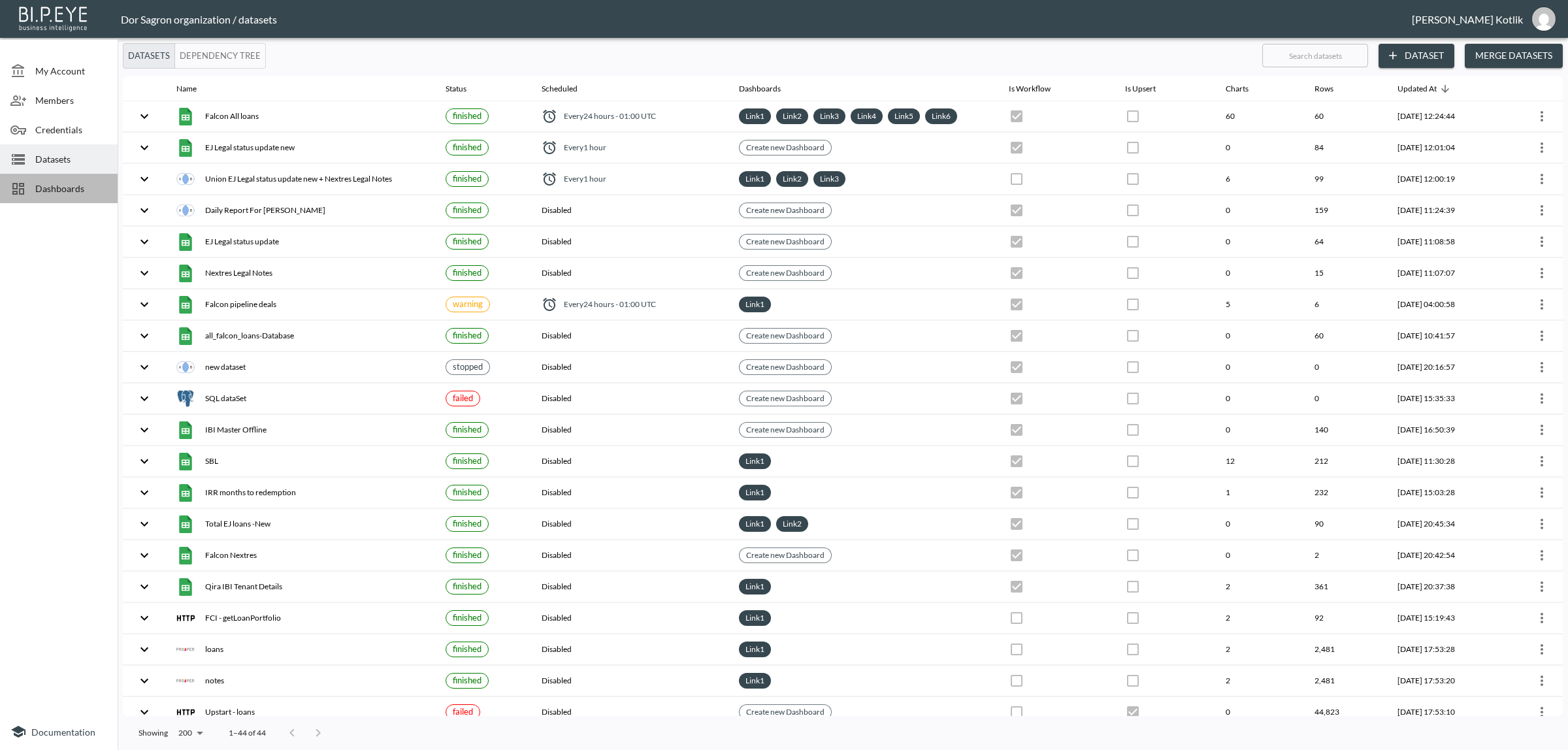
click at [71, 196] on div "Dashboards" at bounding box center [59, 189] width 117 height 30
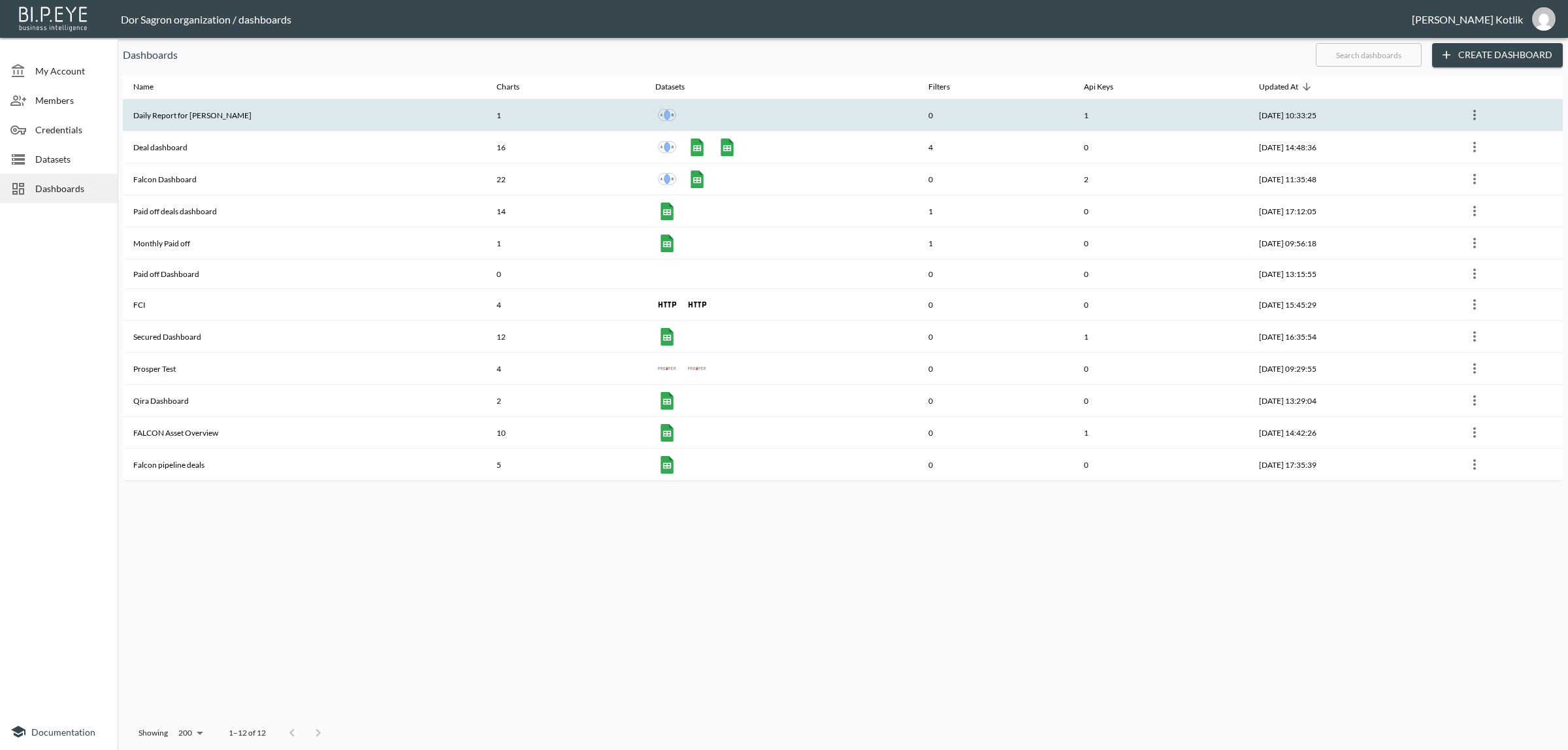
click at [178, 119] on th "Daily Report for Amir" at bounding box center [304, 115] width 363 height 32
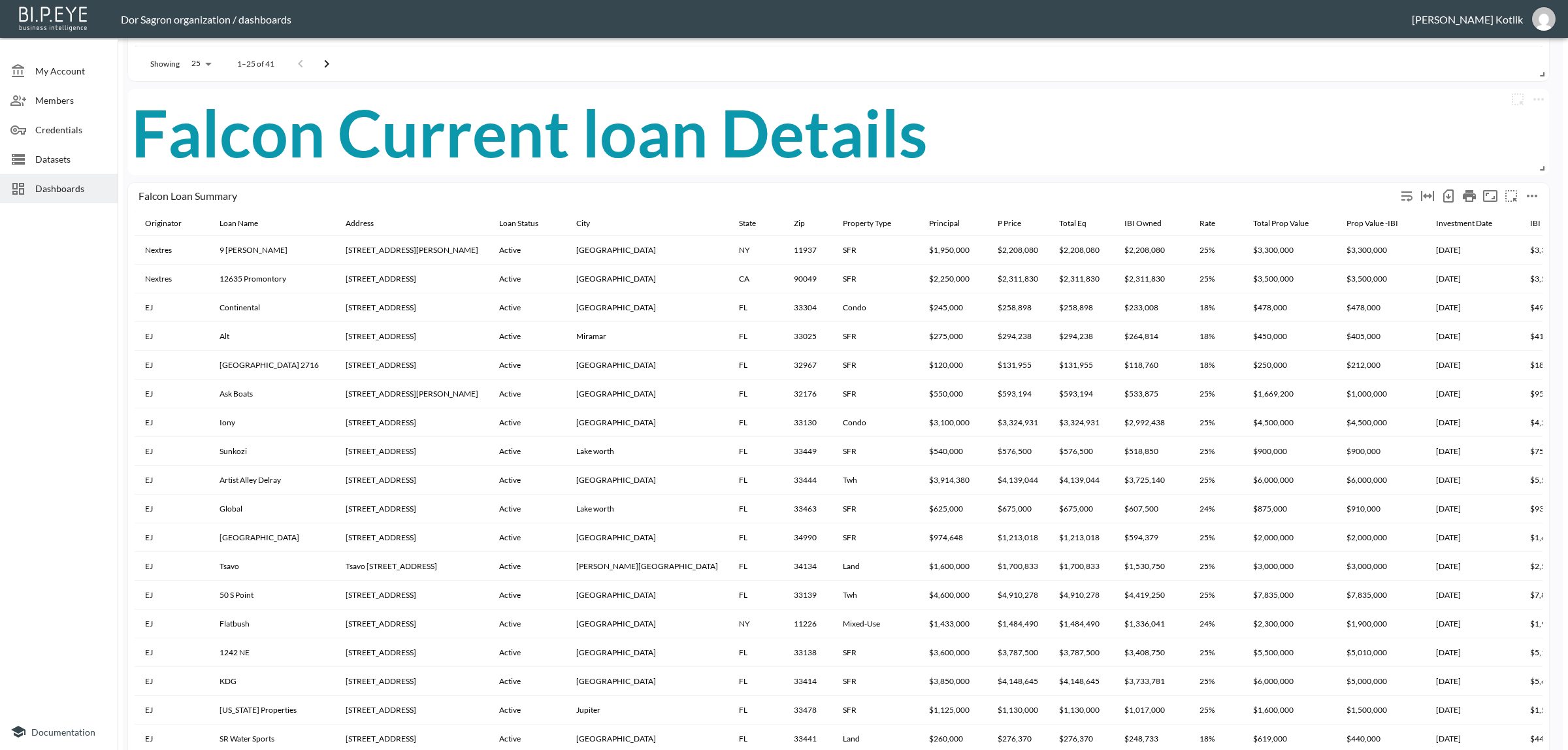
scroll to position [881, 0]
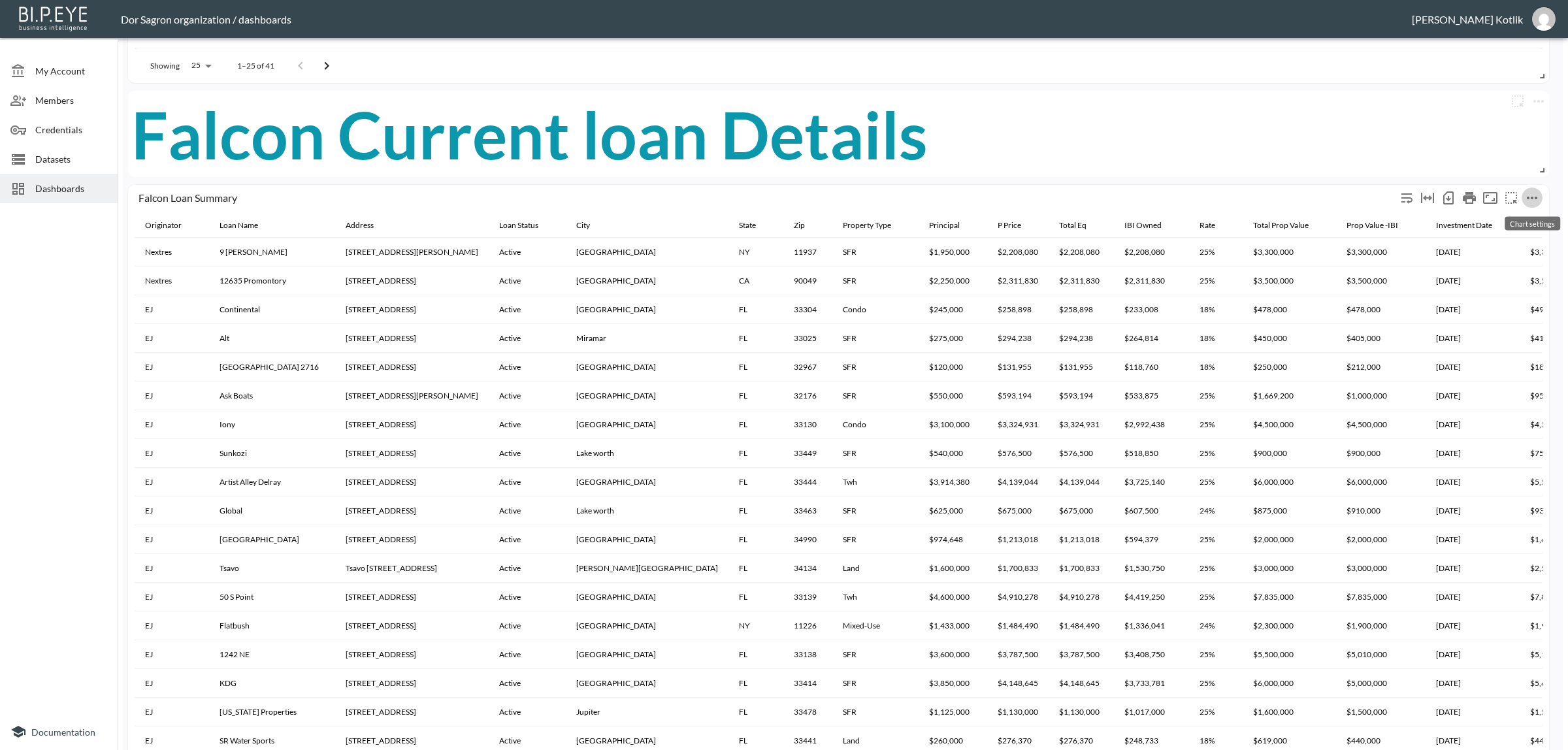
click at [1540, 197] on button "more" at bounding box center [1531, 198] width 21 height 21
click at [1362, 148] on div at bounding box center [784, 375] width 1568 height 750
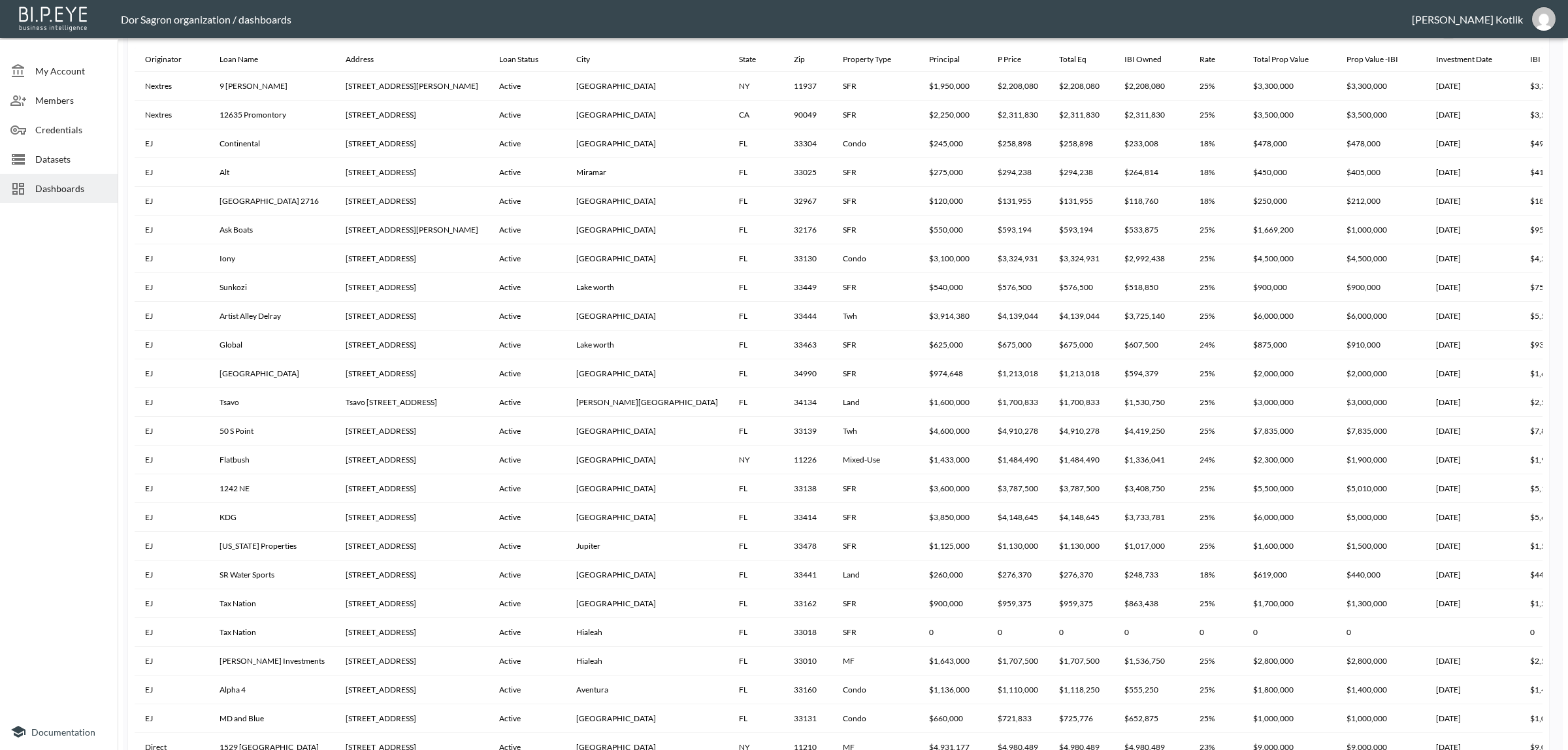
scroll to position [1289, 0]
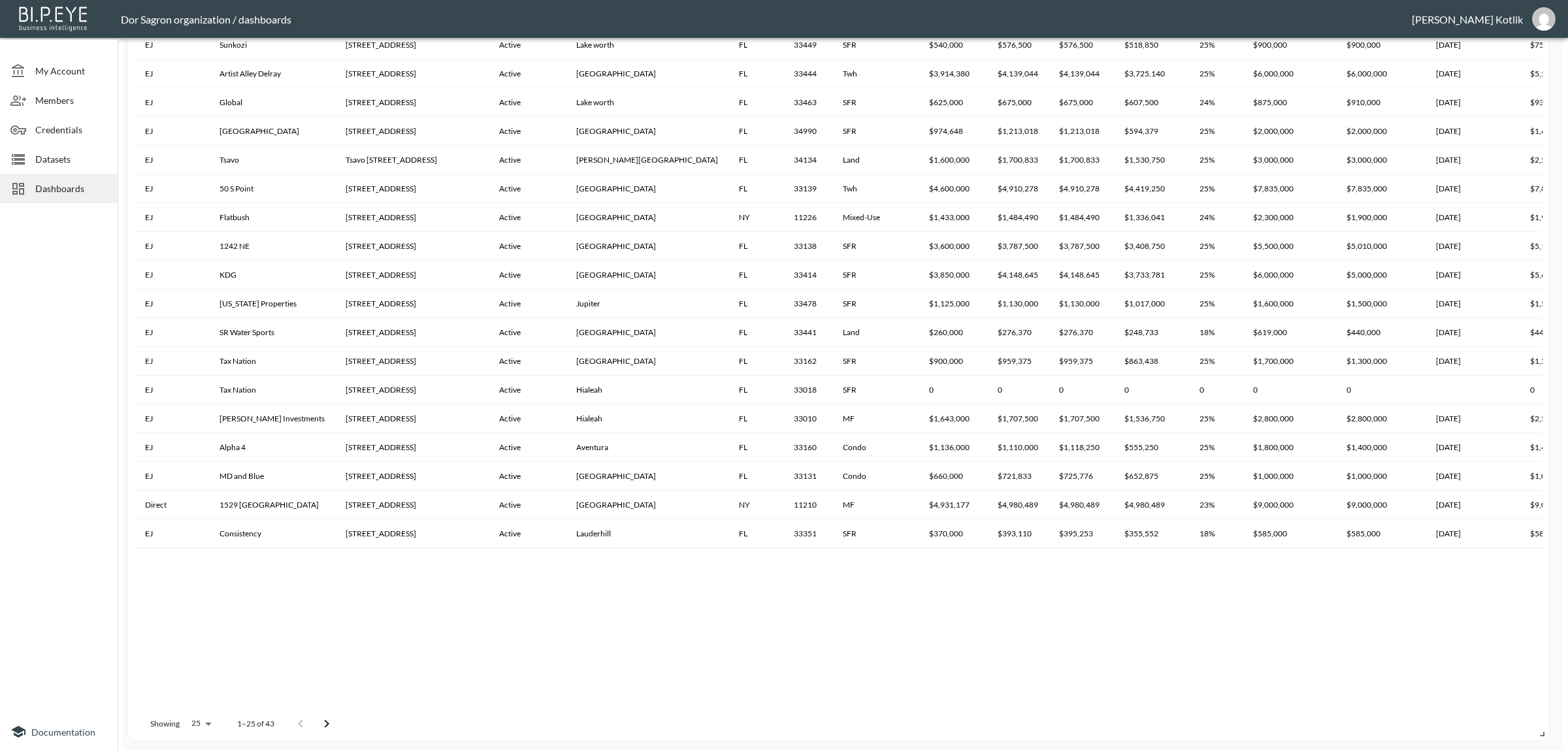
click at [184, 724] on div "Showing 25 25 1–25 of 43" at bounding box center [238, 724] width 207 height 34
click at [197, 715] on body "BI.P.EYE, Interactive Analytics Dashboards - app Dor Sagron organization / dash…" at bounding box center [784, 375] width 1568 height 750
click at [206, 579] on li "100" at bounding box center [200, 582] width 51 height 24
type input "100"
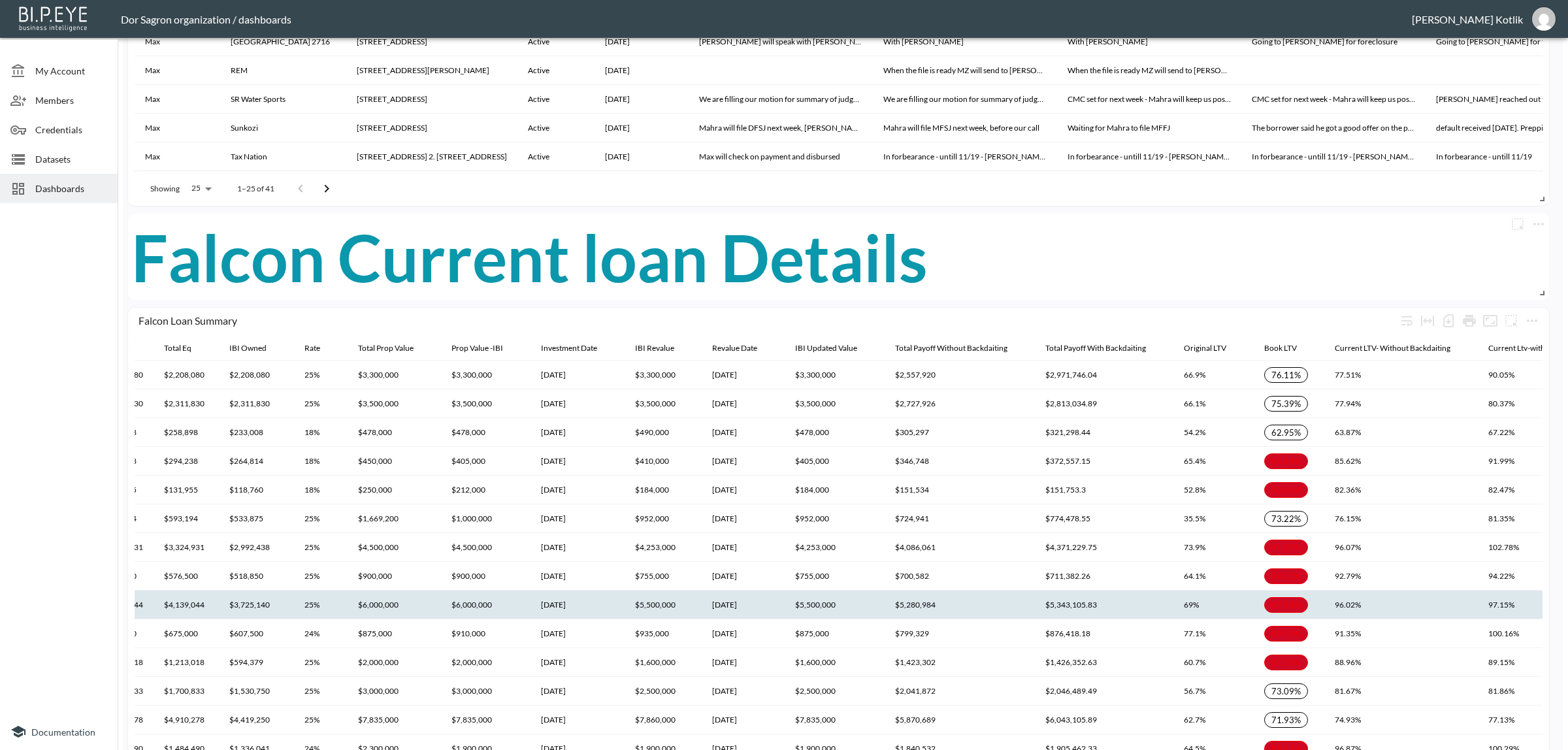
scroll to position [717, 0]
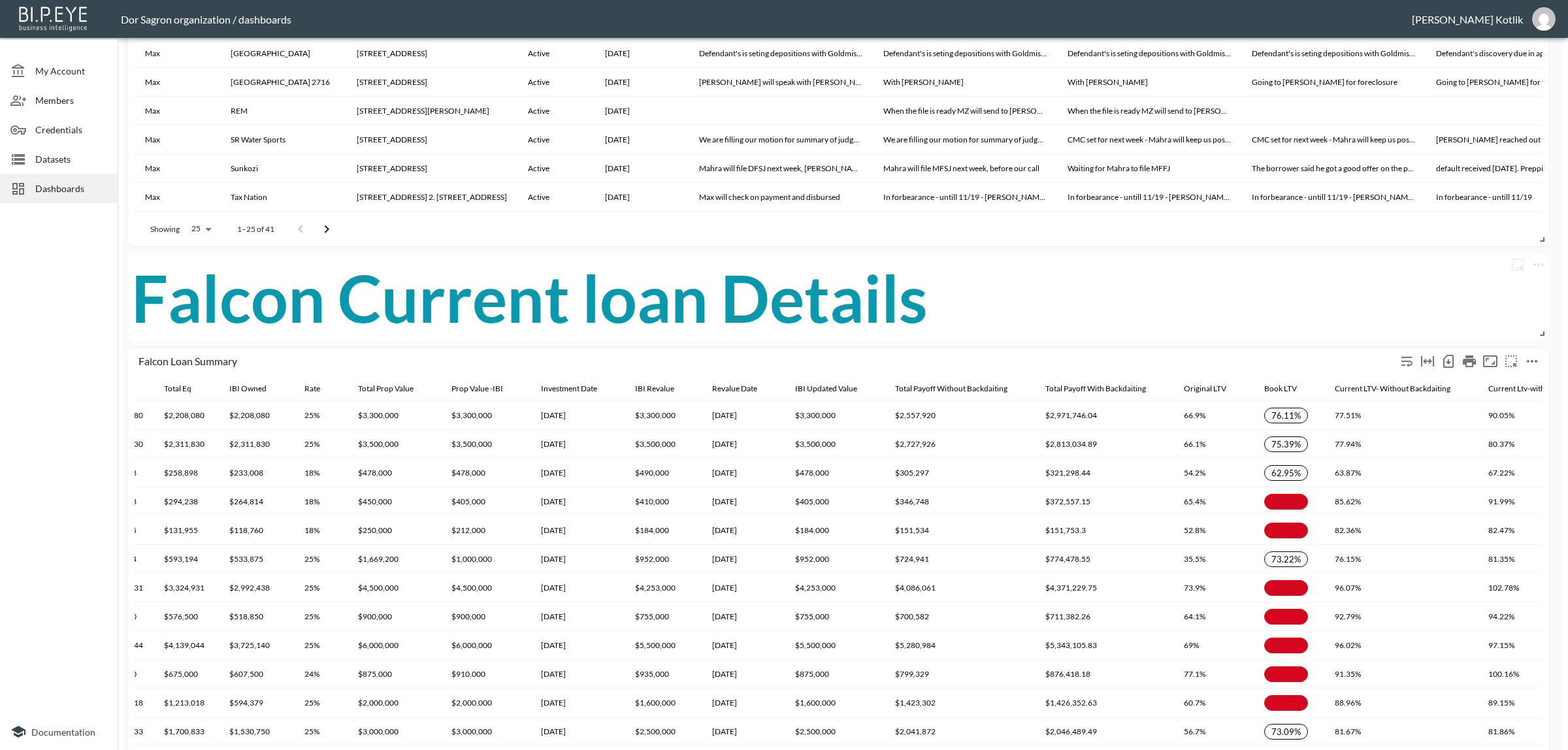
click at [1526, 358] on icon "more" at bounding box center [1532, 361] width 16 height 16
click at [1522, 377] on li "Edit" at bounding box center [1502, 386] width 101 height 24
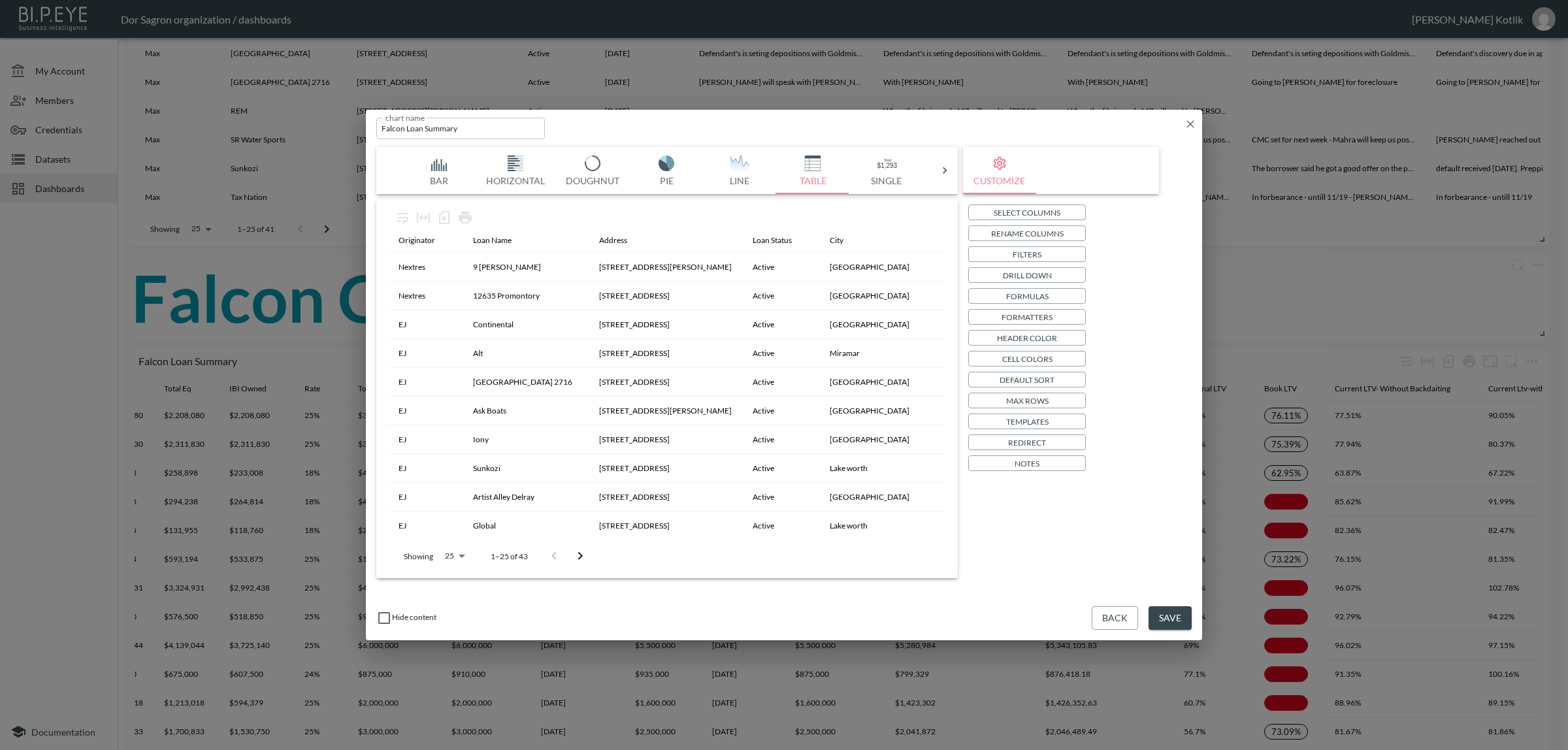
click at [1033, 360] on p "Cell Colors" at bounding box center [1027, 359] width 51 height 14
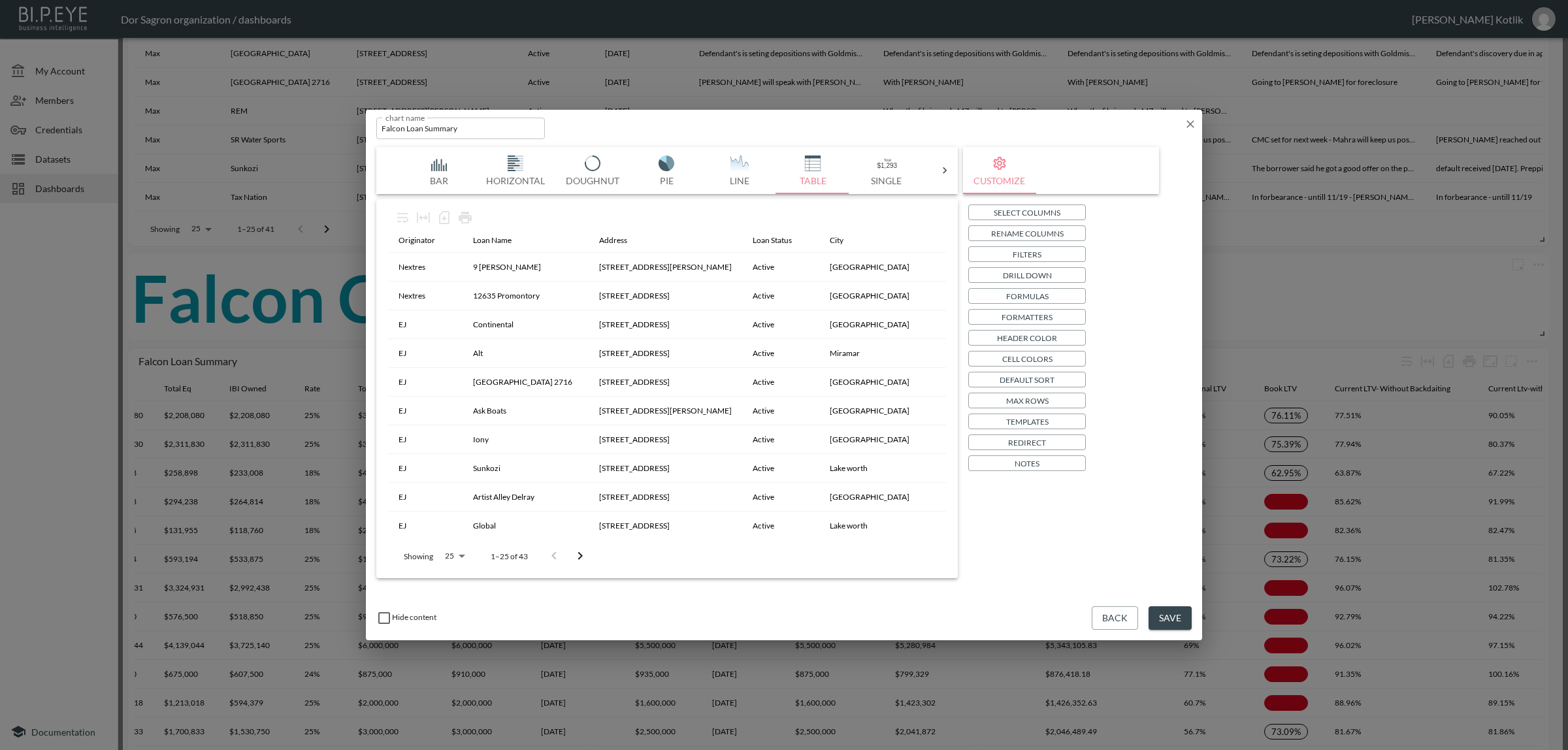
type input "#141414"
drag, startPoint x: 677, startPoint y: 437, endPoint x: 700, endPoint y: 471, distance: 41.0
click at [693, 544] on button "Close" at bounding box center [676, 538] width 33 height 14
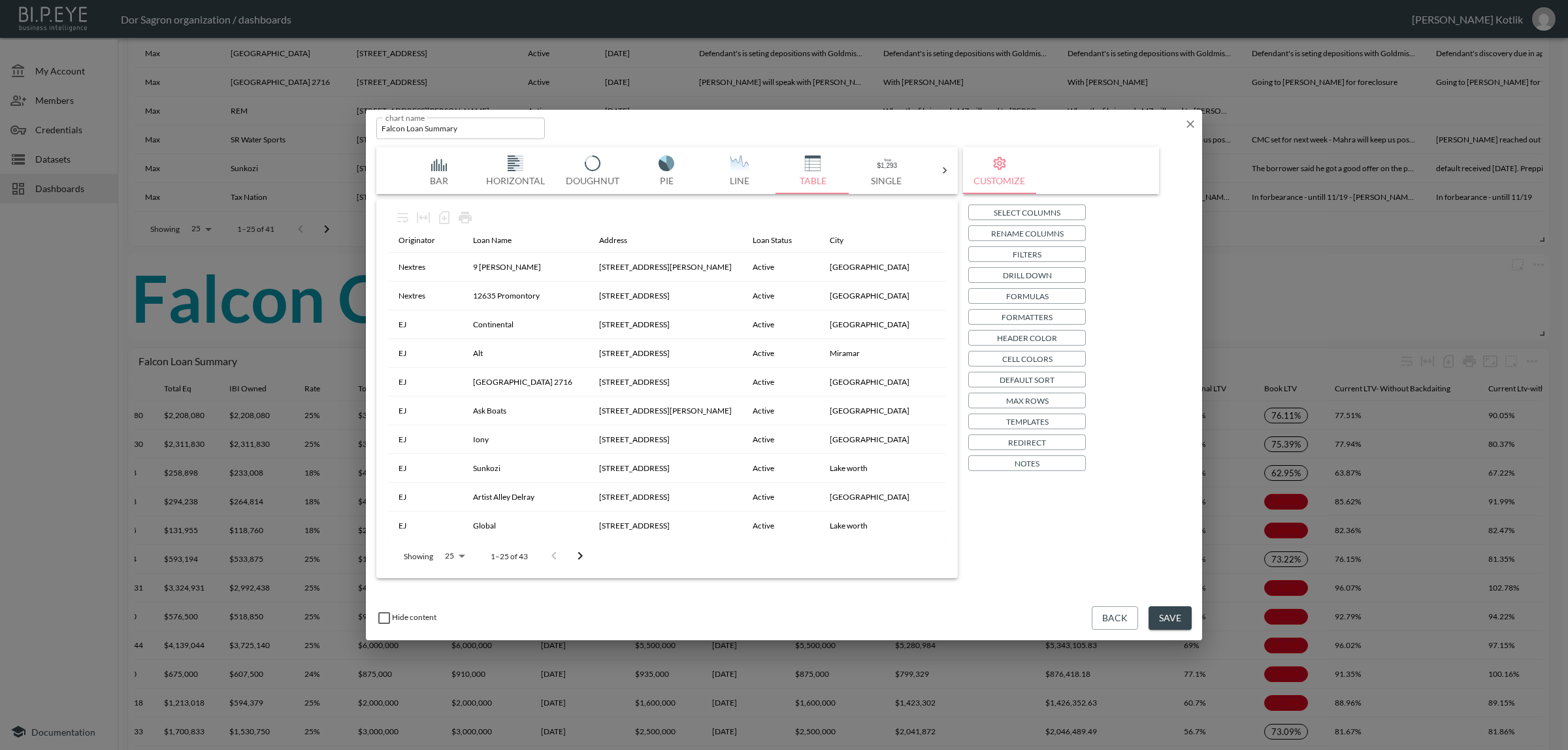
click at [1176, 621] on button "Save" at bounding box center [1169, 619] width 43 height 24
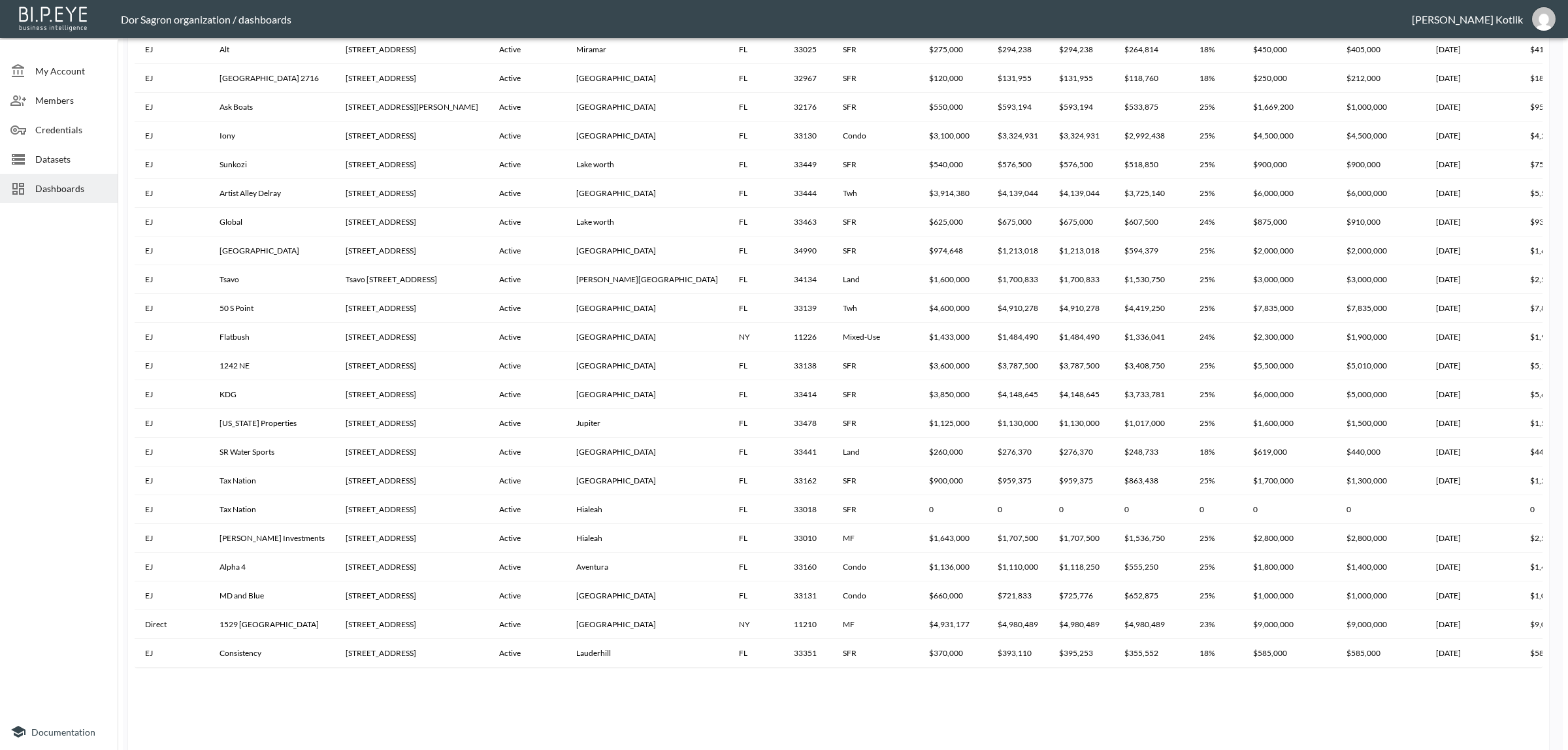
scroll to position [1208, 0]
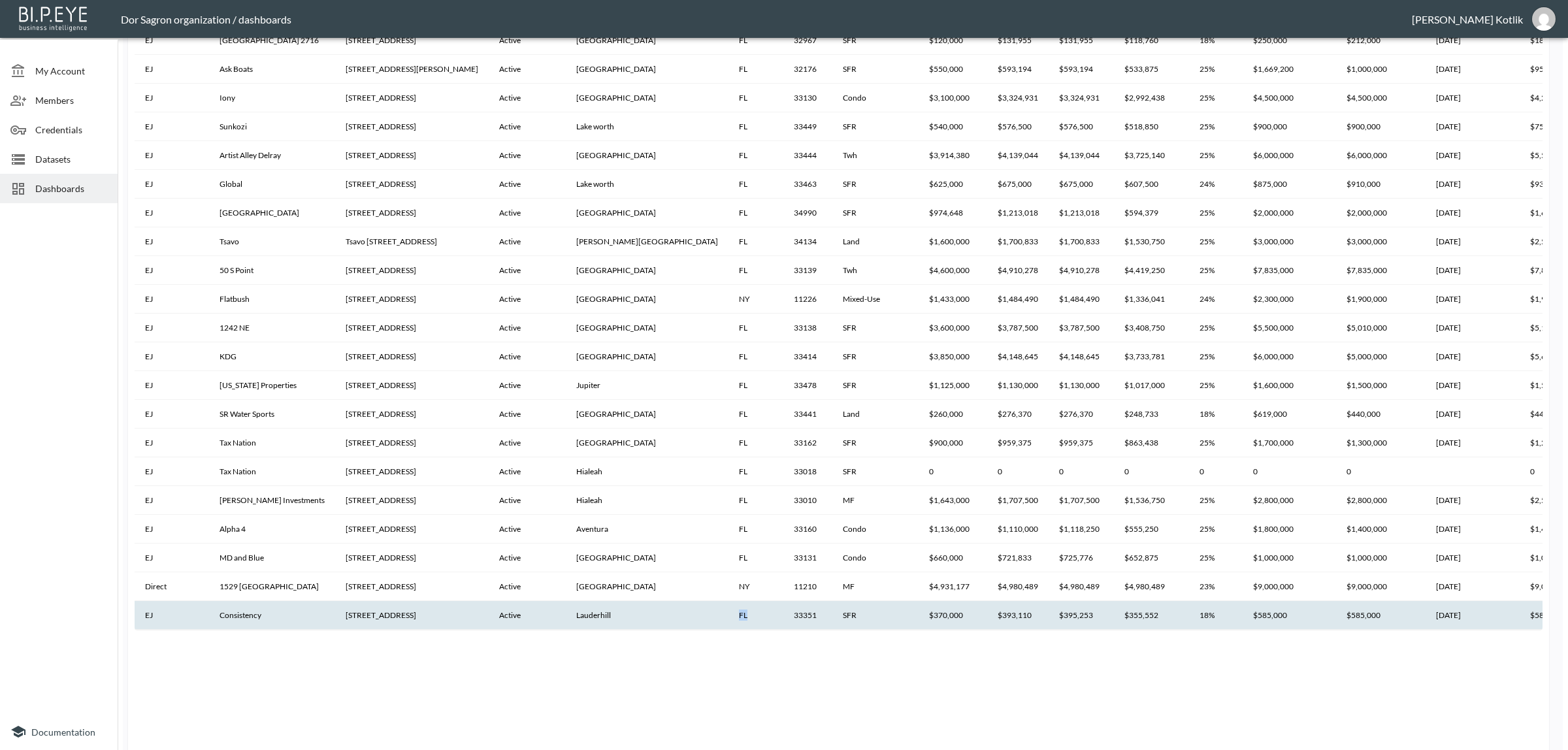
drag, startPoint x: 664, startPoint y: 628, endPoint x: 696, endPoint y: 626, distance: 32.1
click at [729, 626] on th "FL" at bounding box center [756, 615] width 55 height 29
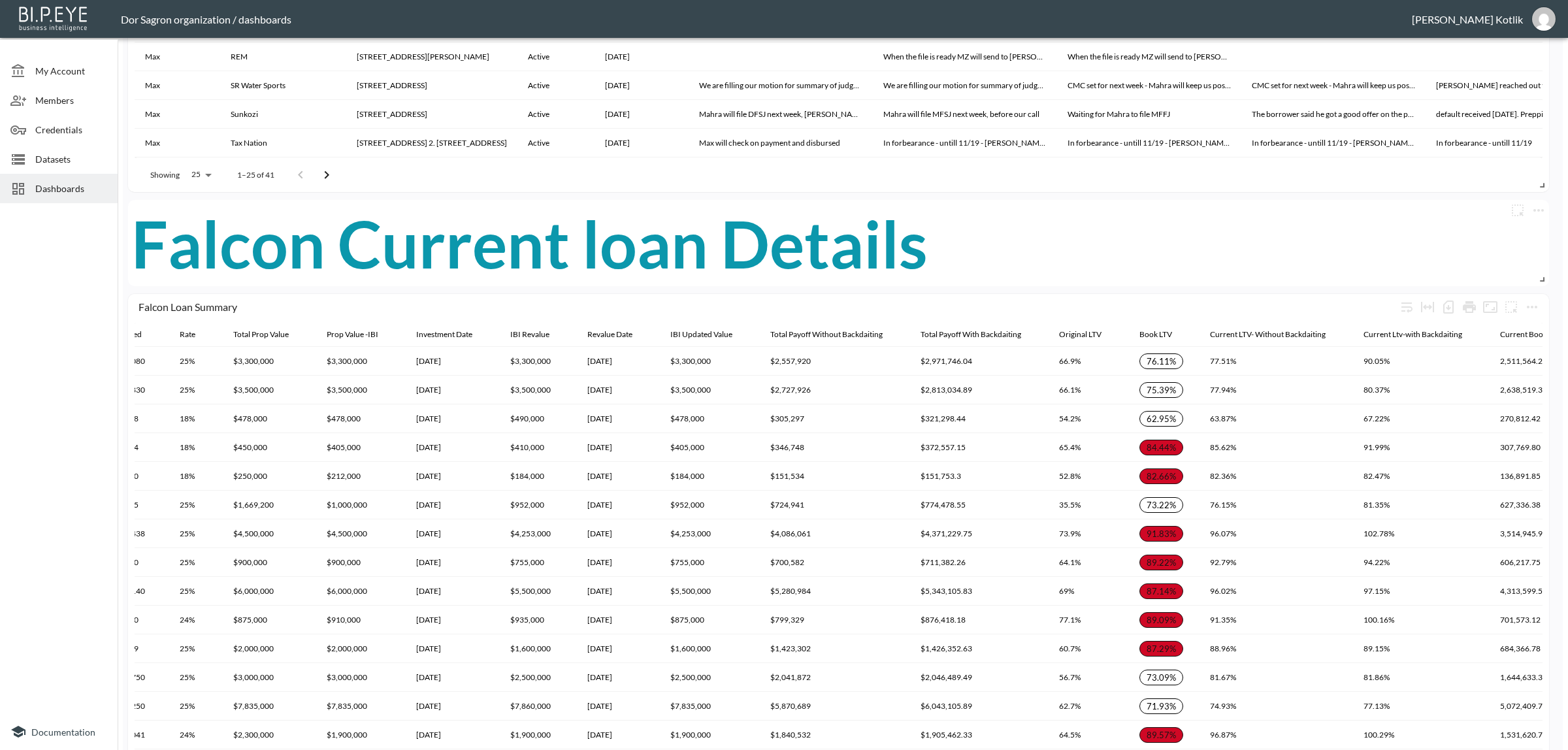
scroll to position [800, 0]
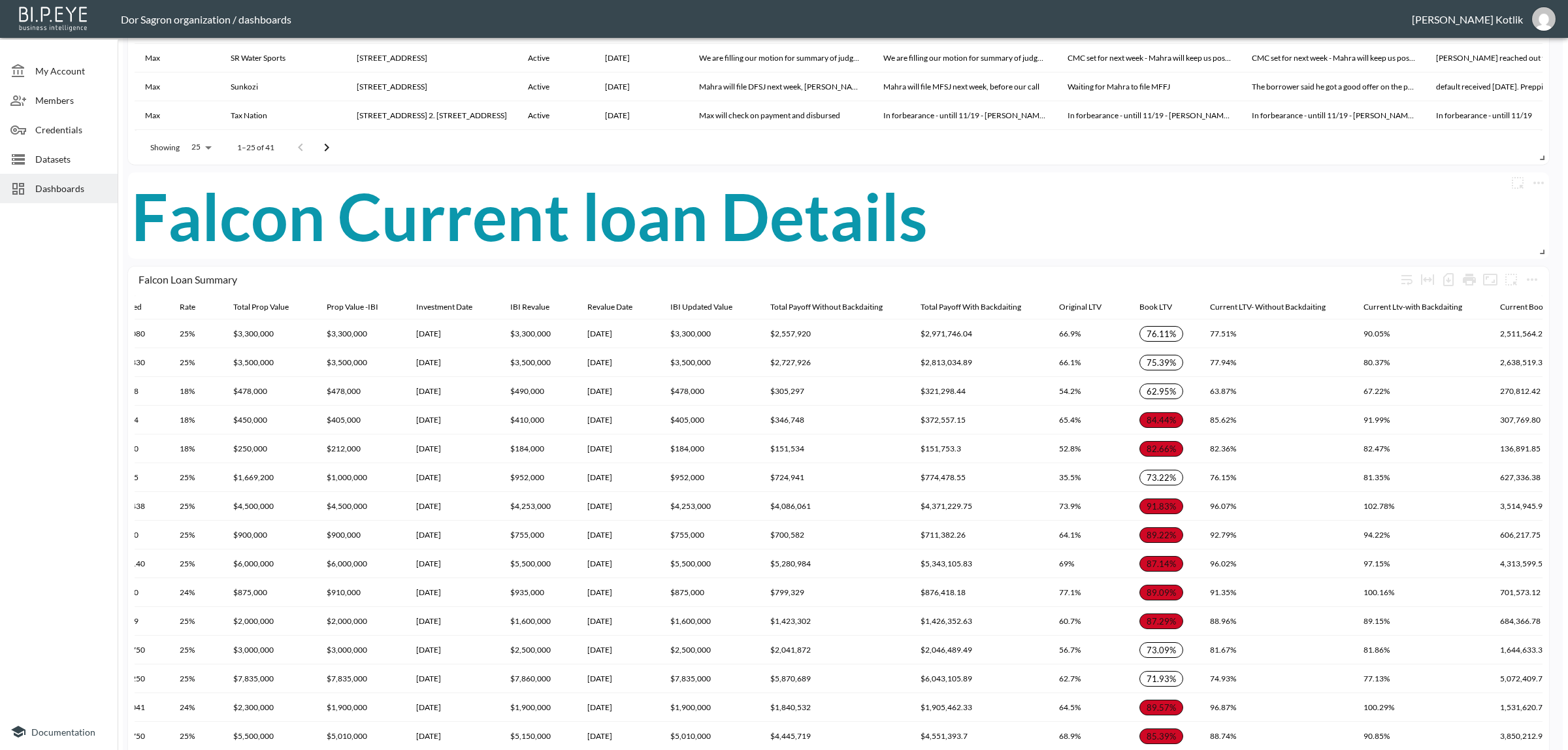
click at [1542, 282] on div "Falcon Loan Summary Originator Loan Name Address Loan Status City State Zip Pro…" at bounding box center [838, 749] width 1421 height 965
click at [1536, 282] on icon "more" at bounding box center [1532, 280] width 16 height 16
click at [1517, 295] on li "Edit" at bounding box center [1502, 304] width 101 height 24
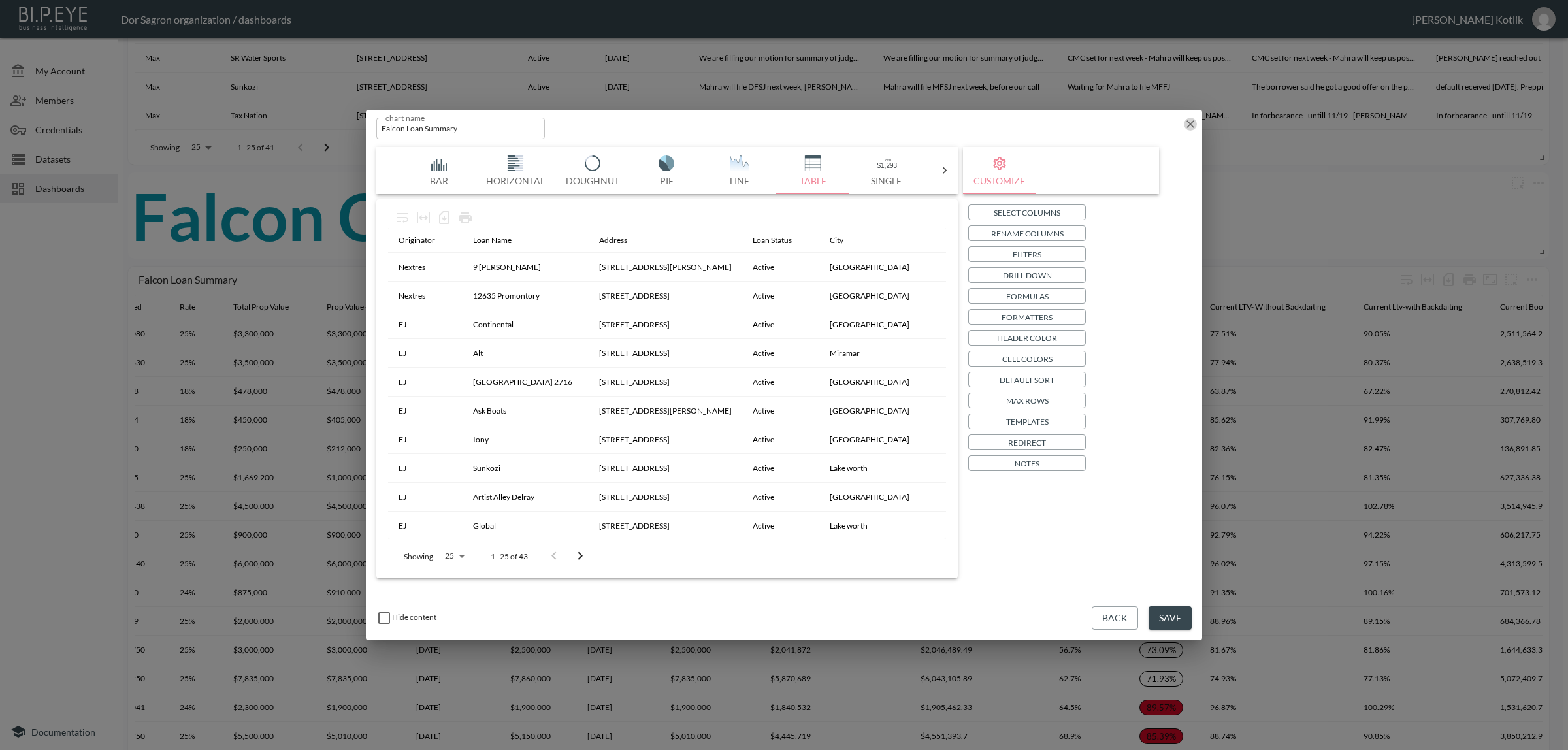
click at [1187, 124] on icon "button" at bounding box center [1190, 123] width 13 height 13
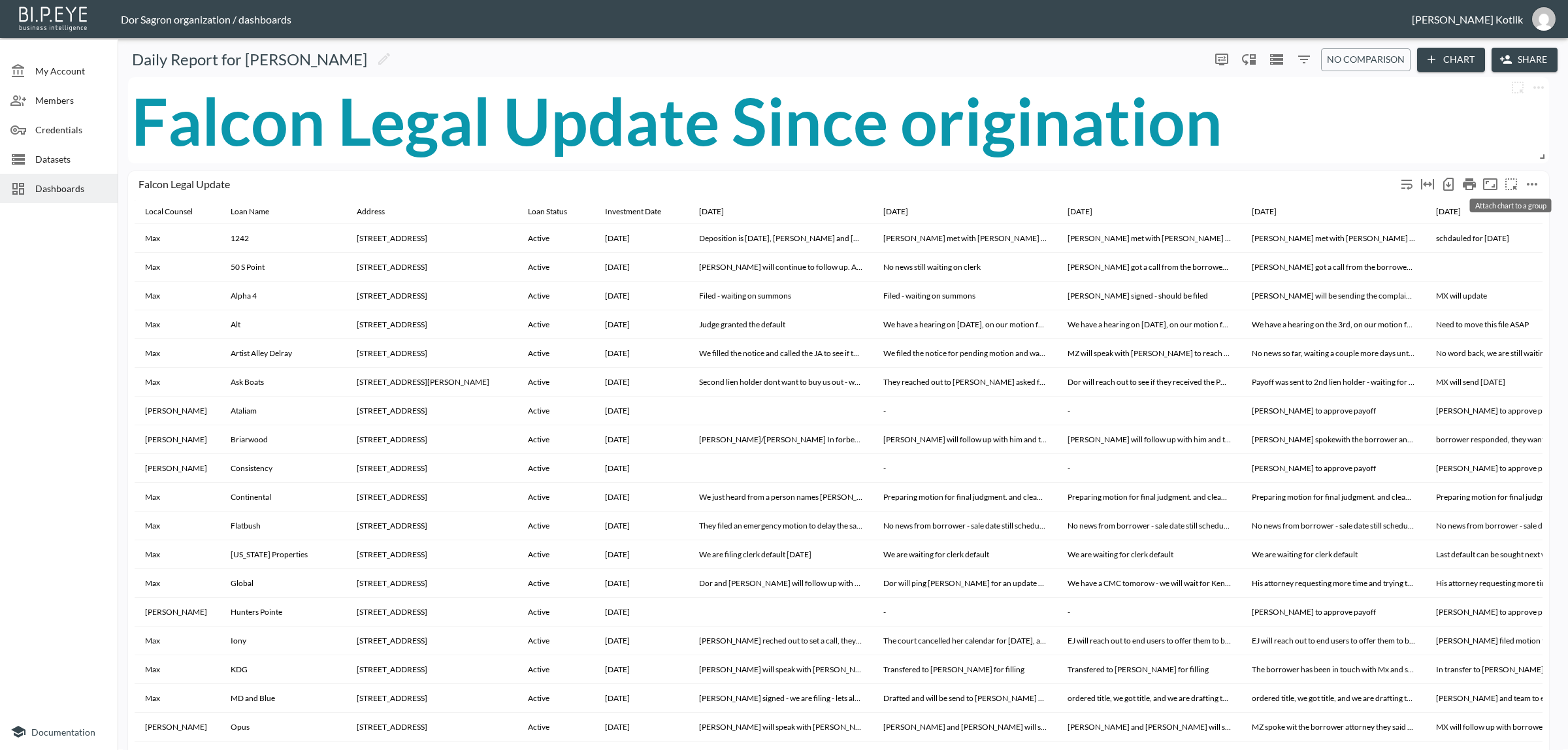
scroll to position [0, 0]
click at [1533, 178] on icon "more" at bounding box center [1532, 185] width 16 height 16
click at [1454, 129] on div at bounding box center [784, 375] width 1568 height 750
click at [1297, 57] on icon "Filters" at bounding box center [1305, 61] width 16 height 16
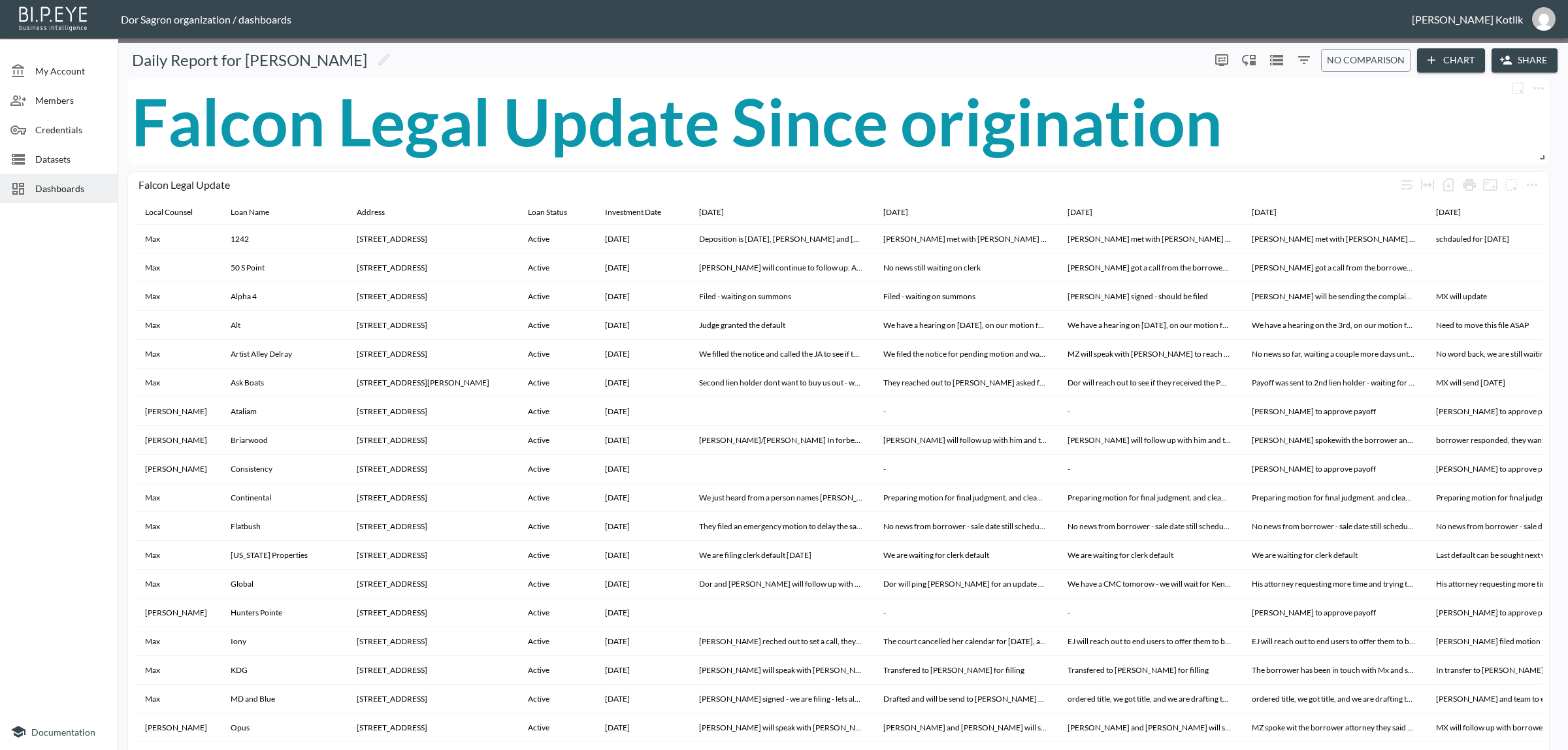
click at [1238, 153] on div at bounding box center [784, 375] width 1568 height 750
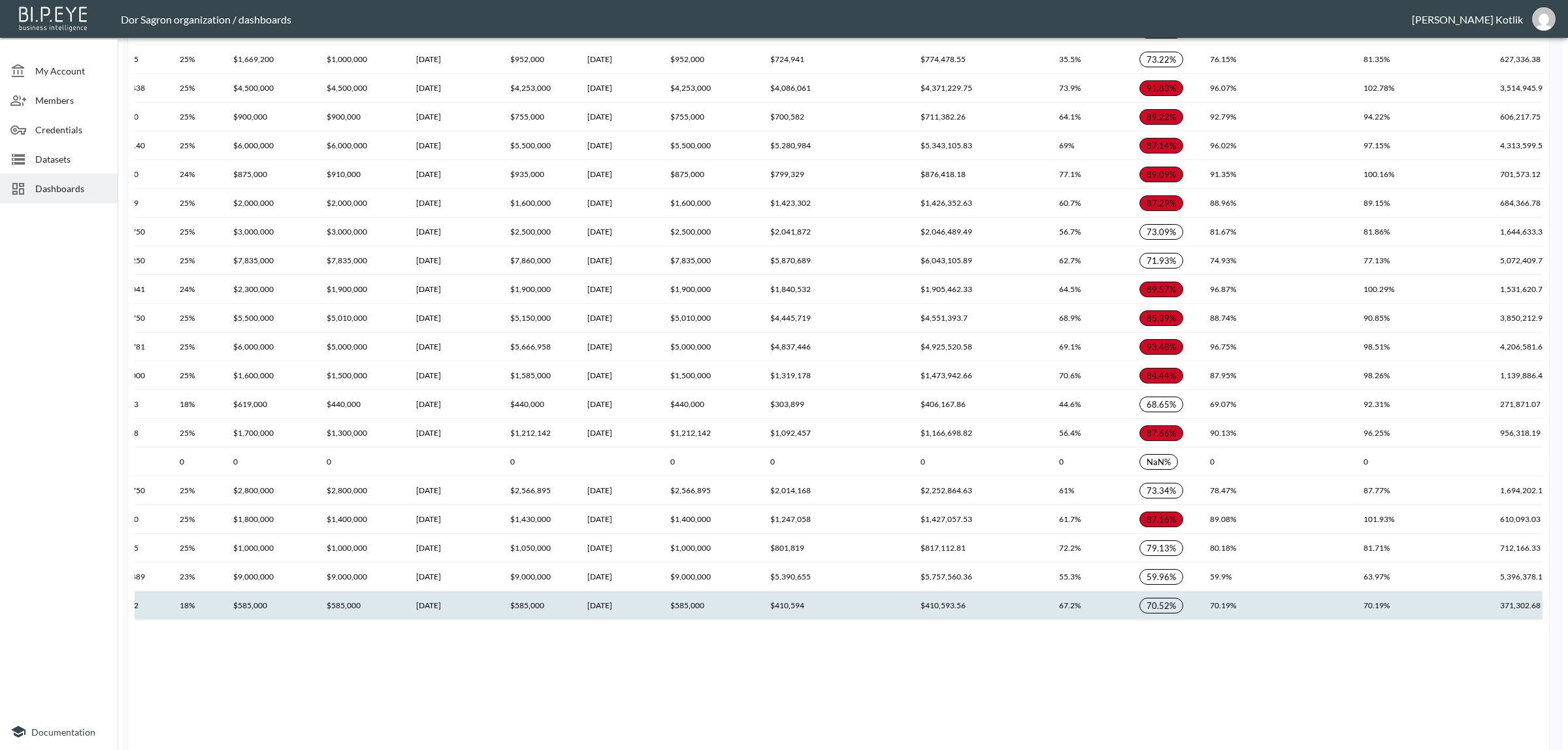
scroll to position [1289, 0]
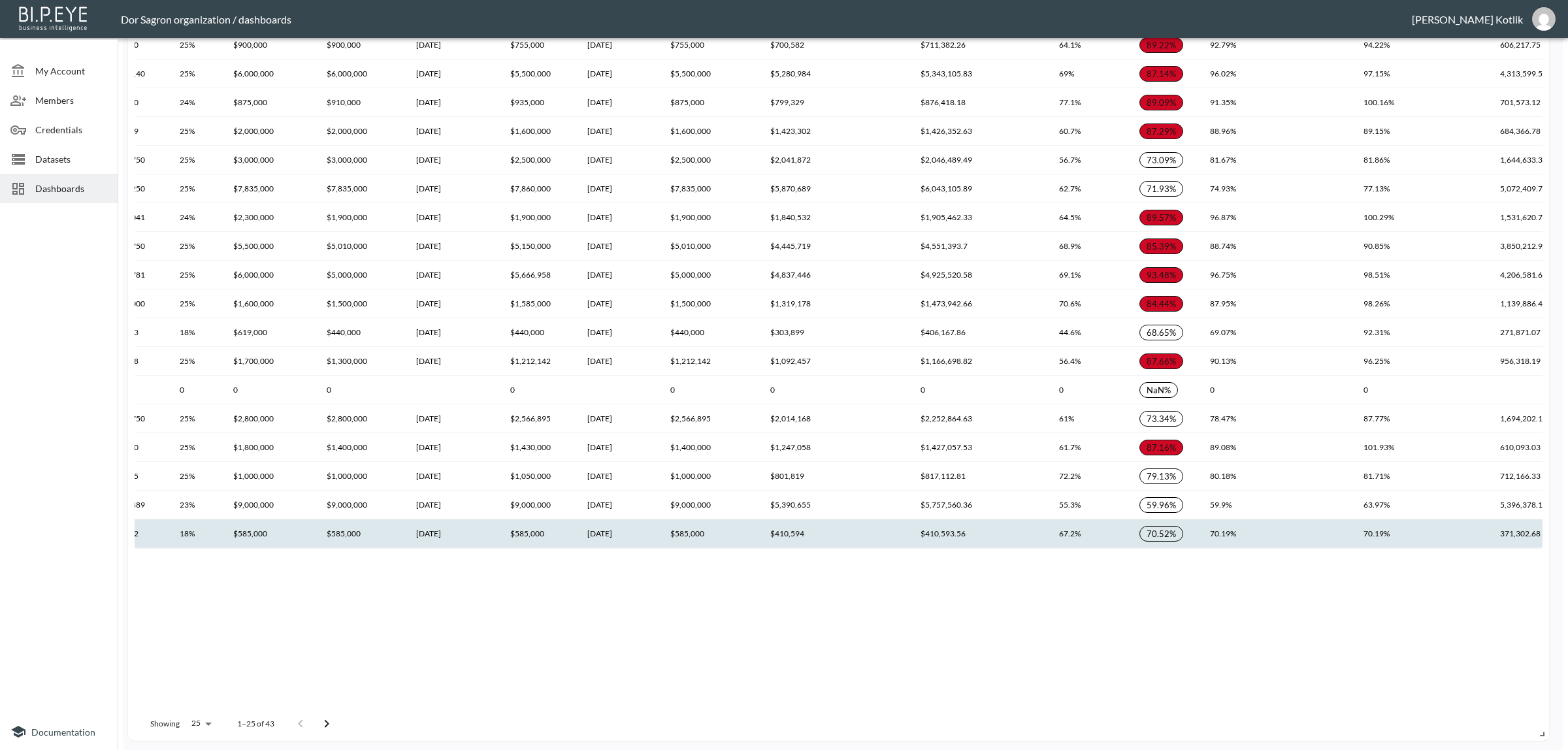
click at [227, 725] on div "Showing 25 25 1–25 of 43" at bounding box center [238, 724] width 207 height 34
click at [194, 724] on body "BI.P.EYE, Interactive Analytics Dashboards - app Dor Sagron organization / dash…" at bounding box center [784, 375] width 1568 height 750
click at [197, 578] on li "100" at bounding box center [200, 582] width 51 height 24
type input "100"
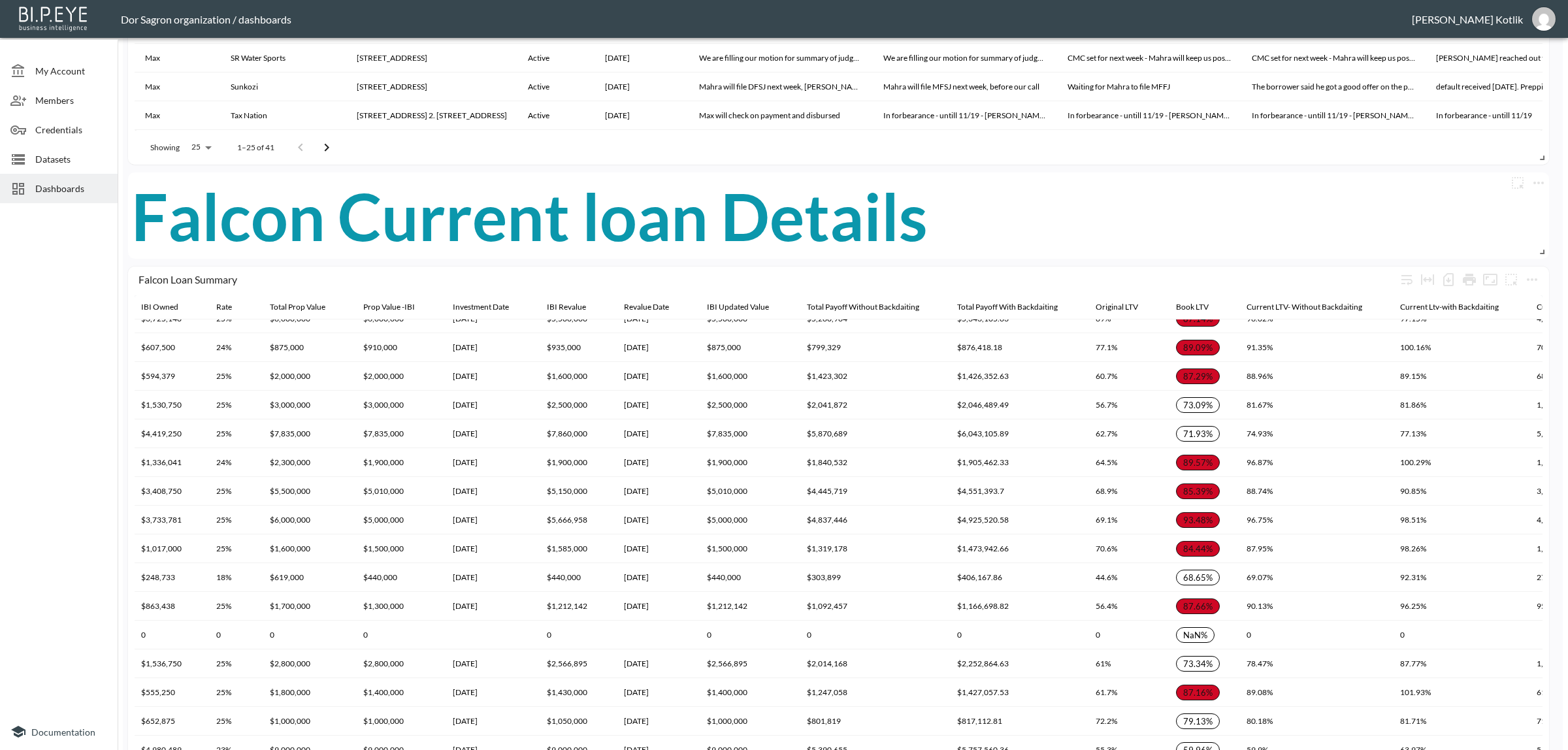
scroll to position [0, 1020]
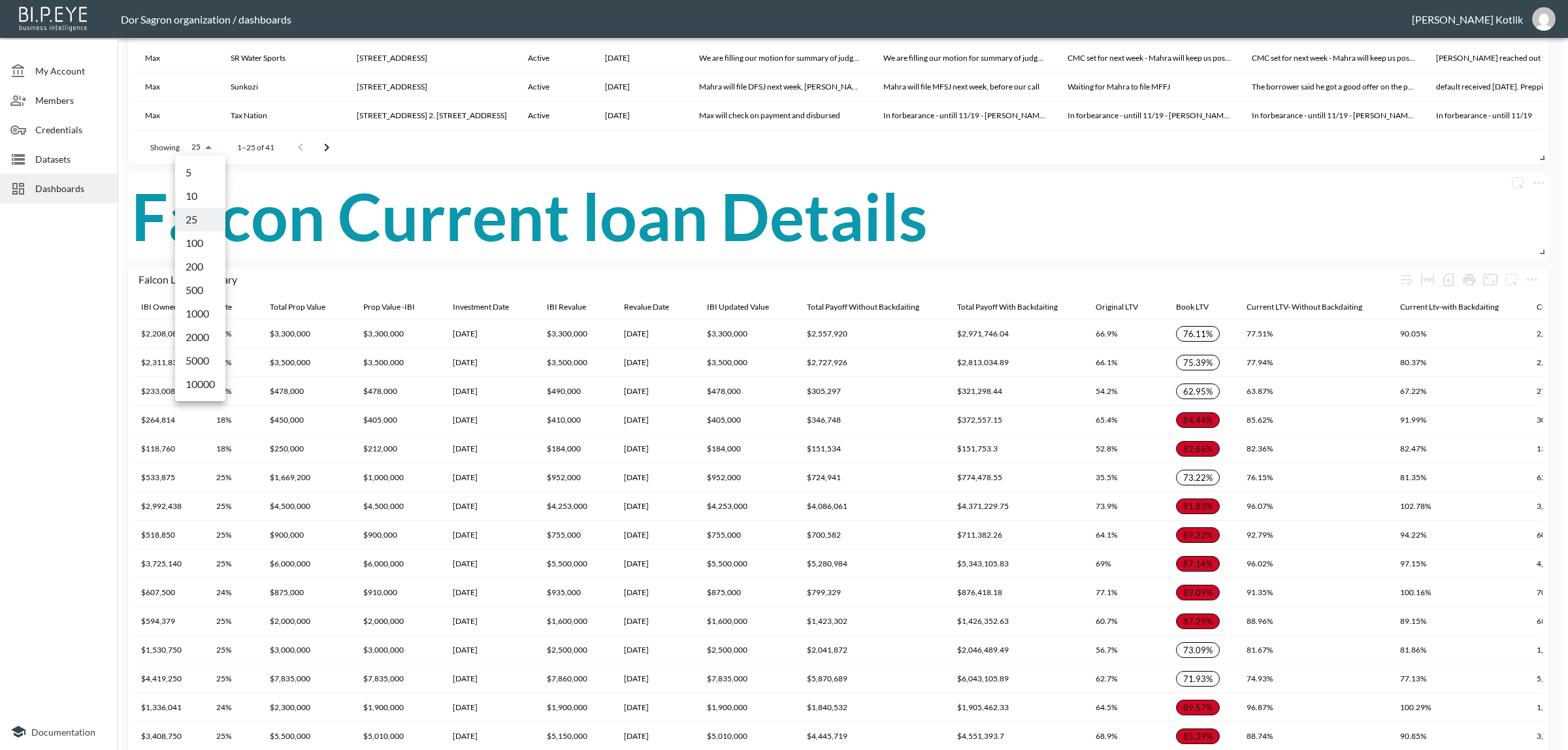
click at [190, 140] on body "BI.P.EYE, Interactive Analytics Dashboards - app Dor Sagron organization / dash…" at bounding box center [784, 375] width 1568 height 750
click at [200, 247] on li "100" at bounding box center [200, 244] width 51 height 24
type input "100"
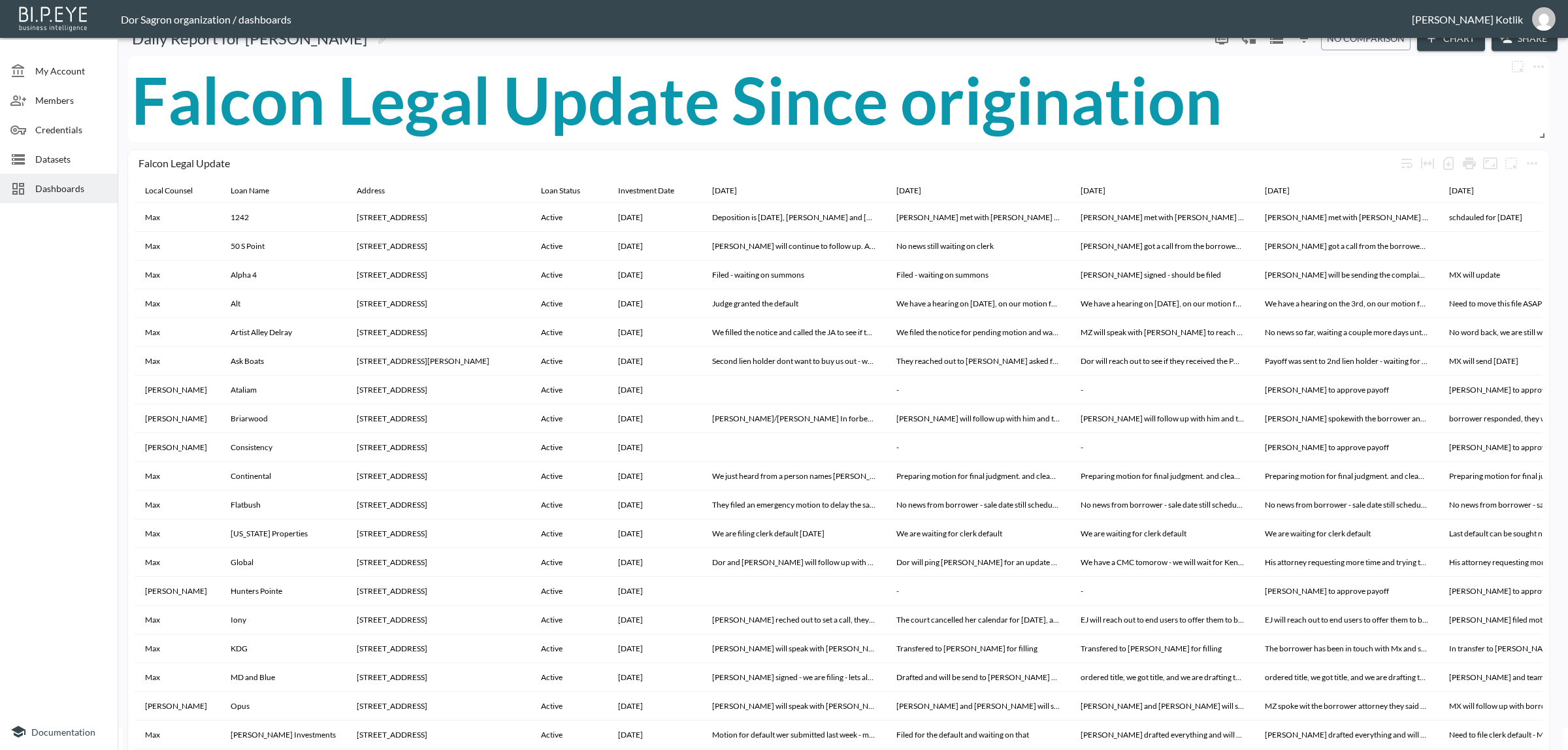
scroll to position [0, 0]
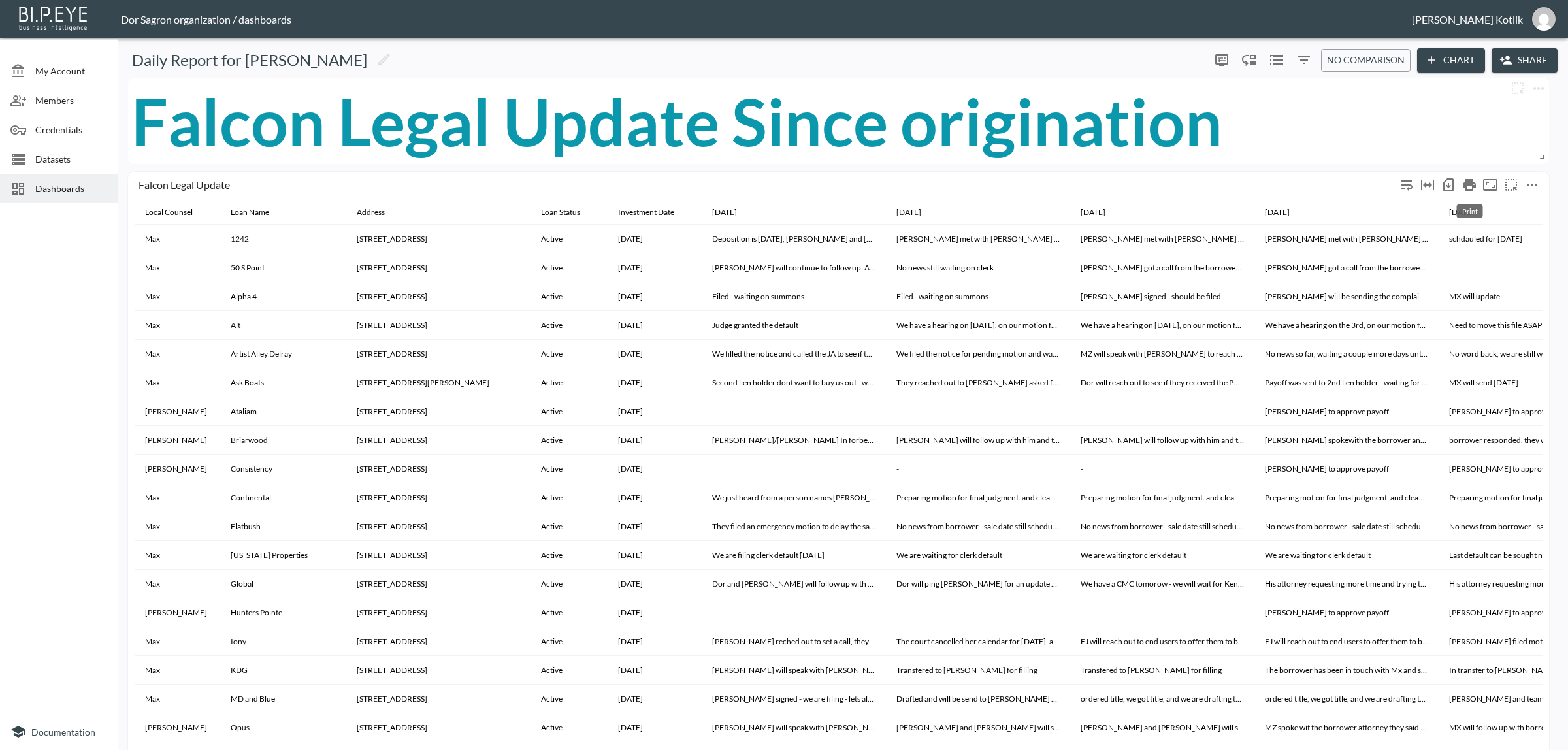
click at [1464, 182] on icon "Print" at bounding box center [1470, 185] width 16 height 16
click at [1451, 180] on icon "Number of rows selected for download: 41" at bounding box center [1449, 185] width 16 height 16
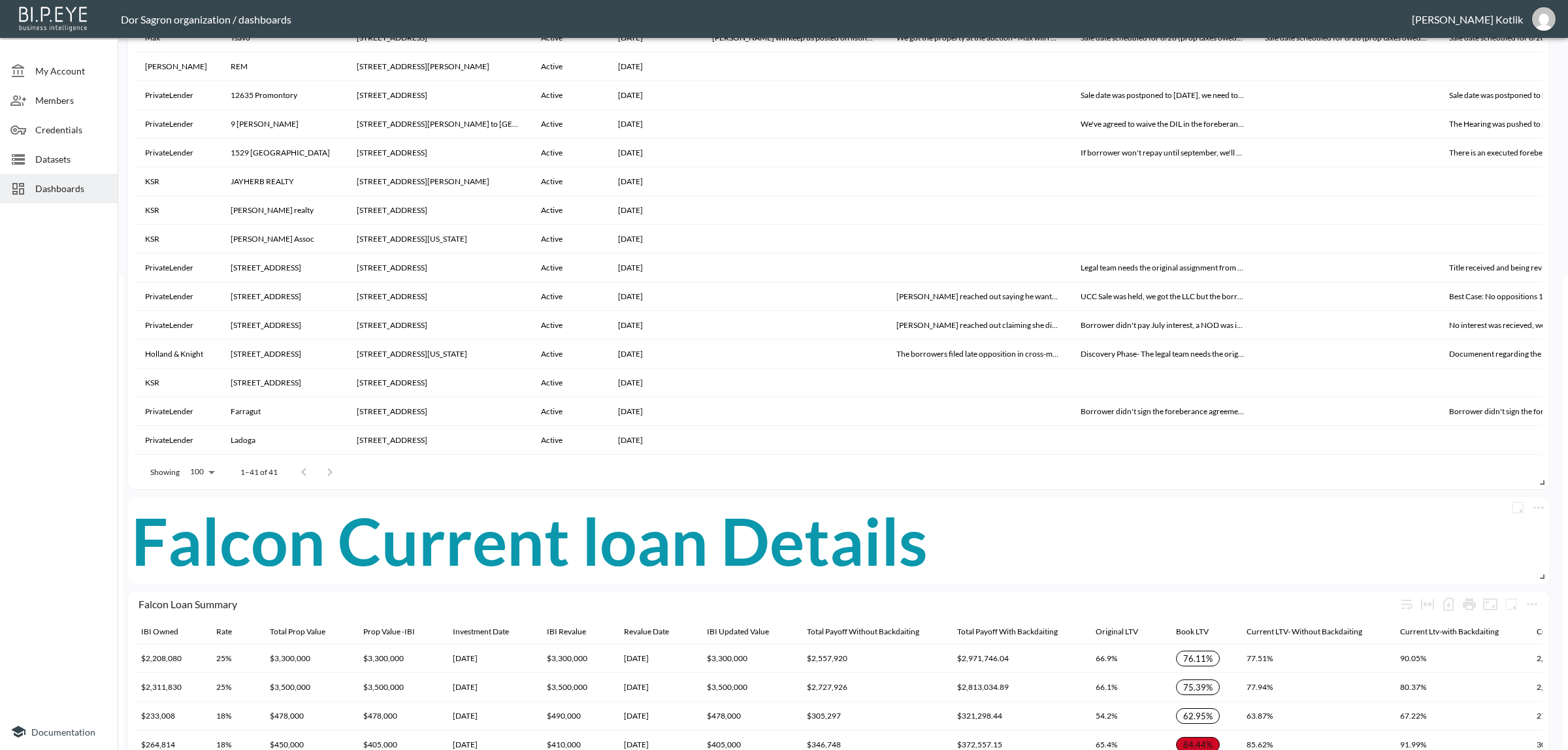
scroll to position [572, 0]
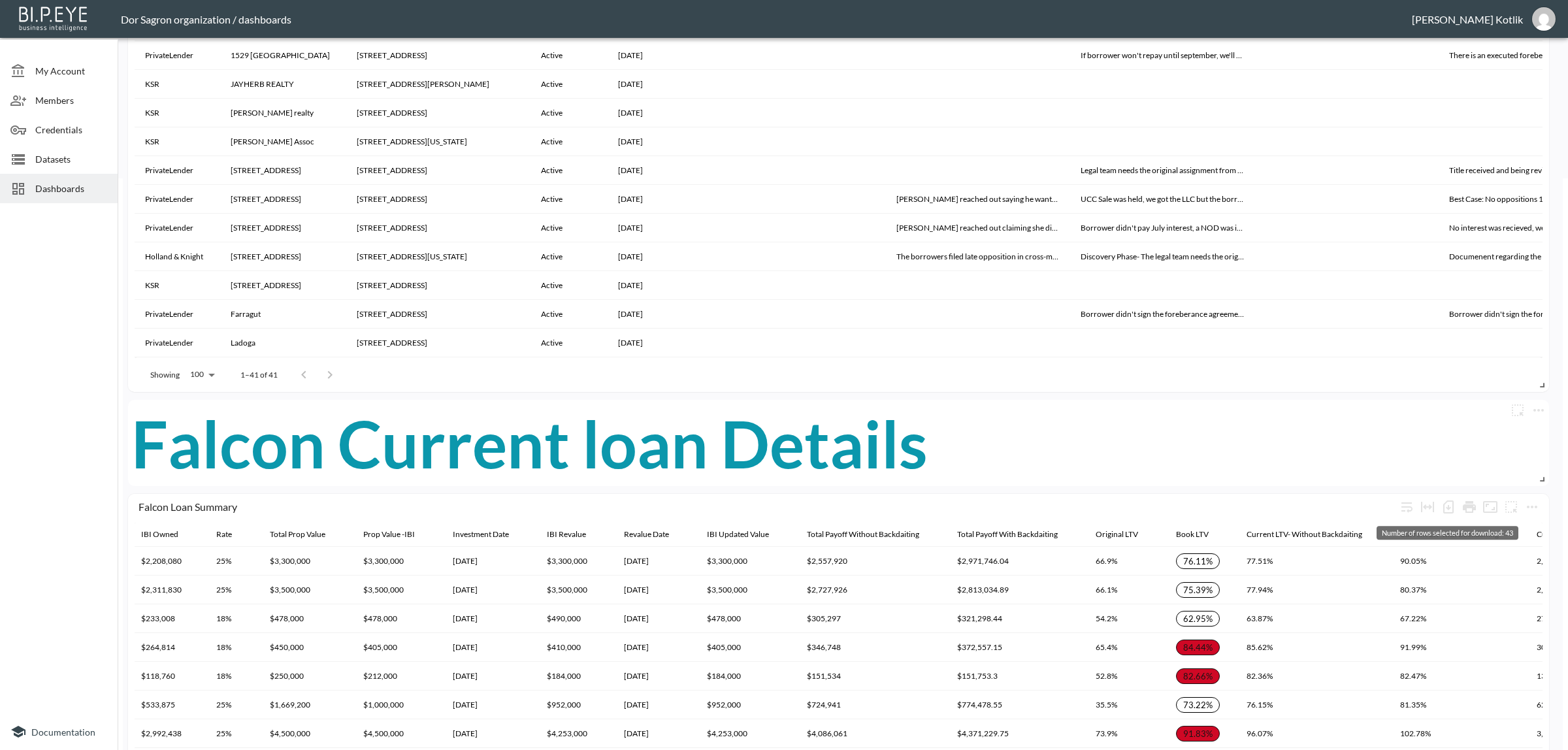
click at [1446, 504] on icon "Number of rows selected for download: 43" at bounding box center [1449, 507] width 16 height 16
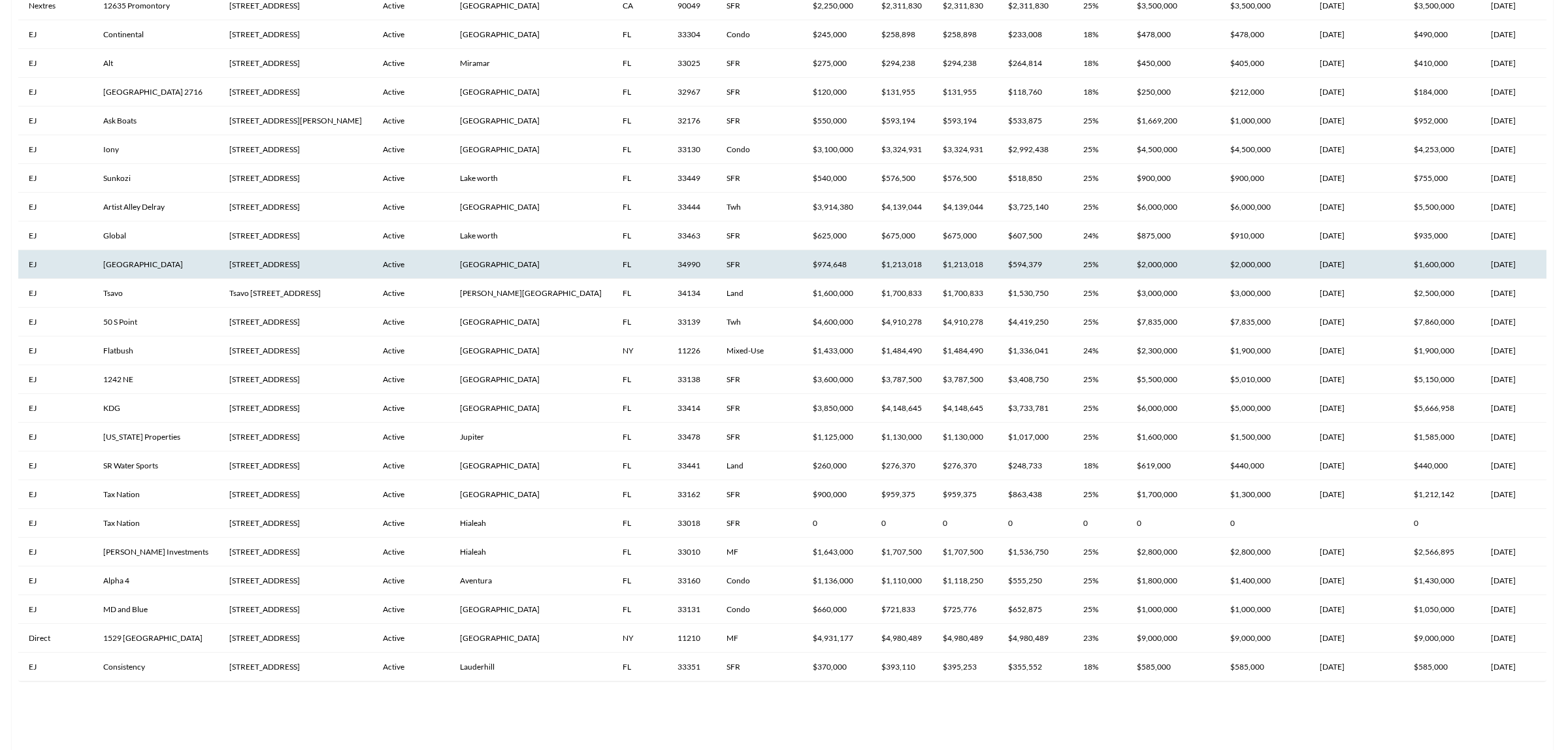
scroll to position [955, 0]
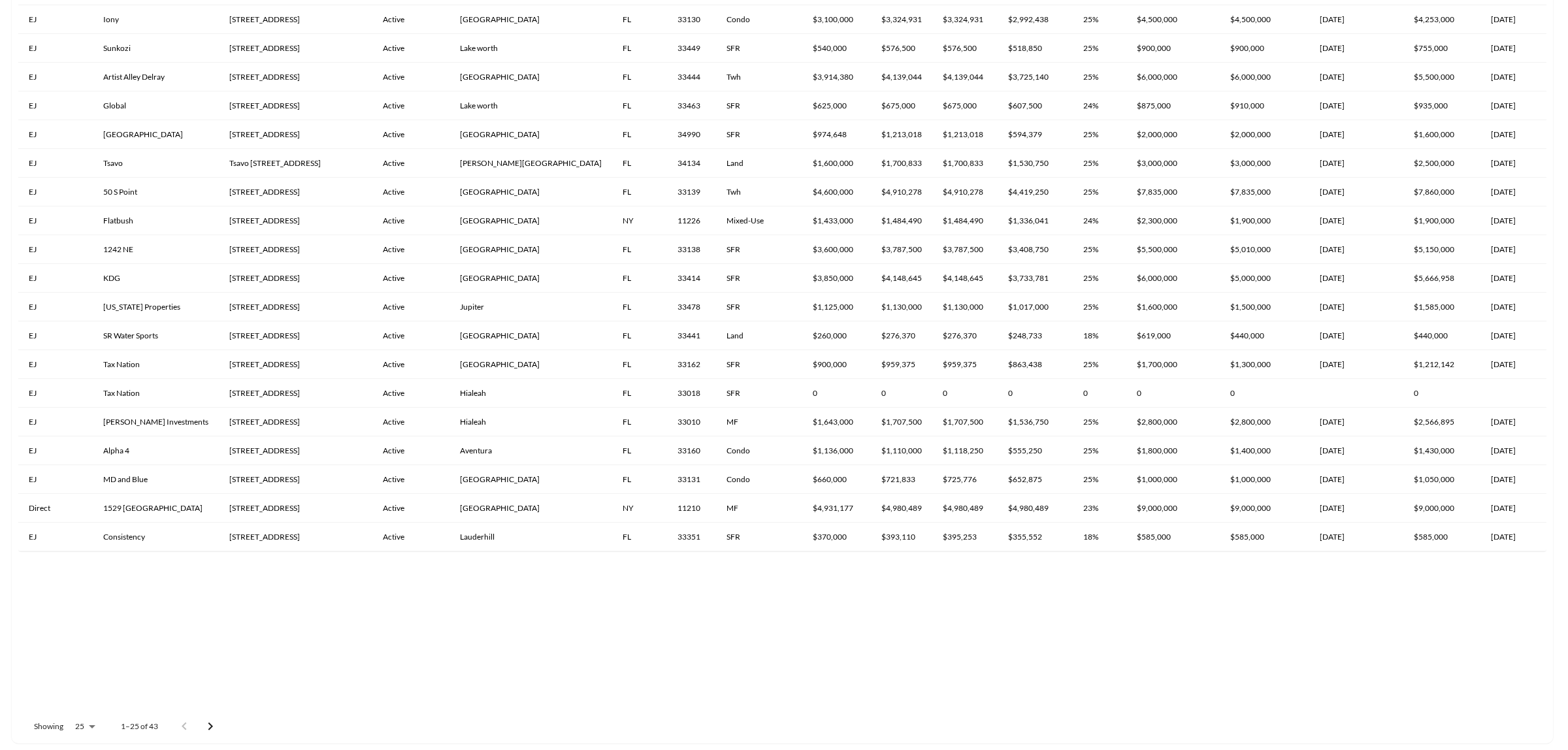
click at [76, 713] on body "BI.P.EYE, Interactive Analytics Dashboards Falcon Legal Update Local Counsel Lo…" at bounding box center [784, 375] width 1568 height 750
click at [87, 590] on li "100" at bounding box center [84, 582] width 51 height 24
type input "100"
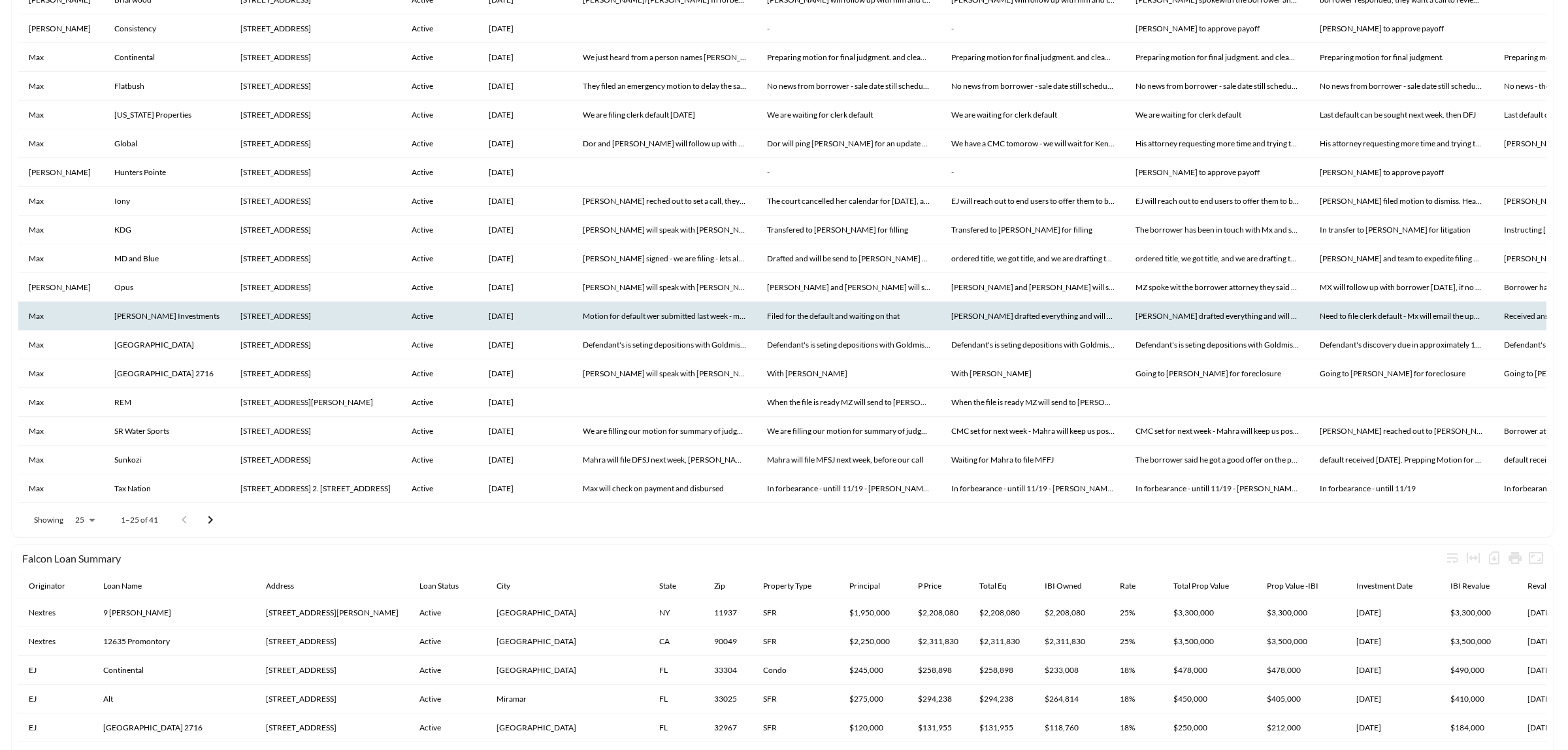
scroll to position [138, 0]
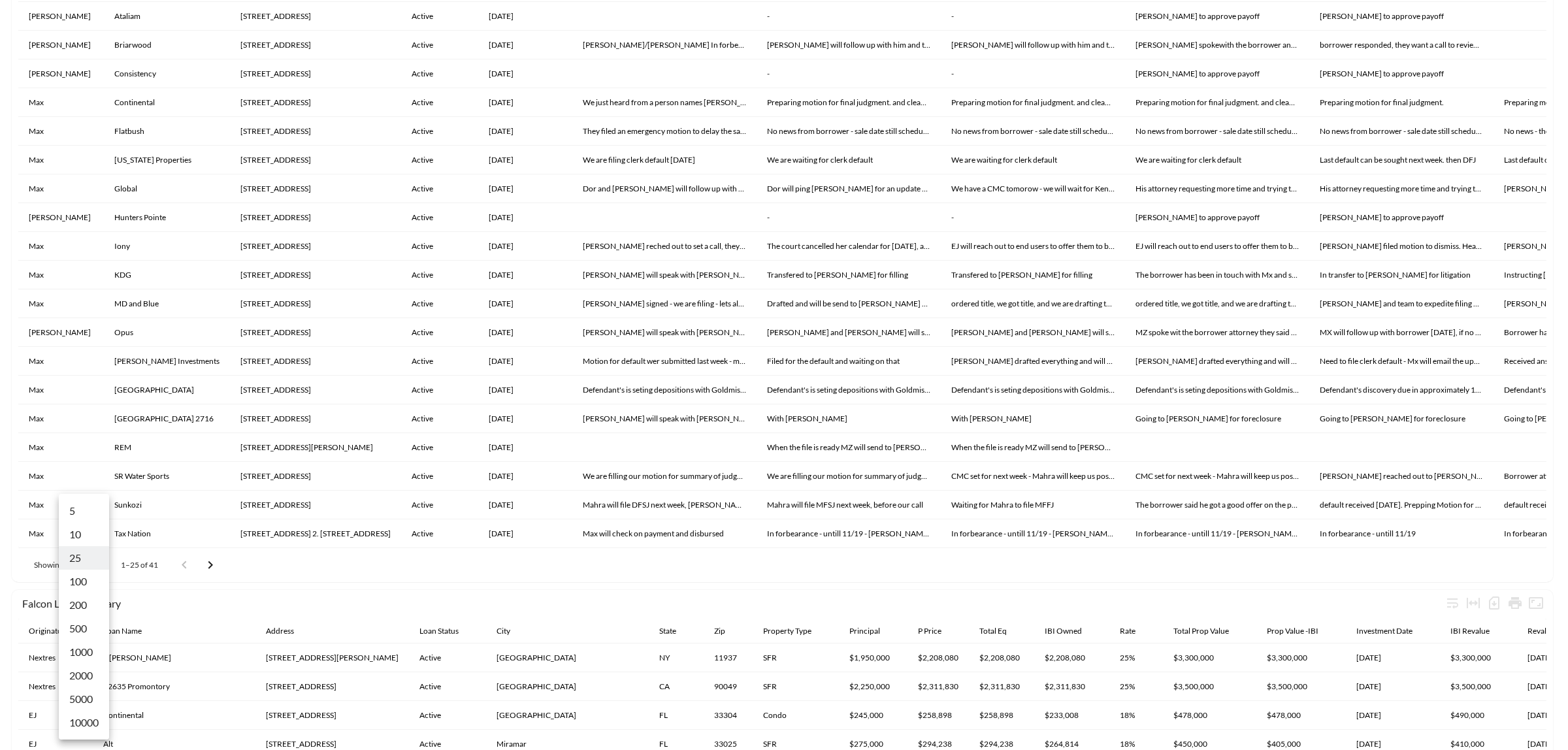
click at [76, 557] on body "BI.P.EYE, Interactive Analytics Dashboards Falcon Legal Update Local Counsel Lo…" at bounding box center [784, 375] width 1568 height 750
click at [70, 587] on li "100" at bounding box center [84, 582] width 51 height 24
type input "100"
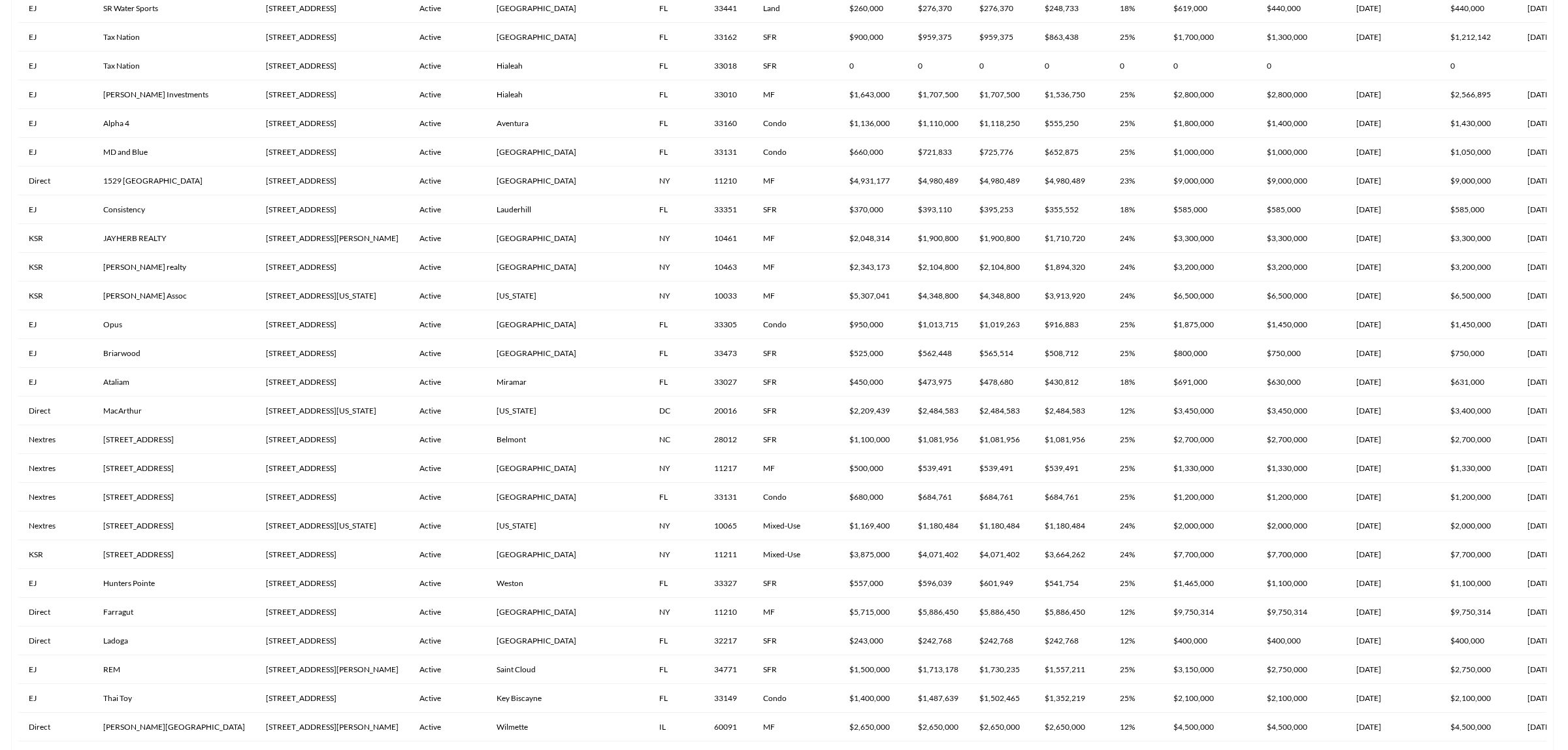
scroll to position [1220, 0]
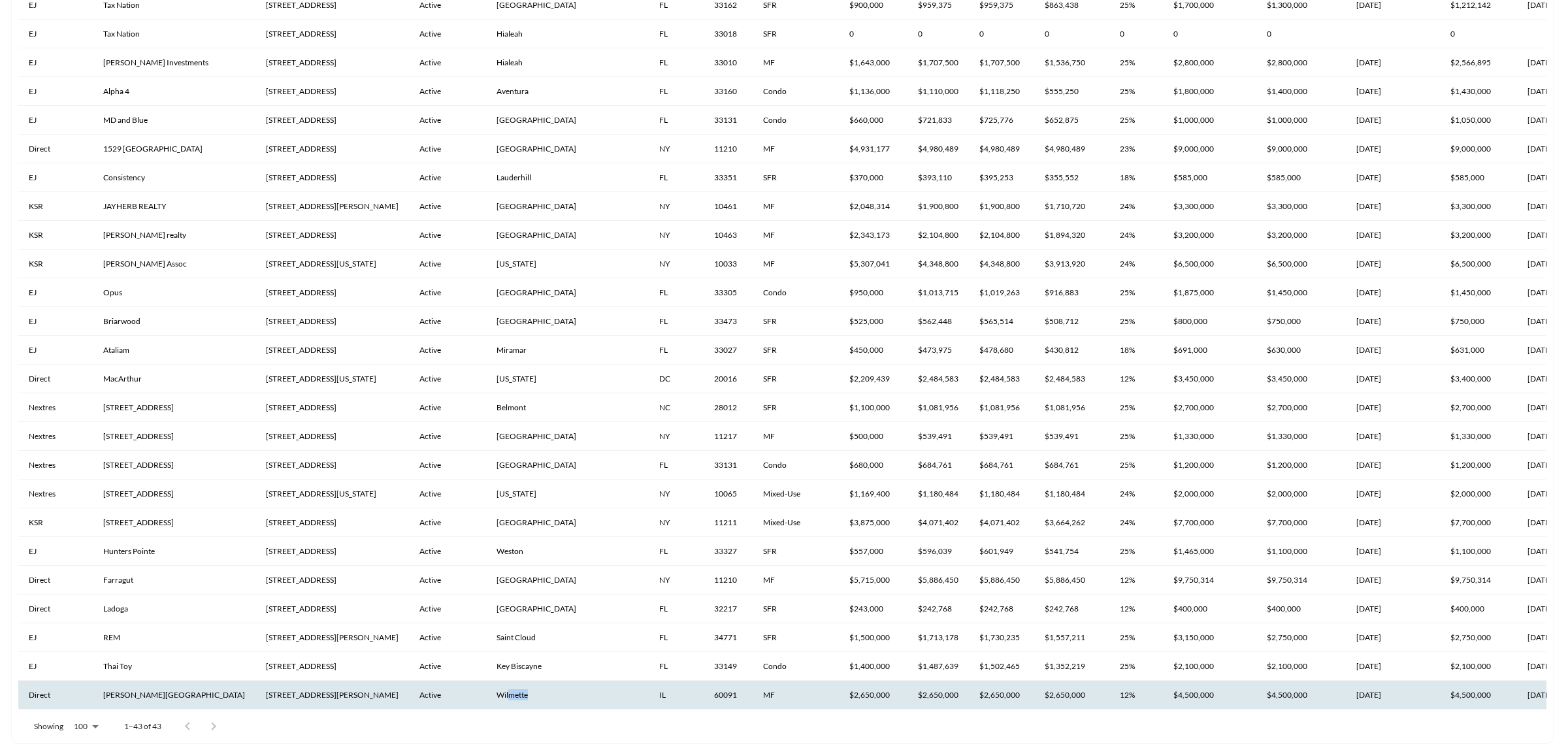
drag, startPoint x: 503, startPoint y: 696, endPoint x: 531, endPoint y: 694, distance: 28.1
click at [531, 694] on th "Wilmette" at bounding box center [568, 695] width 163 height 29
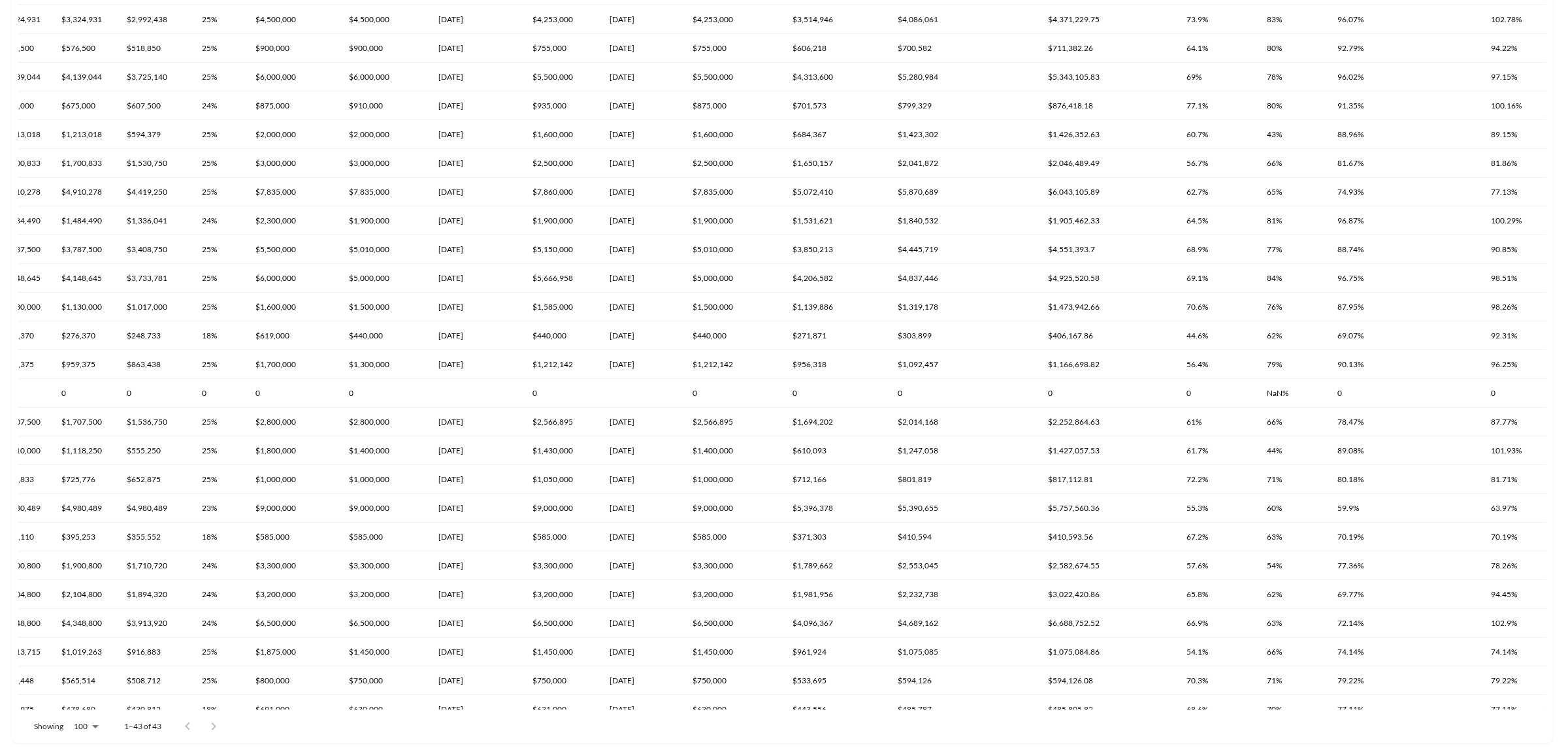
scroll to position [731, 0]
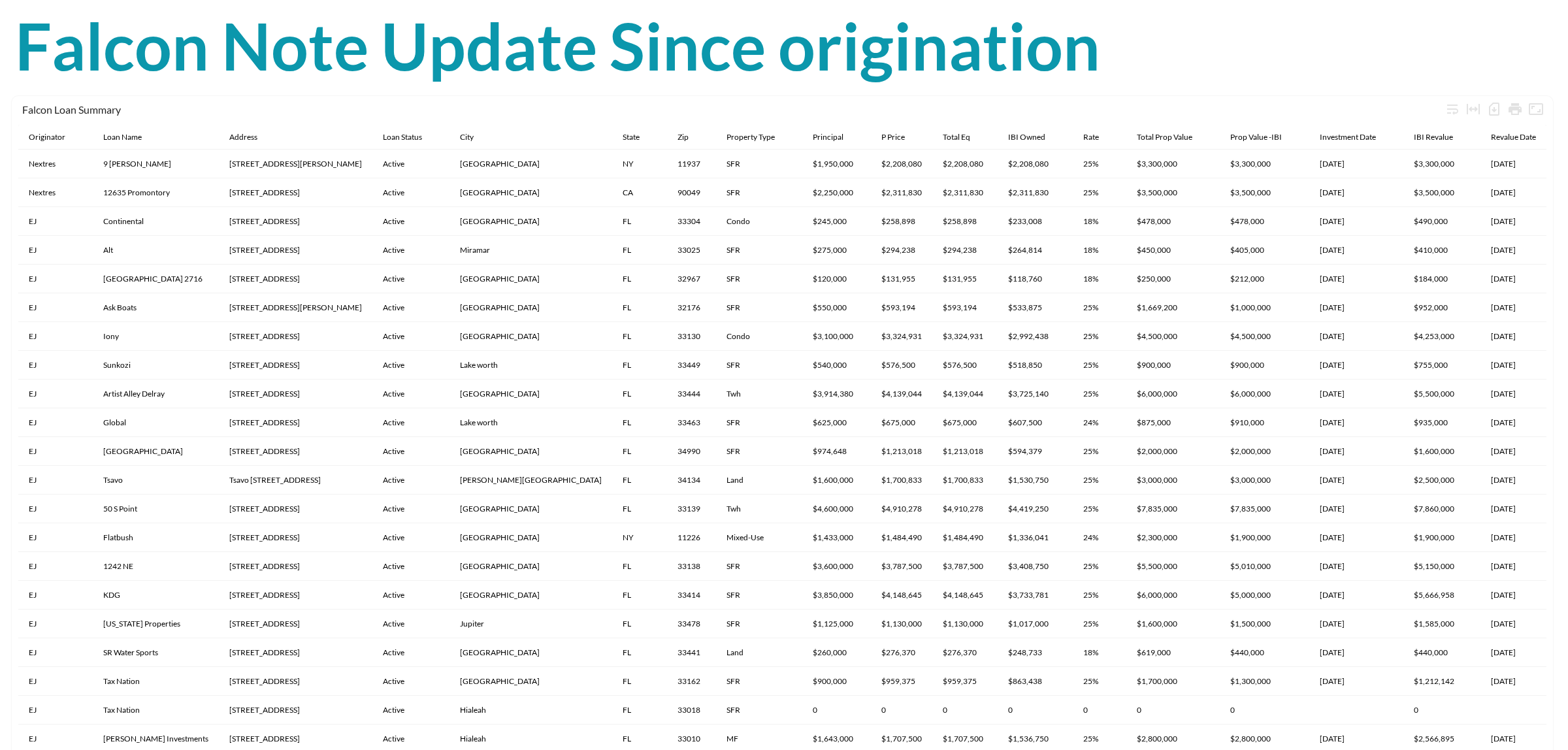
scroll to position [1220, 0]
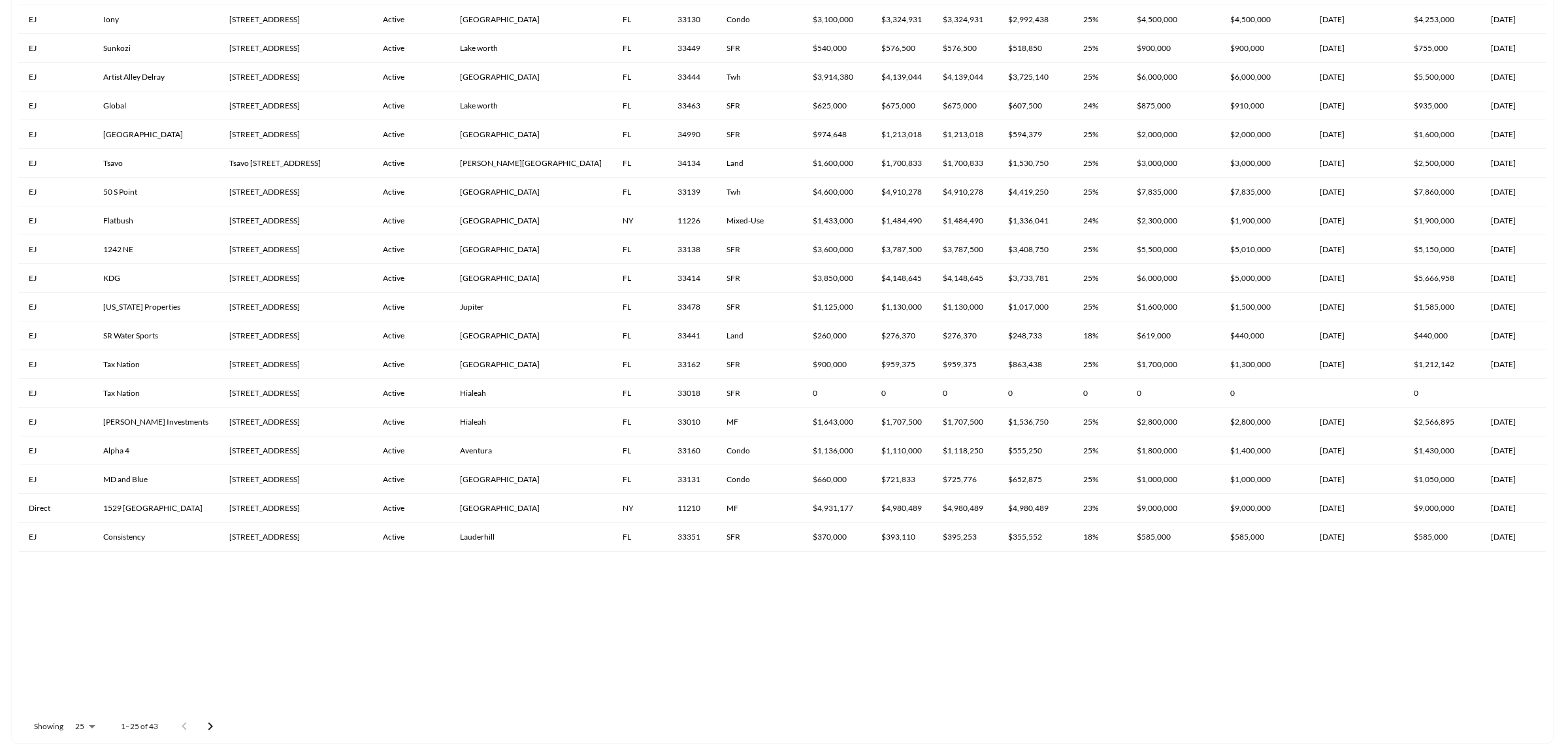
click at [78, 723] on body "BI.P.EYE, Interactive Analytics Dashboards Falcon Legal Update Local Counsel Lo…" at bounding box center [784, 375] width 1568 height 750
click at [78, 578] on li "100" at bounding box center [84, 582] width 51 height 24
type input "100"
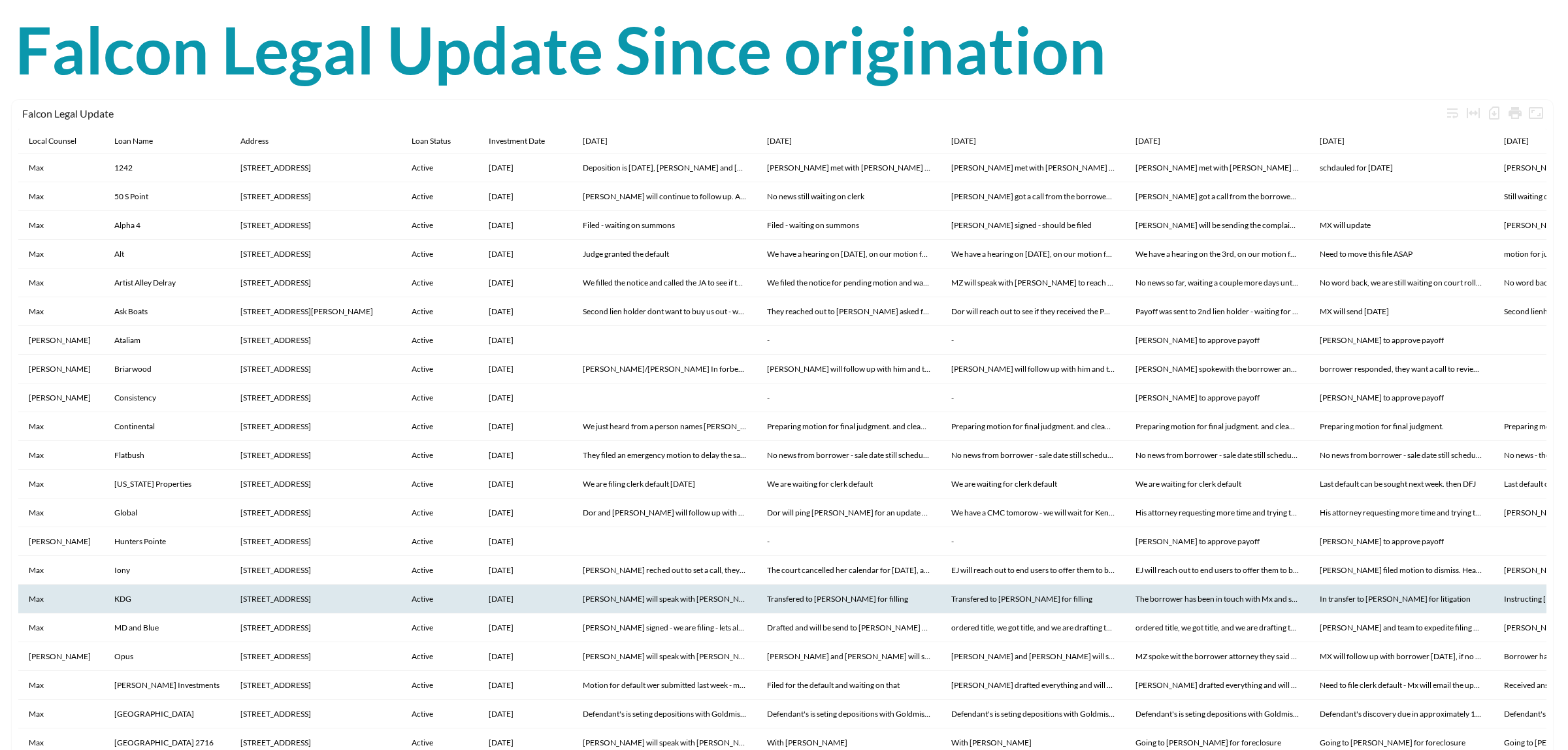
scroll to position [0, 0]
